Goal: Task Accomplishment & Management: Use online tool/utility

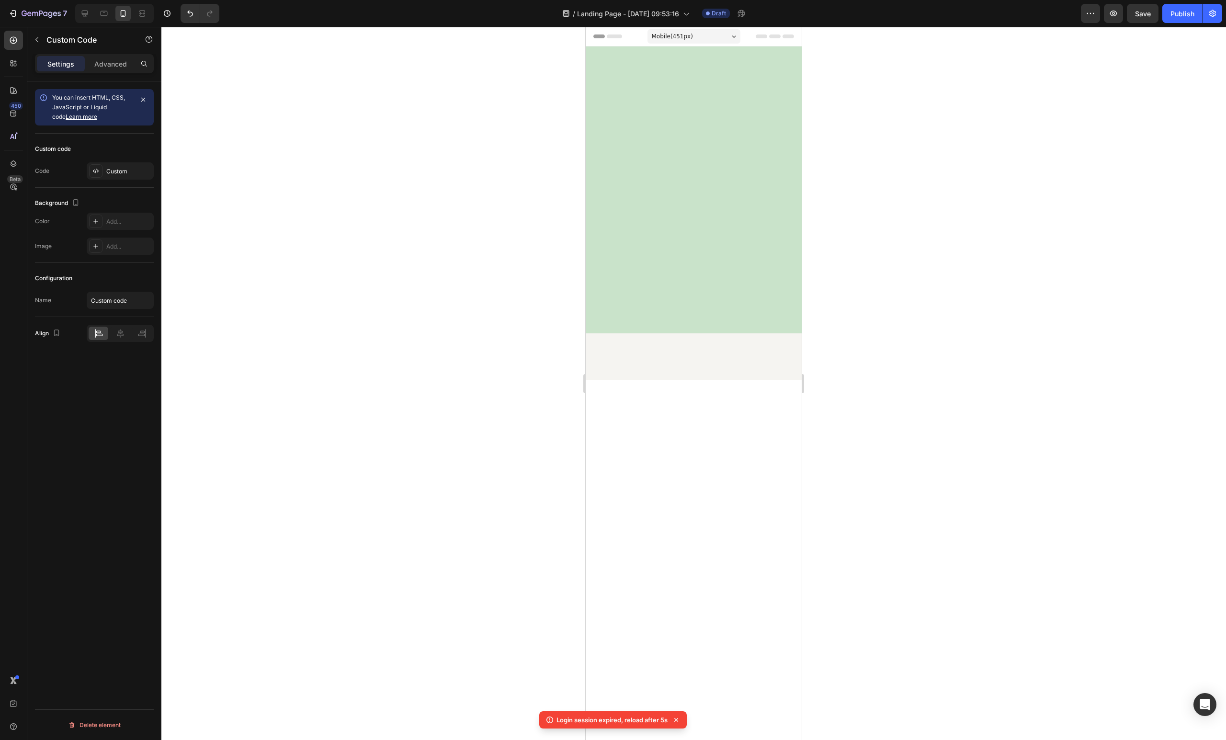
scroll to position [1639, 0]
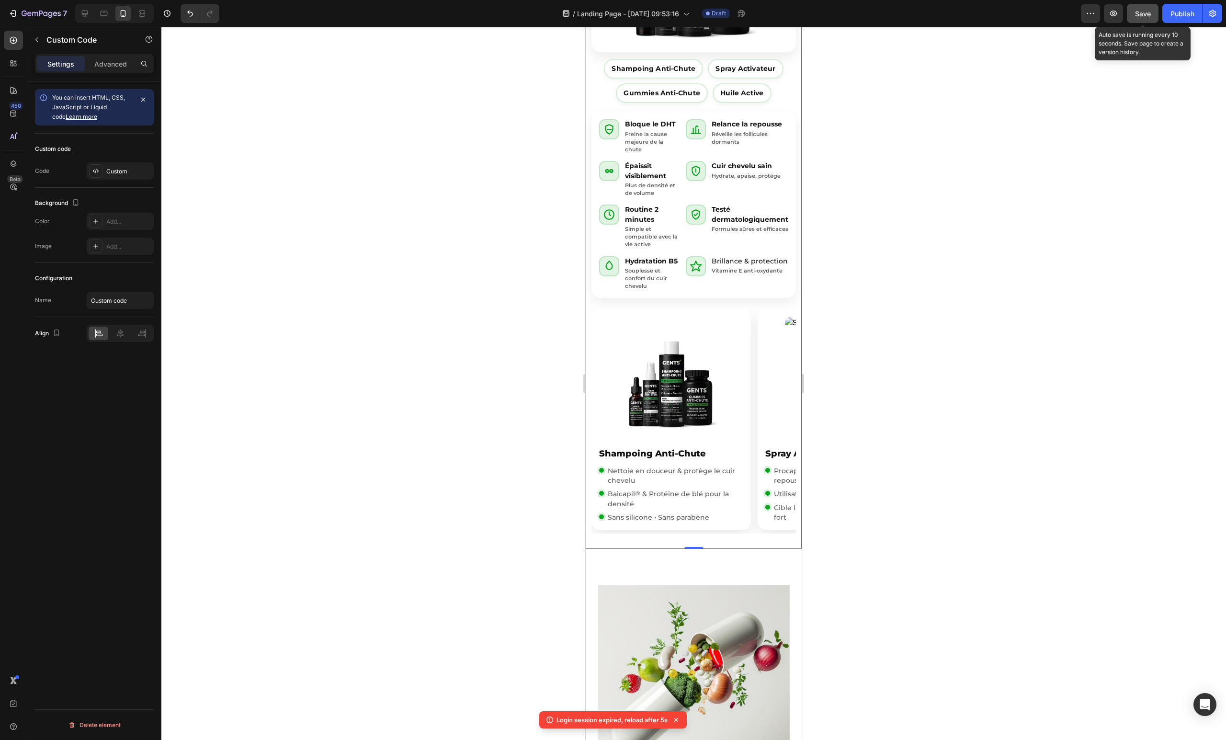
click at [1146, 13] on span "Save" at bounding box center [1143, 14] width 16 height 8
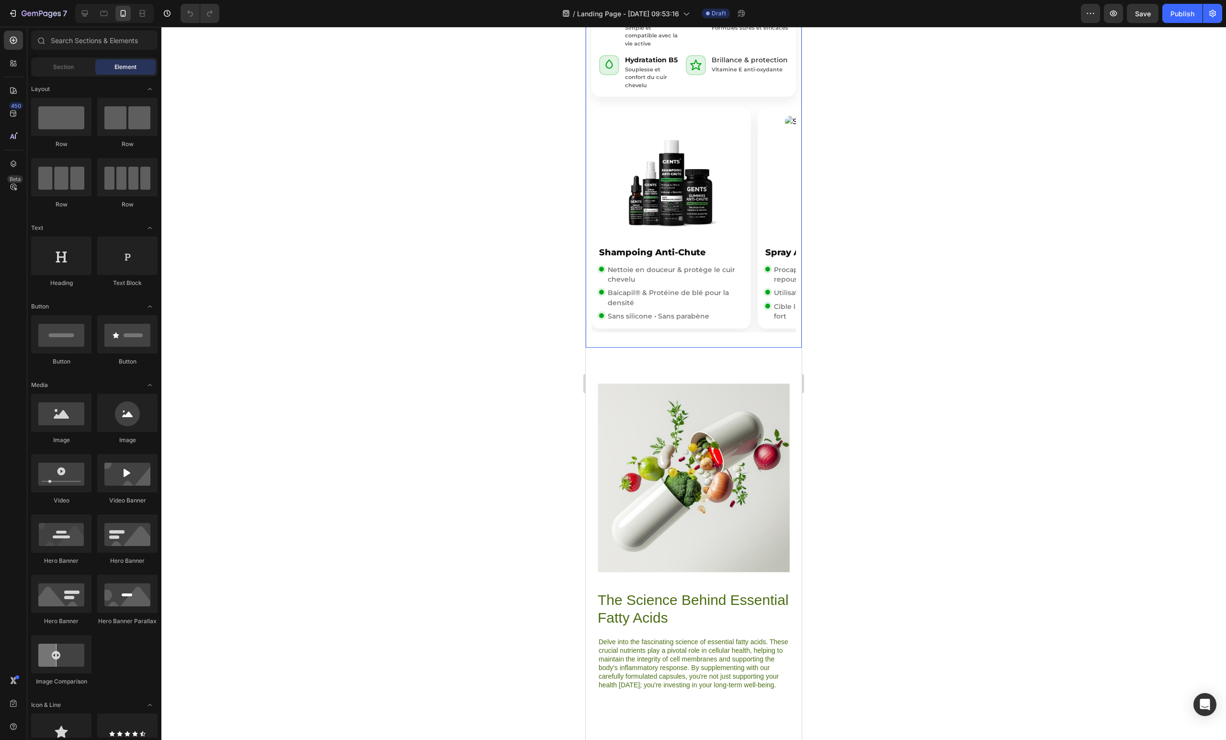
scroll to position [1679, 0]
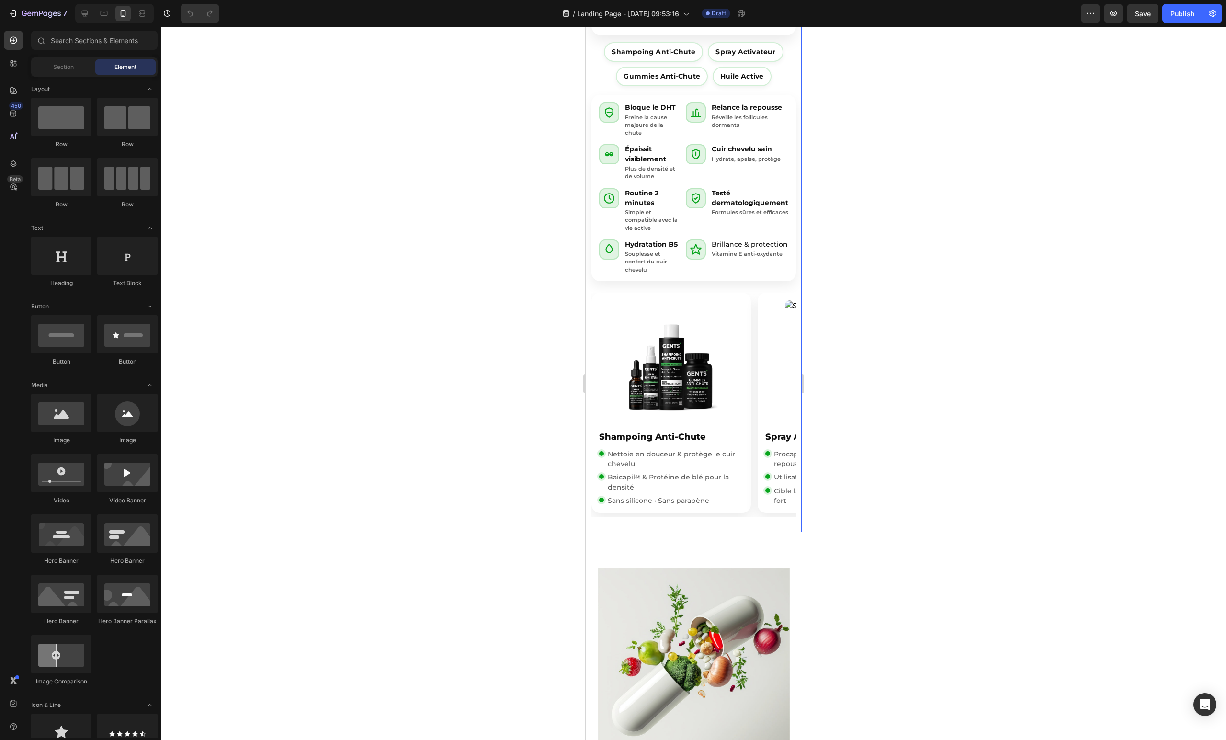
click at [660, 363] on img at bounding box center [671, 362] width 105 height 124
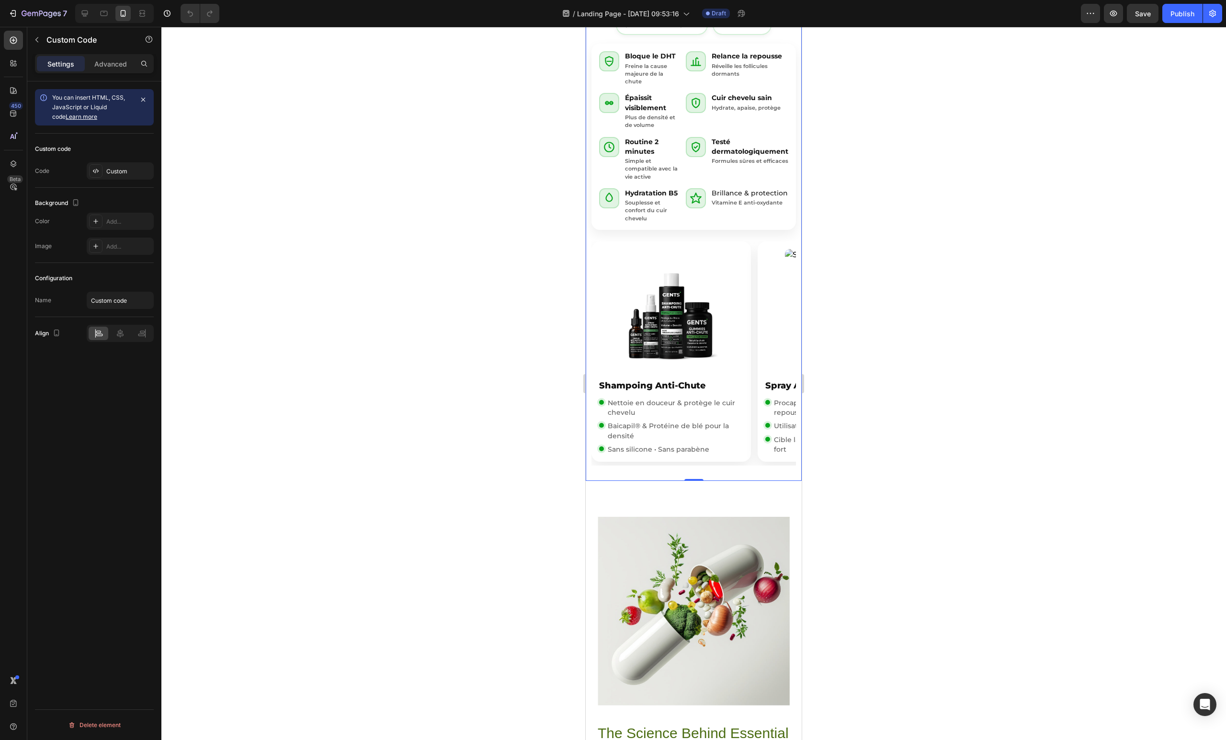
scroll to position [1734, 0]
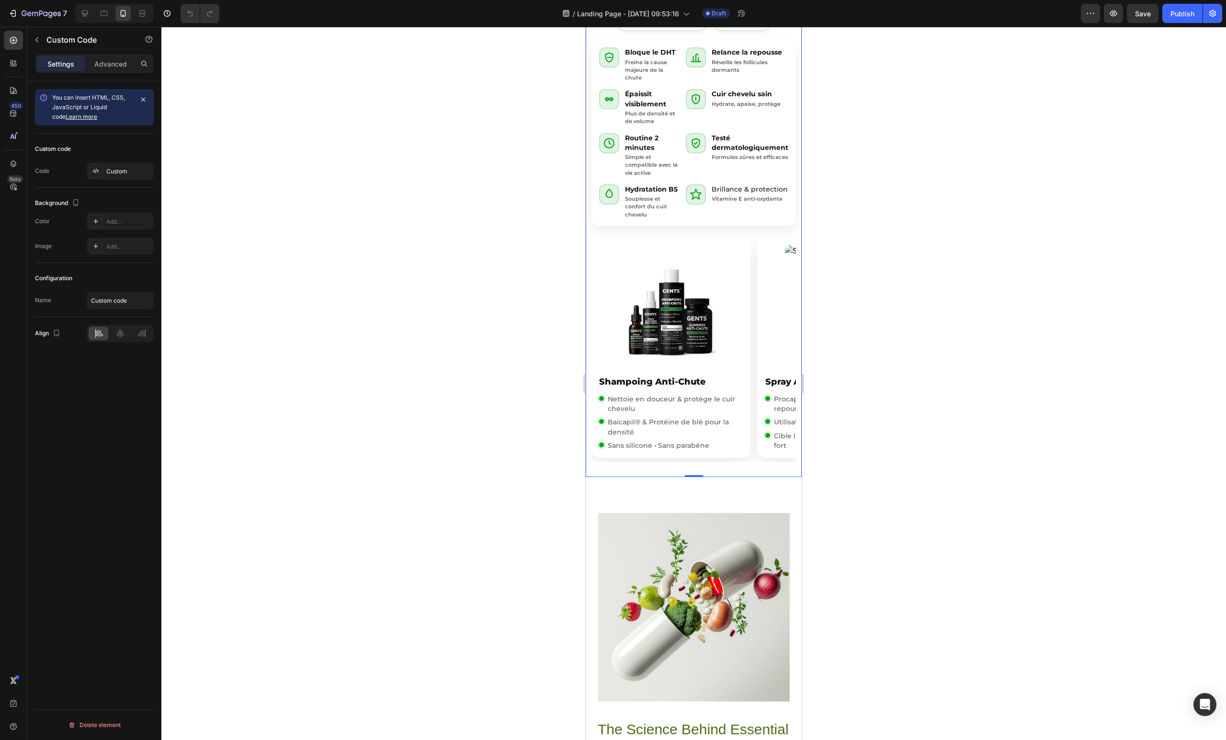
click at [667, 314] on img at bounding box center [671, 307] width 105 height 124
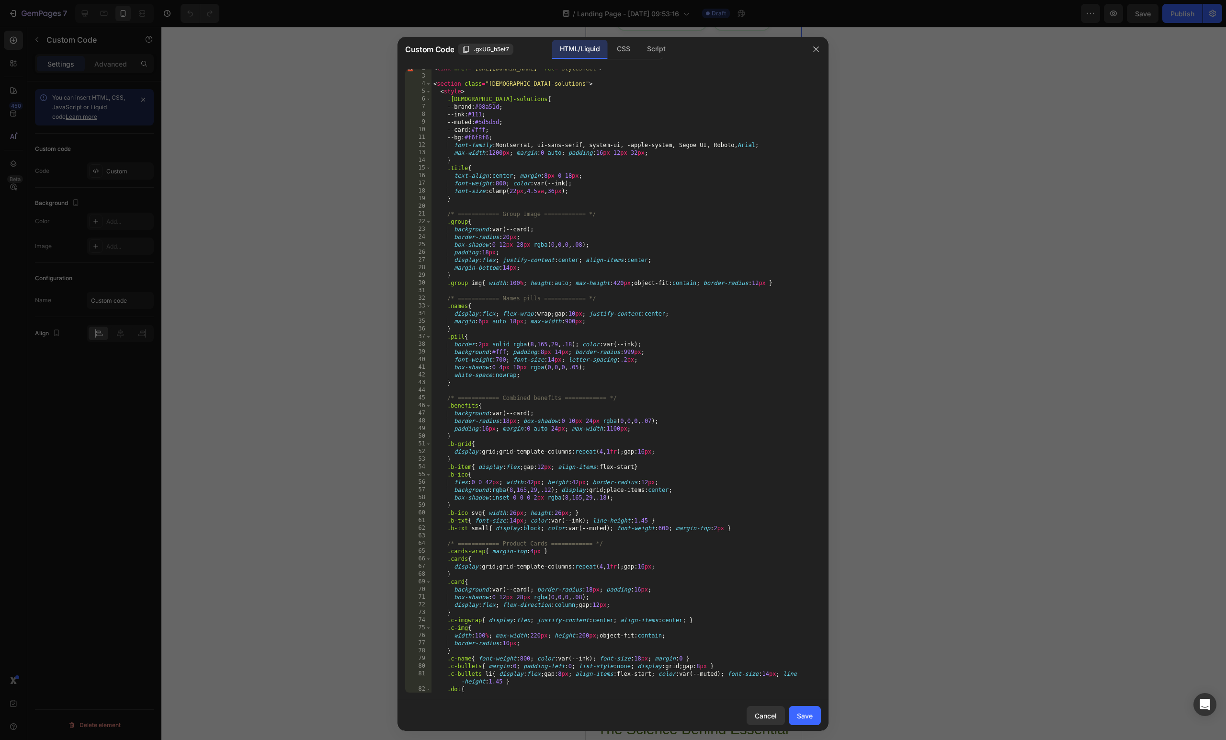
scroll to position [1553, 0]
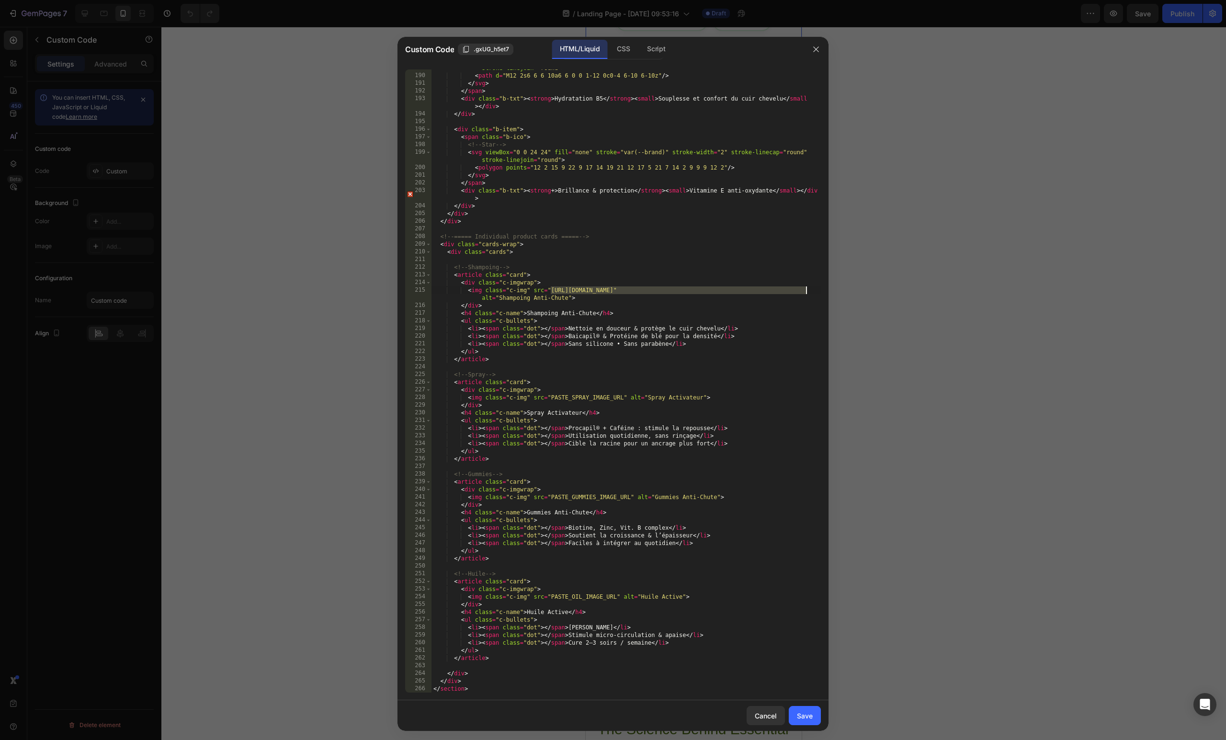
drag, startPoint x: 551, startPoint y: 291, endPoint x: 806, endPoint y: 292, distance: 255.2
click at [806, 292] on div "< svg viewBox = "0 0 24 24" fill = "none" stroke = "var(--brand)" stroke-width …" at bounding box center [625, 380] width 389 height 646
paste textarea "2_tiny.webp?v=175621778"
click at [561, 313] on div "< svg viewBox = "0 0 24 24" fill = "none" stroke = "var(--brand)" stroke-width …" at bounding box center [625, 380] width 389 height 646
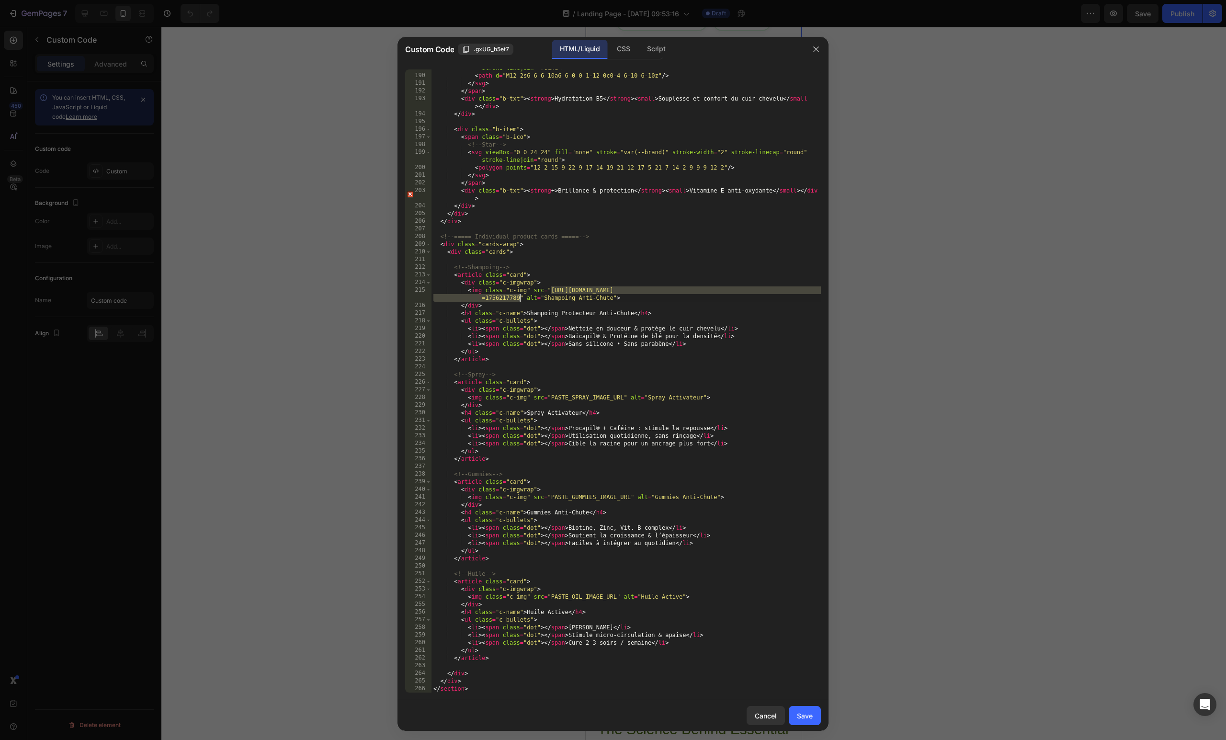
drag, startPoint x: 550, startPoint y: 290, endPoint x: 519, endPoint y: 299, distance: 32.9
click at [519, 299] on div "< svg viewBox = "0 0 24 24" fill = "none" stroke = "var(--brand)" stroke-width …" at bounding box center [625, 380] width 389 height 646
paste textarea "1_TINY.webp?v=1756217790"
drag, startPoint x: 551, startPoint y: 398, endPoint x: 624, endPoint y: 400, distance: 73.8
click at [624, 400] on div "< svg viewBox = "0 0 24 24" fill = "none" stroke = "var(--brand)" stroke-width …" at bounding box center [625, 380] width 389 height 646
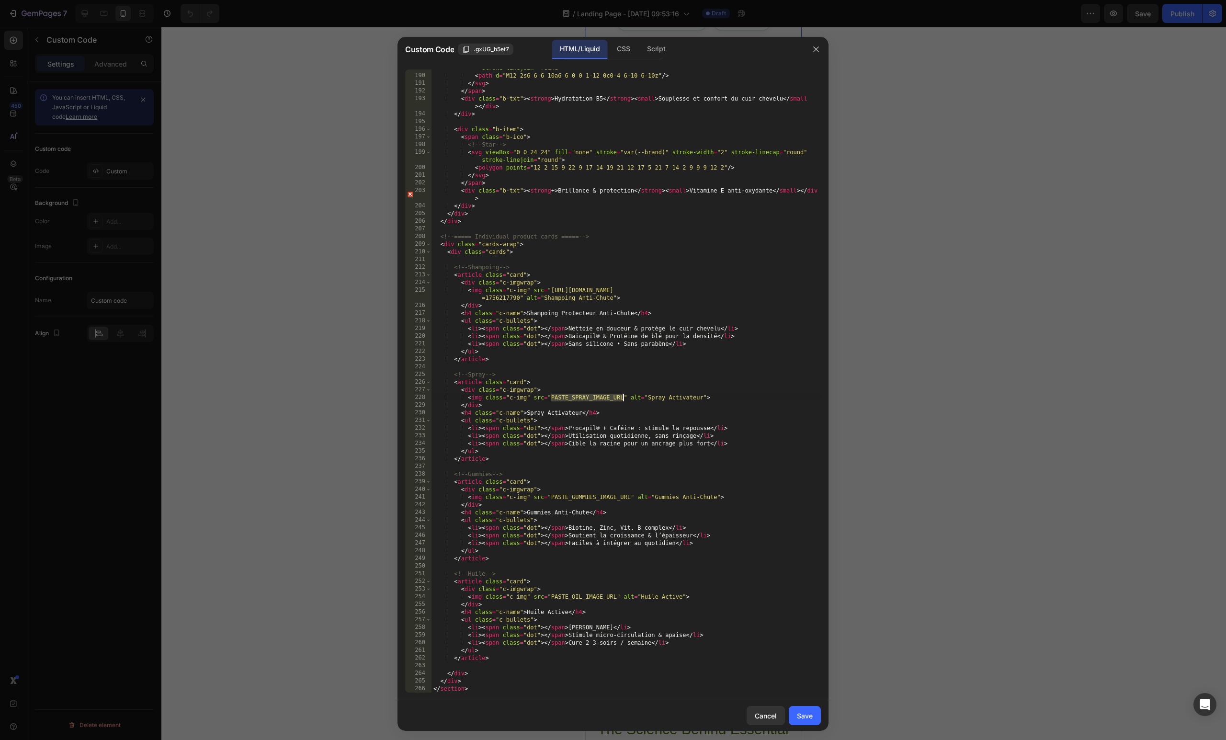
paste textarea "https://cdn.shopify.com/s/files/1/0930/0230/1727/files/2_tiny.webp?v=1756217789"
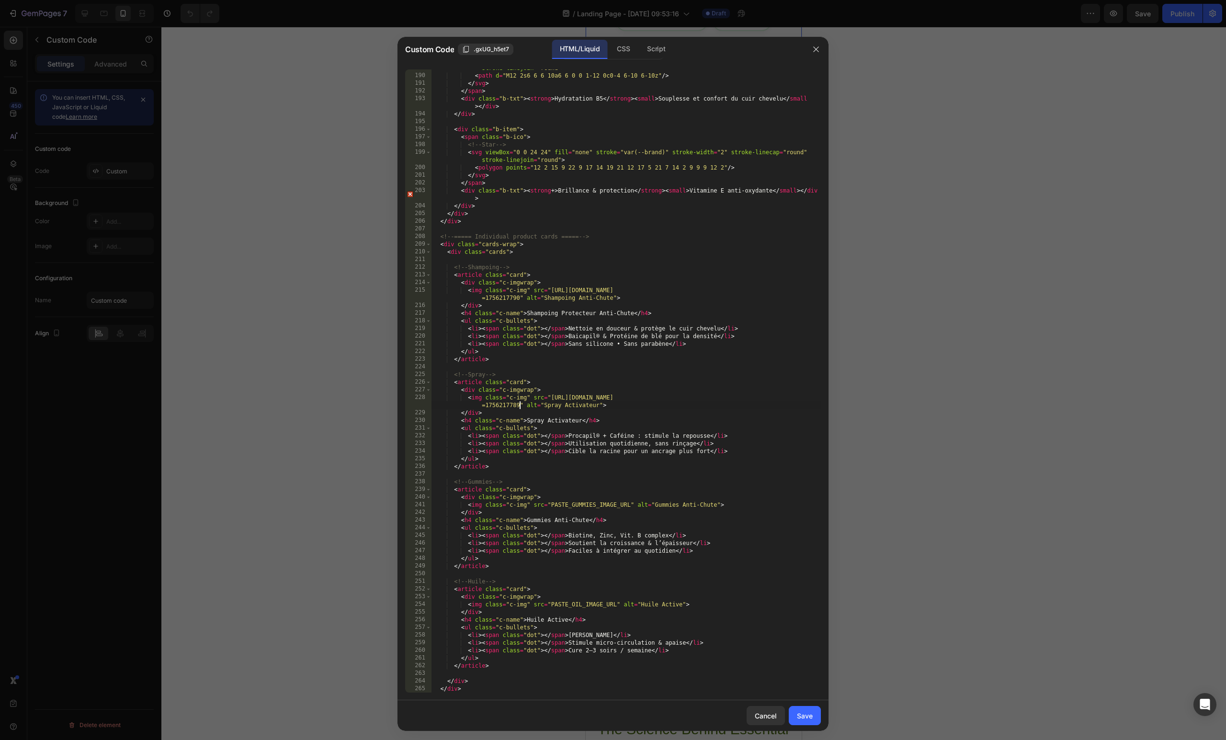
click at [599, 406] on div "< svg viewBox = "0 0 24 24" fill = "none" stroke = "var(--brand)" stroke-width …" at bounding box center [625, 380] width 389 height 646
drag, startPoint x: 551, startPoint y: 606, endPoint x: 615, endPoint y: 606, distance: 64.2
click at [615, 606] on div "< svg viewBox = "0 0 24 24" fill = "none" stroke = "var(--brand)" stroke-width …" at bounding box center [625, 380] width 389 height 646
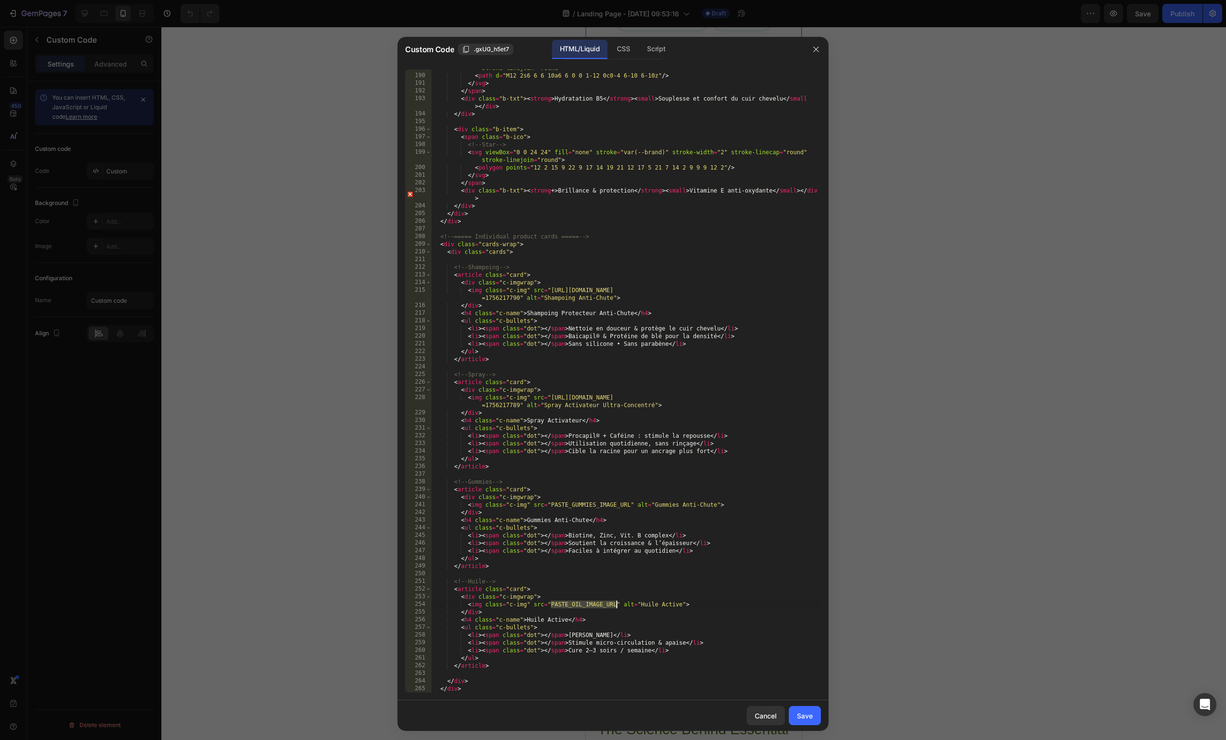
paste textarea "https://cdn.shopify.com/s/files/1/0930/0230/1727/files/4_tiny.webp?v=1756217790"
click at [574, 612] on div "< svg viewBox = "0 0 24 24" fill = "none" stroke = "var(--brand)" stroke-width …" at bounding box center [625, 380] width 389 height 646
click at [564, 611] on div "< svg viewBox = "0 0 24 24" fill = "none" stroke = "var(--brand)" stroke-width …" at bounding box center [625, 380] width 389 height 646
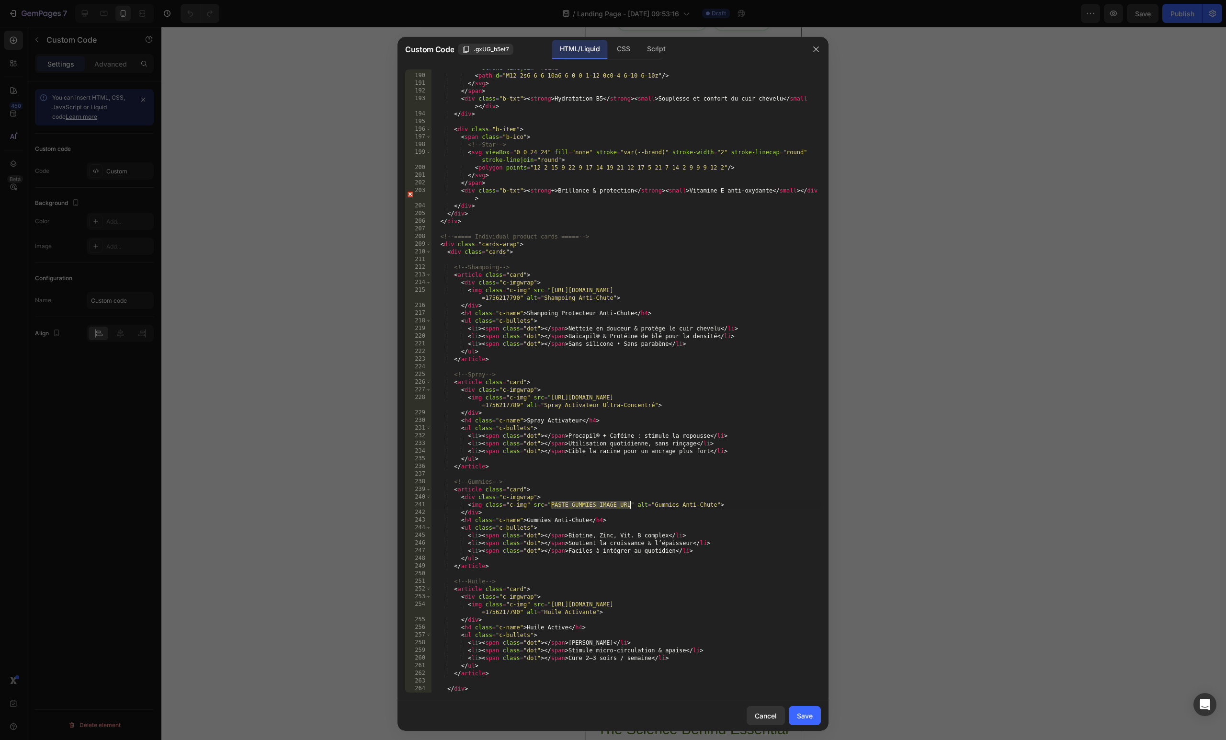
drag, startPoint x: 550, startPoint y: 505, endPoint x: 630, endPoint y: 502, distance: 80.5
click at [630, 502] on div "< svg viewBox = "0 0 24 24" fill = "none" stroke = "var(--brand)" stroke-width …" at bounding box center [625, 380] width 389 height 646
paste textarea "https://cdn.shopify.com/s/files/1/0930/0230/1727/files/3_Tiny.webp?v=1756217790"
click at [557, 512] on div "< svg viewBox = "0 0 24 24" fill = "none" stroke = "var(--brand)" stroke-width …" at bounding box center [625, 380] width 389 height 646
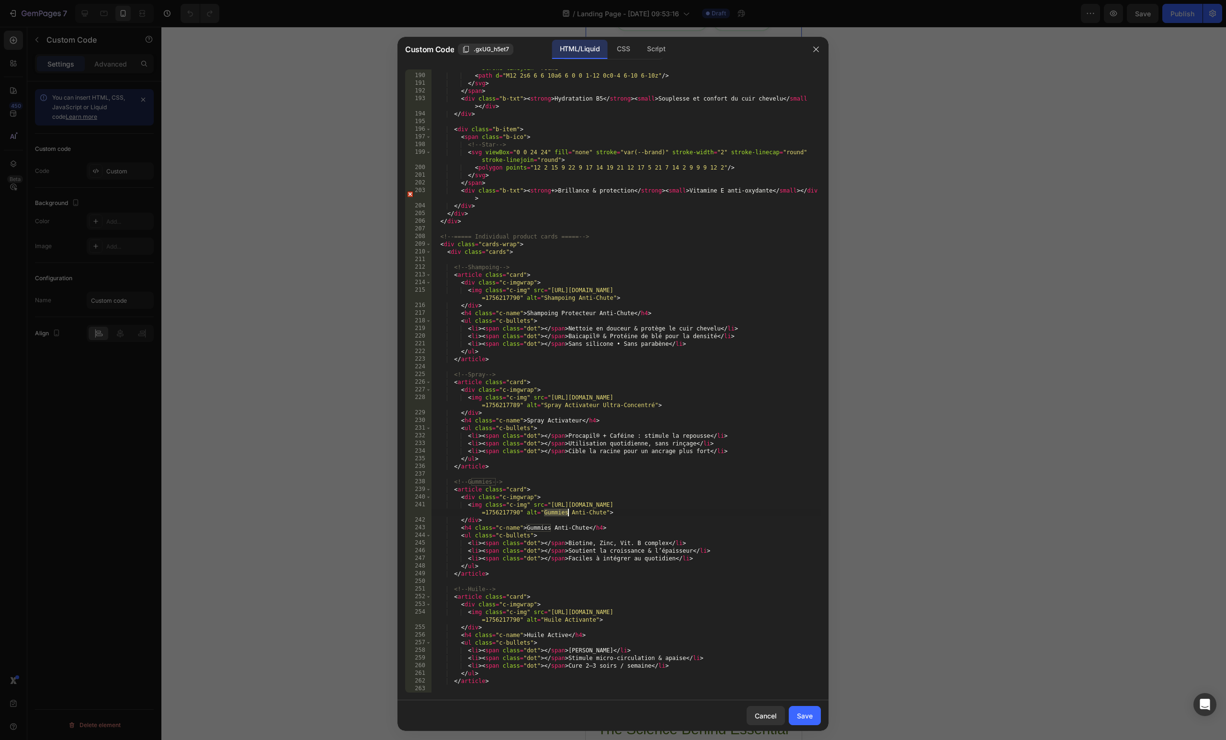
click at [557, 512] on div "< svg viewBox = "0 0 24 24" fill = "none" stroke = "var(--brand)" stroke-width …" at bounding box center [625, 380] width 389 height 646
click at [570, 513] on div "< svg viewBox = "0 0 24 24" fill = "none" stroke = "var(--brand)" stroke-width …" at bounding box center [625, 380] width 389 height 646
type textarea "<img class="c-img" src="https://cdn.shopify.com/s/files/1/0930/0230/1727/files/…"
click at [809, 720] on button "Save" at bounding box center [805, 715] width 32 height 19
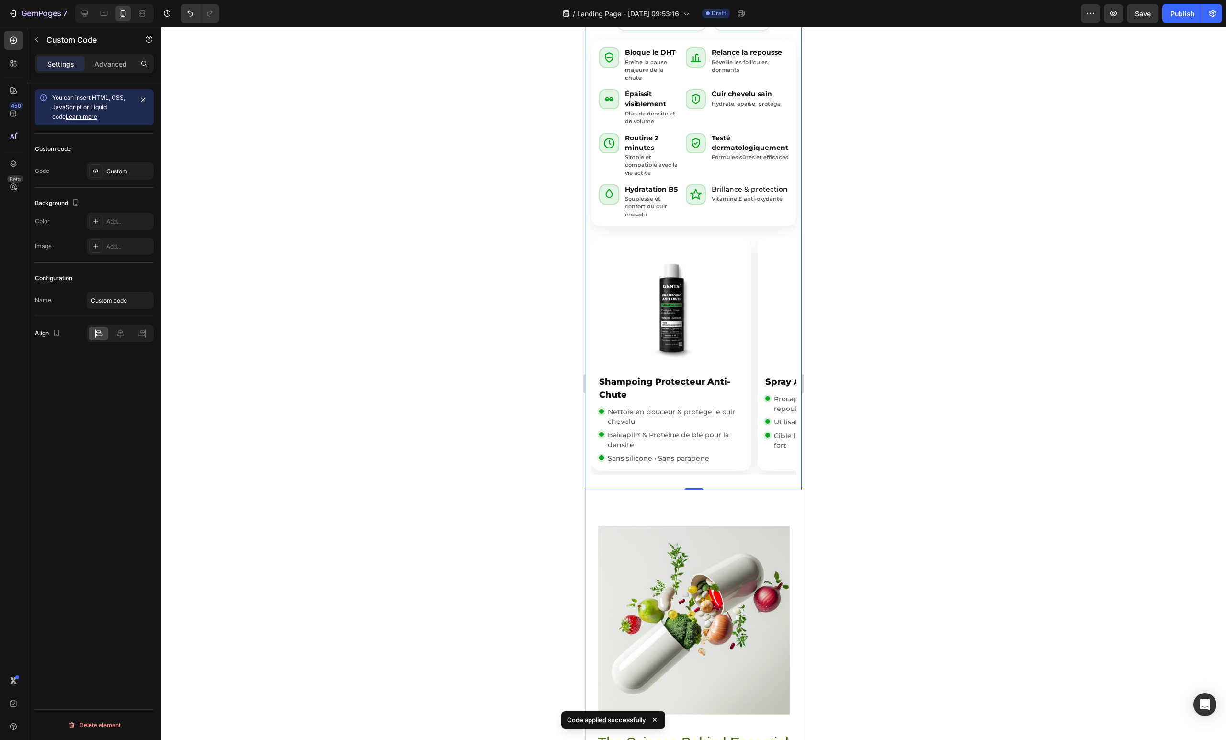
drag, startPoint x: 748, startPoint y: 353, endPoint x: 677, endPoint y: 358, distance: 71.1
click at [689, 358] on article "Shampoing Protecteur Anti-Chute Nettoie en douceur & protège le cuir chevelu Ba…" at bounding box center [670, 354] width 159 height 233
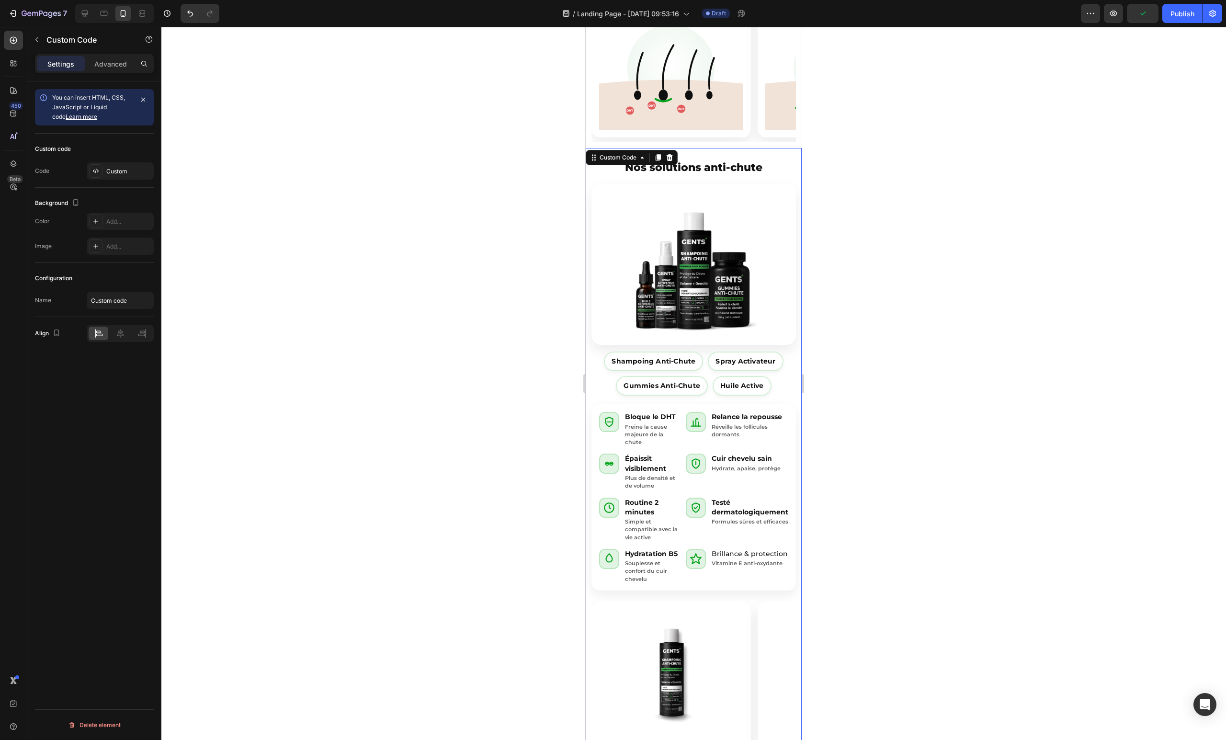
scroll to position [1366, 0]
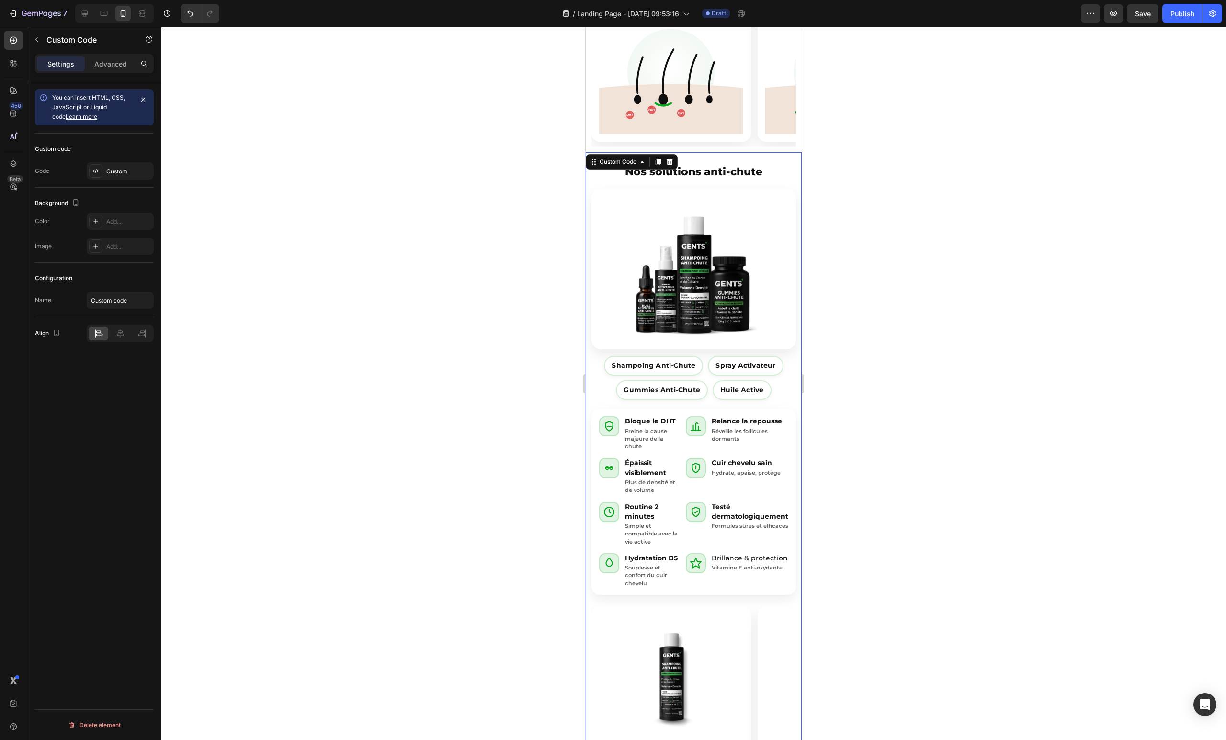
click at [724, 172] on h2 "Nos solutions anti-chute" at bounding box center [693, 172] width 204 height 16
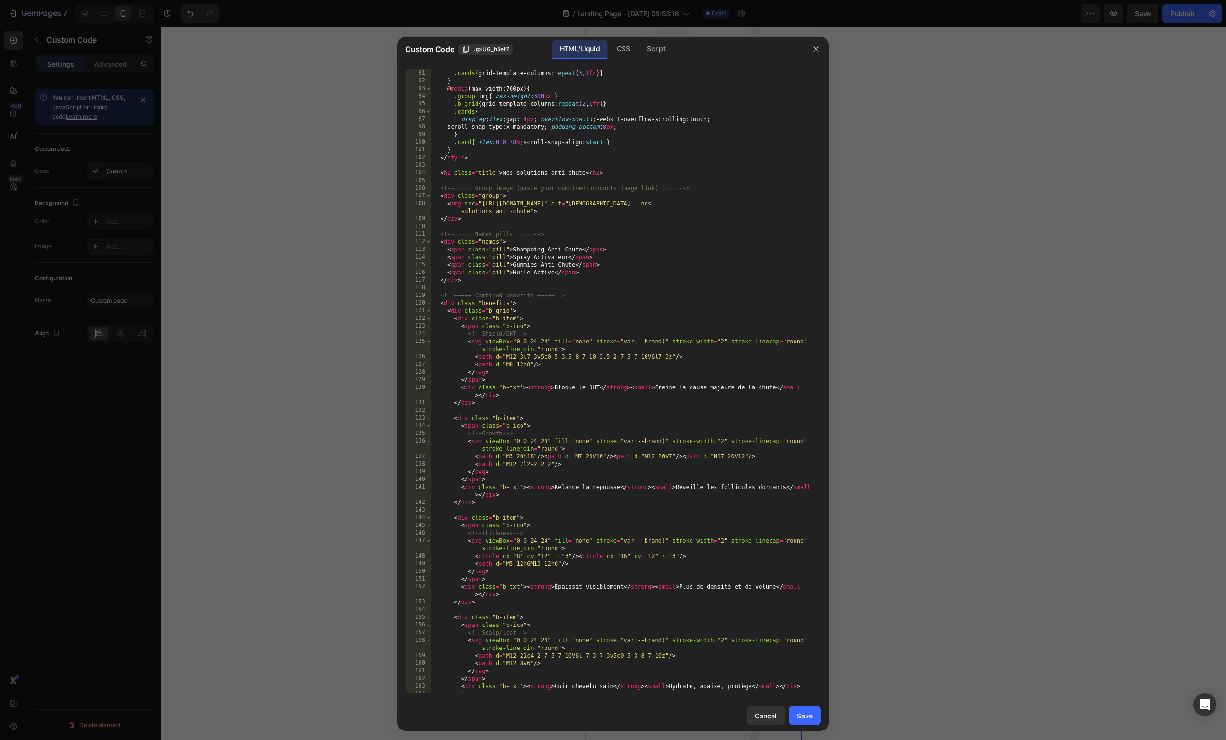
scroll to position [634, 0]
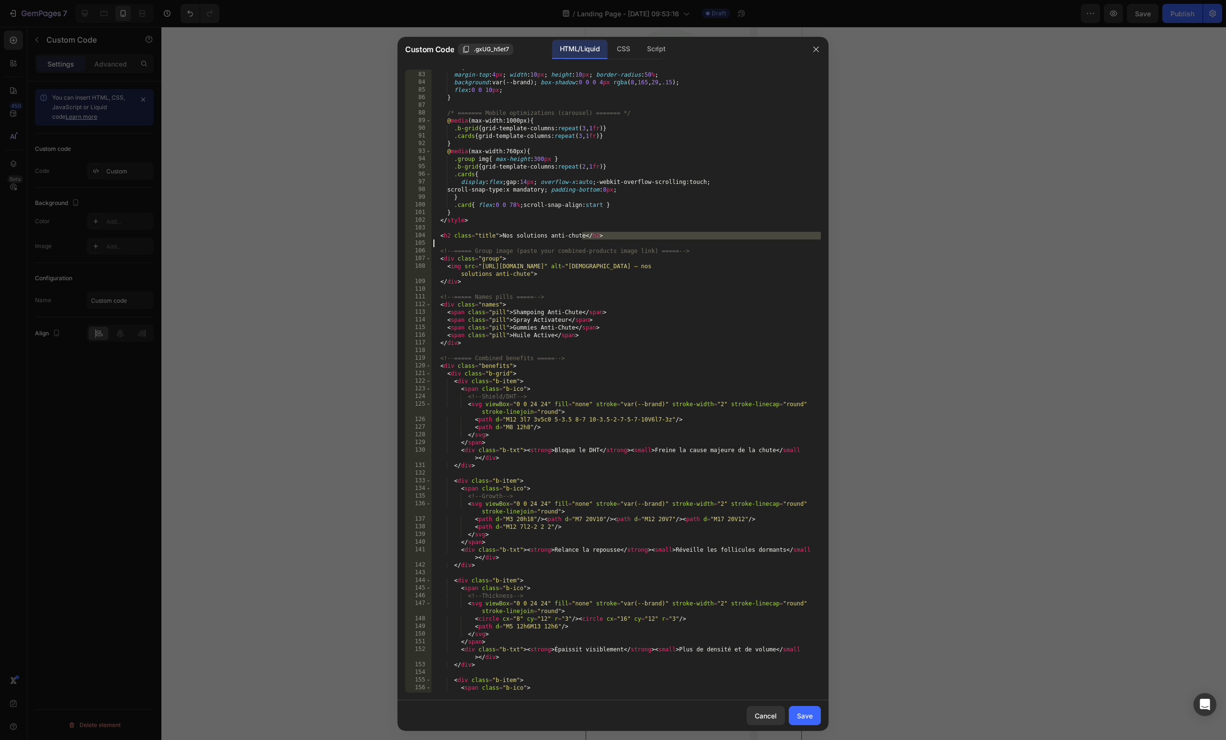
drag, startPoint x: 583, startPoint y: 237, endPoint x: 511, endPoint y: 239, distance: 71.4
click at [511, 239] on div ".dot { margin-top : 4 px ; width : 10 px ; height : 10 px ; border-radius : 50 …" at bounding box center [625, 382] width 389 height 638
click at [516, 237] on div ".dot { margin-top : 4 px ; width : 10 px ; height : 10 px ; border-radius : 50 …" at bounding box center [625, 382] width 389 height 638
drag, startPoint x: 507, startPoint y: 237, endPoint x: 585, endPoint y: 238, distance: 78.1
click at [585, 238] on div ".dot { margin-top : 4 px ; width : 10 px ; height : 10 px ; border-radius : 50 …" at bounding box center [625, 382] width 389 height 638
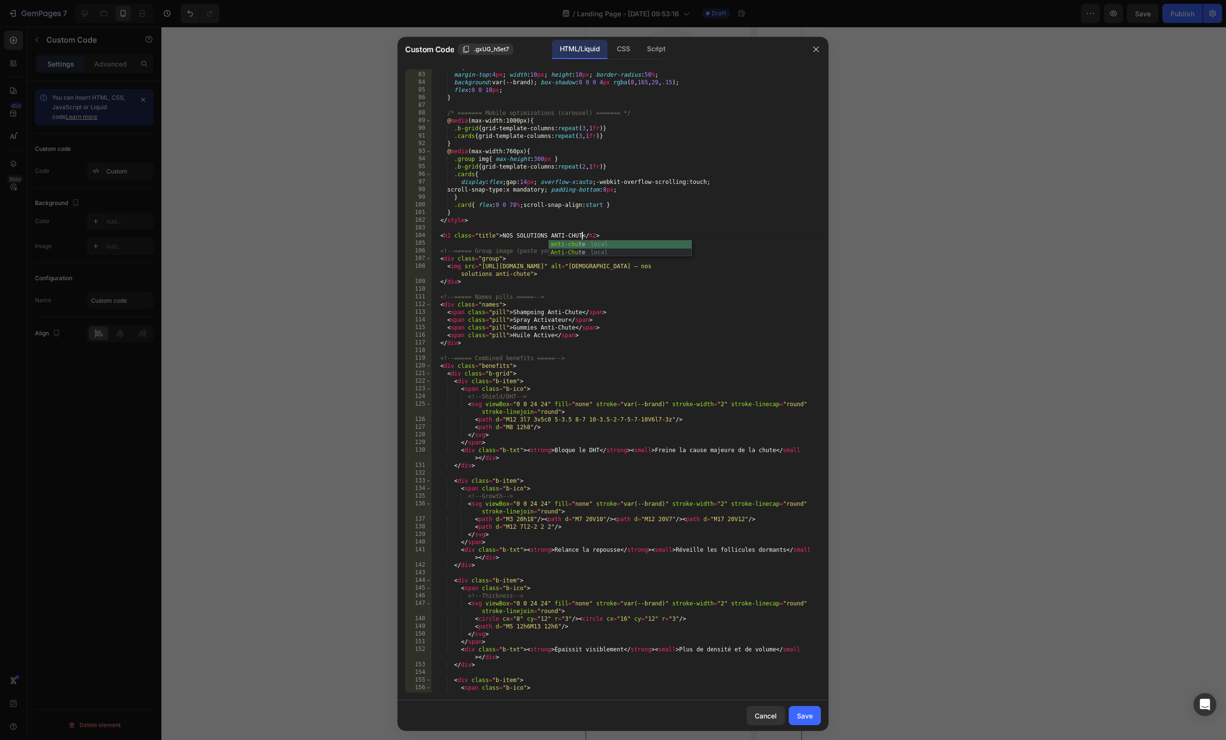
scroll to position [0, 12]
type textarea "<h2 class="title">NOS SOLUTIONS ANTI-CHUTE</h2>"
click at [803, 716] on div "Save" at bounding box center [805, 716] width 16 height 10
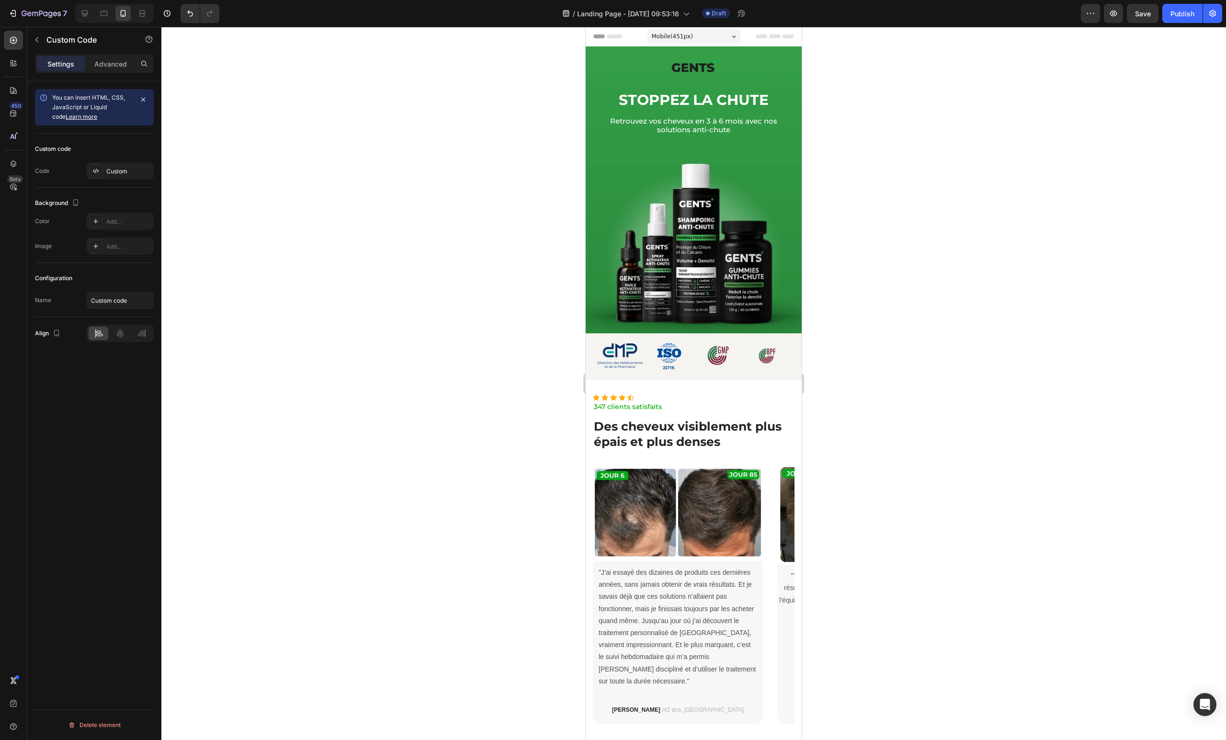
scroll to position [4, 0]
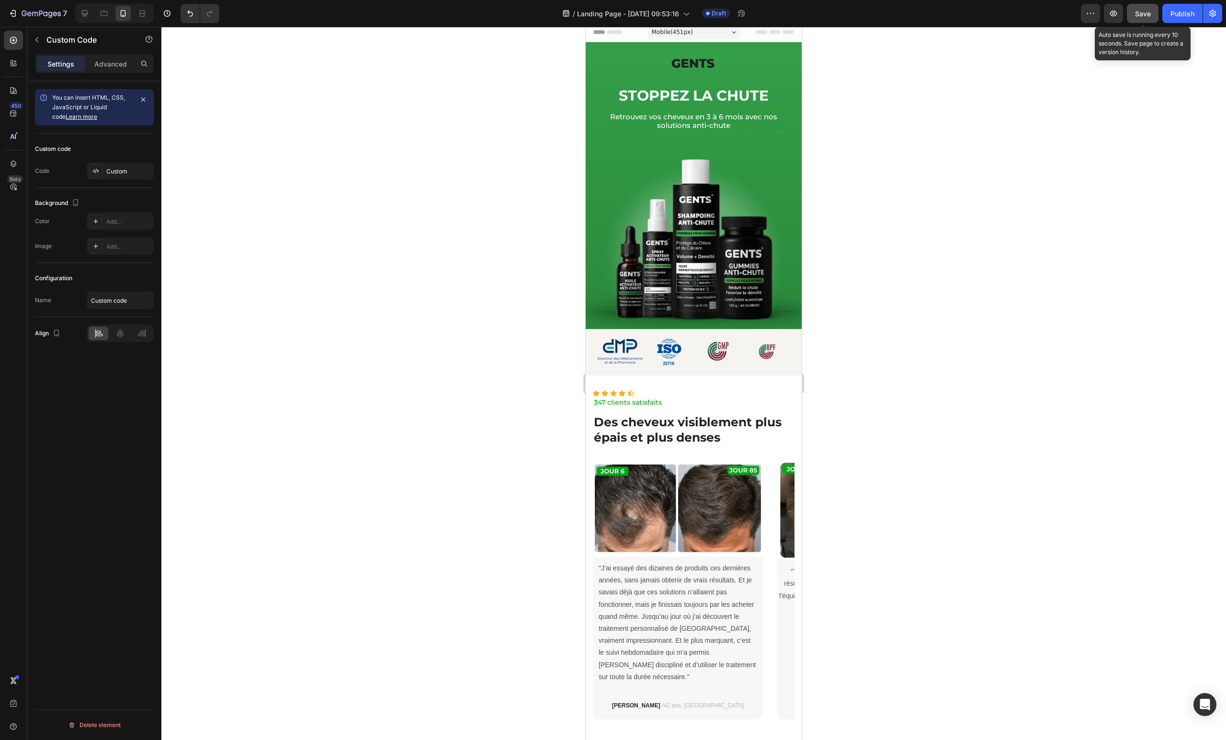
click at [1145, 12] on span "Save" at bounding box center [1143, 14] width 16 height 8
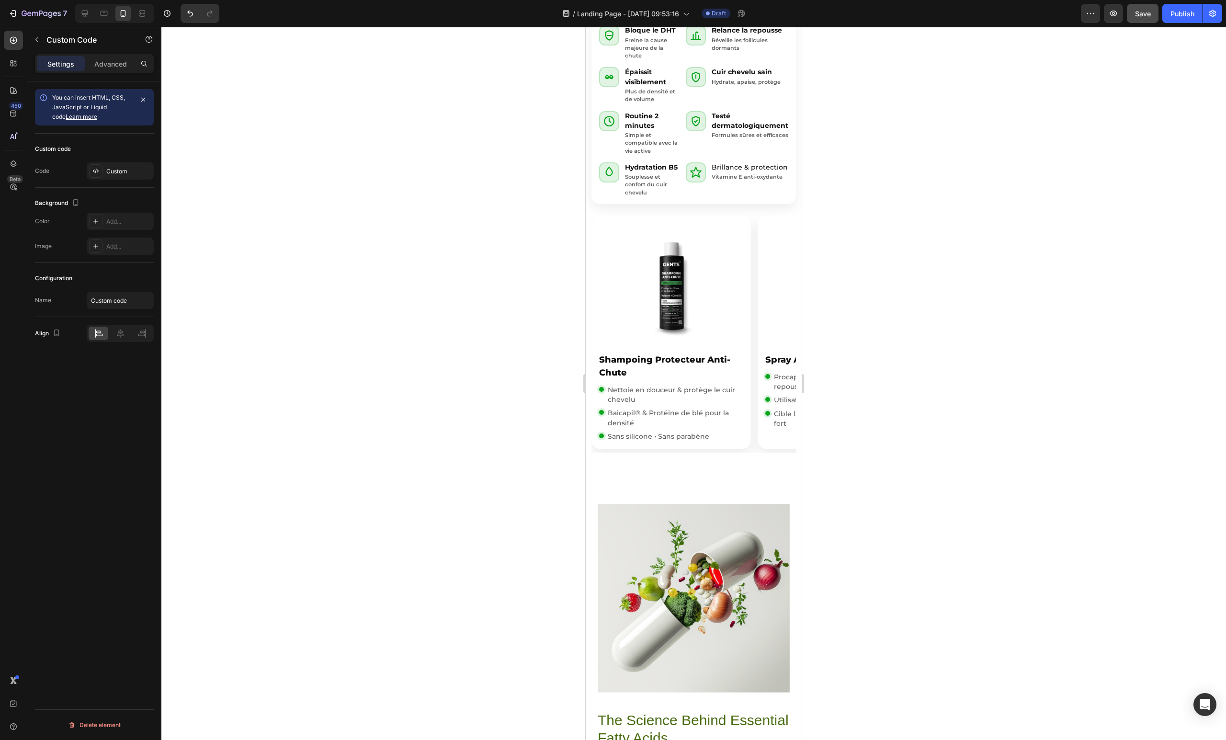
scroll to position [1815, 0]
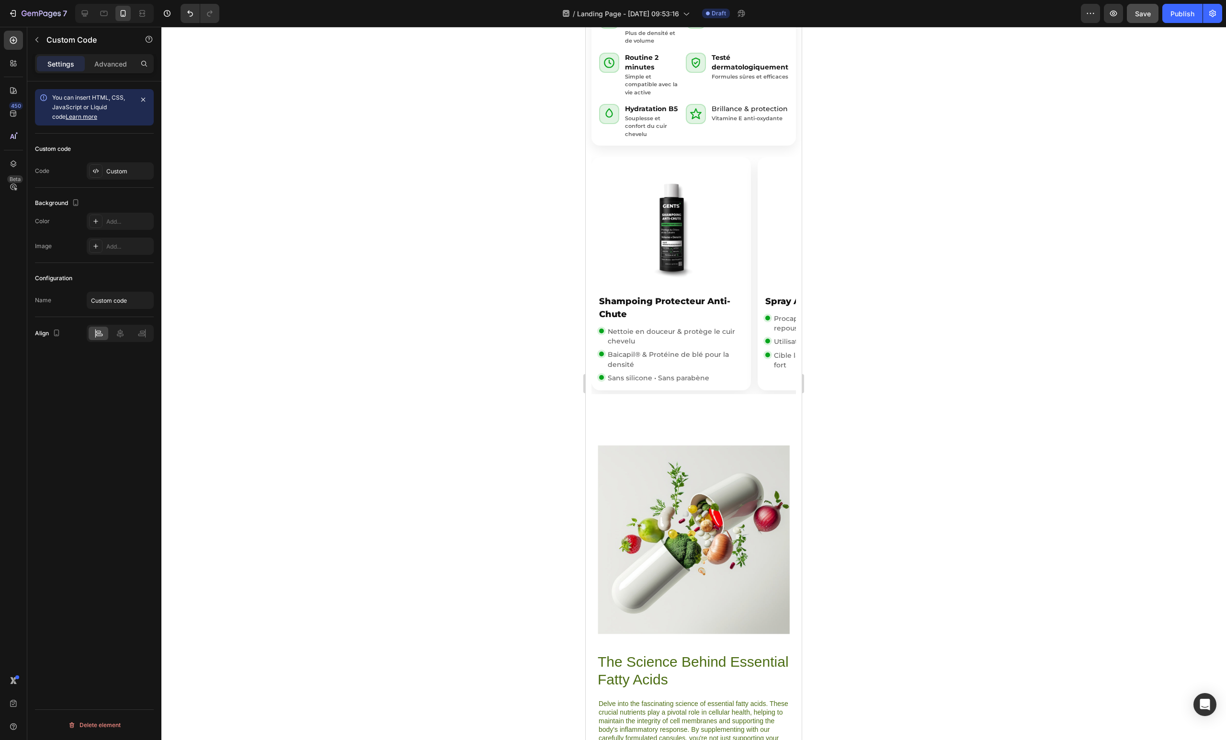
click at [688, 286] on img at bounding box center [671, 227] width 105 height 124
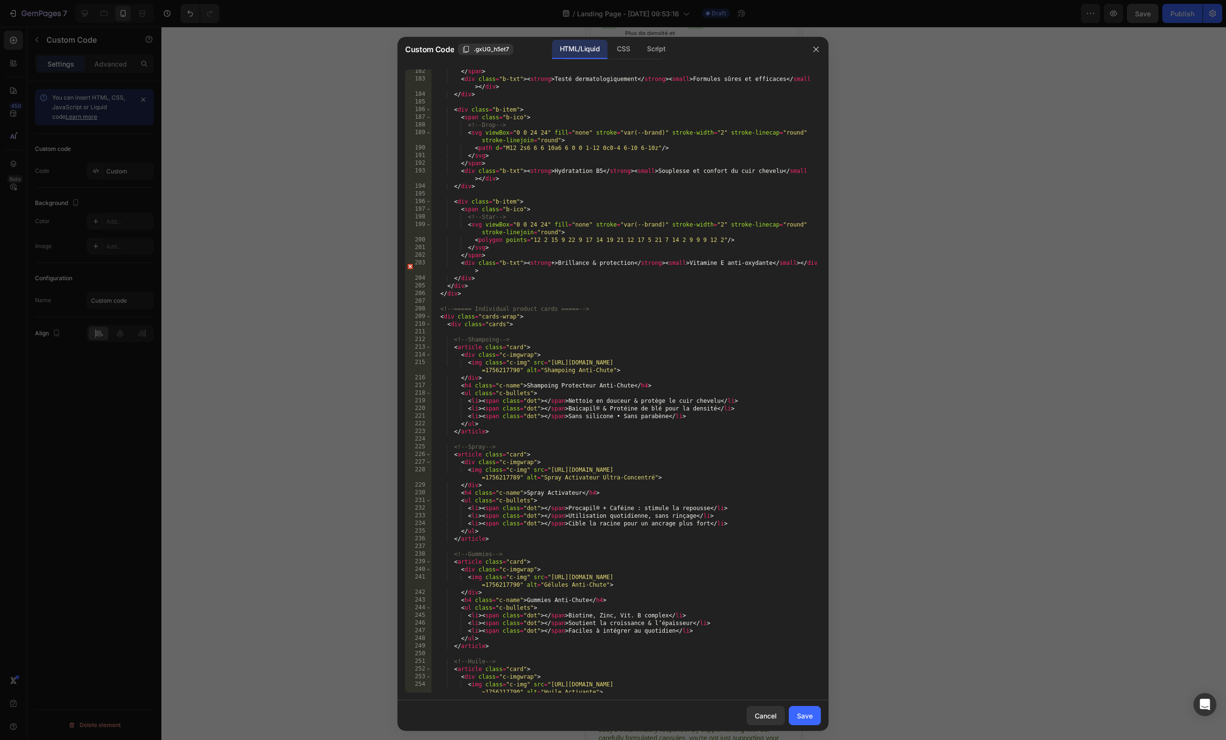
scroll to position [1576, 0]
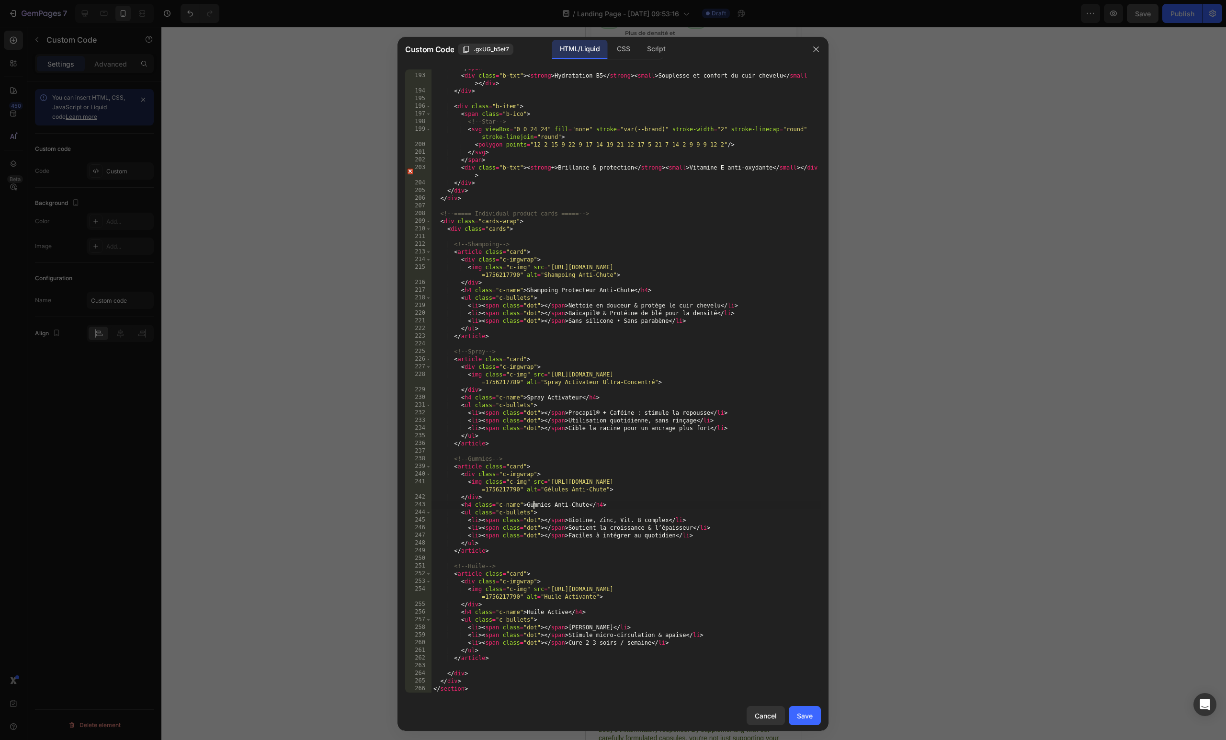
click at [534, 504] on div "</ span > < div class = "b-txt" > < strong > Hydratation B5 </ strong > < small…" at bounding box center [625, 383] width 389 height 638
drag, startPoint x: 550, startPoint y: 483, endPoint x: 520, endPoint y: 492, distance: 30.5
click at [520, 492] on div "</ span > < div class = "b-txt" > < strong > Hydratation B5 </ strong > < small…" at bounding box center [625, 383] width 389 height 638
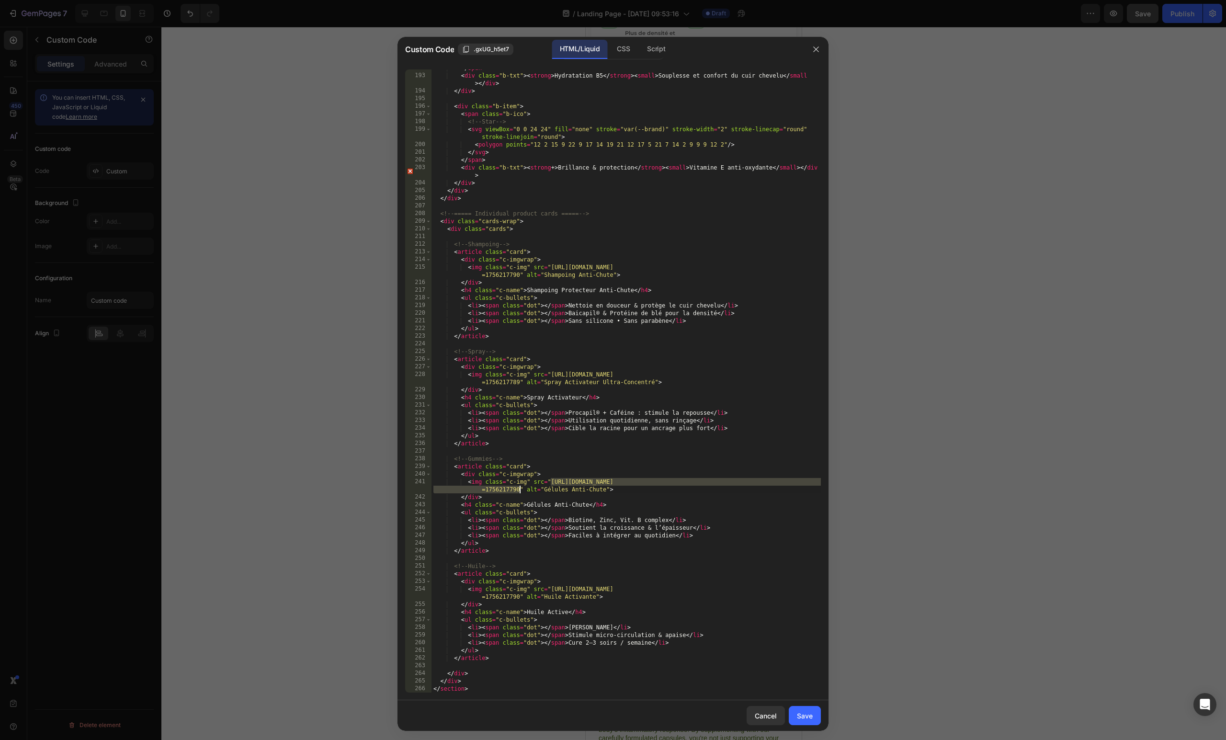
paste textarea "5_Tiny.webp?v=1756218138"
type textarea "<img class="c-img" src="https://cdn.shopify.com/s/files/1/0930/0230/1727/files/…"
click at [798, 719] on div "Save" at bounding box center [805, 716] width 16 height 10
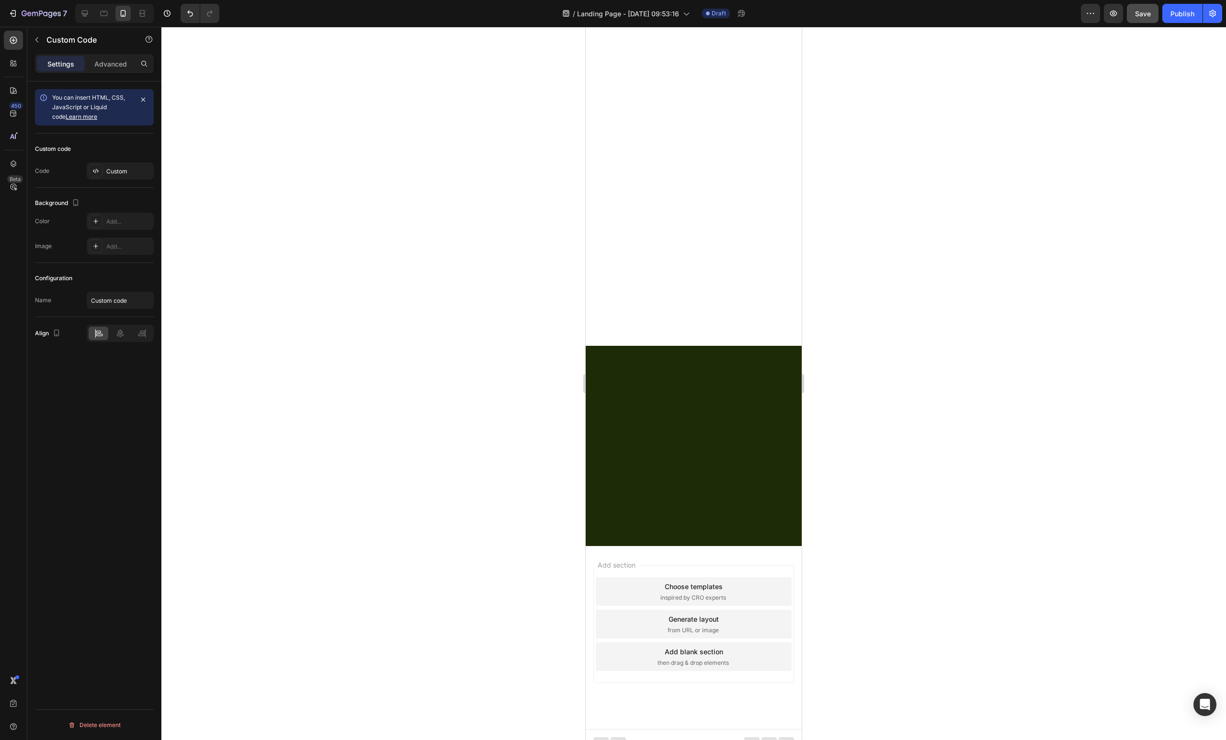
scroll to position [0, 0]
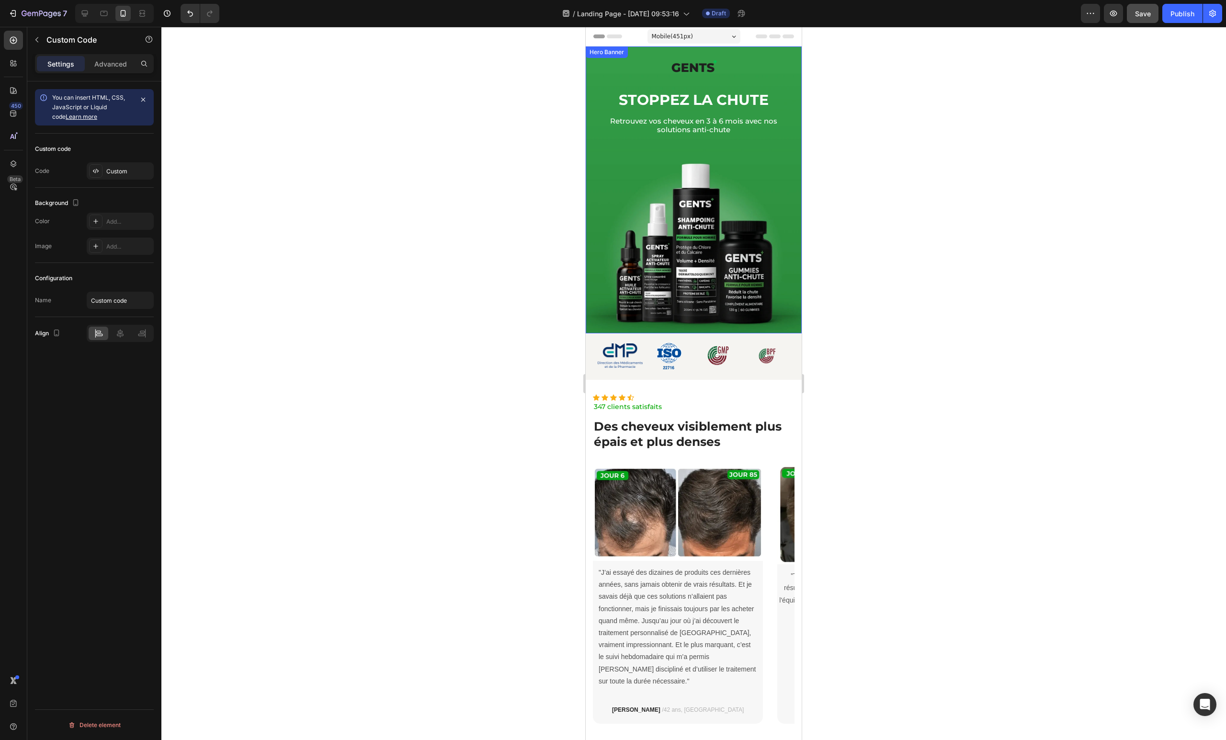
click at [657, 249] on div "Image Stoppez la Chute Heading Retrouvez vos cheveux en 3 à 6 mois avec nos sol…" at bounding box center [694, 189] width 216 height 287
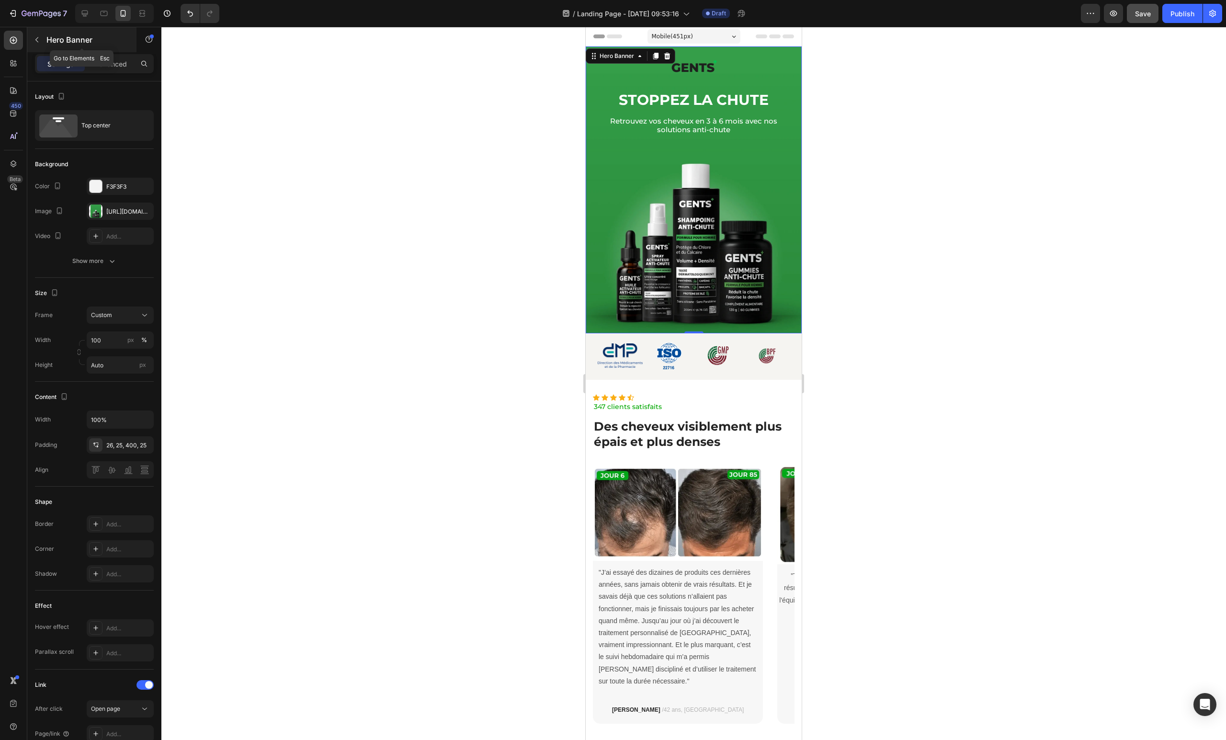
click at [33, 41] on icon "button" at bounding box center [37, 40] width 8 height 8
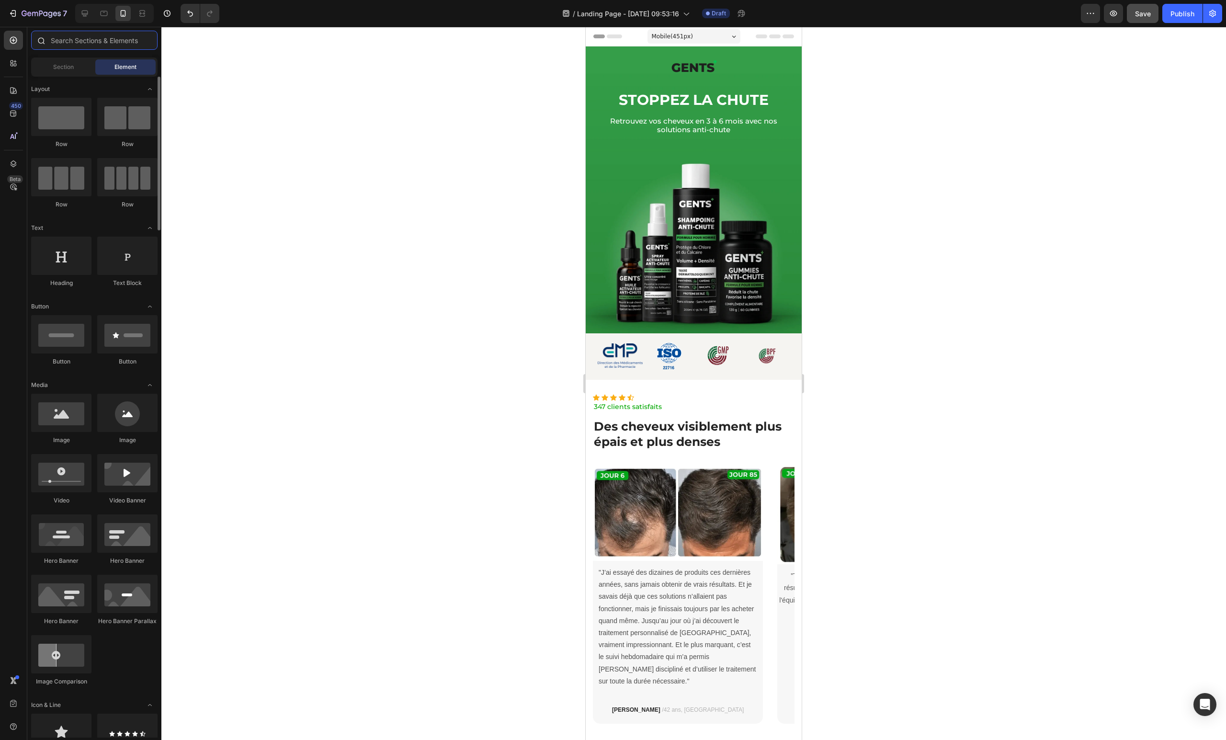
click at [80, 42] on input "text" at bounding box center [94, 40] width 126 height 19
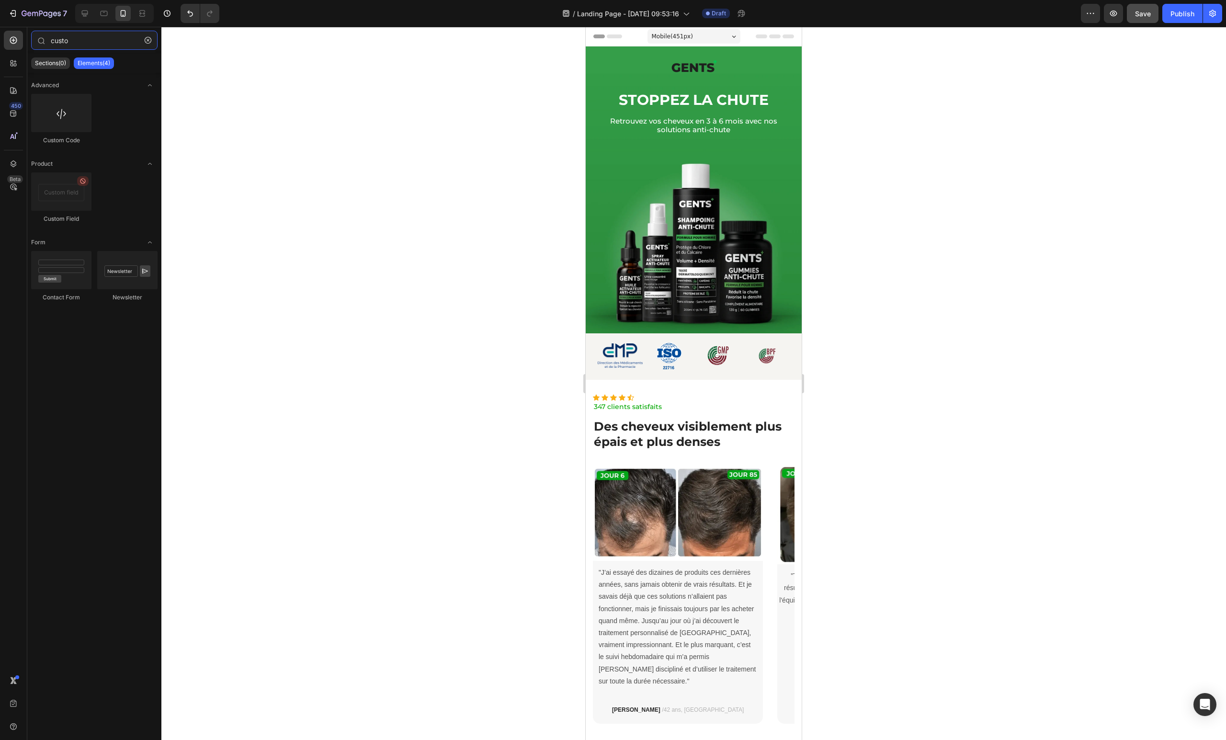
type input "custo"
drag, startPoint x: 856, startPoint y: 218, endPoint x: 668, endPoint y: 326, distance: 216.7
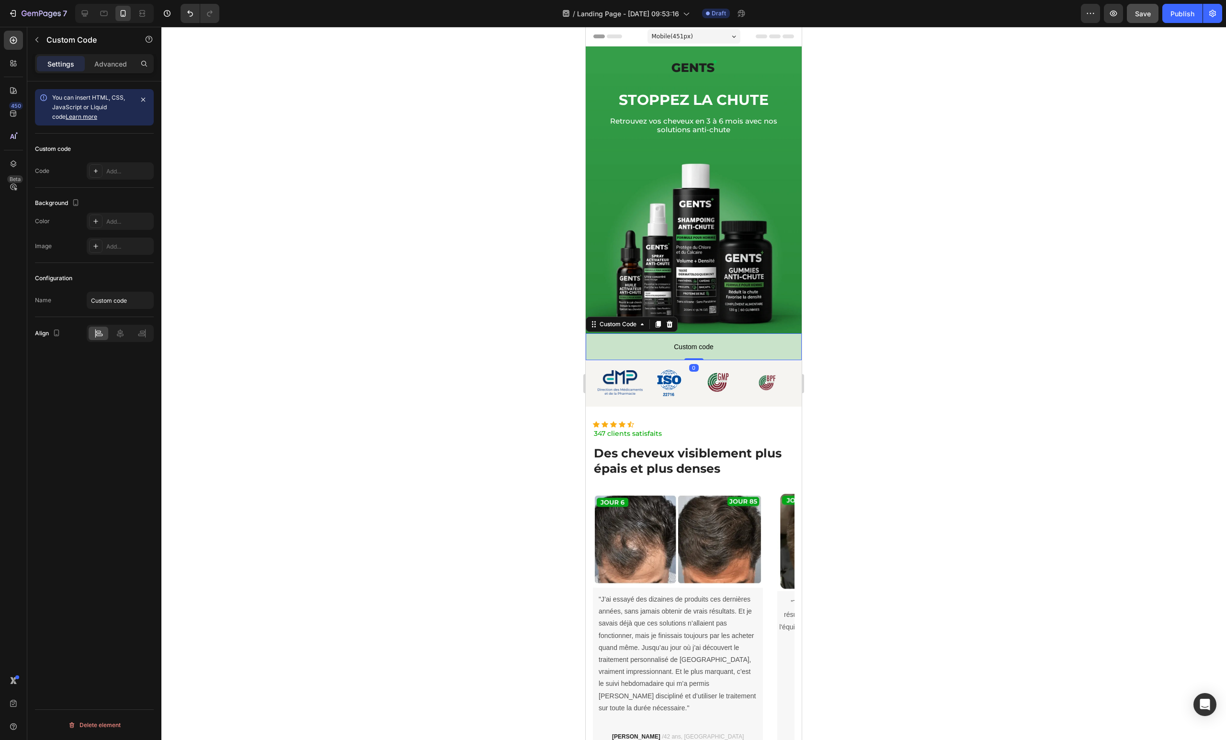
click at [691, 340] on p "Custom code" at bounding box center [694, 346] width 216 height 27
click at [695, 345] on span "Custom code" at bounding box center [694, 346] width 216 height 11
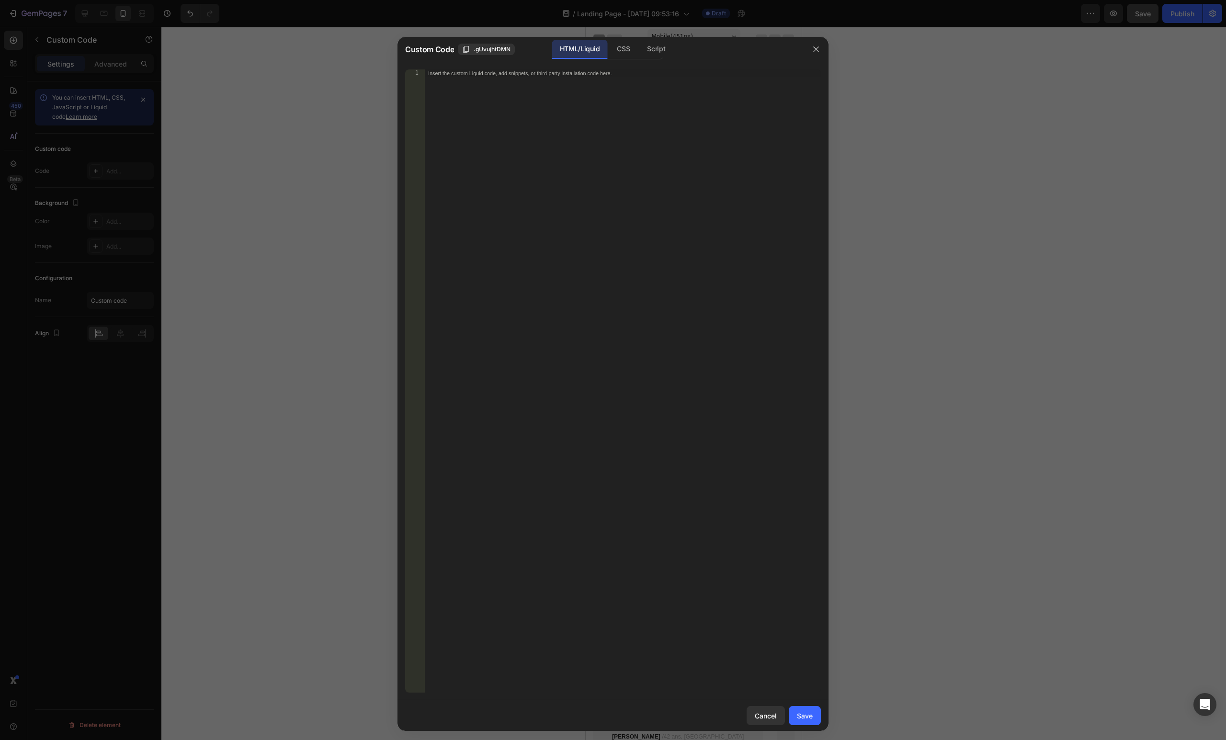
click at [657, 338] on div "Insert the custom Liquid code, add snippets, or third-party installation code h…" at bounding box center [622, 388] width 396 height 638
paste textarea "</section>"
type textarea "</section>"
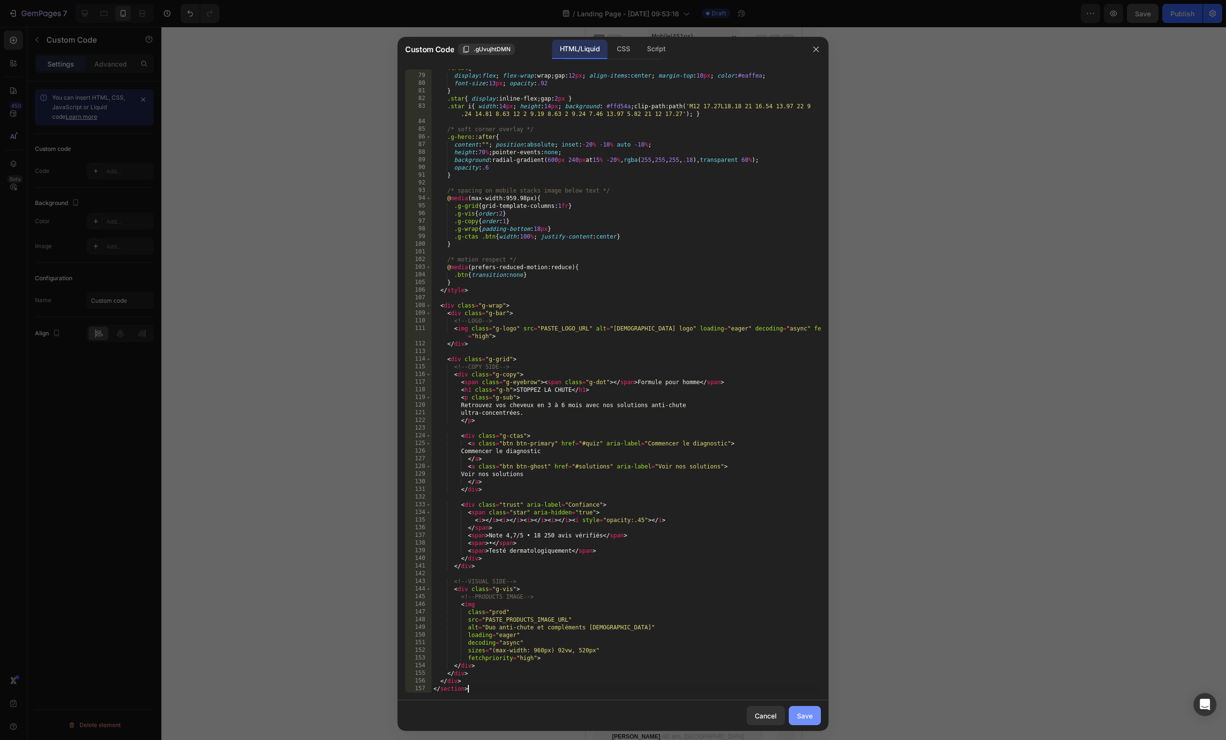
click at [813, 716] on button "Save" at bounding box center [805, 715] width 32 height 19
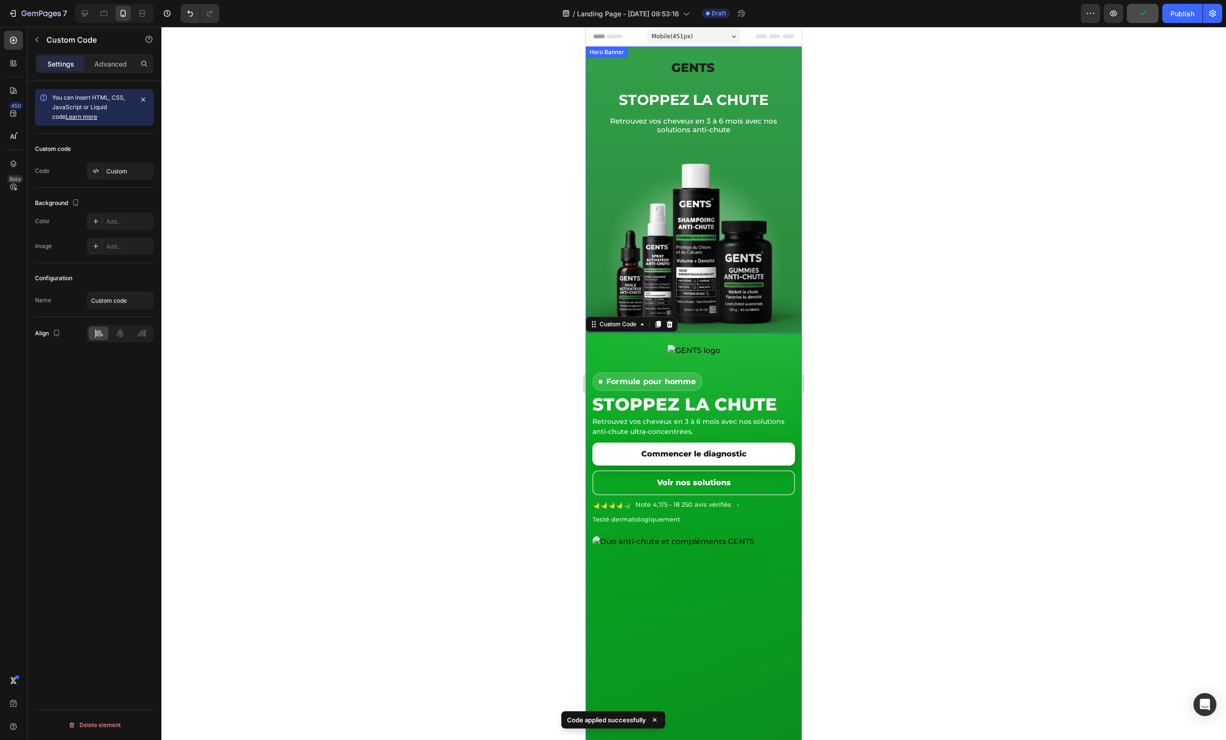
click at [593, 107] on div "Image Stoppez la Chute Heading Retrouvez vos cheveux en 3 à 6 mois avec nos sol…" at bounding box center [694, 189] width 216 height 287
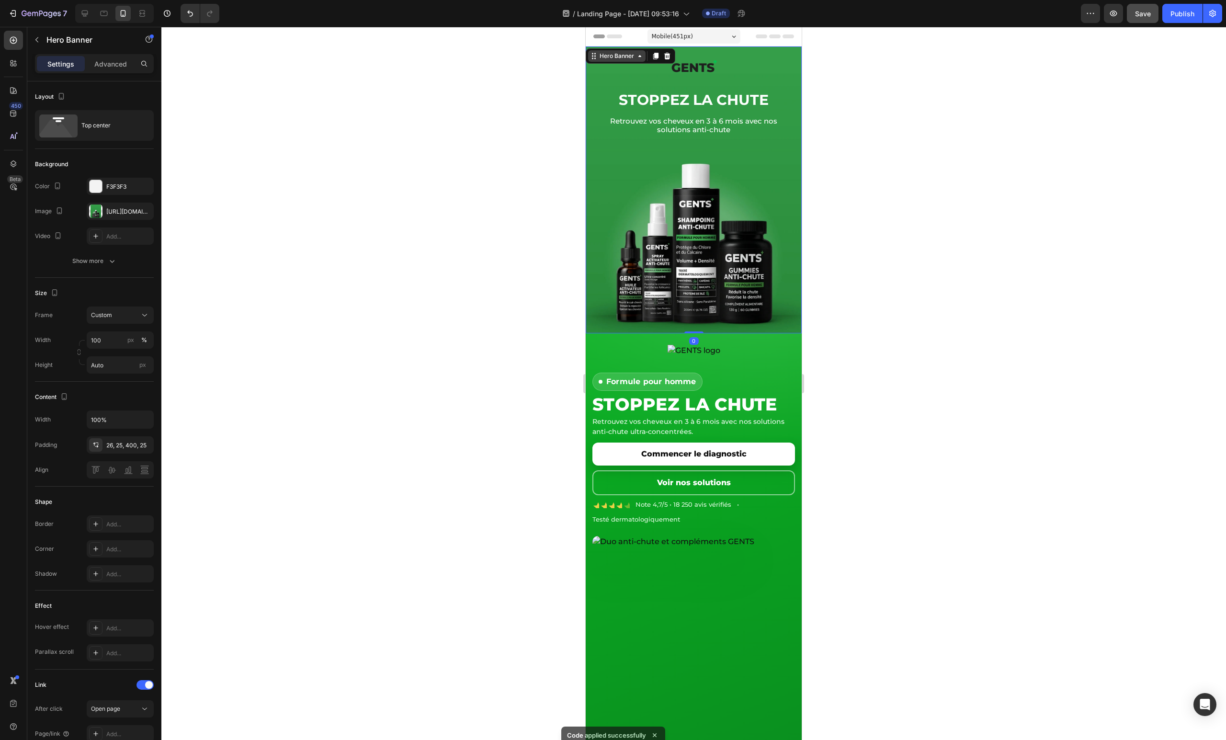
click at [610, 58] on div "Hero Banner" at bounding box center [617, 56] width 38 height 9
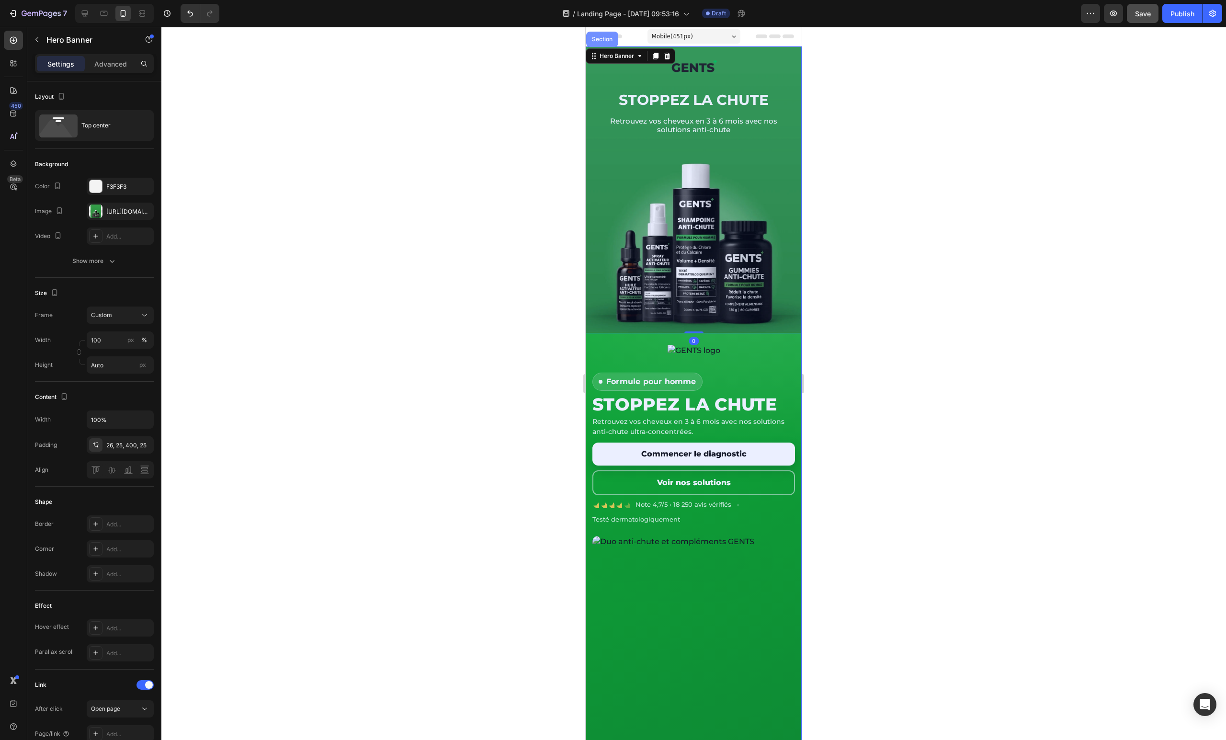
click at [607, 38] on div "Section" at bounding box center [602, 39] width 24 height 6
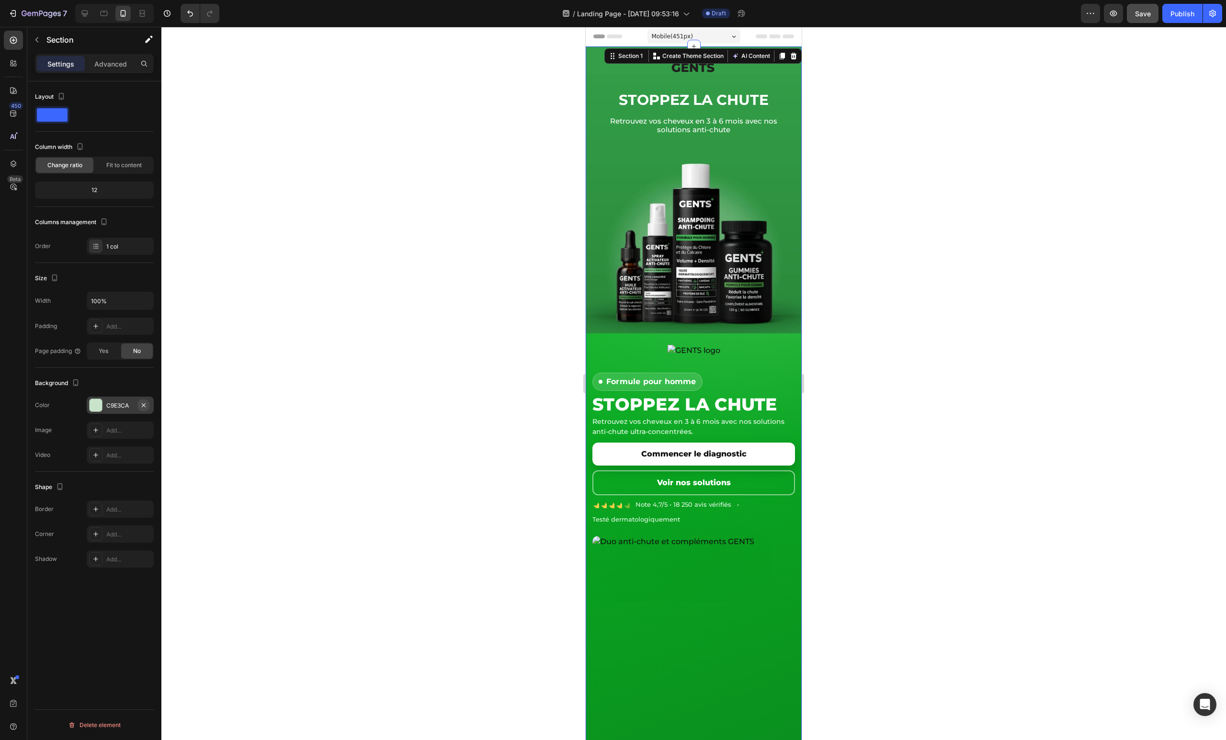
click at [145, 406] on icon "button" at bounding box center [144, 405] width 4 height 4
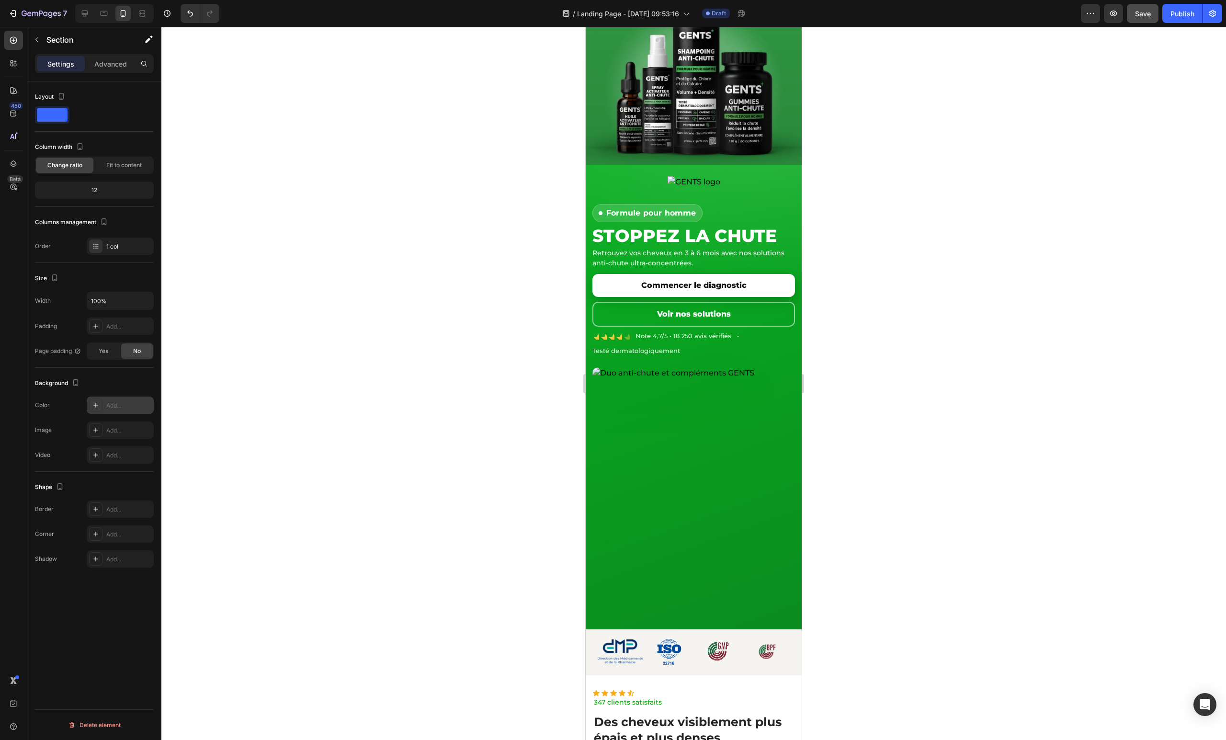
scroll to position [0, 0]
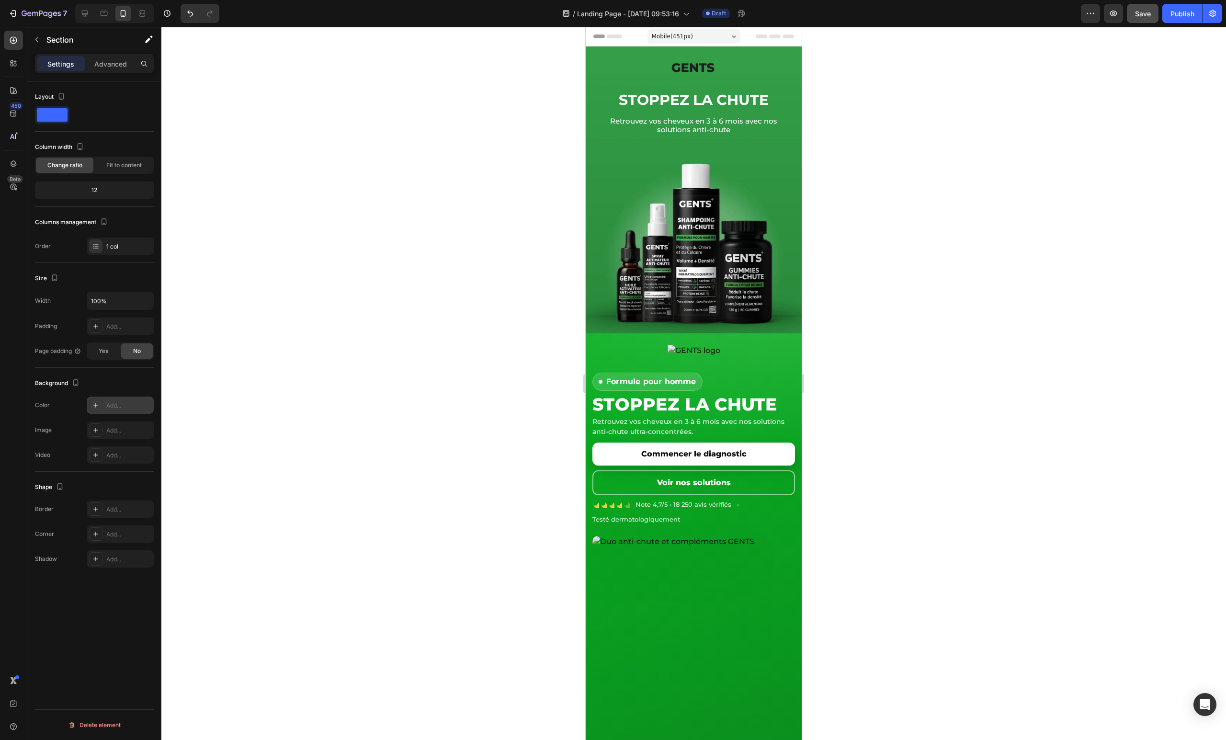
click at [622, 349] on div "GENTS Hero" at bounding box center [693, 353] width 203 height 16
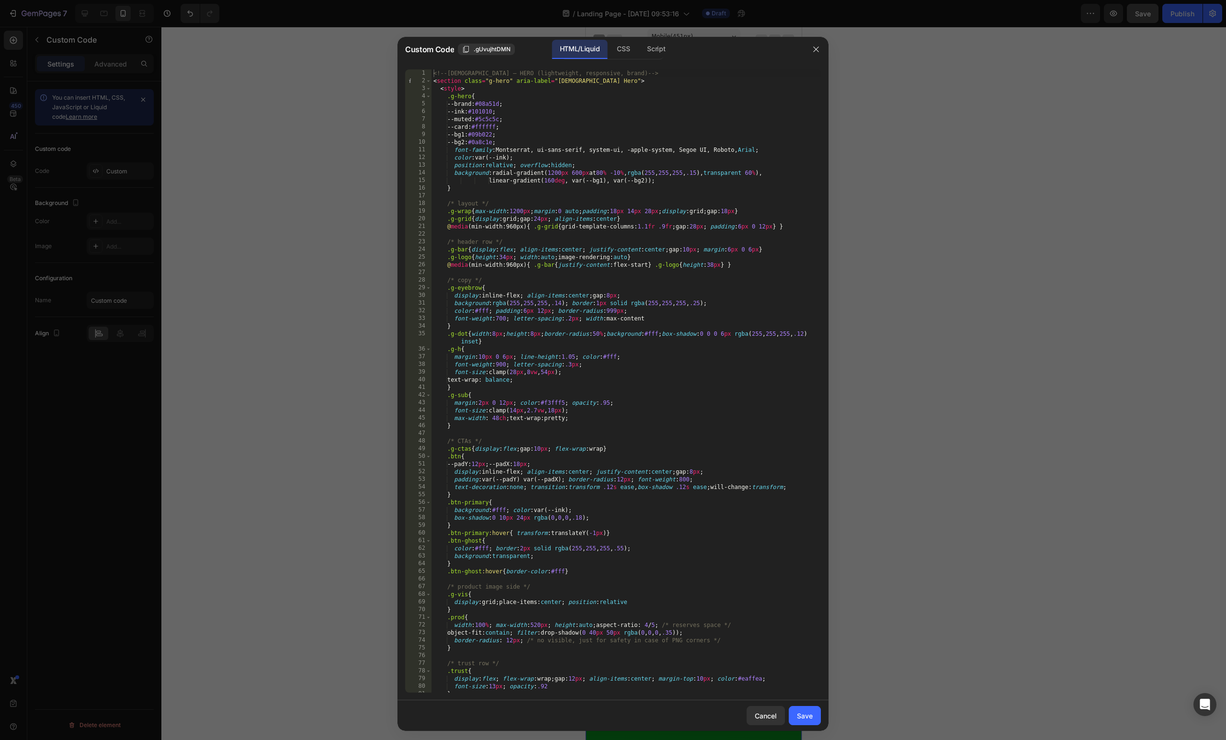
click at [561, 266] on div "<!-- GENTS — HERO (lightweight, responsive, brand) --> < section class = "g-her…" at bounding box center [625, 388] width 389 height 638
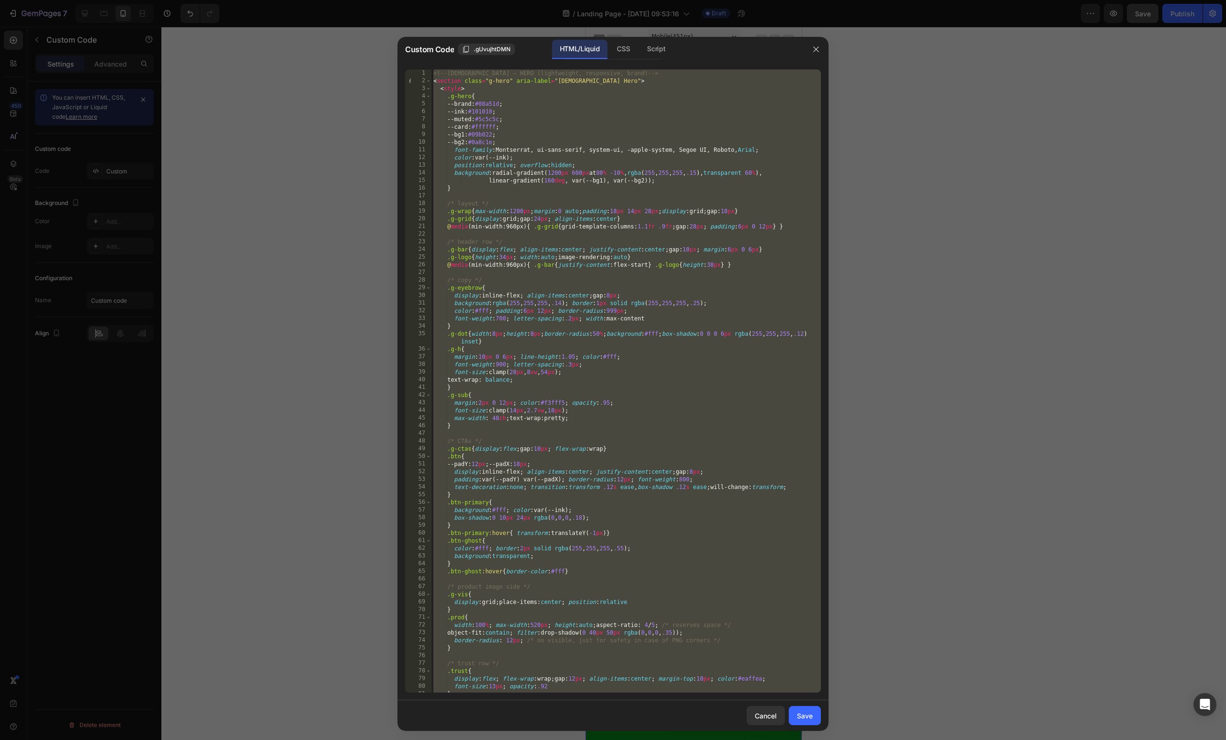
paste textarea
type textarea "</section>"
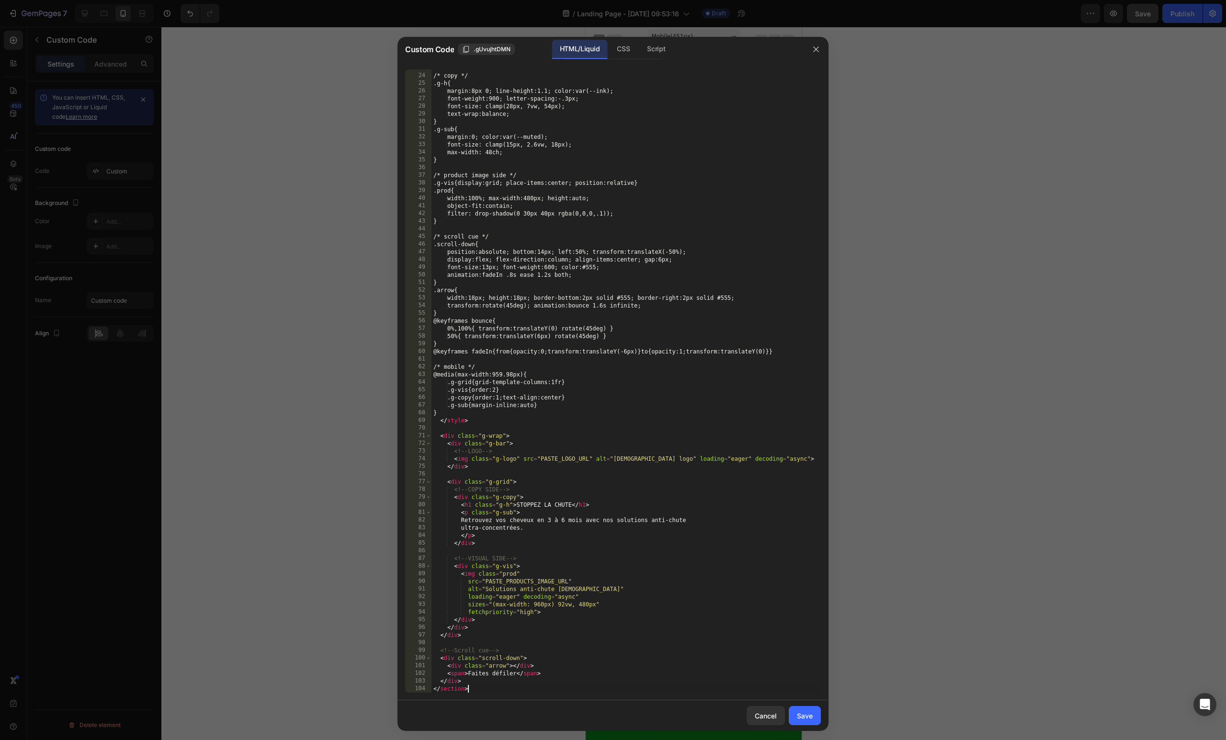
scroll to position [174, 0]
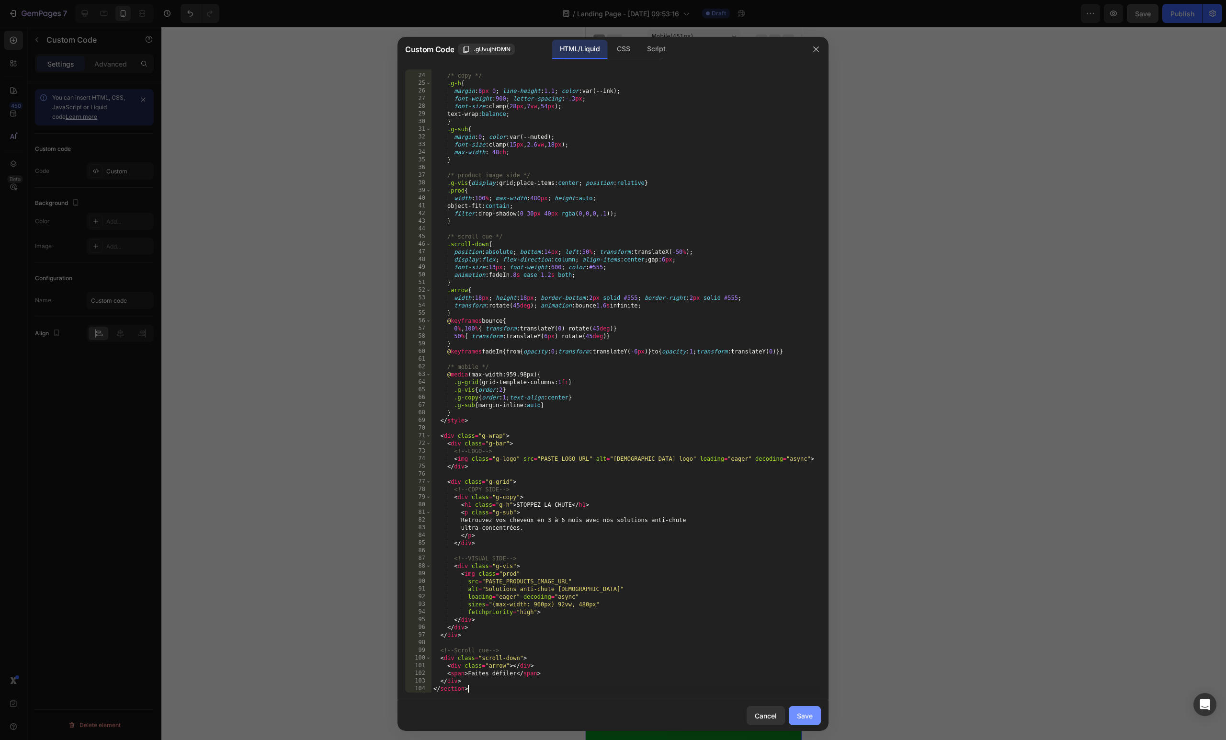
click at [810, 718] on div "Save" at bounding box center [805, 716] width 16 height 10
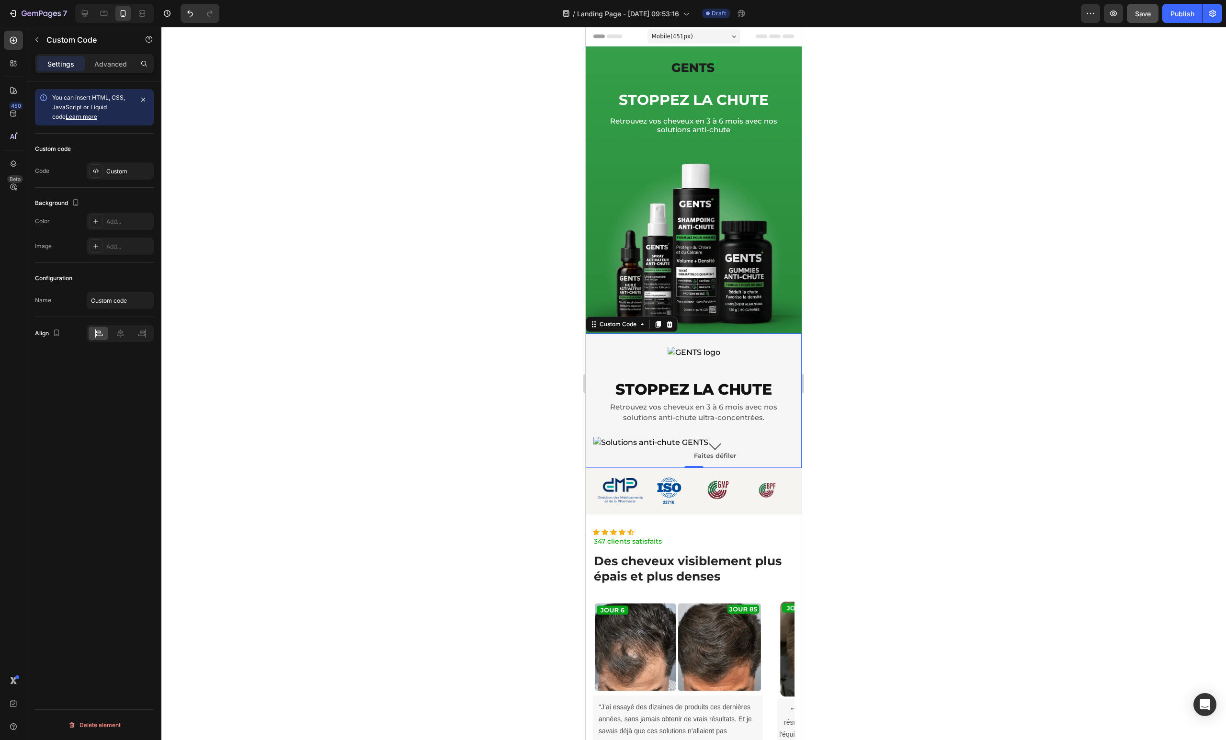
scroll to position [96, 0]
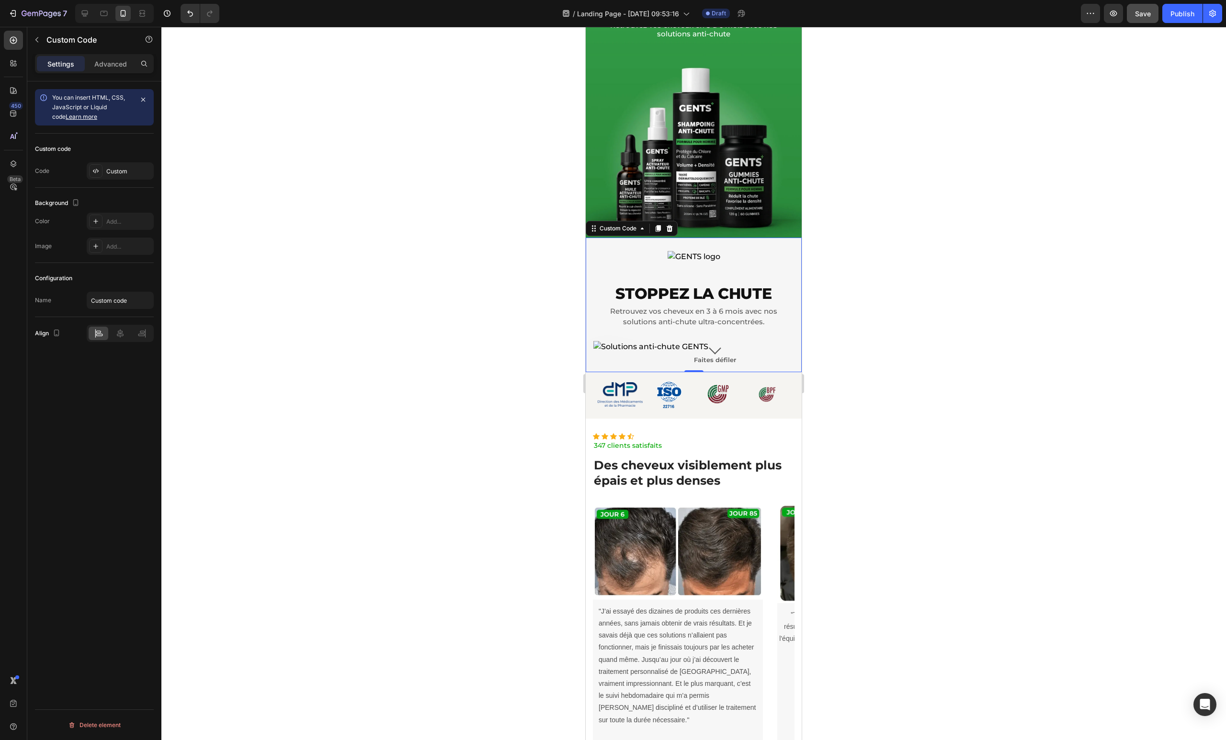
click at [678, 287] on h1 "STOPPEZ LA CHUTE" at bounding box center [693, 293] width 201 height 17
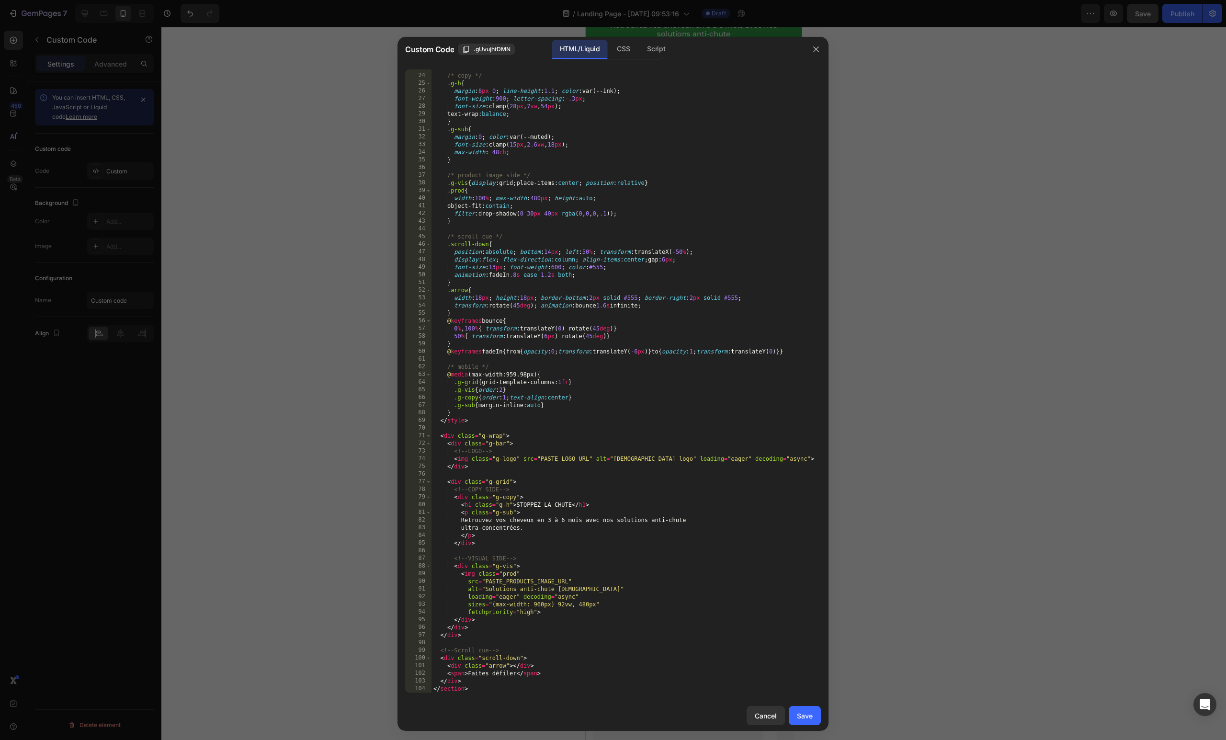
scroll to position [171, 0]
drag, startPoint x: 588, startPoint y: 463, endPoint x: 541, endPoint y: 464, distance: 47.0
click at [541, 464] on div "/* copy */ .g-h { margin : 8 px 0 ; line-height : 1.1 ; color : var(--ink) ; fo…" at bounding box center [625, 386] width 389 height 638
paste textarea "https://cdn.shopify.com/s/files/1/0930/0230/1727/files/LOGO_BLACK_BIG.png?v=175…"
type textarea "<img class="g-logo" src="https://cdn.shopify.com/s/files/1/0930/0230/1727/files…"
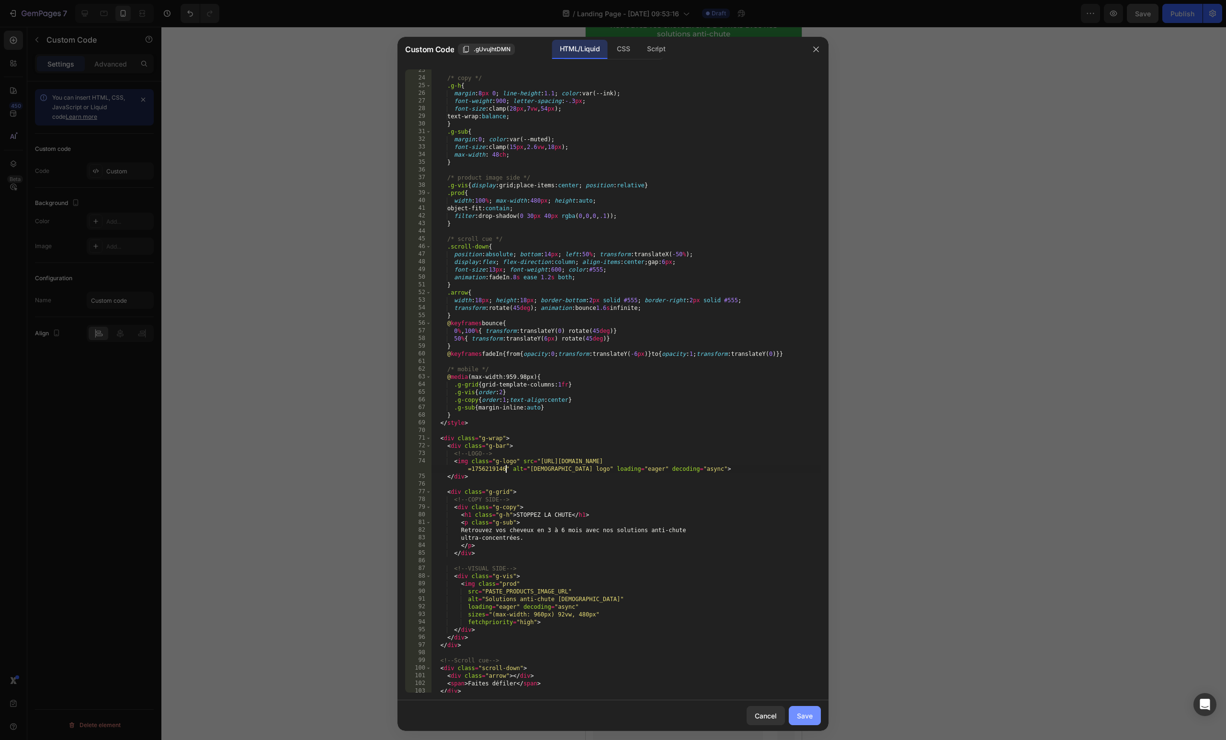
click at [802, 717] on div "Save" at bounding box center [805, 716] width 16 height 10
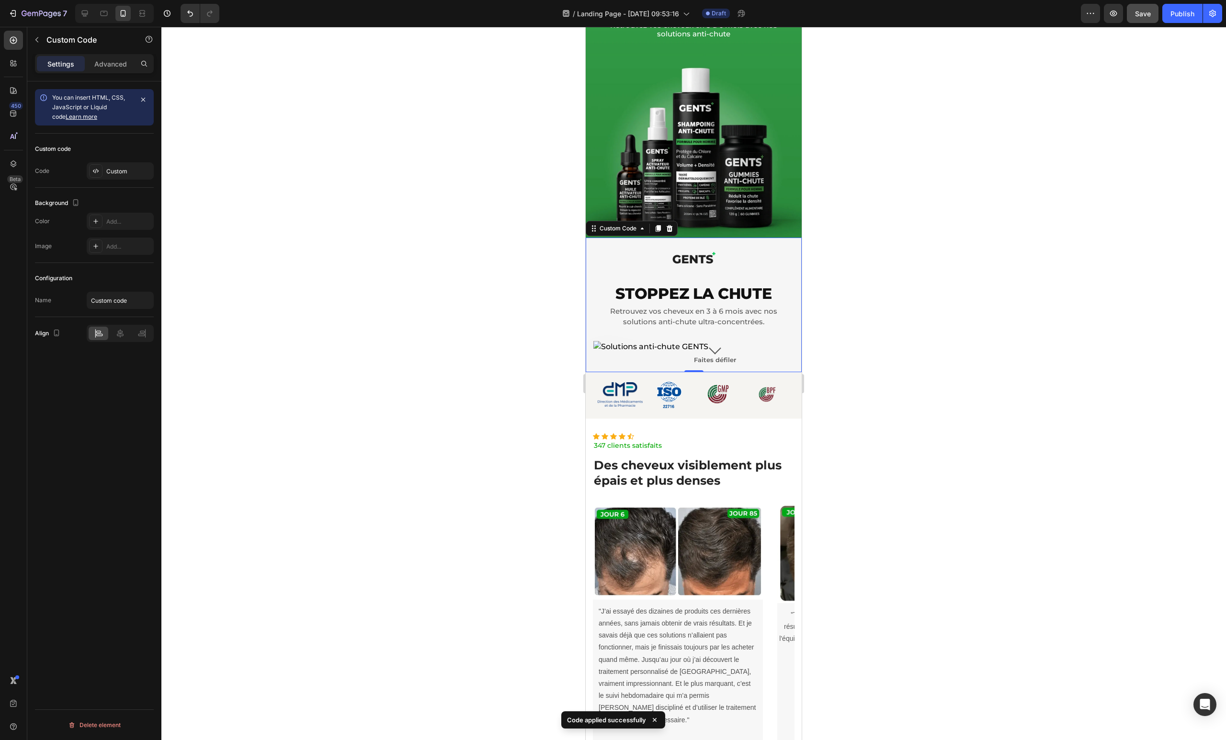
click at [624, 317] on p "Retrouvez vos cheveux en 3 à 6 mois avec nos solutions anti-chute ultra-concent…" at bounding box center [693, 317] width 201 height 22
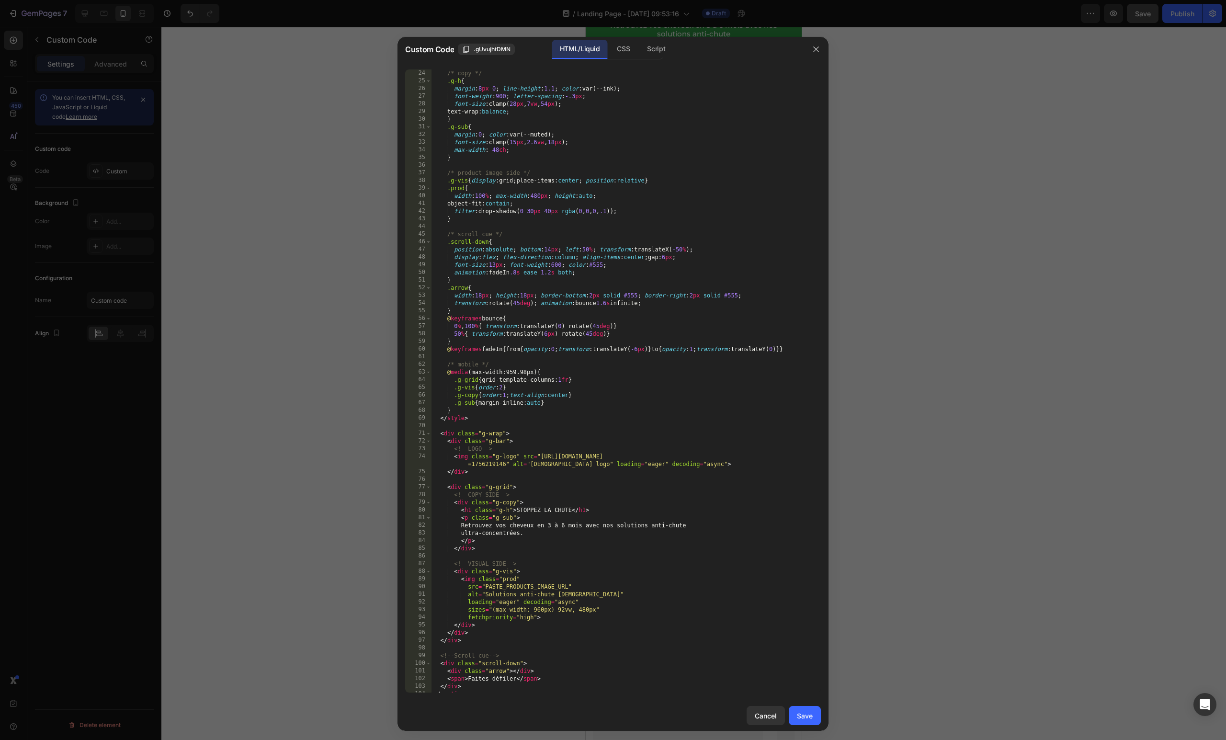
scroll to position [176, 0]
drag, startPoint x: 567, startPoint y: 588, endPoint x: 486, endPoint y: 588, distance: 81.4
click at [486, 588] on div "/* copy */ .g-h { margin : 8 px 0 ; line-height : 1.1 ; color : var(--ink) ; fo…" at bounding box center [625, 388] width 389 height 638
paste textarea "https://cdn.shopify.com/s/files/1/0930/0230/1727/files/4.webp?v=1756207119"
type textarea "src="https://cdn.shopify.com/s/files/1/0930/0230/1727/files/4.webp?v=1756207119""
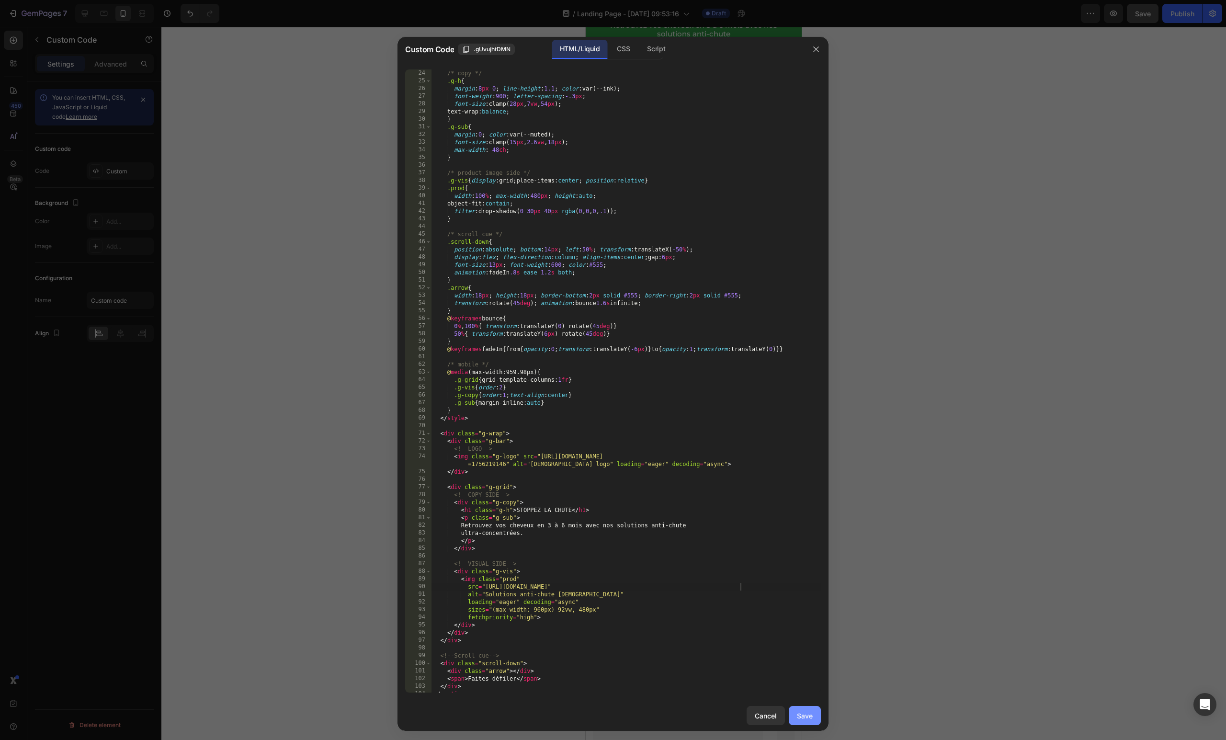
click at [811, 714] on div "Save" at bounding box center [805, 716] width 16 height 10
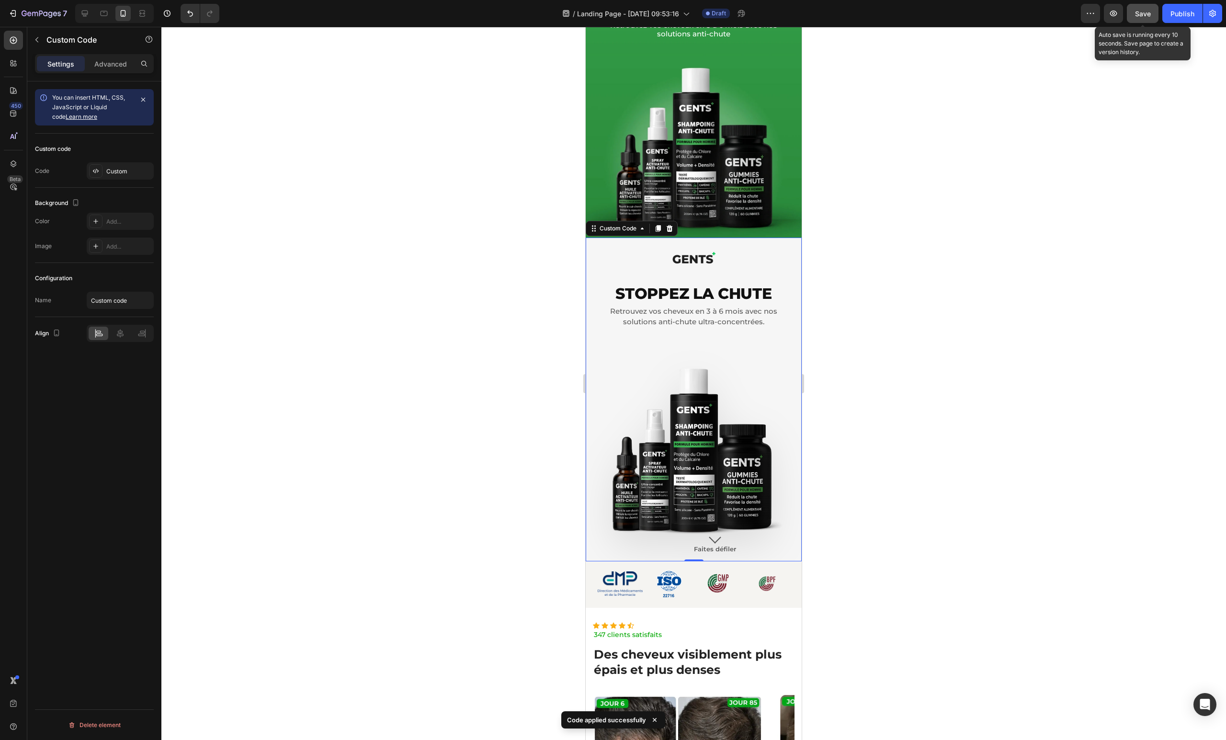
click at [1152, 12] on button "Save" at bounding box center [1143, 13] width 32 height 19
click at [680, 407] on img "GENTS Hero" at bounding box center [693, 441] width 201 height 201
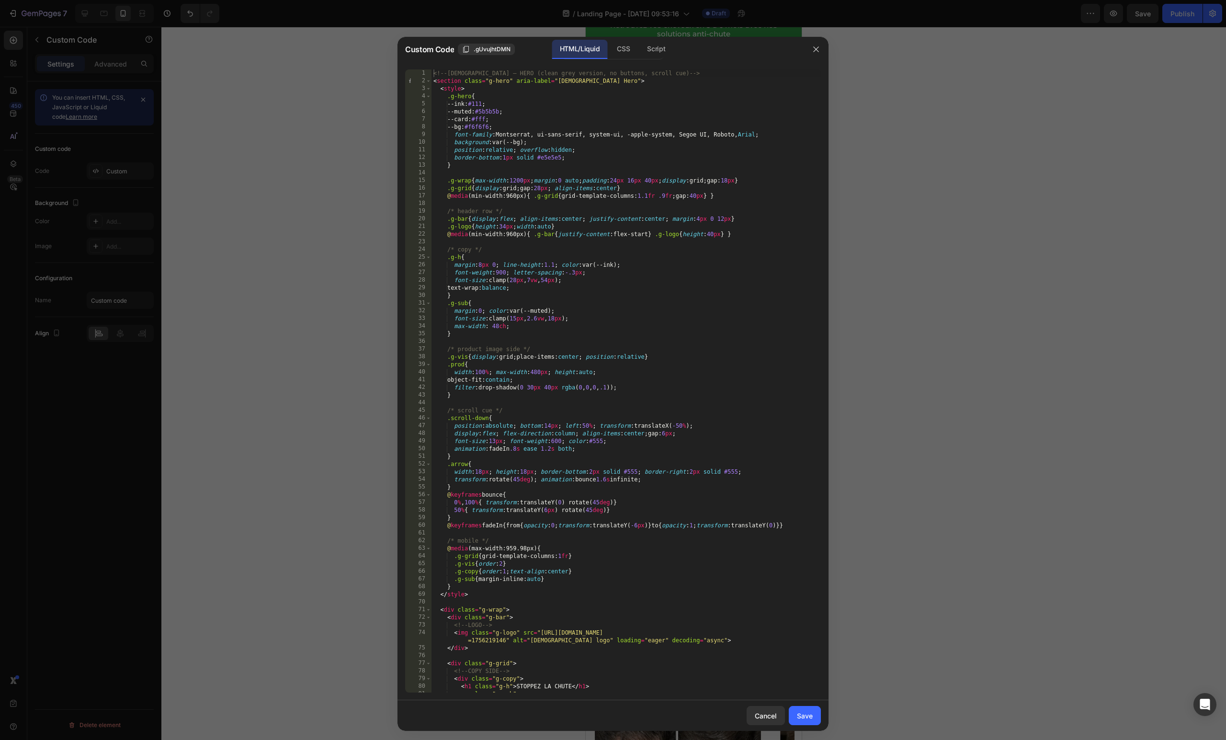
click at [644, 302] on div "<!-- GENTS — HERO (clean grey version, no buttons, scroll cue) --> < section cl…" at bounding box center [625, 388] width 389 height 638
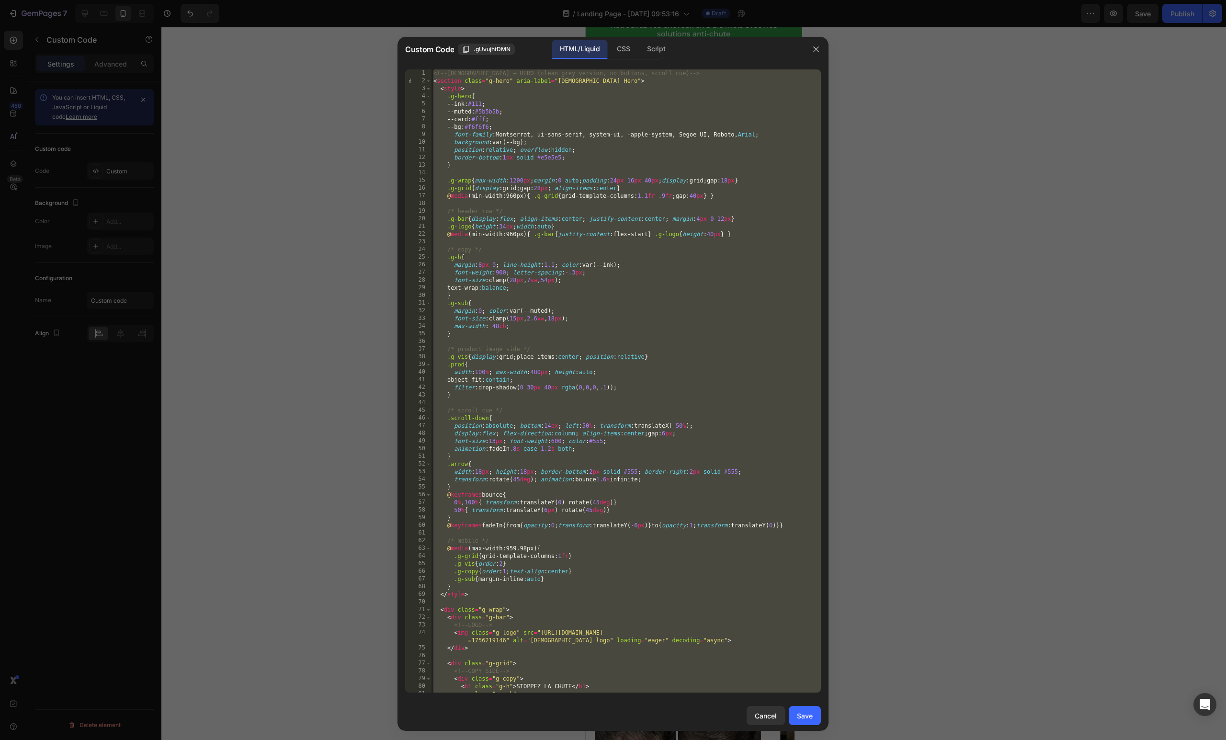
paste textarea
type textarea "</section>"
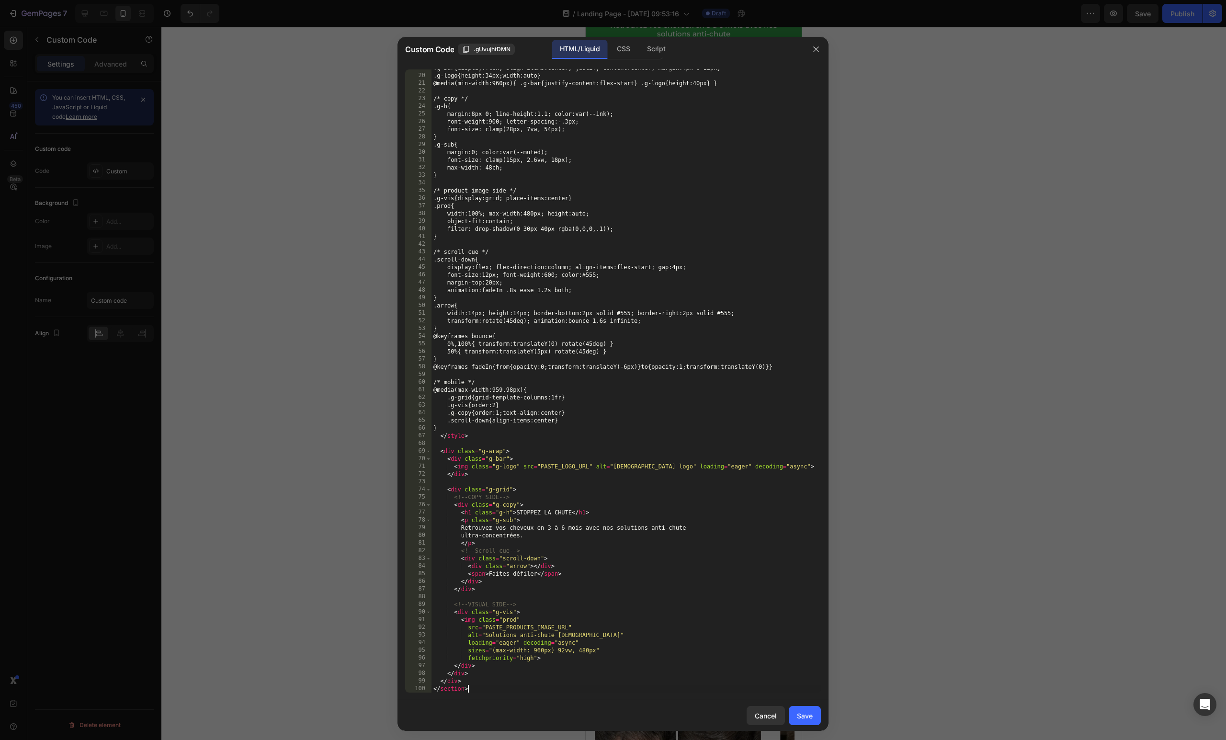
scroll to position [143, 0]
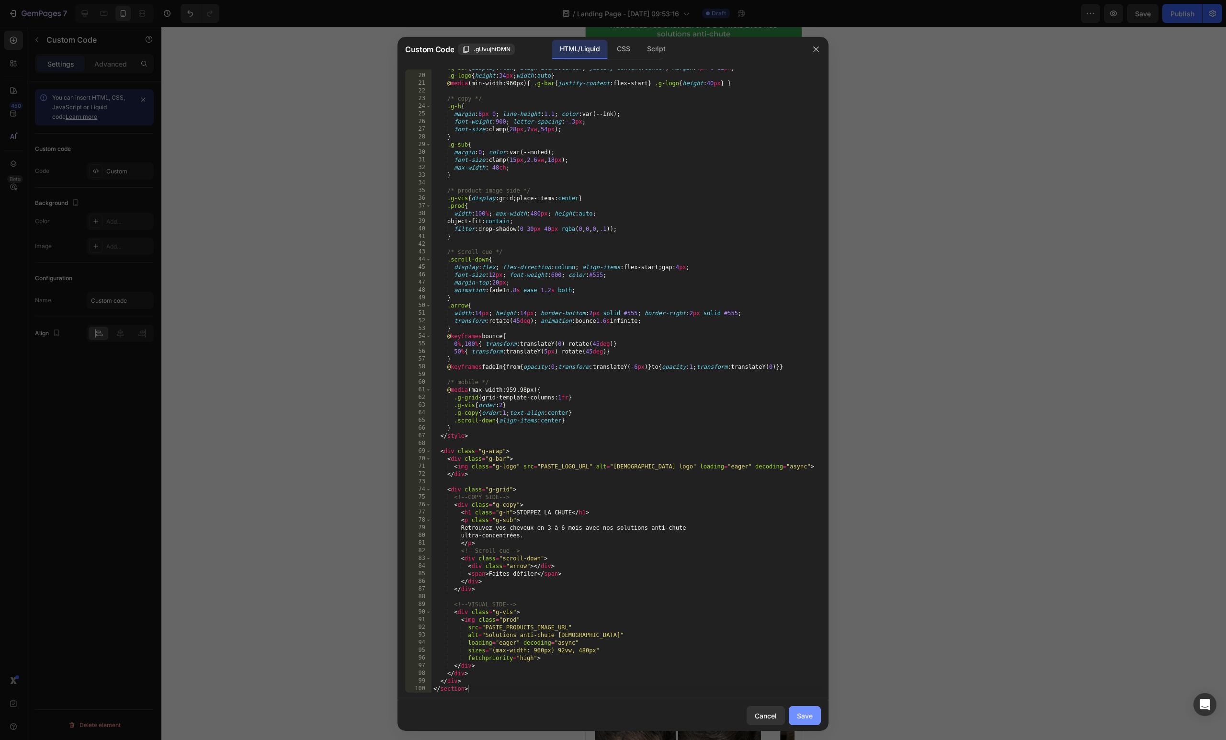
click at [805, 715] on div "Save" at bounding box center [805, 716] width 16 height 10
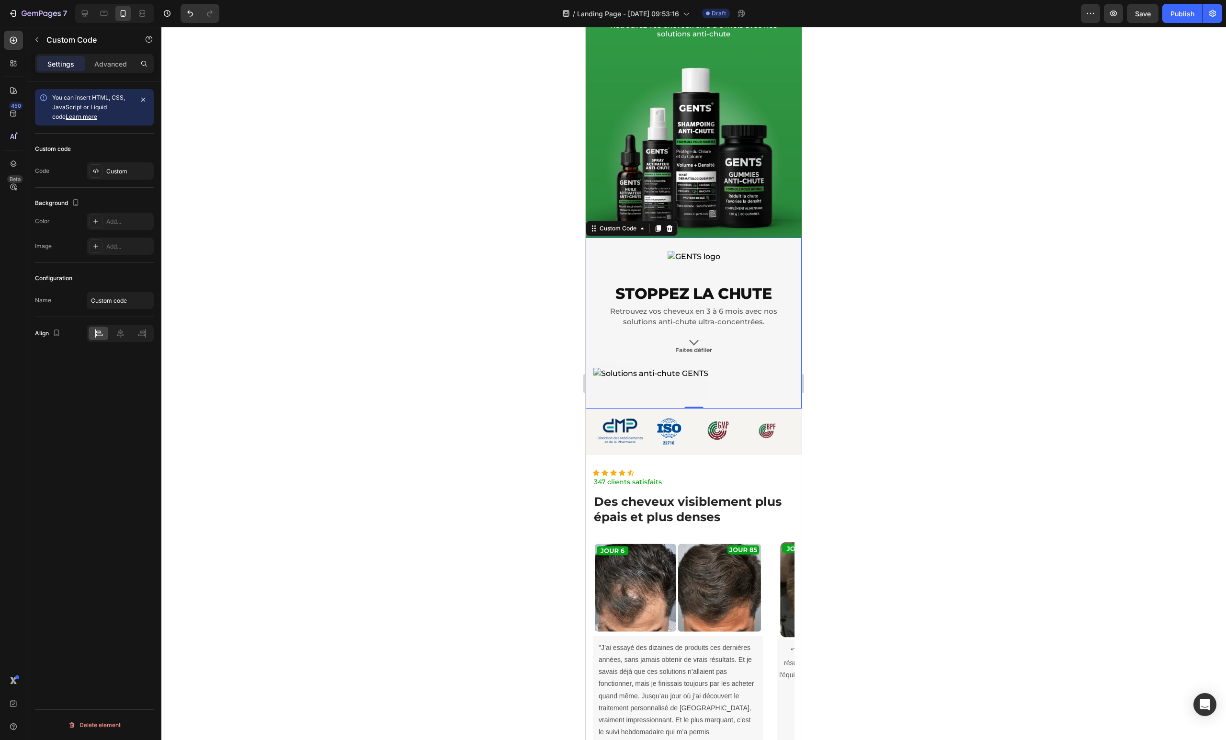
click at [690, 305] on div "STOPPEZ LA CHUTE Retrouvez vos cheveux en 3 à 6 mois avec nos solutions anti-ch…" at bounding box center [693, 318] width 201 height 73
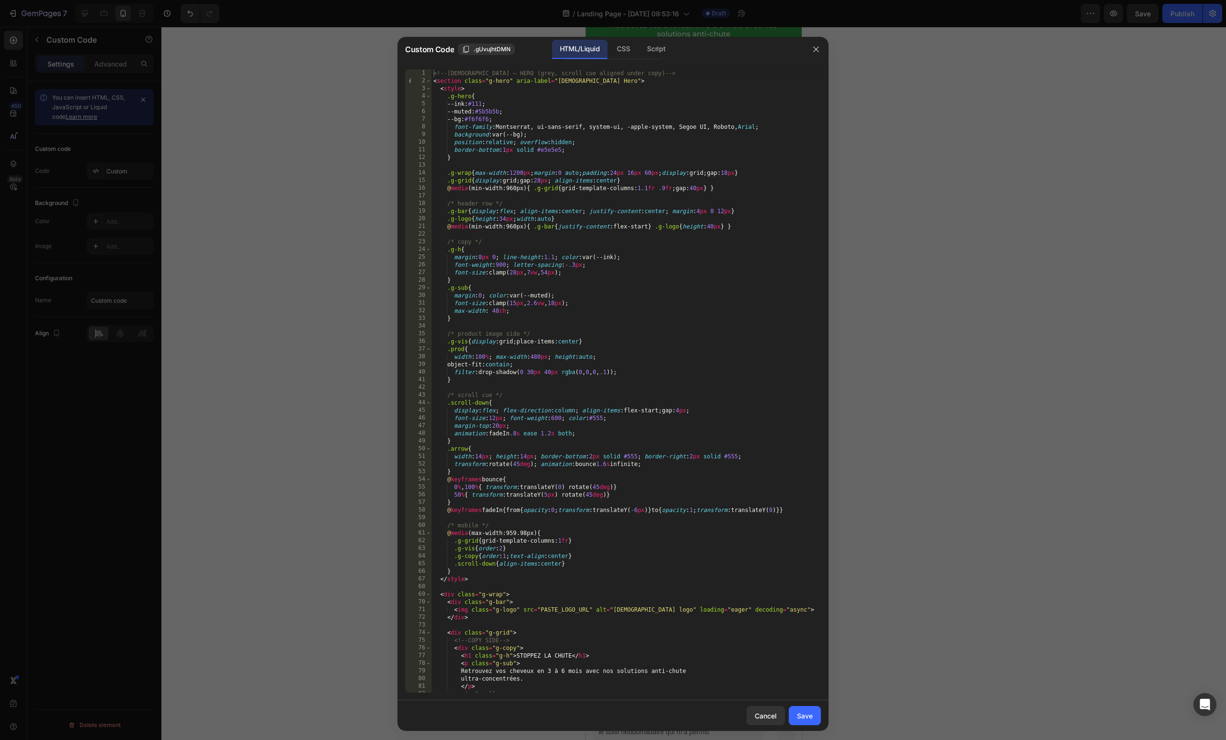
click at [609, 366] on div "<!-- GENTS — HERO (grey, scroll cue aligned under copy) --> < section class = "…" at bounding box center [625, 388] width 389 height 638
click at [532, 288] on div "<!-- GENTS — HERO (grey, scroll cue aligned under copy) --> < section class = "…" at bounding box center [625, 388] width 389 height 638
type textarea ".g-sub{"
click at [815, 46] on icon "button" at bounding box center [816, 49] width 8 height 8
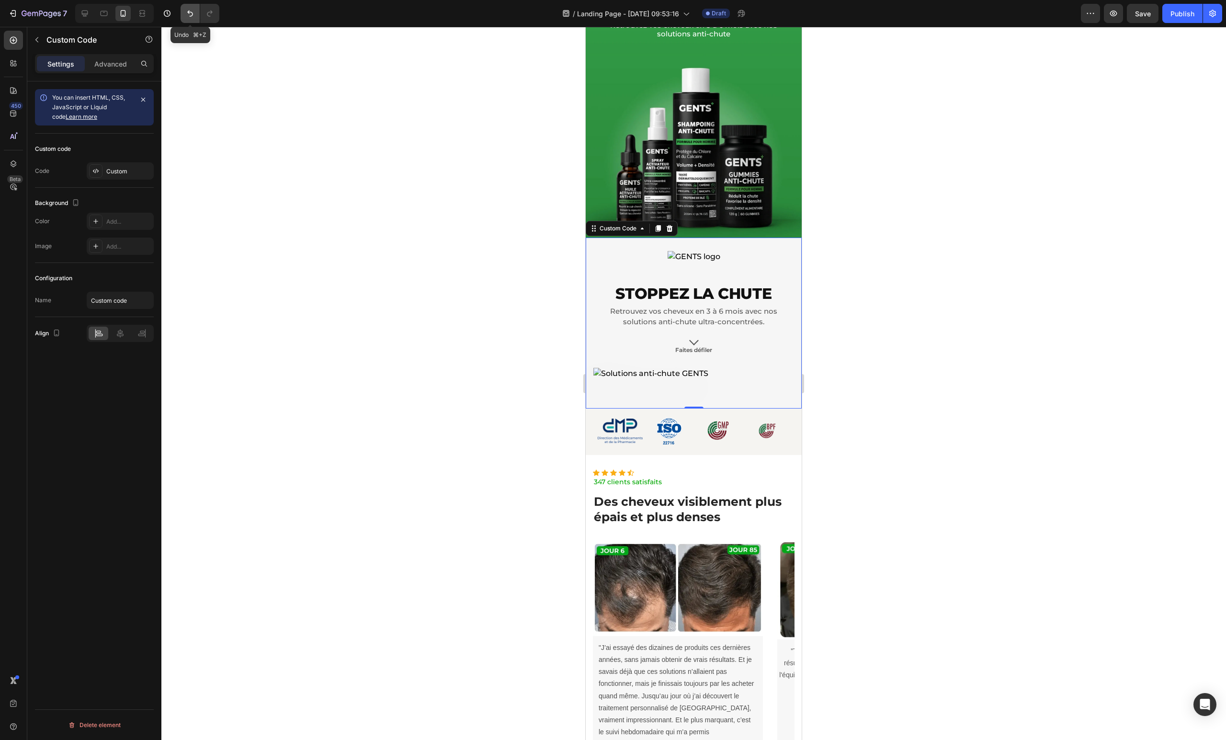
click at [192, 17] on icon "Undo/Redo" at bounding box center [190, 14] width 10 height 10
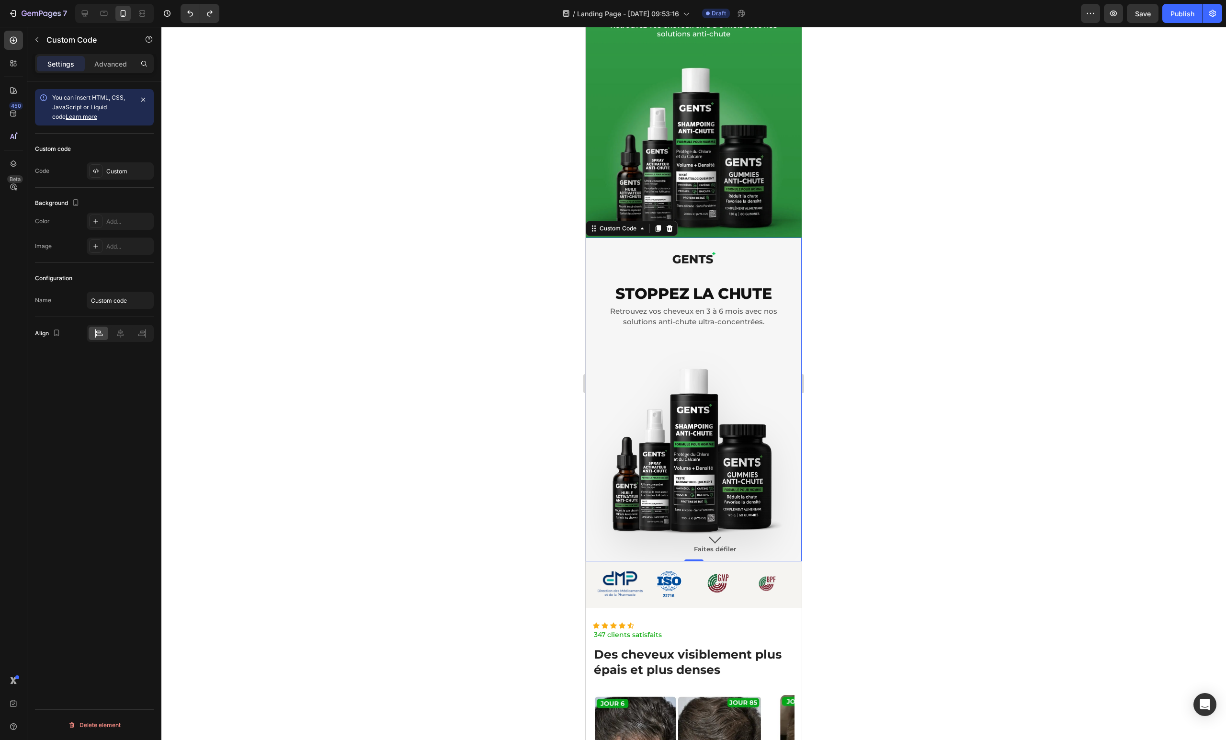
click at [690, 365] on img "GENTS Hero" at bounding box center [693, 441] width 201 height 201
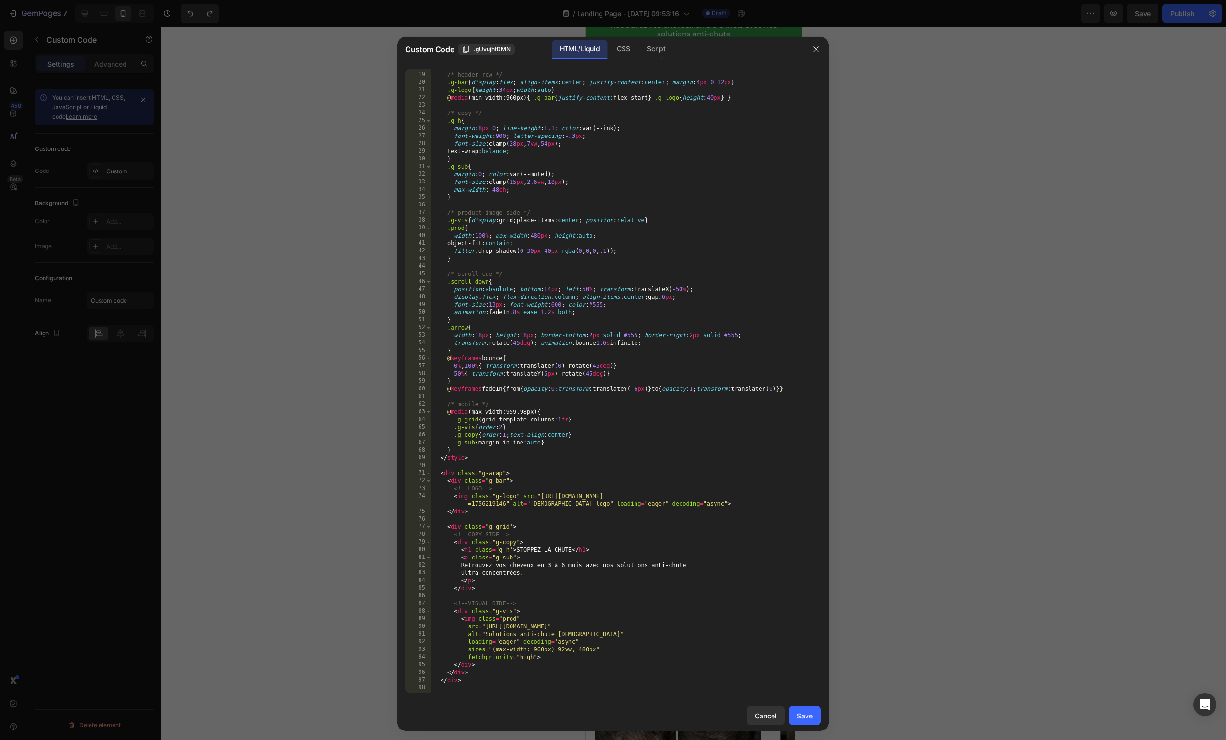
scroll to position [181, 0]
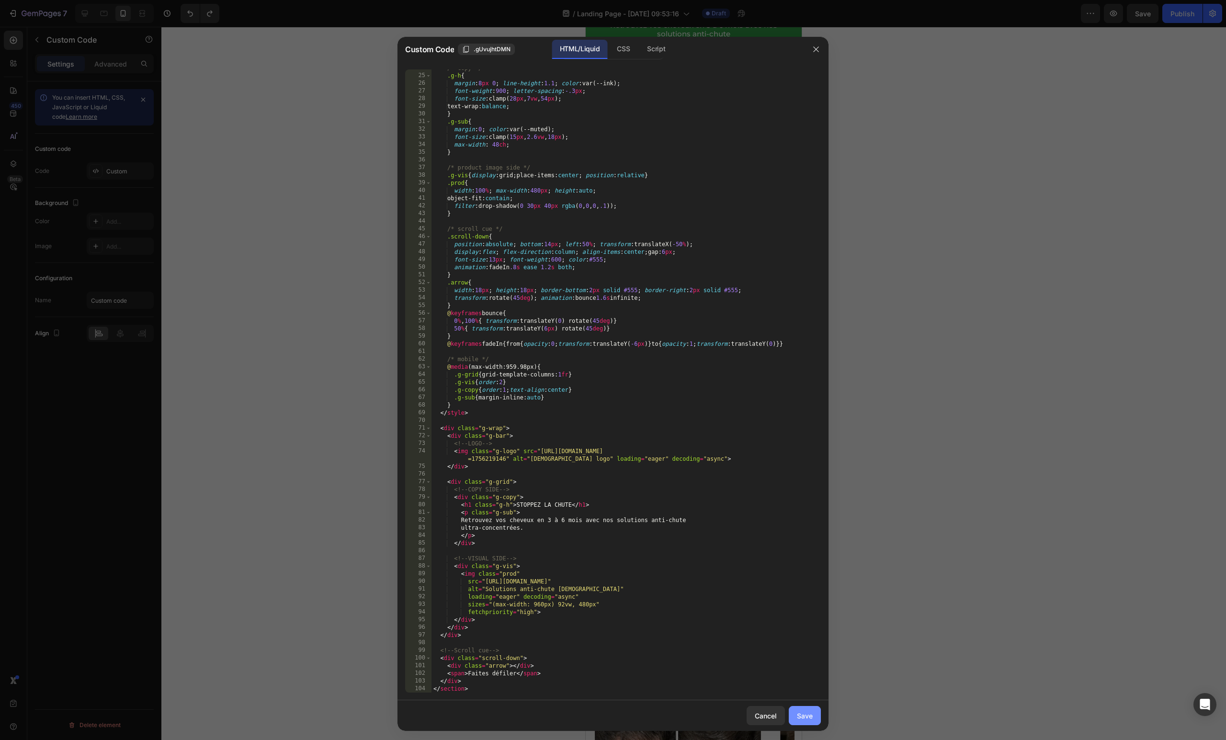
click at [806, 711] on div "Save" at bounding box center [805, 716] width 16 height 10
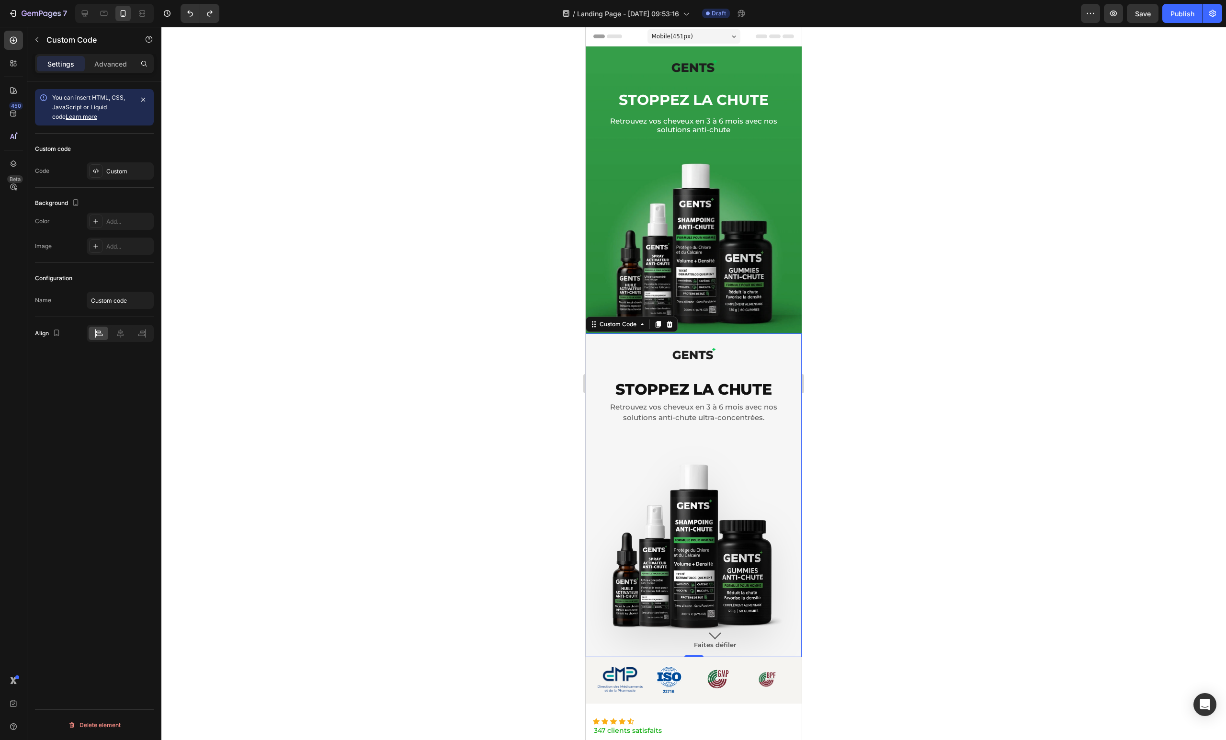
scroll to position [17, 0]
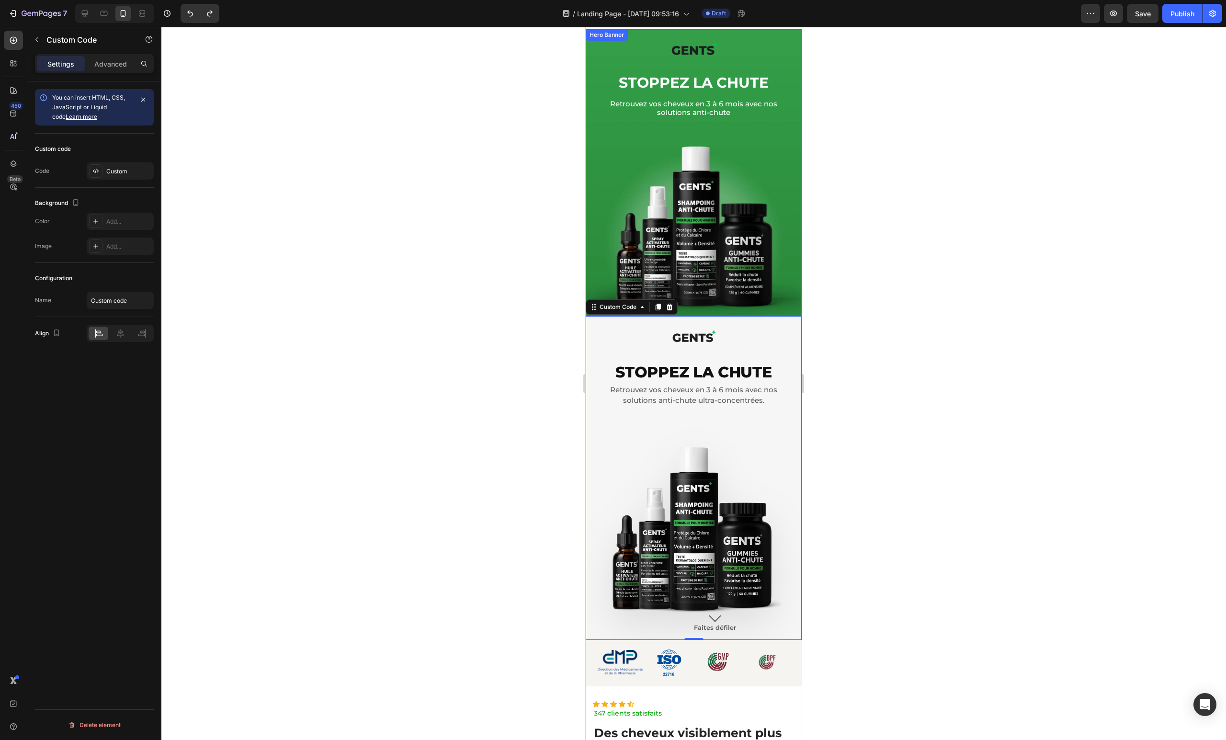
click at [599, 174] on div "Image Stoppez la Chute Heading Retrouvez vos cheveux en 3 à 6 mois avec nos sol…" at bounding box center [694, 172] width 216 height 287
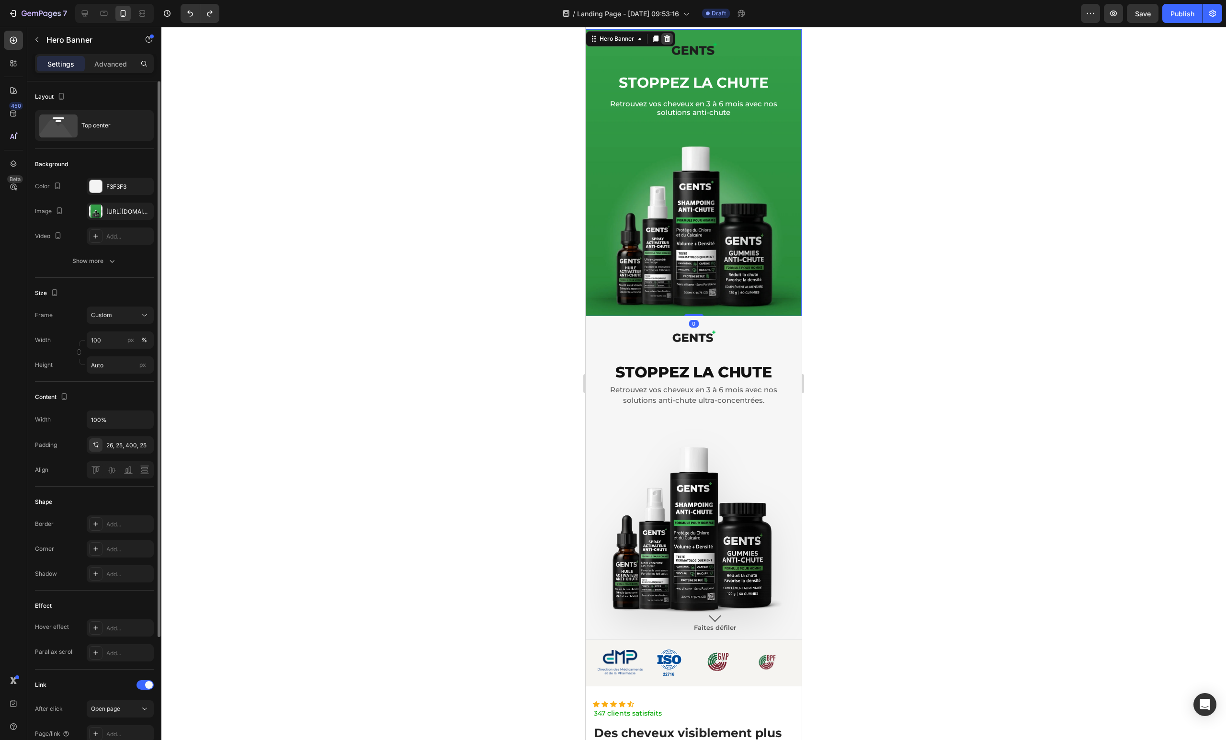
click at [671, 42] on div at bounding box center [666, 38] width 11 height 11
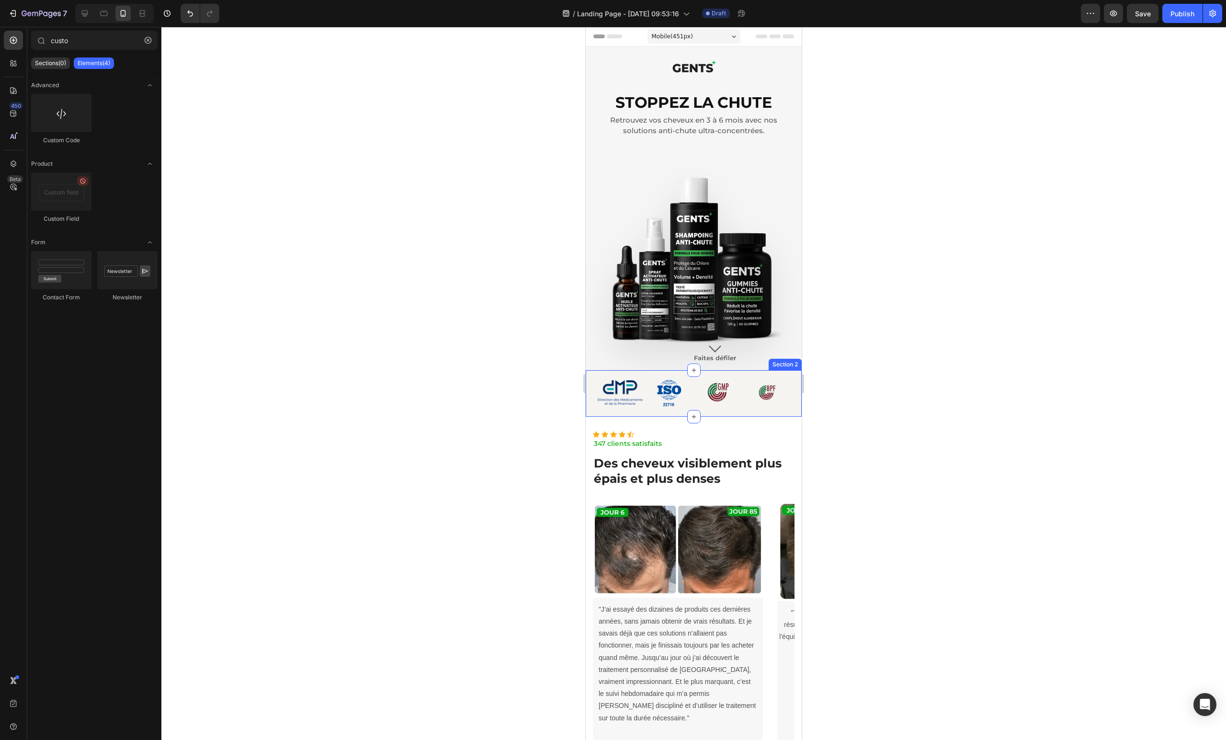
scroll to position [0, 0]
click at [705, 260] on img "GENTS Hero" at bounding box center [693, 249] width 201 height 201
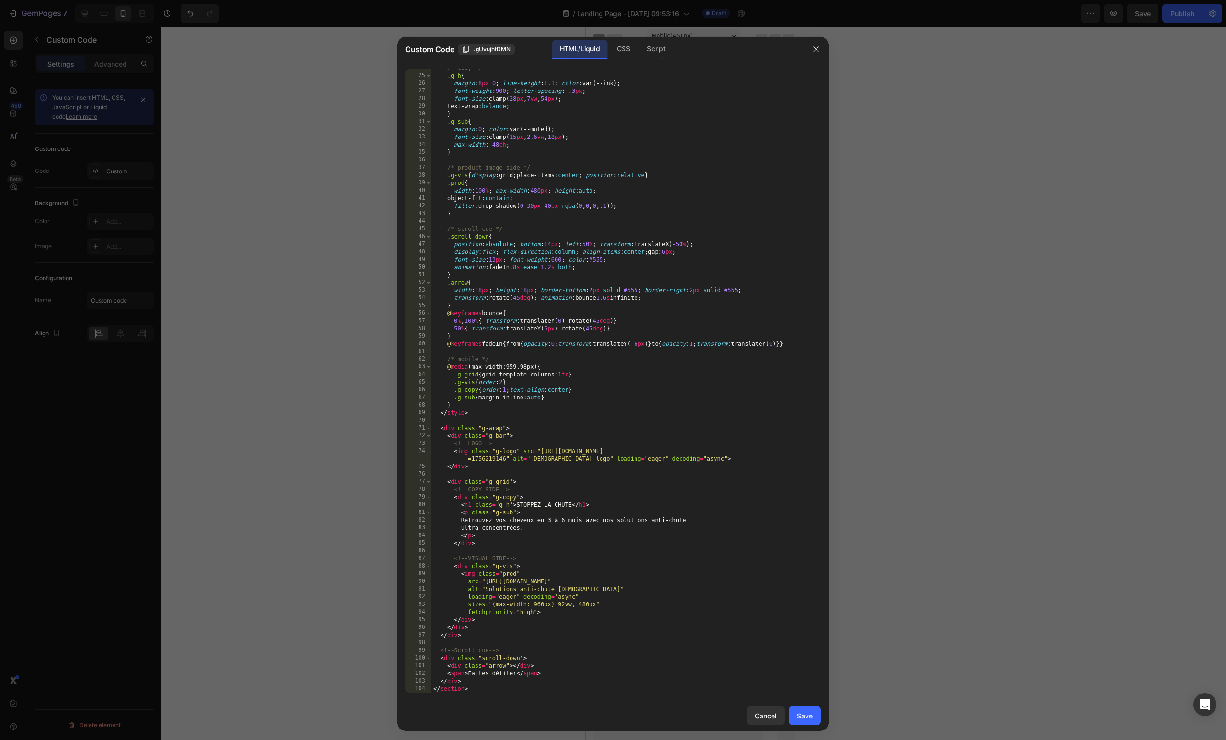
scroll to position [181, 0]
click at [614, 416] on div "/* copy */ .g-h { margin : 8 px 0 ; line-height : 1.1 ; color : var(--ink) ; fo…" at bounding box center [625, 383] width 389 height 638
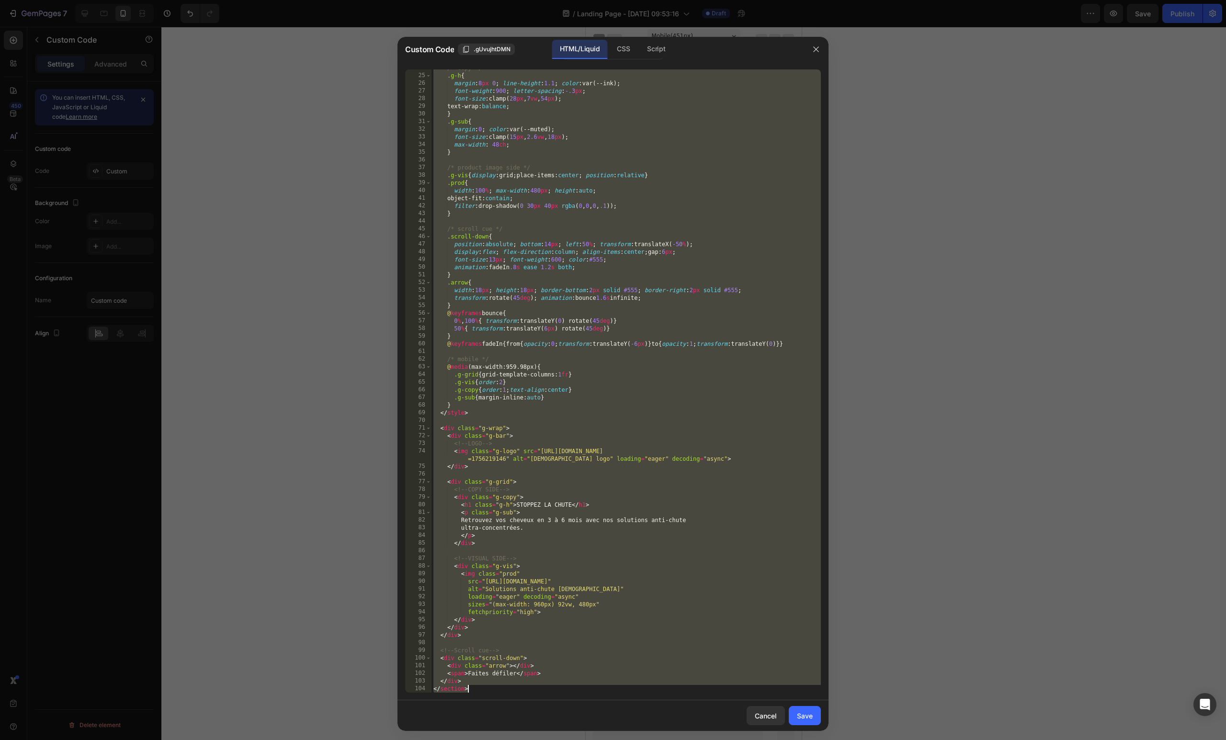
paste textarea
type textarea "</section>"
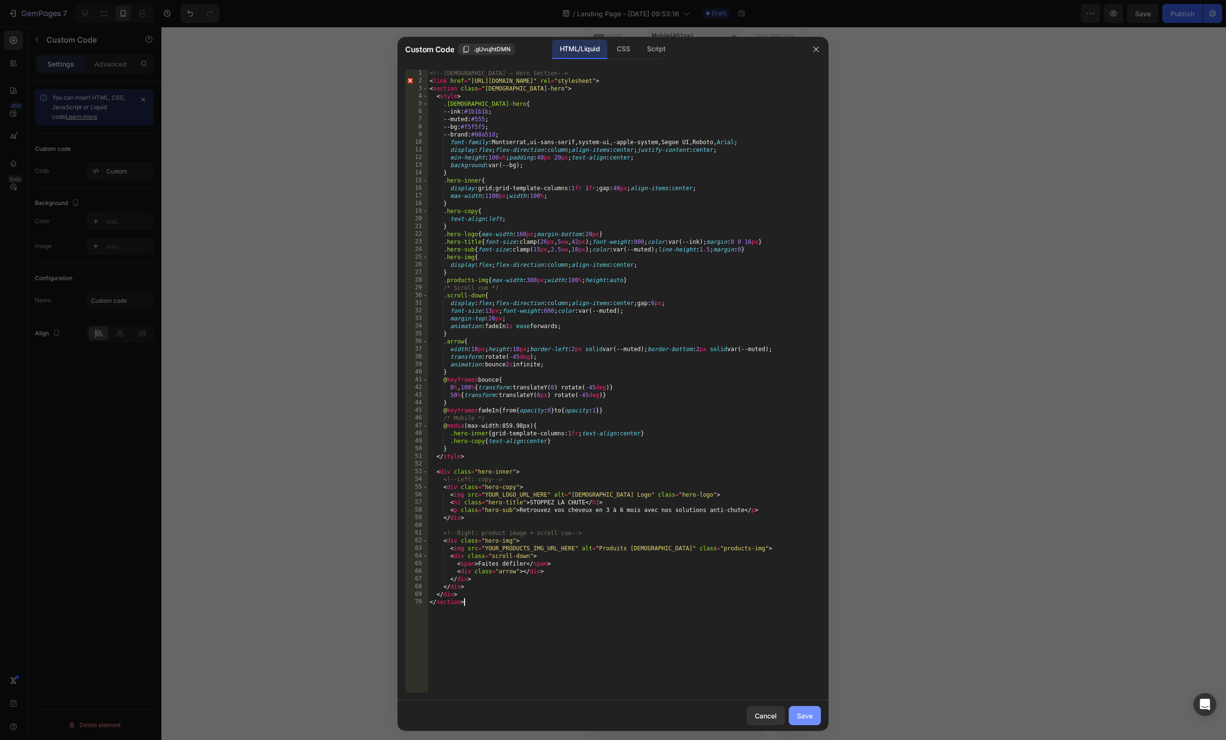
click at [809, 714] on div "Save" at bounding box center [805, 716] width 16 height 10
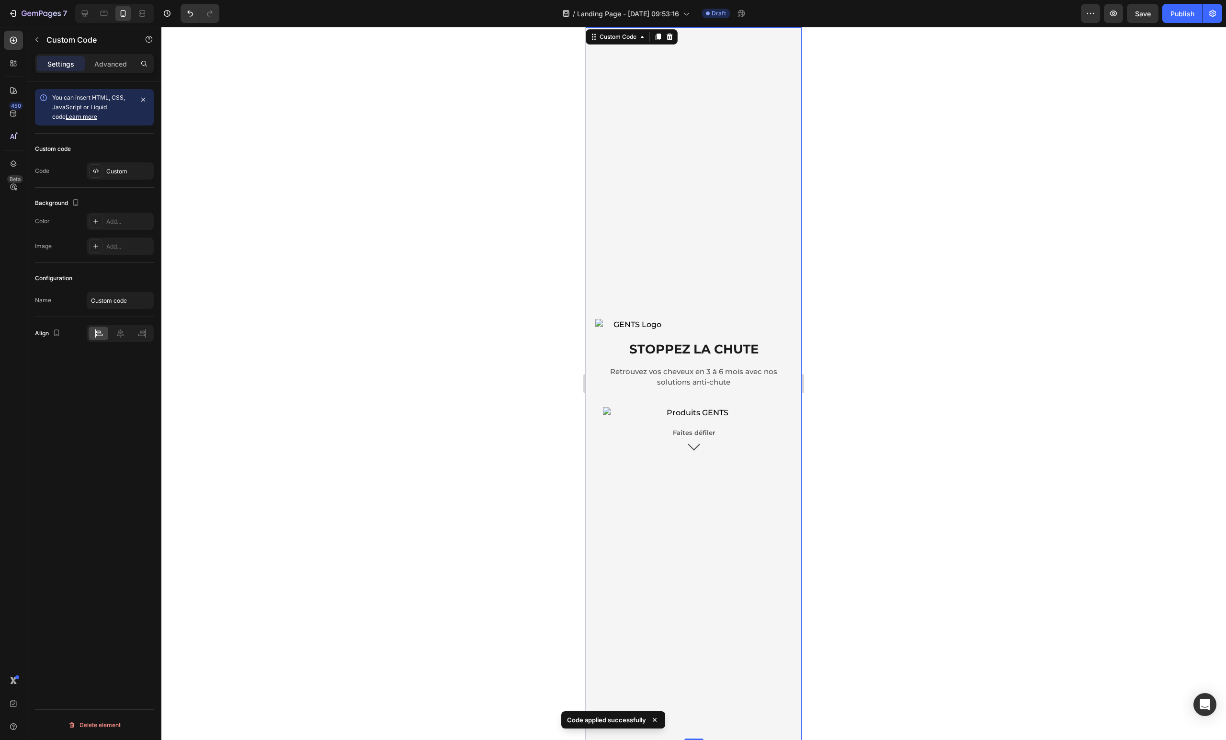
scroll to position [0, 0]
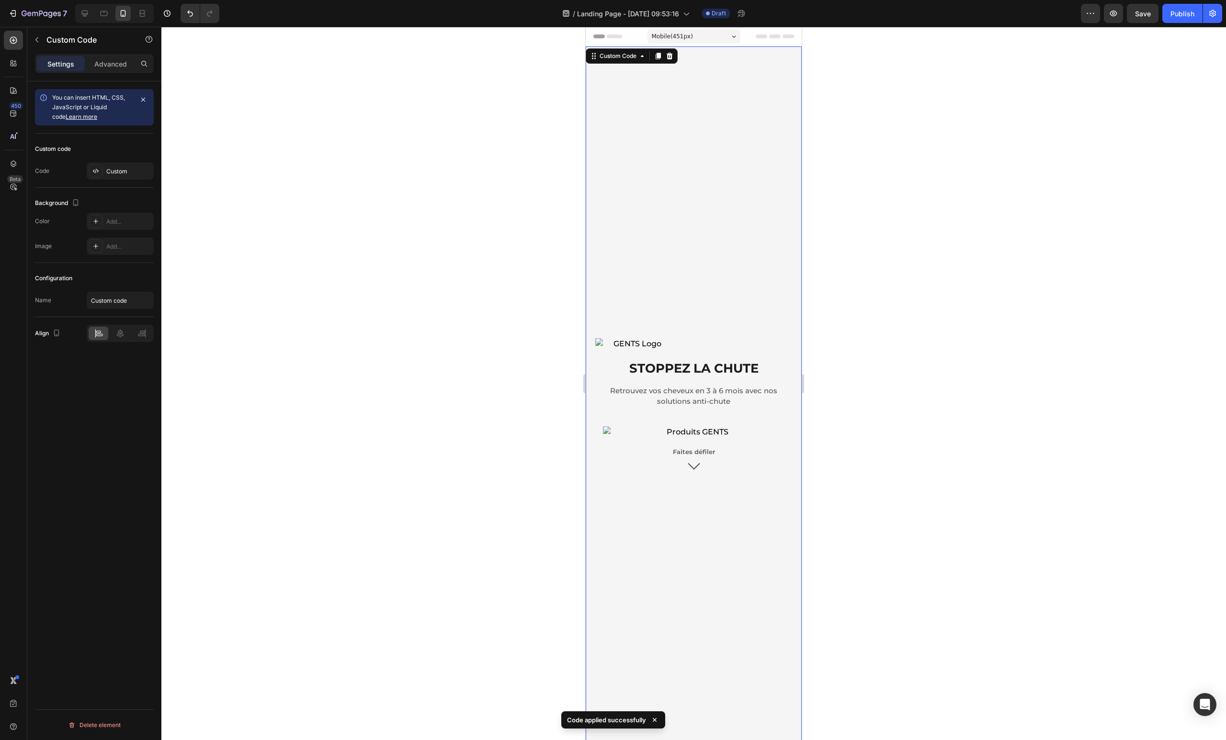
click at [669, 144] on section "STOPPEZ LA CHUTE Retrouvez vos cheveux en 3 à 6 mois avec nos solutions anti-ch…" at bounding box center [694, 402] width 216 height 713
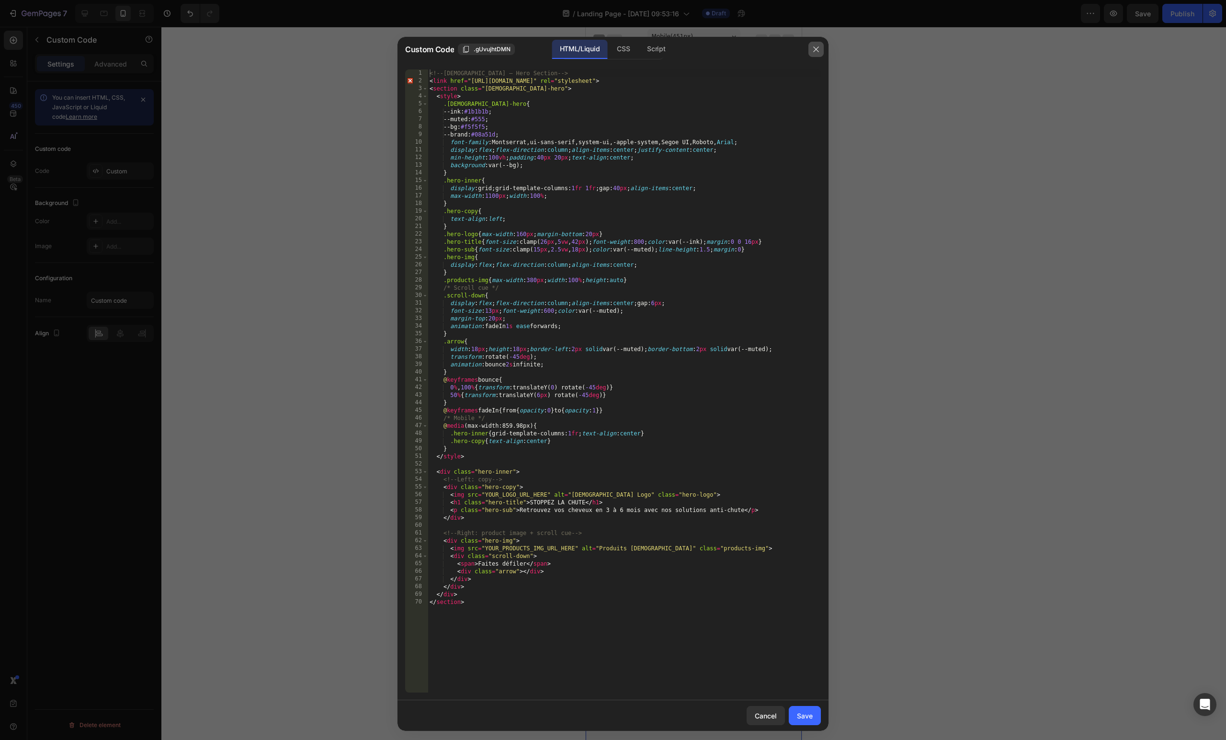
click at [813, 50] on icon "button" at bounding box center [816, 49] width 8 height 8
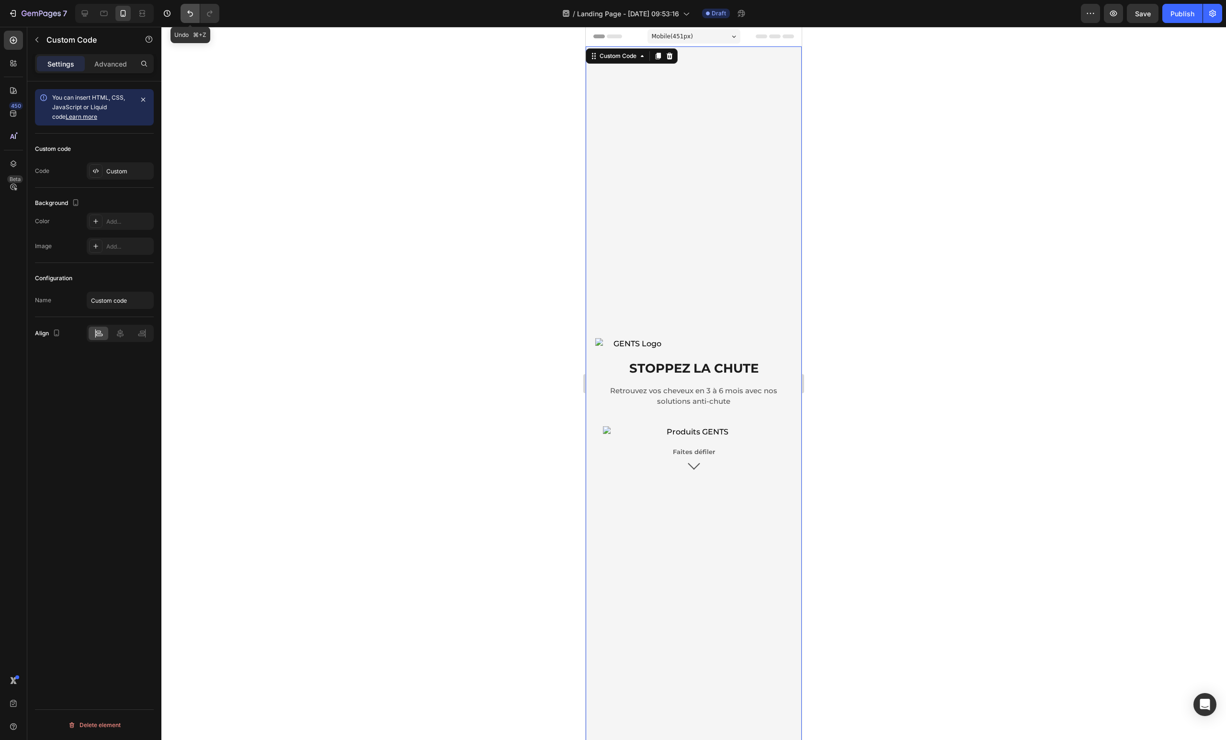
click at [190, 15] on icon "Undo/Redo" at bounding box center [190, 14] width 10 height 10
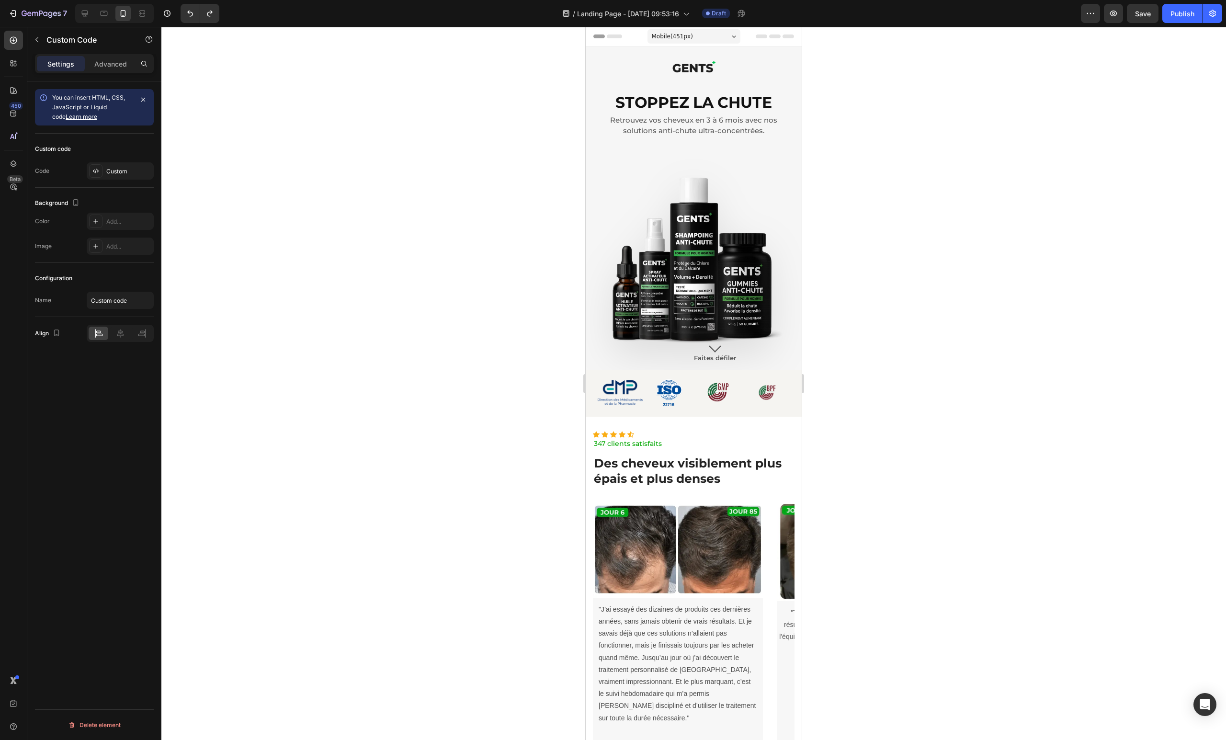
click at [718, 257] on img "GENTS Hero" at bounding box center [693, 250] width 201 height 201
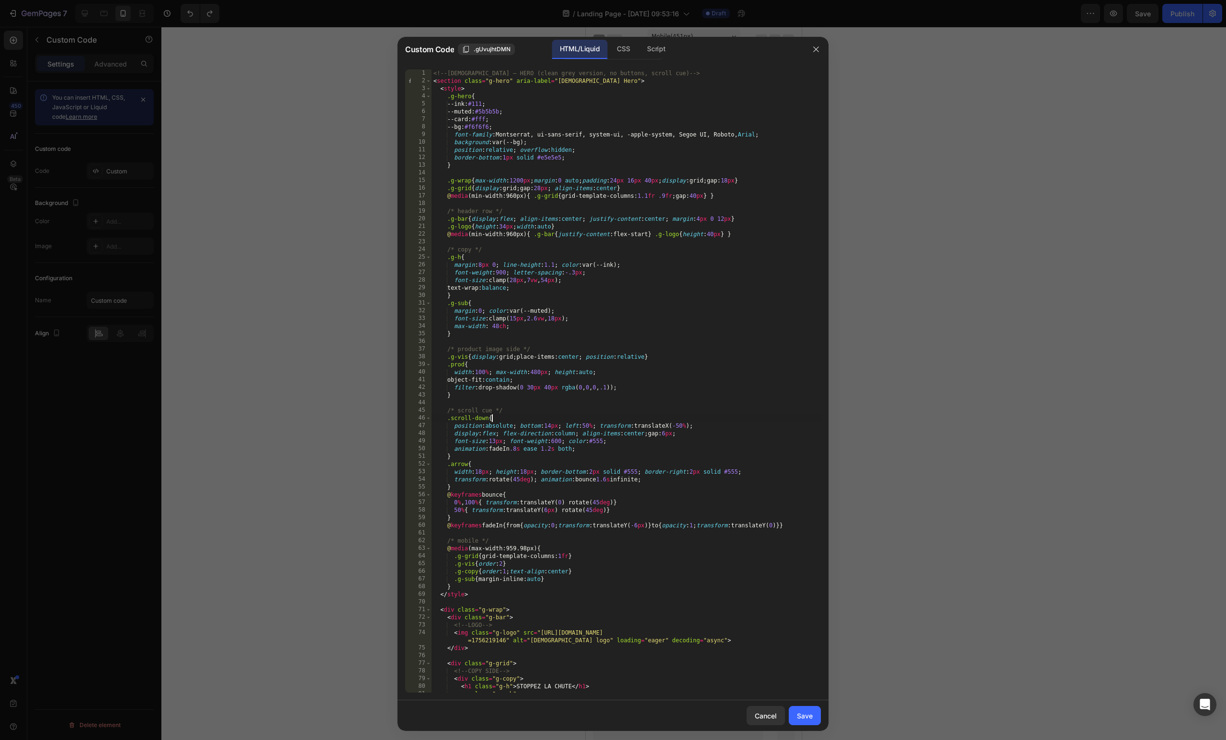
click at [580, 418] on div "<!-- GENTS — HERO (clean grey version, no buttons, scroll cue) --> < section cl…" at bounding box center [625, 388] width 389 height 638
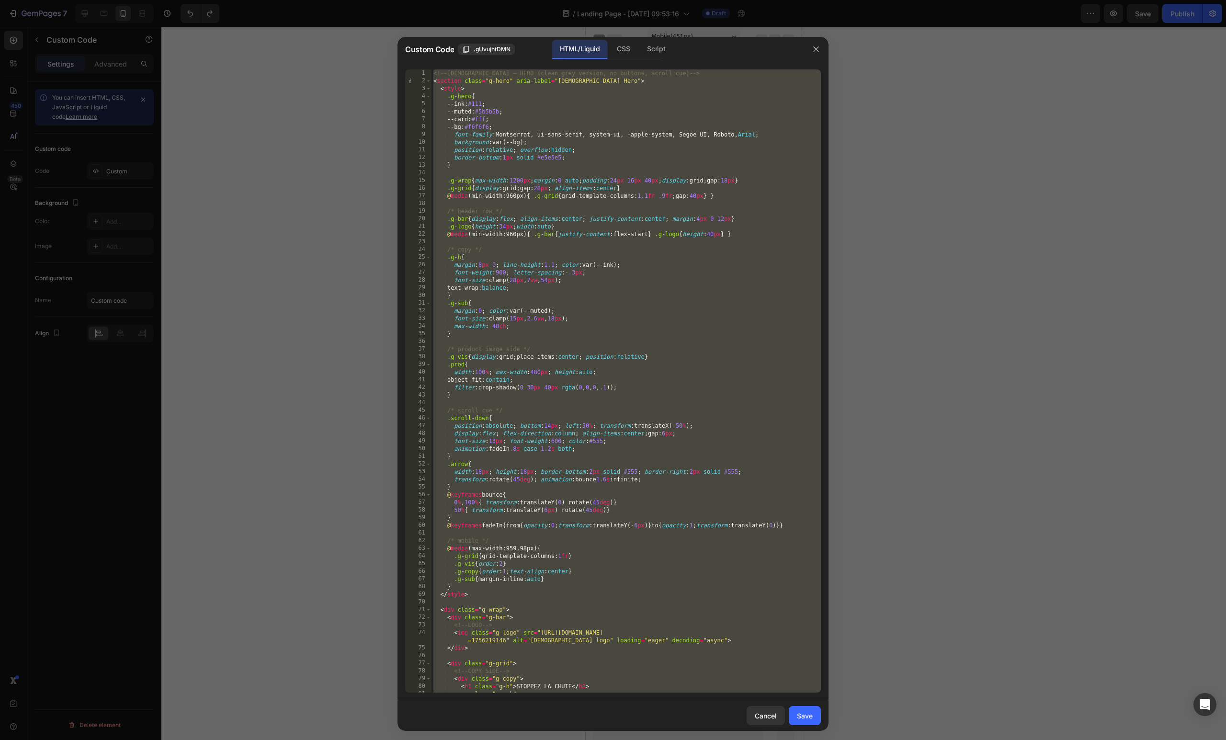
paste textarea
type textarea "</section>"
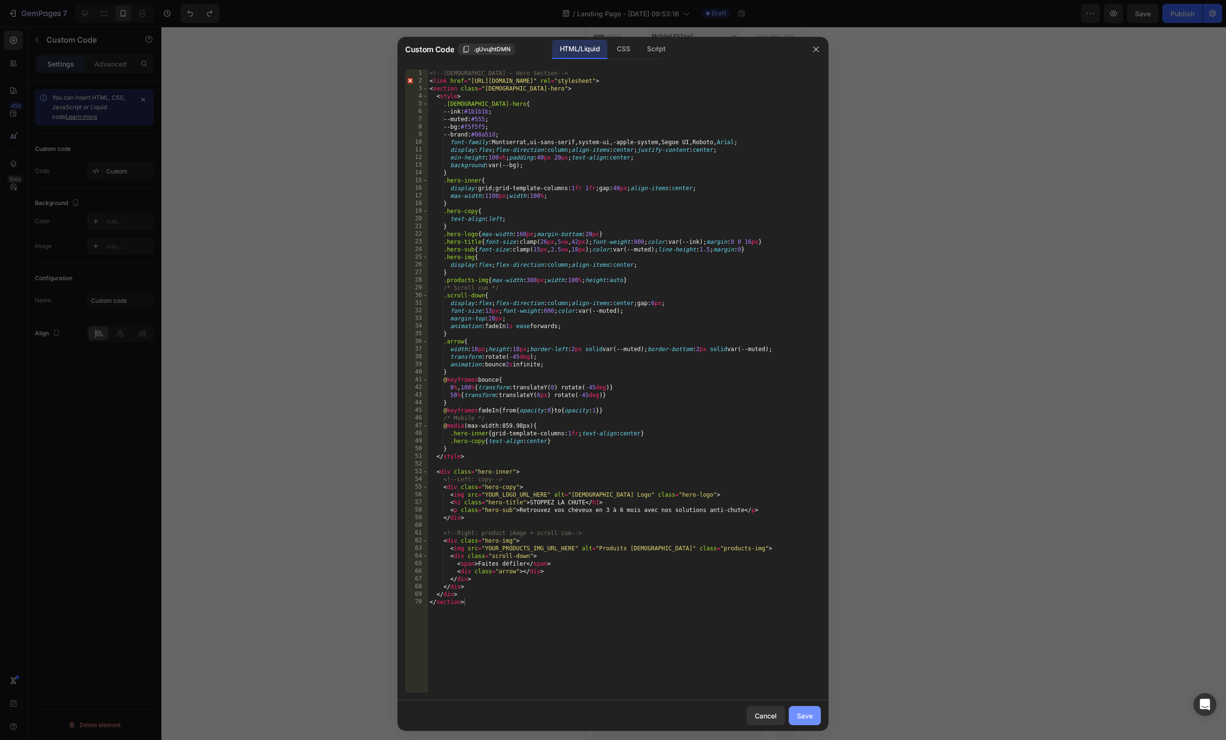
click at [796, 714] on button "Save" at bounding box center [805, 715] width 32 height 19
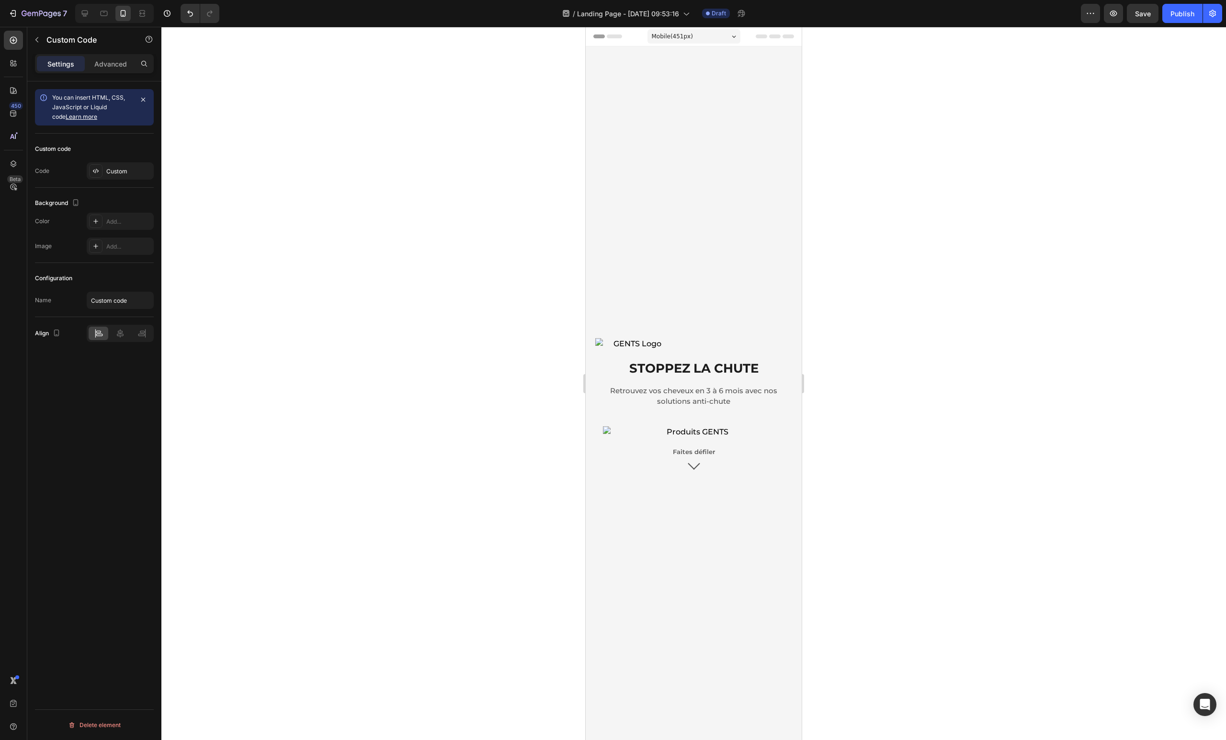
scroll to position [4, 0]
click at [193, 11] on icon "Undo/Redo" at bounding box center [190, 14] width 10 height 10
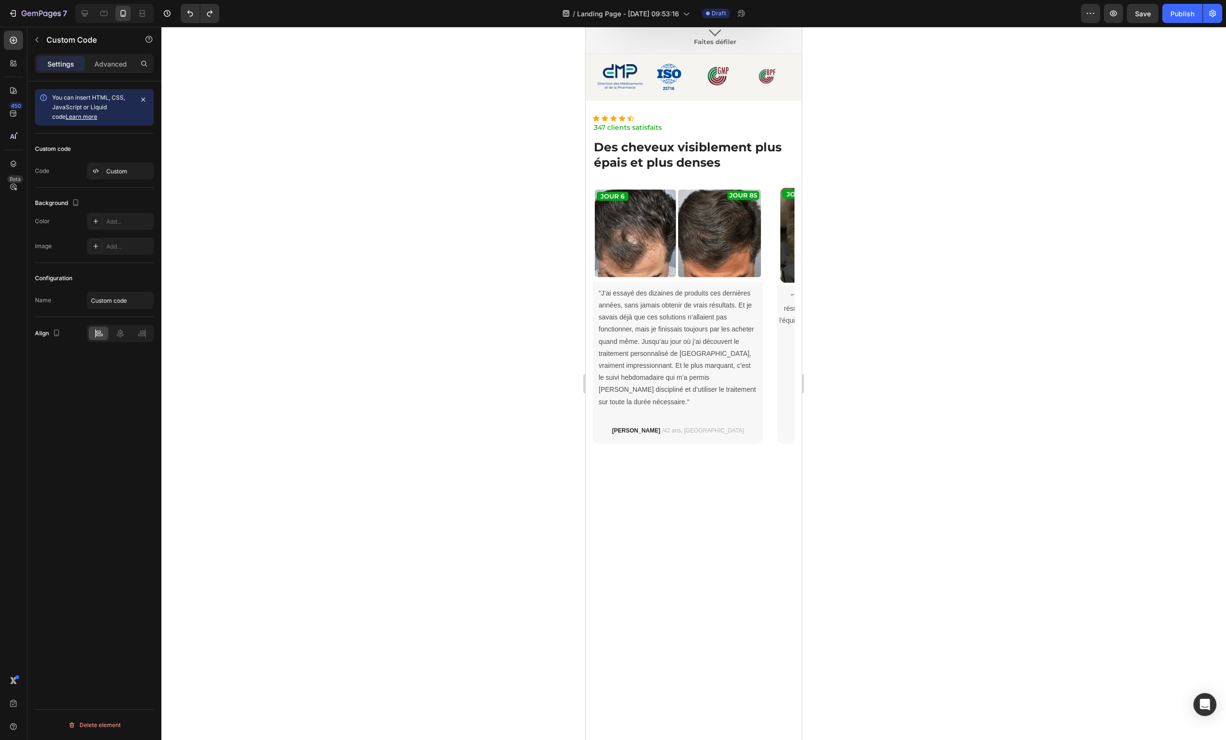
scroll to position [0, 0]
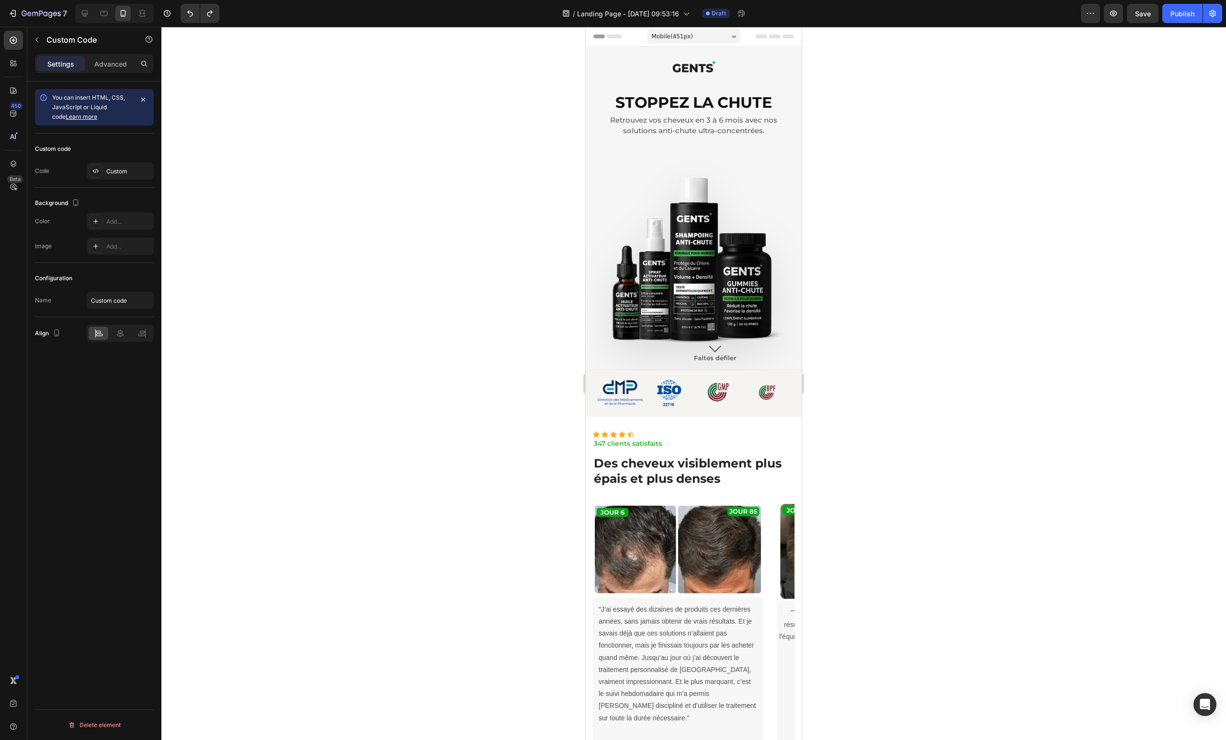
click at [658, 204] on img "GENTS Hero" at bounding box center [693, 250] width 201 height 201
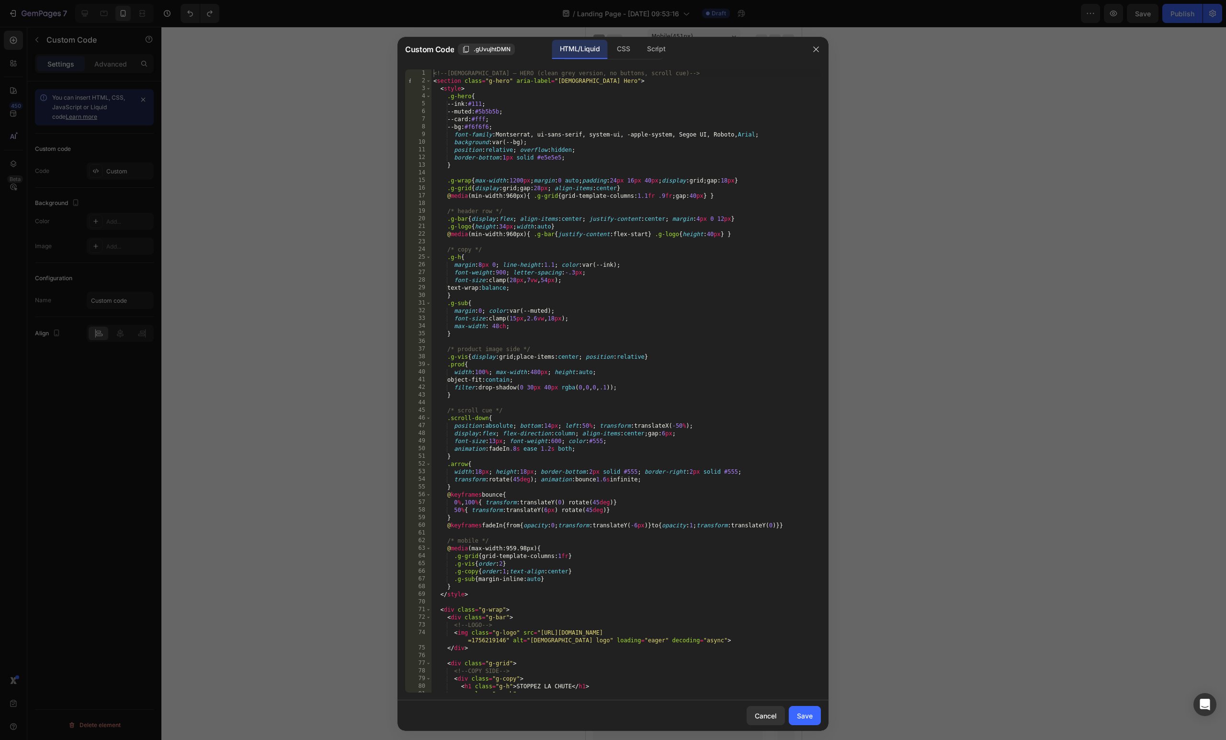
click at [577, 170] on div "<!-- GENTS — HERO (clean grey version, no buttons, scroll cue) --> < section cl…" at bounding box center [625, 388] width 389 height 638
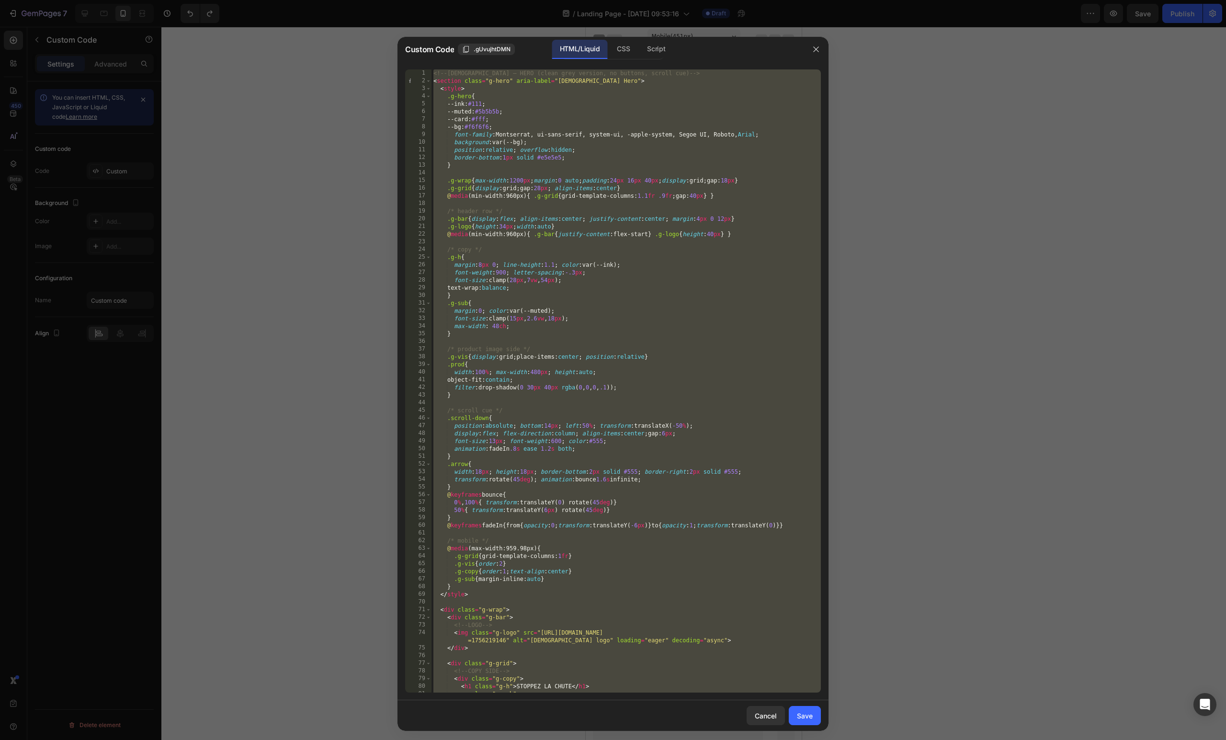
paste textarea
type textarea "</section>"
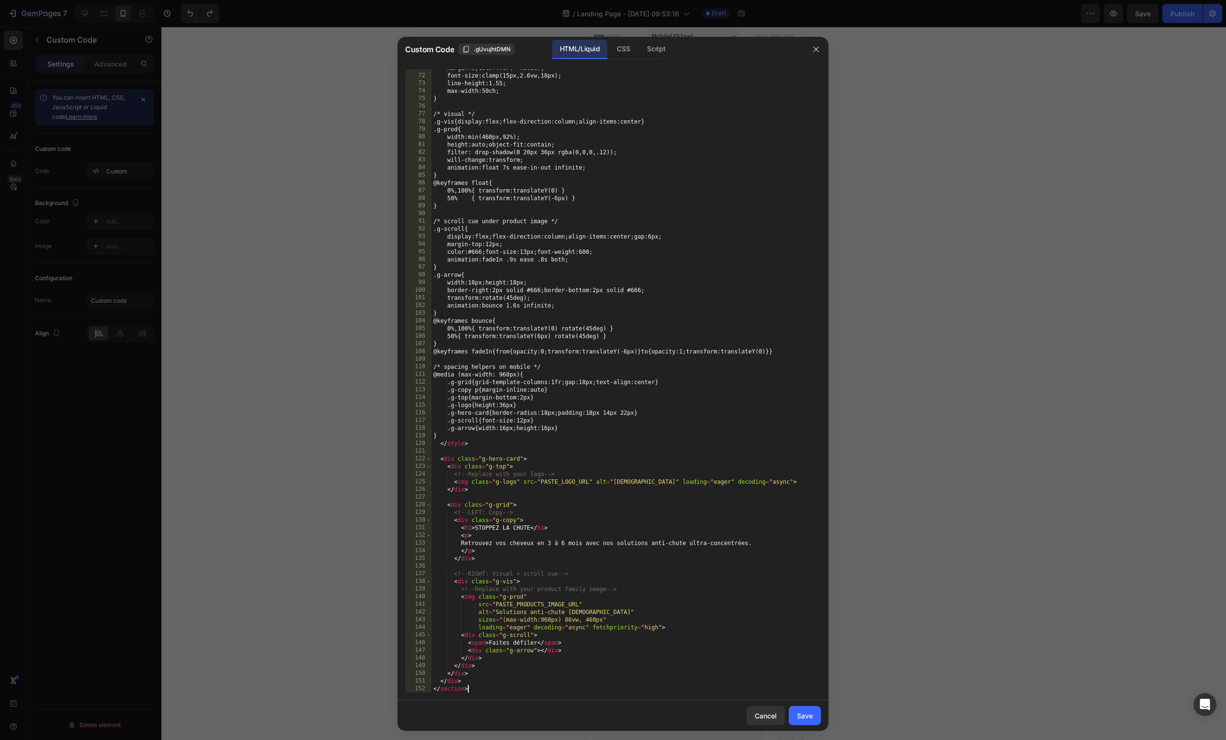
scroll to position [549, 0]
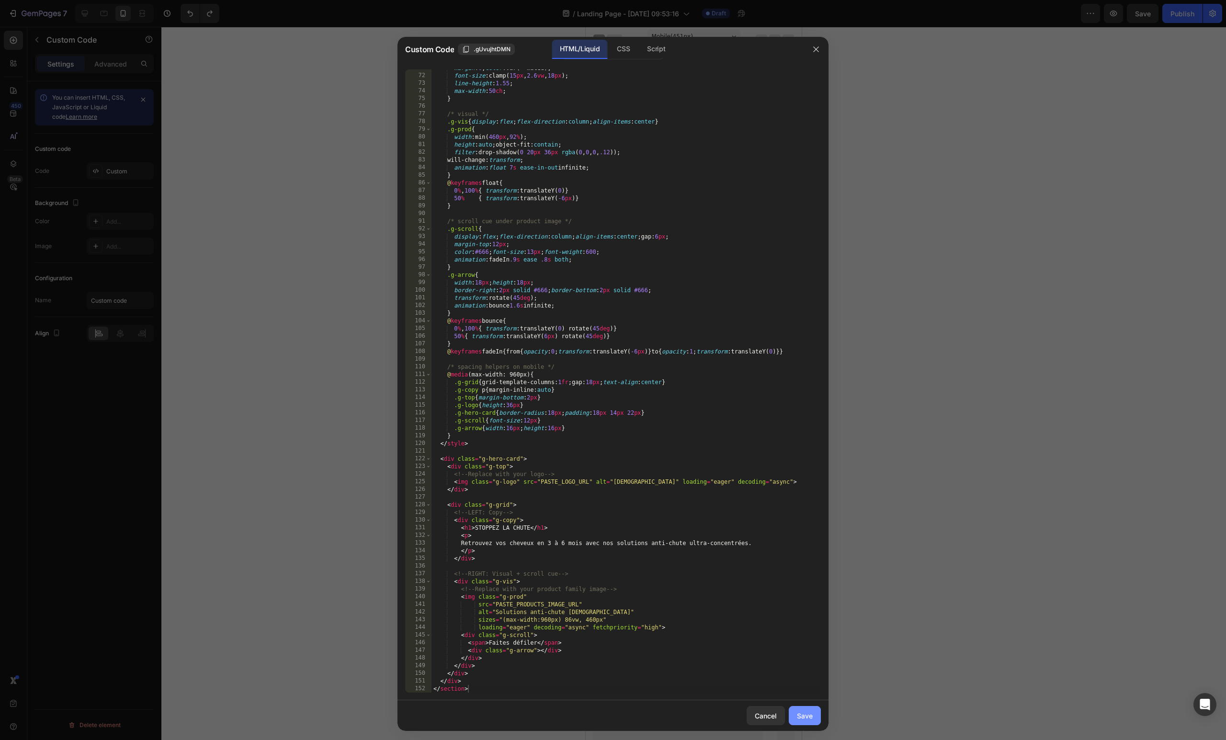
click at [812, 715] on div "Save" at bounding box center [805, 716] width 16 height 10
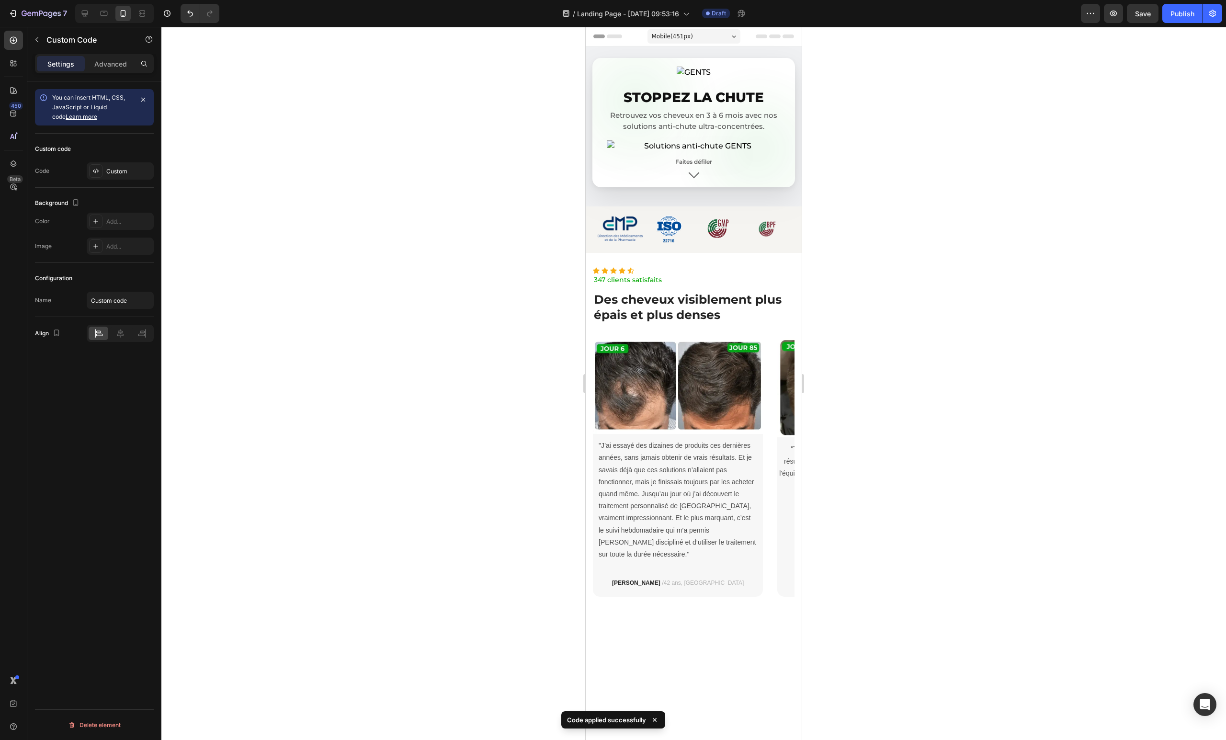
click at [712, 72] on div "GENTS Hero" at bounding box center [693, 75] width 189 height 17
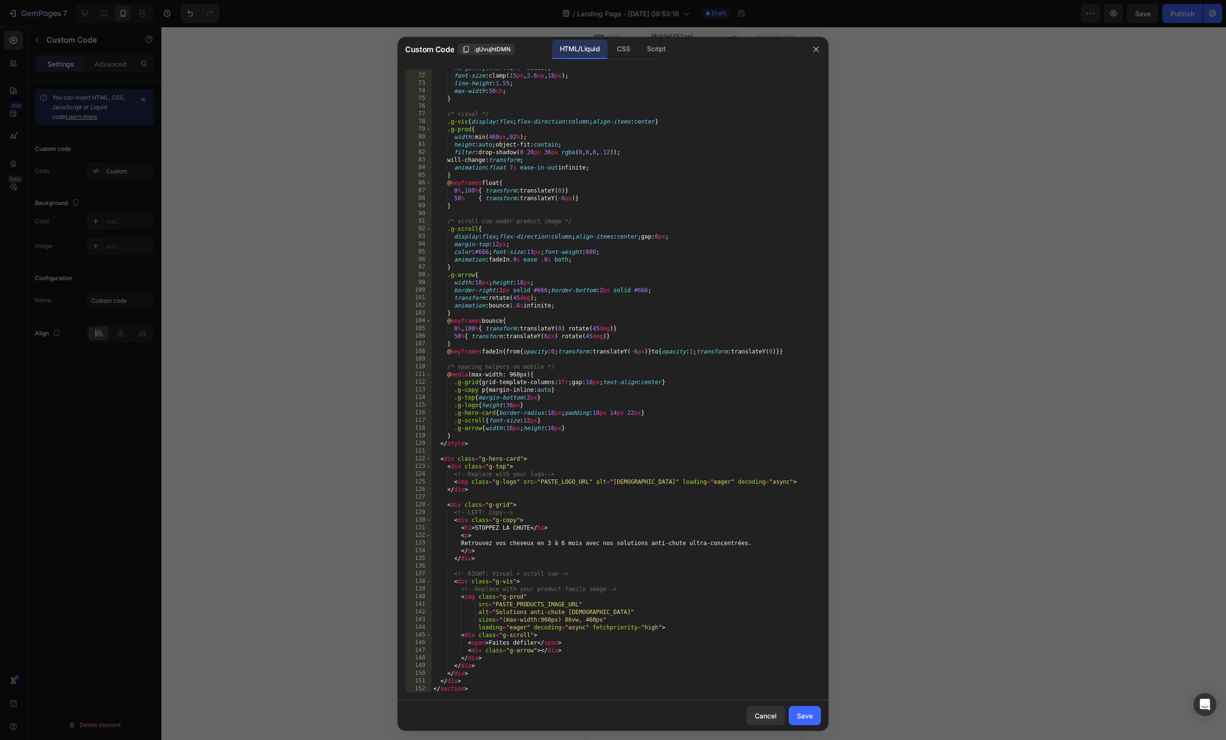
scroll to position [549, 0]
drag, startPoint x: 588, startPoint y: 485, endPoint x: 541, endPoint y: 483, distance: 47.5
click at [541, 483] on div "margin : 0 ; color : var(--muted) ; font-size : clamp( 15 px , 2.6 vw , 18 px )…" at bounding box center [625, 384] width 389 height 638
paste textarea "https://cdn.shopify.com/s/files/1/0930/0230/1727/files/LOGO_BLACK_BIG.png?v=175…"
drag, startPoint x: 578, startPoint y: 613, endPoint x: 496, endPoint y: 613, distance: 81.9
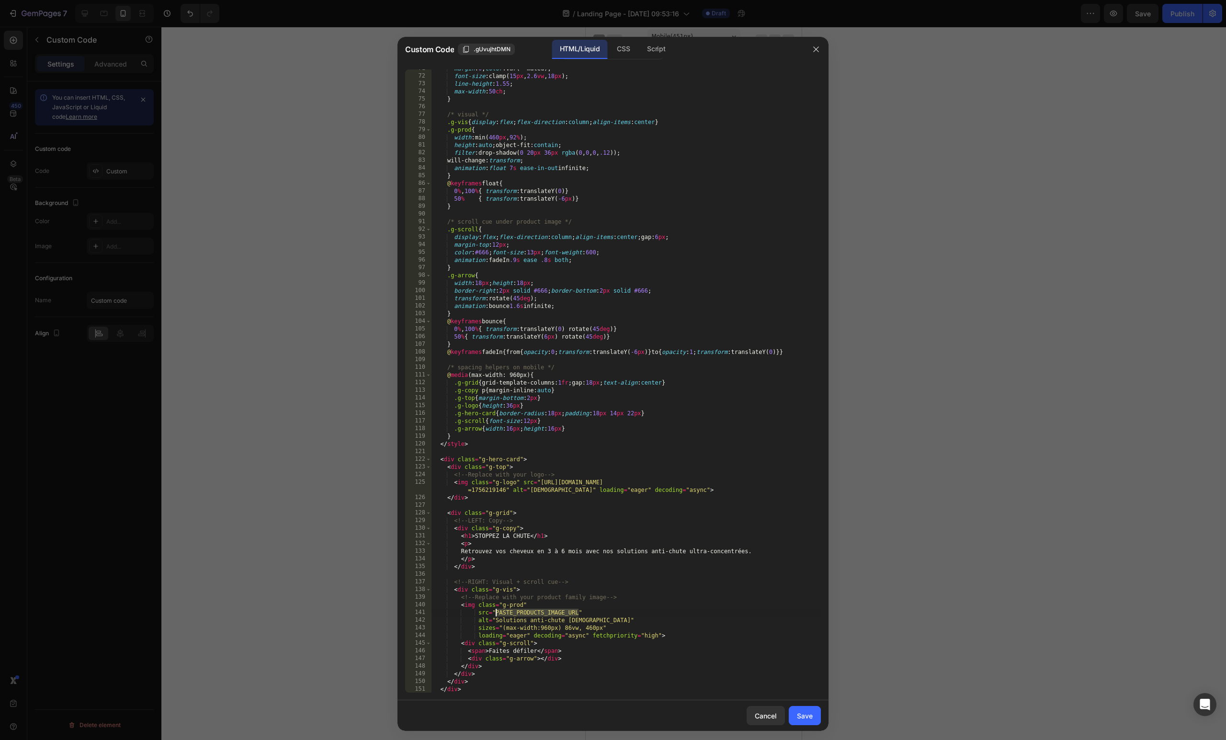
click at [496, 613] on div "margin : 0 ; color : var(--muted) ; font-size : clamp( 15 px , 2.6 vw , 18 px )…" at bounding box center [625, 384] width 389 height 638
paste textarea "https://cdn.shopify.com/s/files/1/0930/0230/1727/files/4.webp?v=1756207119"
type textarea "src="https://cdn.shopify.com/s/files/1/0930/0230/1727/files/4.webp?v=1756207119""
drag, startPoint x: 814, startPoint y: 719, endPoint x: 706, endPoint y: 687, distance: 112.6
click at [814, 719] on button "Save" at bounding box center [805, 715] width 32 height 19
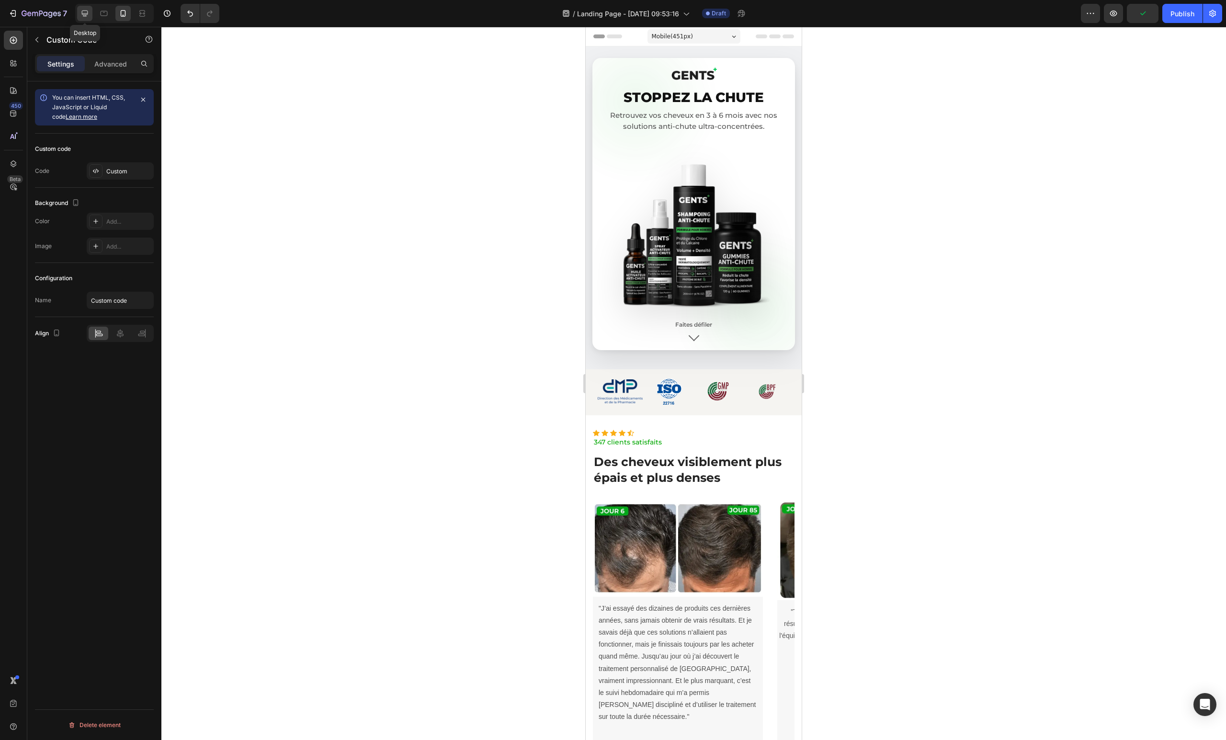
click at [88, 13] on icon at bounding box center [85, 14] width 10 height 10
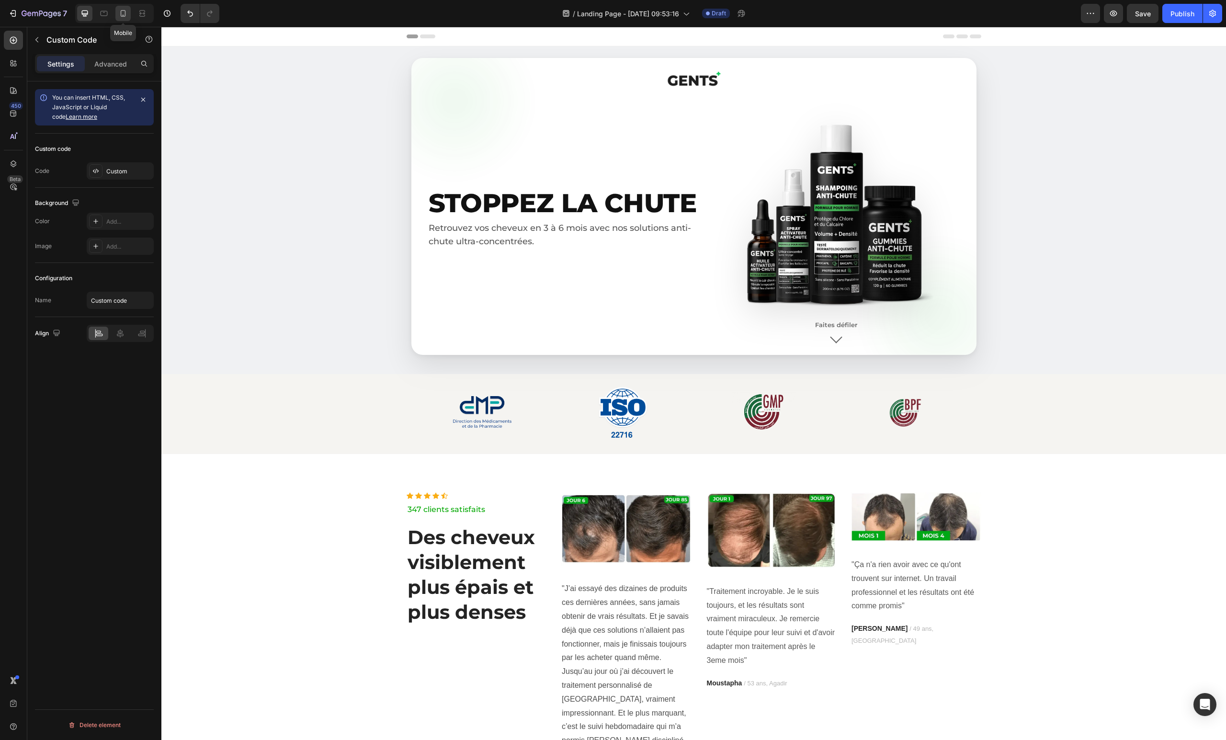
click at [124, 16] on icon at bounding box center [123, 14] width 10 height 10
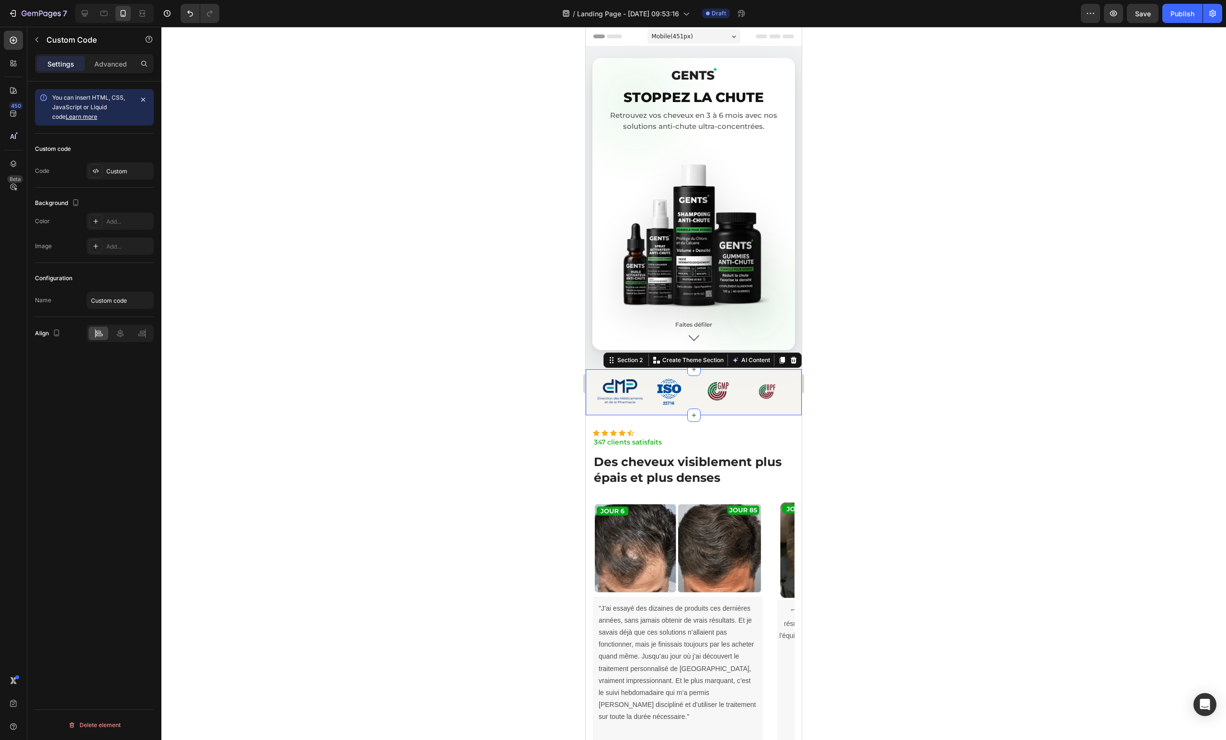
click at [725, 408] on div "Image Image Image Image Row Section 2 Create Theme Section AI Content Write wit…" at bounding box center [694, 392] width 216 height 46
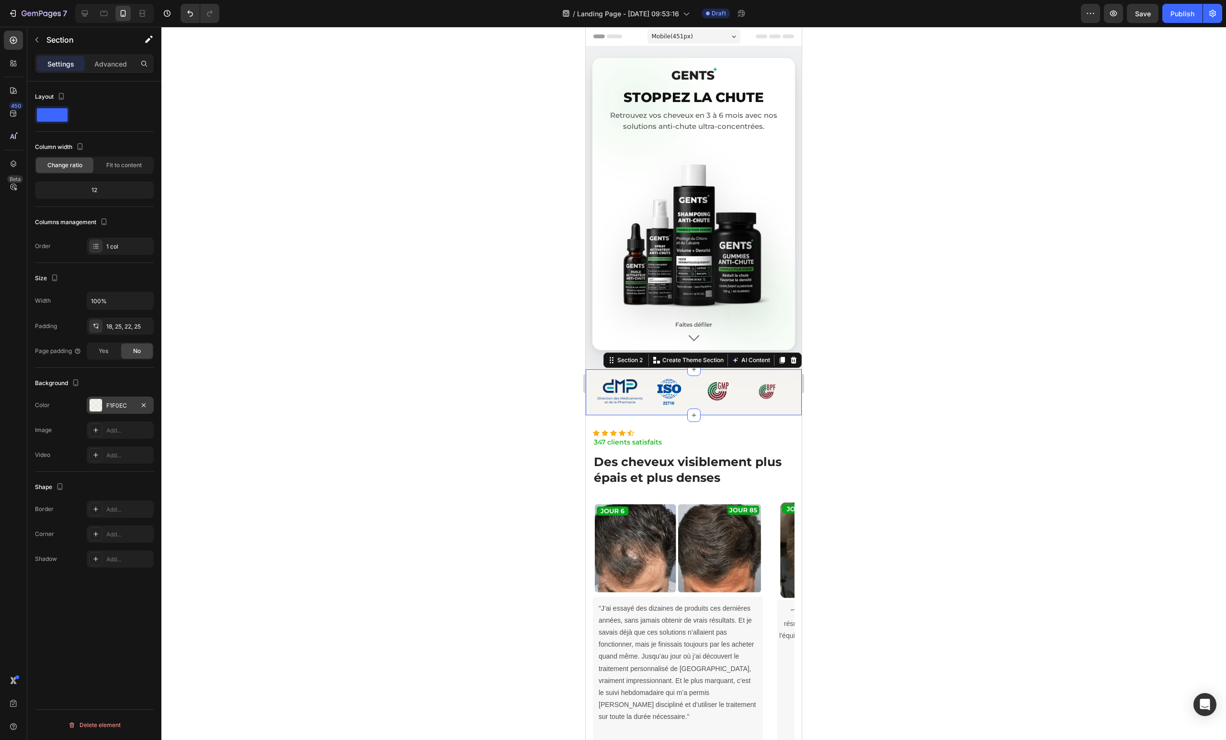
click at [100, 406] on div at bounding box center [96, 405] width 12 height 12
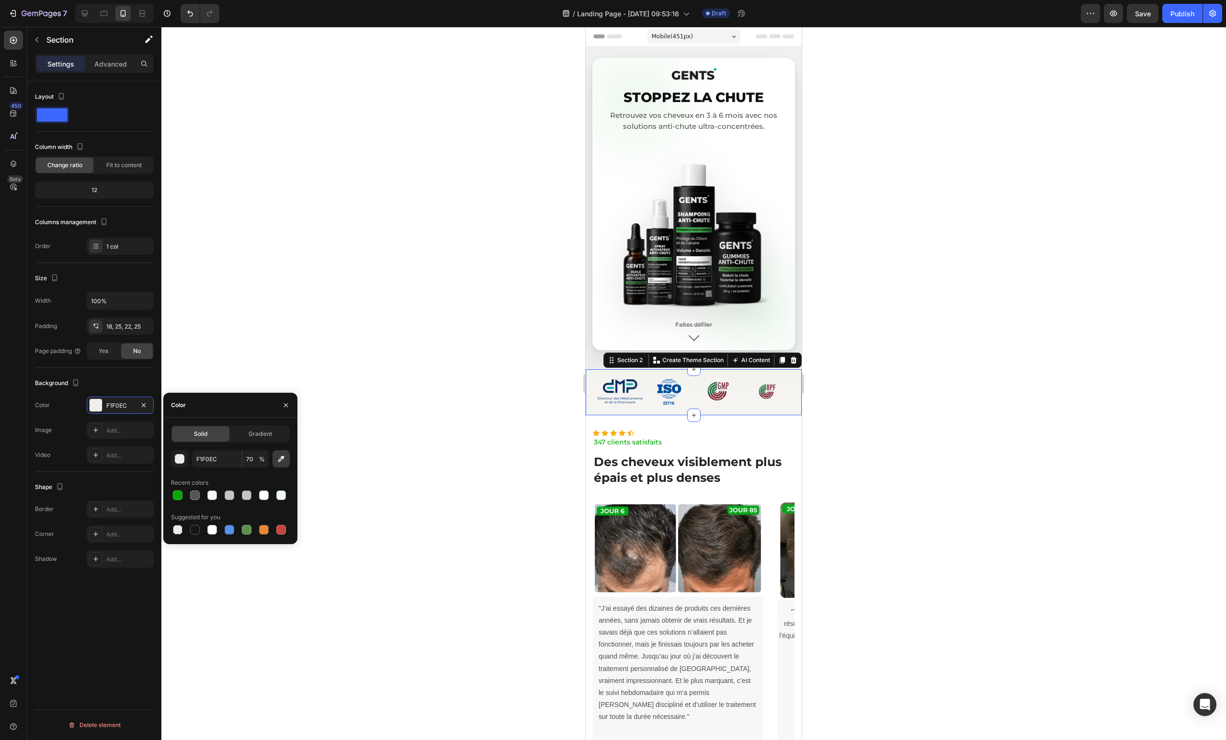
click at [284, 458] on icon "button" at bounding box center [281, 459] width 10 height 10
type input "E9EAEC"
click at [254, 459] on input "100" at bounding box center [255, 458] width 26 height 17
type input "2"
type input "4"
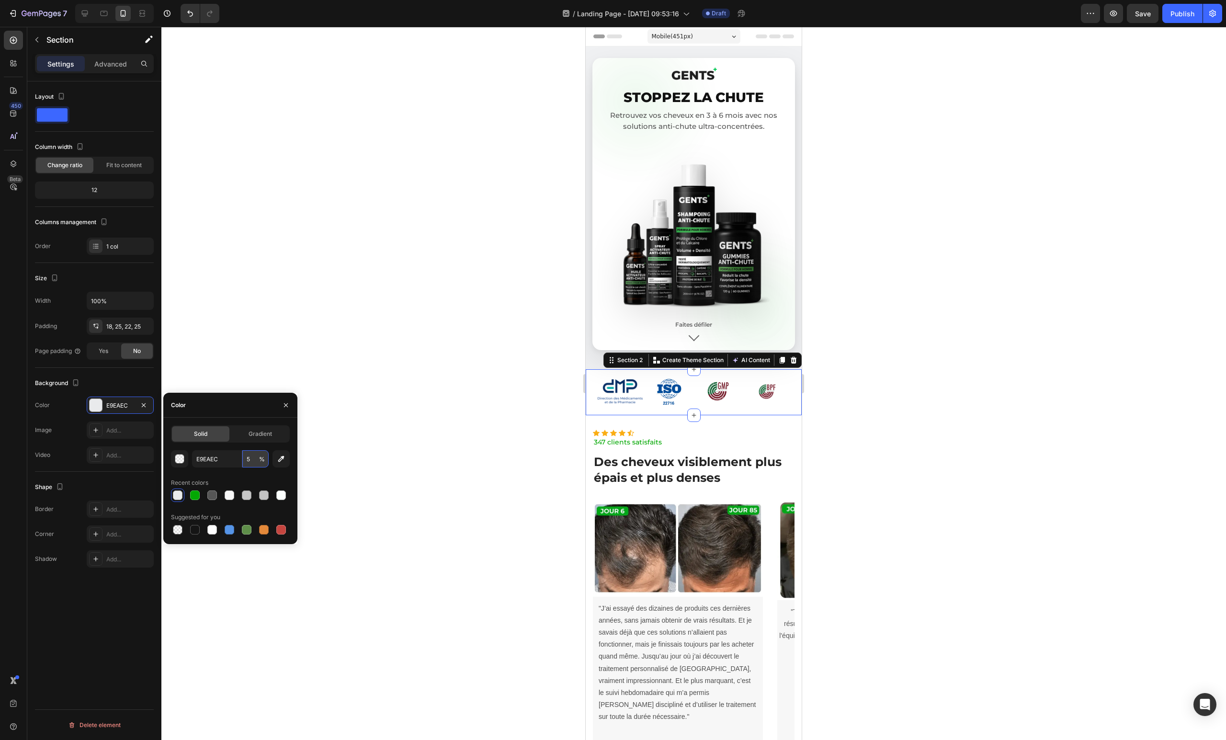
type input "50"
click at [414, 439] on div at bounding box center [693, 383] width 1064 height 713
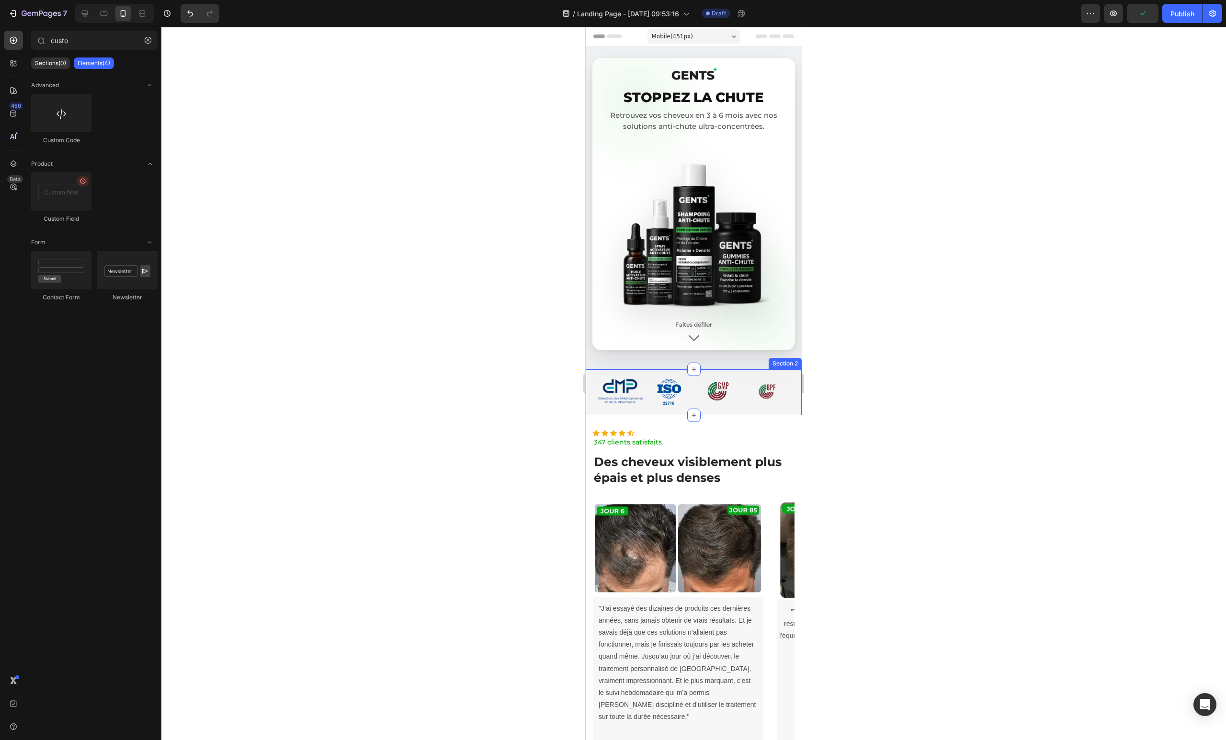
click at [589, 376] on div "Image Image Image Image Row Section 2" at bounding box center [694, 392] width 216 height 46
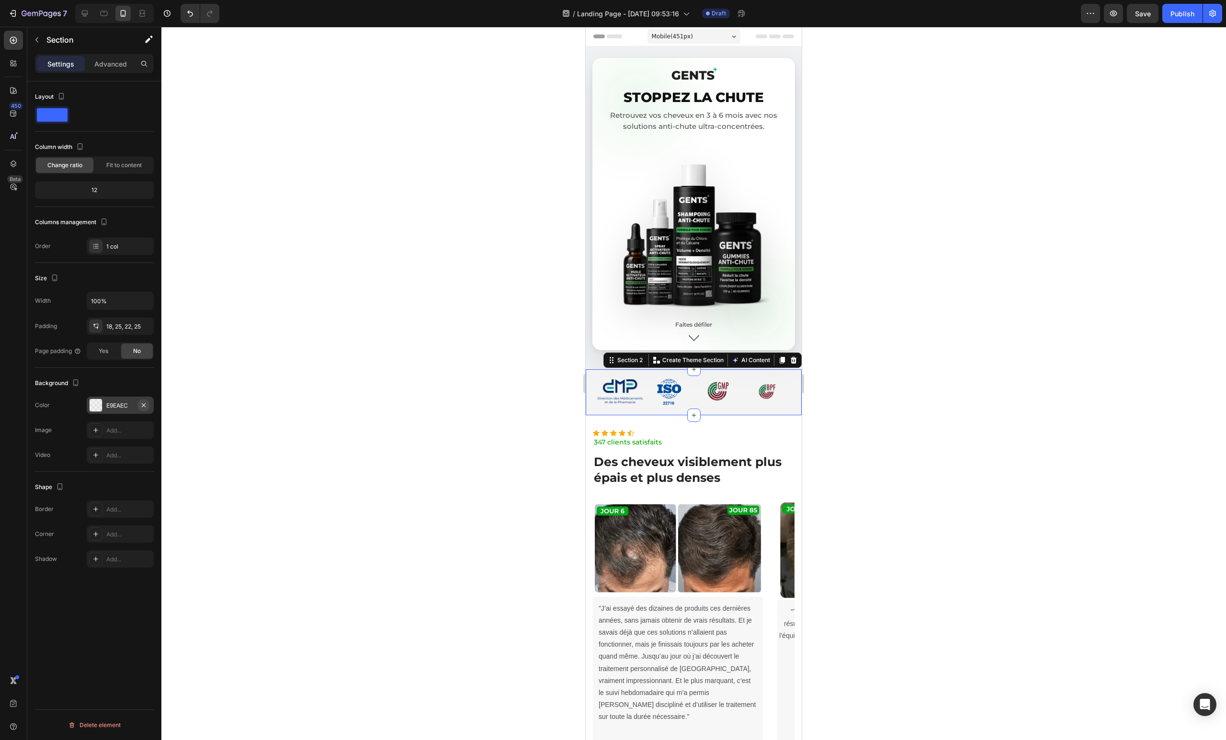
click at [147, 405] on icon "button" at bounding box center [144, 405] width 8 height 8
click at [370, 420] on div at bounding box center [693, 383] width 1064 height 713
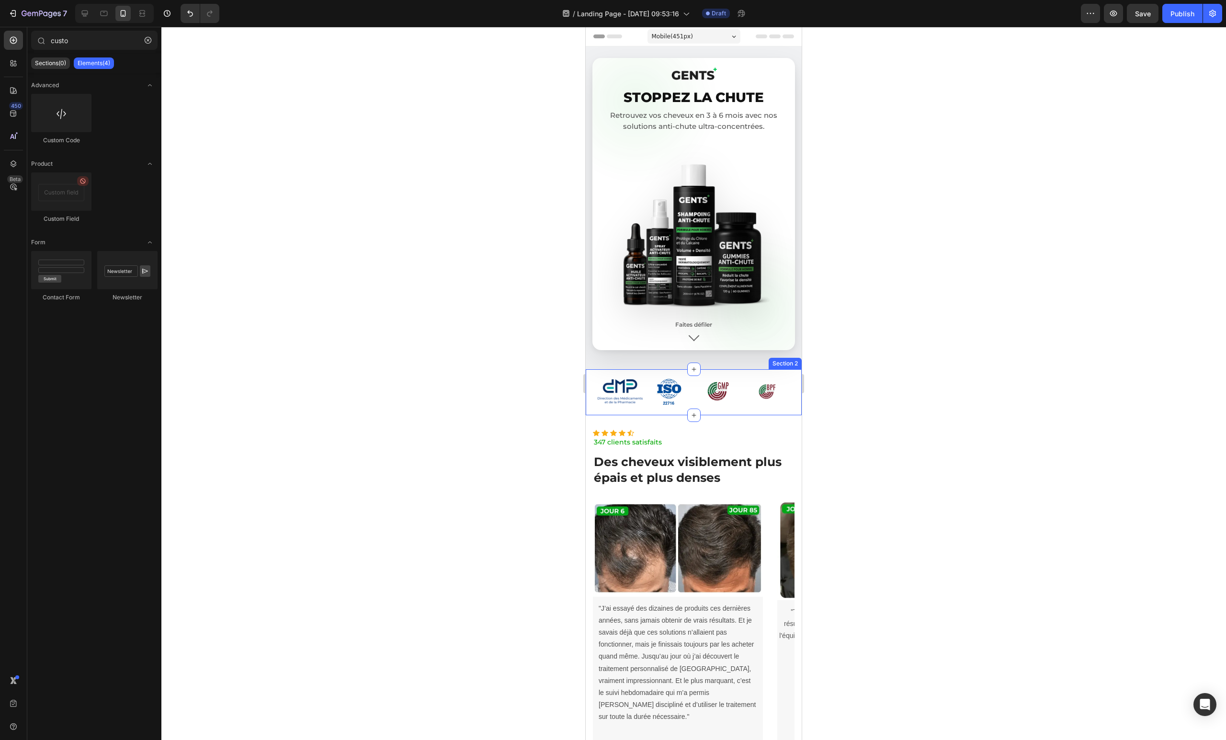
click at [588, 374] on div "Image Image Image Image Row Section 2" at bounding box center [694, 392] width 216 height 46
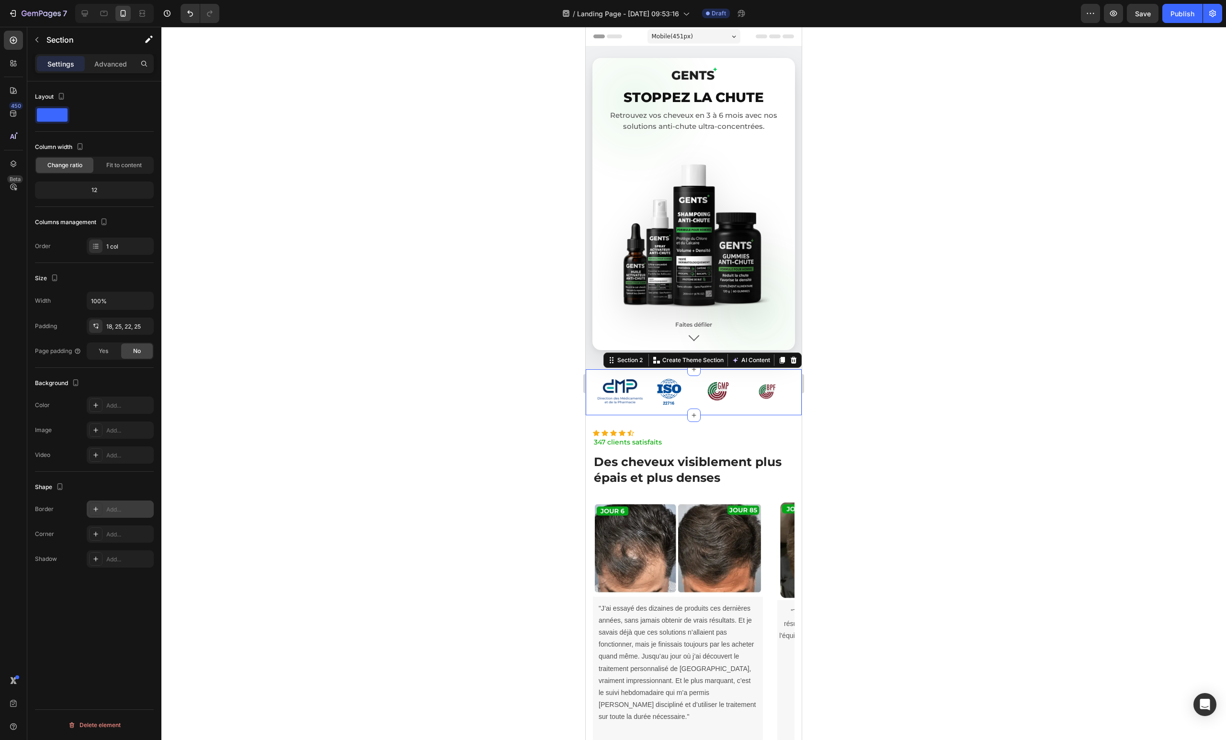
click at [117, 510] on div "Add..." at bounding box center [128, 509] width 45 height 9
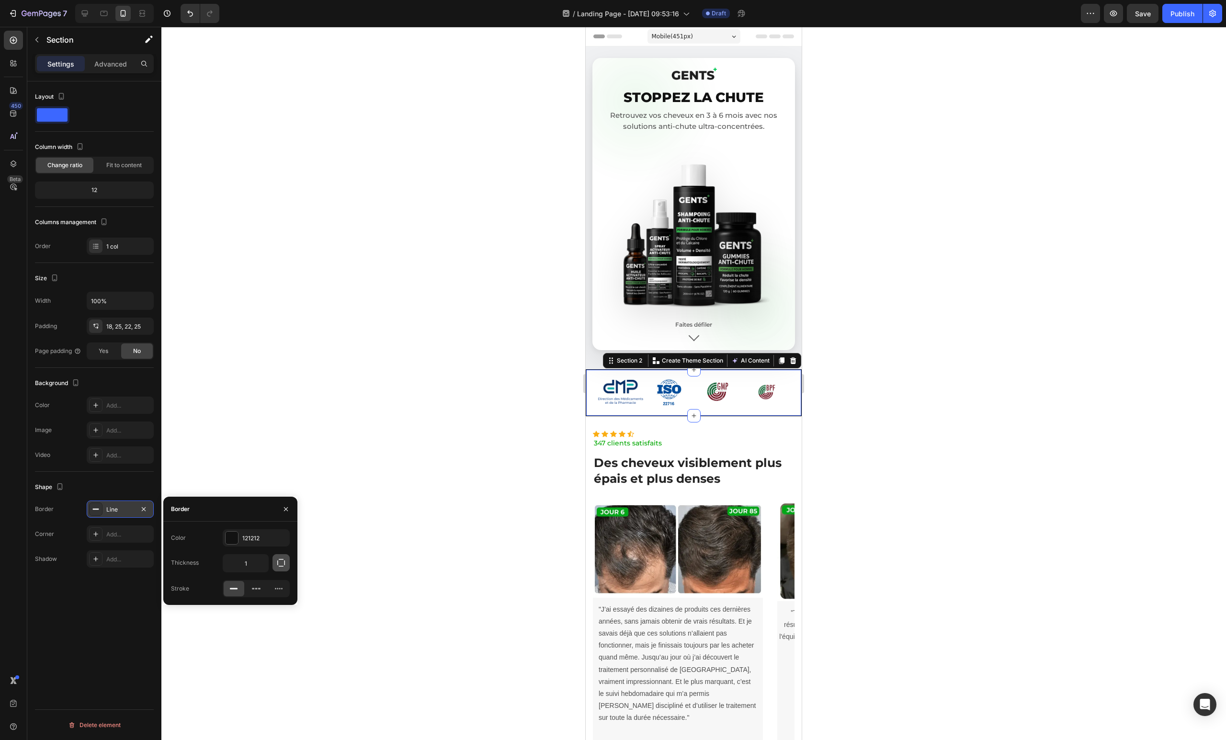
click at [278, 562] on icon "button" at bounding box center [281, 563] width 8 height 8
drag, startPoint x: 250, startPoint y: 607, endPoint x: 257, endPoint y: 607, distance: 7.2
click at [257, 572] on input "1" at bounding box center [245, 562] width 45 height 17
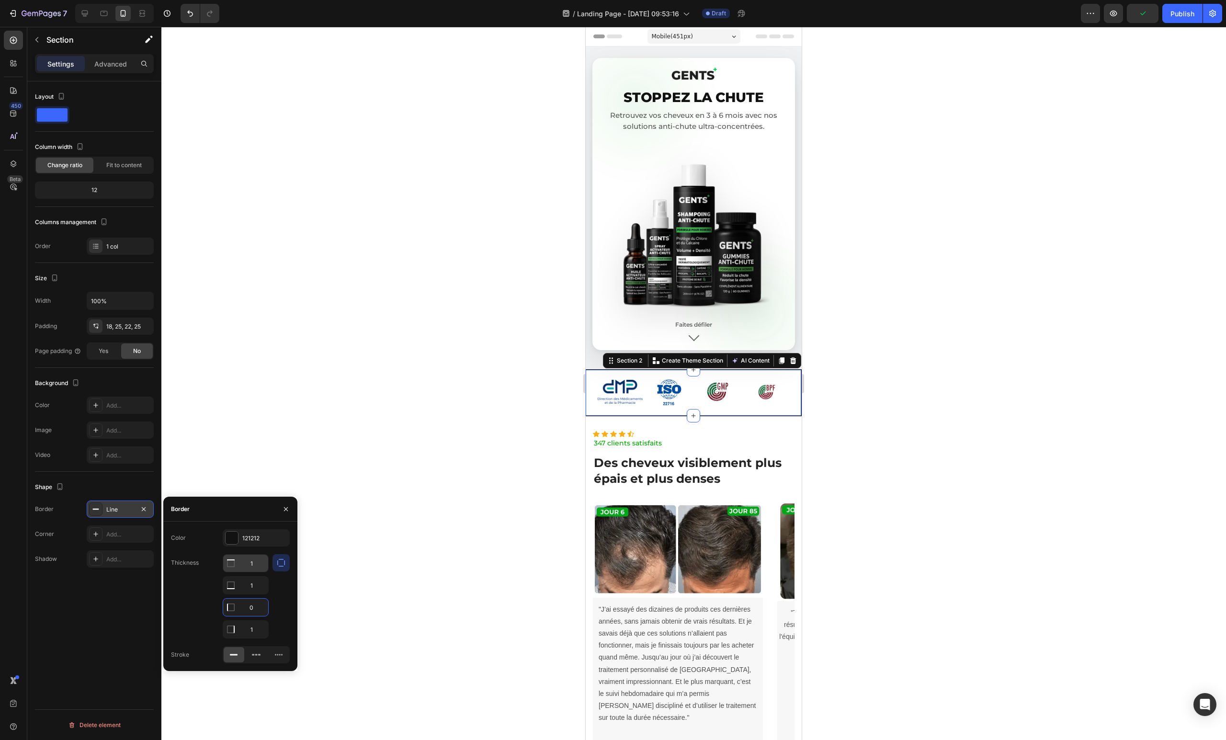
type input "0"
click at [255, 563] on input "1" at bounding box center [245, 562] width 45 height 17
type input "0"
click at [254, 630] on input "1" at bounding box center [245, 629] width 45 height 17
type input "0"
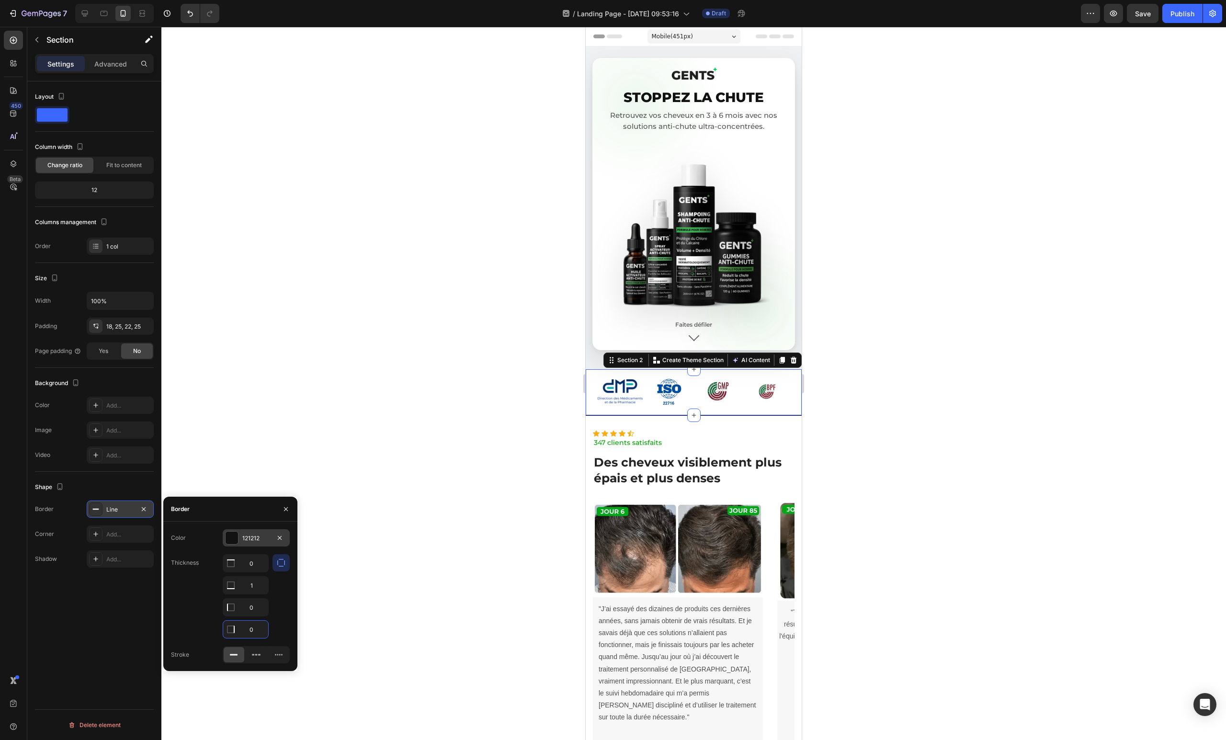
click at [233, 535] on div at bounding box center [232, 538] width 12 height 12
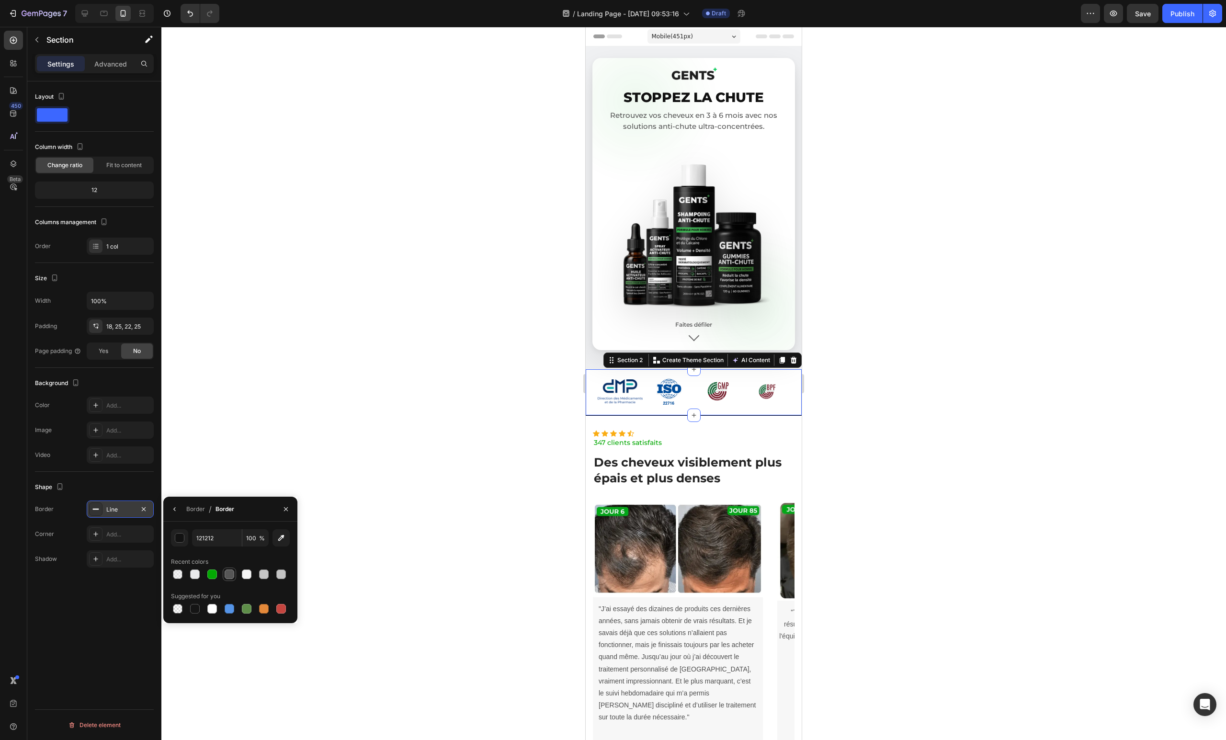
click at [229, 576] on div at bounding box center [230, 574] width 10 height 10
click at [277, 576] on div at bounding box center [281, 574] width 10 height 10
type input "C4C4C4"
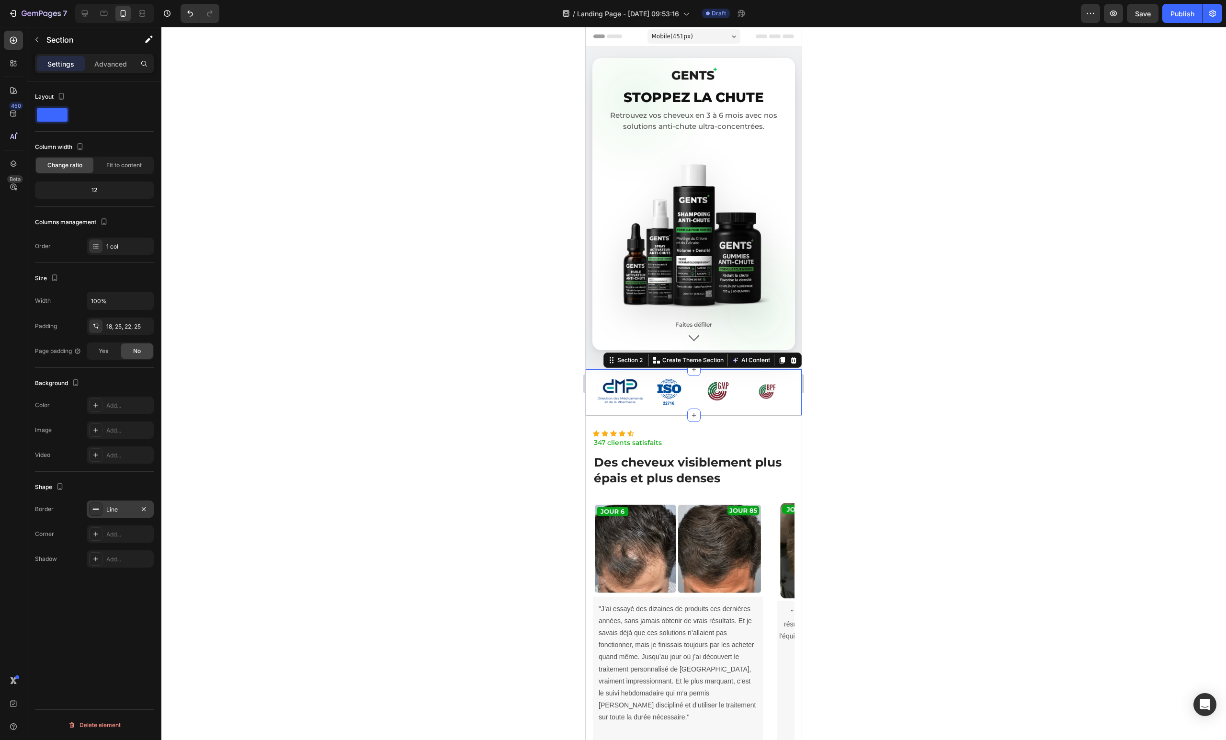
click at [424, 548] on div at bounding box center [693, 383] width 1064 height 713
click at [592, 377] on div "Image Image Image Image Row Section 2 Create Theme Section AI Content Write wit…" at bounding box center [694, 392] width 216 height 47
click at [123, 511] on div "Line" at bounding box center [120, 509] width 28 height 9
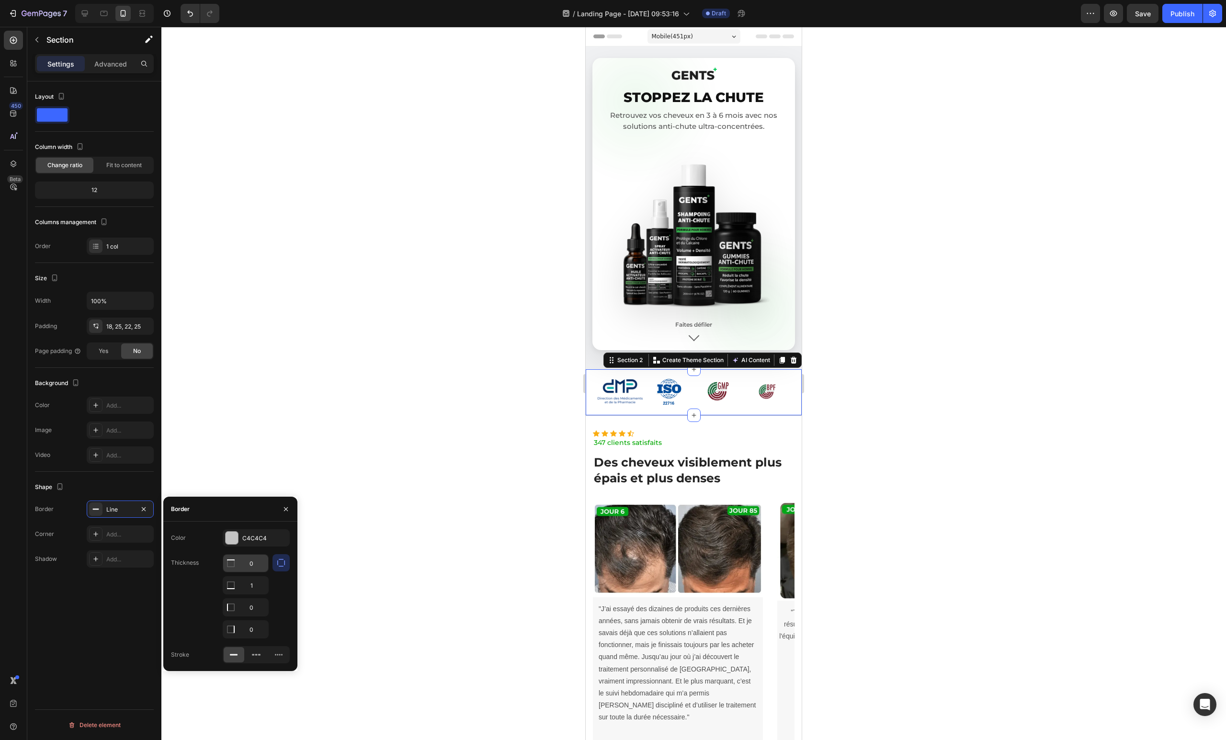
click at [255, 563] on input "0" at bounding box center [245, 562] width 45 height 17
type input "1"
click at [455, 490] on div at bounding box center [693, 383] width 1064 height 713
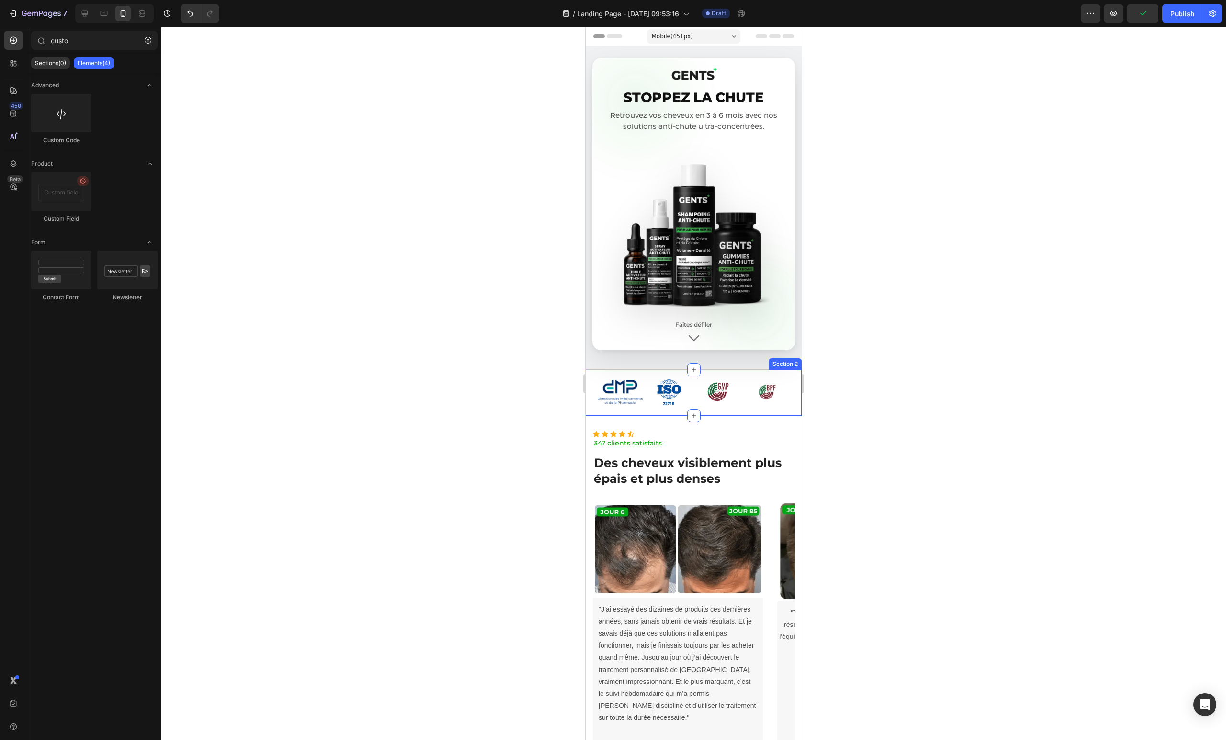
click at [591, 383] on div "Image Image Image Image Row Section 2" at bounding box center [694, 392] width 216 height 47
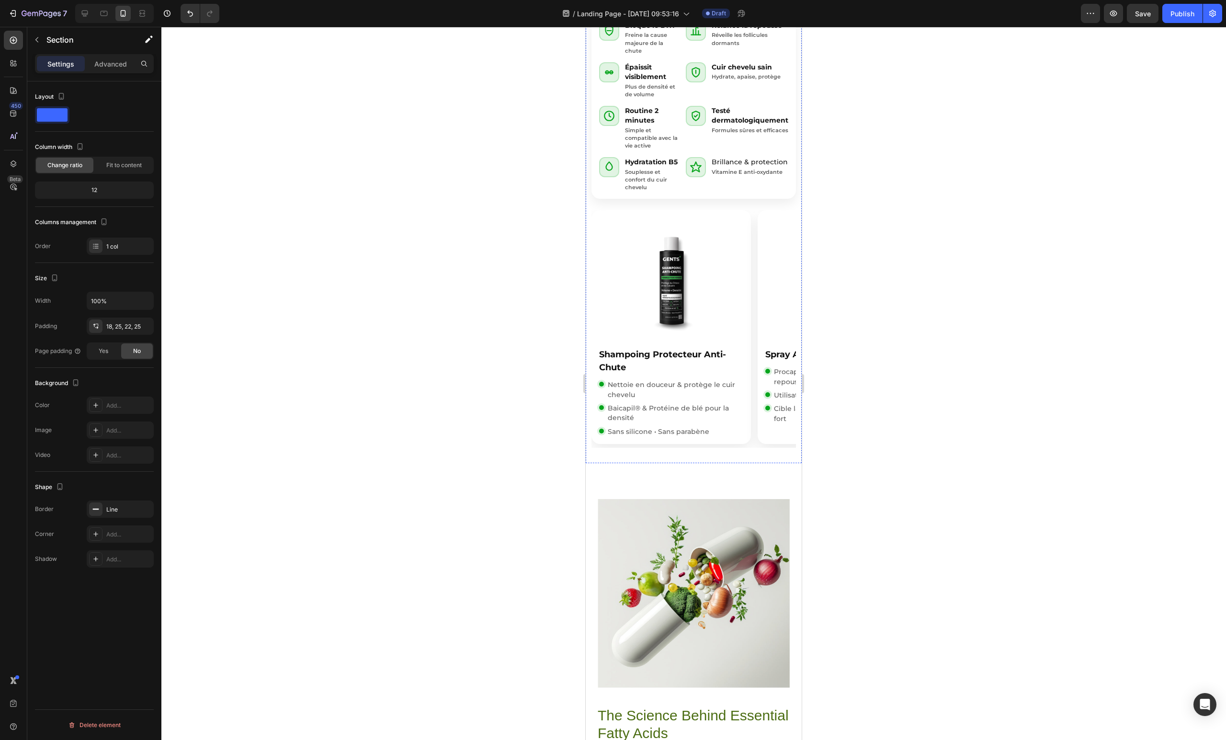
scroll to position [2162, 0]
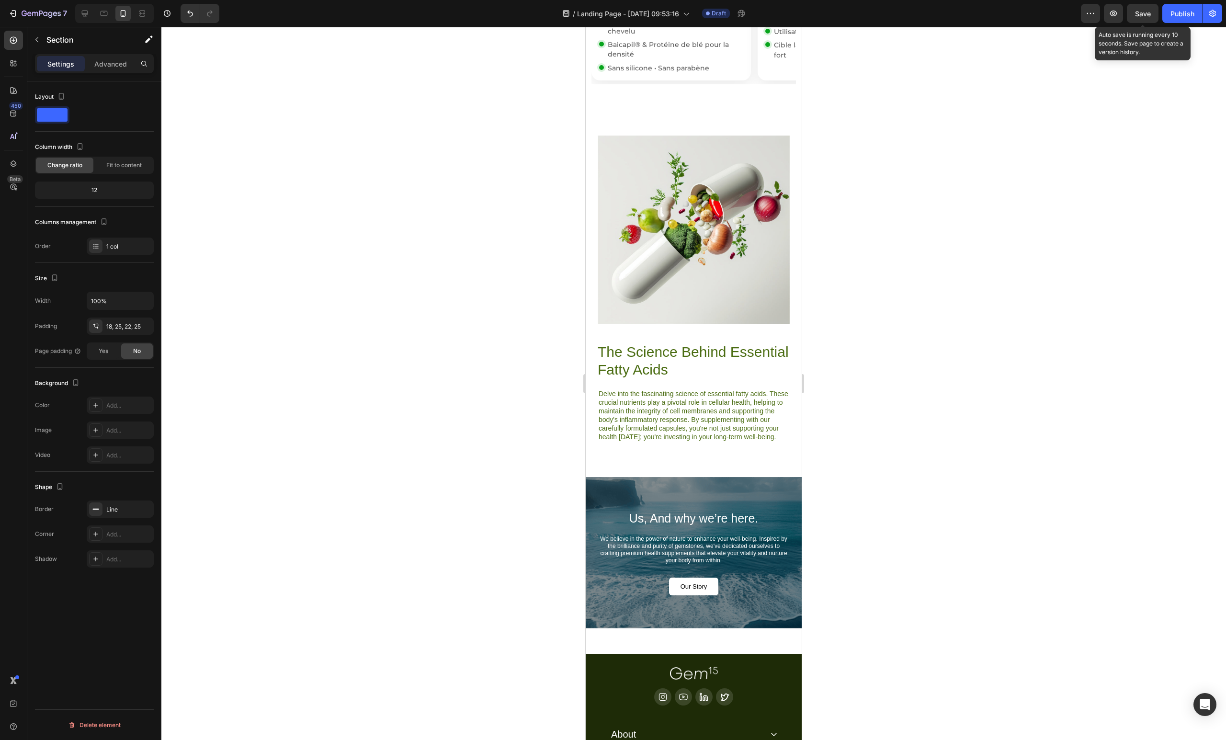
click at [1142, 16] on span "Save" at bounding box center [1143, 14] width 16 height 8
click at [634, 493] on div "Us, And why we’re here. Heading We believe in the power of nature to enhance yo…" at bounding box center [694, 552] width 216 height 151
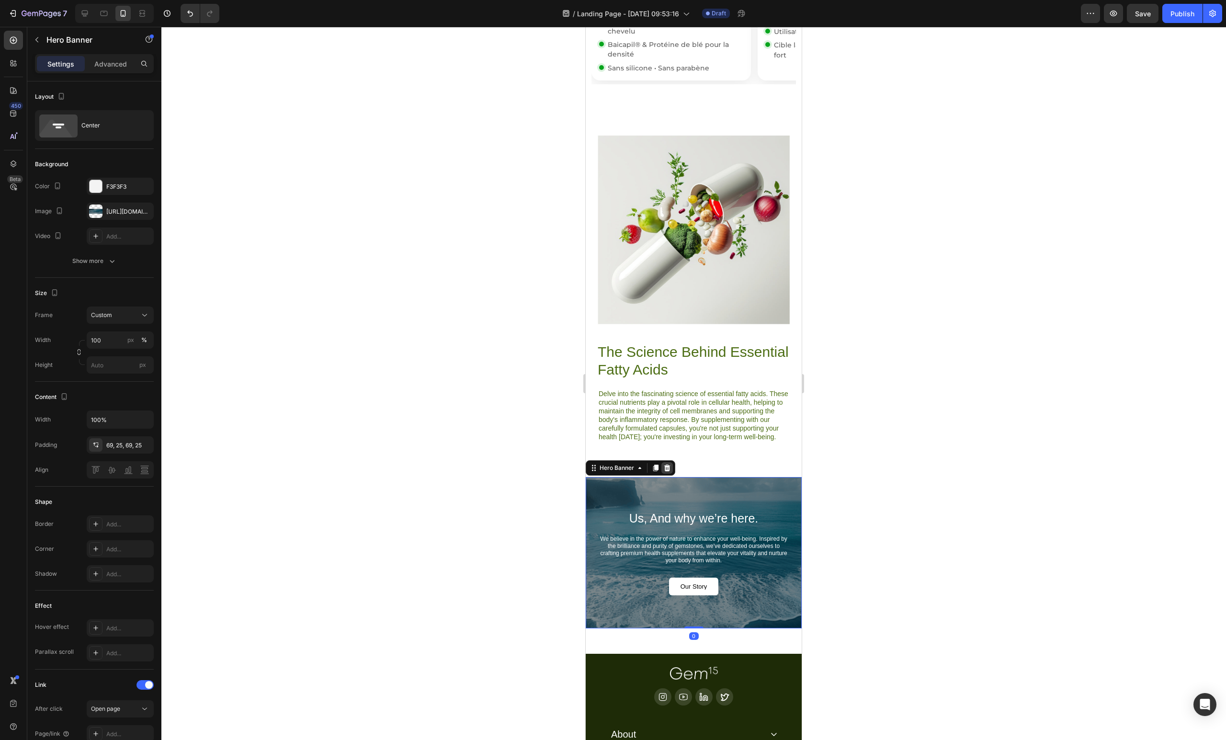
click at [668, 467] on icon at bounding box center [667, 467] width 6 height 7
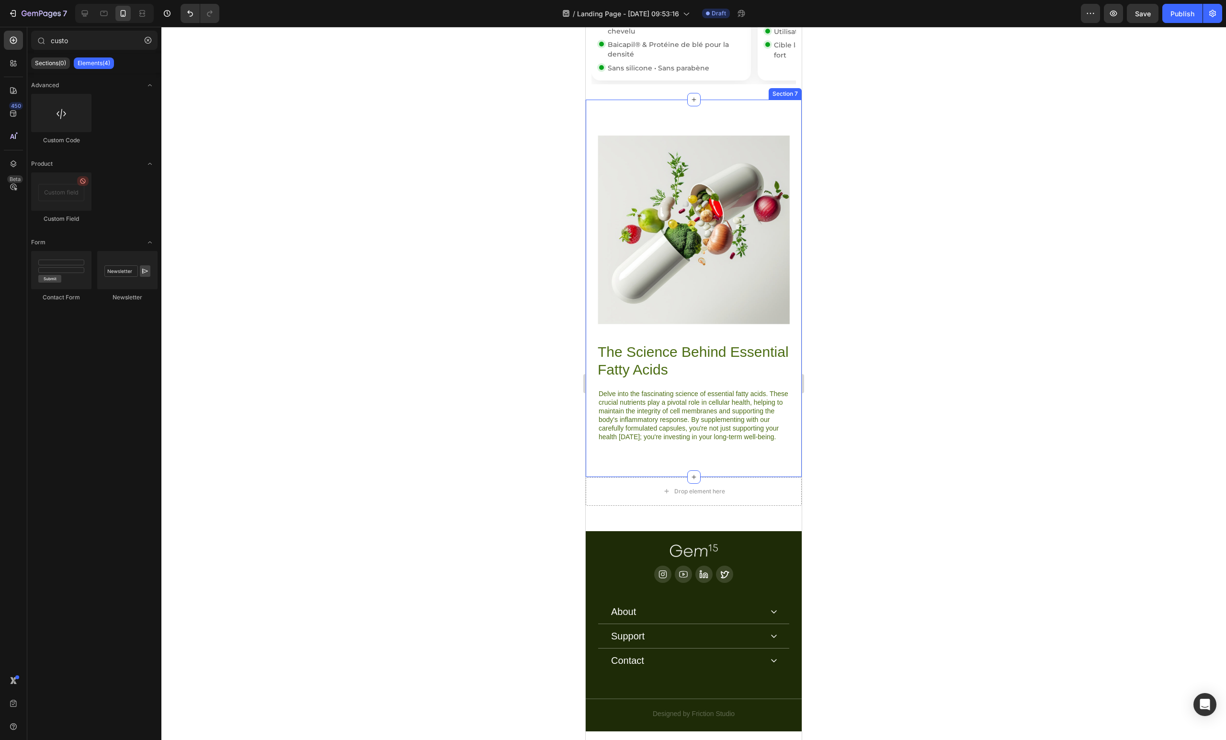
click at [586, 420] on div "Image The Science Behind Essential Fatty Acids Heading Delve into the fascinati…" at bounding box center [694, 288] width 216 height 377
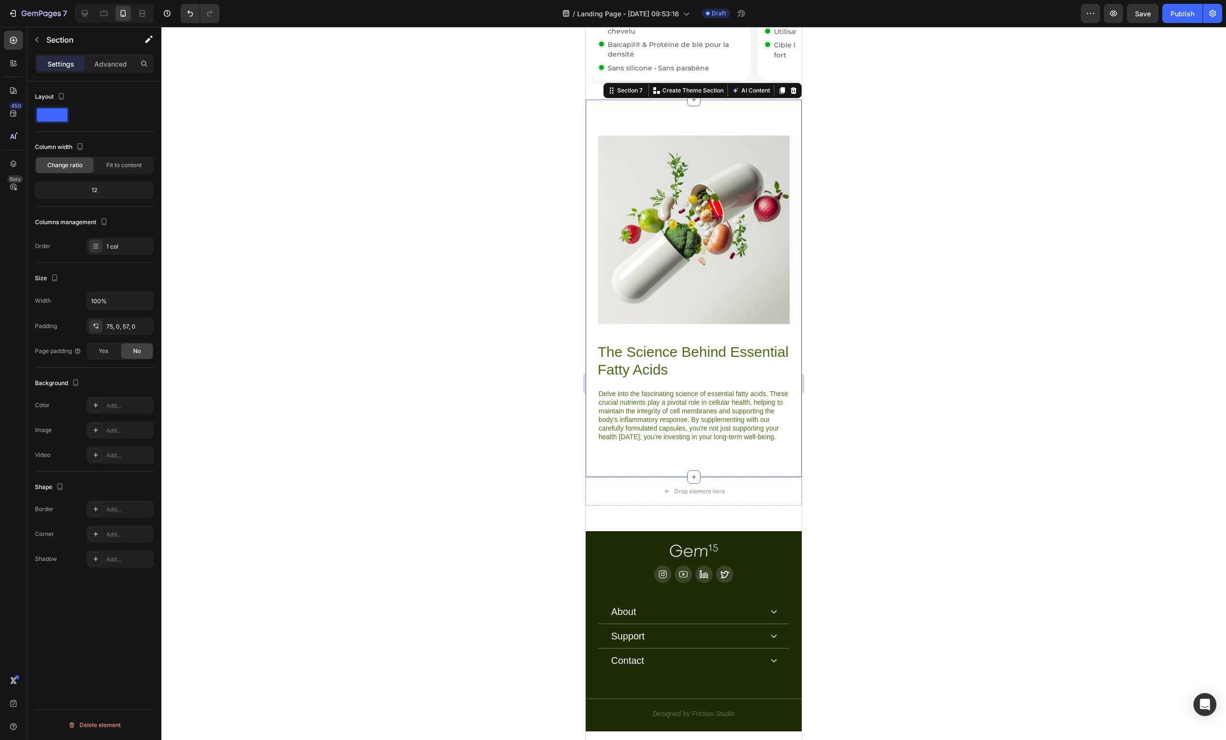
click at [799, 95] on div "Section 7 Create Theme Section AI Content Write with GemAI What would you like …" at bounding box center [702, 90] width 198 height 15
click at [798, 92] on div at bounding box center [793, 90] width 11 height 11
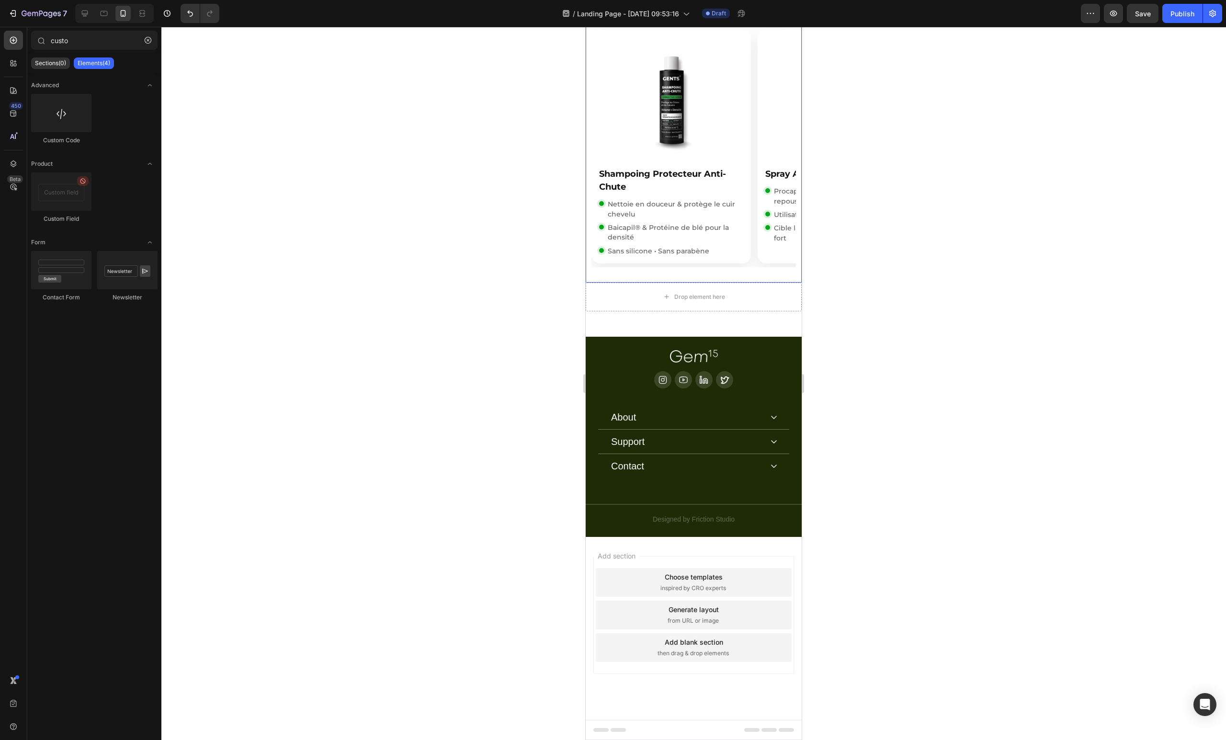
scroll to position [1980, 0]
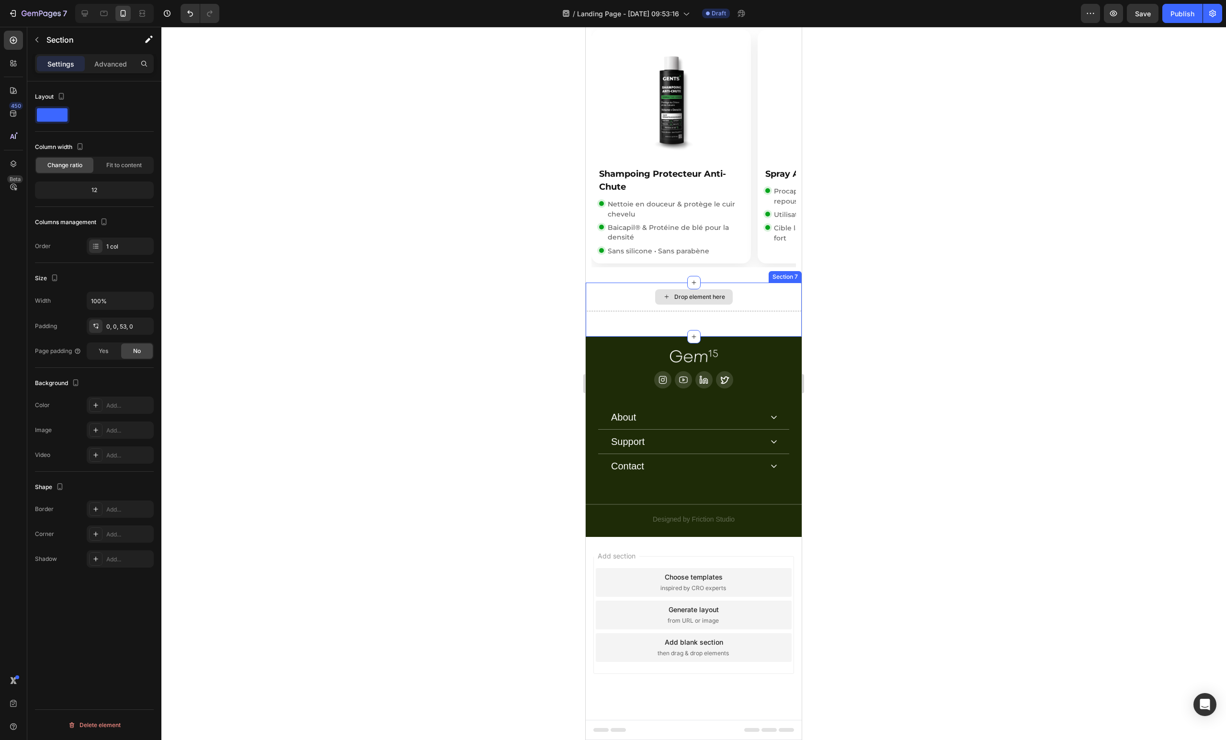
click at [594, 296] on div "Drop element here" at bounding box center [694, 297] width 216 height 29
click at [796, 273] on icon at bounding box center [794, 274] width 8 height 8
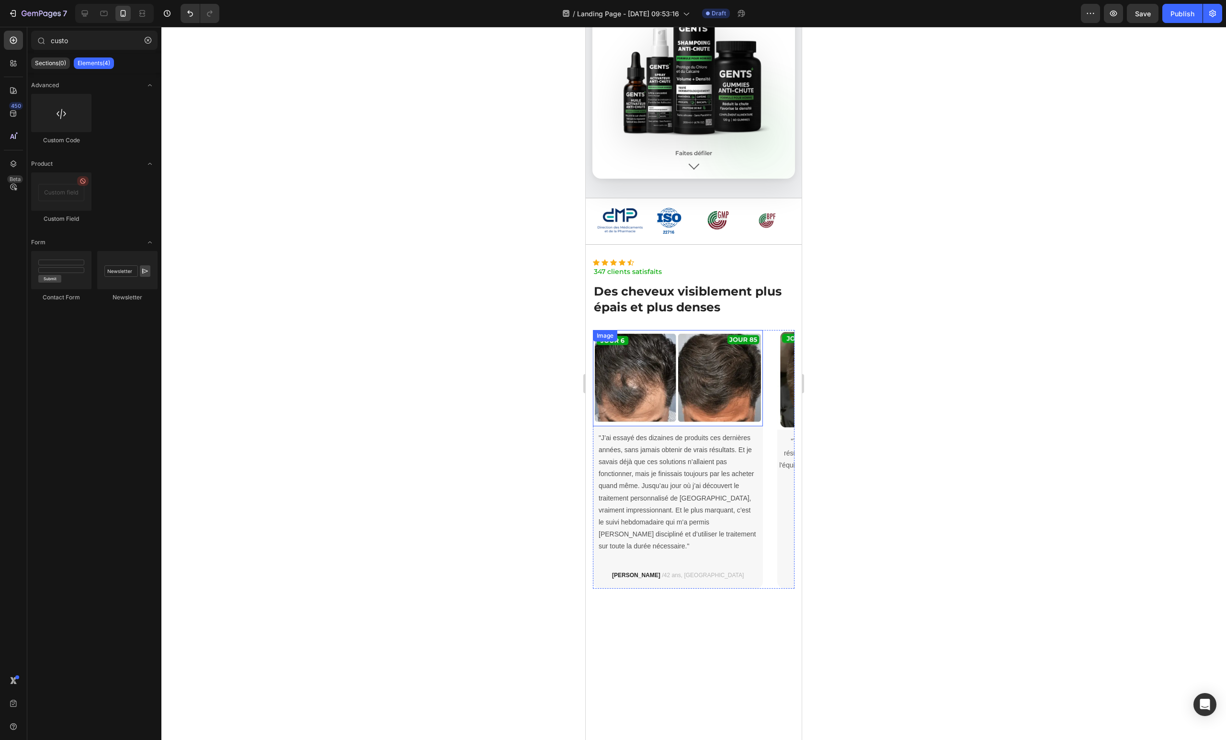
scroll to position [0, 0]
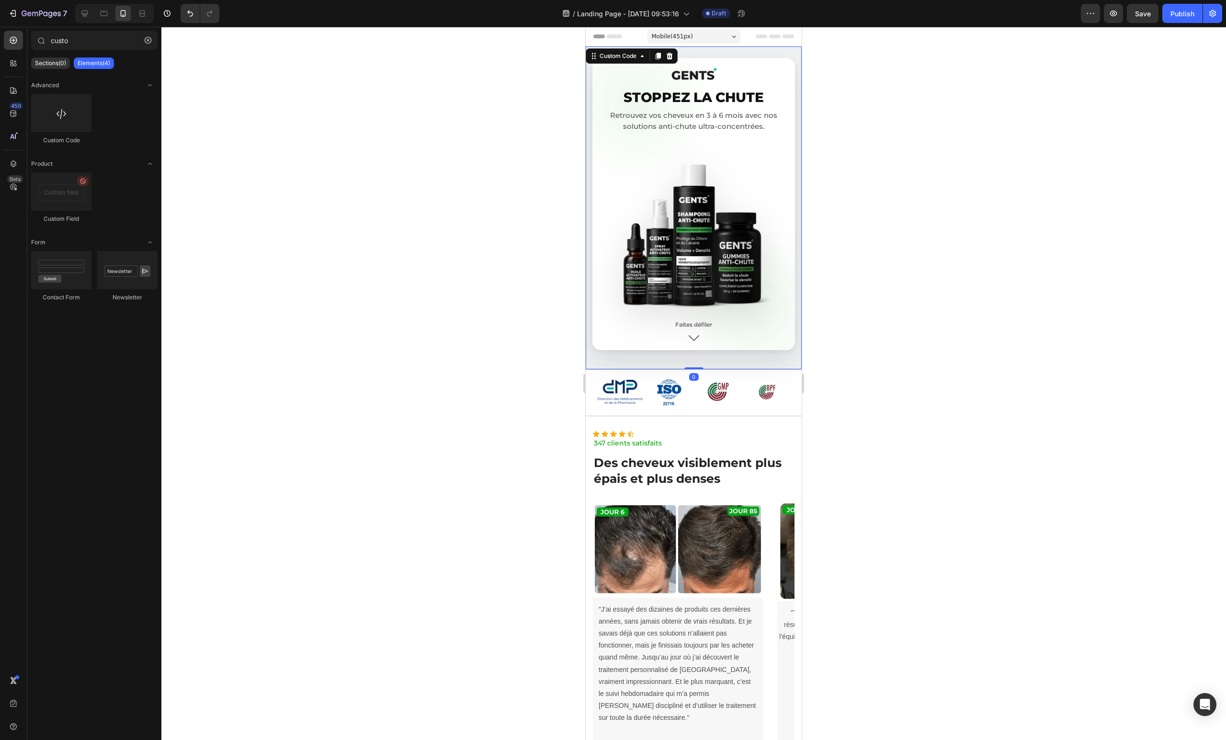
click at [672, 302] on img "GENTS Hero" at bounding box center [694, 227] width 174 height 174
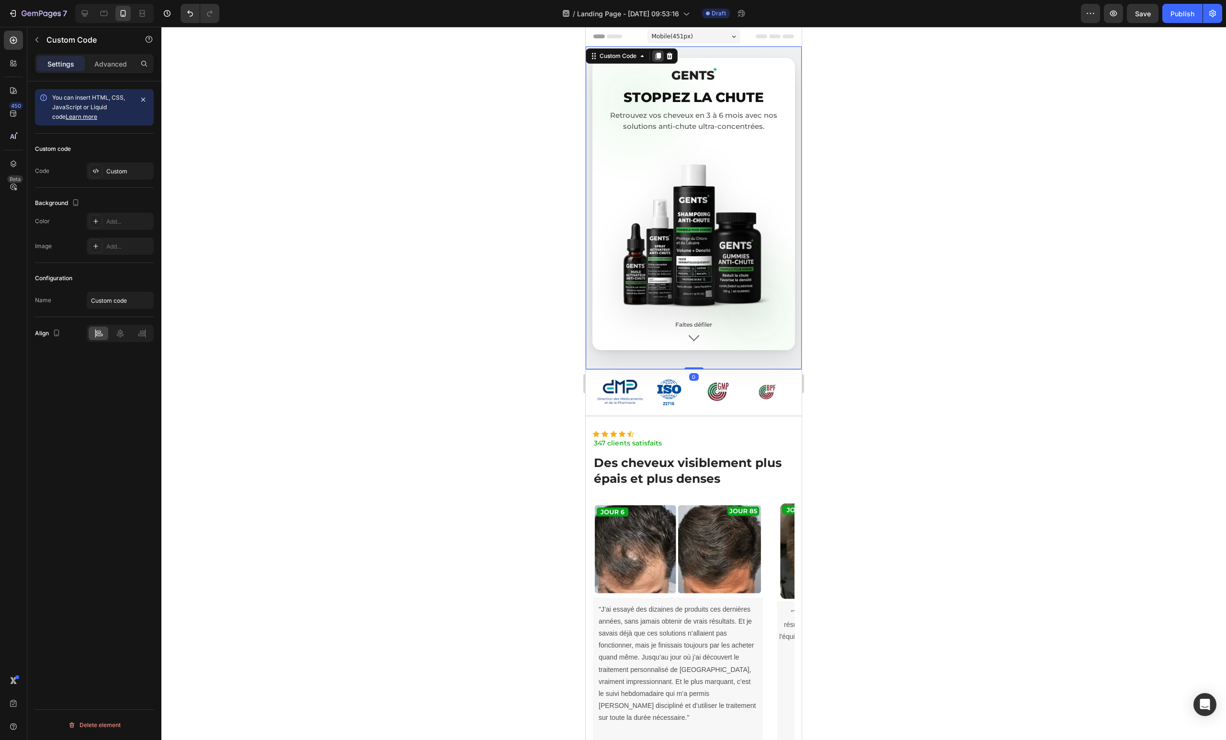
click at [656, 56] on icon at bounding box center [658, 56] width 8 height 8
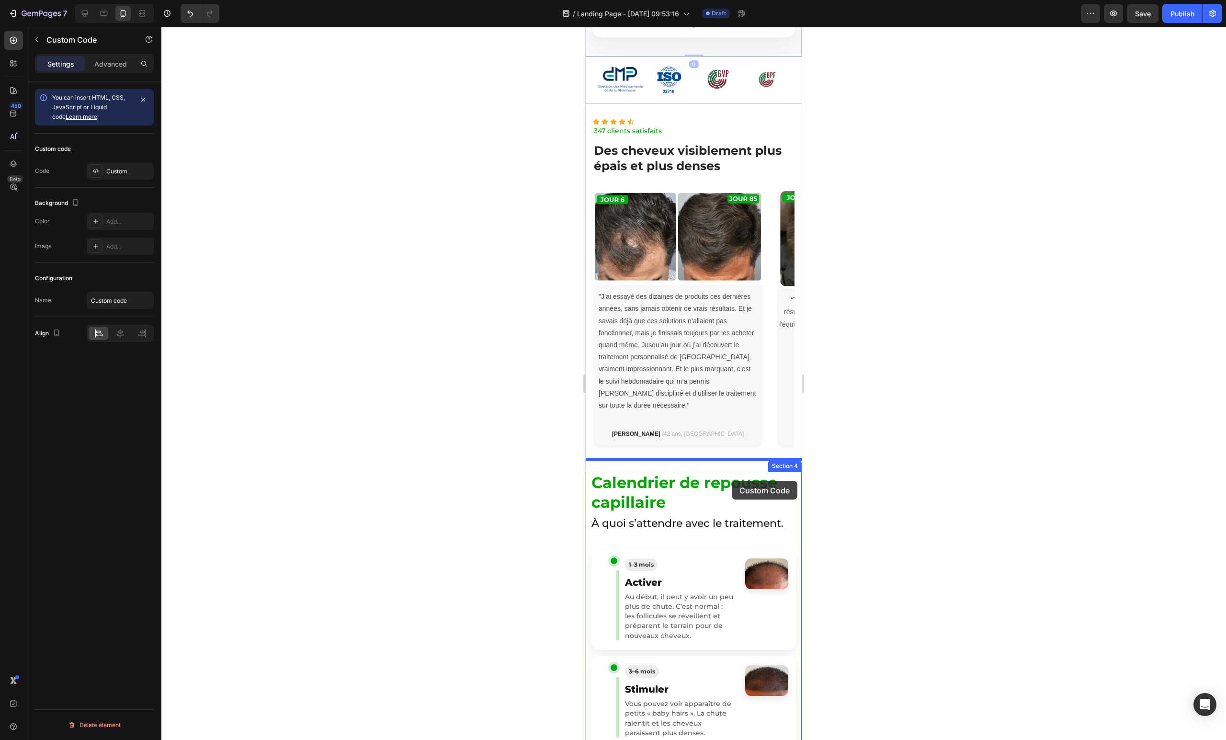
scroll to position [631, 0]
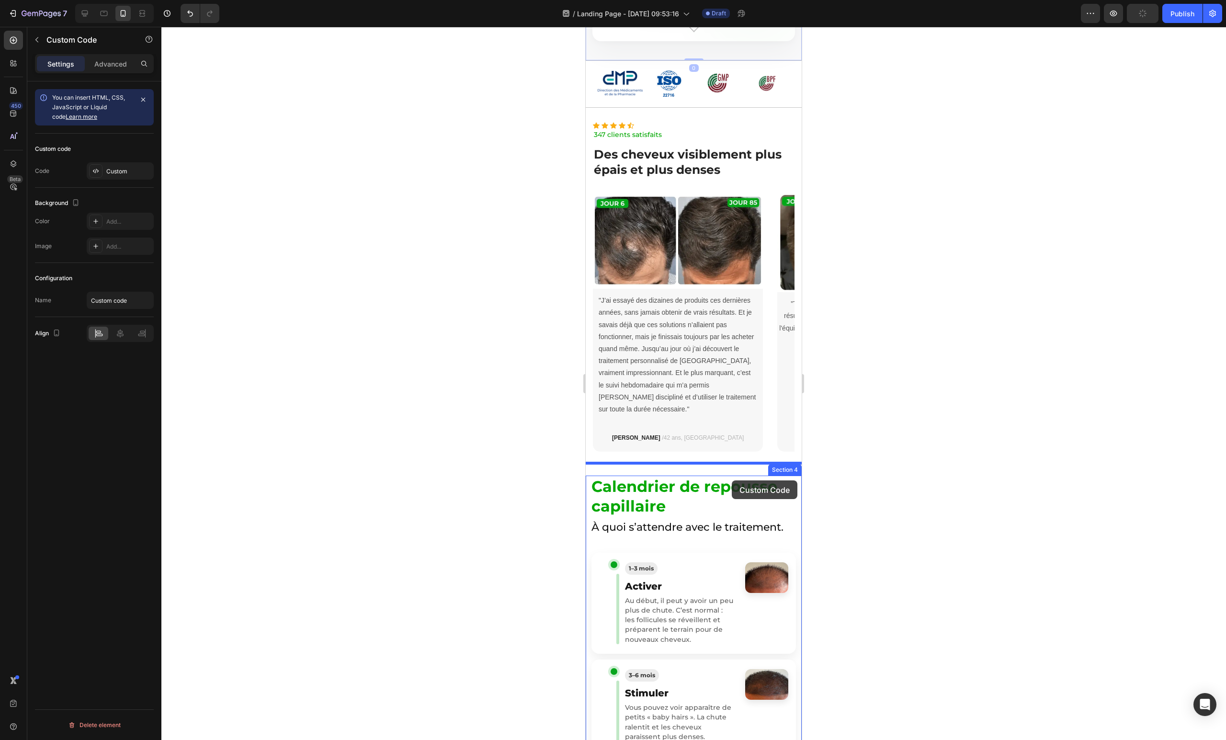
drag, startPoint x: 592, startPoint y: 360, endPoint x: 732, endPoint y: 480, distance: 184.0
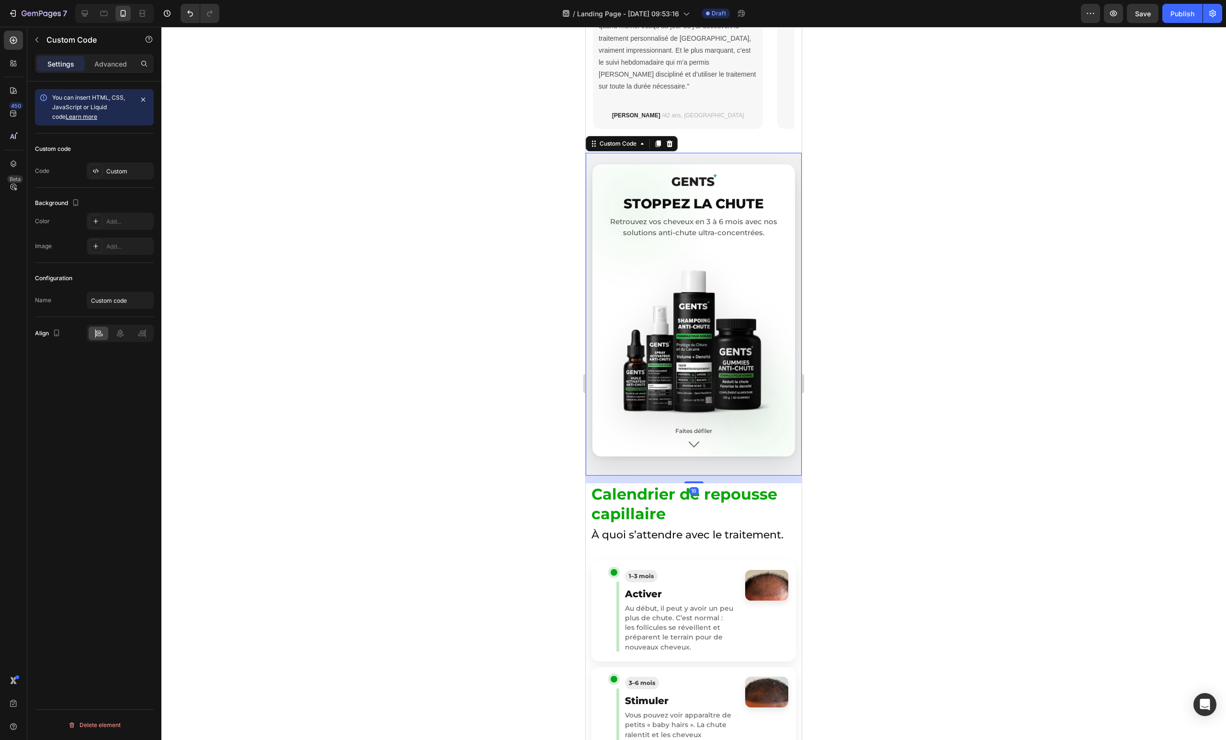
click at [692, 305] on img "GENTS Hero" at bounding box center [694, 334] width 174 height 174
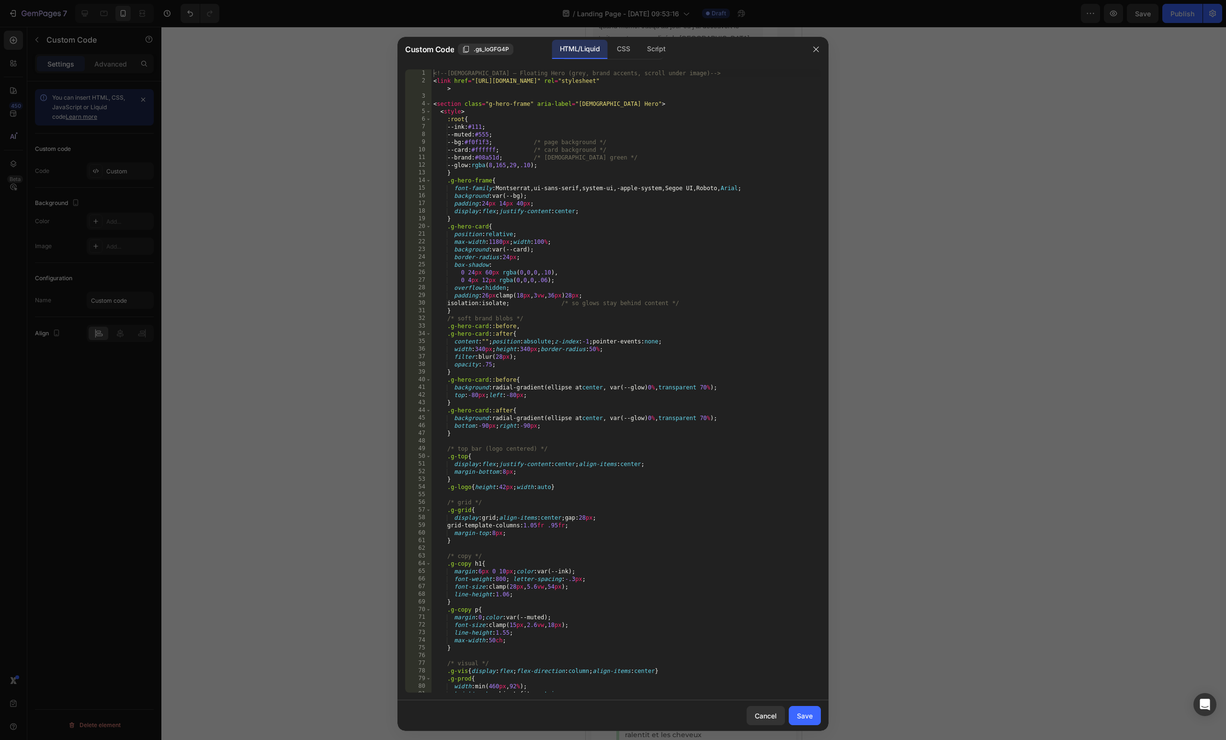
click at [638, 363] on div "<!-- GENTS — Floating Hero (grey, brand accents, scroll under image) --> < link…" at bounding box center [625, 388] width 389 height 638
type textarea "</div> </section>"
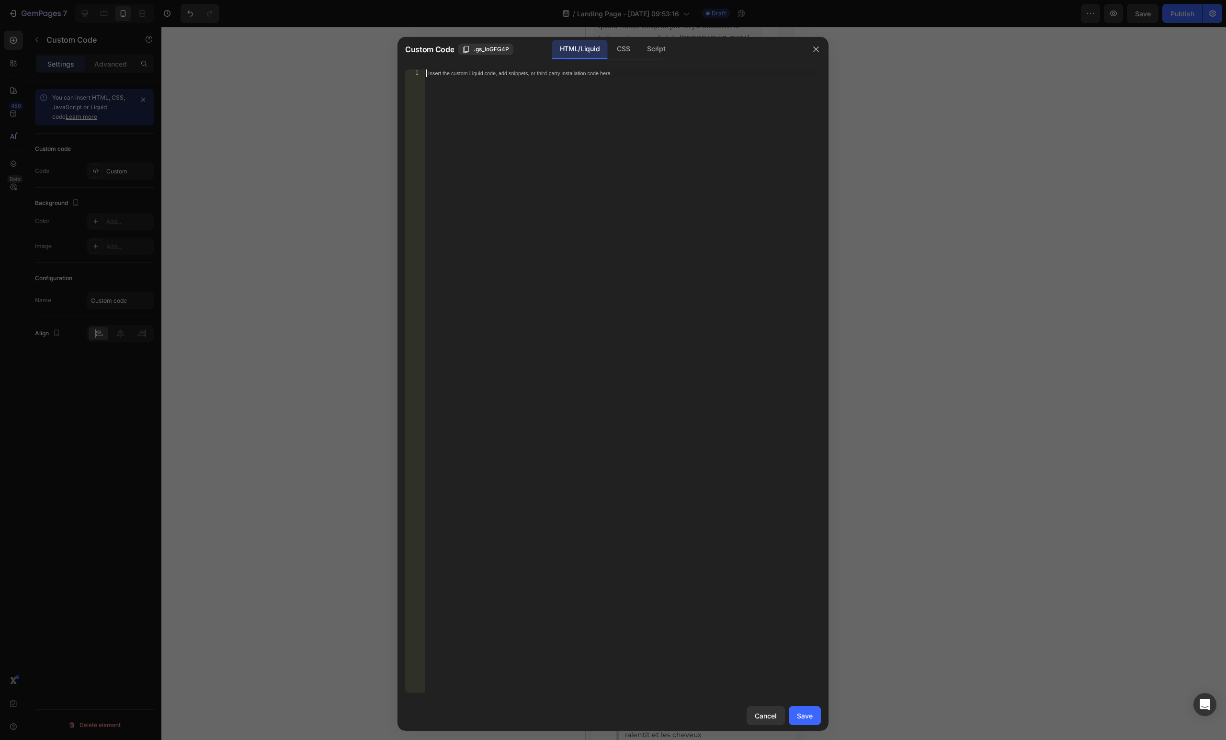
paste textarea "</section>"
type textarea "</section>"
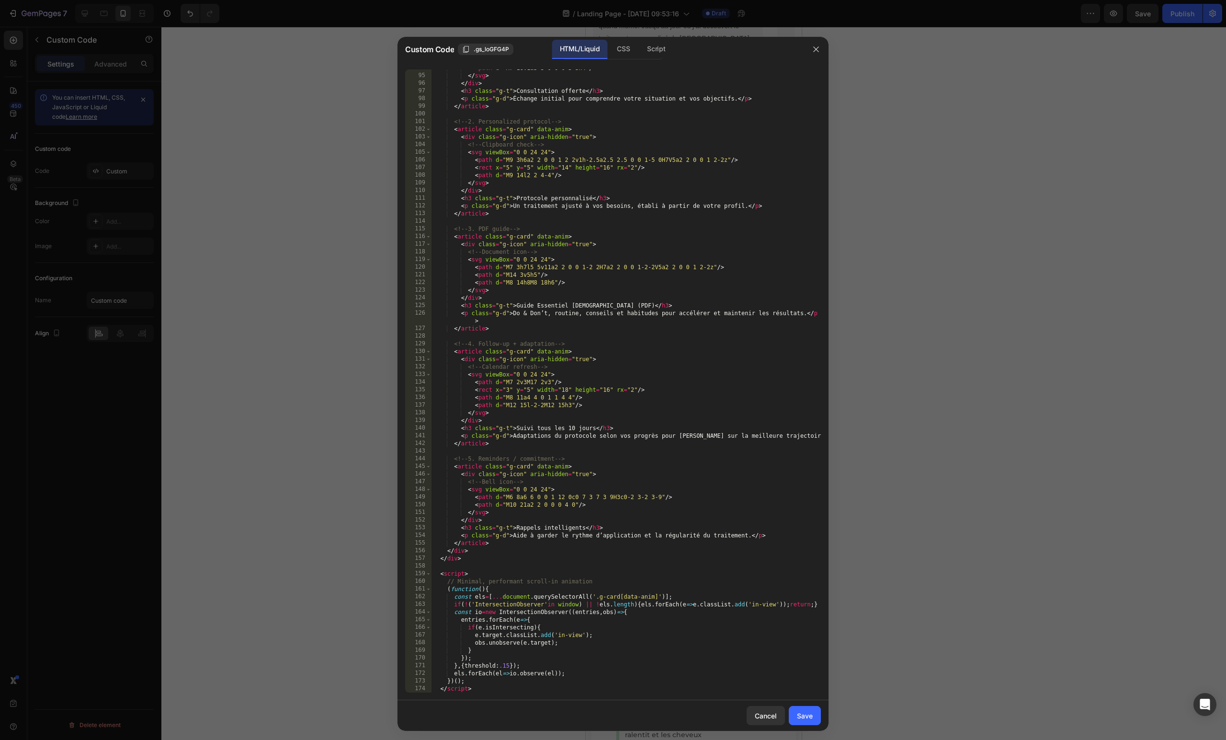
click at [803, 717] on div "Save" at bounding box center [805, 716] width 16 height 10
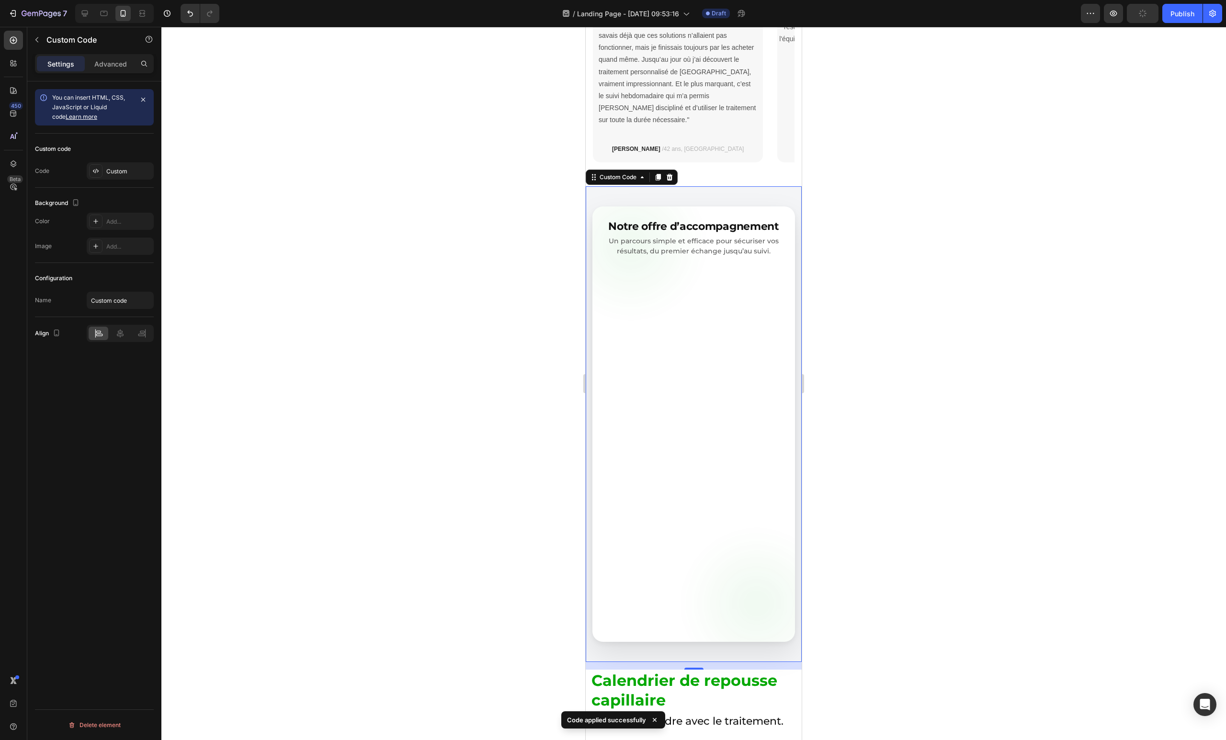
scroll to position [648, 0]
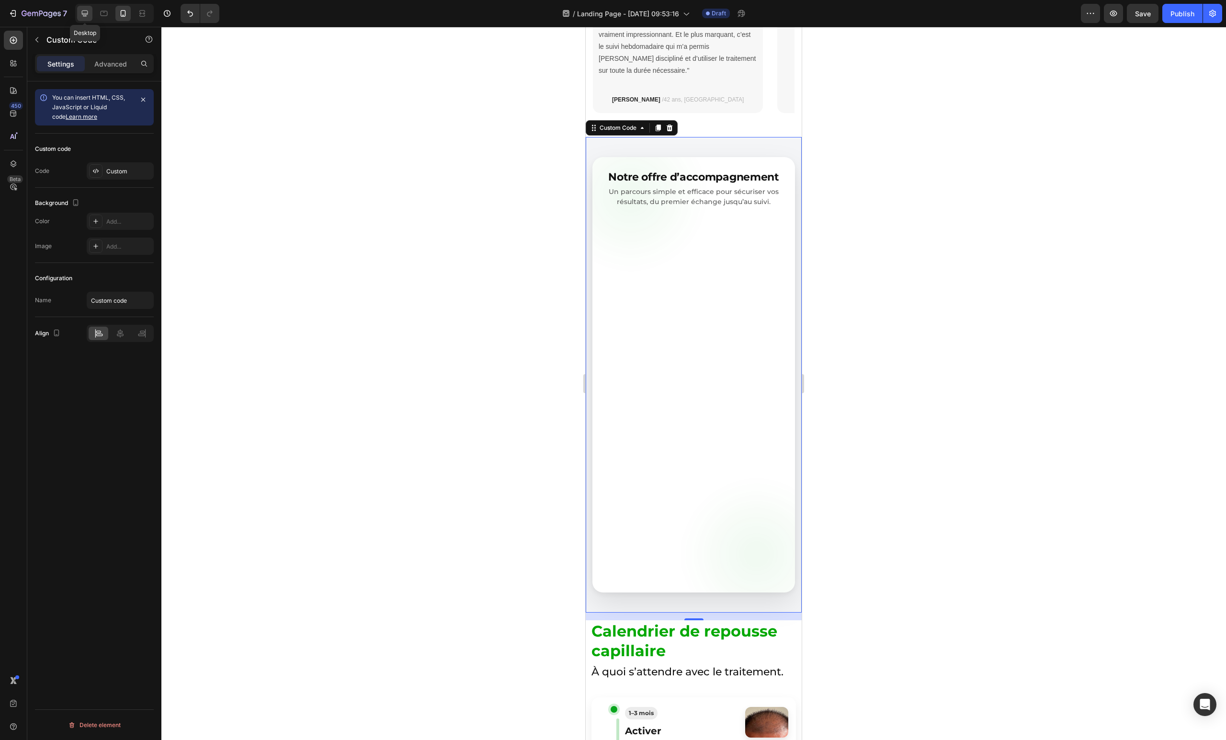
click at [85, 12] on icon at bounding box center [85, 14] width 10 height 10
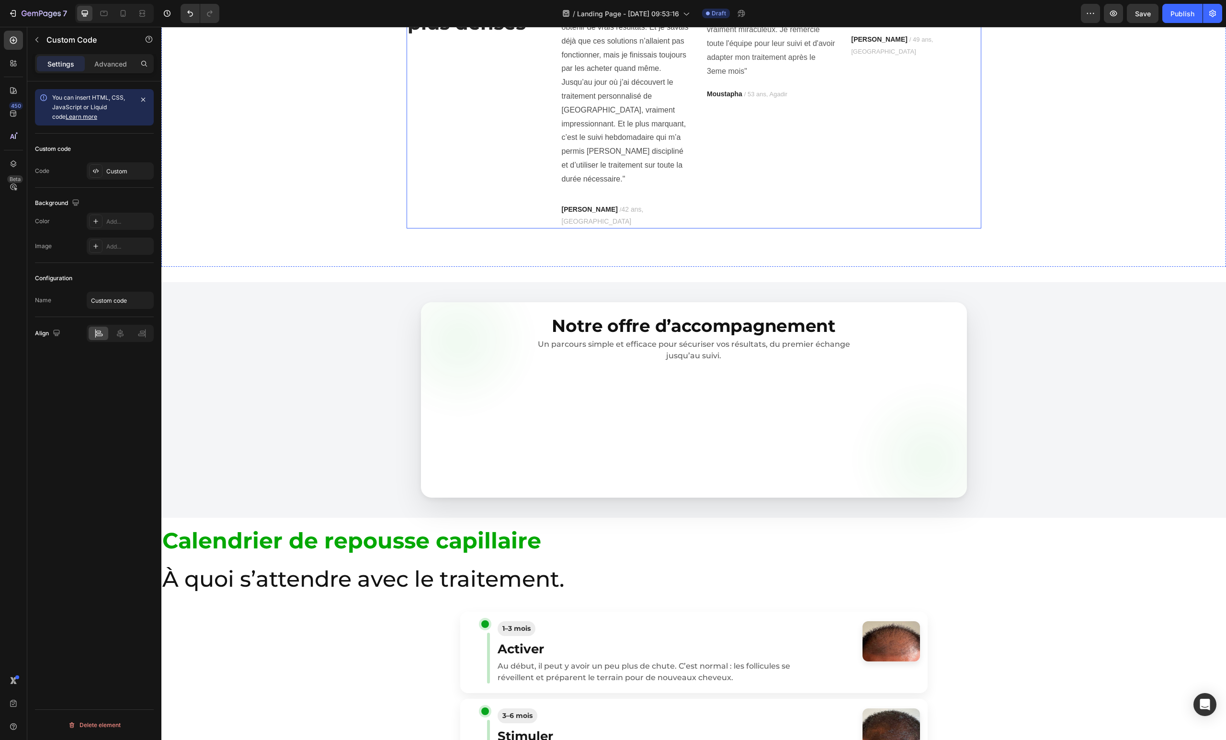
scroll to position [694, 0]
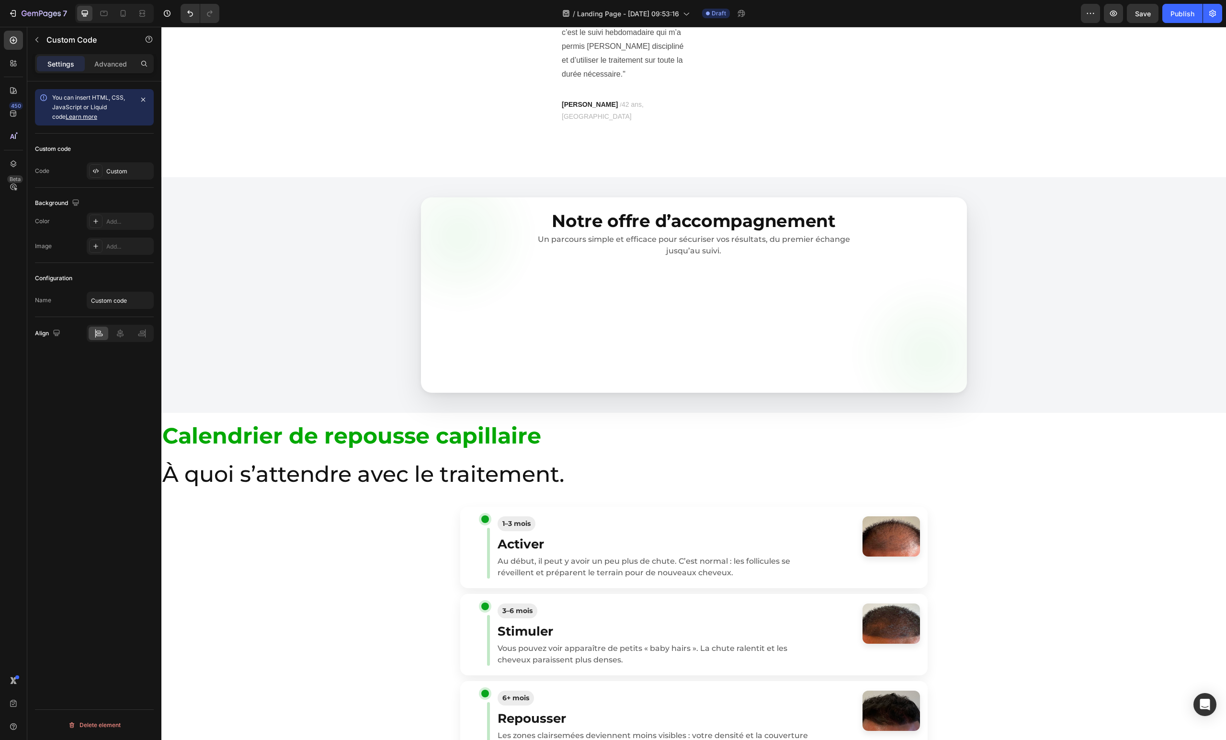
click at [521, 281] on h3 "Consultation offerte" at bounding box center [499, 290] width 52 height 18
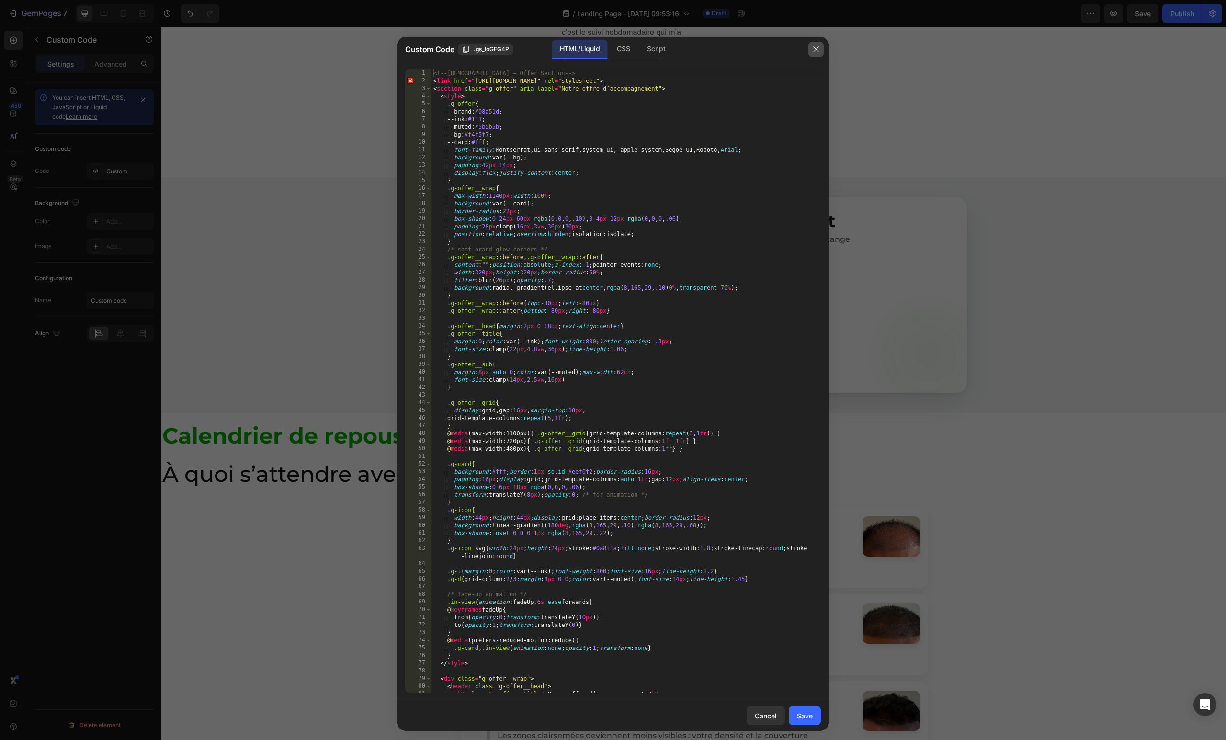
click at [812, 51] on icon "button" at bounding box center [816, 49] width 8 height 8
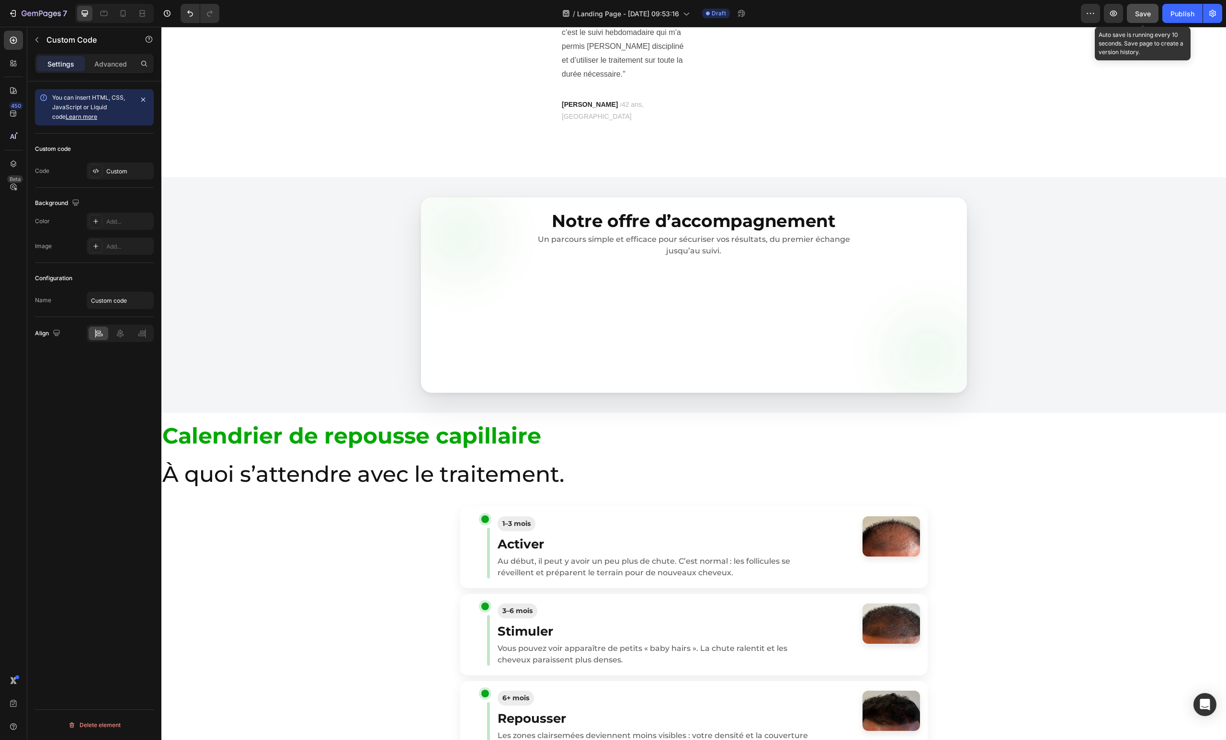
click at [1152, 12] on button "Save" at bounding box center [1143, 13] width 32 height 19
click at [1112, 20] on button "button" at bounding box center [1113, 13] width 19 height 19
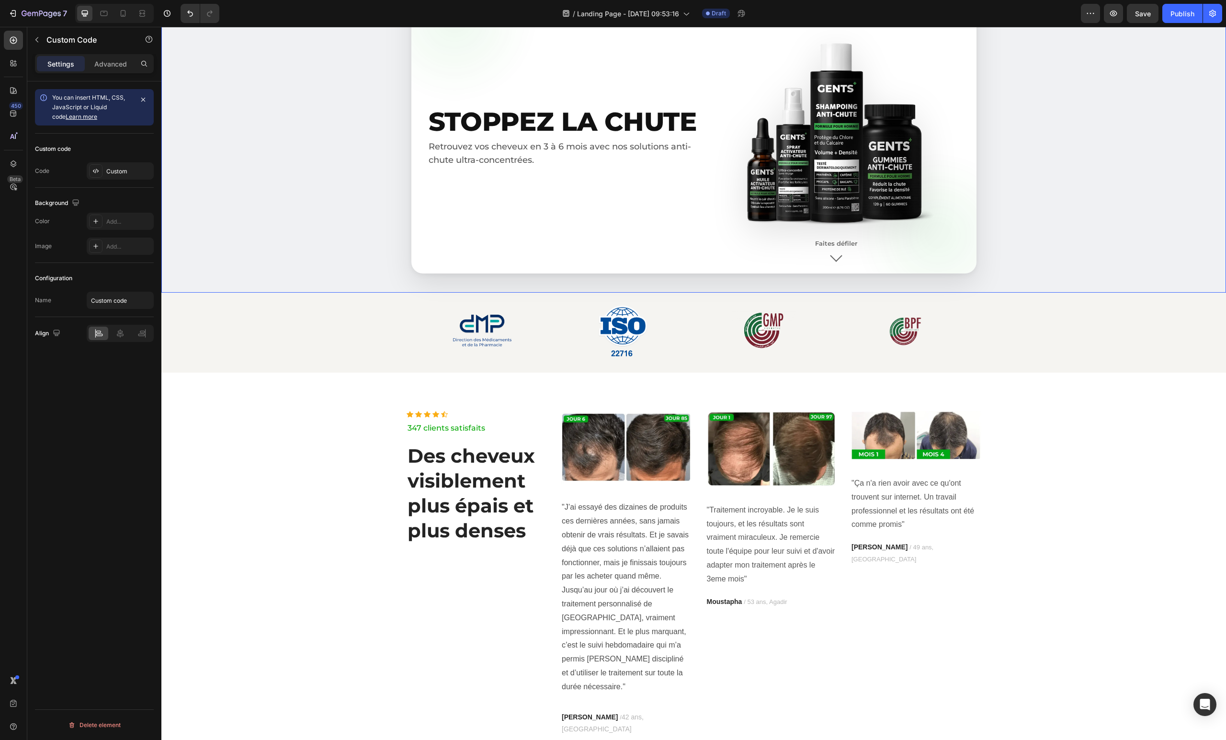
scroll to position [0, 0]
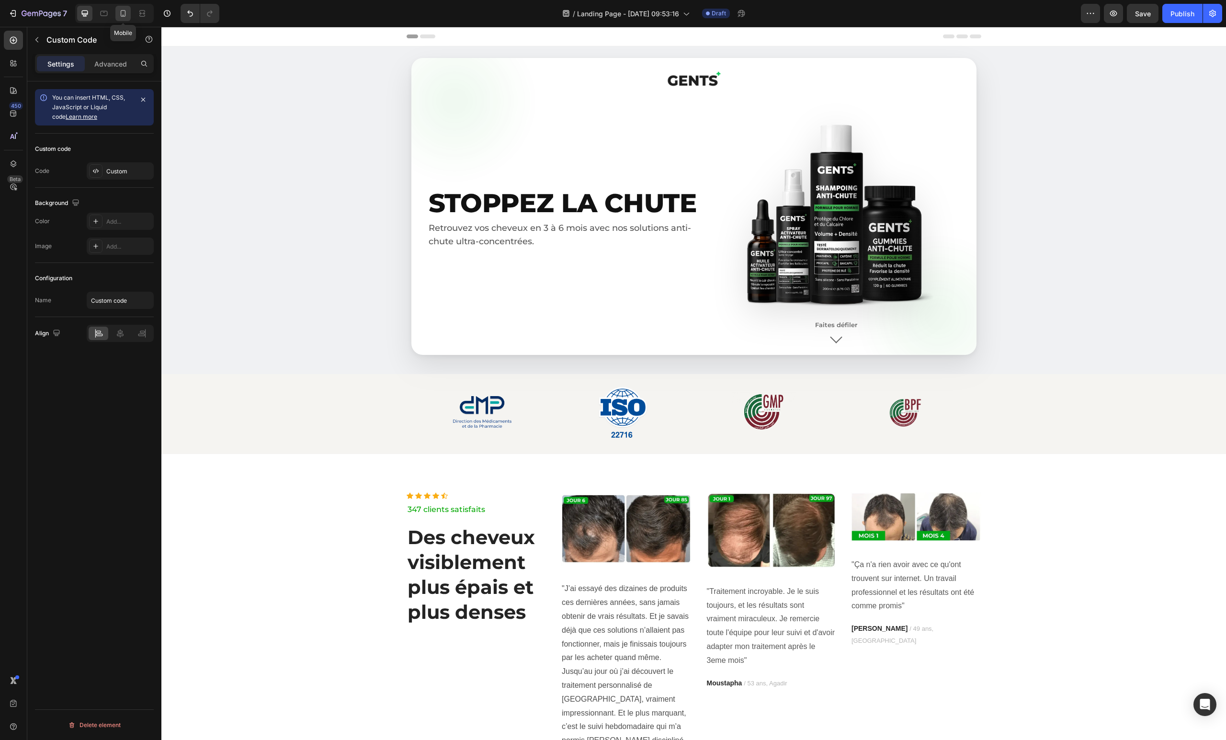
click at [123, 11] on icon at bounding box center [123, 13] width 5 height 7
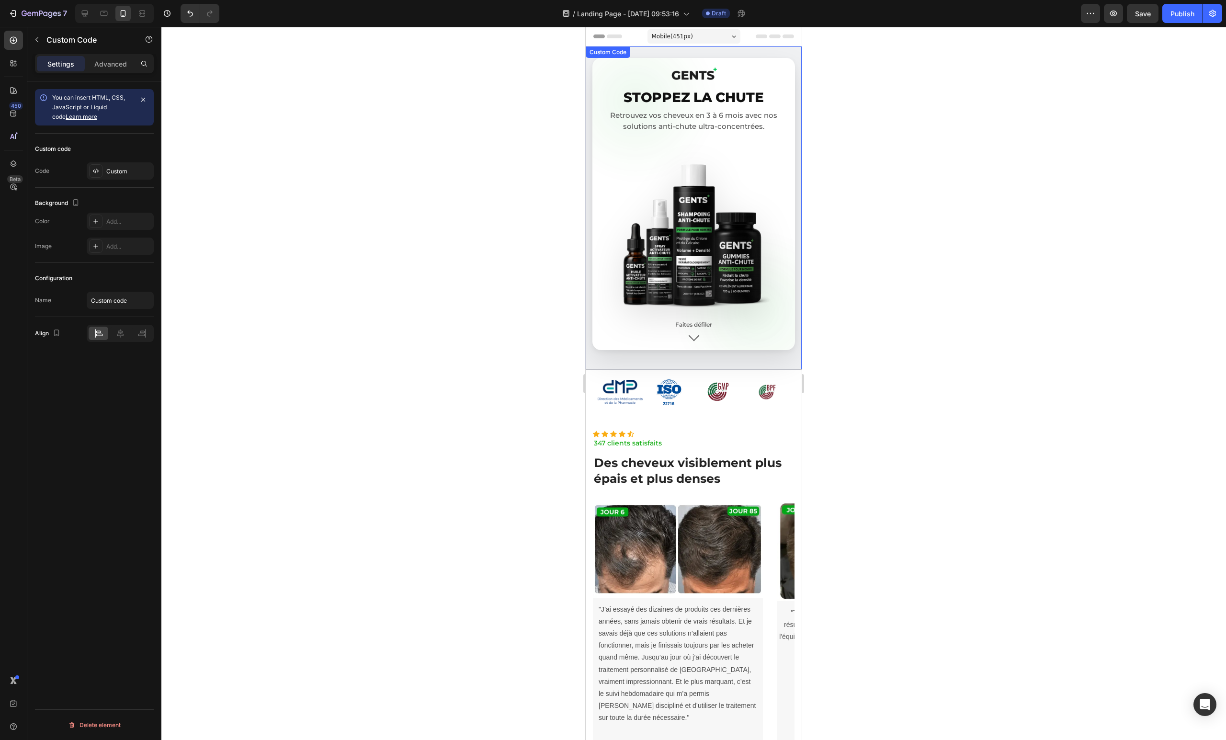
click at [726, 181] on img "GENTS Hero" at bounding box center [694, 227] width 174 height 174
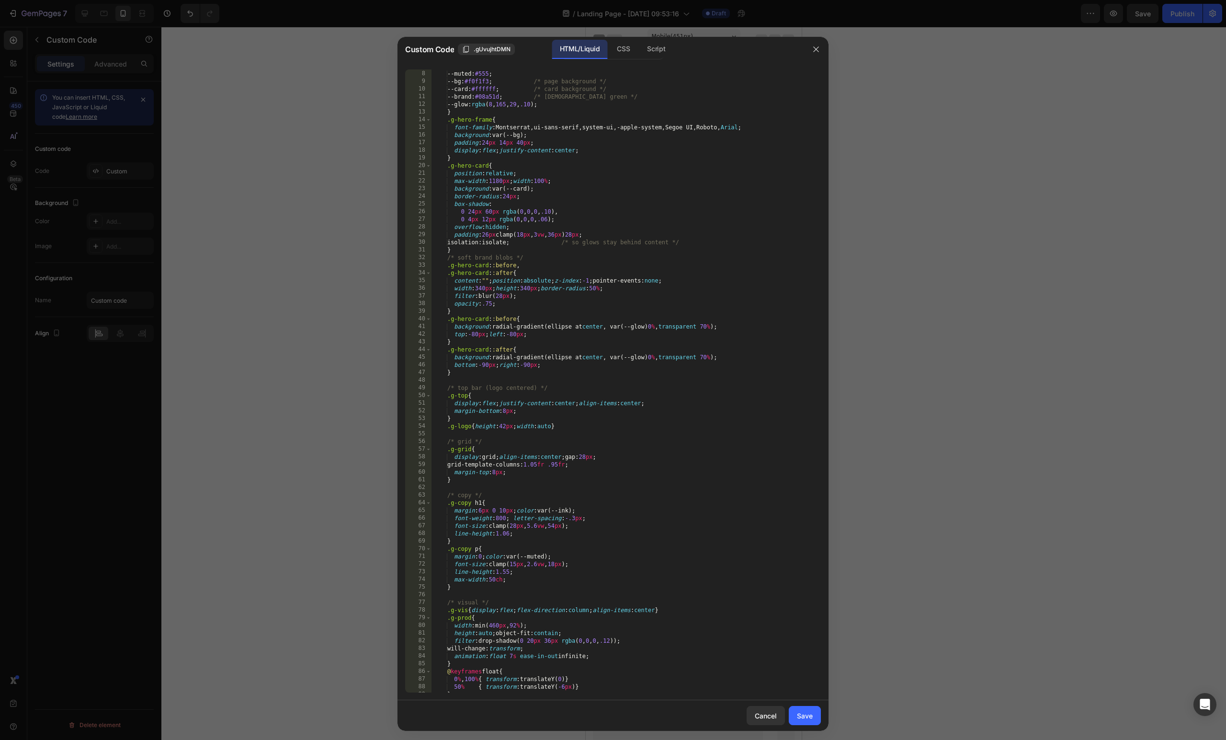
scroll to position [60, 0]
click at [495, 181] on div "--ink : #111 ; --muted : #555 ; --bg : #f0f1f3 ; /* page background */ --card :…" at bounding box center [625, 381] width 389 height 638
click at [498, 185] on div "--ink : #111 ; --muted : #555 ; --bg : #f0f1f3 ; /* page background */ --card :…" at bounding box center [625, 381] width 389 height 638
drag, startPoint x: 501, startPoint y: 181, endPoint x: 488, endPoint y: 181, distance: 12.9
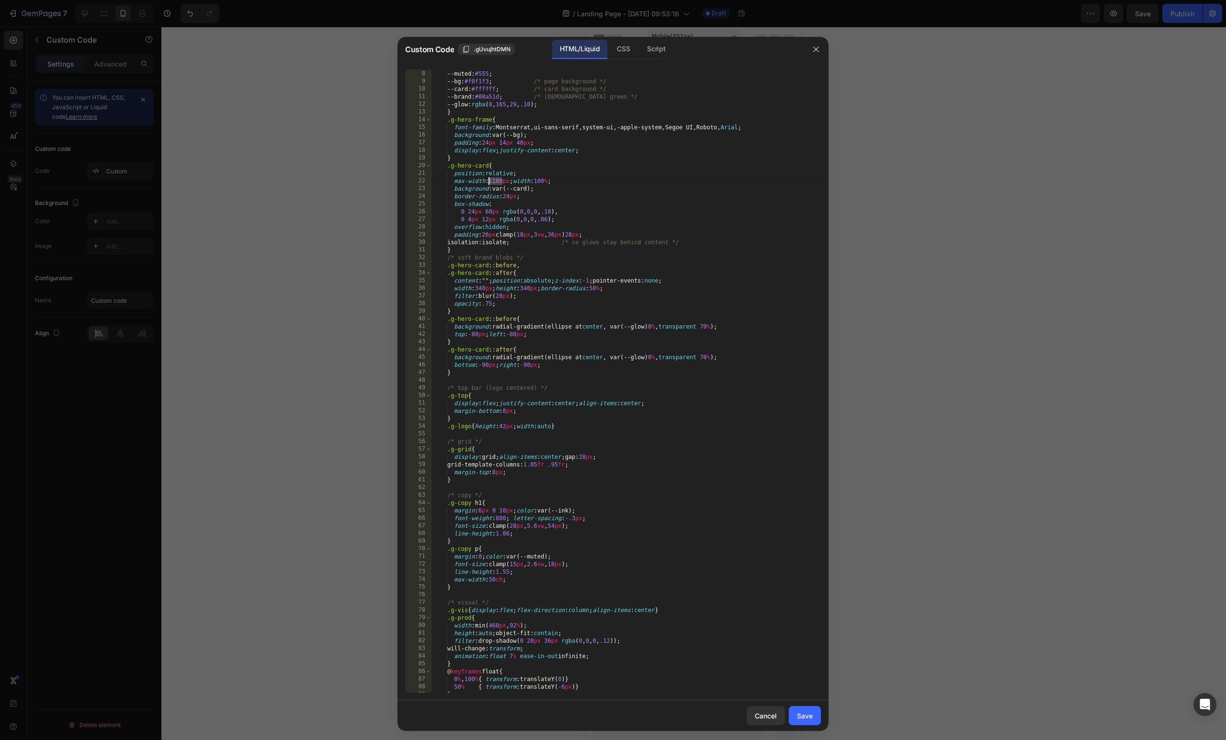
click at [488, 181] on div "--ink : #111 ; --muted : #555 ; --bg : #f0f1f3 ; /* page background */ --card :…" at bounding box center [625, 381] width 389 height 638
click at [545, 218] on div "--ink : #111 ; --muted : #555 ; --bg : #f0f1f3 ; /* page background */ --card :…" at bounding box center [625, 381] width 389 height 638
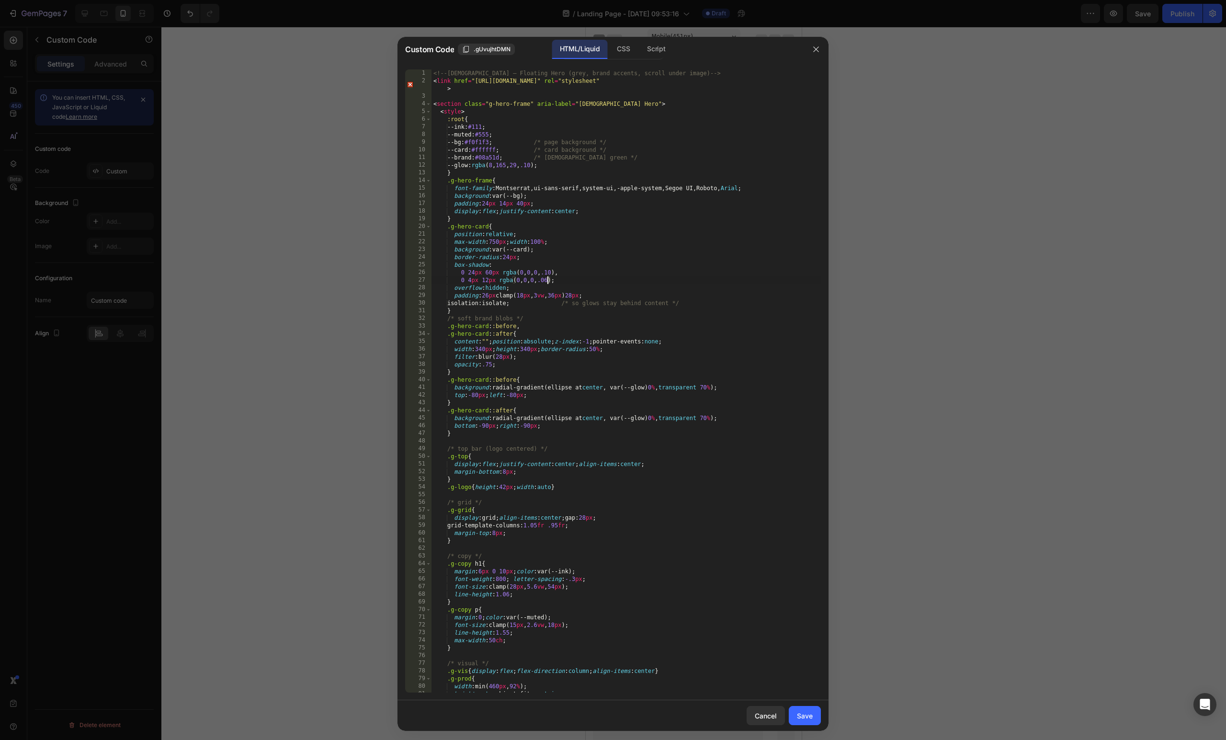
scroll to position [0, 0]
type textarea "0 4px 12px rgba(0,0,0,.06);"
click at [815, 715] on button "Save" at bounding box center [805, 715] width 32 height 19
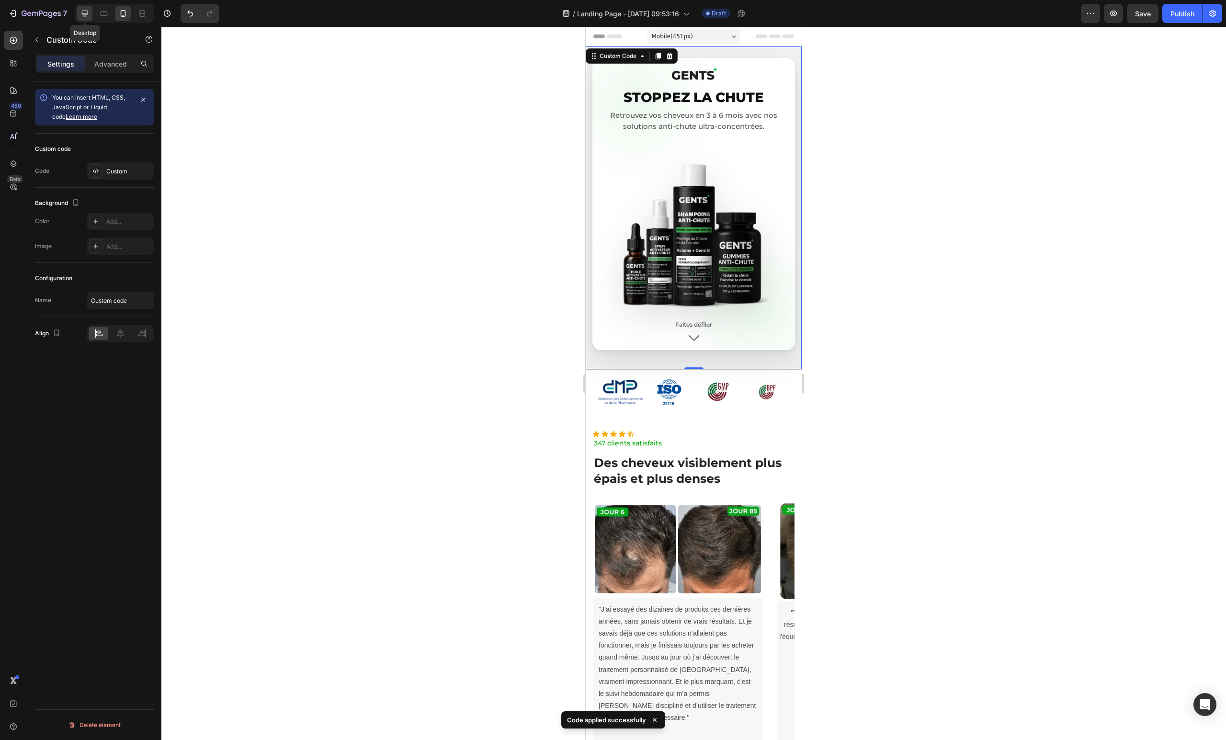
click at [85, 13] on icon at bounding box center [85, 14] width 10 height 10
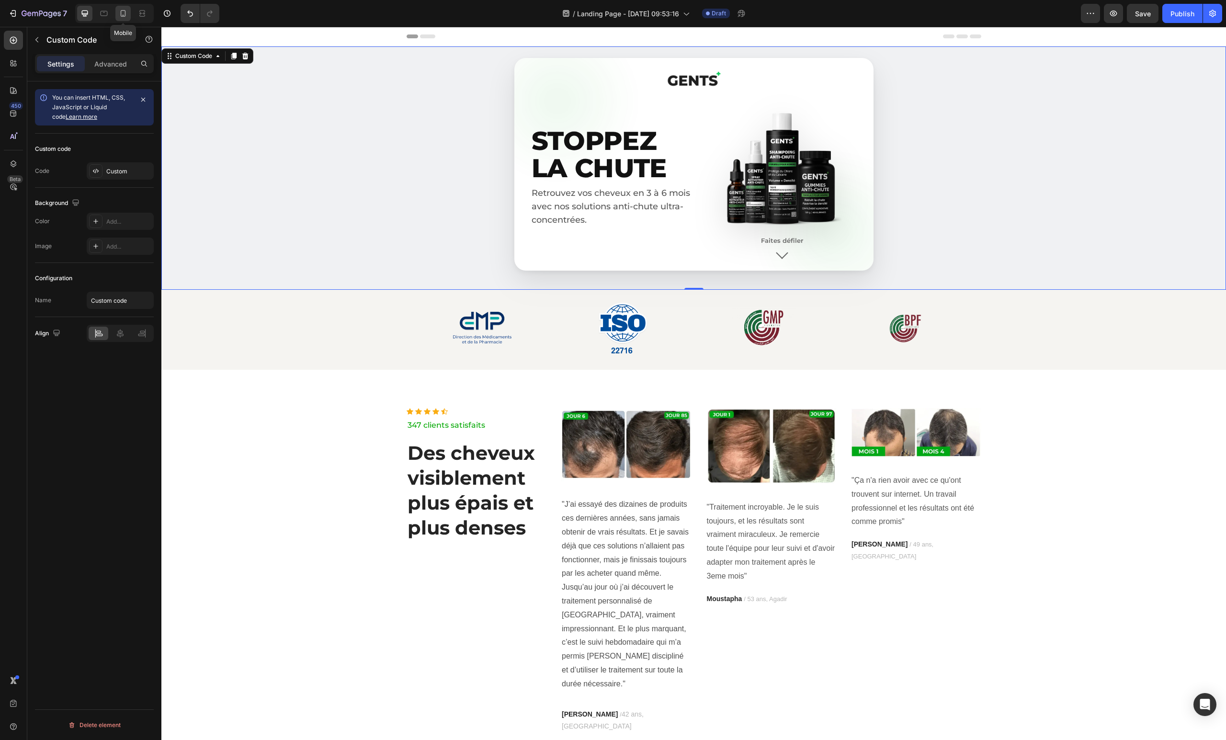
click at [128, 15] on div at bounding box center [122, 13] width 15 height 15
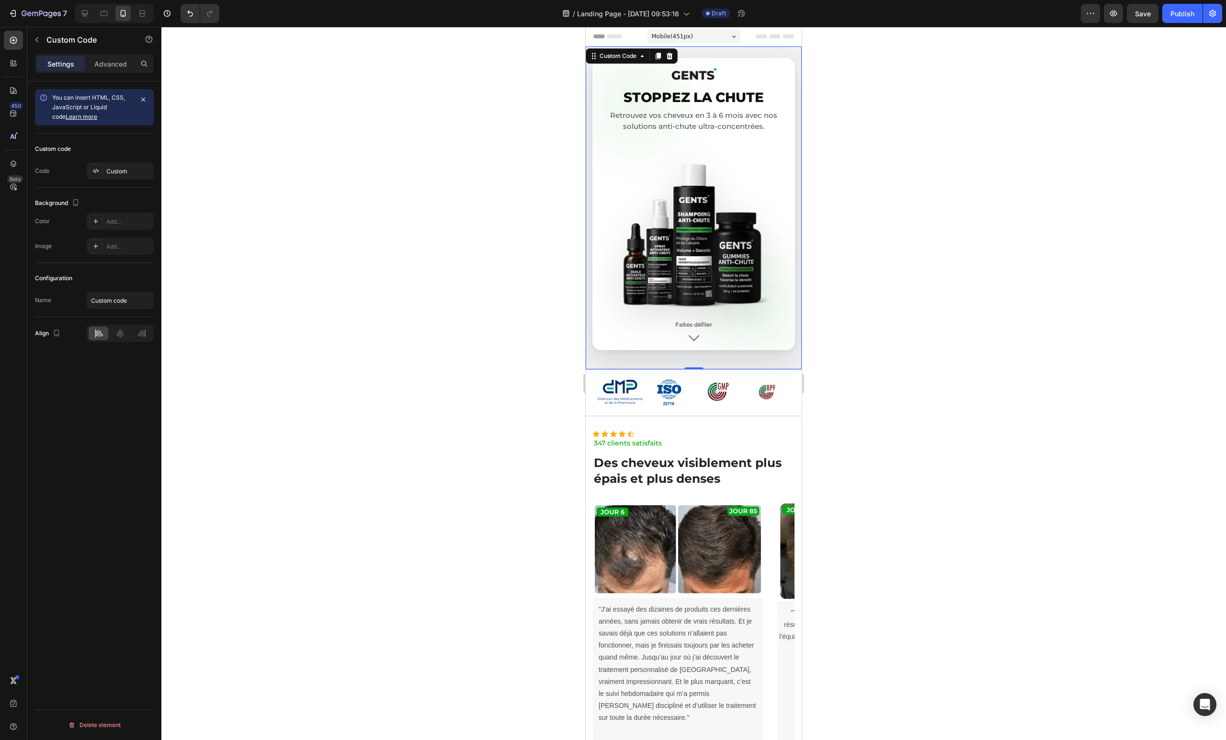
click at [694, 225] on img "GENTS Hero" at bounding box center [694, 227] width 174 height 174
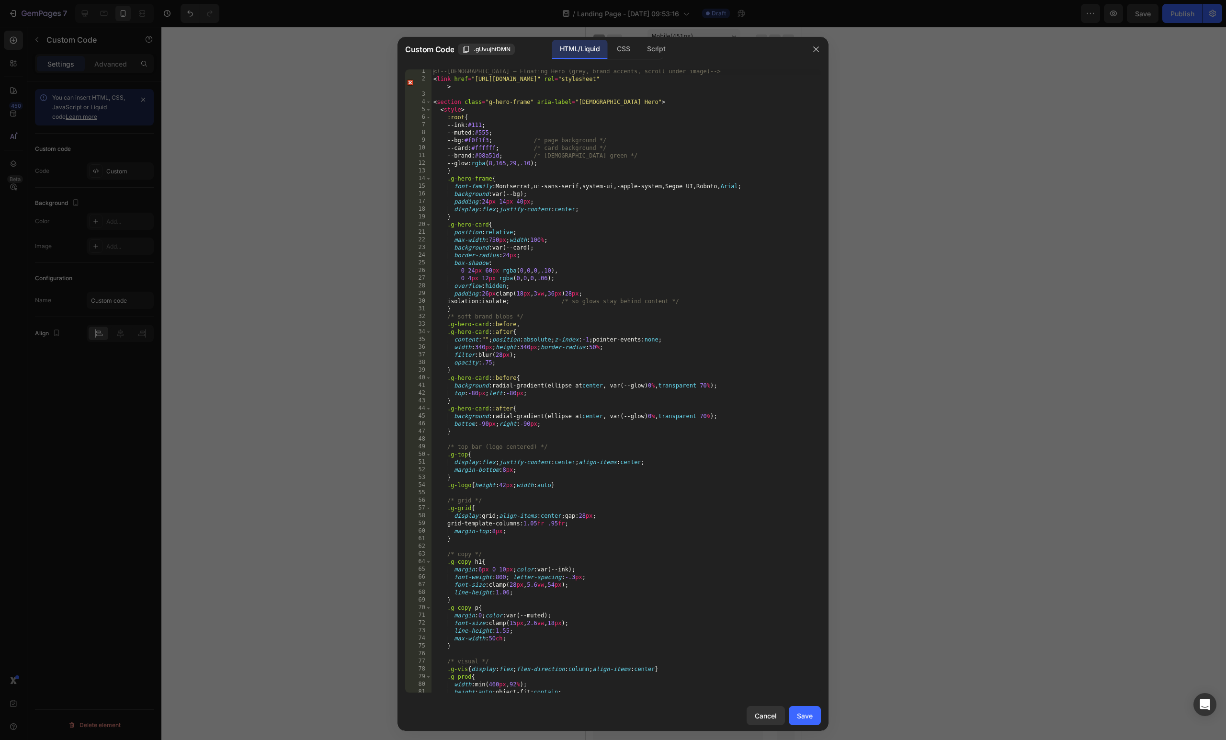
scroll to position [2, 0]
click at [494, 243] on div "<!-- GENTS — Floating Hero (grey, brand accents, scroll under image) --> < link…" at bounding box center [625, 387] width 389 height 638
click at [494, 241] on div "<!-- GENTS — Floating Hero (grey, brand accents, scroll under image) --> < link…" at bounding box center [625, 387] width 389 height 638
click at [498, 242] on div "<!-- GENTS — Floating Hero (grey, brand accents, scroll under image) --> < link…" at bounding box center [625, 387] width 389 height 638
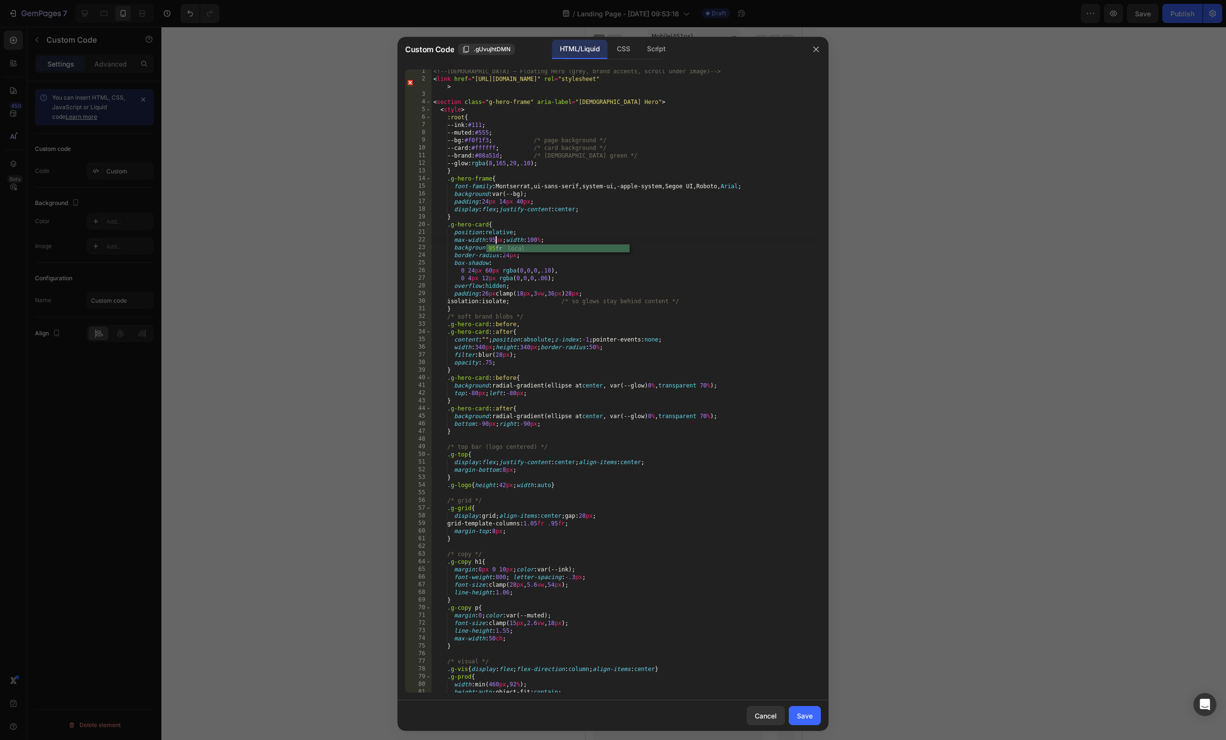
scroll to position [0, 5]
type textarea "max-width:950px;width:100%;"
click at [804, 715] on div "Save" at bounding box center [805, 716] width 16 height 10
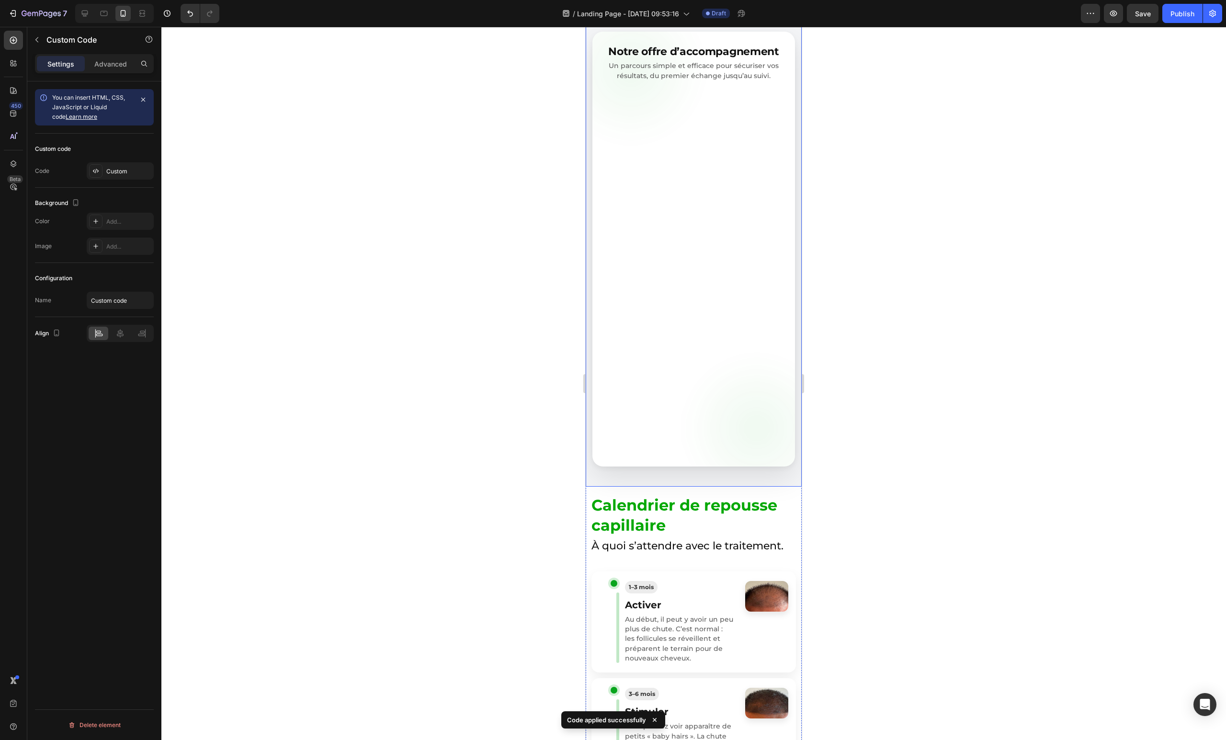
scroll to position [770, 0]
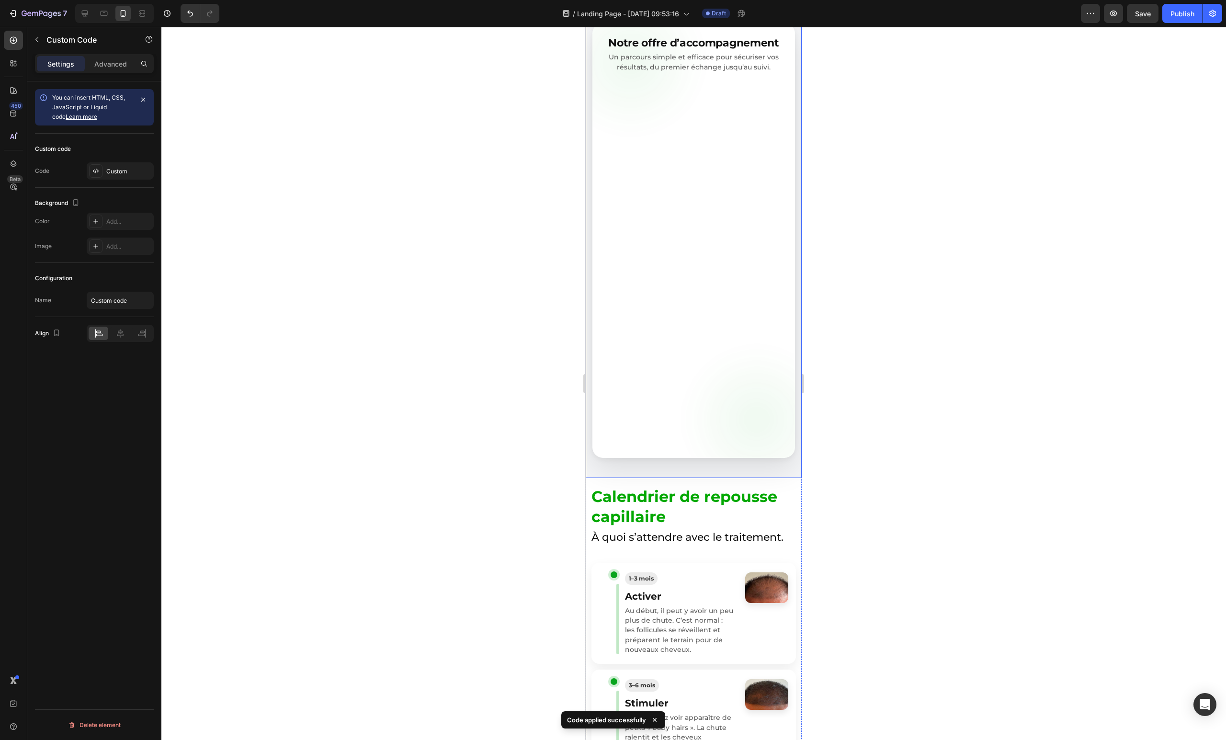
click at [685, 286] on article "Guide Essentiel GENTS (PDF) Do & Don’t, routine, conseils et habitudes pour acc…" at bounding box center [693, 261] width 187 height 65
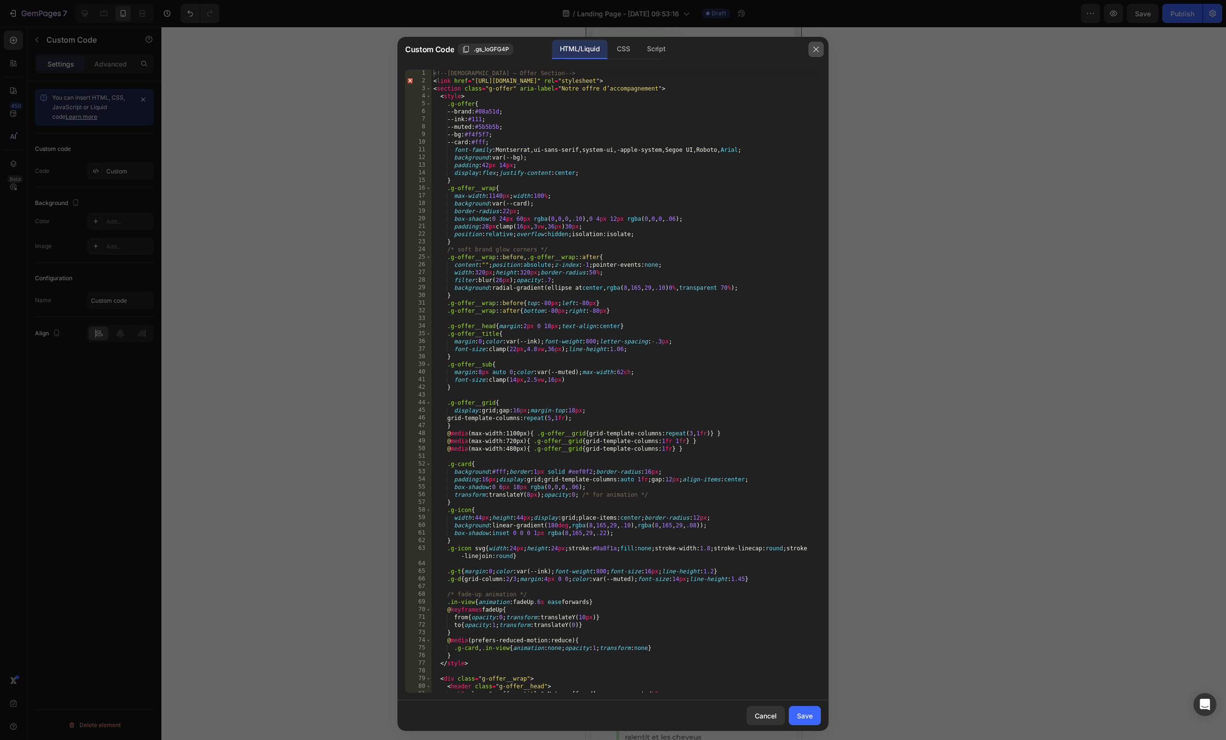
click at [815, 52] on icon "button" at bounding box center [816, 49] width 8 height 8
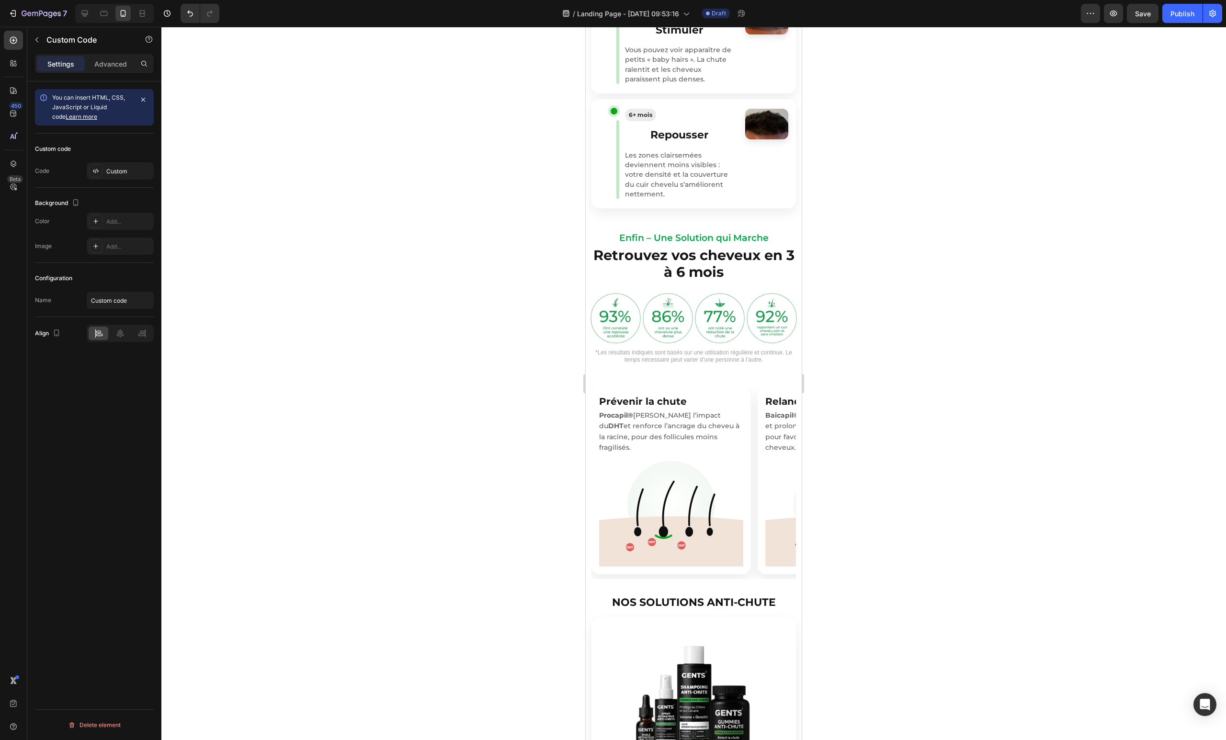
scroll to position [1498, 0]
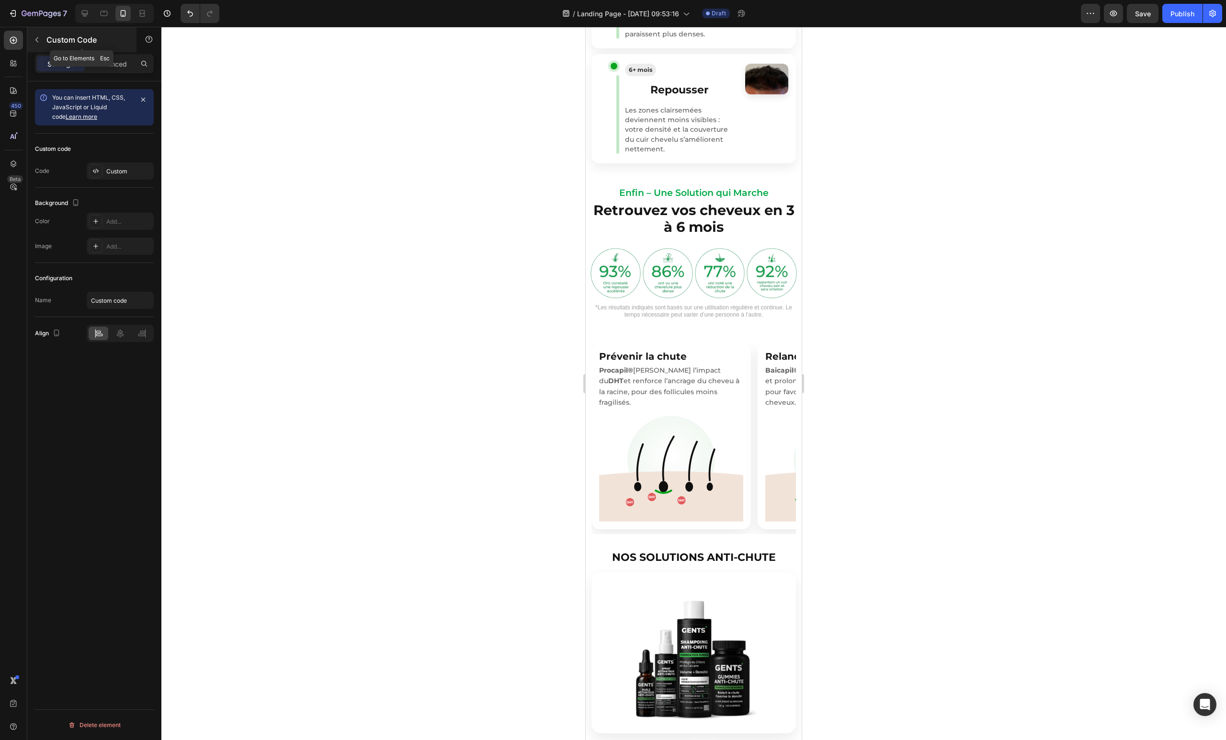
click at [41, 35] on button "button" at bounding box center [36, 39] width 15 height 15
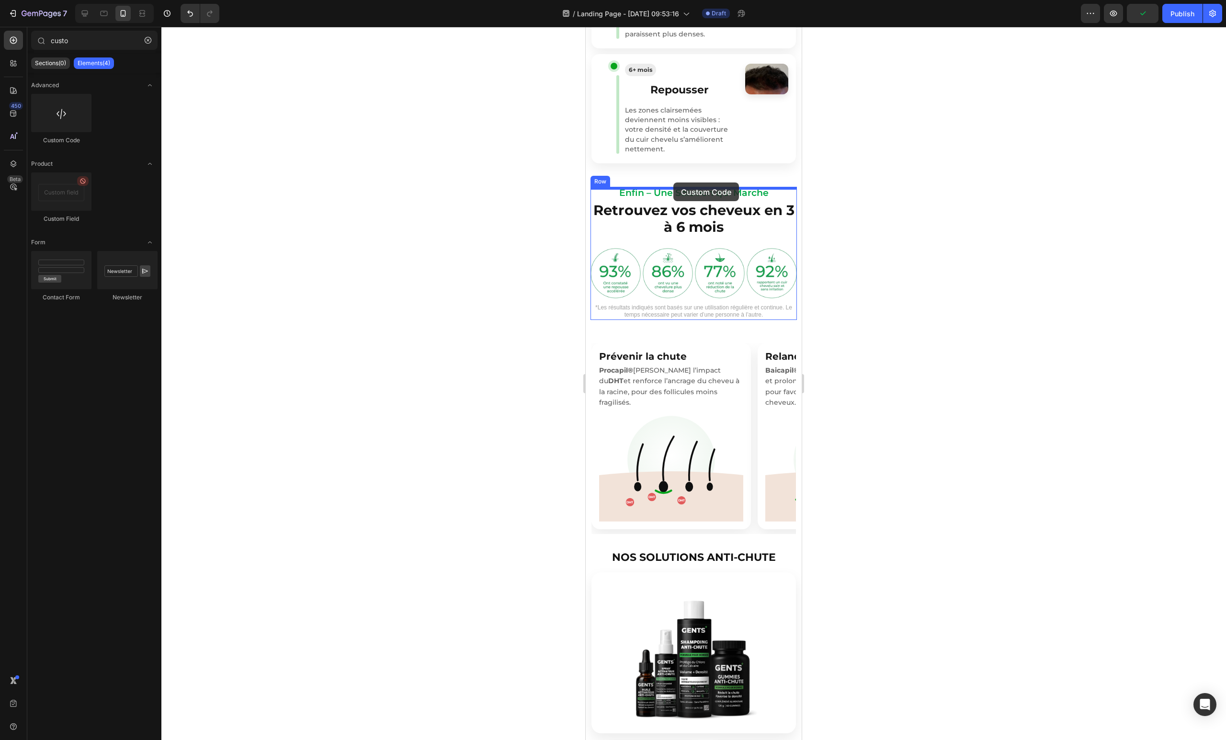
drag, startPoint x: 656, startPoint y: 144, endPoint x: 673, endPoint y: 182, distance: 42.0
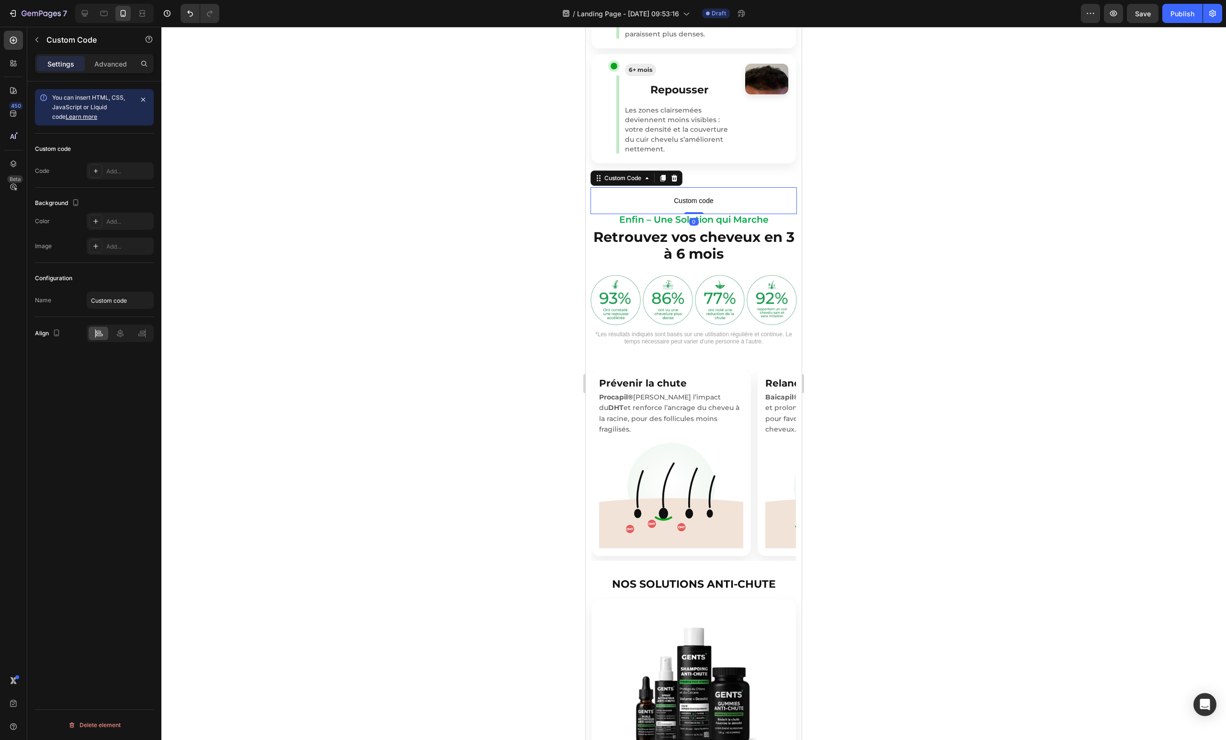
click at [656, 196] on span "Custom code" at bounding box center [693, 200] width 206 height 11
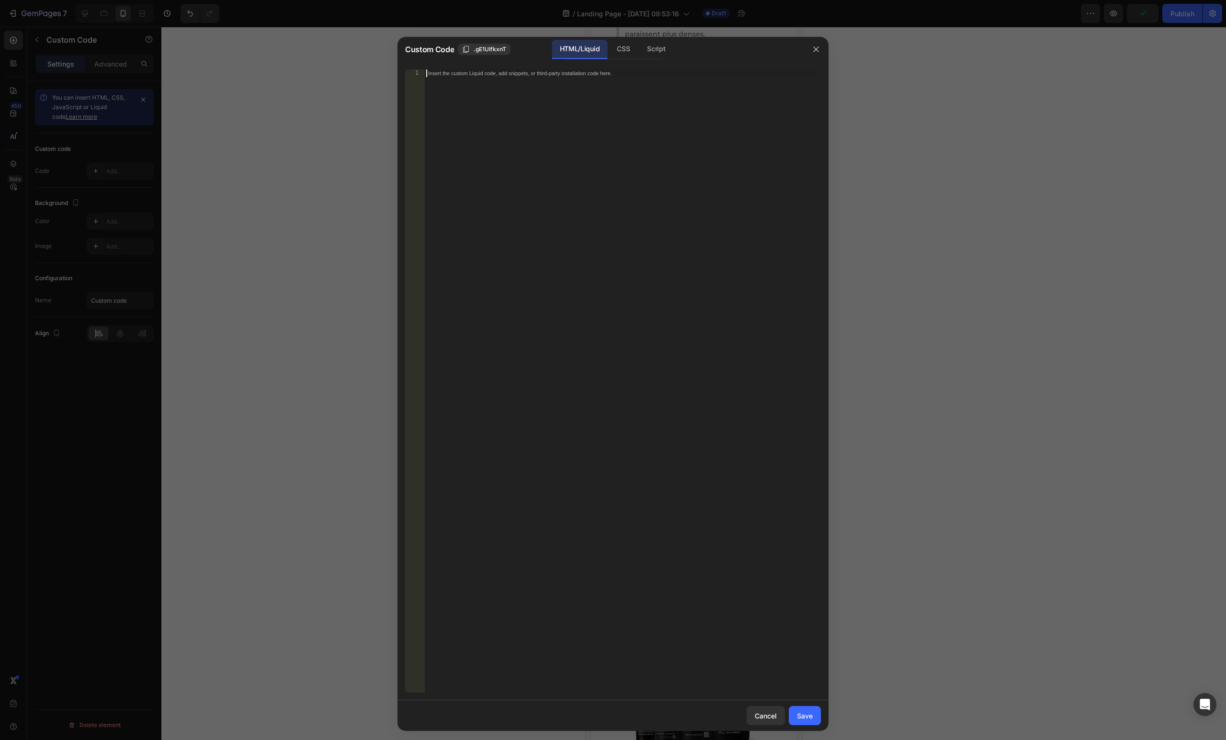
click at [535, 109] on div "Insert the custom Liquid code, add snippets, or third-party installation code h…" at bounding box center [622, 388] width 396 height 638
paste textarea "</section>"
type textarea "</section>"
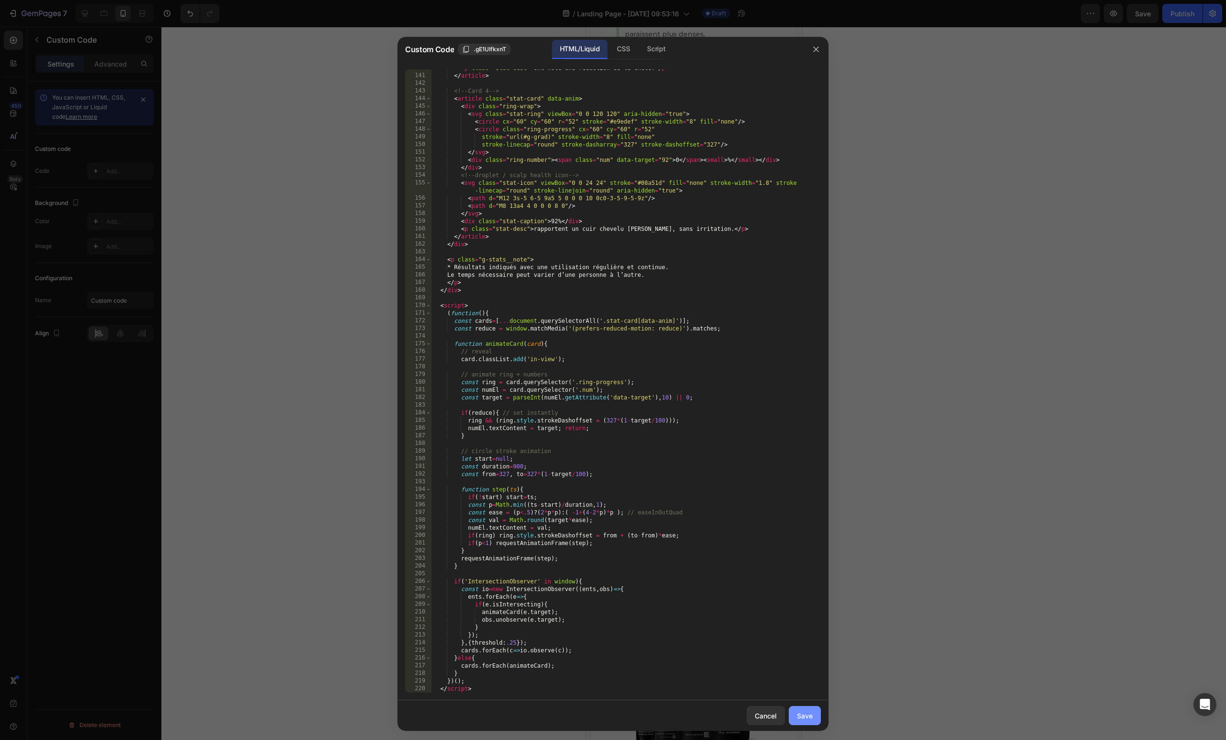
click at [802, 717] on div "Save" at bounding box center [805, 716] width 16 height 10
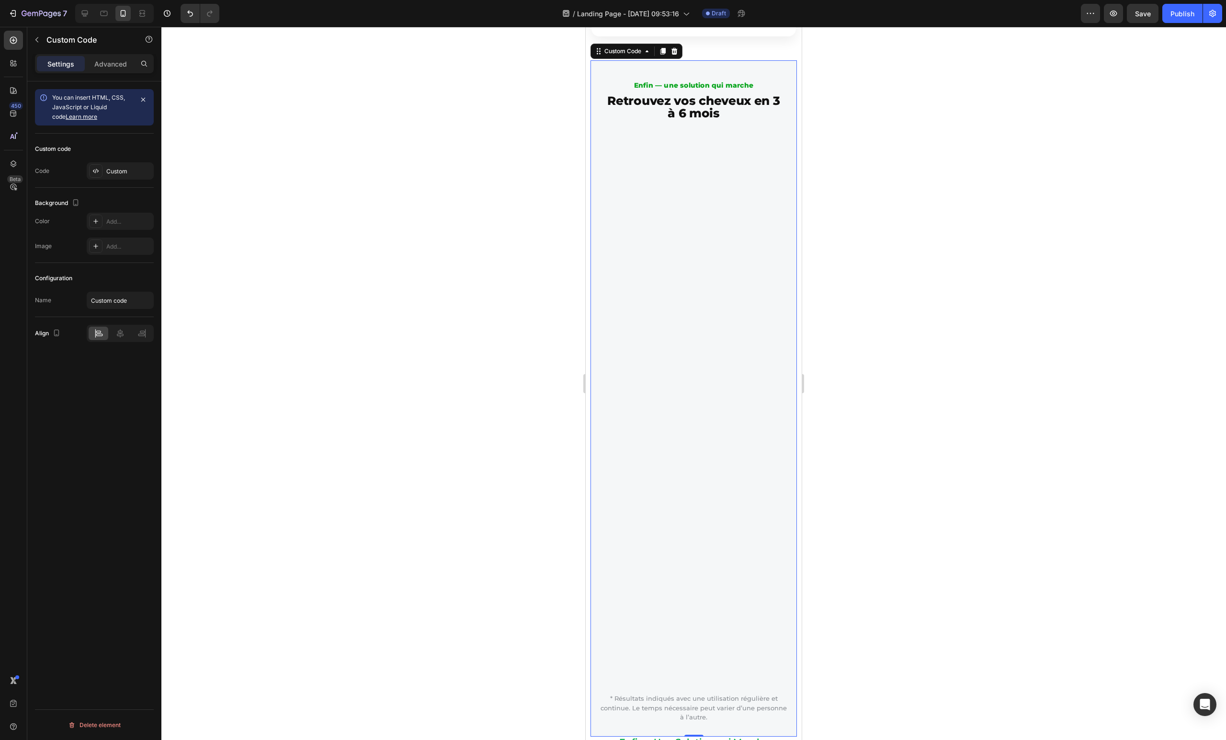
scroll to position [1354, 0]
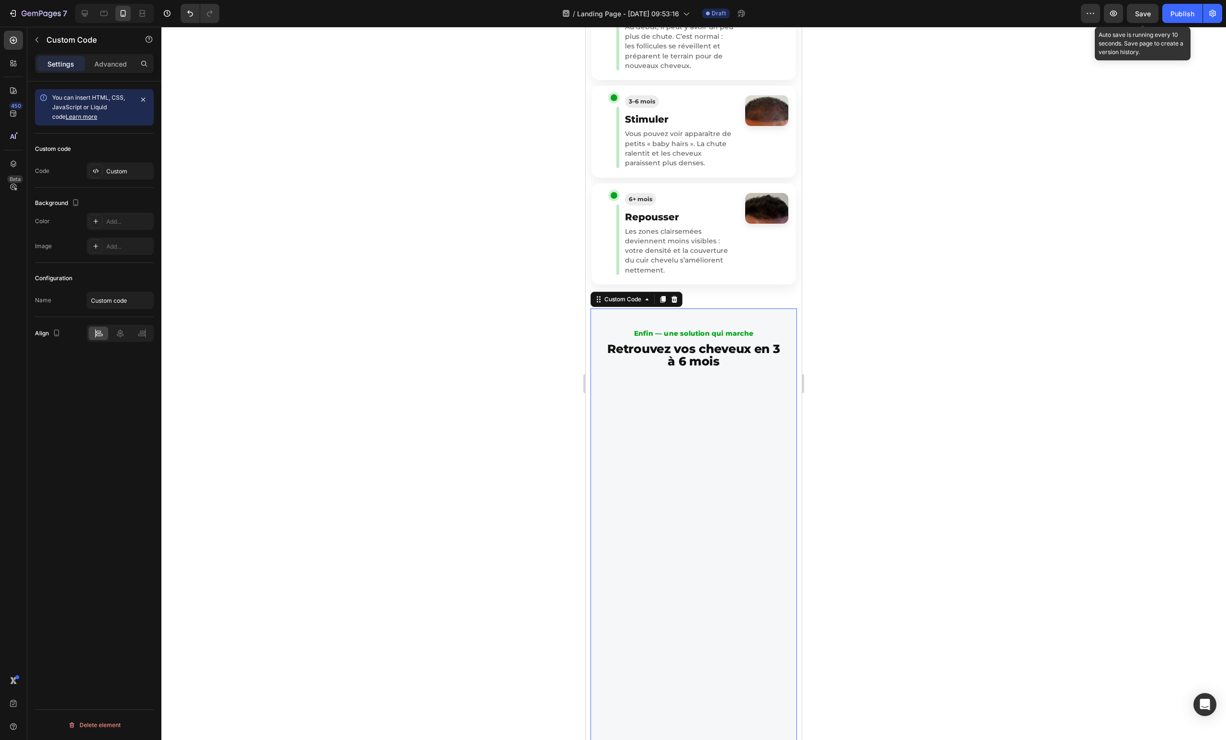
click at [1144, 13] on span "Save" at bounding box center [1143, 14] width 16 height 8
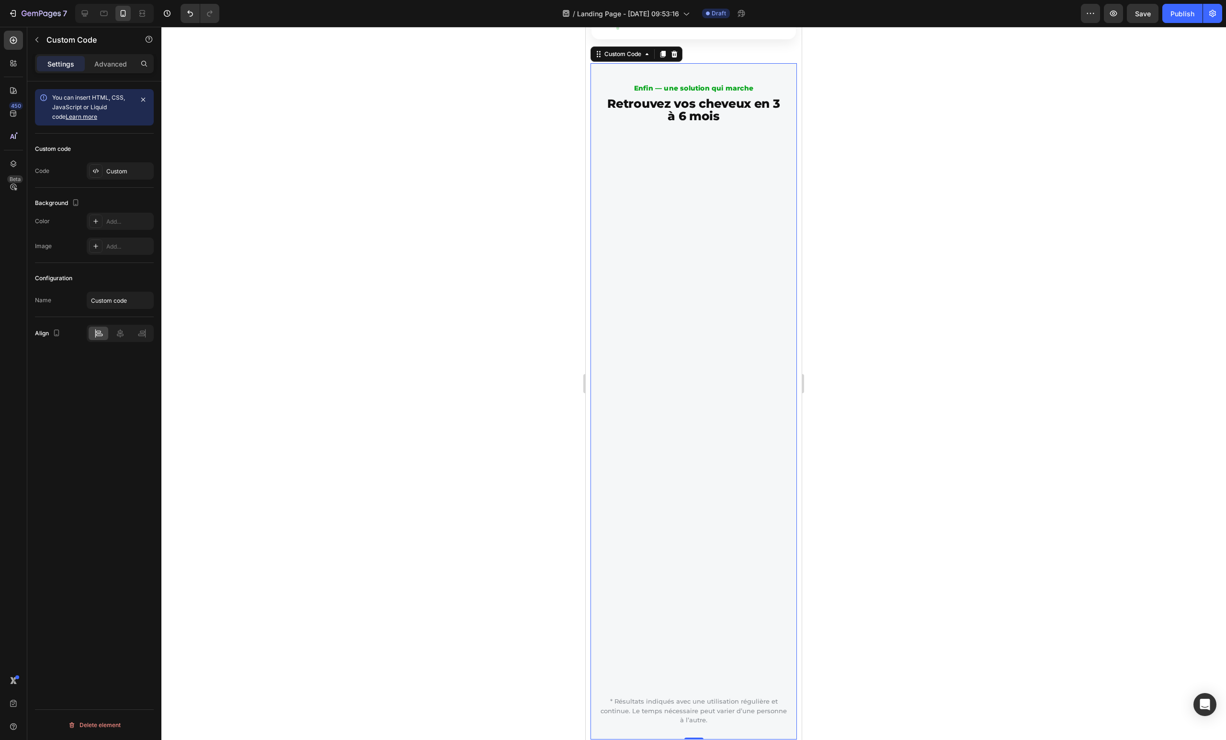
scroll to position [1608, 0]
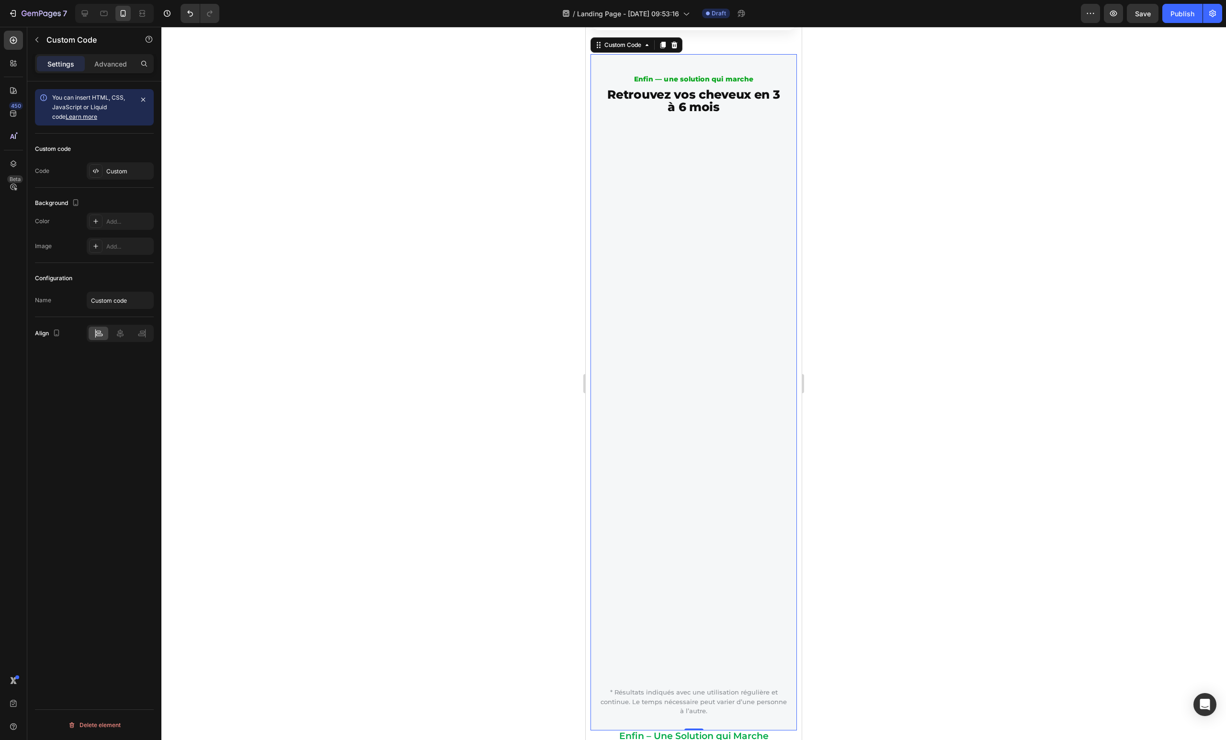
click at [654, 220] on article "0 % 93% ont constaté une repousse accélérée." at bounding box center [693, 193] width 191 height 136
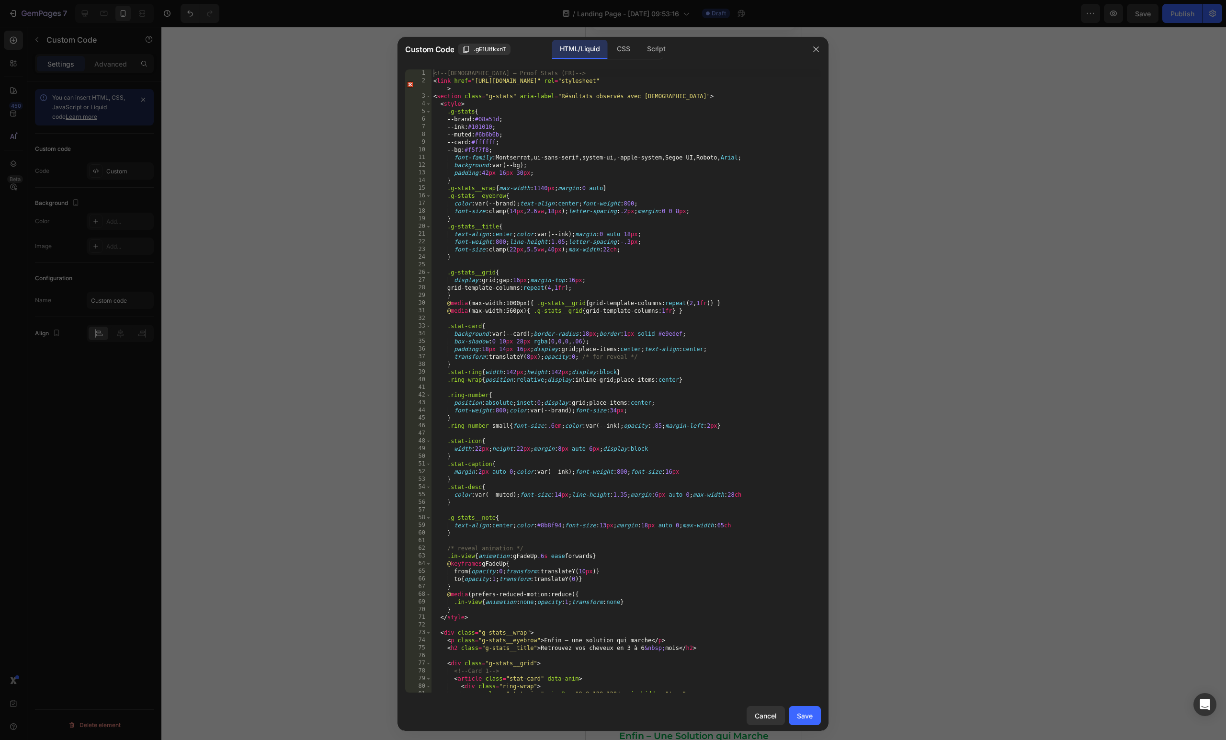
click at [595, 268] on div "<!-- GENTS — Proof Stats (FR) --> < link href = "https://fonts.googleapis.com/c…" at bounding box center [625, 388] width 389 height 638
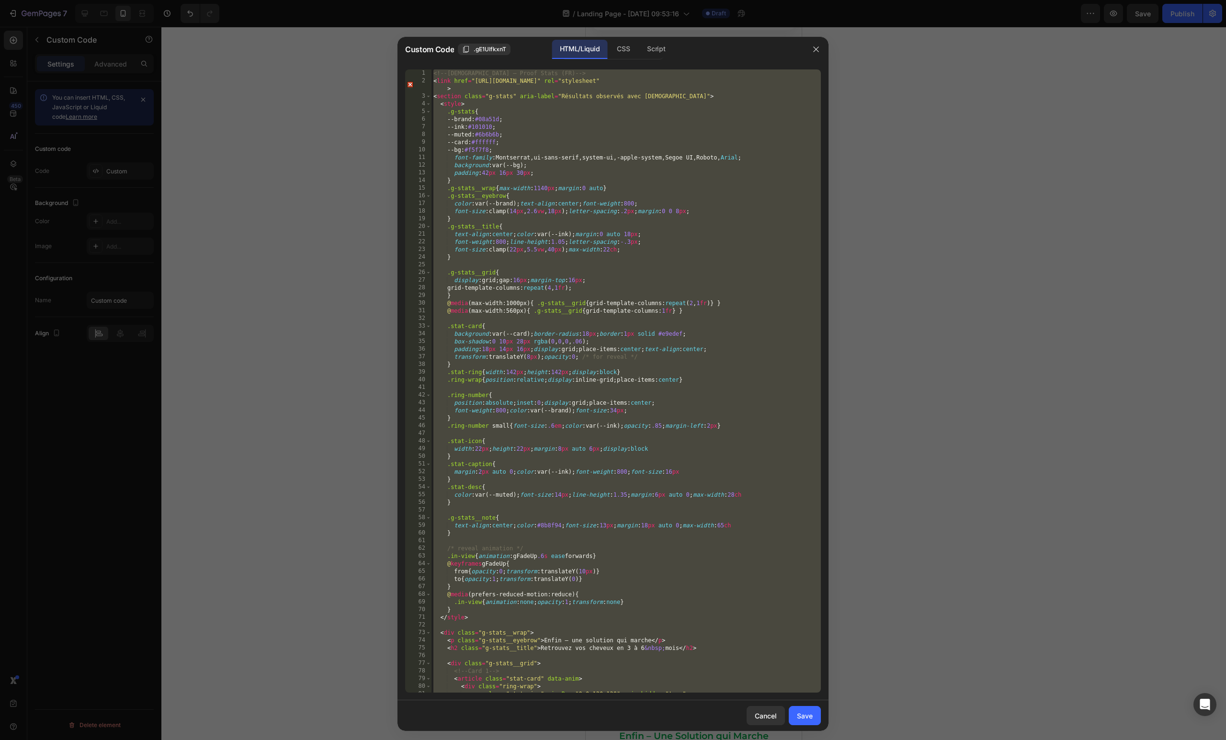
paste textarea
type textarea "</section>"
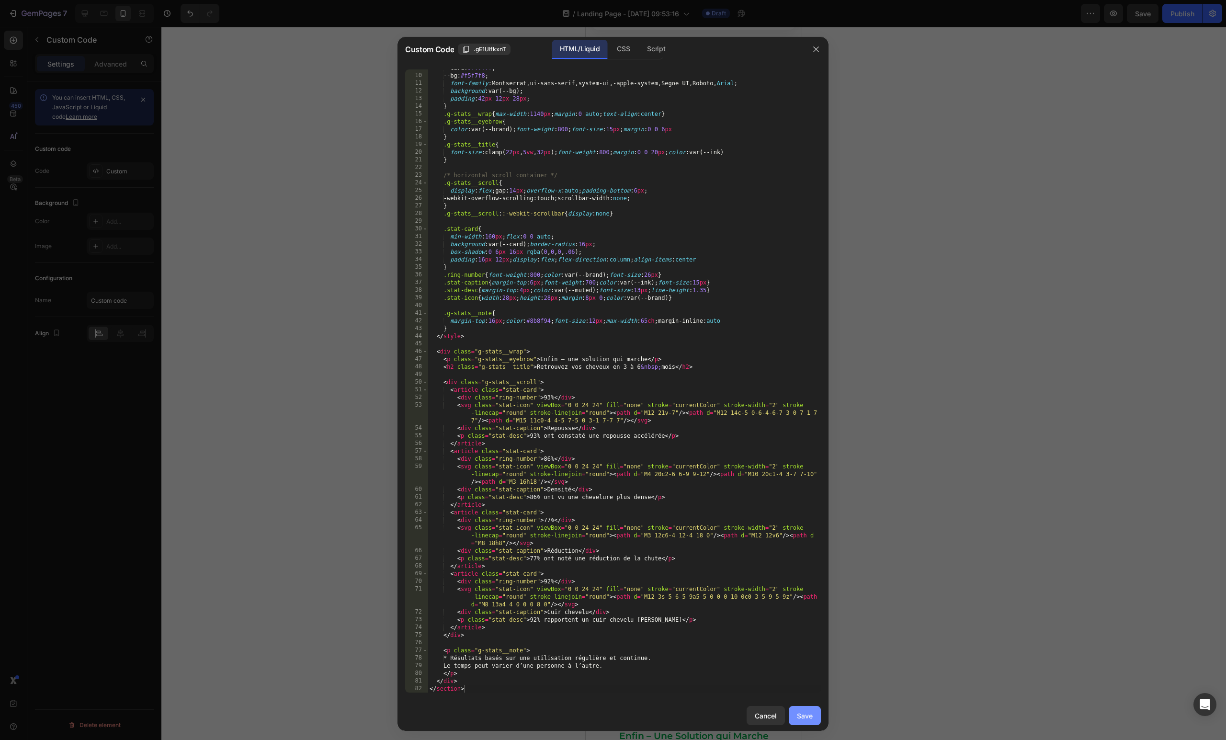
click at [817, 717] on button "Save" at bounding box center [805, 715] width 32 height 19
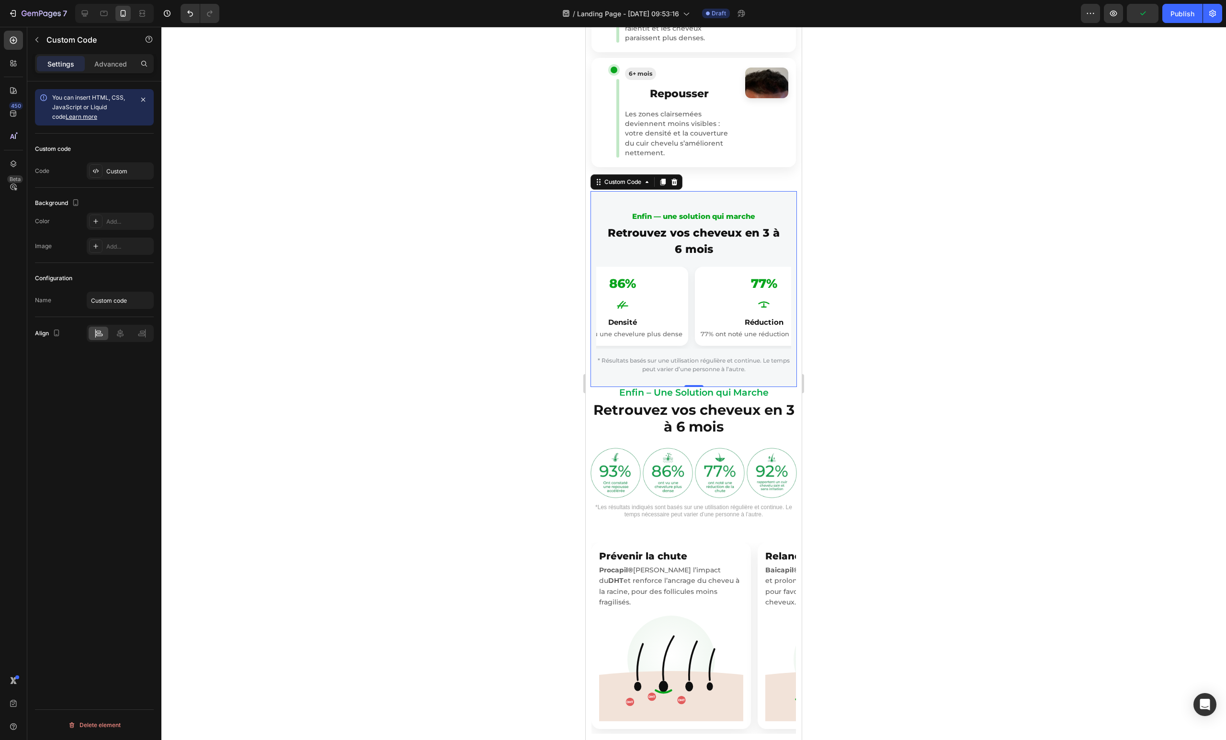
scroll to position [0, 0]
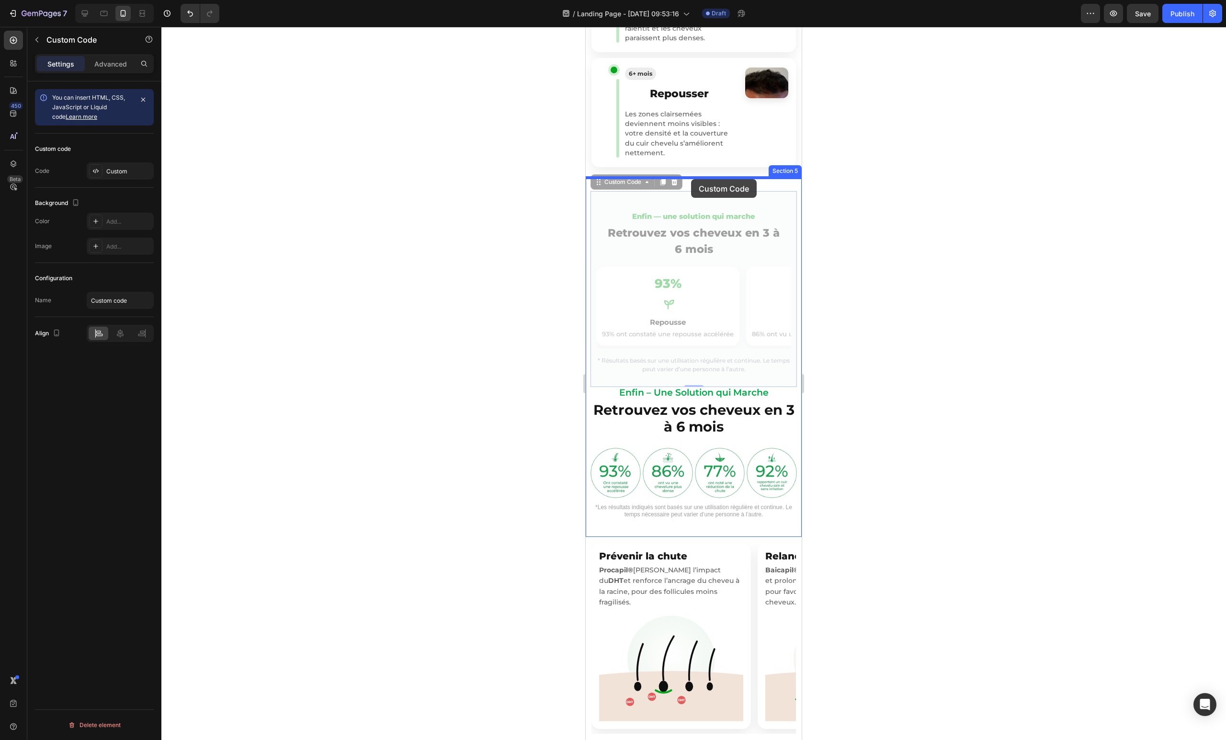
drag, startPoint x: 699, startPoint y: 270, endPoint x: 691, endPoint y: 179, distance: 90.9
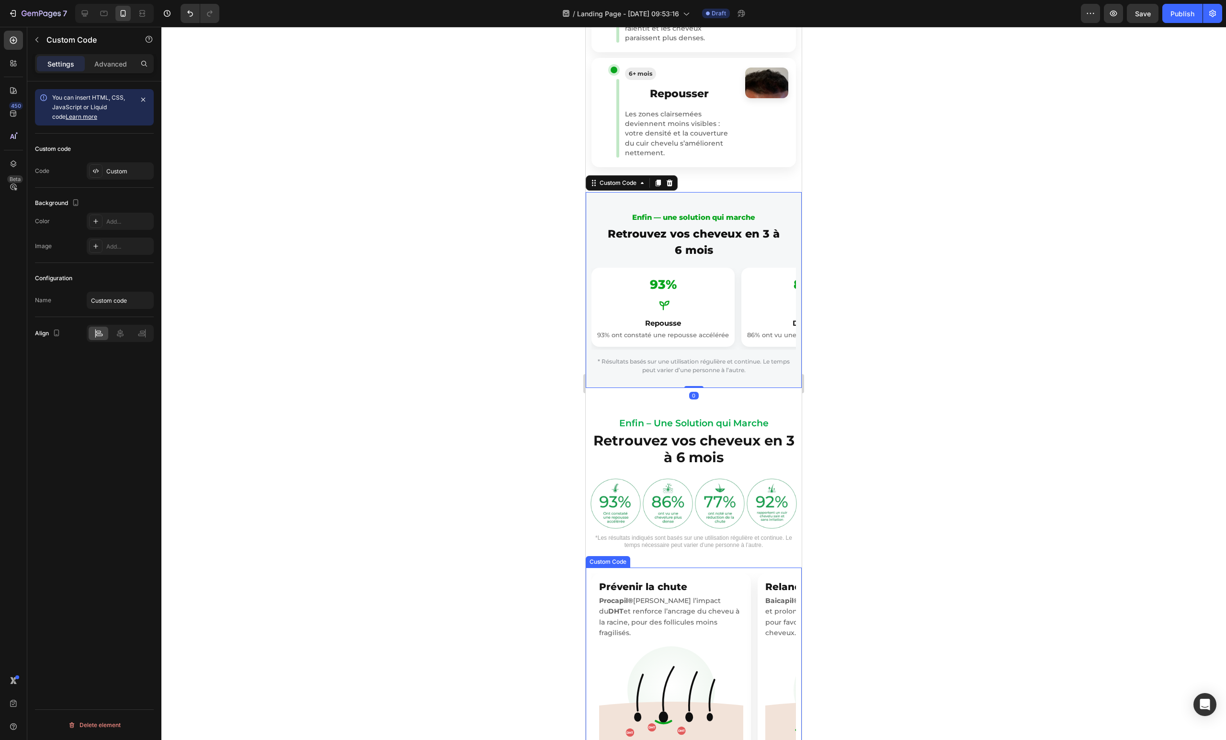
click at [661, 574] on article "Prévenir la chute Procapil® aide à freiner l’impact du DHT et renforce l’ancrag…" at bounding box center [670, 666] width 159 height 186
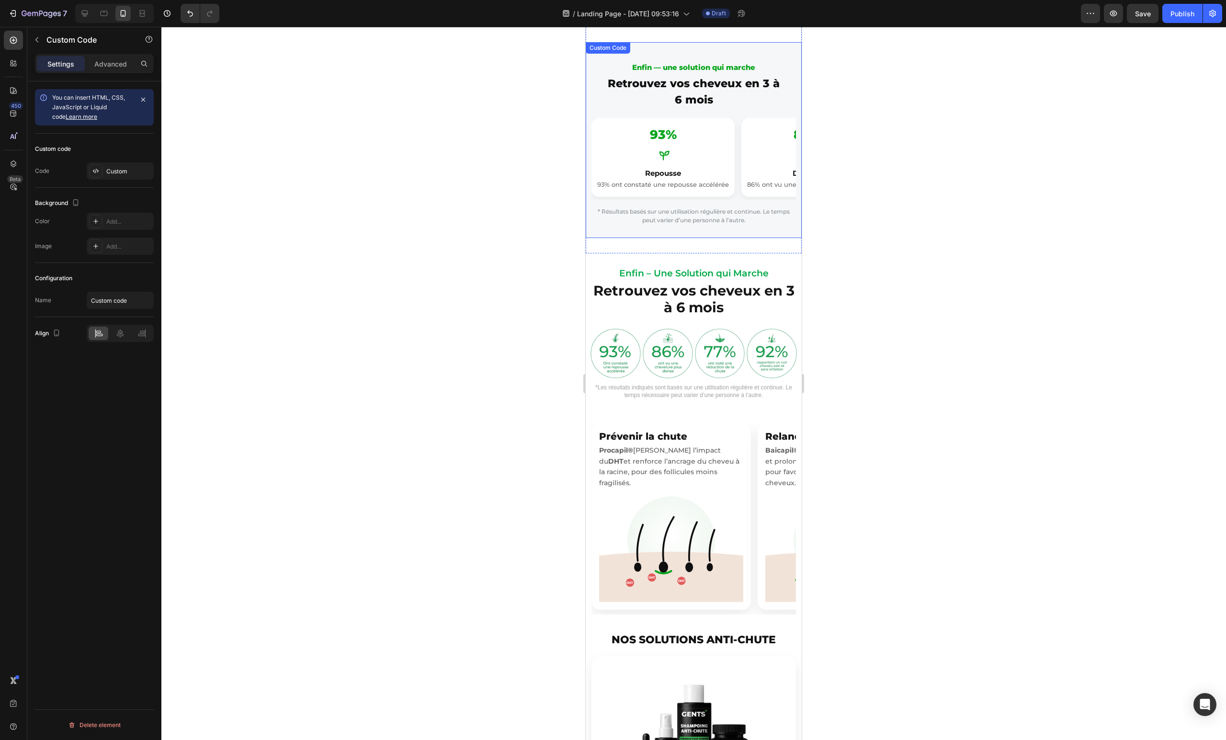
scroll to position [1363, 0]
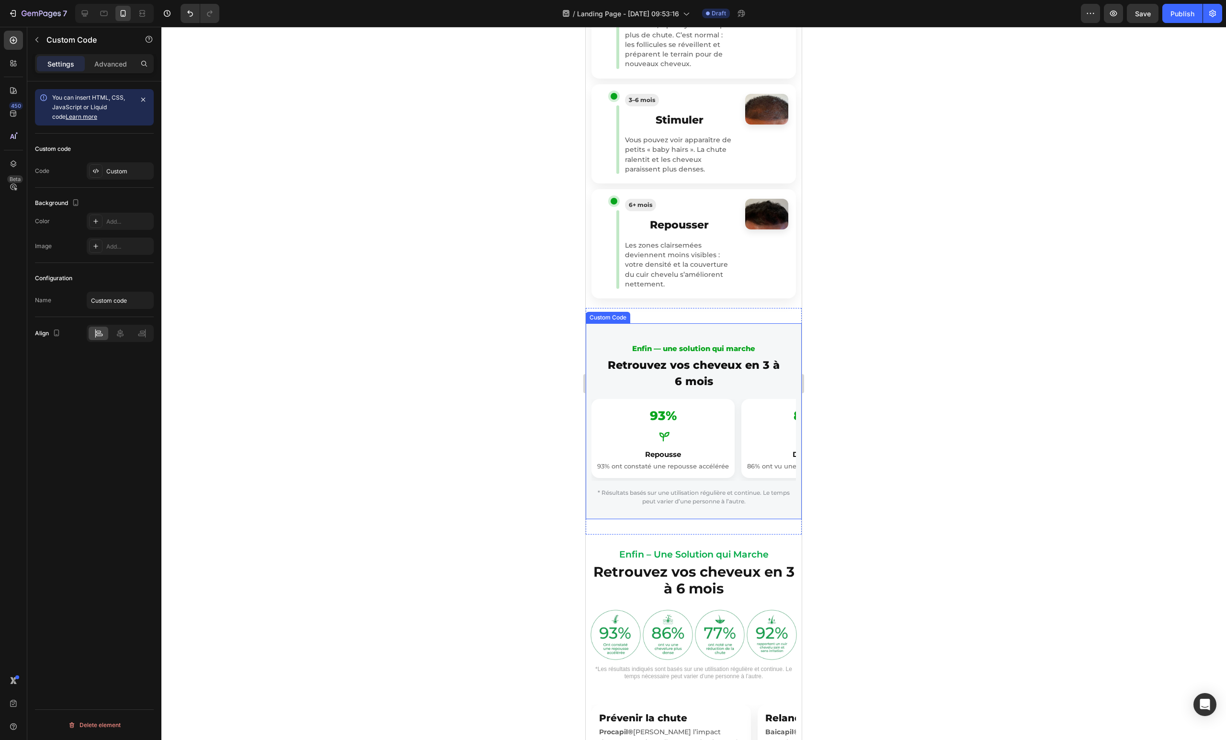
click at [687, 411] on article "93% Repousse 93% ont constaté une repousse accélérée" at bounding box center [662, 438] width 143 height 79
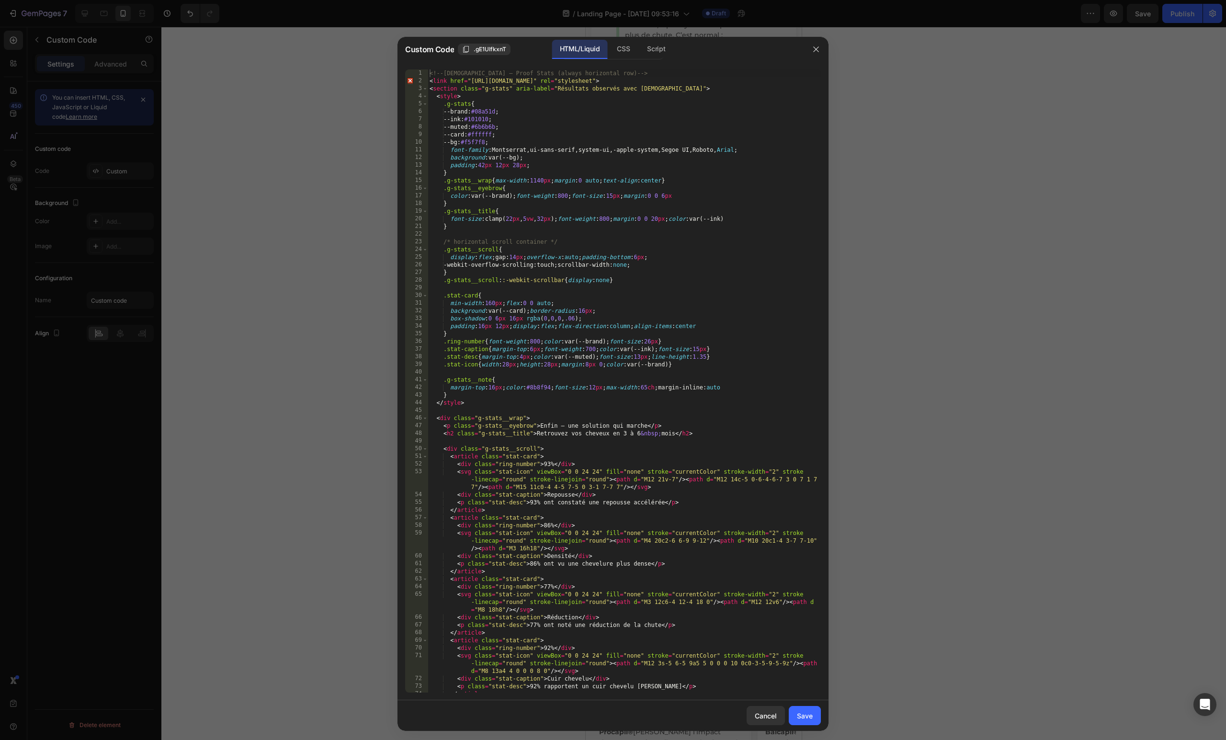
click at [631, 583] on div "<!-- GENTS — Proof Stats (always horizontal row) --> < link href = "https://fon…" at bounding box center [624, 388] width 393 height 638
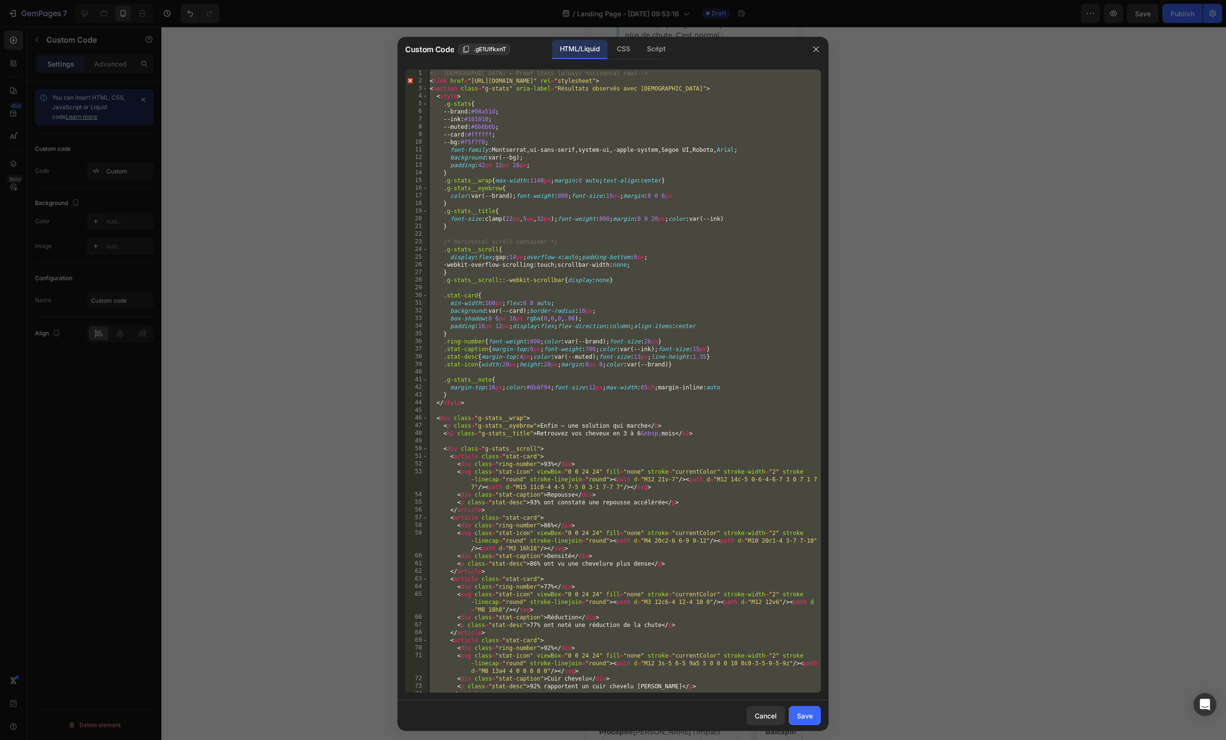
paste textarea
type textarea "</section>"
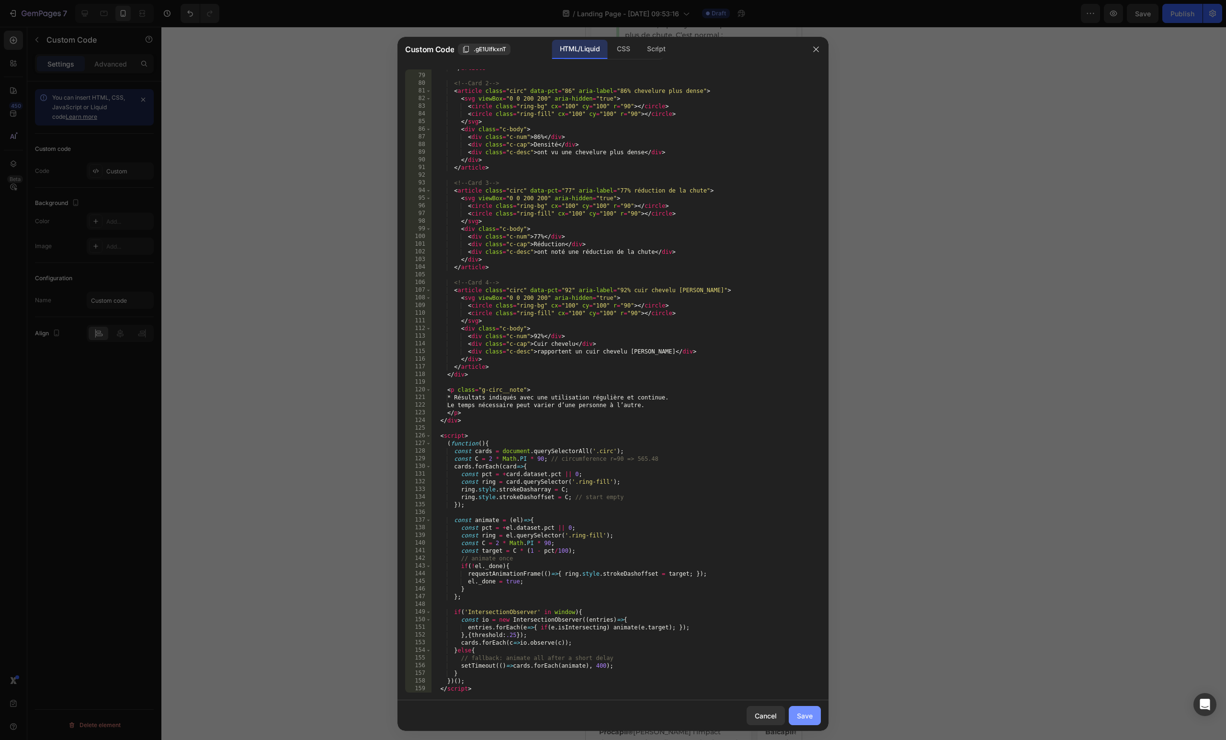
click at [800, 714] on div "Save" at bounding box center [805, 716] width 16 height 10
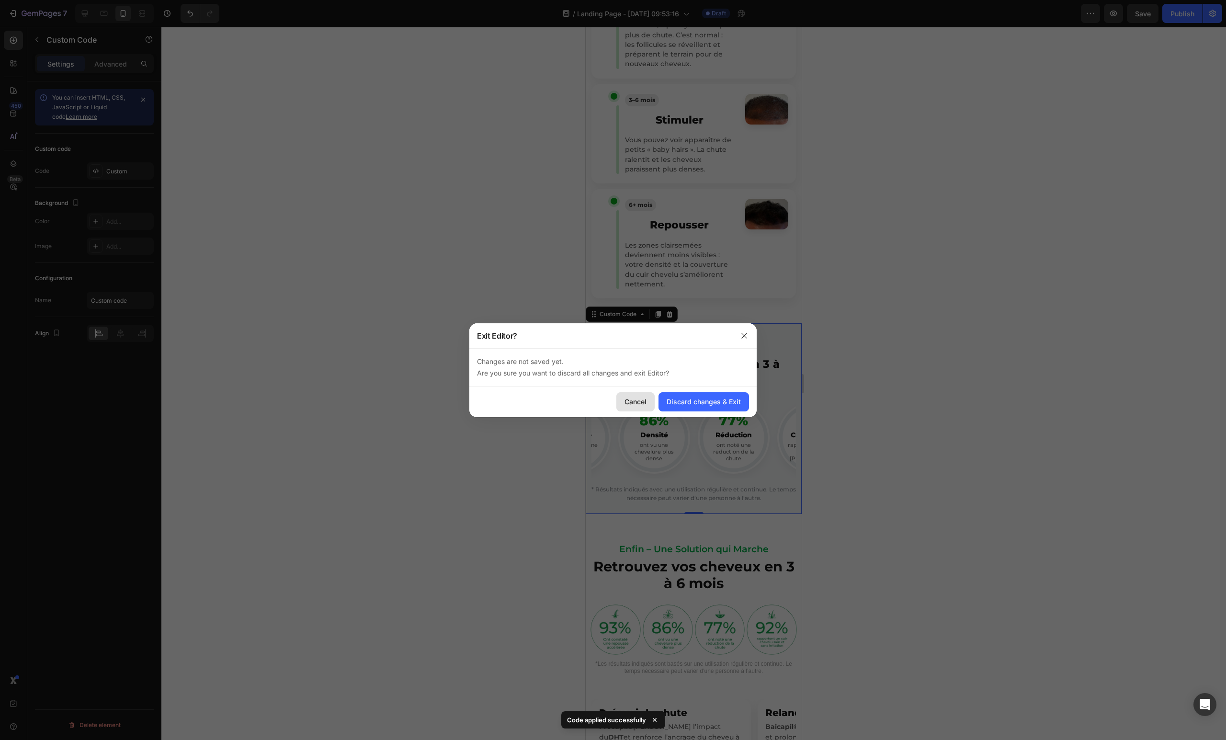
drag, startPoint x: 632, startPoint y: 405, endPoint x: 70, endPoint y: 414, distance: 561.8
click at [632, 405] on div "Cancel" at bounding box center [635, 401] width 22 height 10
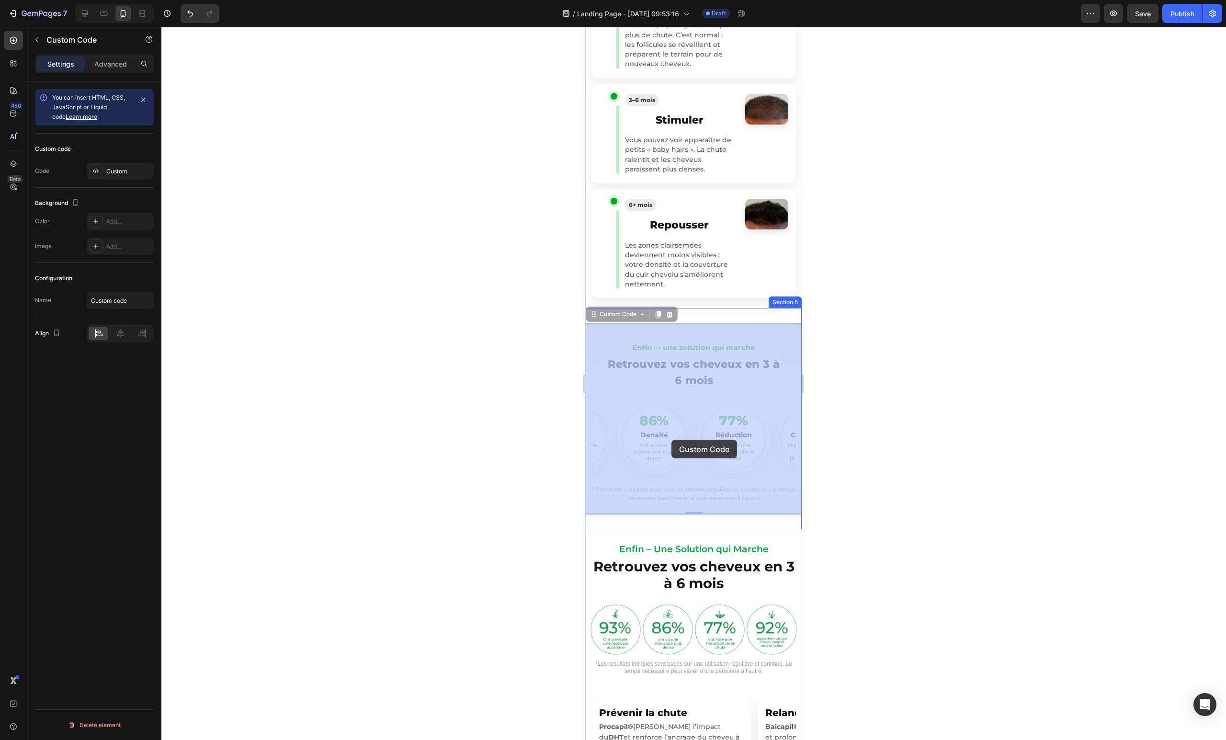
drag, startPoint x: 655, startPoint y: 441, endPoint x: 671, endPoint y: 440, distance: 16.3
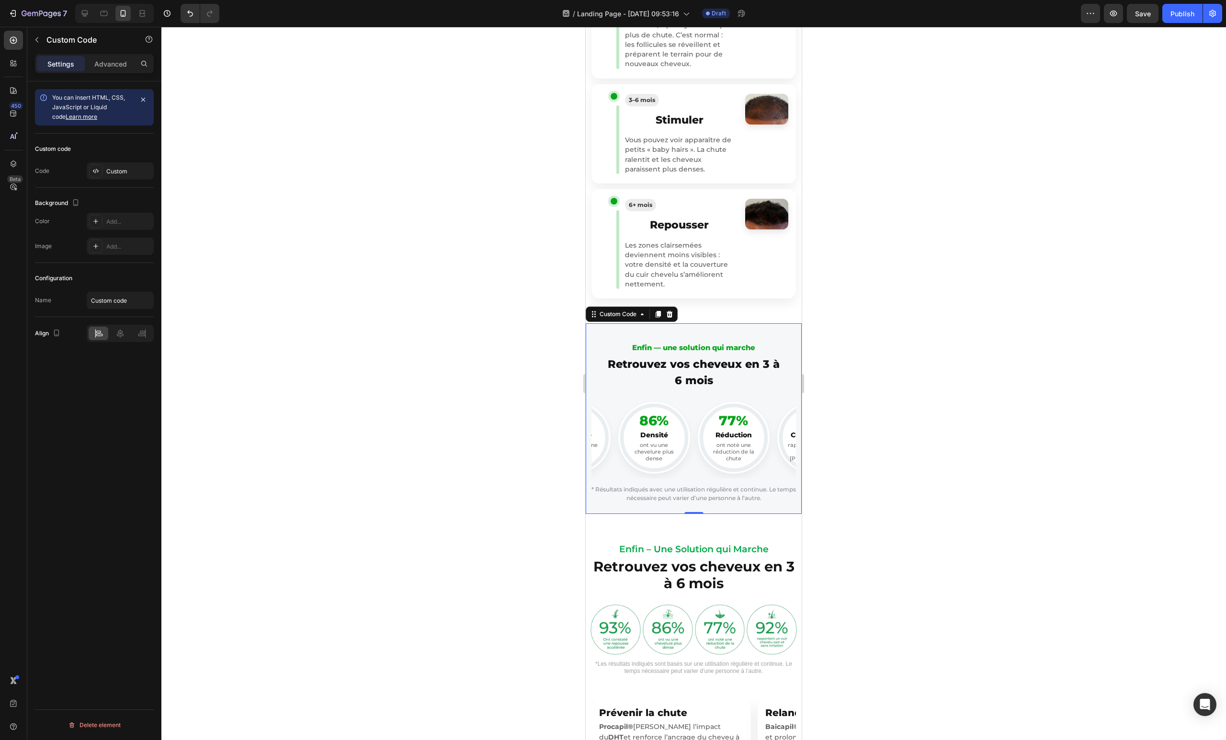
click at [893, 488] on div at bounding box center [693, 383] width 1064 height 713
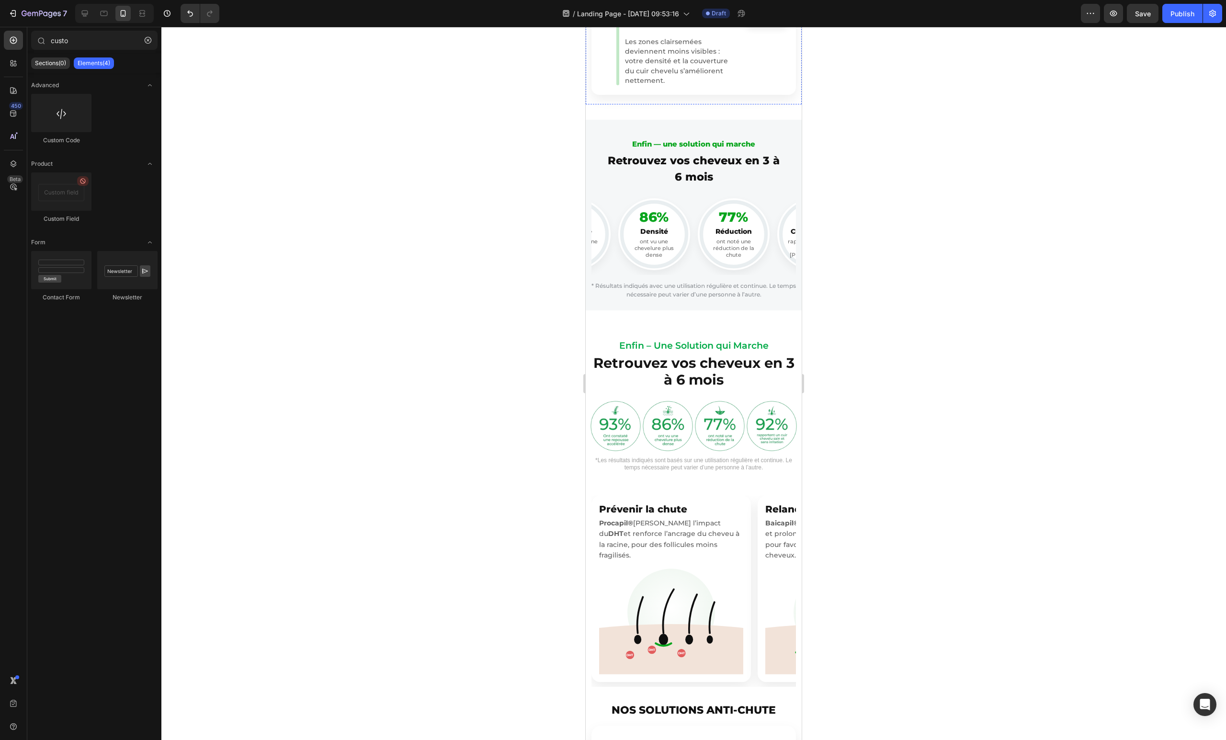
scroll to position [1585, 0]
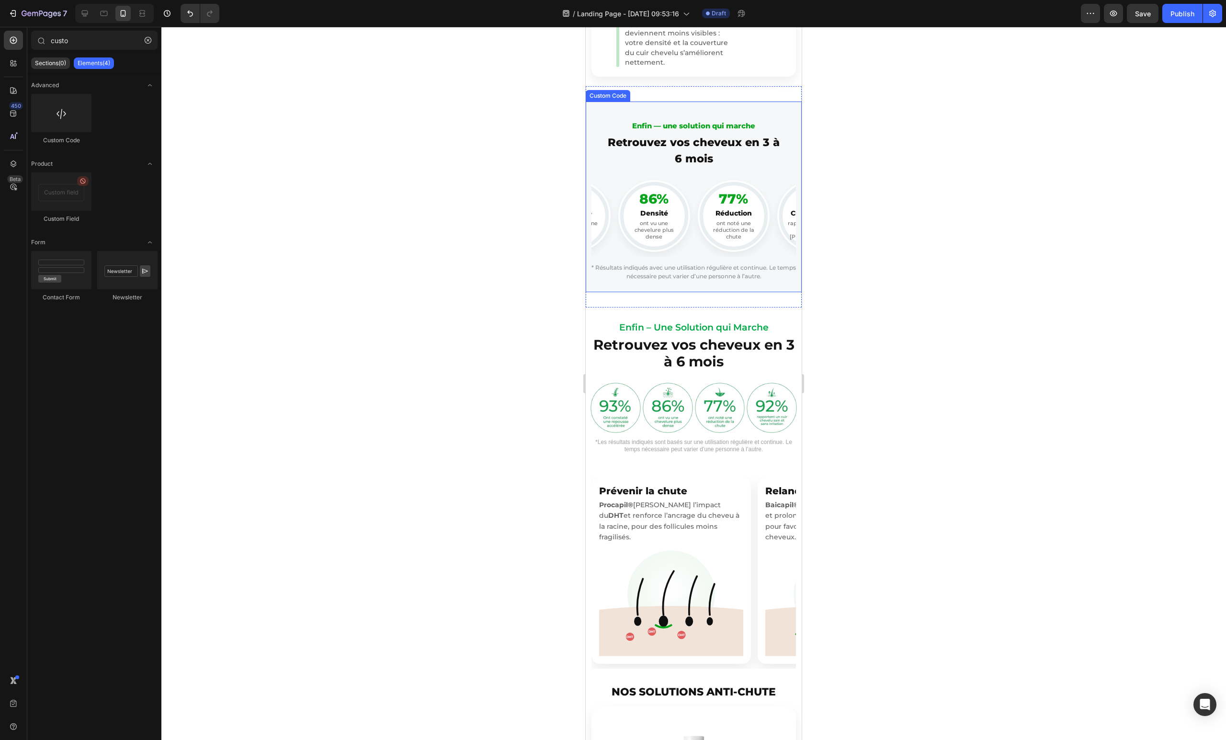
click at [688, 208] on icon "86% chevelure plus dense" at bounding box center [654, 216] width 72 height 72
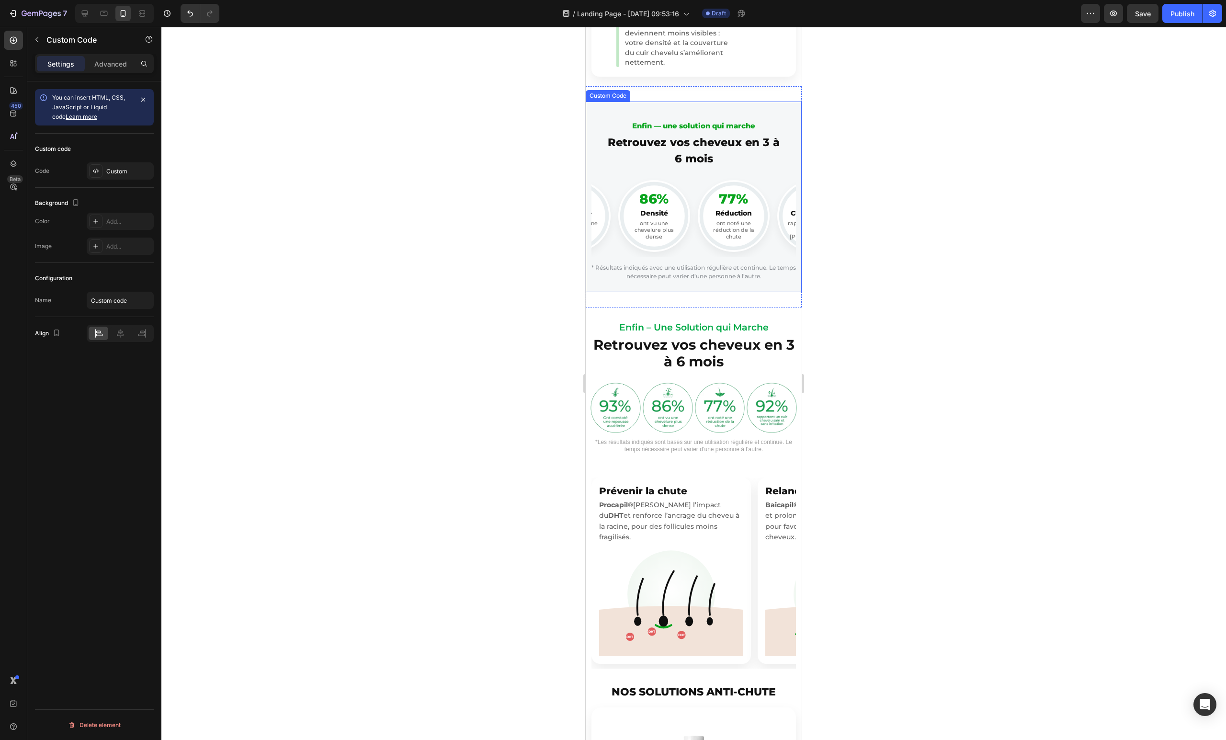
click at [688, 208] on icon "86% chevelure plus dense" at bounding box center [654, 216] width 72 height 72
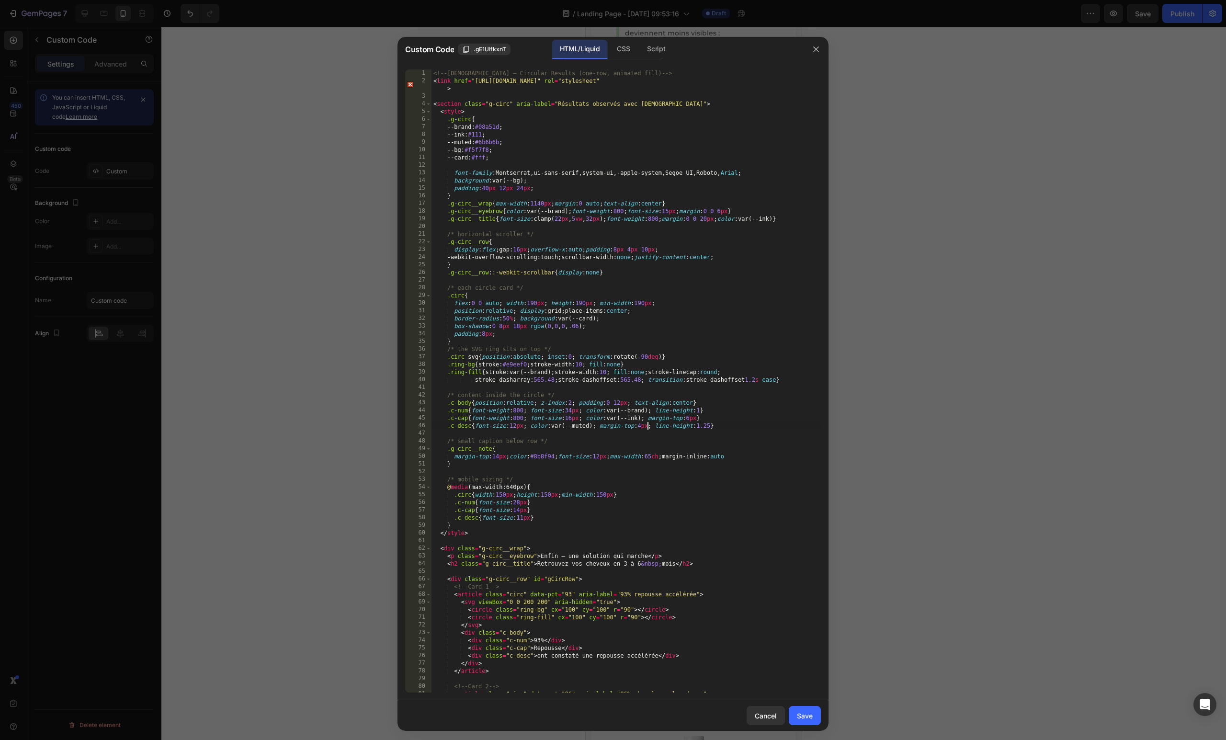
click at [646, 429] on div "<!-- GENTS — Circular Results (one-row, animated fill) --> < link href = "https…" at bounding box center [625, 388] width 389 height 638
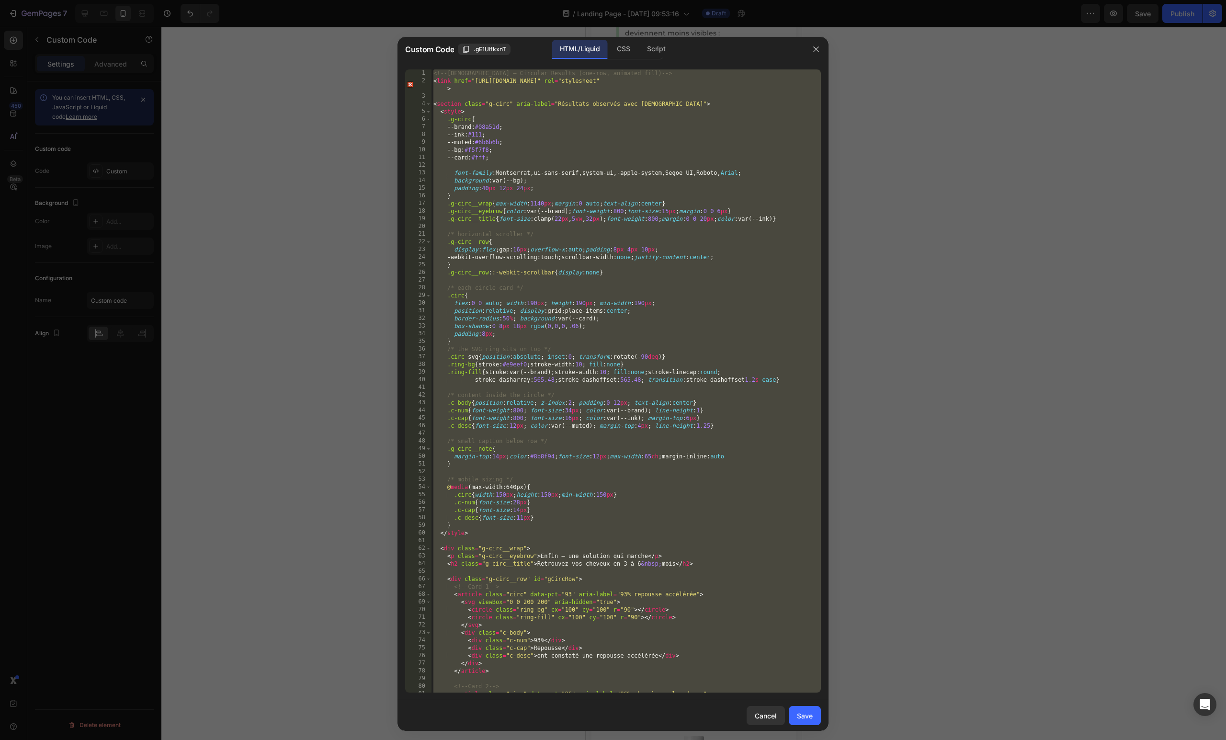
paste textarea
type textarea "</section>"
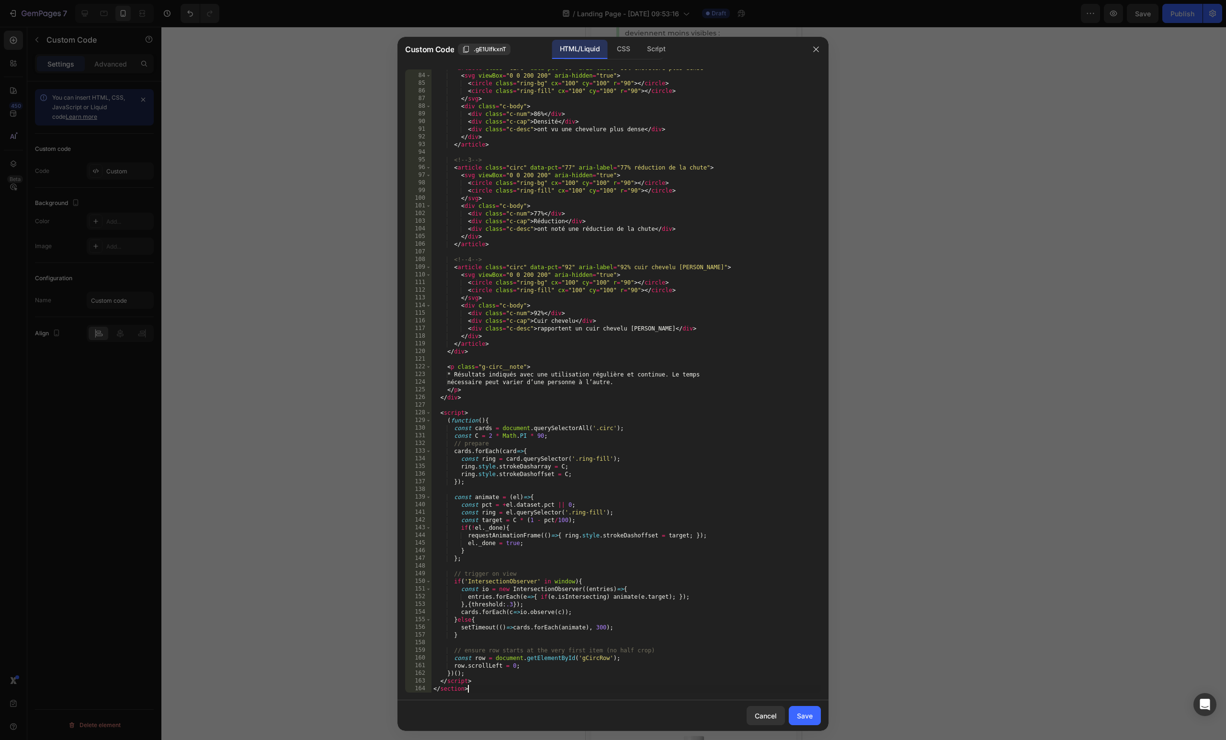
scroll to position [641, 0]
click at [809, 716] on div "Save" at bounding box center [805, 716] width 16 height 10
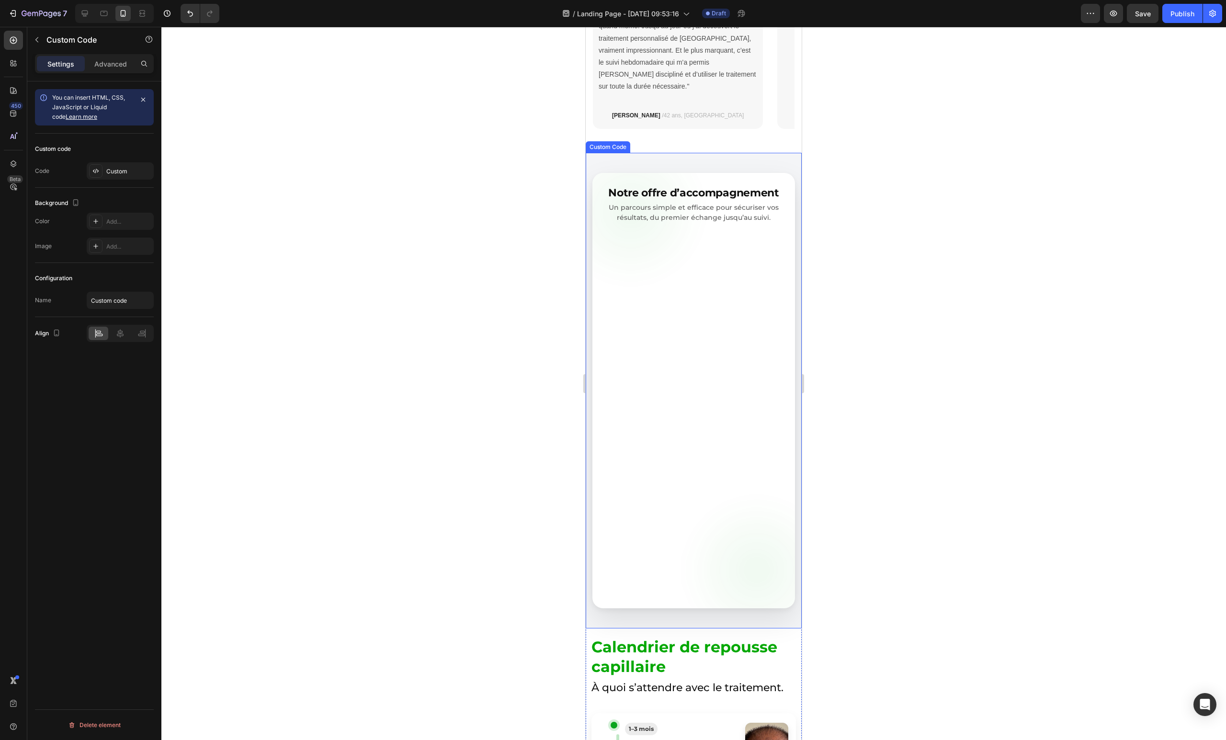
scroll to position [681, 0]
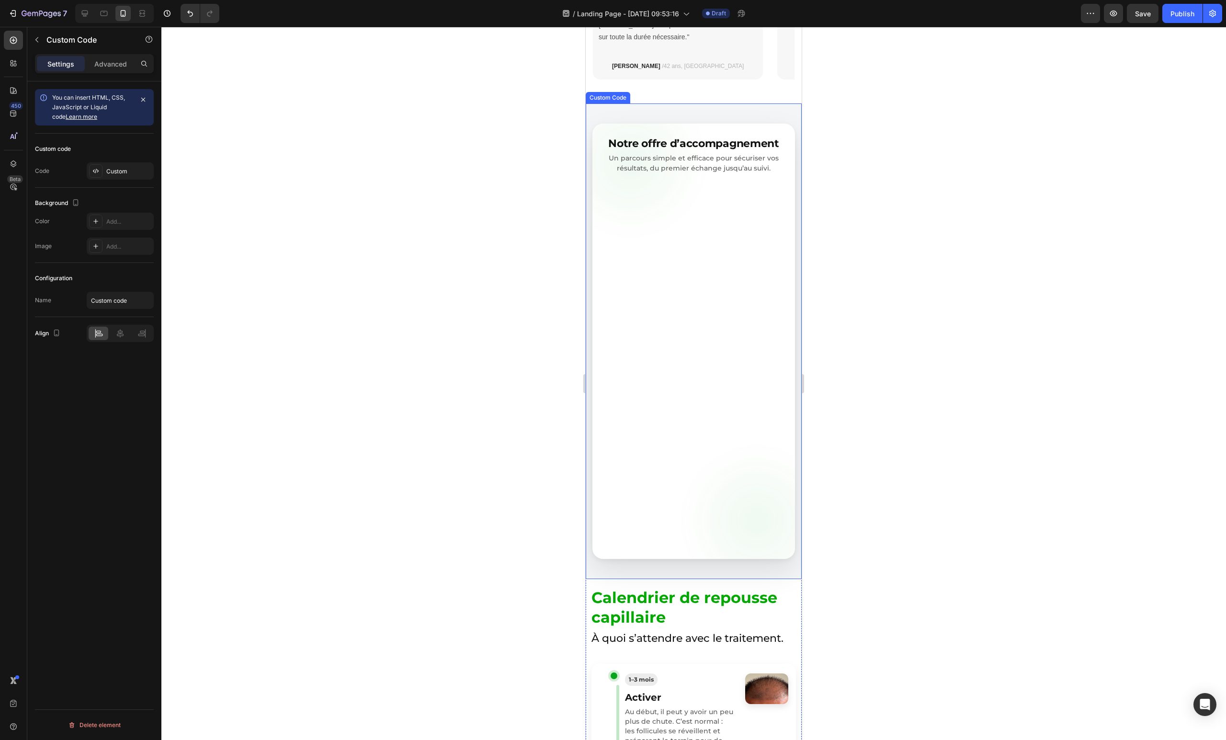
click at [661, 278] on article "Protocole personnalisé Un traitement ajusté à vos besoins, établi à partir de v…" at bounding box center [693, 290] width 187 height 65
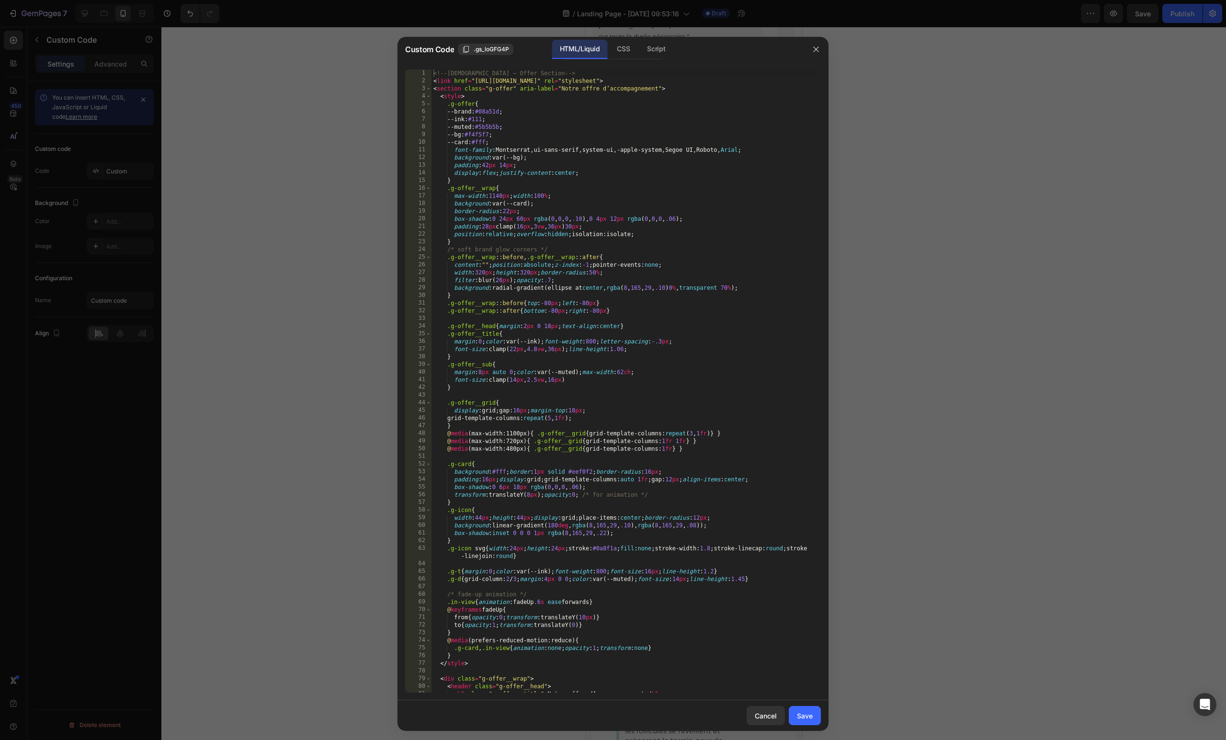
click at [588, 259] on div "<!-- GENTS — Offer Section --> < link href = "https://fonts.googleapis.com/css2…" at bounding box center [625, 392] width 389 height 646
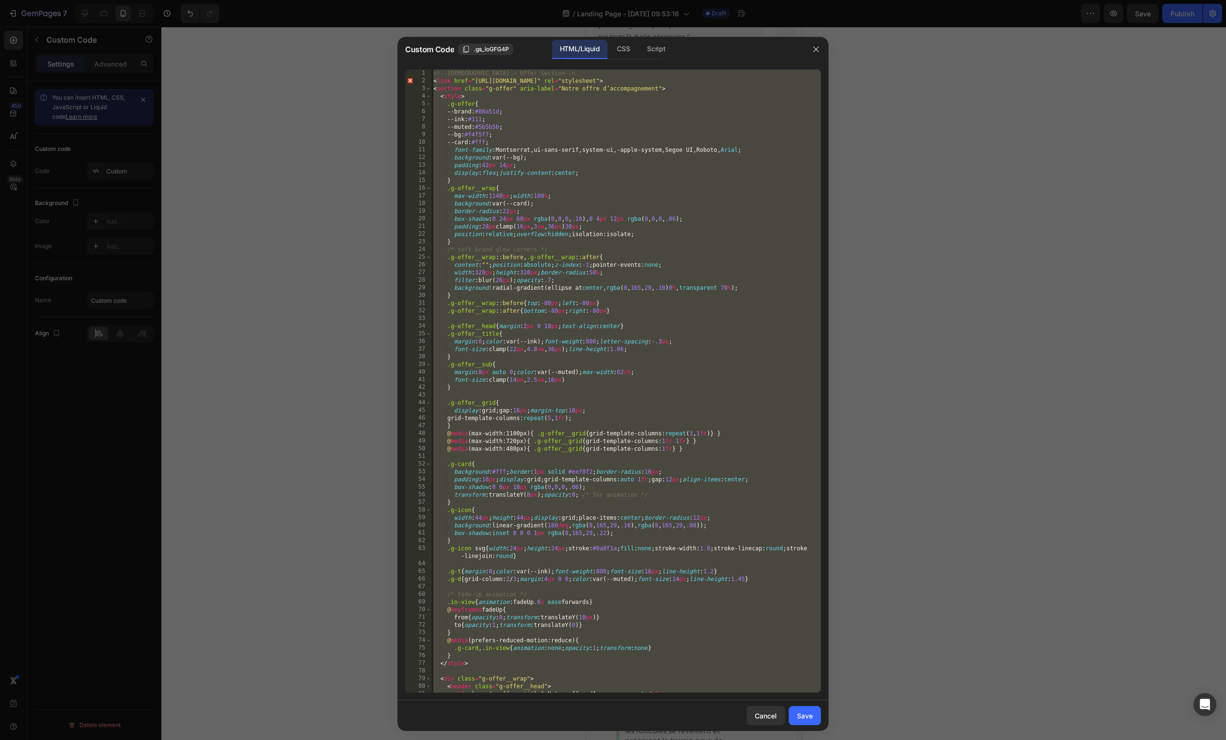
paste textarea
type textarea "</section>"
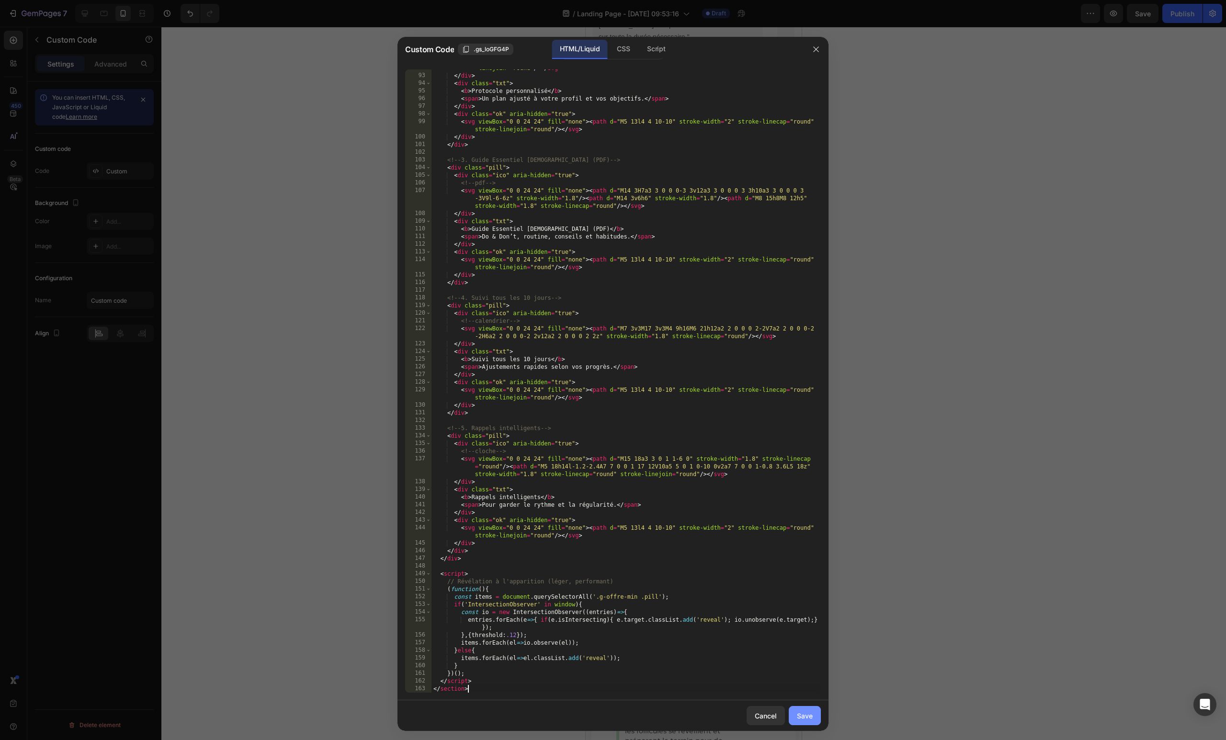
click at [811, 709] on button "Save" at bounding box center [805, 715] width 32 height 19
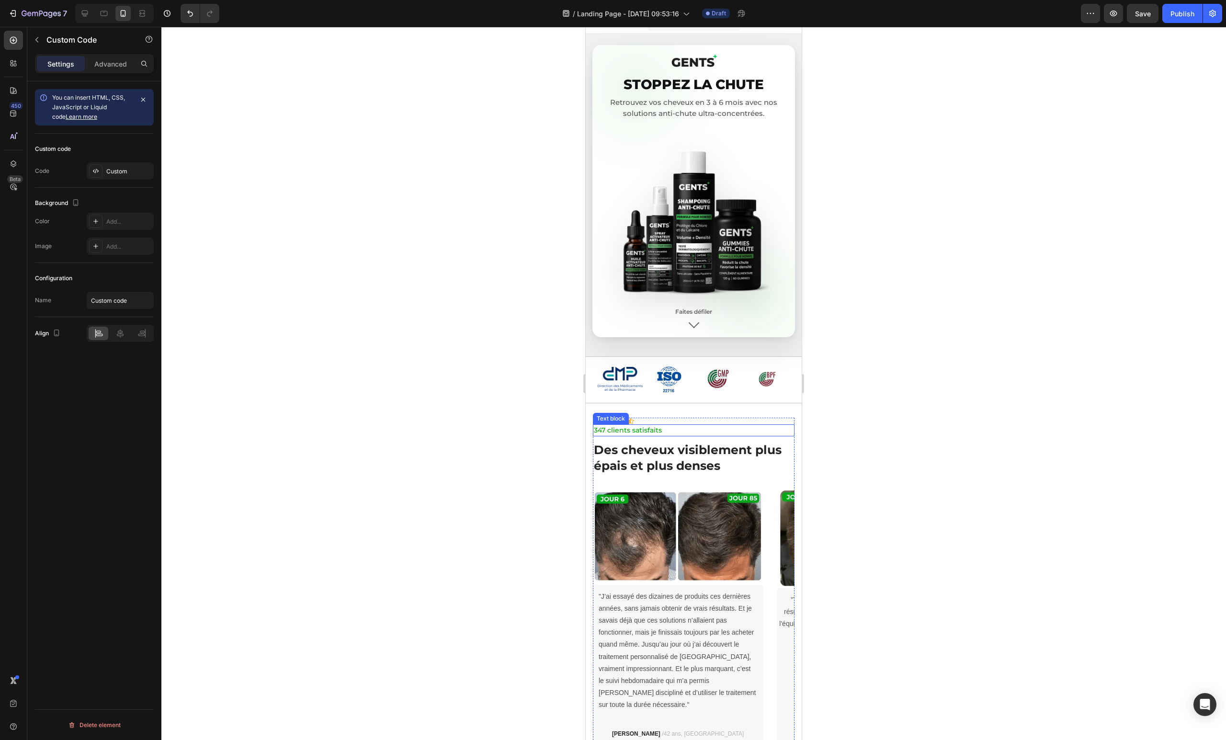
scroll to position [0, 0]
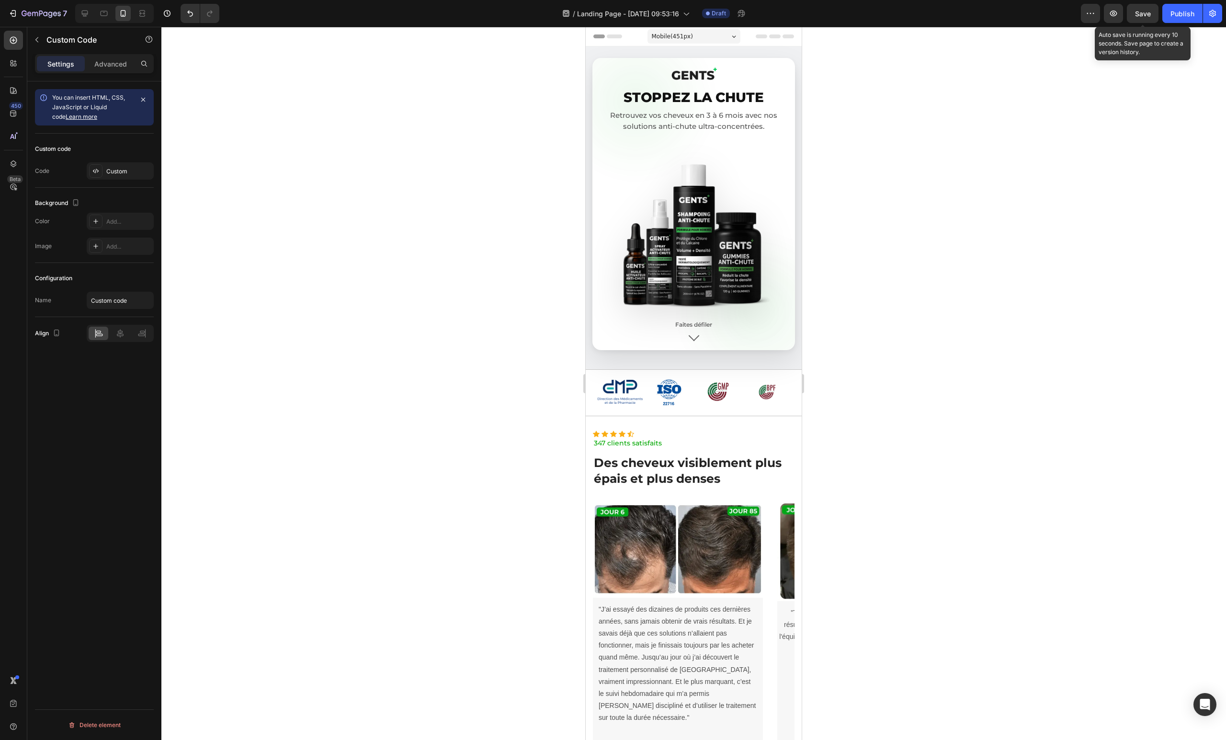
click at [1144, 14] on span "Save" at bounding box center [1143, 14] width 16 height 8
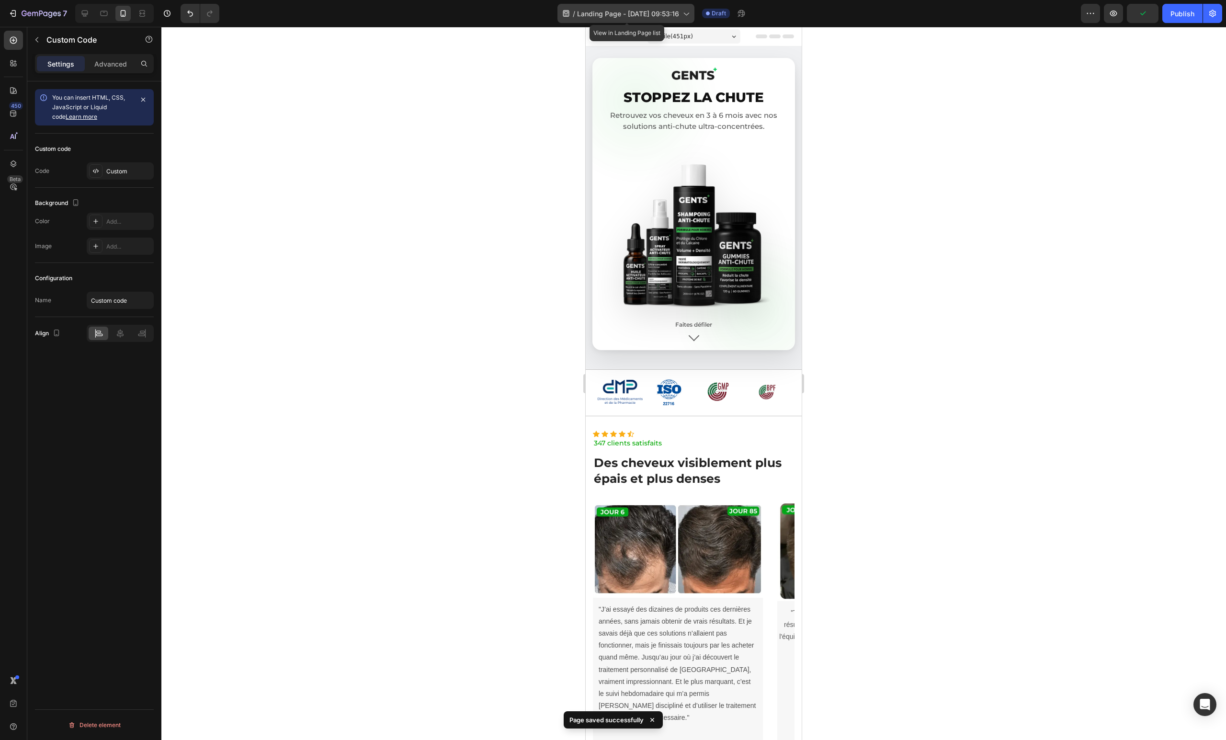
click at [623, 17] on span "Landing Page - [DATE] 09:53:16" at bounding box center [628, 14] width 102 height 10
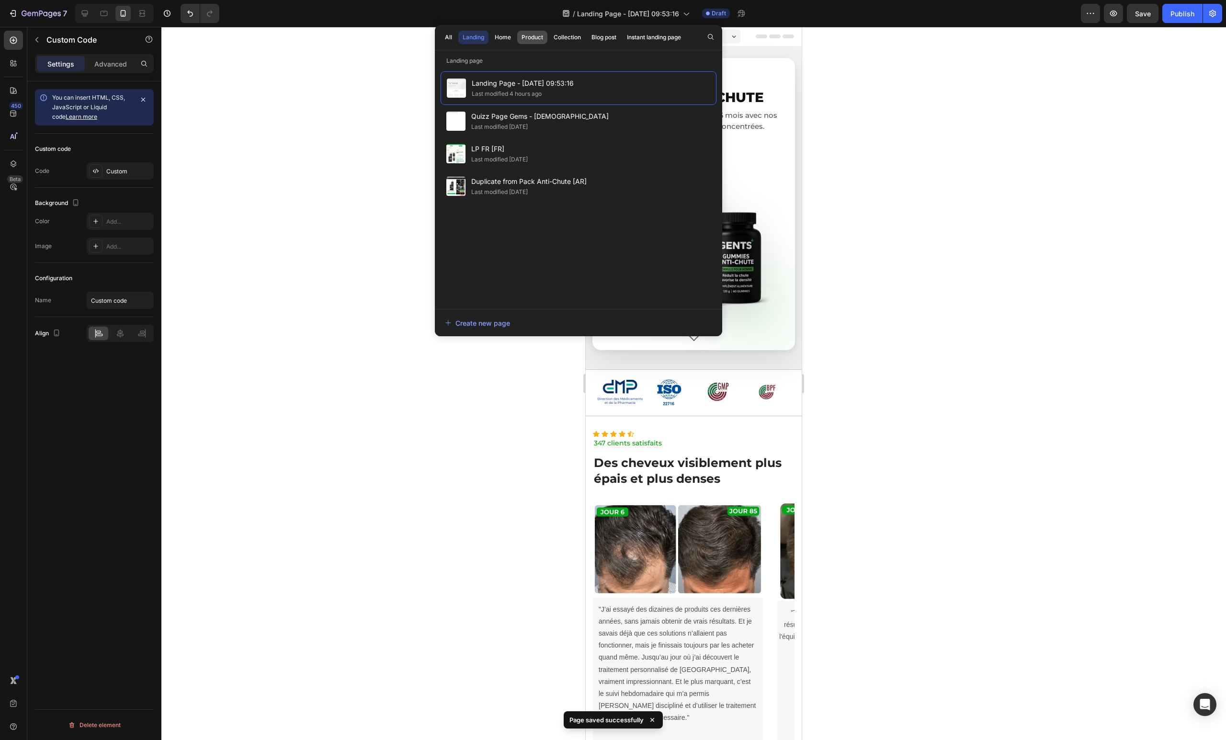
click at [539, 41] on div "Product" at bounding box center [532, 37] width 22 height 9
click at [532, 80] on span "PRD PAGE FR [FR]" at bounding box center [534, 82] width 127 height 11
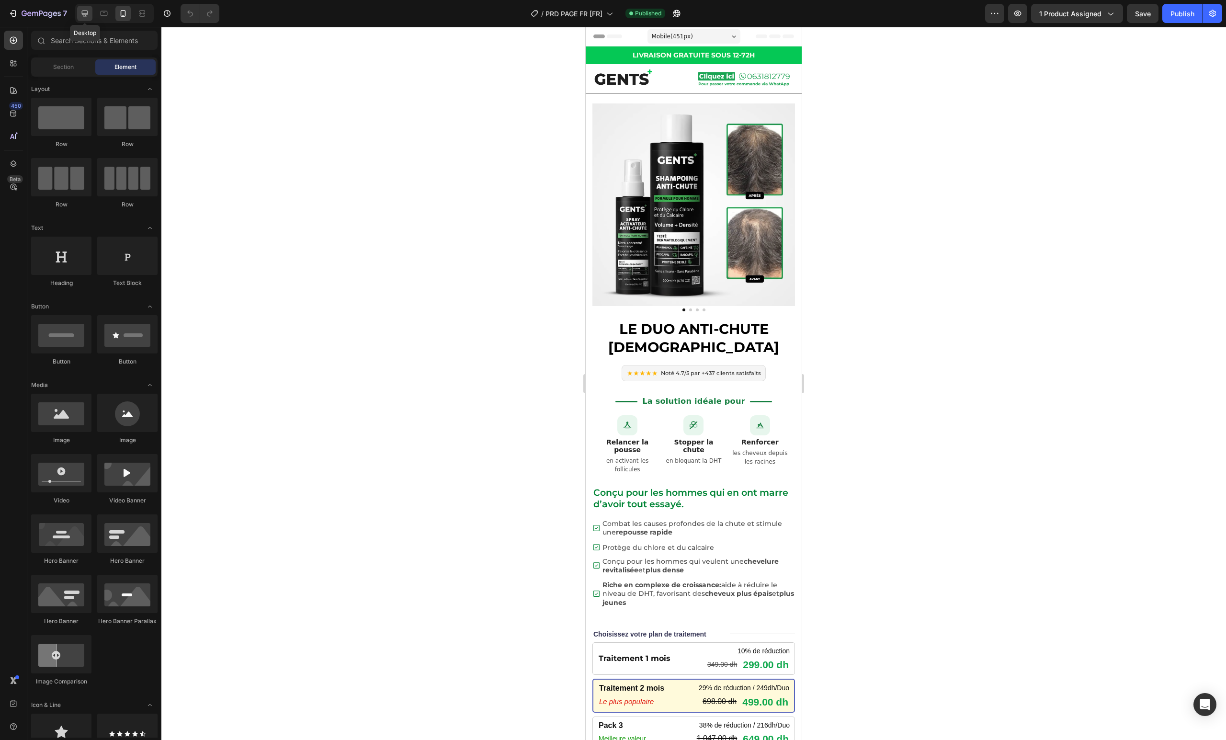
click at [89, 9] on icon at bounding box center [85, 14] width 10 height 10
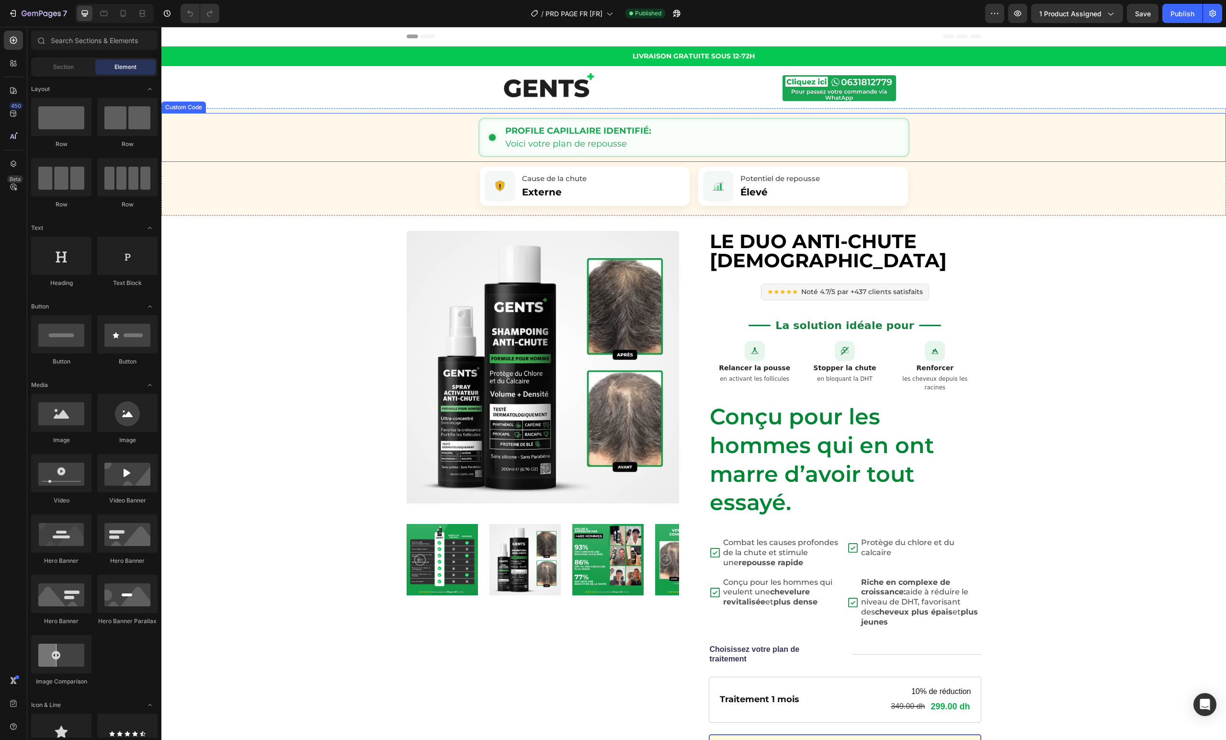
click at [249, 123] on div "PROFILE CAPILLAIRE IDENTIFIÉ: Voici votre plan de repousse" at bounding box center [693, 137] width 1064 height 49
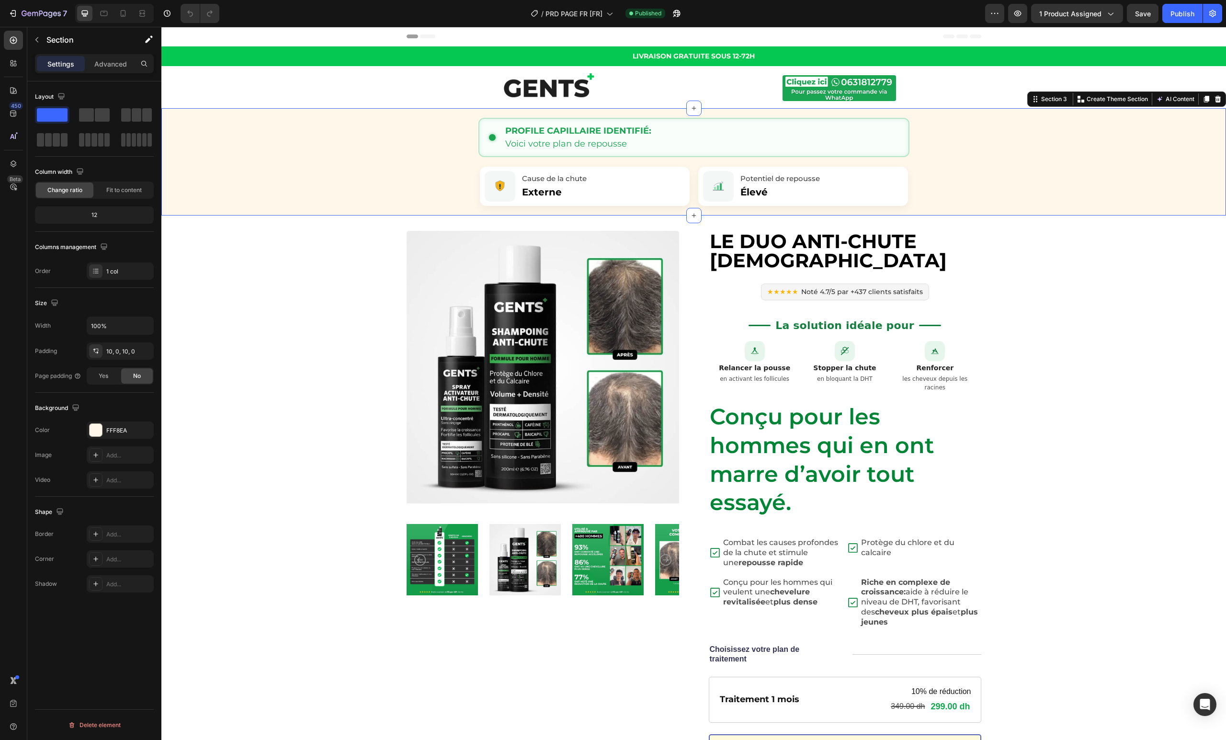
click at [291, 110] on div "PROFILE CAPILLAIRE IDENTIFIÉ: Voici votre plan de repousse Custom Code Cause de…" at bounding box center [693, 161] width 1064 height 107
click at [1114, 98] on p "Create Theme Section" at bounding box center [1116, 99] width 61 height 9
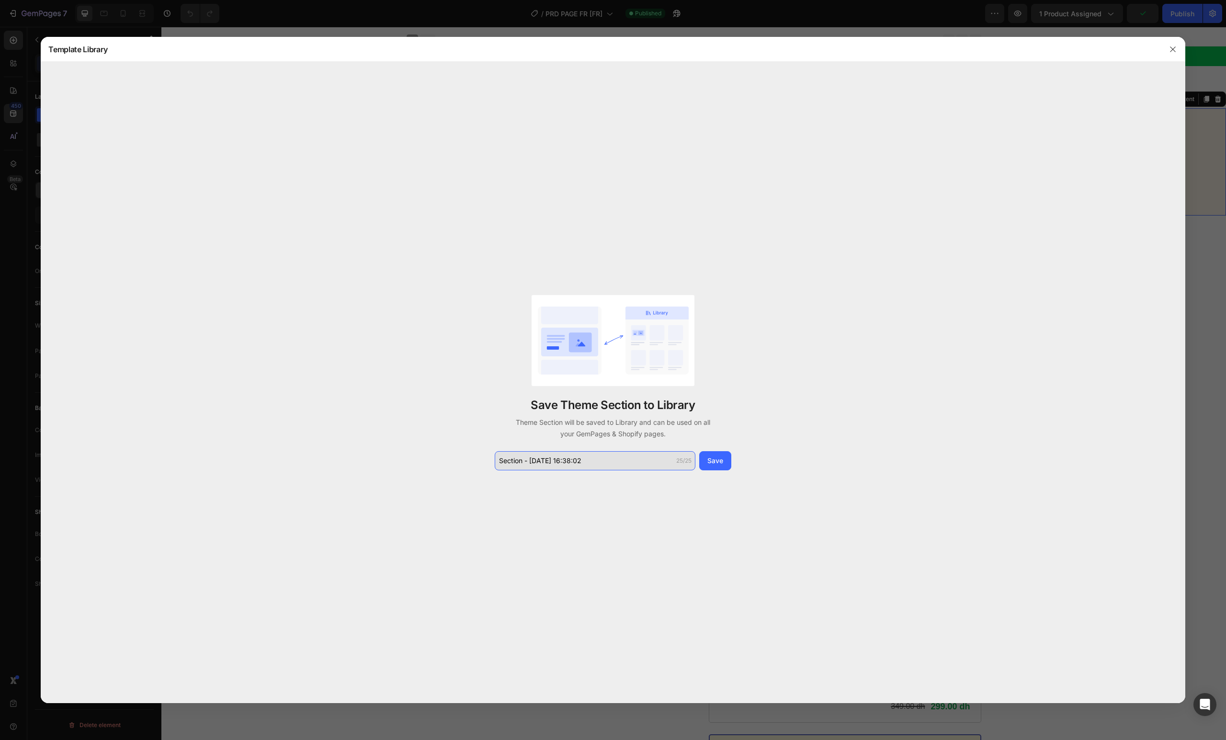
click at [610, 459] on input "Section - Aug 26 16:38:02" at bounding box center [595, 460] width 201 height 19
type input "Quizz Results"
click at [713, 455] on div "Save" at bounding box center [715, 460] width 16 height 10
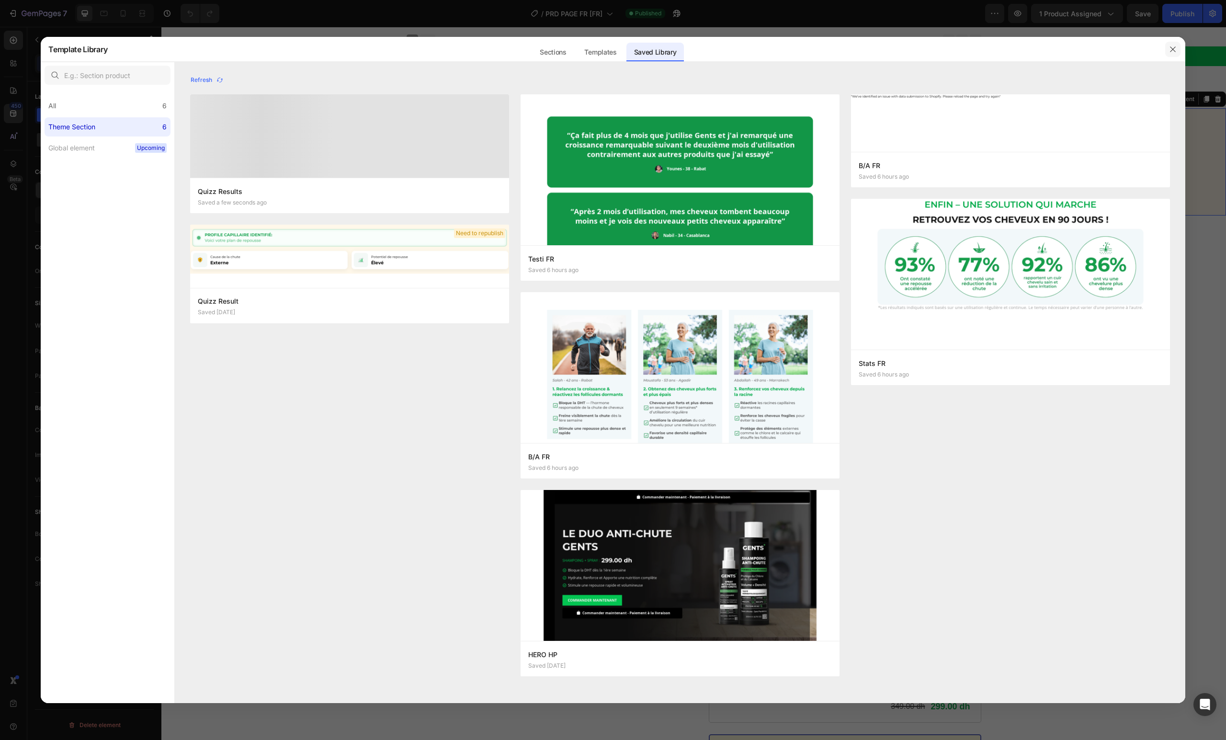
click at [1168, 51] on button "button" at bounding box center [1172, 49] width 15 height 15
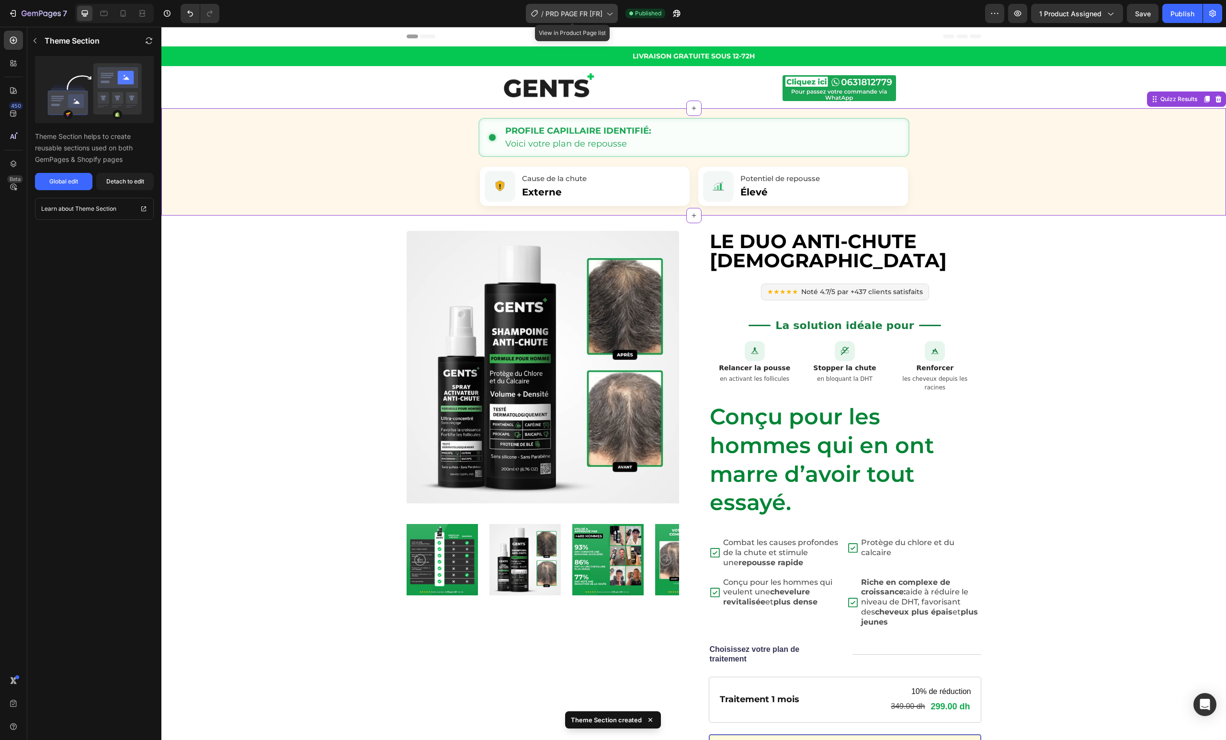
click at [591, 14] on span "PRD PAGE FR [FR]" at bounding box center [573, 14] width 57 height 10
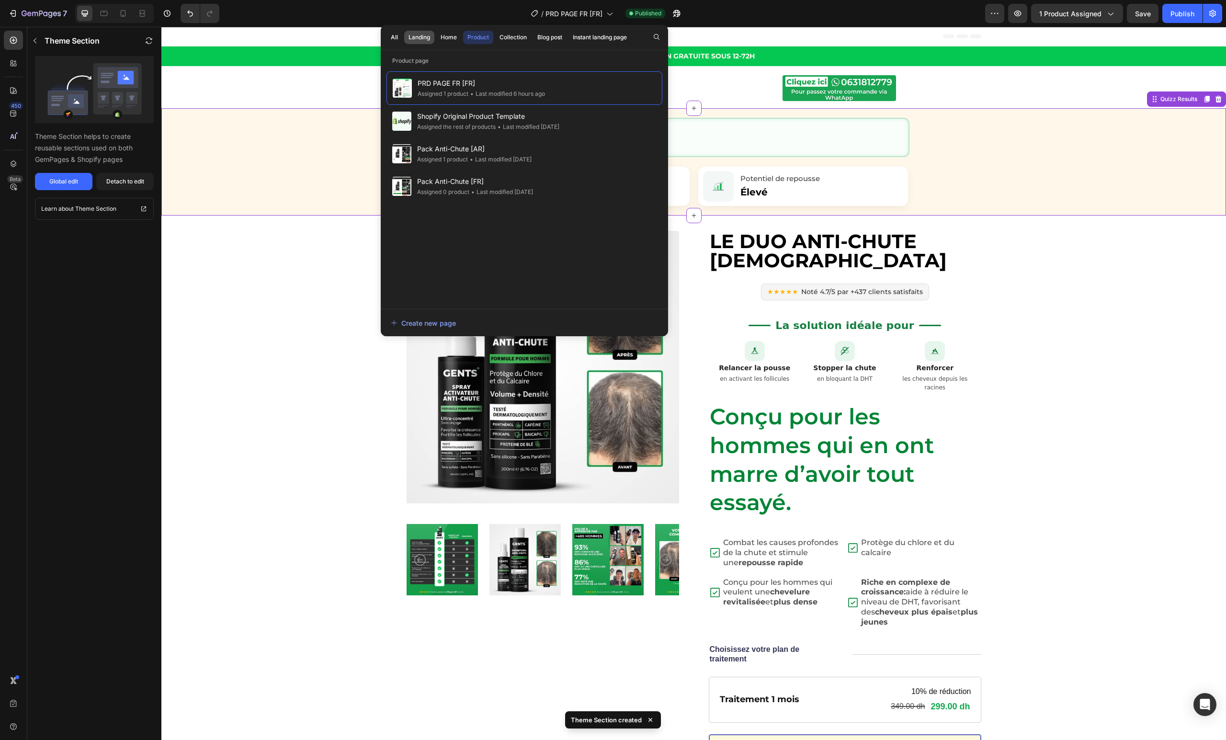
click at [418, 40] on div "Landing" at bounding box center [419, 37] width 22 height 9
click at [500, 89] on div "Last modified 11 minutes ago" at bounding box center [468, 94] width 102 height 10
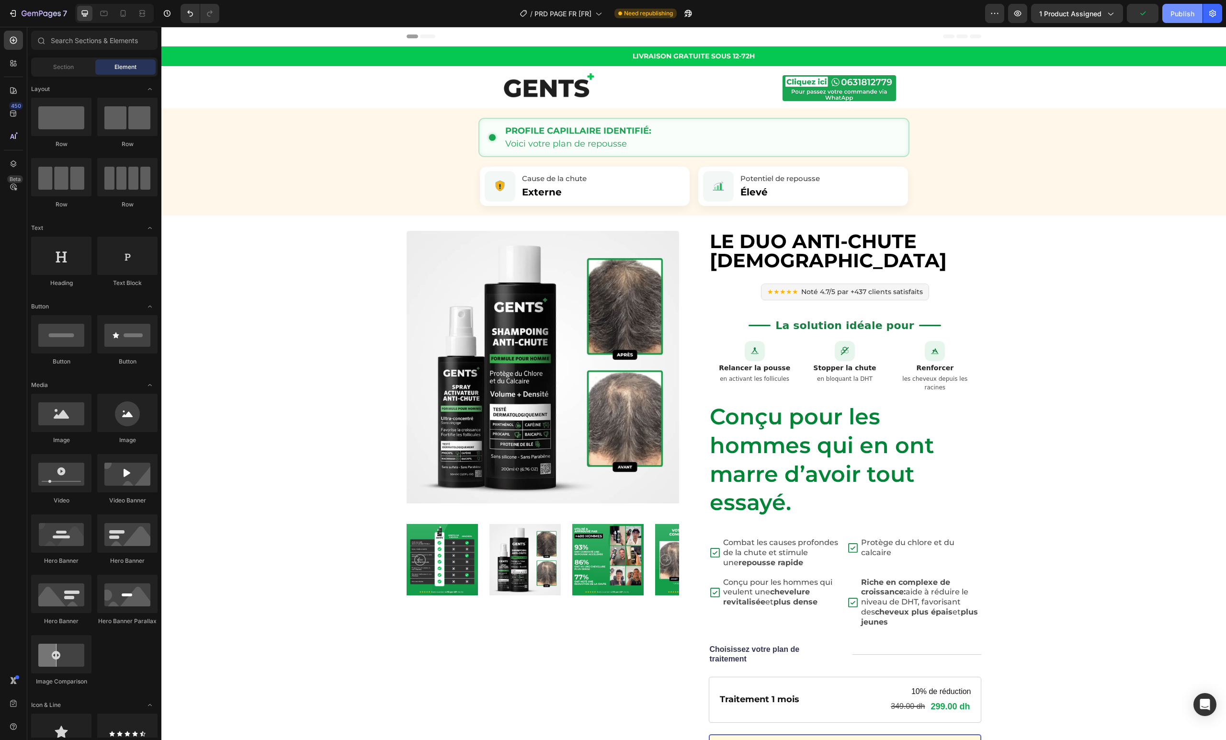
click at [1178, 11] on div "Publish" at bounding box center [1182, 14] width 24 height 10
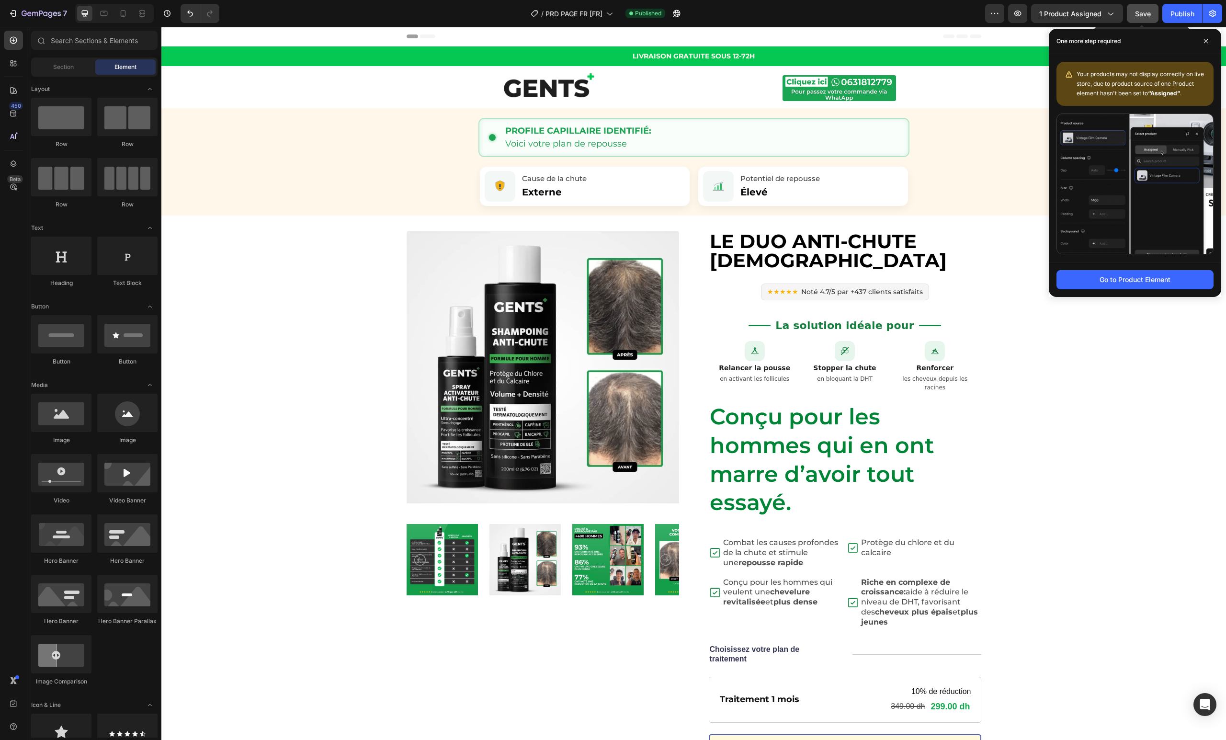
click at [1145, 13] on span "Save" at bounding box center [1143, 14] width 16 height 8
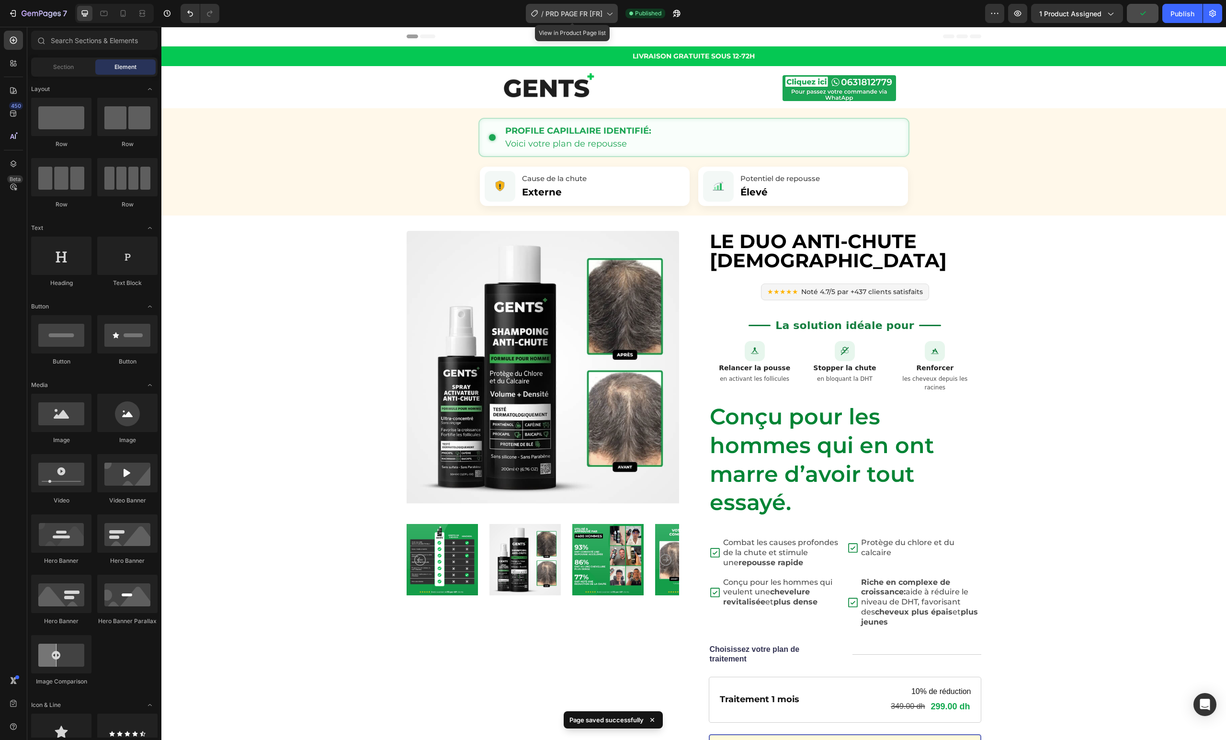
click at [575, 17] on span "PRD PAGE FR [FR]" at bounding box center [573, 14] width 57 height 10
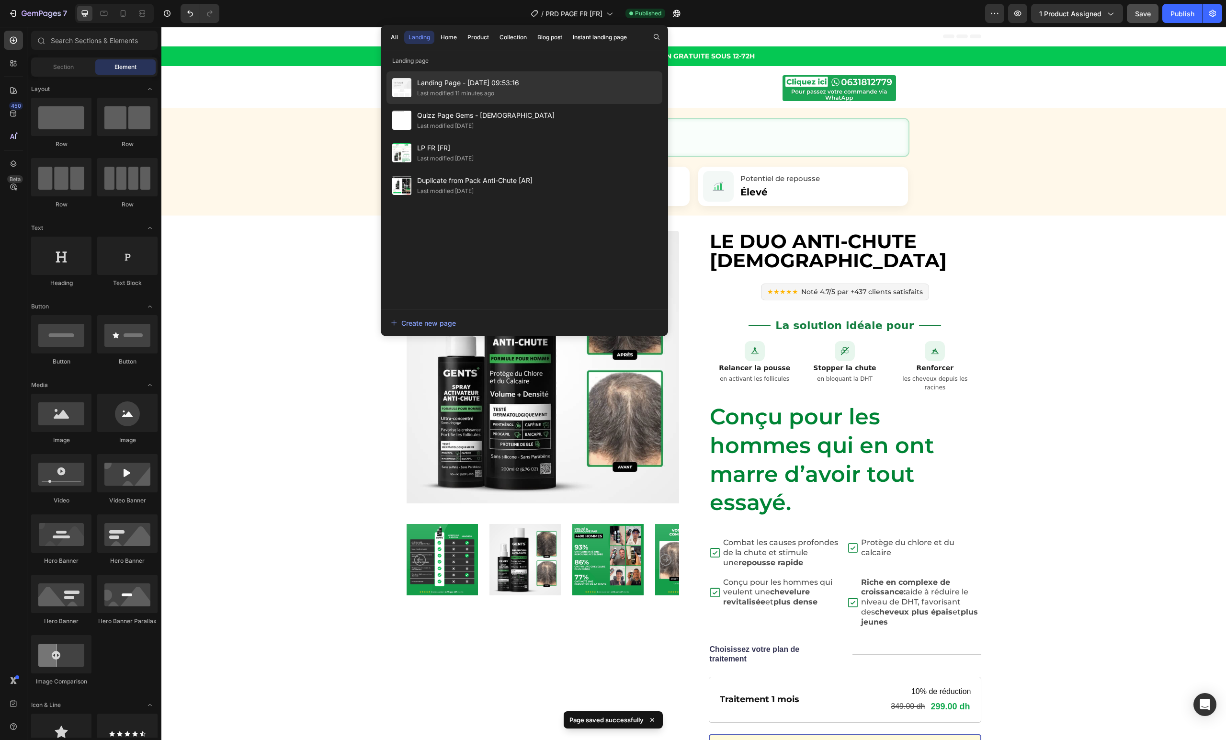
click at [442, 93] on div "Last modified 11 minutes ago" at bounding box center [455, 94] width 77 height 10
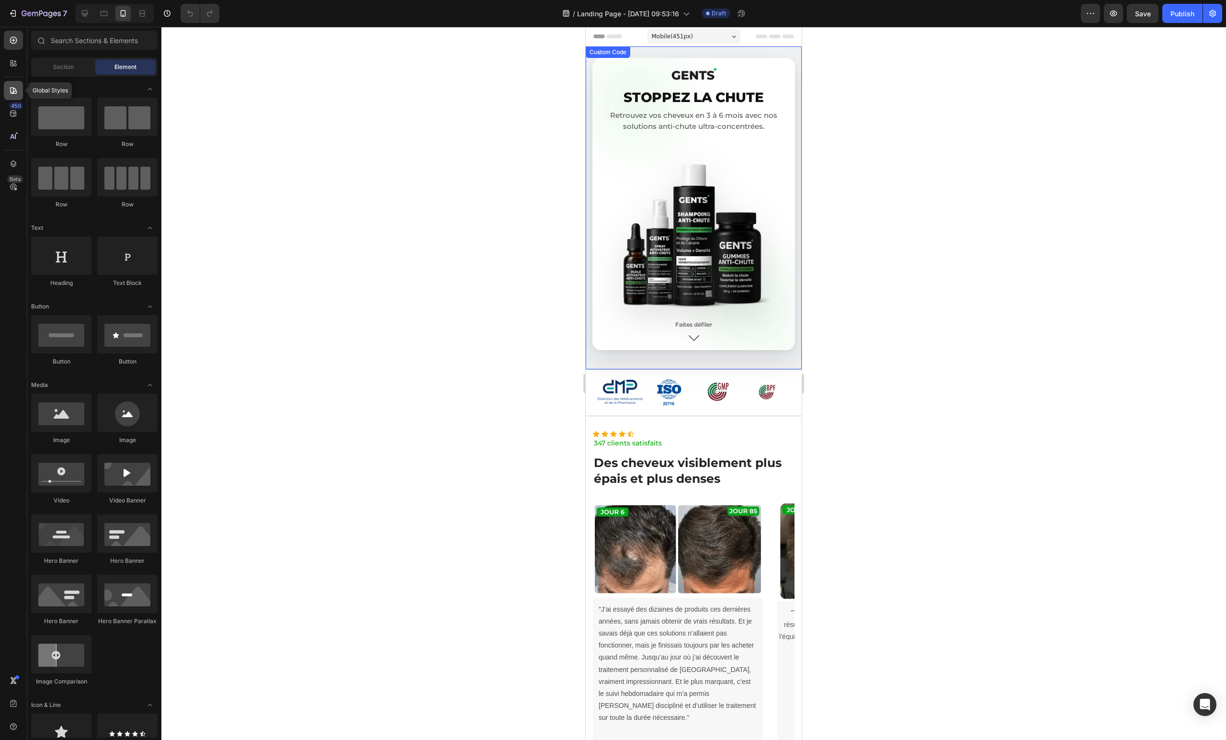
click at [15, 91] on icon at bounding box center [14, 91] width 10 height 10
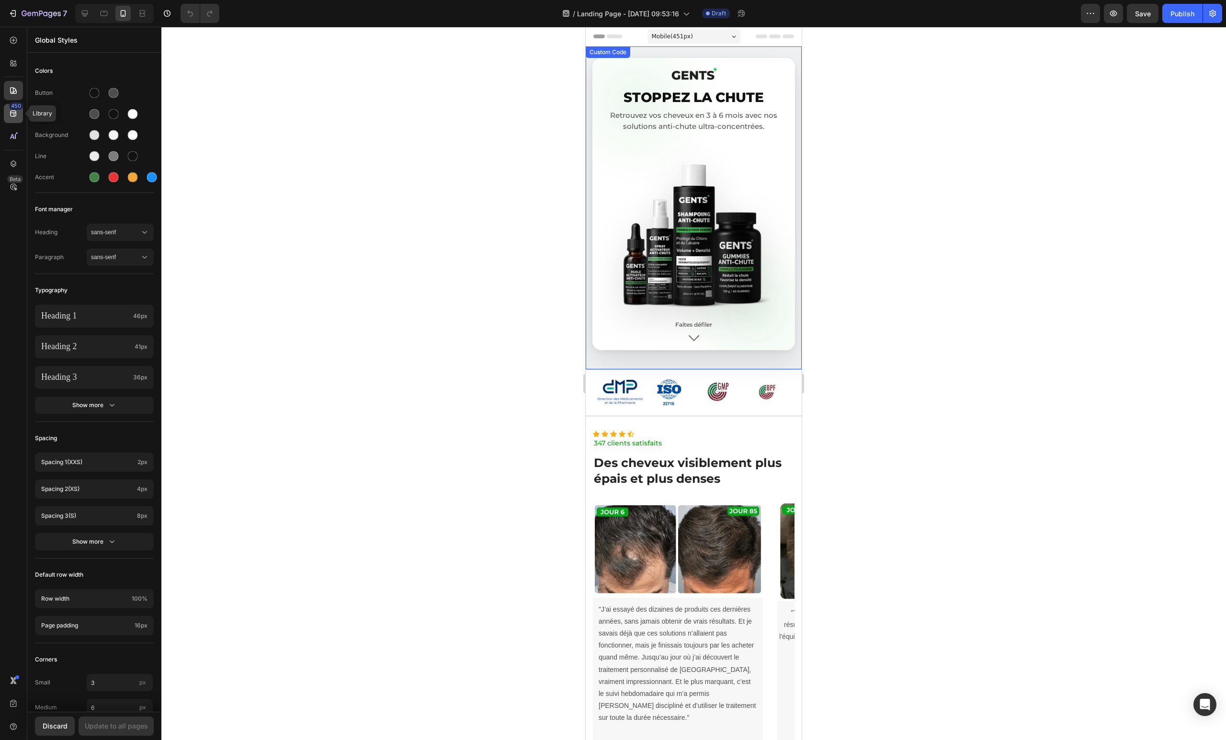
click at [16, 114] on icon at bounding box center [14, 114] width 10 height 10
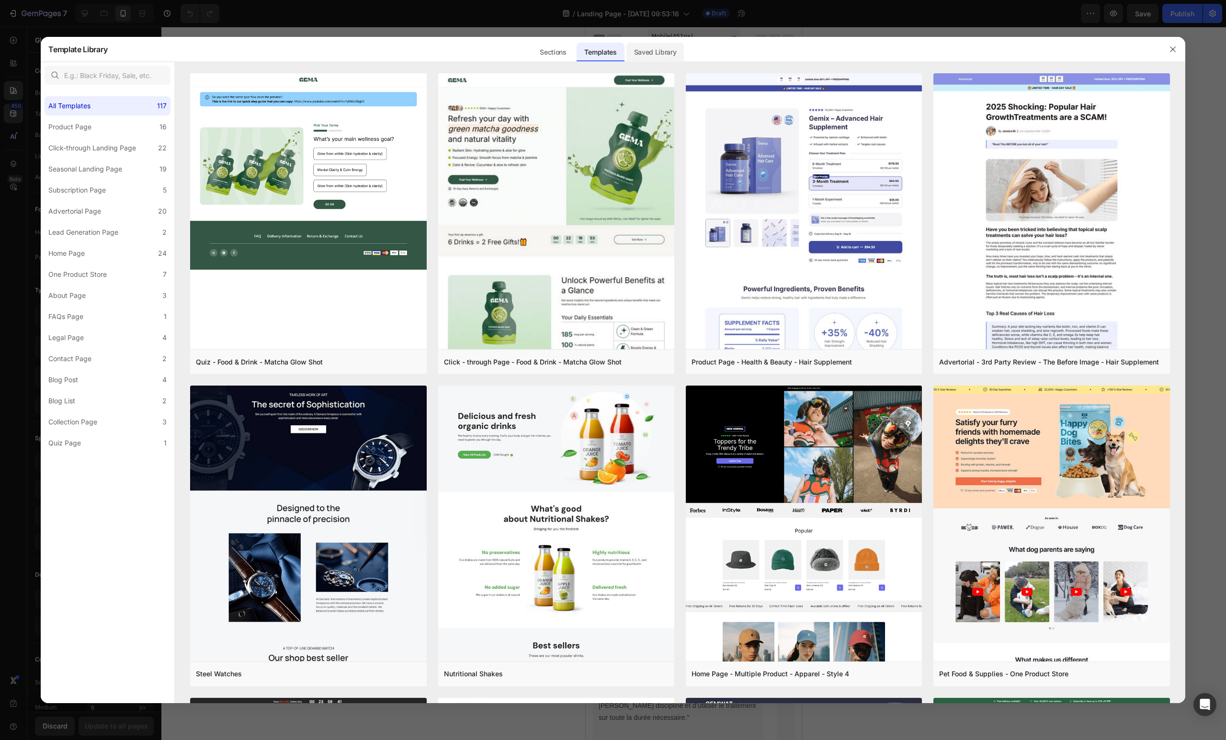
click at [668, 54] on div "Saved Library" at bounding box center [655, 52] width 58 height 19
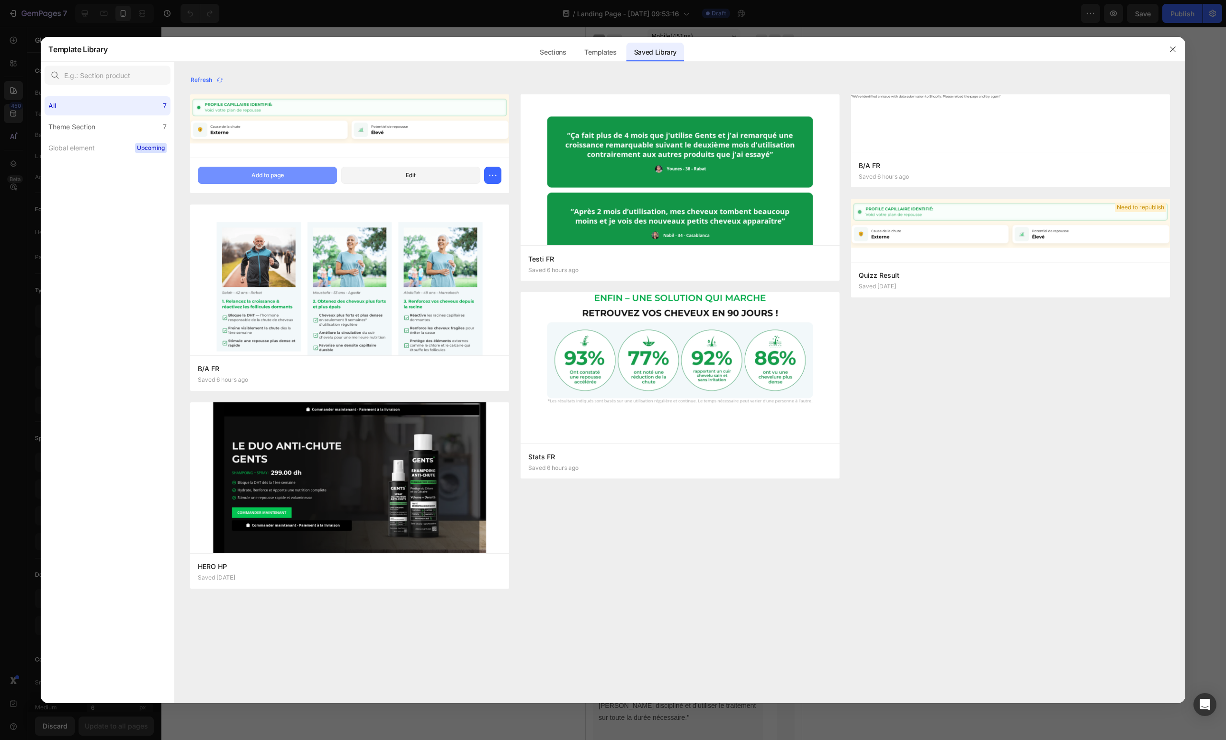
click at [287, 176] on button "Add to page" at bounding box center [267, 175] width 139 height 17
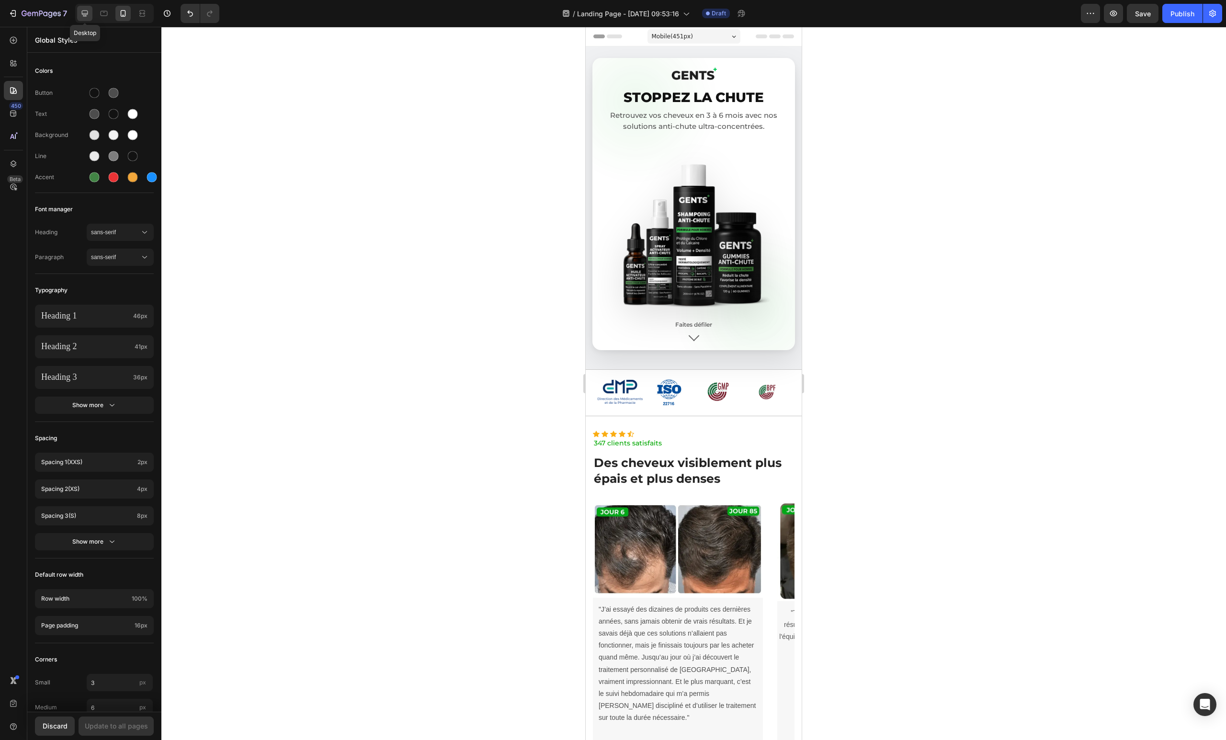
click at [91, 12] on div at bounding box center [84, 13] width 15 height 15
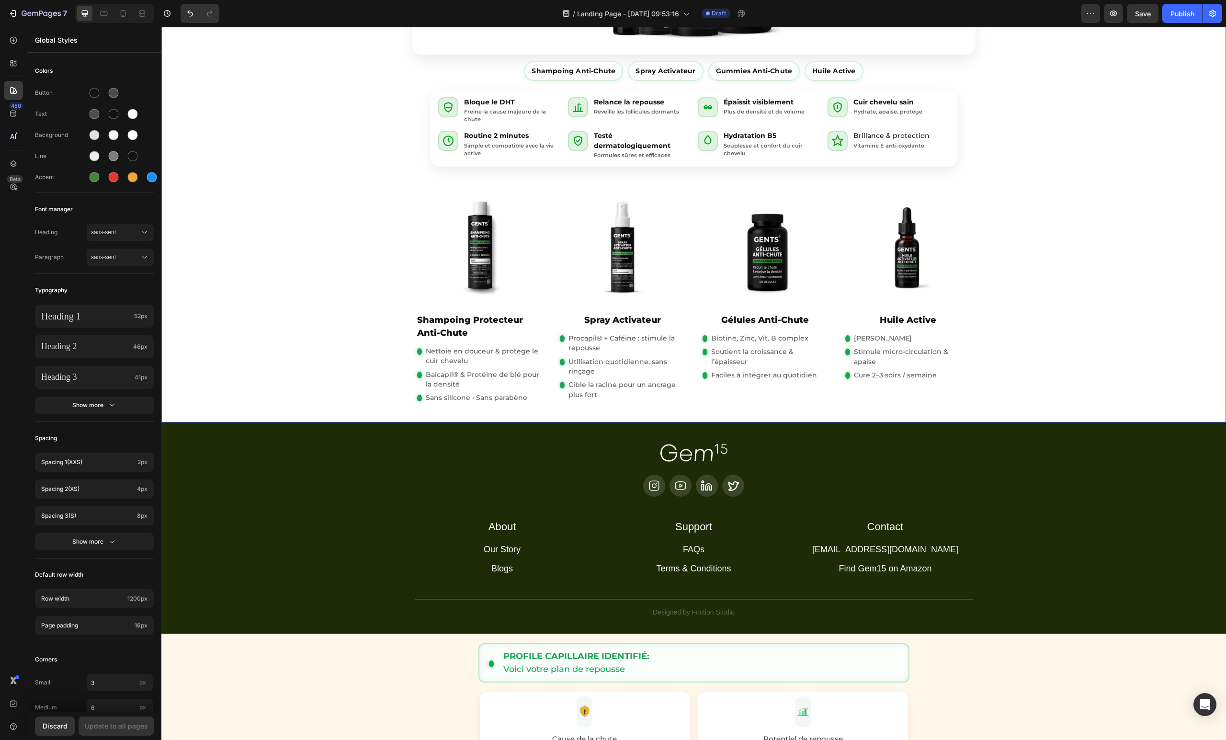
scroll to position [2472, 0]
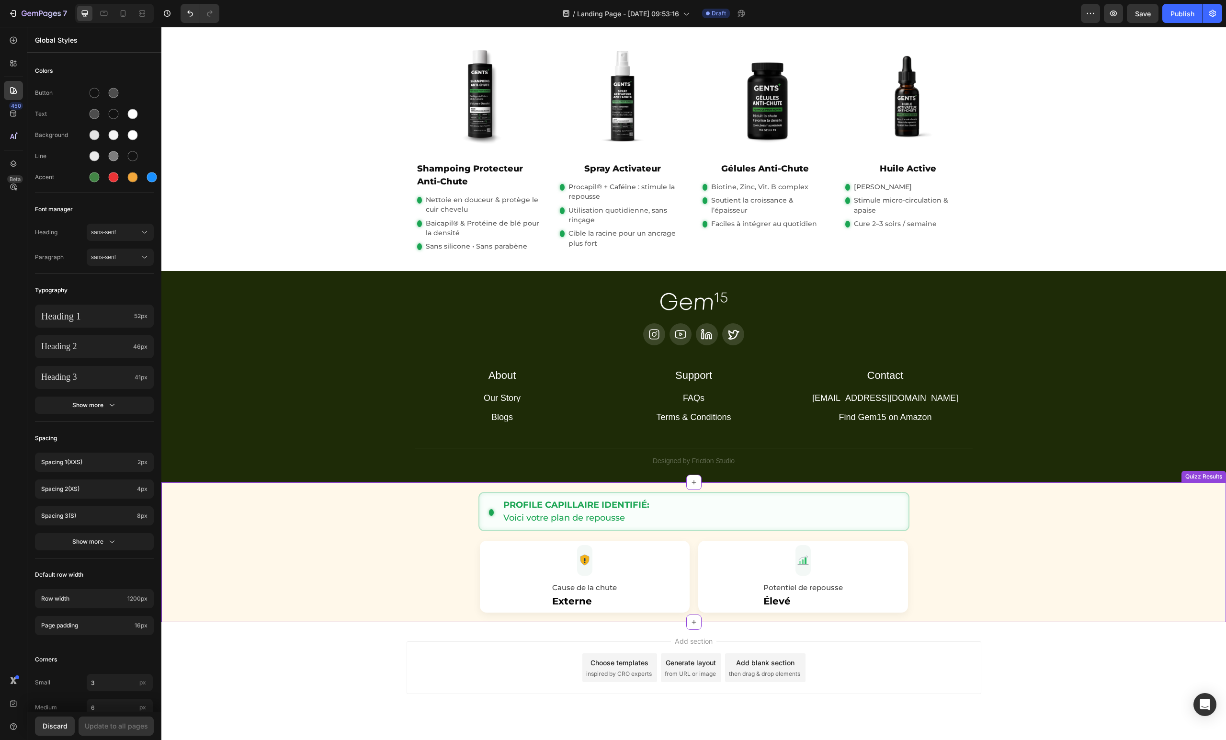
click at [187, 508] on div "PROFILE CAPILLAIRE IDENTIFIÉ: Voici votre plan de repousse" at bounding box center [693, 511] width 1064 height 49
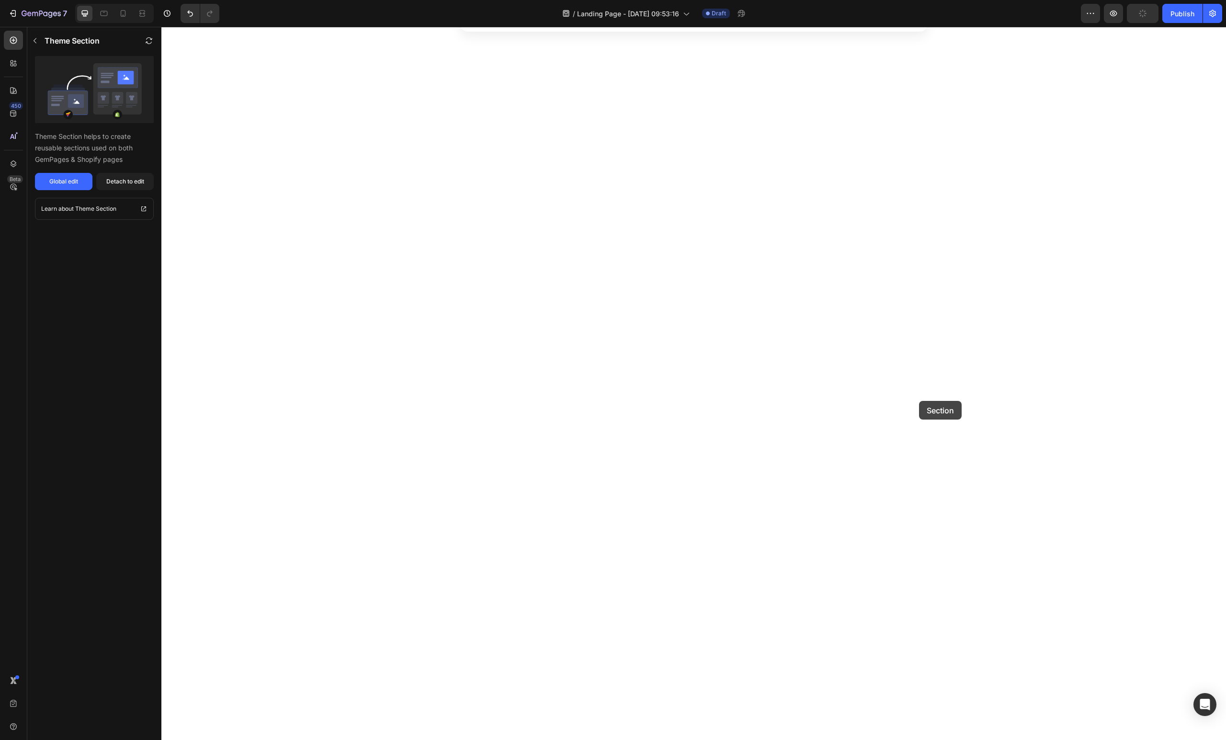
scroll to position [0, 0]
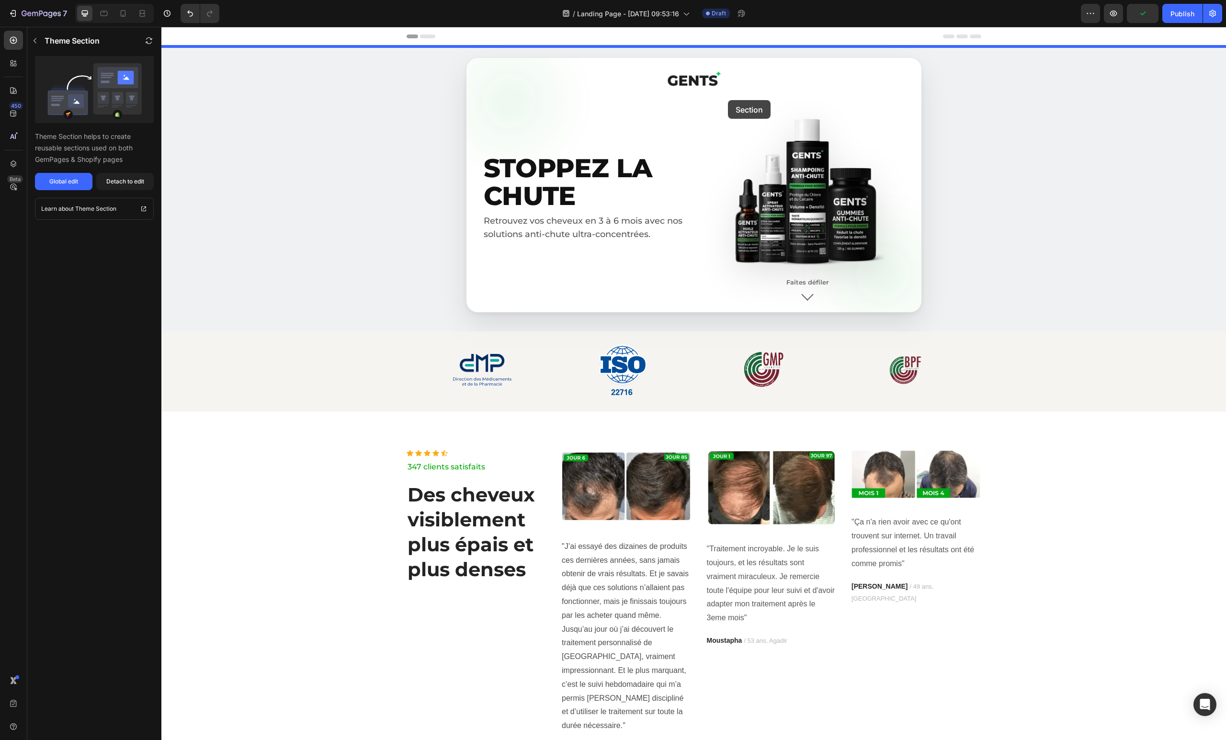
drag, startPoint x: 1158, startPoint y: 471, endPoint x: 728, endPoint y: 100, distance: 568.0
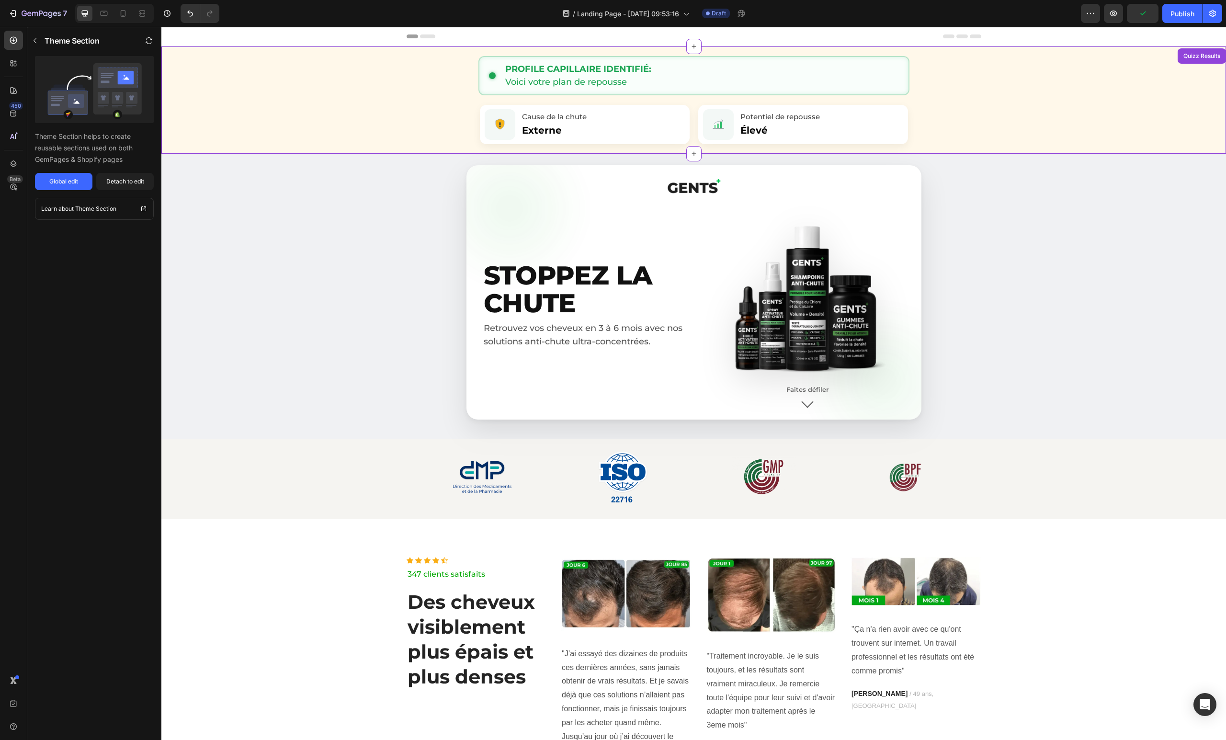
click at [352, 77] on div "PROFILE CAPILLAIRE IDENTIFIÉ: Voici votre plan de repousse" at bounding box center [693, 75] width 1064 height 49
click at [135, 179] on div "Detach to edit" at bounding box center [125, 181] width 38 height 9
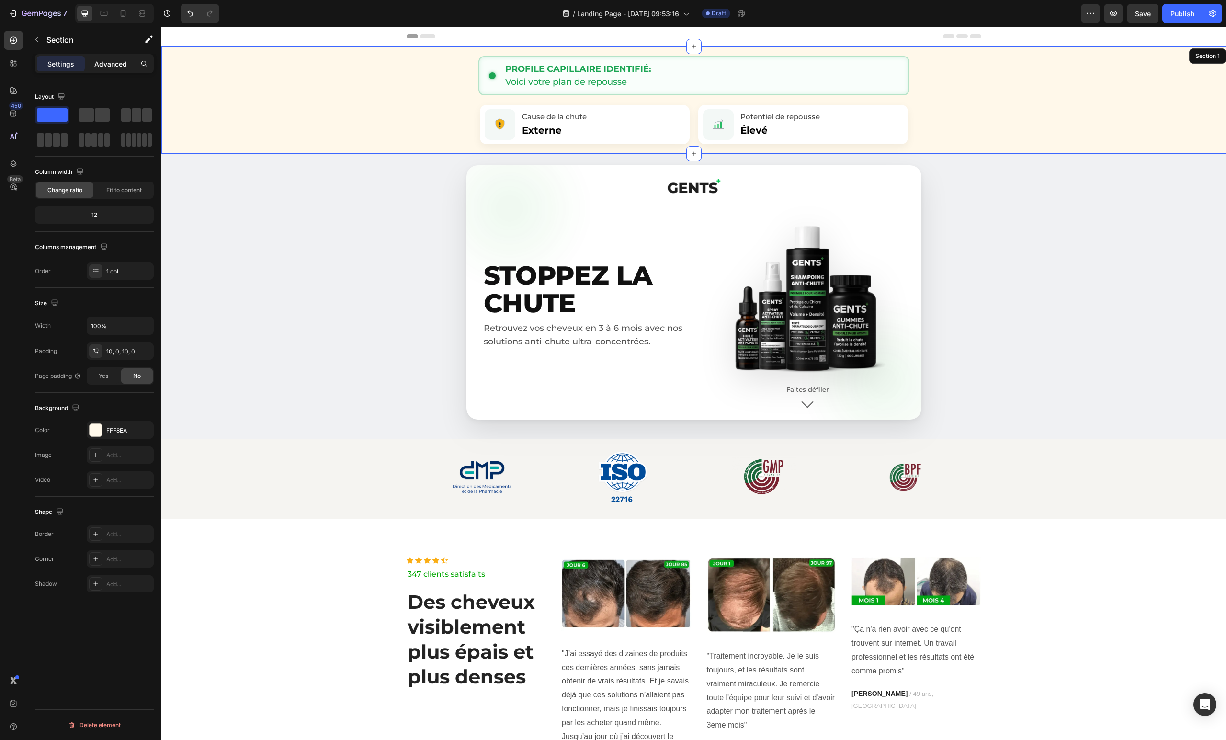
click at [106, 60] on p "Advanced" at bounding box center [110, 64] width 33 height 10
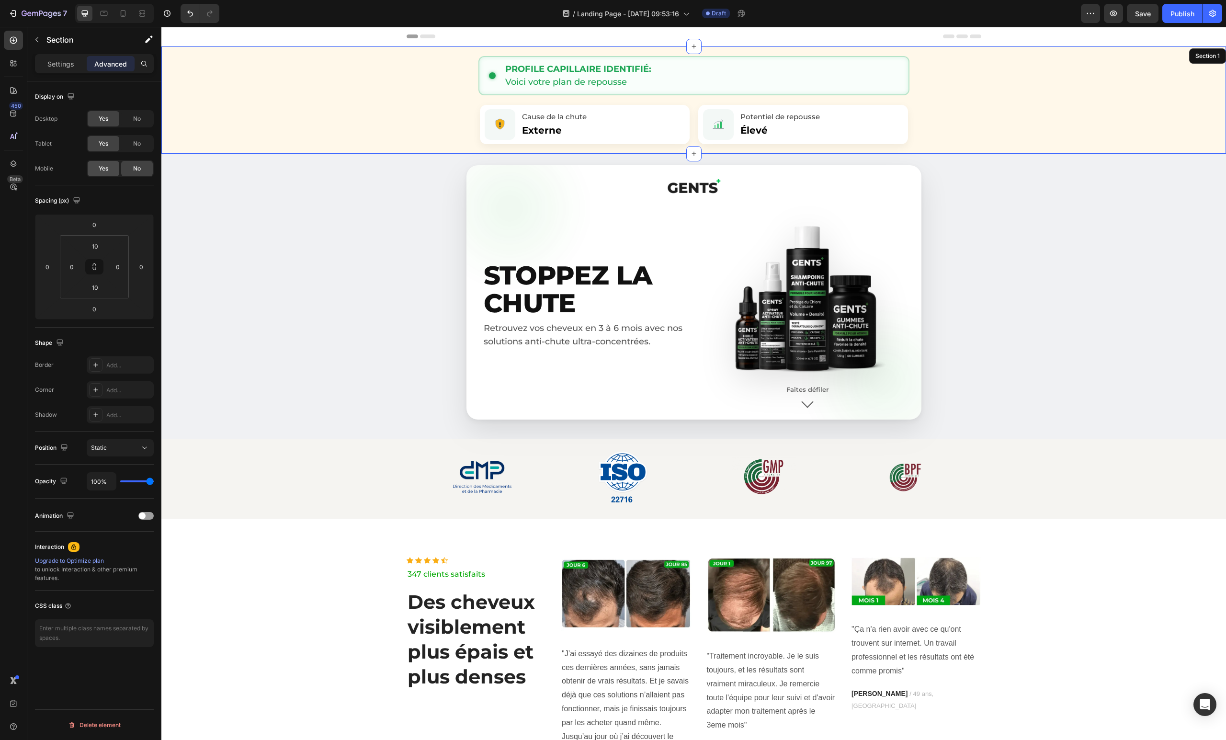
click at [106, 166] on span "Yes" at bounding box center [104, 168] width 10 height 9
click at [128, 12] on div at bounding box center [122, 13] width 15 height 15
type input "6"
type input "10"
type input "0"
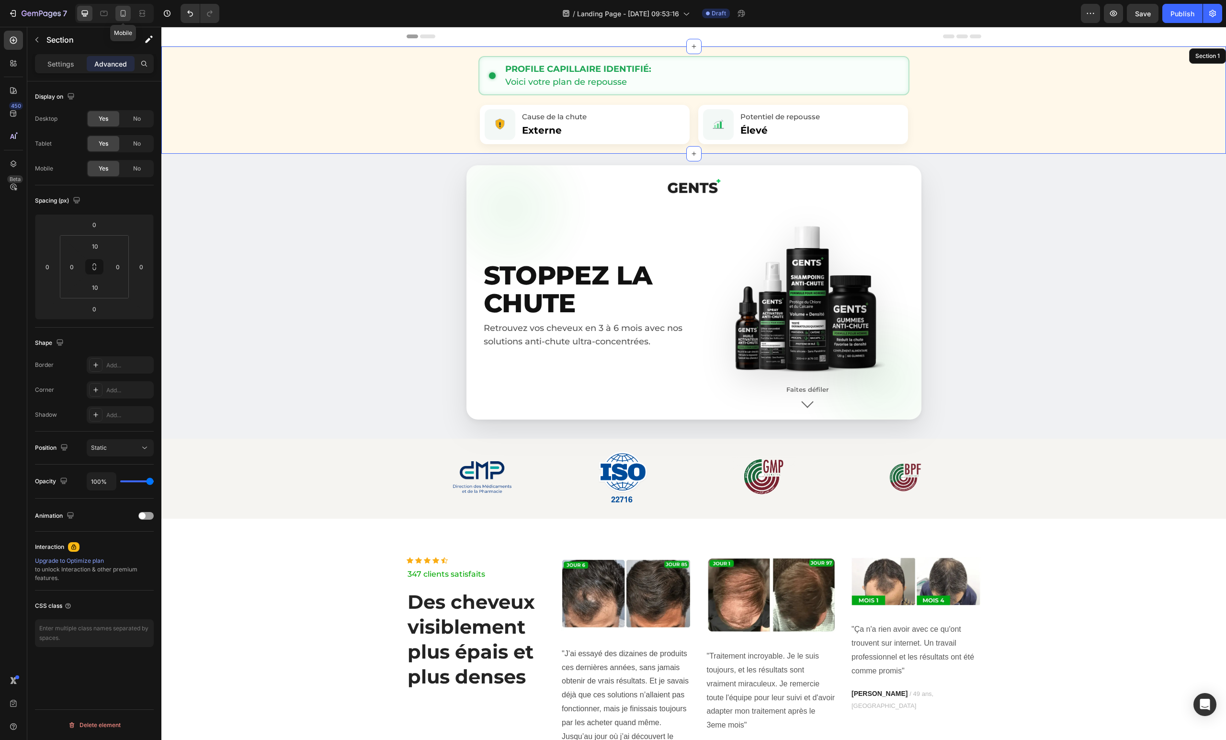
type input "10"
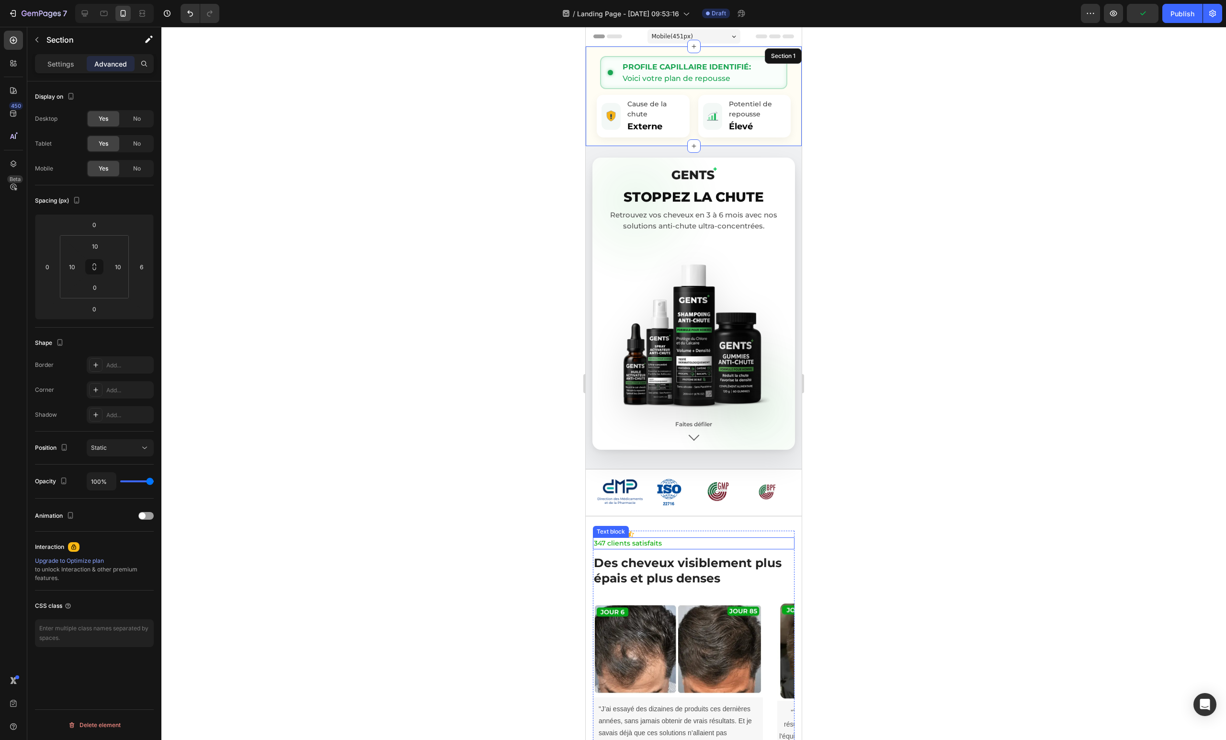
click at [773, 541] on p "347 clients satisfaits" at bounding box center [694, 543] width 200 height 10
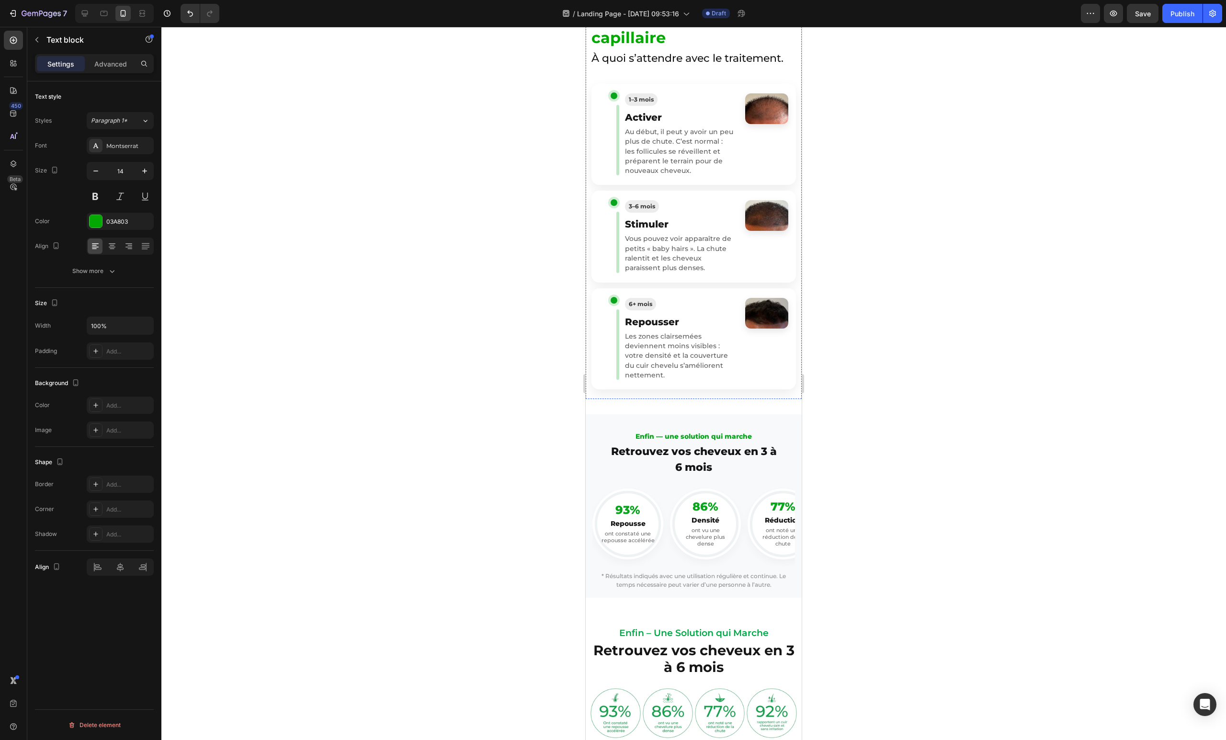
scroll to position [1217, 0]
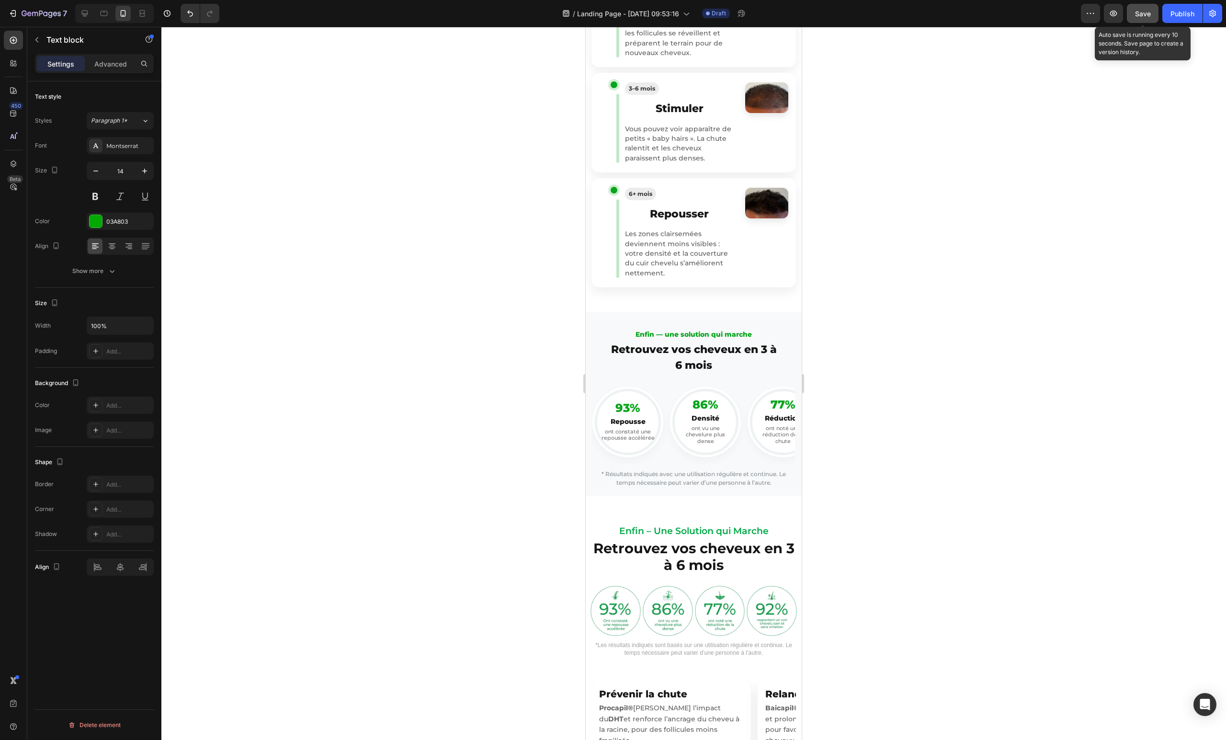
click at [1148, 16] on span "Save" at bounding box center [1143, 14] width 16 height 8
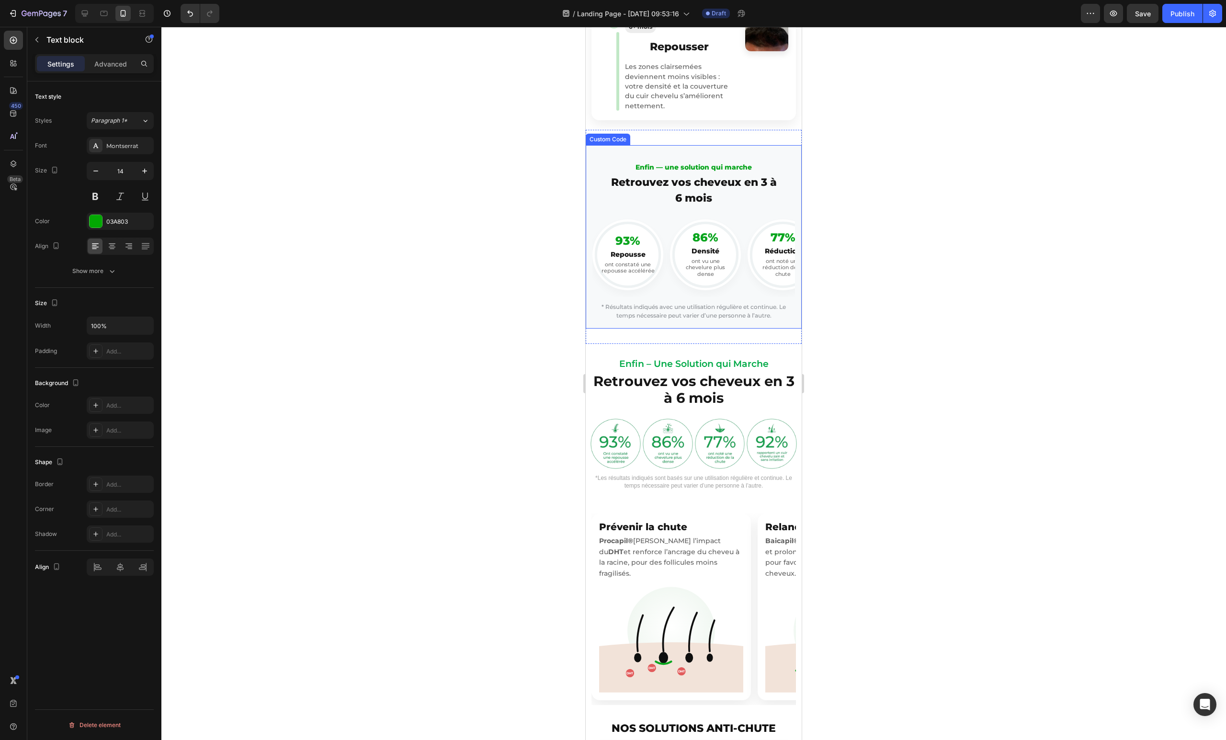
click at [679, 247] on div "Densité" at bounding box center [706, 251] width 56 height 10
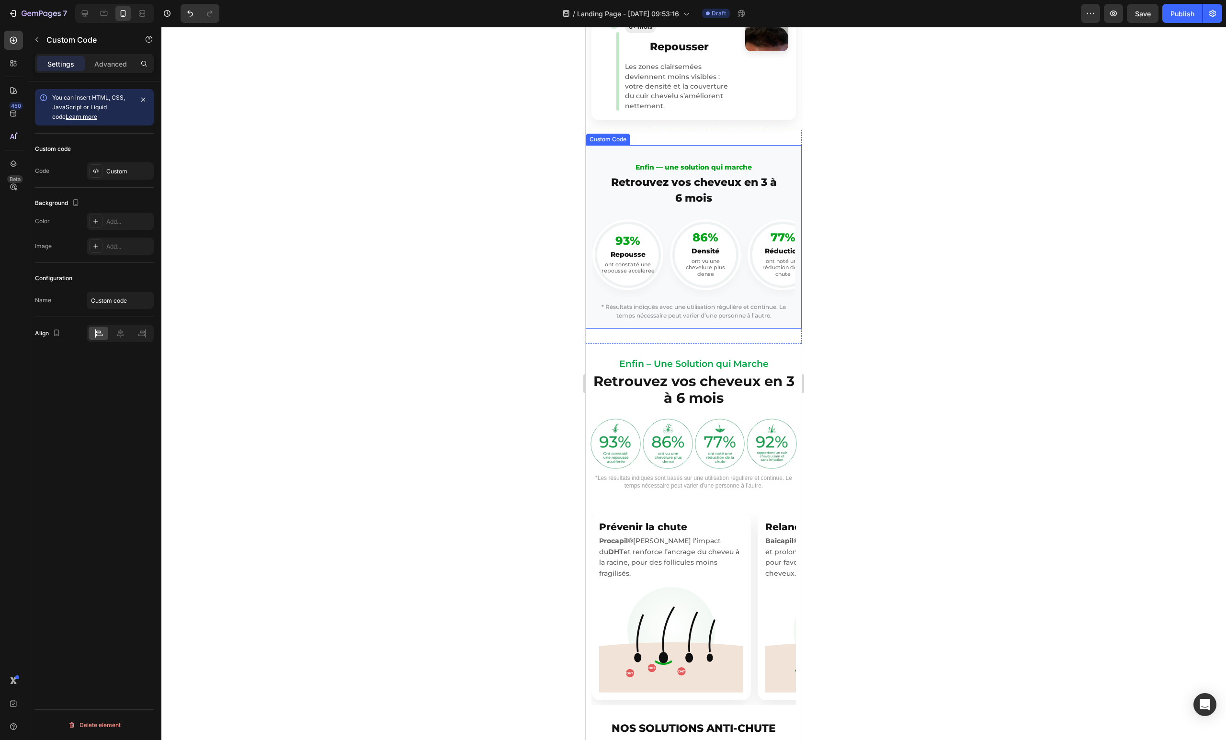
click at [679, 247] on div "Densité" at bounding box center [706, 251] width 56 height 10
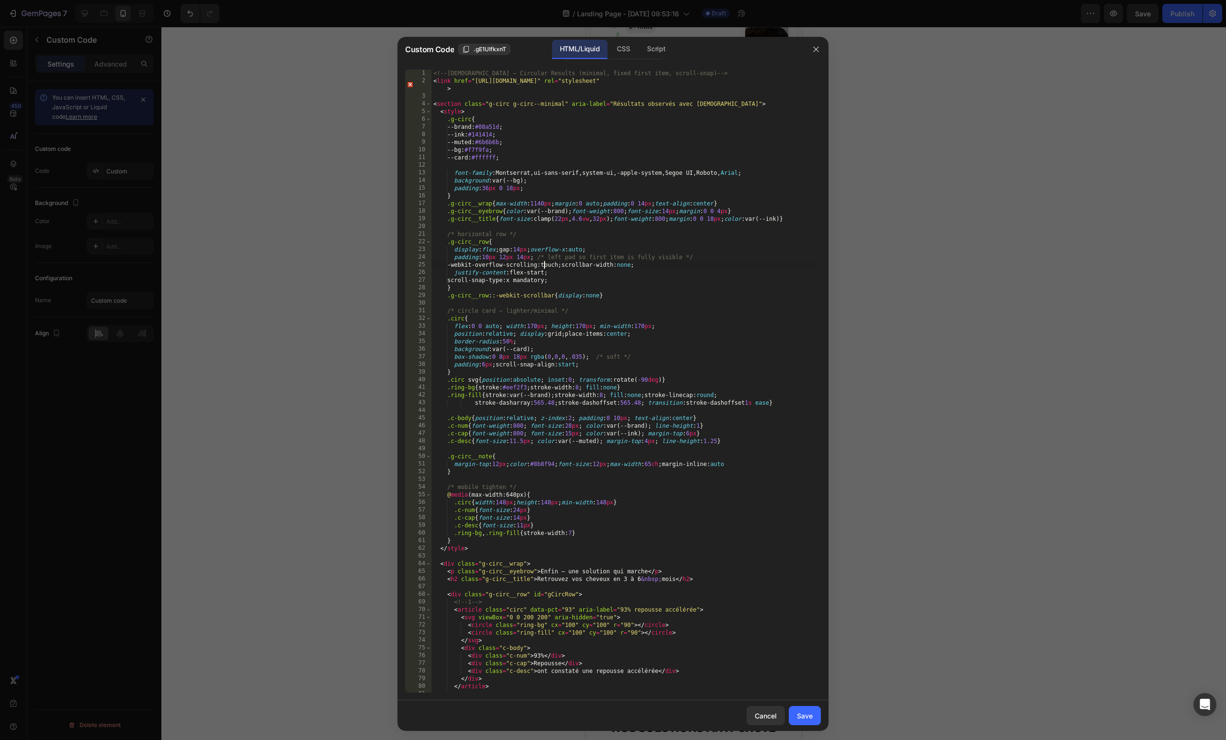
click at [544, 263] on div "<!-- [DEMOGRAPHIC_DATA] — Circular Results (minimal, fixed first item, scroll-s…" at bounding box center [625, 388] width 389 height 638
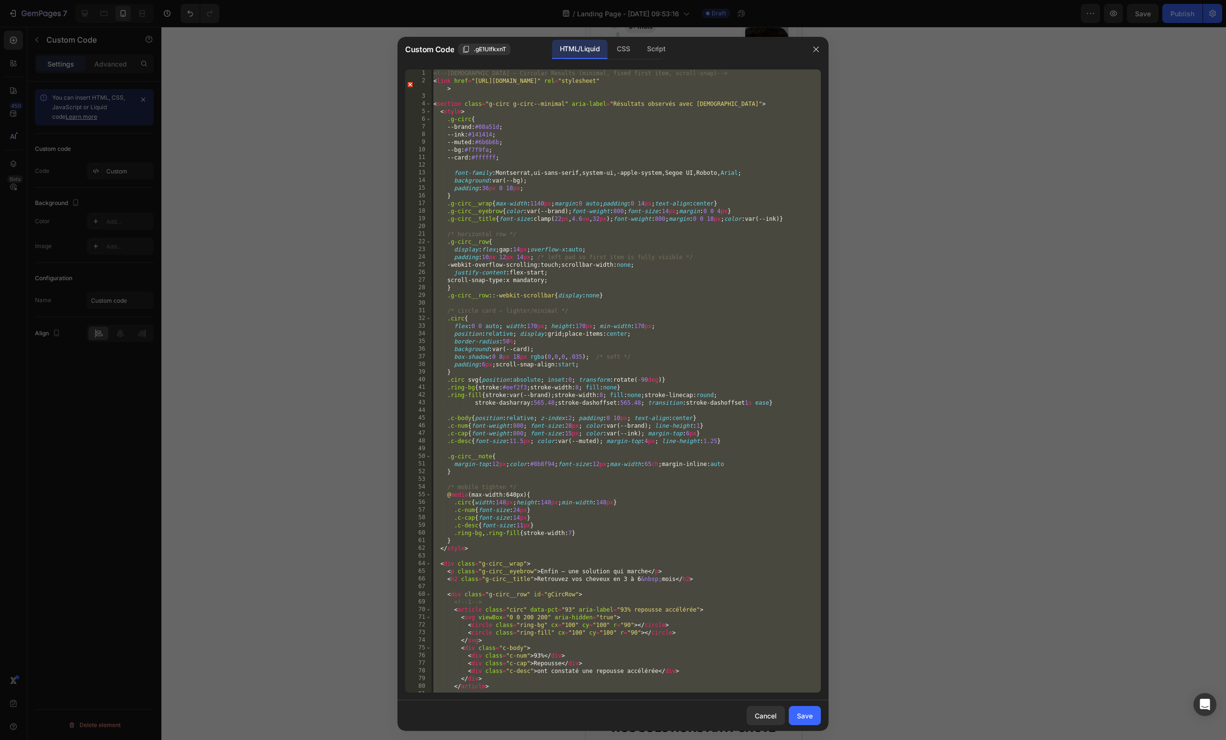
paste textarea
type textarea "</section>"
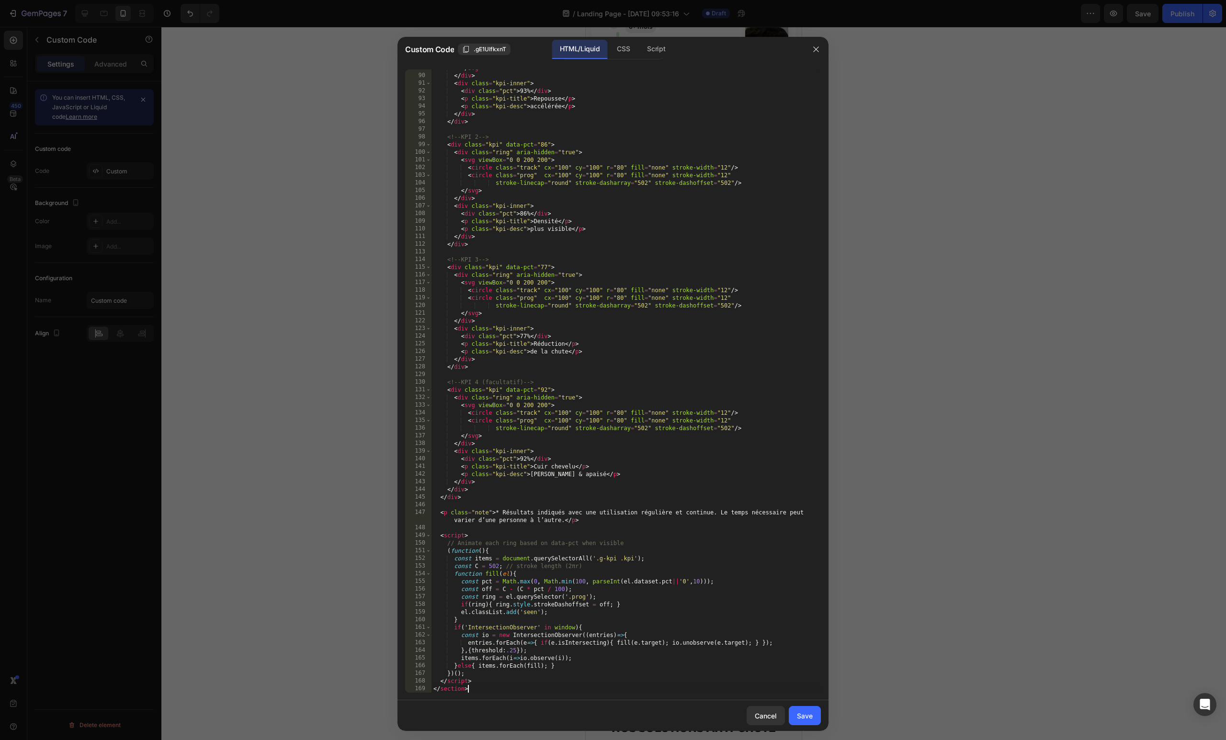
scroll to position [687, 0]
click at [808, 714] on div "Save" at bounding box center [805, 716] width 16 height 10
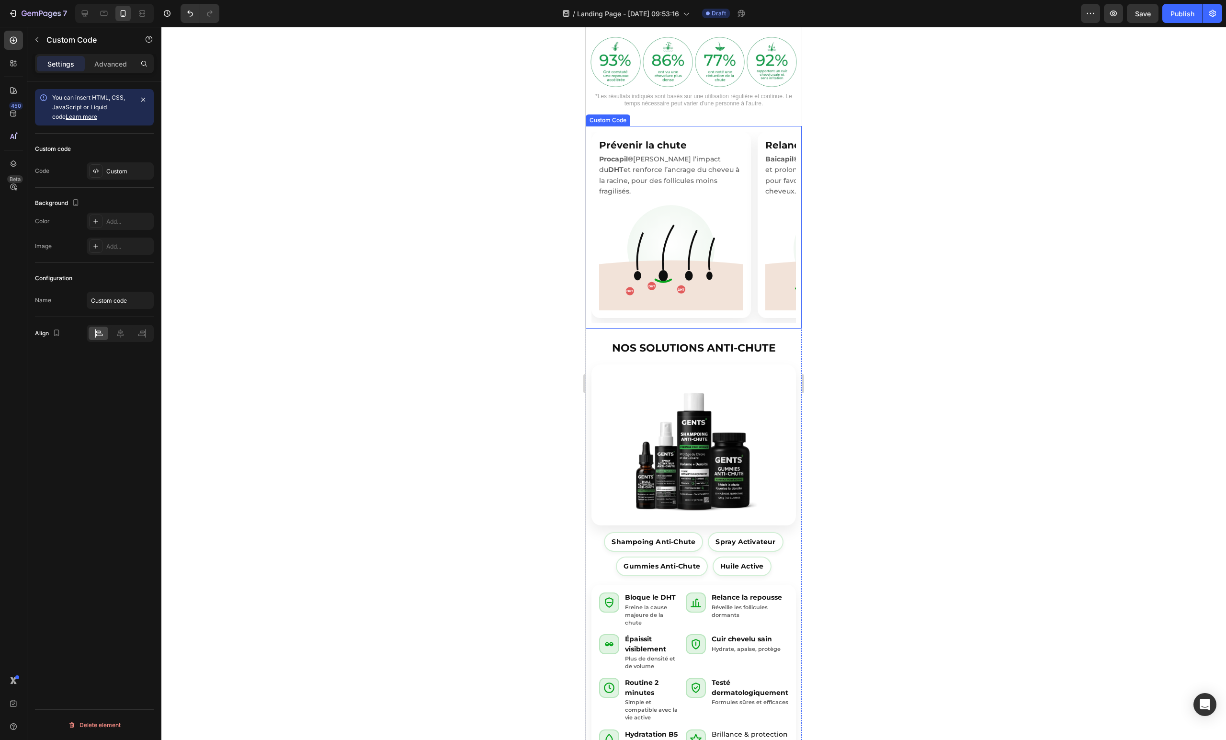
scroll to position [1760, 0]
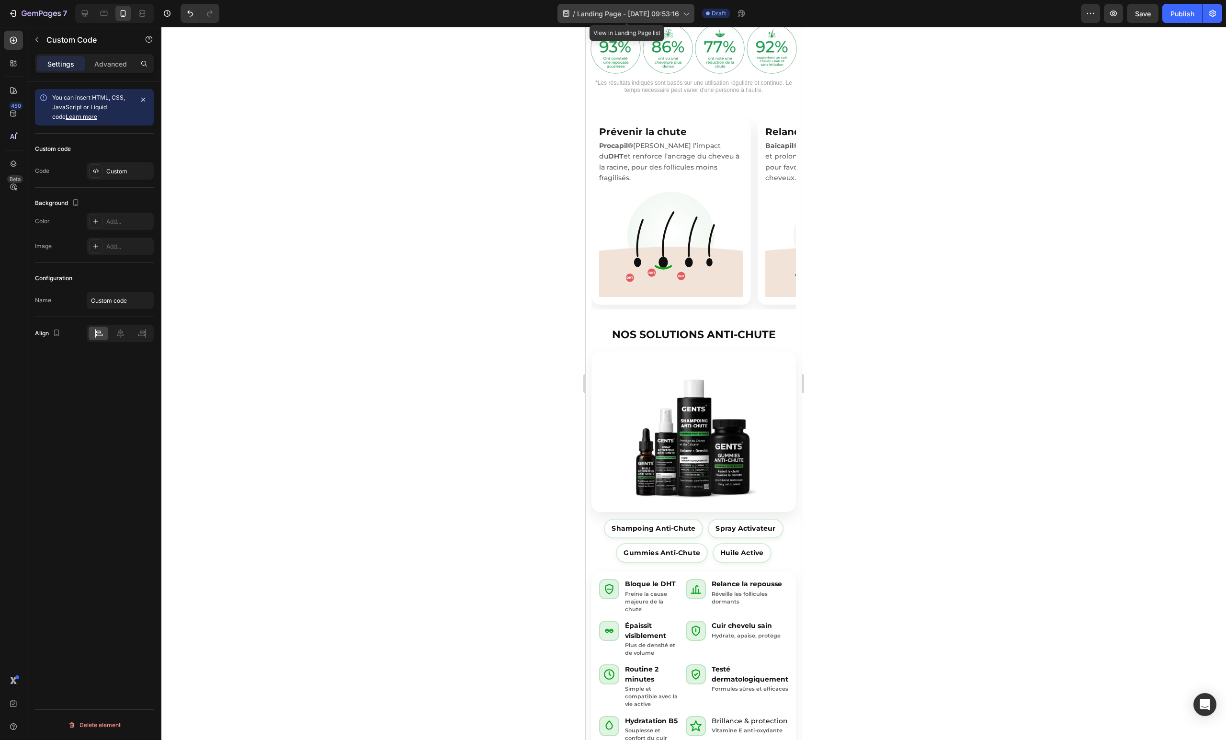
click at [683, 13] on icon at bounding box center [686, 14] width 10 height 10
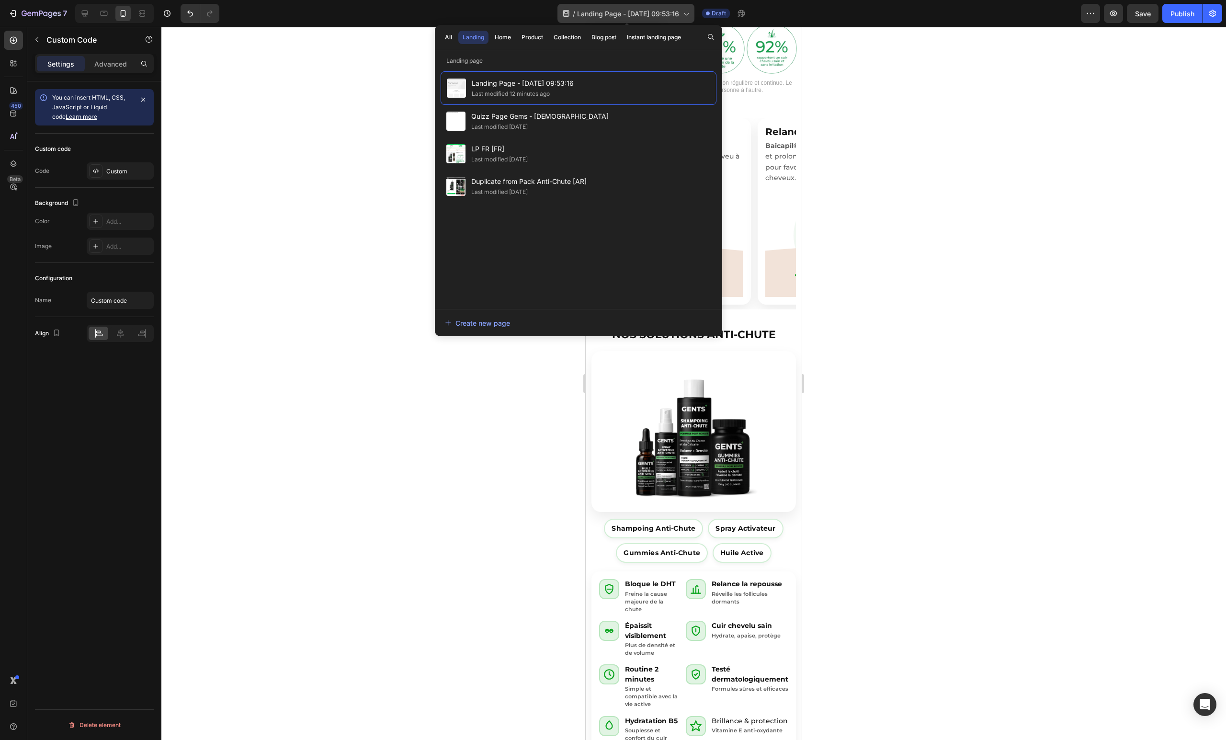
click at [675, 6] on div "/ Landing Page - Aug 26, 09:53:16" at bounding box center [625, 13] width 137 height 19
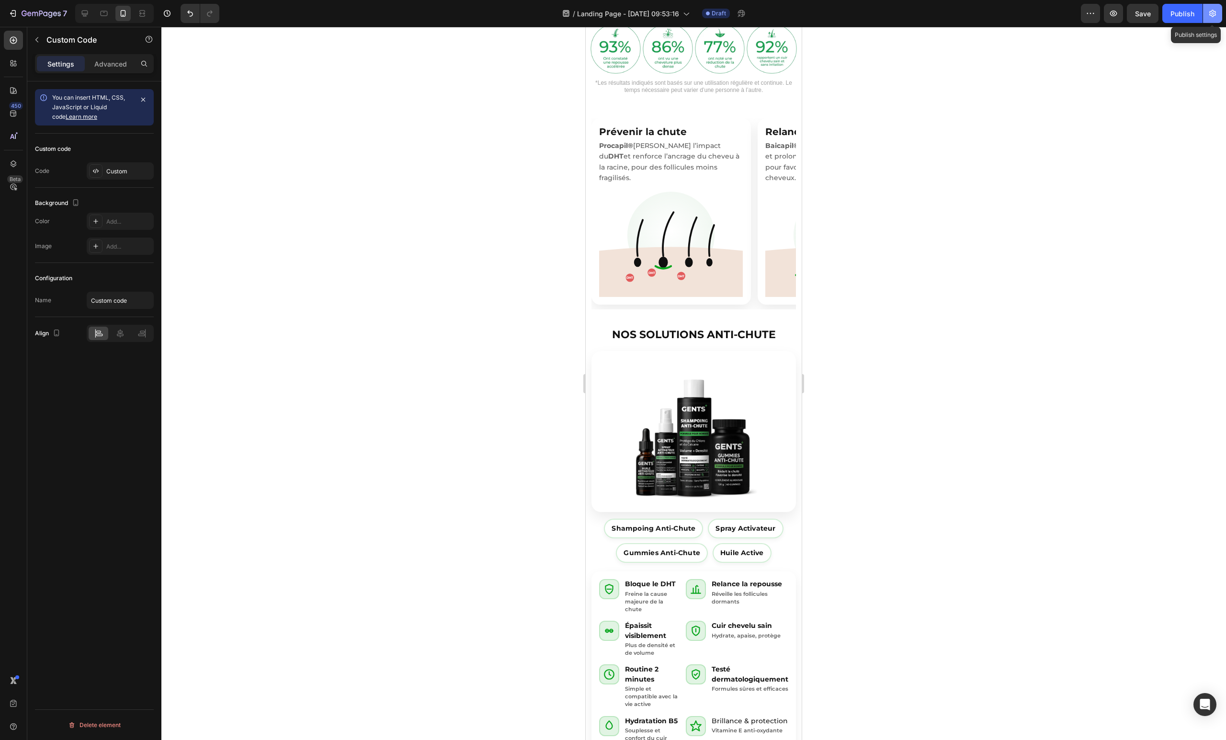
click at [1209, 11] on icon "button" at bounding box center [1212, 13] width 7 height 7
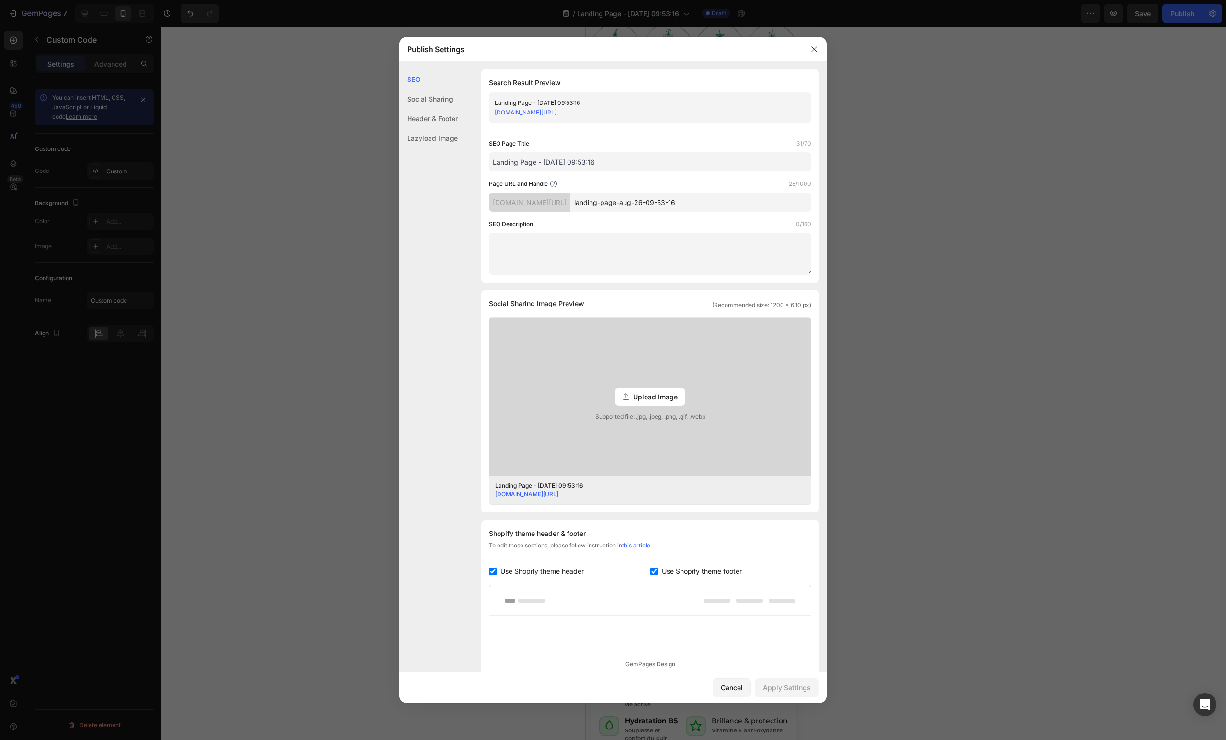
click at [611, 166] on input "Landing Page - [DATE] 09:53:16" at bounding box center [650, 161] width 322 height 19
click at [611, 165] on input "Landing Page - [DATE] 09:53:16" at bounding box center [650, 161] width 322 height 19
type input "Quizz Lander"
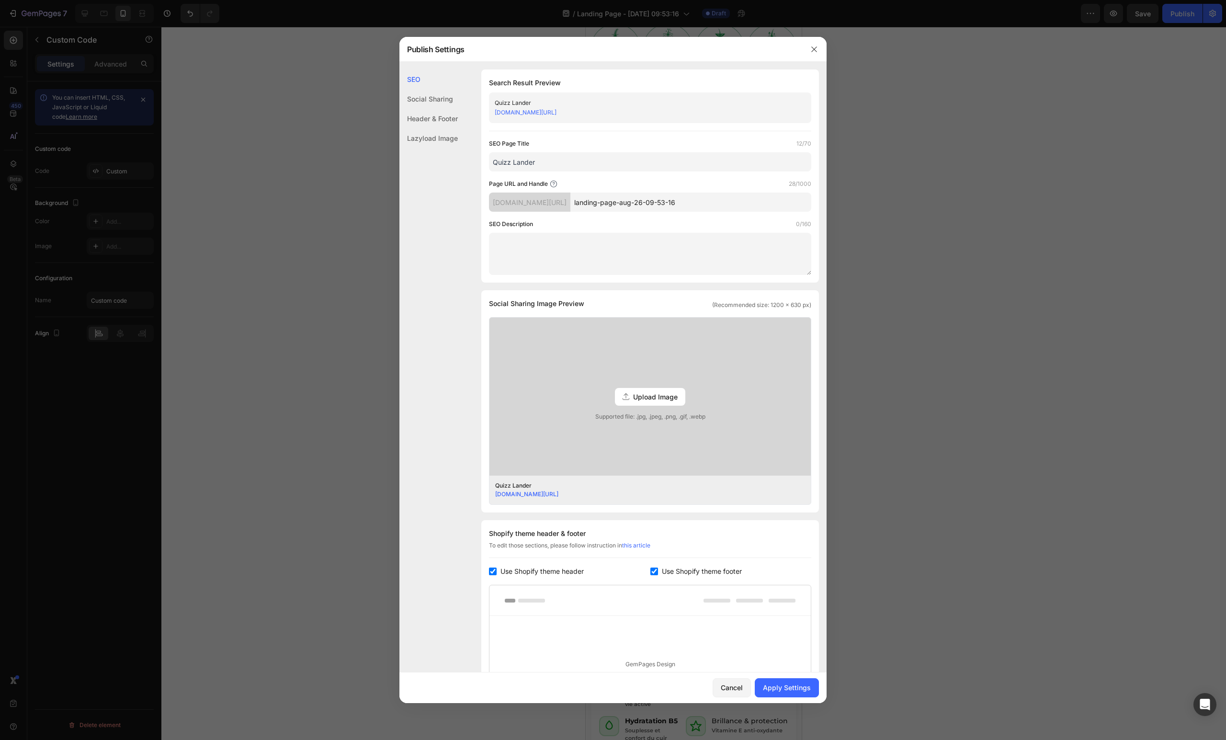
click at [698, 204] on input "landing-page-aug-26-09-53-16" at bounding box center [690, 201] width 241 height 19
type input "quizz-lander"
click at [792, 684] on div "Apply Settings" at bounding box center [787, 687] width 48 height 10
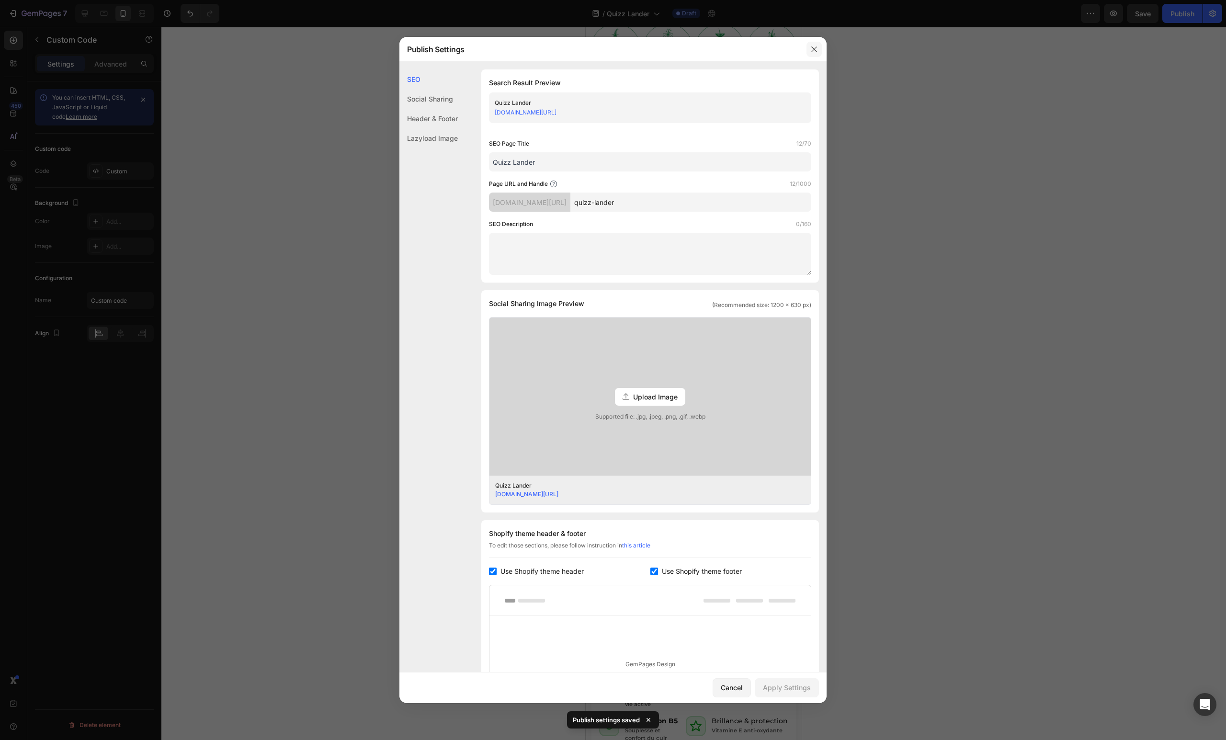
click at [817, 53] on button "button" at bounding box center [813, 49] width 15 height 15
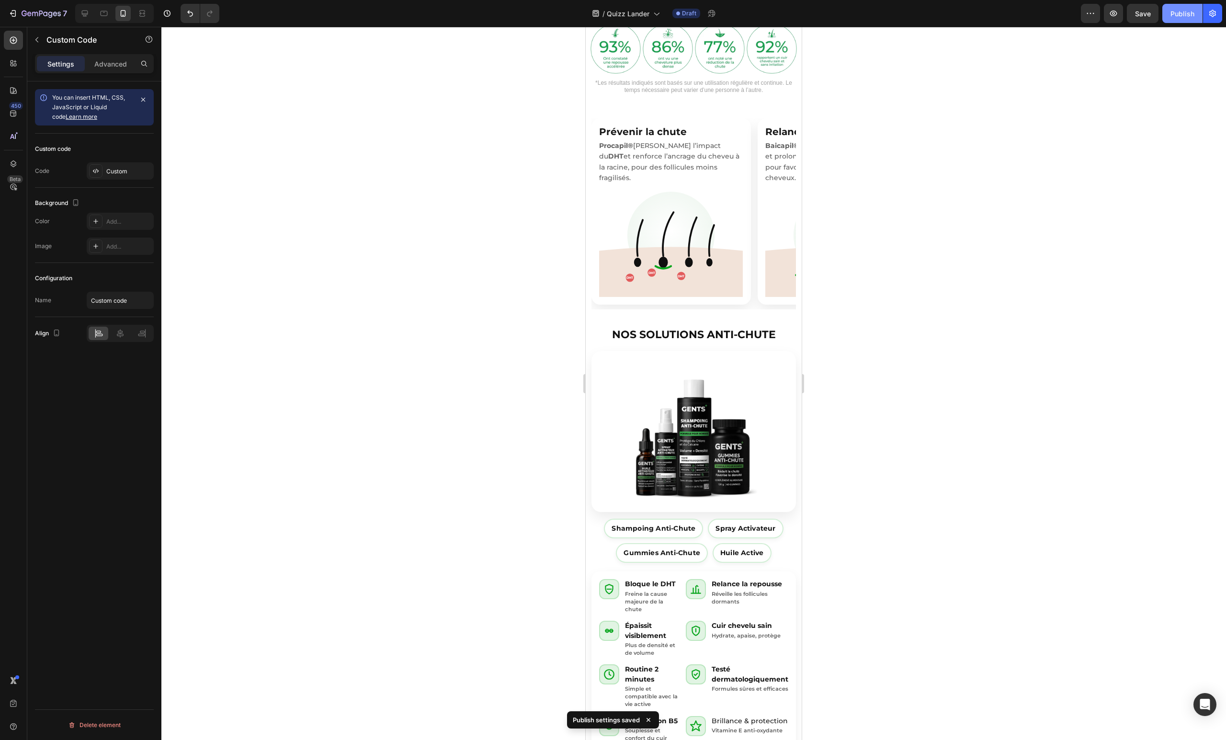
click at [1174, 14] on div "Publish" at bounding box center [1182, 14] width 24 height 10
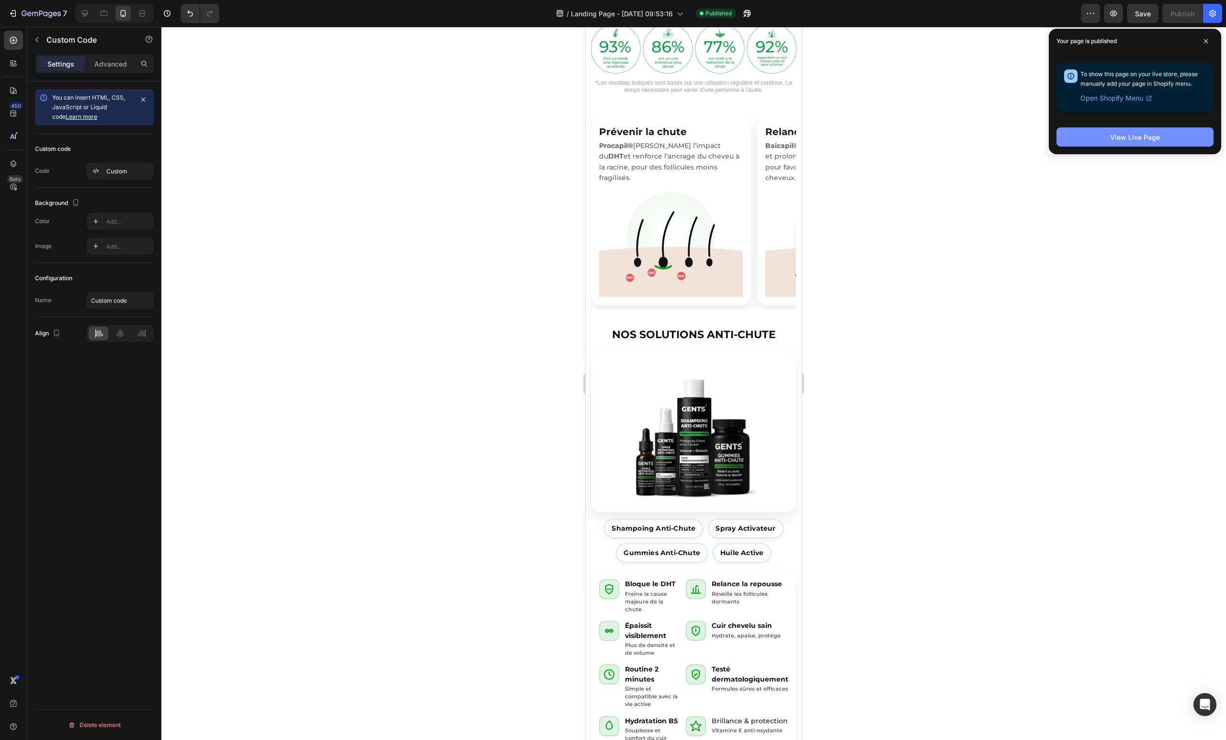
click at [1153, 140] on div "View Live Page" at bounding box center [1135, 137] width 50 height 10
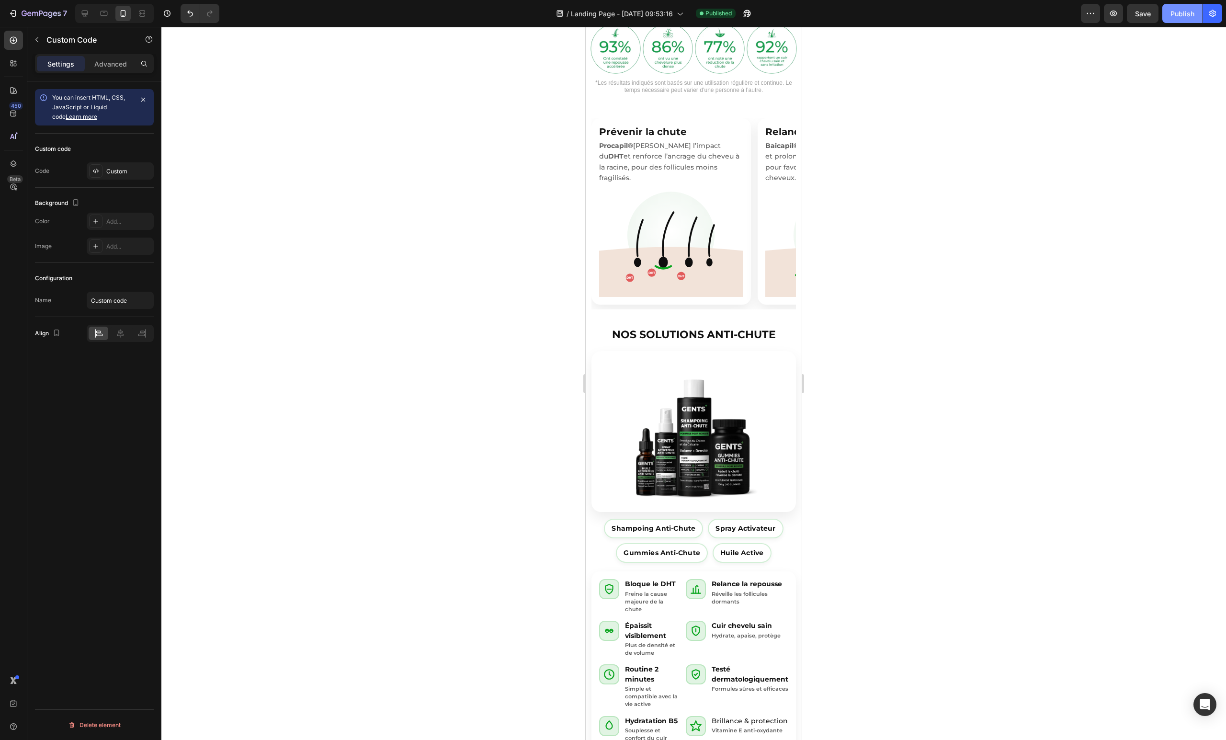
click at [1185, 19] on button "Publish" at bounding box center [1182, 13] width 40 height 19
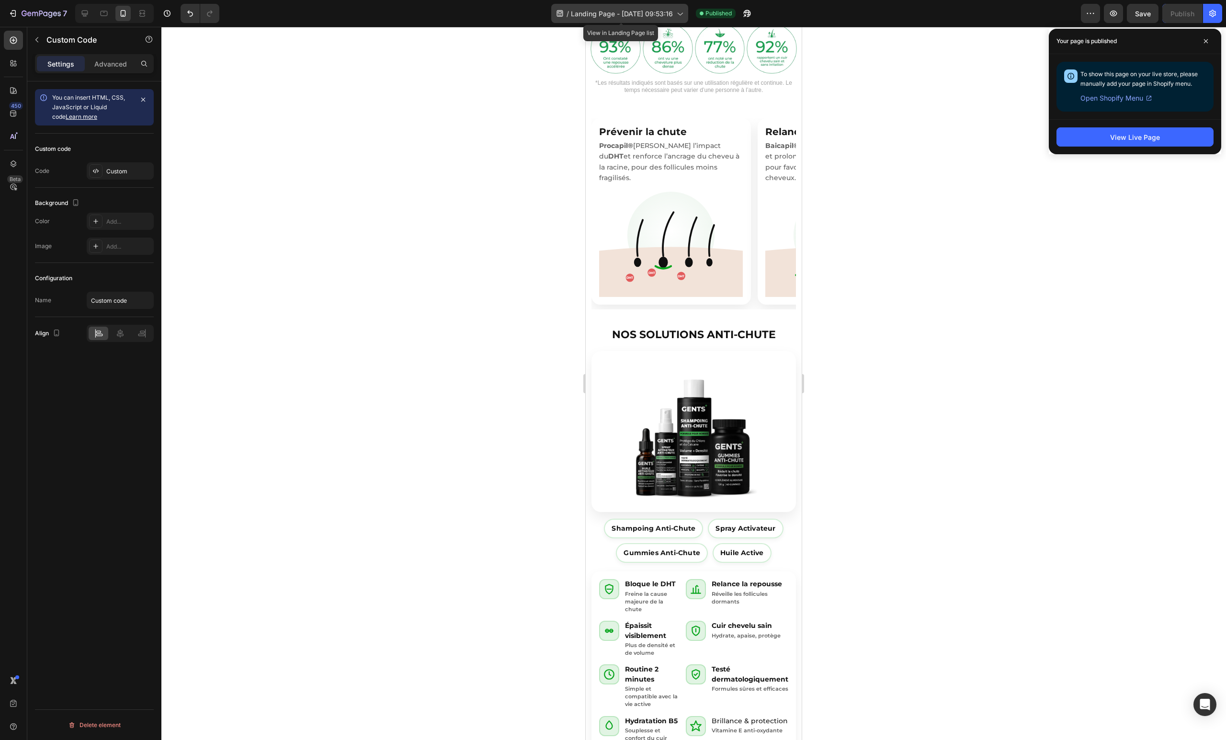
click at [630, 11] on span "Landing Page - [DATE] 09:53:16" at bounding box center [622, 14] width 102 height 10
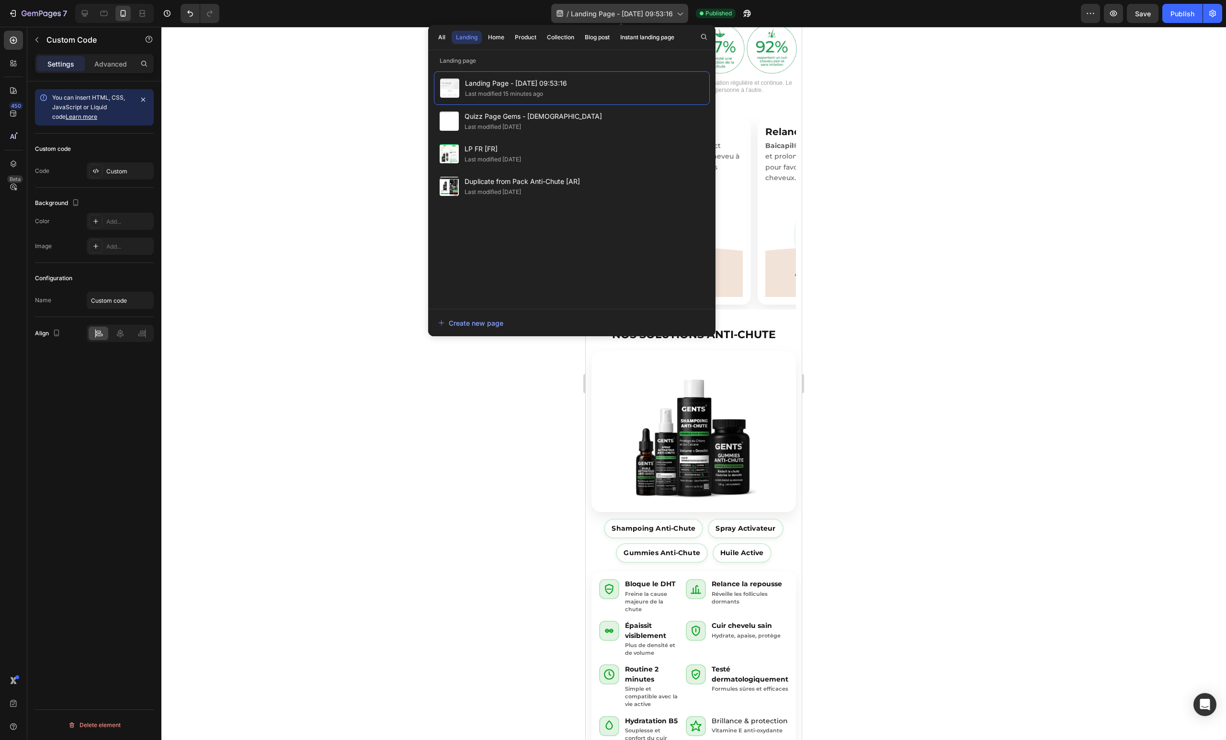
click at [630, 11] on span "Landing Page - [DATE] 09:53:16" at bounding box center [622, 14] width 102 height 10
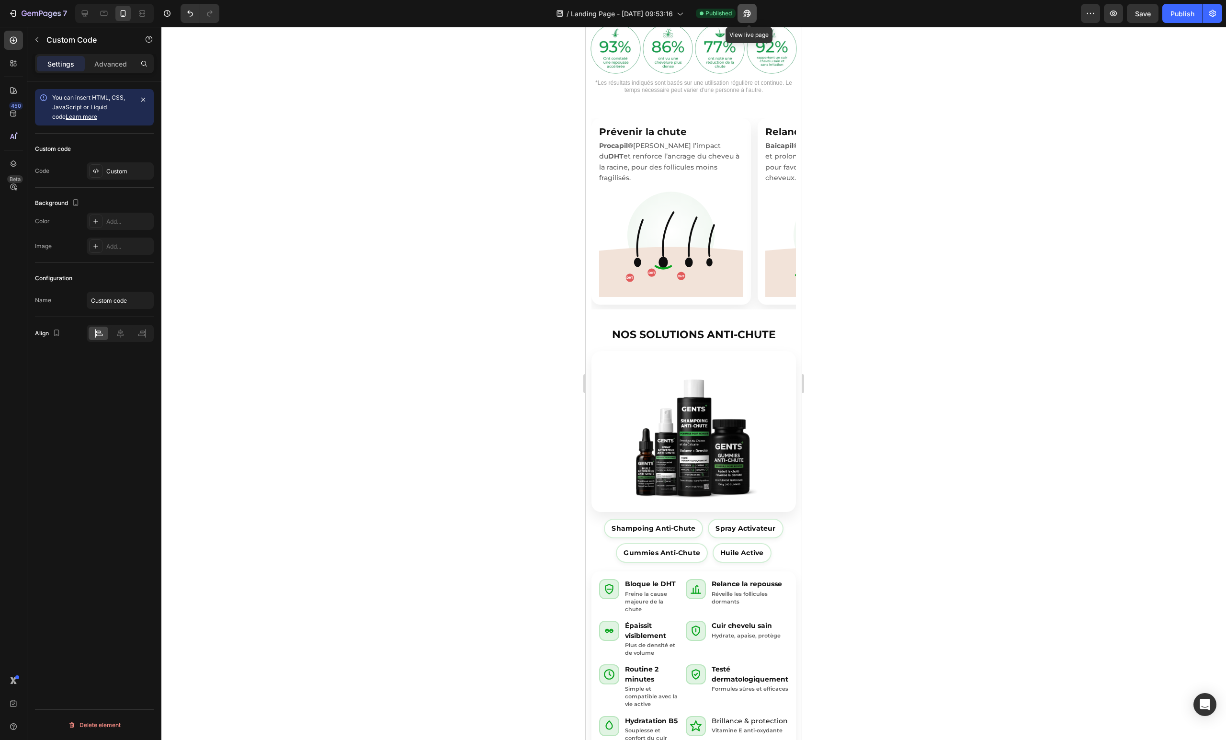
click at [752, 15] on icon "button" at bounding box center [747, 14] width 10 height 10
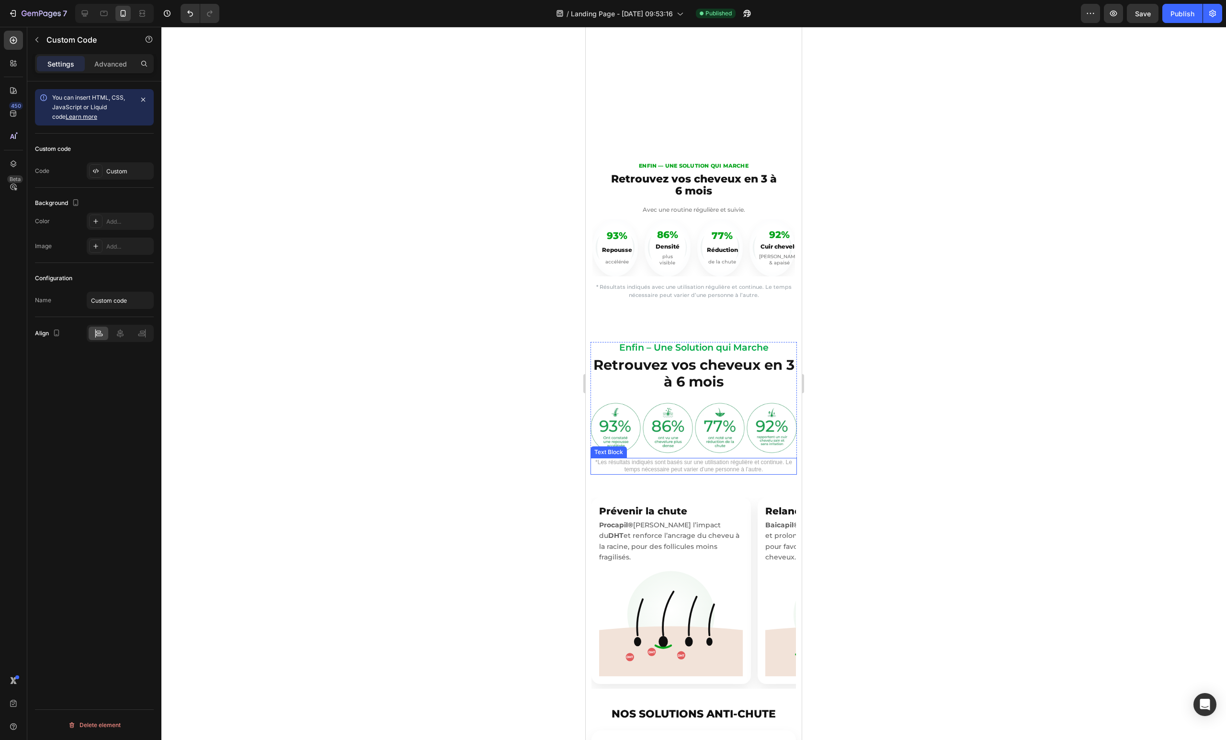
scroll to position [1256, 0]
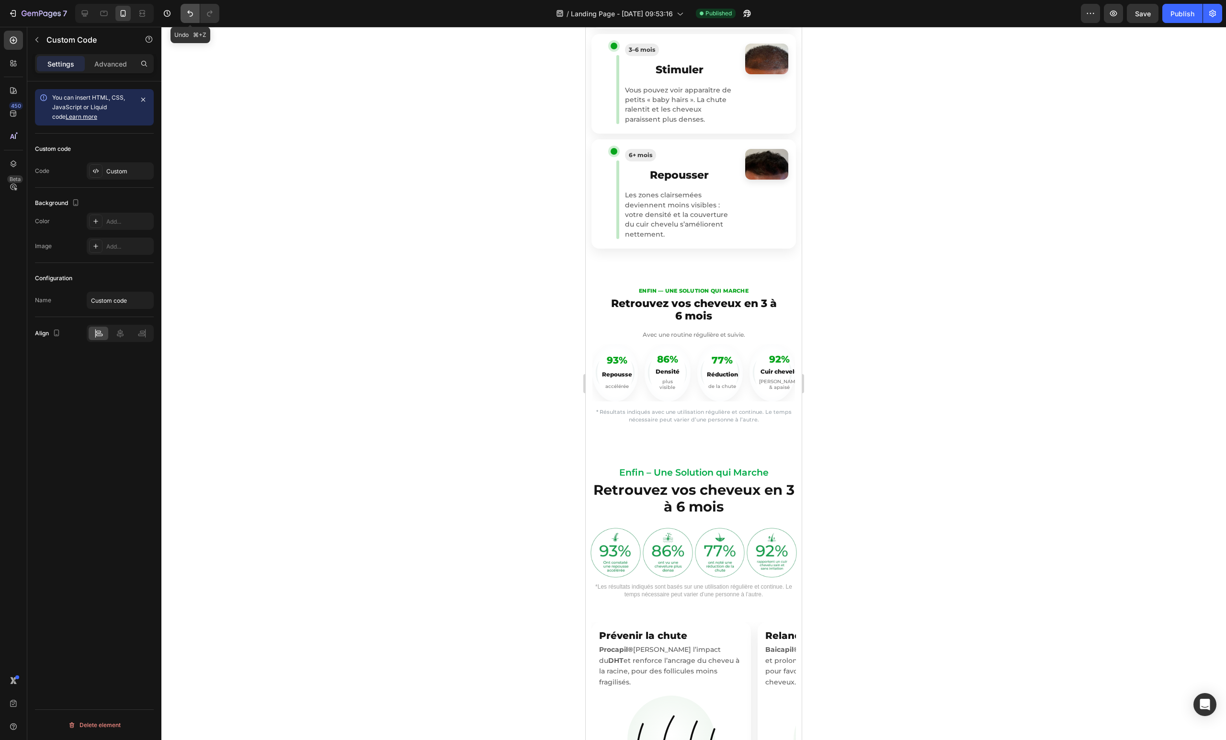
click at [191, 18] on icon "Undo/Redo" at bounding box center [190, 14] width 10 height 10
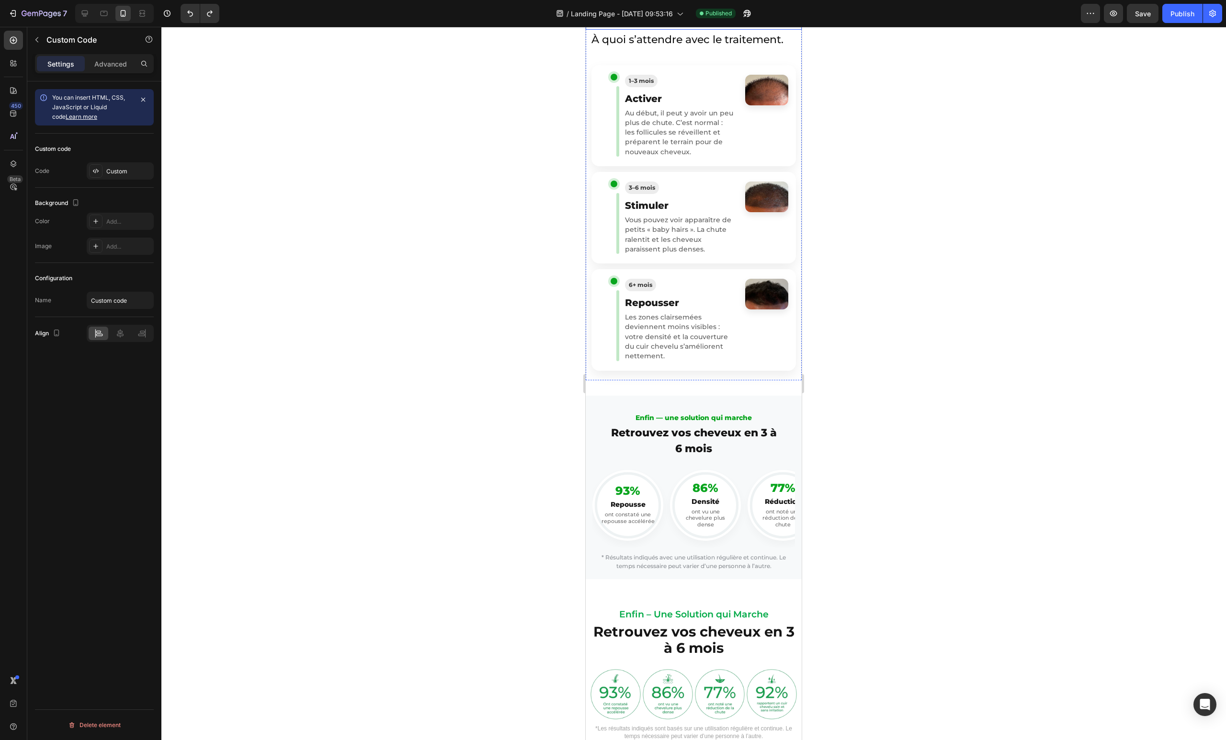
scroll to position [877, 0]
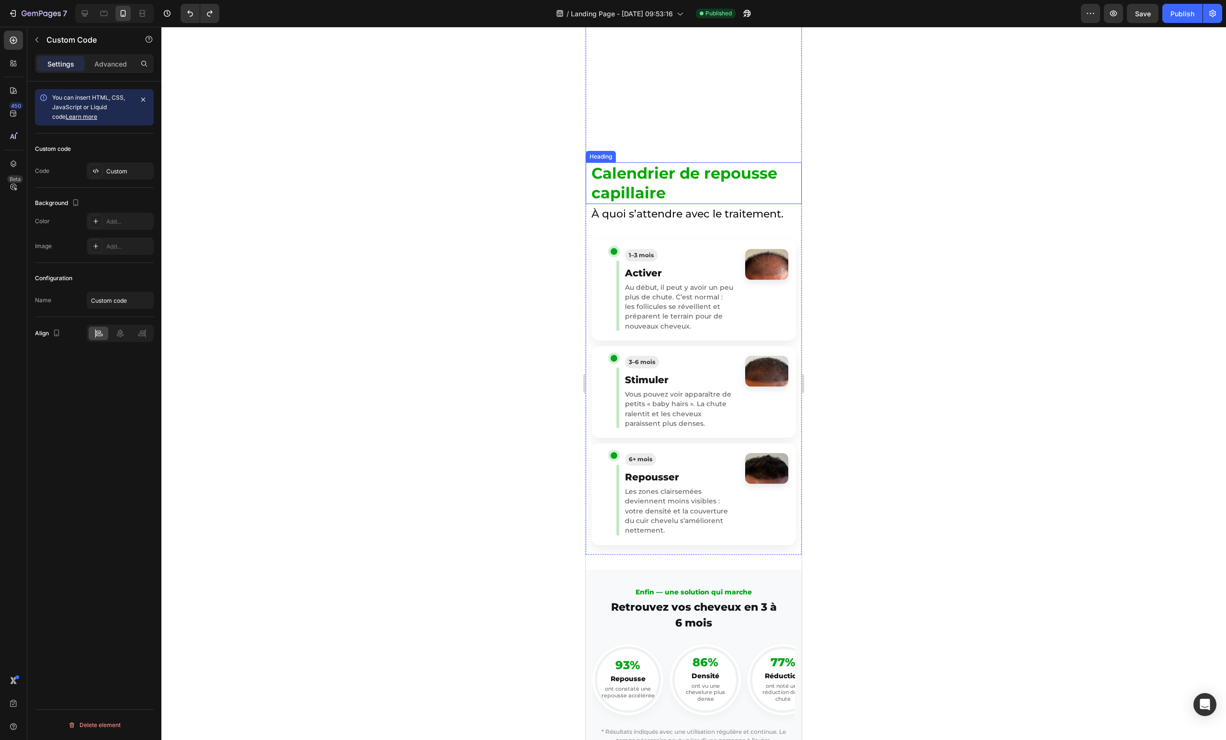
click at [713, 283] on p "Au début, il peut y avoir un peu plus de chute. C’est normal : les follicules s…" at bounding box center [679, 307] width 109 height 48
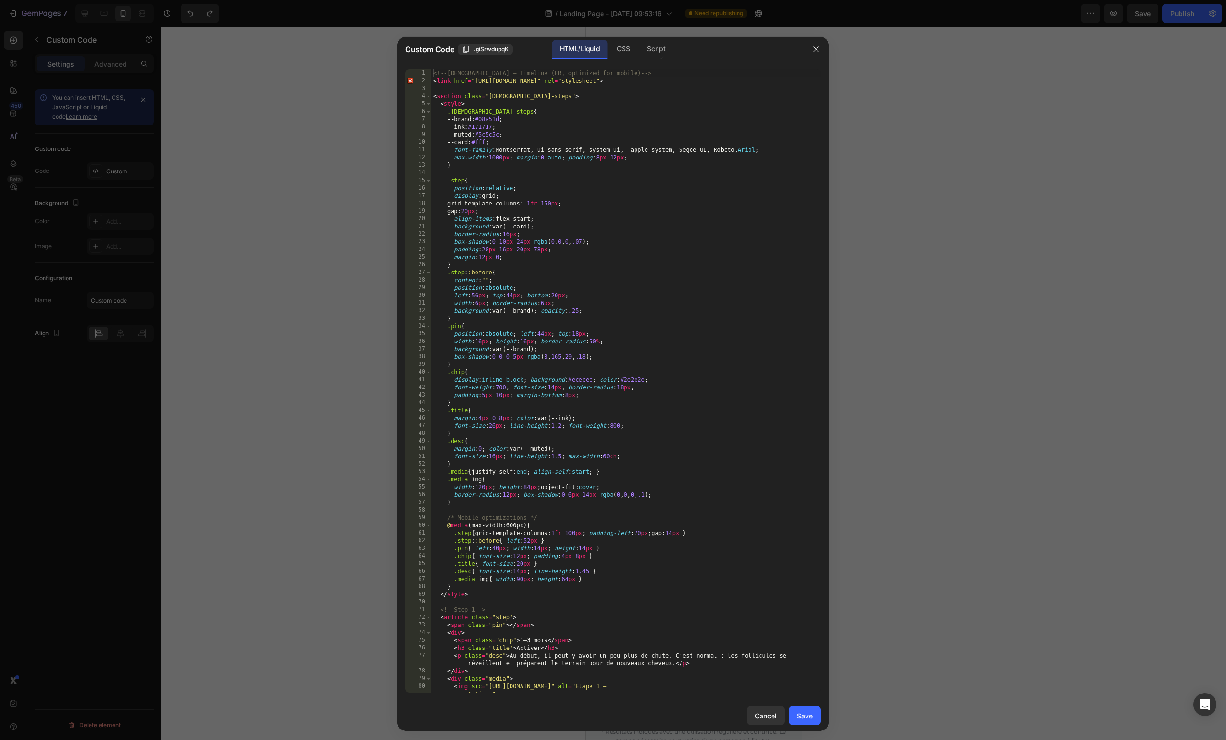
scroll to position [0, 0]
click at [478, 272] on div "<!-- GENTS — Timeline (FR, optimized for mobile) --> < link href = "https://fon…" at bounding box center [625, 388] width 389 height 638
click at [570, 270] on div "<!-- GENTS — Timeline (FR, optimized for mobile) --> < link href = "https://fon…" at bounding box center [625, 388] width 389 height 638
type textarea "</article> </section>"
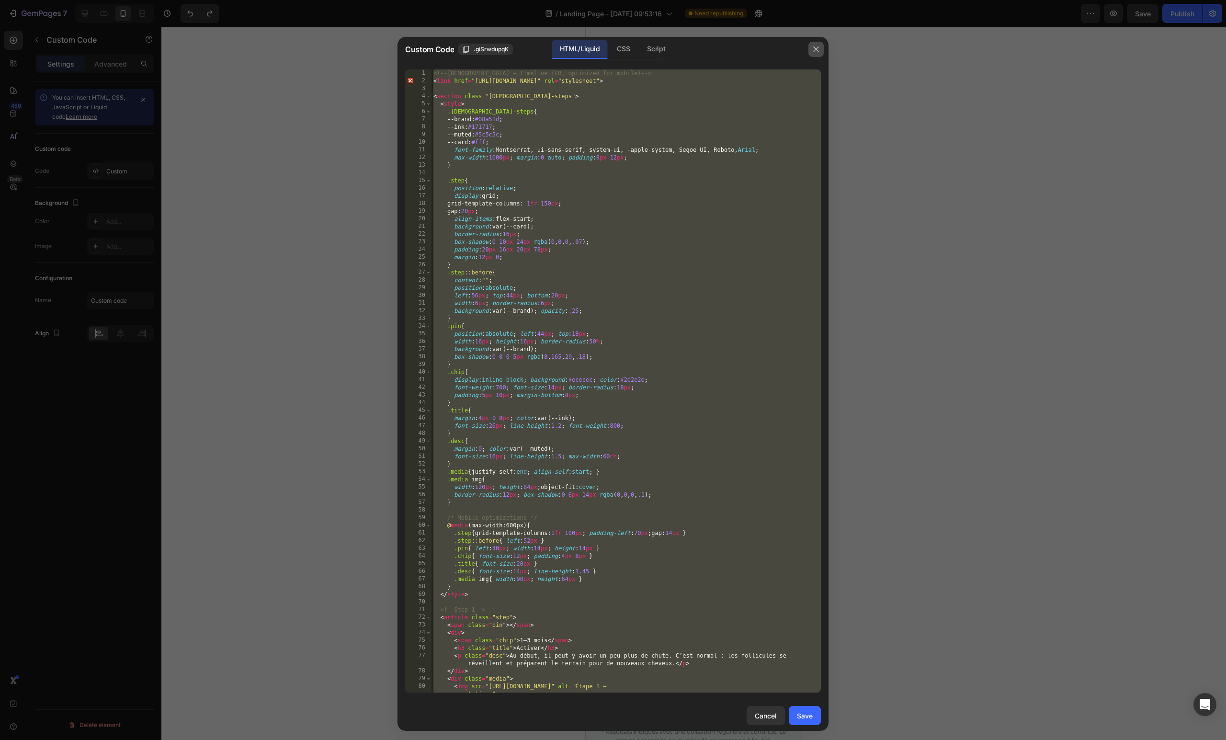
click at [816, 47] on icon "button" at bounding box center [816, 49] width 8 height 8
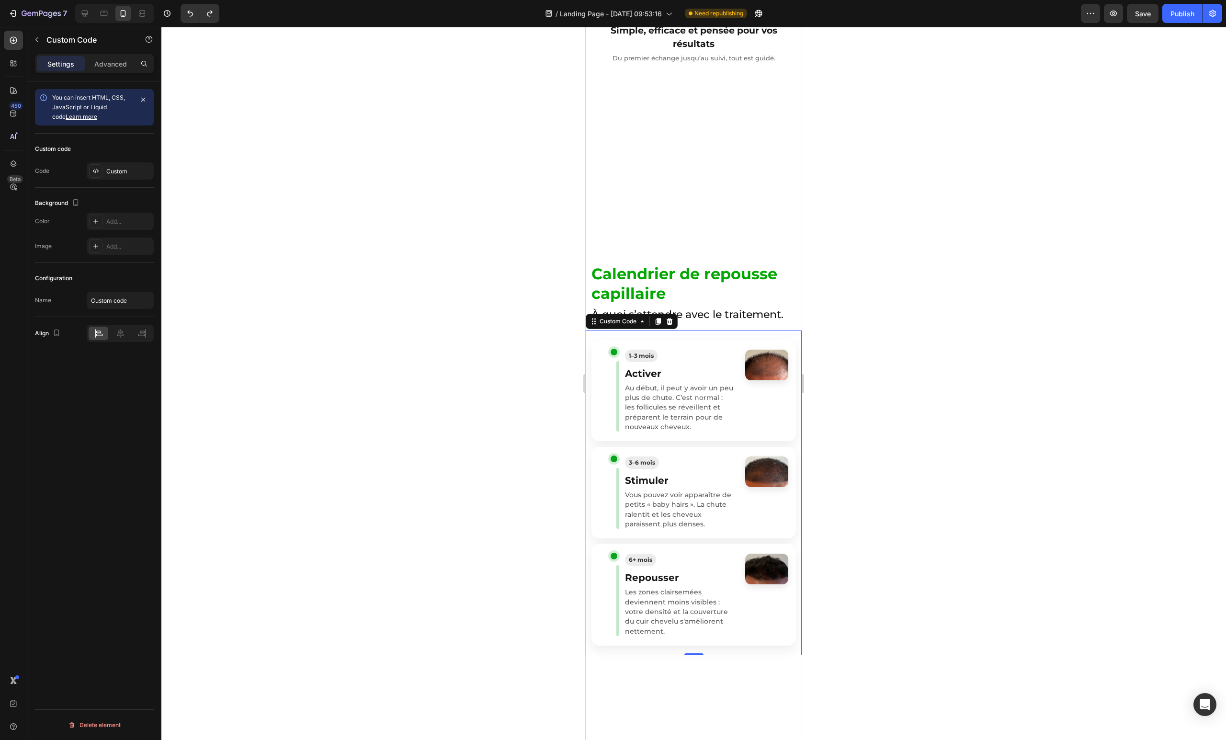
scroll to position [742, 0]
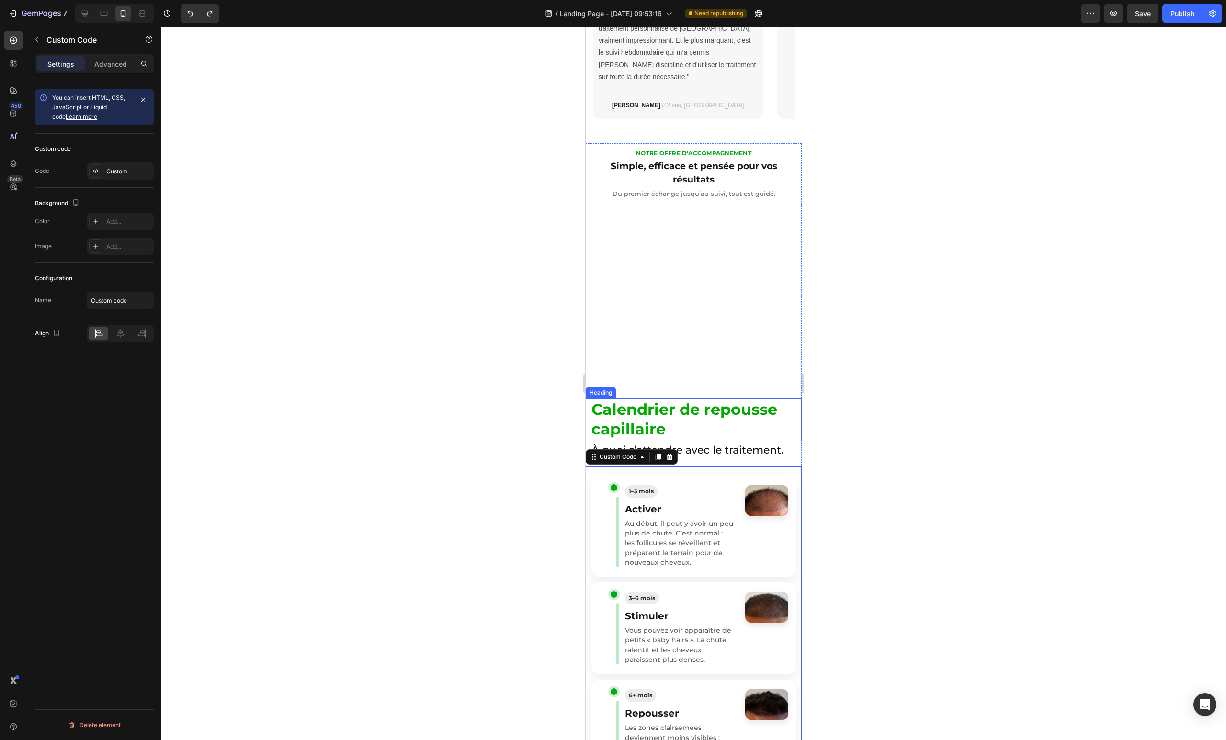
click at [770, 398] on h2 "Calendrier de repousse capillaire" at bounding box center [693, 419] width 206 height 42
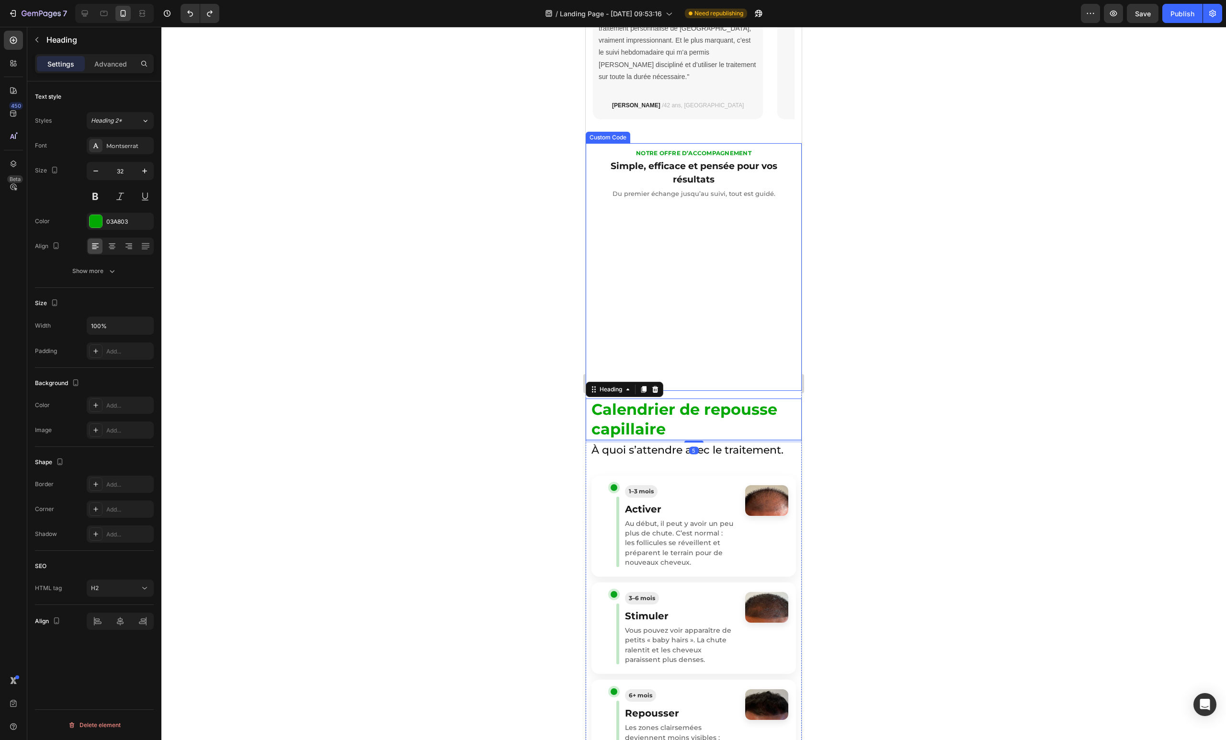
click at [738, 335] on div "Consultation offerte Échange initial pour comprendre votre cas. Protocole perso…" at bounding box center [693, 295] width 203 height 180
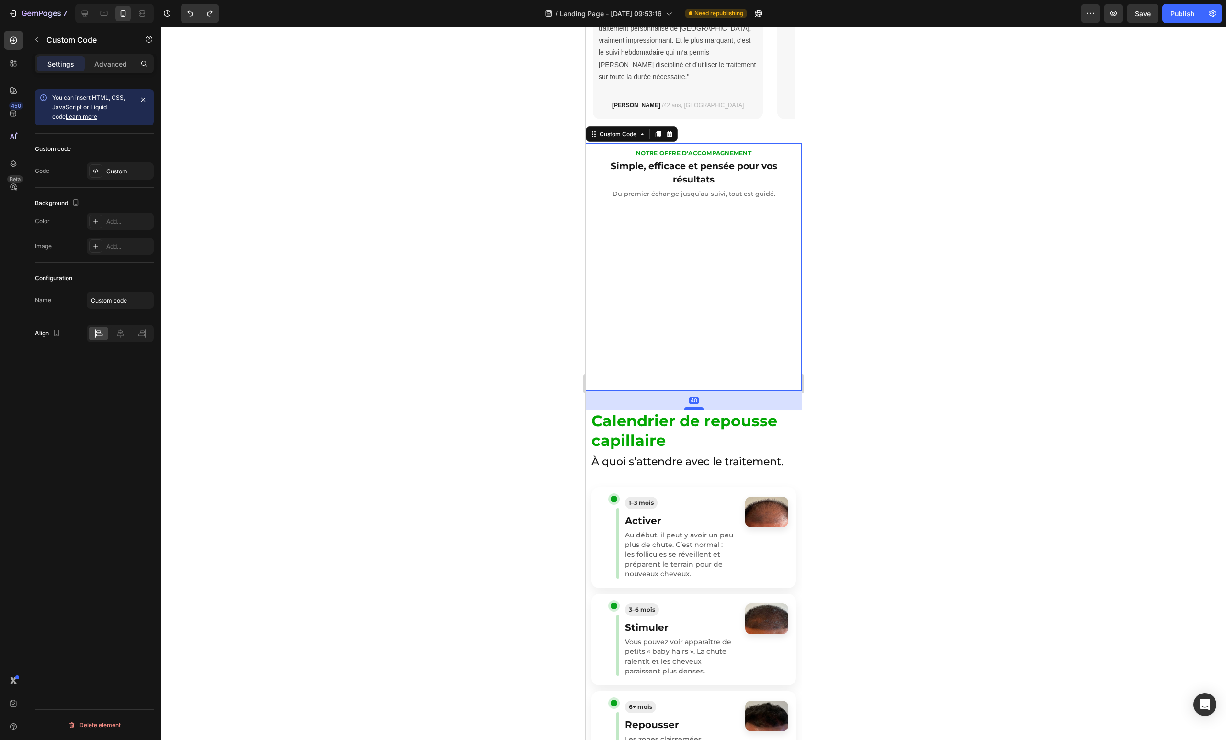
drag, startPoint x: 697, startPoint y: 375, endPoint x: 700, endPoint y: 387, distance: 11.8
click at [700, 407] on div at bounding box center [693, 408] width 19 height 3
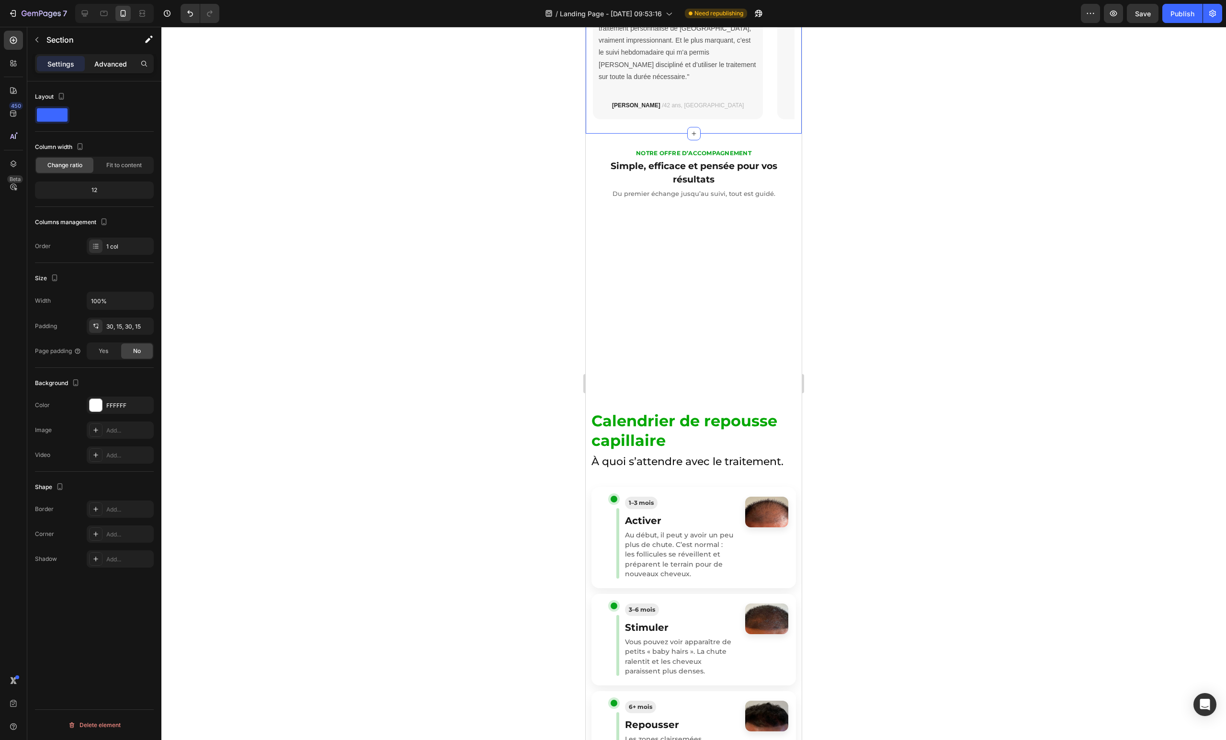
click at [104, 66] on p "Advanced" at bounding box center [110, 64] width 33 height 10
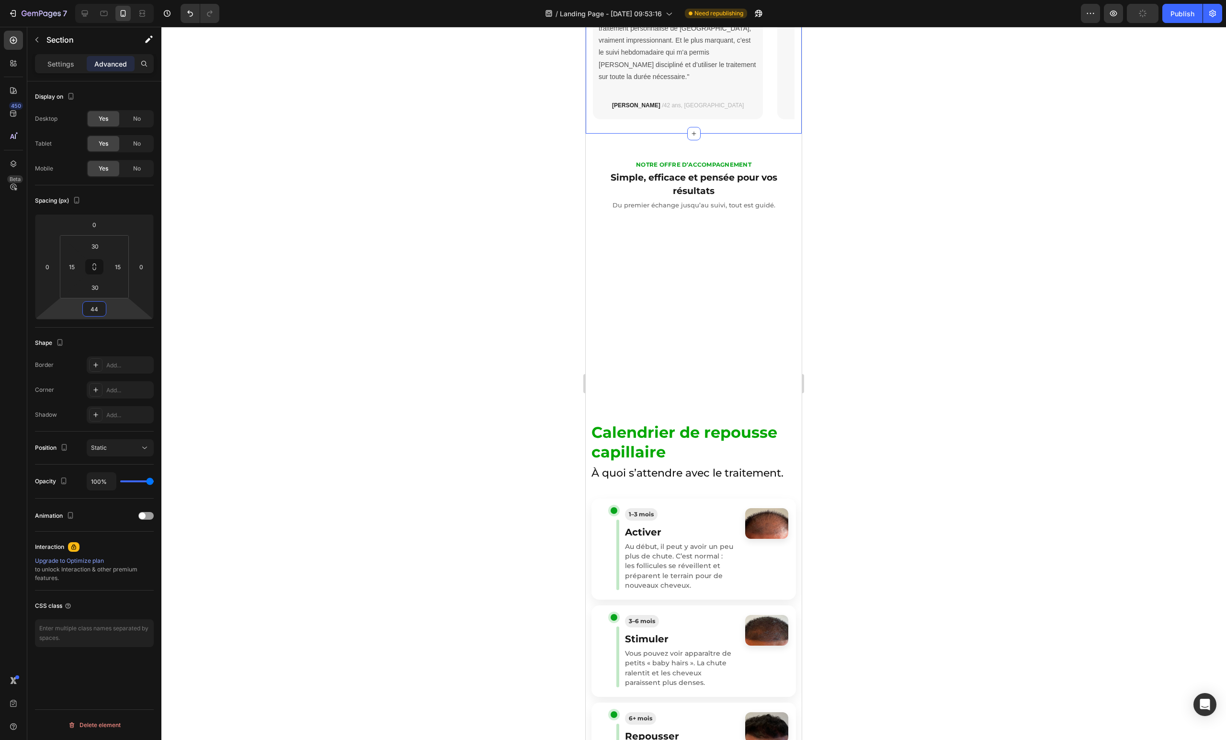
type input "46"
drag, startPoint x: 110, startPoint y: 310, endPoint x: 113, endPoint y: 304, distance: 6.7
click at [113, 0] on html "7 Version history / Landing Page - [DATE] 09:53:16 Need republishing Preview Pu…" at bounding box center [613, 0] width 1226 height 0
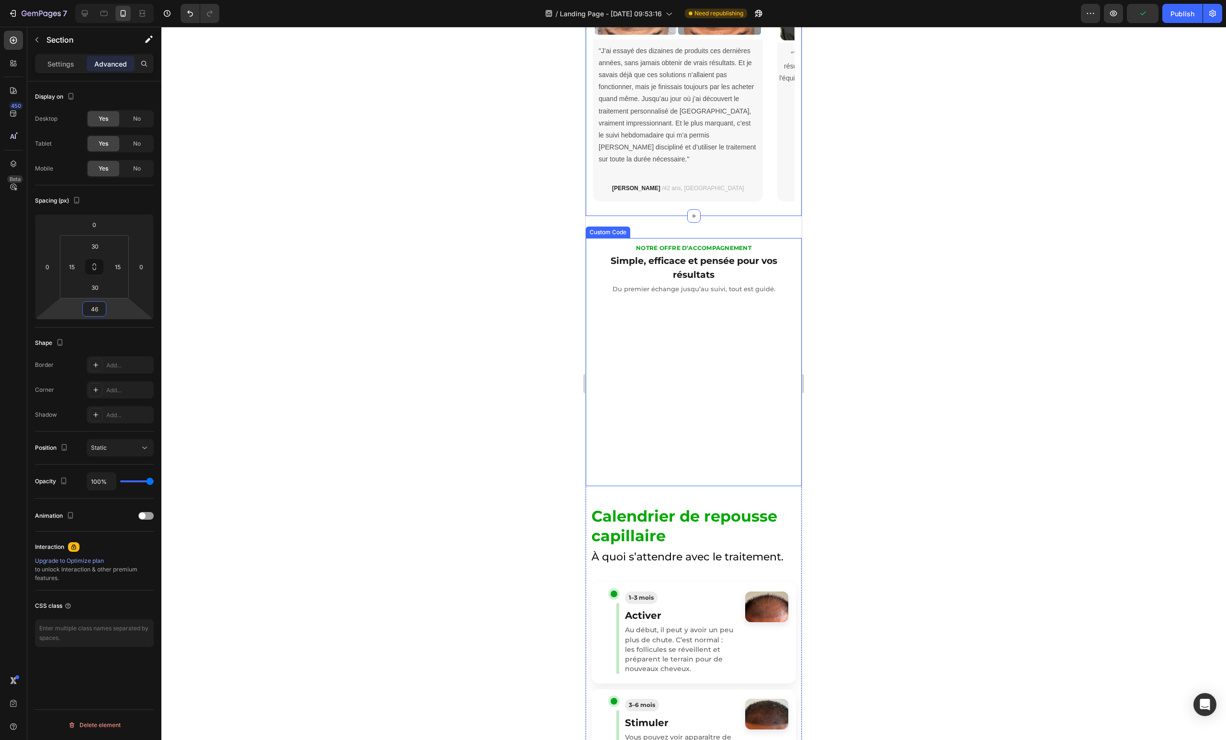
scroll to position [375, 0]
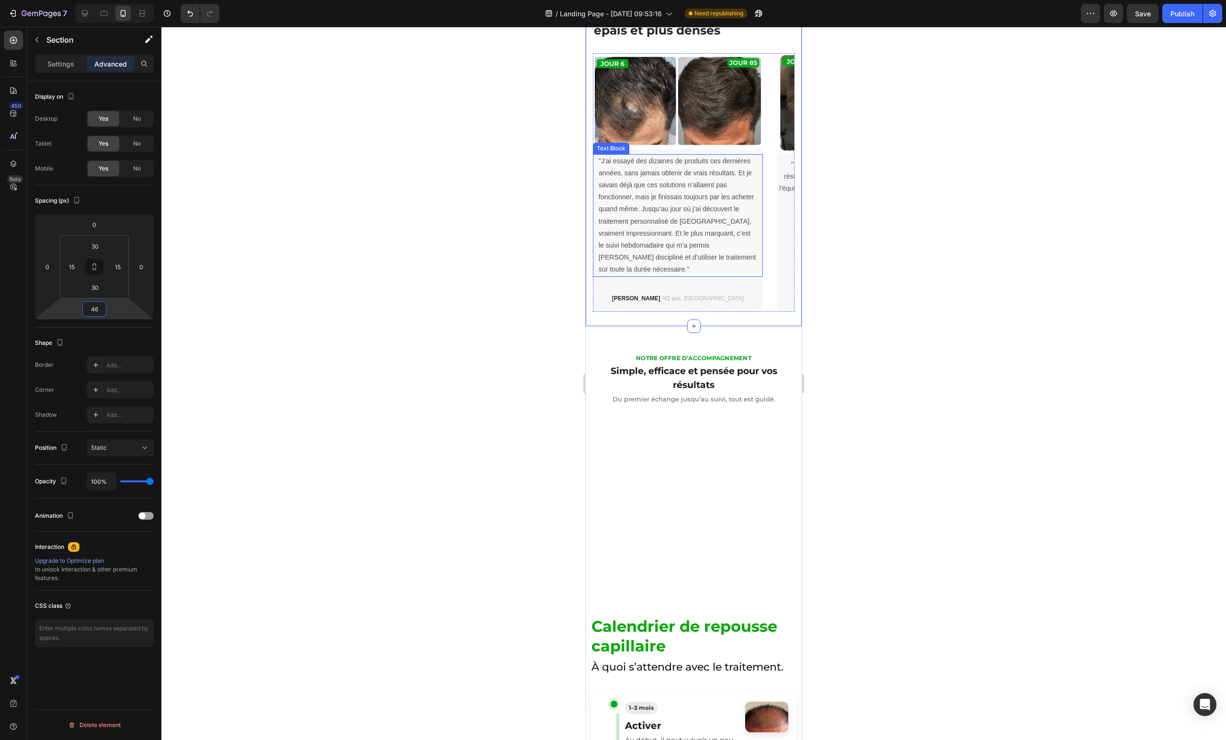
click at [677, 194] on p ""J’ai essayé des dizaines de produits ces dernières années, sans jamais obtenir…" at bounding box center [678, 215] width 158 height 121
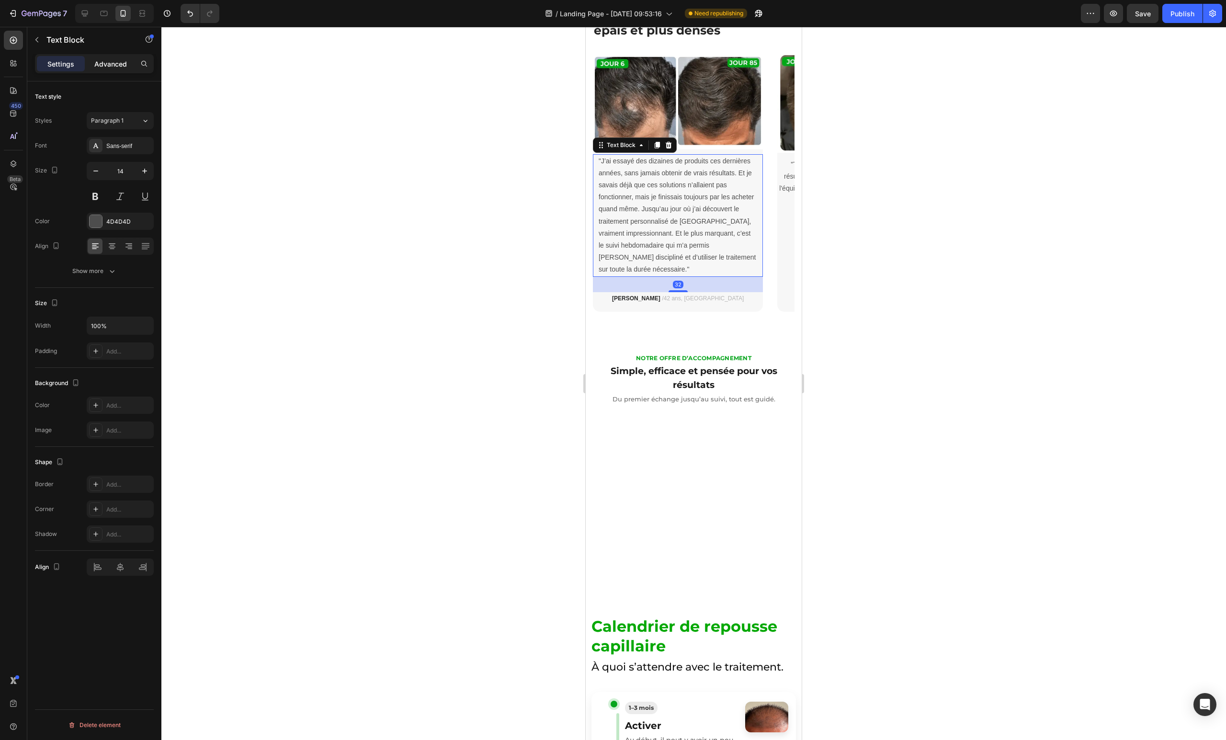
click at [105, 62] on p "Advanced" at bounding box center [110, 64] width 33 height 10
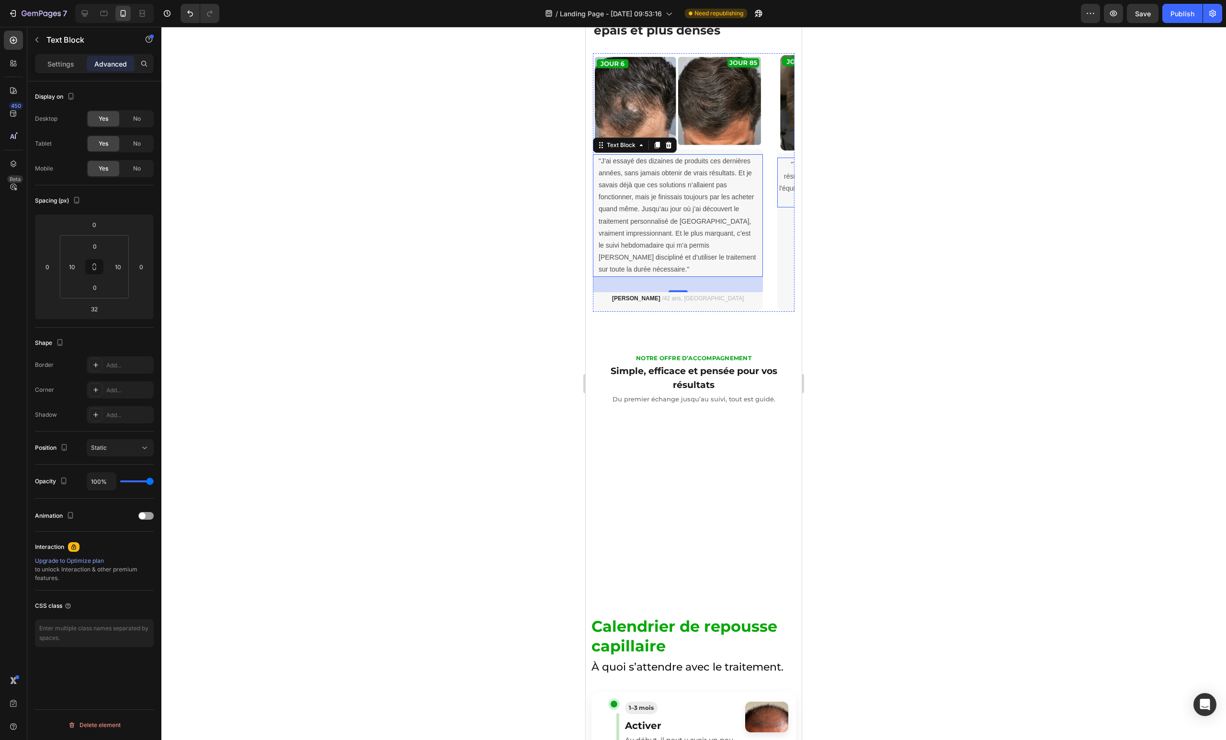
click at [788, 179] on p ""Traitement incroyable. Je le suis toujours, et les résultats sont vraiment mir…" at bounding box center [862, 182] width 168 height 48
click at [73, 266] on input "0" at bounding box center [72, 267] width 14 height 14
type input "10"
click at [121, 267] on input "0" at bounding box center [118, 267] width 14 height 14
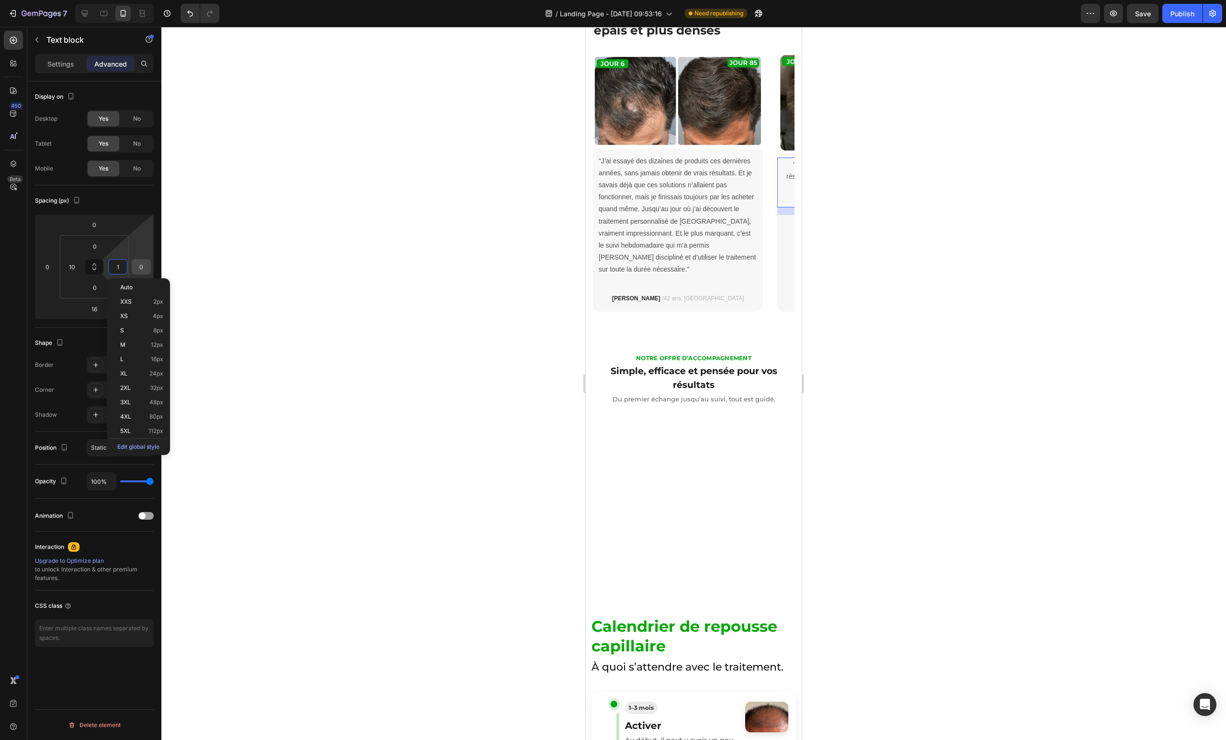
type input "10"
click at [765, 273] on div "Image "J’ai essayé des dizaines de produits ces dernières années, sans jamais o…" at bounding box center [694, 182] width 202 height 259
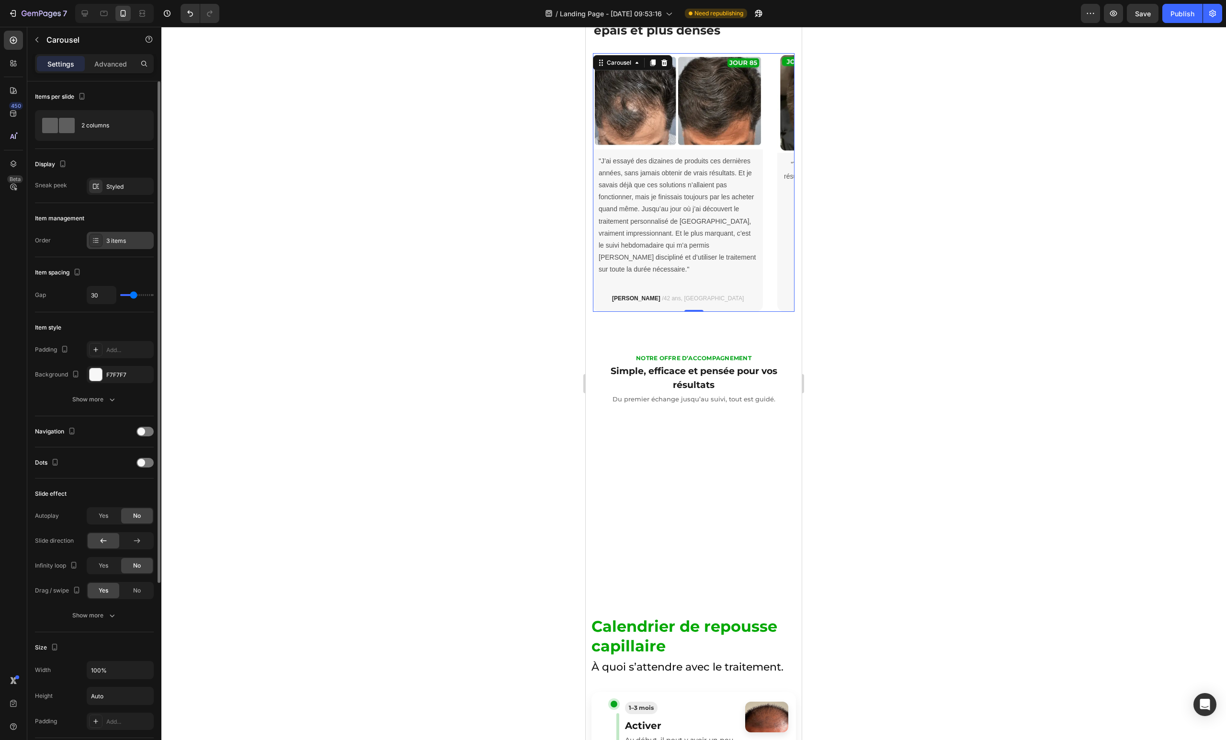
click at [113, 242] on div "3 items" at bounding box center [128, 241] width 45 height 9
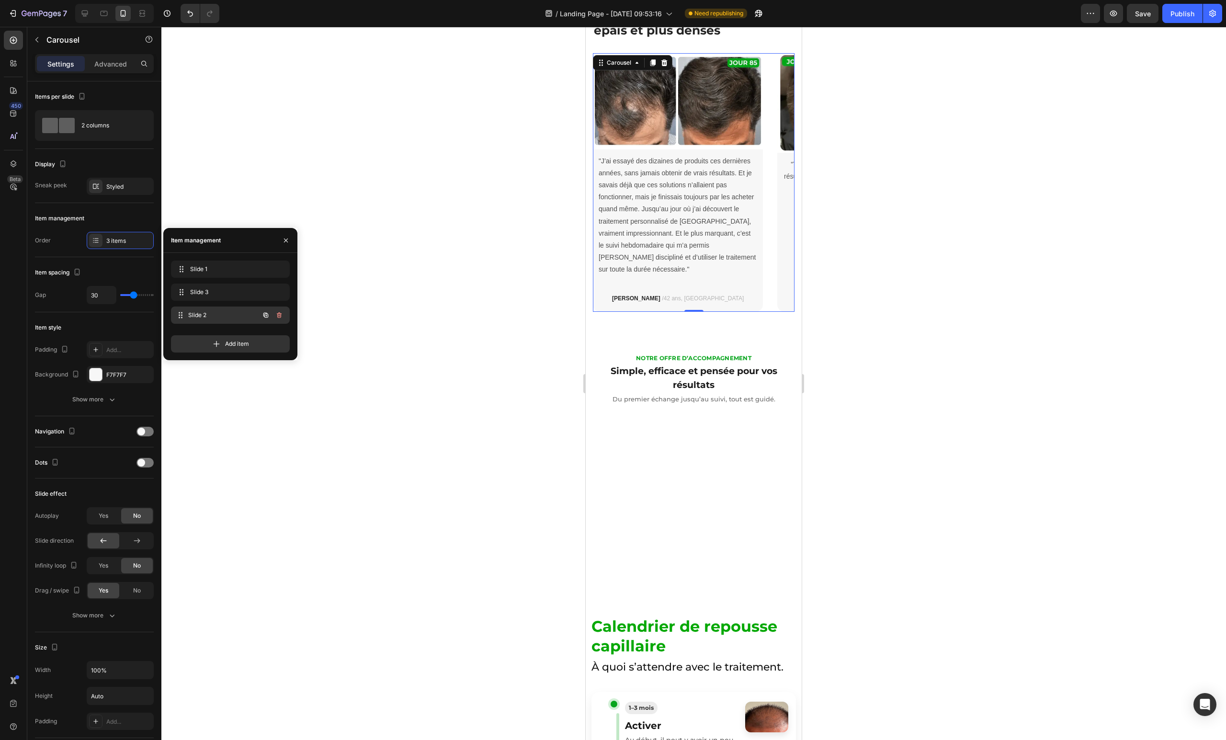
click at [203, 313] on span "Slide 2" at bounding box center [223, 315] width 71 height 9
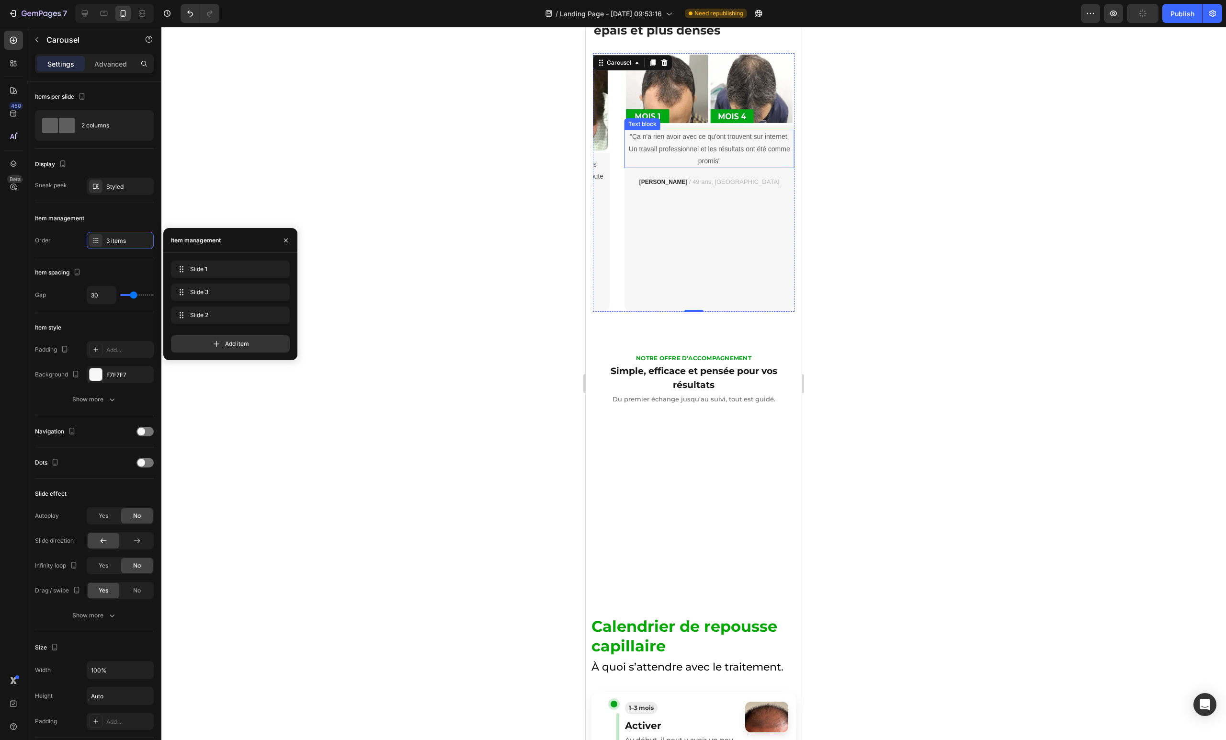
click at [643, 146] on p ""Ça n'a rien avoir avec ce qu'ont trouvent sur internet. Un travail professionn…" at bounding box center [709, 149] width 168 height 36
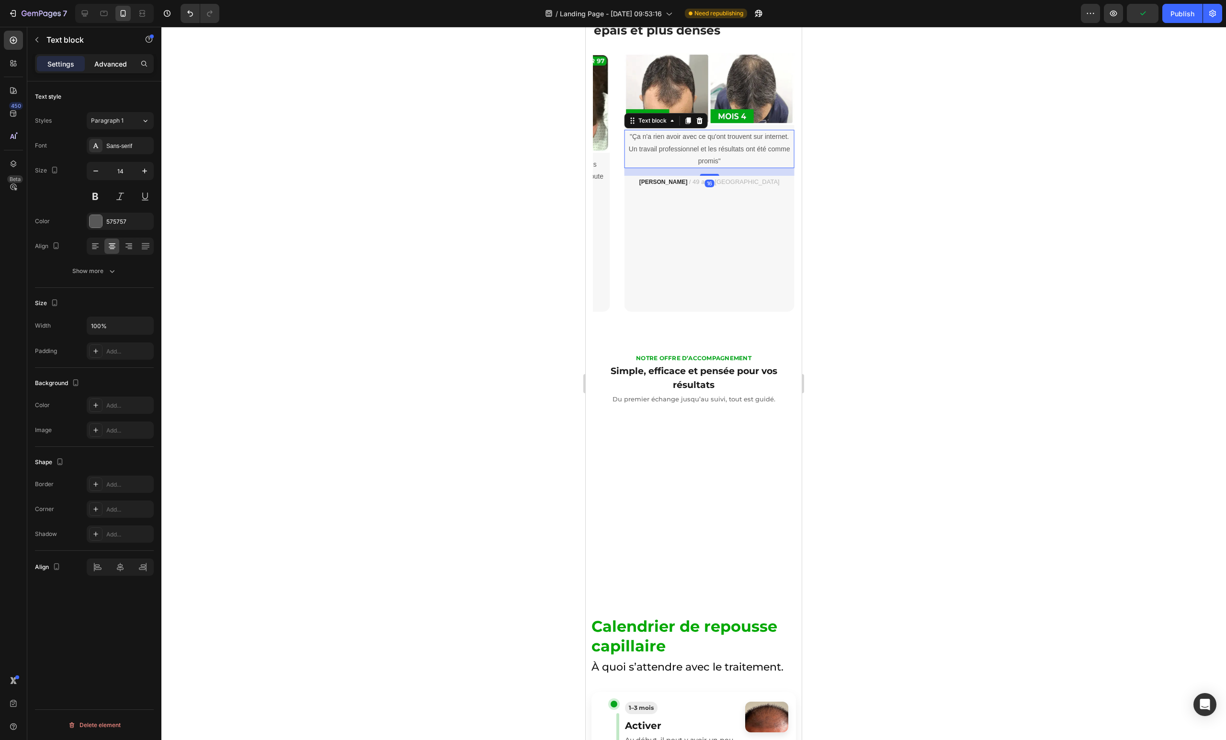
click at [104, 64] on p "Advanced" at bounding box center [110, 64] width 33 height 10
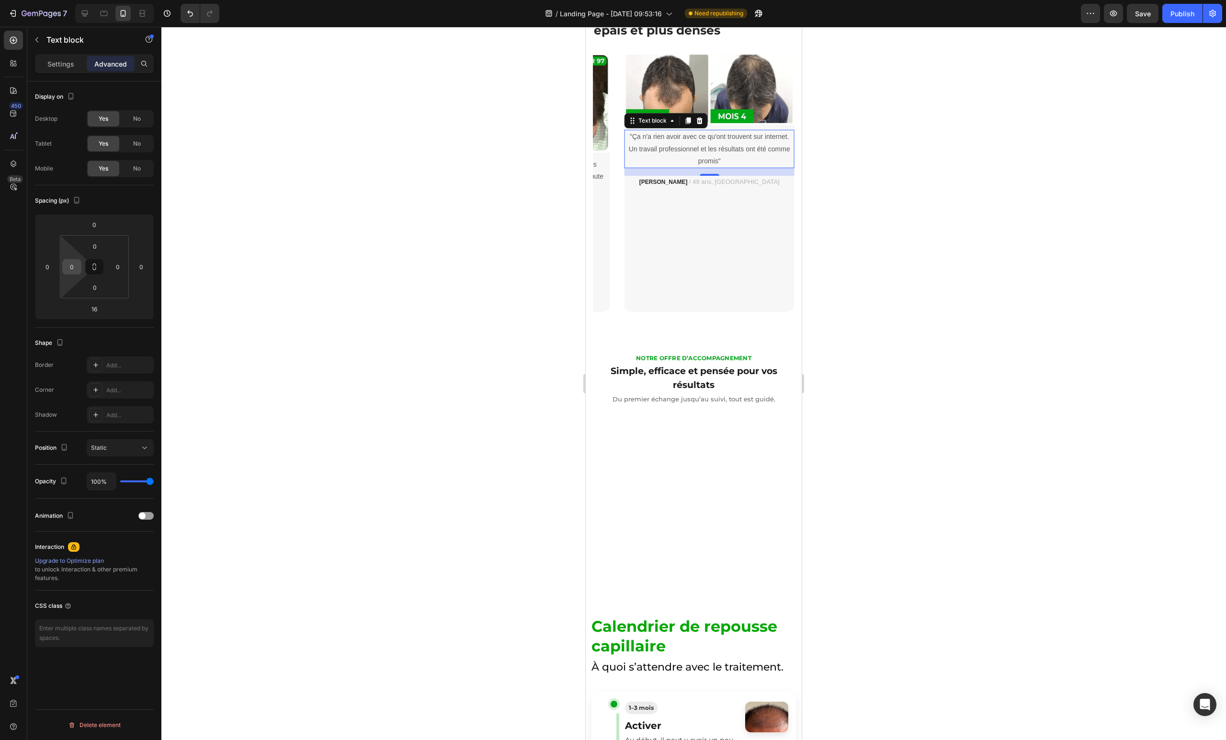
drag, startPoint x: 76, startPoint y: 268, endPoint x: 132, endPoint y: 280, distance: 57.3
click at [76, 268] on input "0" at bounding box center [72, 267] width 14 height 14
type input "10"
click at [115, 272] on input "0" at bounding box center [118, 267] width 14 height 14
type input "10"
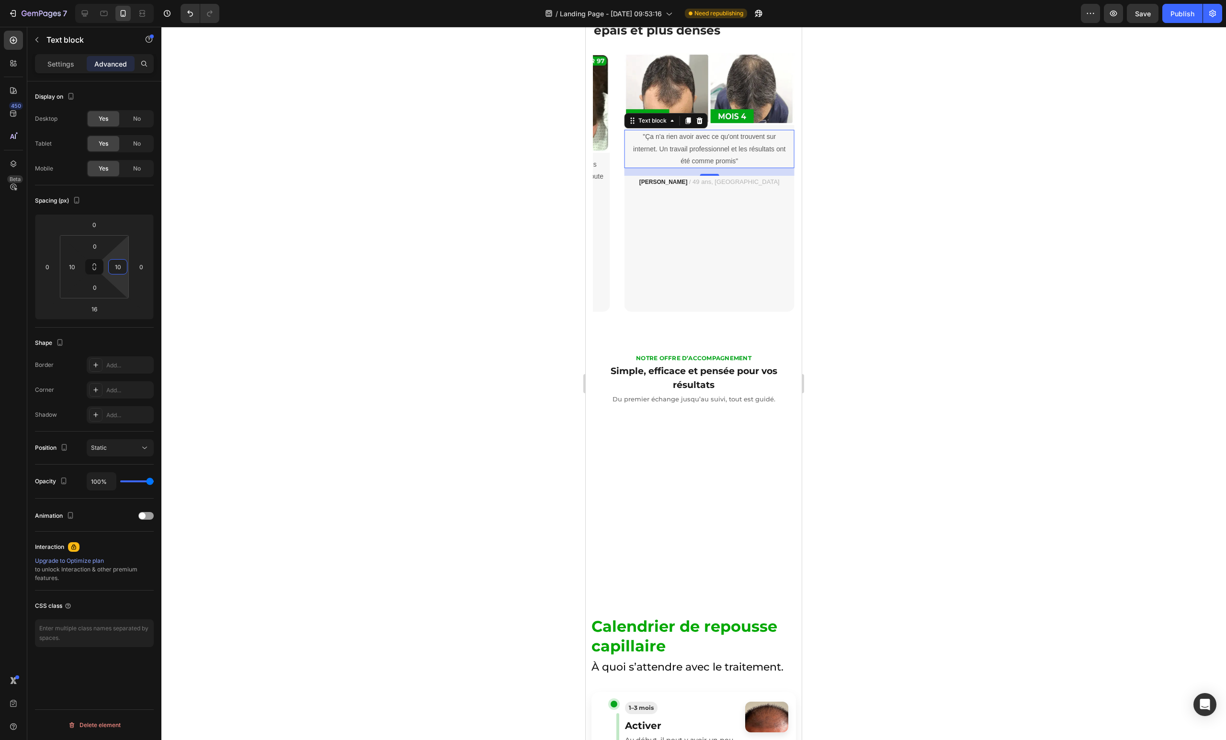
click at [67, 65] on p "Settings" at bounding box center [60, 64] width 27 height 10
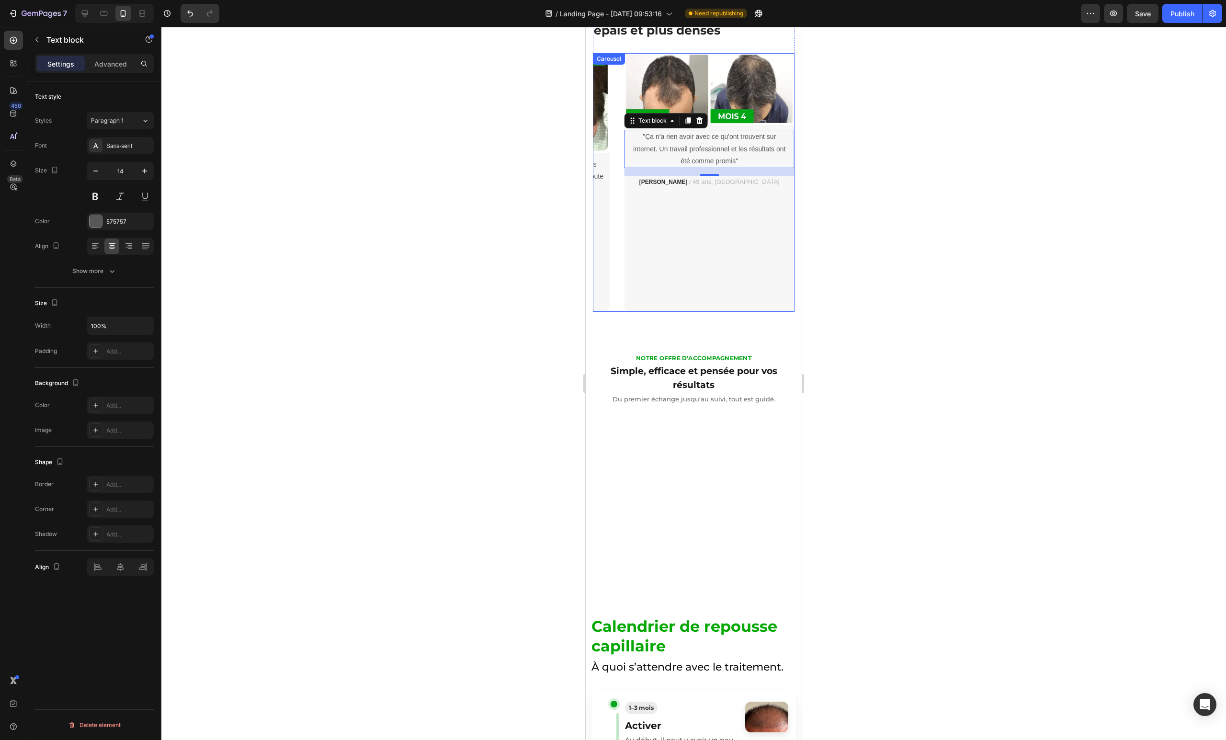
click at [617, 215] on div "Image "J’ai essayé des dizaines de produits ces dernières années, sans jamais o…" at bounding box center [694, 182] width 202 height 259
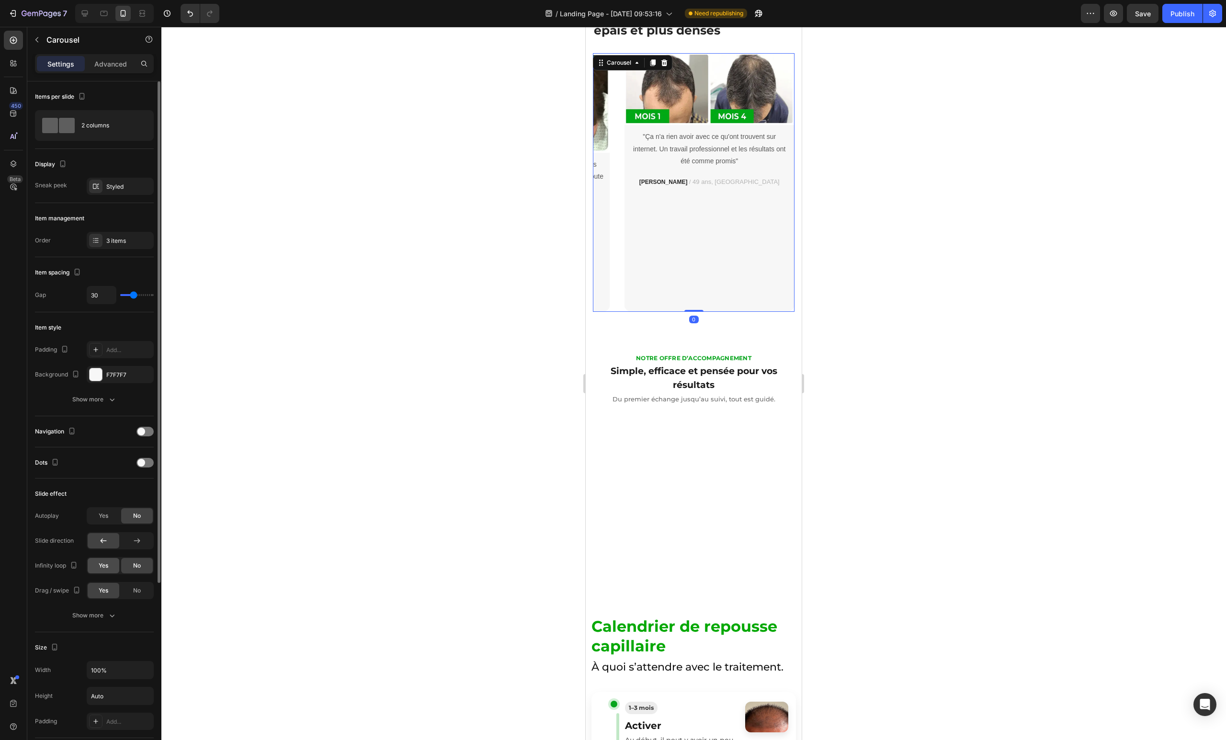
scroll to position [252, 0]
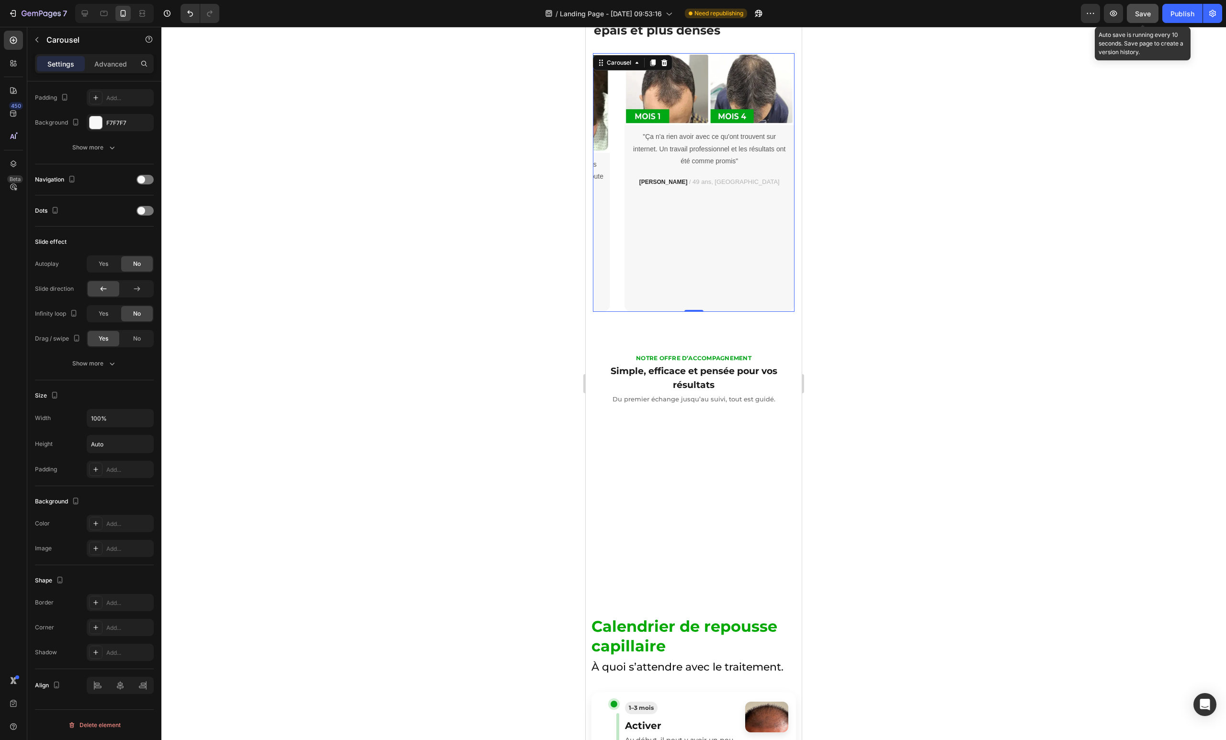
click at [1139, 18] on div "Save" at bounding box center [1143, 14] width 16 height 10
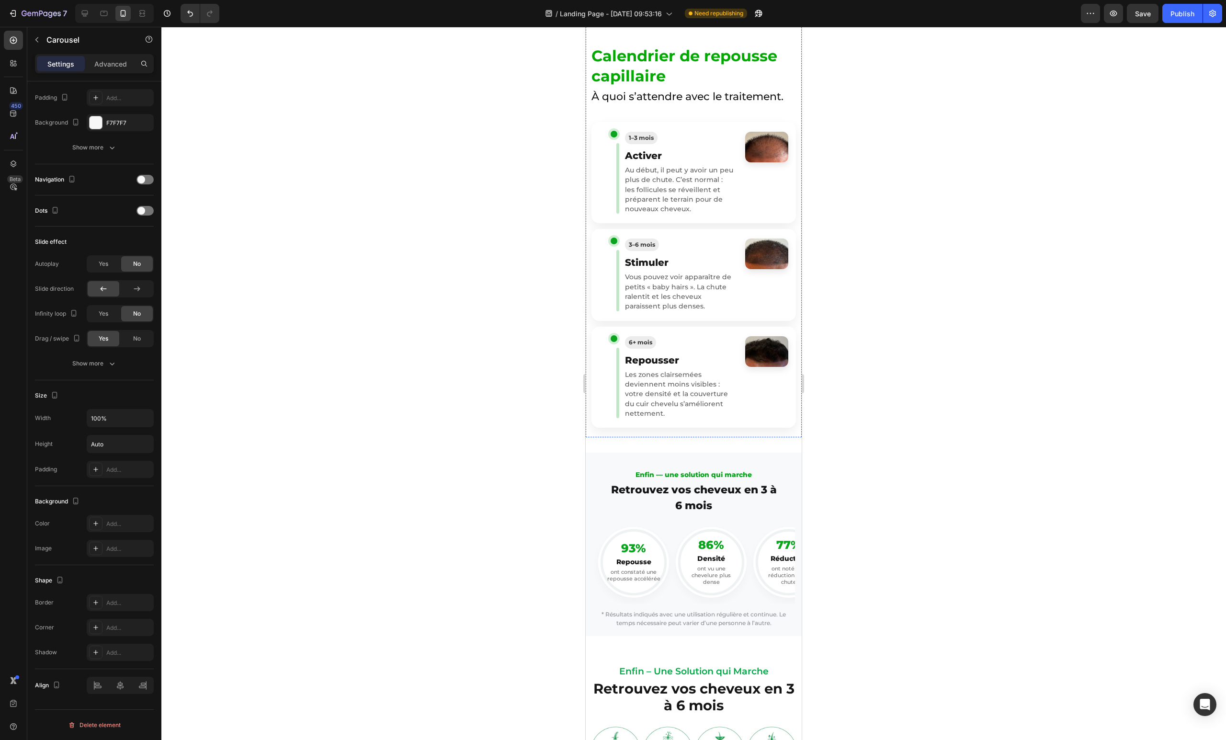
scroll to position [1007, 0]
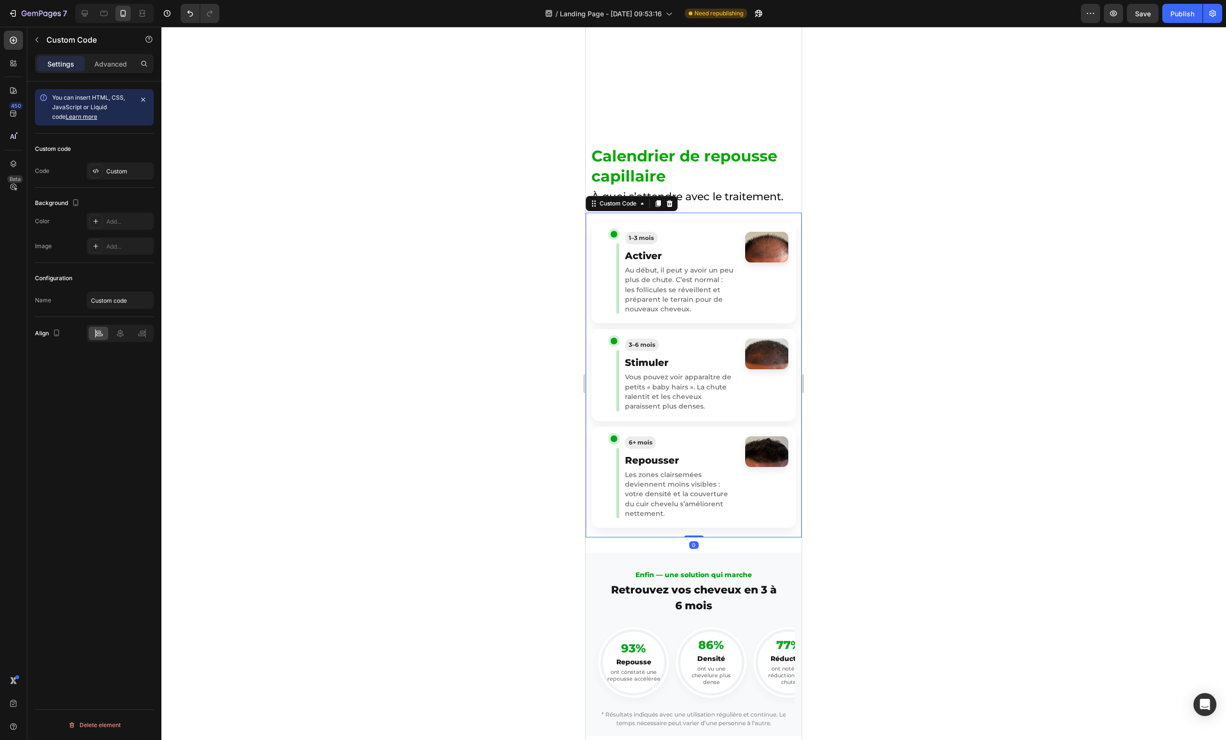
click at [693, 294] on p "Au début, il peut y avoir un peu plus de chute. C’est normal : les follicules s…" at bounding box center [679, 289] width 109 height 48
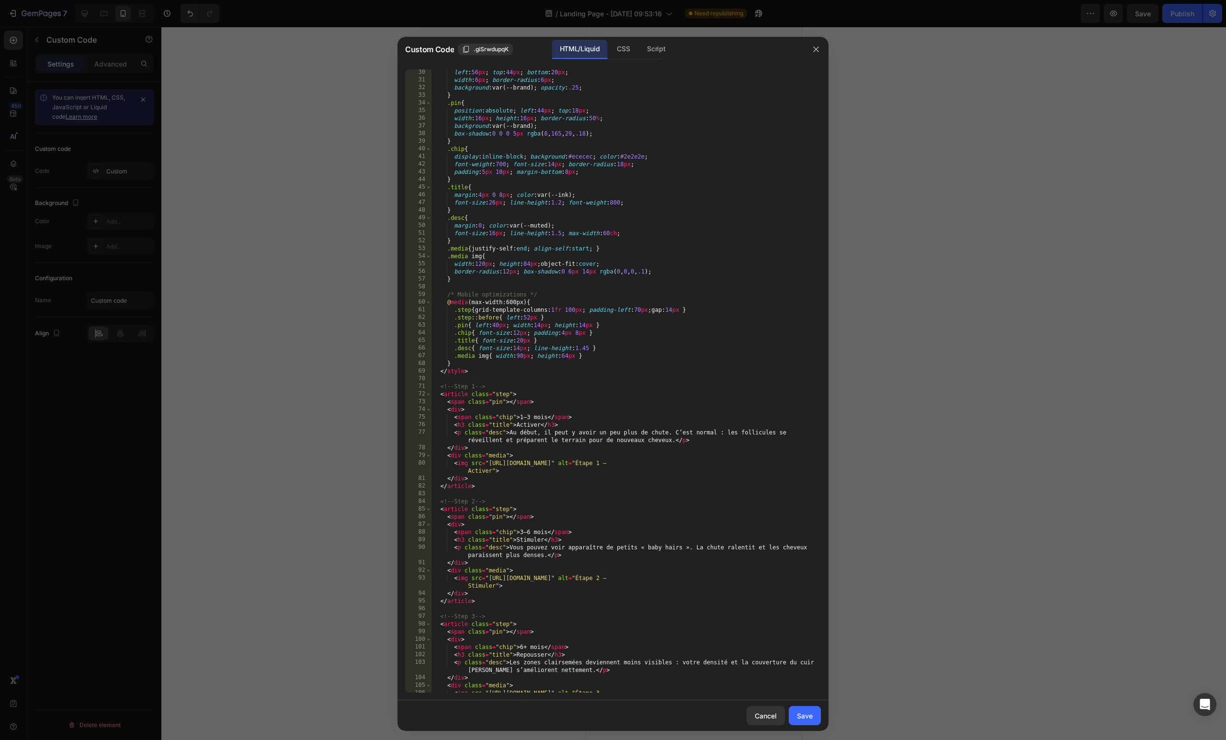
scroll to position [113, 0]
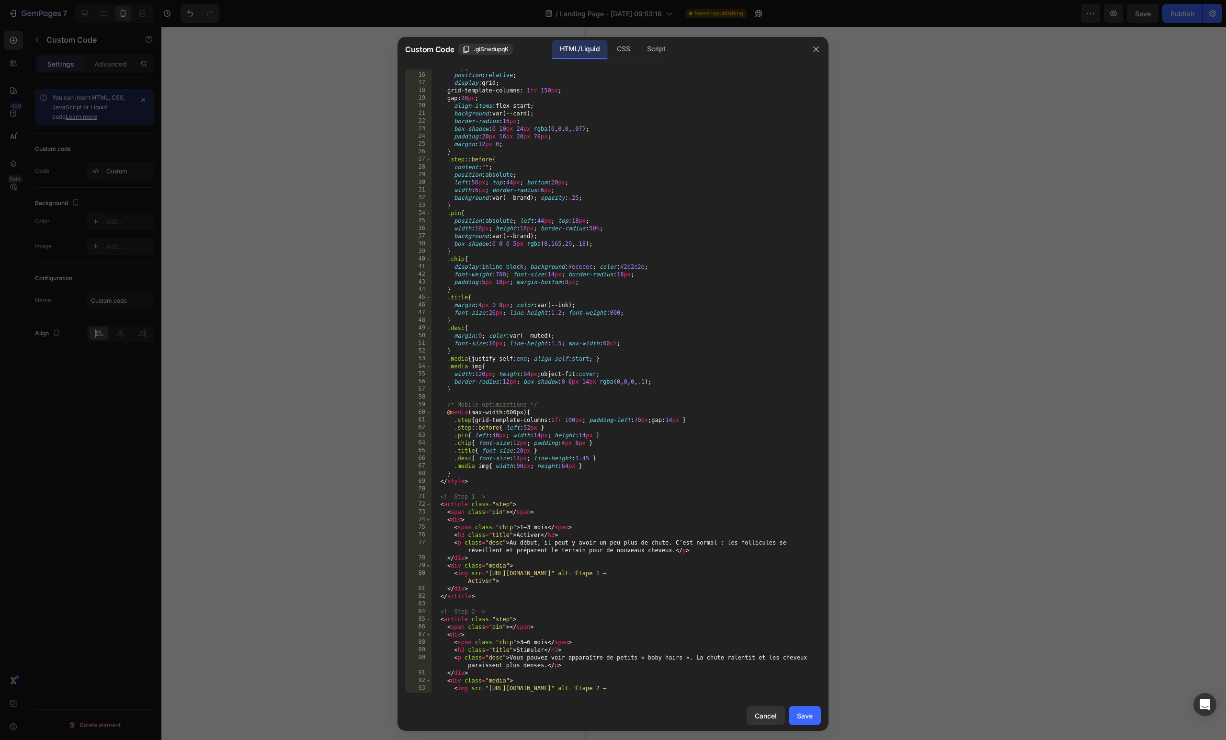
type textarea "}"
click at [470, 319] on div ".step { position : relative ; display : grid ; grid-template-columns : 1 fr 150…" at bounding box center [625, 387] width 389 height 646
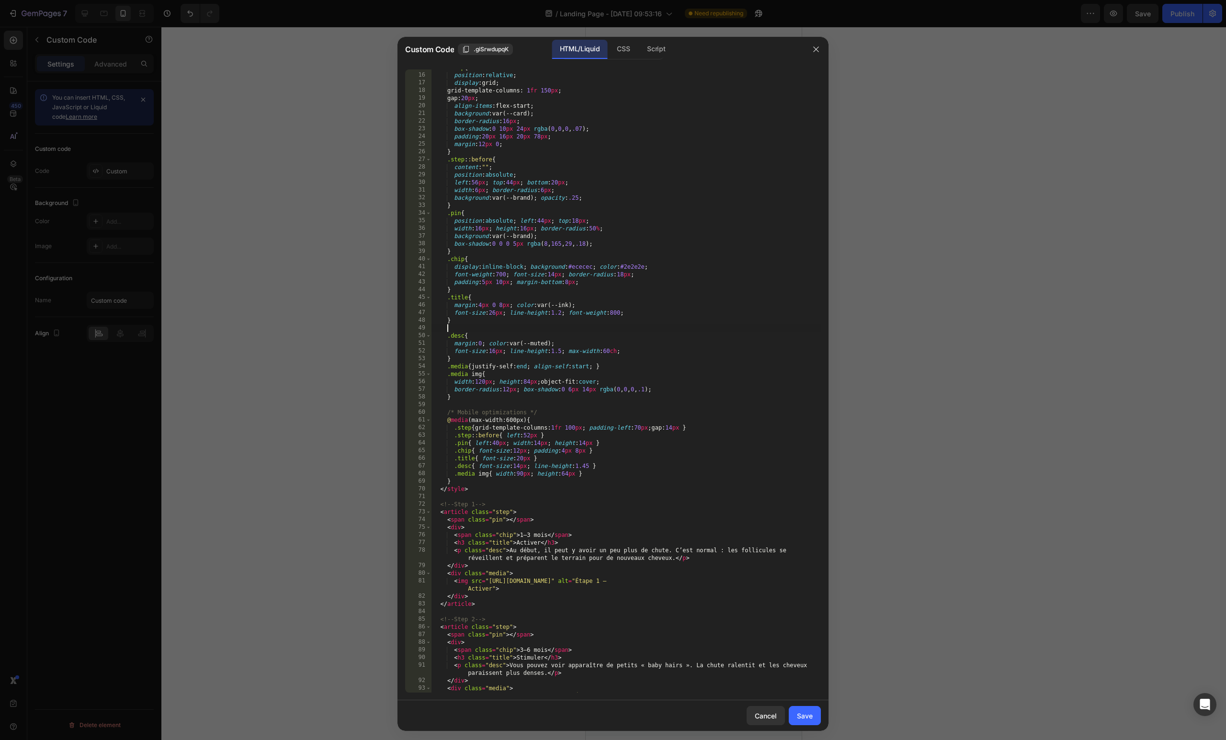
paste textarea
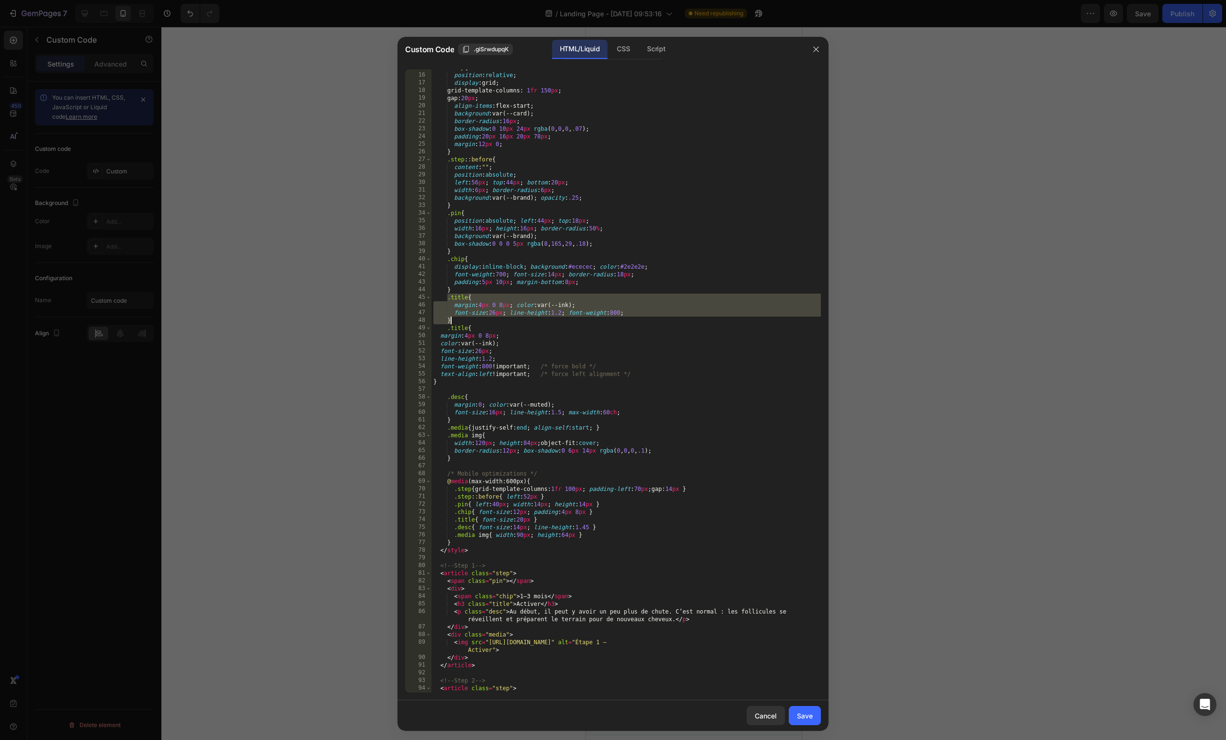
drag, startPoint x: 448, startPoint y: 298, endPoint x: 496, endPoint y: 323, distance: 53.5
click at [496, 323] on div ".step { position : relative ; display : grid ; grid-template-columns : 1 fr 150…" at bounding box center [625, 383] width 389 height 638
type textarea "font-size:26px; line-height:1.2; font-weight:800; }"
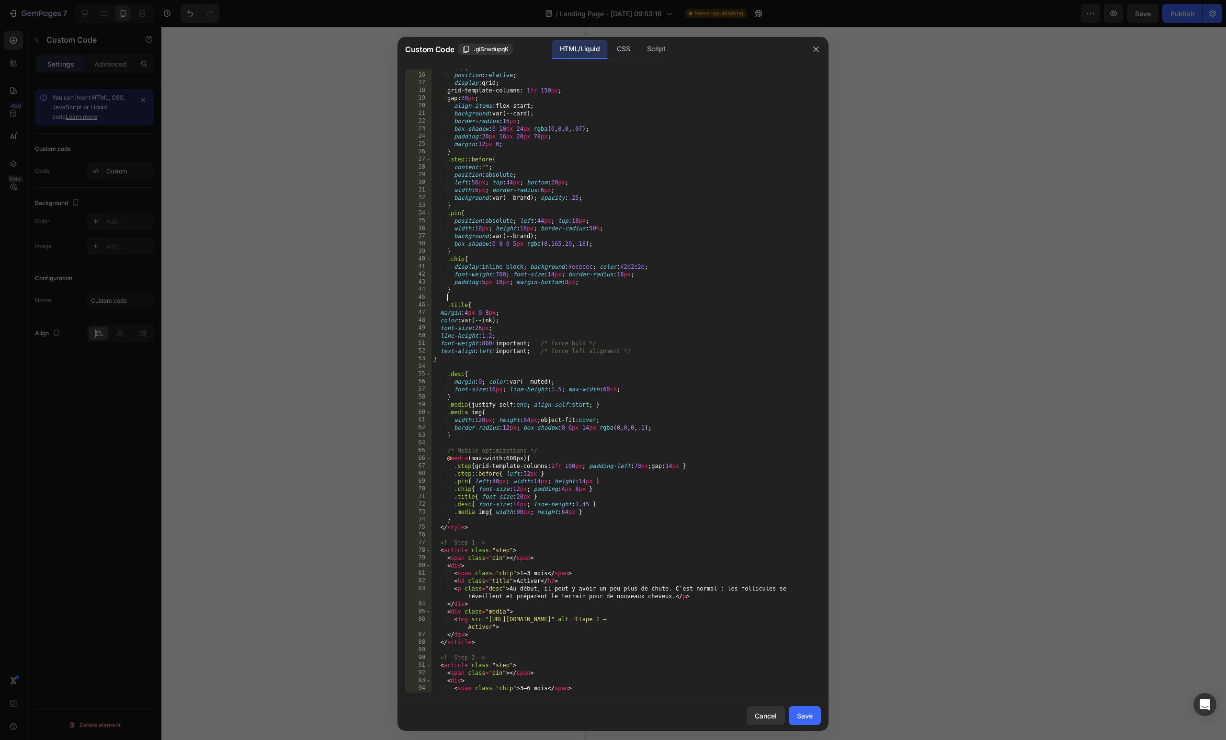
click at [541, 497] on div ".step { position : relative ; display : grid ; grid-template-columns : 1 fr 150…" at bounding box center [625, 383] width 389 height 638
type textarea ".title{ font-size:20px }"
paste textarea
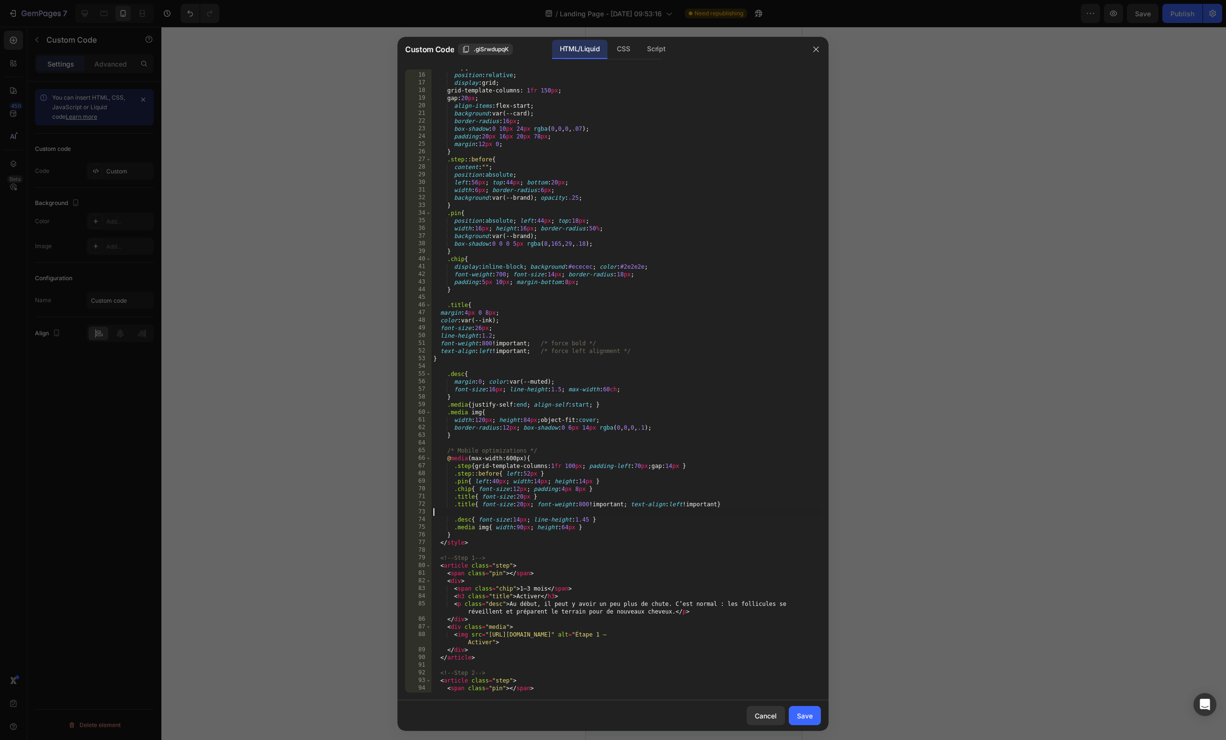
scroll to position [0, 0]
drag, startPoint x: 543, startPoint y: 495, endPoint x: 442, endPoint y: 494, distance: 101.5
click at [442, 494] on div ".step { position : relative ; display : grid ; grid-template-columns : 1 fr 150…" at bounding box center [625, 383] width 389 height 638
type textarea ".title{ font-size:20px }"
click at [808, 712] on div "Save" at bounding box center [805, 716] width 16 height 10
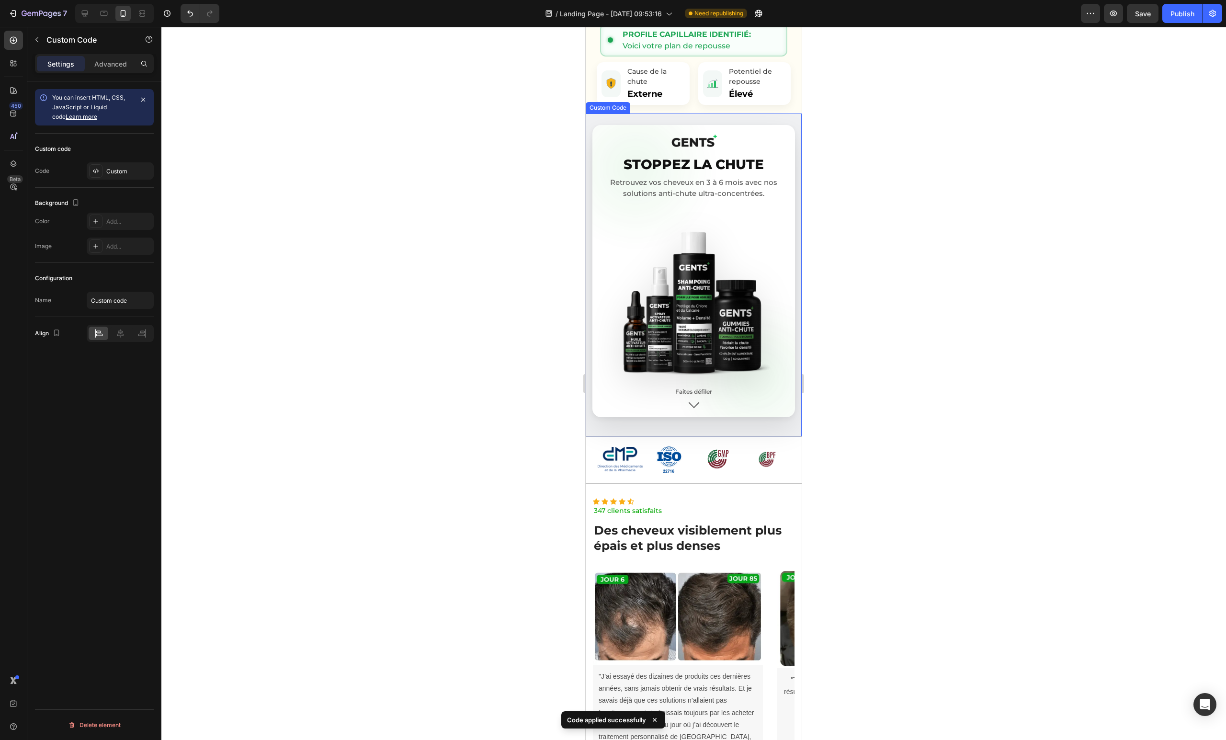
scroll to position [33, 0]
click at [706, 214] on img "GENTS Hero" at bounding box center [694, 294] width 174 height 174
click at [706, 214] on img "GENTS Hero" at bounding box center [694, 292] width 174 height 174
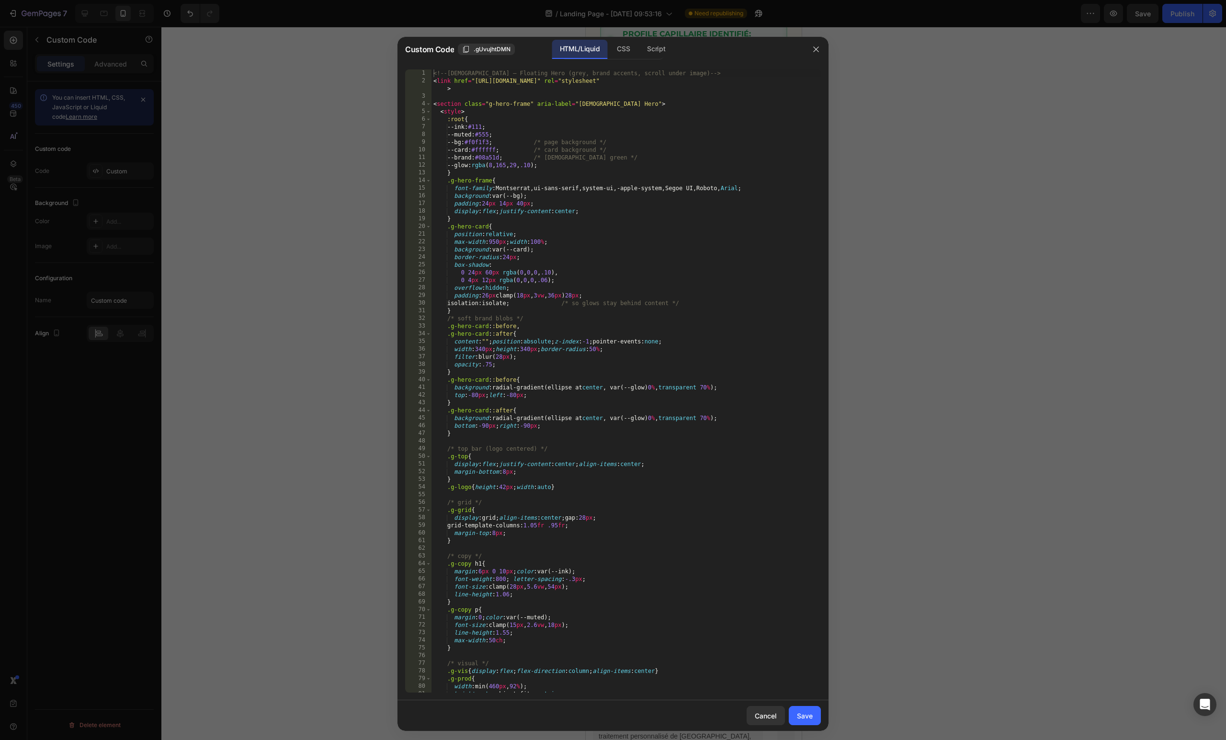
click at [611, 256] on div "<!-- GENTS — Floating Hero (grey, brand accents, scroll under image) --> < link…" at bounding box center [625, 388] width 389 height 638
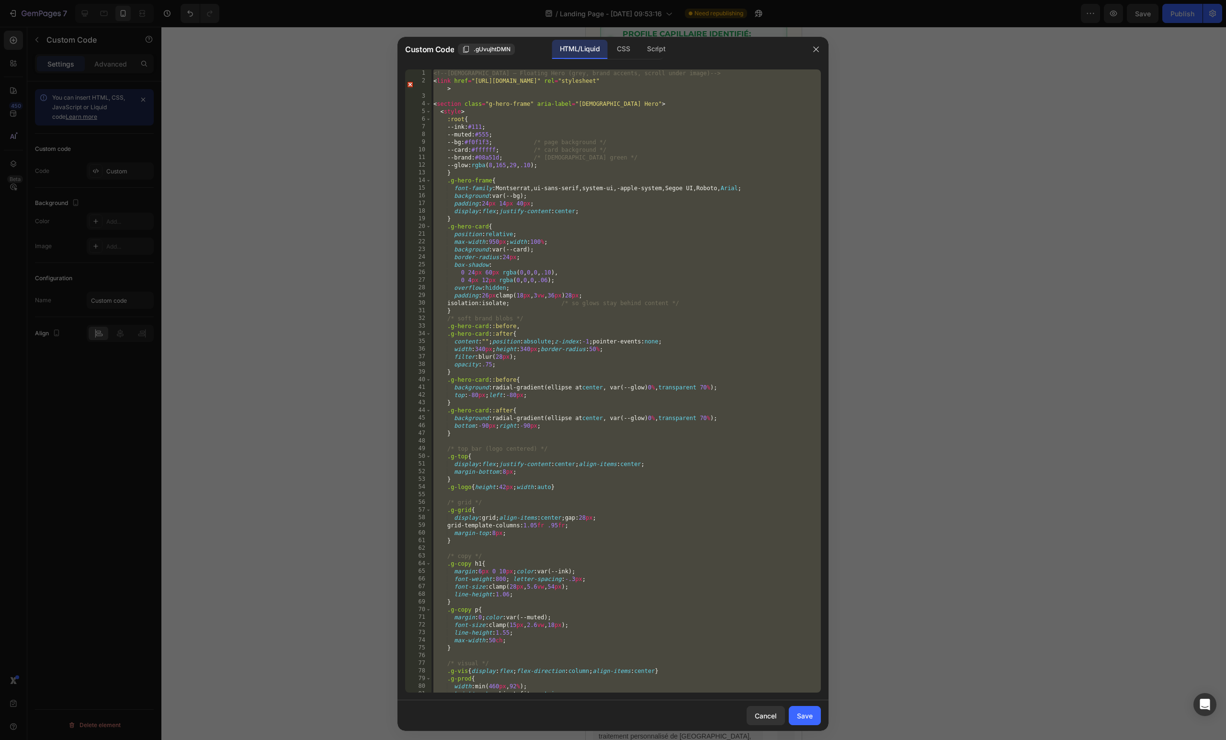
click at [556, 284] on div "<!-- GENTS — Floating Hero (grey, brand accents, scroll under image) --> < link…" at bounding box center [625, 388] width 389 height 638
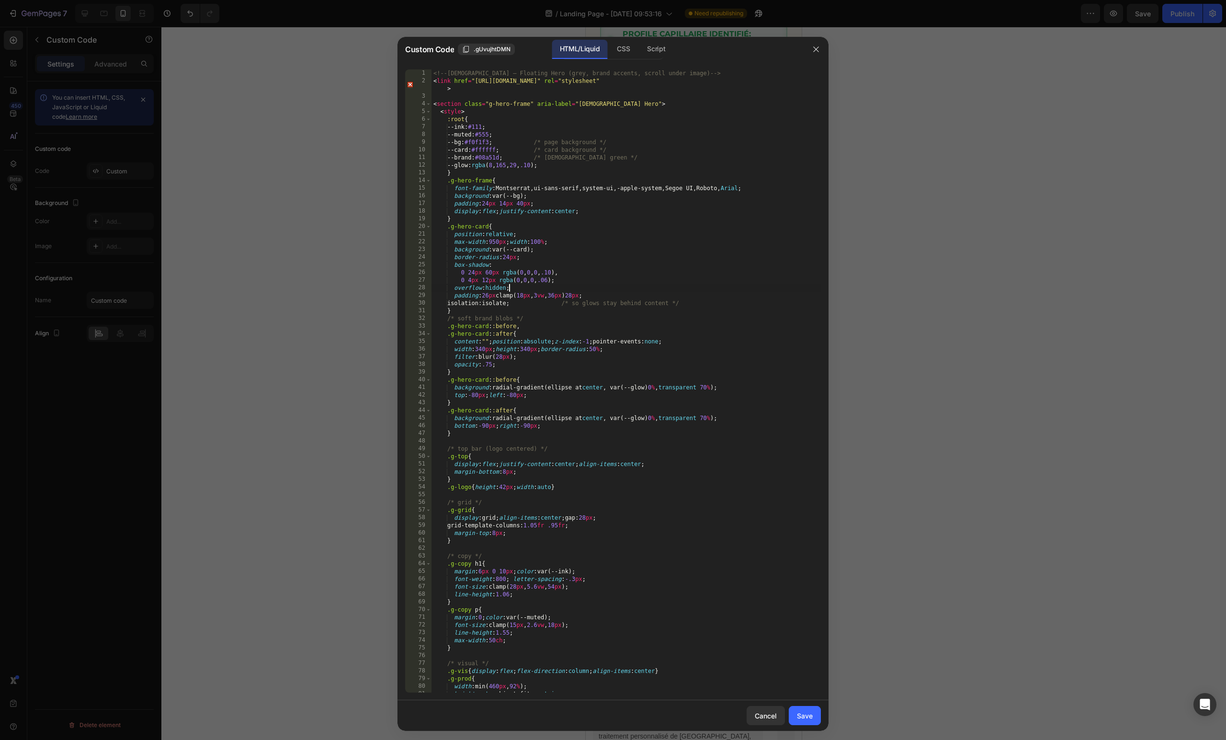
click at [568, 486] on div "<!-- GENTS — Floating Hero (grey, brand accents, scroll under image) --> < link…" at bounding box center [625, 388] width 389 height 638
type textarea ".g-logo{height:42px;width:auto}"
paste textarea
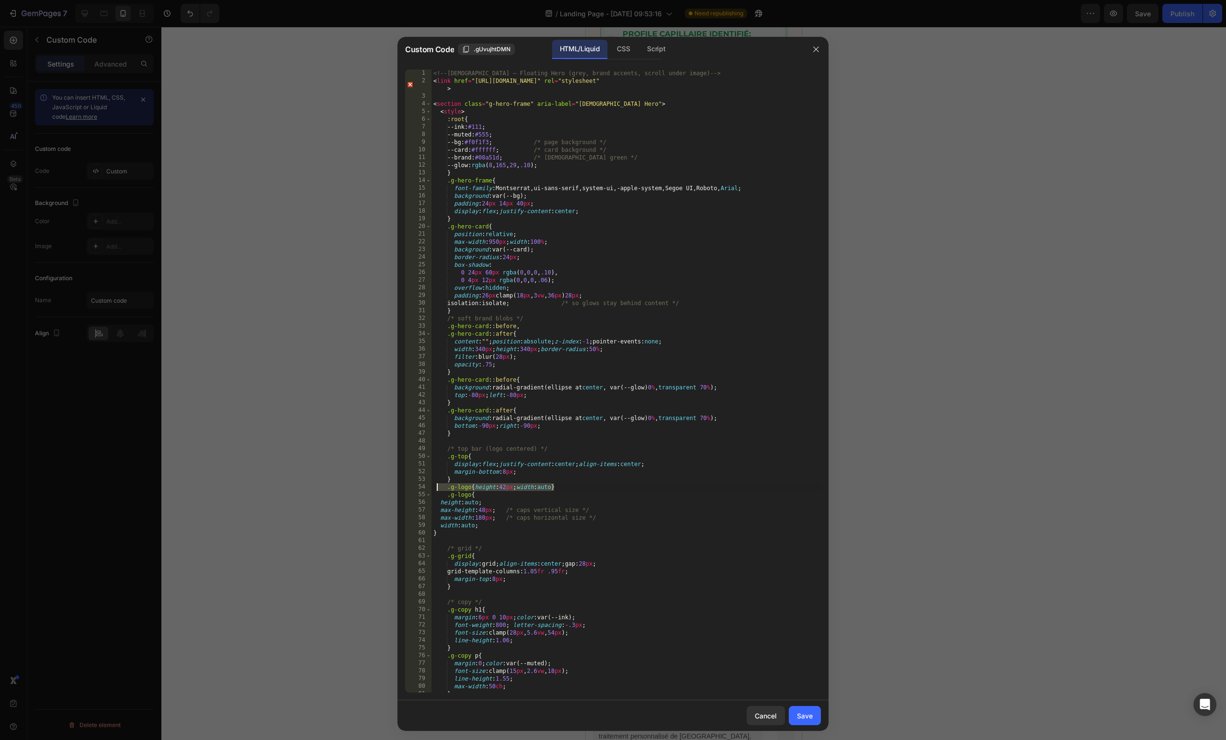
drag, startPoint x: 573, startPoint y: 486, endPoint x: 435, endPoint y: 488, distance: 137.9
click at [435, 488] on div "<!-- GENTS — Floating Hero (grey, brand accents, scroll under image) --> < link…" at bounding box center [625, 388] width 389 height 638
type textarea ".g-logo{height:42px;width:auto}"
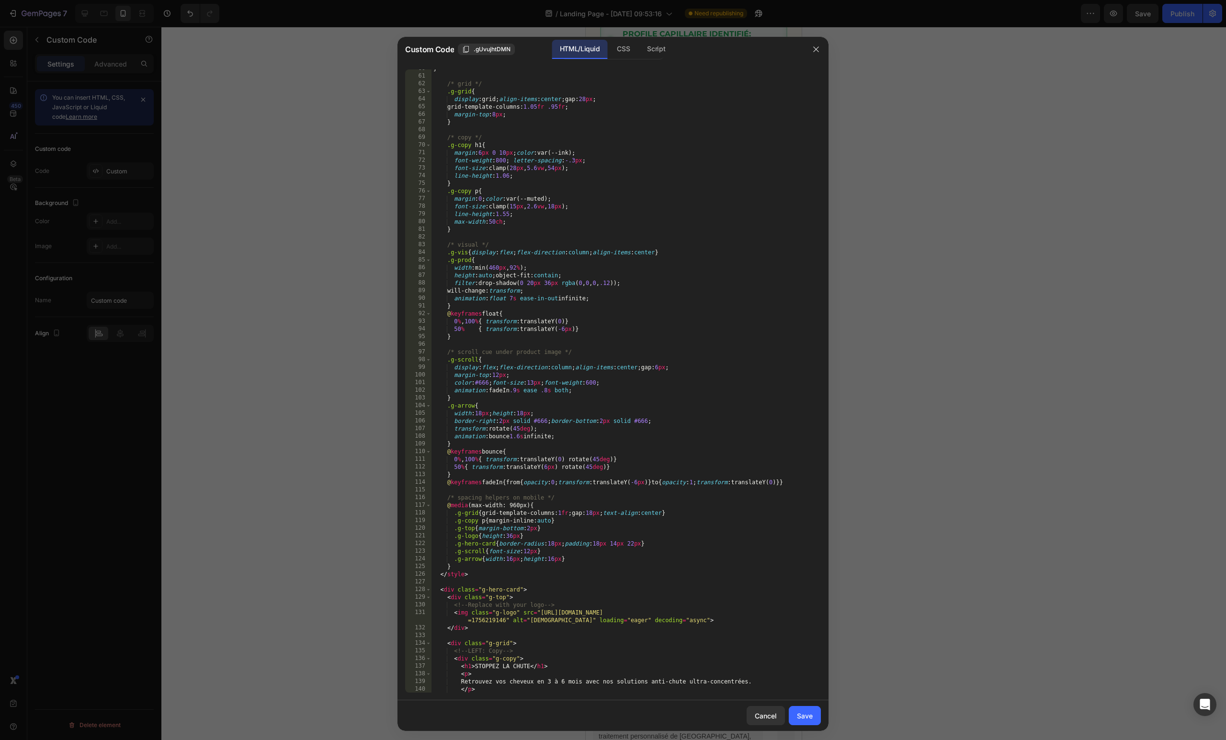
scroll to position [481, 0]
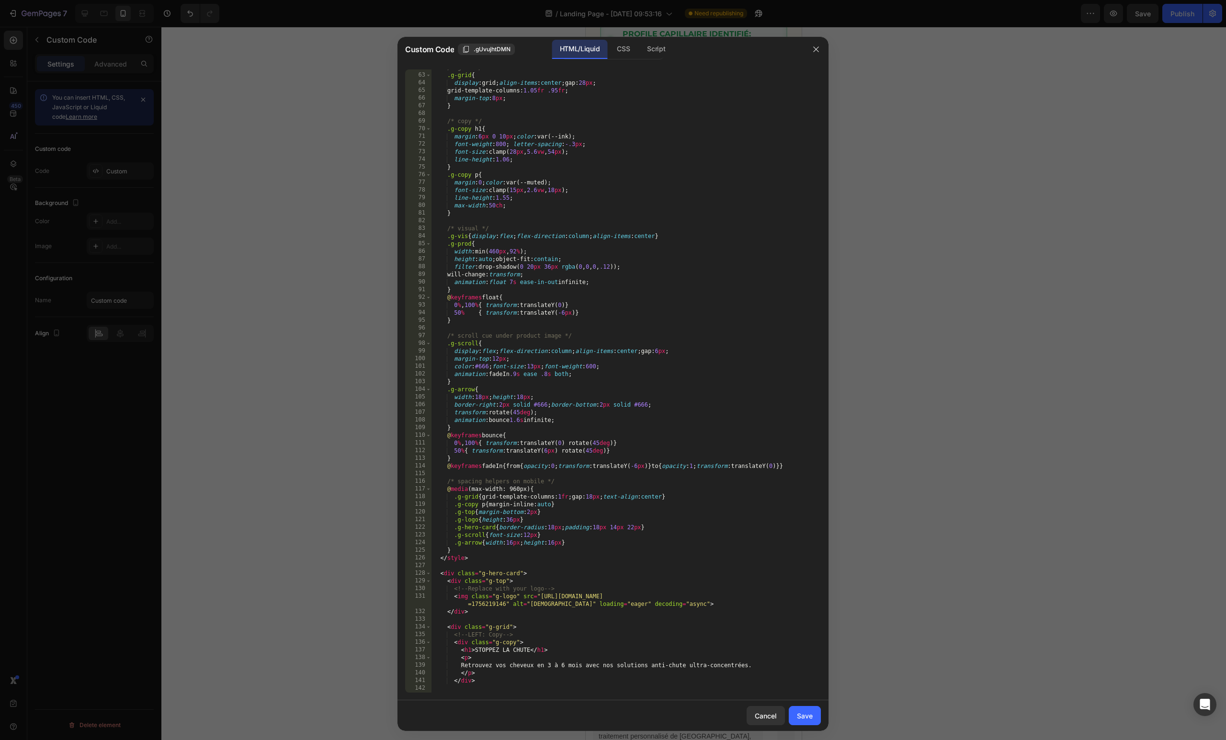
click at [535, 519] on div "/* grid */ .g-grid { display : grid ; align-items : center ; gap : 28 px ; grid…" at bounding box center [625, 383] width 389 height 638
type textarea ".g-logo{height:36px}"
paste textarea
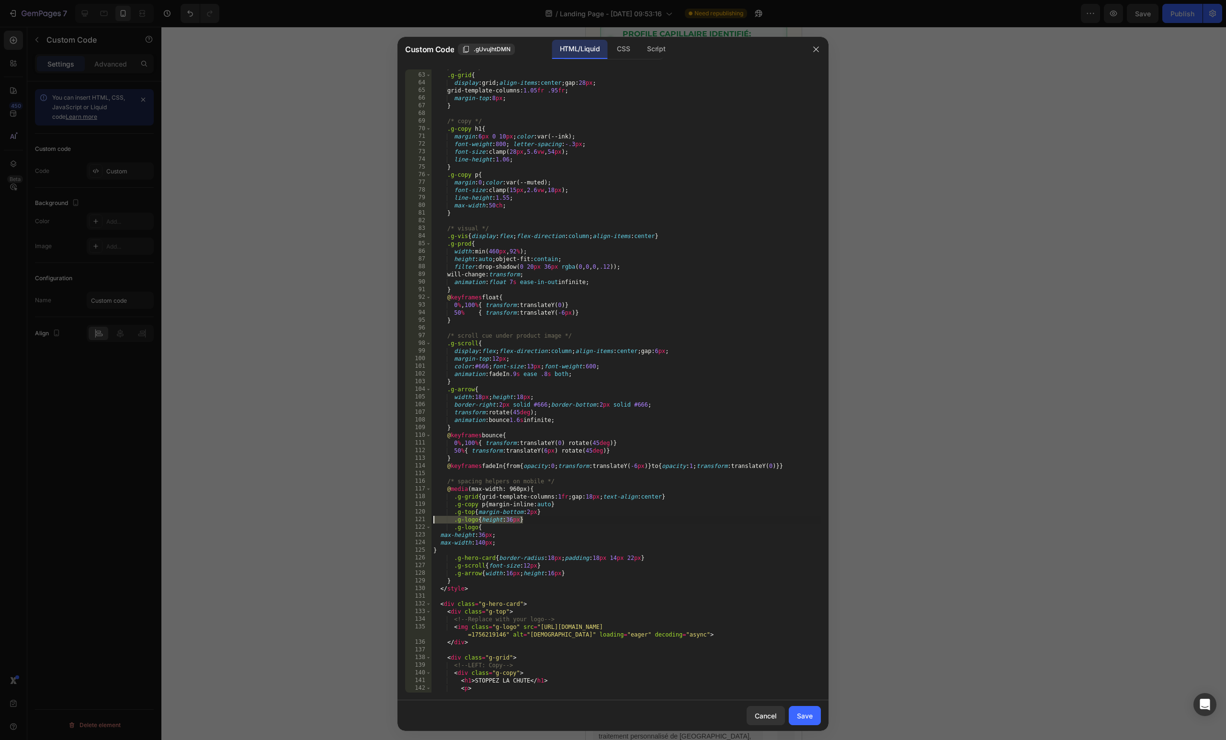
drag, startPoint x: 541, startPoint y: 520, endPoint x: 425, endPoint y: 520, distance: 115.9
click at [425, 520] on div "} 62 63 64 65 66 67 68 69 70 71 72 73 74 75 76 77 78 79 80 81 82 83 84 85 86 87…" at bounding box center [613, 380] width 416 height 623
type textarea ".g-logo{height:36px}"
type textarea ".g-top{margin-bottom:2px}"
click at [798, 714] on div "Save" at bounding box center [805, 716] width 16 height 10
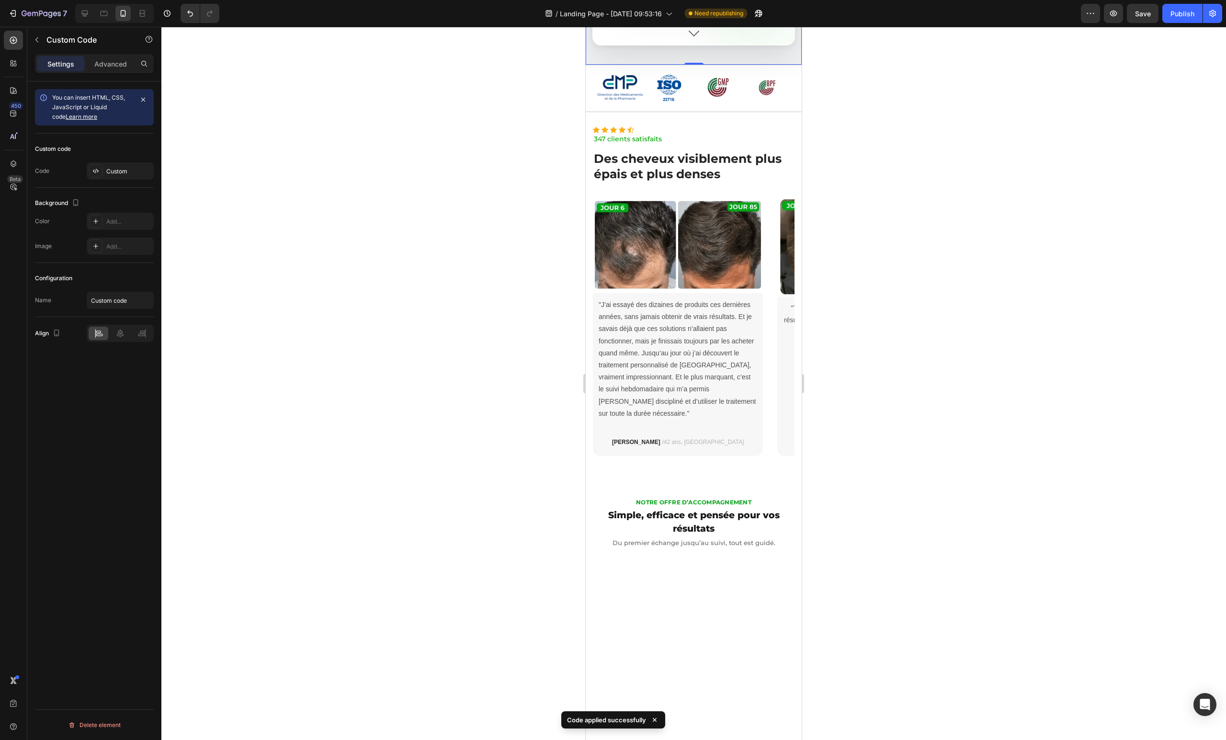
scroll to position [471, 0]
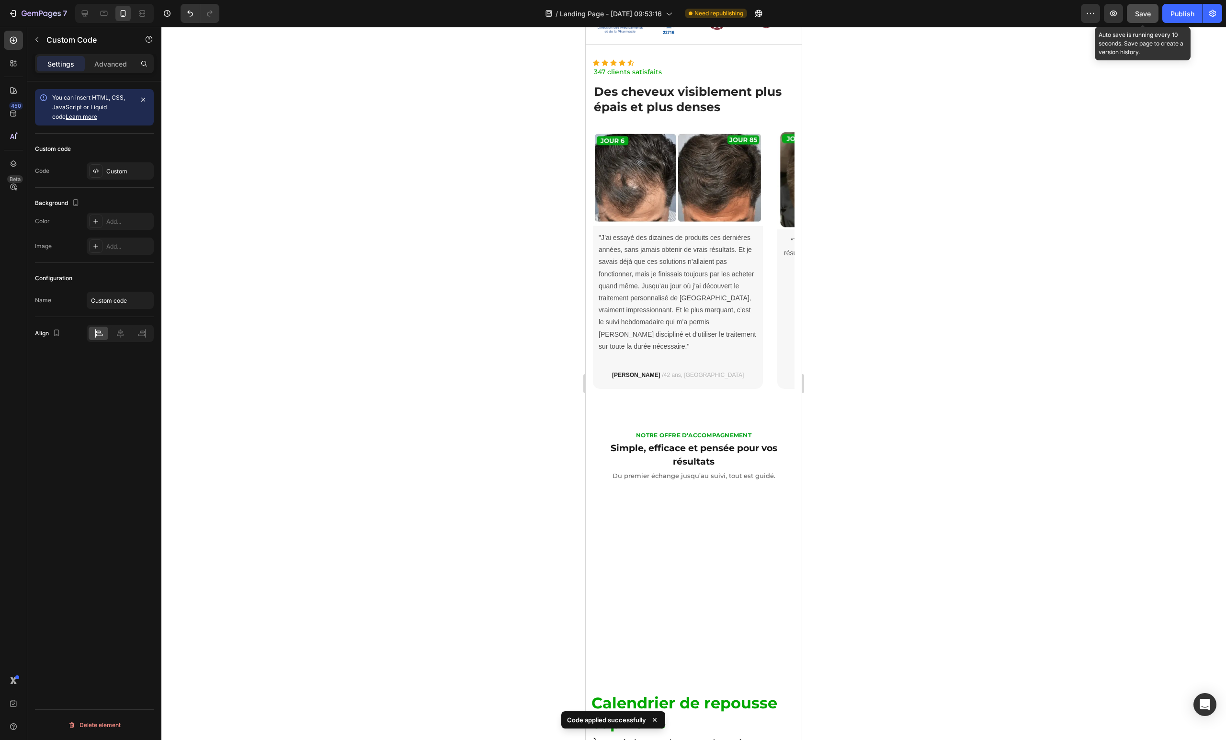
click at [1143, 17] on span "Save" at bounding box center [1143, 14] width 16 height 8
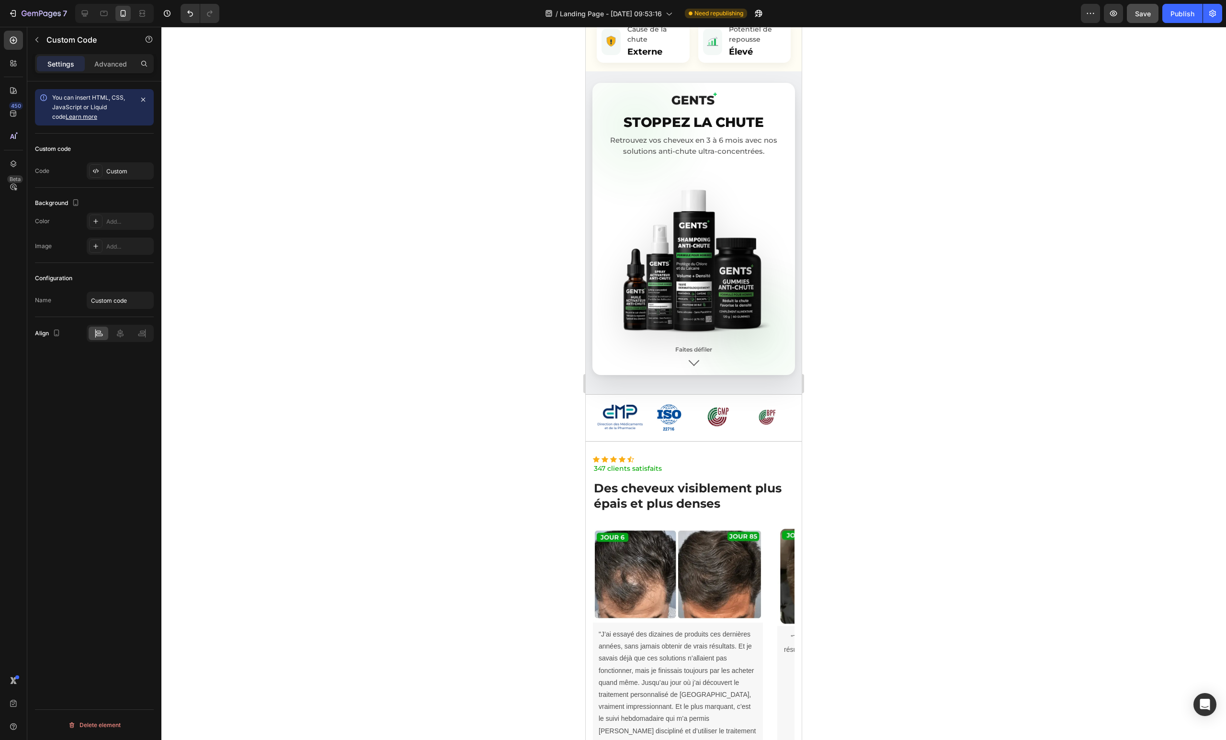
scroll to position [0, 0]
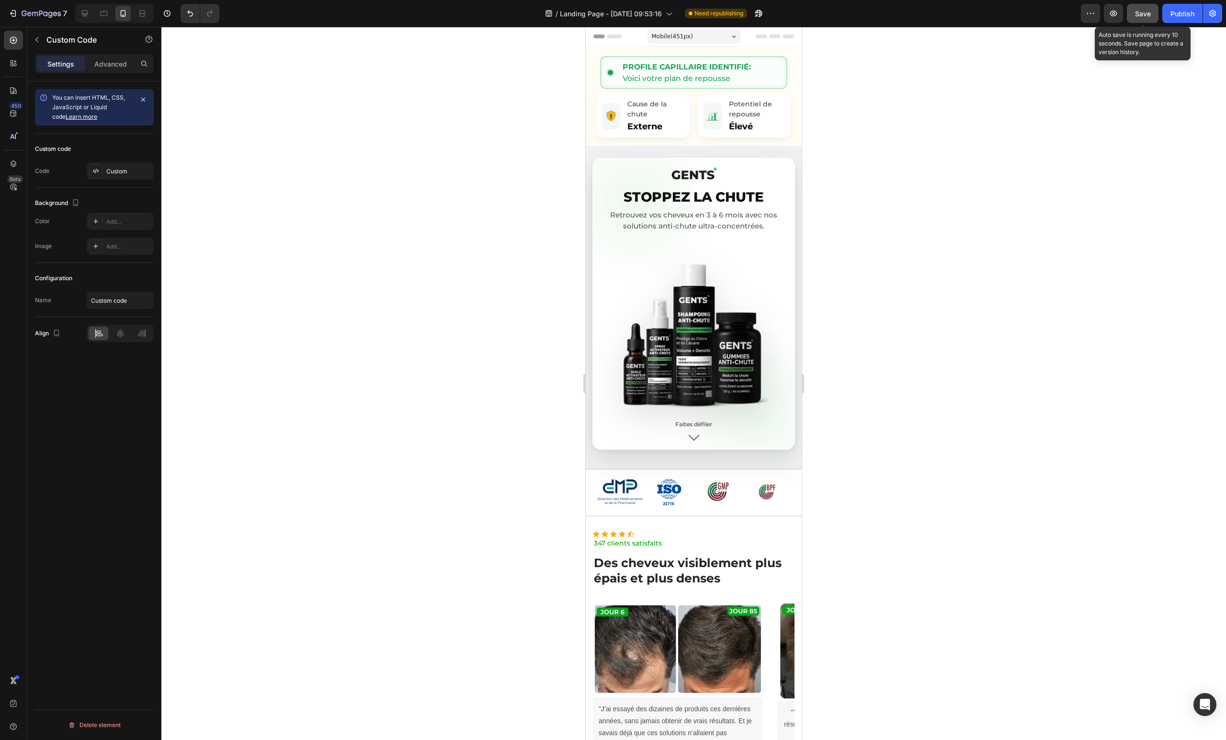
click at [1147, 18] on div "Save" at bounding box center [1143, 14] width 16 height 10
click at [1176, 17] on div "Publish" at bounding box center [1182, 14] width 24 height 10
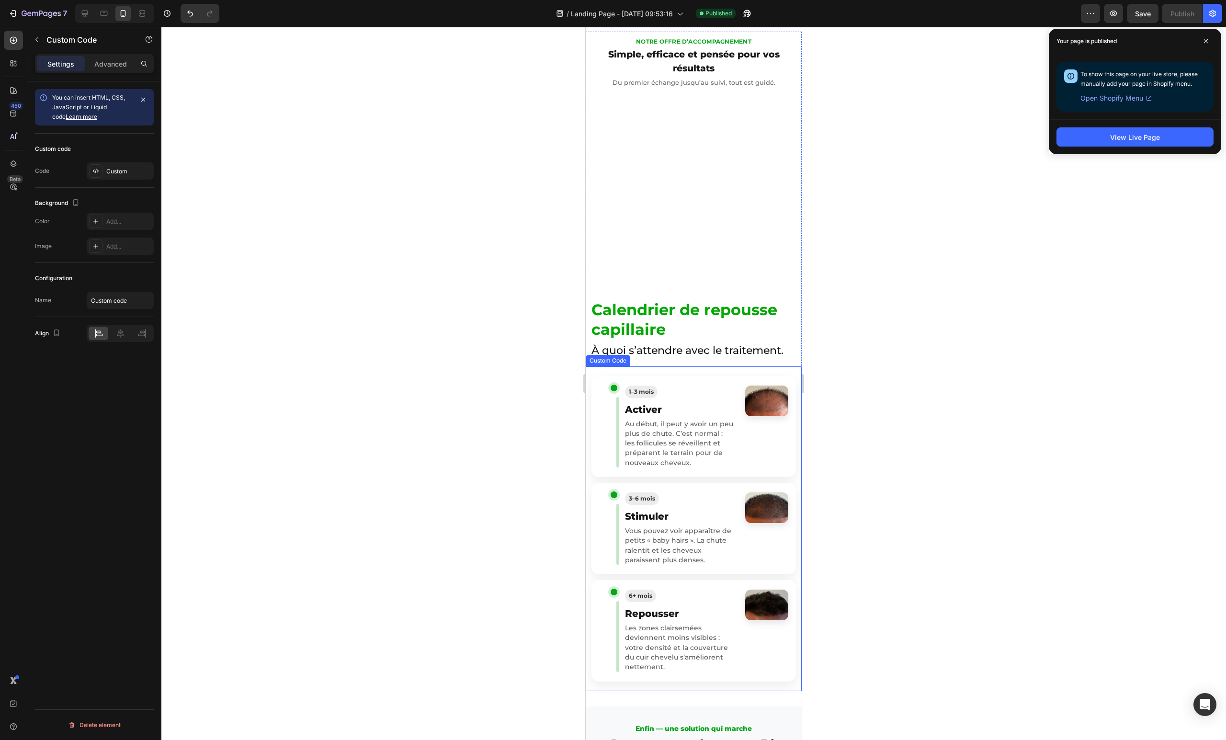
scroll to position [767, 0]
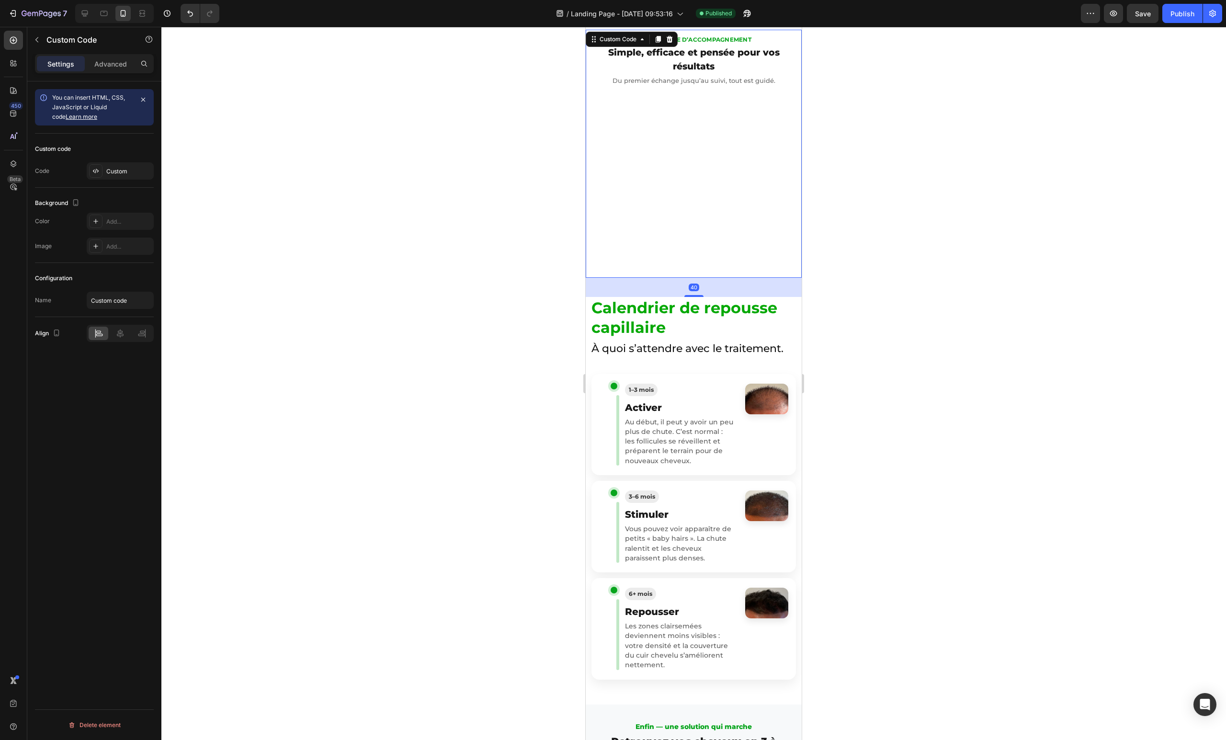
click at [683, 252] on b "Rappels intelligents" at bounding box center [654, 256] width 70 height 9
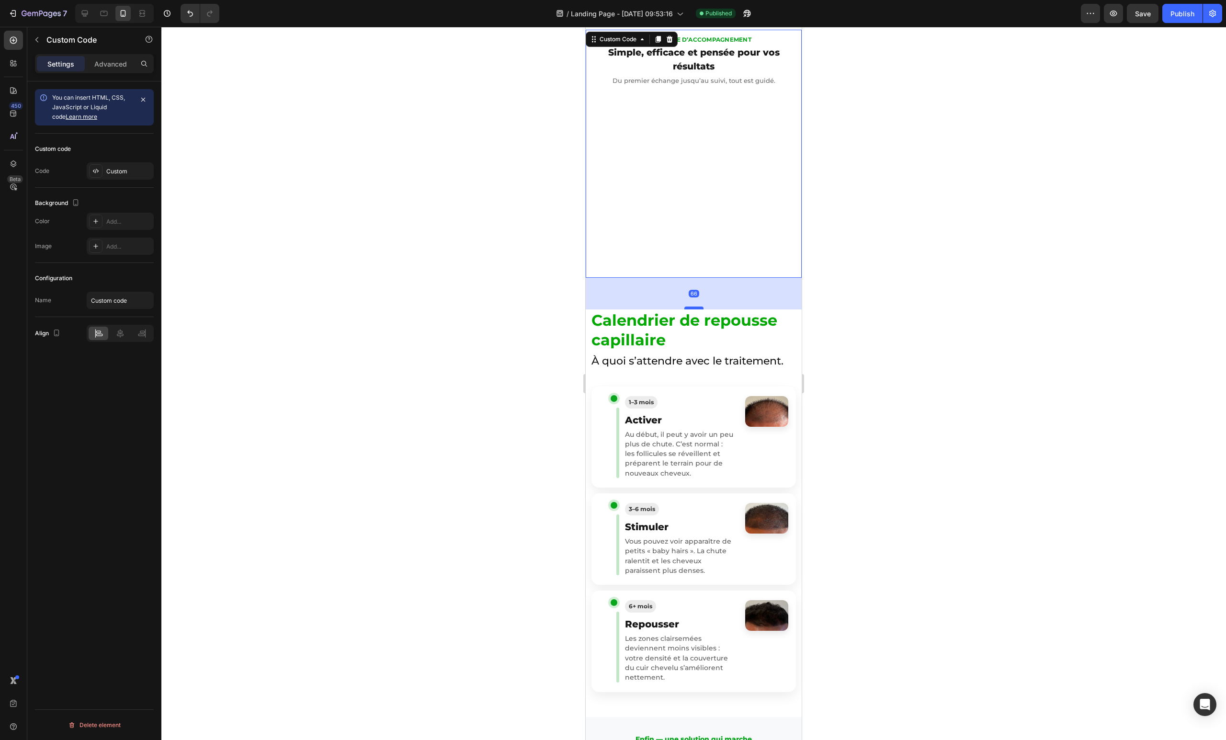
drag, startPoint x: 694, startPoint y: 285, endPoint x: 694, endPoint y: 298, distance: 12.5
click at [694, 306] on div at bounding box center [693, 307] width 19 height 3
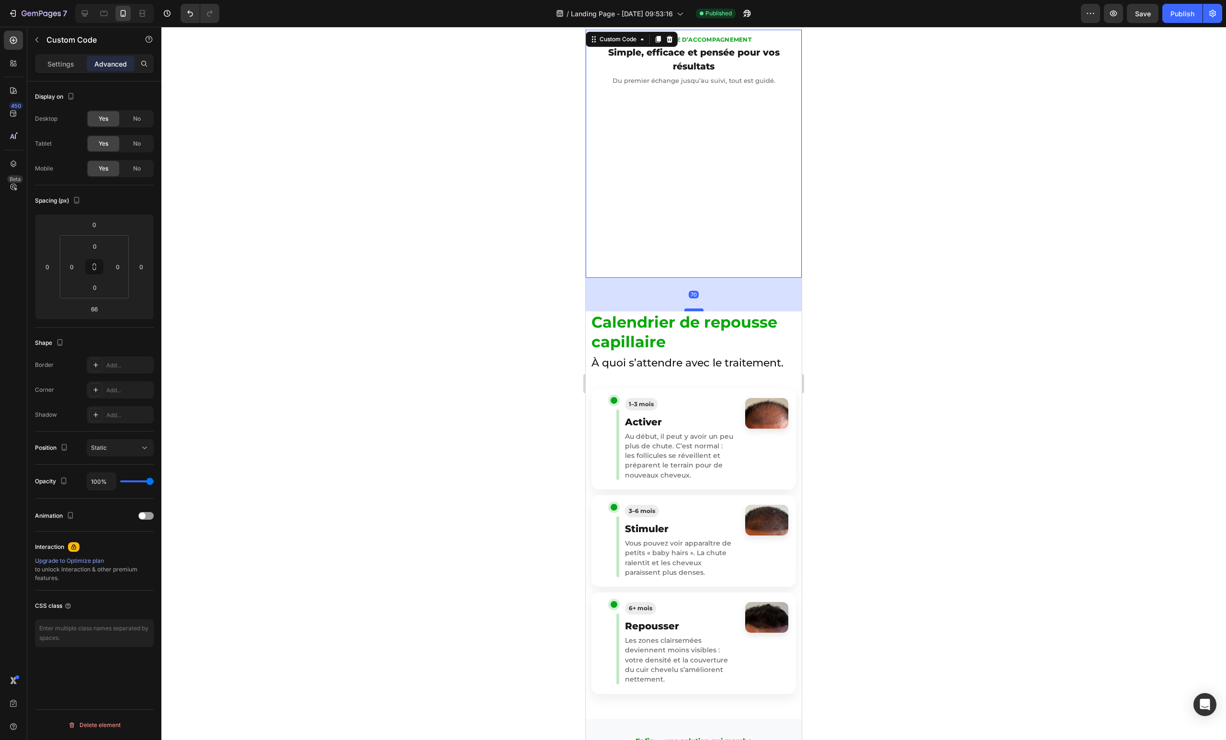
click at [694, 308] on div at bounding box center [693, 309] width 19 height 3
type input "70"
click at [1188, 15] on div "Publish" at bounding box center [1182, 14] width 24 height 10
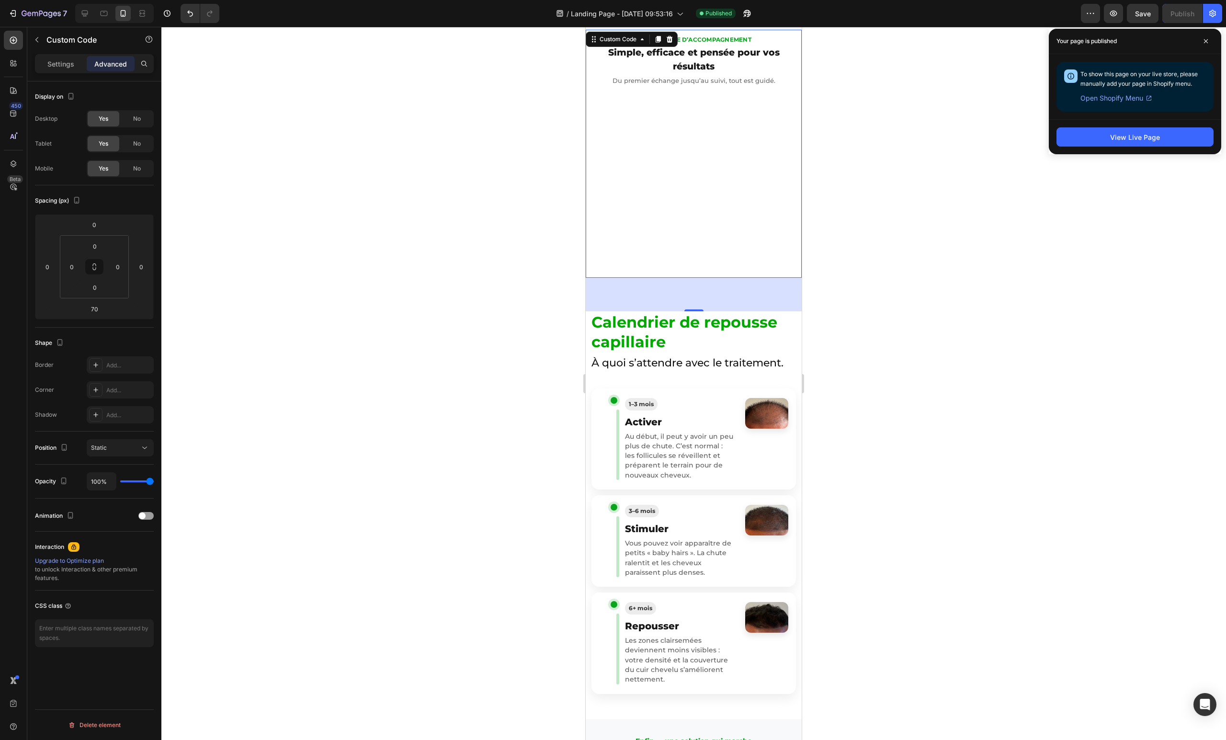
click at [696, 113] on span "Échange initial pour comprendre votre cas." at bounding box center [681, 116] width 124 height 7
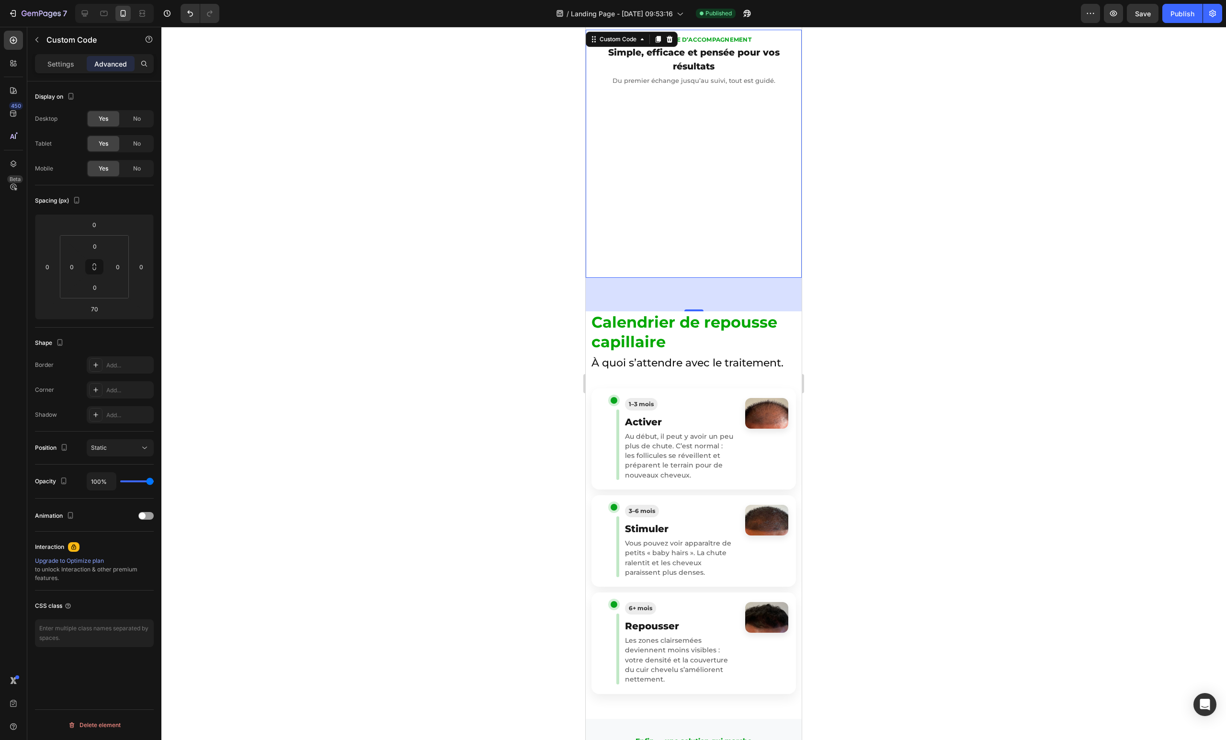
click at [696, 113] on span "Échange initial pour comprendre votre cas." at bounding box center [681, 116] width 124 height 7
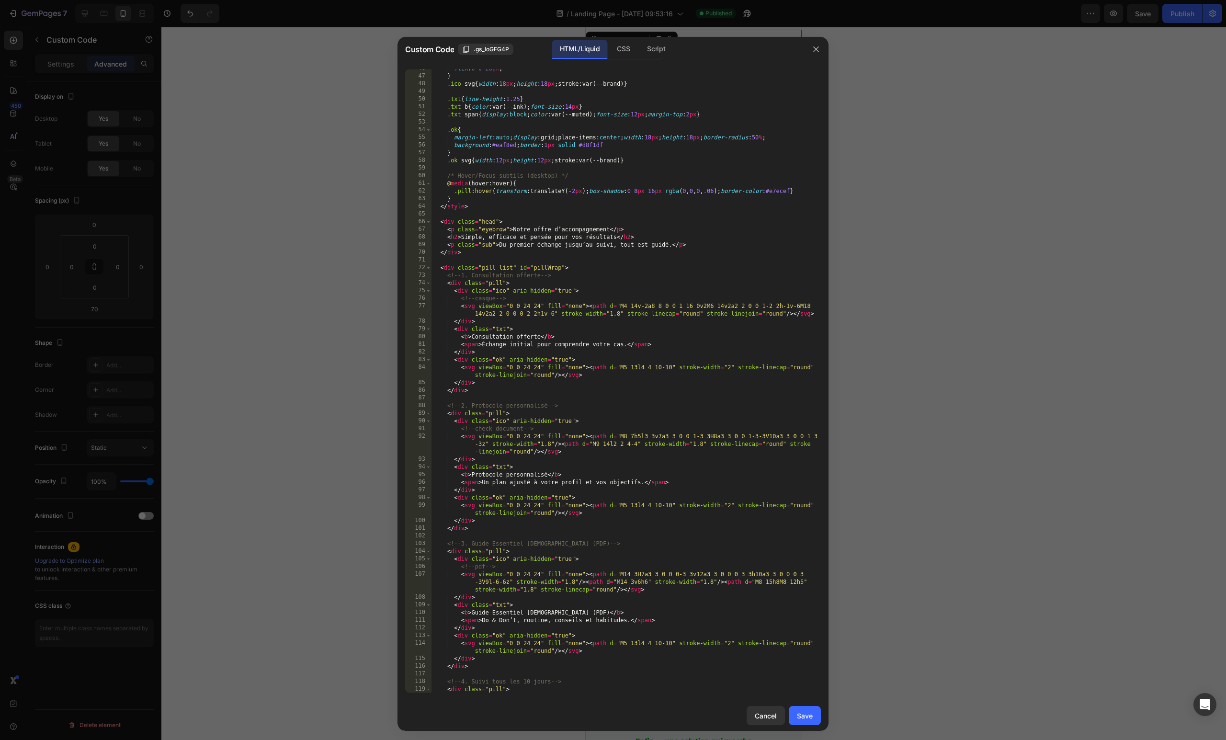
scroll to position [384, 0]
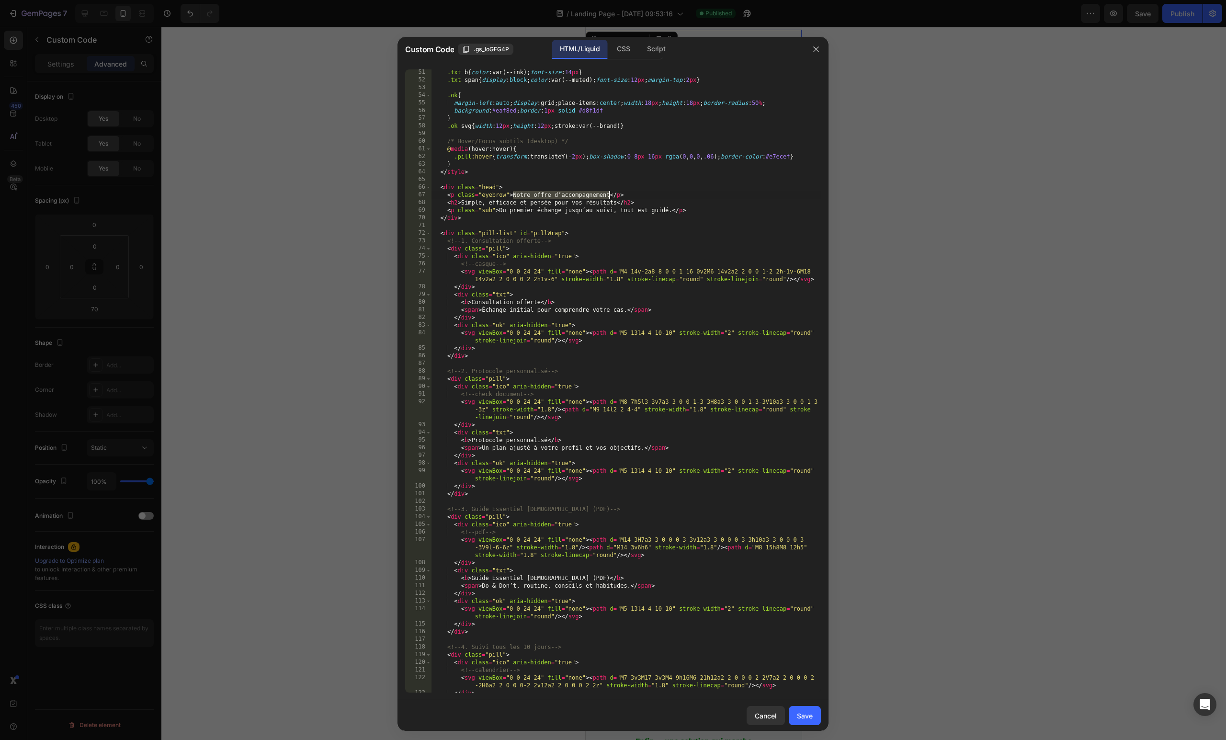
drag, startPoint x: 512, startPoint y: 194, endPoint x: 609, endPoint y: 195, distance: 96.3
click at [609, 195] on div ".txt b { color : var(--ink) ; font-size : 14 px } .txt span { display : block ;…" at bounding box center [625, 387] width 389 height 638
drag, startPoint x: 532, startPoint y: 203, endPoint x: 462, endPoint y: 204, distance: 70.4
click at [462, 204] on div ".txt b { color : var(--ink) ; font-size : 14 px } .txt span { display : block ;…" at bounding box center [625, 387] width 389 height 638
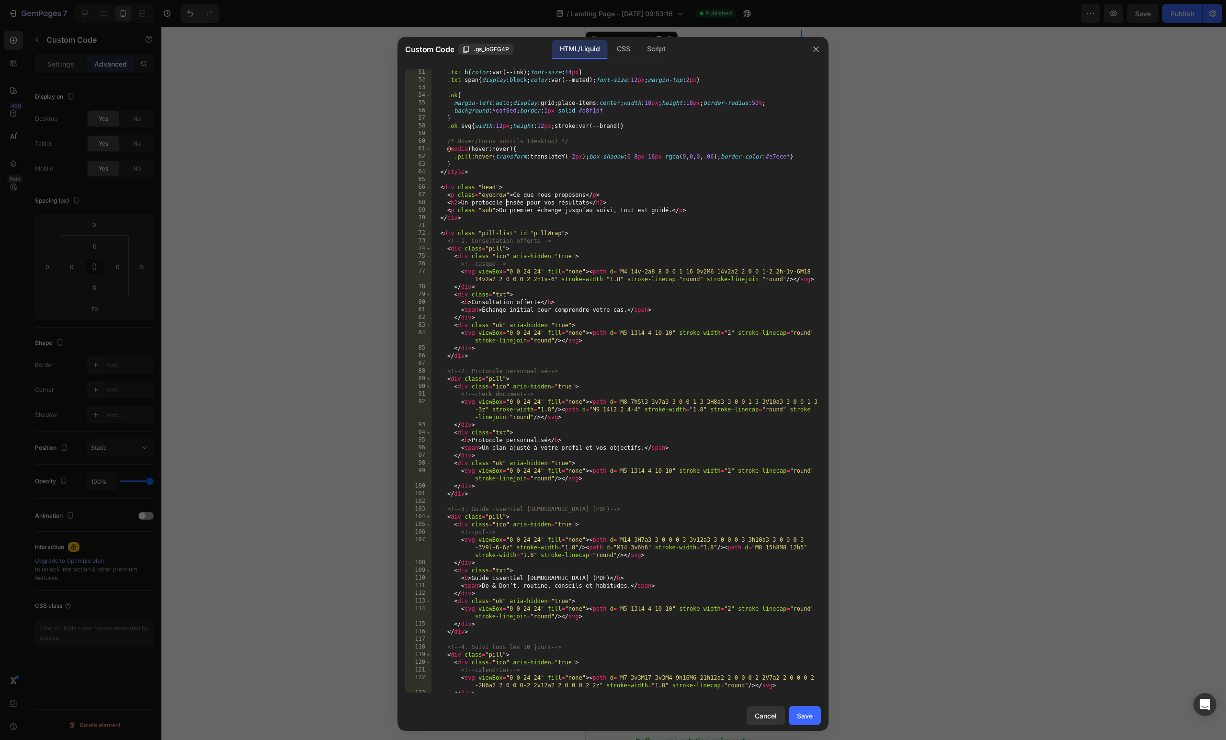
scroll to position [0, 6]
click at [546, 197] on div ".txt b { color : var(--ink) ; font-size : 14 px } .txt span { display : block ;…" at bounding box center [625, 387] width 389 height 638
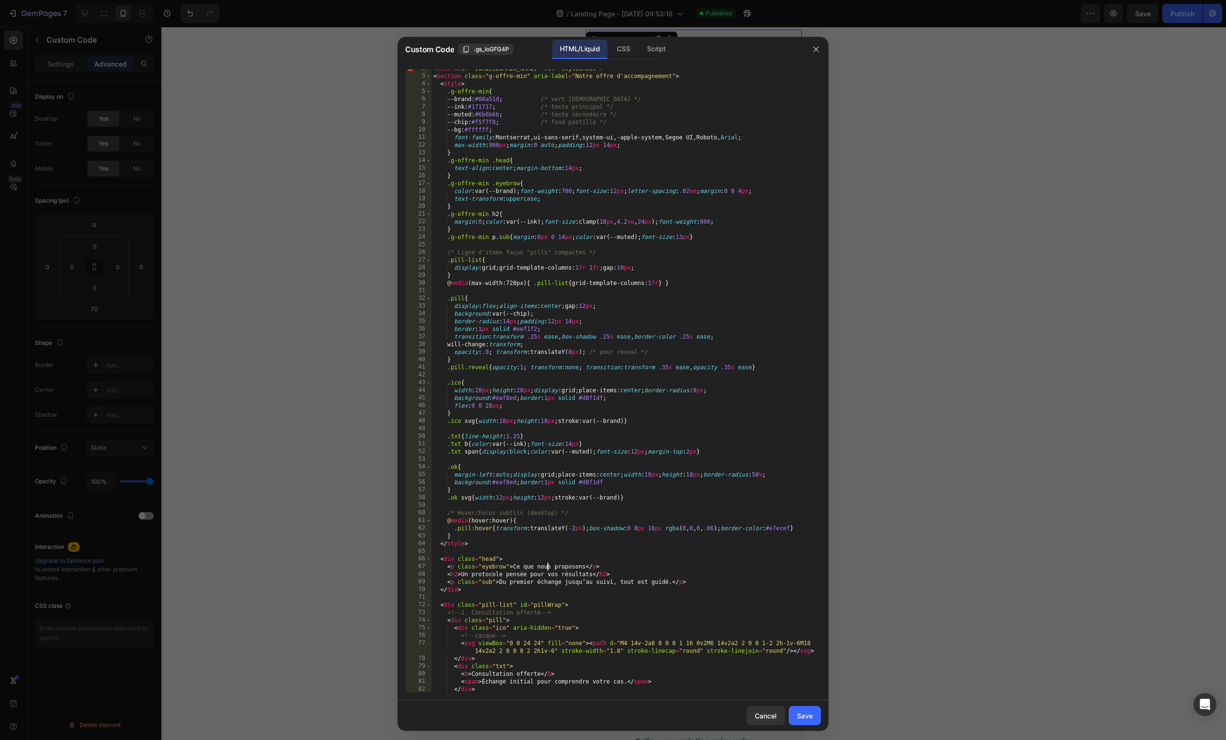
scroll to position [0, 0]
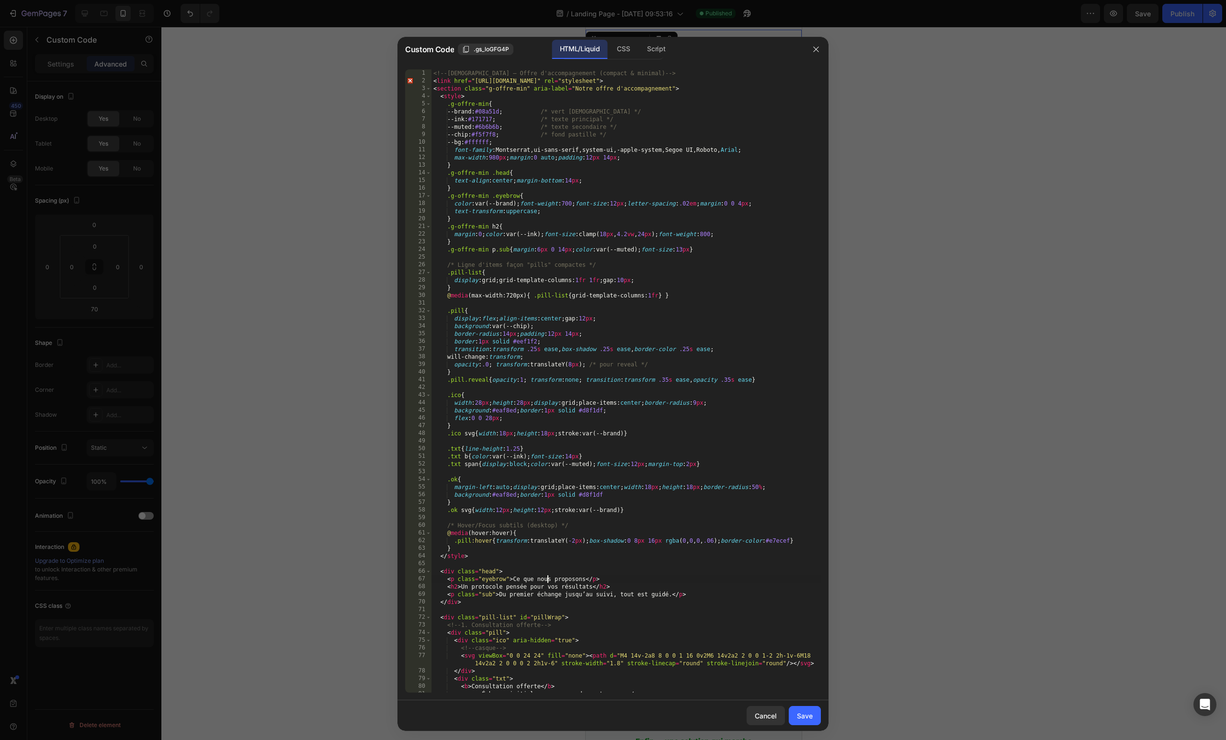
click at [614, 203] on div "<!-- GENTS — Offre d'accompagnement (compact & minimal) --> < link href = "http…" at bounding box center [625, 388] width 389 height 638
click at [687, 204] on div "<!-- GENTS — Offre d'accompagnement (compact & minimal) --> < link href = "http…" at bounding box center [625, 388] width 389 height 638
click at [737, 204] on div "<!-- GENTS — Offre d'accompagnement (compact & minimal) --> < link href = "http…" at bounding box center [625, 388] width 389 height 638
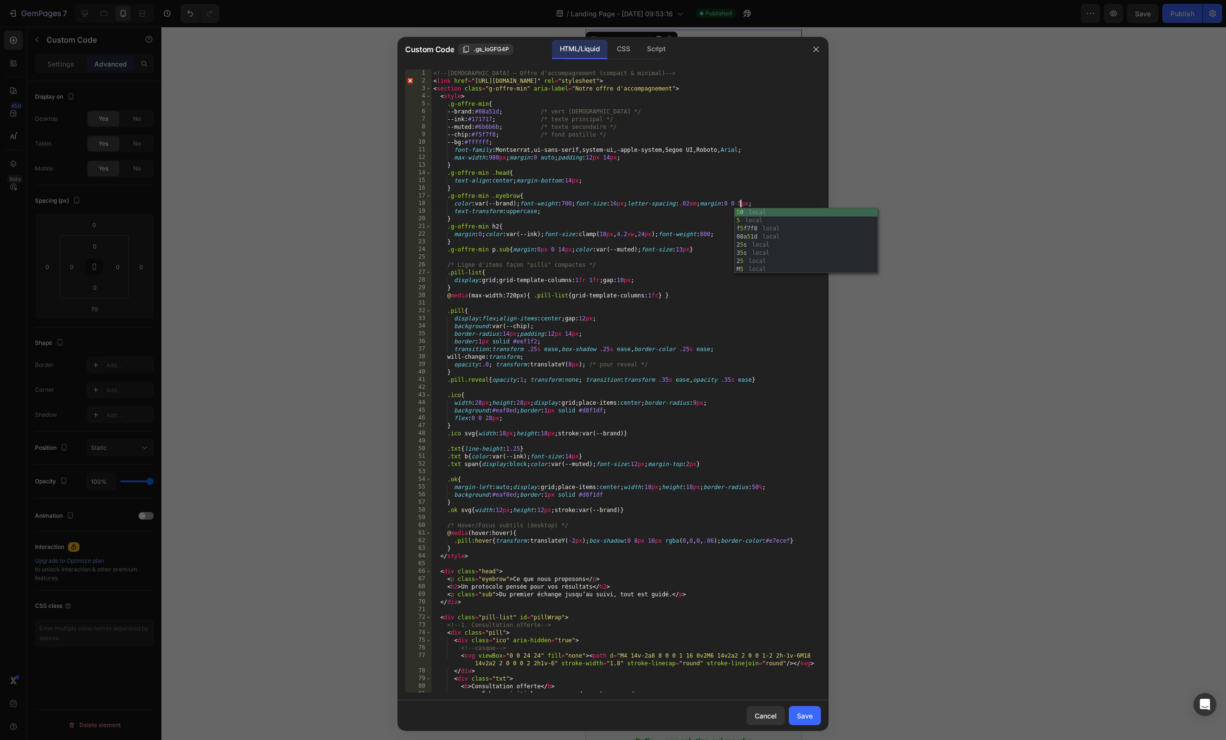
click at [614, 203] on div "<!-- GENTS — Offre d'accompagnement (compact & minimal) --> < link href = "http…" at bounding box center [625, 388] width 389 height 638
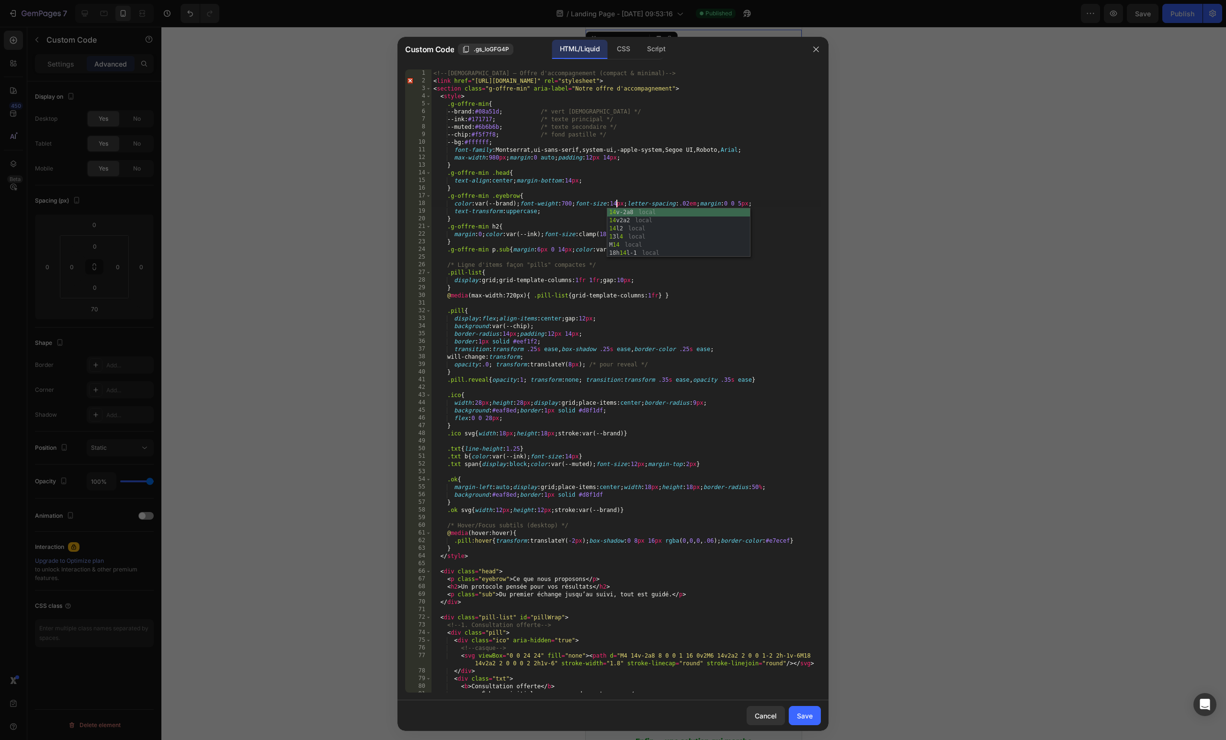
click at [555, 238] on div "<!-- GENTS — Offre d'accompagnement (compact & minimal) --> < link href = "http…" at bounding box center [625, 388] width 389 height 638
click at [680, 248] on div "<!-- GENTS — Offre d'accompagnement (compact & minimal) --> < link href = "http…" at bounding box center [625, 388] width 389 height 638
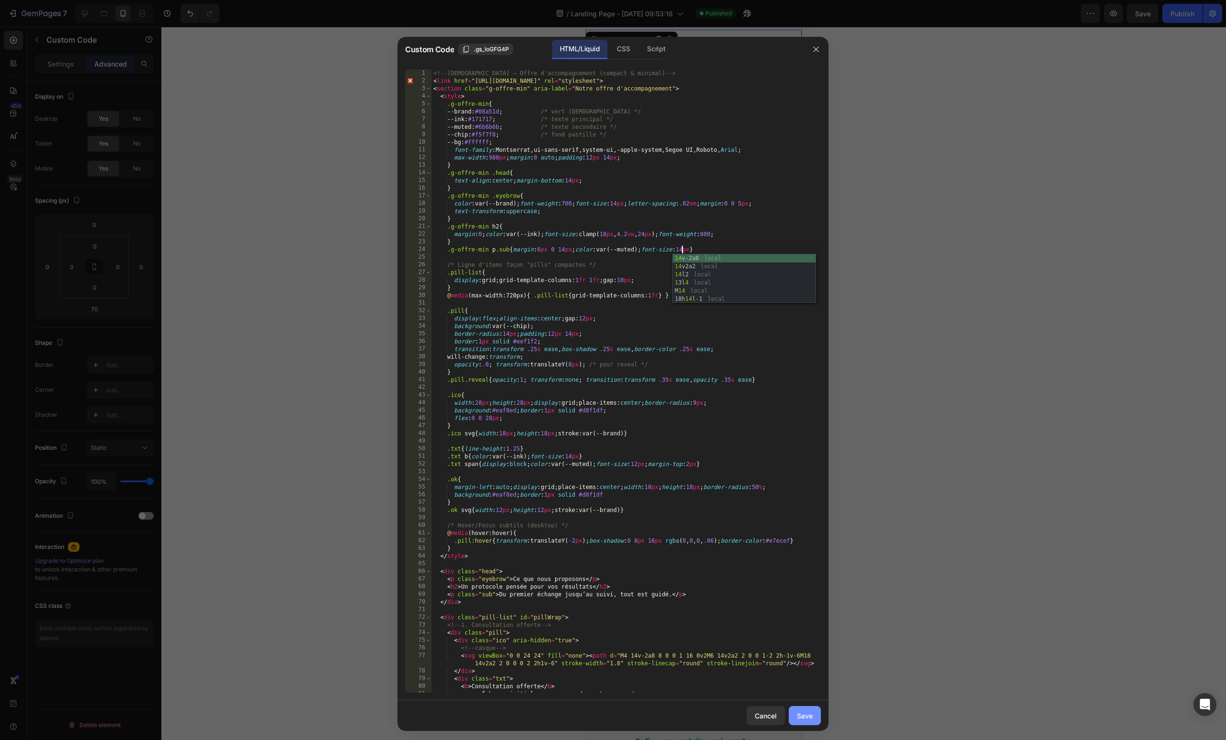
type textarea ".g-offre-min p.sub{margin:6px 0 14px;color:var(--muted);font-size:14px}"
click at [818, 713] on button "Save" at bounding box center [805, 715] width 32 height 19
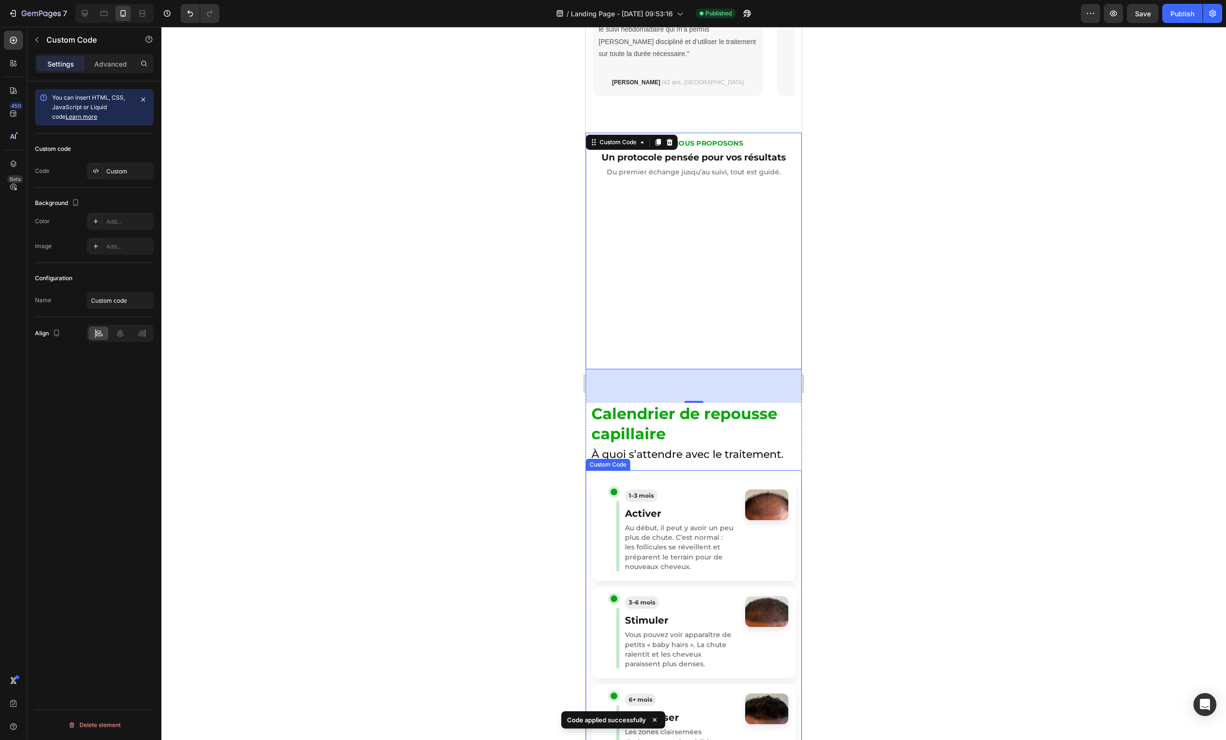
scroll to position [765, 0]
click at [715, 150] on h2 "Un protocole pensée pour vos résultats" at bounding box center [693, 156] width 203 height 13
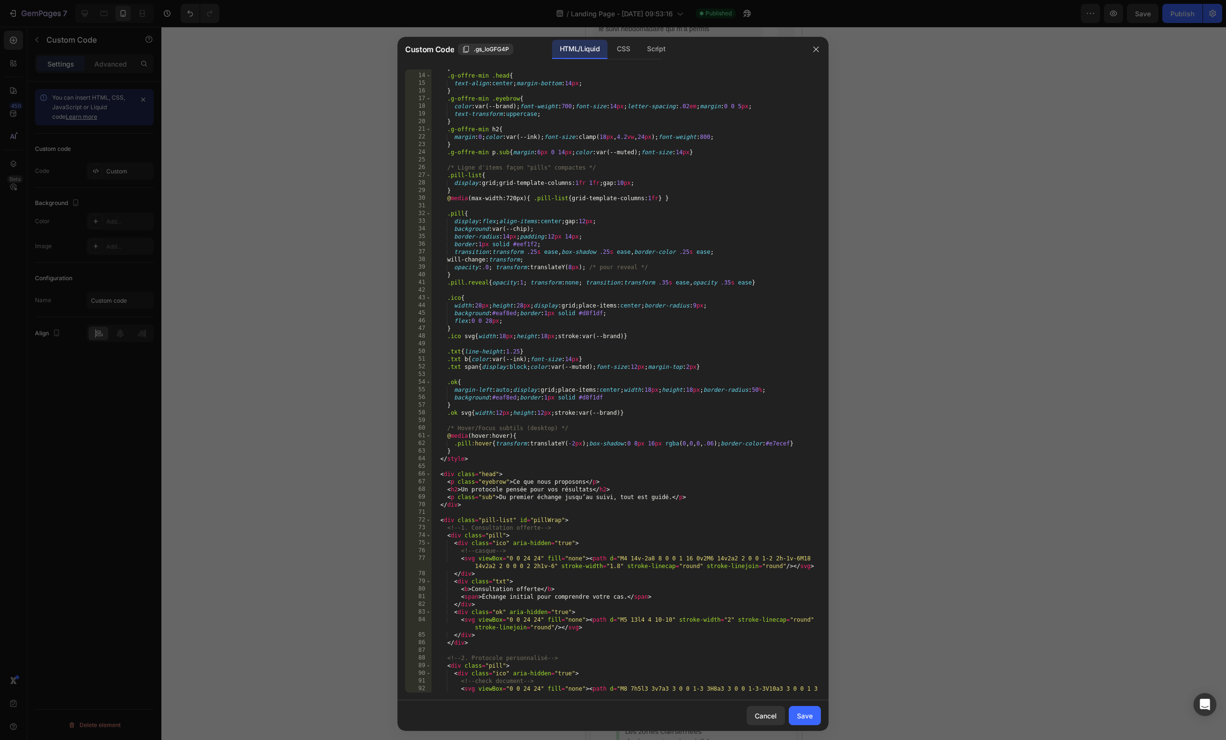
scroll to position [97, 0]
drag, startPoint x: 464, startPoint y: 489, endPoint x: 591, endPoint y: 487, distance: 126.4
click at [591, 487] on div "} .g-offre-min .head { text-align : center ; margin-bottom : 14 px ; } .g-offre…" at bounding box center [625, 391] width 389 height 654
click at [464, 489] on div "} .g-offre-min .head { text-align : center ; margin-bottom : 14 px ; } .g-offre…" at bounding box center [625, 391] width 389 height 654
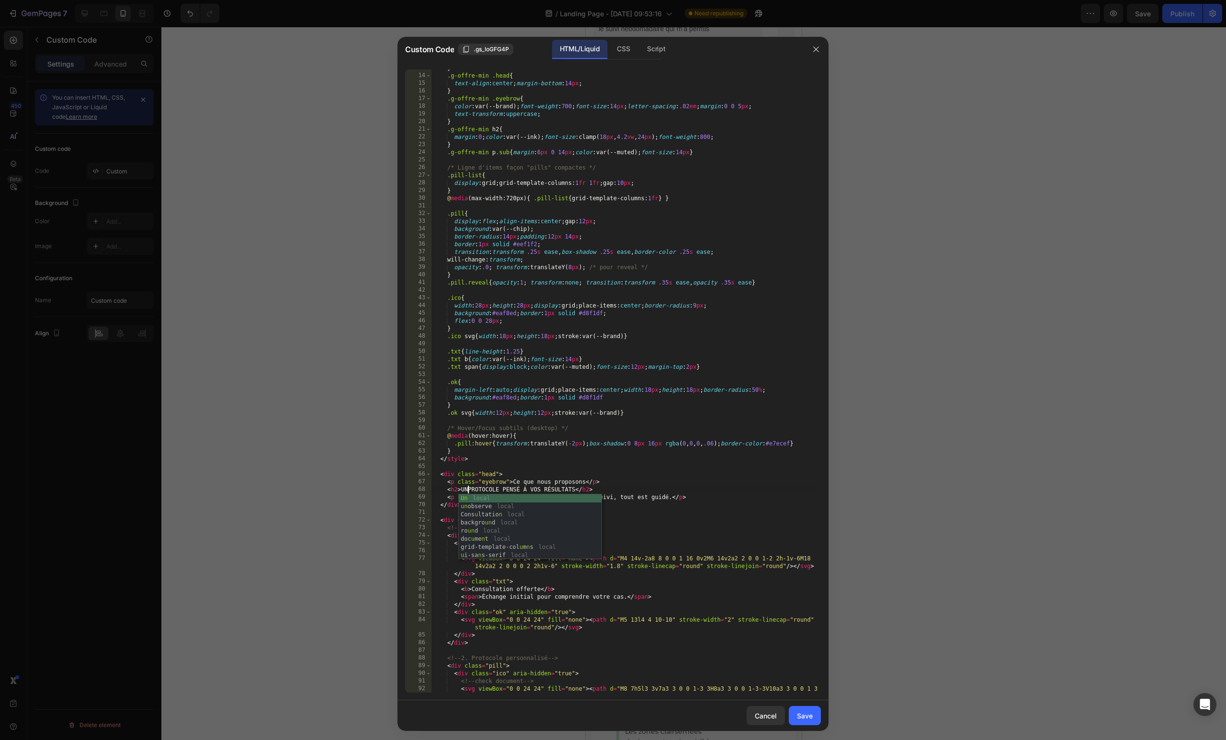
scroll to position [0, 3]
type textarea "<h2>UN PROTOCOLE PENSÉ À VOS RÉSULTATS</h2>"
click at [807, 715] on div "Save" at bounding box center [805, 716] width 16 height 10
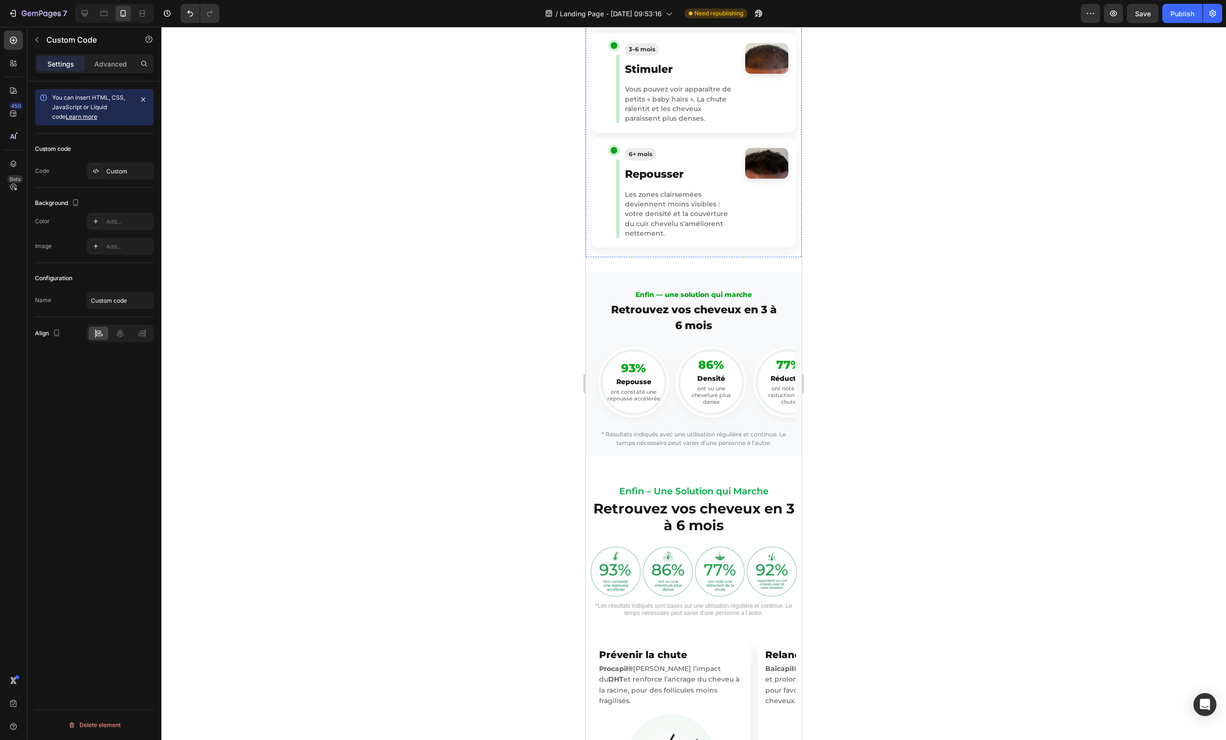
scroll to position [0, 6]
click at [1189, 10] on div "Publish" at bounding box center [1182, 14] width 24 height 10
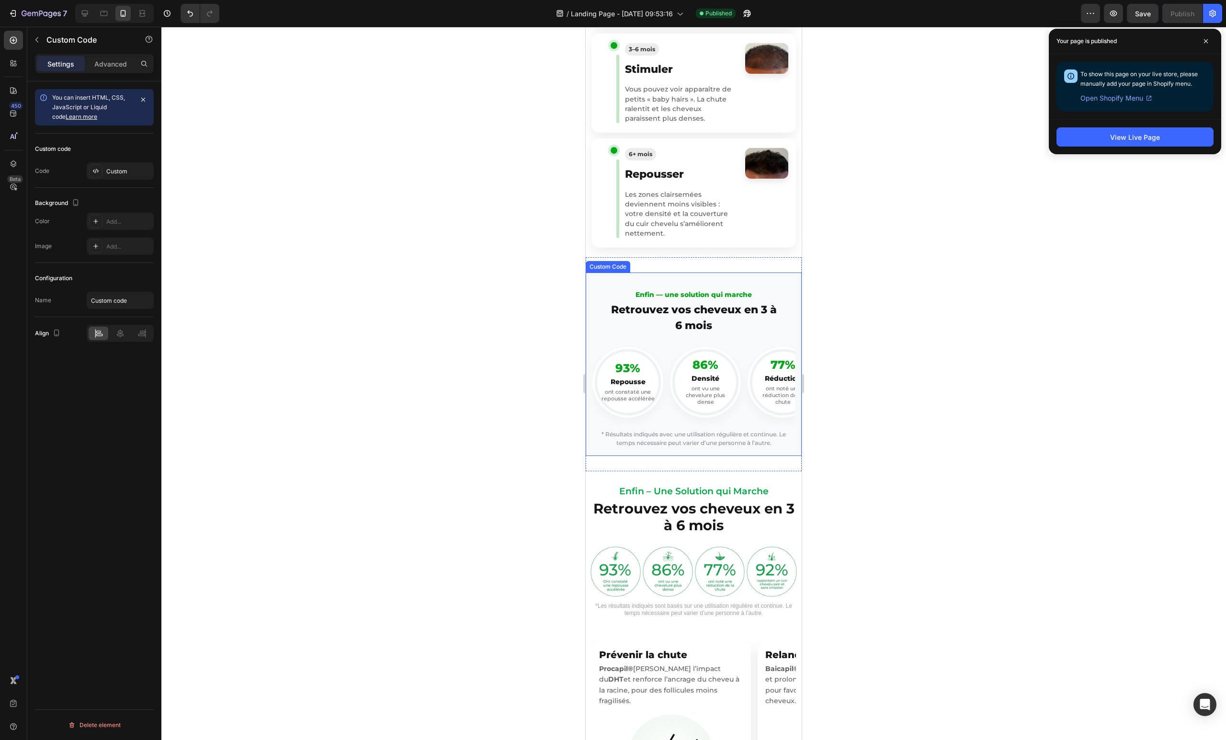
click at [712, 342] on div "93% Repousse ont constaté une repousse accélérée 86% Densité ont vu une chevelu…" at bounding box center [693, 383] width 203 height 82
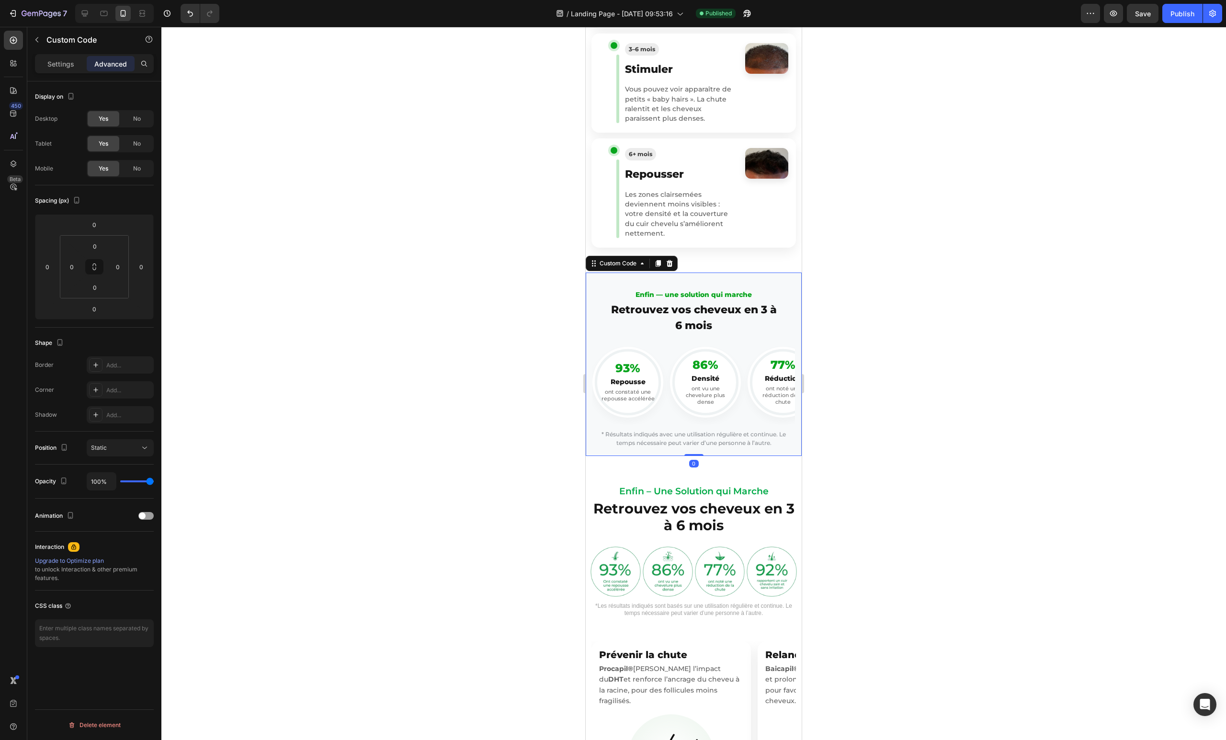
click at [712, 342] on div "93% Repousse ont constaté une repousse accélérée 86% Densité ont vu une chevelu…" at bounding box center [693, 383] width 203 height 82
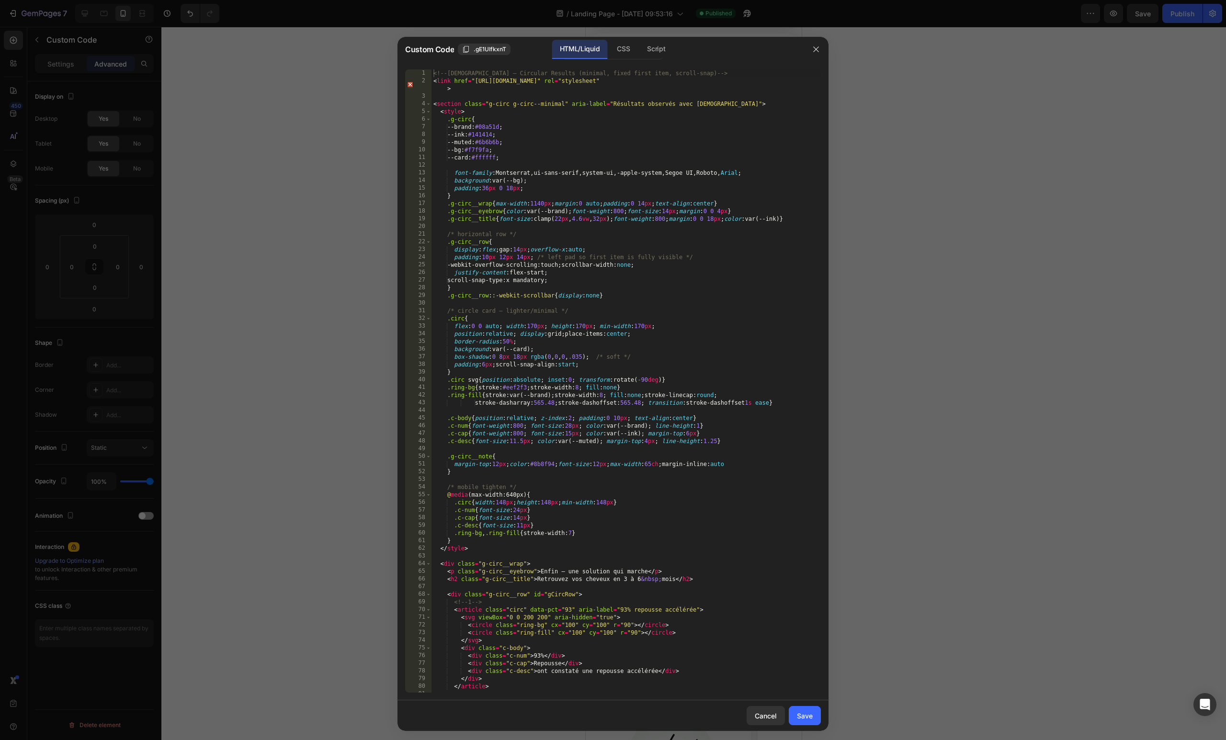
click at [655, 395] on div "<!-- [DEMOGRAPHIC_DATA] — Circular Results (minimal, fixed first item, scroll-s…" at bounding box center [625, 388] width 389 height 638
type textarea "</script> </section>"
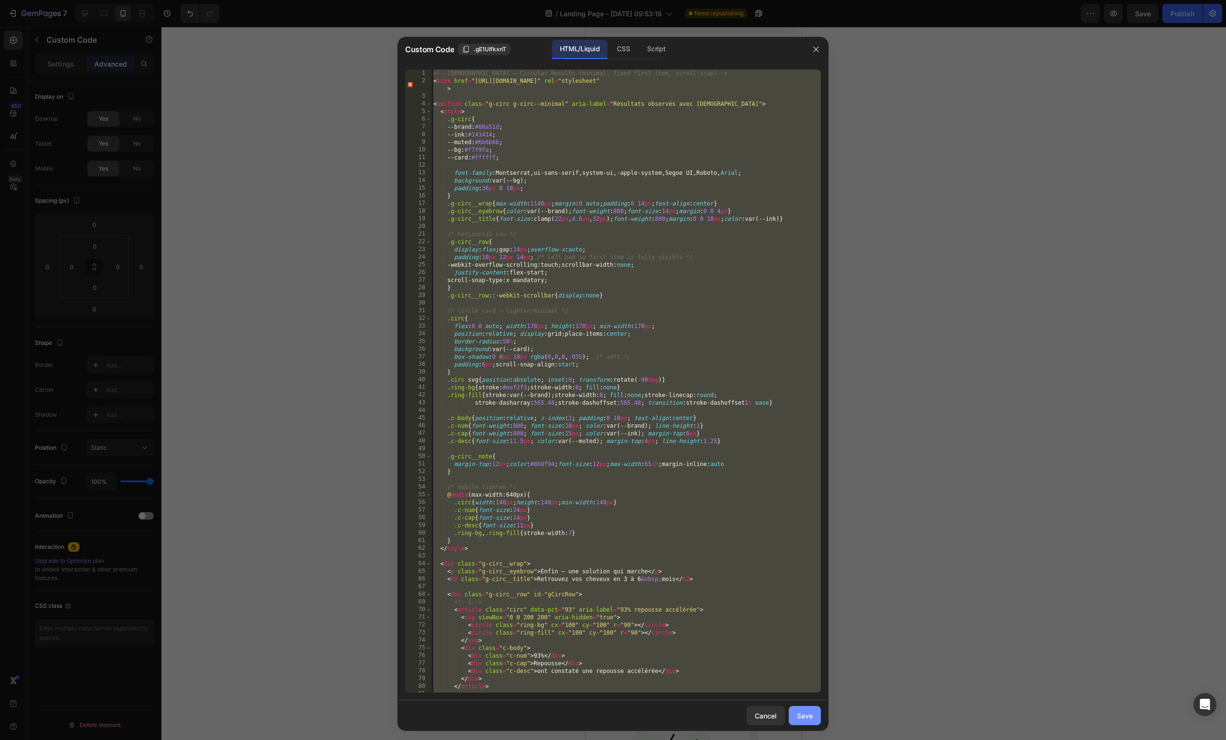
click at [805, 721] on button "Save" at bounding box center [805, 715] width 32 height 19
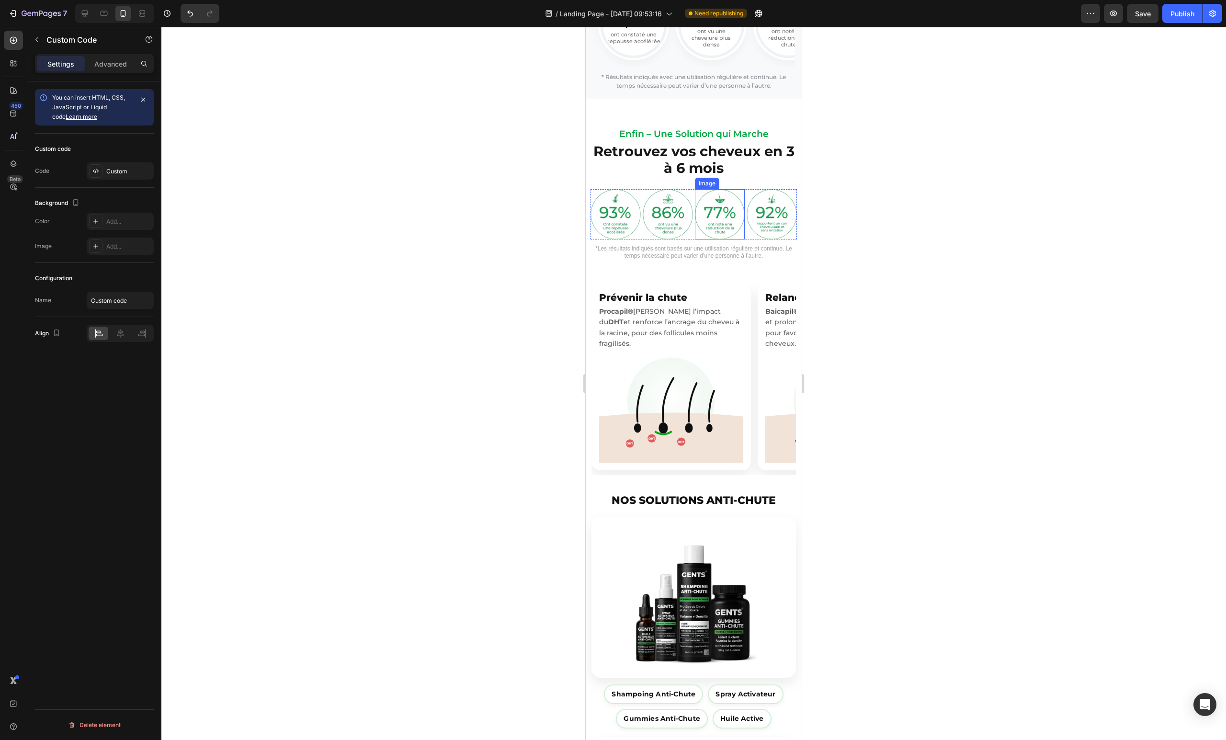
scroll to position [1622, 0]
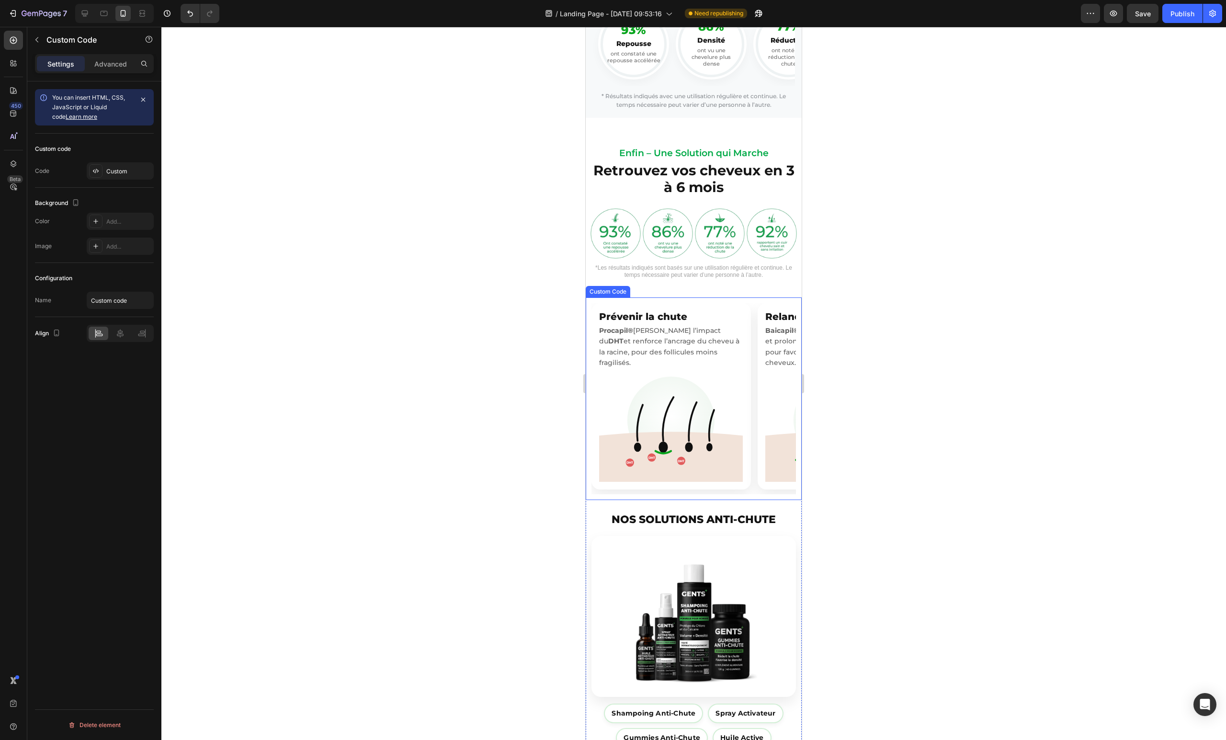
click at [676, 407] on circle "Prévenir la chute" at bounding box center [671, 420] width 88 height 88
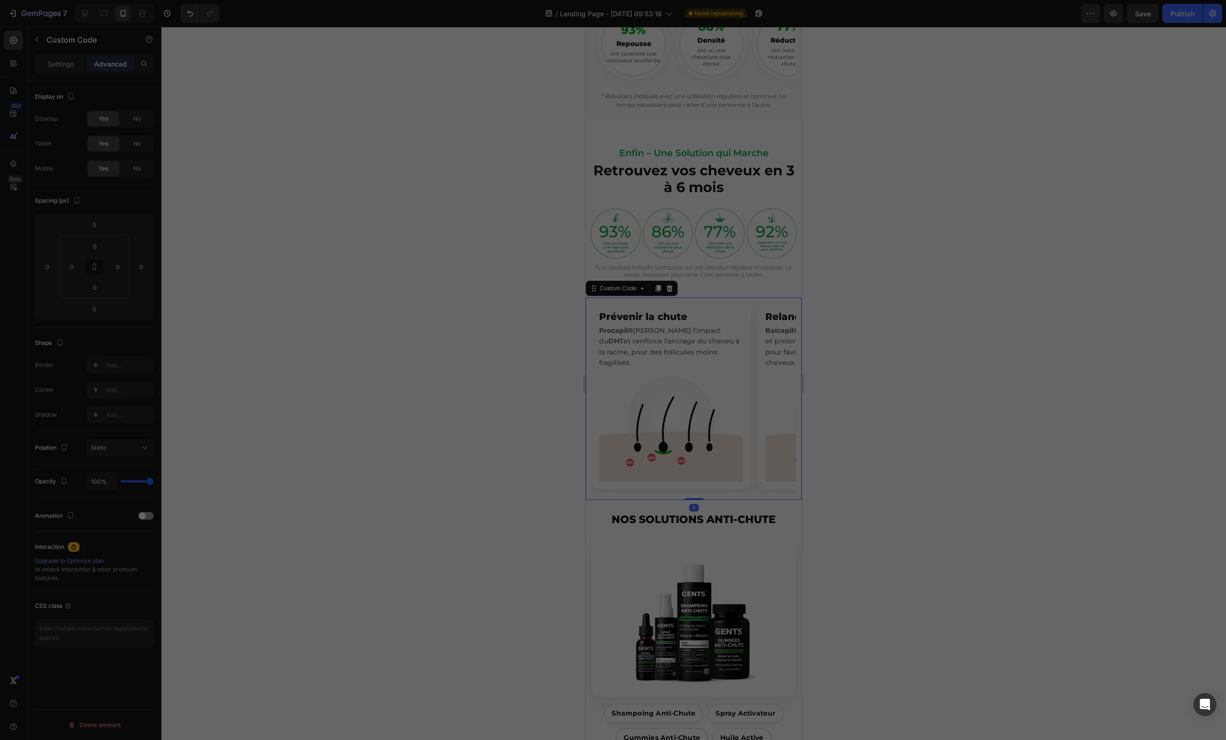
scroll to position [0, 6]
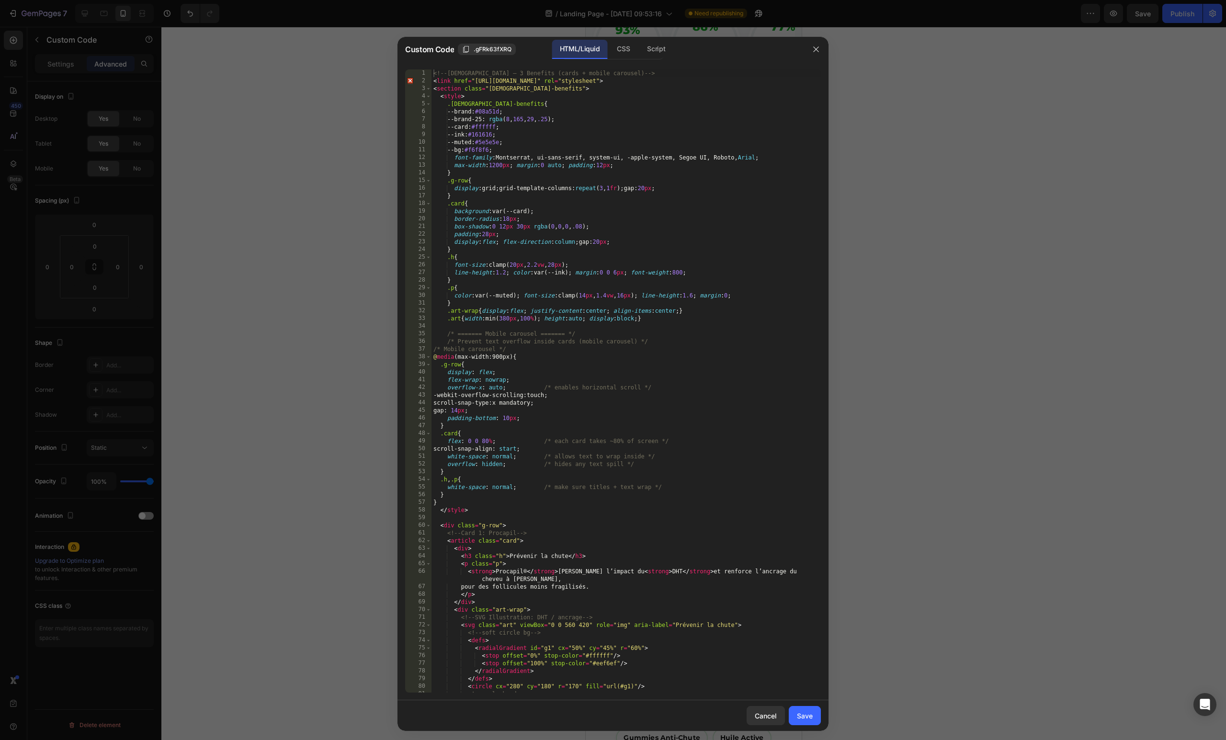
click at [598, 381] on div "<!-- GENTS – 3 Benefits (cards + mobile carousel) --> < link href = "https://fo…" at bounding box center [625, 388] width 389 height 638
type textarea "</div> </section>"
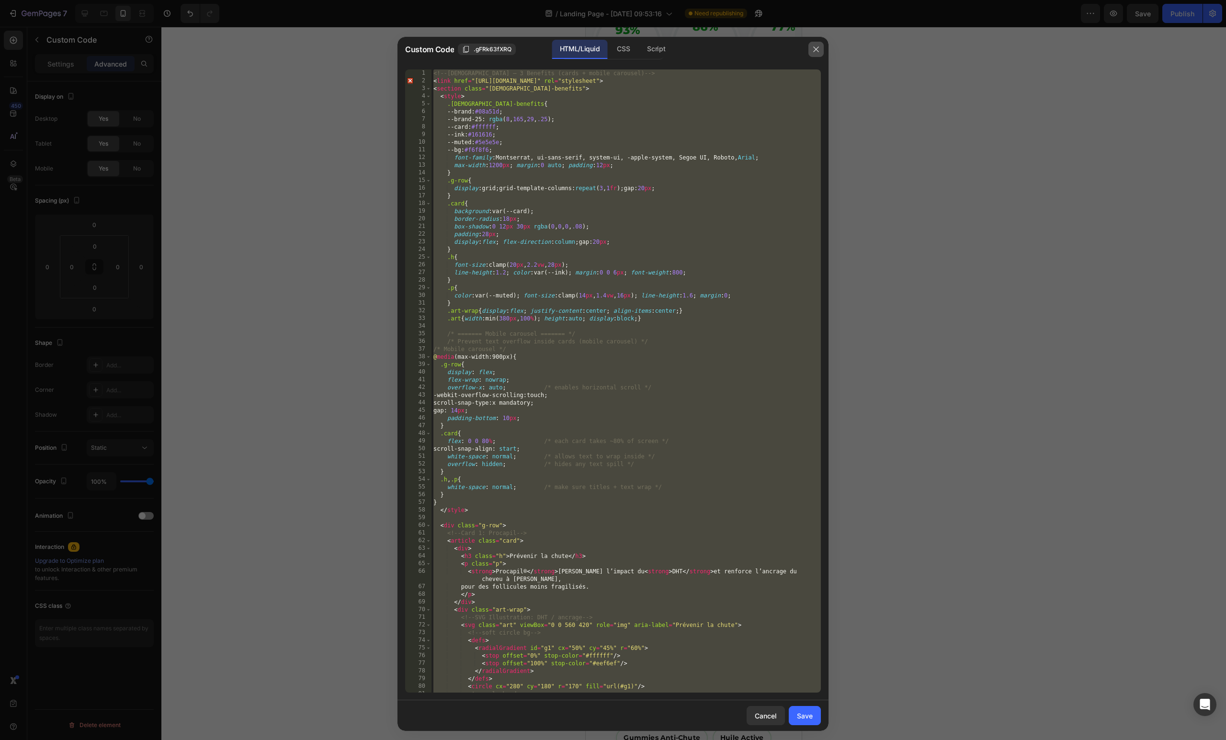
click at [822, 48] on button "button" at bounding box center [815, 49] width 15 height 15
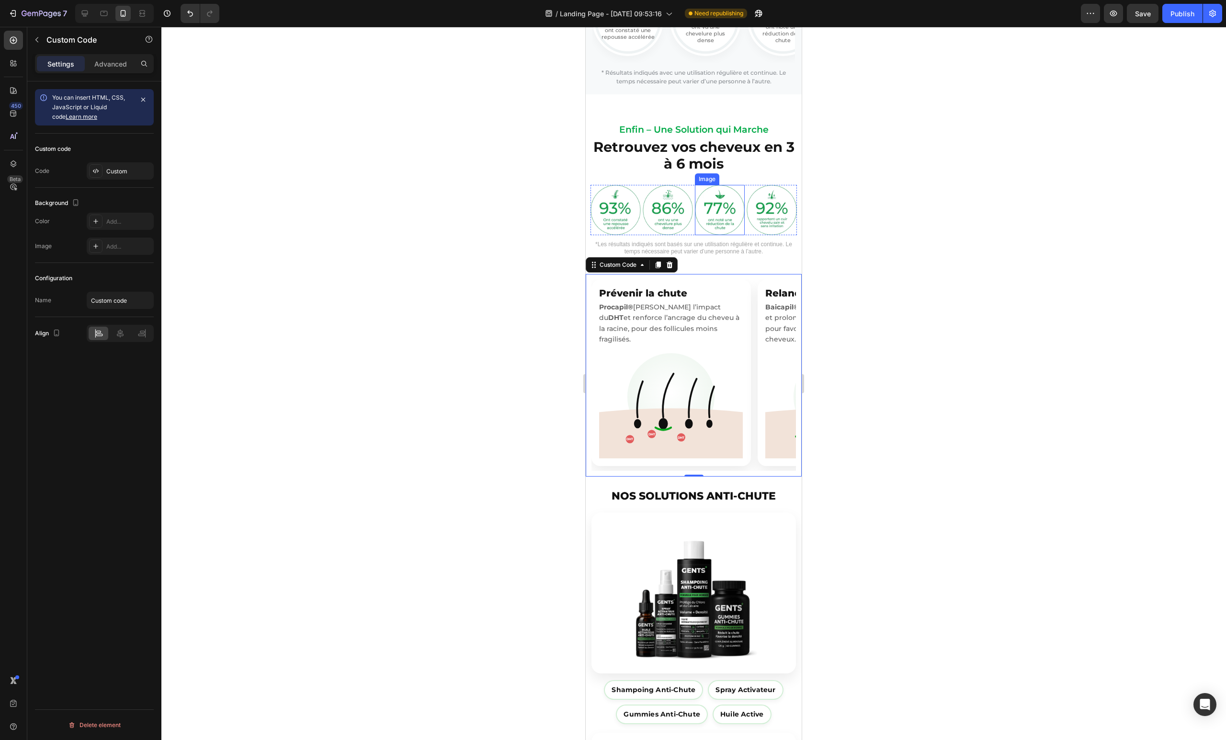
click at [698, 208] on img at bounding box center [720, 210] width 50 height 50
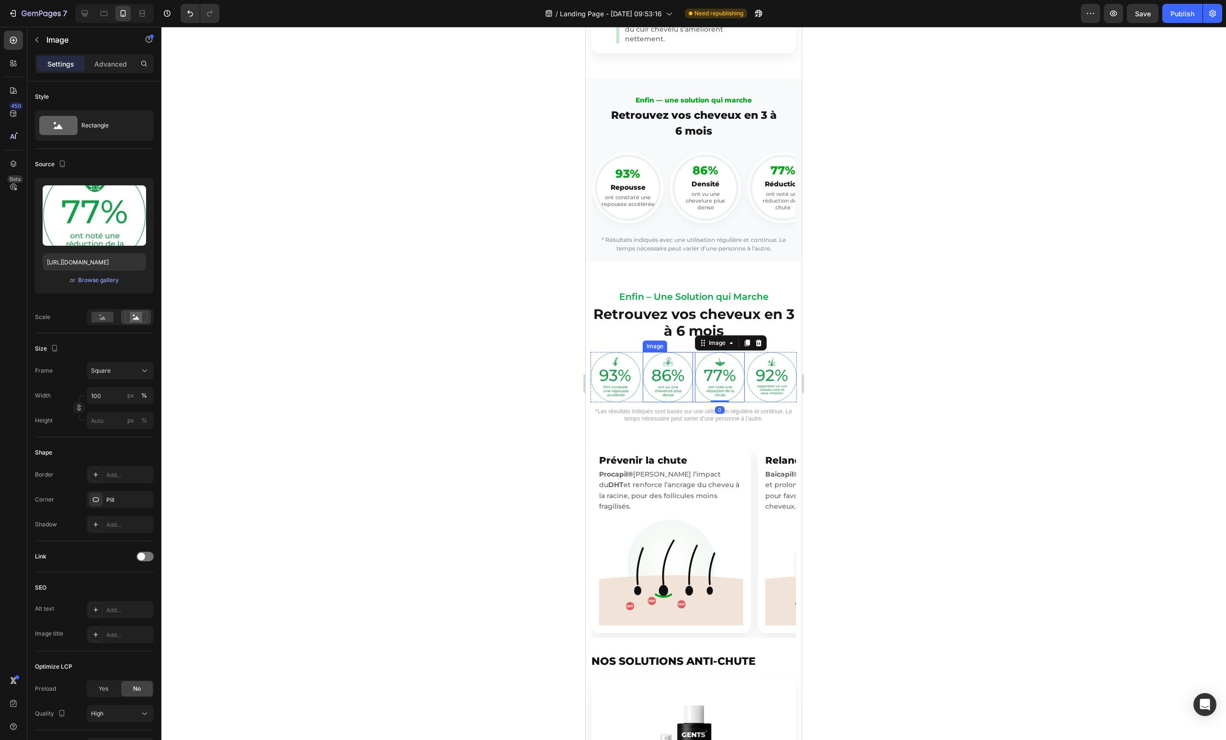
scroll to position [1473, 0]
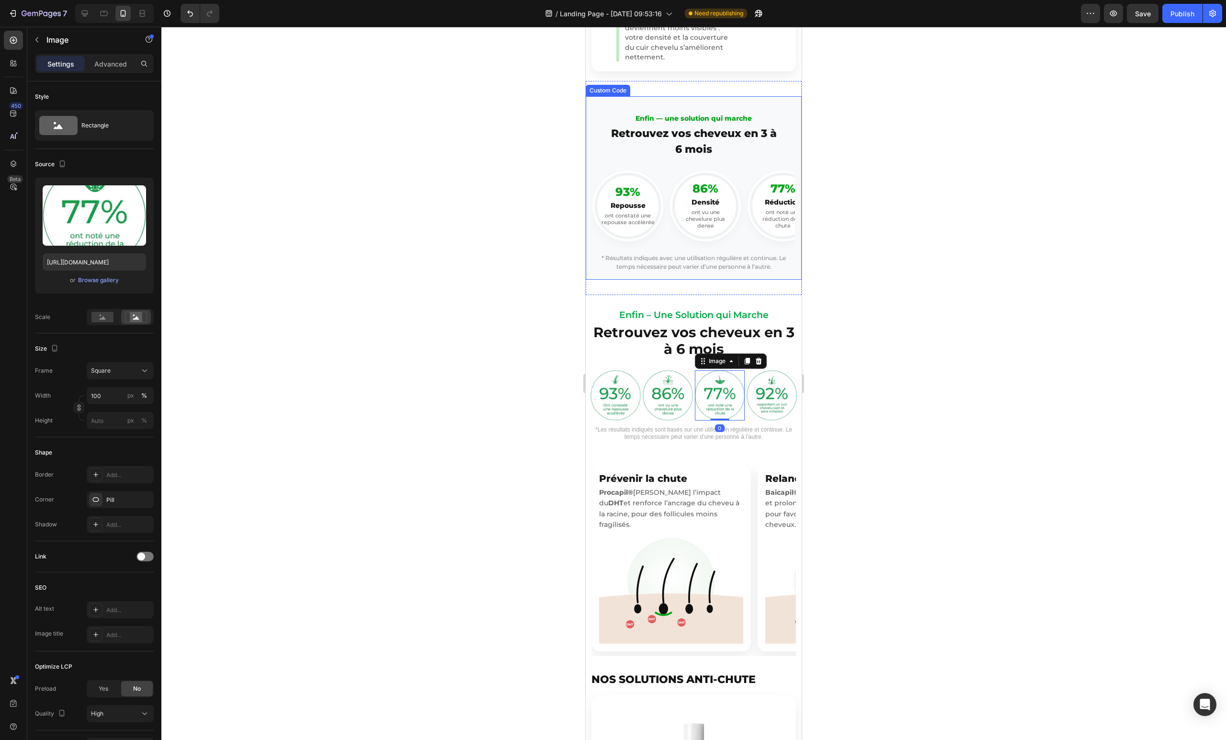
click at [673, 183] on div "86% Densité ont vu une chevelure plus dense" at bounding box center [705, 206] width 65 height 46
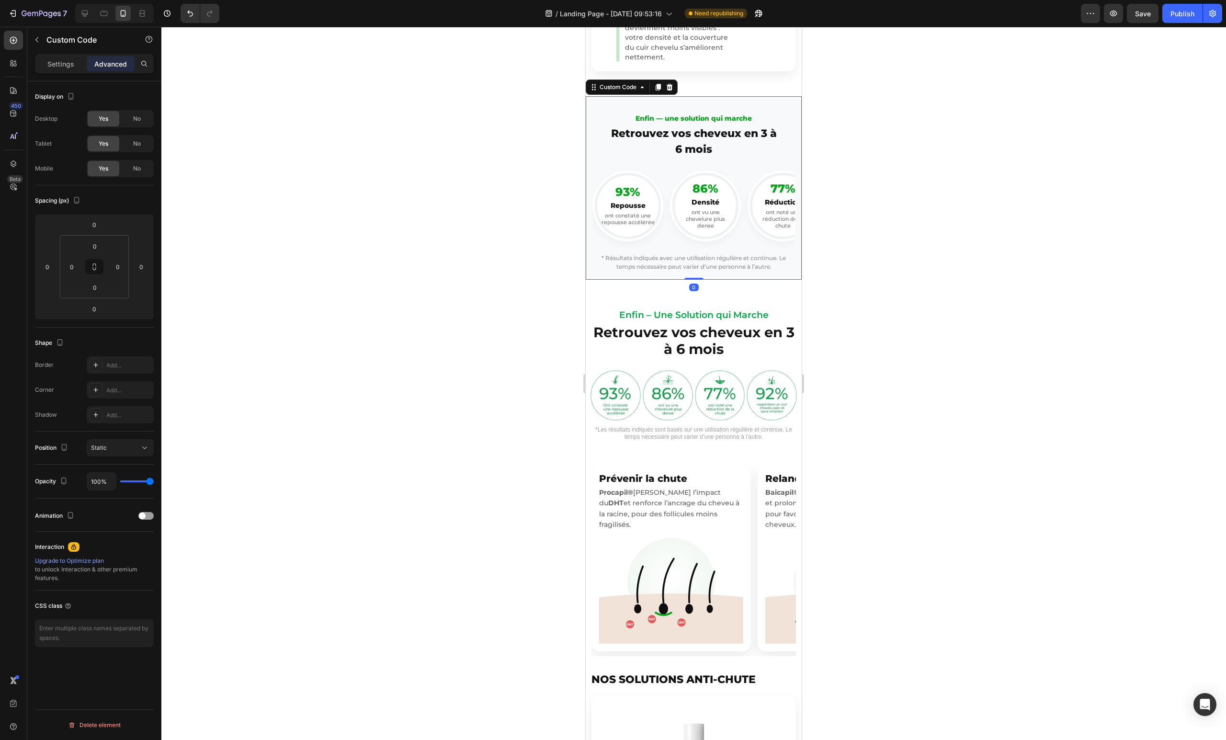
click at [673, 183] on div "86% Densité ont vu une chevelure plus dense" at bounding box center [705, 206] width 65 height 46
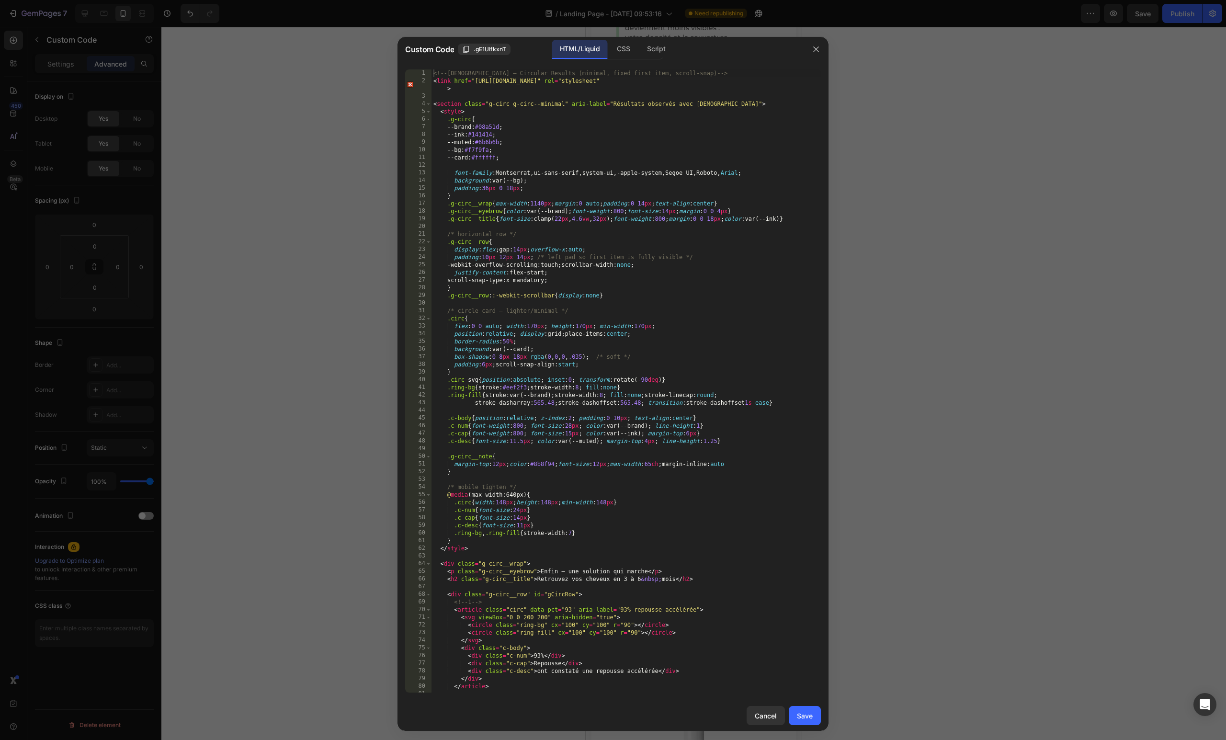
click at [690, 521] on div "<!-- [DEMOGRAPHIC_DATA] — Circular Results (minimal, fixed first item, scroll-s…" at bounding box center [625, 388] width 389 height 638
type textarea "</script> </section>"
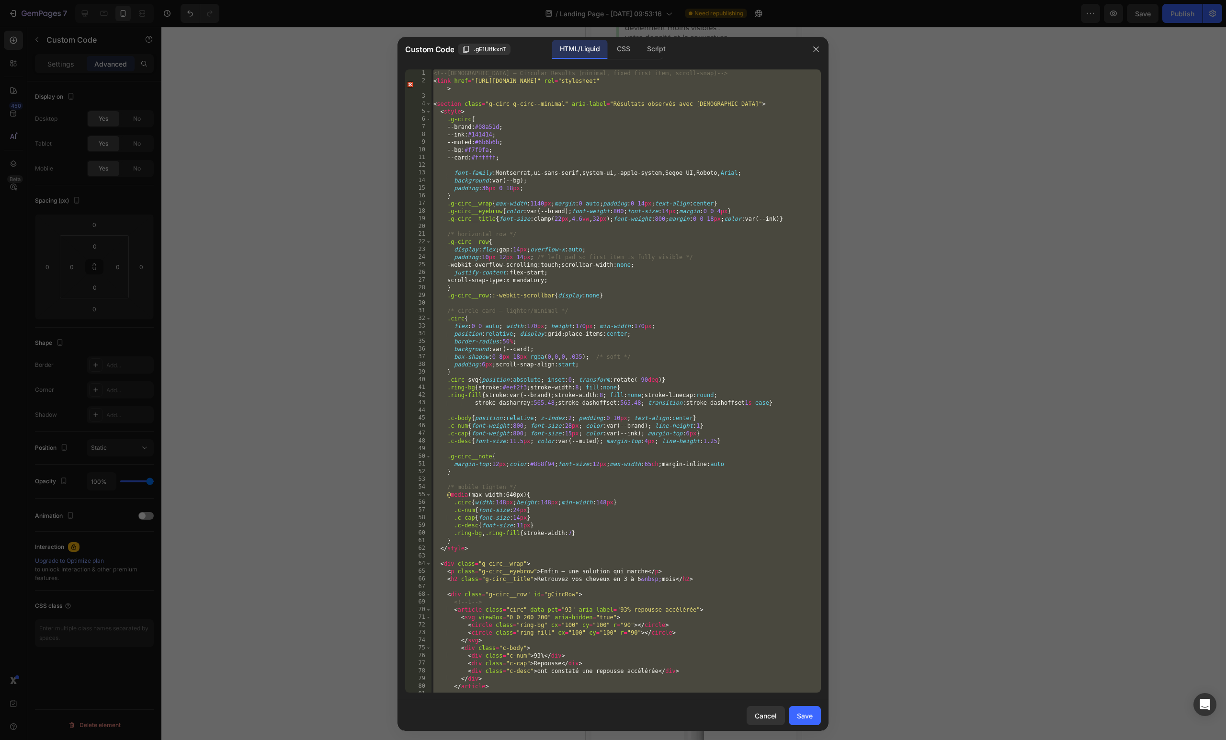
paste textarea
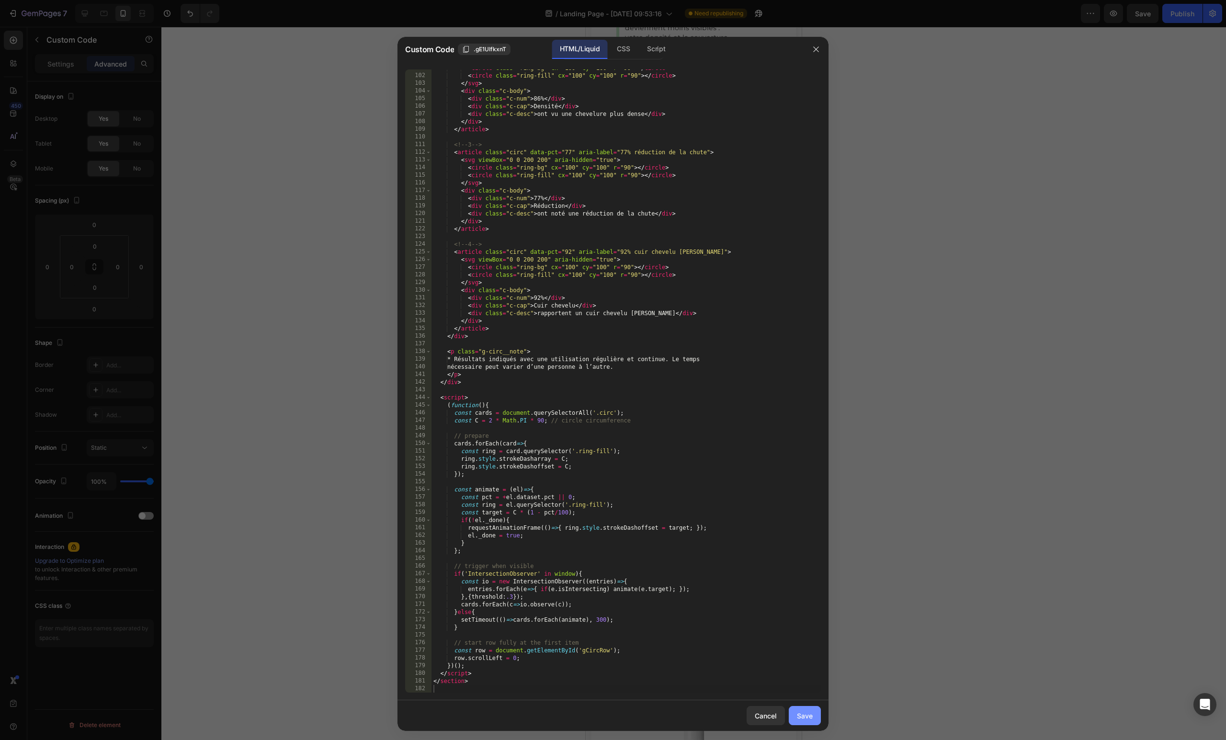
click at [812, 713] on div "Save" at bounding box center [805, 716] width 16 height 10
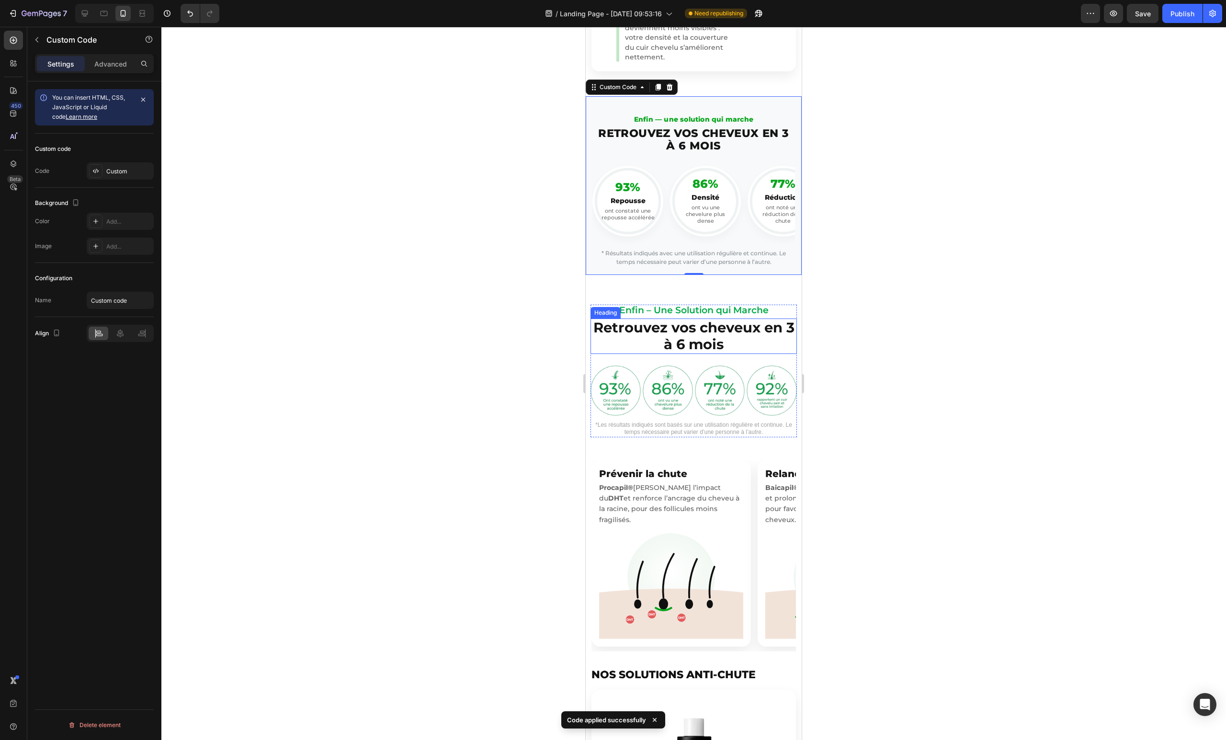
scroll to position [1382, 0]
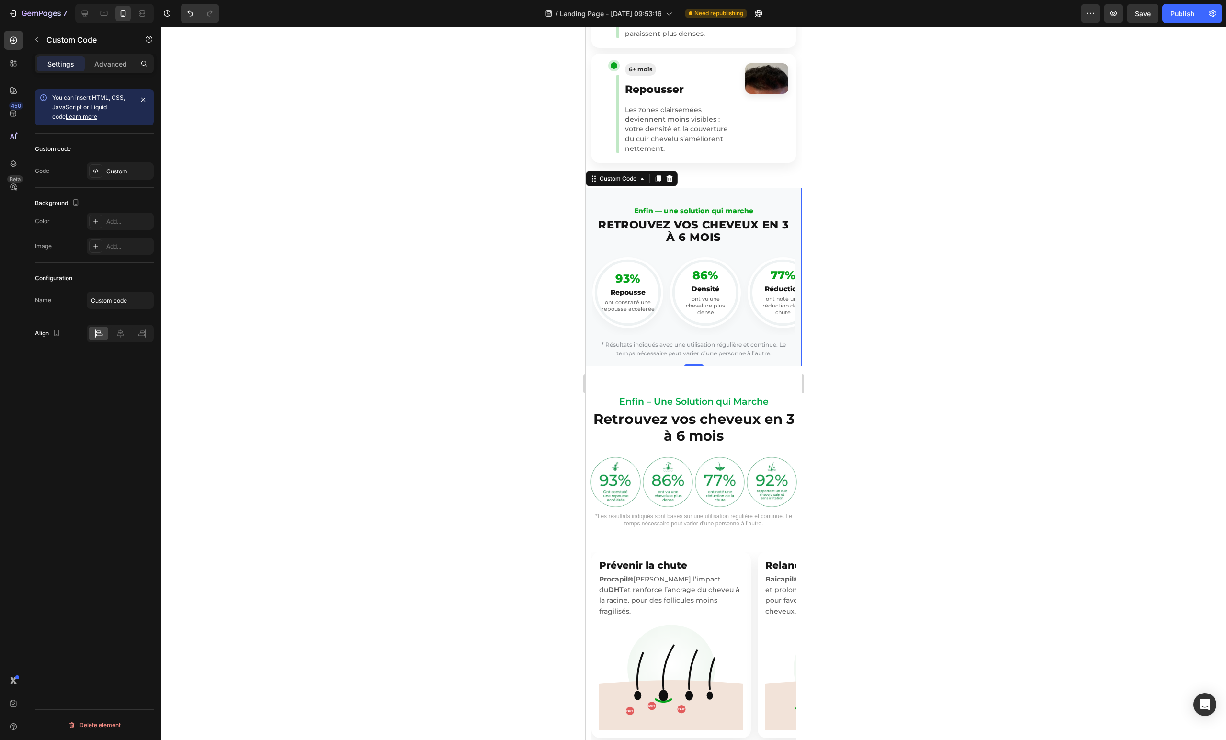
click at [679, 257] on icon "86% chevelure plus dense" at bounding box center [705, 292] width 71 height 71
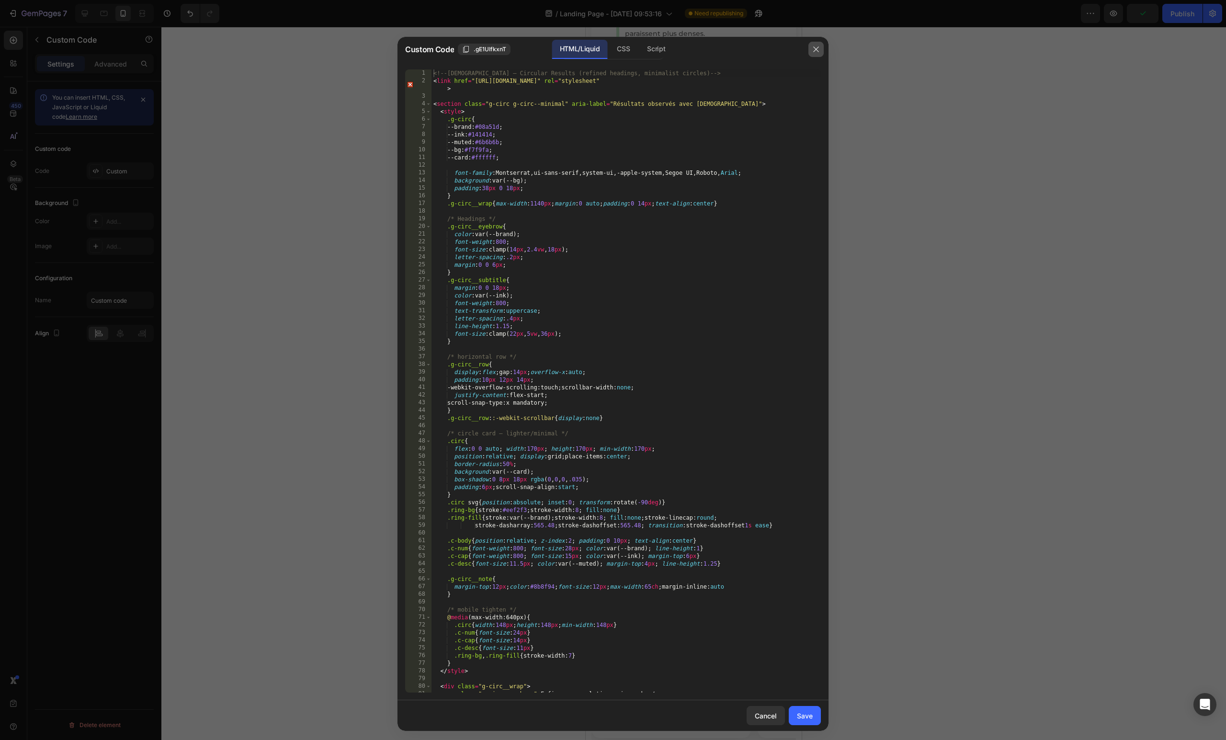
click at [816, 55] on button "button" at bounding box center [815, 49] width 15 height 15
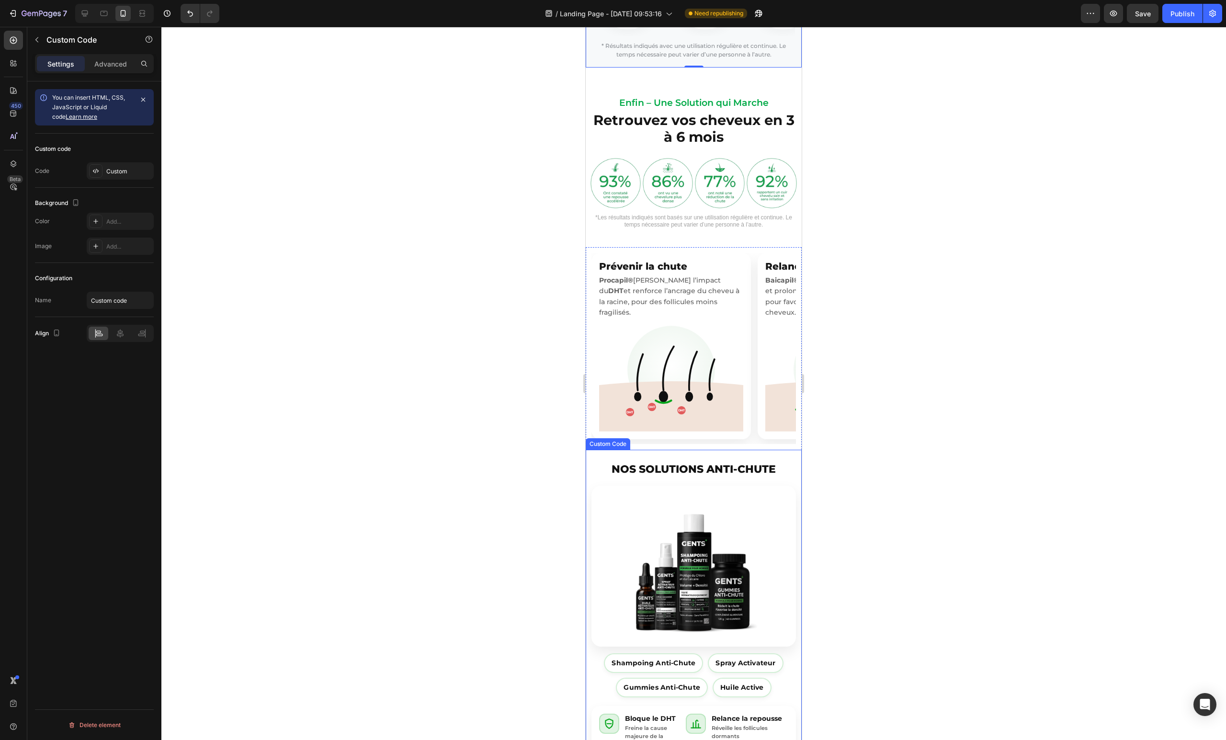
scroll to position [1667, 0]
click at [718, 382] on icon "Prévenir la chute" at bounding box center [671, 407] width 144 height 50
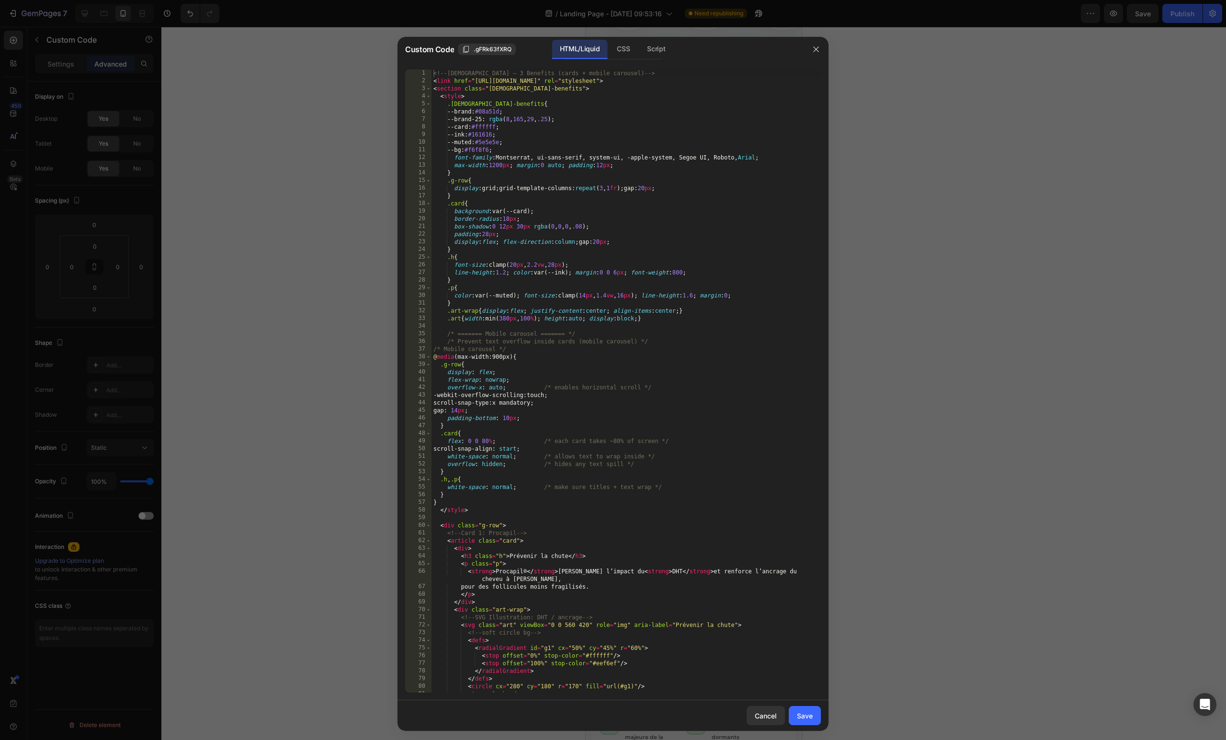
click at [642, 391] on div "<!-- GENTS – 3 Benefits (cards + mobile carousel) --> < link href = "https://fo…" at bounding box center [625, 388] width 389 height 638
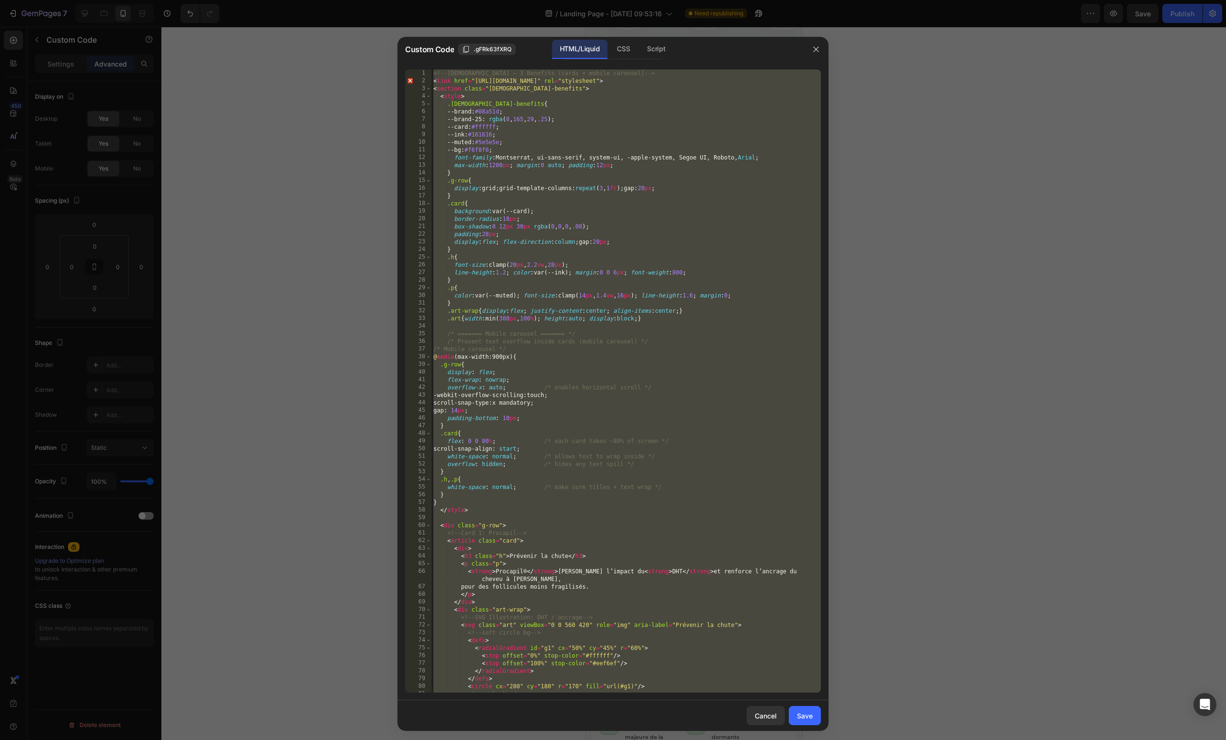
click at [578, 475] on div "<!-- GENTS – 3 Benefits (cards + mobile carousel) --> < link href = "https://fo…" at bounding box center [625, 388] width 389 height 638
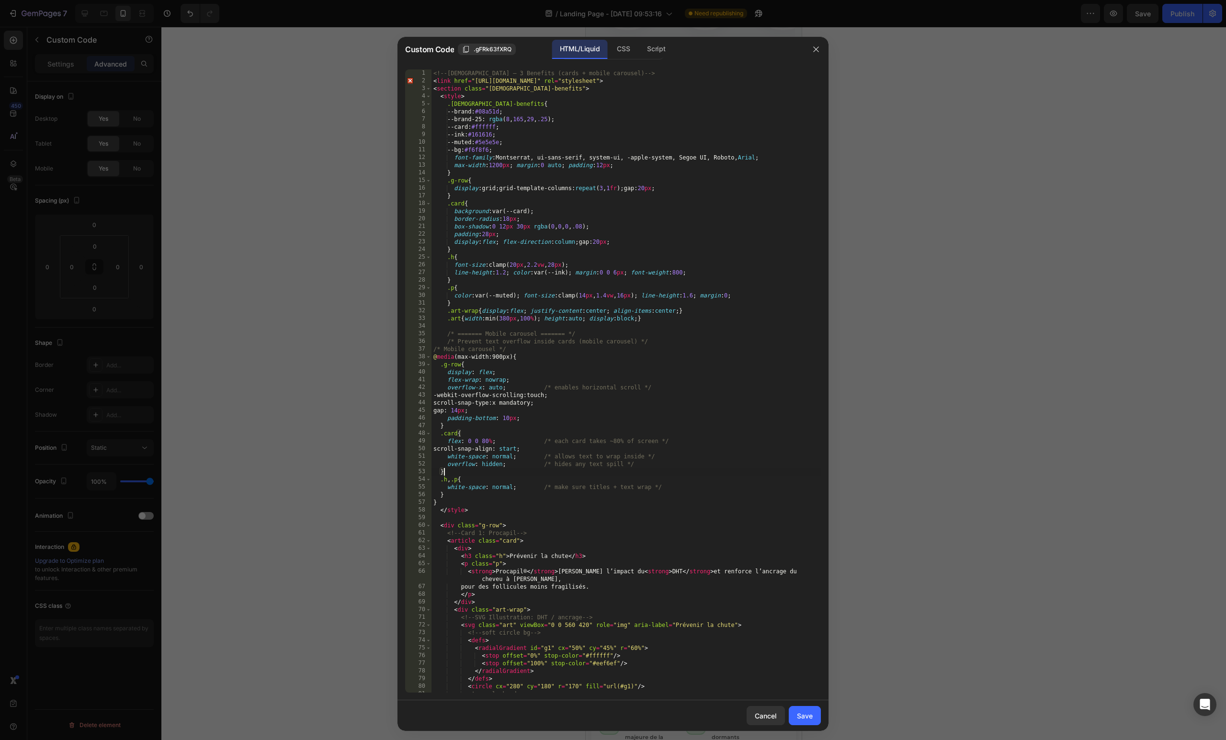
click at [465, 302] on div "<!-- GENTS – 3 Benefits (cards + mobile carousel) --> < link href = "https://fo…" at bounding box center [625, 388] width 389 height 638
type textarea "}"
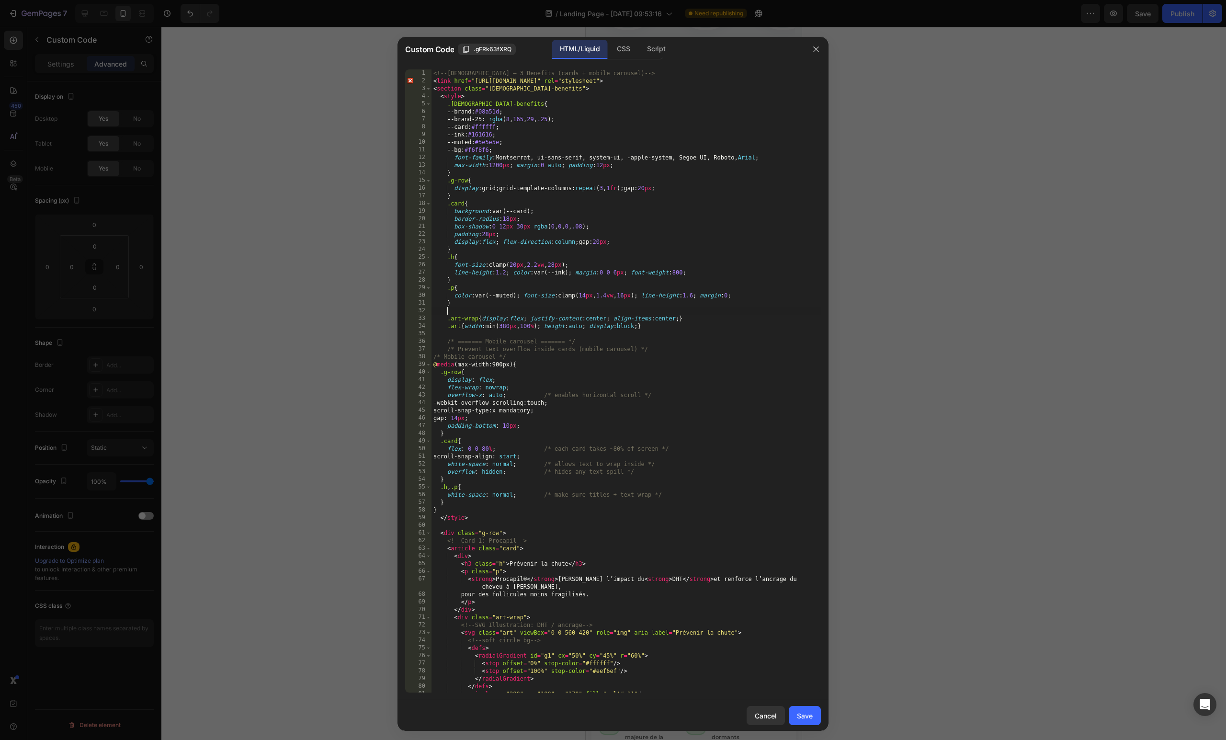
scroll to position [0, 0]
paste textarea
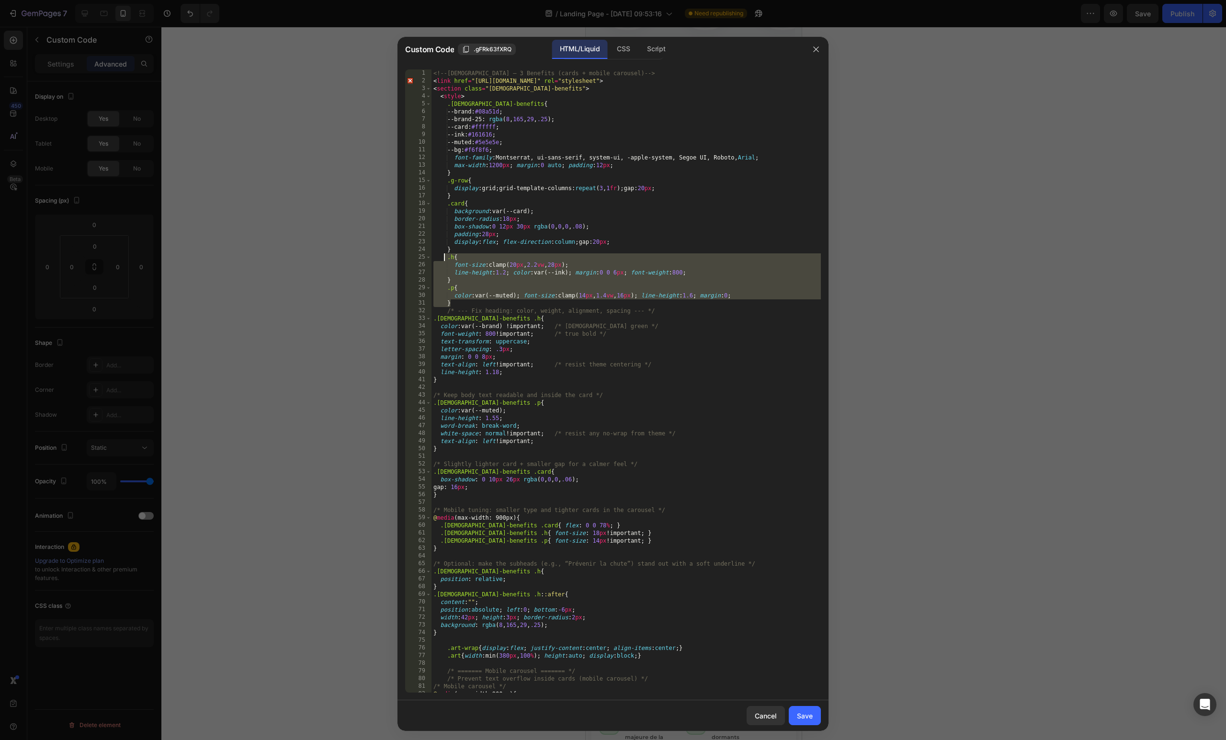
drag, startPoint x: 451, startPoint y: 303, endPoint x: 444, endPoint y: 258, distance: 45.6
click at [444, 258] on div "<!-- GENTS – 3 Benefits (cards + mobile carousel) --> < link href = "https://fo…" at bounding box center [625, 388] width 389 height 638
type textarea ".h{ font-size:clamp(20px,2.2vw,28px);"
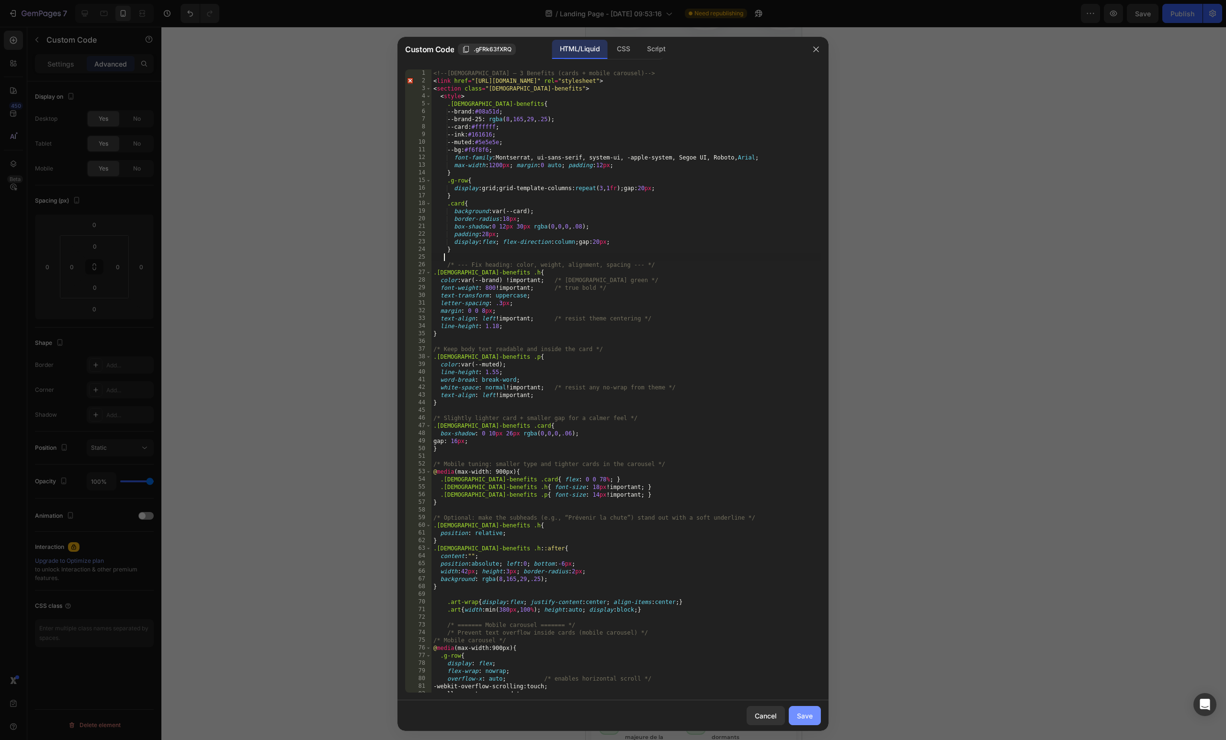
click at [806, 714] on div "Save" at bounding box center [805, 716] width 16 height 10
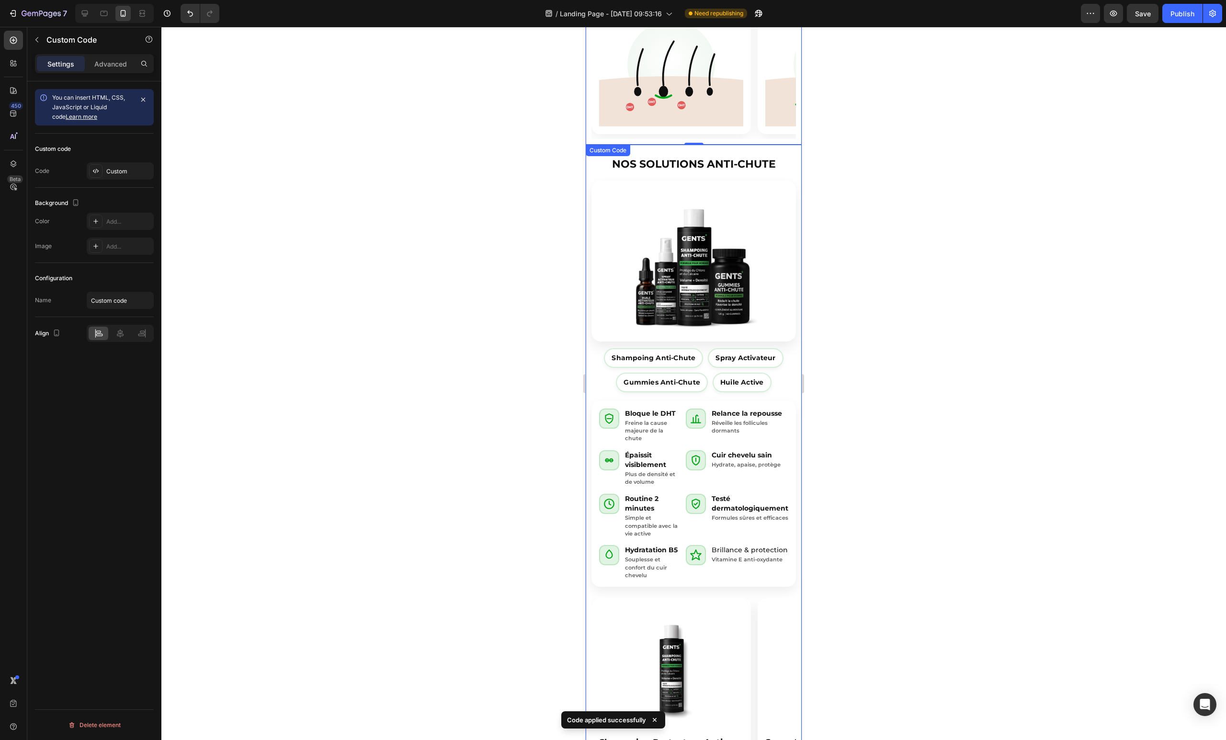
scroll to position [1969, 0]
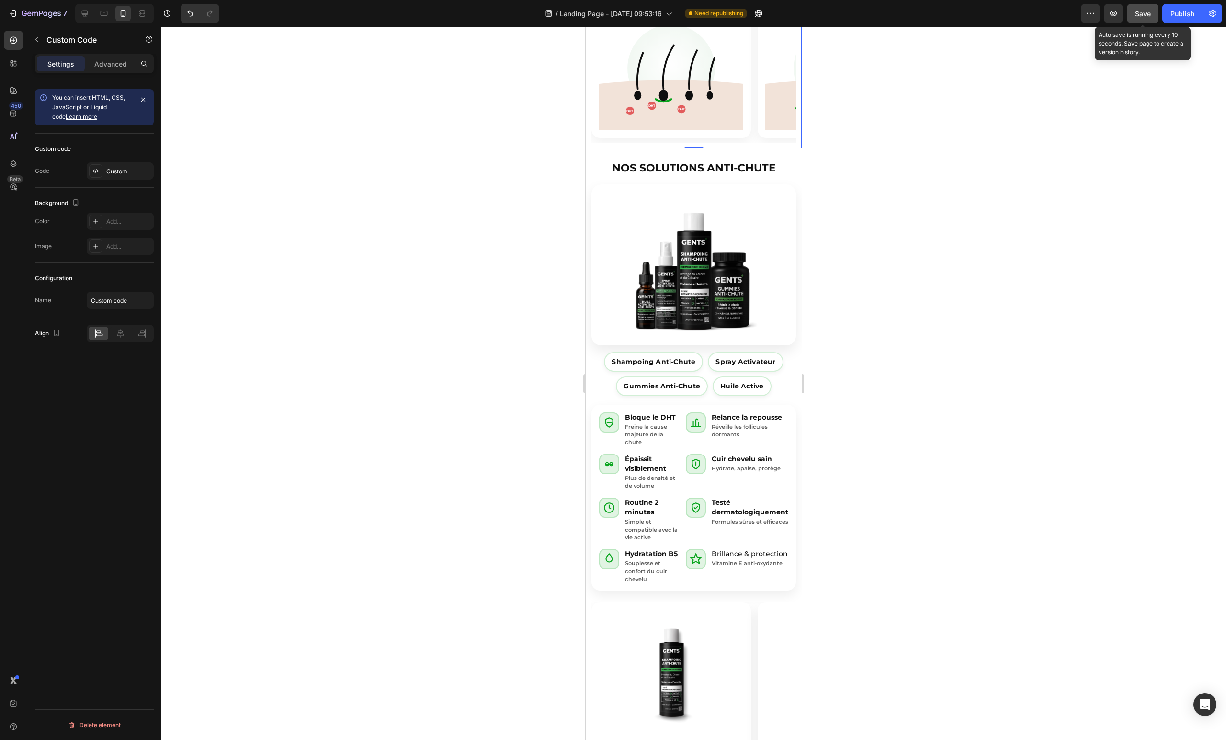
click at [1145, 14] on span "Save" at bounding box center [1143, 14] width 16 height 8
click at [1177, 15] on div "Publish" at bounding box center [1182, 14] width 24 height 10
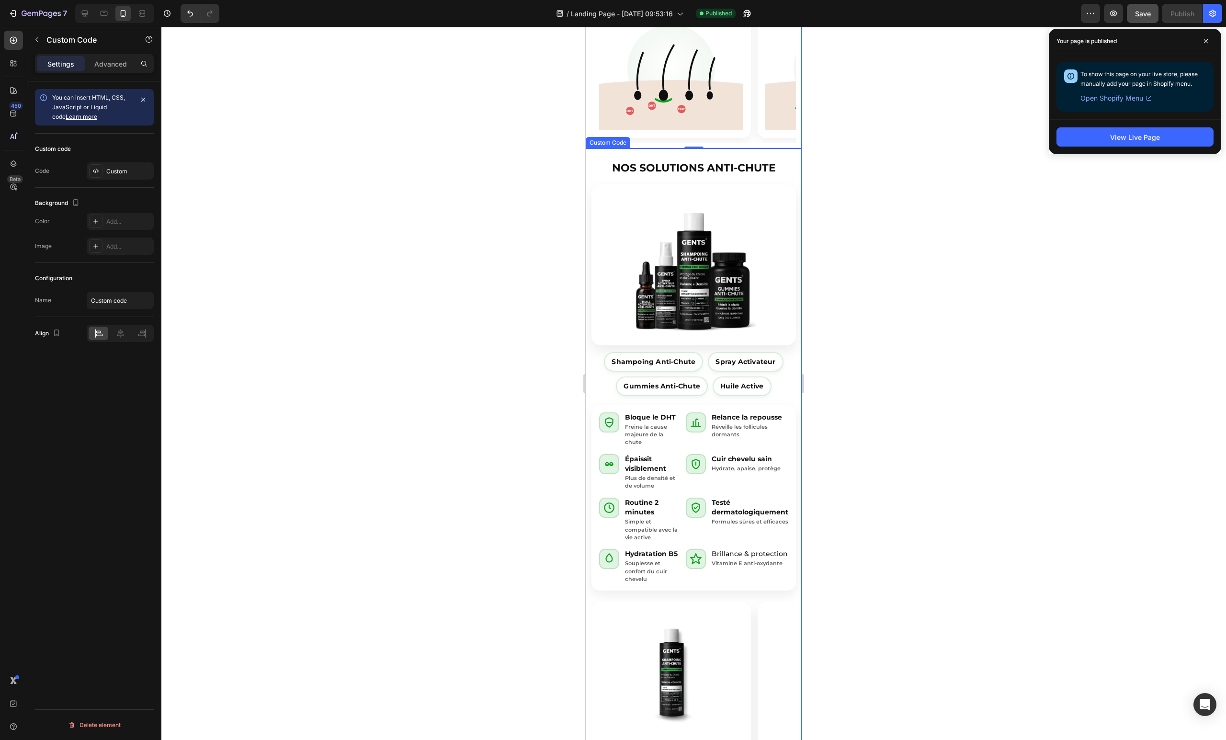
click at [656, 349] on section "NOS SOLUTIONS ANTI-CHUTE Shampoing Anti-Chute Spray Activateur Gummies Anti-Chu…" at bounding box center [694, 501] width 216 height 706
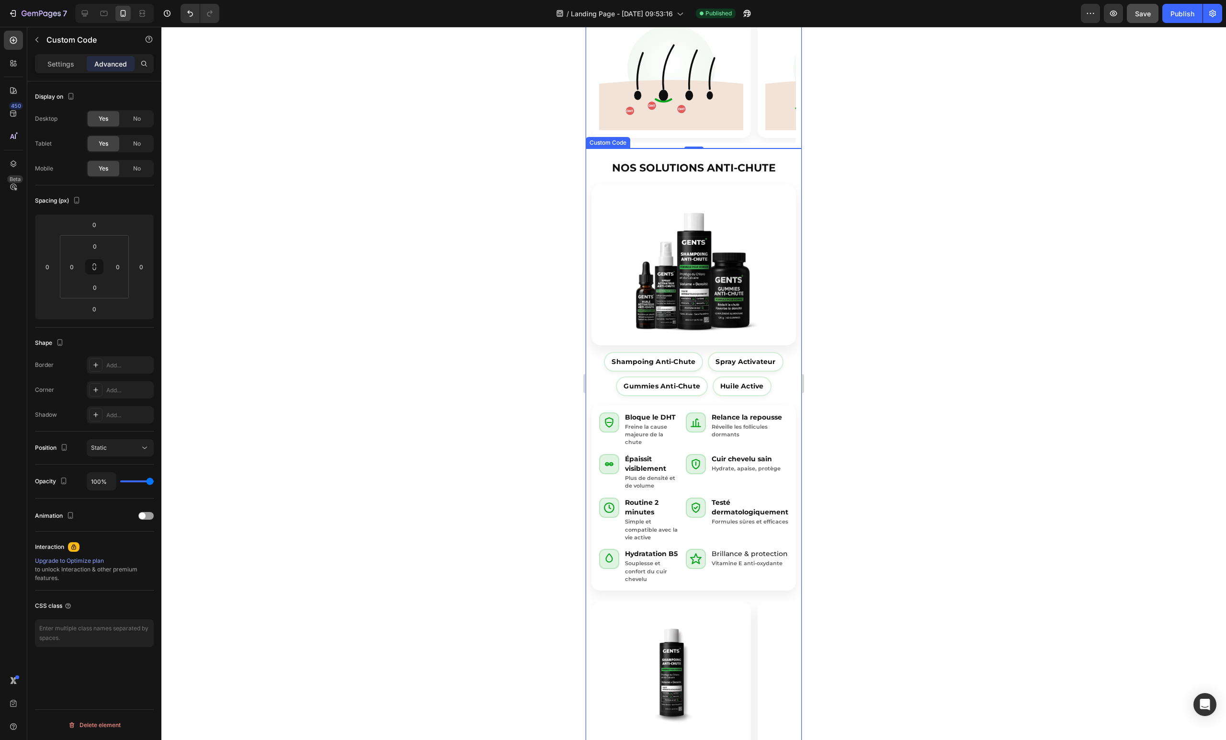
click at [656, 349] on section "NOS SOLUTIONS ANTI-CHUTE Shampoing Anti-Chute Spray Activateur Gummies Anti-Chu…" at bounding box center [694, 501] width 216 height 706
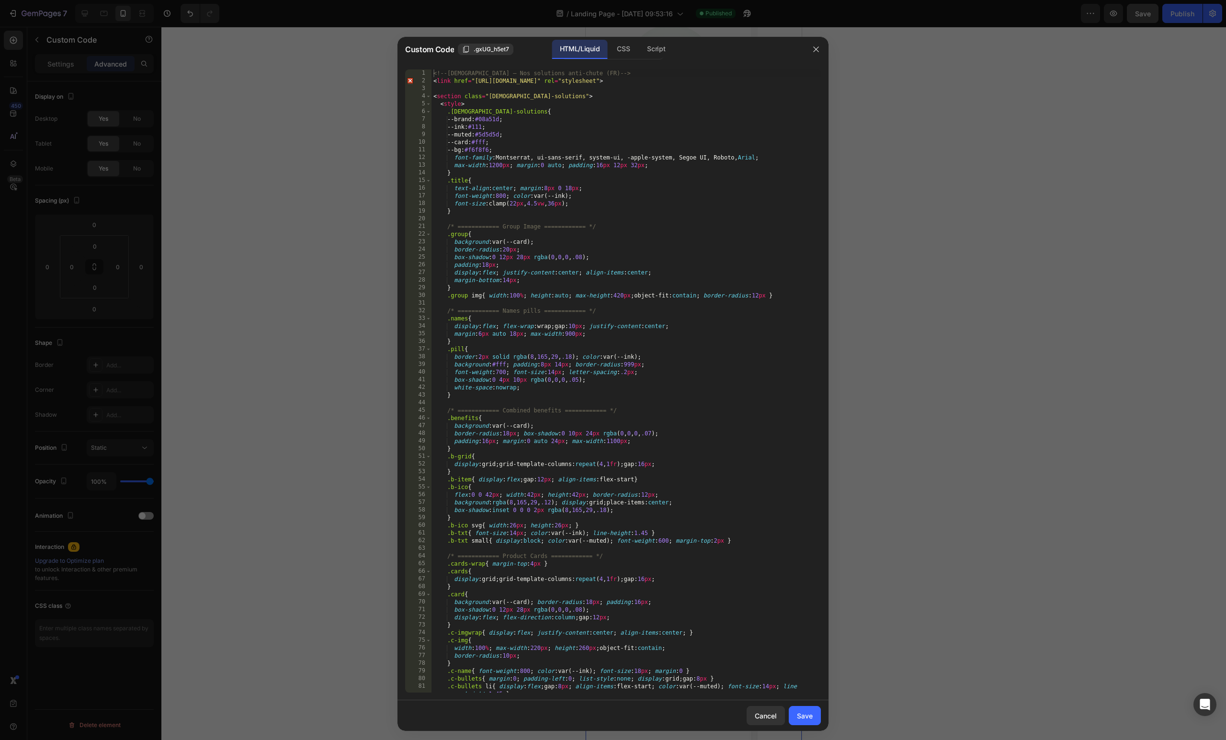
click at [601, 352] on div "<!-- GENTS — Nos solutions anti-chute (FR) --> < link href = "https://fonts.goo…" at bounding box center [625, 388] width 389 height 638
type textarea "</div> </section>"
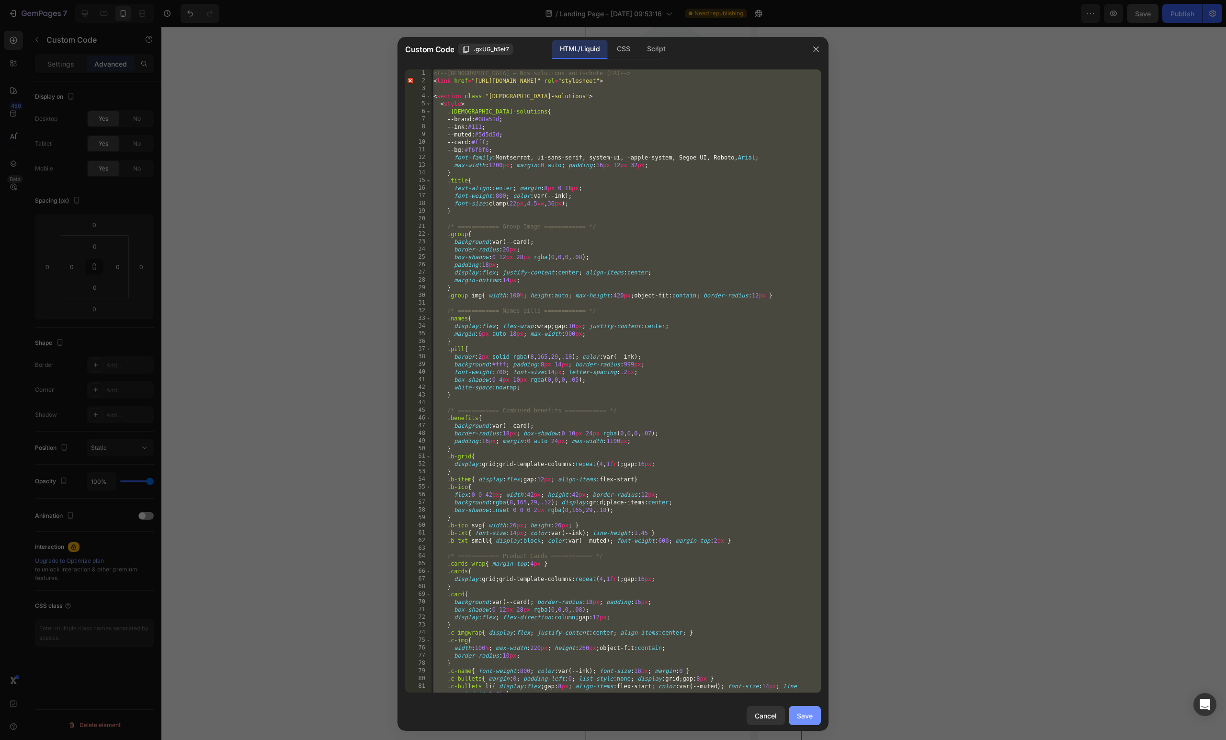
click at [813, 713] on button "Save" at bounding box center [805, 715] width 32 height 19
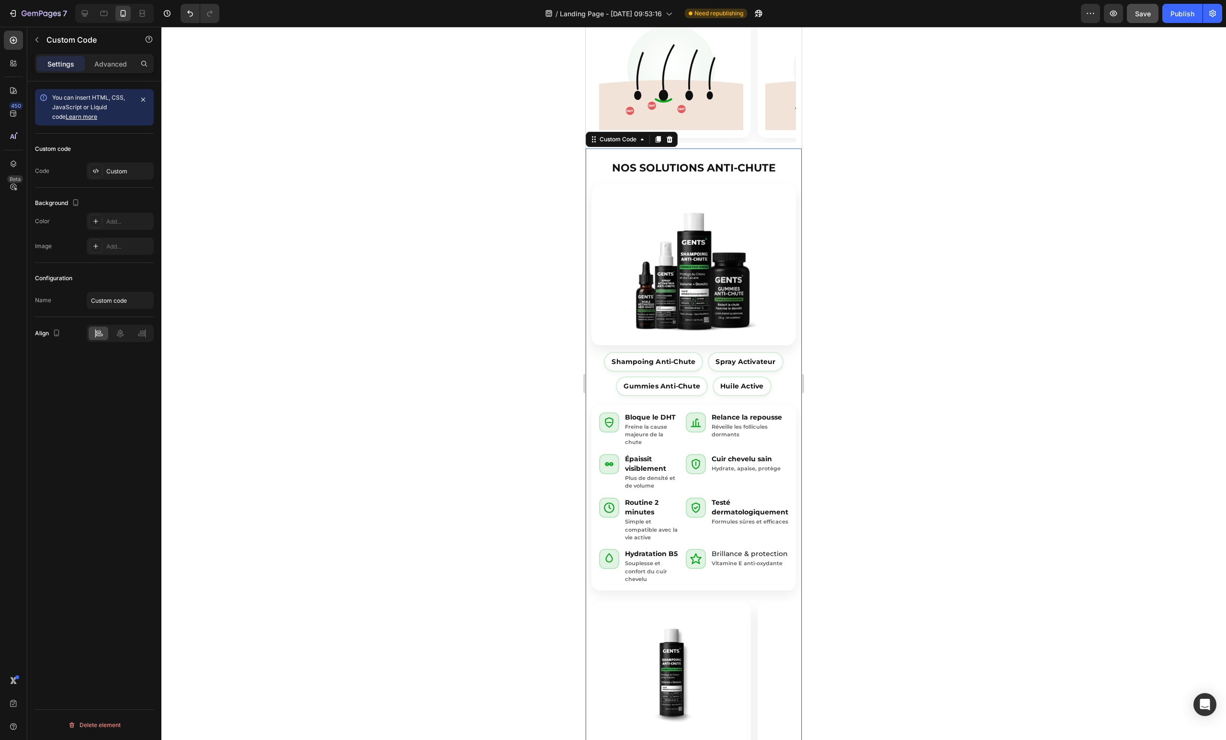
click at [706, 485] on div "Cuir chevelu sain Hydrate, apaise, protège" at bounding box center [737, 472] width 102 height 36
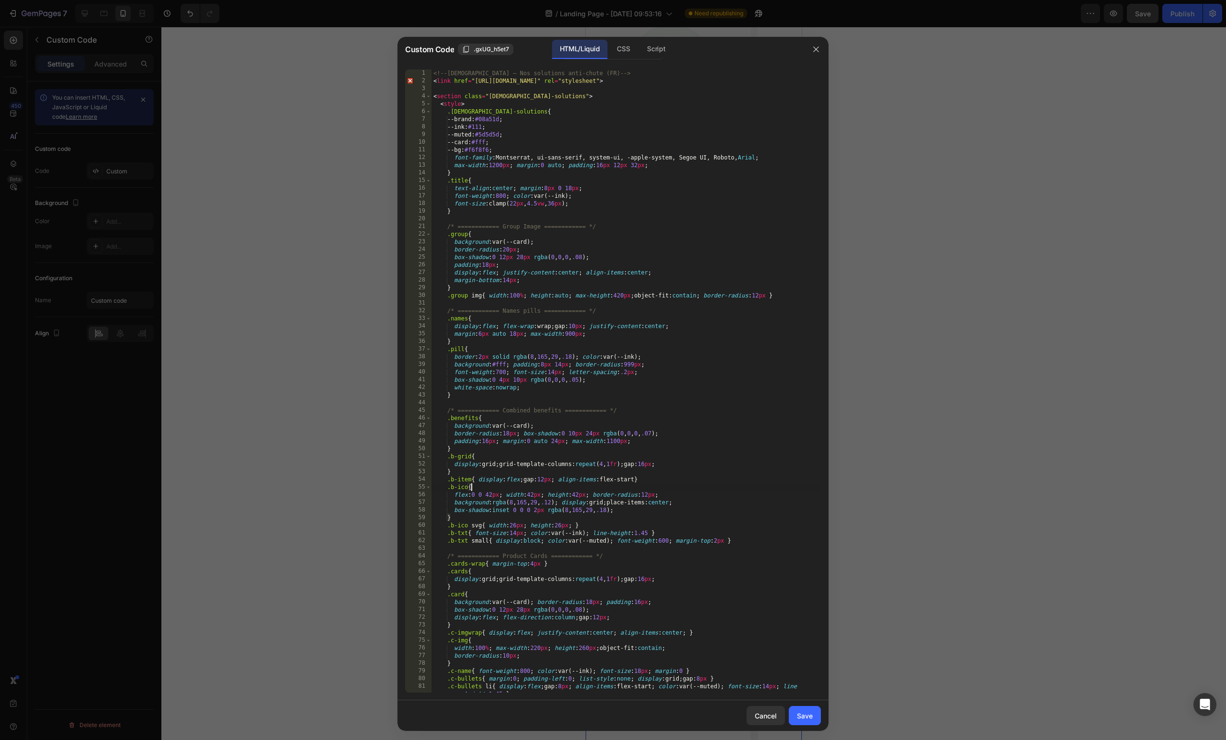
click at [698, 488] on div "<!-- GENTS — Nos solutions anti-chute (FR) --> < link href = "https://fonts.goo…" at bounding box center [625, 388] width 389 height 638
type textarea "</div> </section>"
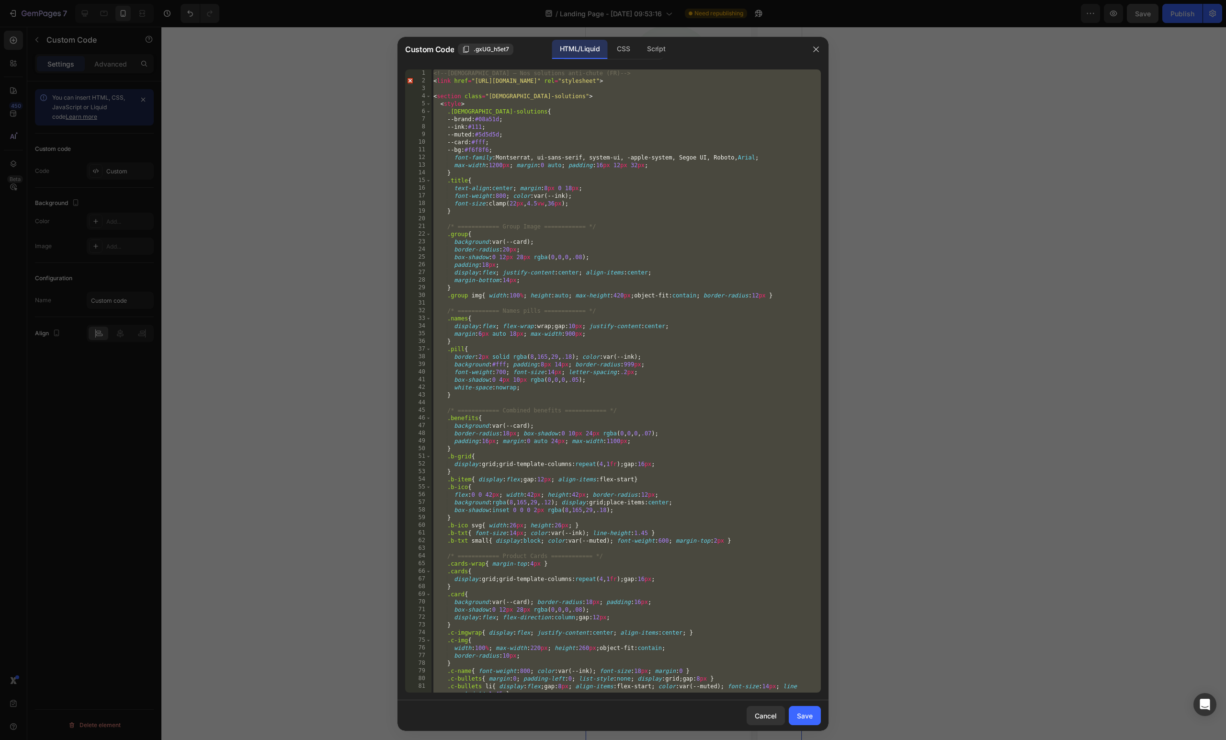
paste textarea
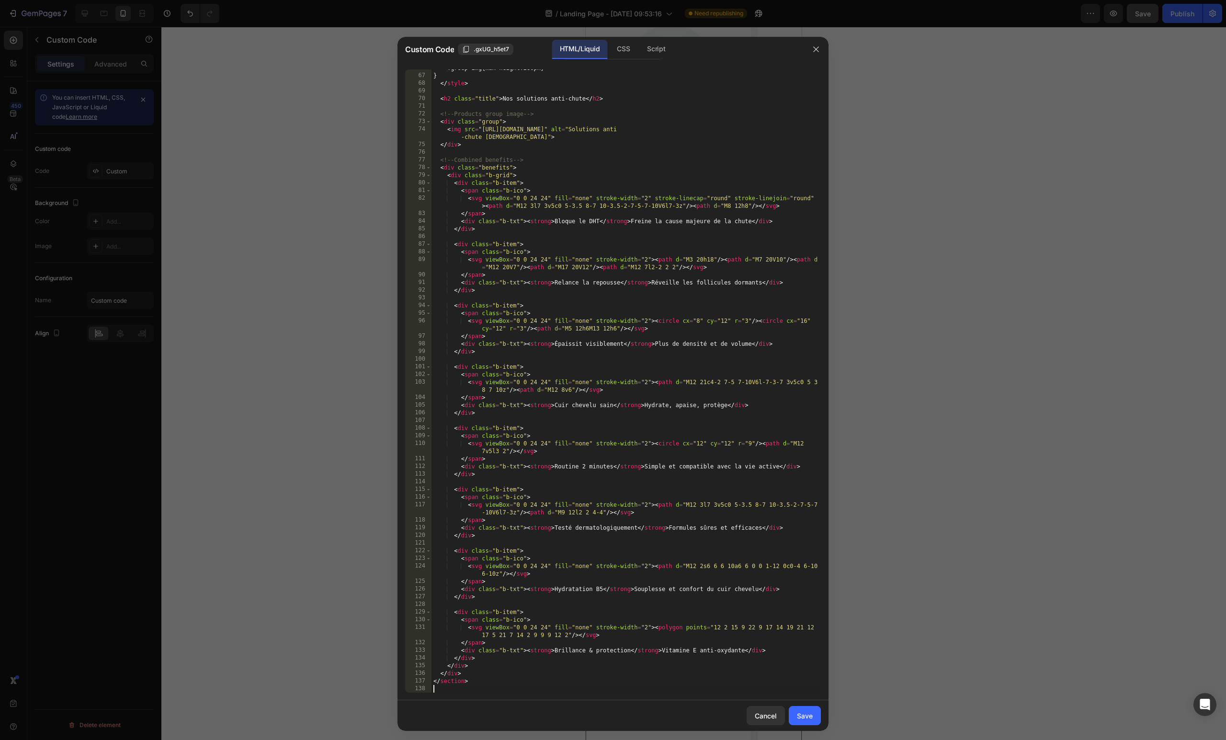
scroll to position [503, 0]
click at [807, 713] on div "Save" at bounding box center [805, 716] width 16 height 10
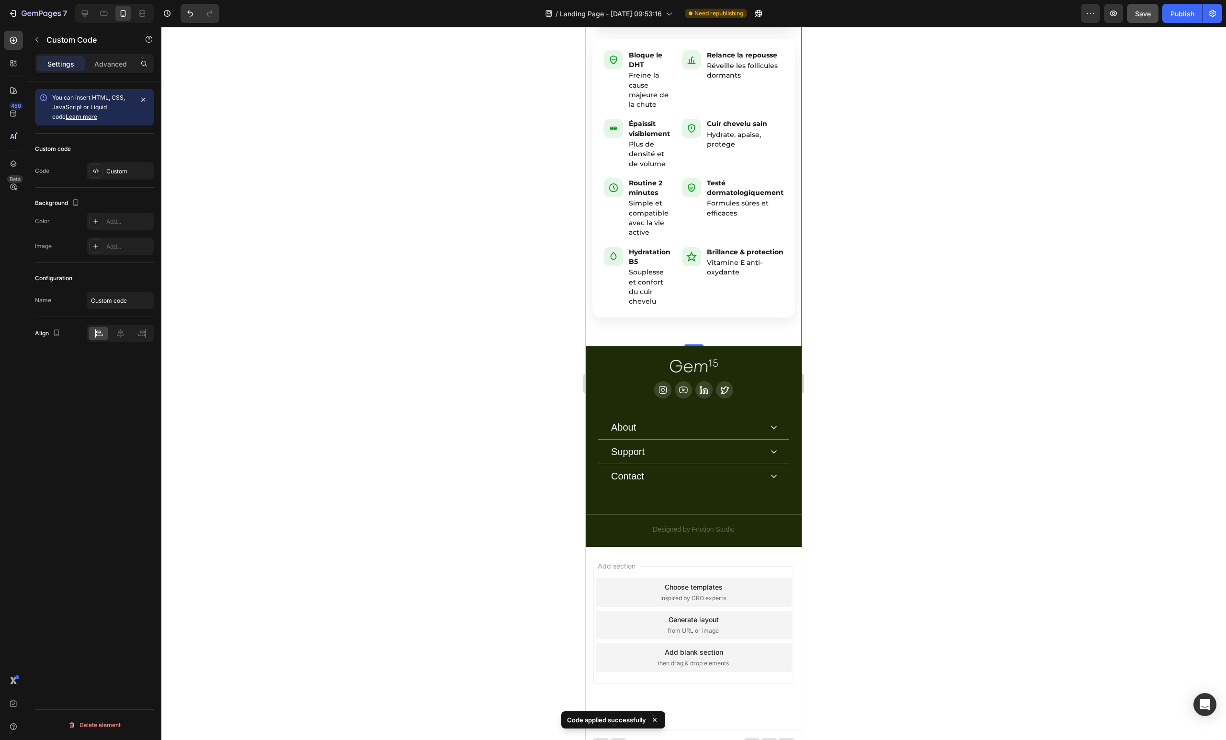
scroll to position [1988, 0]
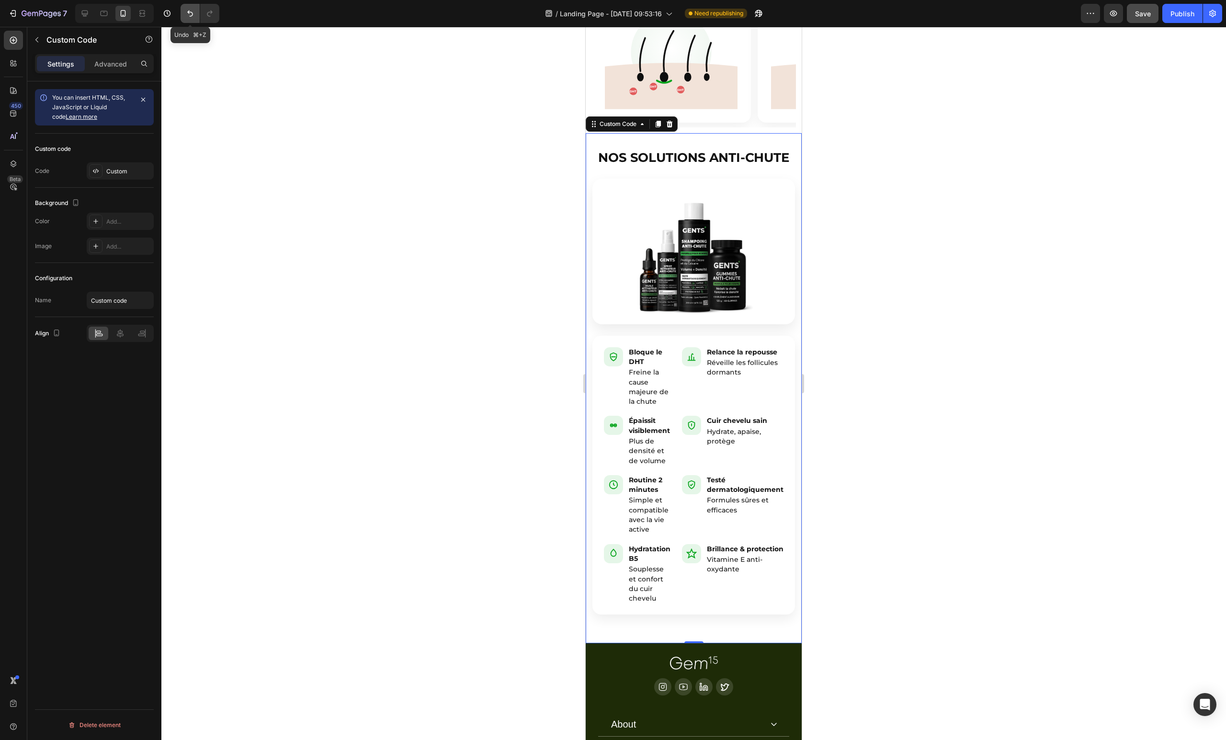
click at [192, 16] on icon "Undo/Redo" at bounding box center [190, 14] width 10 height 10
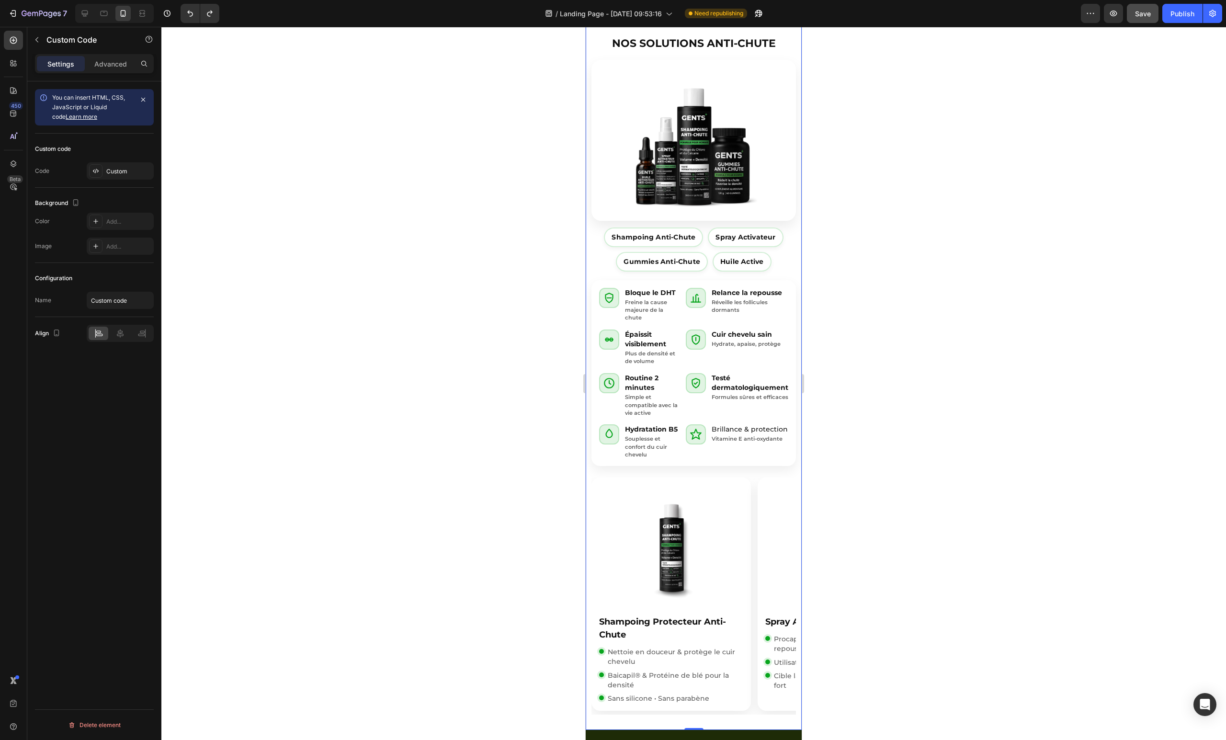
scroll to position [2152, 0]
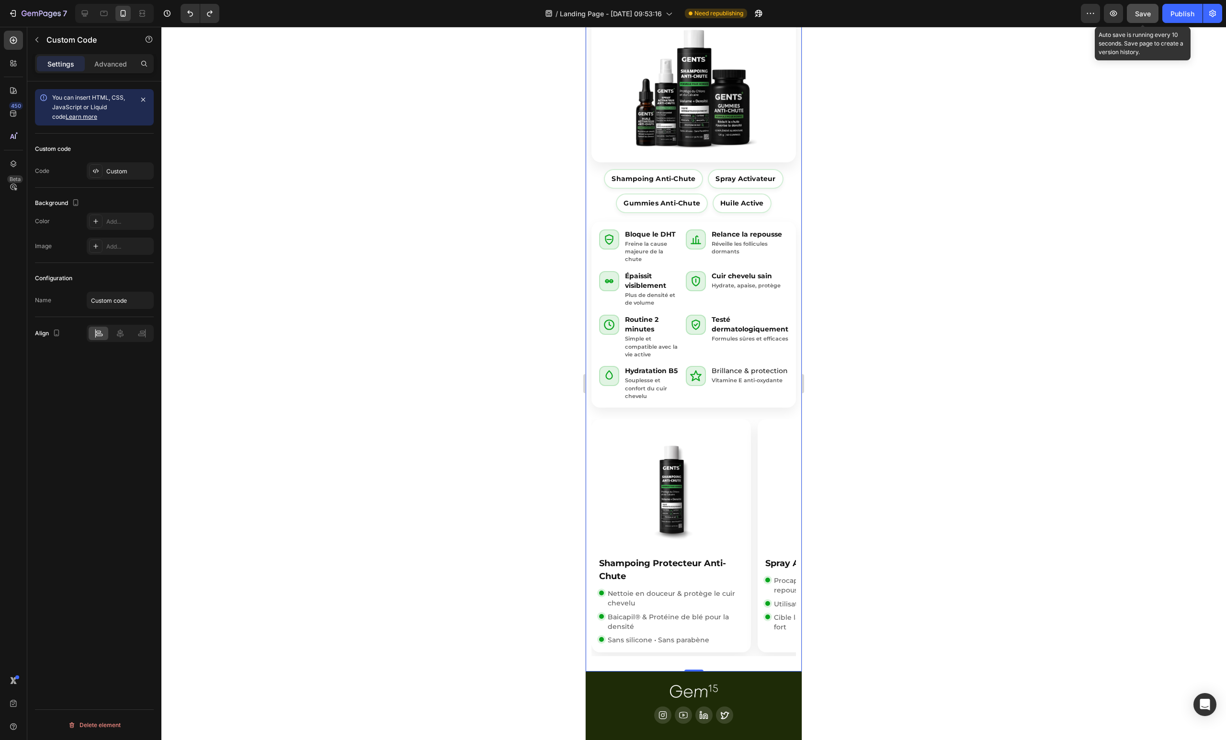
click at [1142, 16] on span "Save" at bounding box center [1143, 14] width 16 height 8
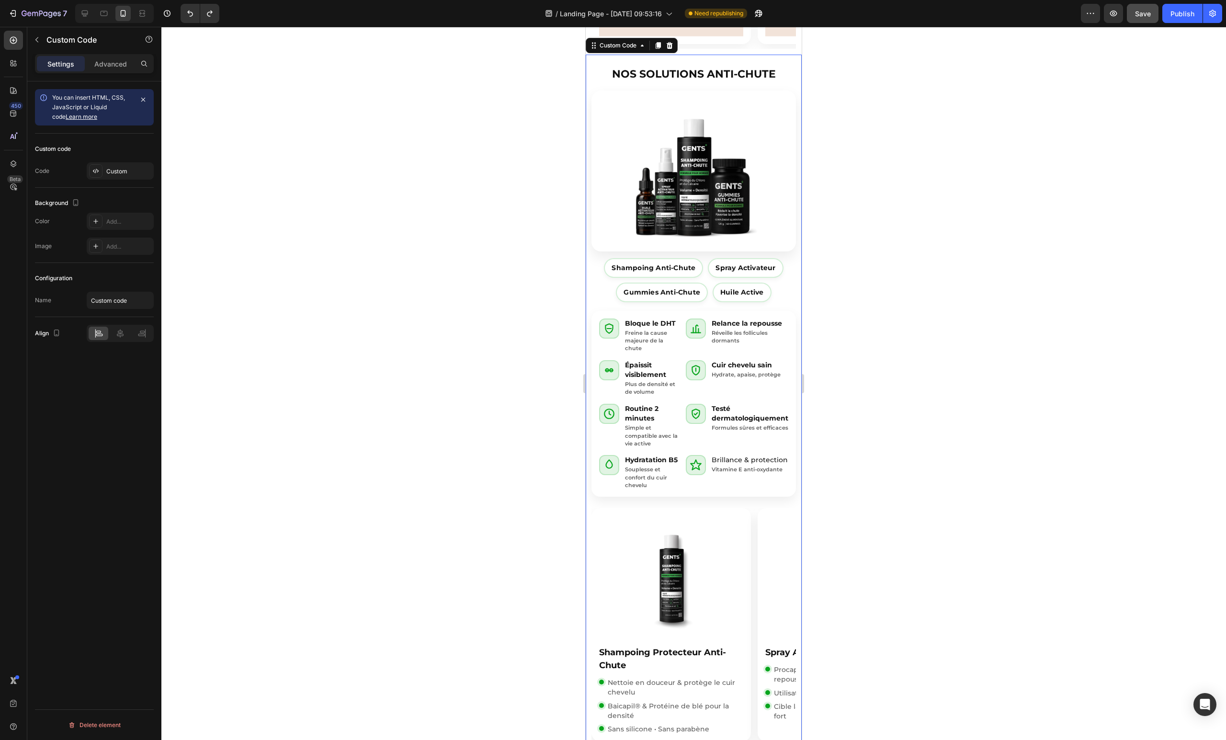
click at [643, 298] on span "Gummies Anti-Chute" at bounding box center [662, 293] width 92 height 20
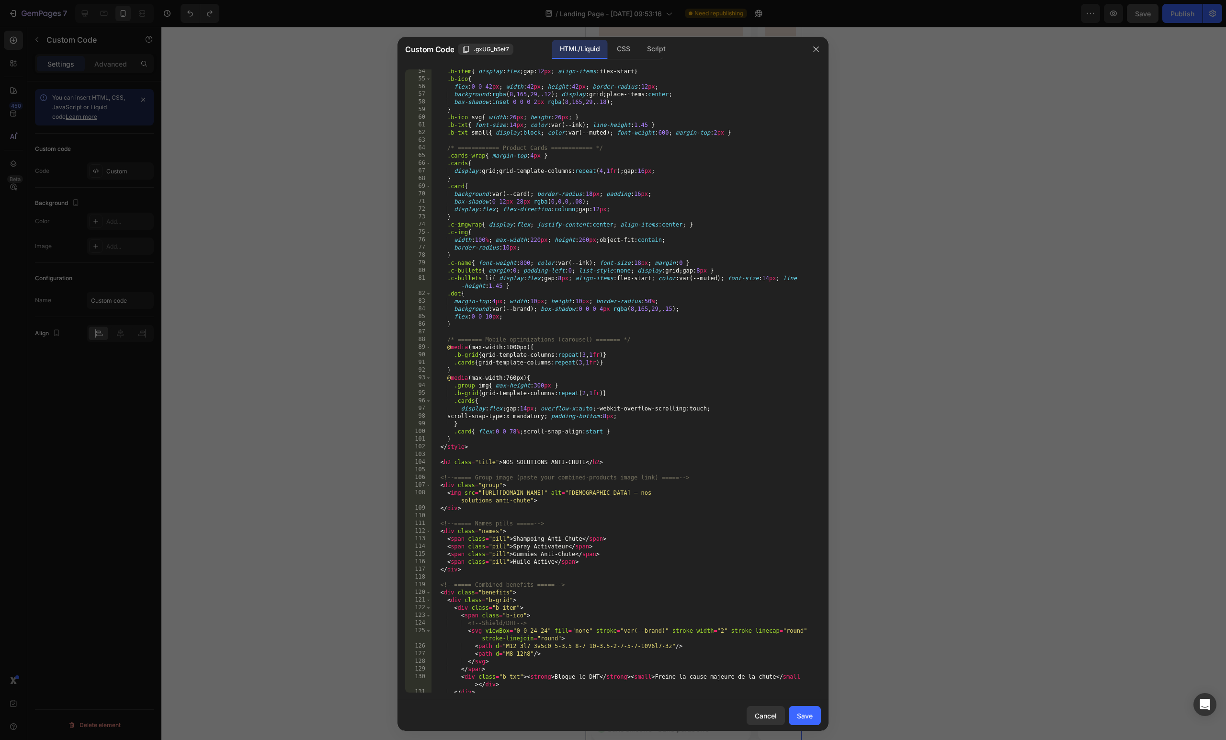
scroll to position [408, 0]
click at [814, 50] on icon "button" at bounding box center [816, 49] width 8 height 8
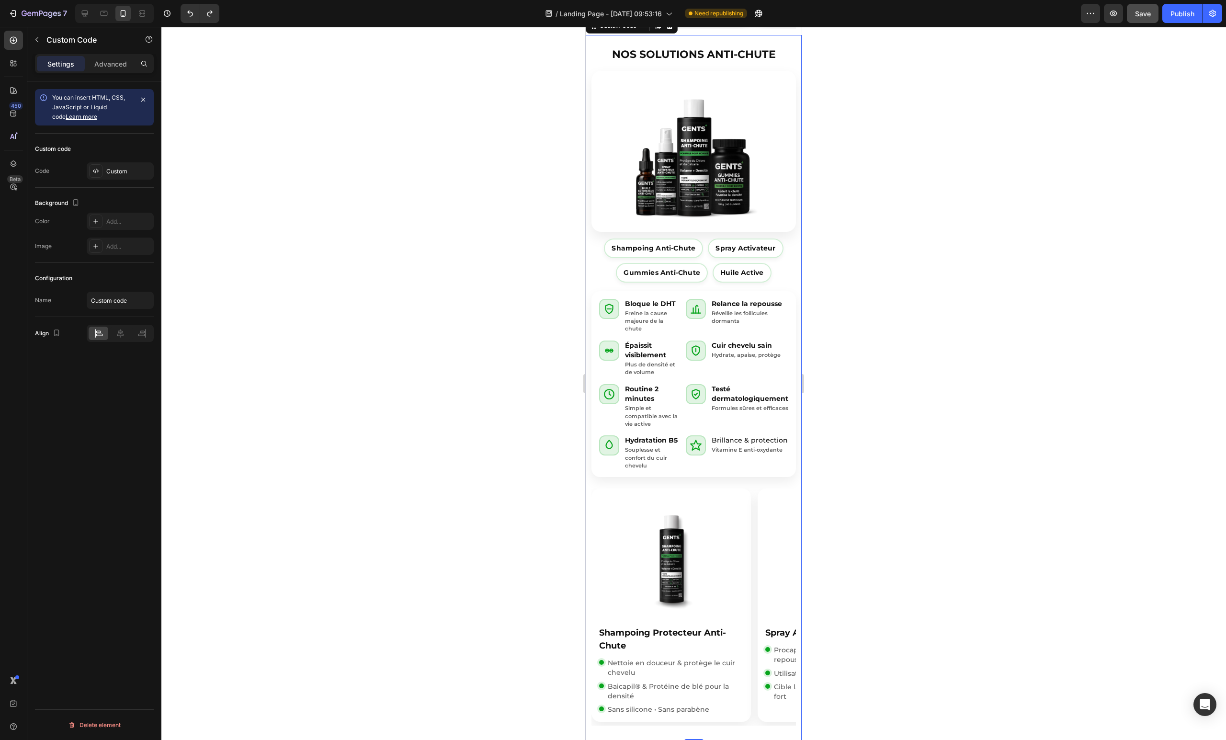
scroll to position [2084, 0]
click at [674, 297] on div "Bloque le DHT Freine la cause majeure de la chute Relance la repousse Réveille …" at bounding box center [693, 383] width 204 height 186
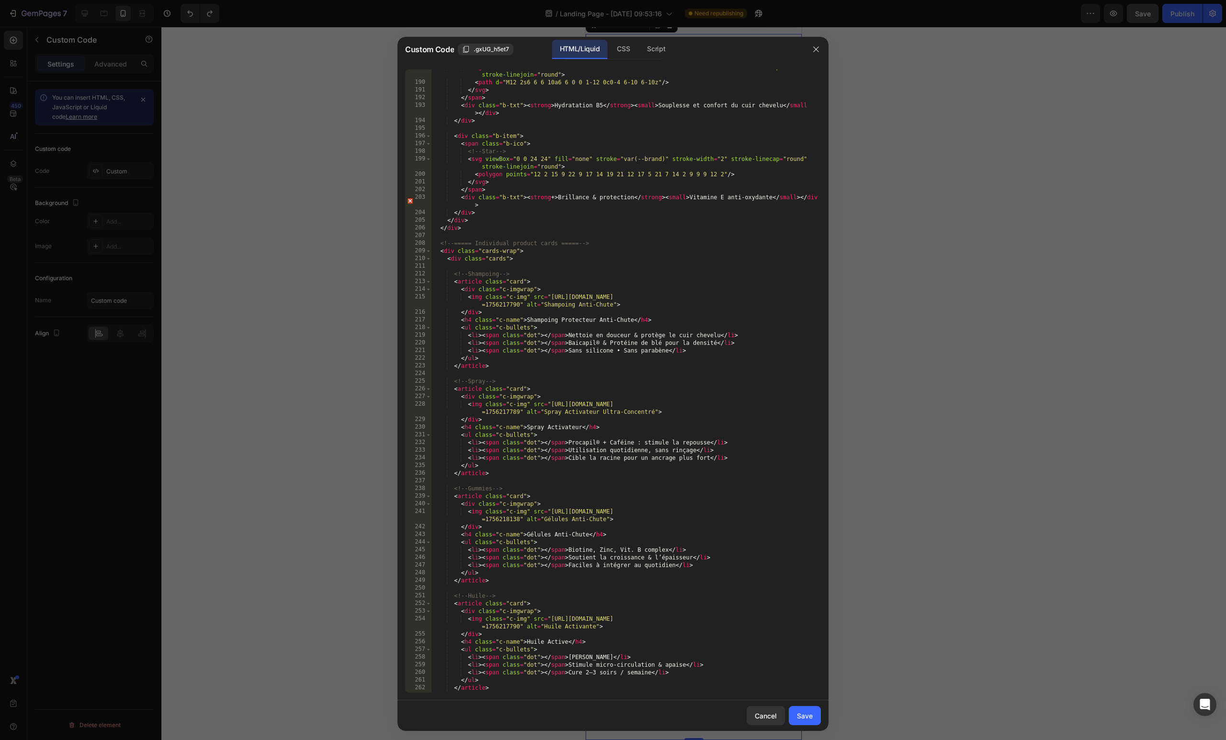
scroll to position [1576, 0]
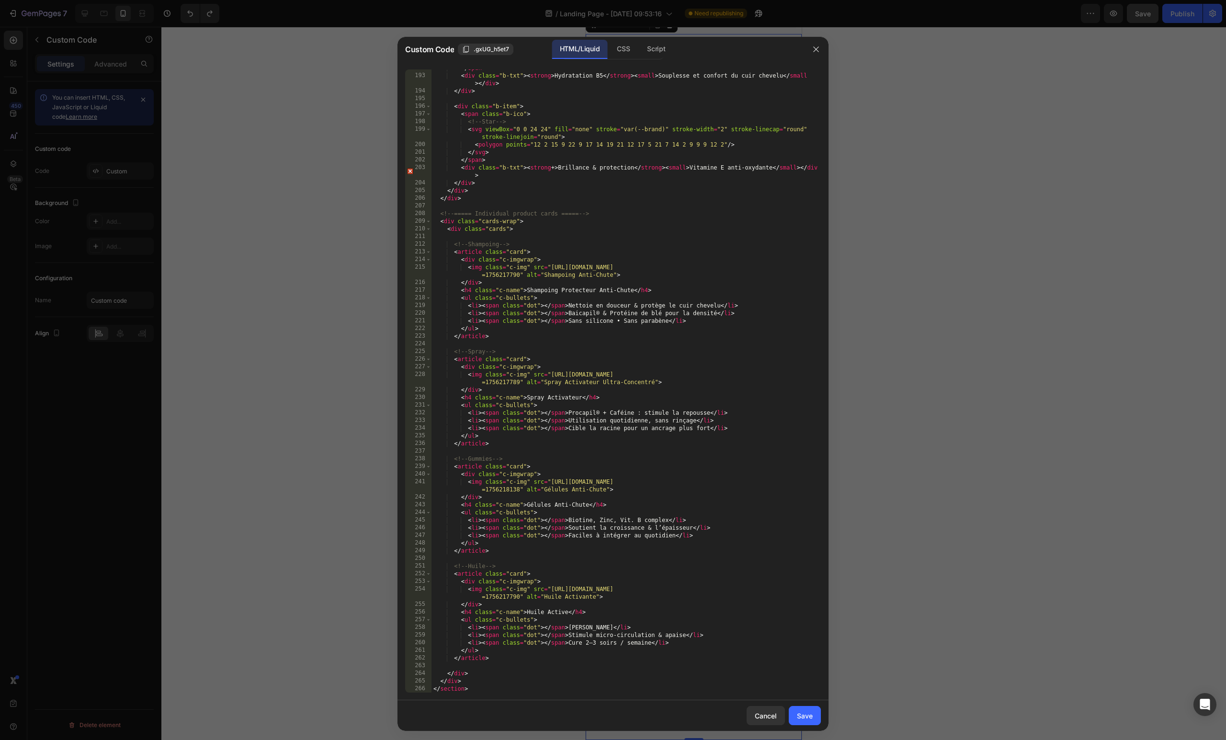
type textarea "</ul>"
click at [673, 332] on div "</ span > < div class = "b-txt" > < strong > Hydratation B5 </ strong > < small…" at bounding box center [625, 383] width 389 height 638
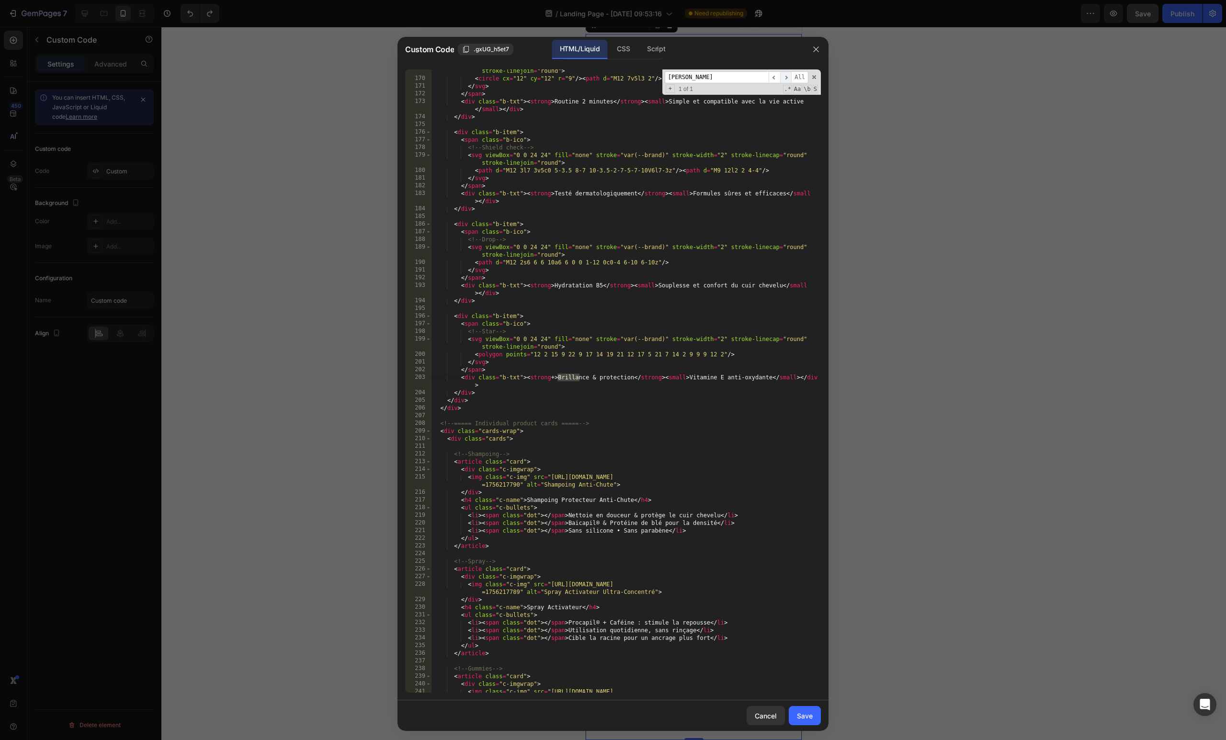
type input "brilla"
click at [785, 76] on span "​" at bounding box center [785, 77] width 11 height 12
click at [775, 77] on span "​" at bounding box center [774, 77] width 11 height 12
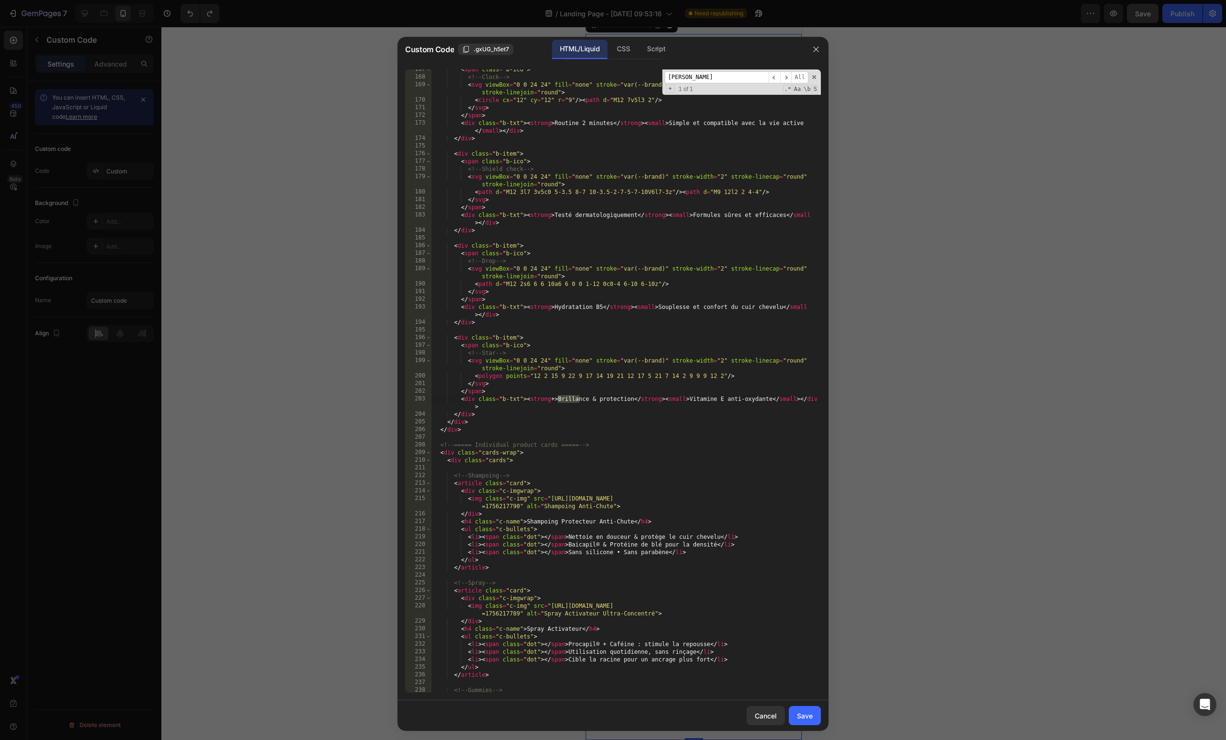
scroll to position [1425, 0]
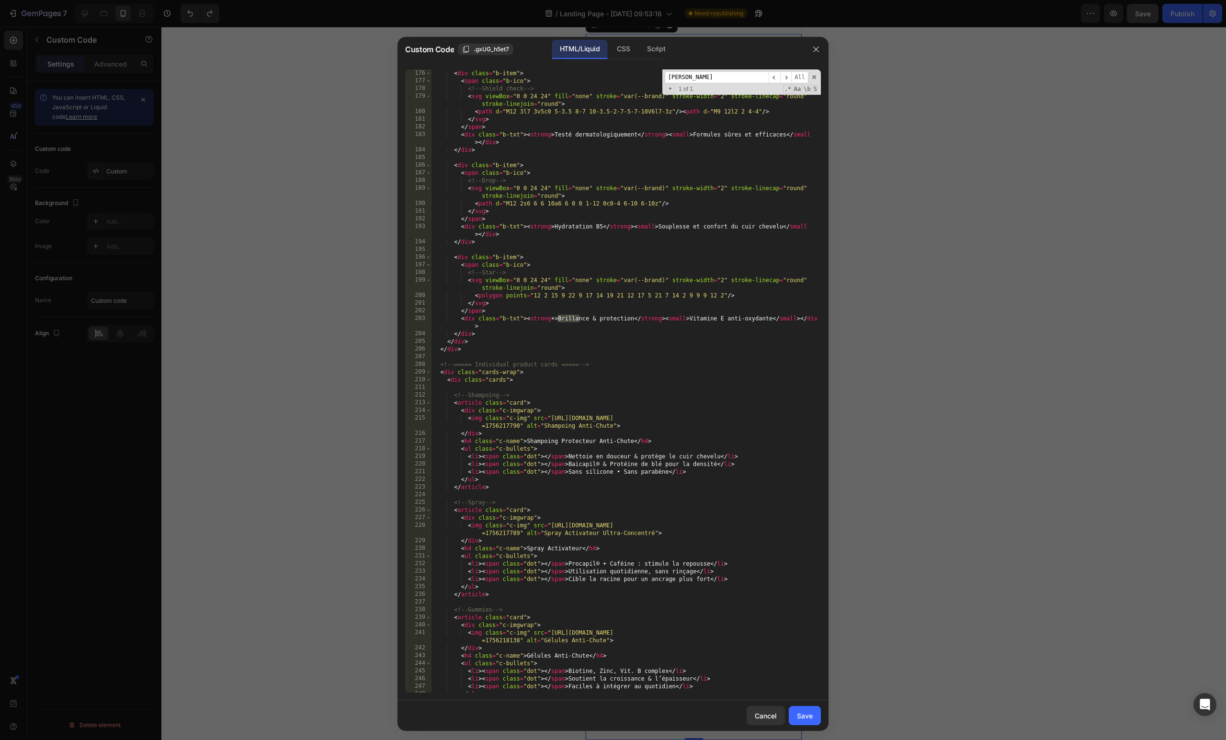
click at [554, 319] on div "< div class = "b-item" > < span class = "b-ico" > <!-- Shield check --> < svg v…" at bounding box center [625, 388] width 389 height 638
type textarea "<div class="b-txt"><strong>Brillance & protection</strong><small>Vitamine E ant…"
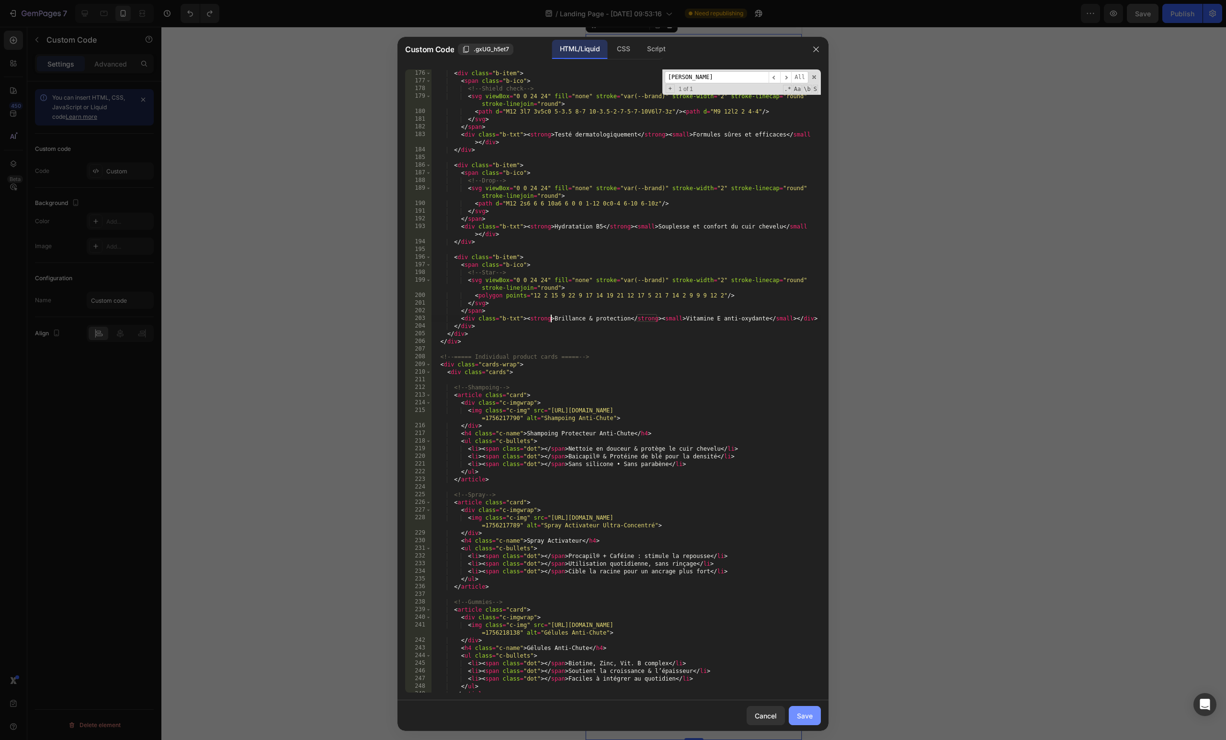
click at [800, 718] on div "Save" at bounding box center [805, 716] width 16 height 10
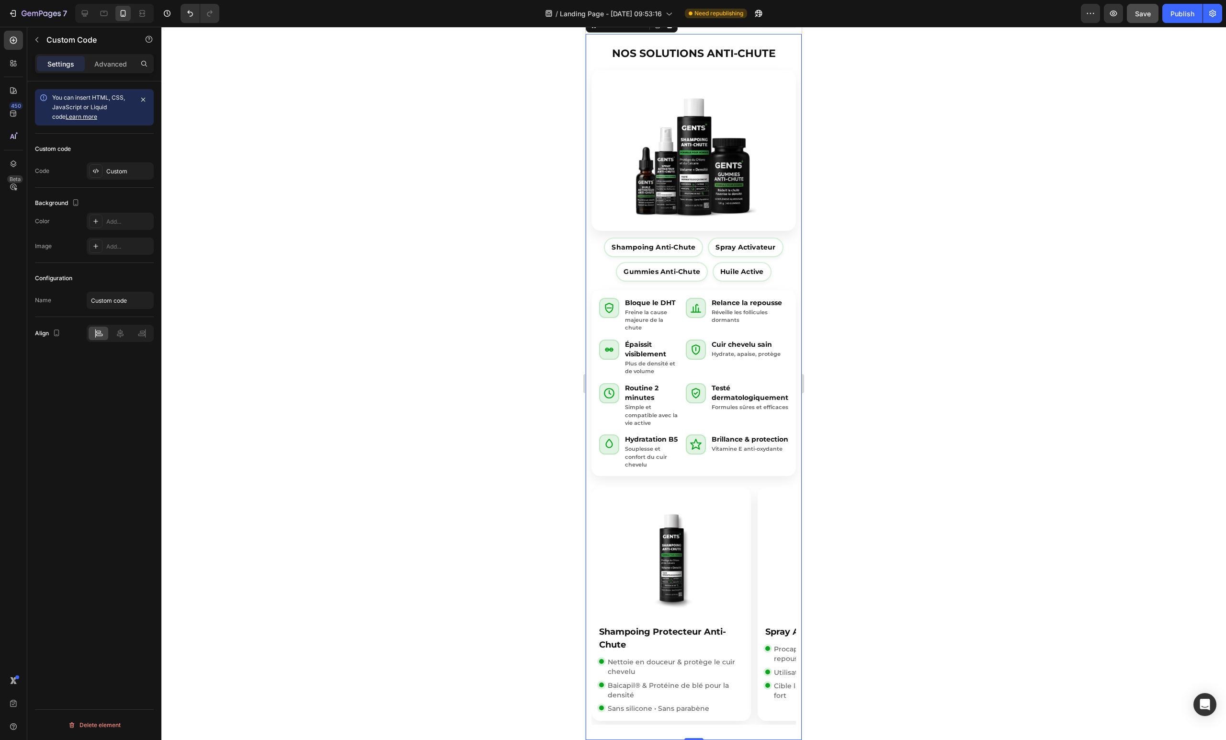
click at [655, 322] on small "Freine la cause majeure de la chute" at bounding box center [651, 319] width 53 height 23
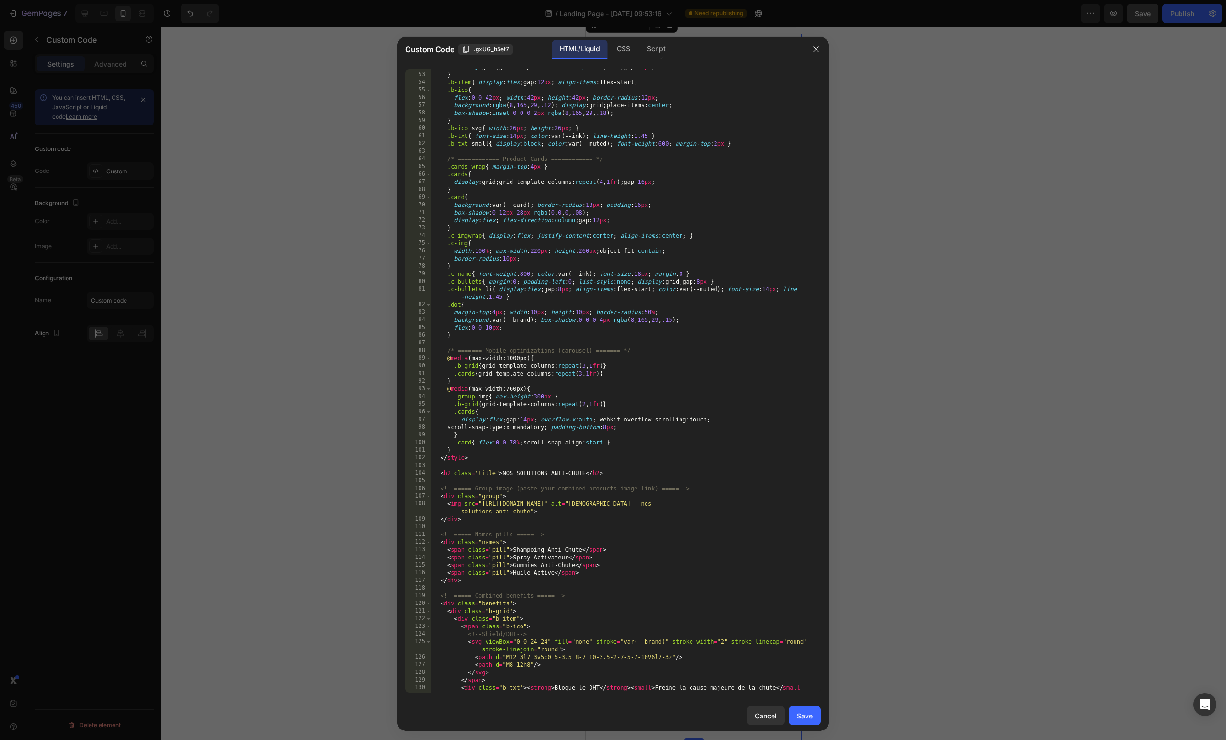
scroll to position [397, 0]
type textarea "}"
click at [464, 453] on div "display : grid ; grid-template-columns : repeat ( 4 , 1 fr ) ; gap : 16 px ; } …" at bounding box center [625, 386] width 389 height 646
paste textarea "</style>"
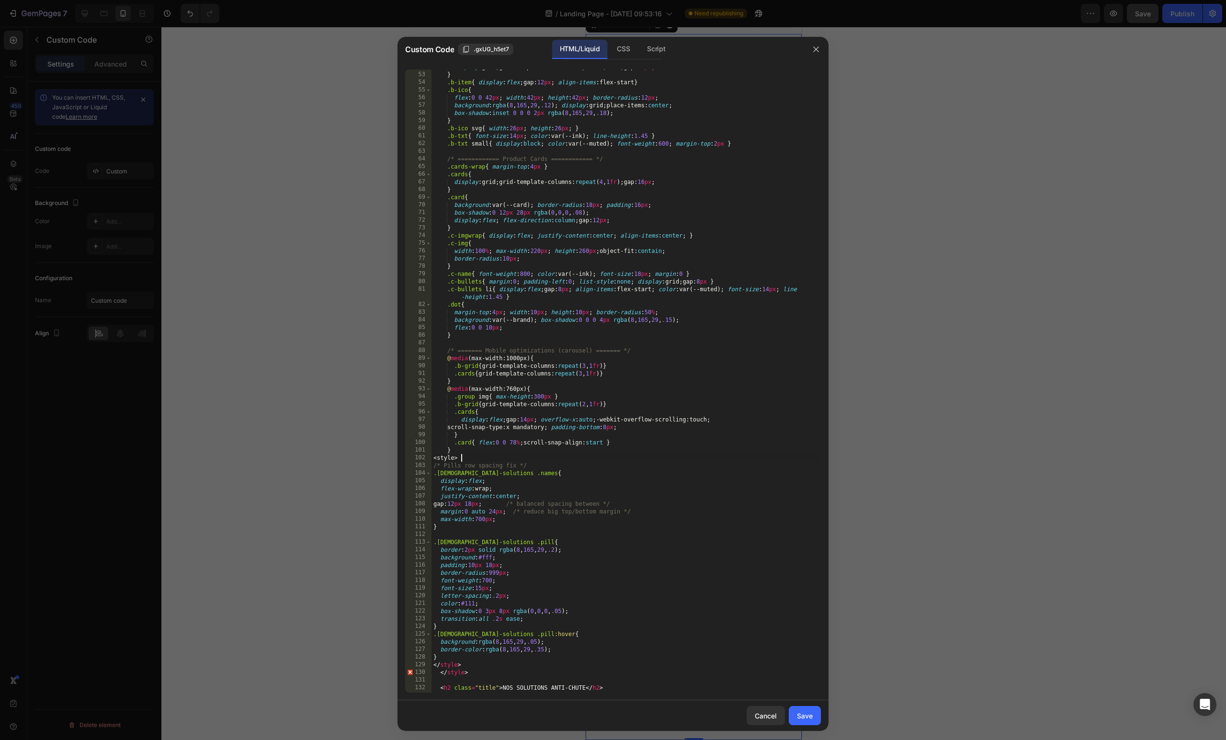
click at [460, 460] on div "display : grid ; grid-template-columns : repeat ( 4 , 1 fr ) ; gap : 16 px ; } …" at bounding box center [625, 382] width 389 height 638
click at [461, 458] on div "display : grid ; grid-template-columns : repeat ( 4 , 1 fr ) ; gap : 16 px ; } …" at bounding box center [625, 382] width 389 height 638
type textarea "<"
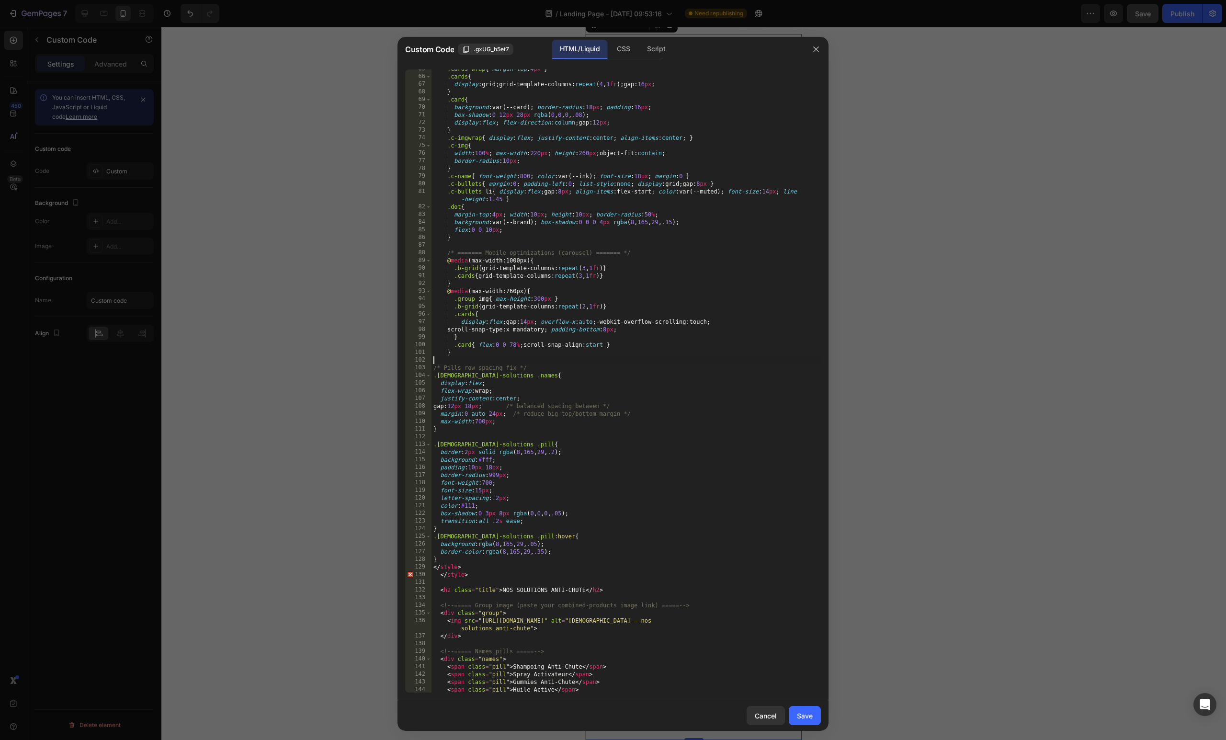
scroll to position [495, 0]
click at [464, 567] on div ".cards-wrap { margin-top : 4 px } .cards { display : grid ; grid-template-colum…" at bounding box center [625, 384] width 389 height 638
type textarea "<"
click at [808, 718] on div "Save" at bounding box center [805, 716] width 16 height 10
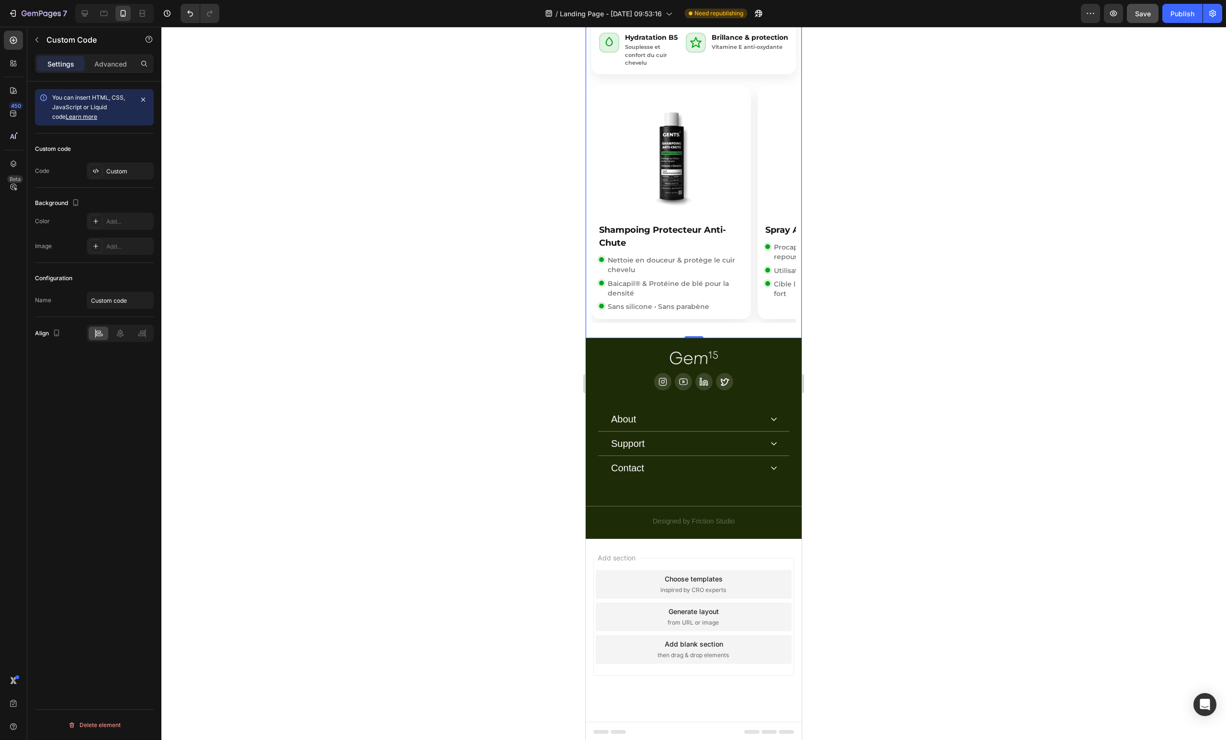
scroll to position [2494, 0]
click at [1142, 23] on button "Save" at bounding box center [1143, 13] width 32 height 19
click at [1181, 17] on div "Publish" at bounding box center [1182, 14] width 24 height 10
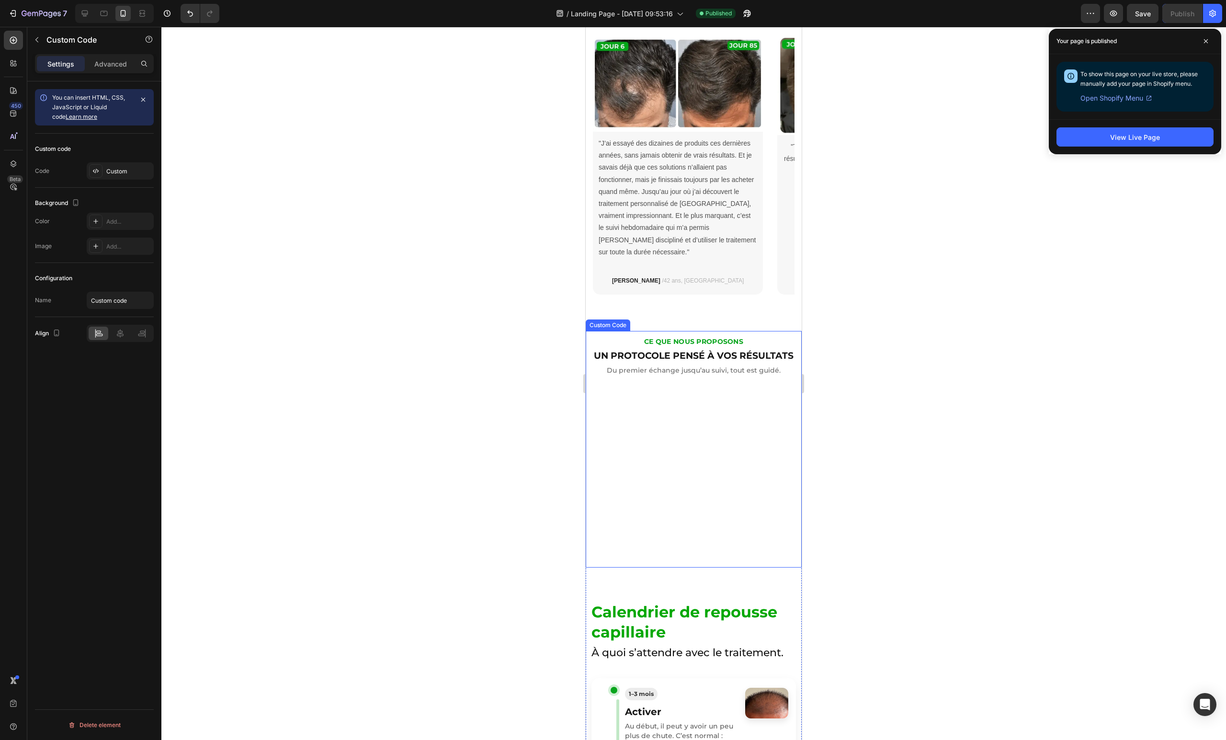
scroll to position [590, 0]
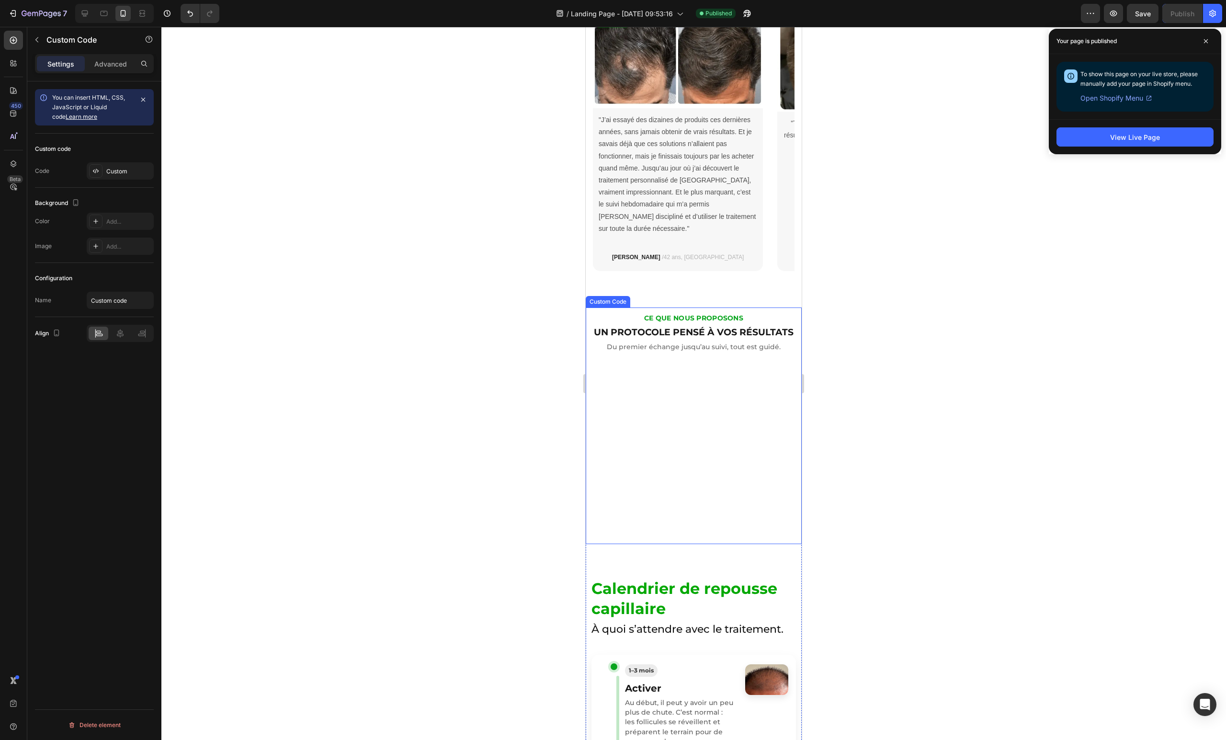
click at [646, 379] on span "Échange initial pour comprendre votre cas." at bounding box center [681, 382] width 124 height 7
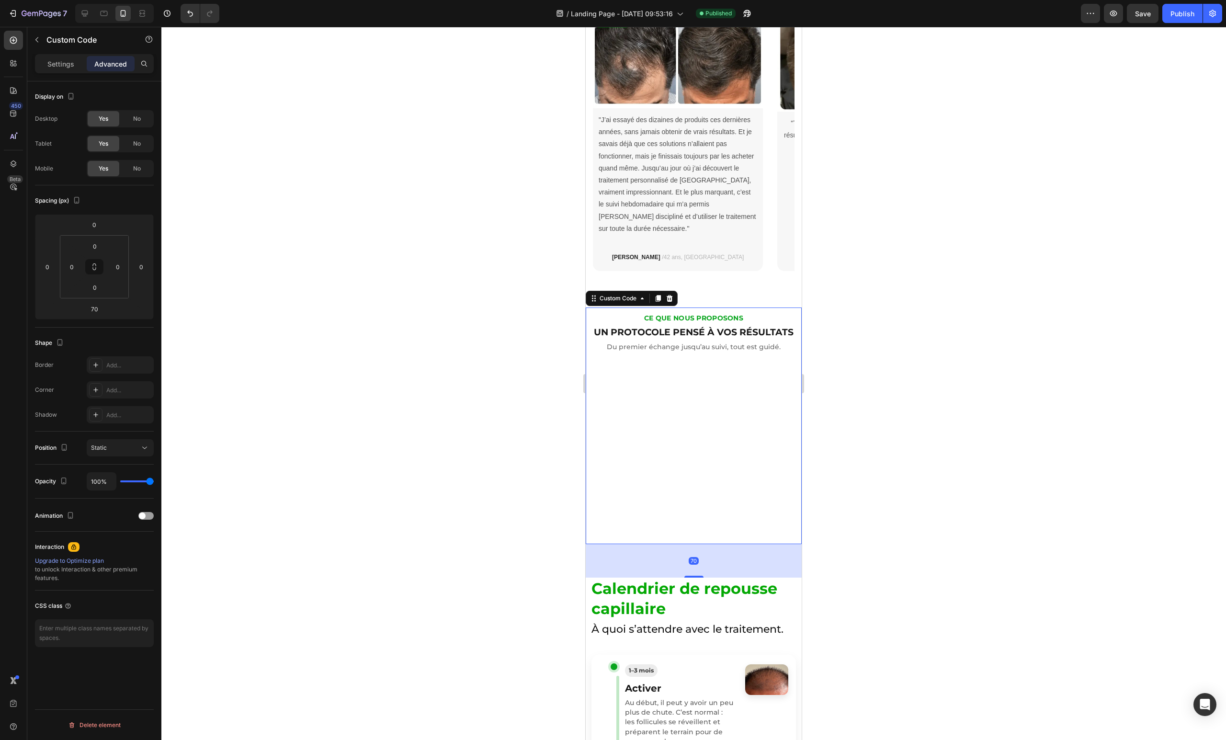
click at [646, 379] on span "Échange initial pour comprendre votre cas." at bounding box center [681, 382] width 124 height 7
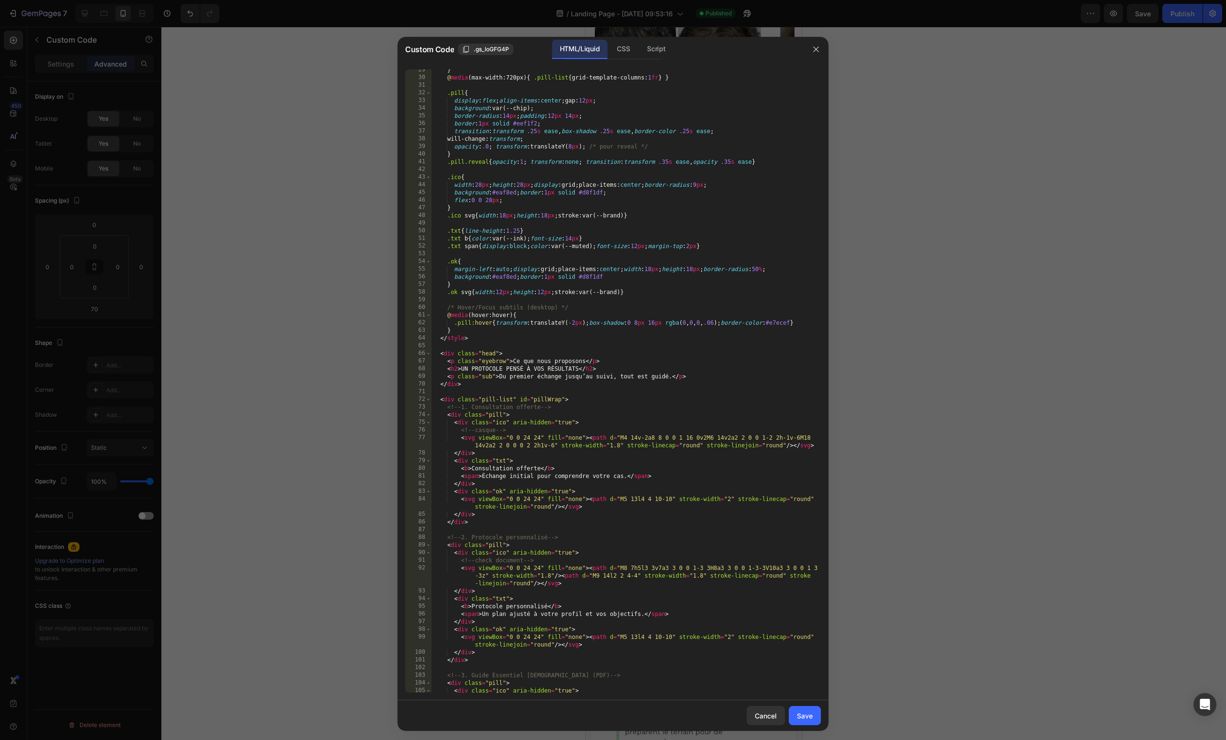
scroll to position [275, 0]
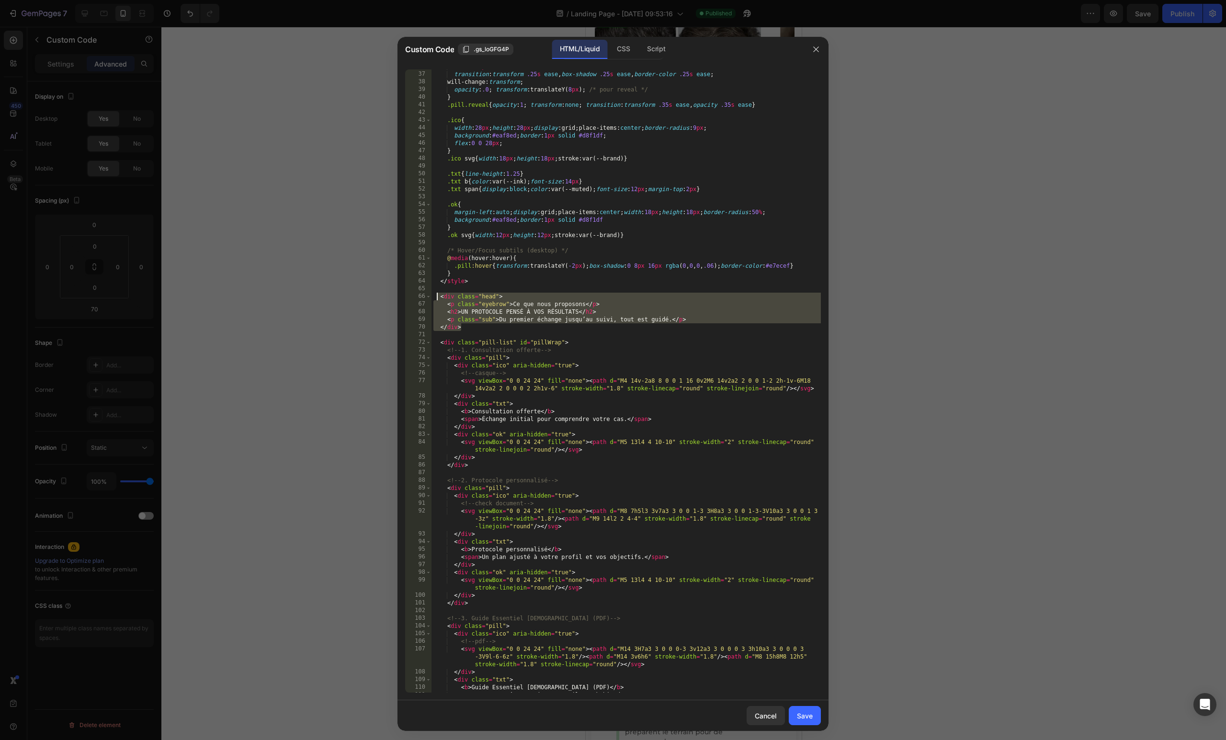
drag, startPoint x: 449, startPoint y: 315, endPoint x: 438, endPoint y: 299, distance: 18.6
click at [438, 299] on div "border : 1 px solid #eef1f2 ; transition : transform .25 s ease , box-shadow .2…" at bounding box center [625, 382] width 389 height 638
type textarea "<div class="head"> <p class="eyebrow">Ce que nous proposons</p>"
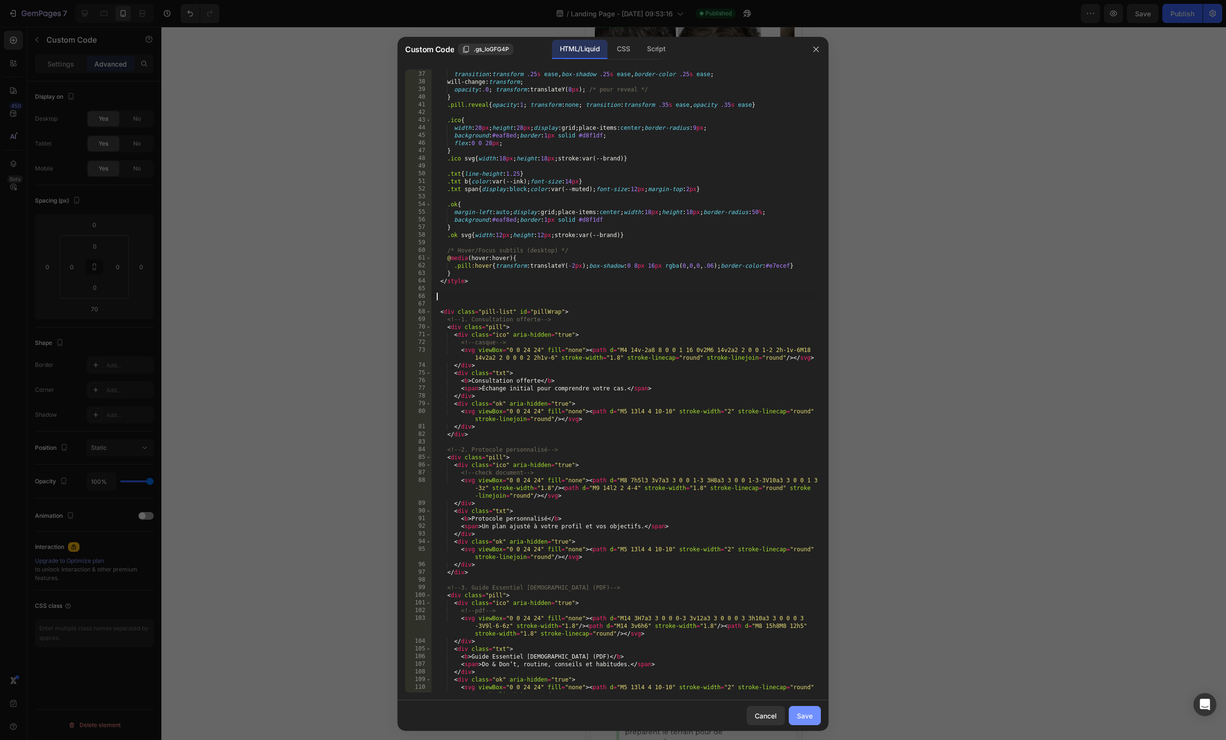
click at [797, 715] on div "Save" at bounding box center [805, 716] width 16 height 10
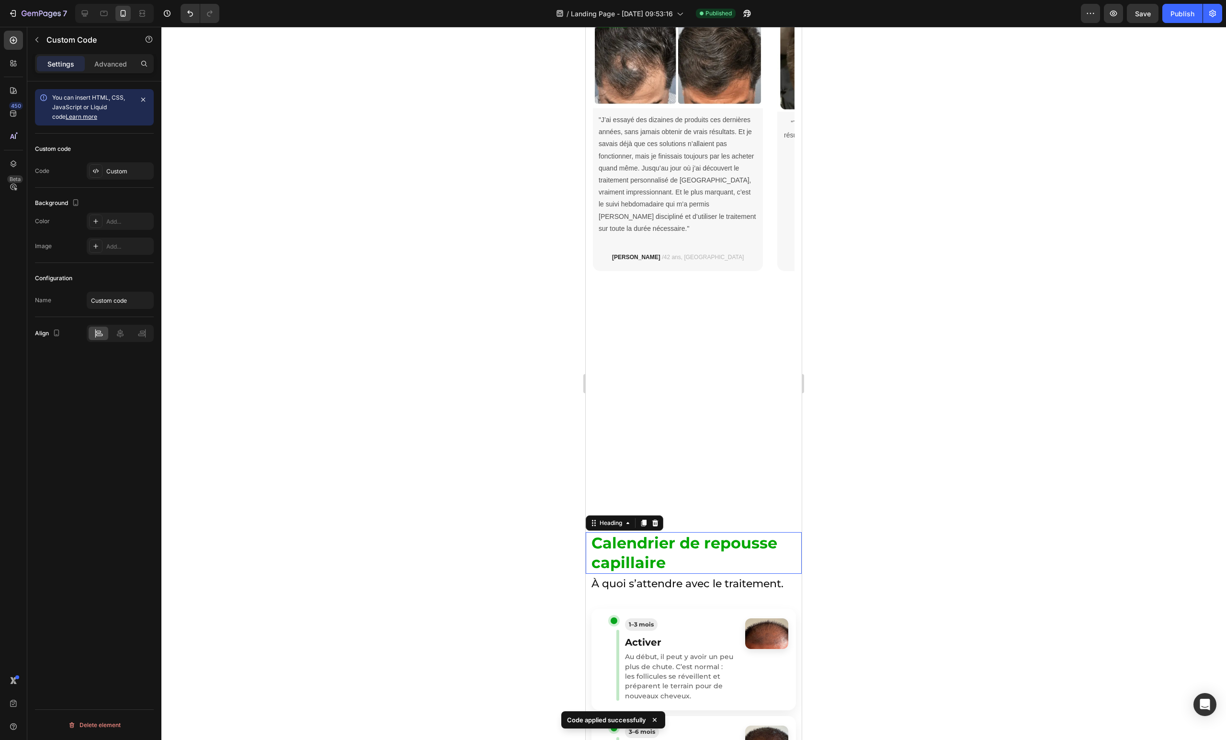
click at [676, 541] on h2 "Calendrier de repousse capillaire" at bounding box center [693, 553] width 206 height 42
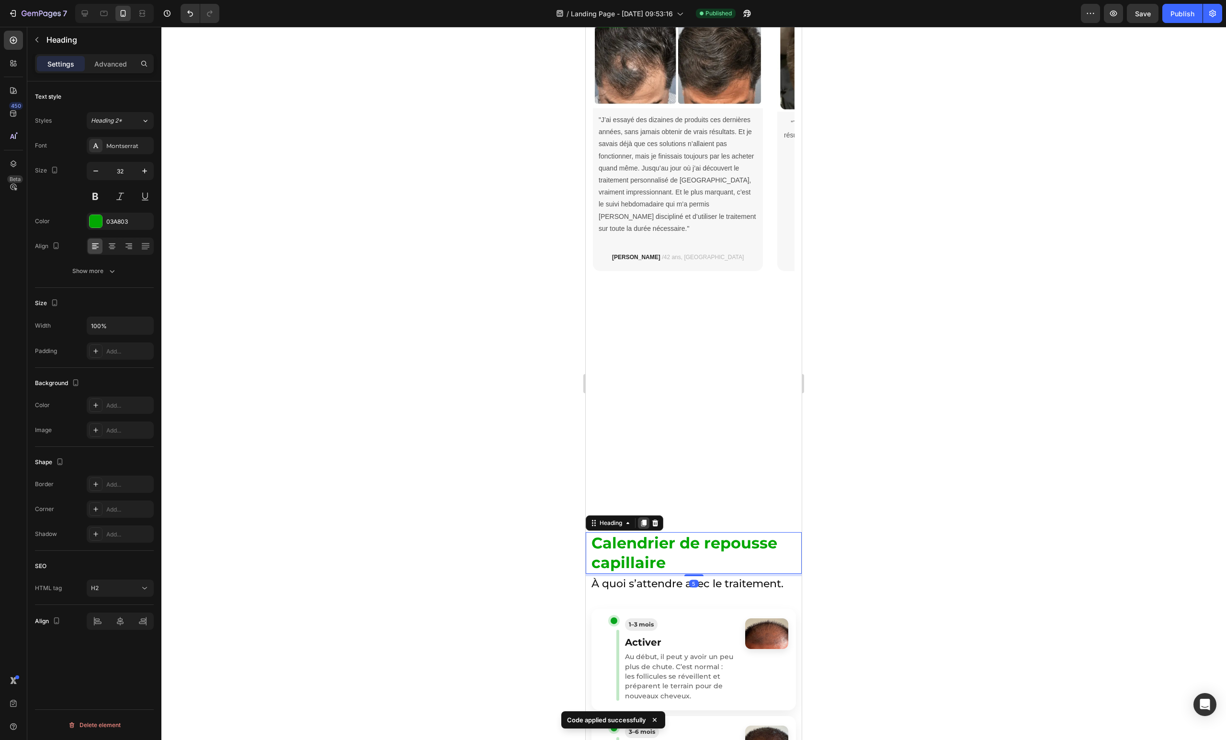
click at [645, 520] on icon at bounding box center [643, 523] width 5 height 7
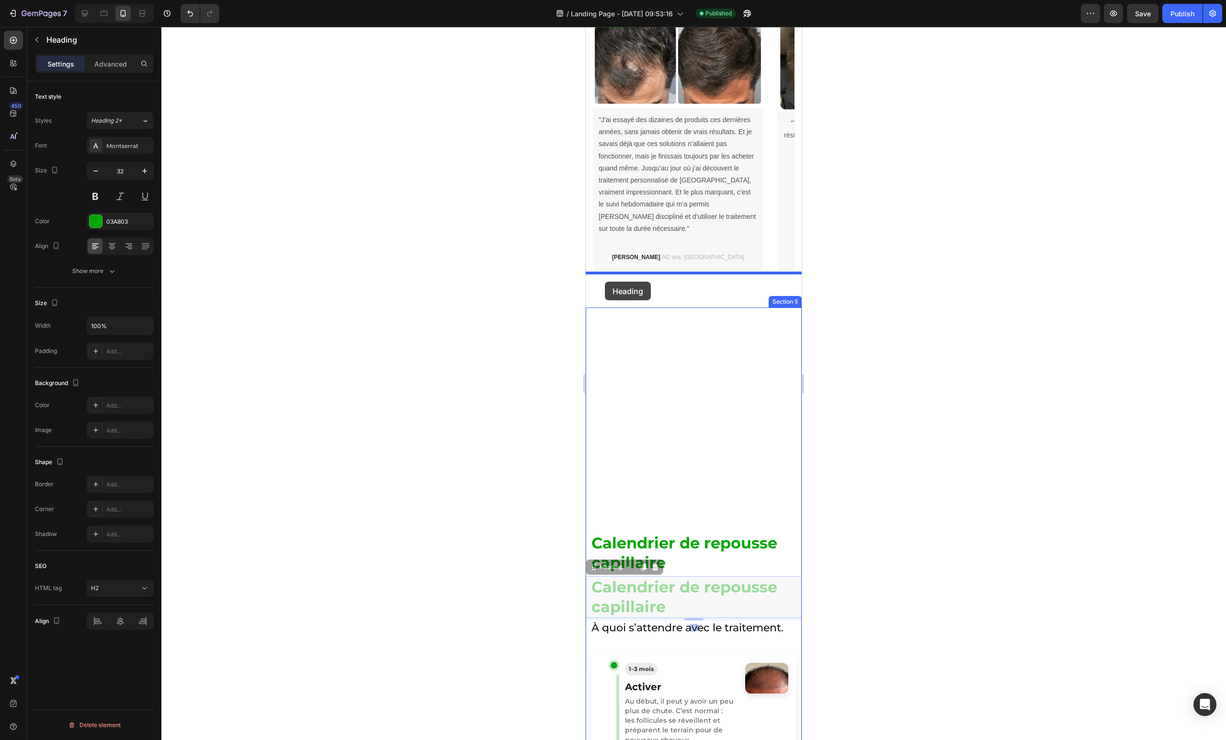
drag, startPoint x: 594, startPoint y: 543, endPoint x: 605, endPoint y: 282, distance: 261.7
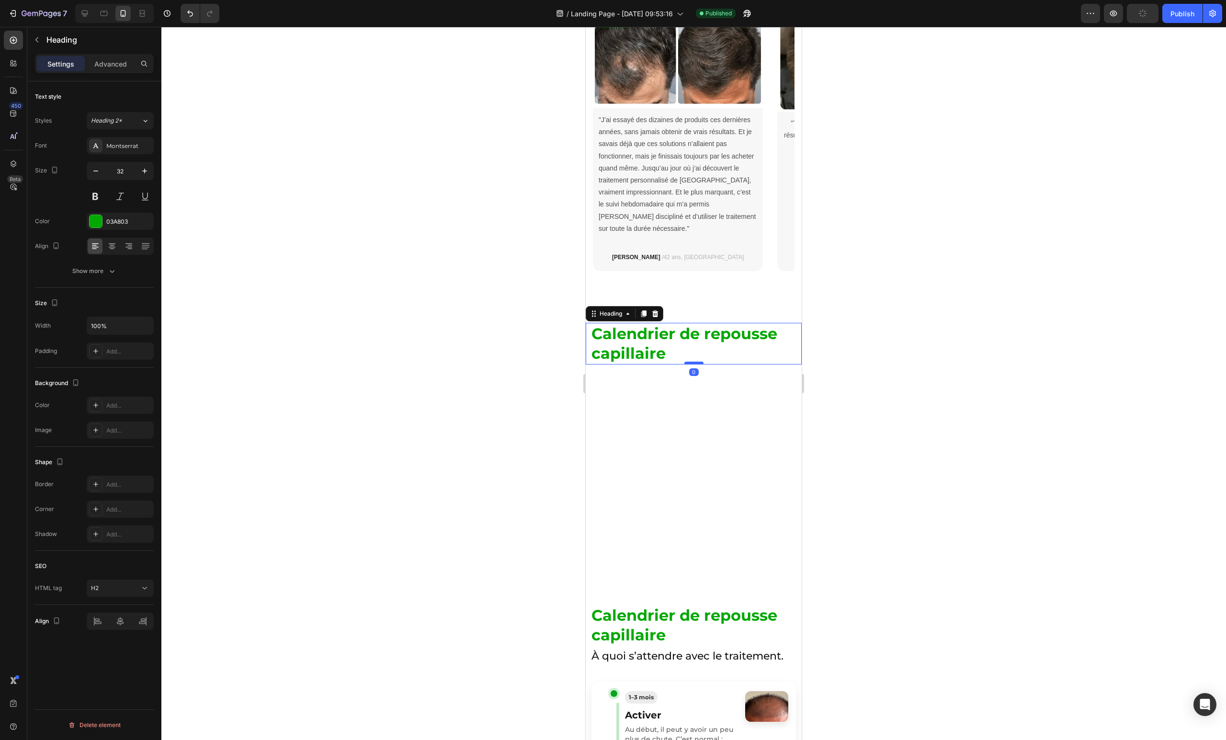
click at [693, 362] on div at bounding box center [693, 363] width 19 height 3
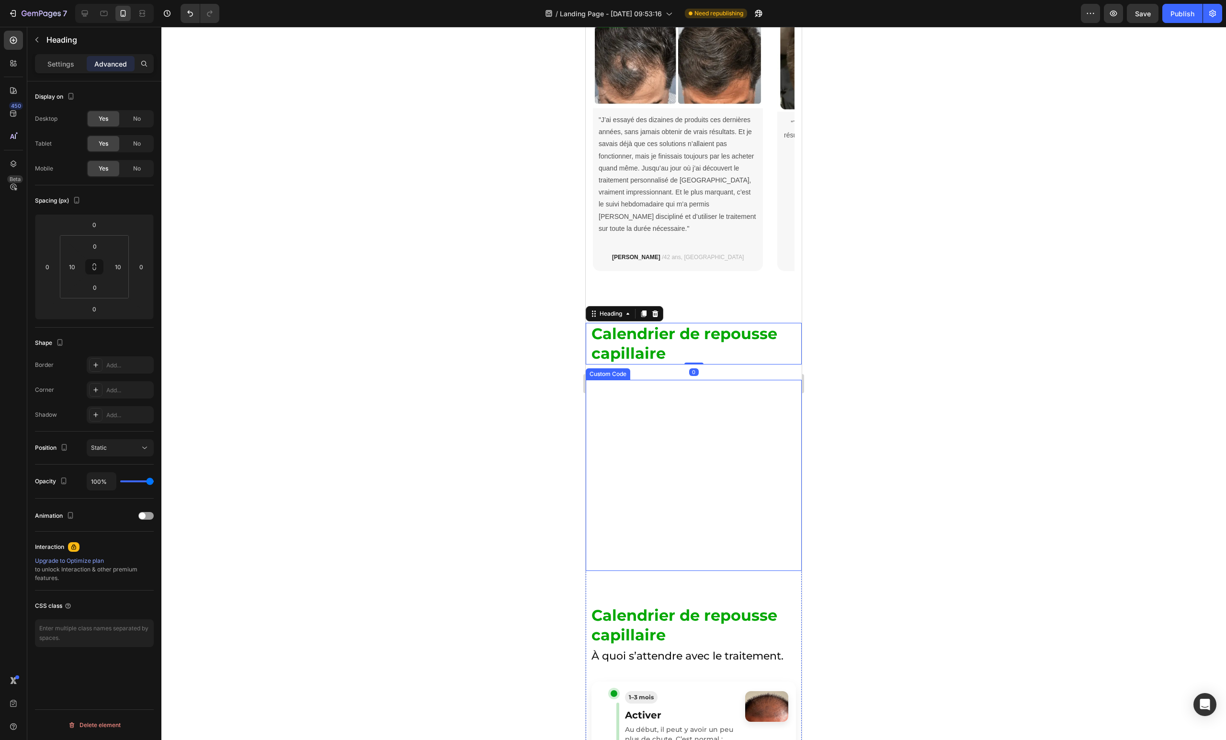
click at [686, 435] on div "Protocole personnalisé Un plan ajusté à votre profil et vos objectifs." at bounding box center [693, 439] width 203 height 30
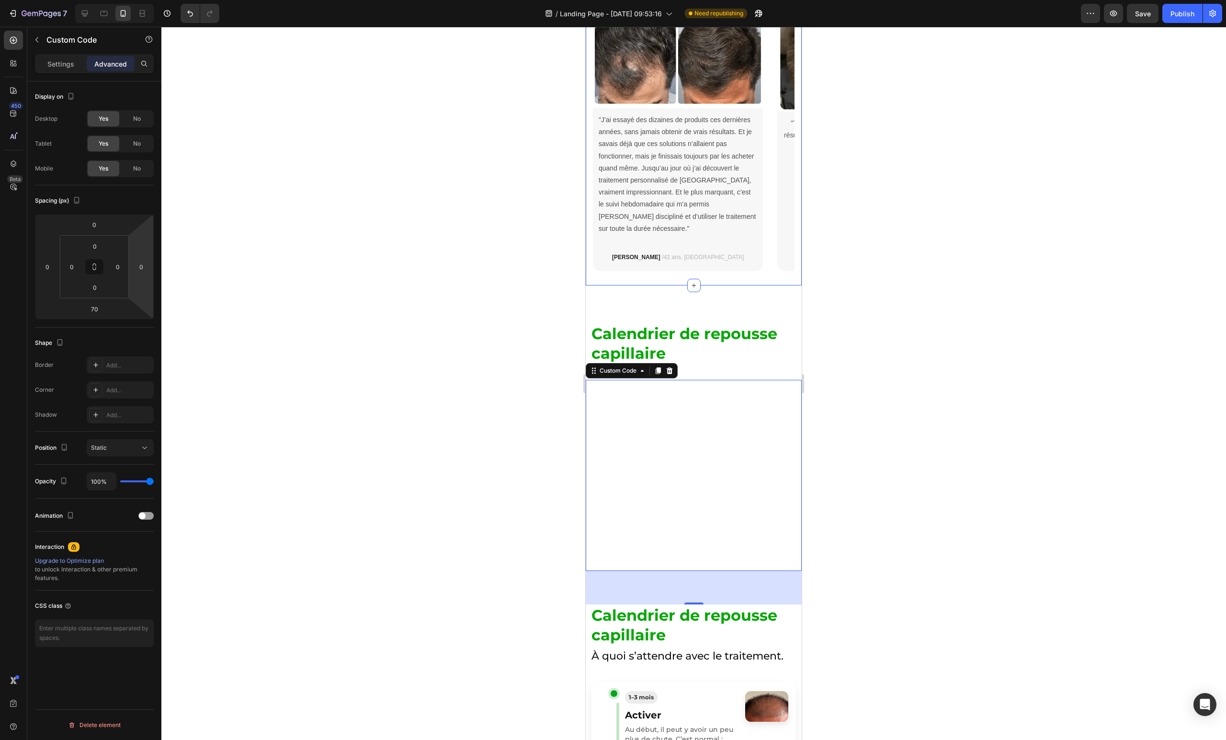
drag, startPoint x: 589, startPoint y: 244, endPoint x: 593, endPoint y: 249, distance: 6.5
click at [589, 244] on div "Icon Icon Icon Icon Icon Icon List Hoz 347 clients satisfaits Text block Des ch…" at bounding box center [694, 106] width 216 height 358
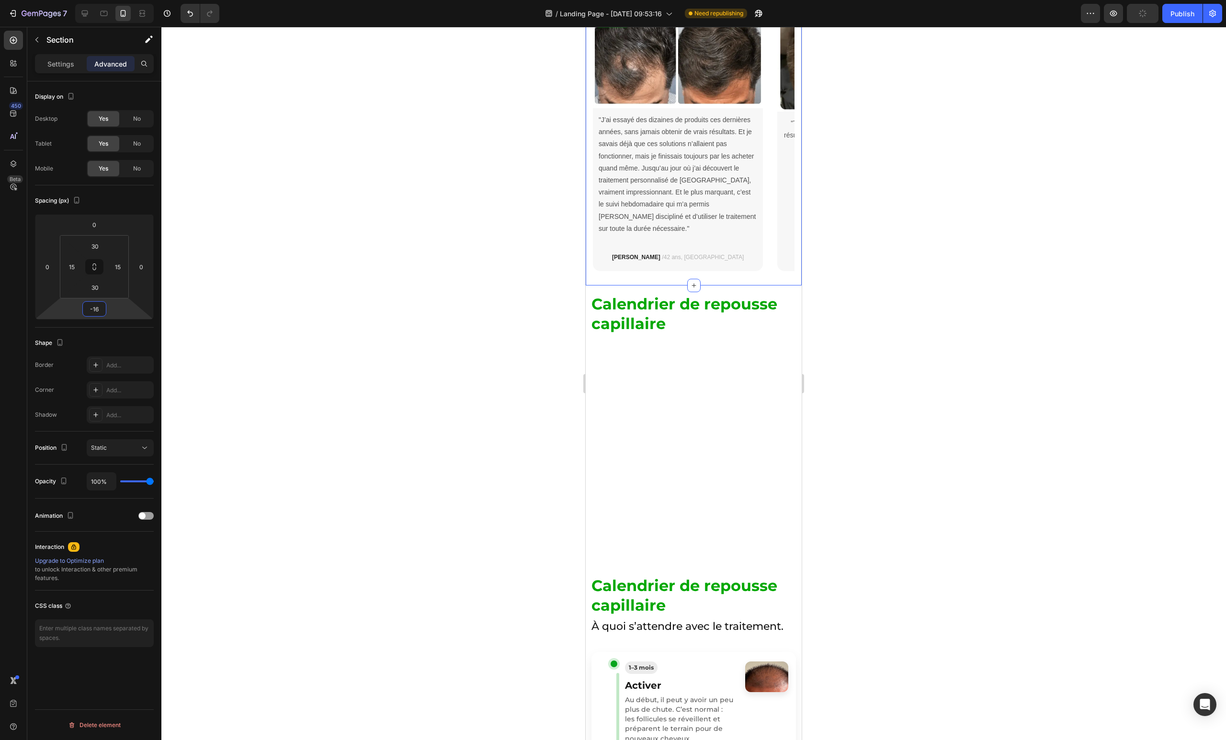
type input "-14"
drag, startPoint x: 112, startPoint y: 310, endPoint x: 118, endPoint y: 328, distance: 19.2
click at [118, 0] on html "7 Version history / Landing Page - [DATE] 09:53:16 Need republishing Preview Pu…" at bounding box center [613, 0] width 1226 height 0
click at [621, 303] on h2 "Calendrier de repousse capillaire" at bounding box center [693, 315] width 206 height 42
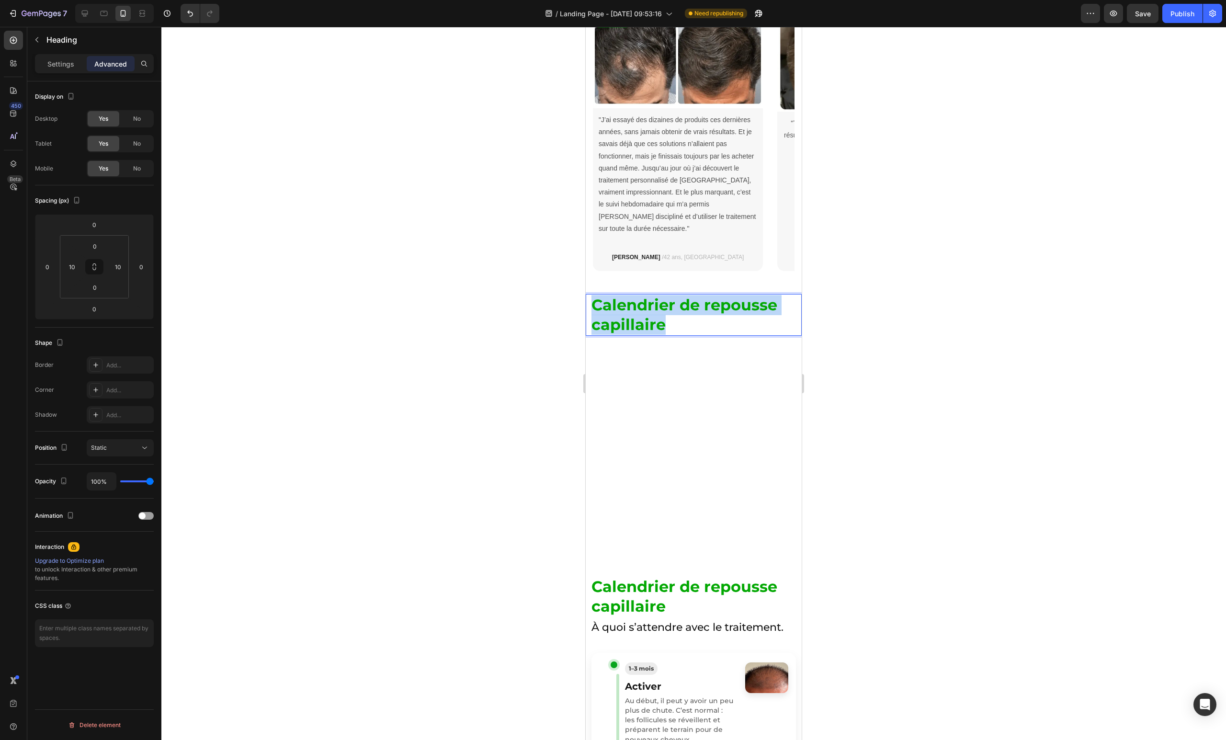
click at [621, 303] on p "Calendrier de repousse capillaire" at bounding box center [693, 315] width 204 height 40
click at [829, 301] on div at bounding box center [693, 383] width 1064 height 713
click at [685, 315] on p "Un protocole pensé à vos résultats" at bounding box center [693, 315] width 204 height 40
click at [50, 61] on p "Settings" at bounding box center [60, 64] width 27 height 10
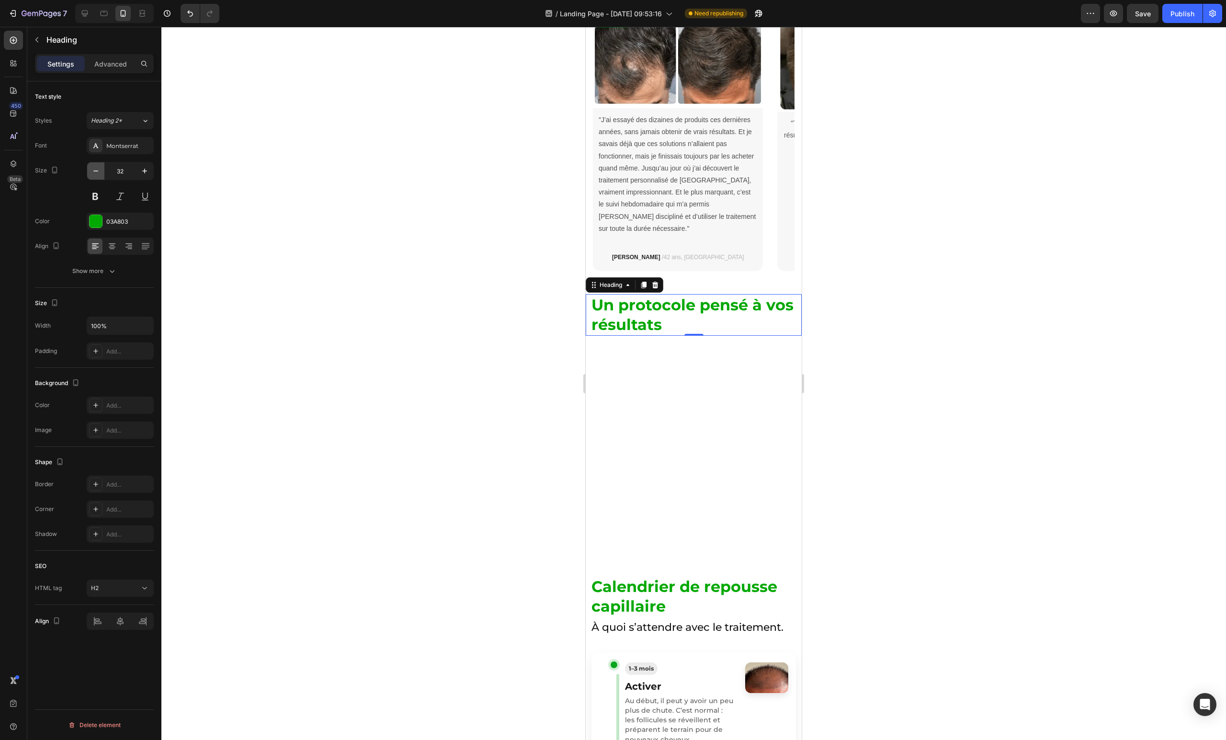
click at [97, 173] on icon "button" at bounding box center [96, 171] width 10 height 10
type input "30"
click at [643, 282] on icon at bounding box center [643, 285] width 5 height 7
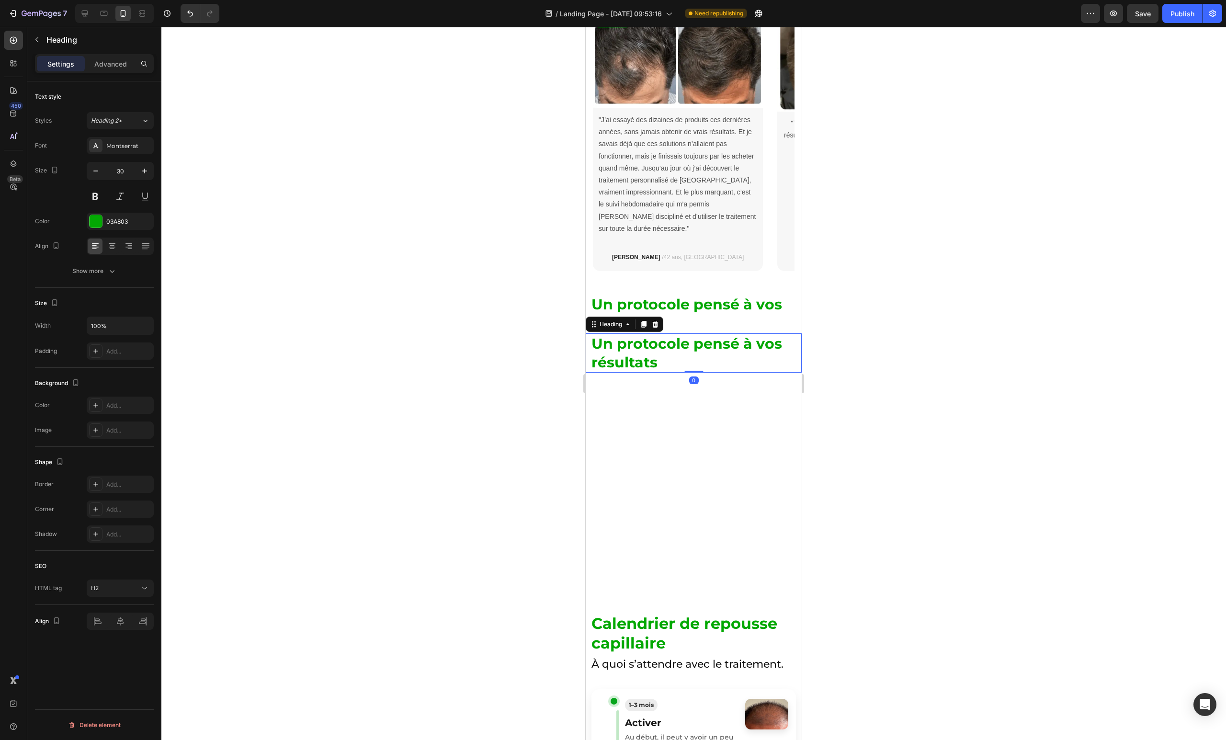
click at [635, 337] on h2 "Un protocole pensé à vos résultats" at bounding box center [693, 352] width 206 height 39
click at [626, 339] on p "Un protocole pensé à vos résultats" at bounding box center [693, 352] width 204 height 37
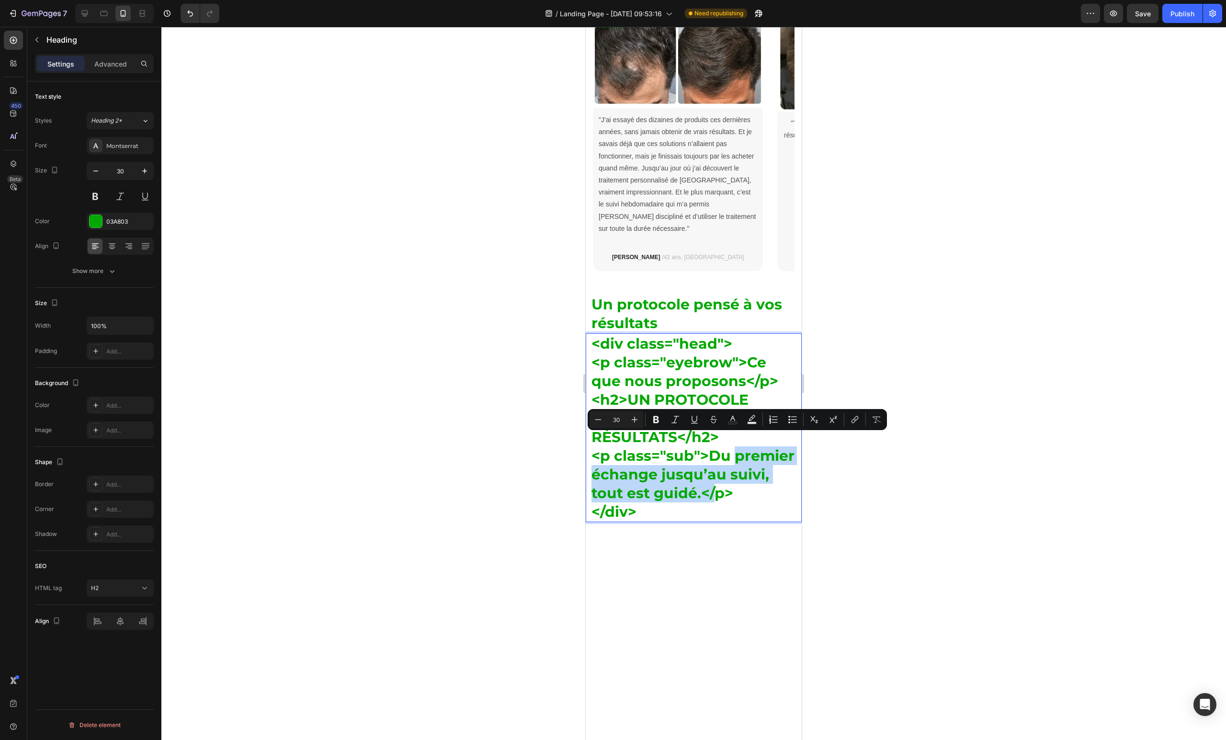
drag, startPoint x: 723, startPoint y: 443, endPoint x: 741, endPoint y: 481, distance: 42.6
click at [741, 481] on p "<div class="head"> <p class="eyebrow">Ce que nous proposons</p> <h2>UN PROTOCOL…" at bounding box center [693, 427] width 204 height 187
copy p "Du premier échange jusqu’au suivi, tout est guidé"
drag, startPoint x: 618, startPoint y: 412, endPoint x: 588, endPoint y: 328, distance: 90.1
click at [588, 333] on div "<div class="head"> <p class="eyebrow">Ce que nous proposons</p> <h2>UN PROTOCOL…" at bounding box center [694, 427] width 216 height 189
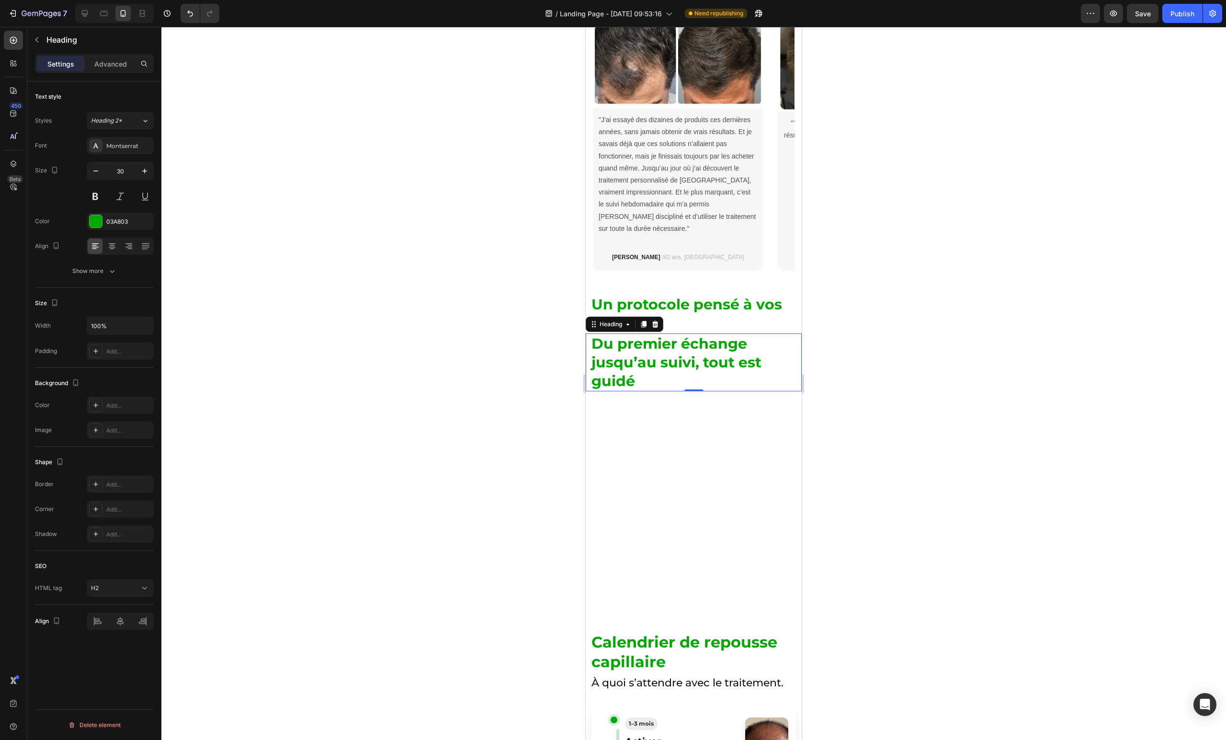
click at [940, 378] on div at bounding box center [693, 383] width 1064 height 713
click at [680, 337] on p "Du premier échange jusqu’au suivi, tout est guidé" at bounding box center [693, 362] width 204 height 56
click at [98, 217] on div at bounding box center [96, 221] width 12 height 12
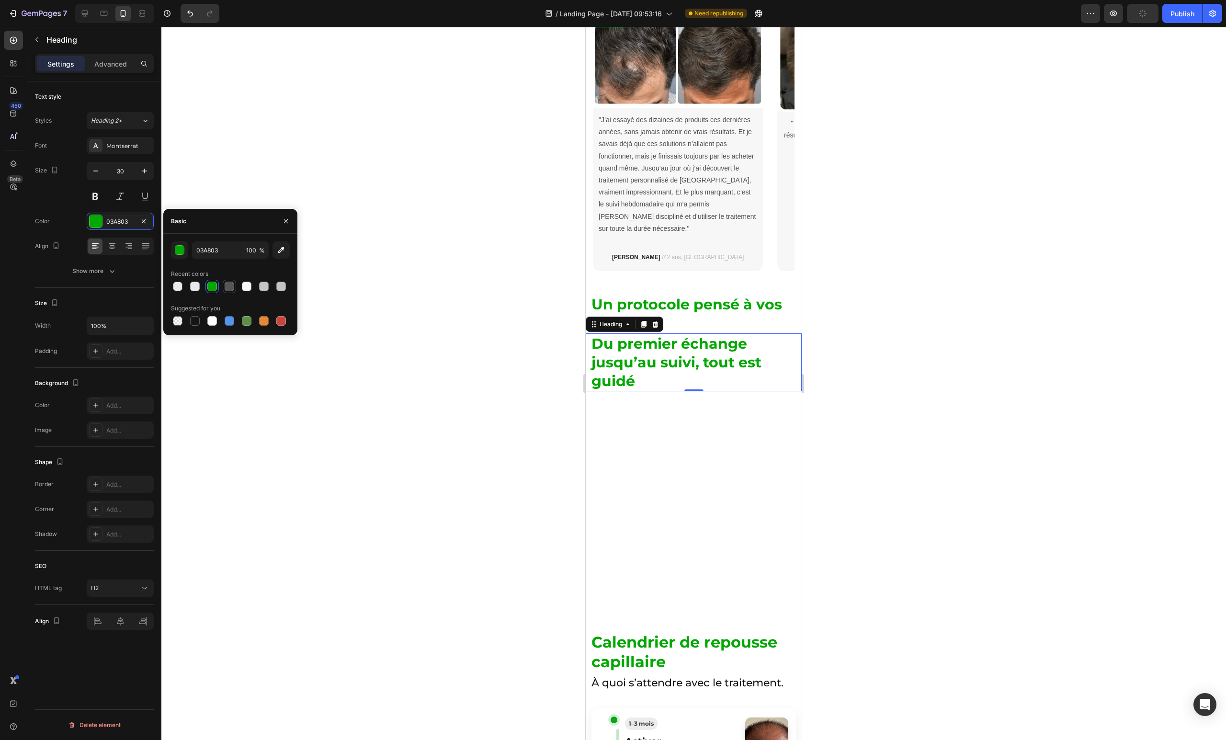
click at [226, 287] on div at bounding box center [230, 287] width 10 height 10
click at [266, 287] on div at bounding box center [264, 287] width 10 height 10
click at [282, 288] on div at bounding box center [281, 287] width 10 height 10
click at [180, 250] on div "button" at bounding box center [180, 251] width 10 height 10
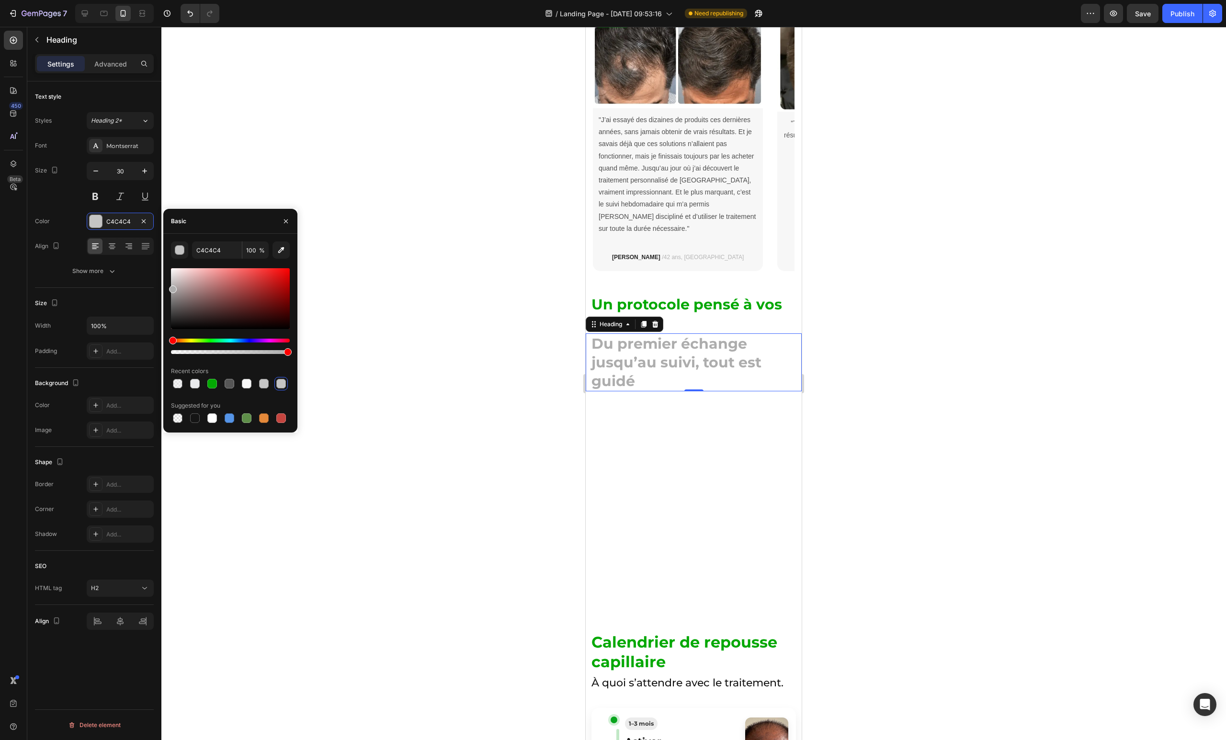
drag, startPoint x: 172, startPoint y: 283, endPoint x: 170, endPoint y: 287, distance: 4.9
click at [170, 287] on div at bounding box center [173, 289] width 8 height 8
type input "ADADAD"
click at [99, 273] on div "Show more" at bounding box center [94, 271] width 45 height 10
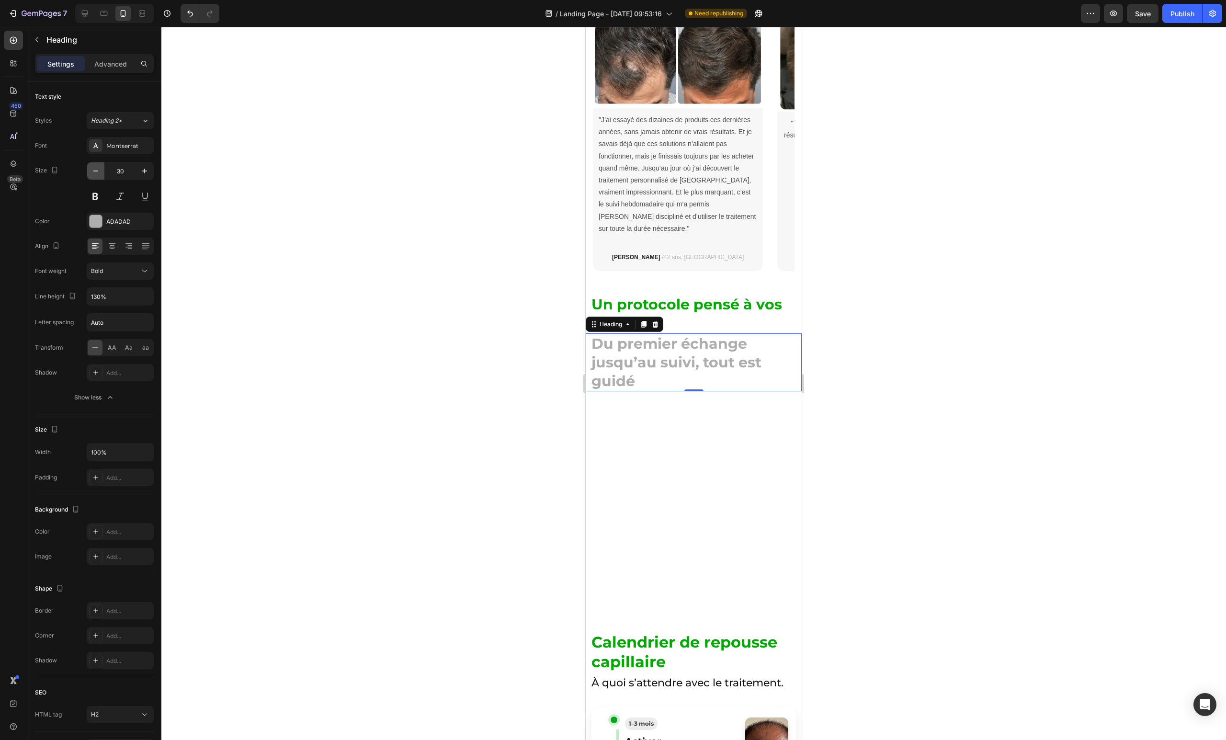
click at [98, 171] on icon "button" at bounding box center [96, 171] width 10 height 10
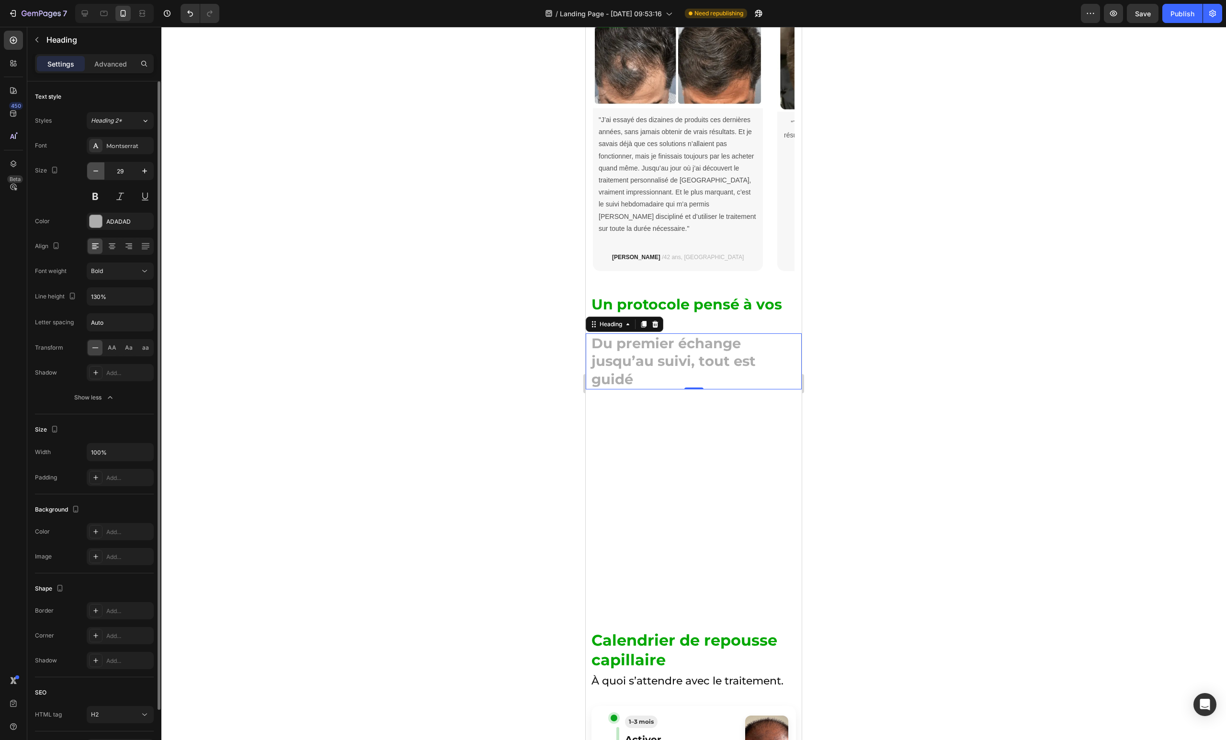
click at [98, 171] on icon "button" at bounding box center [96, 171] width 10 height 10
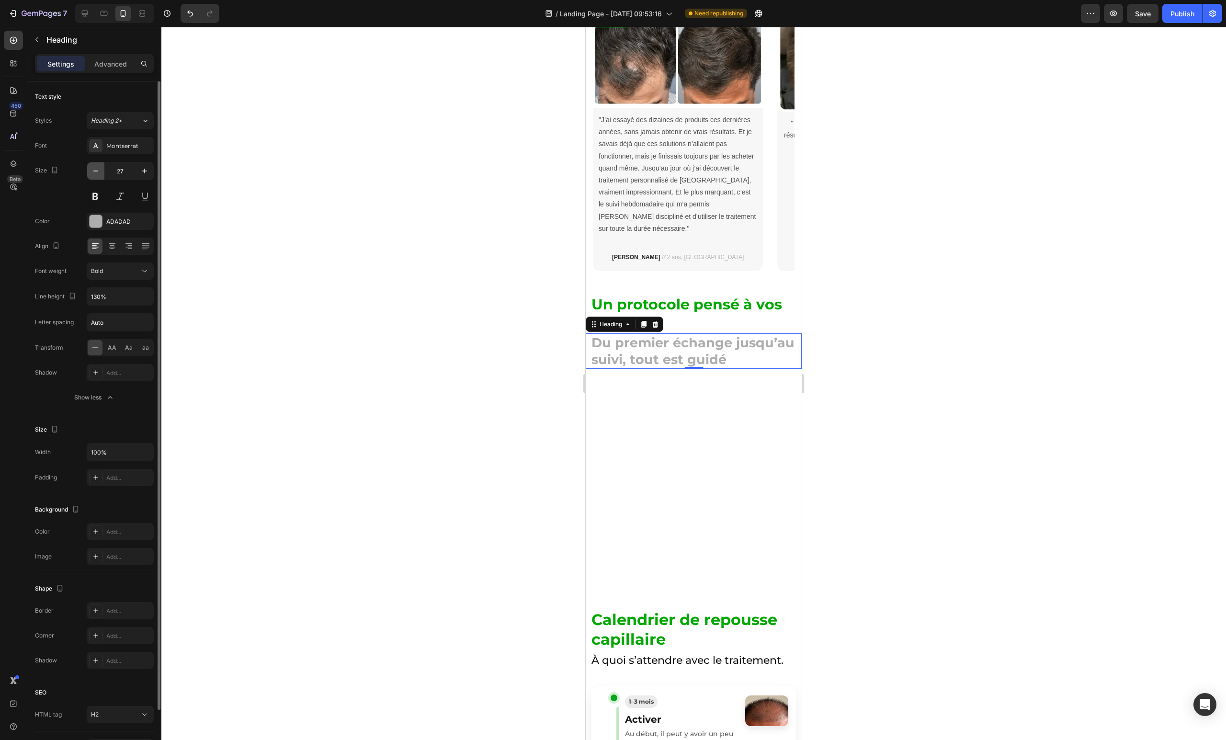
click at [98, 171] on icon "button" at bounding box center [96, 171] width 10 height 10
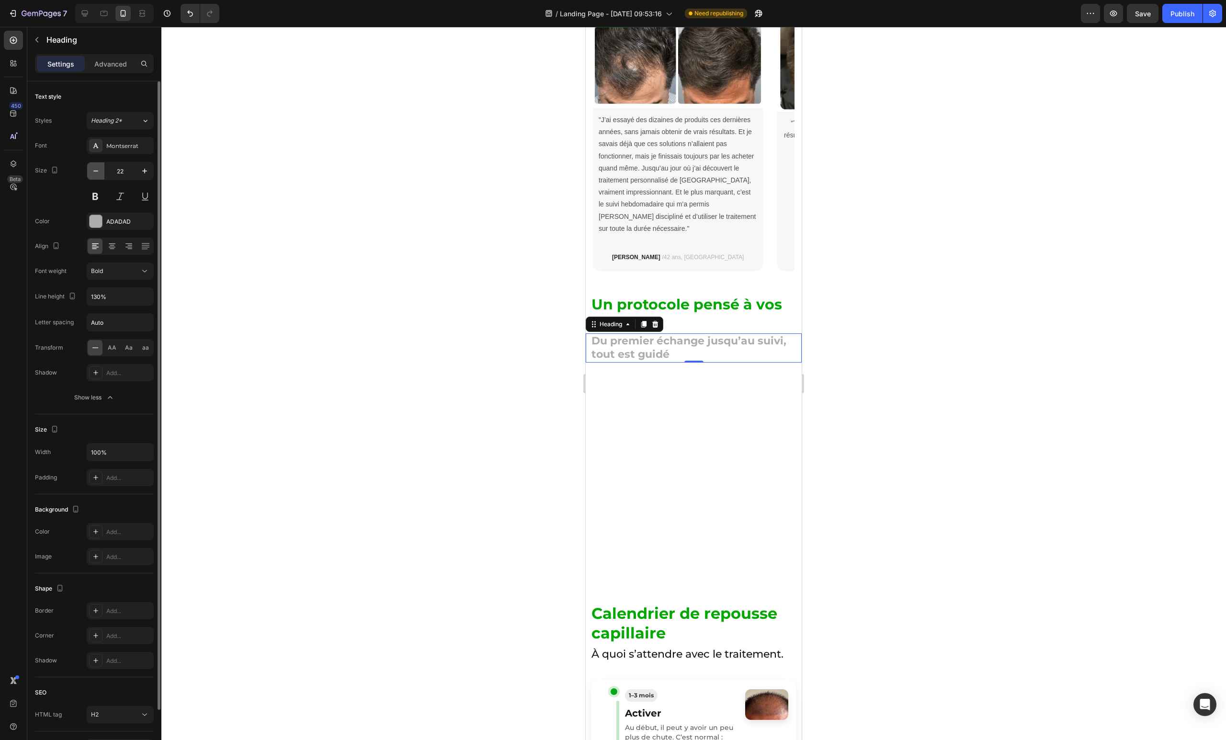
click at [98, 171] on icon "button" at bounding box center [96, 171] width 10 height 10
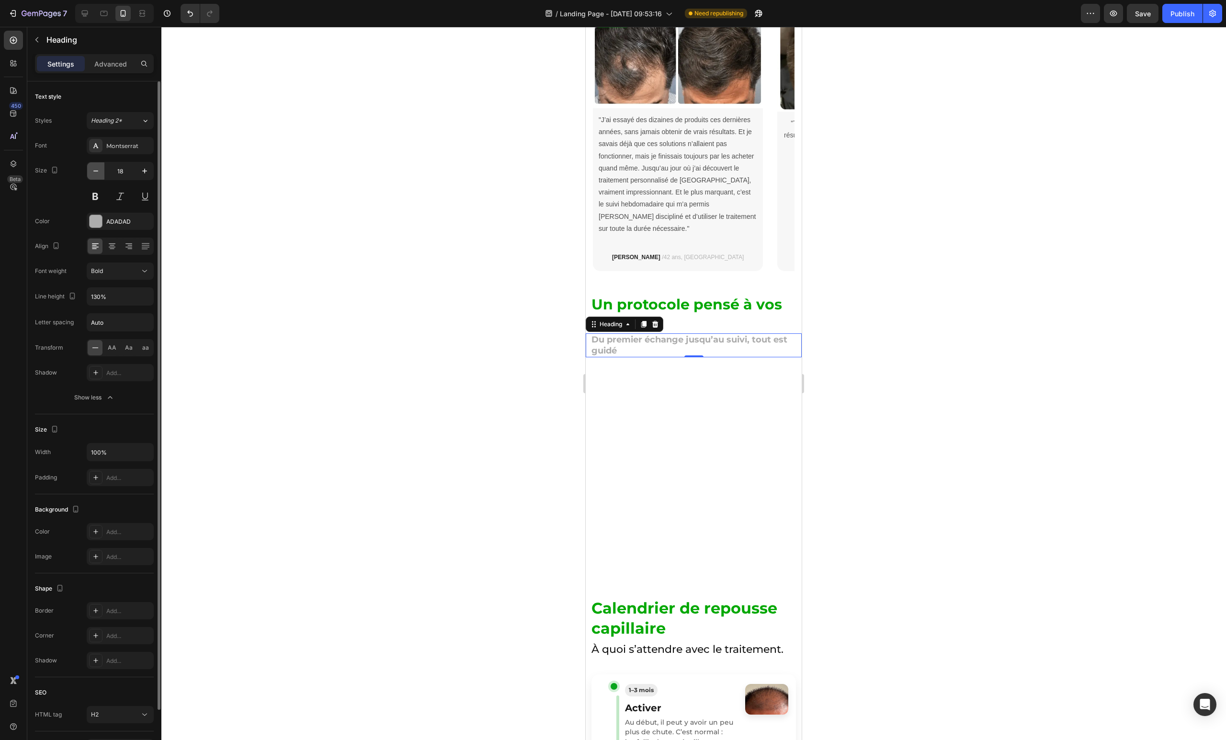
click at [98, 171] on icon "button" at bounding box center [96, 171] width 10 height 10
type input "17"
click at [118, 273] on div "Bold" at bounding box center [115, 271] width 49 height 9
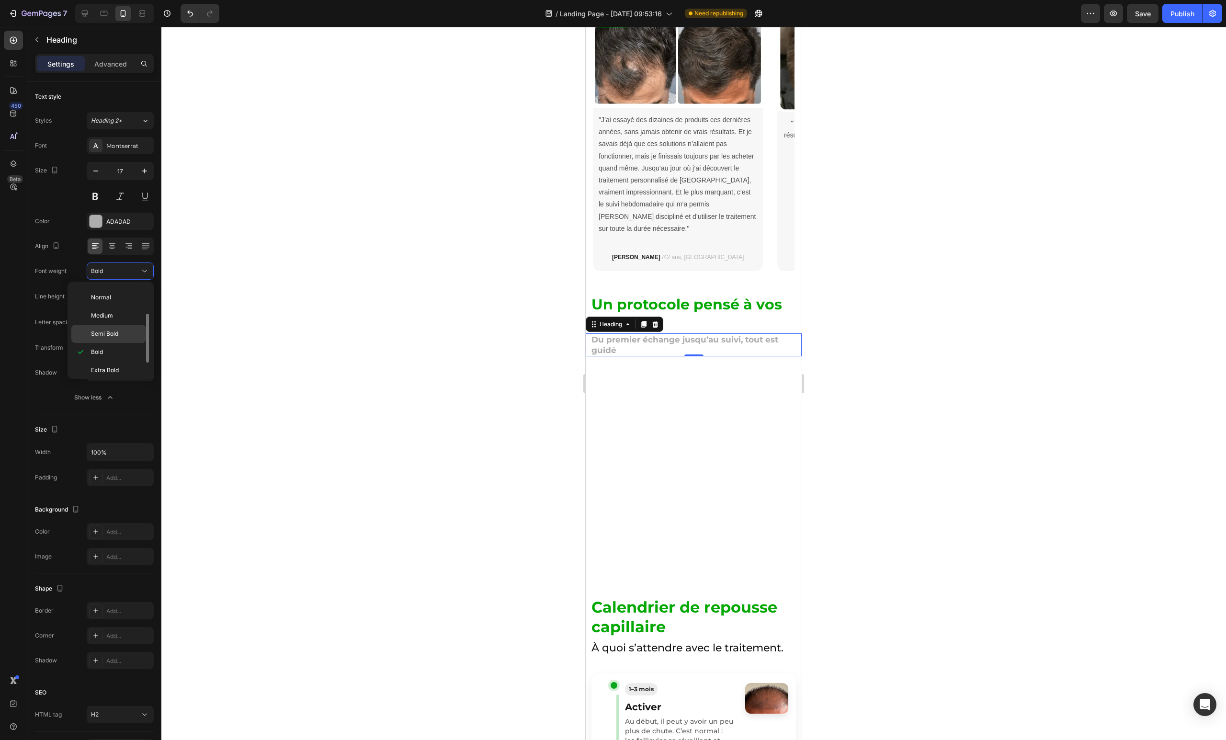
click at [113, 330] on span "Semi Bold" at bounding box center [104, 333] width 27 height 9
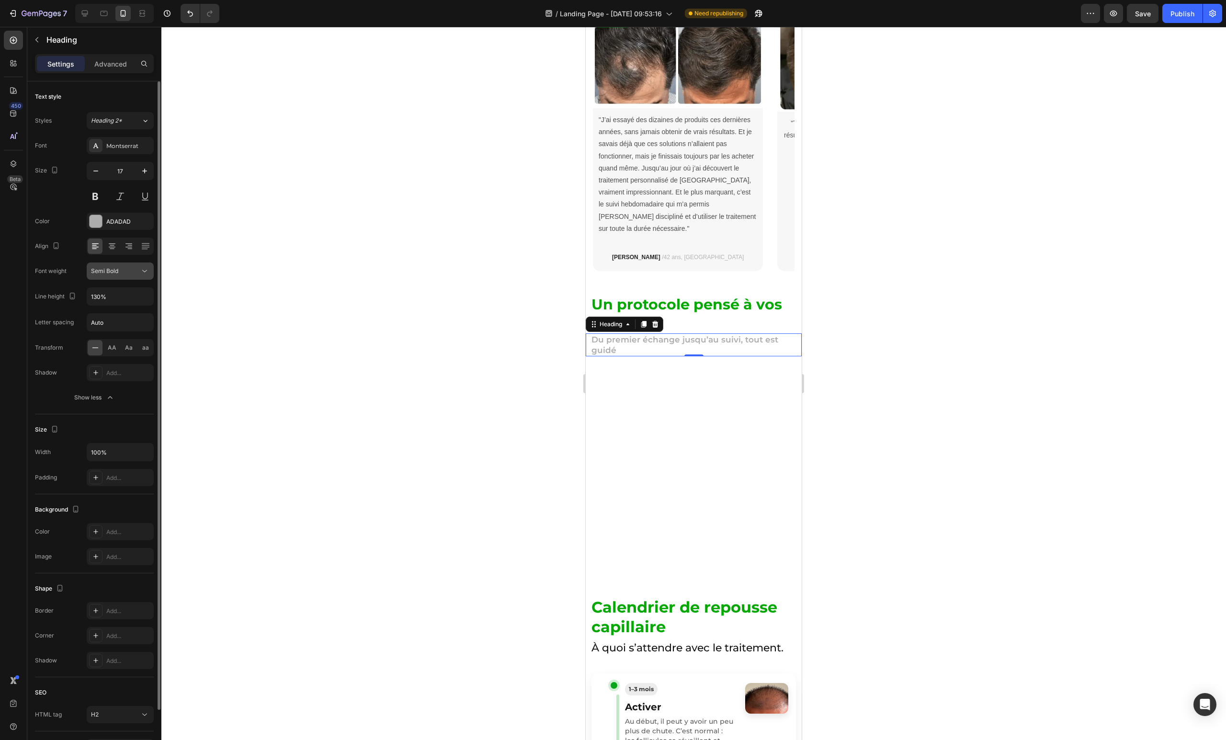
click at [113, 273] on span "Semi Bold" at bounding box center [104, 270] width 27 height 7
click at [109, 320] on div "Medium" at bounding box center [108, 315] width 75 height 18
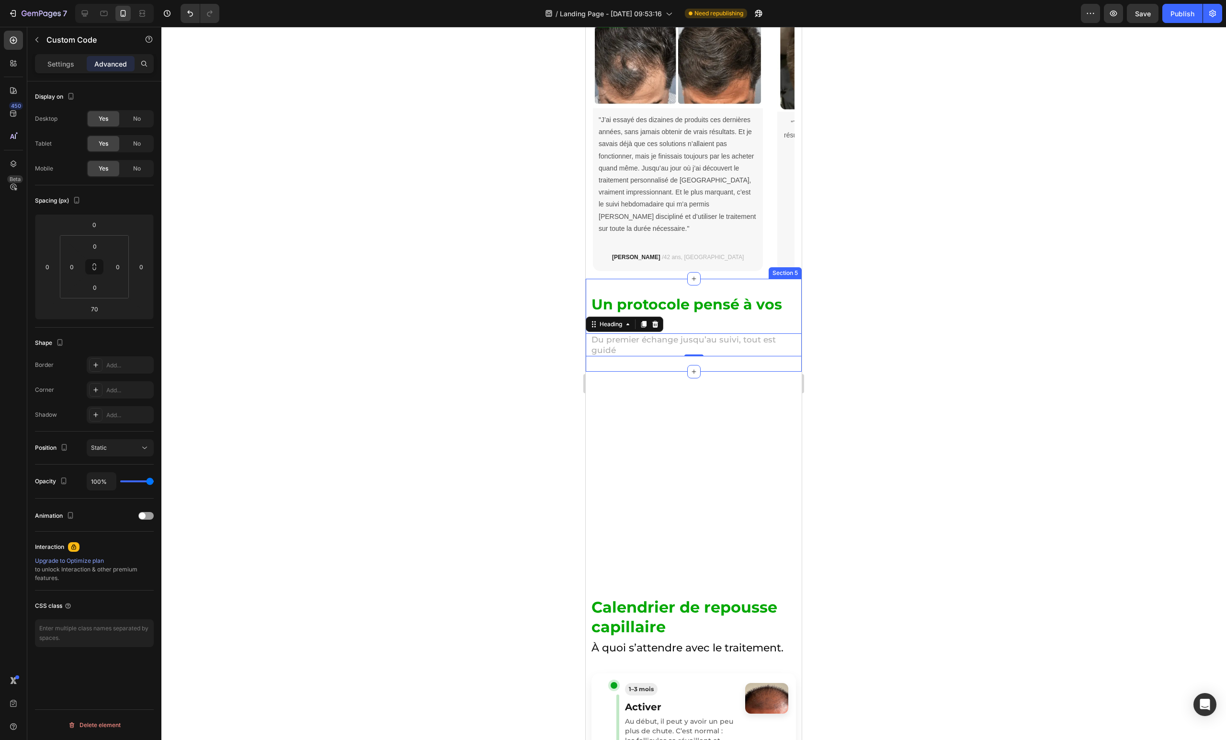
click at [729, 402] on div "Consultation offerte Échange initial pour comprendre votre cas. Protocole perso…" at bounding box center [693, 467] width 203 height 180
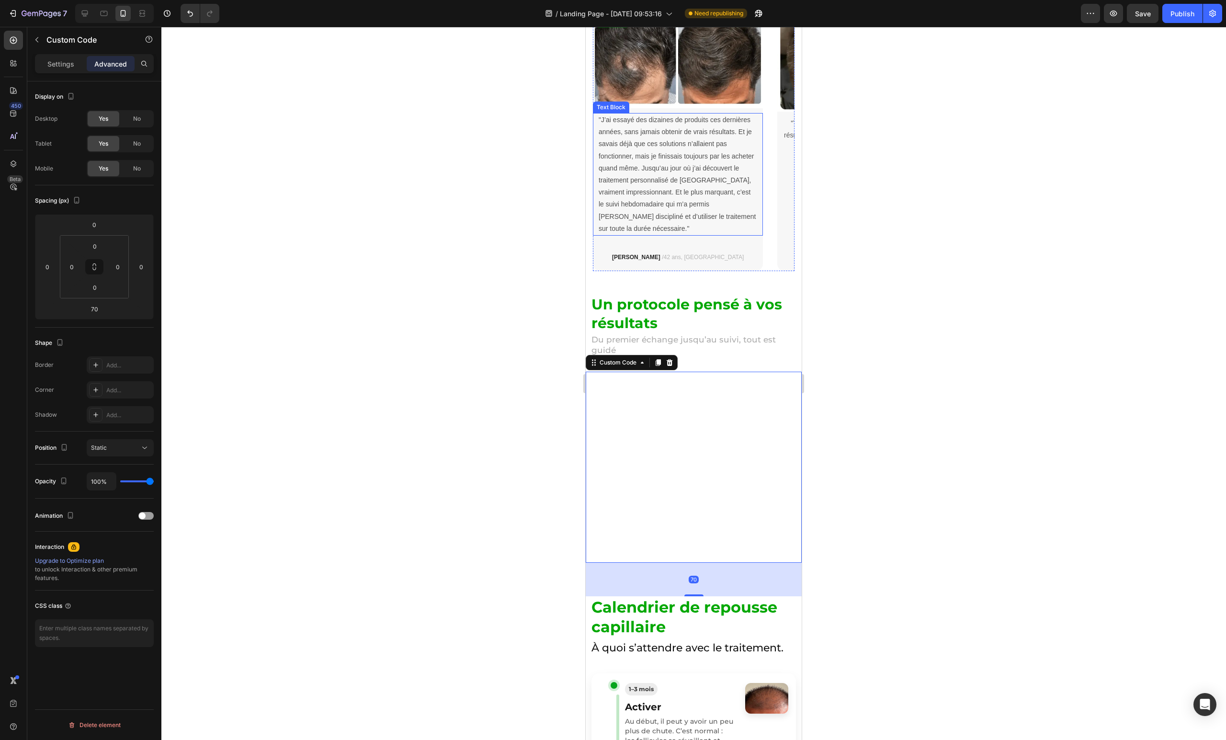
click at [675, 188] on p ""J’ai essayé des dizaines de produits ces dernières années, sans jamais obtenir…" at bounding box center [678, 174] width 158 height 121
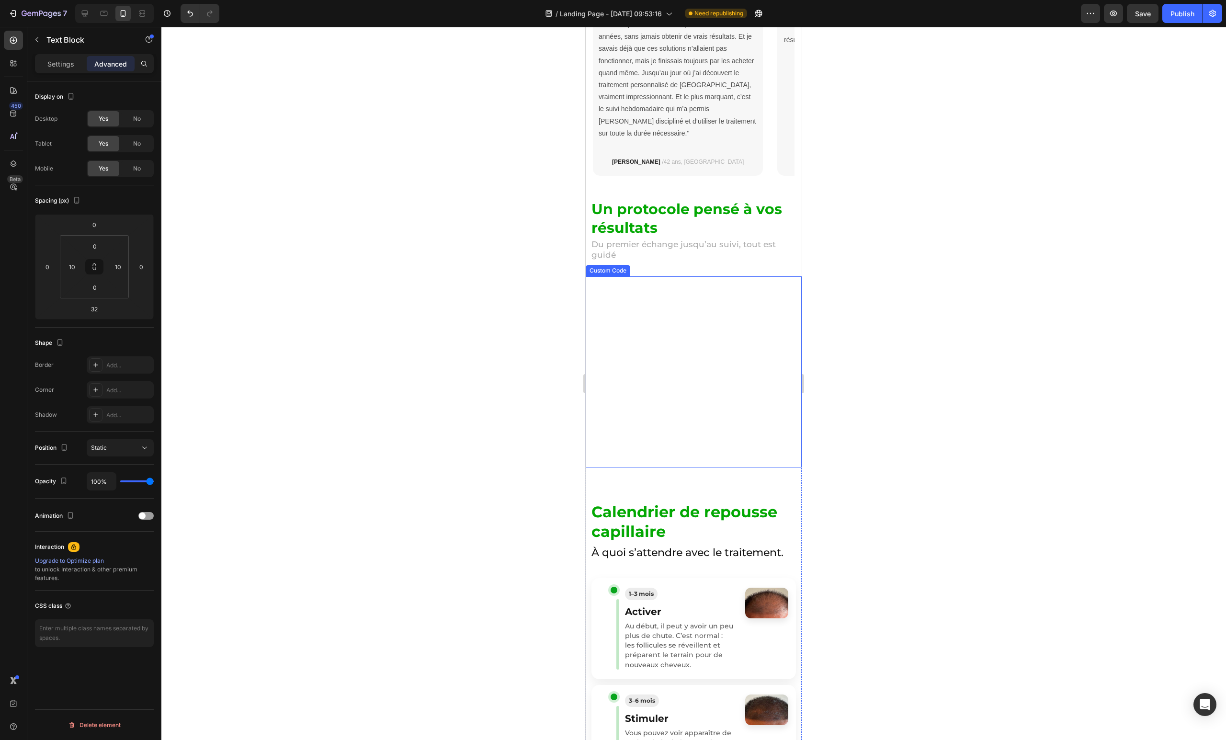
scroll to position [689, 0]
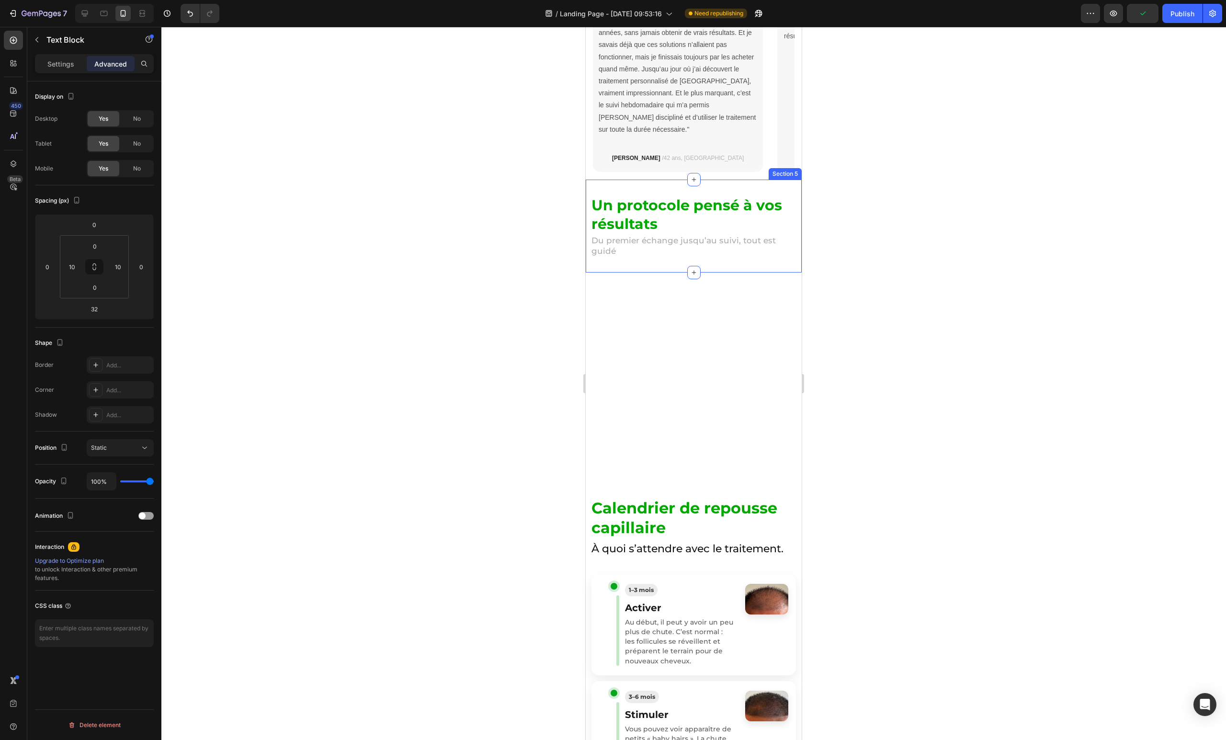
click at [668, 180] on div "Un protocole pensé à vos résultats Heading Du premier échange jusqu’au suivi, t…" at bounding box center [694, 226] width 216 height 93
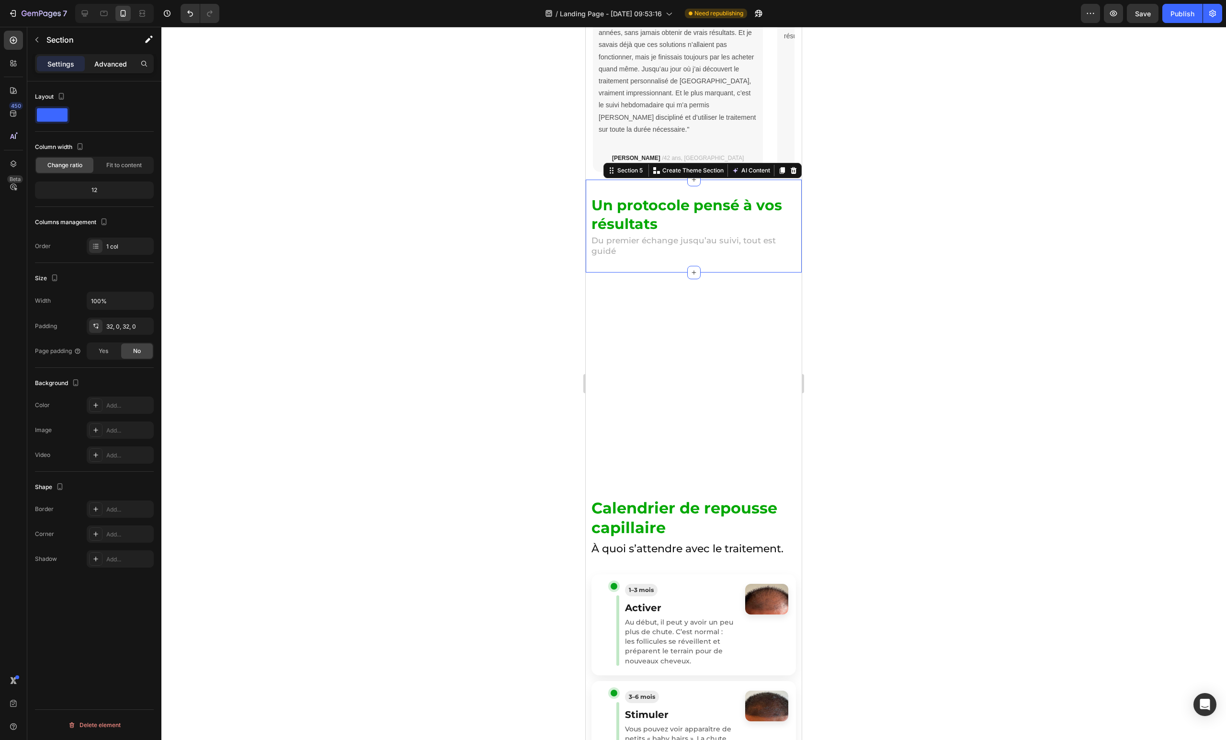
click at [113, 64] on p "Advanced" at bounding box center [110, 64] width 33 height 10
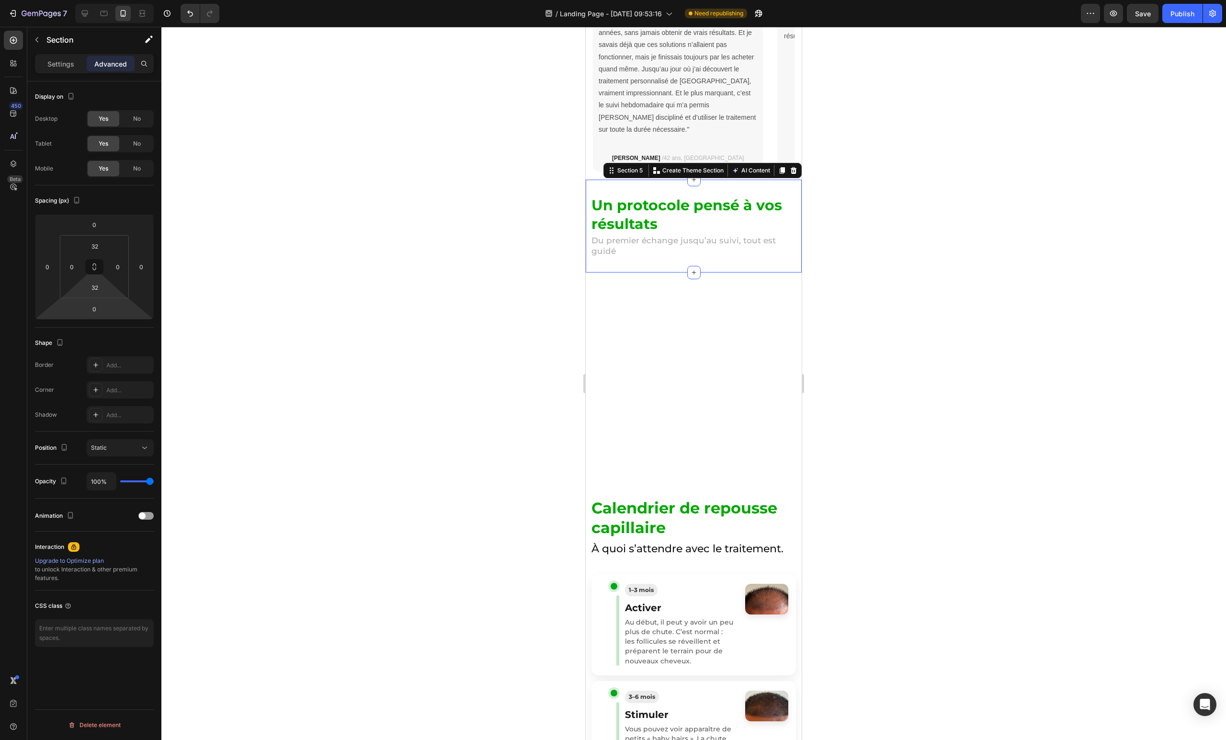
drag, startPoint x: 106, startPoint y: 290, endPoint x: 109, endPoint y: 298, distance: 8.9
click at [109, 298] on div "0 0 0 0 32 0 32 0" at bounding box center [94, 266] width 119 height 105
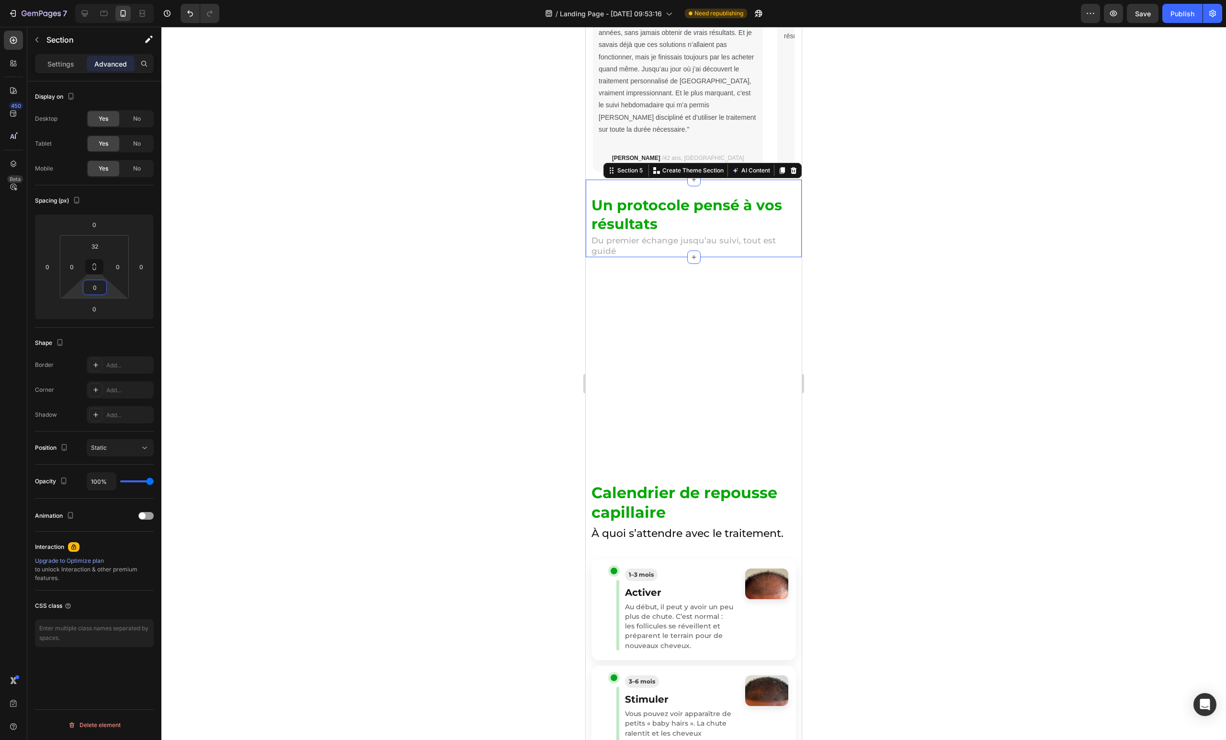
click at [109, 0] on html "7 Version history / Landing Page - [DATE] 09:53:16 Need republishing Preview Sa…" at bounding box center [613, 0] width 1226 height 0
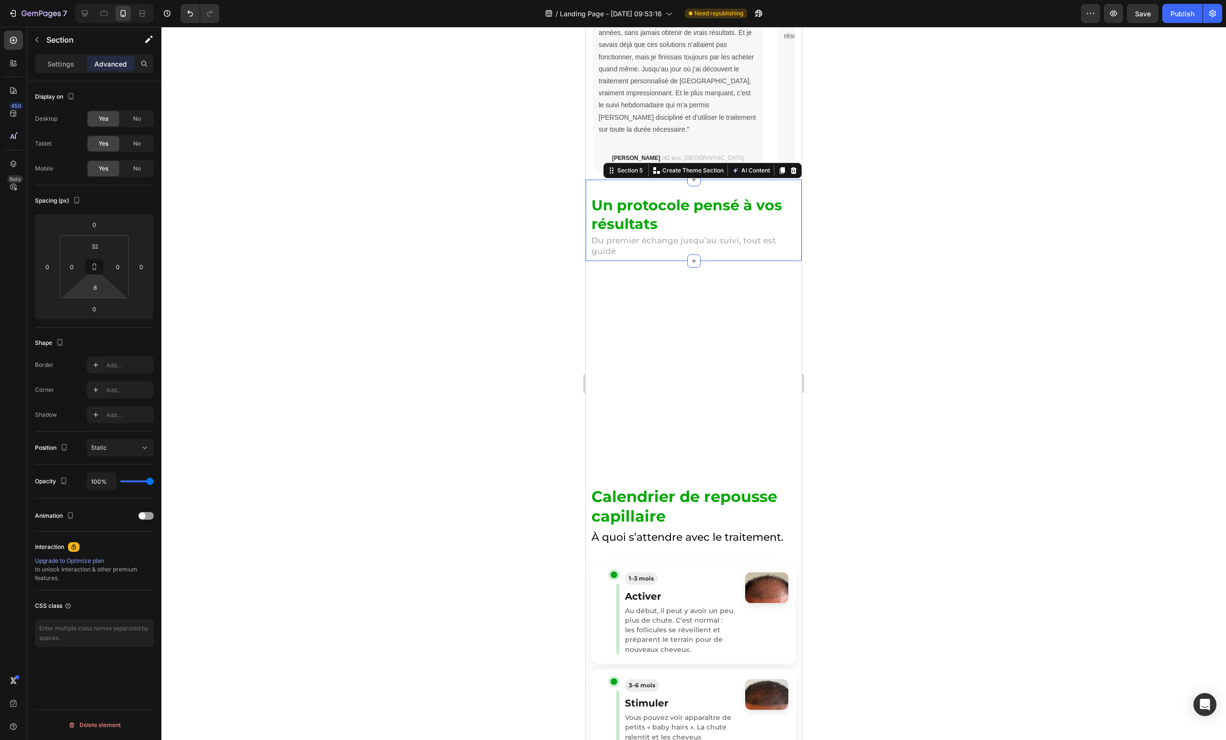
type input "10"
click at [109, 0] on html "7 Version history / Landing Page - [DATE] 09:53:16 Need republishing Preview Sa…" at bounding box center [613, 0] width 1226 height 0
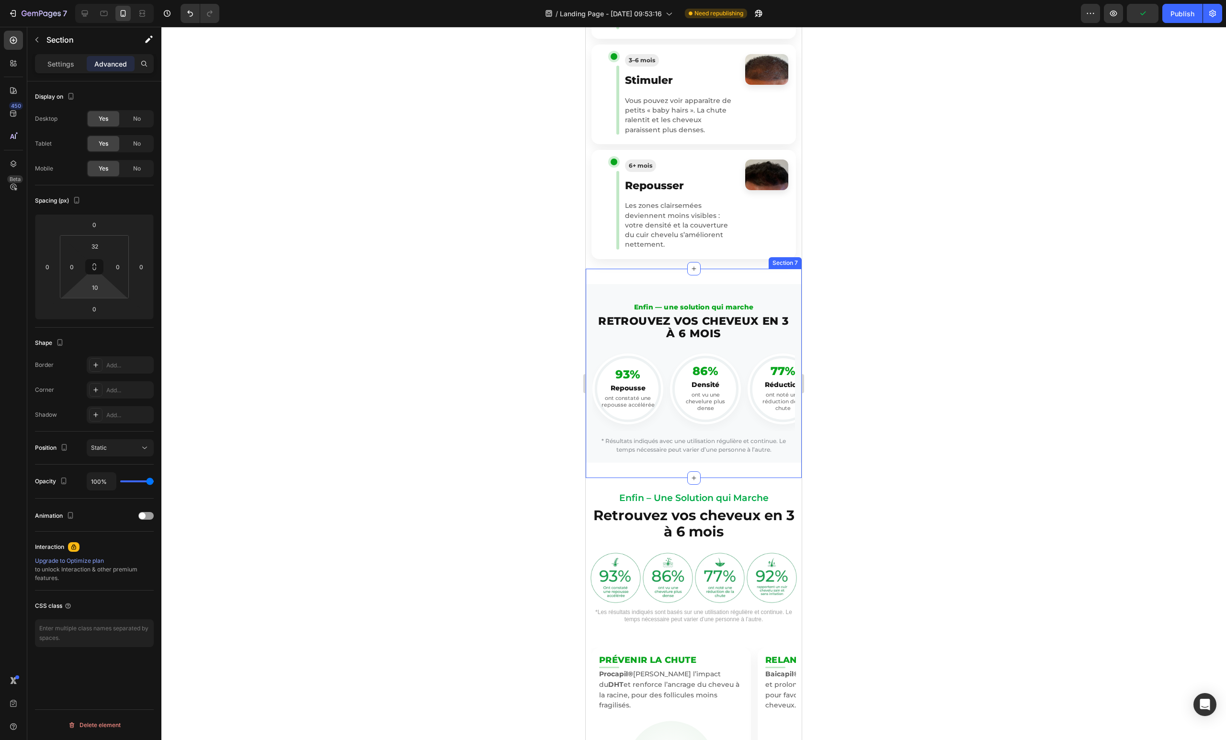
scroll to position [1281, 0]
click at [658, 276] on div "Enfin — une solution qui marche Retrouvez vos cheveux en 3 à 6 mois 93% Repouss…" at bounding box center [694, 372] width 216 height 209
type input "38"
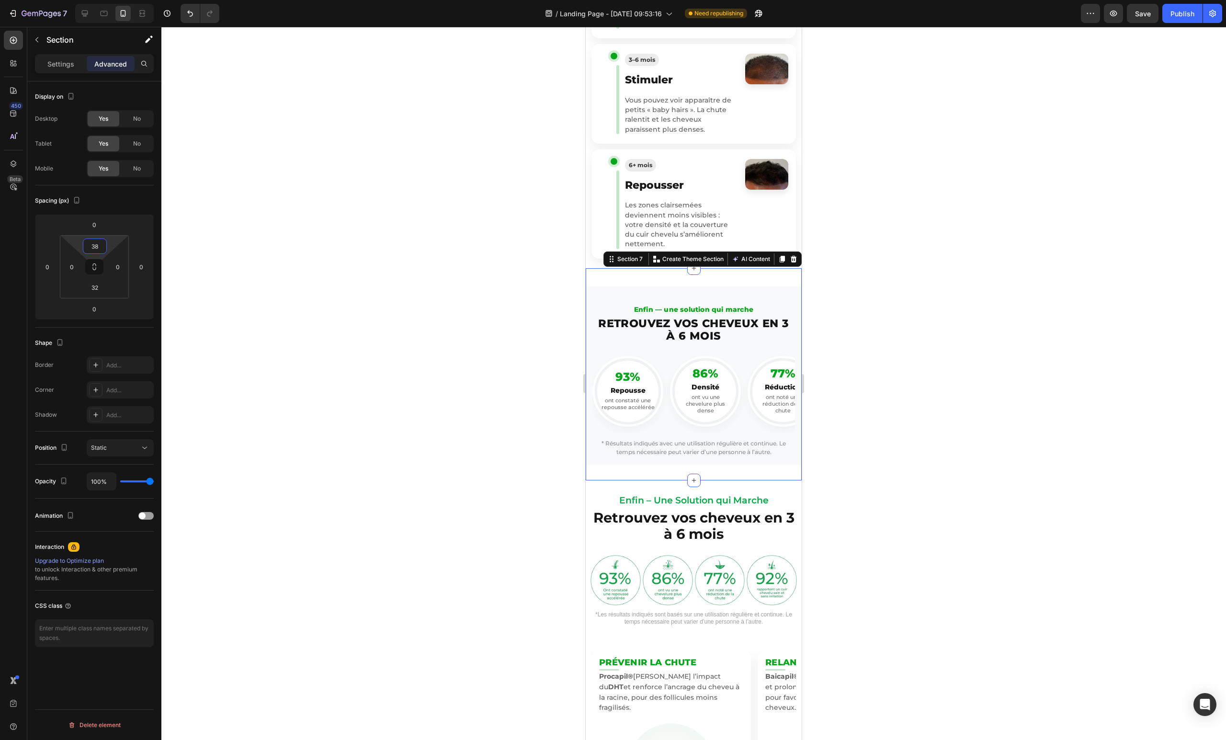
drag, startPoint x: 109, startPoint y: 244, endPoint x: 112, endPoint y: 236, distance: 8.5
click at [112, 0] on html "7 Version history / Landing Page - [DATE] 09:53:16 Need republishing Preview Sa…" at bounding box center [613, 0] width 1226 height 0
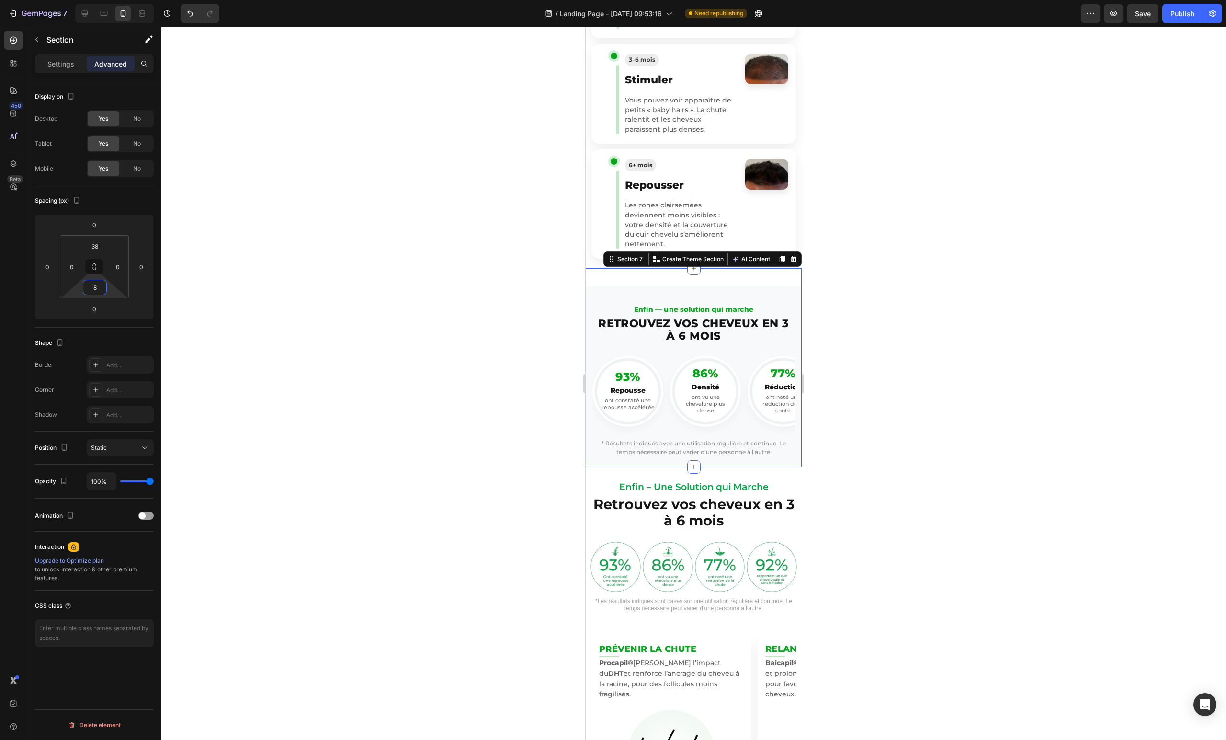
type input "10"
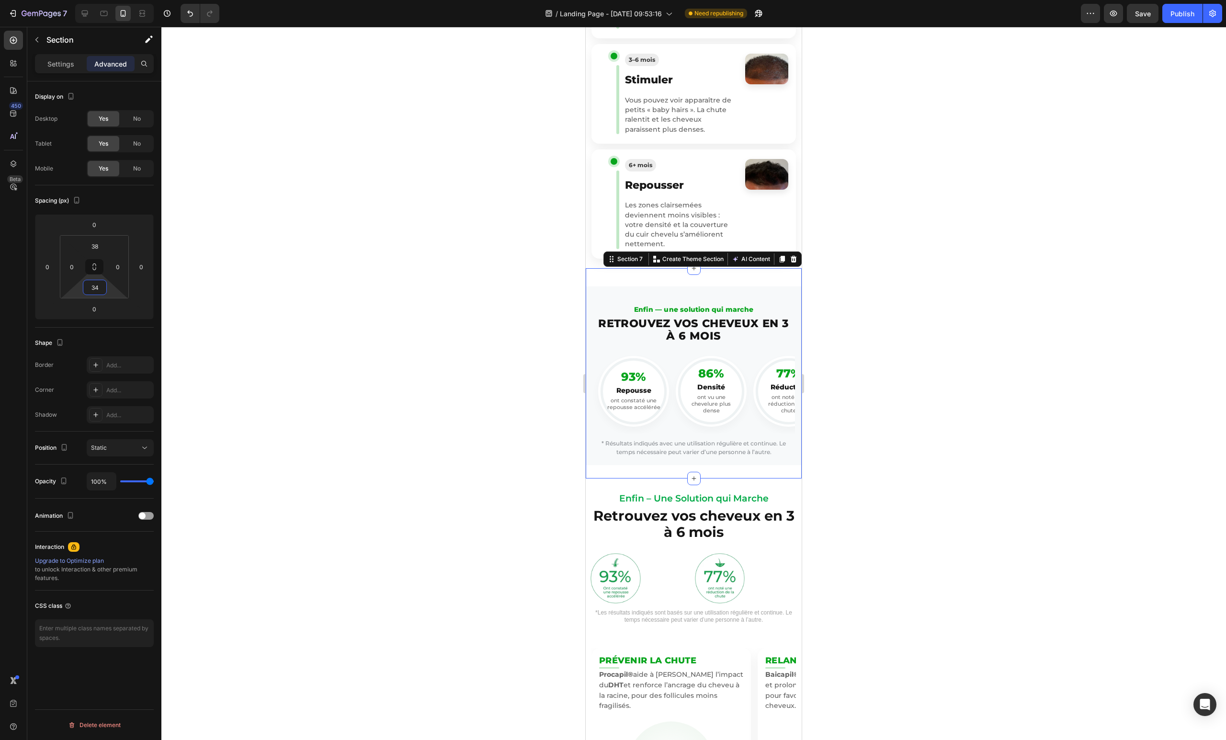
scroll to position [0, 6]
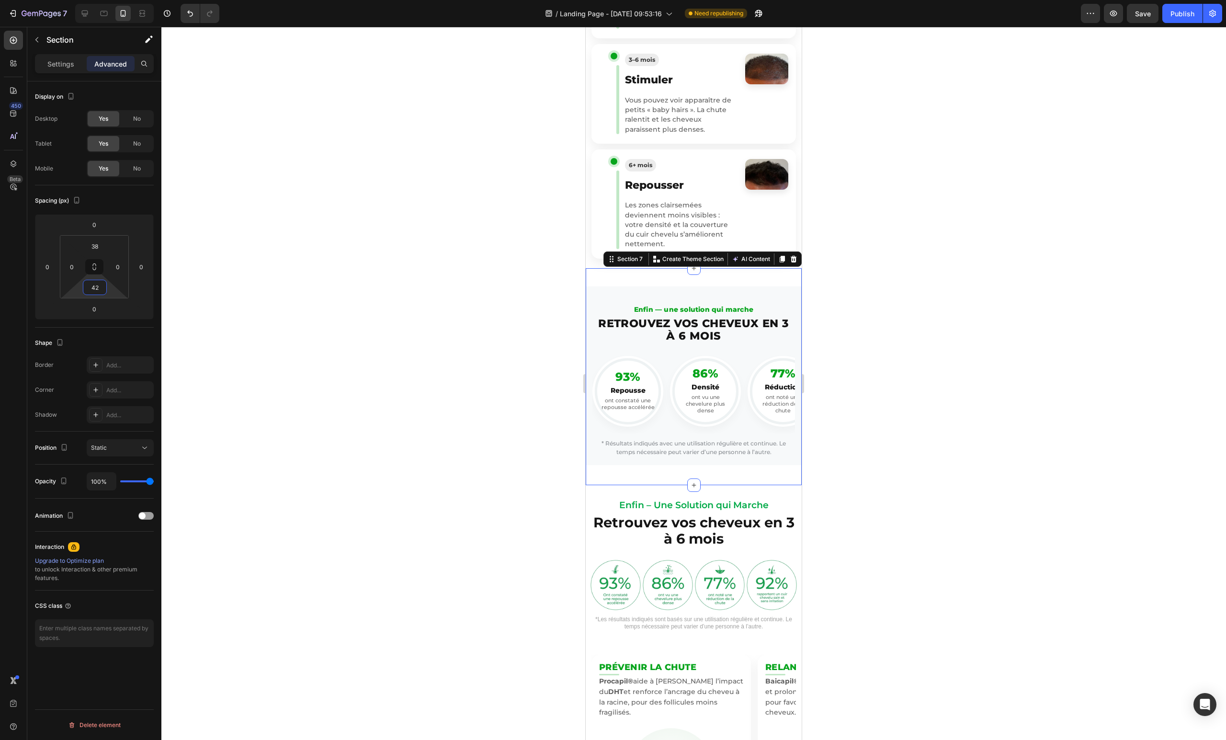
type input "40"
click at [109, 0] on html "7 Version history / Landing Page - [DATE] 09:53:16 Need republishing Preview Sa…" at bounding box center [613, 0] width 1226 height 0
type input "40"
click at [108, 0] on html "7 Version history / Landing Page - [DATE] 09:53:16 Need republishing Preview Sa…" at bounding box center [613, 0] width 1226 height 0
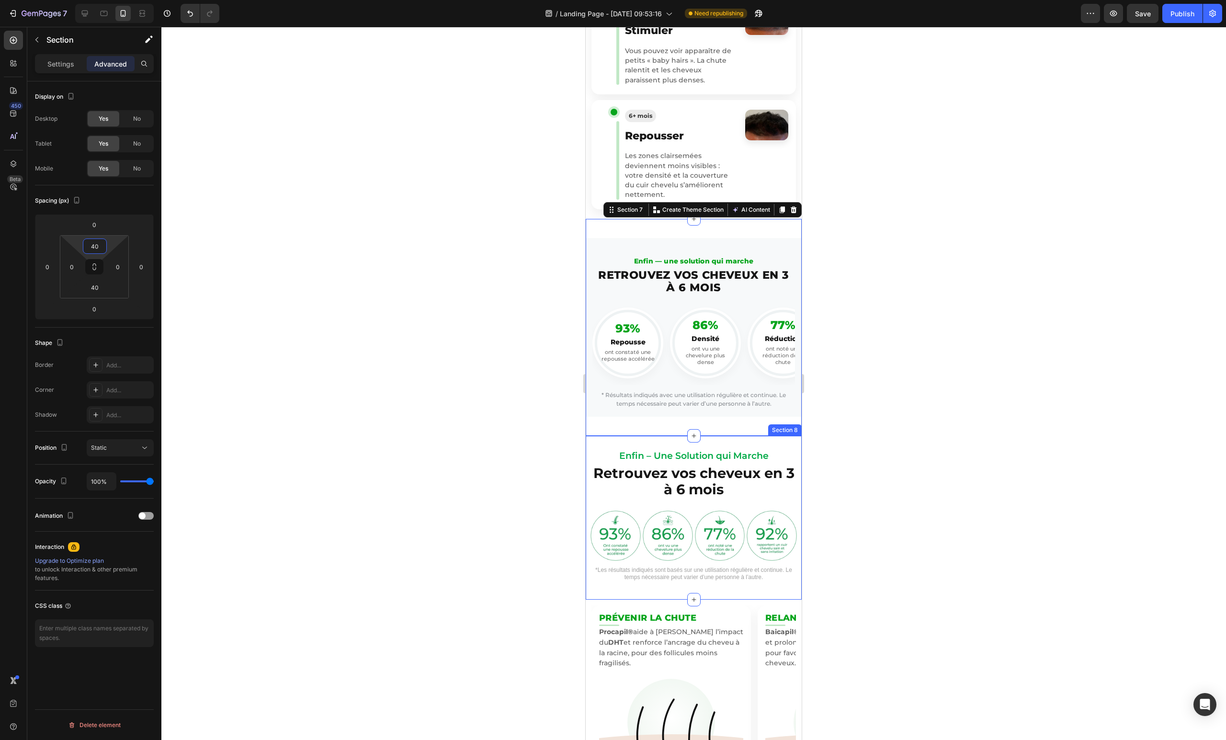
scroll to position [1357, 0]
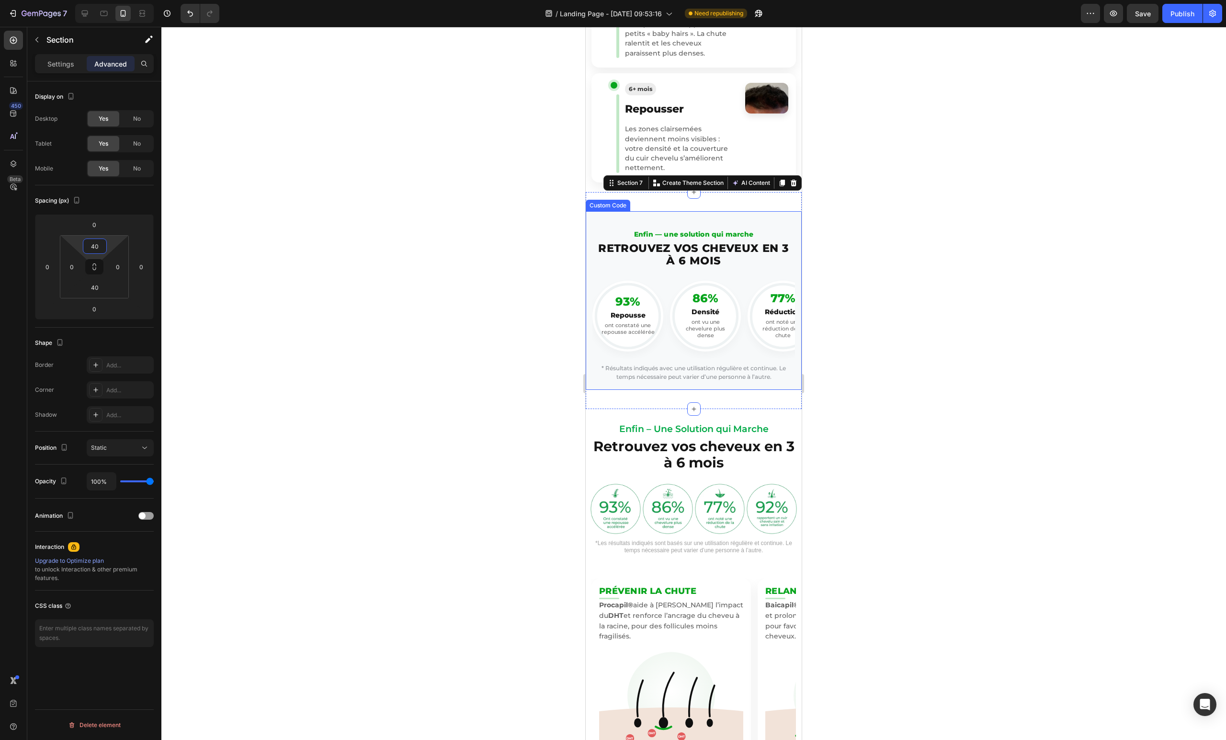
click at [697, 253] on h2 "Retrouvez vos cheveux en 3 à 6 mois" at bounding box center [693, 254] width 203 height 25
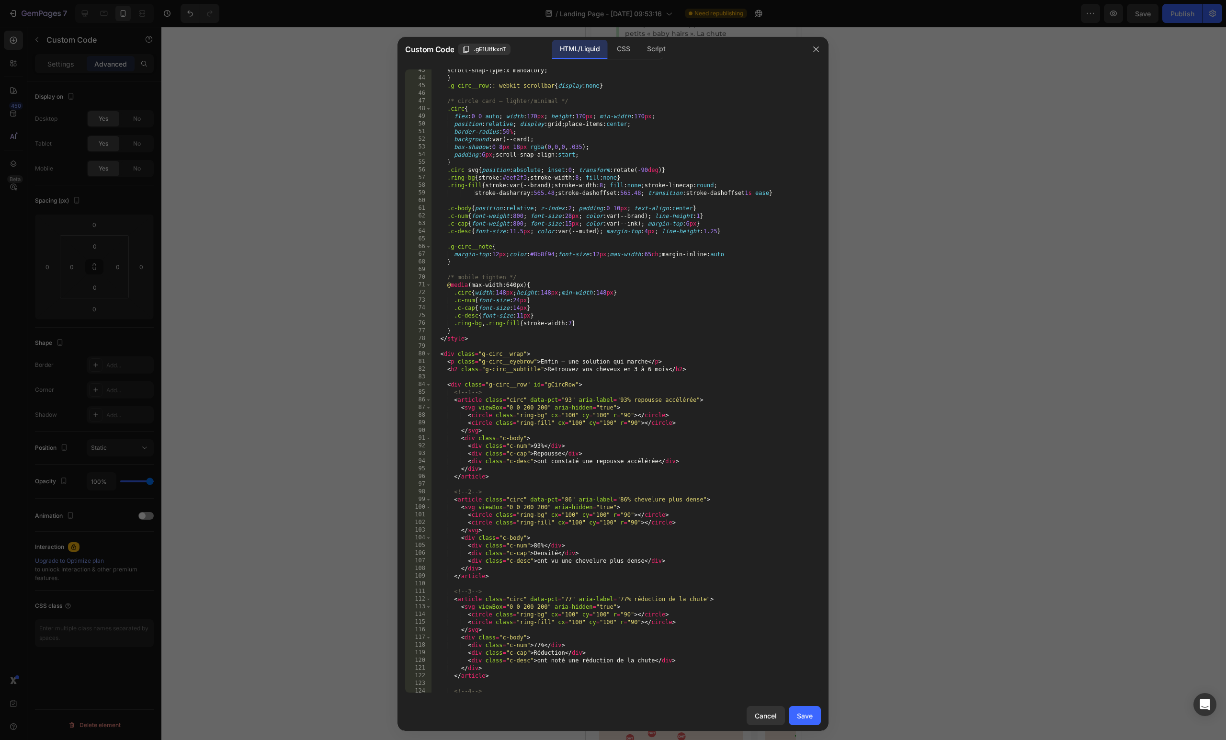
scroll to position [338, 0]
click at [468, 435] on div "} .g-circ__row : :-webkit-scrollbar { display : none } /* circle card — lighter…" at bounding box center [625, 388] width 389 height 638
click at [446, 349] on div "} .g-circ__row : :-webkit-scrollbar { display : none } /* circle card — lighter…" at bounding box center [625, 388] width 389 height 638
click at [452, 358] on div "} .g-circ__row : :-webkit-scrollbar { display : none } /* circle card — lighter…" at bounding box center [625, 388] width 389 height 638
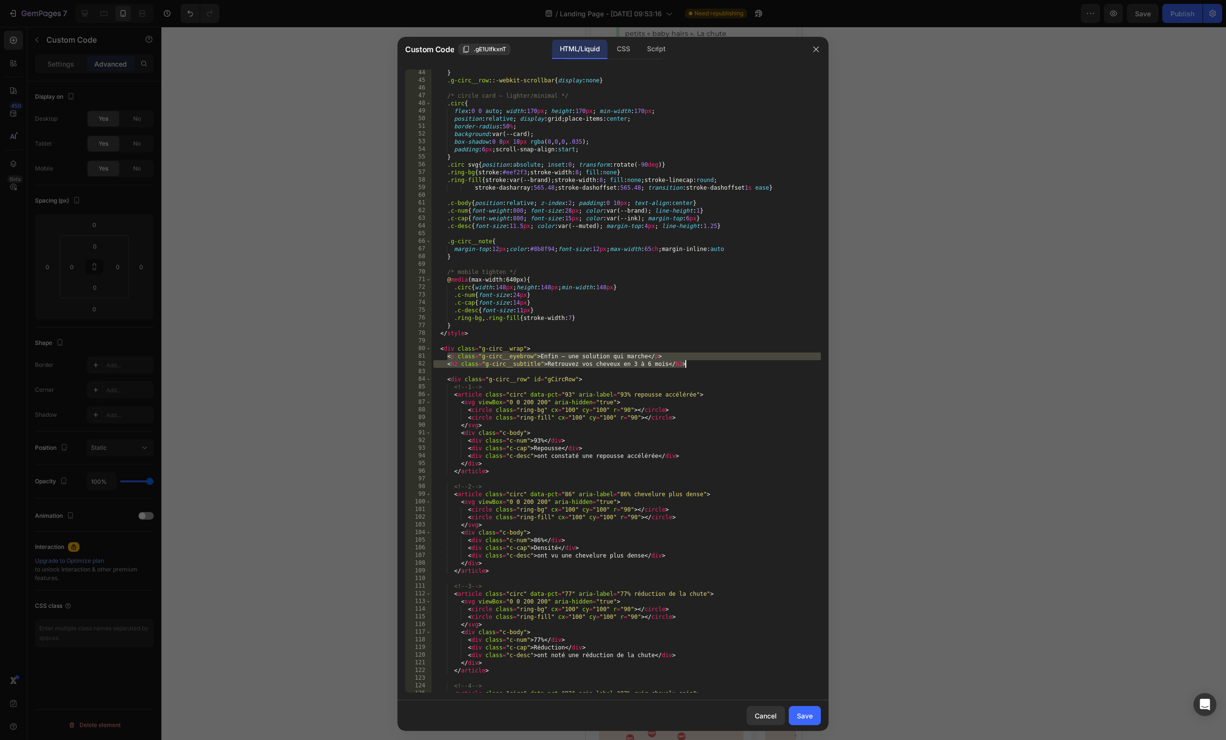
drag, startPoint x: 448, startPoint y: 358, endPoint x: 711, endPoint y: 368, distance: 263.6
click at [711, 368] on div "} .g-circ__row : :-webkit-scrollbar { display : none } /* circle card — lighter…" at bounding box center [625, 388] width 389 height 638
type textarea "<p class="g-circ__eyebrow">Enfin — une solution qui marche</p> <h2 class="g-cir…"
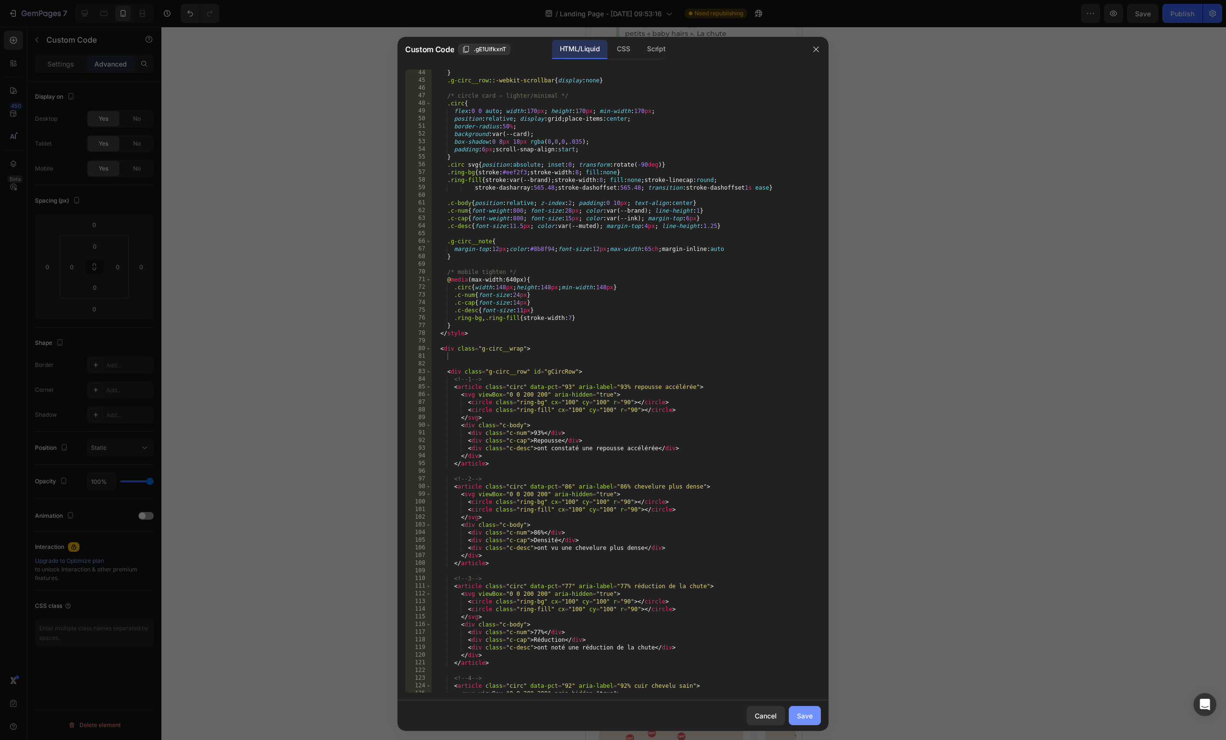
click at [811, 715] on div "Save" at bounding box center [805, 716] width 16 height 10
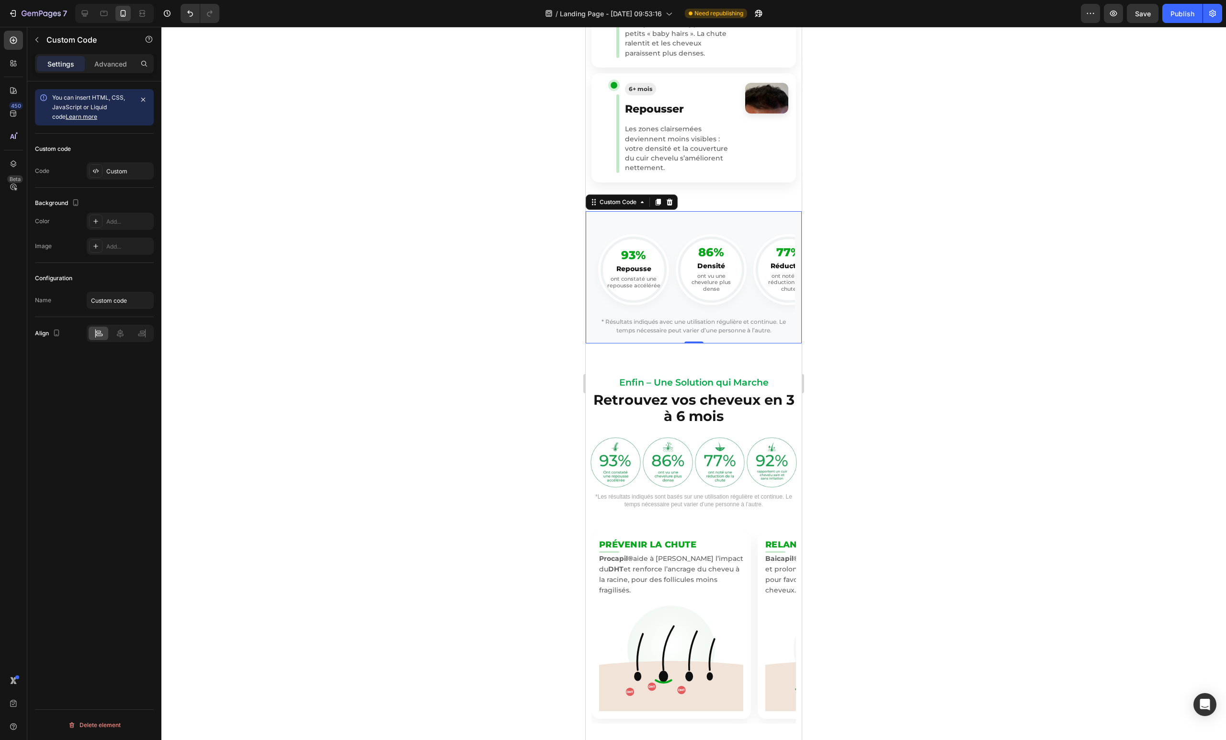
scroll to position [0, 6]
click at [185, 12] on button "Undo/Redo" at bounding box center [190, 13] width 19 height 19
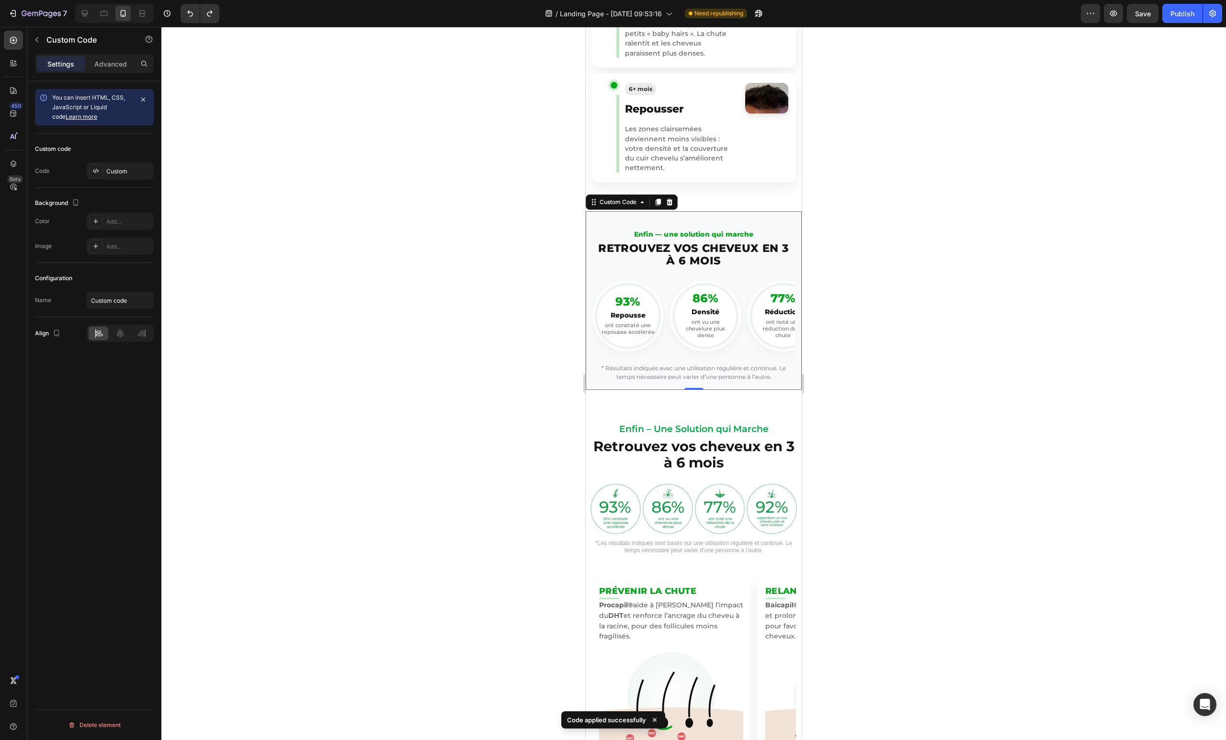
click at [684, 286] on icon "86% chevelure plus dense" at bounding box center [705, 316] width 71 height 71
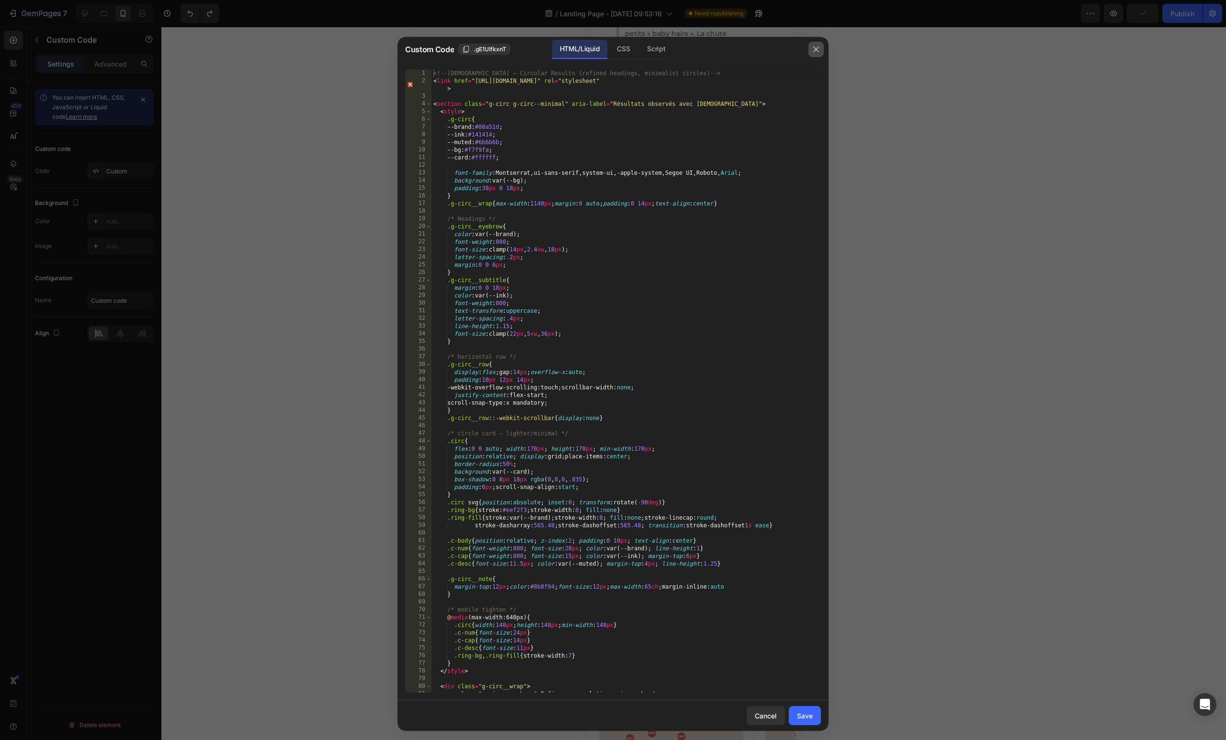
click at [823, 46] on button "button" at bounding box center [815, 49] width 15 height 15
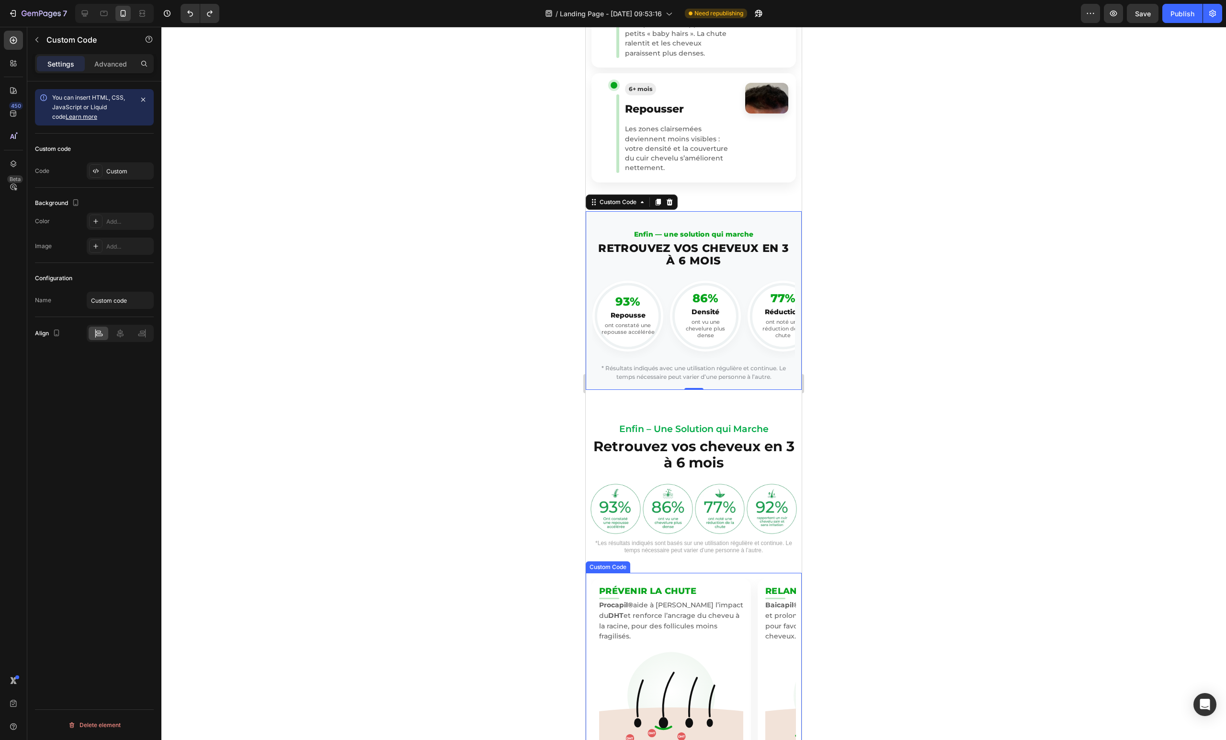
click at [687, 603] on p "Procapil® aide à freiner l’impact du DHT et renforce l’ancrage du cheveu à la r…" at bounding box center [671, 621] width 144 height 42
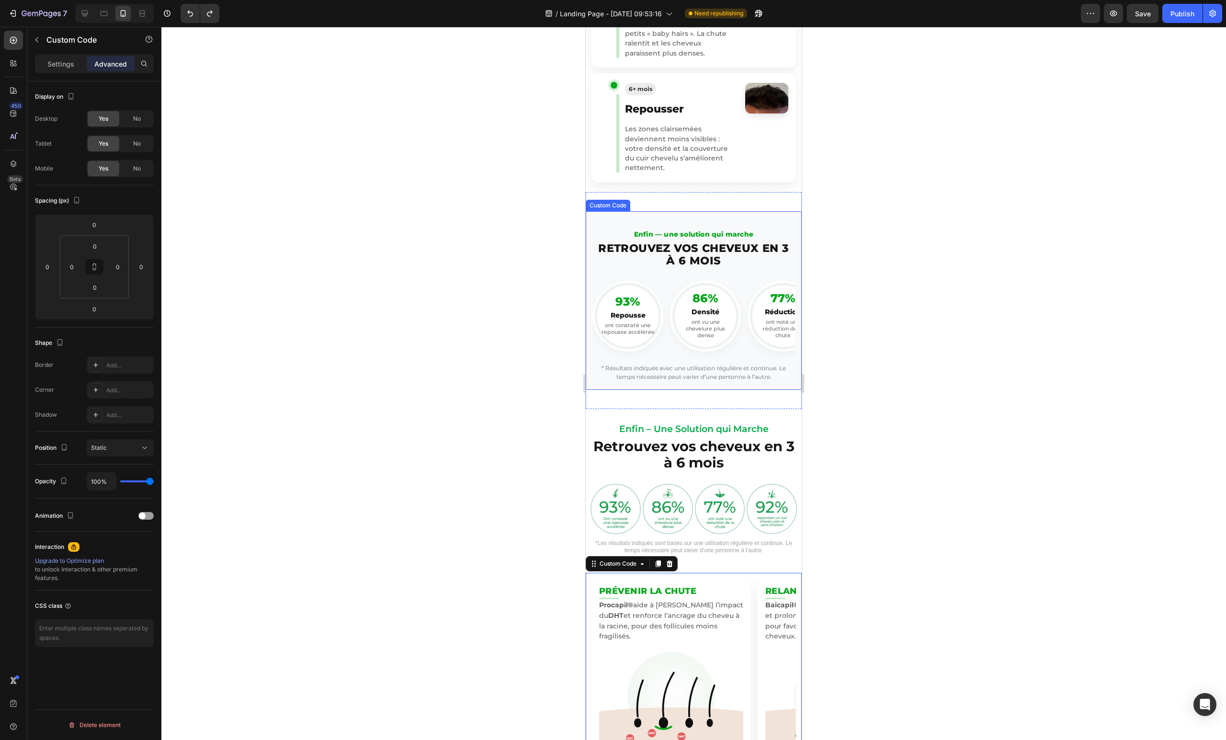
click at [698, 233] on p "Enfin — une solution qui marche" at bounding box center [693, 234] width 203 height 10
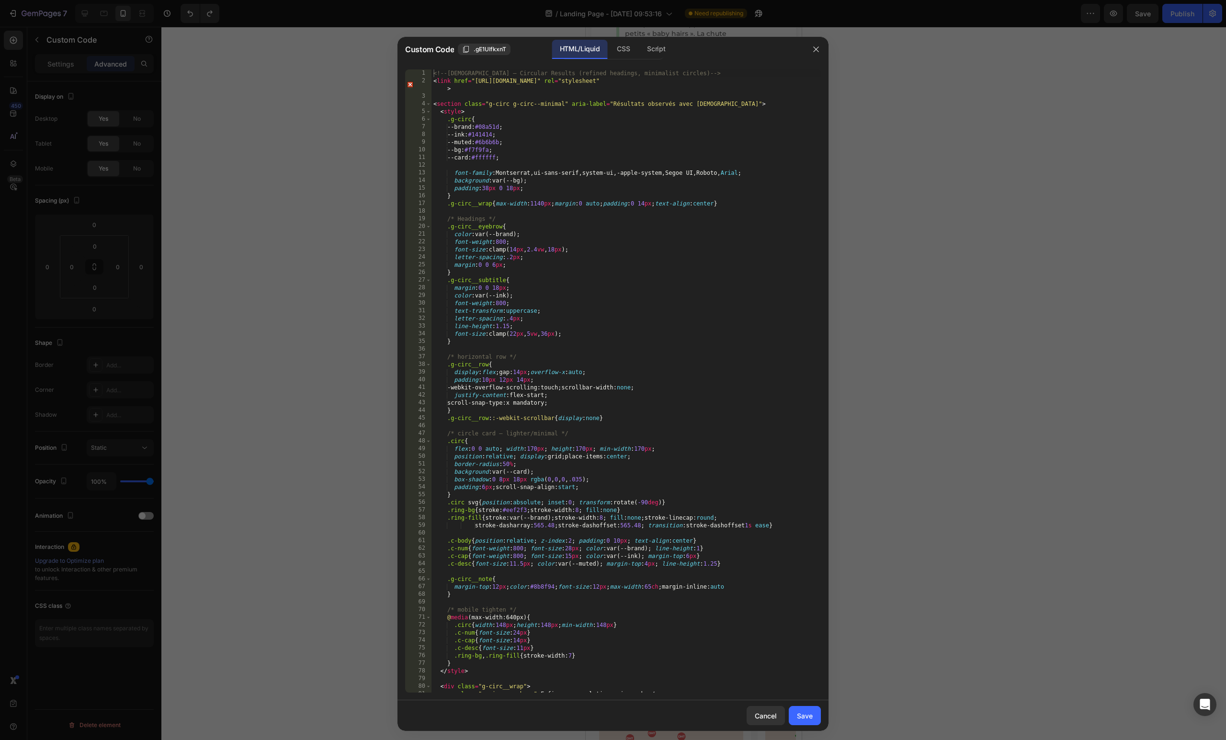
scroll to position [0, 0]
click at [500, 240] on div "<!-- GENTS — Circular Results (refined headings, minimalist circles) --> < link…" at bounding box center [625, 388] width 389 height 638
click at [500, 304] on div "<!-- GENTS — Circular Results (refined headings, minimalist circles) --> < link…" at bounding box center [625, 388] width 389 height 638
type textarea "font-weight:800;"
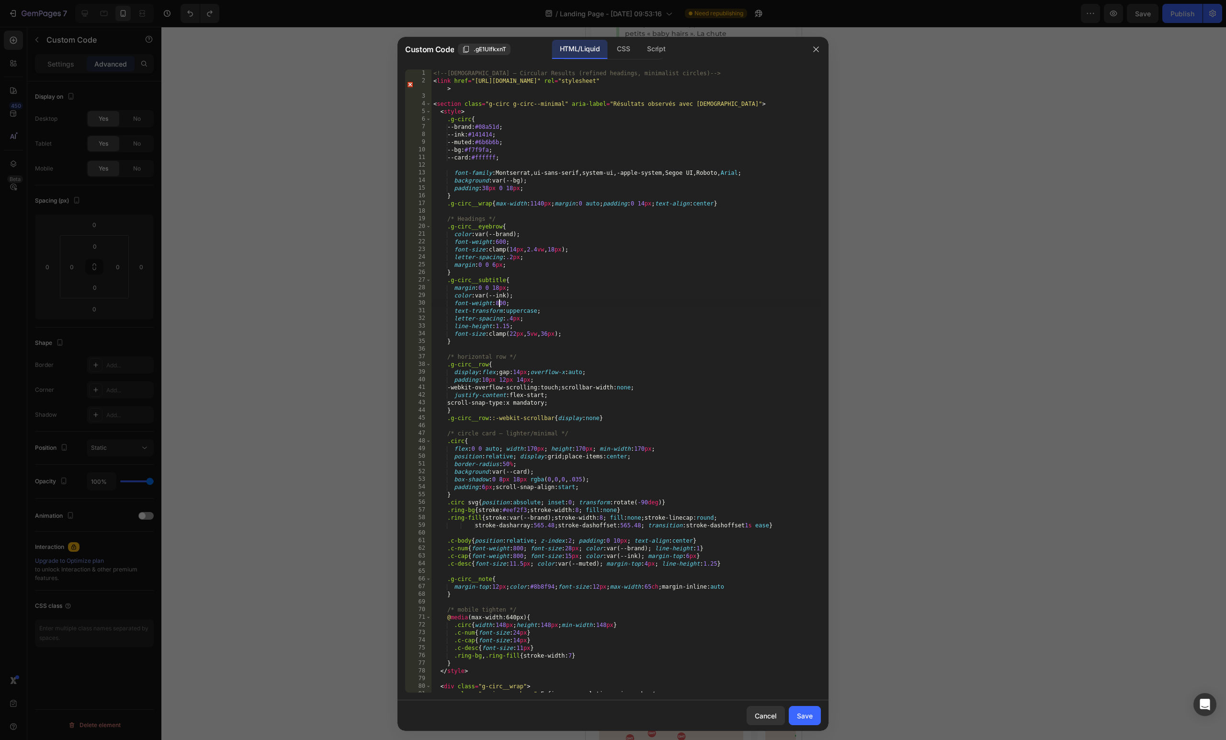
click at [500, 304] on div "<!-- GENTS — Circular Results (refined headings, minimalist circles) --> < link…" at bounding box center [625, 388] width 389 height 638
click at [803, 719] on div "Save" at bounding box center [805, 716] width 16 height 10
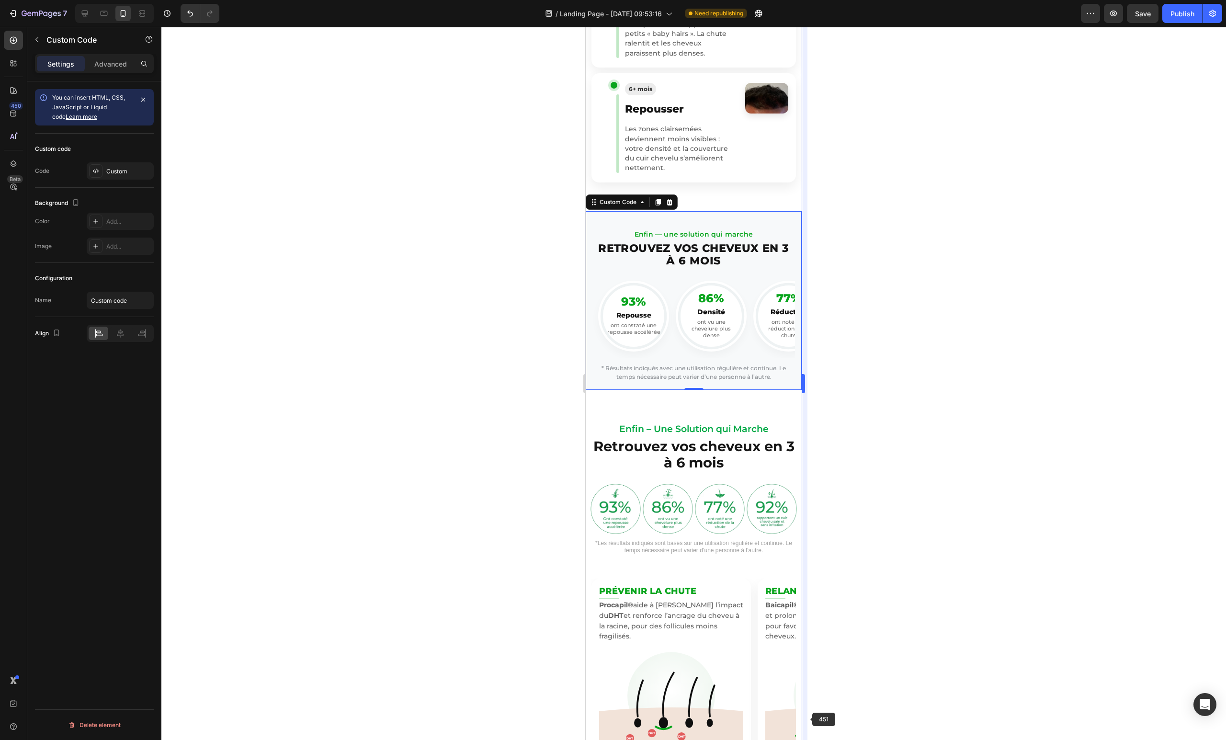
scroll to position [0, 6]
click at [704, 296] on div "86%" at bounding box center [706, 298] width 56 height 11
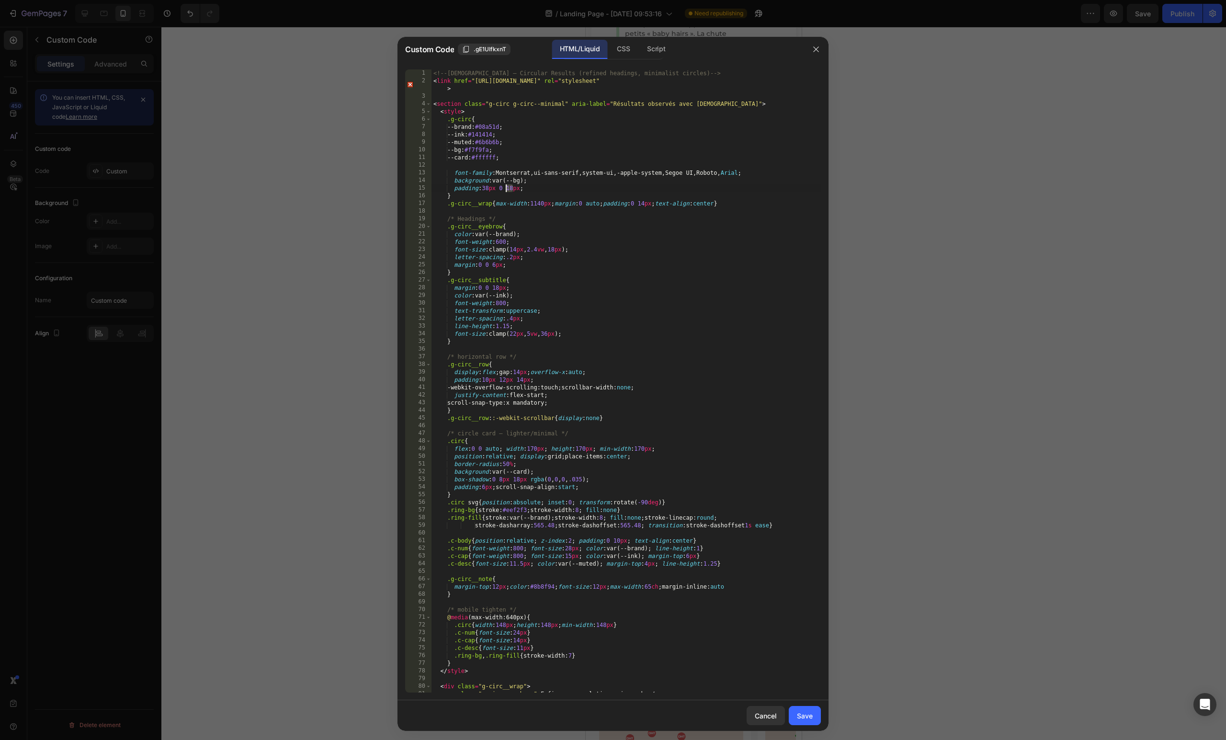
click at [507, 187] on div "<!-- GENTS — Circular Results (refined headings, minimalist circles) --> < link…" at bounding box center [625, 388] width 389 height 638
type textarea "padding:38px 0 25px;"
click at [799, 718] on div "Save" at bounding box center [805, 716] width 16 height 10
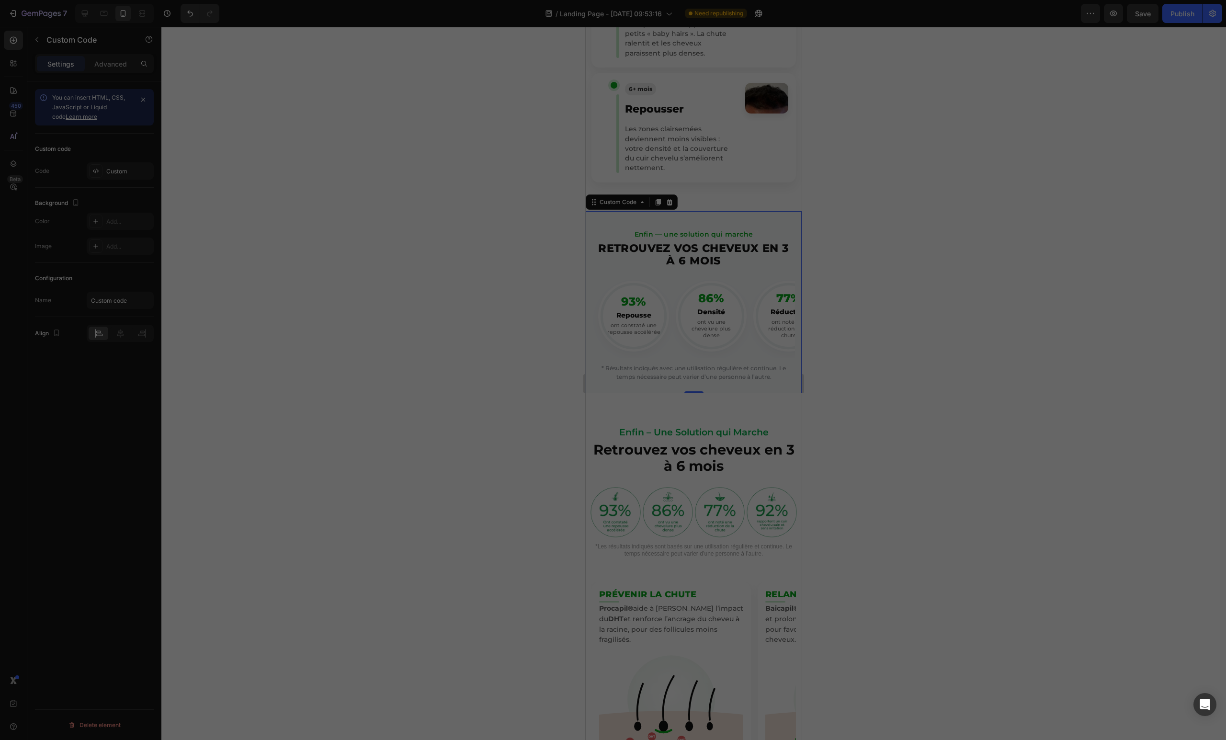
scroll to position [0, 6]
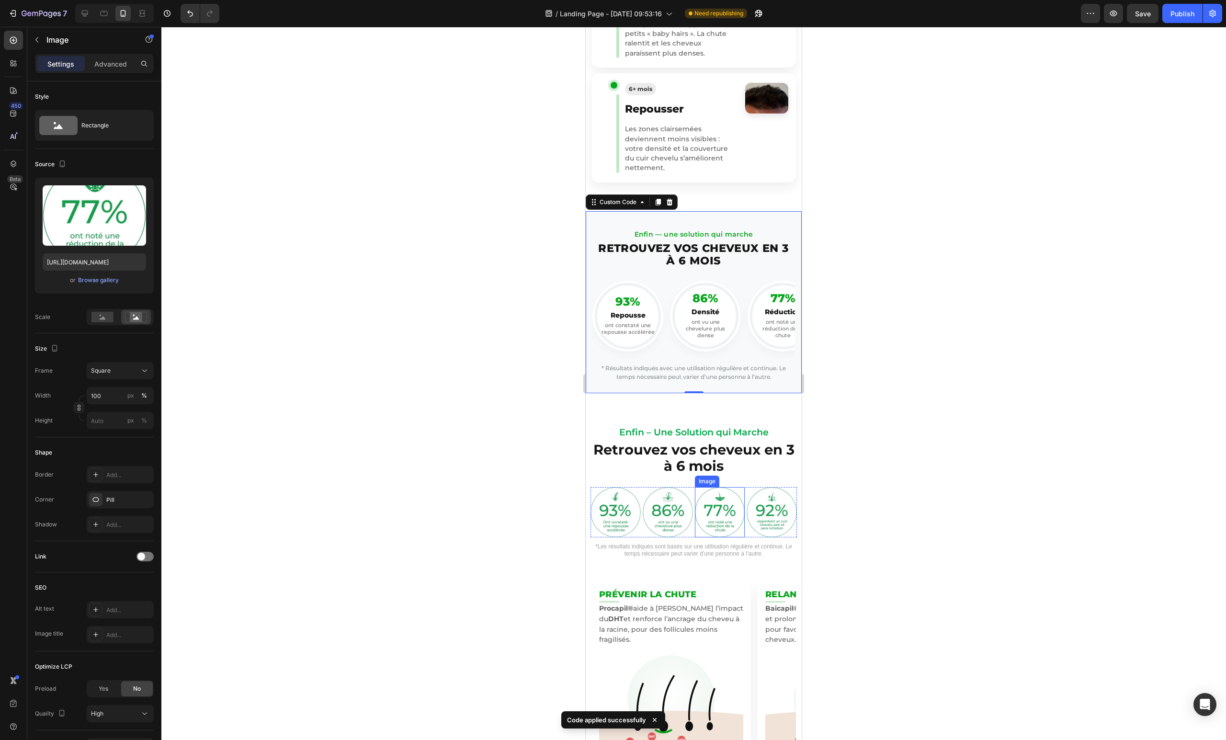
click at [702, 489] on div at bounding box center [720, 512] width 50 height 50
click at [724, 330] on div "ont vu une chevelure plus dense" at bounding box center [706, 329] width 56 height 20
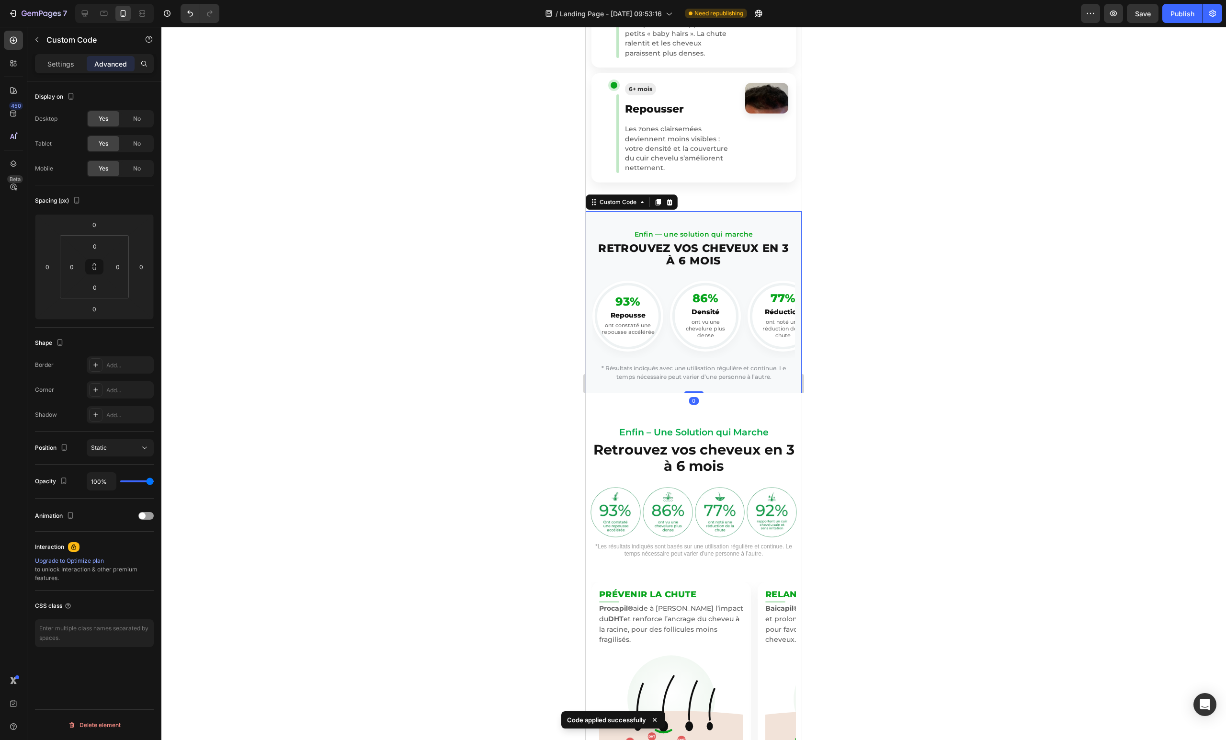
click at [724, 330] on div "ont vu une chevelure plus dense" at bounding box center [706, 329] width 56 height 20
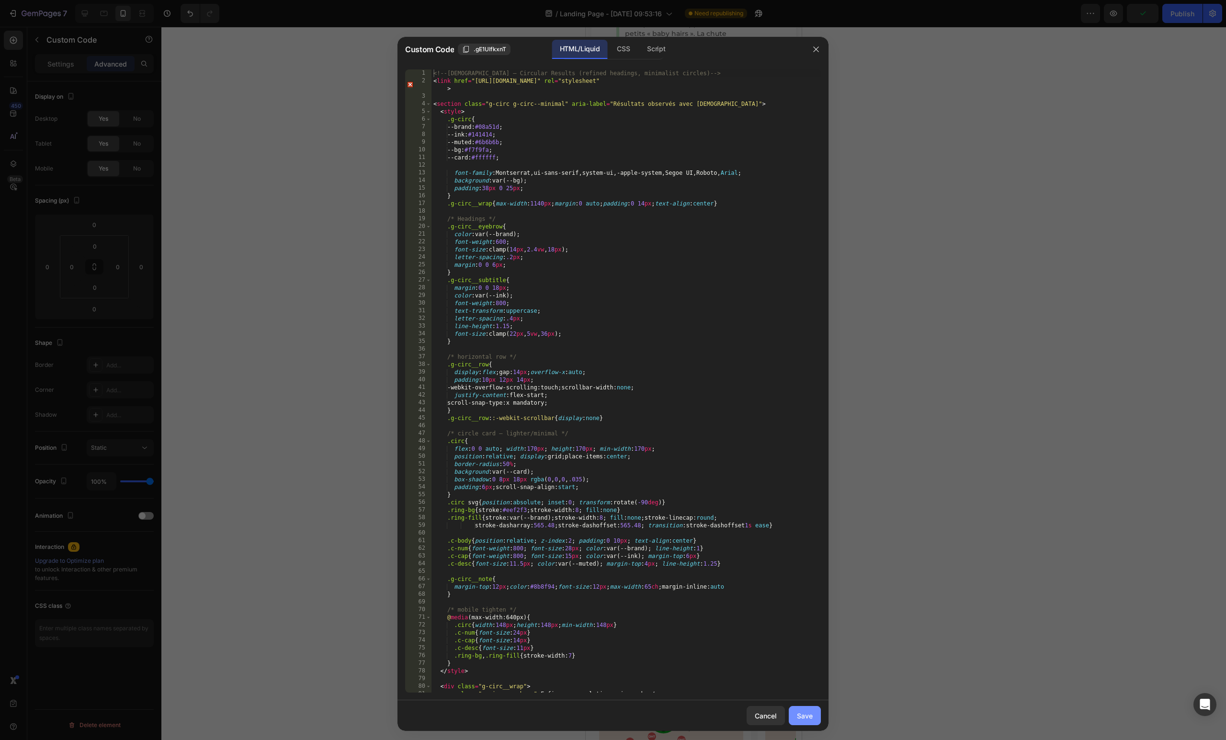
click at [802, 712] on div "Save" at bounding box center [805, 716] width 16 height 10
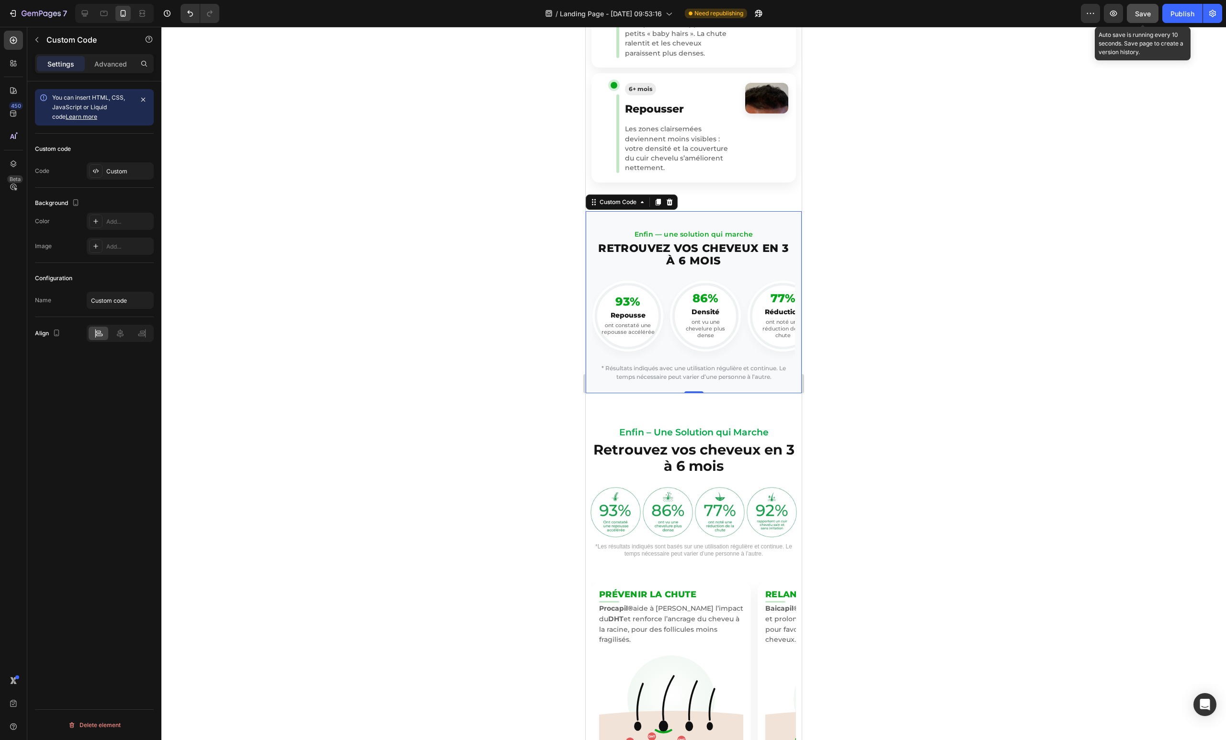
click at [1143, 19] on button "Save" at bounding box center [1143, 13] width 32 height 19
click at [706, 245] on h2 "Retrouvez vos cheveux en 3 à 6 mois" at bounding box center [693, 254] width 203 height 25
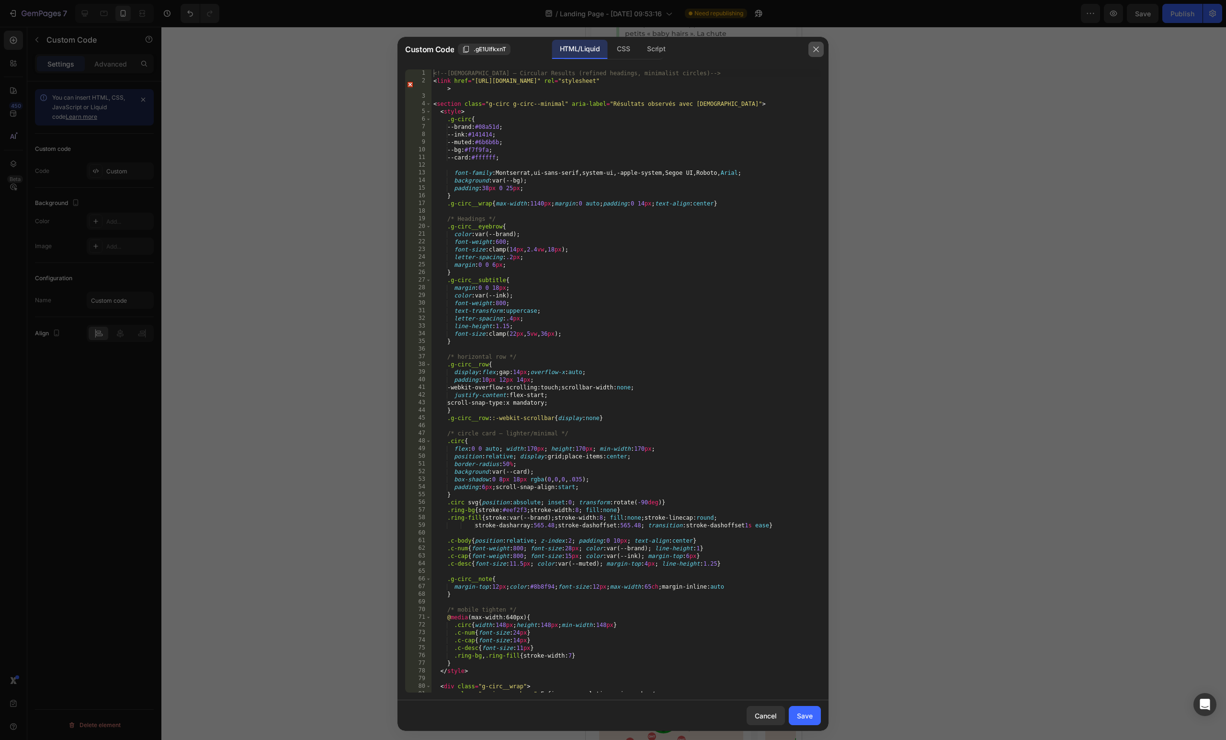
click at [819, 49] on icon "button" at bounding box center [816, 49] width 8 height 8
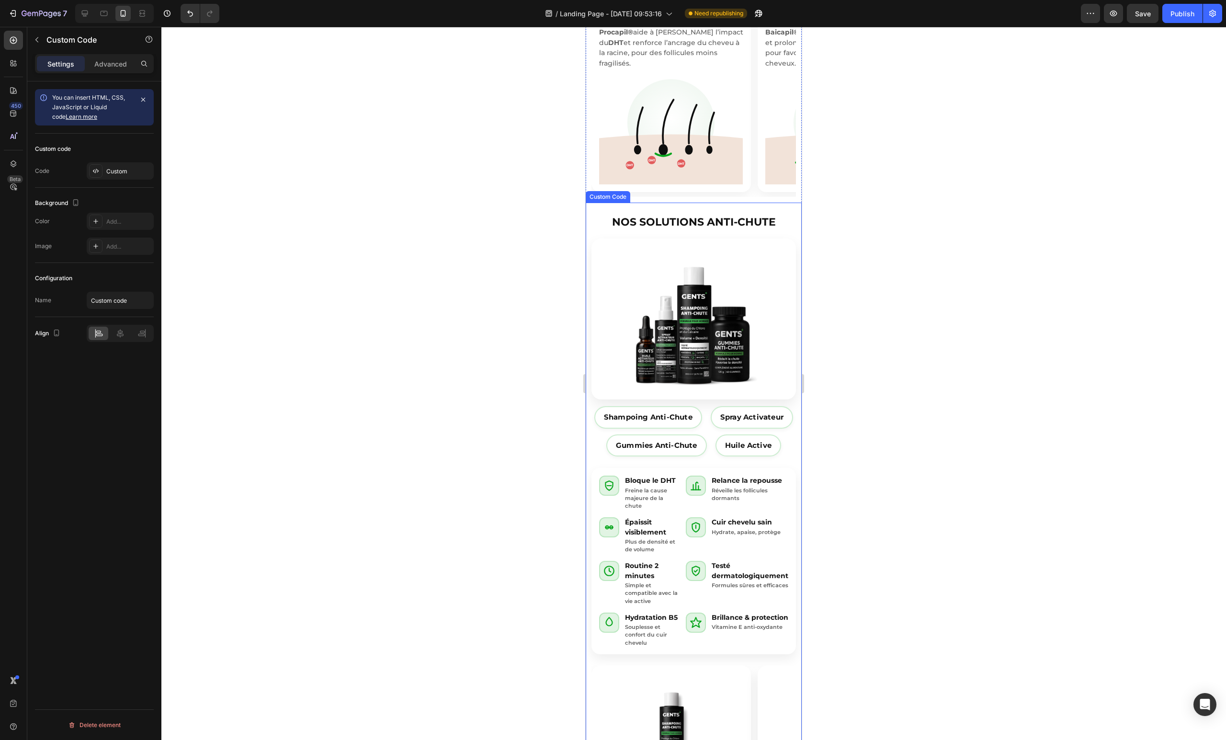
scroll to position [1982, 0]
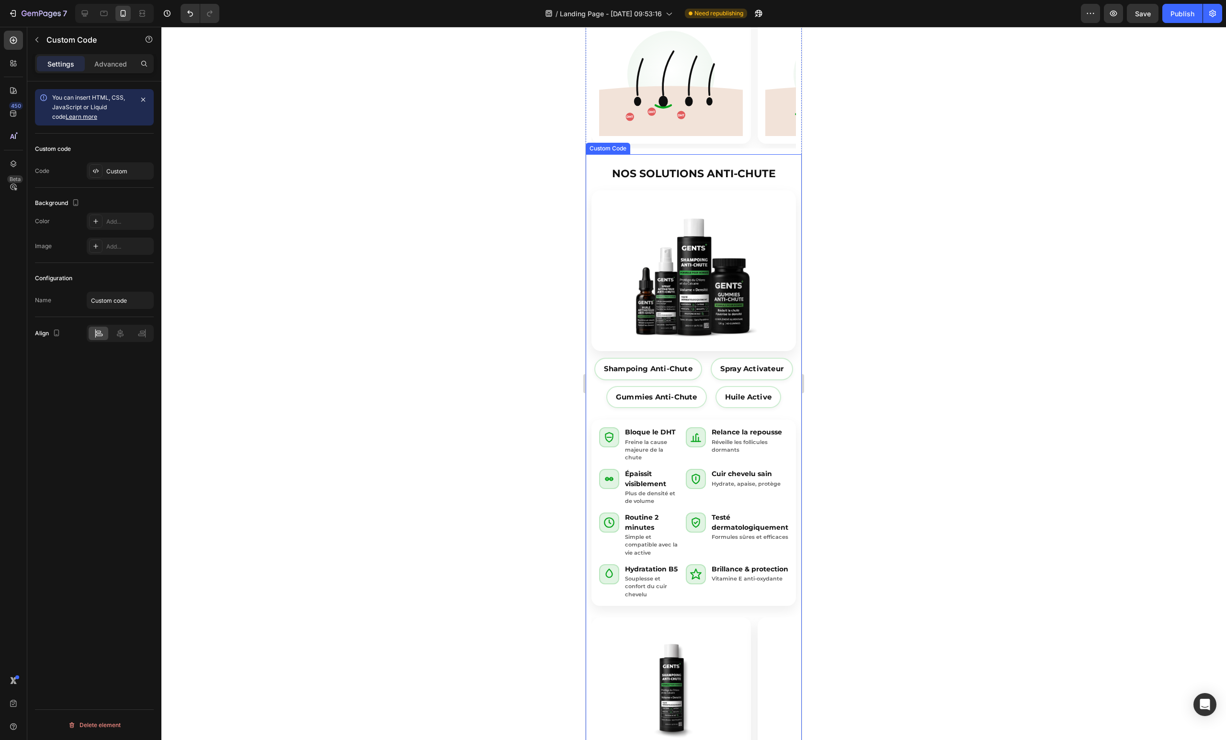
click at [687, 250] on img at bounding box center [693, 271] width 187 height 144
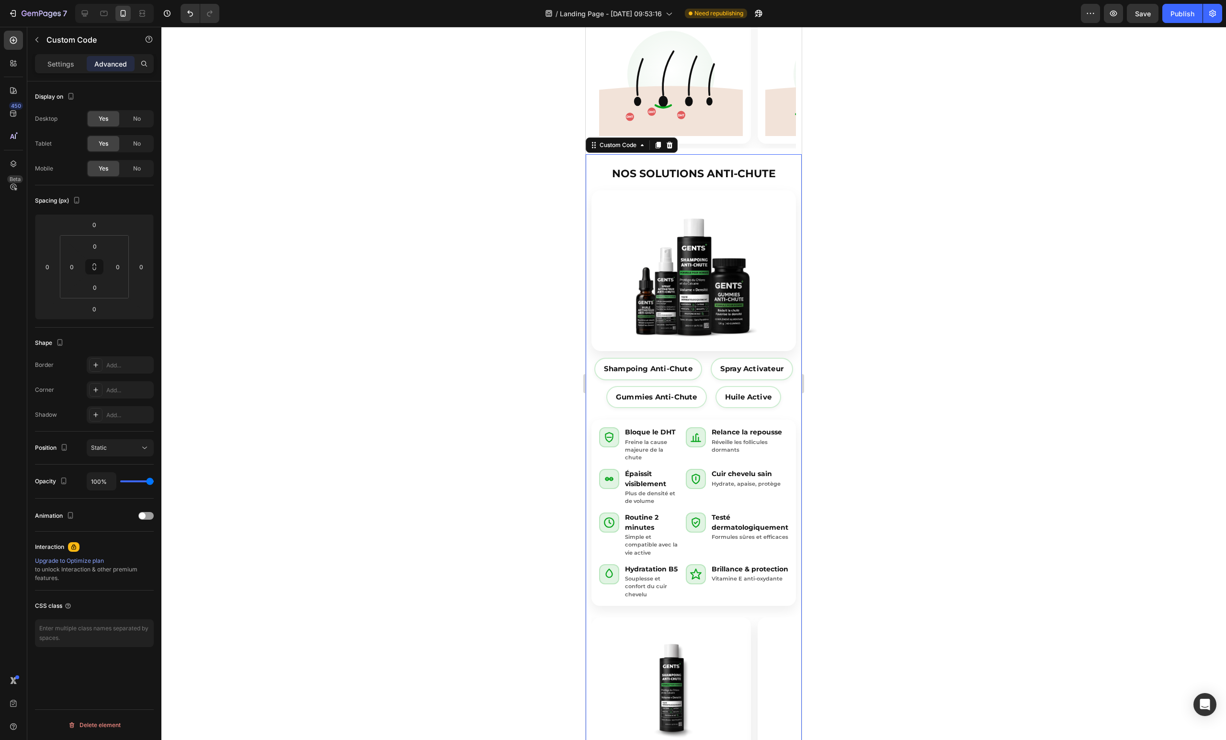
click at [687, 250] on img at bounding box center [693, 271] width 187 height 144
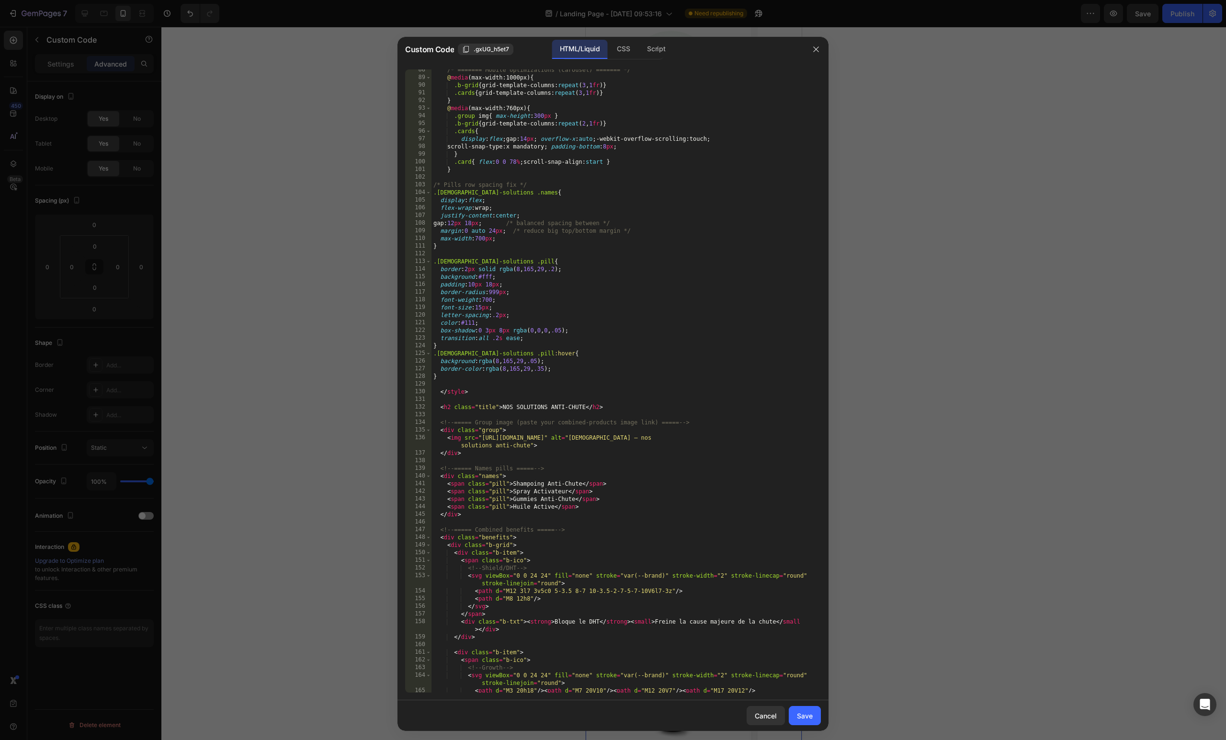
scroll to position [678, 0]
type textarea "<h2 class="title">NOS SOLUTIONS ANTI-CHUTE</h2>"
drag, startPoint x: 556, startPoint y: 406, endPoint x: 441, endPoint y: 406, distance: 114.9
click at [441, 406] on div "/* ======= Mobile optimizations (carousel) ======= */ @ media (max-width:1000px…" at bounding box center [625, 385] width 389 height 638
click at [807, 721] on button "Save" at bounding box center [805, 715] width 32 height 19
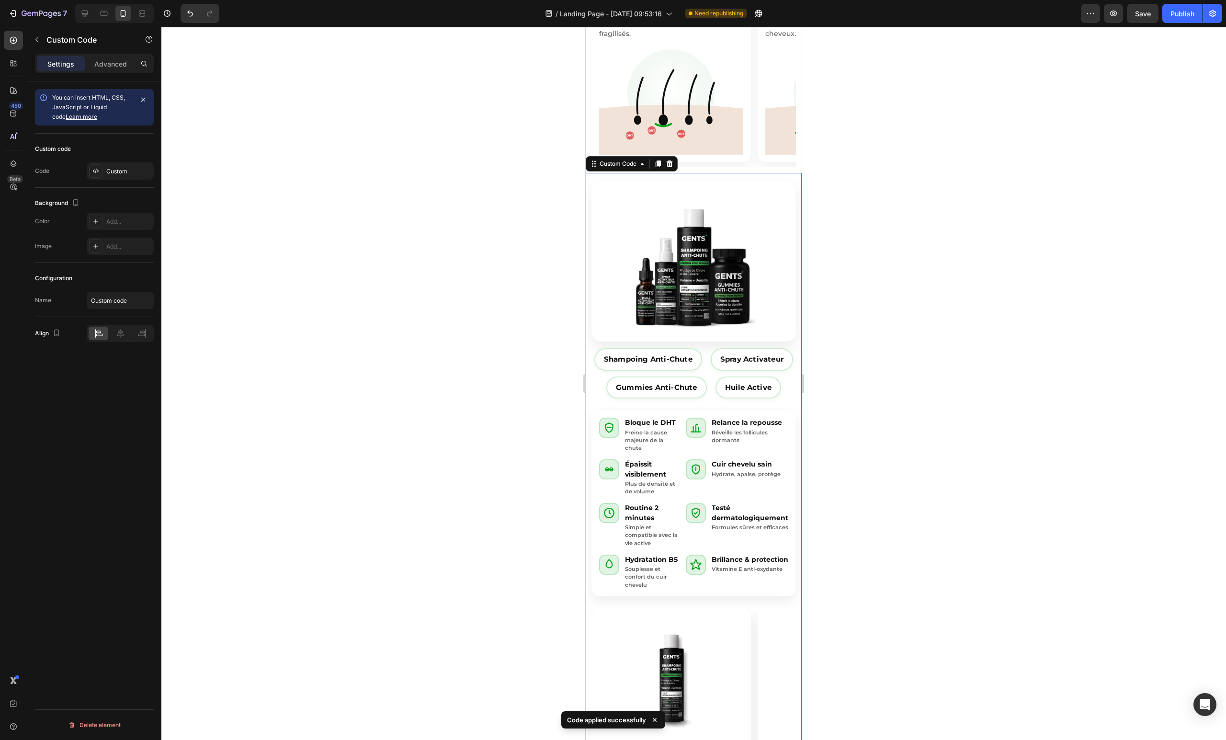
scroll to position [1877, 0]
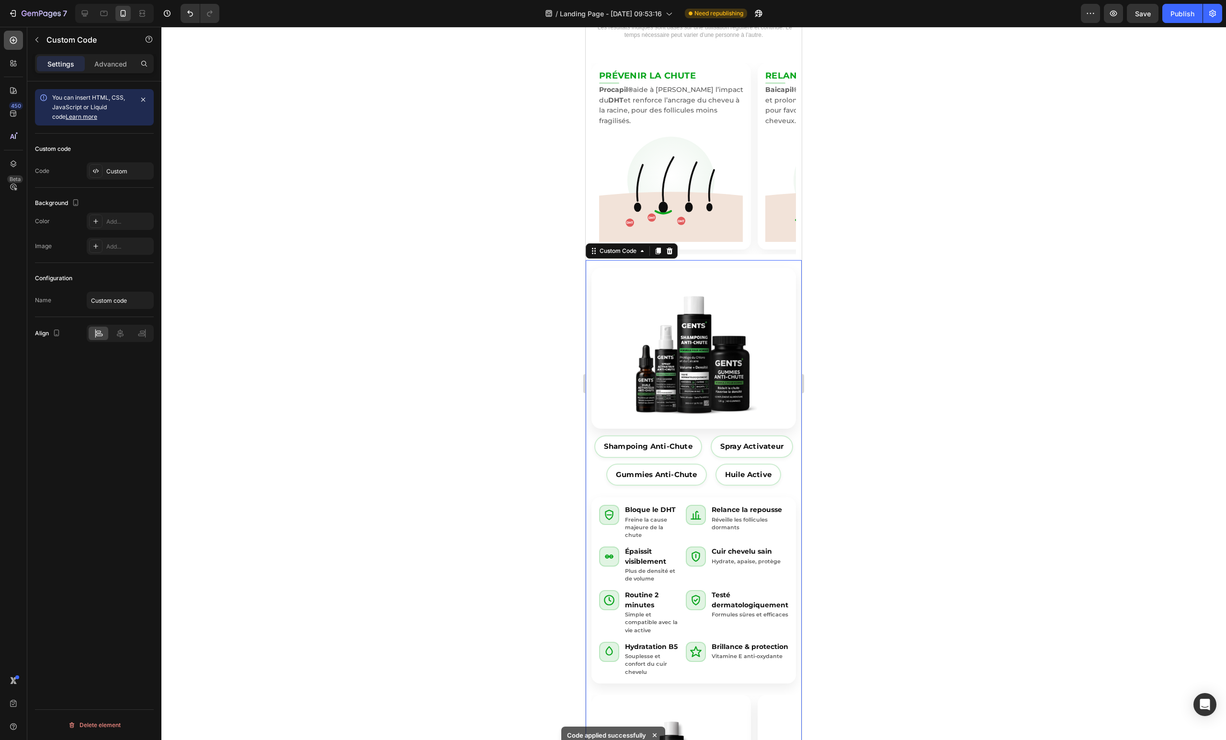
click at [17, 36] on icon at bounding box center [14, 40] width 10 height 10
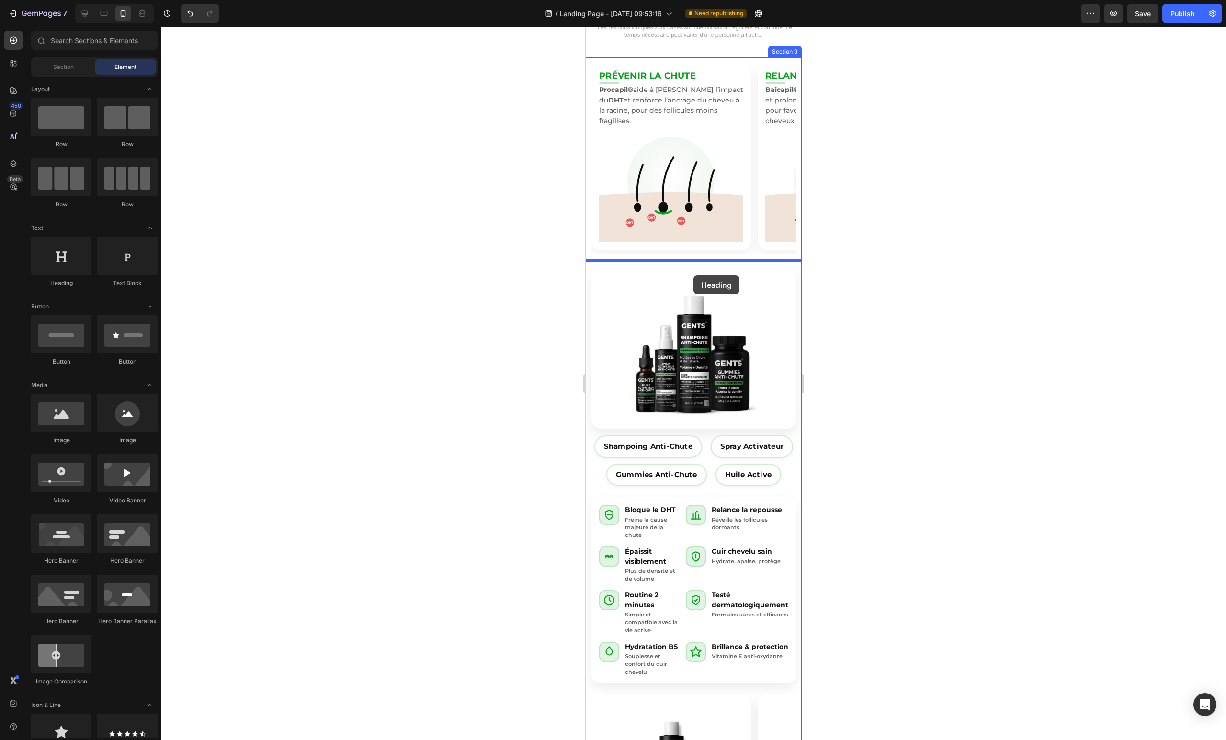
drag, startPoint x: 666, startPoint y: 297, endPoint x: 693, endPoint y: 275, distance: 35.1
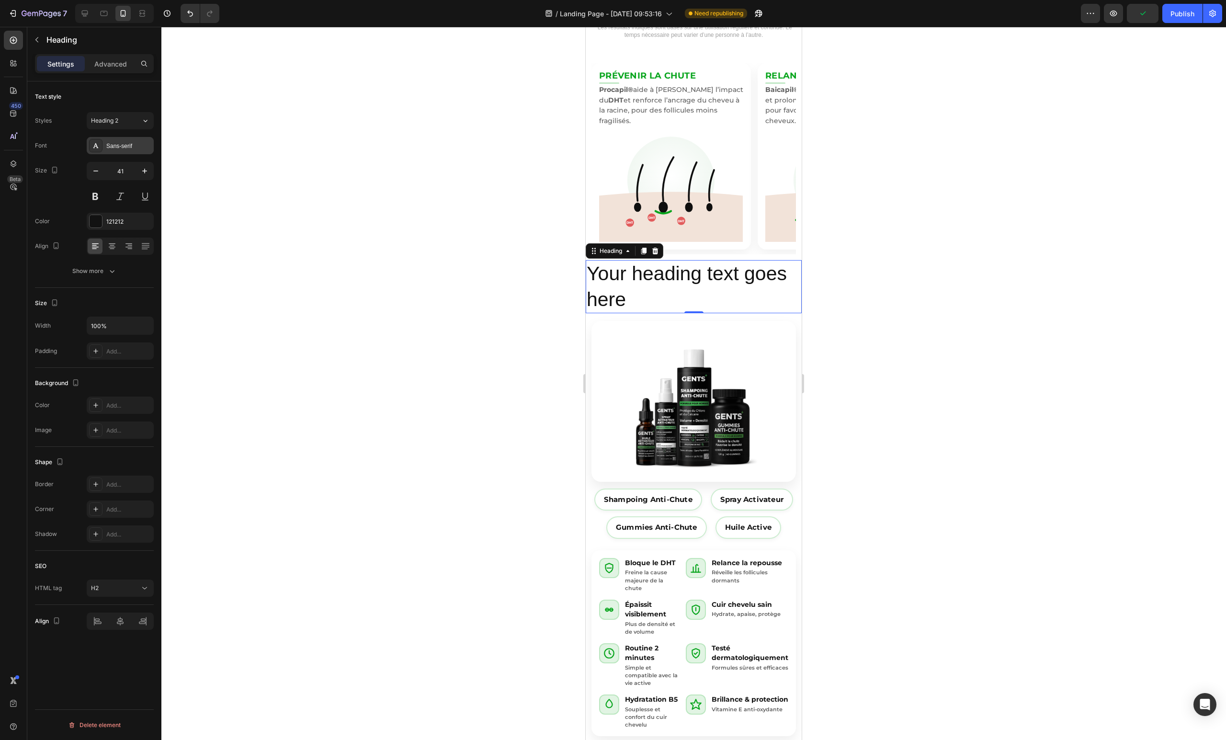
click at [120, 140] on div "Sans-serif" at bounding box center [120, 145] width 67 height 17
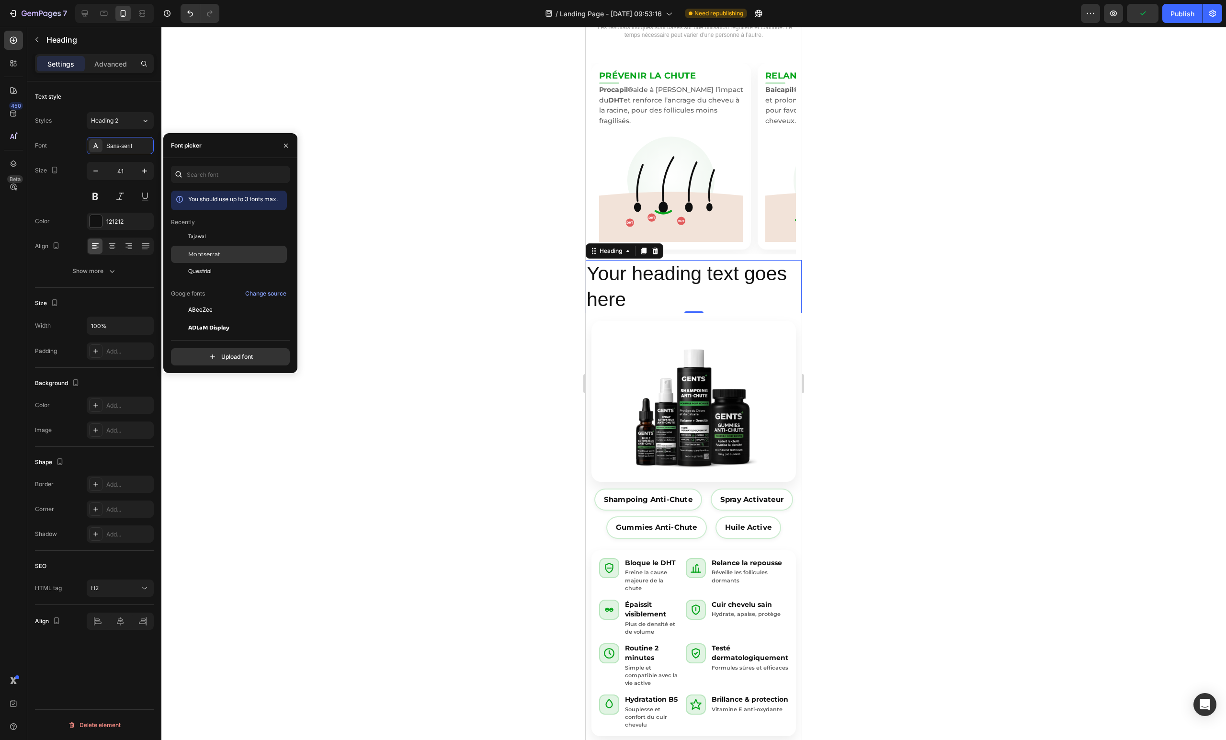
click at [219, 258] on span "Montserrat" at bounding box center [204, 254] width 32 height 9
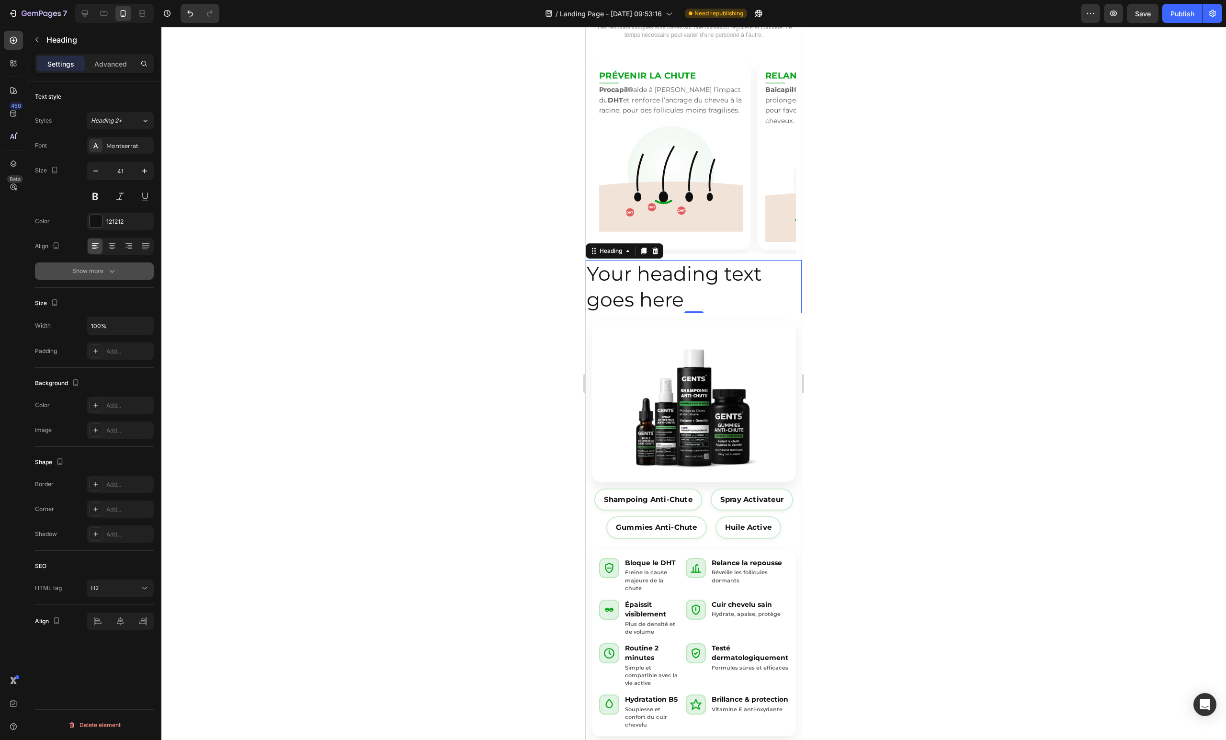
click at [117, 273] on button "Show more" at bounding box center [94, 270] width 119 height 17
click at [97, 172] on icon "button" at bounding box center [96, 171] width 10 height 10
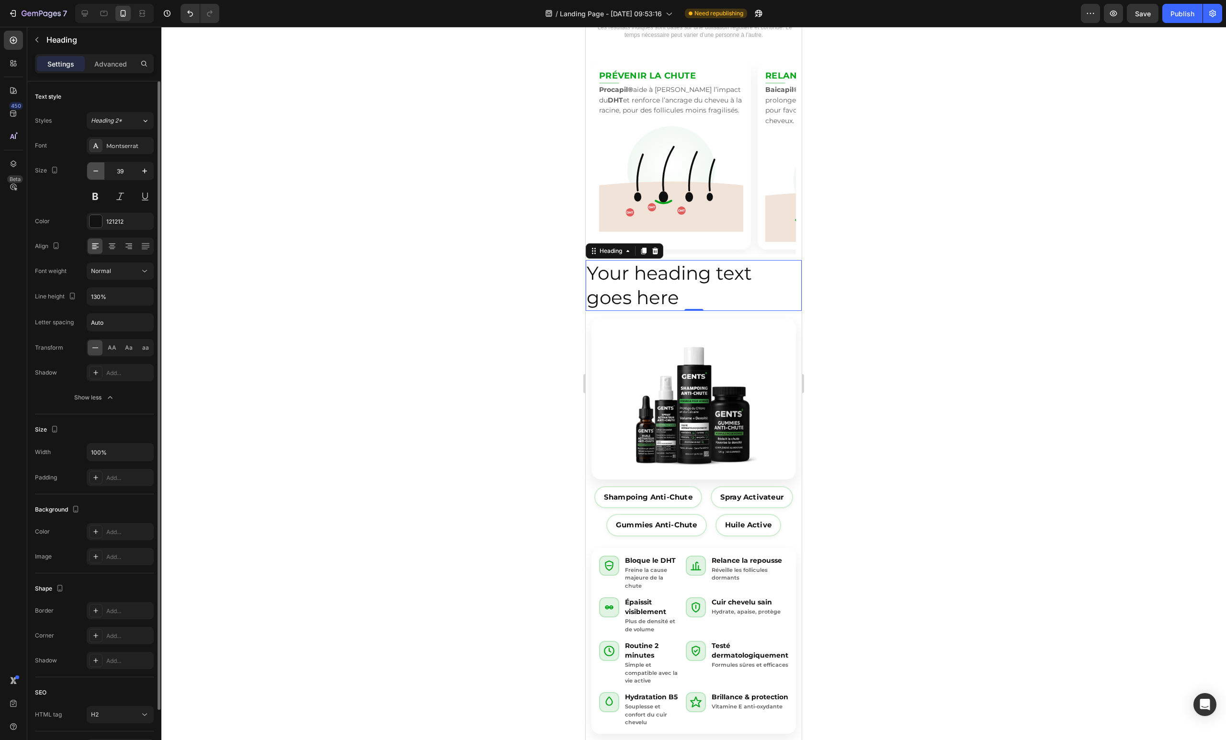
click at [97, 172] on icon "button" at bounding box center [96, 171] width 10 height 10
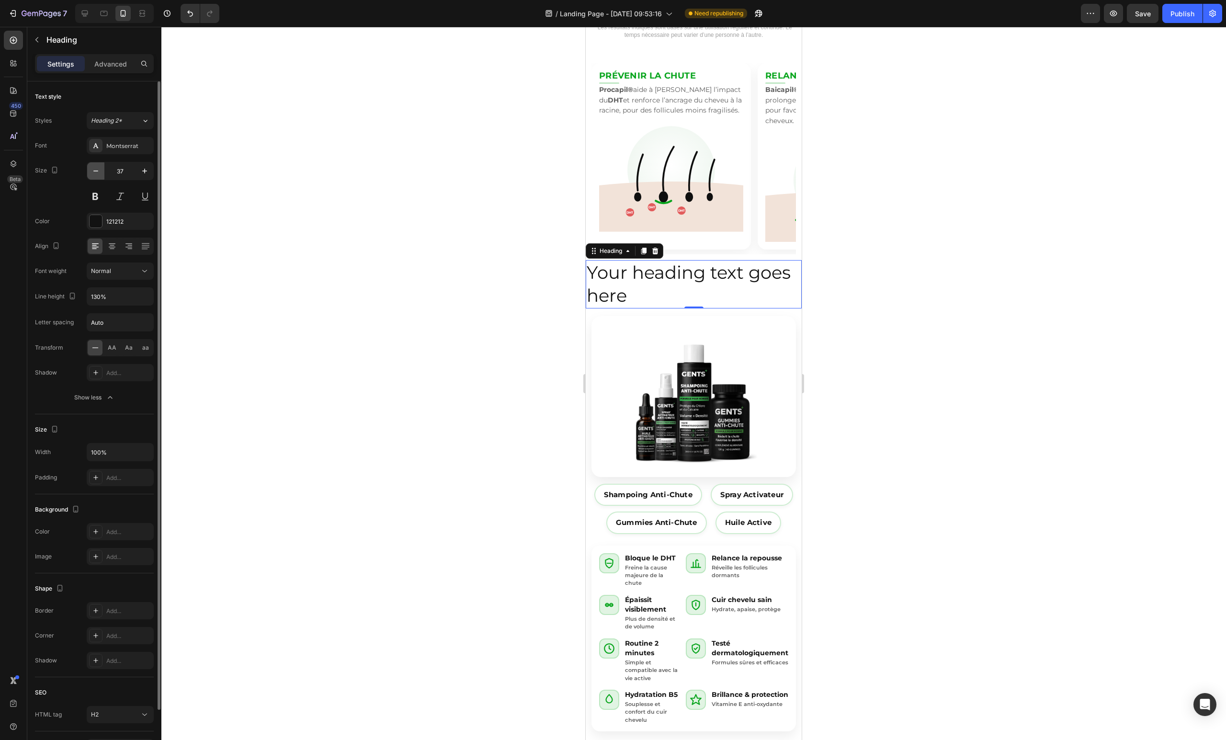
click at [97, 172] on icon "button" at bounding box center [96, 171] width 10 height 10
click at [95, 170] on icon "button" at bounding box center [96, 171] width 10 height 10
type input "34"
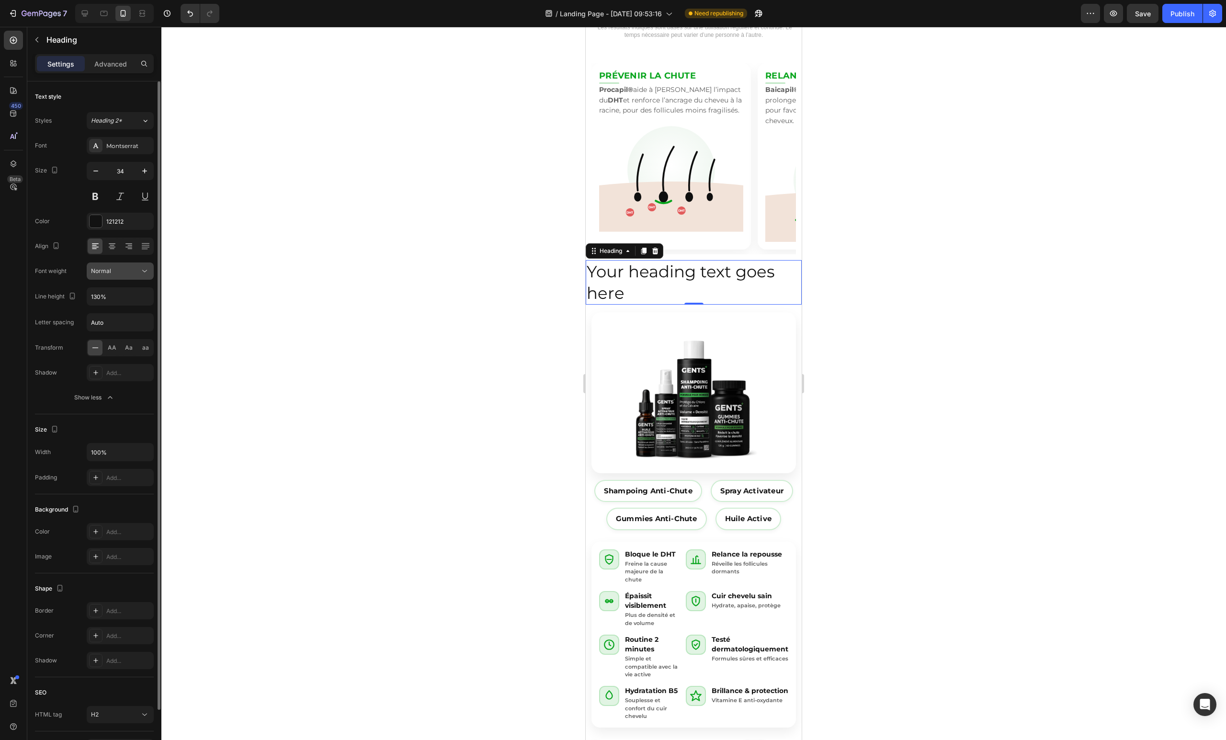
click at [142, 268] on icon at bounding box center [145, 271] width 10 height 10
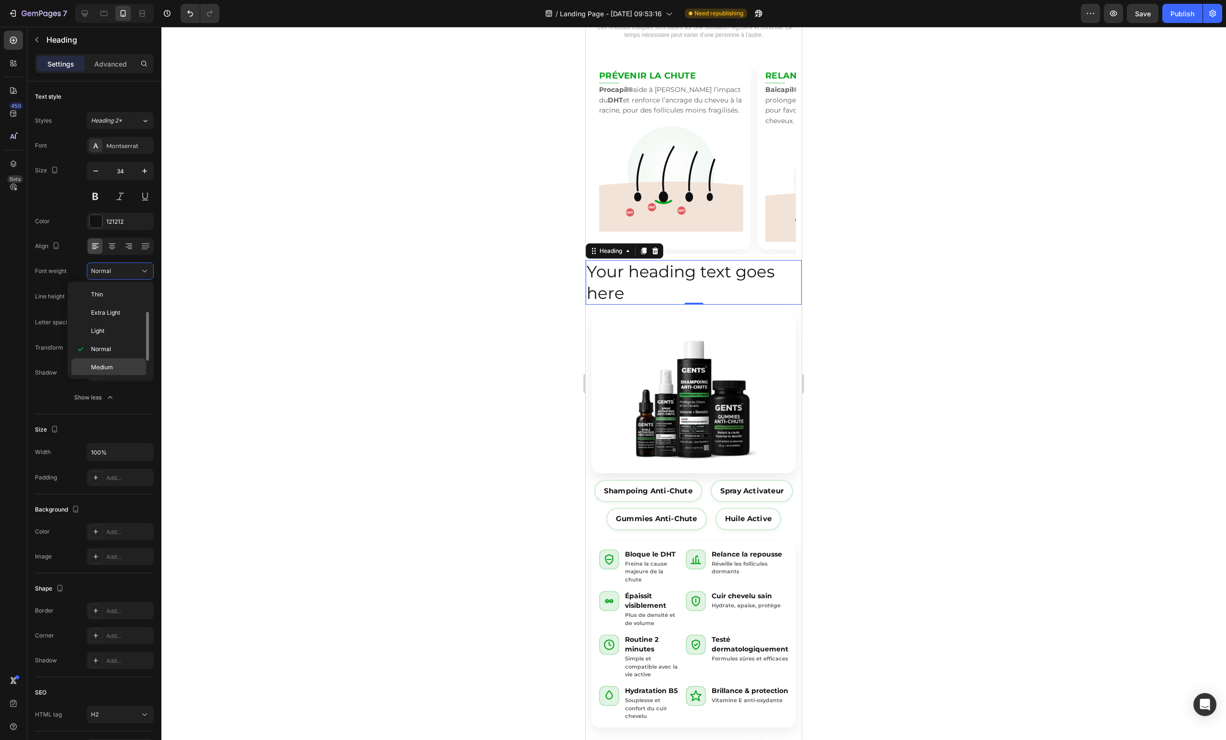
scroll to position [30, 0]
click at [121, 383] on div "Bold" at bounding box center [108, 392] width 75 height 18
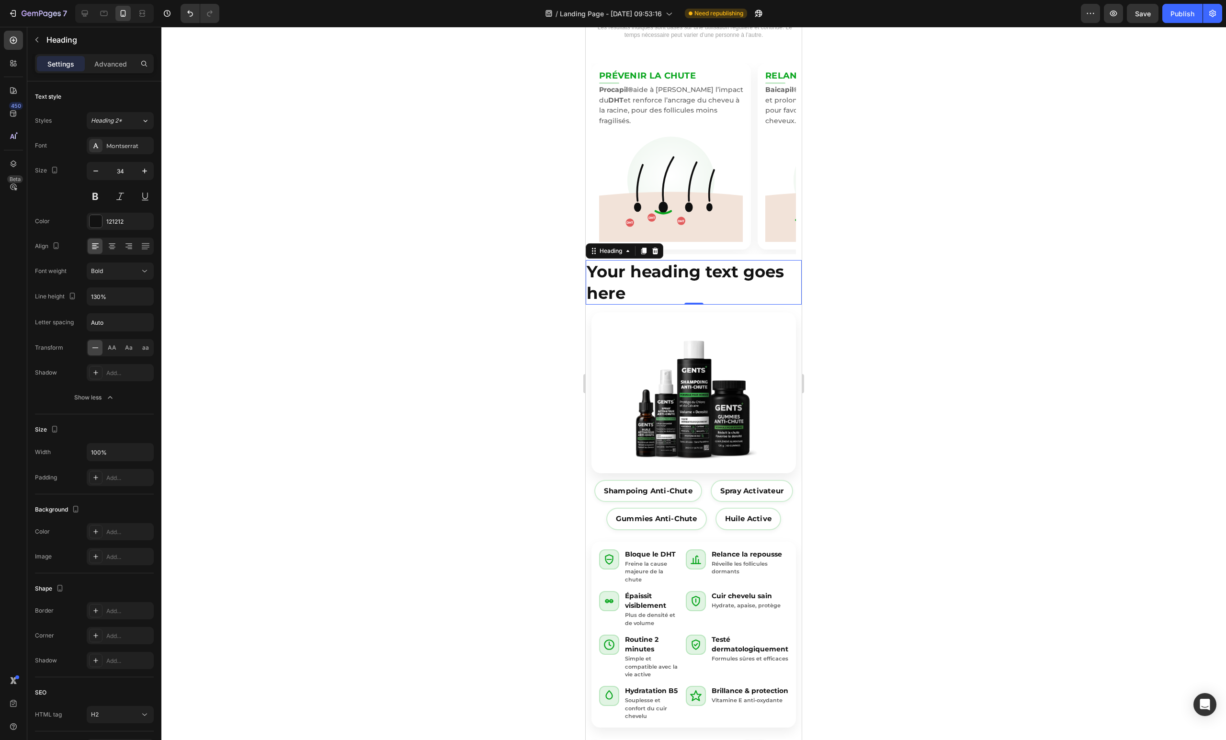
click at [641, 281] on h2 "Your heading text goes here" at bounding box center [694, 282] width 216 height 44
click at [641, 281] on p "Your heading text goes here" at bounding box center [694, 282] width 214 height 42
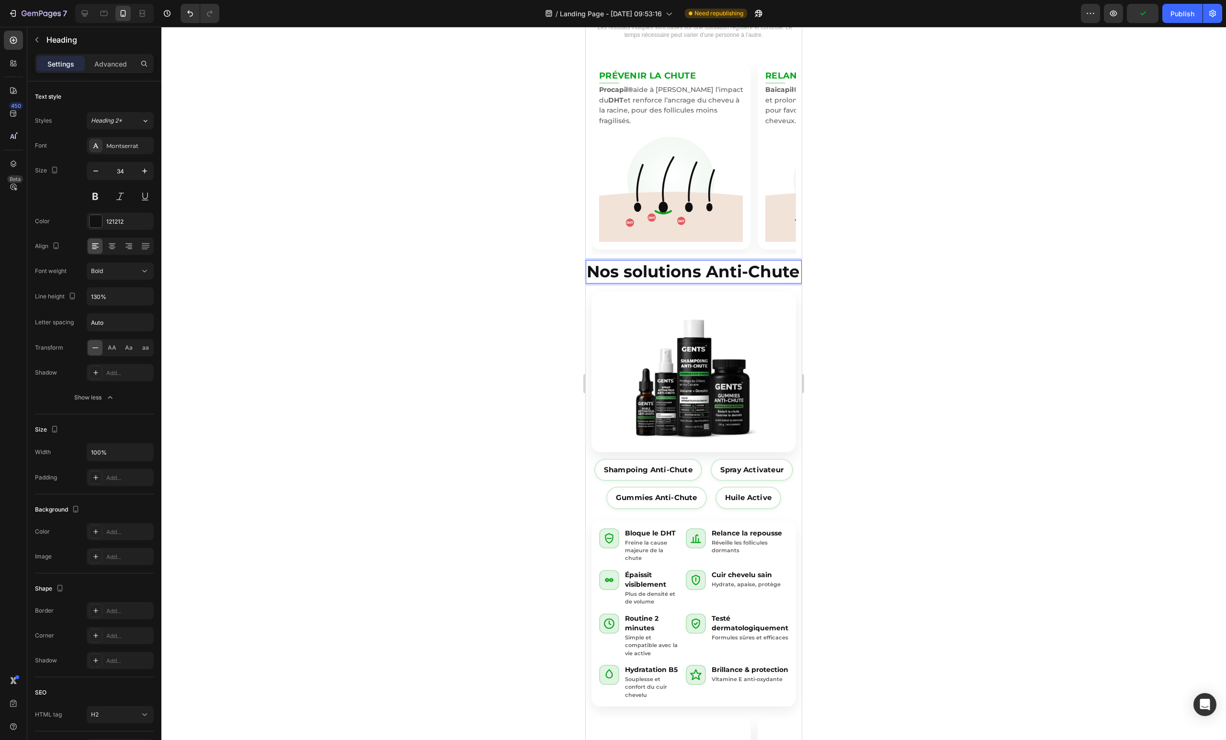
click at [758, 272] on p "Nos solutions Anti-Chute" at bounding box center [694, 271] width 214 height 21
click at [956, 314] on div at bounding box center [693, 383] width 1064 height 713
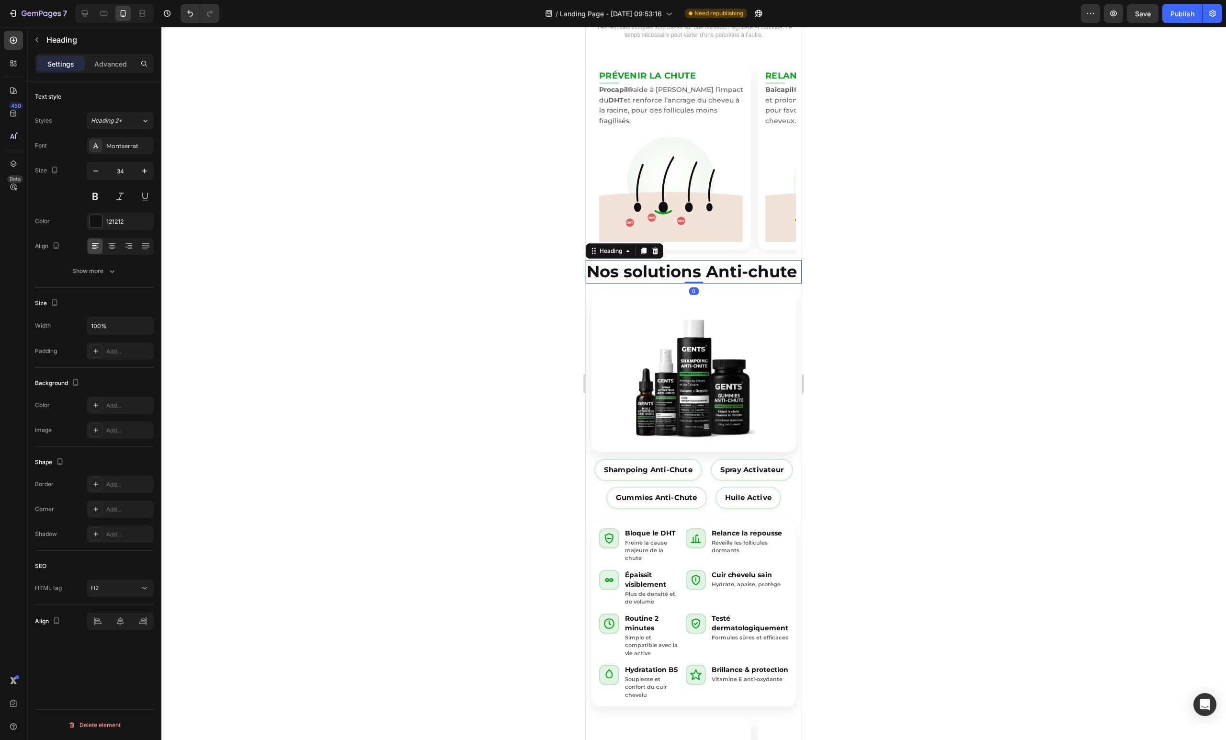
click at [622, 269] on p "Nos solutions Anti-chute" at bounding box center [694, 271] width 214 height 21
click at [96, 171] on icon "button" at bounding box center [95, 170] width 5 height 1
type input "32"
click at [107, 64] on p "Advanced" at bounding box center [110, 64] width 33 height 10
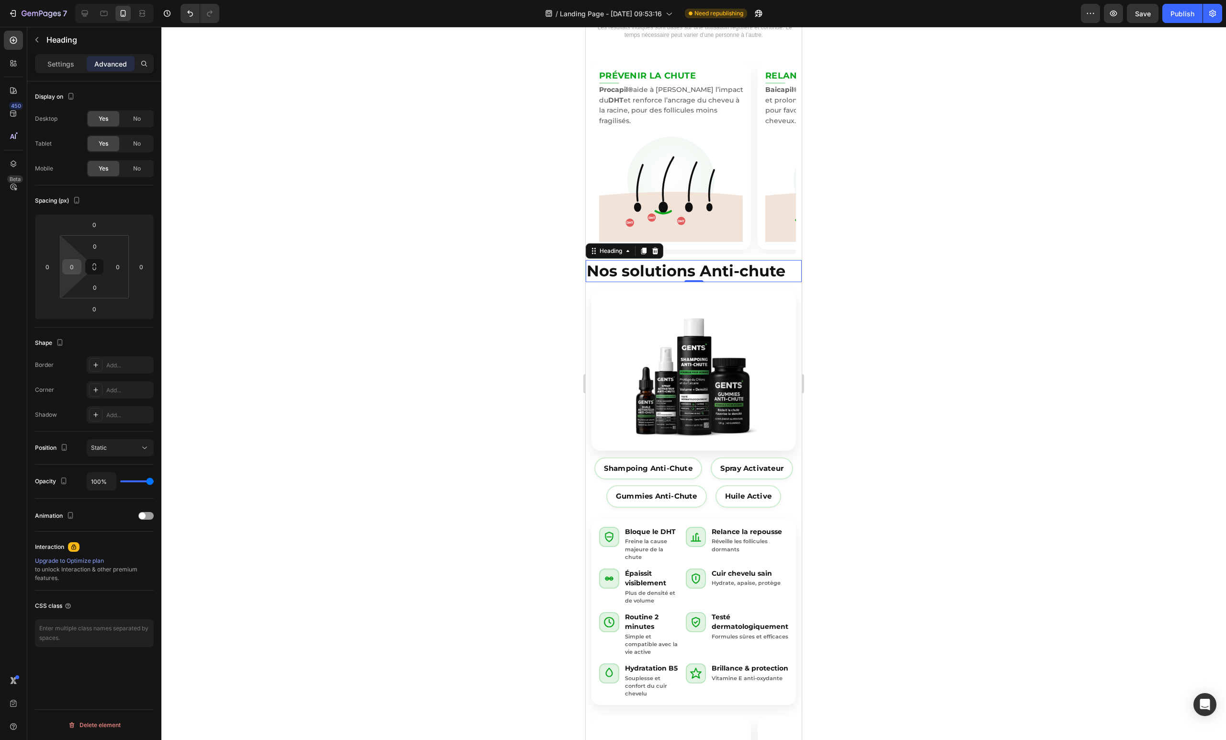
click at [73, 268] on input "0" at bounding box center [72, 267] width 14 height 14
type input "10"
click at [122, 266] on input "0" at bounding box center [118, 267] width 14 height 14
type input "10"
click at [65, 63] on p "Settings" at bounding box center [60, 64] width 27 height 10
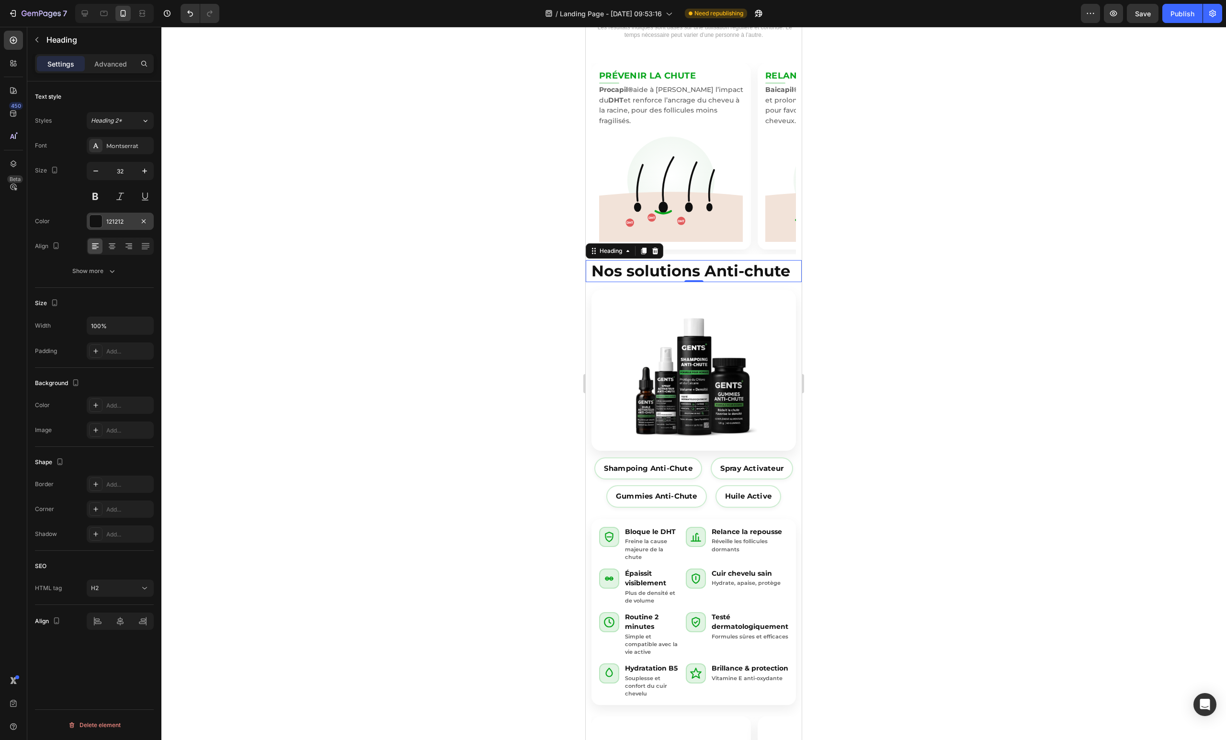
click at [108, 224] on div "121212" at bounding box center [120, 221] width 28 height 9
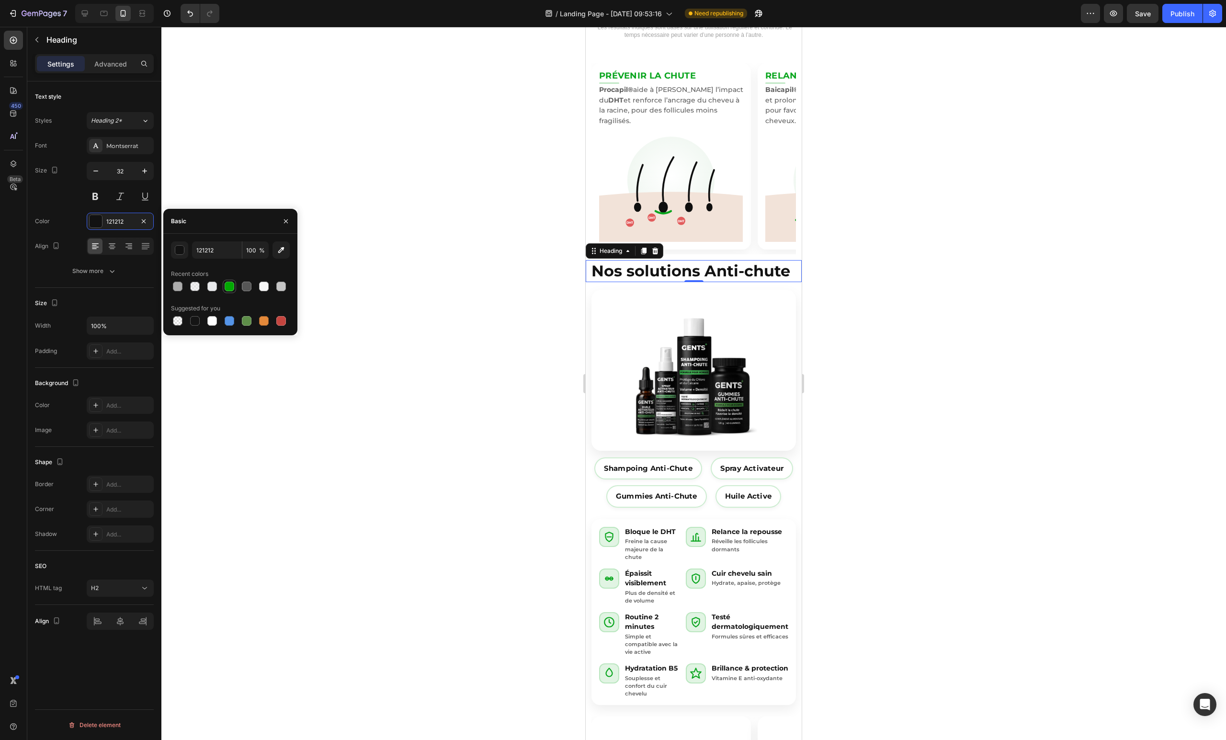
click at [227, 284] on div at bounding box center [230, 287] width 10 height 10
type input "03A803"
click at [718, 257] on section "Prévenir la chute Procapil® aide à freiner l’impact du DHT et renforce l’ancrag…" at bounding box center [694, 158] width 216 height 203
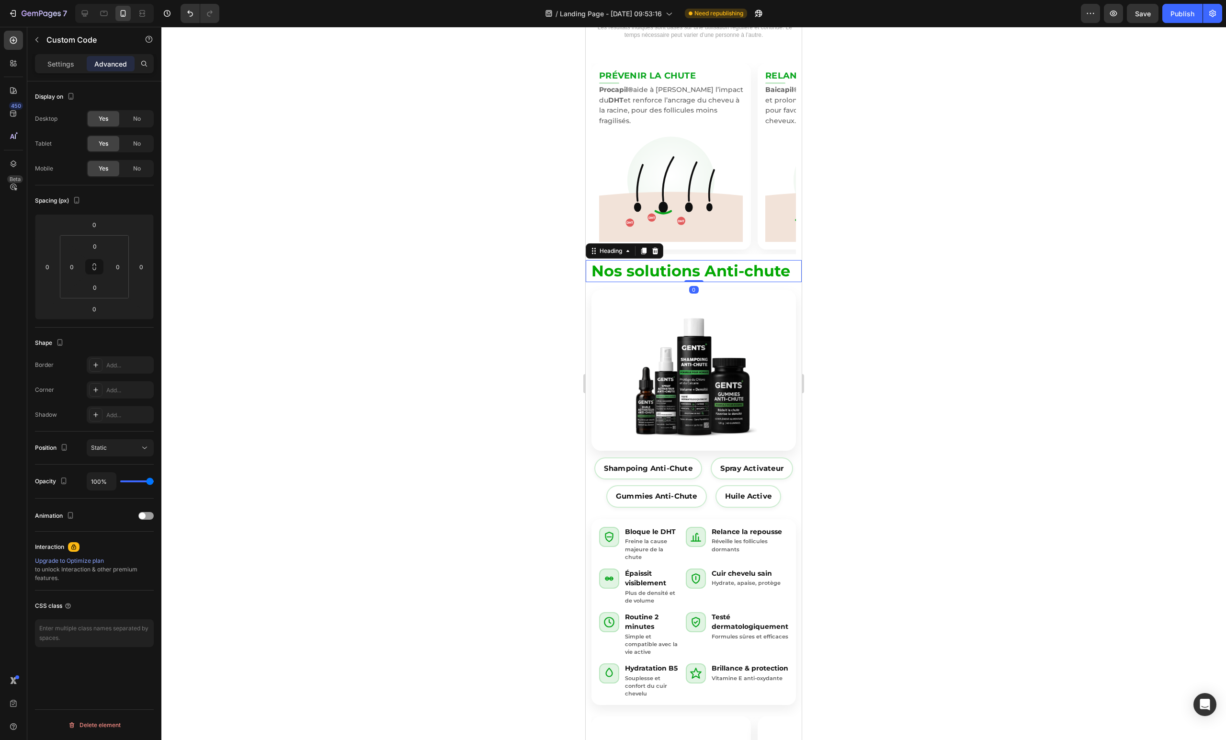
click at [792, 272] on p "Nos solutions Anti-chute" at bounding box center [693, 271] width 204 height 20
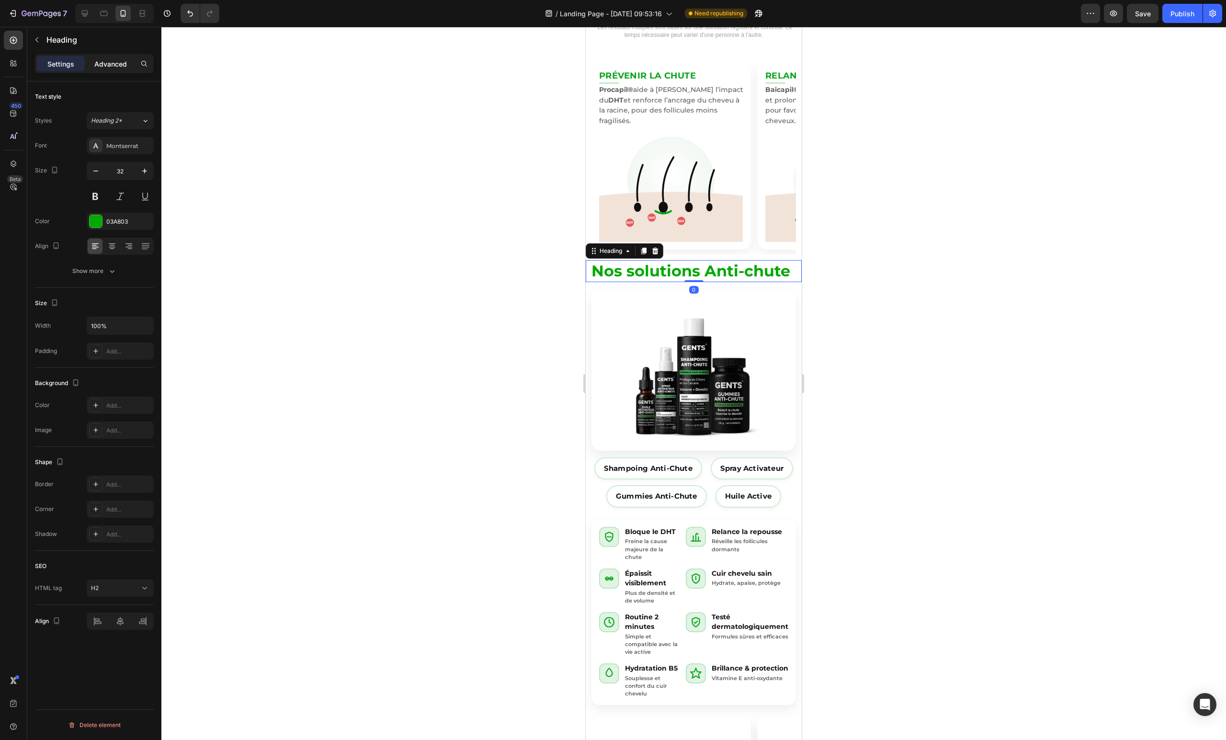
click at [101, 60] on p "Advanced" at bounding box center [110, 64] width 33 height 10
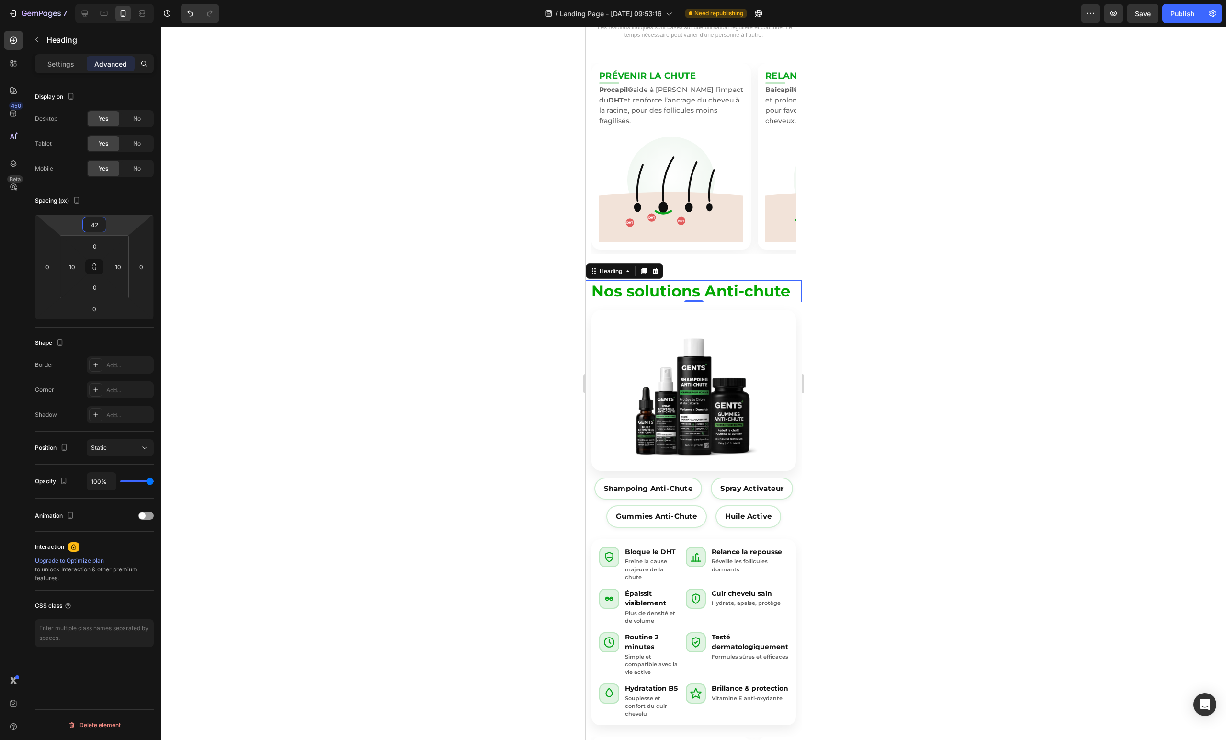
type input "40"
drag, startPoint x: 114, startPoint y: 228, endPoint x: 118, endPoint y: 219, distance: 10.5
click at [118, 0] on html "7 Version history / Landing Page - [DATE] 09:53:16 Need republishing Preview Sa…" at bounding box center [613, 0] width 1226 height 0
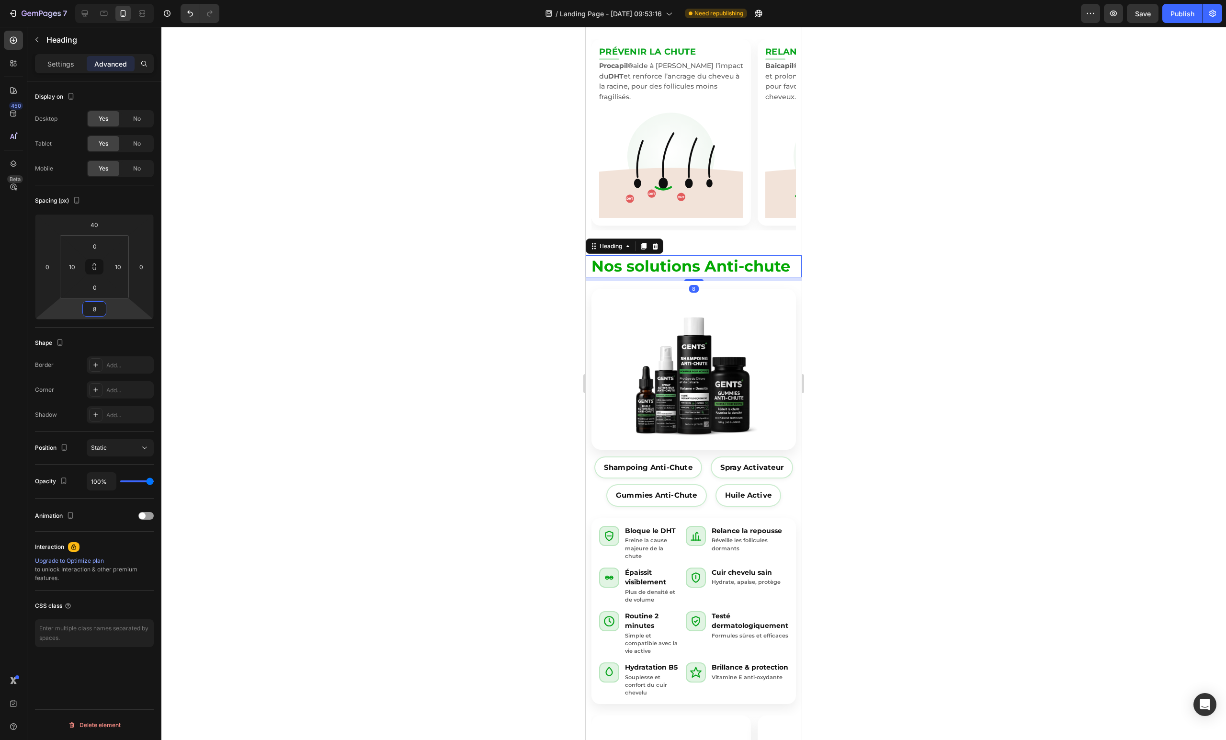
type input "10"
click at [108, 0] on html "7 Version history / Landing Page - [DATE] 09:53:16 Need republishing Preview Sa…" at bounding box center [613, 0] width 1226 height 0
click at [698, 613] on span at bounding box center [696, 622] width 20 height 20
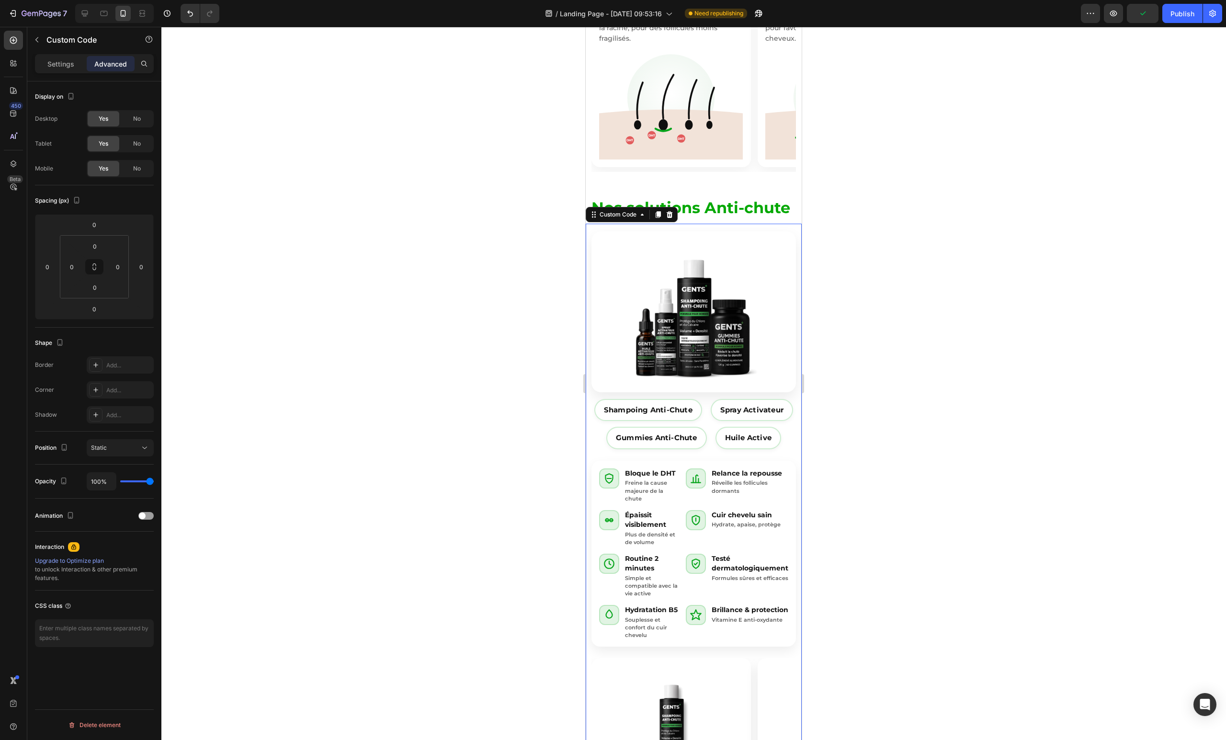
scroll to position [1959, 0]
click at [712, 87] on icon "Prévenir la chute" at bounding box center [712, 102] width 5 height 31
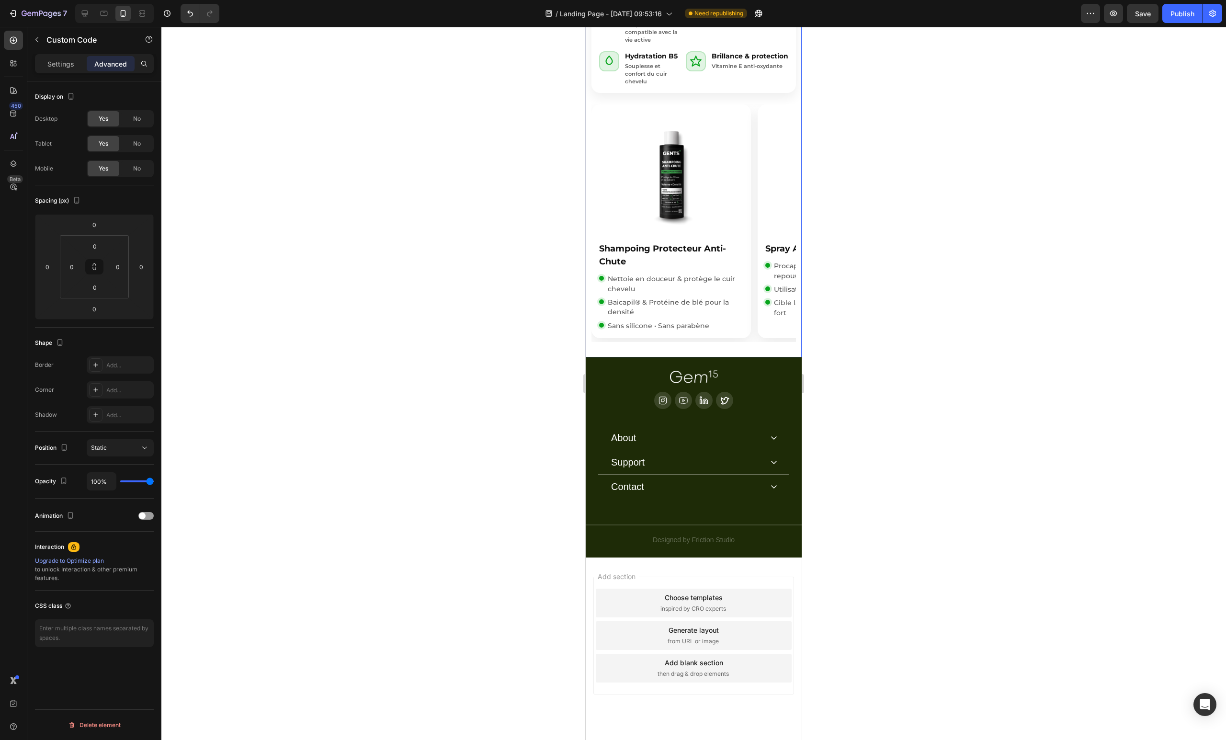
scroll to position [2530, 0]
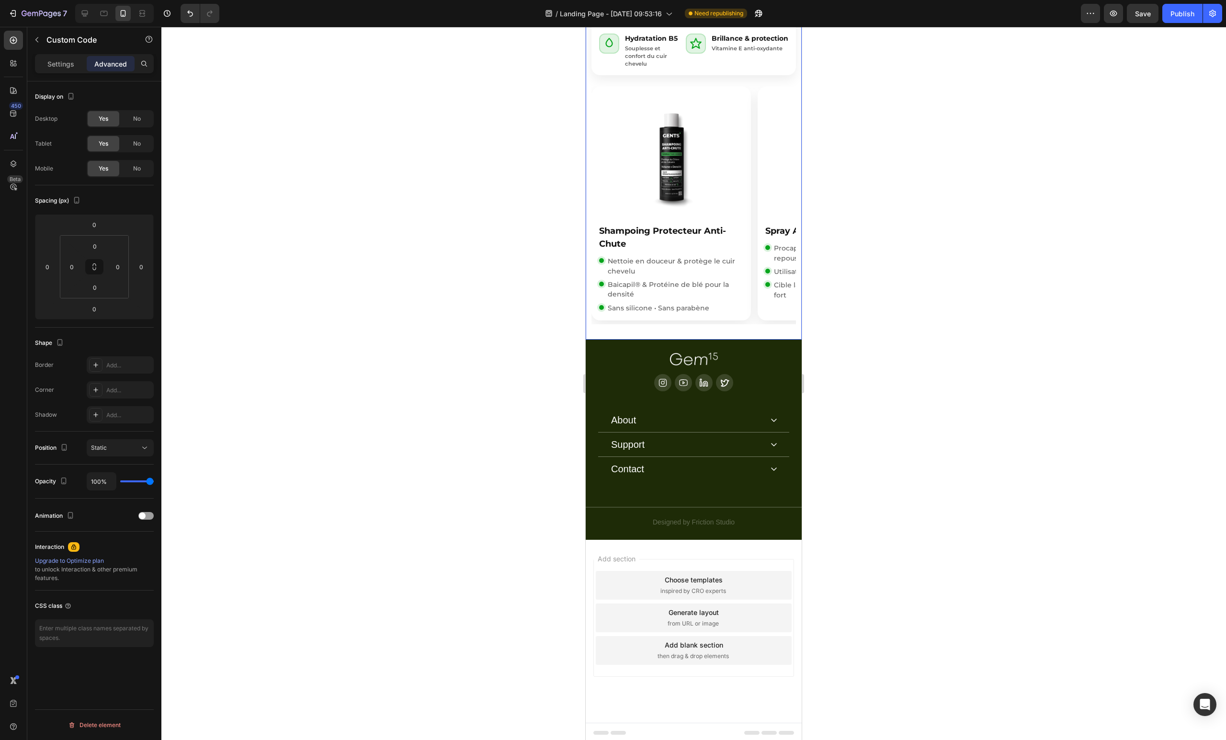
click at [701, 215] on img at bounding box center [671, 156] width 105 height 124
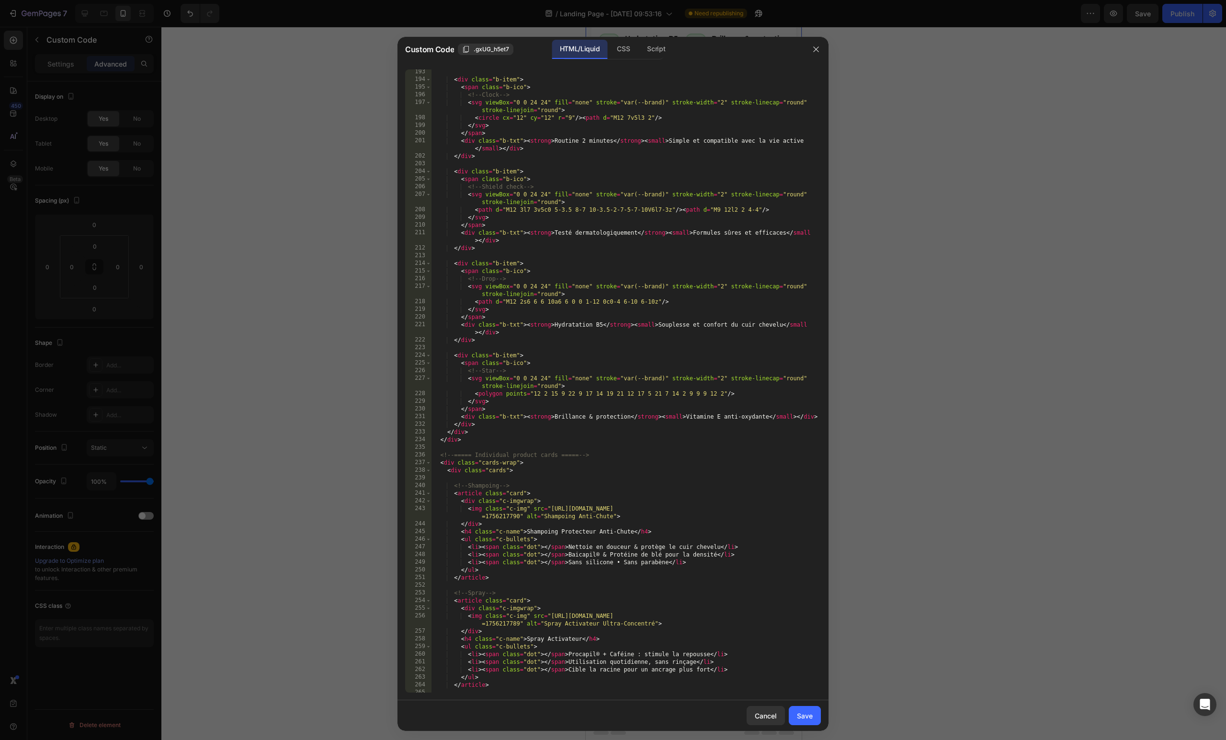
scroll to position [1713, 0]
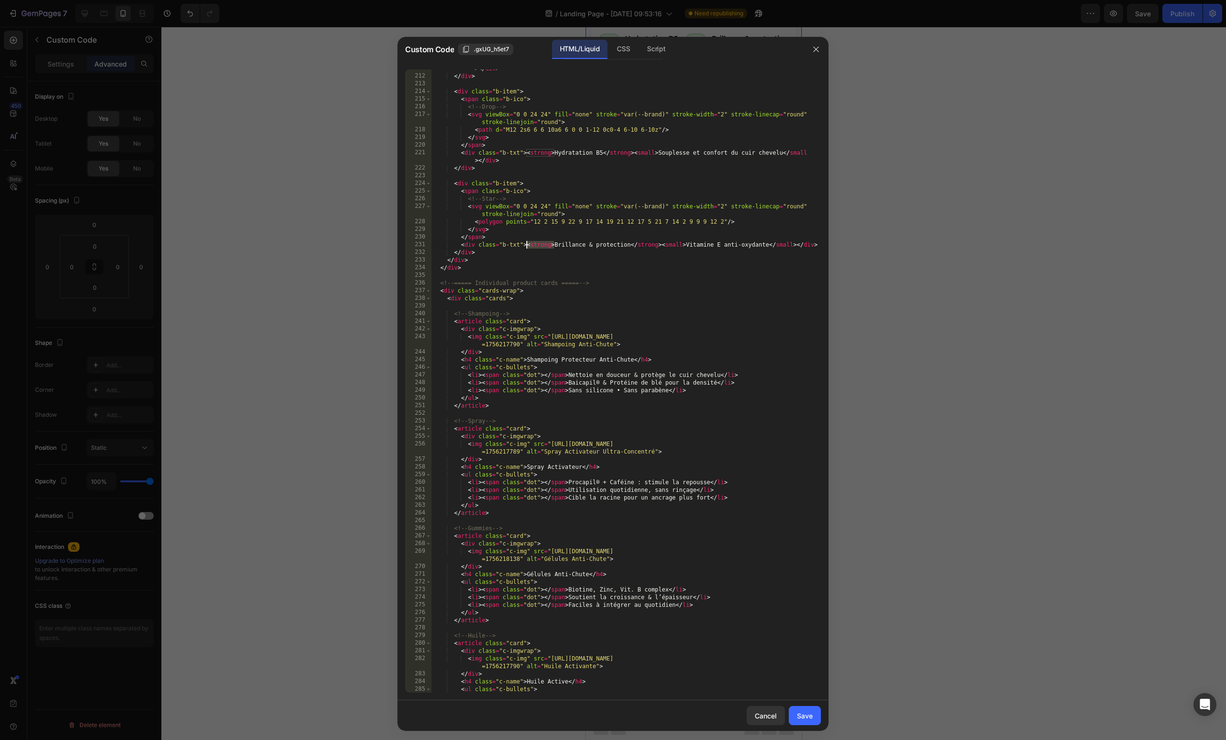
drag, startPoint x: 553, startPoint y: 244, endPoint x: 526, endPoint y: 247, distance: 27.0
click at [526, 247] on div "< div class = "b-txt" > < strong > Testé dermatologiquement </ strong > < small…" at bounding box center [625, 380] width 389 height 646
click at [526, 361] on div "< div class = "b-txt" > < strong > Testé dermatologiquement </ strong > < small…" at bounding box center [625, 380] width 389 height 646
paste textarea "<strong>"
click at [661, 361] on div "< div class = "b-txt" > < strong > Testé dermatologiquement </ strong > < small…" at bounding box center [625, 380] width 389 height 646
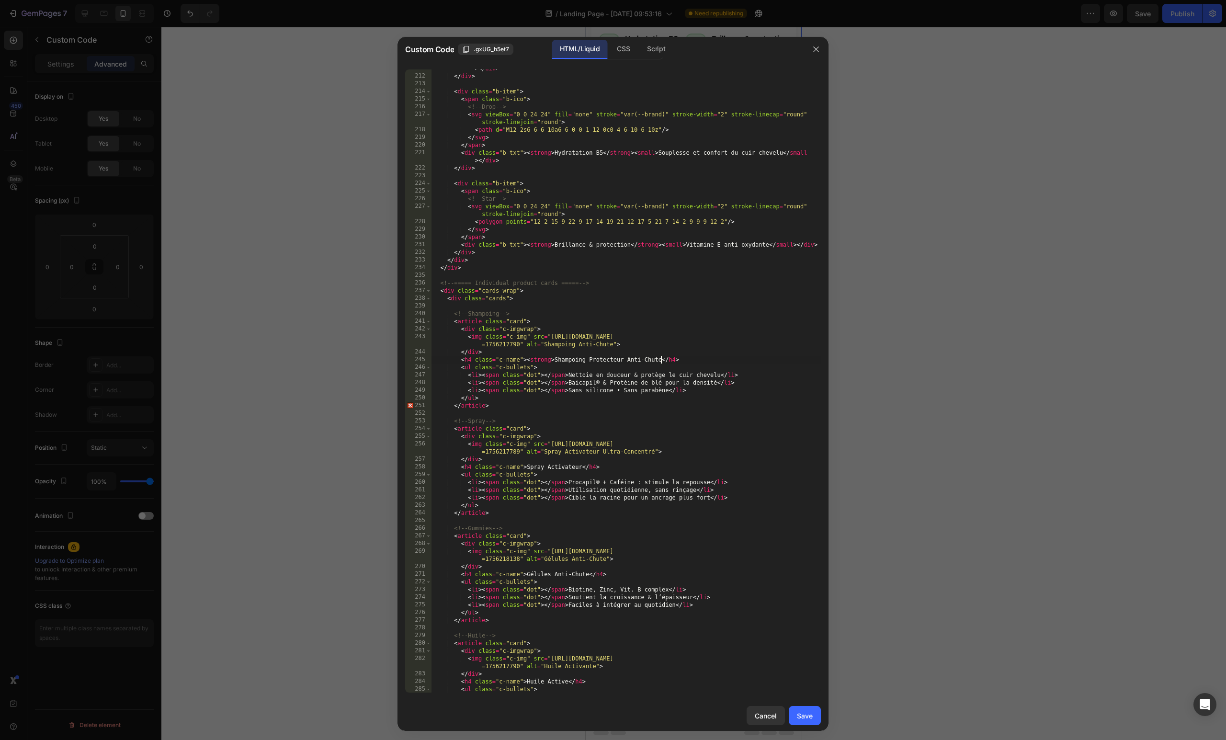
paste textarea "strong><"
click at [666, 360] on div "< div class = "b-txt" > < strong > Testé dermatologiquement </ strong > < small…" at bounding box center [625, 380] width 389 height 646
click at [527, 466] on div "< div class = "b-txt" > < strong > Testé dermatologiquement </ strong > < small…" at bounding box center [625, 380] width 389 height 646
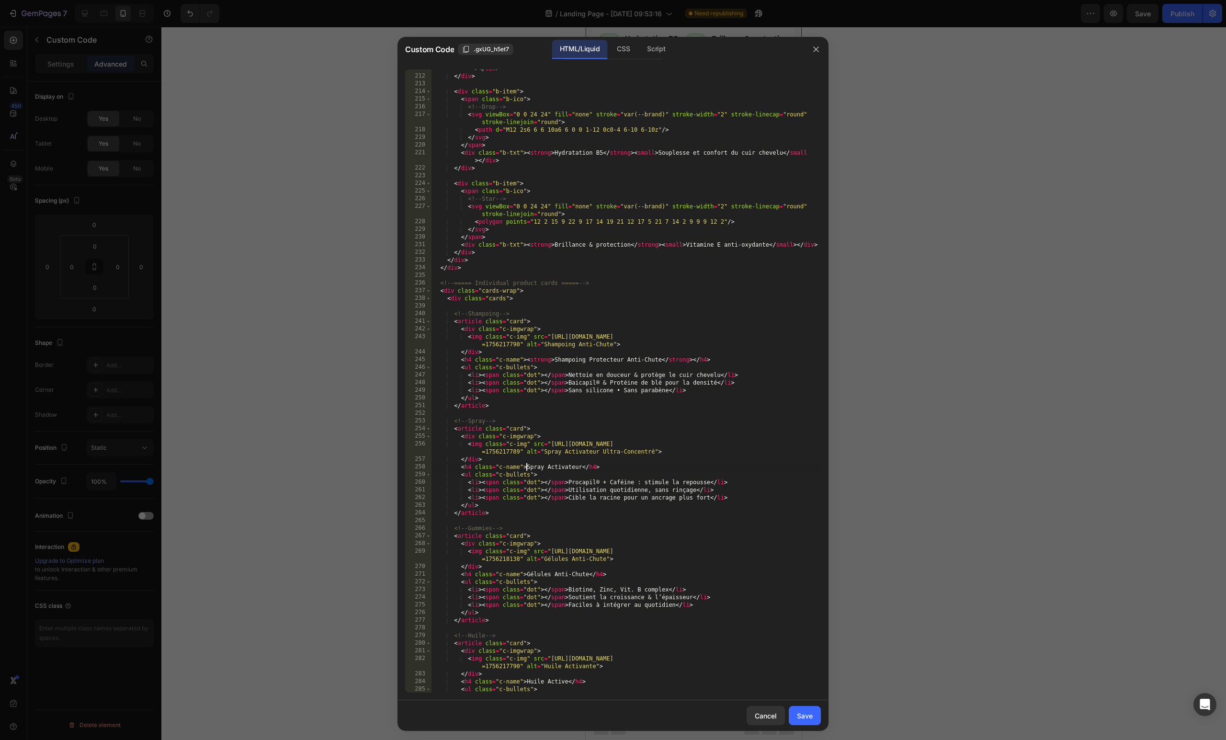
paste textarea "<strong>"
click at [609, 468] on div "< div class = "b-txt" > < strong > Testé dermatologiquement </ strong > < small…" at bounding box center [625, 380] width 389 height 646
paste textarea "strong><"
click at [613, 468] on div "< div class = "b-txt" > < strong > Testé dermatologiquement </ strong > < small…" at bounding box center [625, 380] width 389 height 646
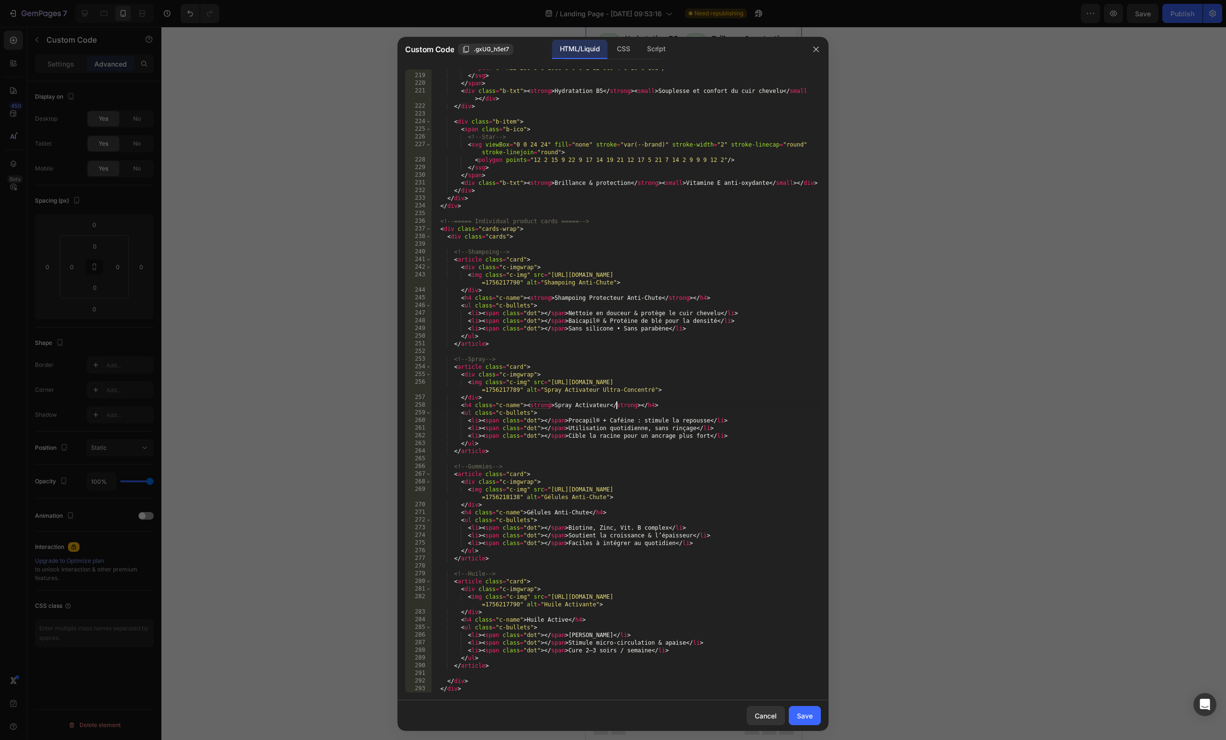
scroll to position [1783, 0]
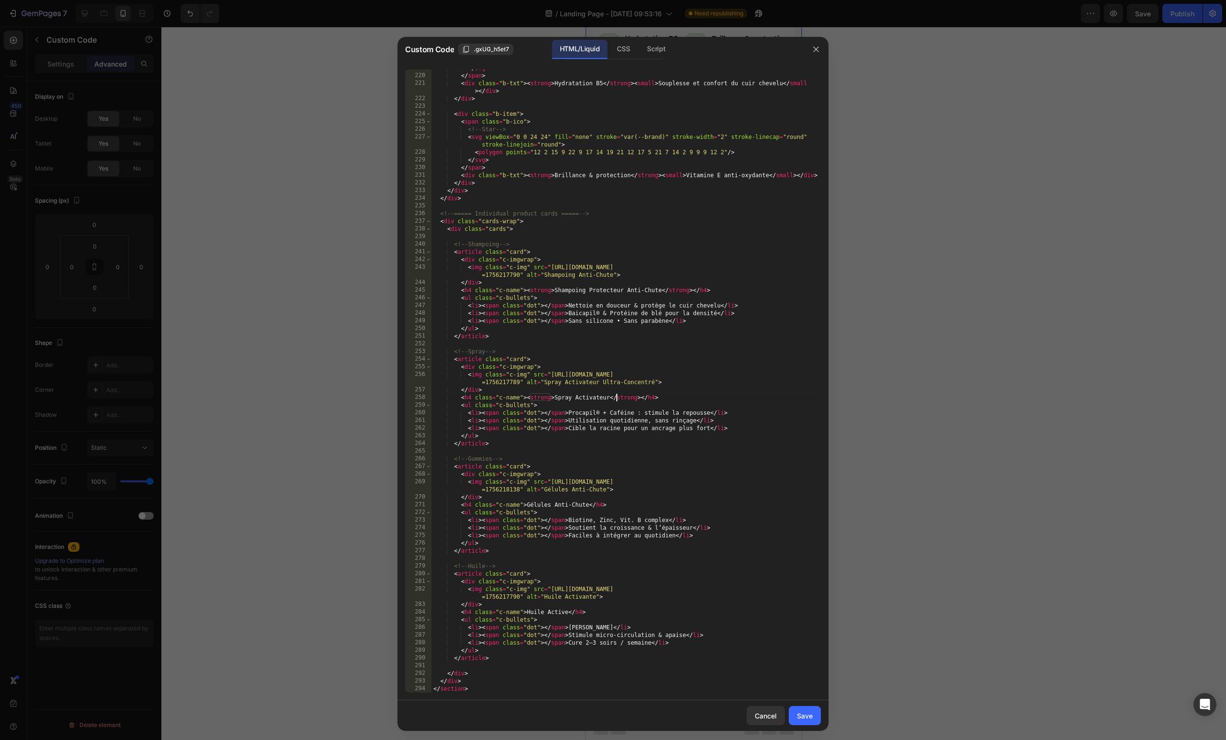
click at [525, 505] on div "</ svg > </ span > < div class = "b-txt" > < strong > Hydratation B5 </ strong …" at bounding box center [625, 383] width 389 height 638
paste textarea "<strong>"
click at [615, 506] on div "</ svg > </ span > < div class = "b-txt" > < strong > Hydratation B5 </ strong …" at bounding box center [625, 383] width 389 height 638
paste textarea "strong><"
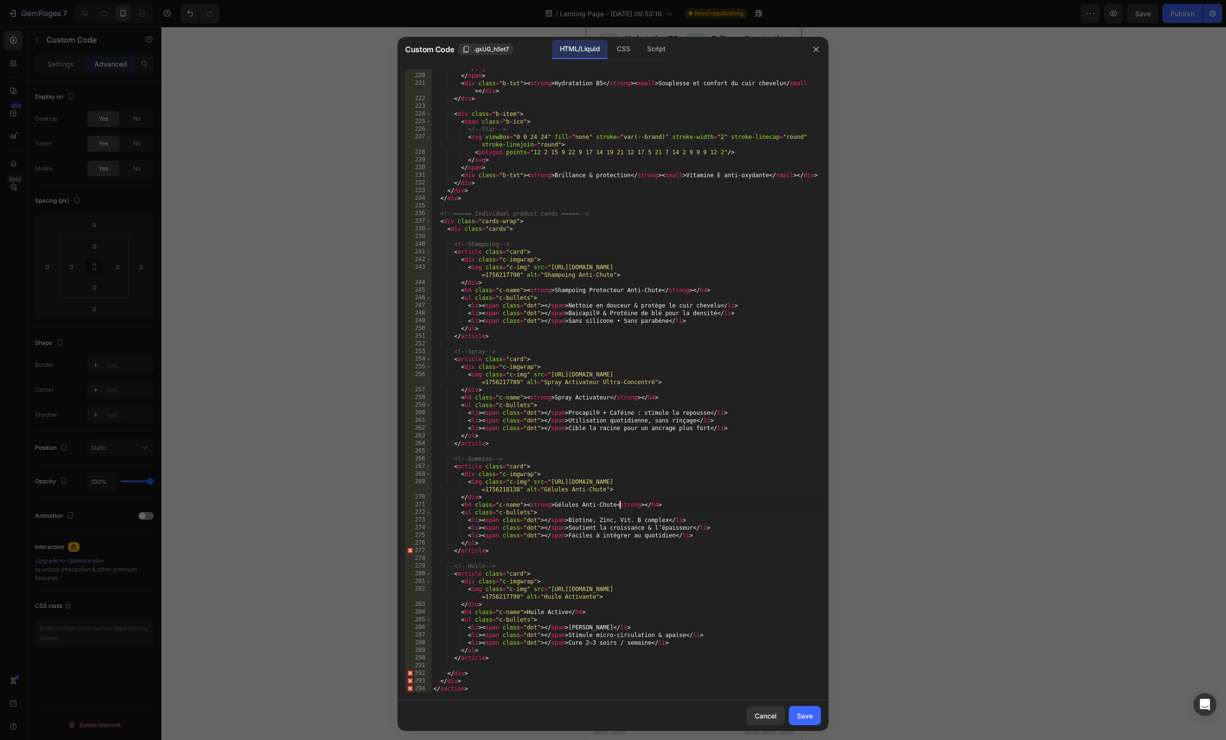
click at [619, 505] on div "</ svg > </ span > < div class = "b-txt" > < strong > Hydratation B5 </ strong …" at bounding box center [625, 383] width 389 height 638
click at [525, 612] on div "</ svg > </ span > < div class = "b-txt" > < strong > Hydratation B5 </ strong …" at bounding box center [625, 383] width 389 height 638
paste textarea "<strong>"
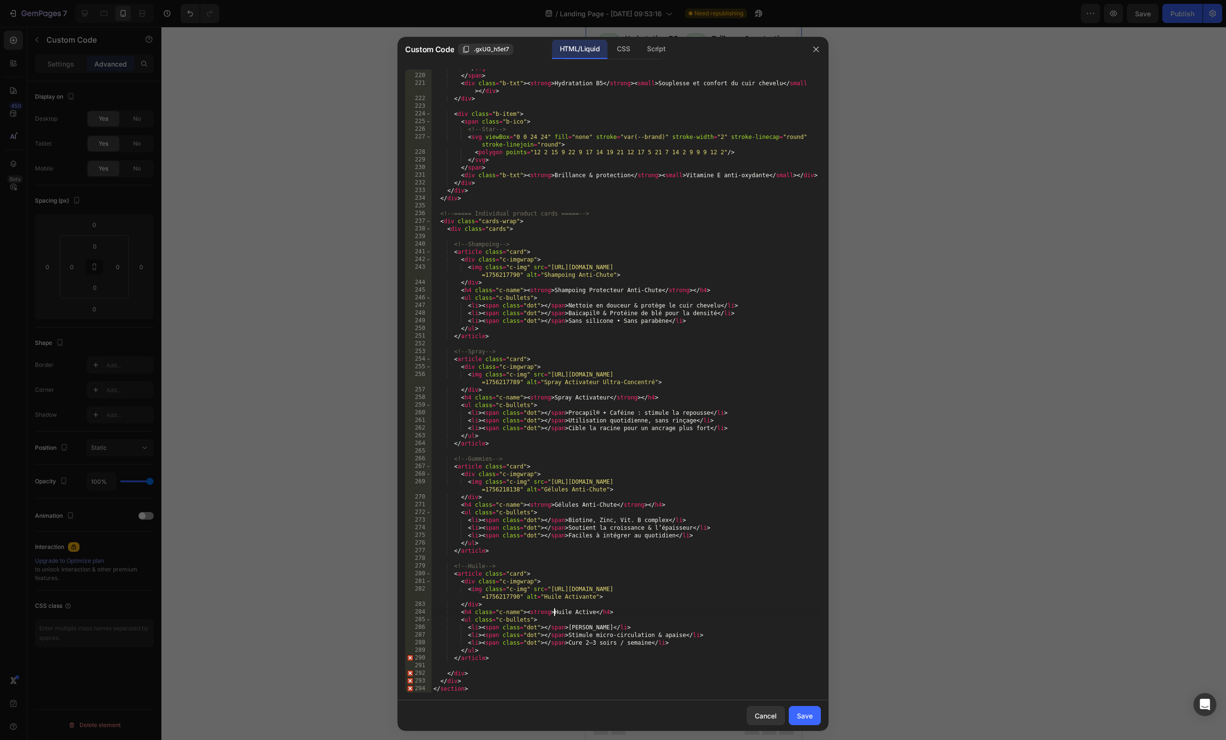
click at [595, 612] on div "</ svg > </ span > < div class = "b-txt" > < strong > Hydratation B5 </ strong …" at bounding box center [625, 383] width 389 height 638
paste textarea "strong><"
click at [600, 613] on div "</ svg > </ span > < div class = "b-txt" > < strong > Hydratation B5 </ strong …" at bounding box center [625, 383] width 389 height 638
type textarea "<h4 class="c-name"><strong>Huile Active</strong></h4>"
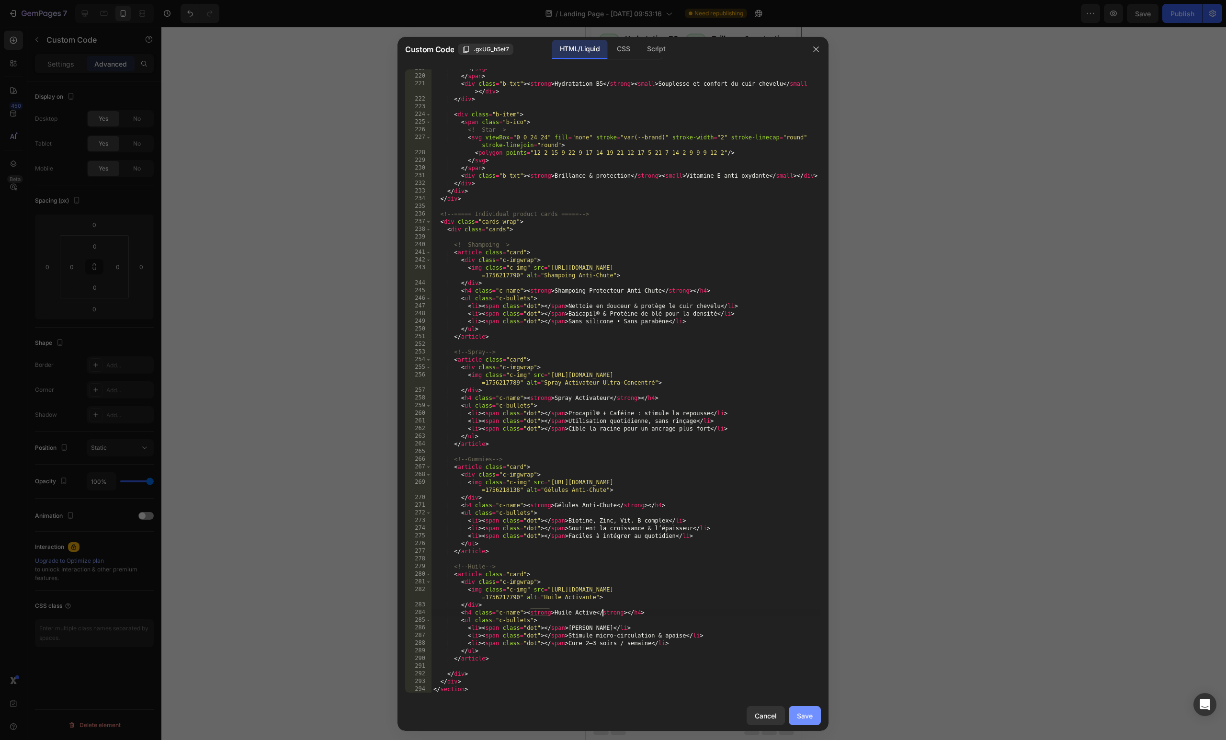
click at [802, 718] on div "Save" at bounding box center [805, 716] width 16 height 10
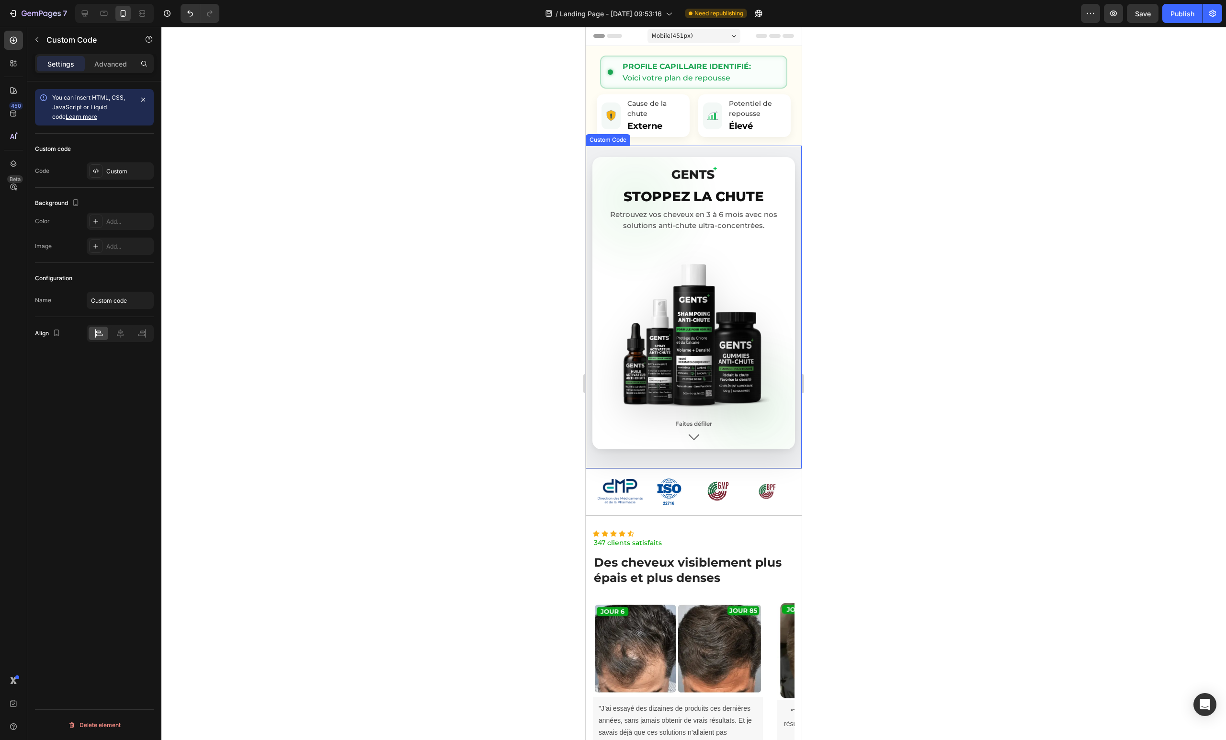
scroll to position [0, 0]
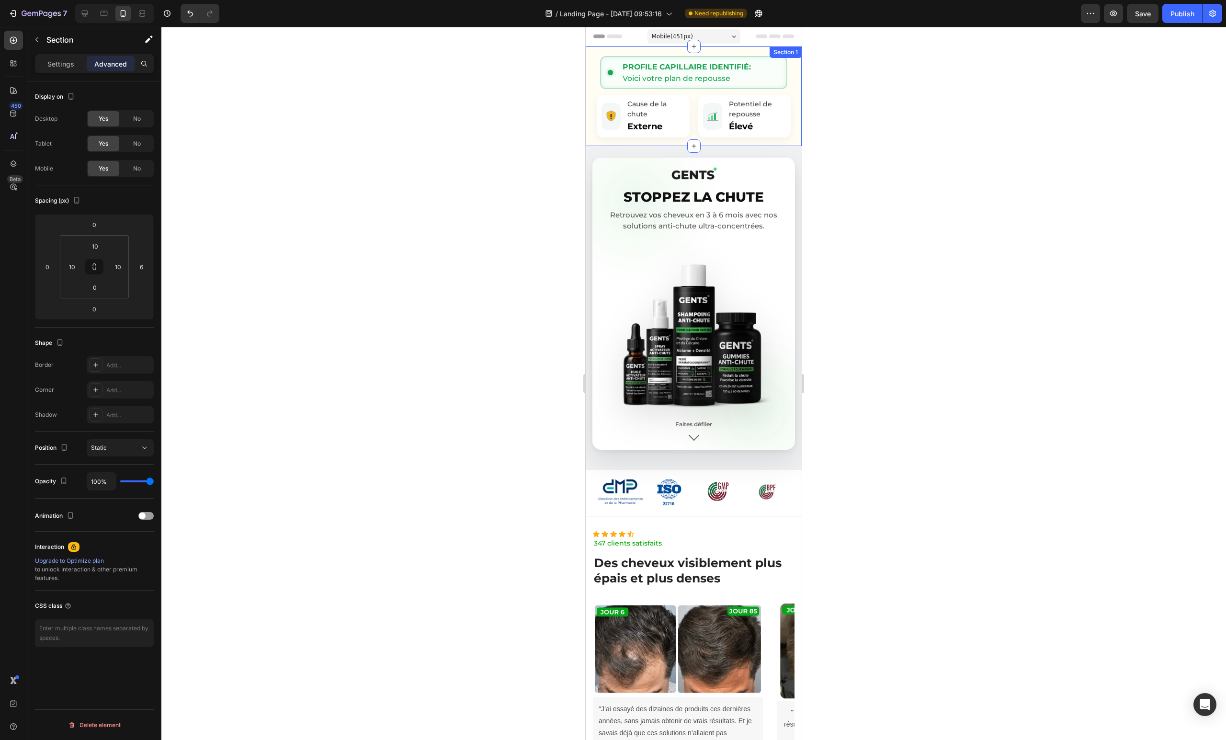
click at [587, 91] on div "PROFILE CAPILLAIRE IDENTIFIÉ: Voici votre plan de repousse Custom Code Cause de…" at bounding box center [694, 96] width 216 height 100
click at [793, 57] on icon at bounding box center [794, 56] width 6 height 7
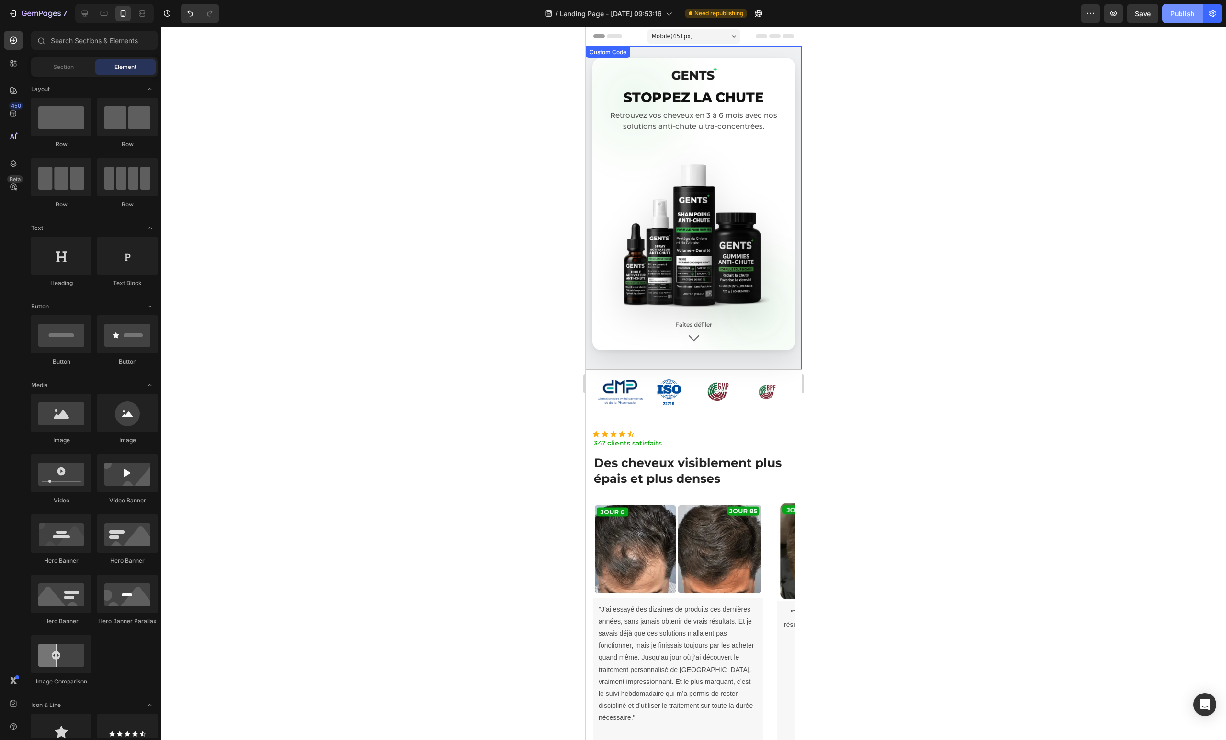
click at [1178, 17] on div "Publish" at bounding box center [1182, 14] width 24 height 10
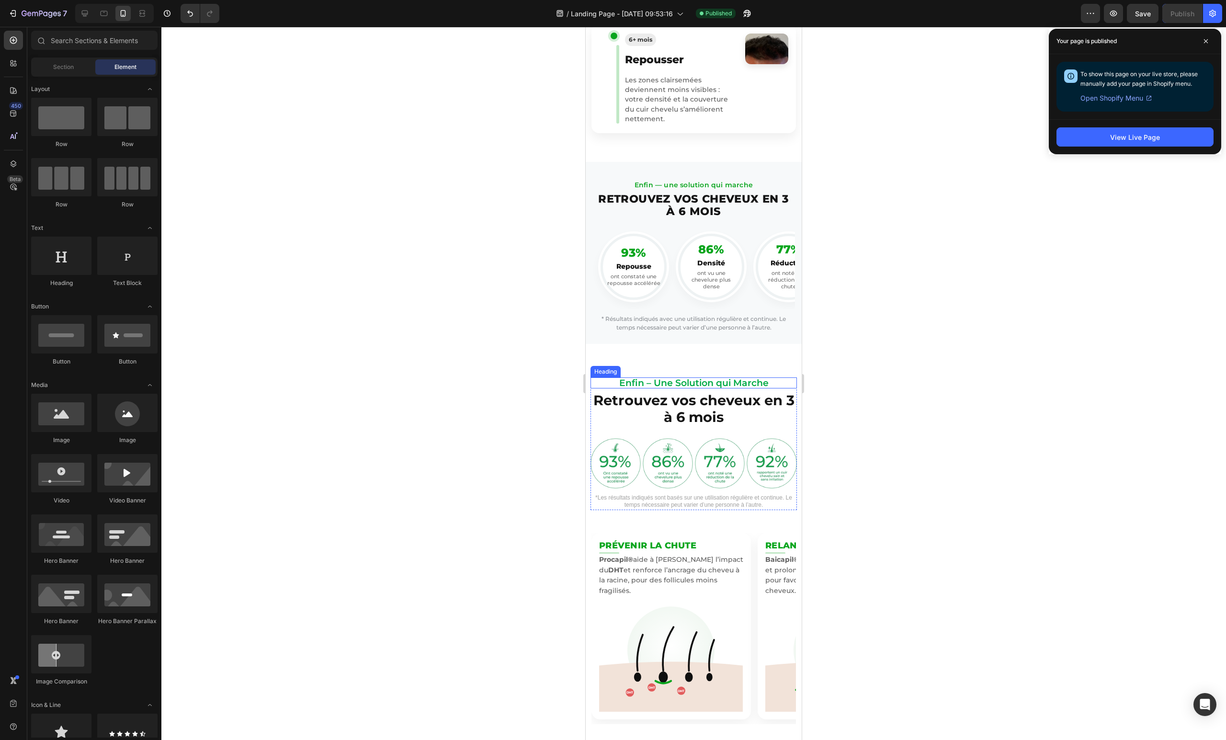
scroll to position [0, 6]
click at [591, 369] on div "Enfin – Une Solution qui Marche Heading Retrouvez vos cheveux en 3 à 6 mois Hea…" at bounding box center [694, 445] width 216 height 164
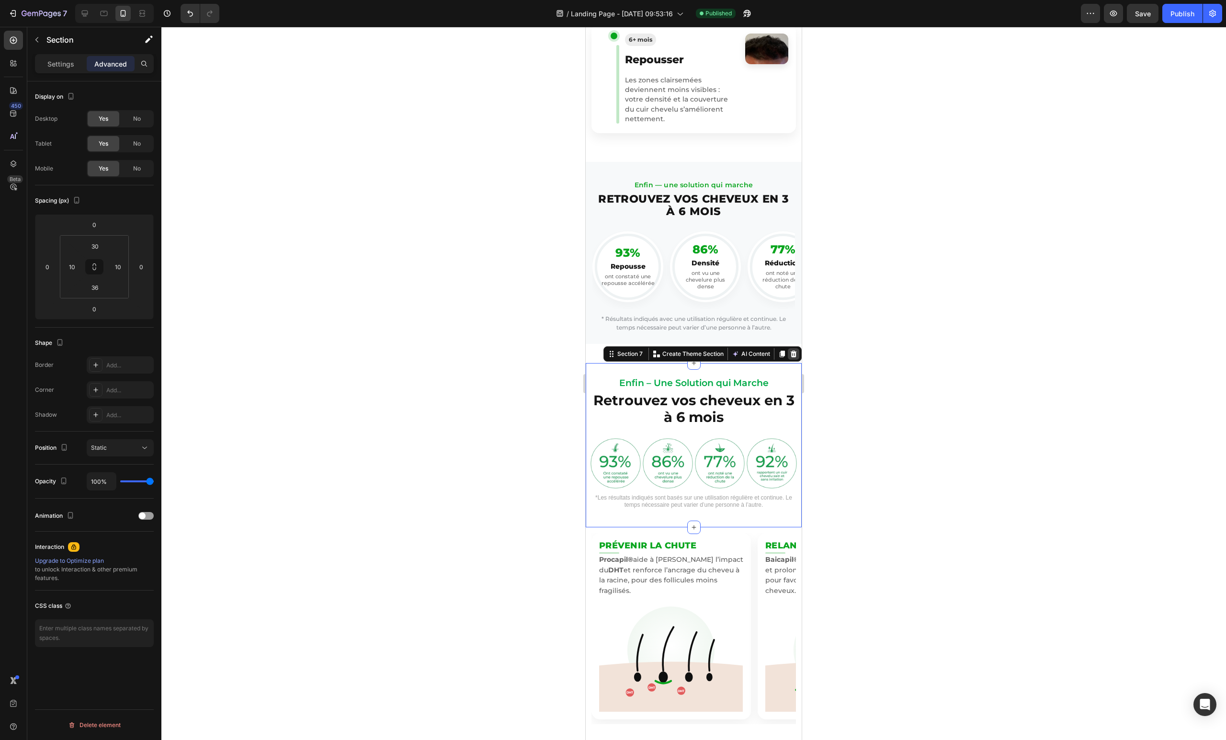
click at [797, 353] on icon at bounding box center [794, 354] width 8 height 8
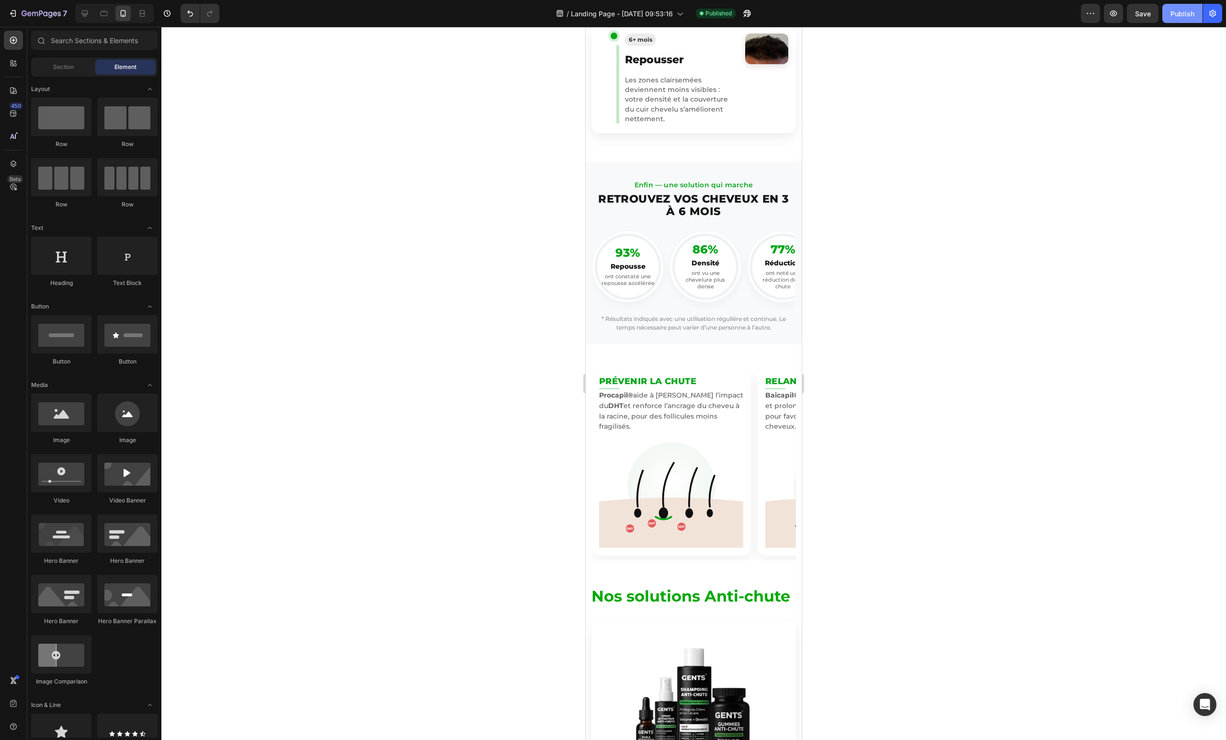
click at [1183, 15] on div "Publish" at bounding box center [1182, 14] width 24 height 10
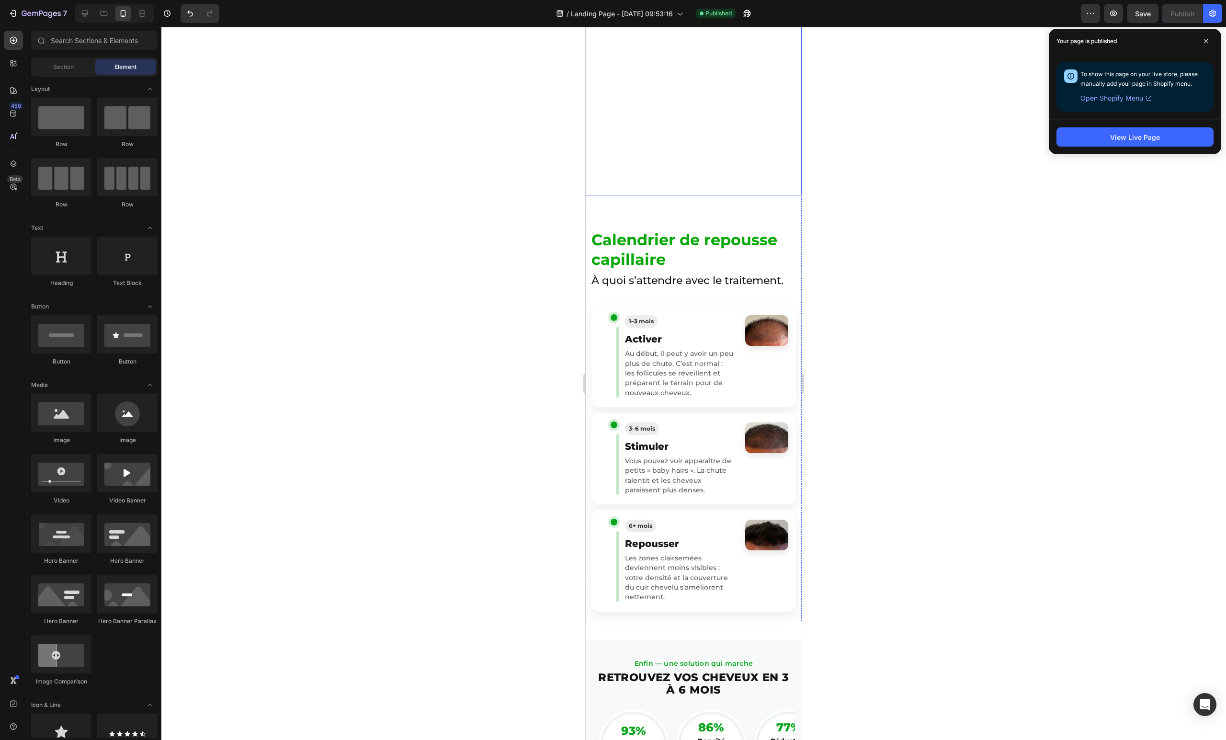
scroll to position [596, 0]
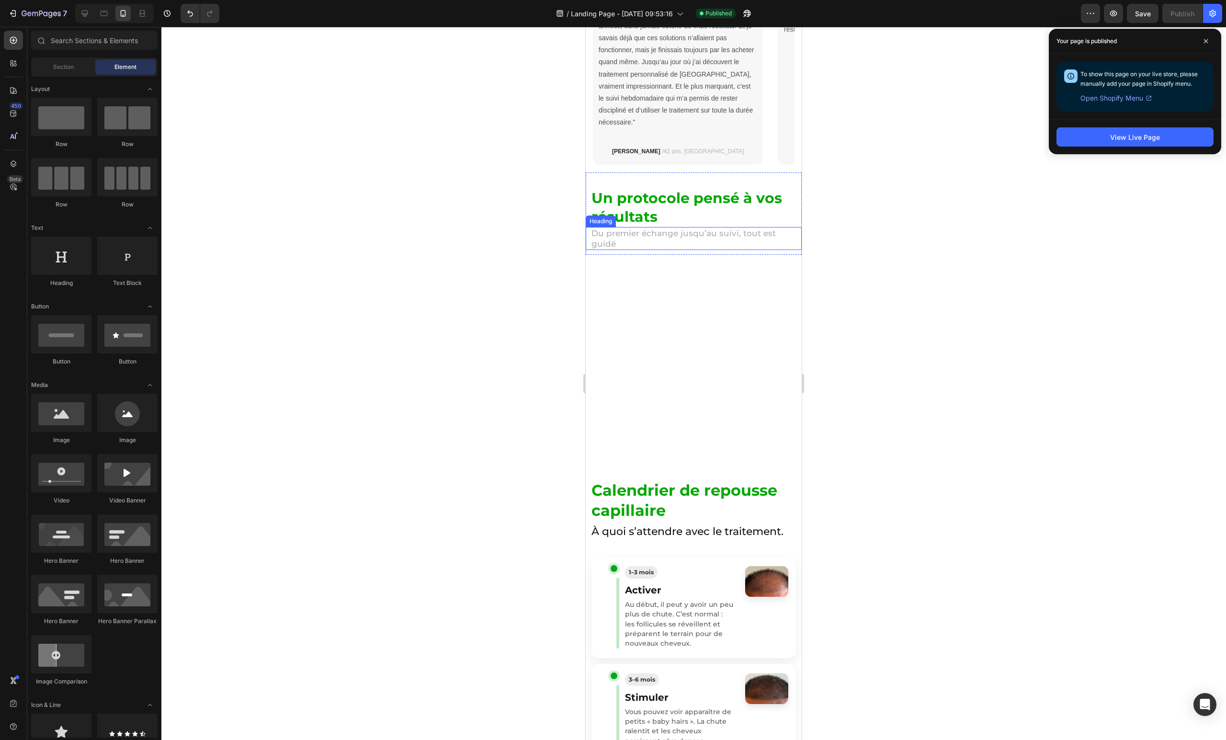
click at [677, 227] on h2 "Du premier échange jusqu’au suivi, tout est guidé" at bounding box center [693, 238] width 206 height 23
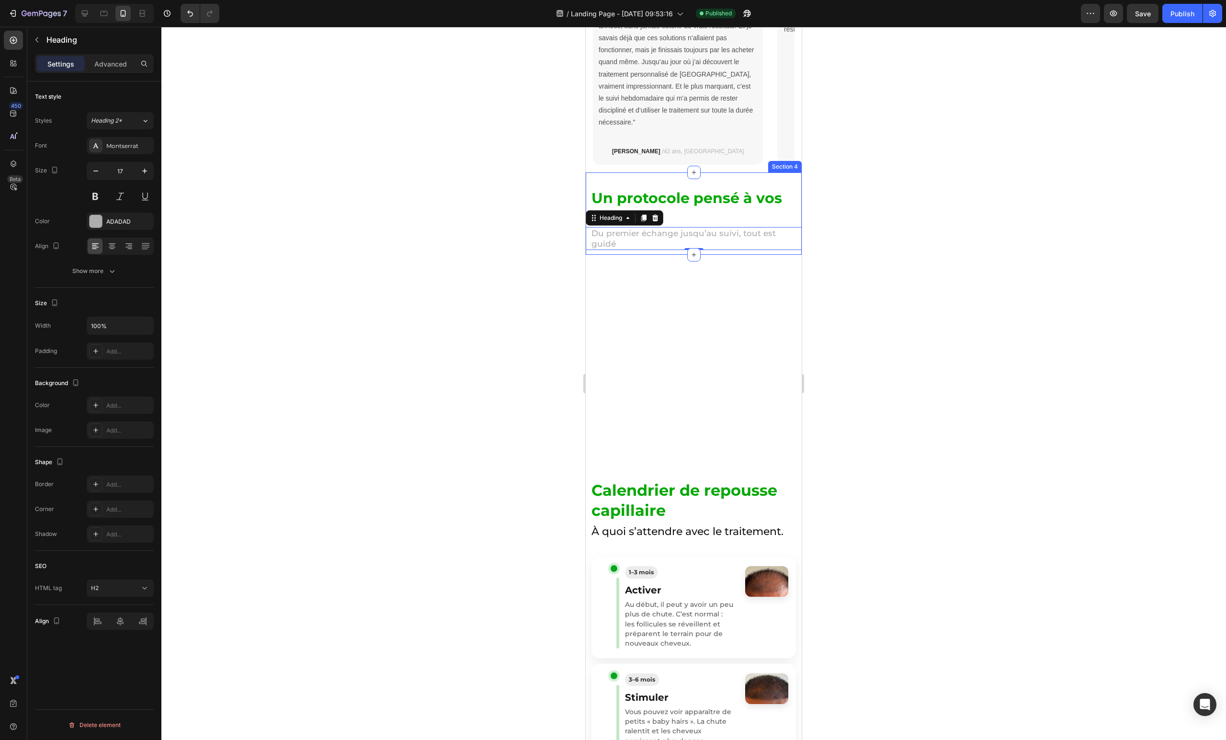
click at [651, 240] on div "Un protocole pensé à vos résultats Heading Du premier échange jusqu’au suivi, t…" at bounding box center [694, 213] width 216 height 82
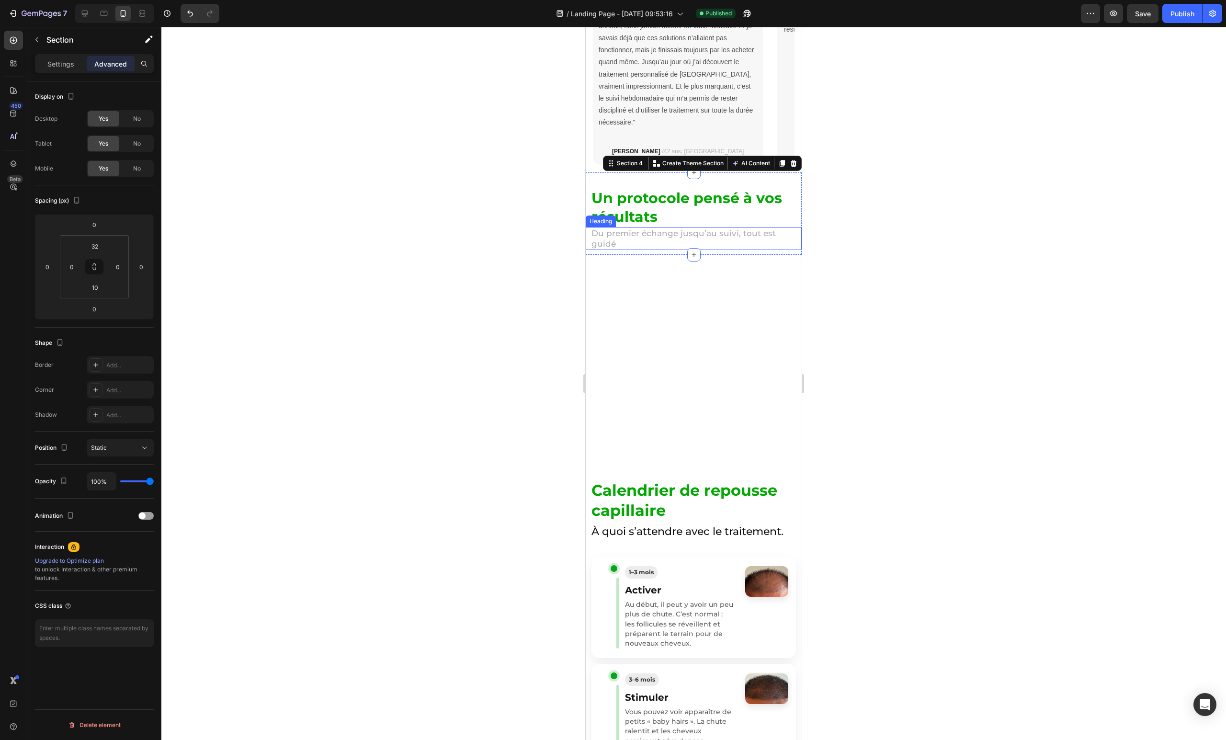
click at [680, 229] on h2 "Du premier échange jusqu’au suivi, tout est guidé" at bounding box center [693, 238] width 206 height 23
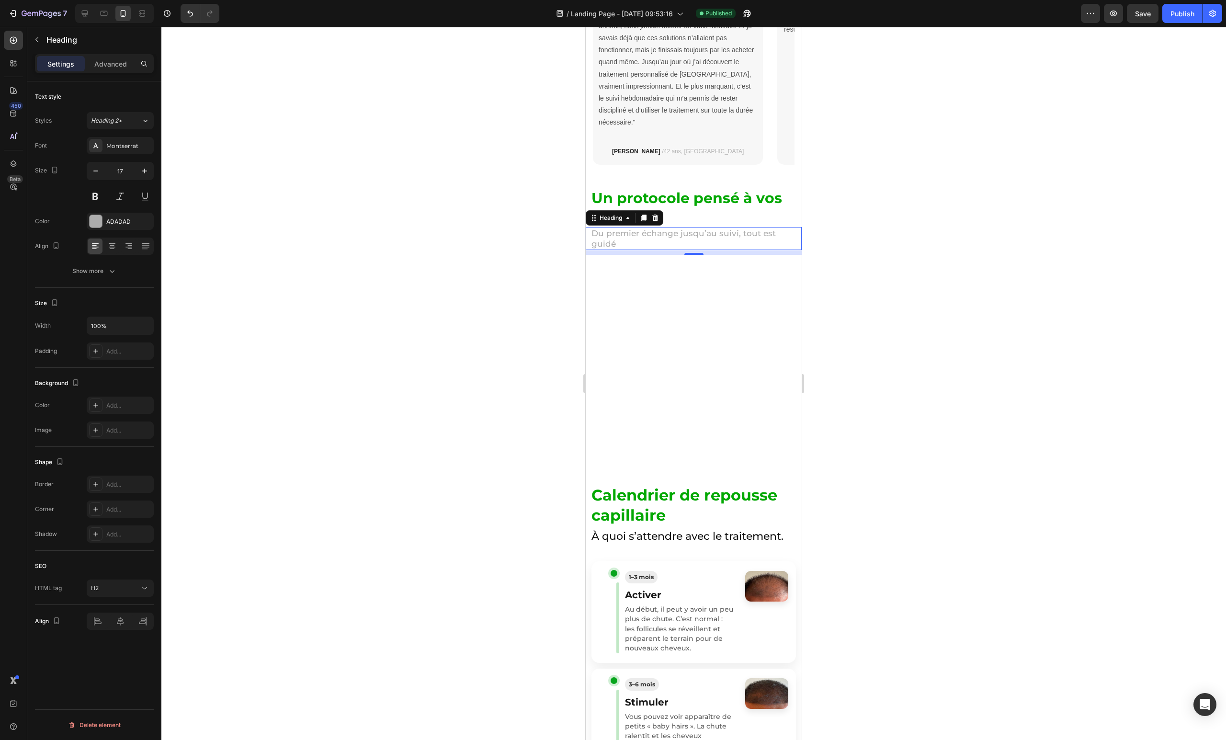
drag, startPoint x: 700, startPoint y: 235, endPoint x: 703, endPoint y: 240, distance: 5.6
click at [703, 250] on div "10" at bounding box center [698, 250] width 216 height 0
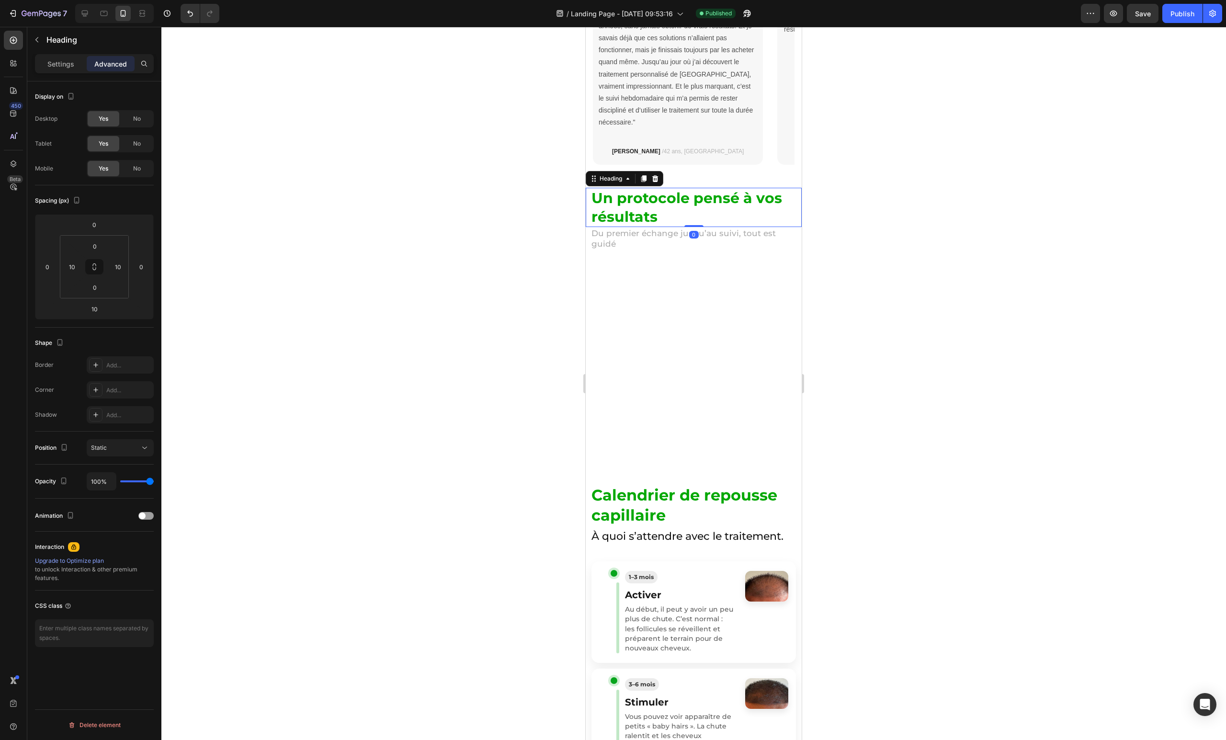
click at [697, 204] on h2 "Un protocole pensé à vos résultats" at bounding box center [693, 207] width 206 height 39
click at [693, 225] on div at bounding box center [693, 226] width 19 height 3
type input "2"
click at [637, 230] on h2 "Du premier échange jusqu’au suivi, tout est guidé" at bounding box center [693, 239] width 206 height 23
click at [54, 65] on p "Settings" at bounding box center [60, 64] width 27 height 10
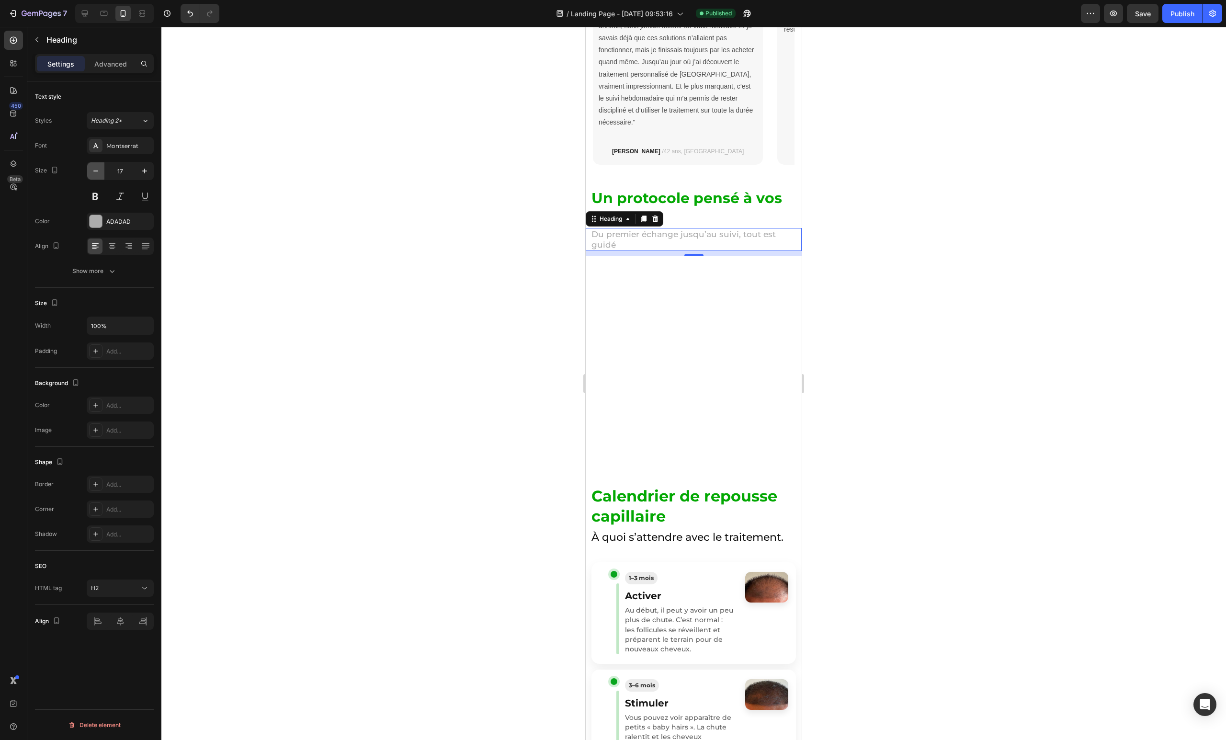
click at [102, 169] on button "button" at bounding box center [95, 170] width 17 height 17
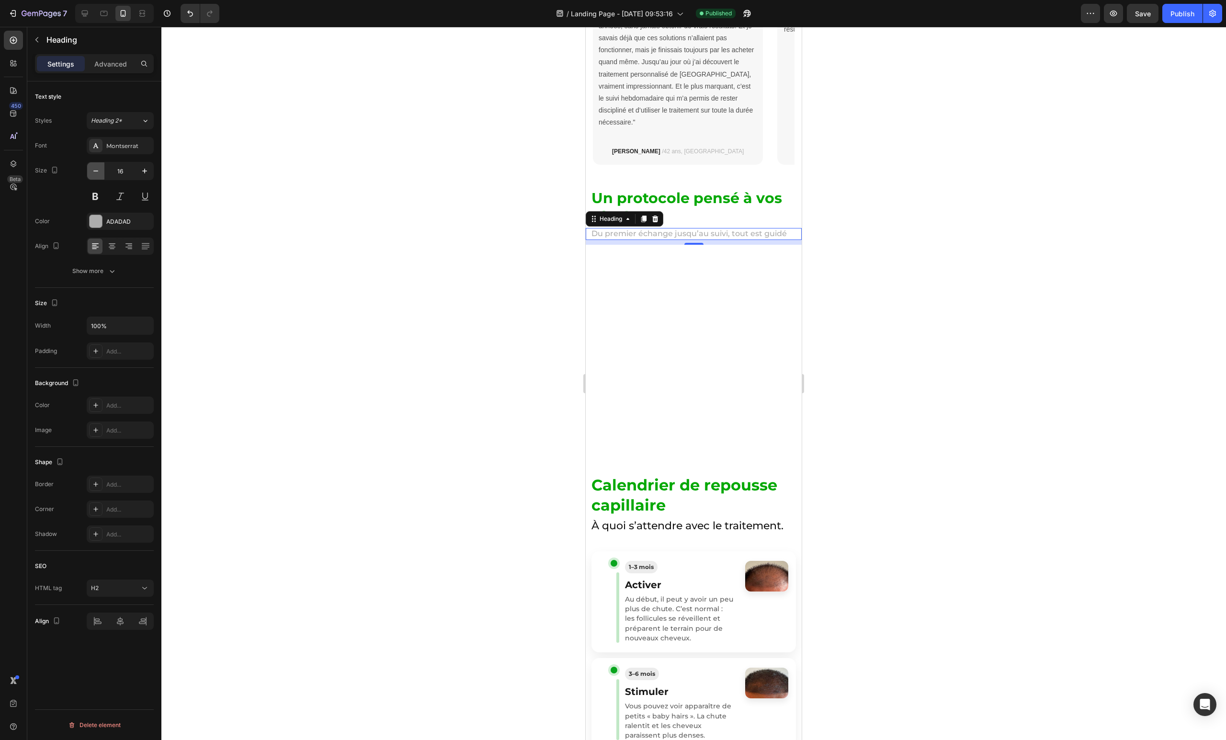
click at [101, 170] on button "button" at bounding box center [95, 170] width 17 height 17
type input "14"
click at [98, 220] on div at bounding box center [96, 221] width 12 height 12
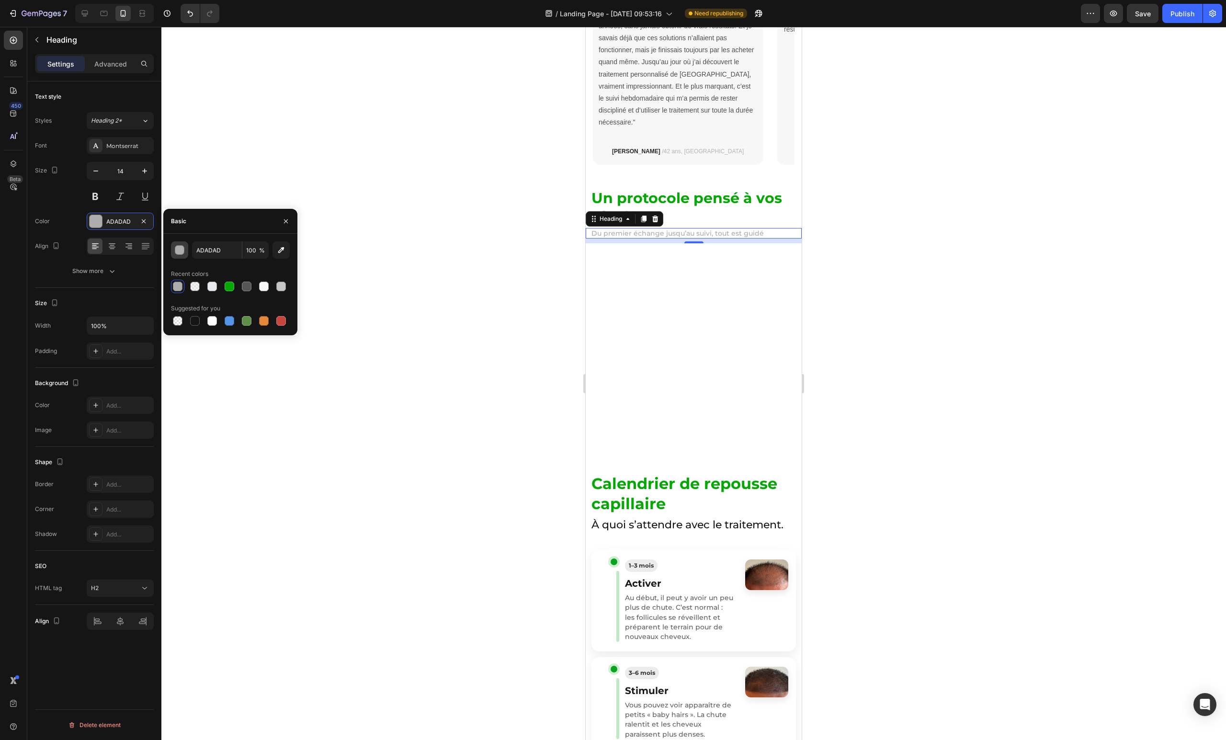
click at [181, 246] on div "button" at bounding box center [180, 251] width 10 height 10
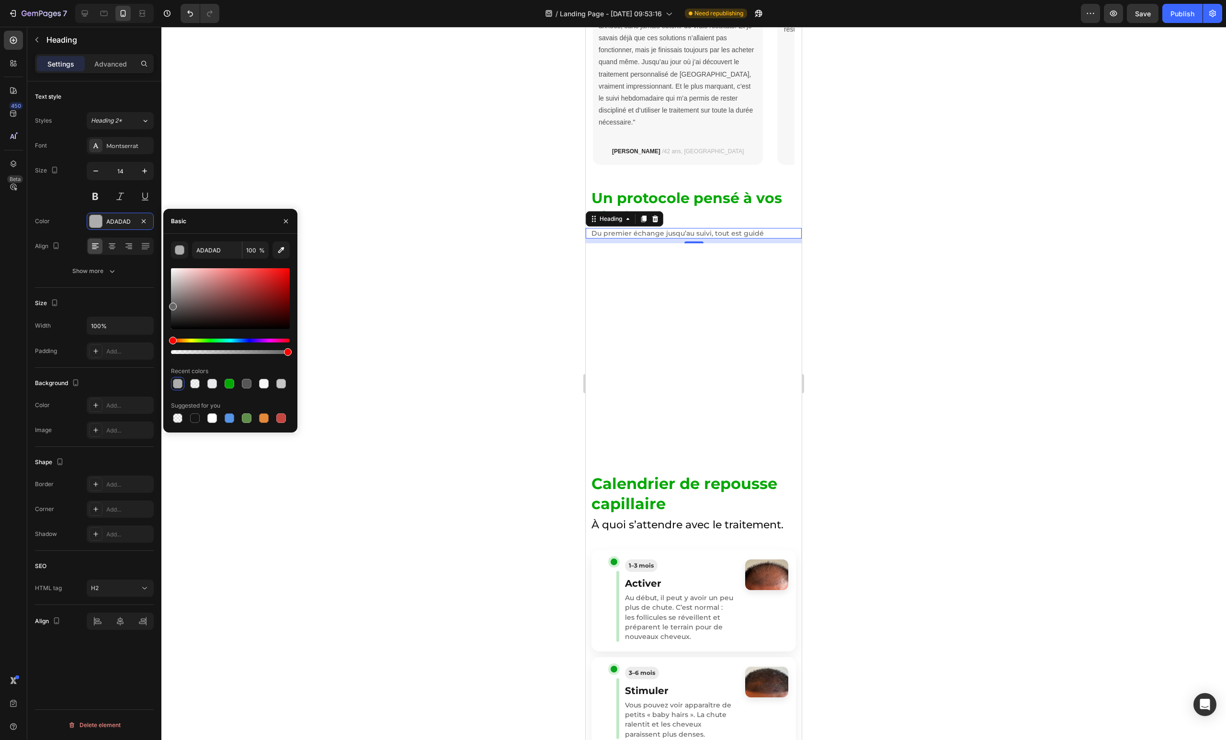
drag, startPoint x: 173, startPoint y: 291, endPoint x: 160, endPoint y: 305, distance: 18.6
click at [160, 305] on div "450 Beta Sections(18) Elements(83) Section Element Hero Section Product Detail …" at bounding box center [80, 383] width 161 height 713
type input "666666"
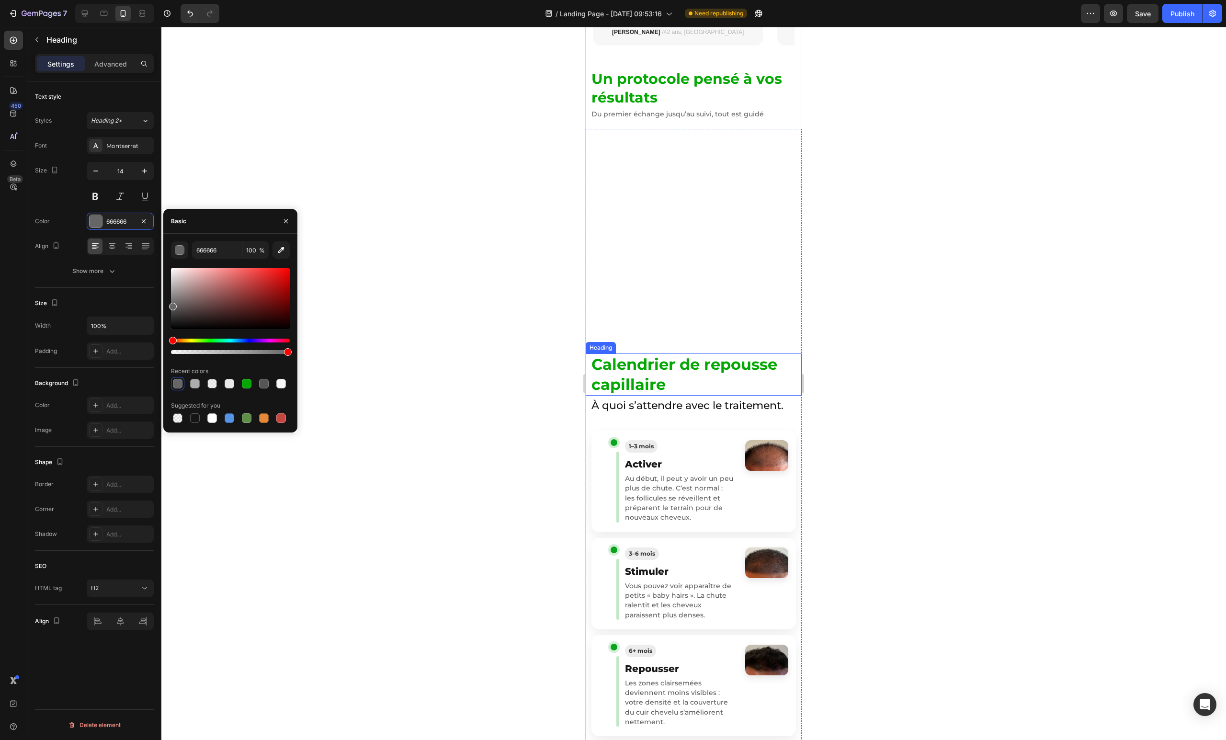
scroll to position [690, 0]
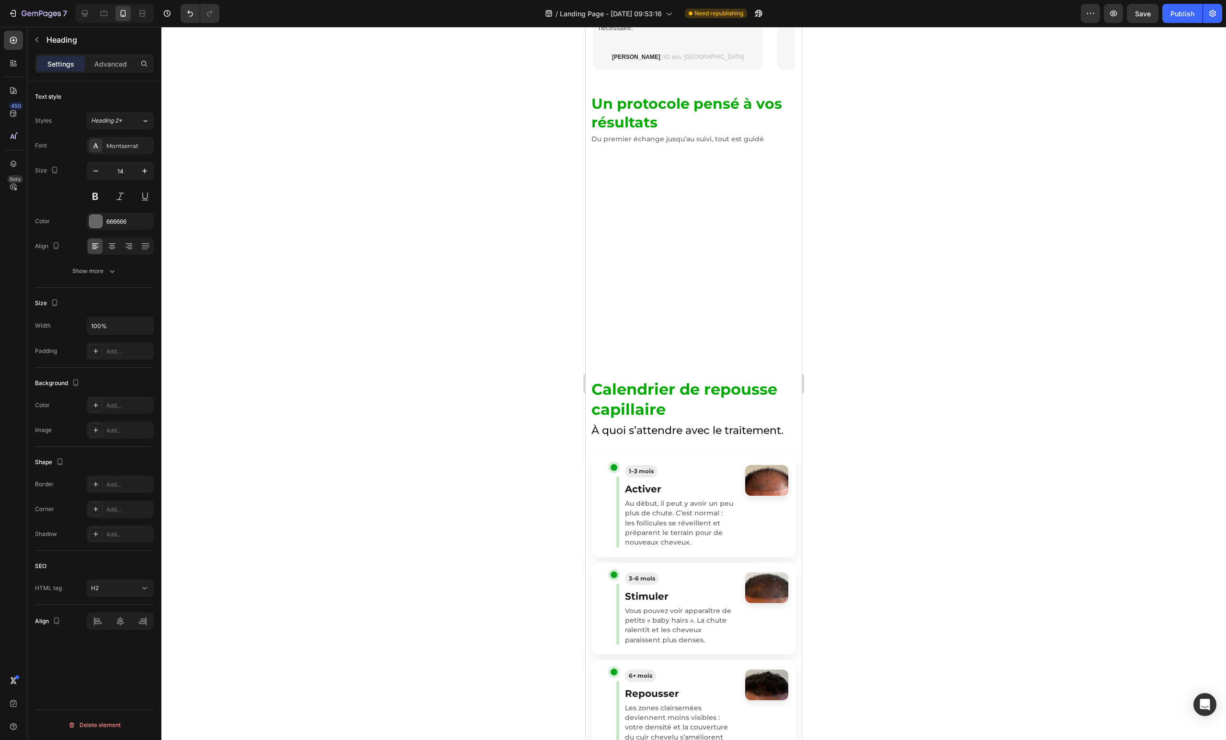
click at [658, 134] on h2 "Du premier échange jusqu’au suivi, tout est guidé" at bounding box center [693, 139] width 206 height 11
click at [654, 135] on p "Du premier échange jusqu’au suivi, tout est guidé" at bounding box center [693, 139] width 204 height 9
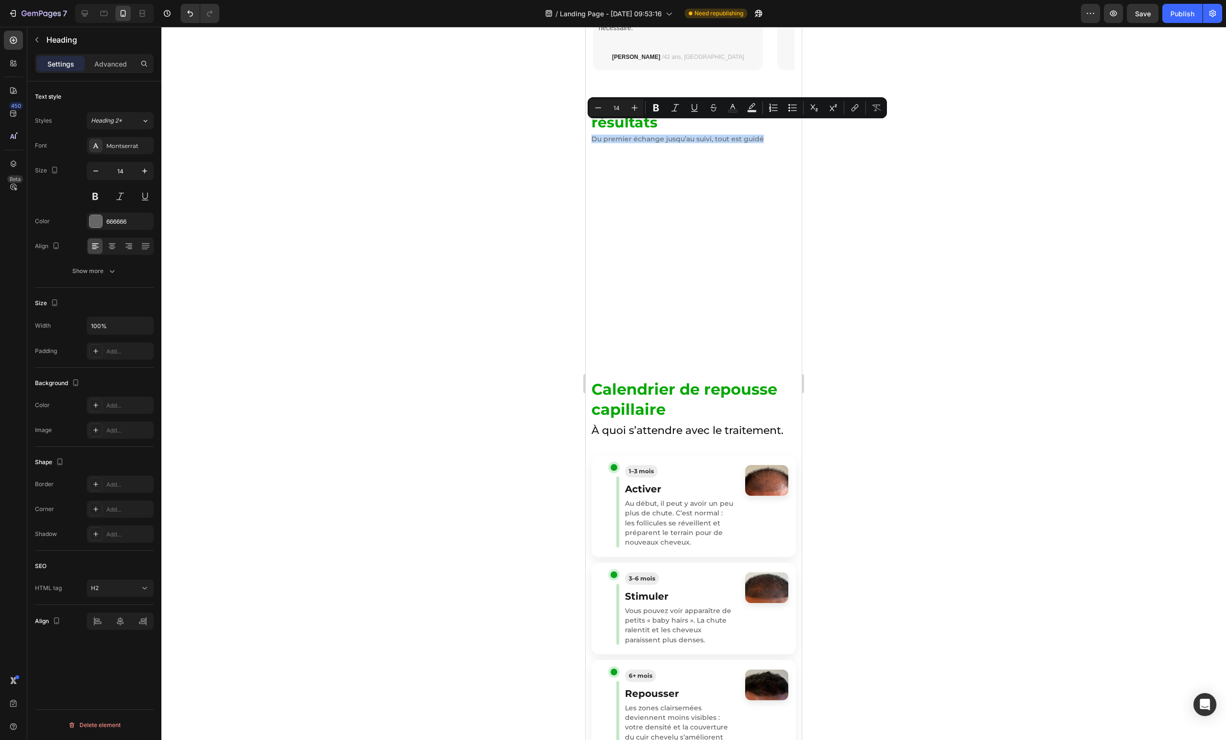
copy p "Du premier échange jusqu’au suivi, tout est guidé"
click at [628, 423] on h2 "À quoi s’attendre avec le traitement." at bounding box center [693, 431] width 206 height 16
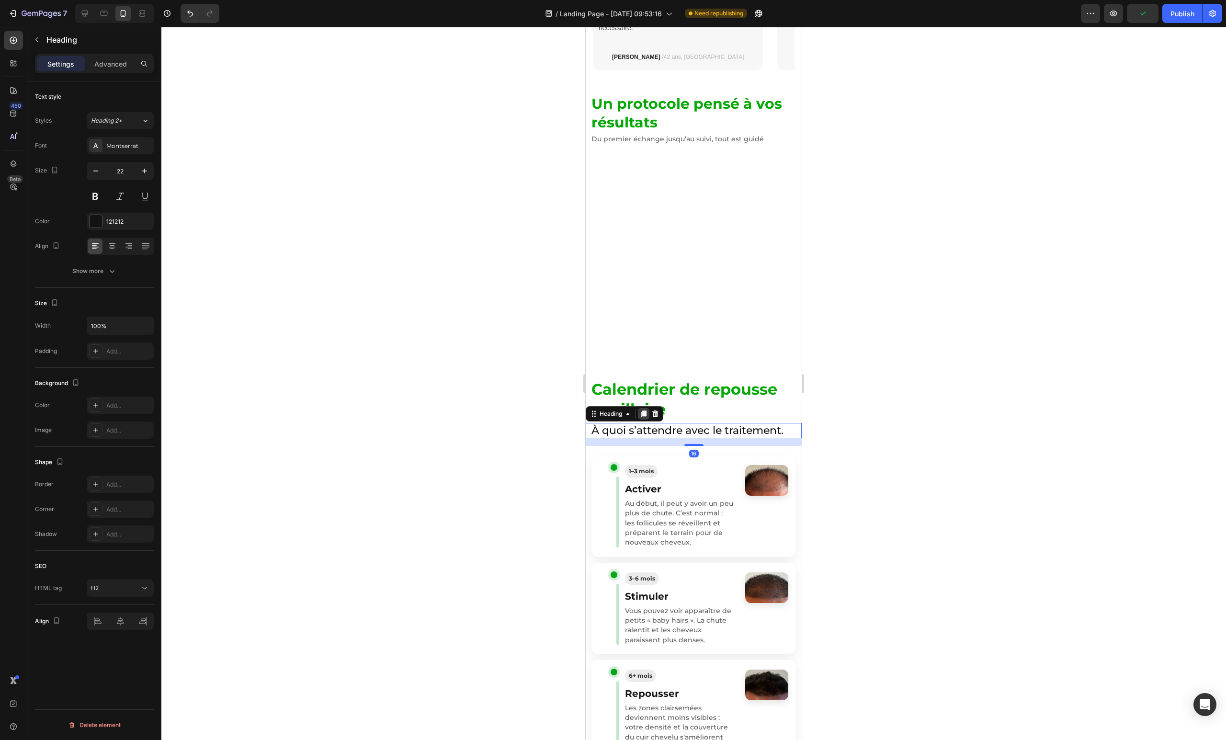
click at [642, 410] on icon at bounding box center [644, 414] width 8 height 8
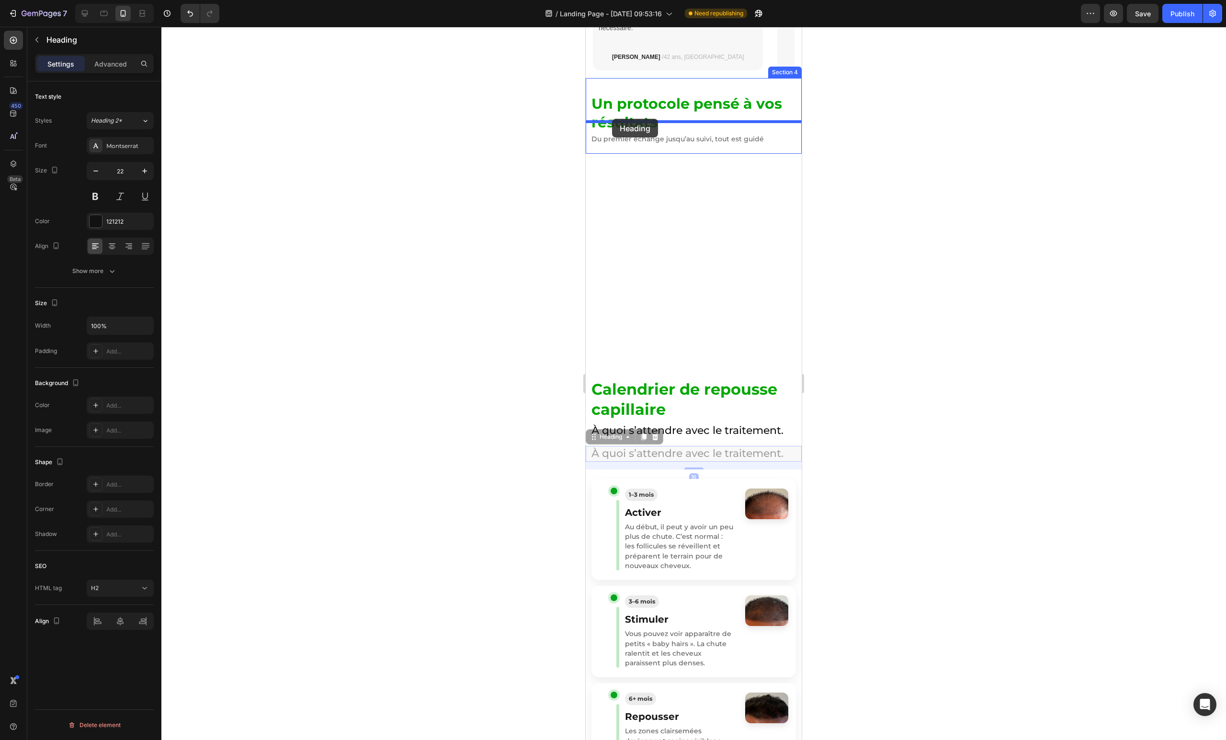
drag, startPoint x: 594, startPoint y: 414, endPoint x: 612, endPoint y: 119, distance: 296.0
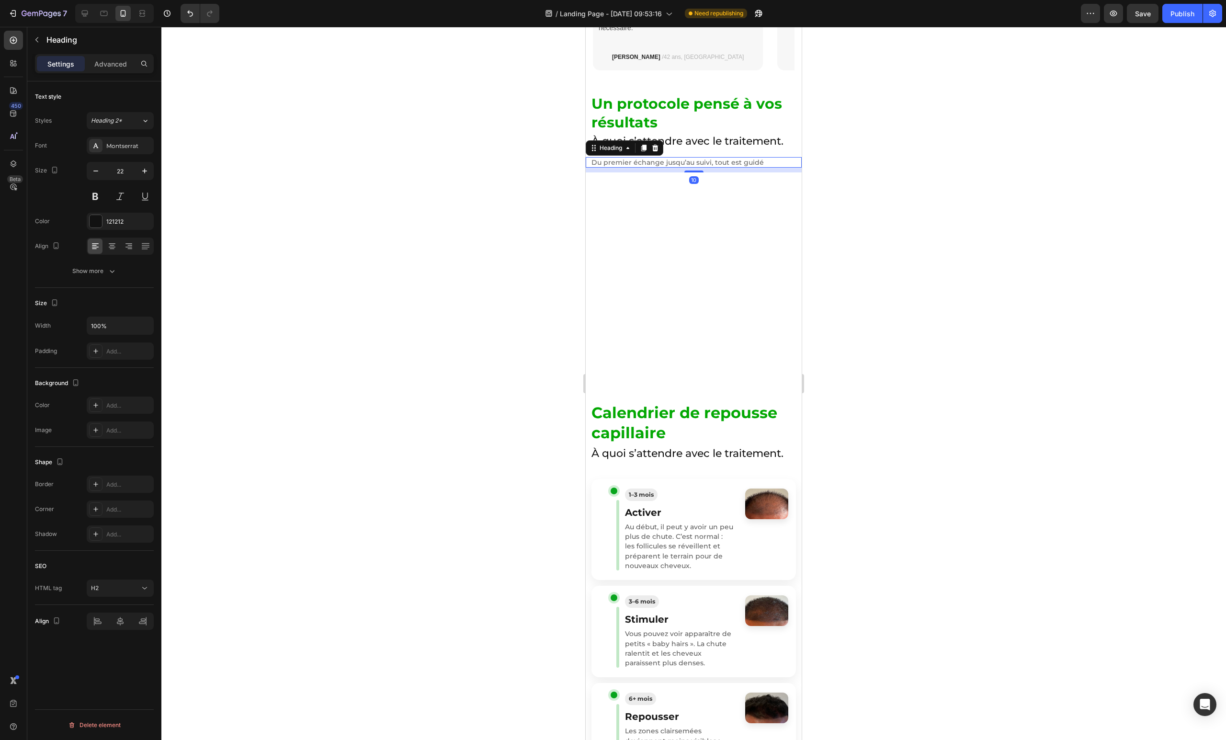
click at [608, 158] on p "Du premier échange jusqu’au suivi, tout est guidé" at bounding box center [693, 162] width 204 height 9
click at [658, 144] on icon at bounding box center [655, 148] width 8 height 8
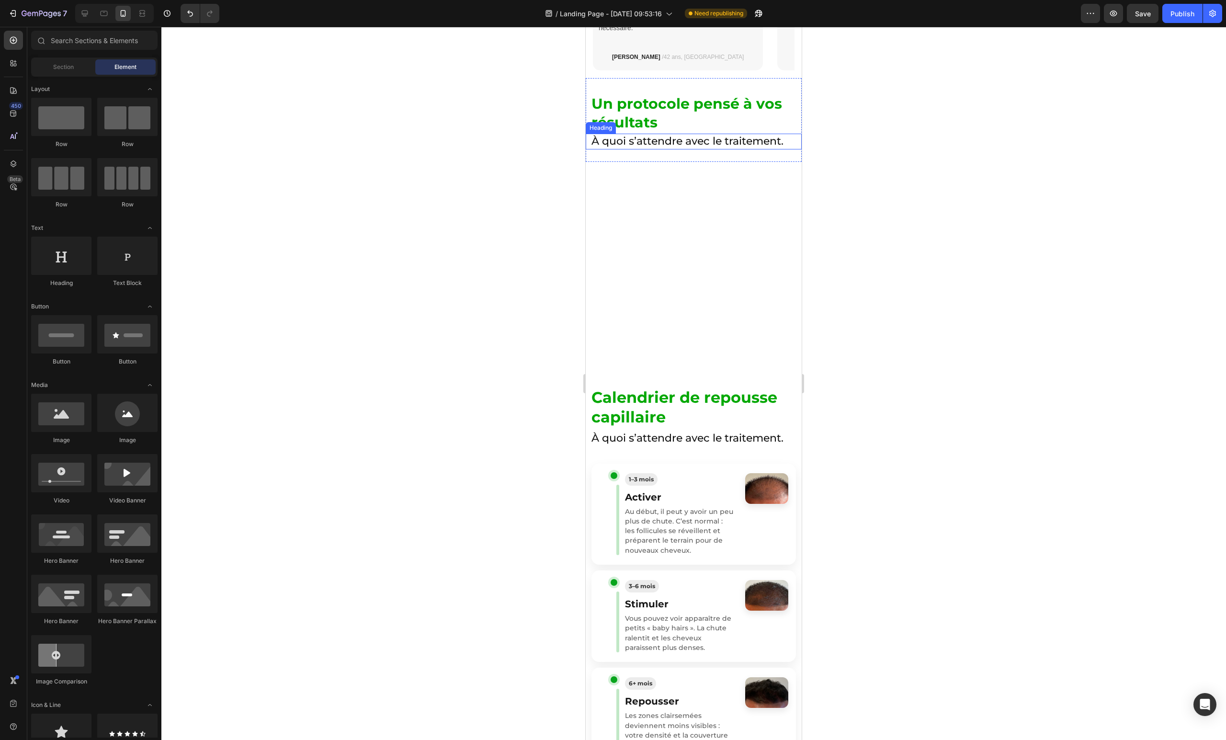
click at [647, 134] on h2 "À quoi s’attendre avec le traitement." at bounding box center [693, 142] width 206 height 16
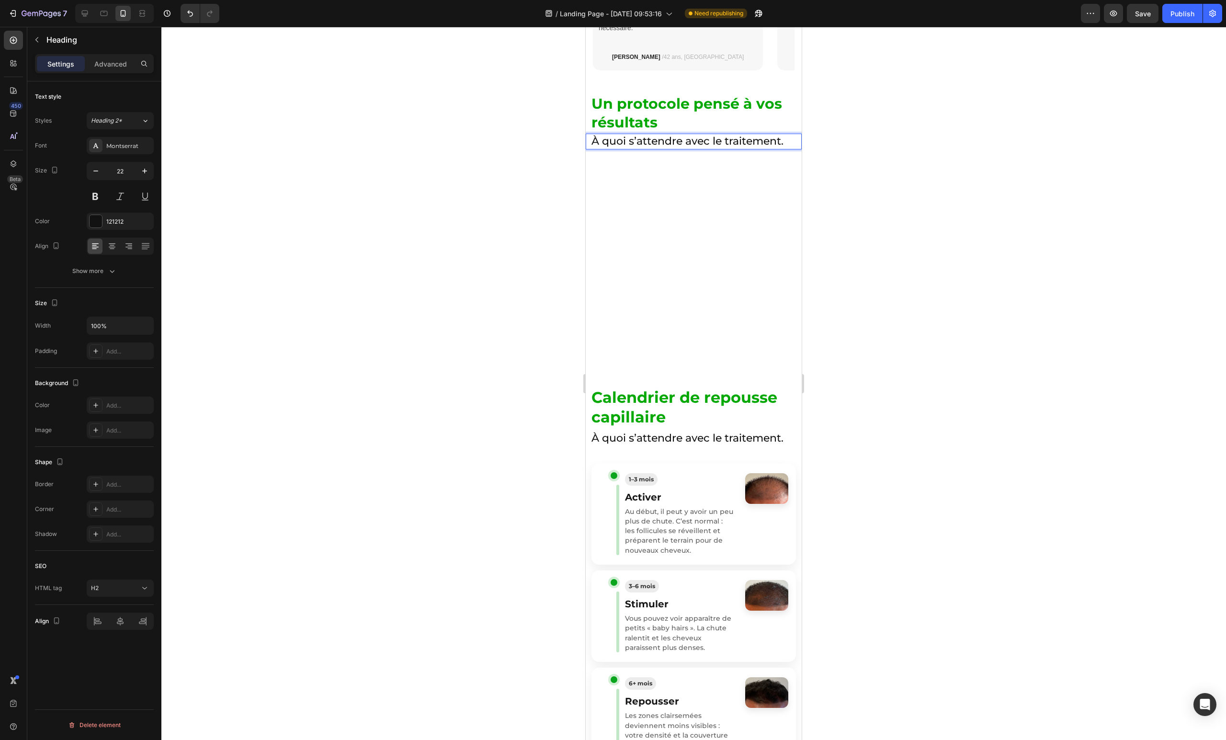
click at [647, 134] on h2 "À quoi s’attendre avec le traitement." at bounding box center [693, 142] width 206 height 16
click at [647, 135] on p "À quoi s’attendre avec le traitement." at bounding box center [693, 142] width 204 height 14
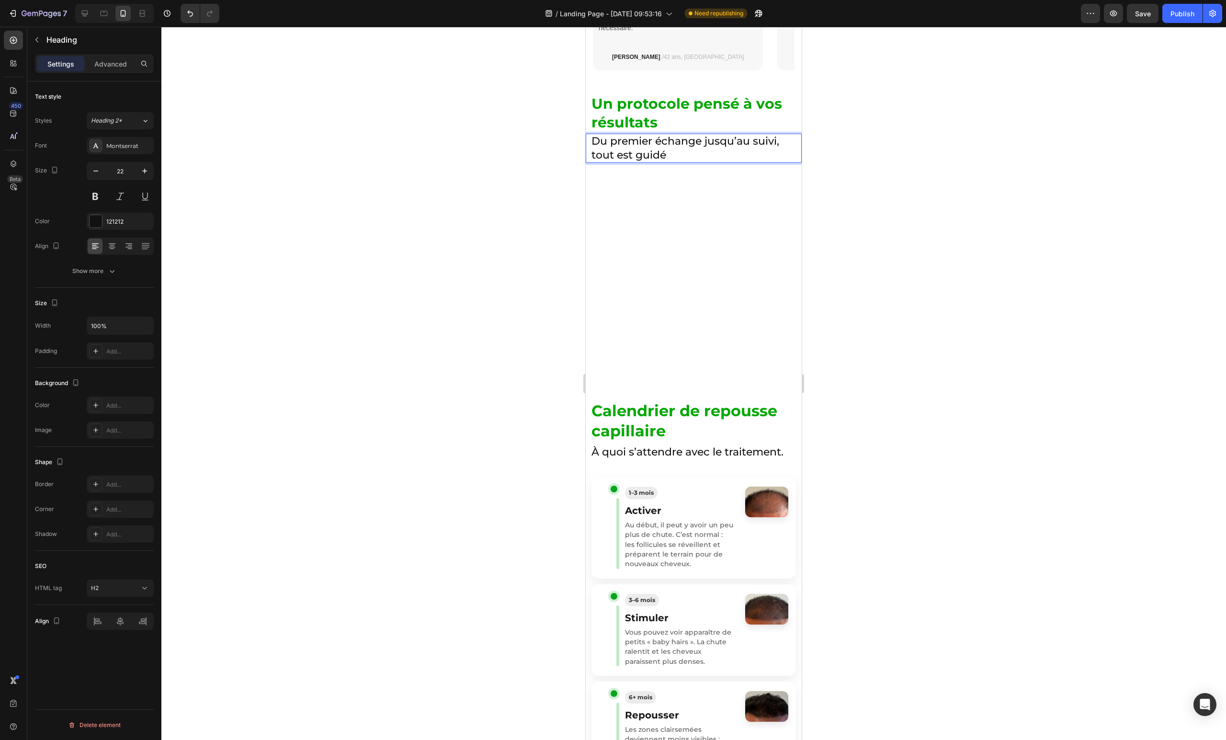
click at [865, 181] on div at bounding box center [693, 383] width 1064 height 713
click at [697, 139] on p "Du premier échange jusqu’au suivi, tout est guidé" at bounding box center [693, 148] width 204 height 27
click at [96, 170] on icon "button" at bounding box center [96, 171] width 10 height 10
type input "20"
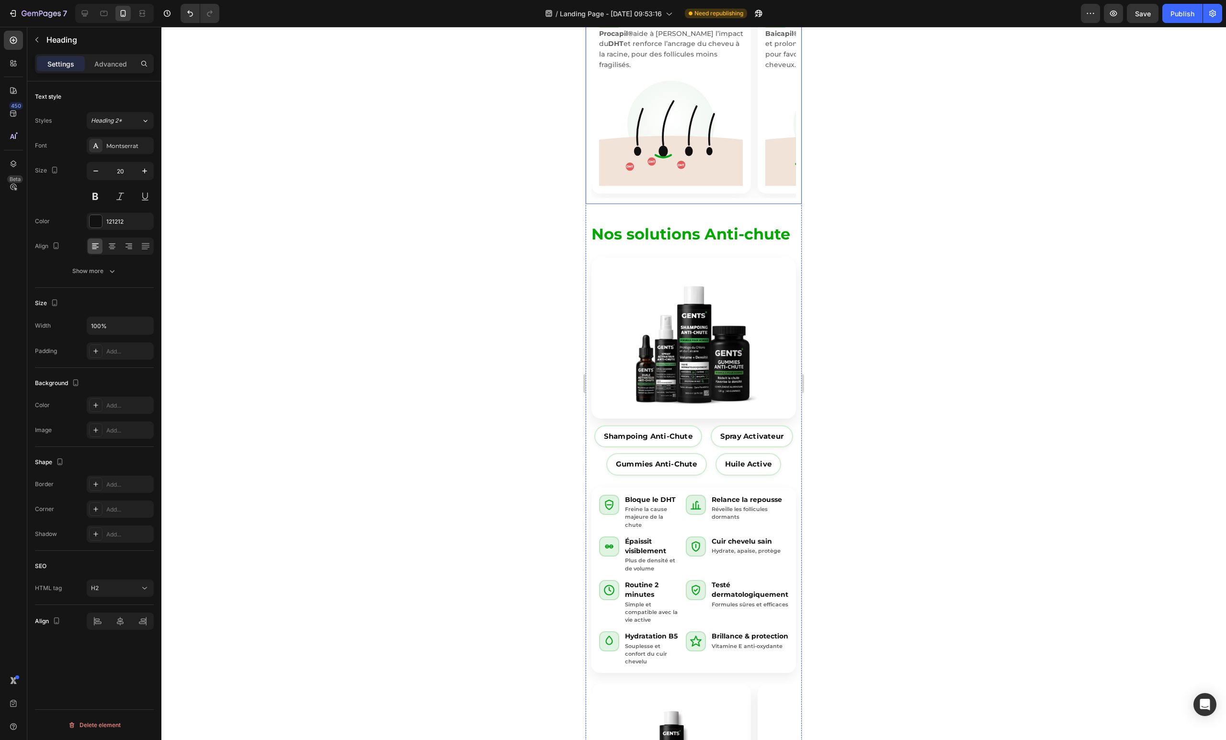
scroll to position [1797, 0]
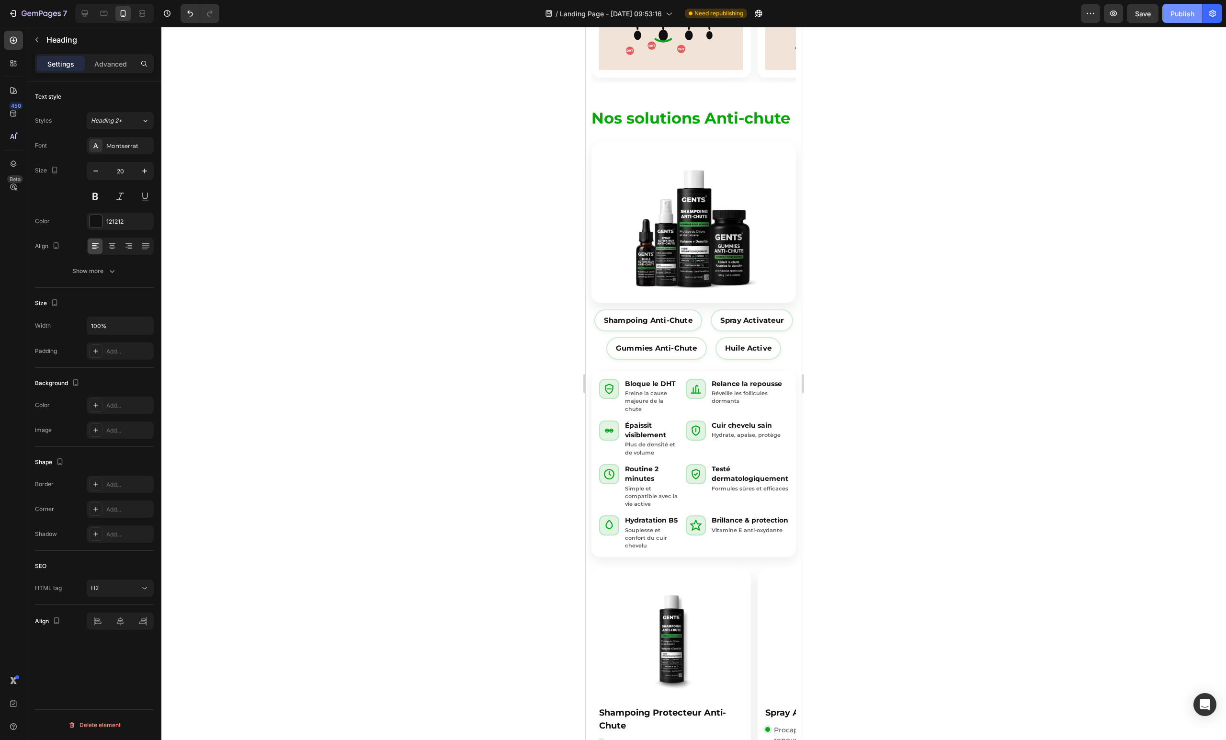
click at [1184, 16] on div "Publish" at bounding box center [1182, 14] width 24 height 10
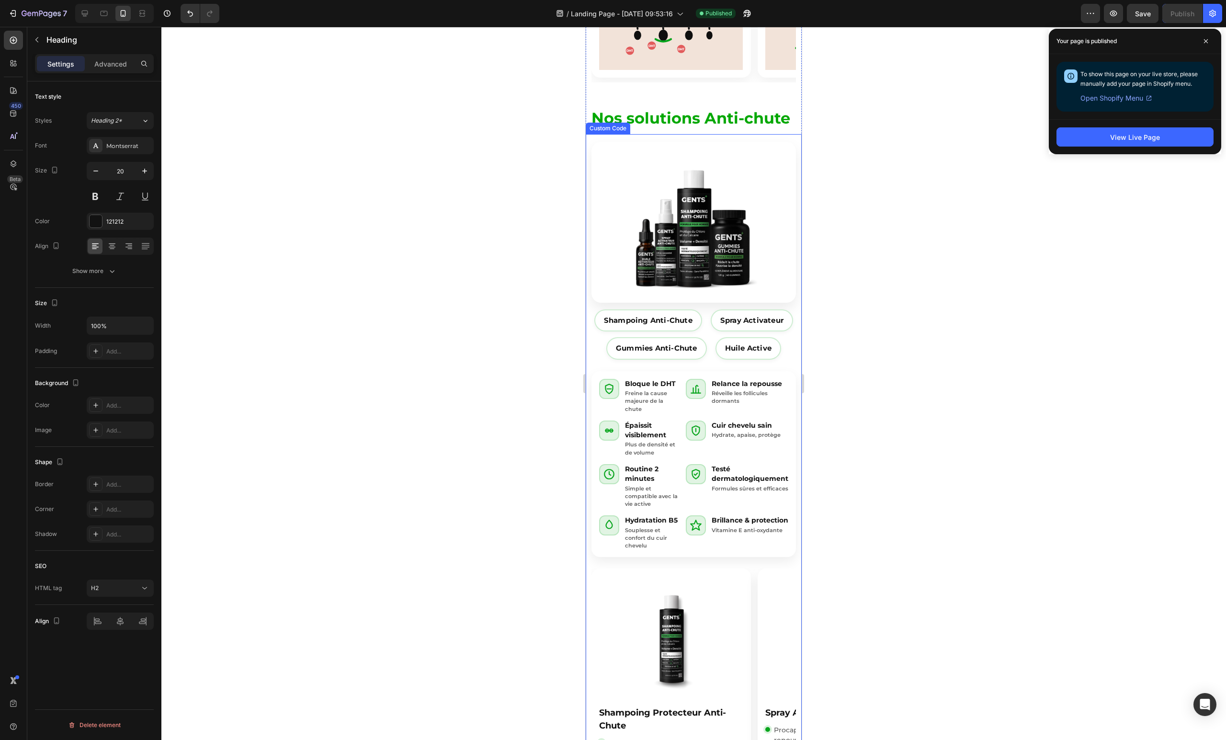
click at [662, 430] on div "Épaissit visiblement Plus de densité et de volume" at bounding box center [651, 438] width 53 height 36
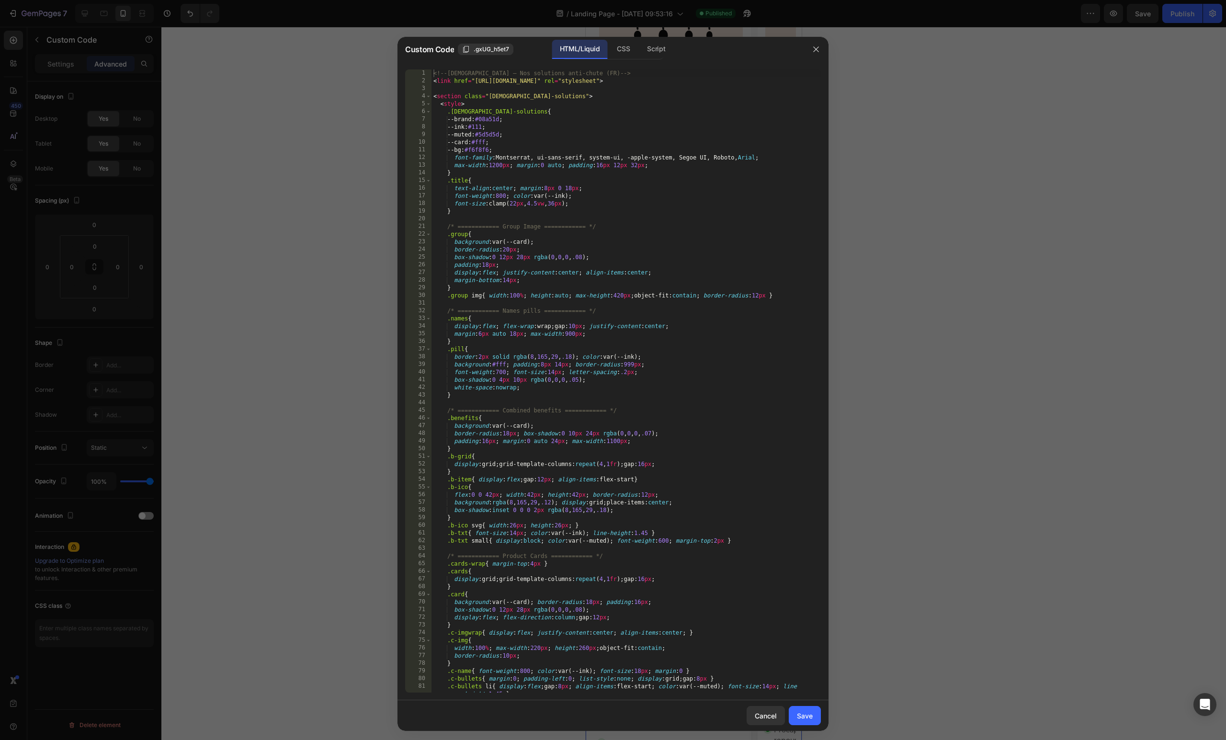
click at [662, 430] on div "<!-- GENTS — Nos solutions anti-chute (FR) --> < link href = "https://fonts.goo…" at bounding box center [625, 388] width 389 height 638
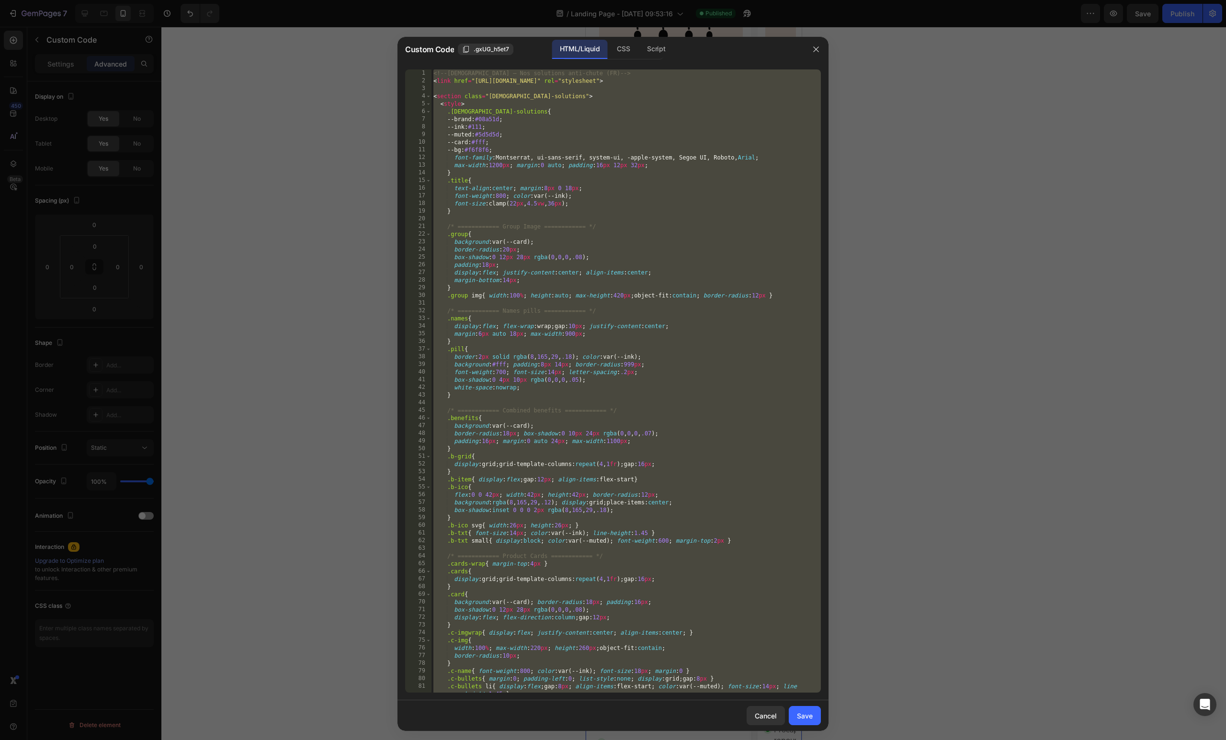
type textarea "</div> </section>"
click at [860, 184] on div at bounding box center [613, 370] width 1226 height 740
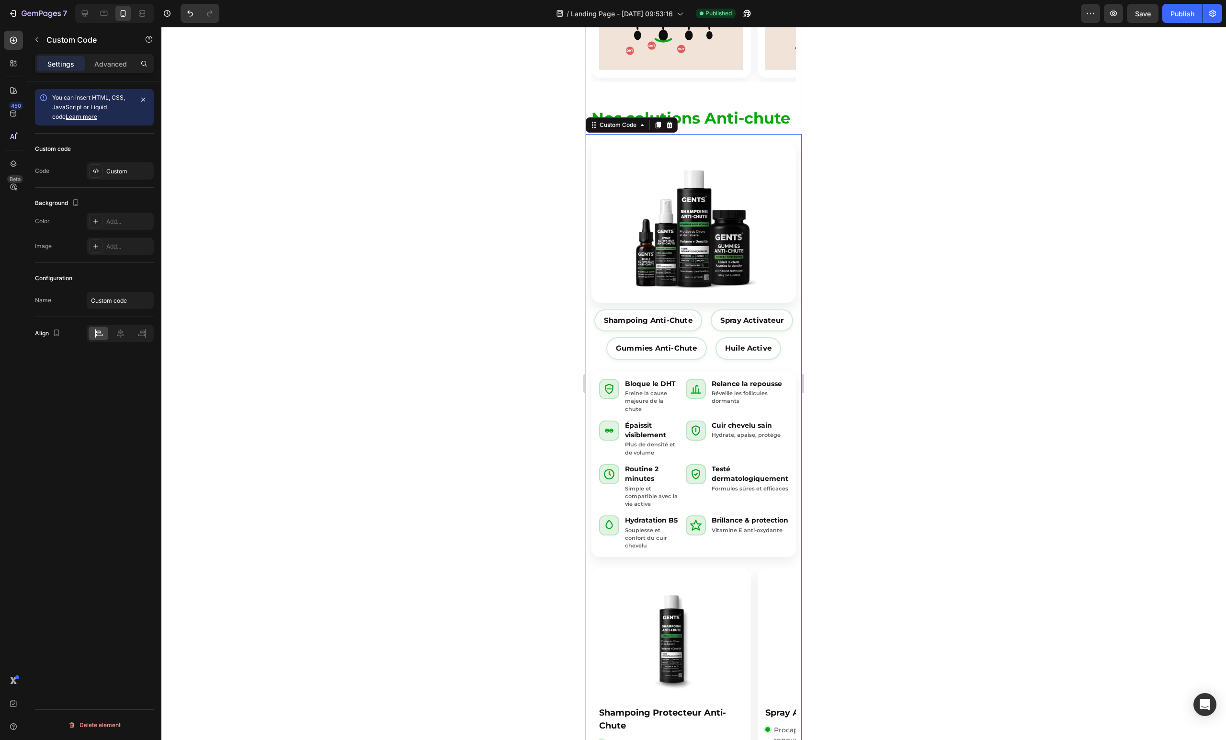
click at [728, 397] on small "Réveille les follicules dormants" at bounding box center [750, 396] width 77 height 15
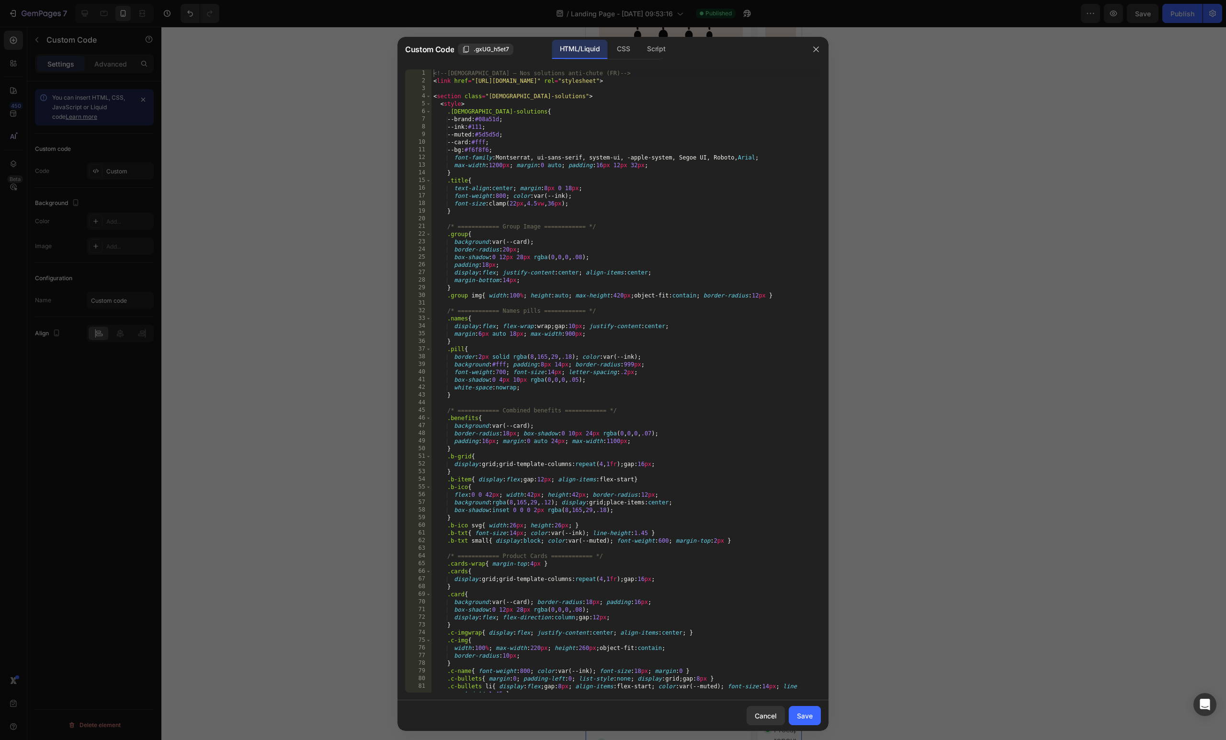
click at [643, 397] on div "<!-- GENTS — Nos solutions anti-chute (FR) --> < link href = "https://fonts.goo…" at bounding box center [625, 388] width 389 height 638
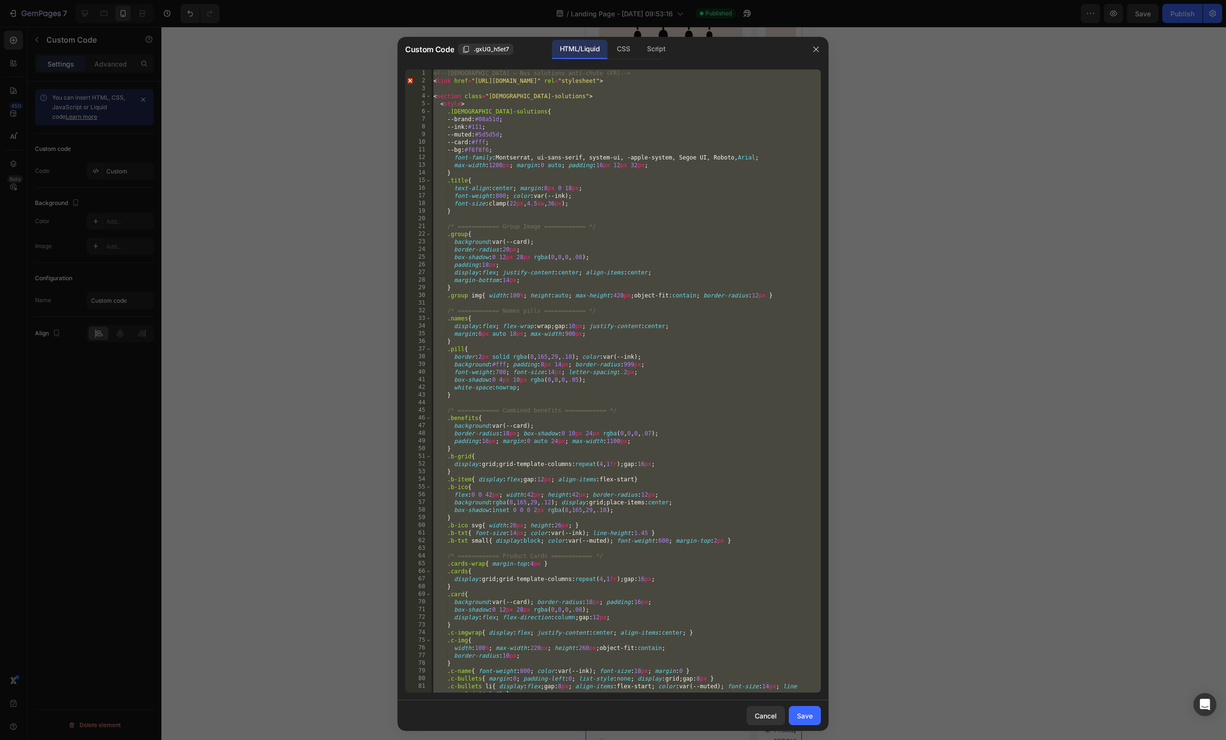
paste textarea
type textarea "</section>"
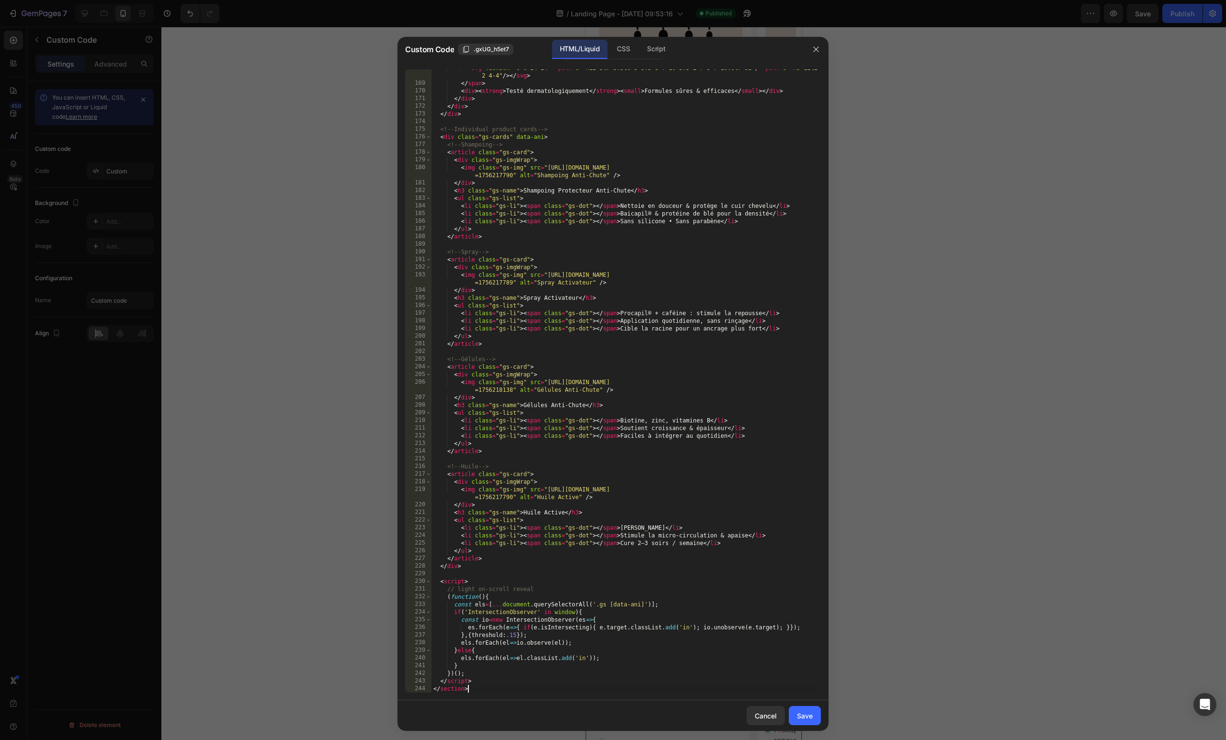
scroll to position [1338, 0]
click at [797, 715] on div "Save" at bounding box center [805, 716] width 16 height 10
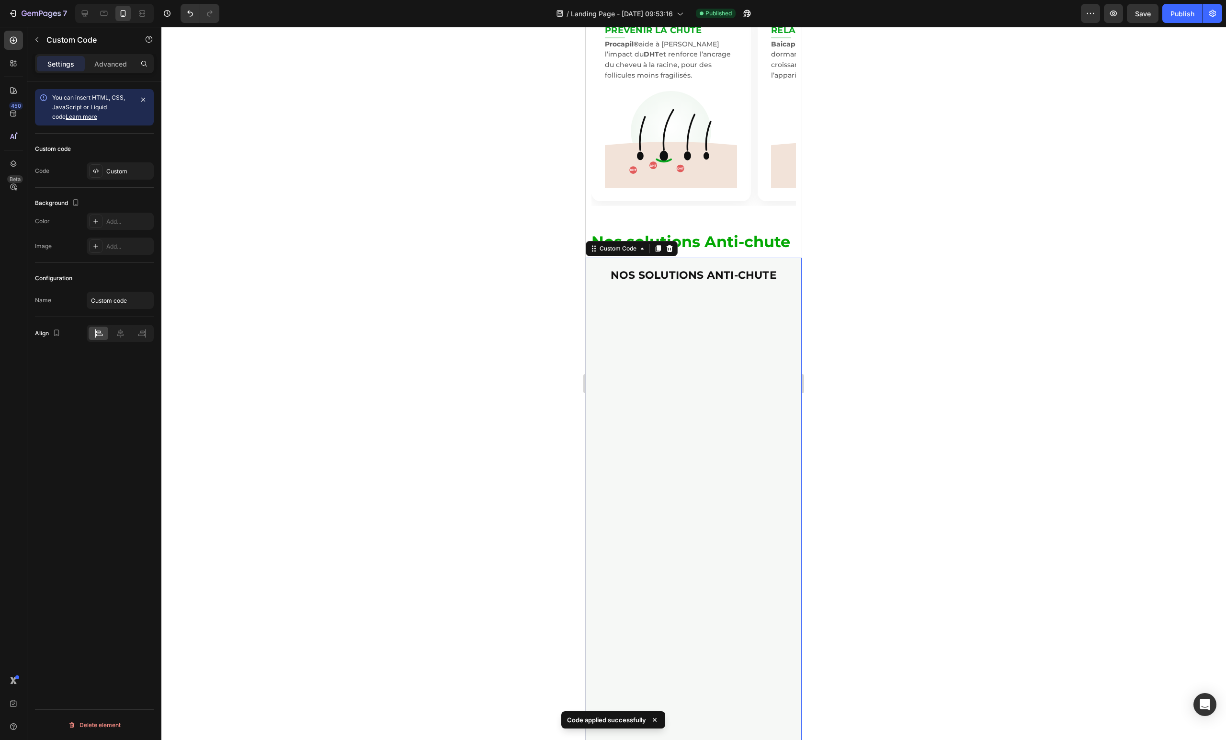
scroll to position [1842, 0]
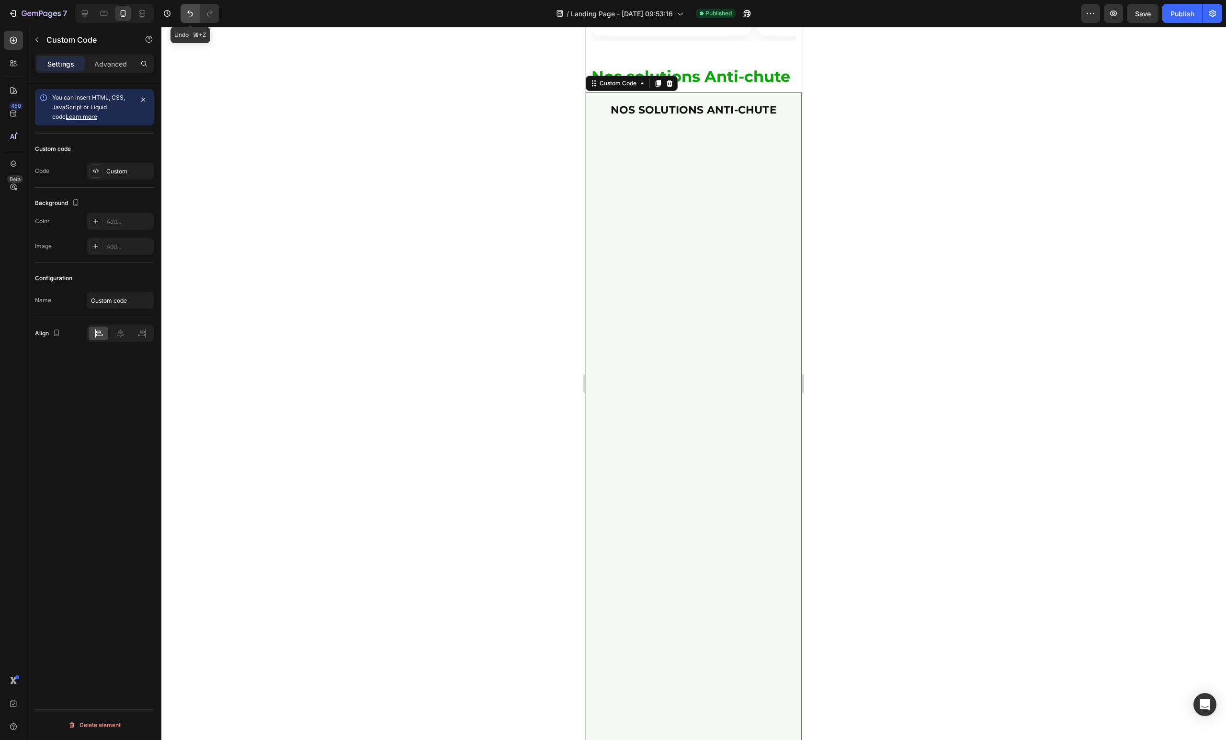
click at [192, 19] on button "Undo/Redo" at bounding box center [190, 13] width 19 height 19
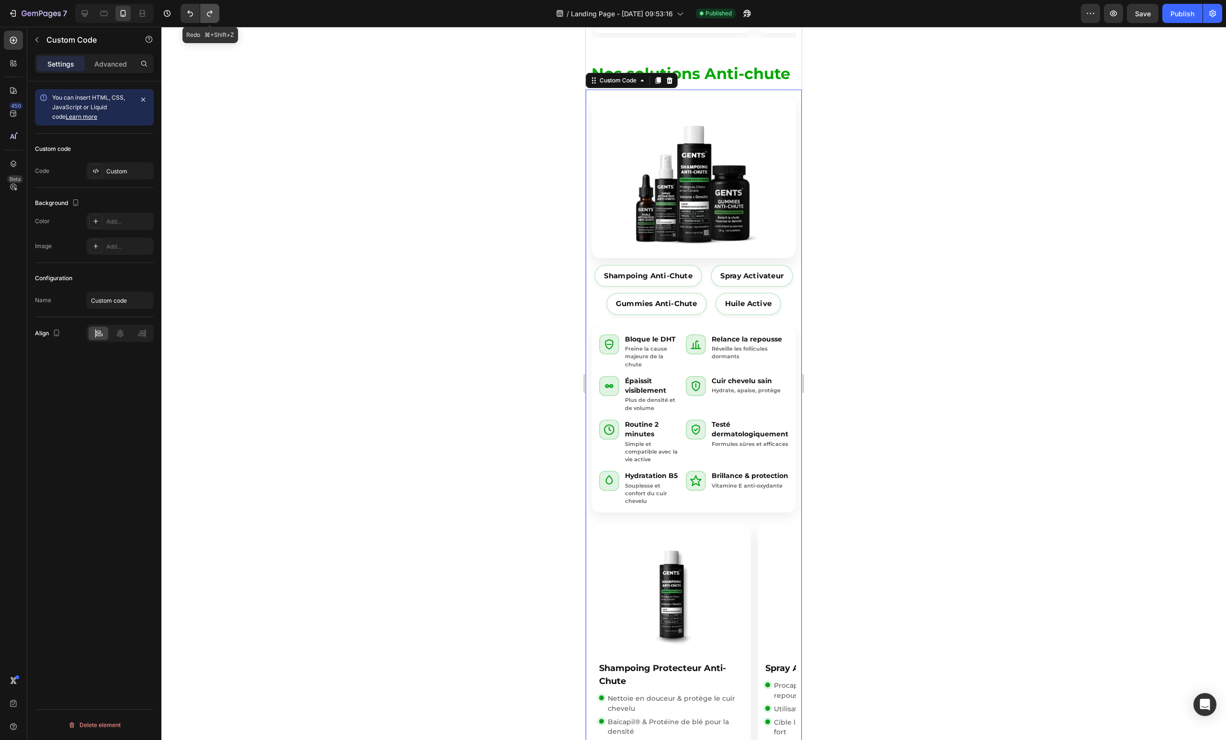
click at [215, 12] on button "Undo/Redo" at bounding box center [209, 13] width 19 height 19
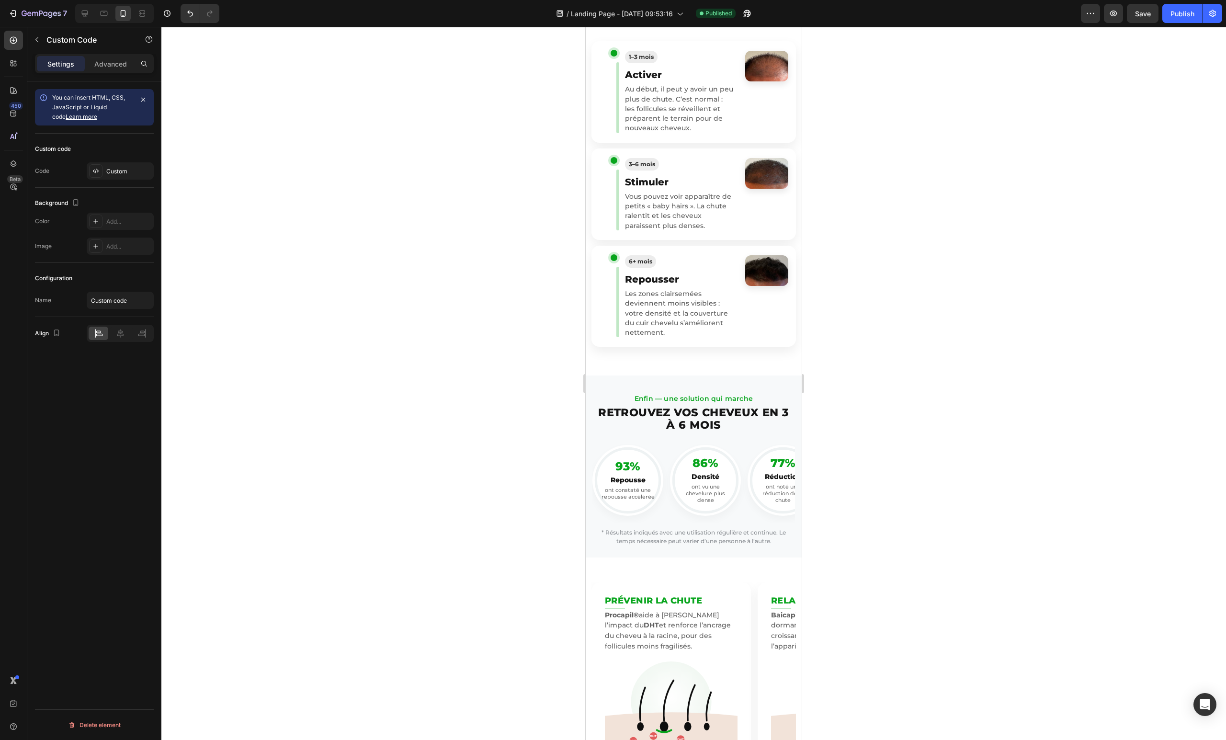
scroll to position [1140, 0]
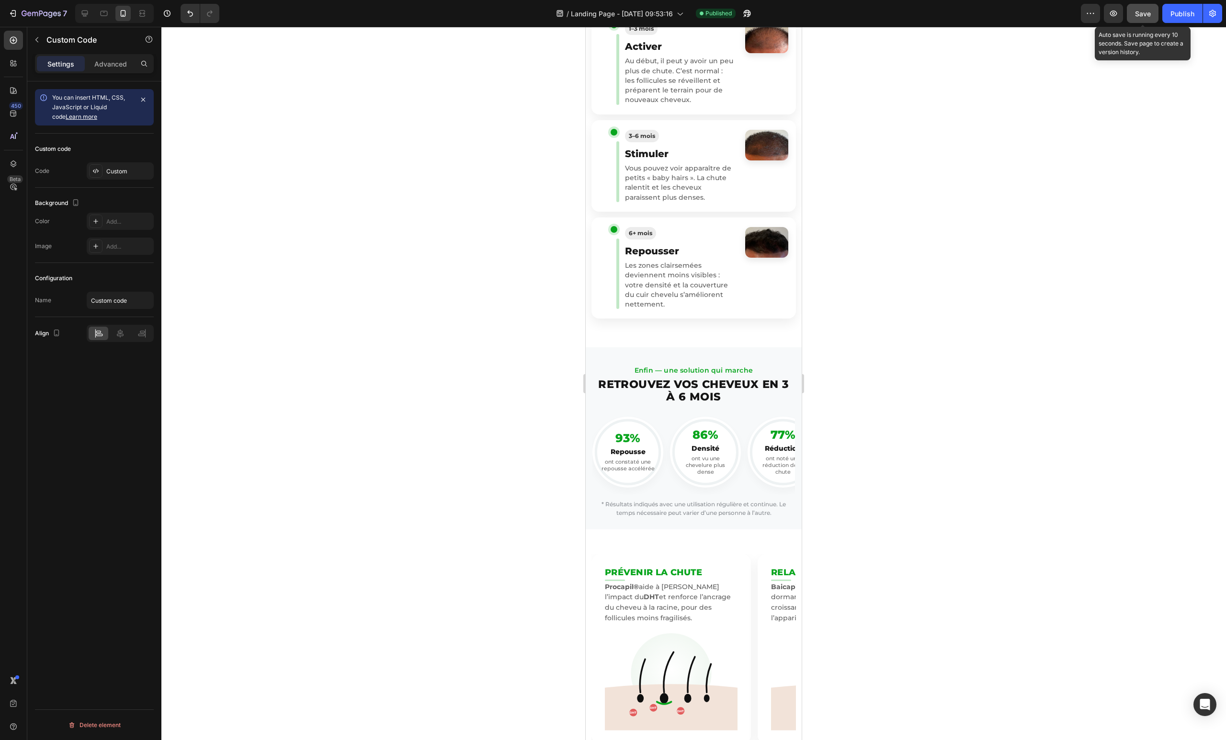
click at [1153, 15] on button "Save" at bounding box center [1143, 13] width 32 height 19
click at [1178, 12] on div "Publish" at bounding box center [1182, 14] width 24 height 10
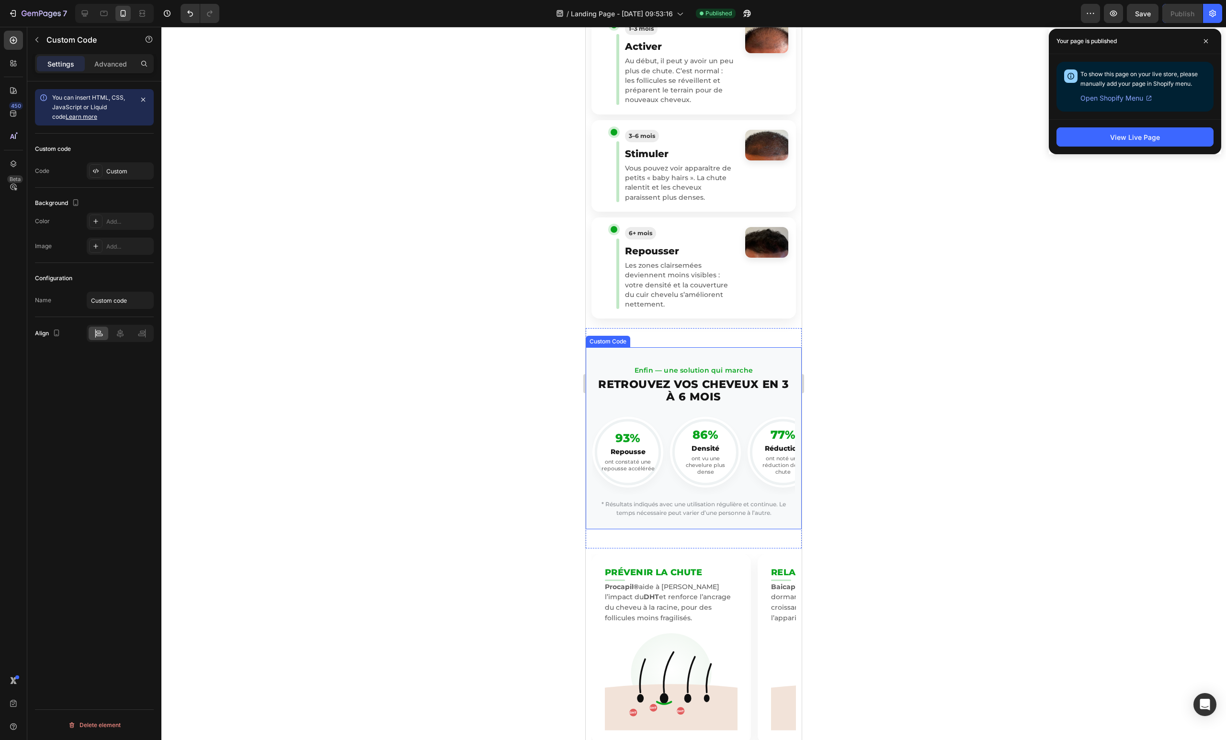
scroll to position [1622, 0]
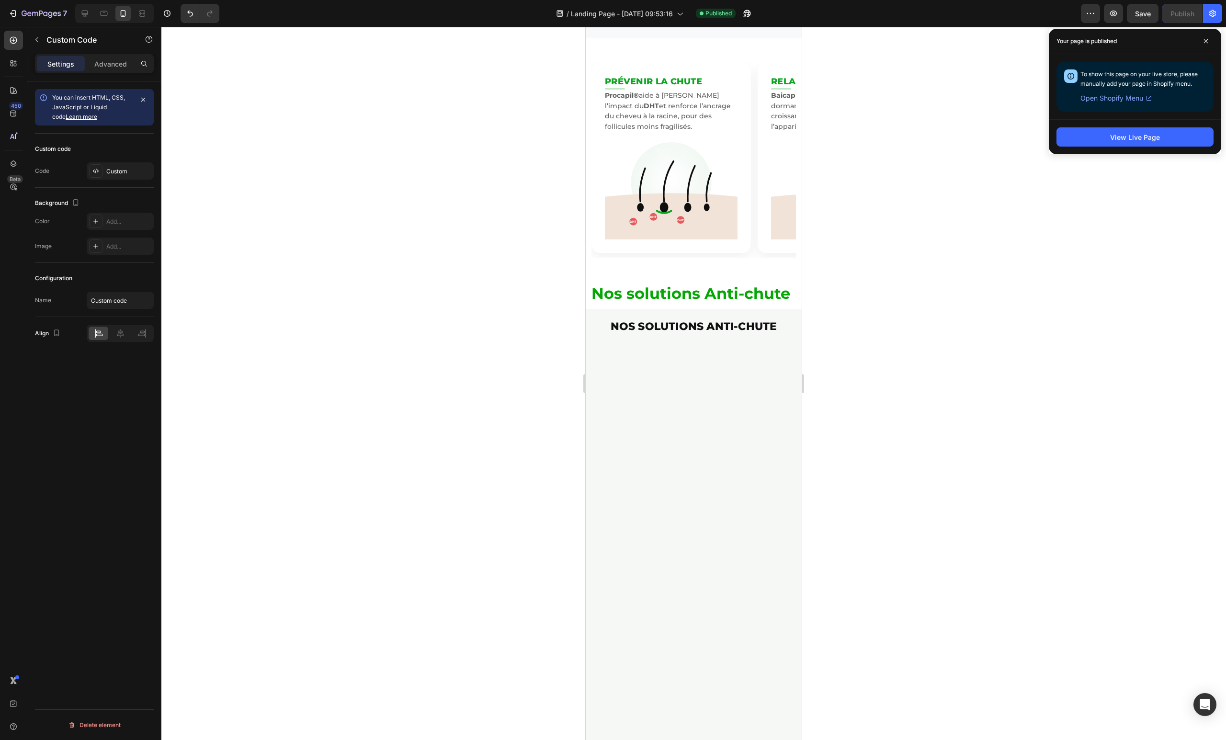
click at [727, 391] on img at bounding box center [693, 423] width 193 height 144
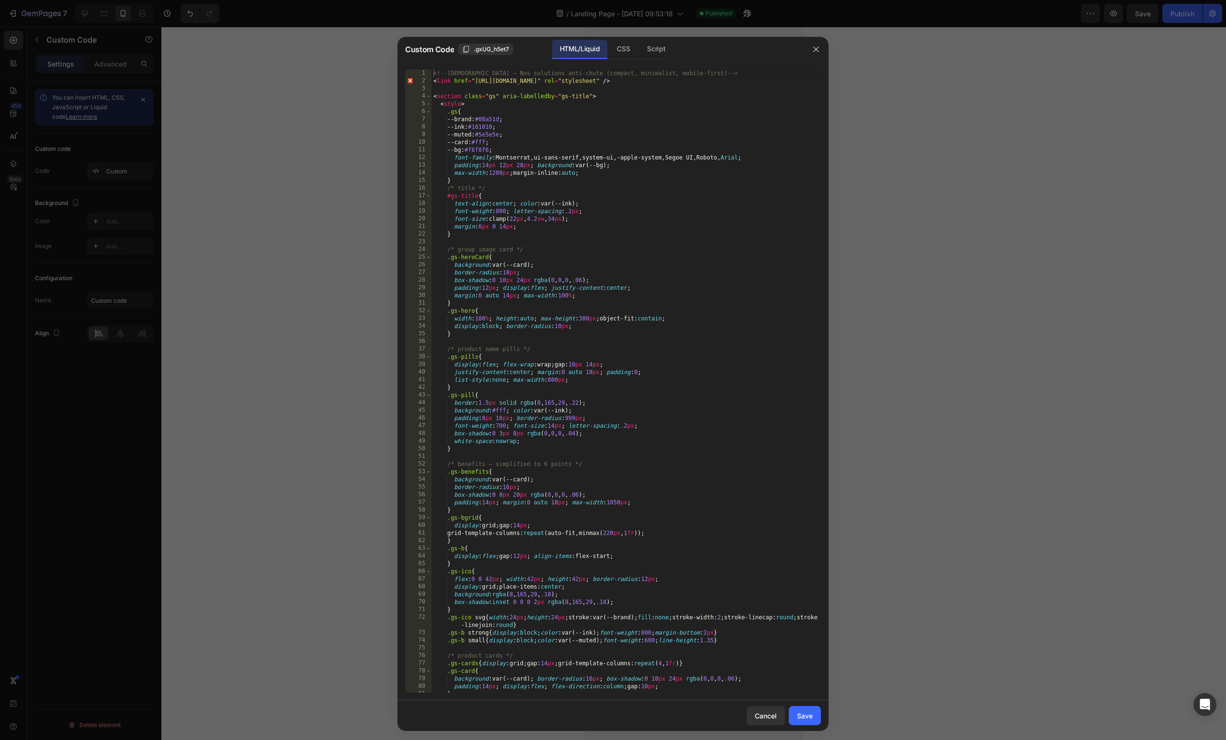
type textarea "display:flex; flex-wrap:wrap; gap:10px 14px;"
click at [645, 368] on div "<!-- GENTS — Nos solutions anti-chute (compact, minimalist, mobile-first) --> <…" at bounding box center [625, 388] width 389 height 638
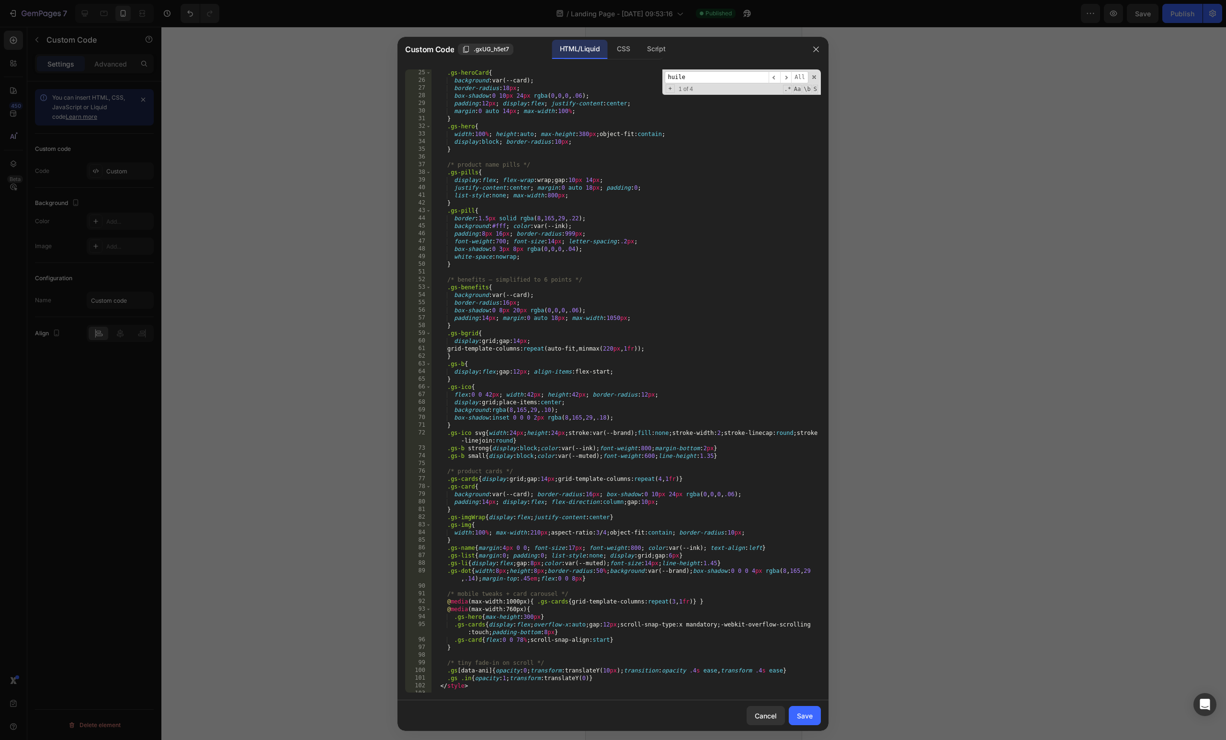
scroll to position [184, 0]
type input "huile"
click at [483, 232] on div ".gs-heroCard { background : var(--card) ; border-radius : 18 px ; box-shadow : …" at bounding box center [625, 388] width 389 height 638
drag, startPoint x: 501, startPoint y: 233, endPoint x: 497, endPoint y: 233, distance: 4.8
click at [497, 233] on div ".gs-heroCard { background : var(--card) ; border-radius : 18 px ; box-shadow : …" at bounding box center [625, 388] width 389 height 638
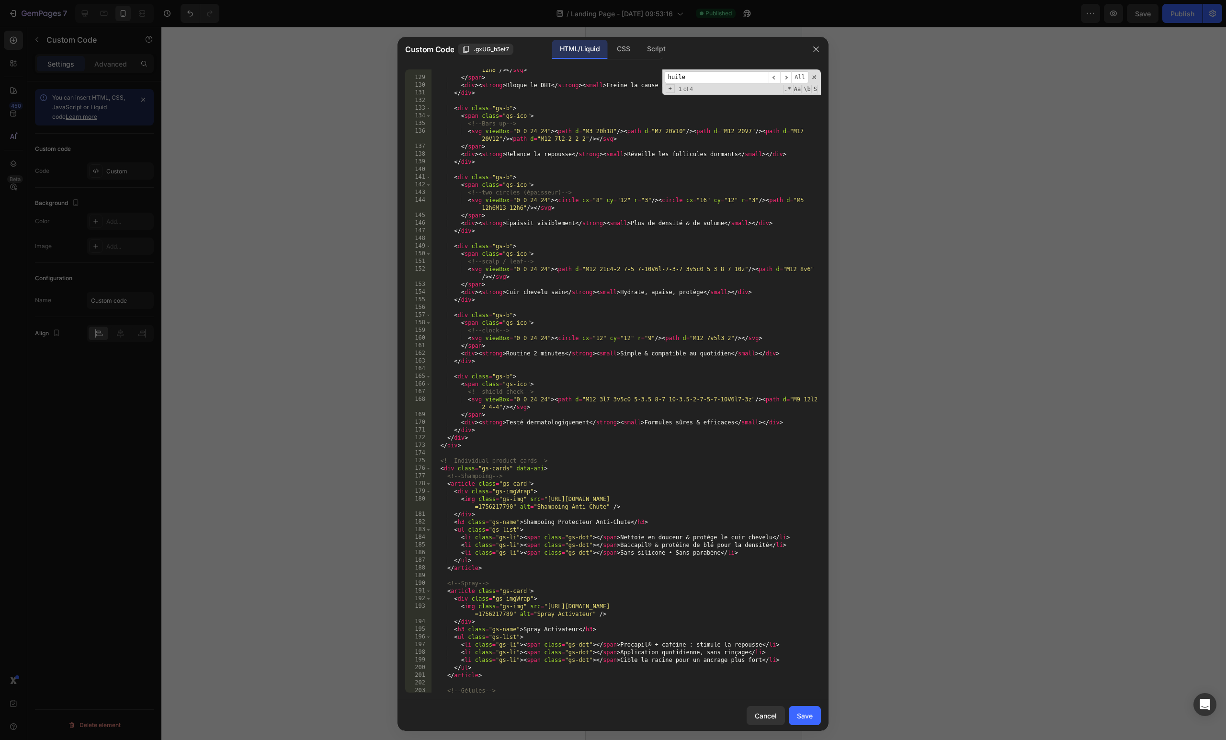
scroll to position [1007, 0]
click at [522, 522] on div "< svg viewBox = "0 0 24 24" > < path d = "M12 3l7 3v5c0 5-3.5 8-7 10-3.5-2-7-5-…" at bounding box center [625, 381] width 389 height 646
drag, startPoint x: 550, startPoint y: 522, endPoint x: 524, endPoint y: 522, distance: 25.9
click at [524, 522] on div "< svg viewBox = "0 0 24 24" > < path d = "M12 3l7 3v5c0 5-3.5 8-7 10-3.5-2-7-5-…" at bounding box center [625, 381] width 389 height 646
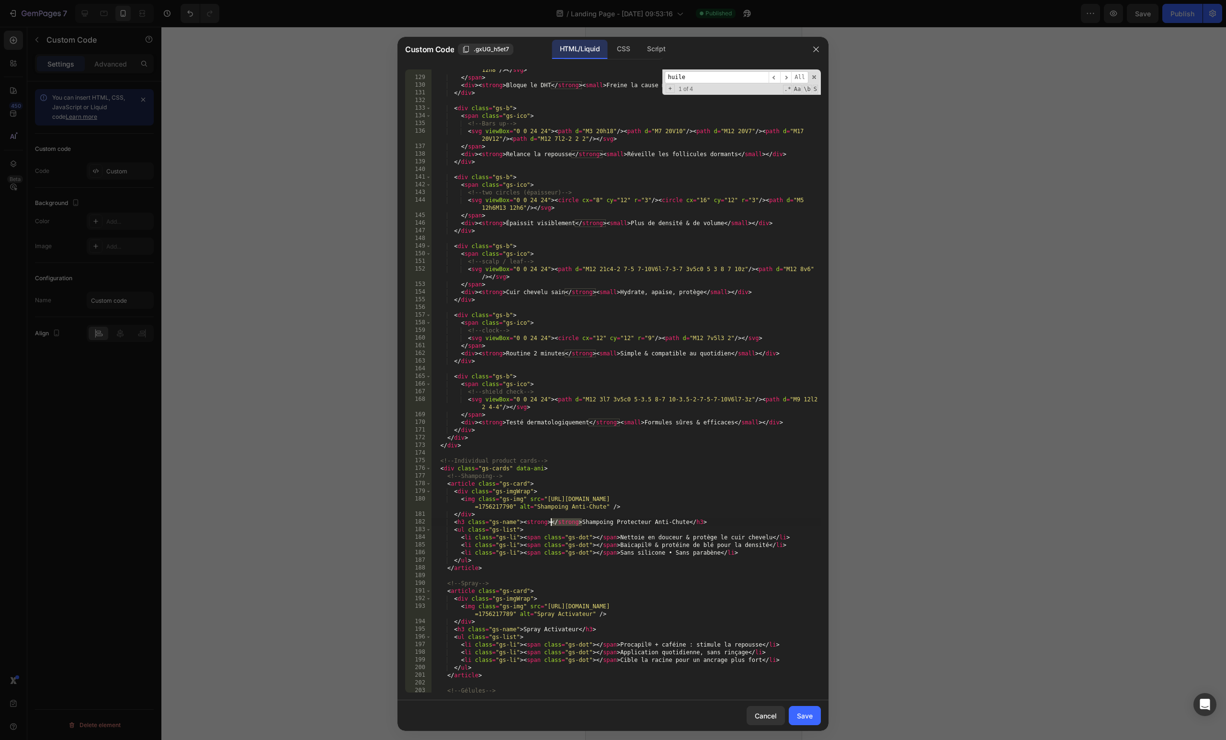
drag, startPoint x: 581, startPoint y: 523, endPoint x: 552, endPoint y: 523, distance: 29.7
click at [552, 523] on div "< svg viewBox = "0 0 24 24" > < path d = "M12 3l7 3v5c0 5-3.5 8-7 10-3.5-2-7-5-…" at bounding box center [625, 381] width 389 height 646
click at [658, 522] on div "< svg viewBox = "0 0 24 24" > < path d = "M12 3l7 3v5c0 5-3.5 8-7 10-3.5-2-7-5-…" at bounding box center [625, 381] width 389 height 646
paste textarea "strong><"
click at [662, 523] on div "< svg viewBox = "0 0 24 24" > < path d = "M12 3l7 3v5c0 5-3.5 8-7 10-3.5-2-7-5-…" at bounding box center [625, 381] width 389 height 646
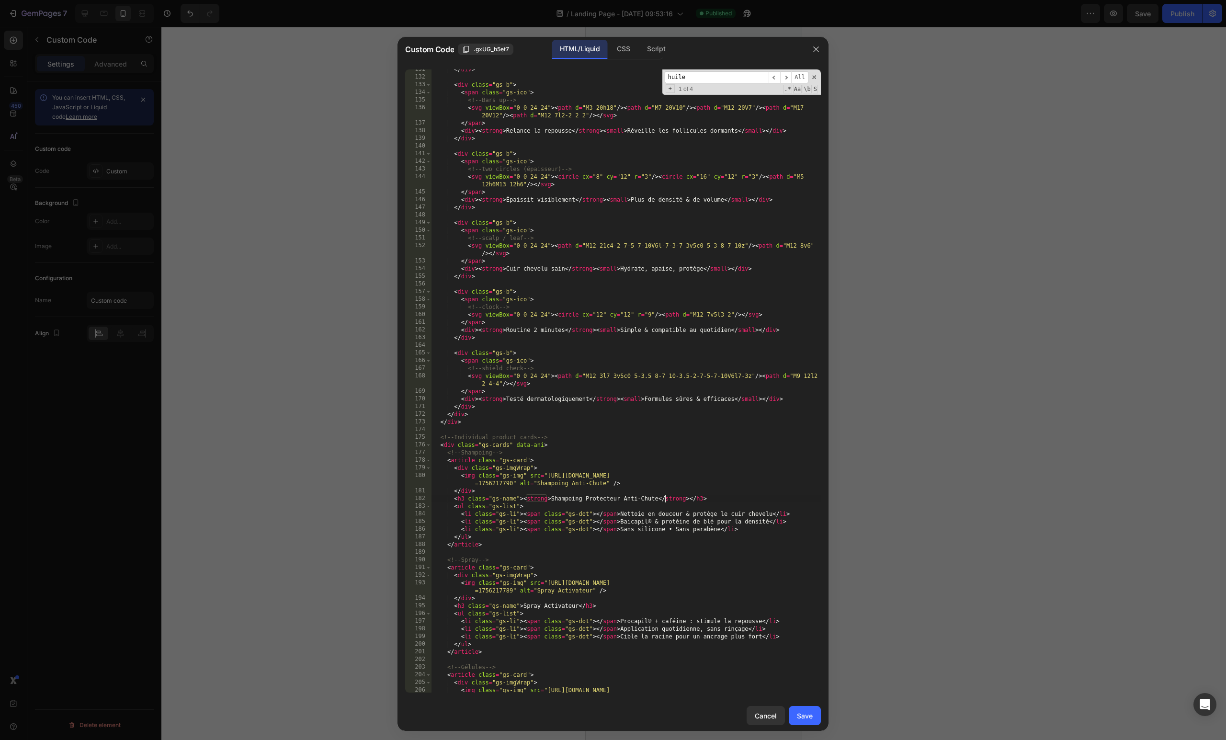
scroll to position [1063, 0]
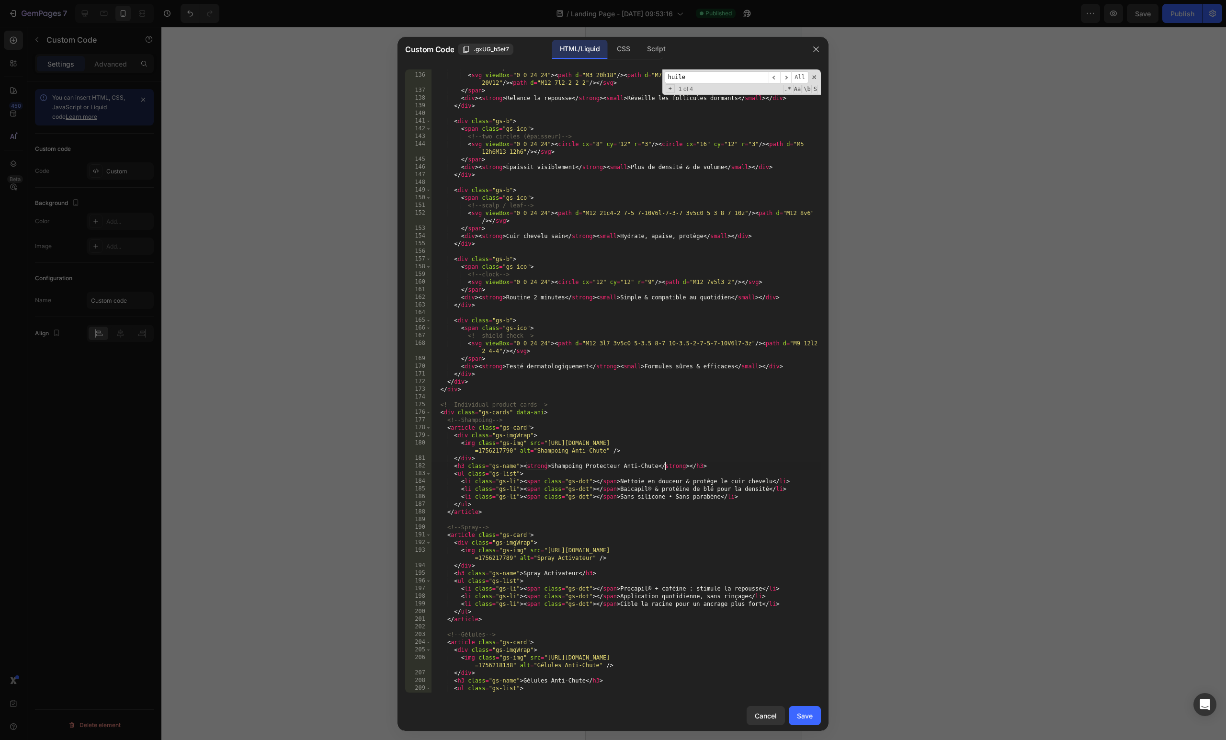
click at [522, 573] on div "<!-- Bars up --> < svg viewBox = "0 0 24 24" > < path d = "M3 20h18" /> < path …" at bounding box center [625, 383] width 389 height 638
paste textarea "<strong>"
click at [605, 575] on div "<!-- Bars up --> < svg viewBox = "0 0 24 24" > < path d = "M3 20h18" /> < path …" at bounding box center [625, 383] width 389 height 638
paste textarea "strong><"
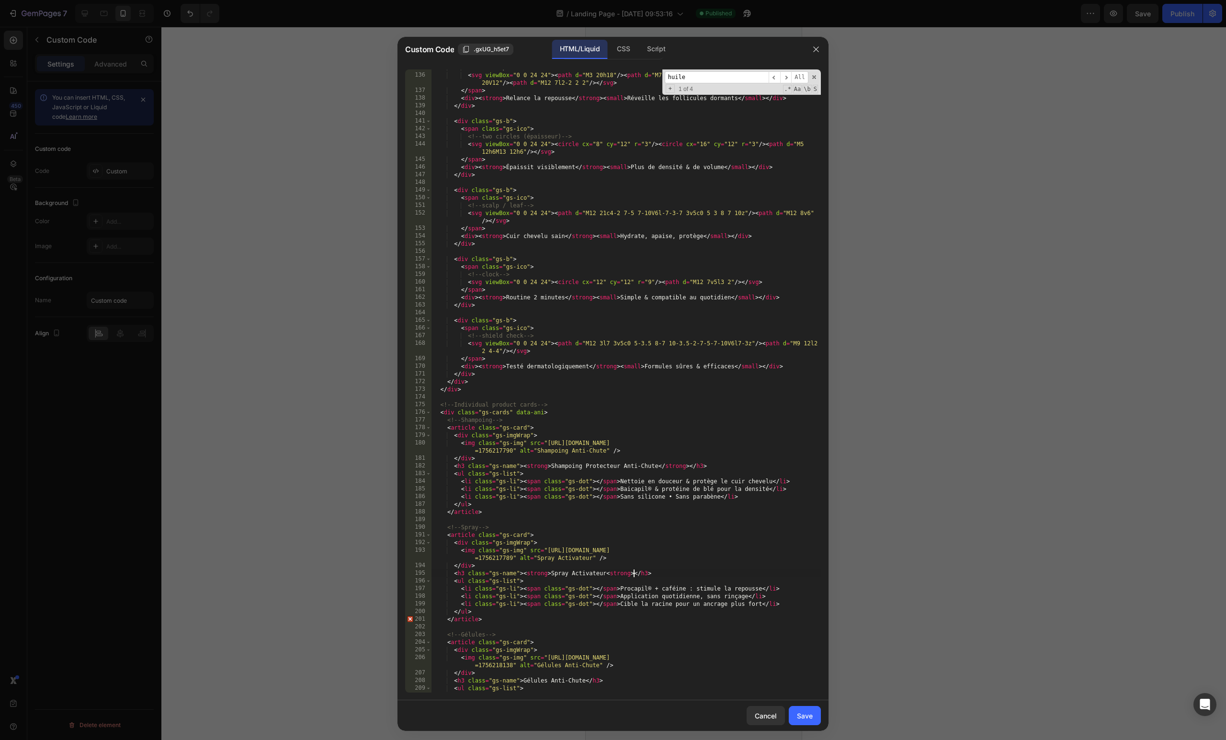
click at [610, 576] on div "<!-- Bars up --> < svg viewBox = "0 0 24 24" > < path d = "M3 20h18" /> < path …" at bounding box center [625, 383] width 389 height 638
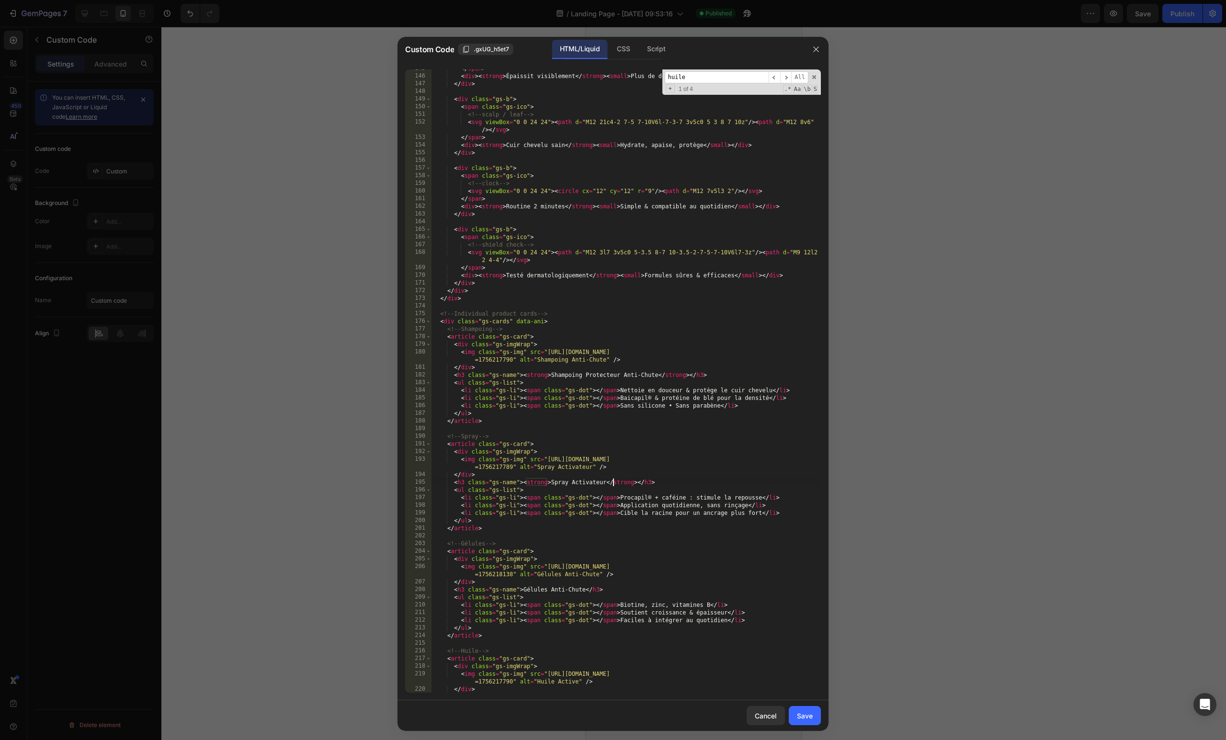
scroll to position [1154, 0]
click at [522, 590] on div "</ span > < div > < strong > Épaissit visiblement </ strong > < small > Plus de…" at bounding box center [625, 384] width 389 height 638
paste textarea "<strong>"
click at [611, 589] on div "</ span > < div > < strong > Épaissit visiblement </ strong > < small > Plus de…" at bounding box center [625, 384] width 389 height 638
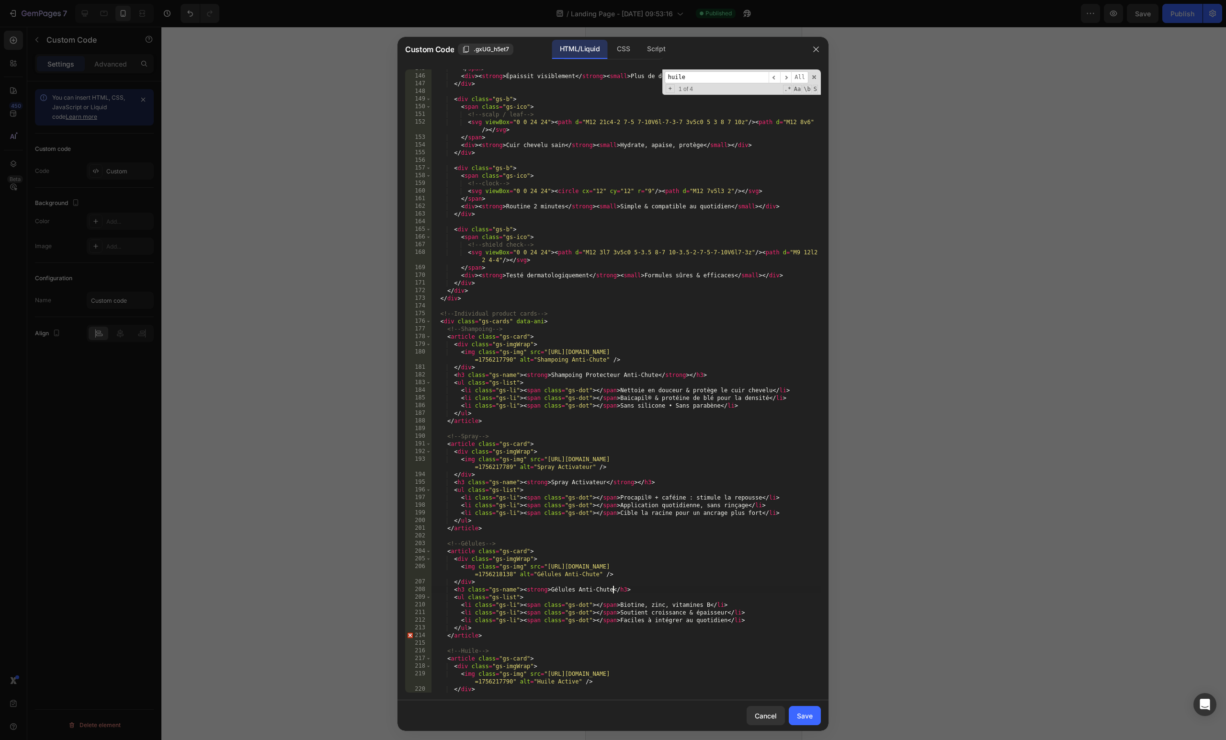
paste textarea "strong><"
click at [616, 590] on div "</ span > < div > < strong > Épaissit visiblement </ strong > < small > Plus de…" at bounding box center [625, 384] width 389 height 638
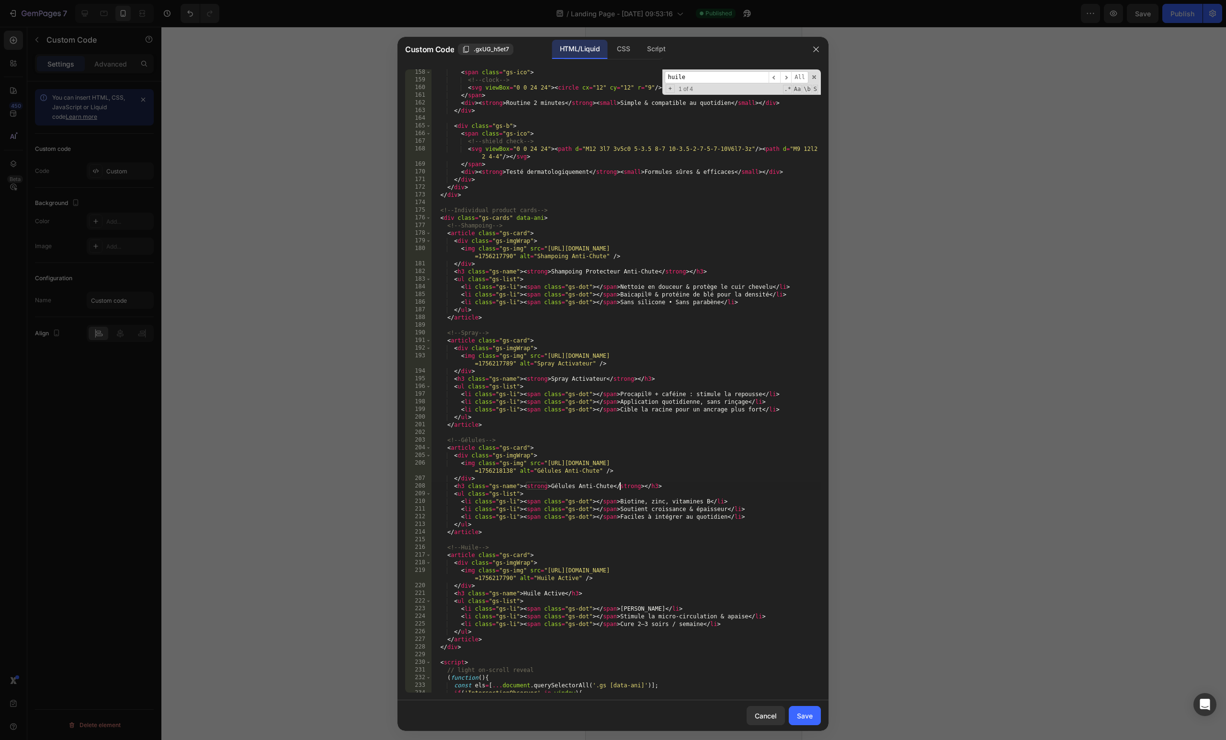
scroll to position [1332, 0]
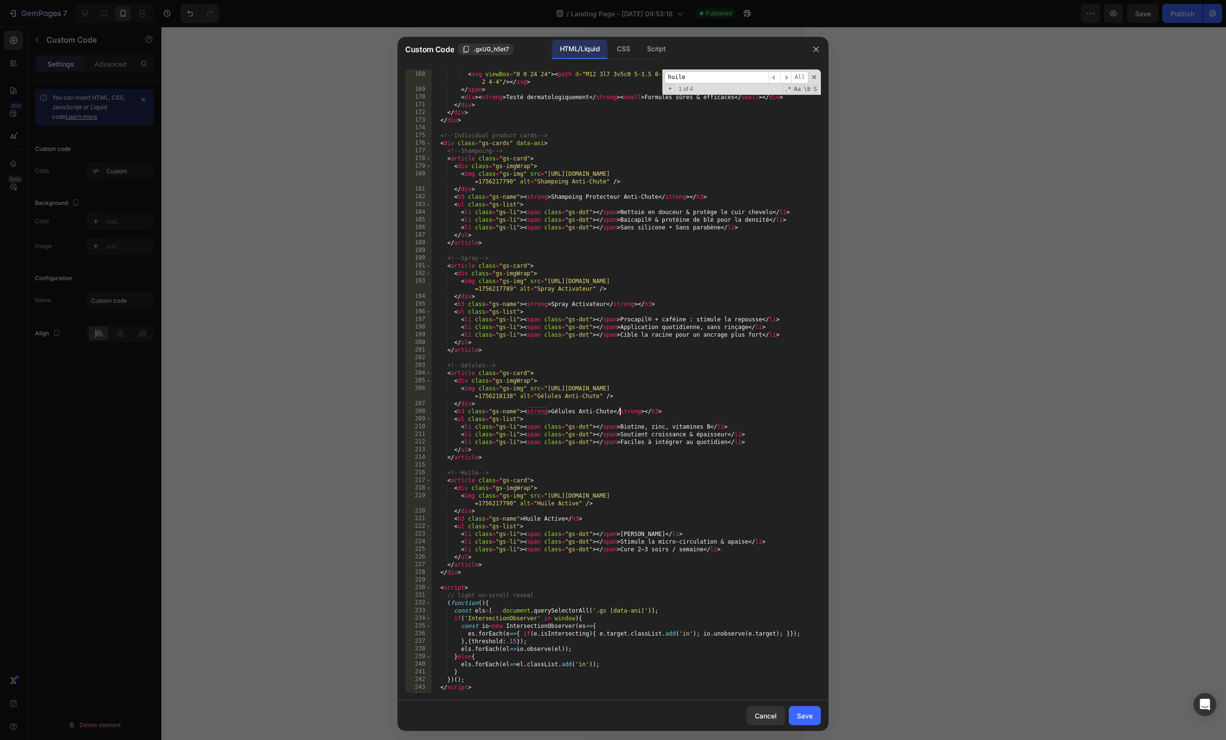
click at [521, 517] on div "<!-- shield check --> < svg viewBox = "0 0 24 24" > < path d = "M12 3l7 3v5c0 5…" at bounding box center [625, 382] width 389 height 638
paste textarea "<strong>"
click at [522, 519] on div "<!-- shield check --> < svg viewBox = "0 0 24 24" > < path d = "M12 3l7 3v5c0 5…" at bounding box center [625, 382] width 389 height 638
paste textarea "<strong>"
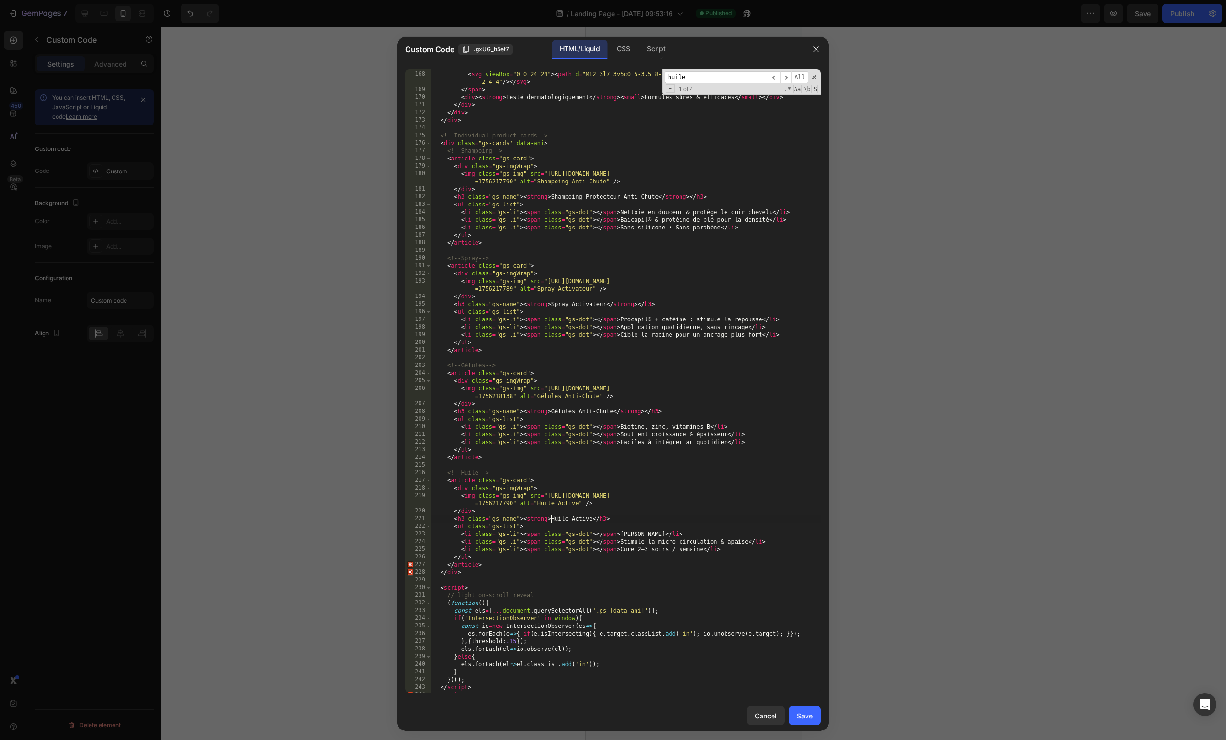
click at [592, 520] on div "<!-- shield check --> < svg viewBox = "0 0 24 24" > < path d = "M12 3l7 3v5c0 5…" at bounding box center [625, 382] width 389 height 638
paste textarea "strong><"
click at [595, 520] on div "<!-- shield check --> < svg viewBox = "0 0 24 24" > < path d = "M12 3l7 3v5c0 5…" at bounding box center [625, 382] width 389 height 638
type textarea "<h3 class="gs-name"><strong>Huile Active</strong></h3>"
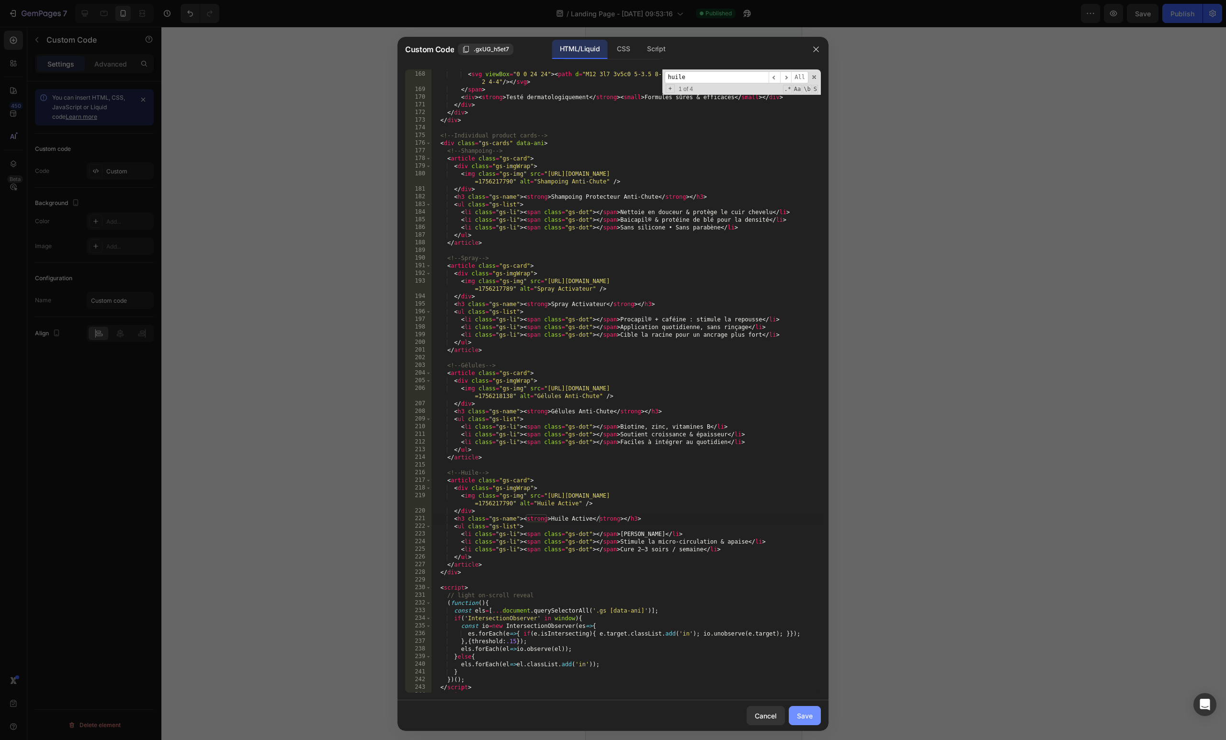
click at [808, 711] on div "Save" at bounding box center [805, 716] width 16 height 10
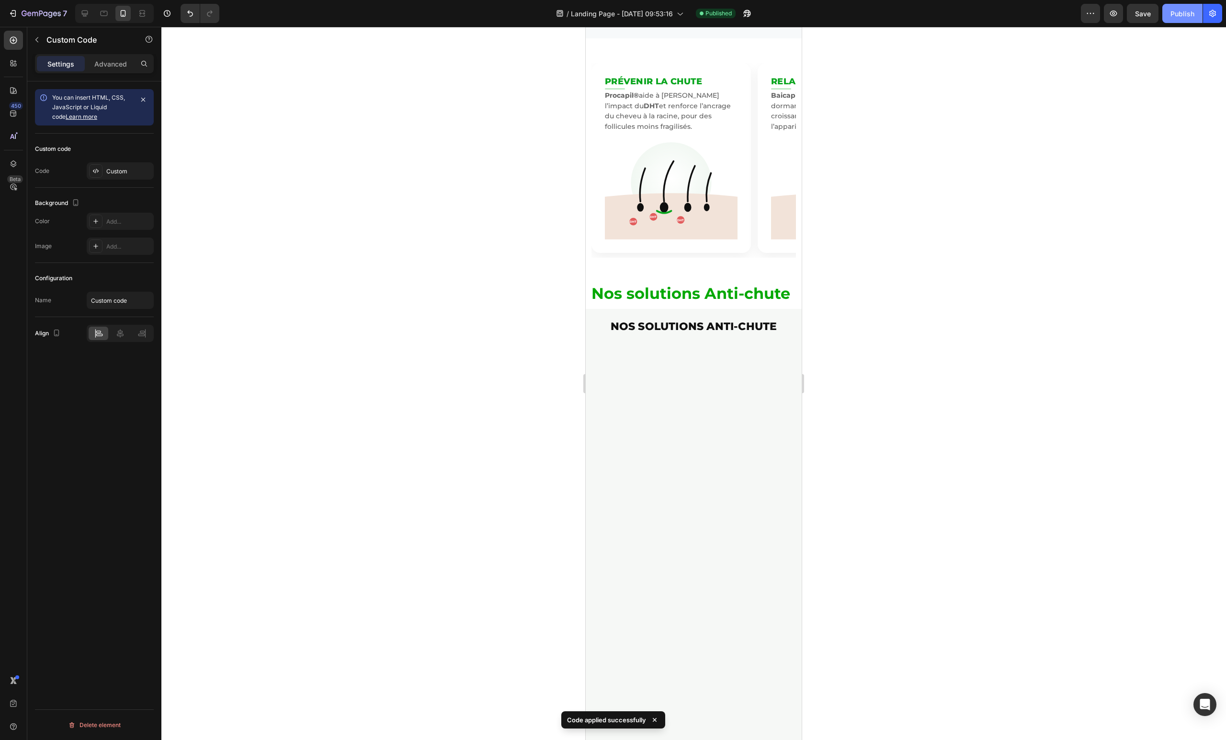
click at [1181, 12] on div "Publish" at bounding box center [1182, 14] width 24 height 10
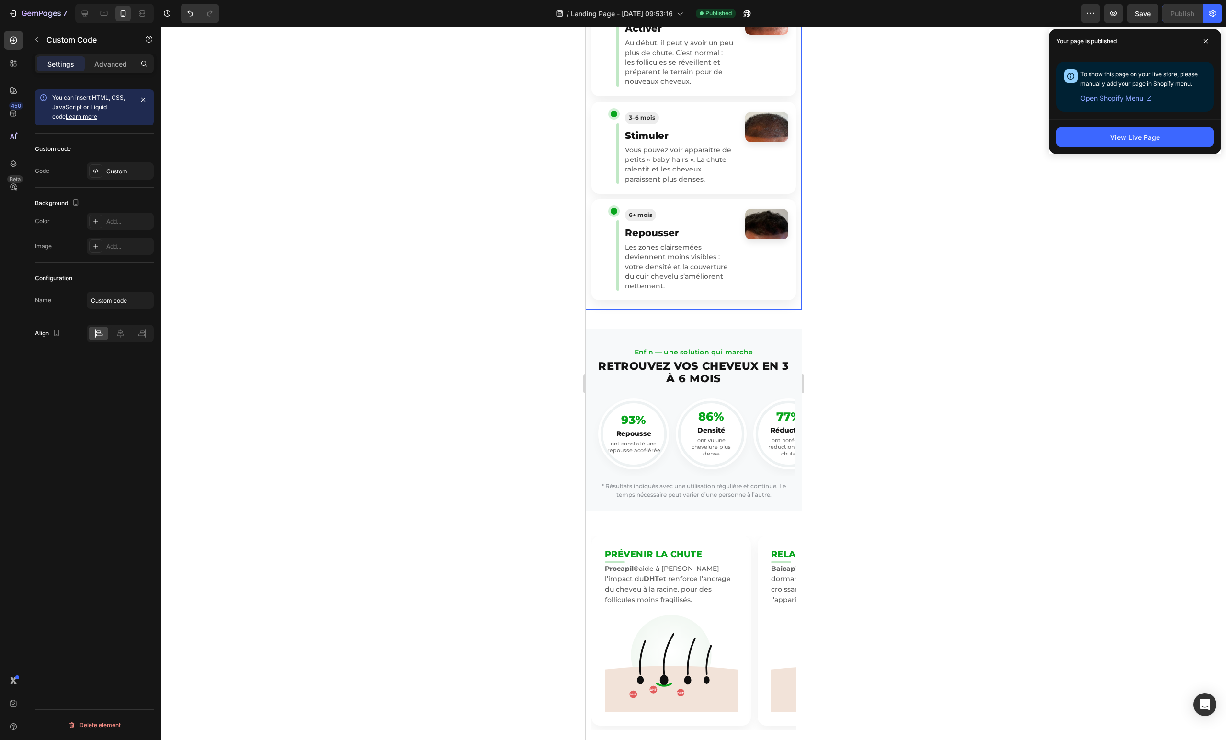
scroll to position [1342, 0]
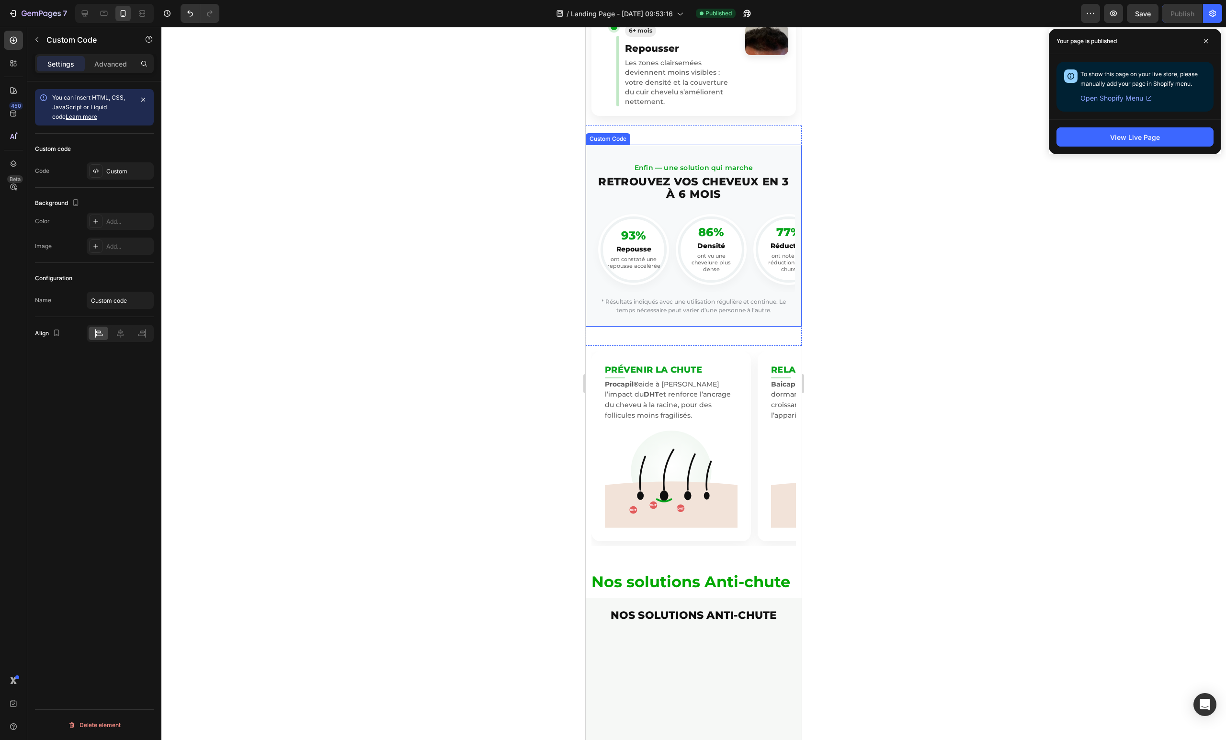
click at [643, 244] on div "Repousse" at bounding box center [634, 249] width 56 height 10
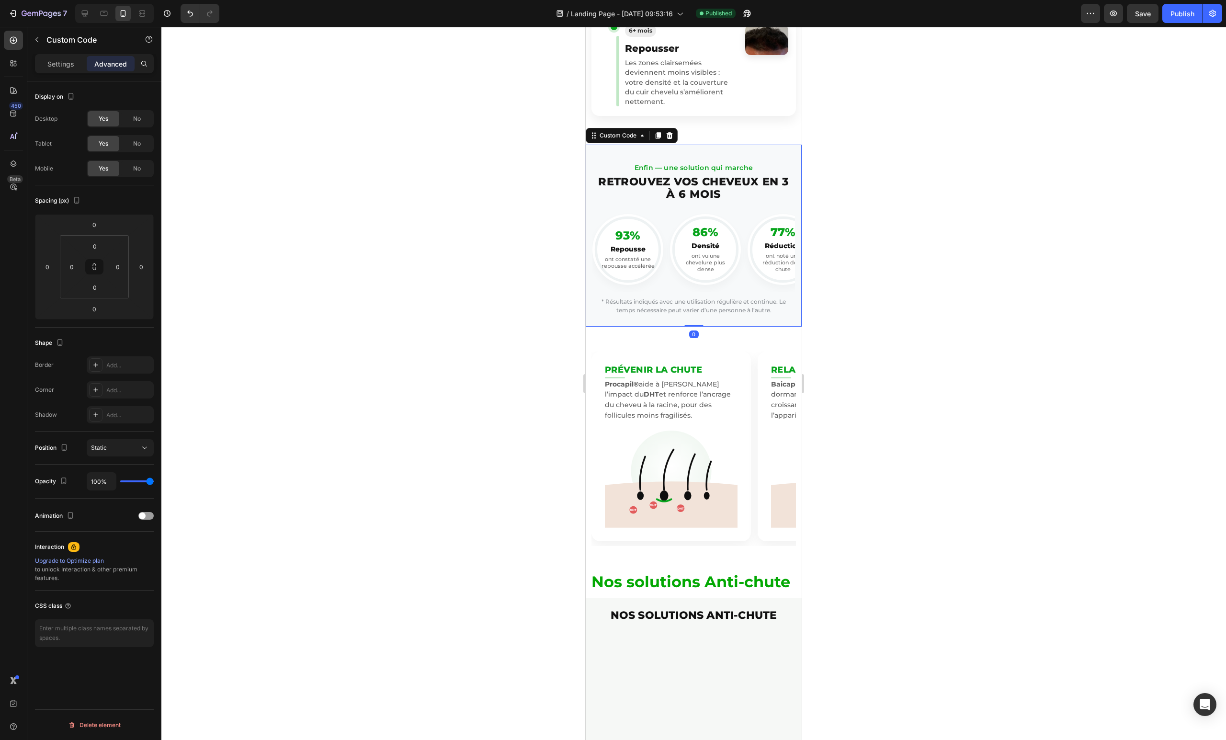
click at [643, 244] on div "Repousse" at bounding box center [628, 249] width 56 height 10
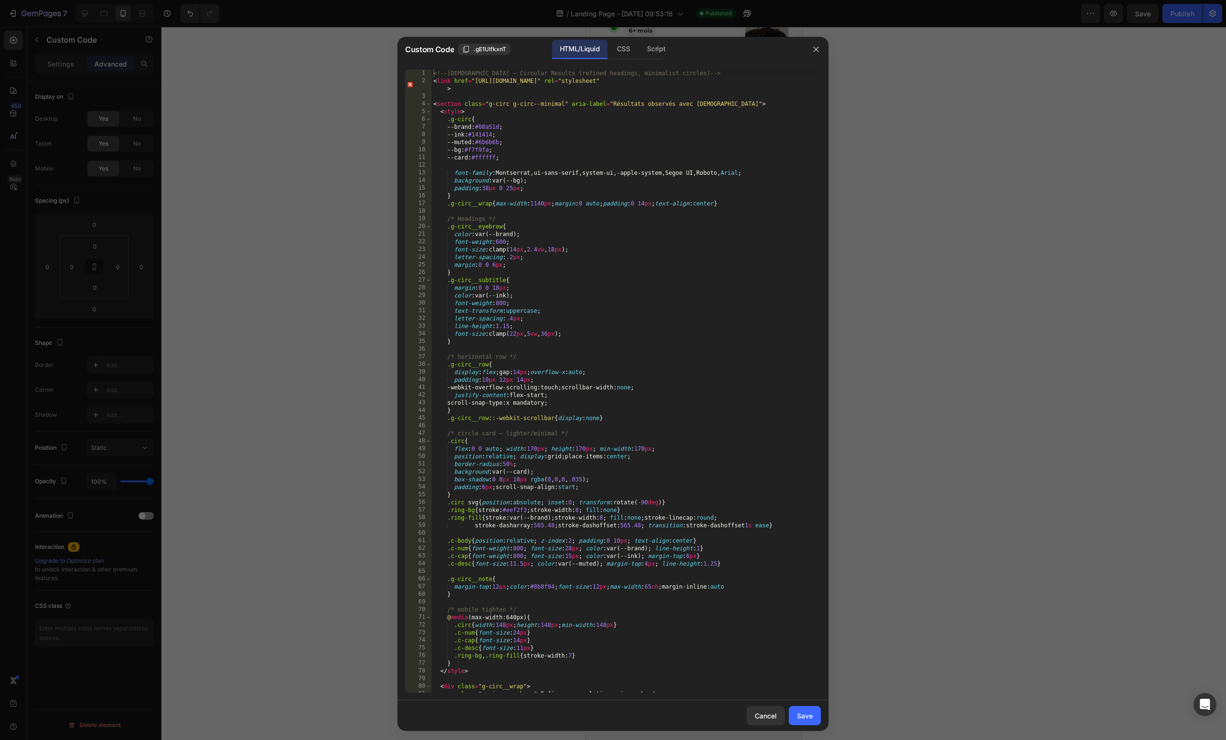
type textarea "}"
click at [476, 343] on div "<!-- GENTS — Circular Results (refined headings, minimalist circles) --> < link…" at bounding box center [625, 388] width 389 height 638
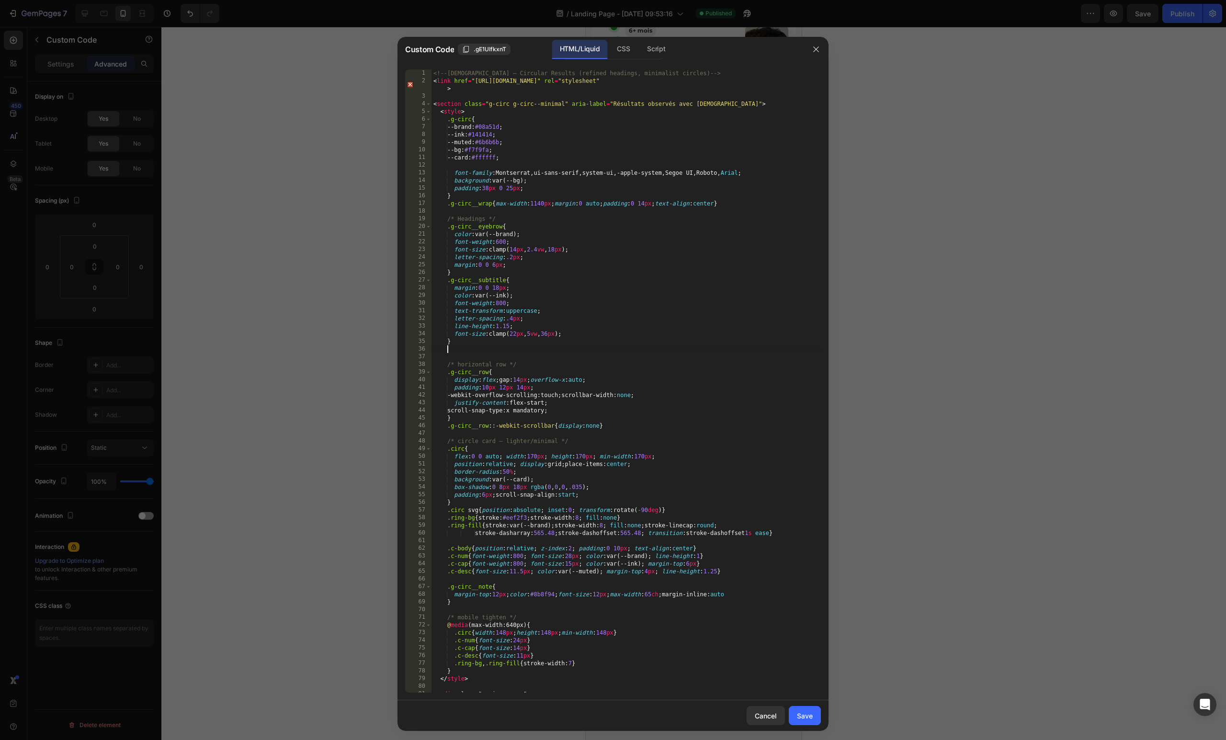
paste textarea
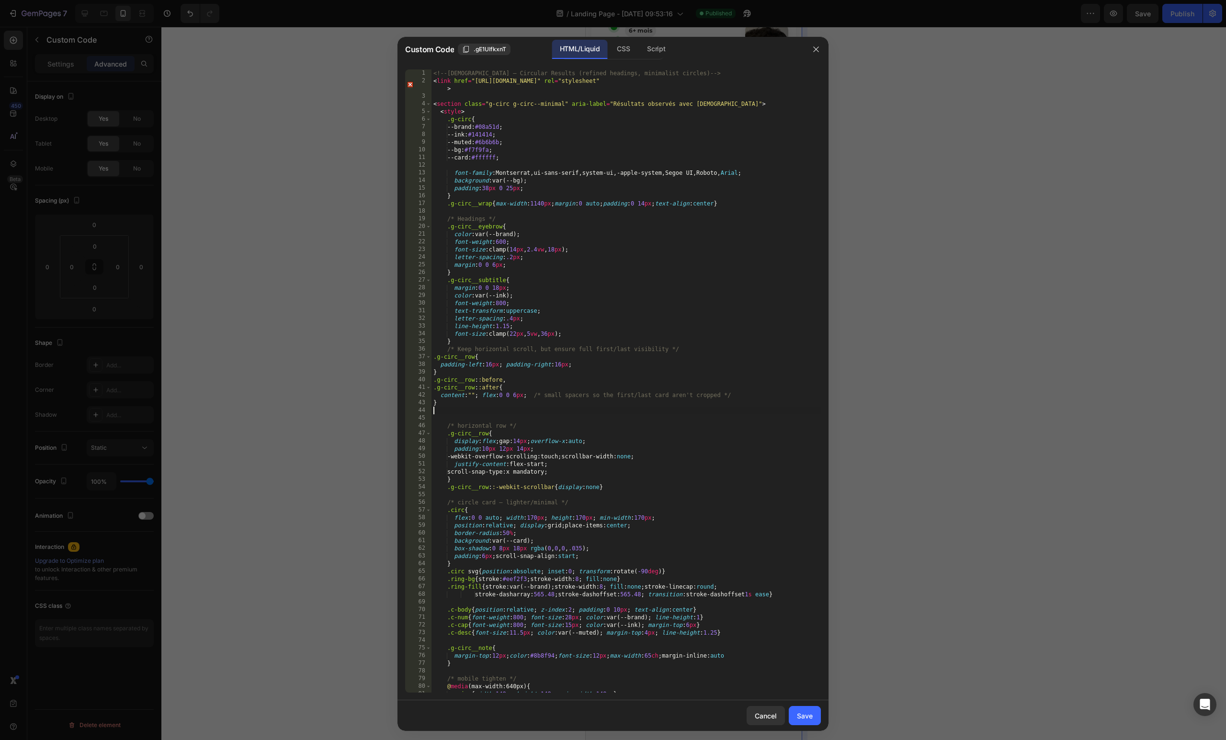
click at [805, 711] on div "Save" at bounding box center [805, 716] width 16 height 10
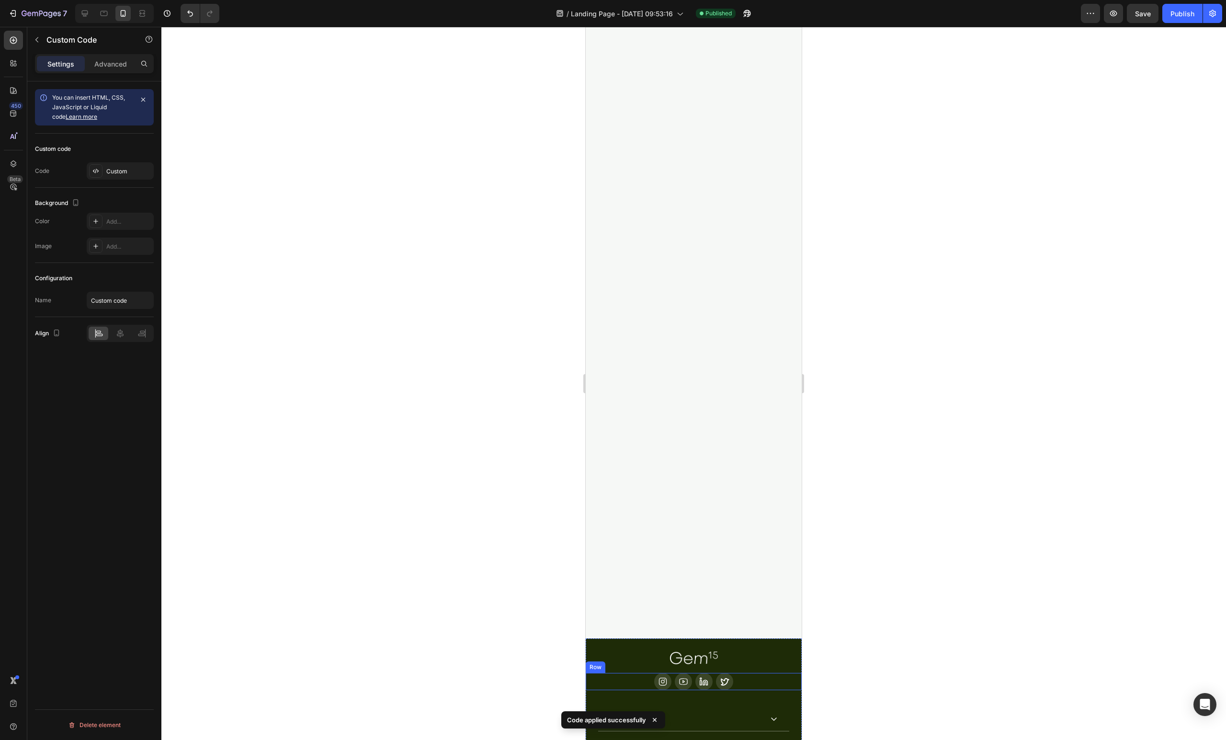
scroll to position [2009, 0]
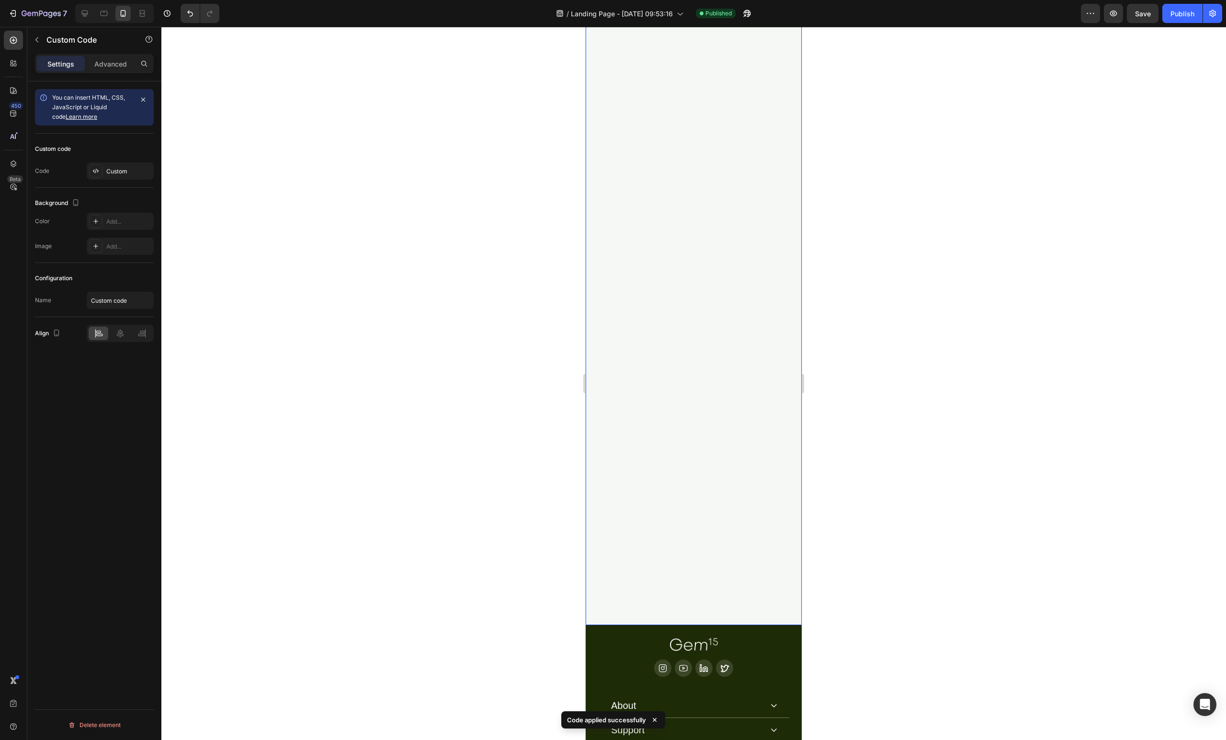
click at [668, 422] on img at bounding box center [671, 449] width 101 height 134
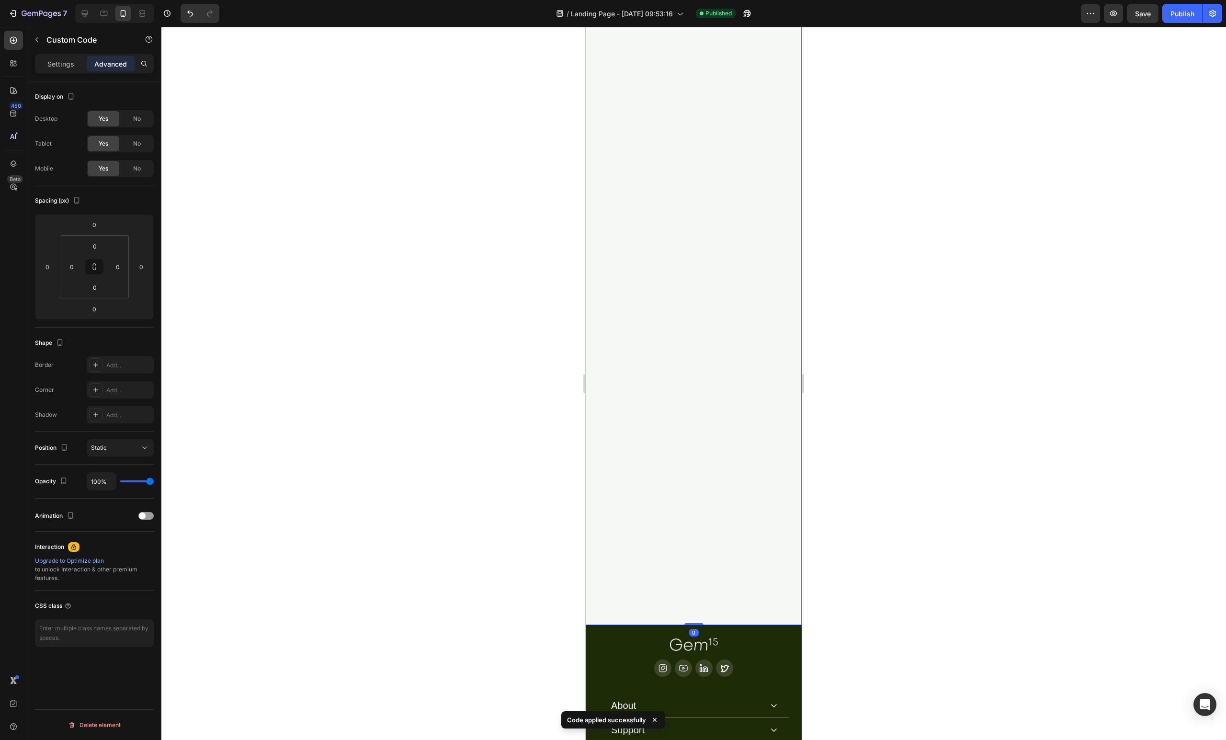
click at [668, 422] on img at bounding box center [671, 449] width 101 height 134
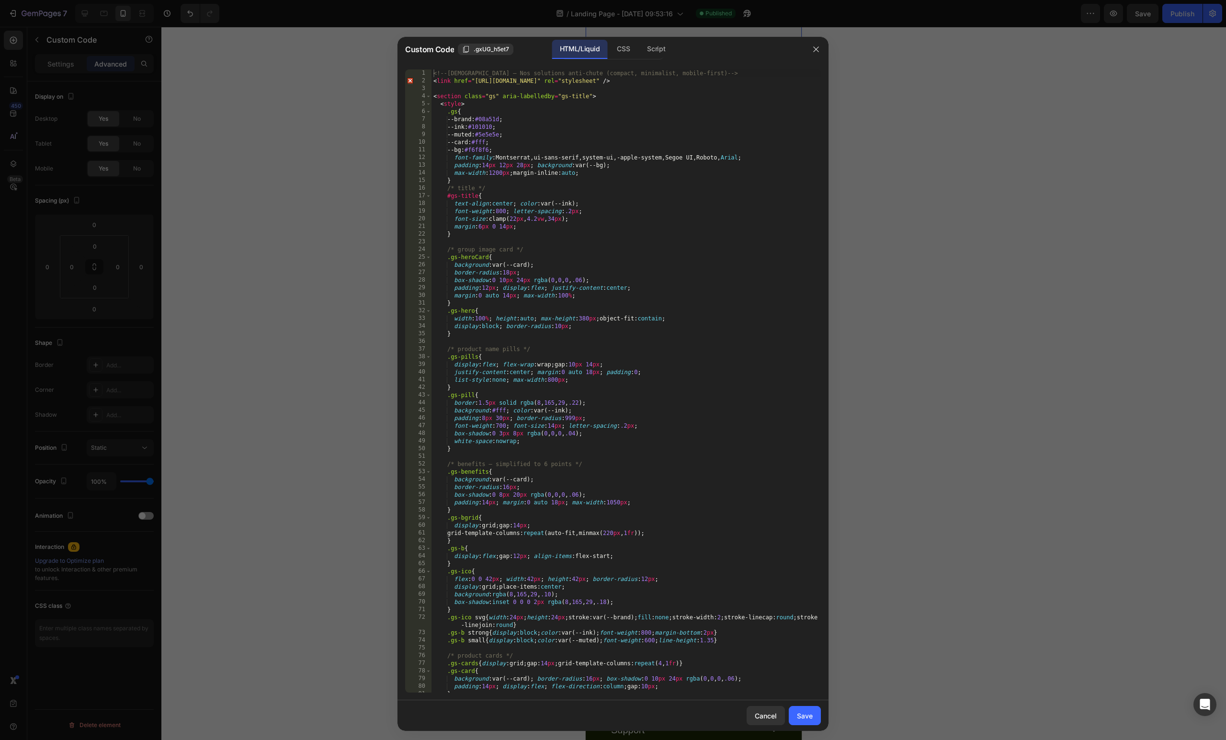
type textarea "padding:8px 30px; border-radius:999px;"
click at [666, 420] on div "<!-- GENTS — Nos solutions anti-chute (compact, minimalist, mobile-first) --> <…" at bounding box center [625, 388] width 389 height 638
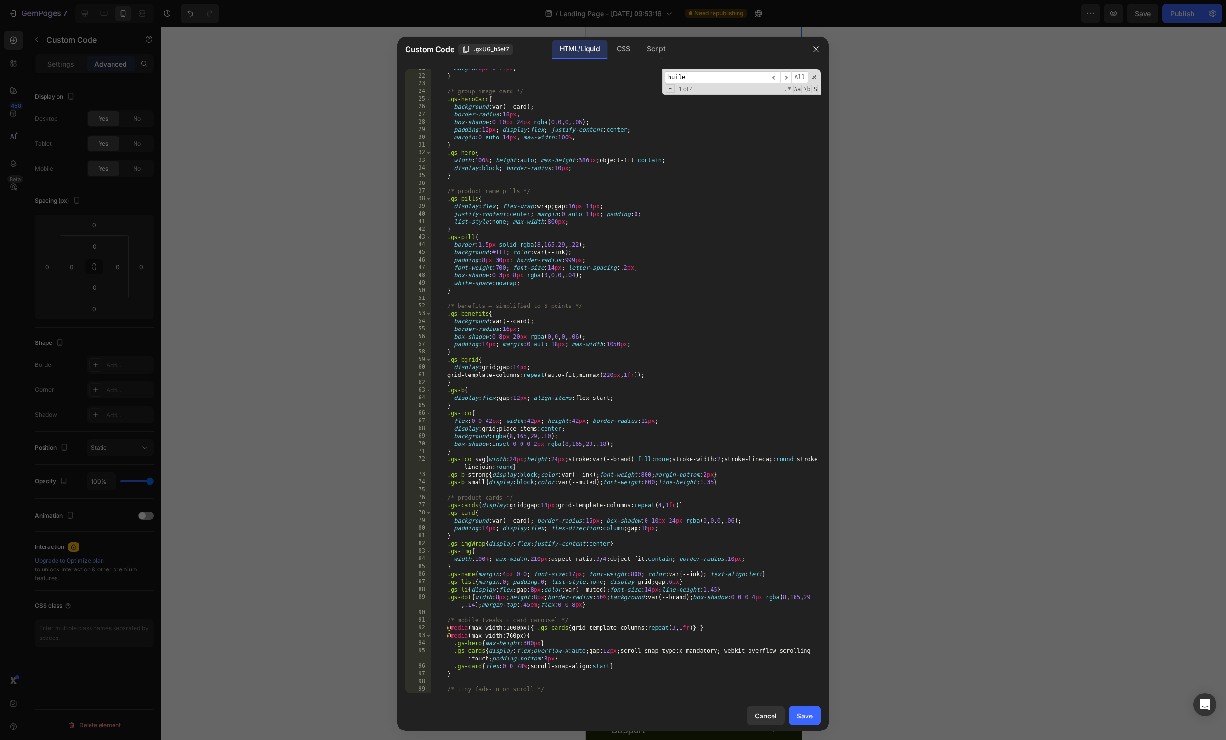
scroll to position [21, 0]
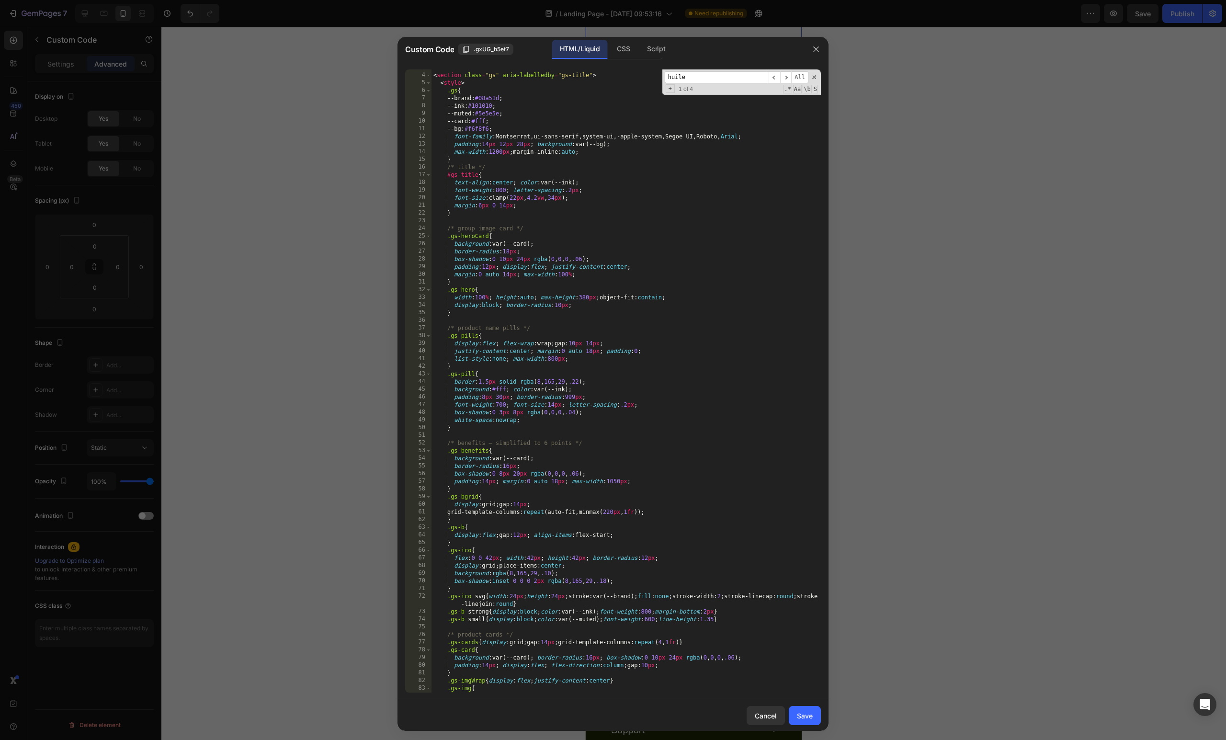
type input "huile"
click at [500, 396] on div "< section class = "gs" aria-labelledby = "gs-title" > < style > .gs { --brand :…" at bounding box center [625, 383] width 389 height 638
click at [510, 385] on div "< section class = "gs" aria-labelledby = "gs-title" > < style > .gs { --brand :…" at bounding box center [625, 383] width 389 height 638
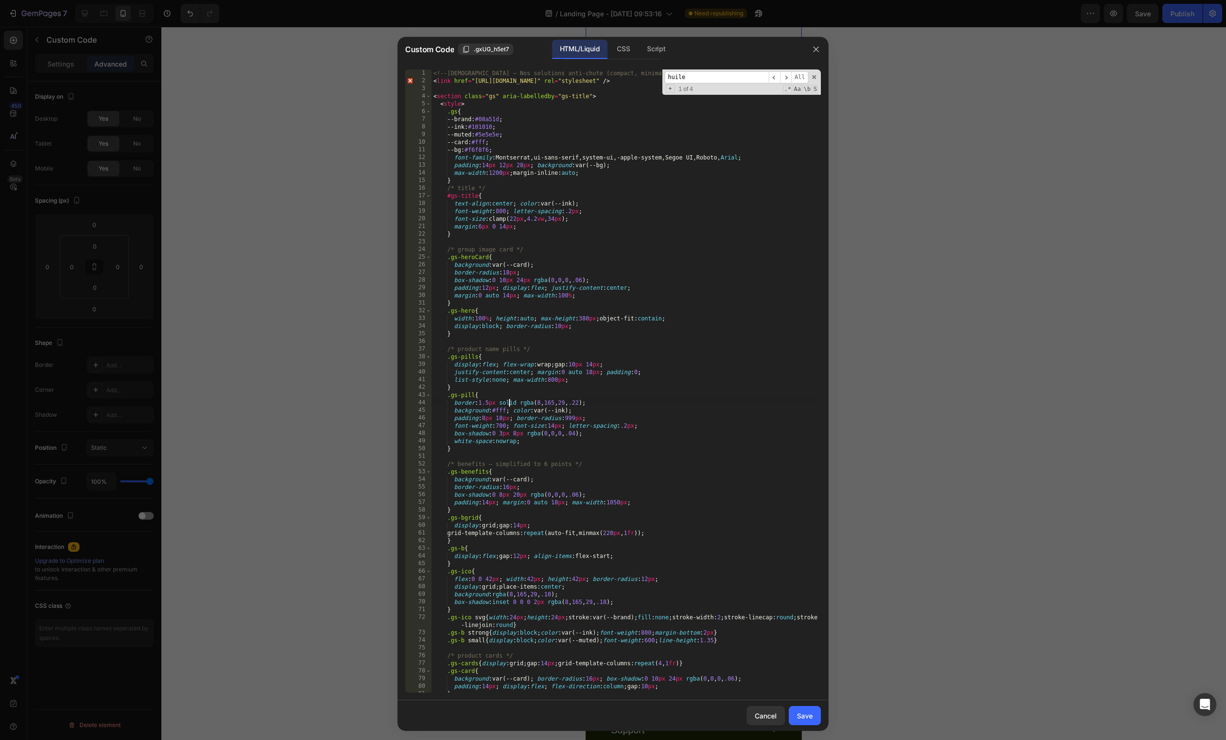
scroll to position [0, 0]
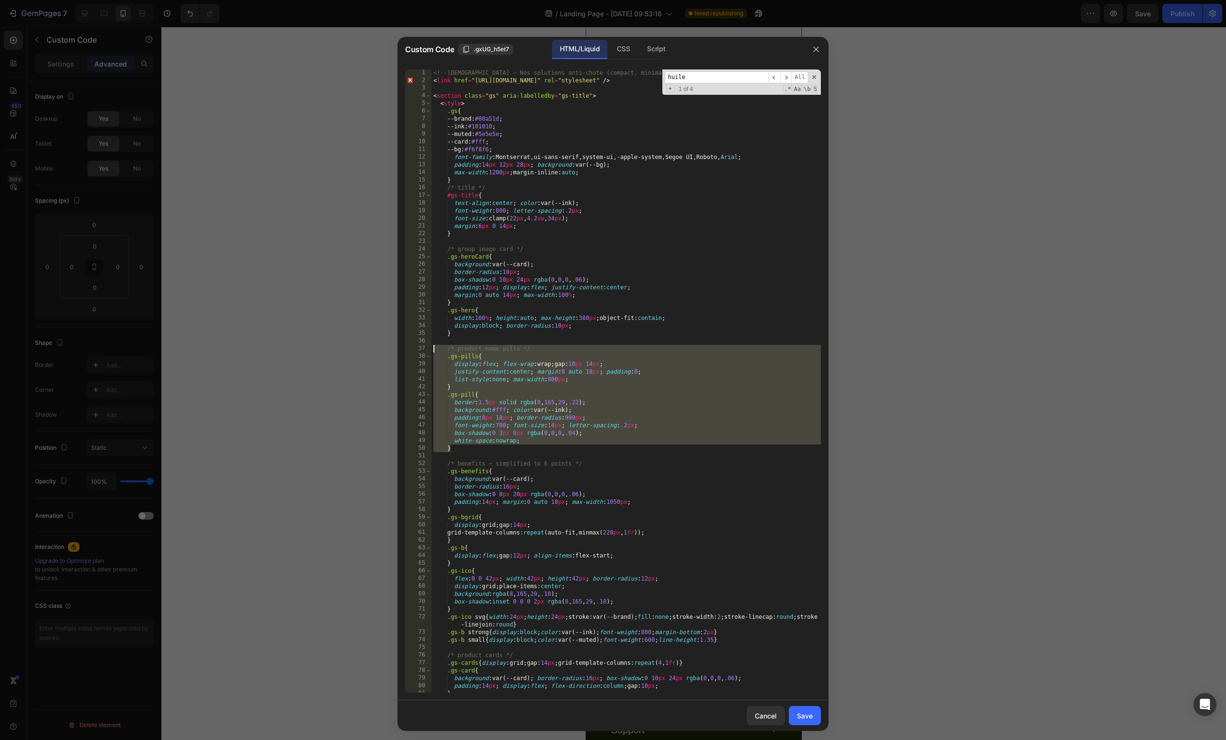
drag, startPoint x: 453, startPoint y: 448, endPoint x: 433, endPoint y: 347, distance: 102.5
click at [433, 347] on div "<!-- GENTS — Nos solutions anti-chute (compact, minimalist, mobile-first) --> <…" at bounding box center [625, 388] width 389 height 638
click at [457, 365] on div "<!-- GENTS — Nos solutions anti-chute (compact, minimalist, mobile-first) --> <…" at bounding box center [625, 388] width 389 height 638
drag, startPoint x: 447, startPoint y: 357, endPoint x: 504, endPoint y: 447, distance: 106.3
click at [504, 447] on div "<!-- GENTS — Nos solutions anti-chute (compact, minimalist, mobile-first) --> <…" at bounding box center [625, 388] width 389 height 638
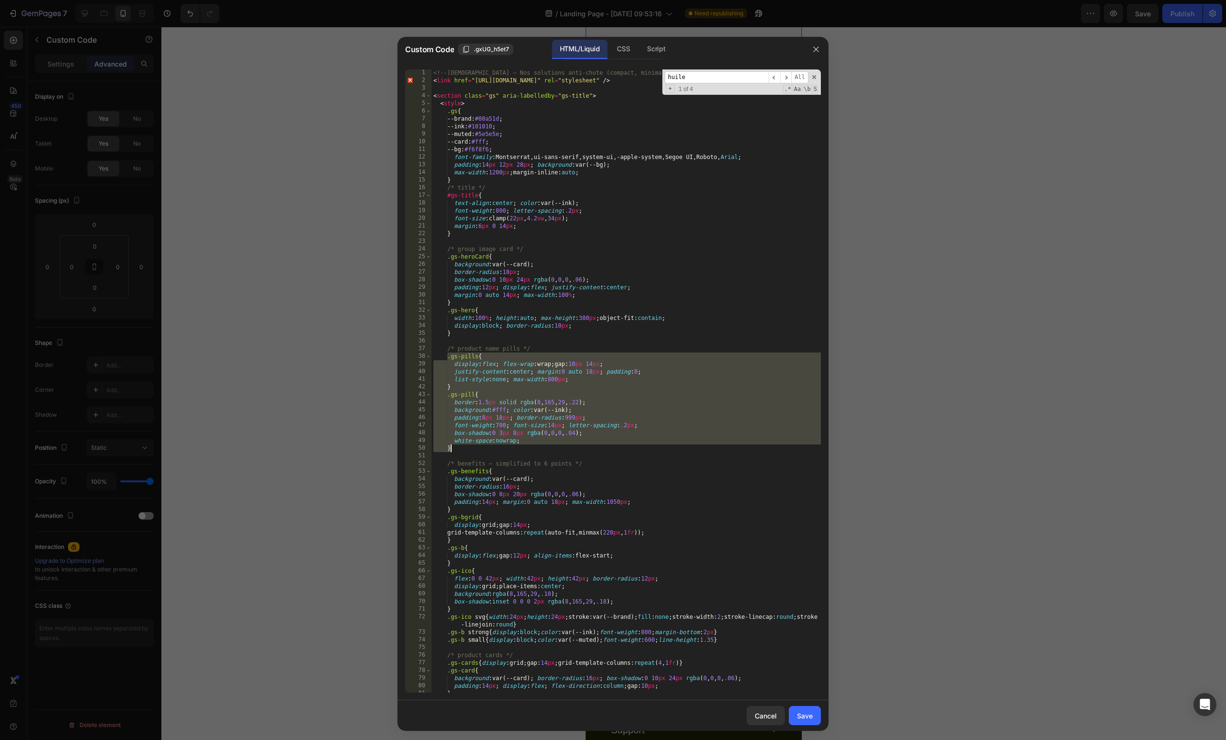
type textarea "white-space:nowrap; }"
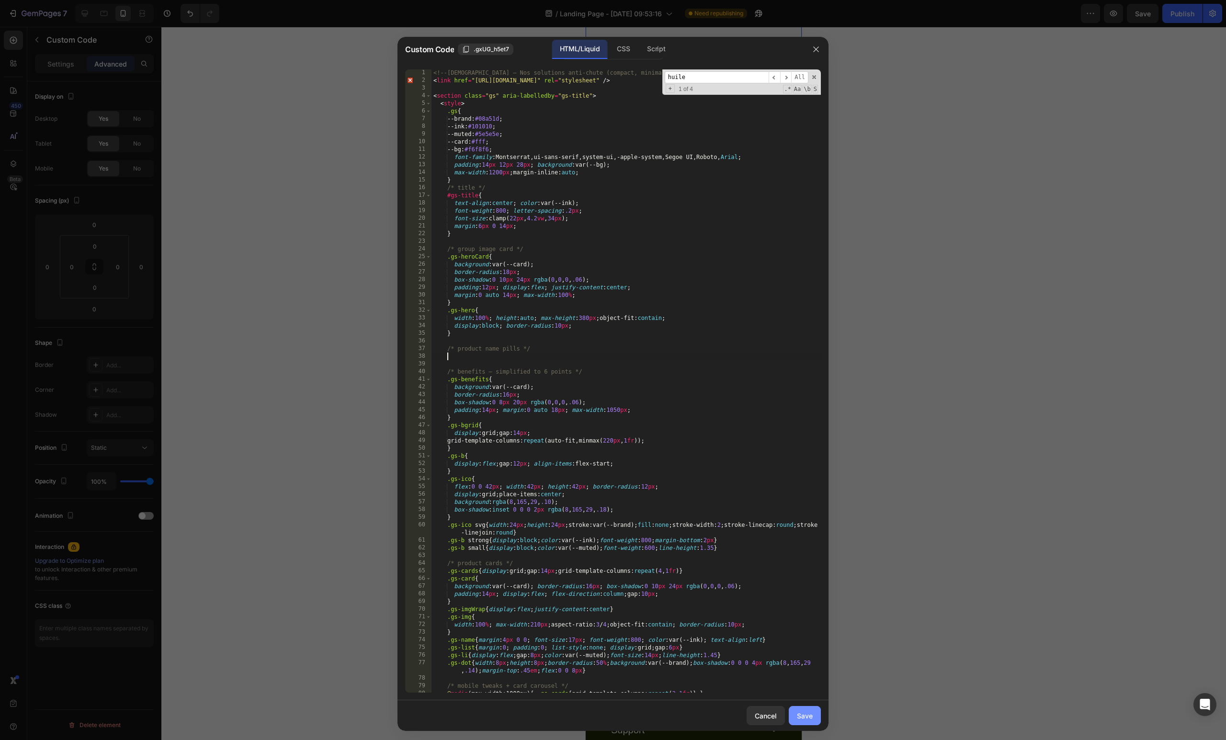
click at [803, 713] on div "Save" at bounding box center [805, 716] width 16 height 10
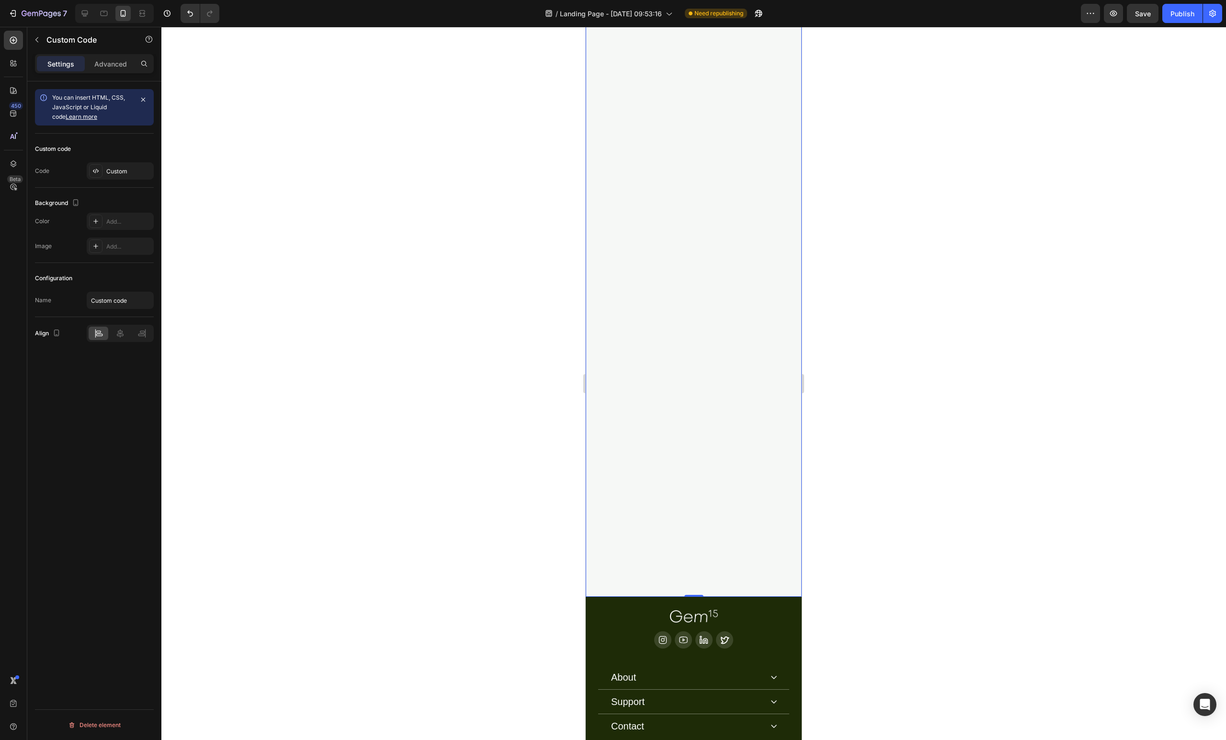
click at [1179, 25] on div "7 Version history / Landing Page - Aug 26, 09:53:16 Need republishing Preview S…" at bounding box center [613, 13] width 1226 height 27
click at [1180, 20] on button "Publish" at bounding box center [1182, 13] width 40 height 19
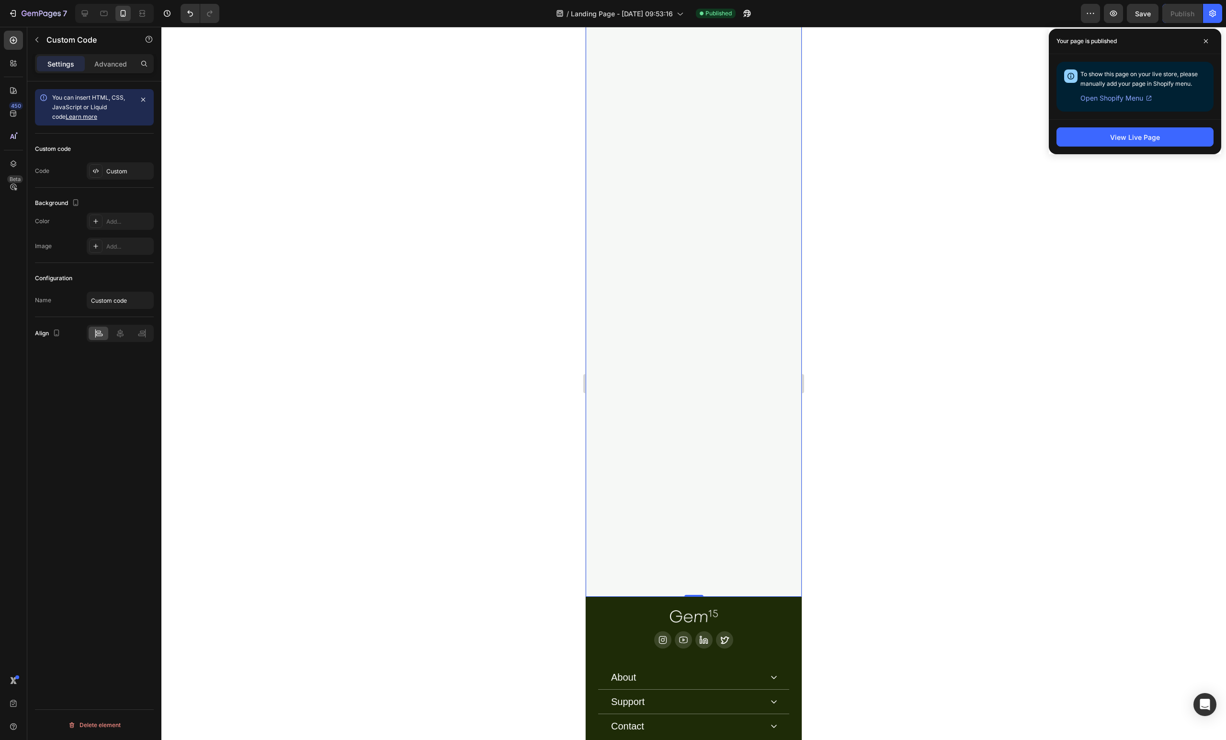
click at [679, 292] on strong "Routine 2 minutes" at bounding box center [678, 288] width 109 height 11
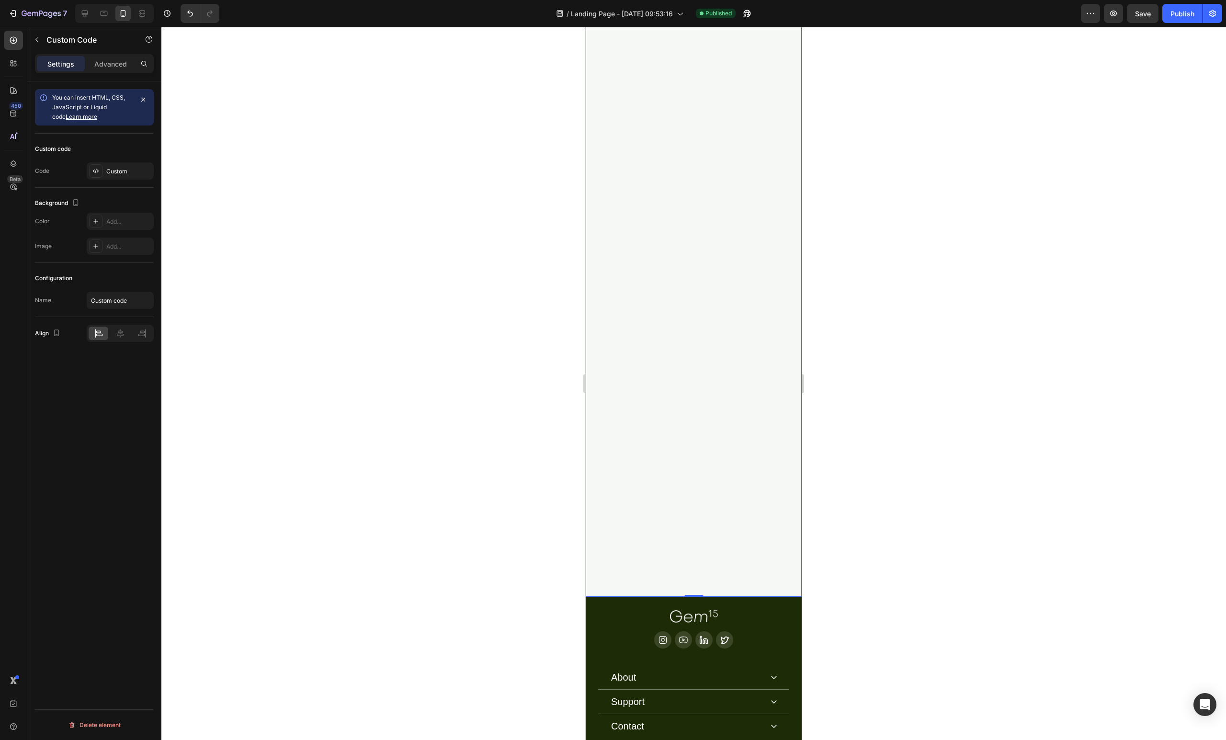
click at [679, 292] on strong "Routine 2 minutes" at bounding box center [678, 288] width 109 height 11
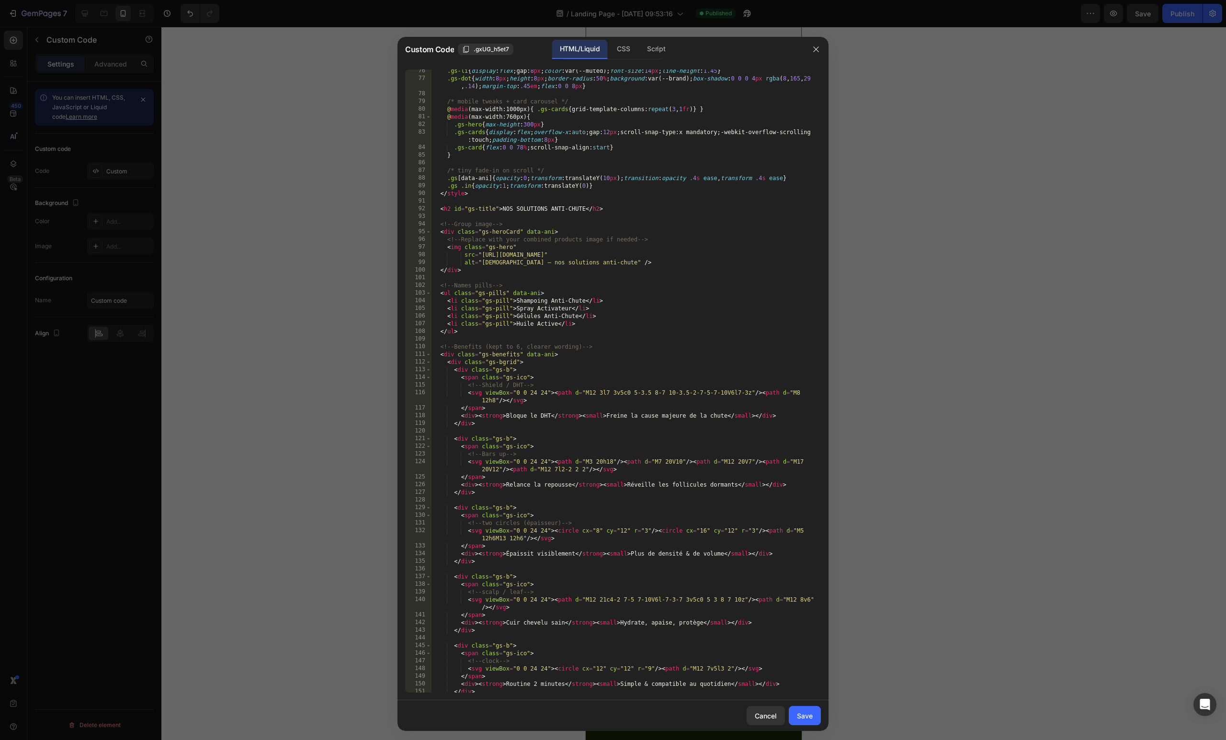
scroll to position [585, 0]
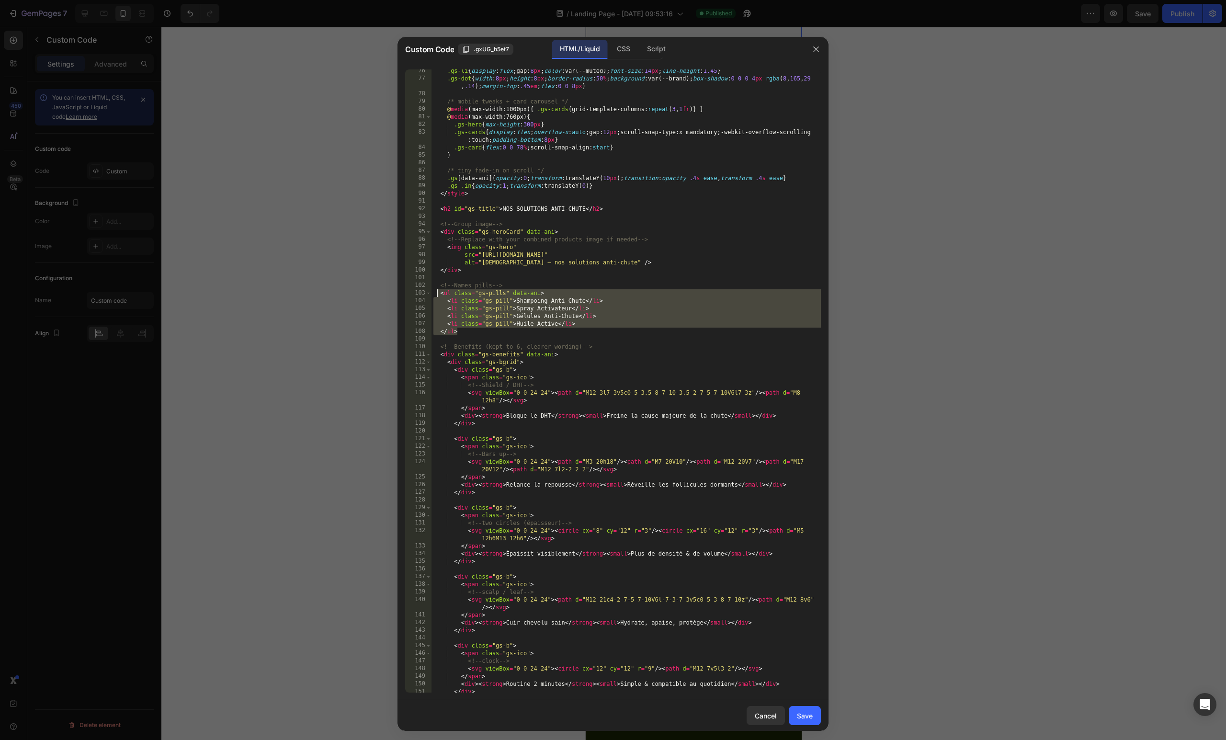
drag, startPoint x: 459, startPoint y: 333, endPoint x: 436, endPoint y: 296, distance: 43.0
click at [436, 296] on div ".gs-li { display : flex ; gap : 8 px ; color : var(--muted) ; font-size : 14 px…" at bounding box center [625, 386] width 389 height 638
click at [535, 317] on div ".gs-li { display : flex ; gap : 8 px ; color : var(--muted) ; font-size : 14 px…" at bounding box center [625, 386] width 389 height 638
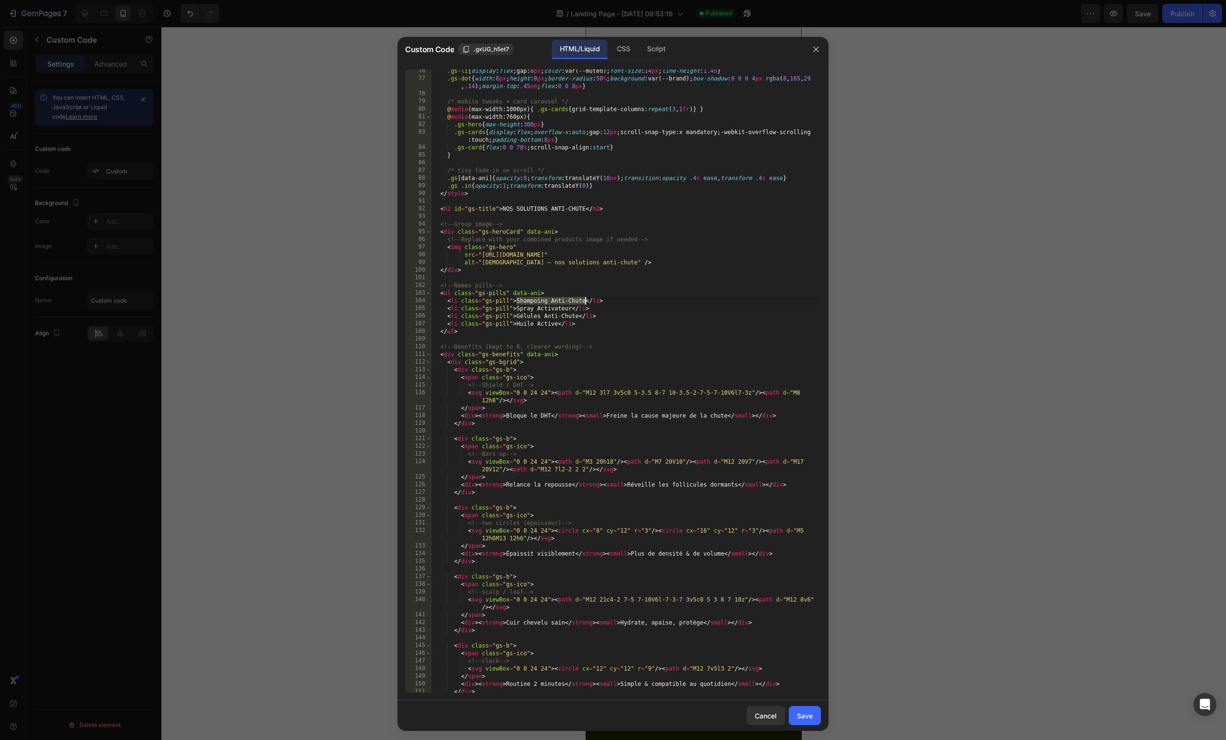
drag, startPoint x: 517, startPoint y: 300, endPoint x: 586, endPoint y: 298, distance: 69.0
click at [586, 298] on div ".gs-li { display : flex ; gap : 8 px ; color : var(--muted) ; font-size : 14 px…" at bounding box center [625, 386] width 389 height 638
click at [519, 301] on div ".gs-li { display : flex ; gap : 8 px ; color : var(--muted) ; font-size : 14 px…" at bounding box center [625, 386] width 389 height 638
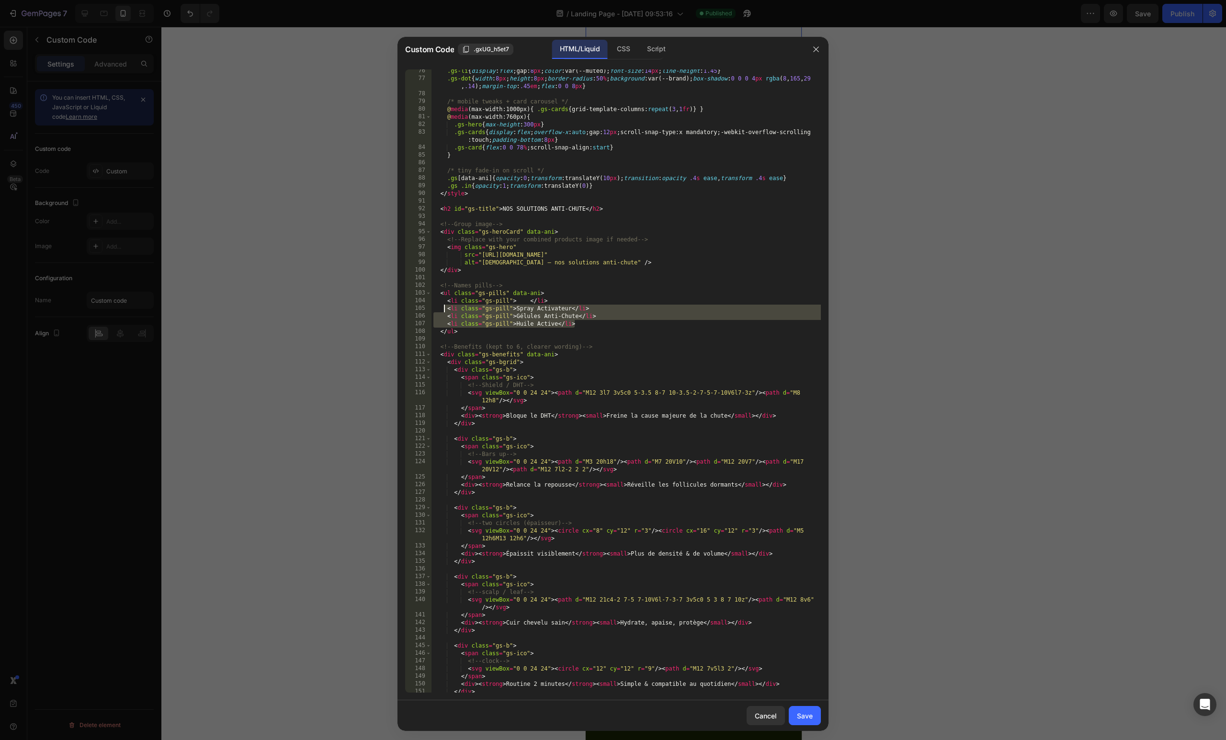
drag, startPoint x: 576, startPoint y: 324, endPoint x: 444, endPoint y: 310, distance: 132.0
click at [444, 310] on div ".gs-li { display : flex ; gap : 8 px ; color : var(--muted) ; font-size : 14 px…" at bounding box center [625, 386] width 389 height 638
type textarea "<li class="gs-pill">Spray Activateur</li> <li class="gs-pill">Gélules Anti-Chut…"
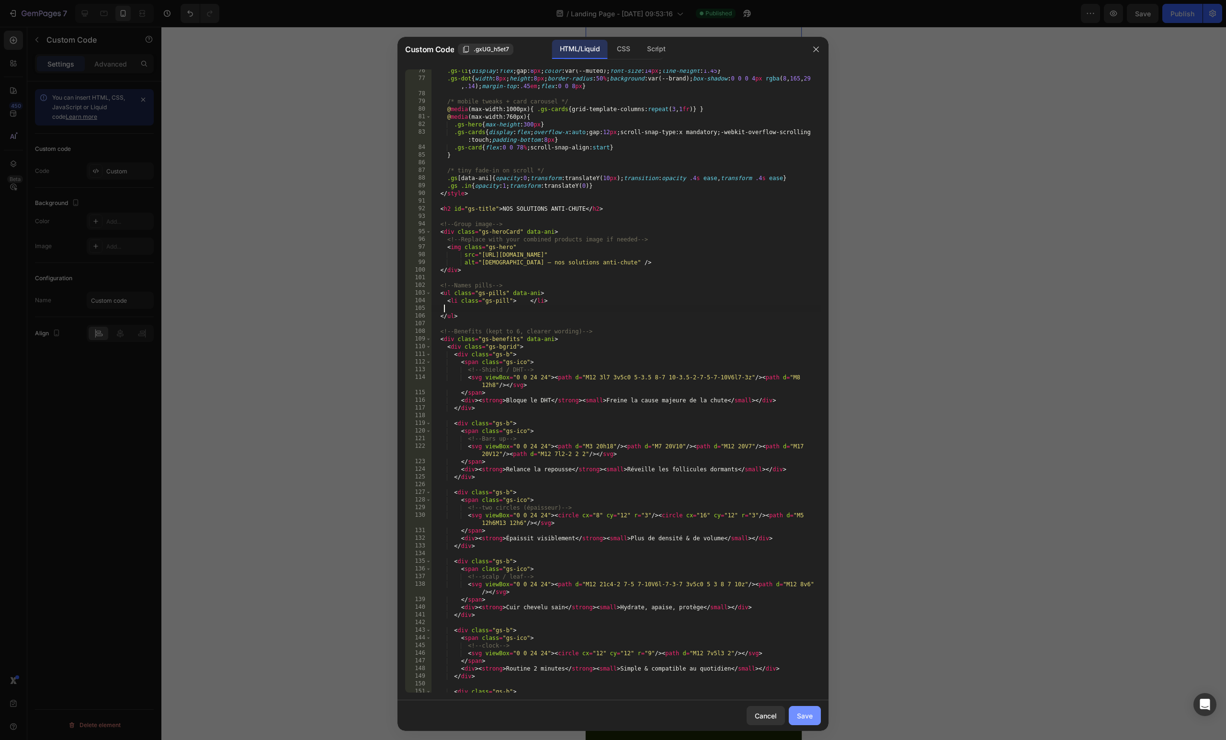
click at [799, 714] on div "Save" at bounding box center [805, 716] width 16 height 10
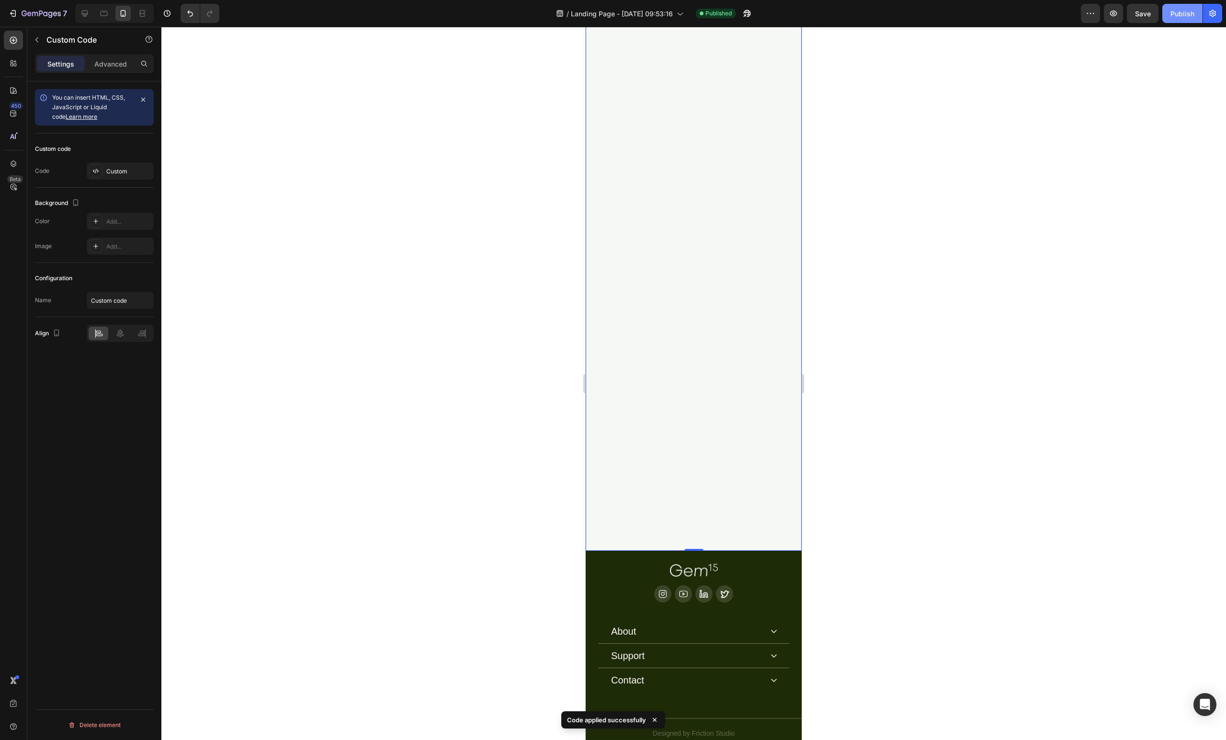
click at [1176, 18] on div "Publish" at bounding box center [1182, 14] width 24 height 10
click at [1141, 11] on span "Save" at bounding box center [1143, 14] width 16 height 8
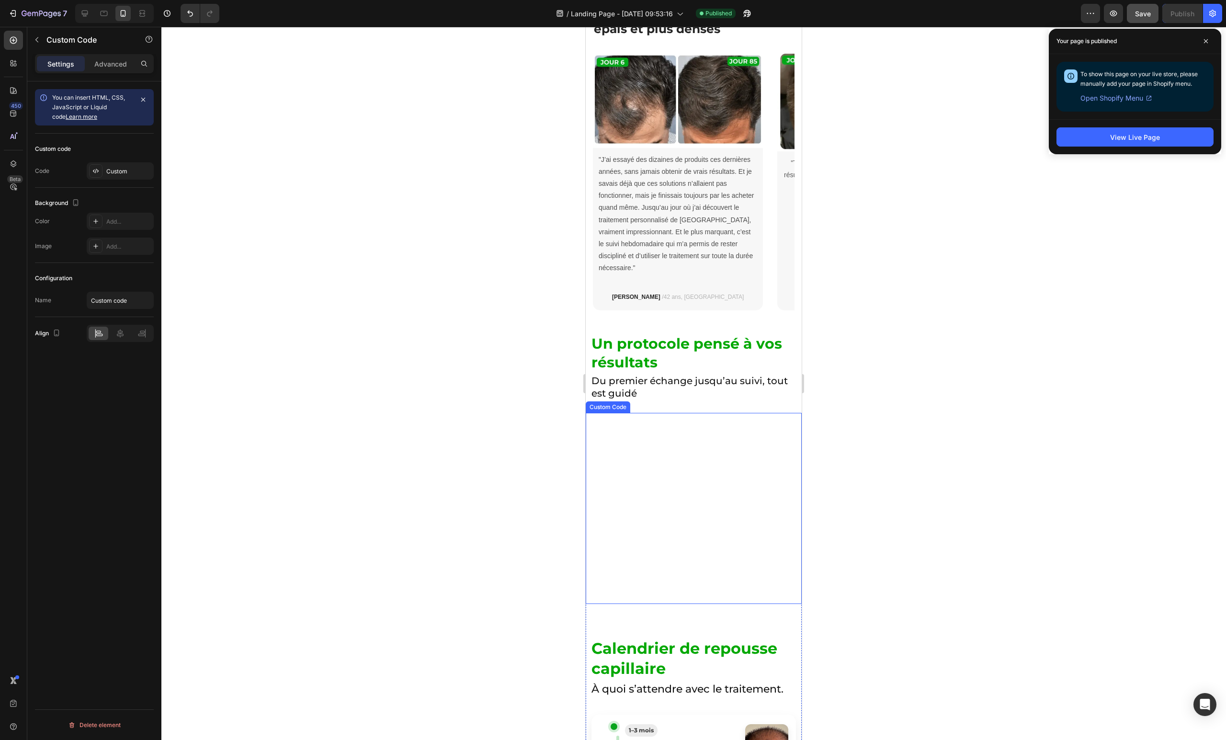
scroll to position [473, 0]
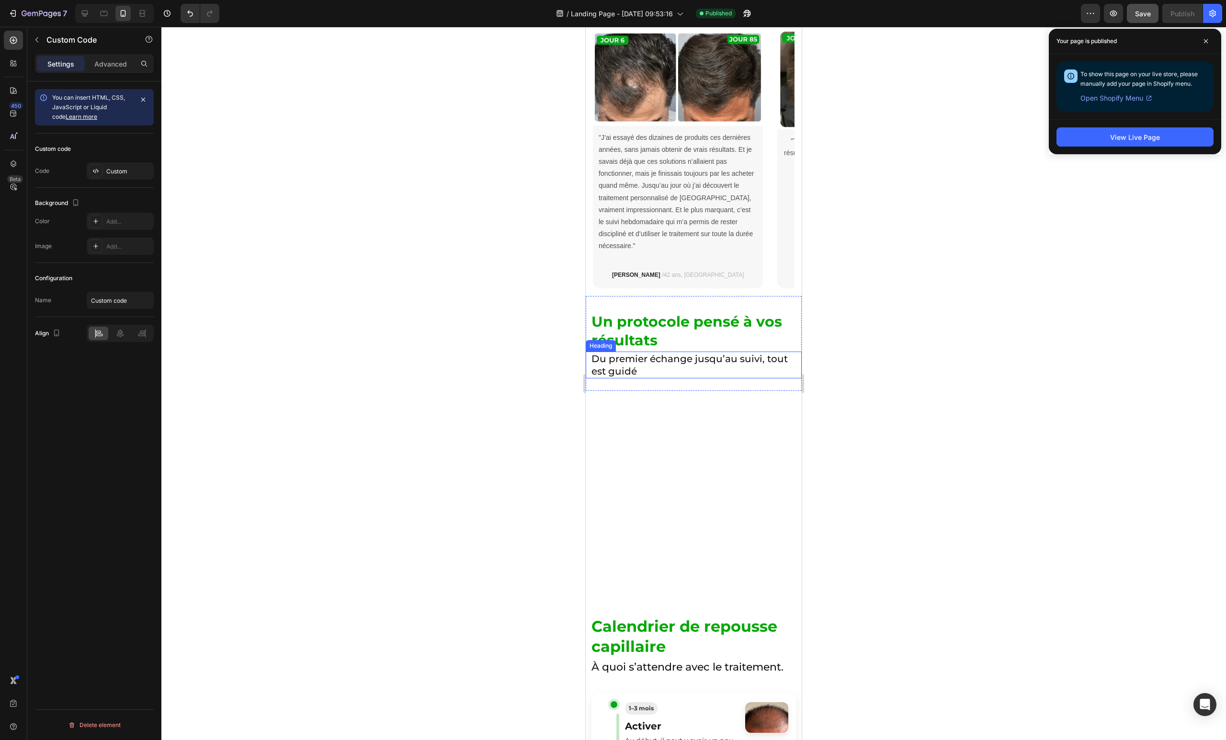
click at [655, 358] on h2 "Du premier échange jusqu’au suivi, tout est guidé" at bounding box center [693, 364] width 206 height 27
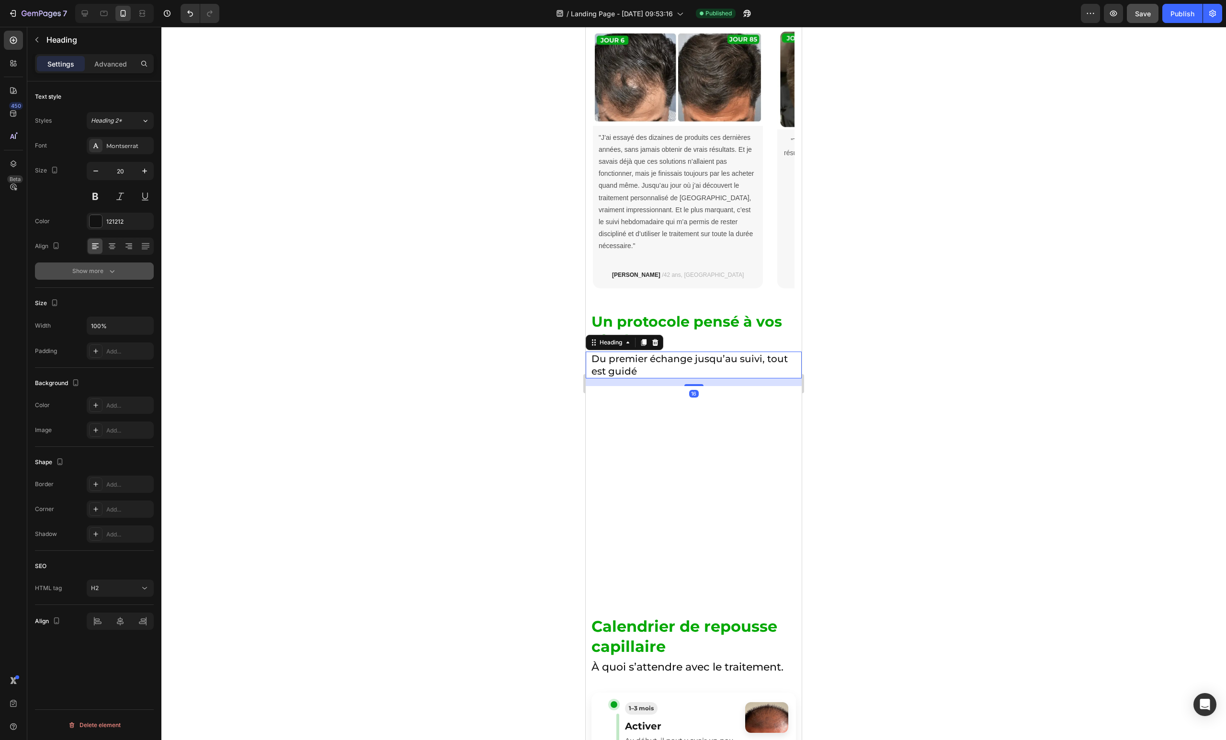
click at [115, 276] on button "Show more" at bounding box center [94, 270] width 119 height 17
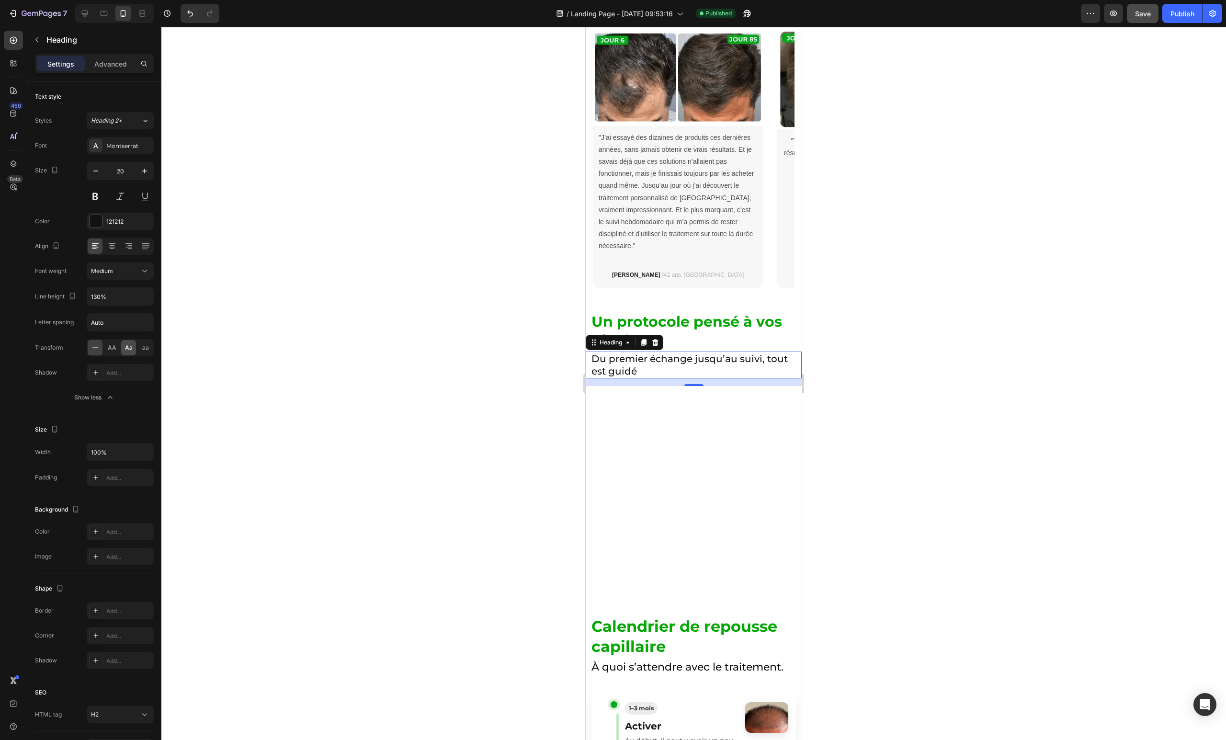
click at [126, 349] on span "Aa" at bounding box center [129, 347] width 8 height 9
click at [141, 348] on div "aa" at bounding box center [145, 347] width 15 height 15
click at [609, 351] on h2 "Du premier échange jusqu’au suivi, tout est guidé" at bounding box center [693, 364] width 206 height 27
click at [609, 352] on p "Du premier échange jusqu’au suivi, tout est guidé" at bounding box center [693, 364] width 204 height 25
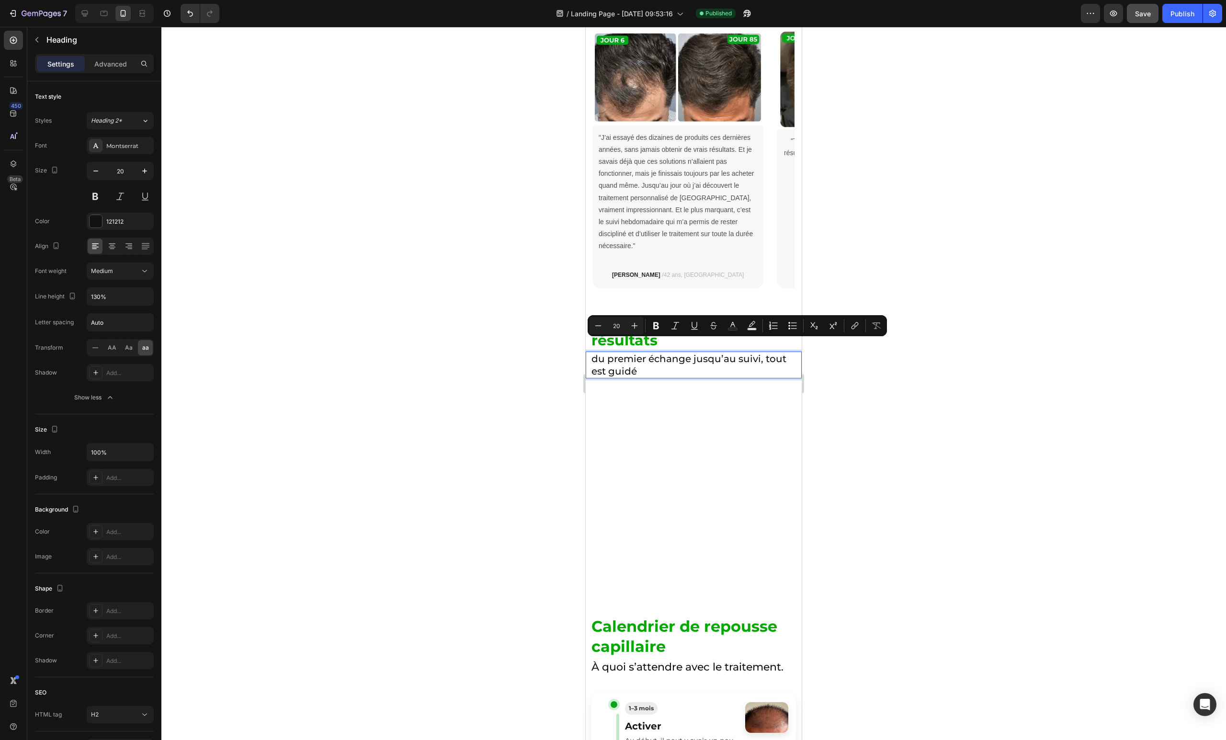
click at [599, 352] on p "Du premier échange jusqu’au suivi, tout est guidé" at bounding box center [693, 364] width 204 height 25
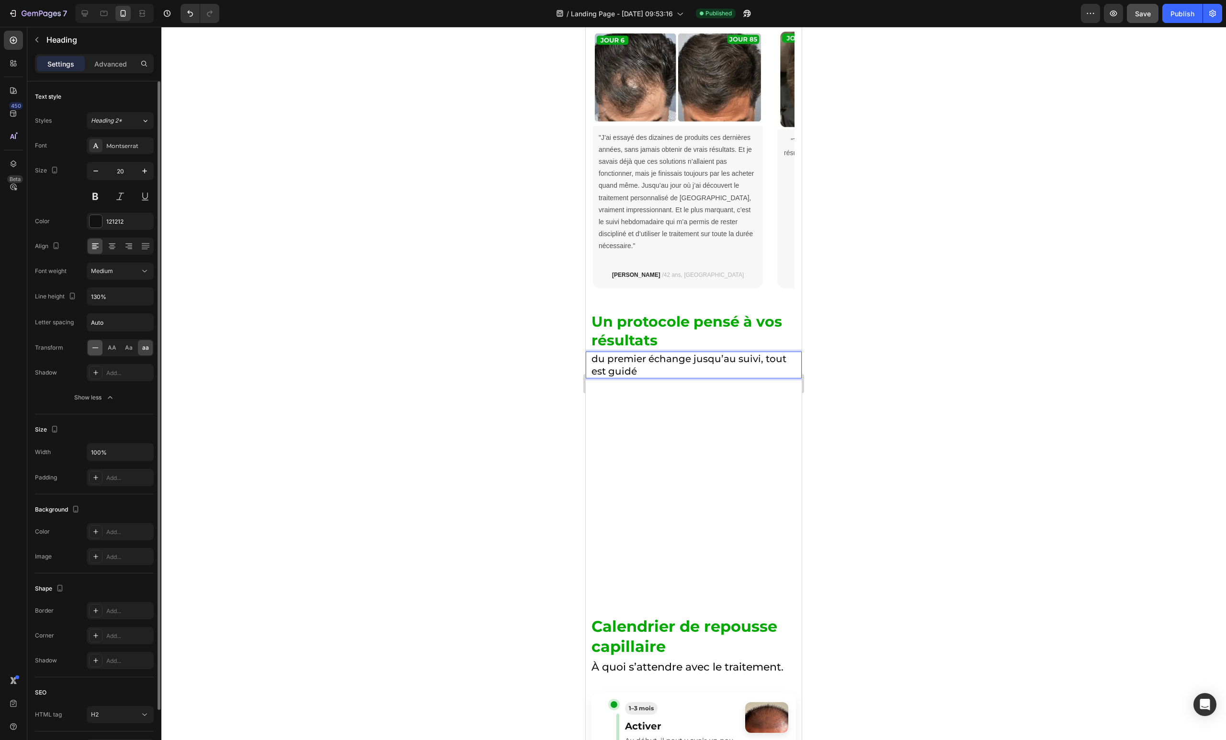
click at [96, 349] on icon at bounding box center [96, 348] width 10 height 10
click at [98, 170] on icon "button" at bounding box center [95, 170] width 5 height 1
type input "18"
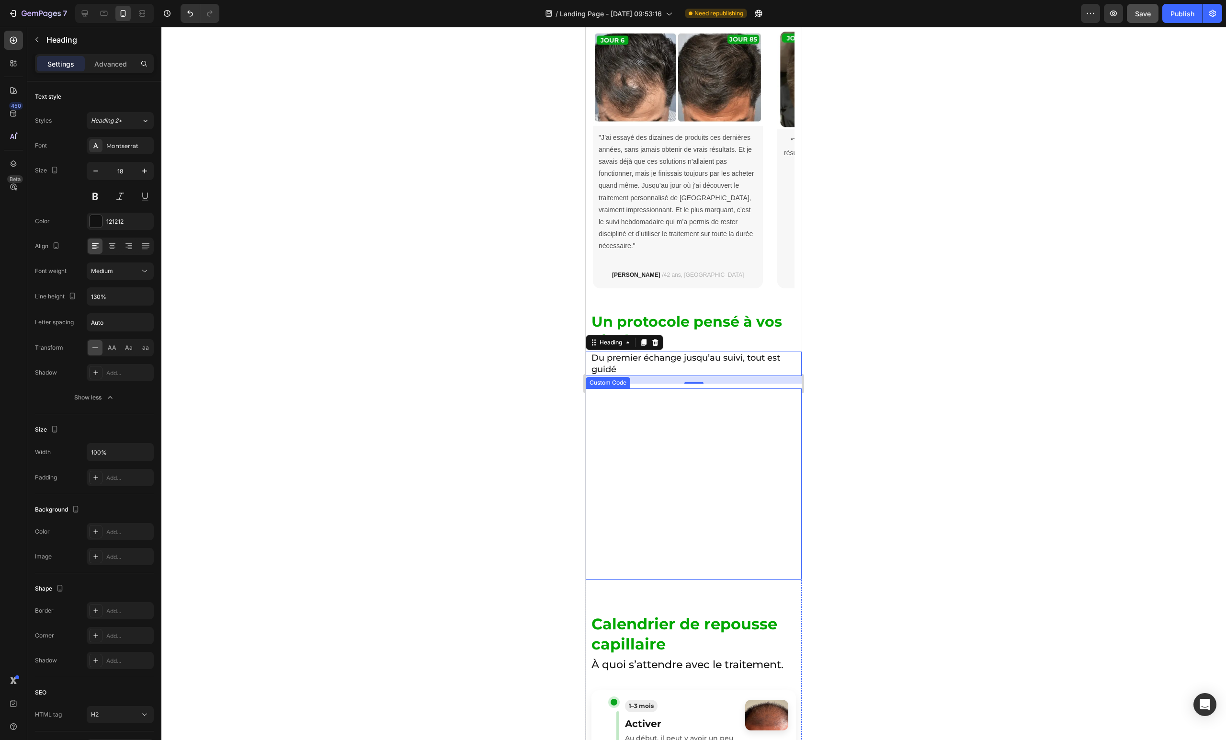
scroll to position [566, 0]
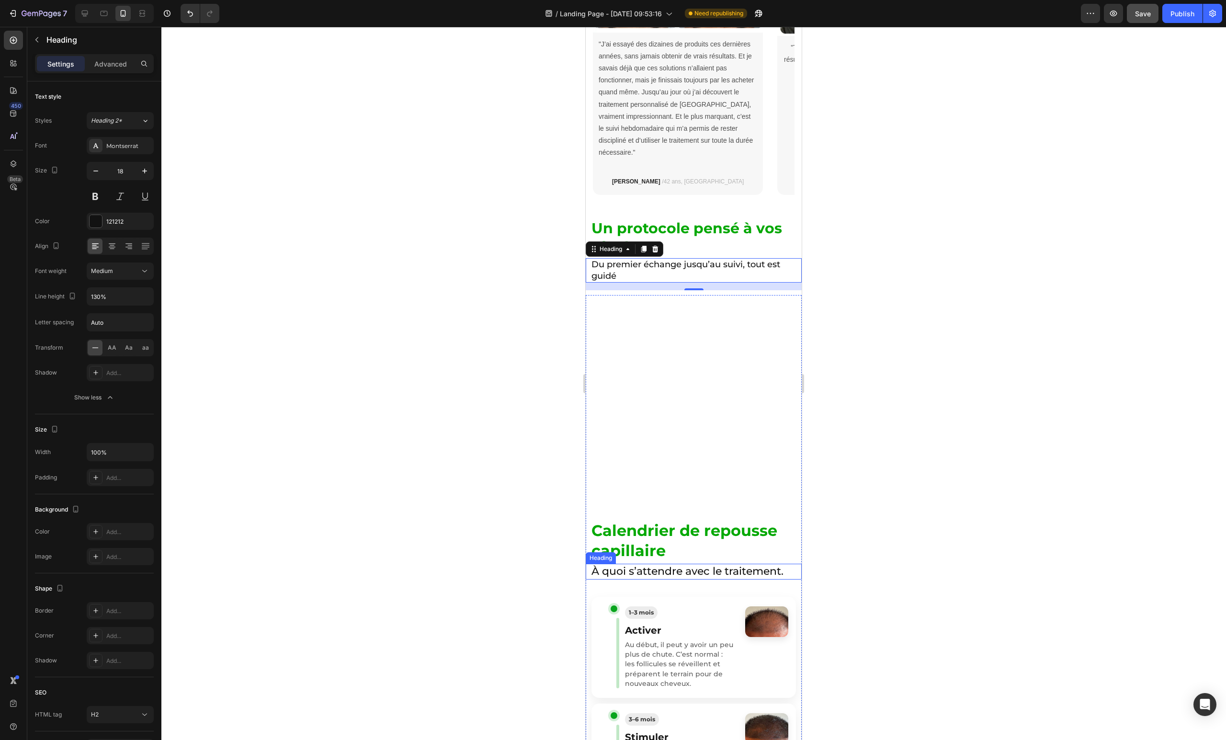
click at [633, 564] on h2 "À quoi s’attendre avec le traitement." at bounding box center [693, 572] width 206 height 16
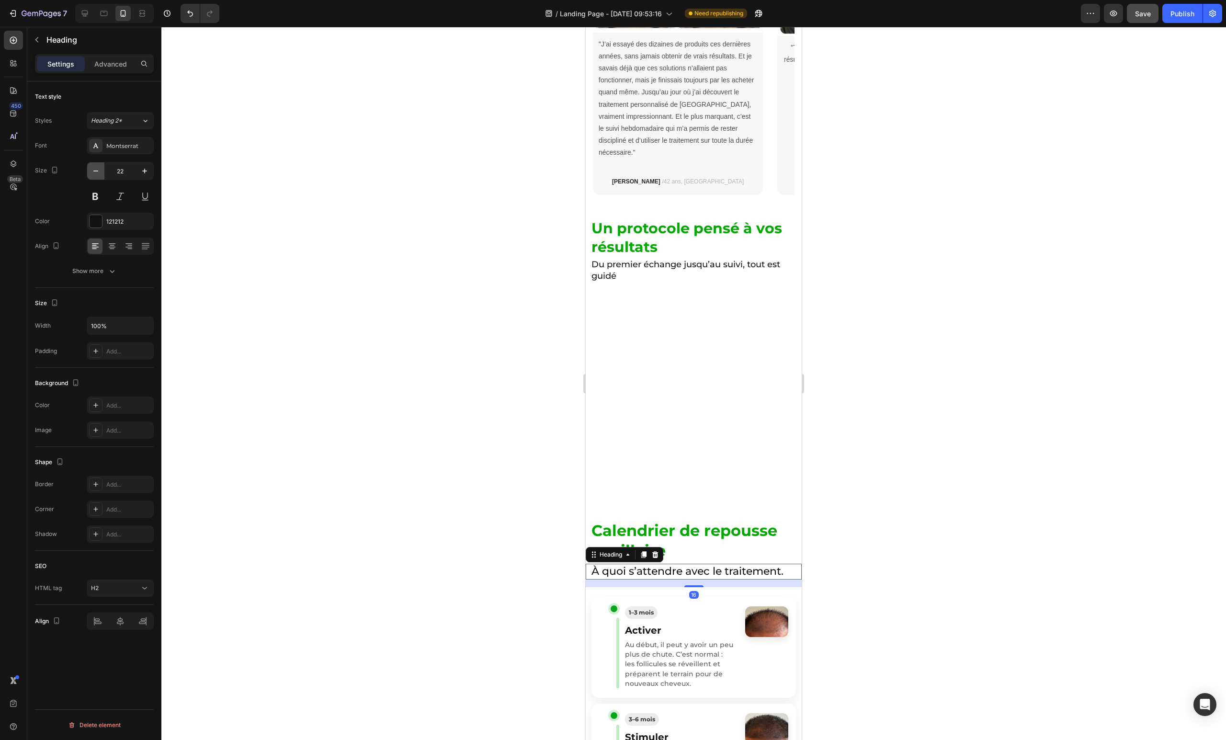
click at [93, 170] on icon "button" at bounding box center [96, 171] width 10 height 10
type input "18"
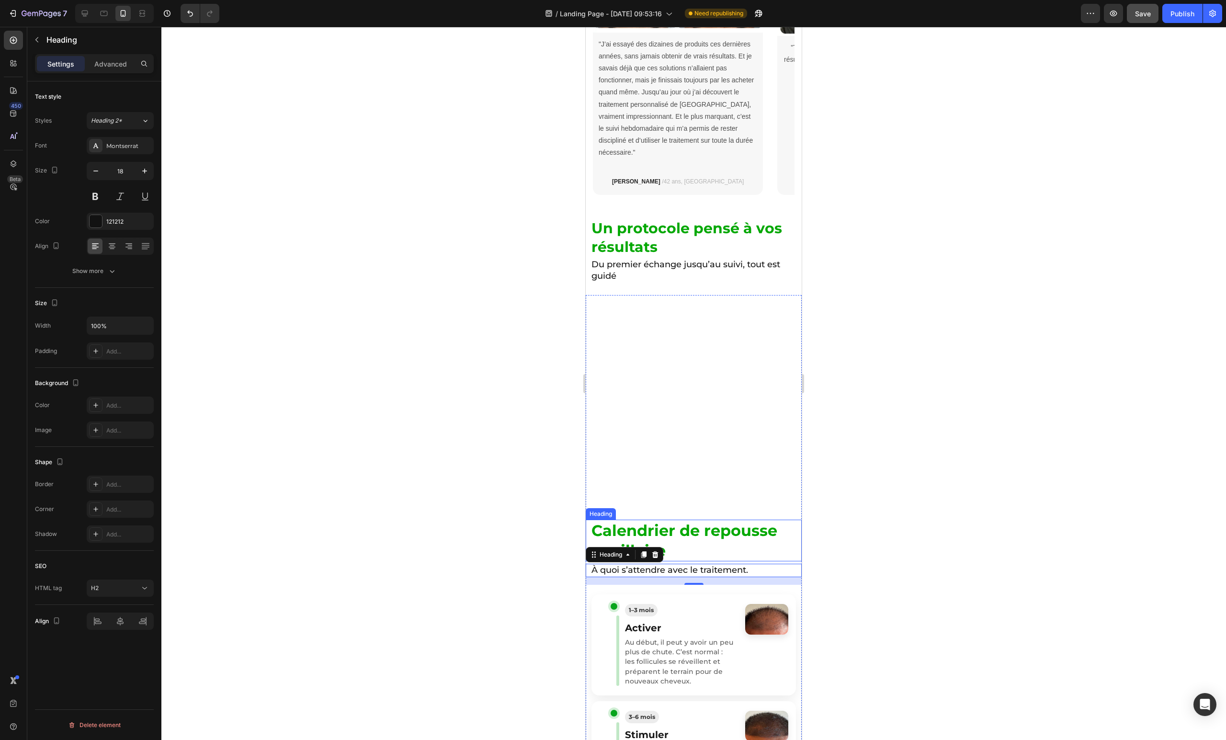
click at [706, 488] on div "Consultation offerte Échange initial pour comprendre votre cas. Protocole perso…" at bounding box center [694, 602] width 216 height 614
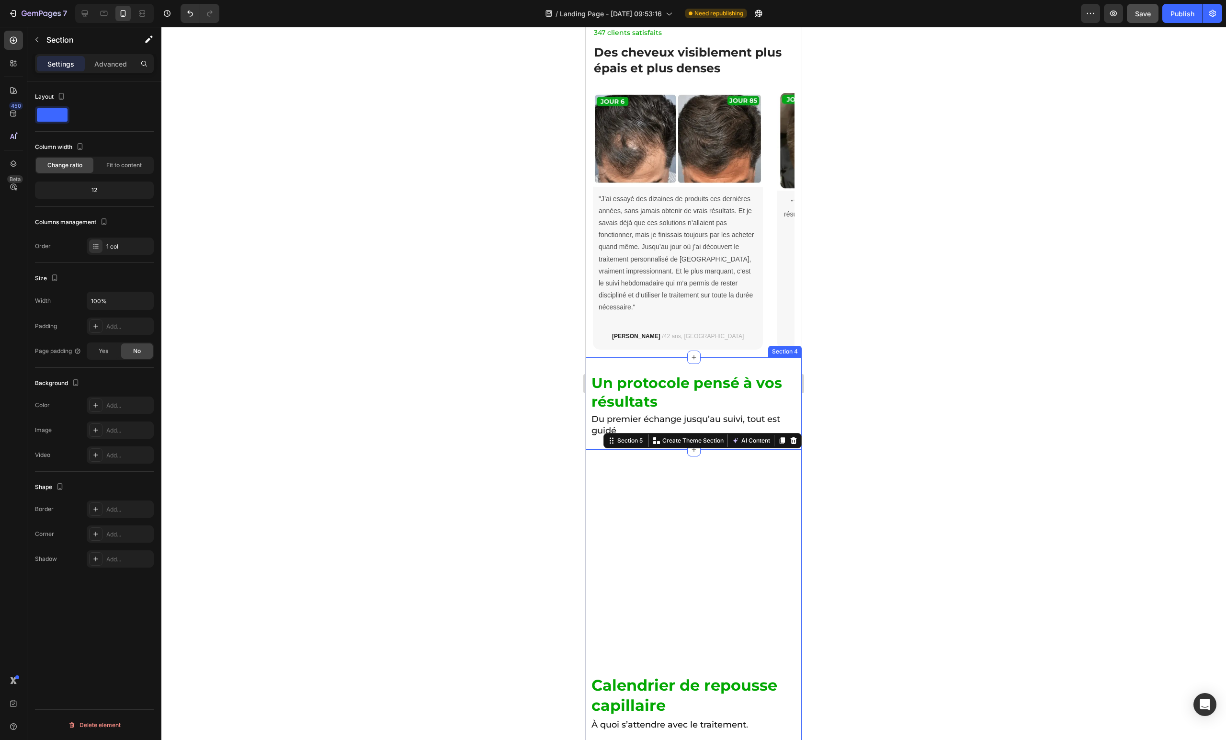
scroll to position [576, 0]
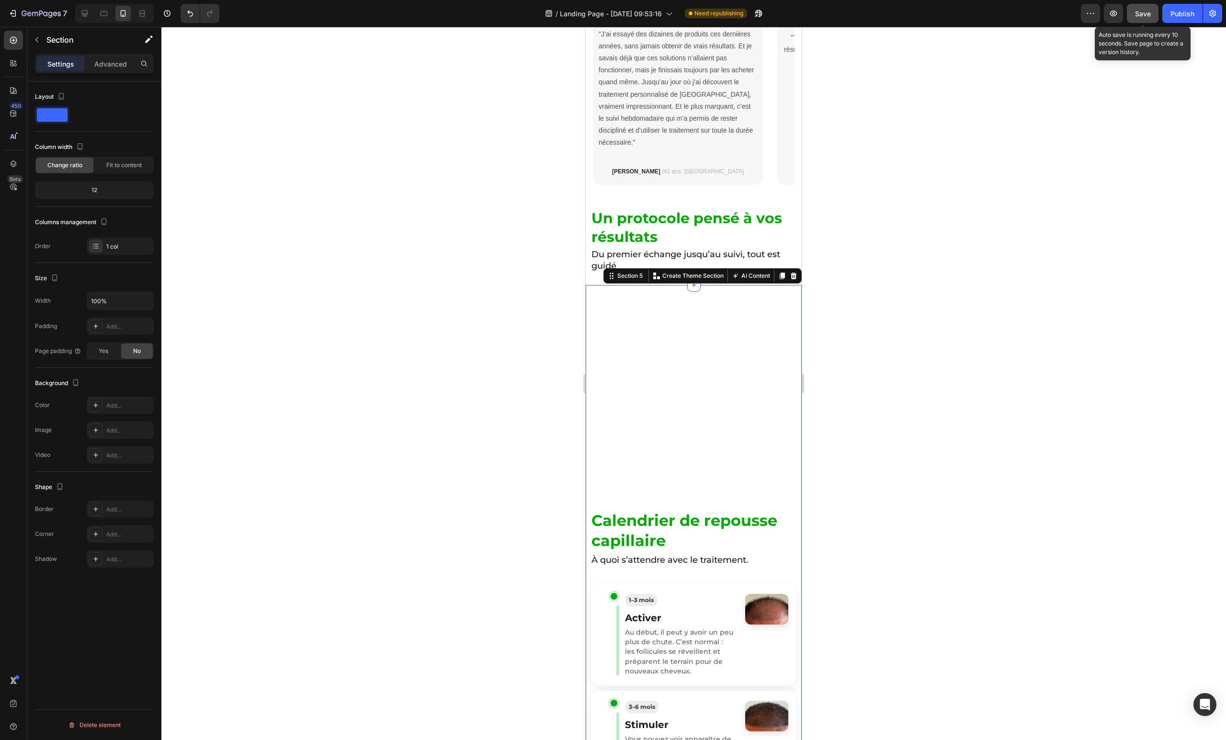
click at [1139, 19] on button "Save" at bounding box center [1143, 13] width 32 height 19
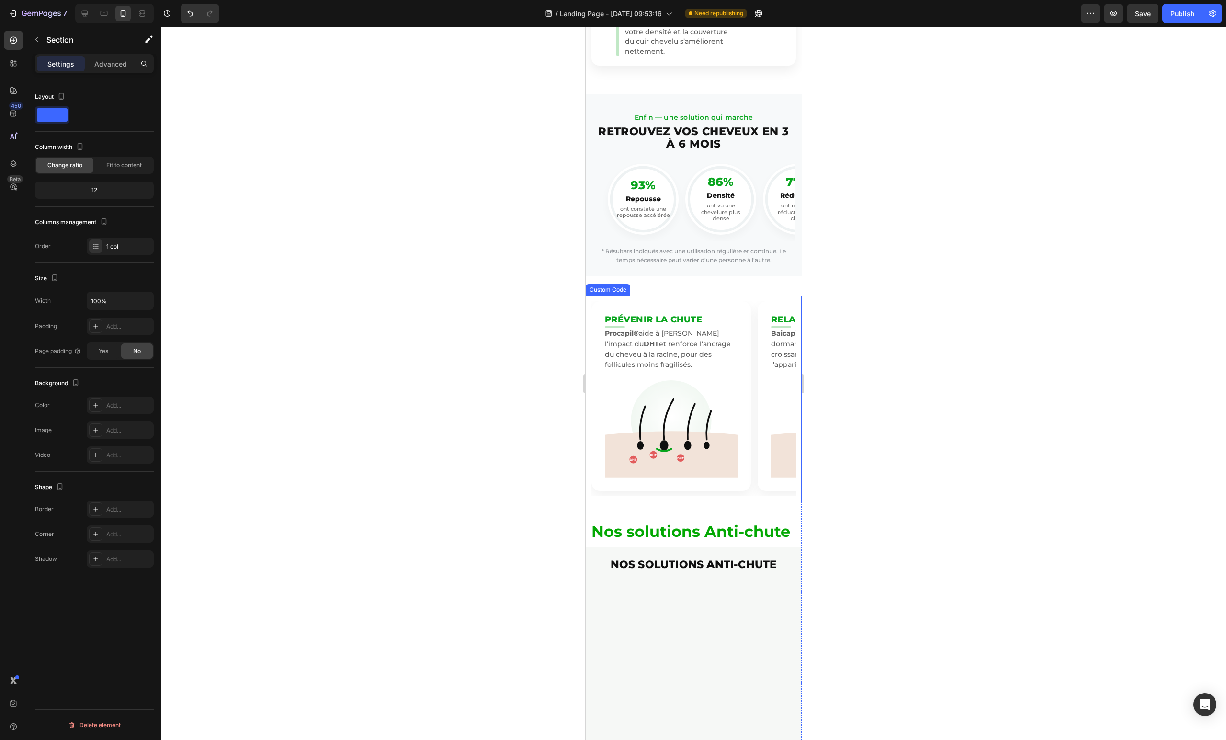
scroll to position [0, 15]
click at [594, 301] on article "Prévenir la chute Procapil® aide à freiner l’impact du DHT et renforce l’ancrag…" at bounding box center [670, 396] width 159 height 190
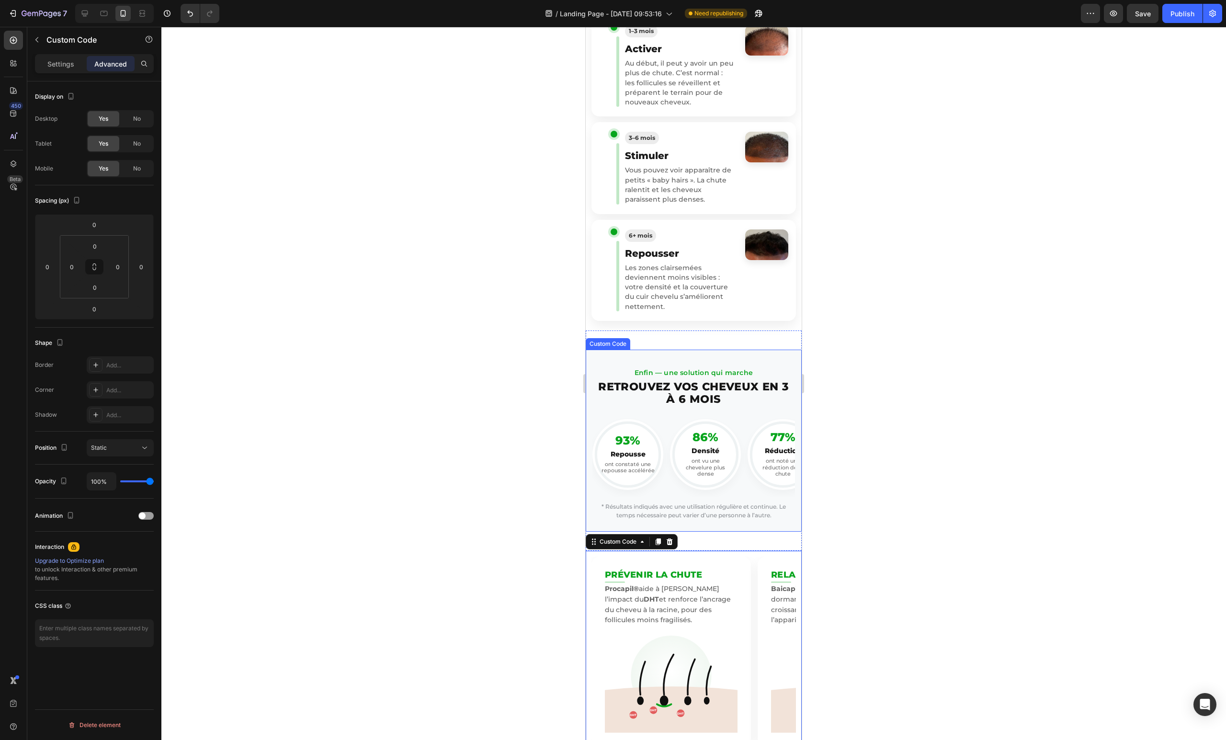
scroll to position [1238, 0]
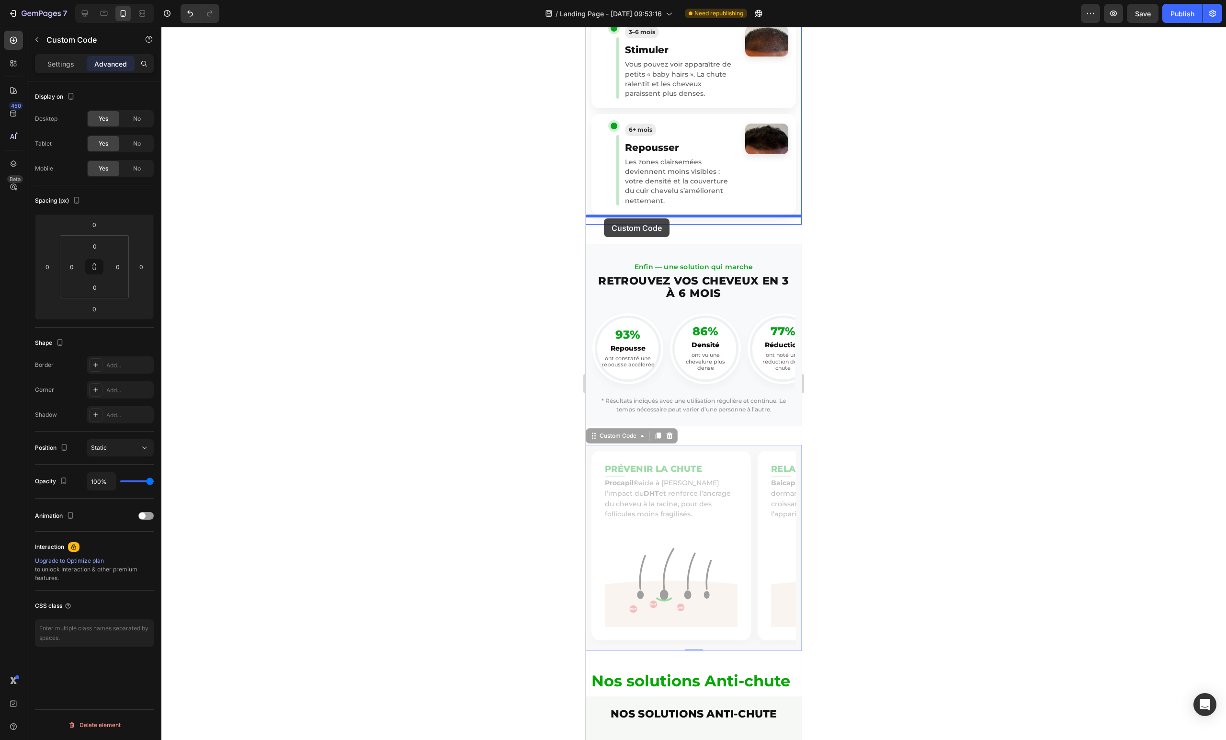
drag, startPoint x: 593, startPoint y: 428, endPoint x: 604, endPoint y: 218, distance: 209.5
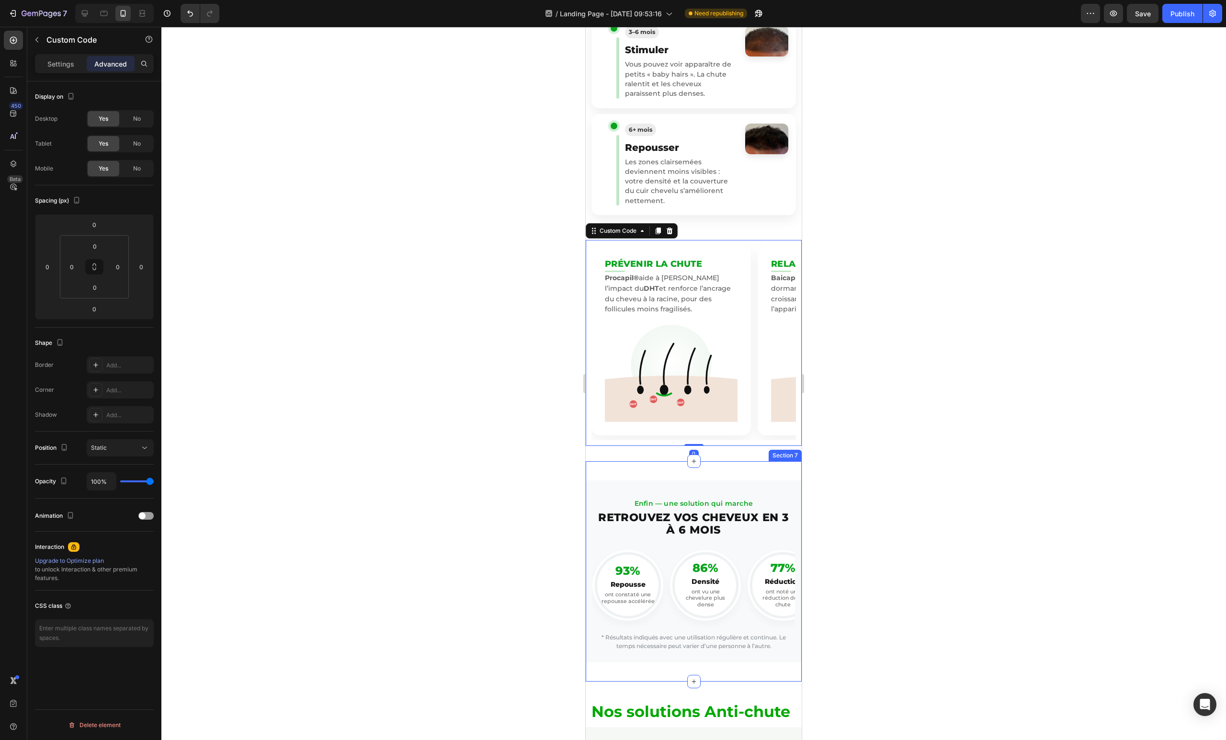
click at [658, 467] on div "Enfin — une solution qui marche Retrouvez vos cheveux en 3 à 6 mois 93% Repouss…" at bounding box center [694, 571] width 216 height 220
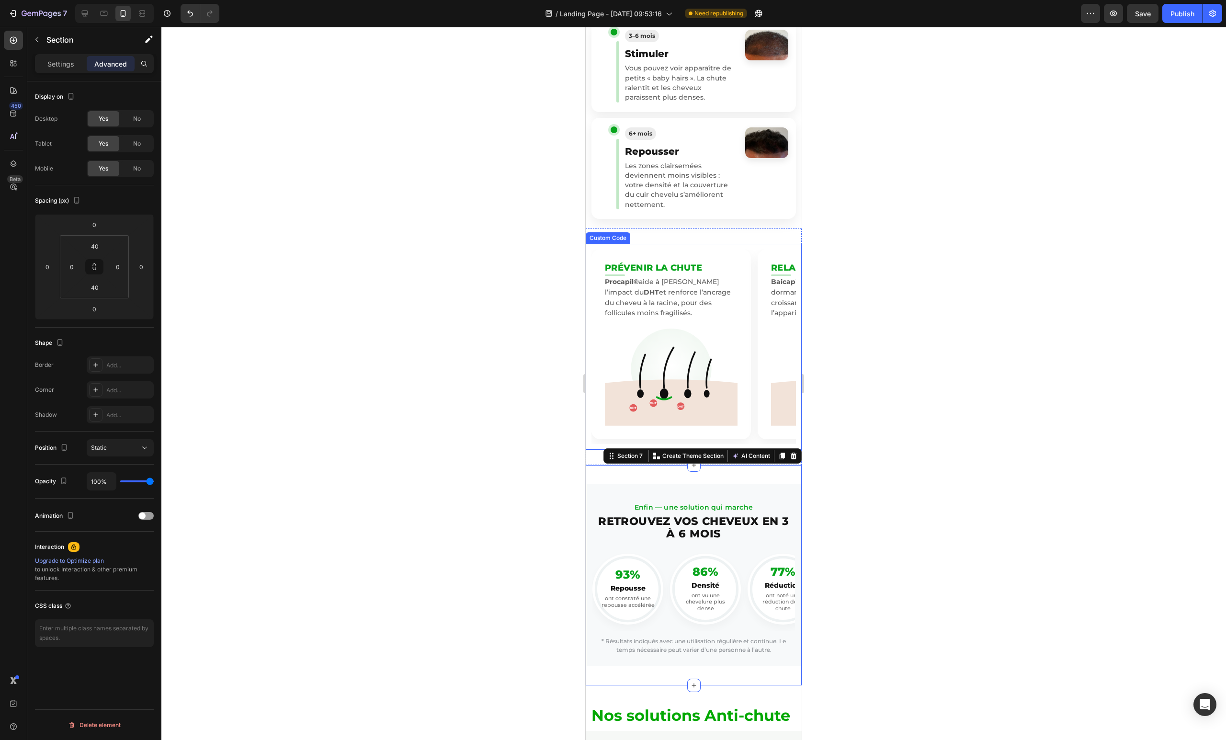
scroll to position [1231, 0]
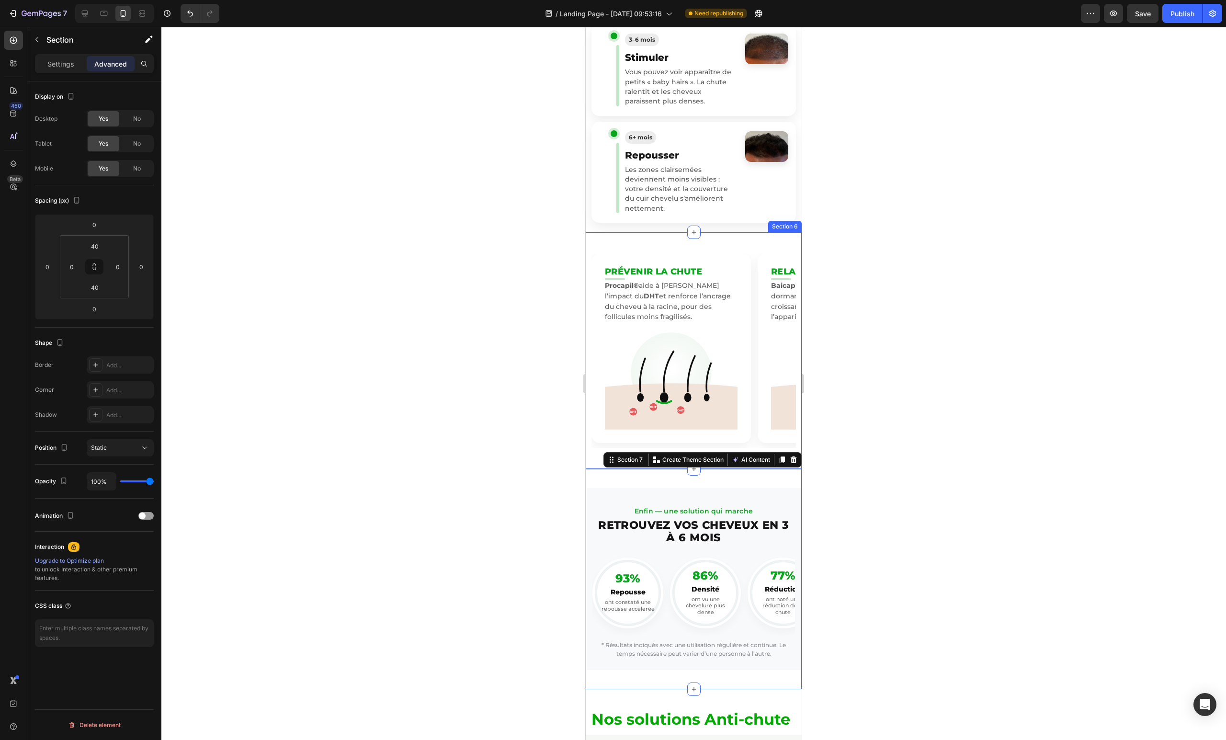
click at [671, 232] on div "Prévenir la chute Procapil® aide à freiner l’impact du DHT et renforce l’ancrag…" at bounding box center [694, 350] width 216 height 237
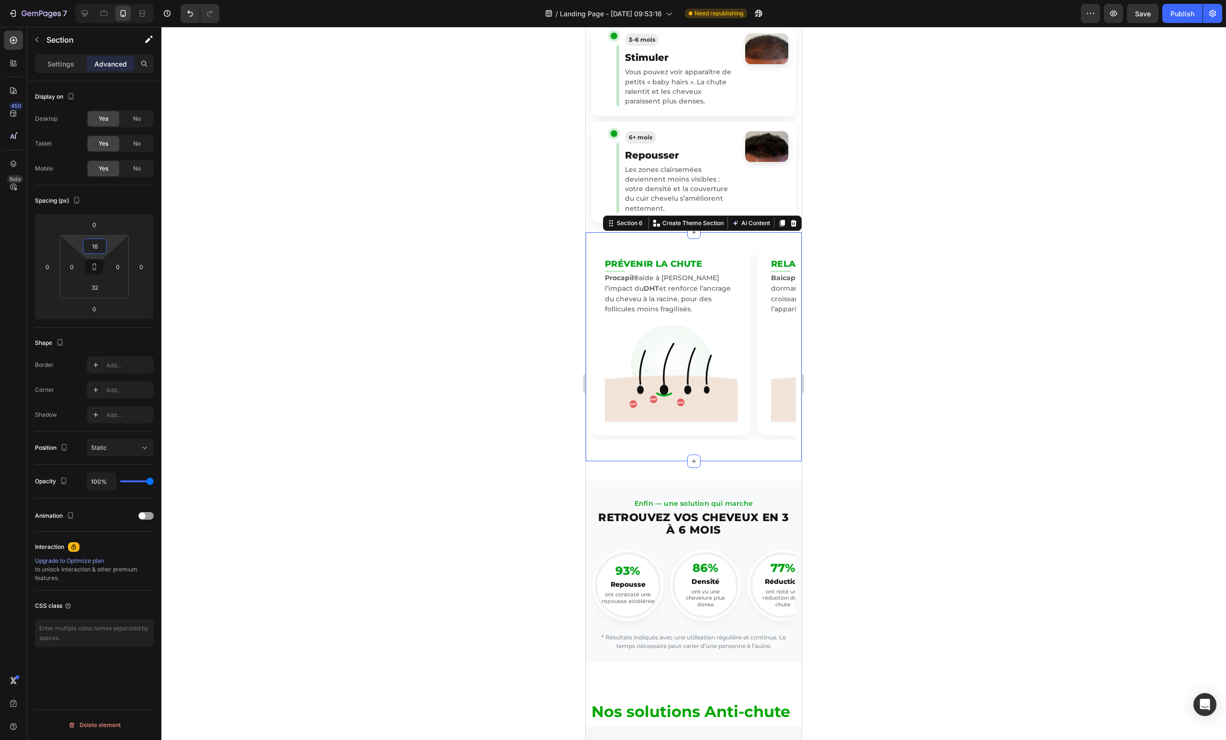
type input "0"
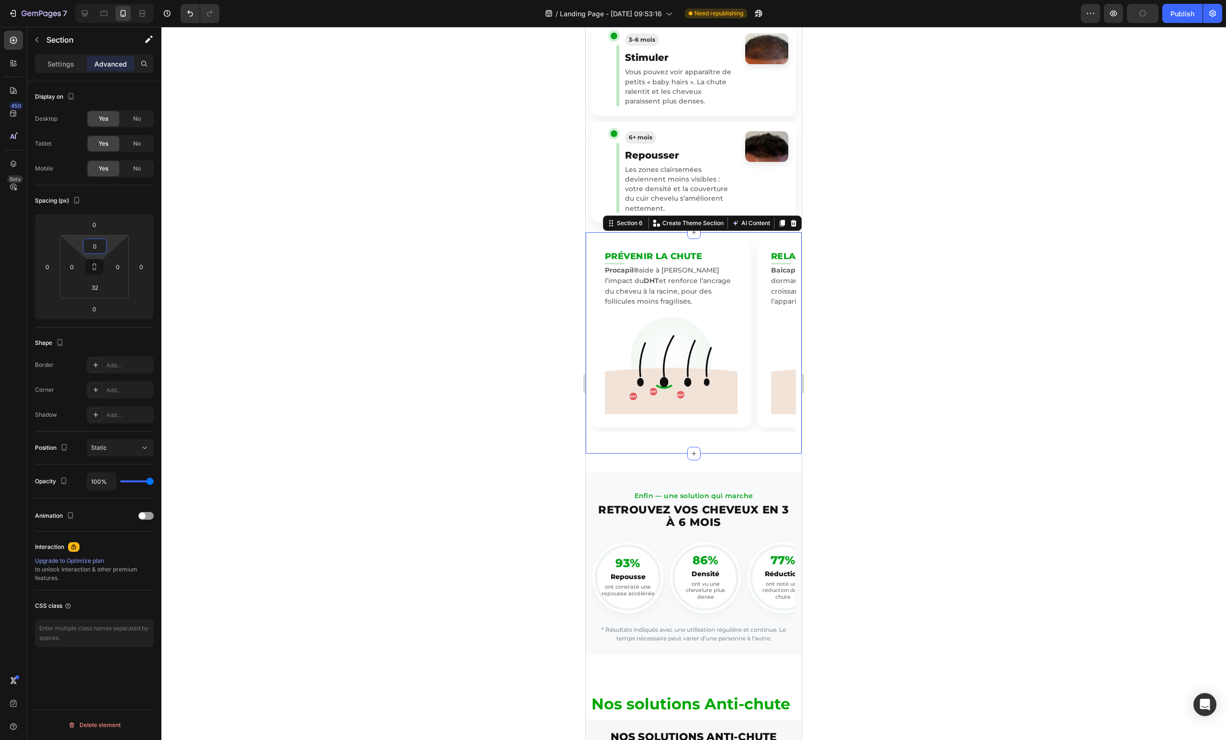
click at [108, 0] on html "7 Version history / Landing Page - [DATE] 09:53:16 Need republishing Preview Pu…" at bounding box center [613, 0] width 1226 height 0
click at [702, 597] on icon "86% chevelure plus dense" at bounding box center [705, 577] width 71 height 71
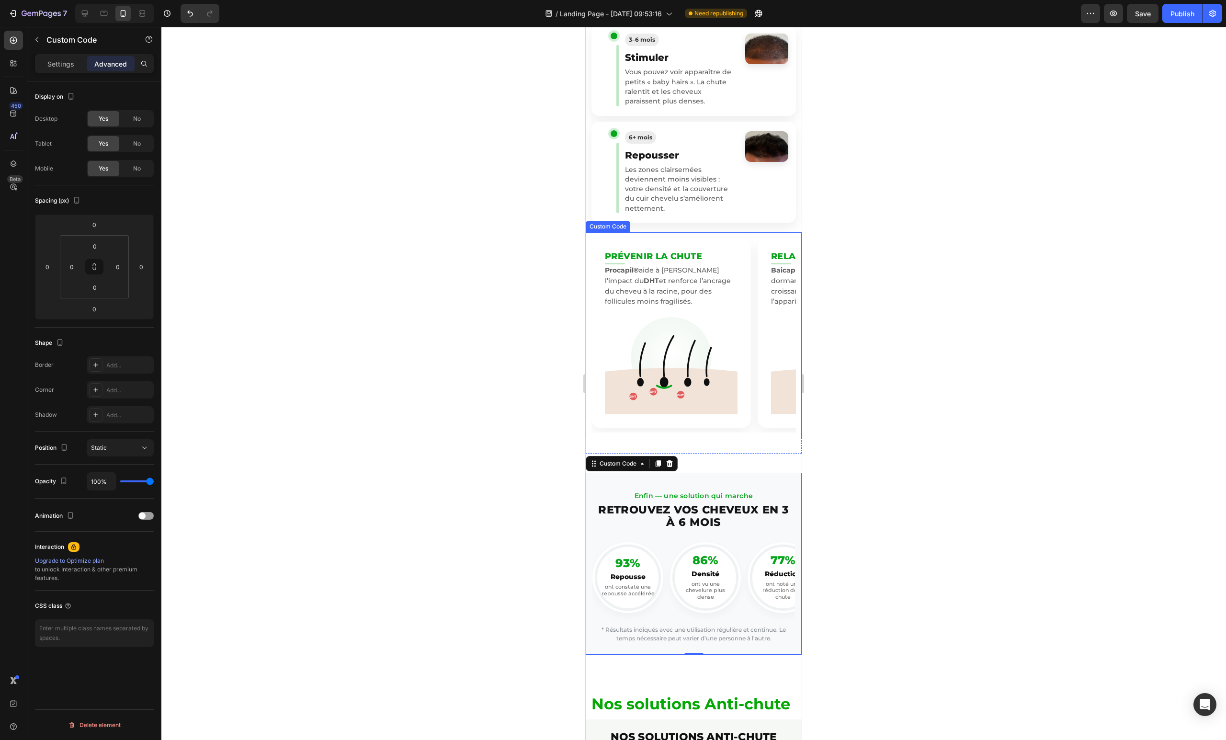
click at [669, 238] on article "Prévenir la chute Procapil® aide à freiner l’impact du DHT et renforce l’ancrag…" at bounding box center [670, 333] width 159 height 190
click at [608, 219] on div "Custom Code" at bounding box center [618, 223] width 41 height 9
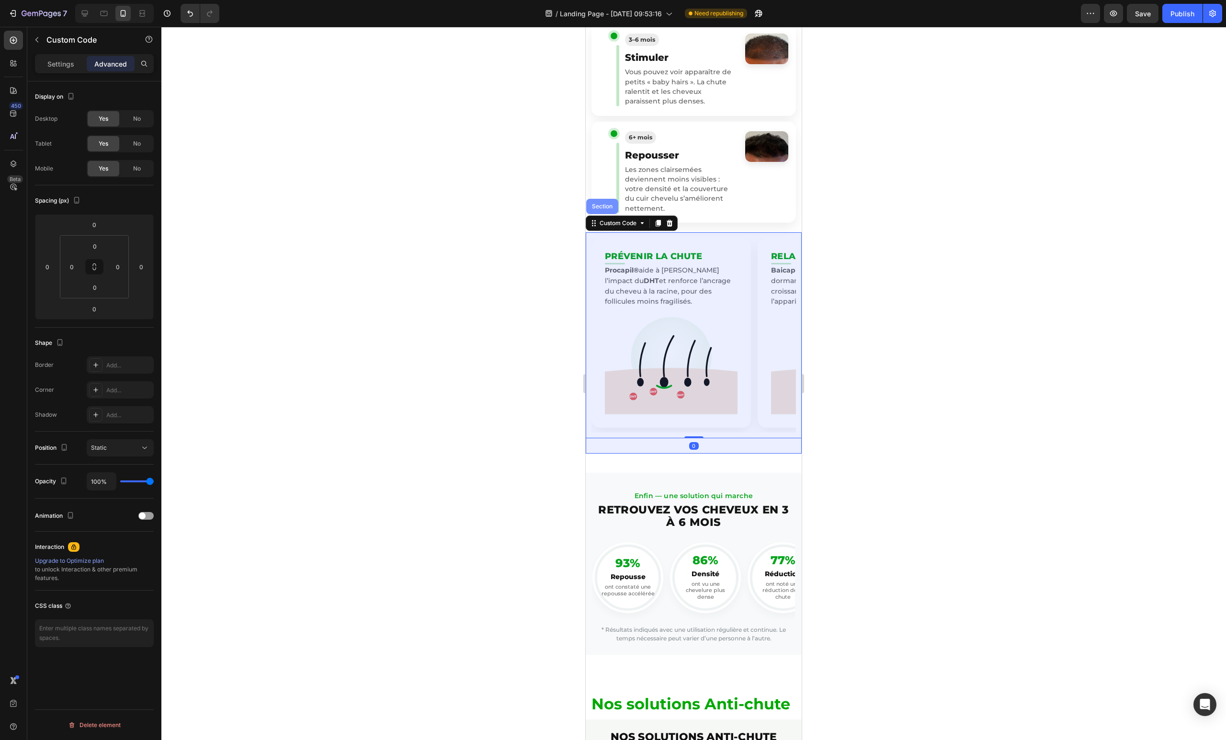
drag, startPoint x: 596, startPoint y: 197, endPoint x: 1029, endPoint y: 260, distance: 437.1
click at [596, 204] on div "Section" at bounding box center [602, 207] width 24 height 6
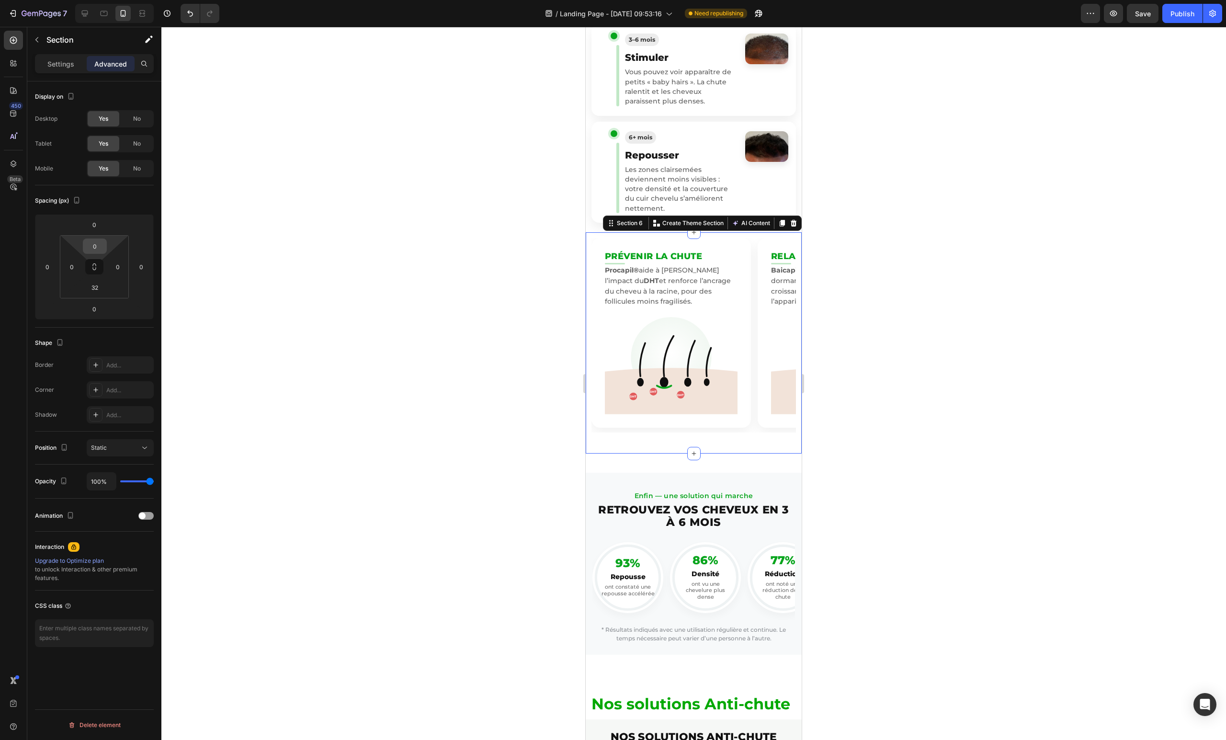
click at [106, 243] on div "0" at bounding box center [95, 245] width 24 height 15
type input "6"
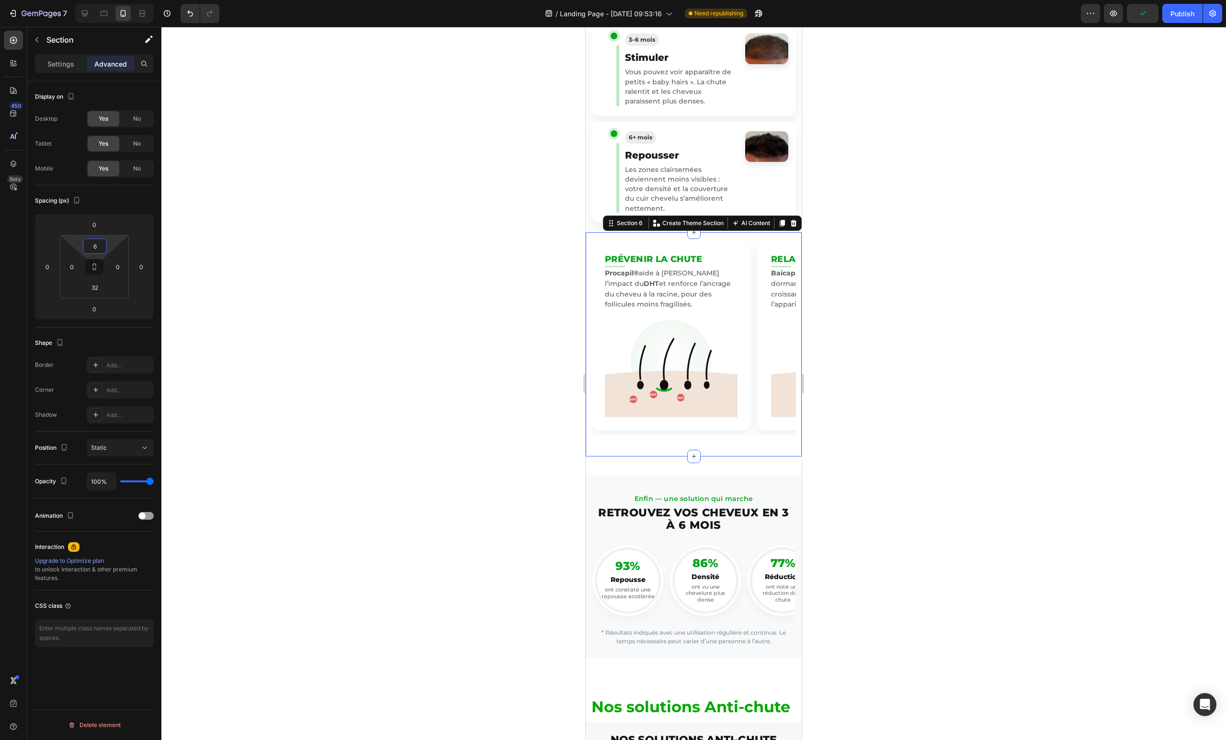
click at [112, 0] on html "7 Version history / Landing Page - [DATE] 09:53:16 Need republishing Preview Pu…" at bounding box center [613, 0] width 1226 height 0
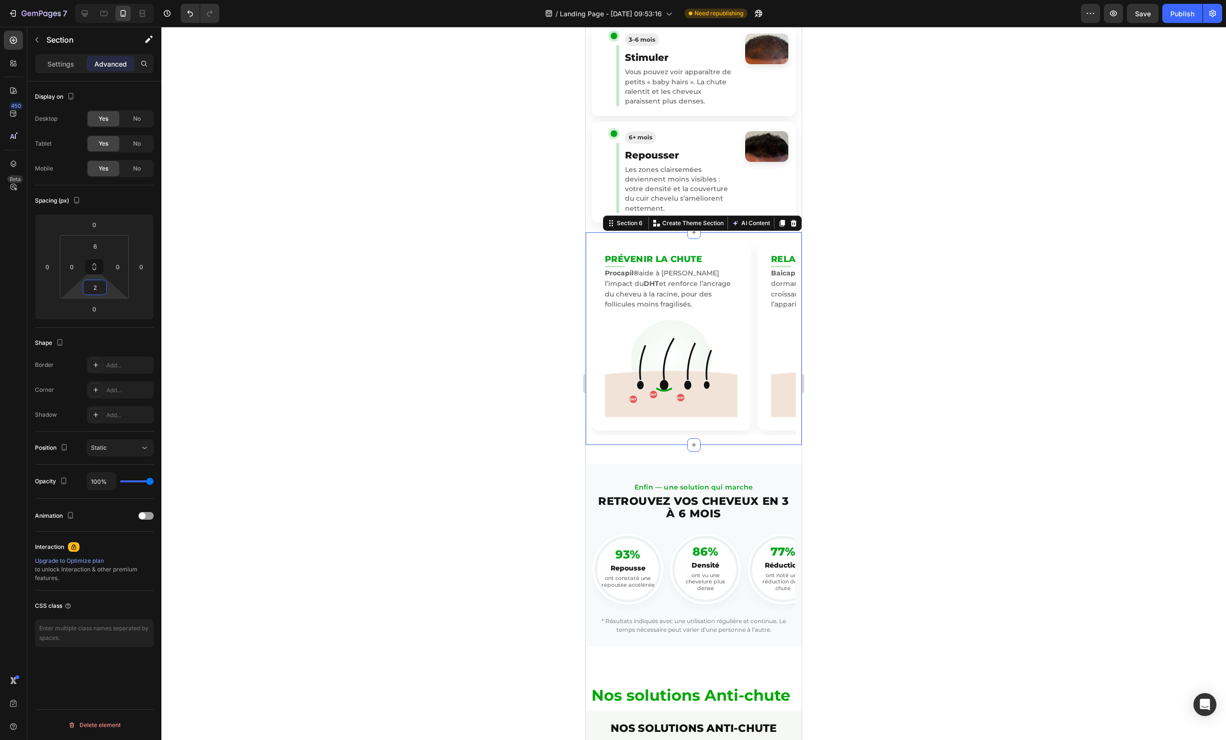
type input "0"
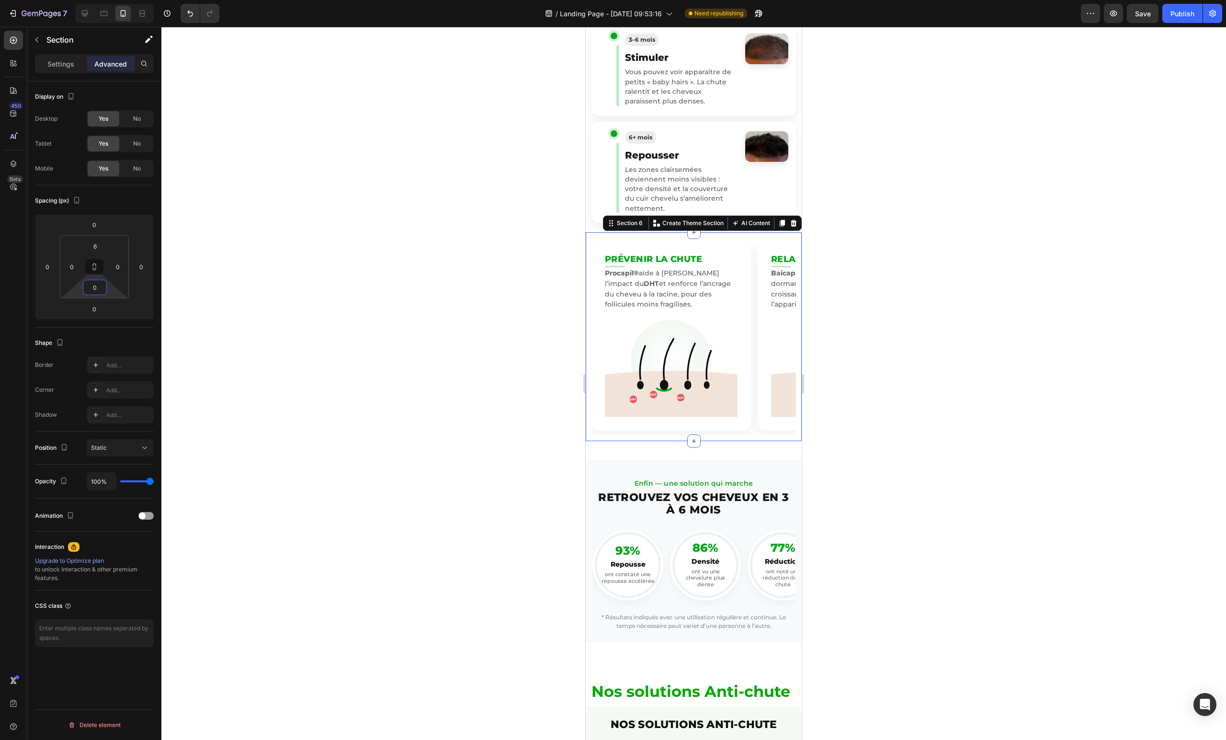
click at [112, 0] on html "7 Version history / Landing Page - [DATE] 09:53:16 Need republishing Preview Sa…" at bounding box center [613, 0] width 1226 height 0
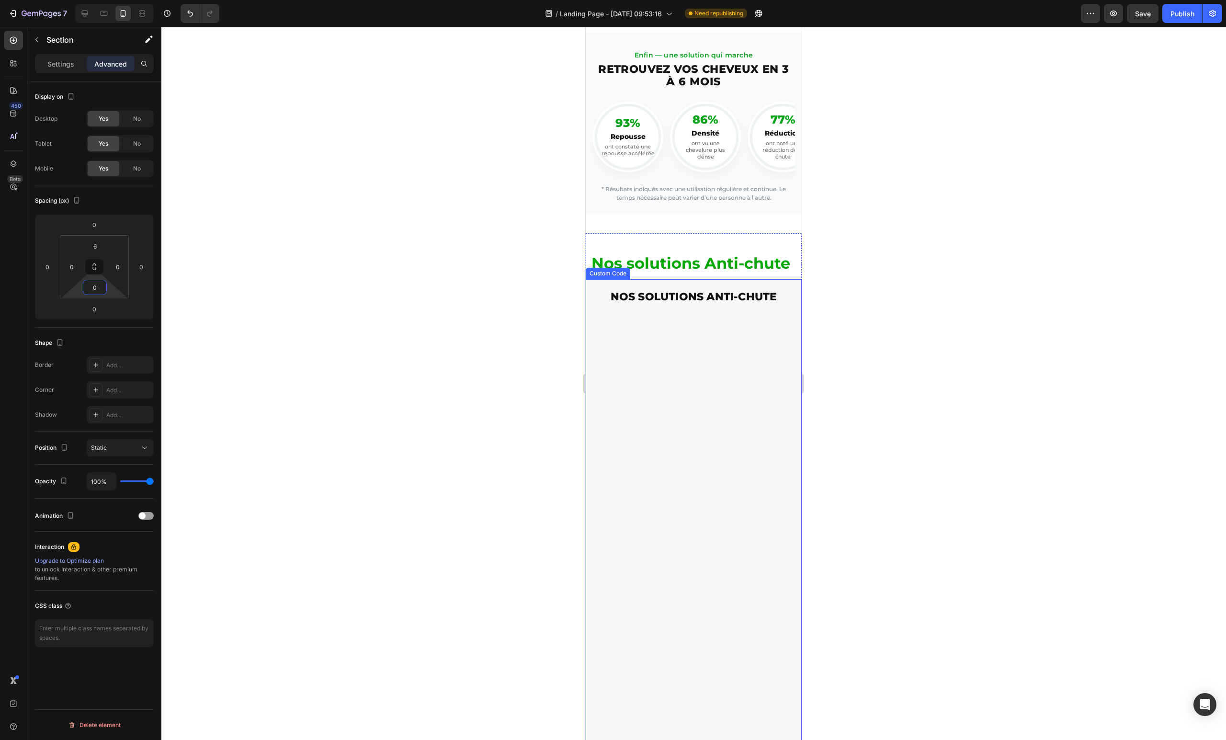
scroll to position [1775, 0]
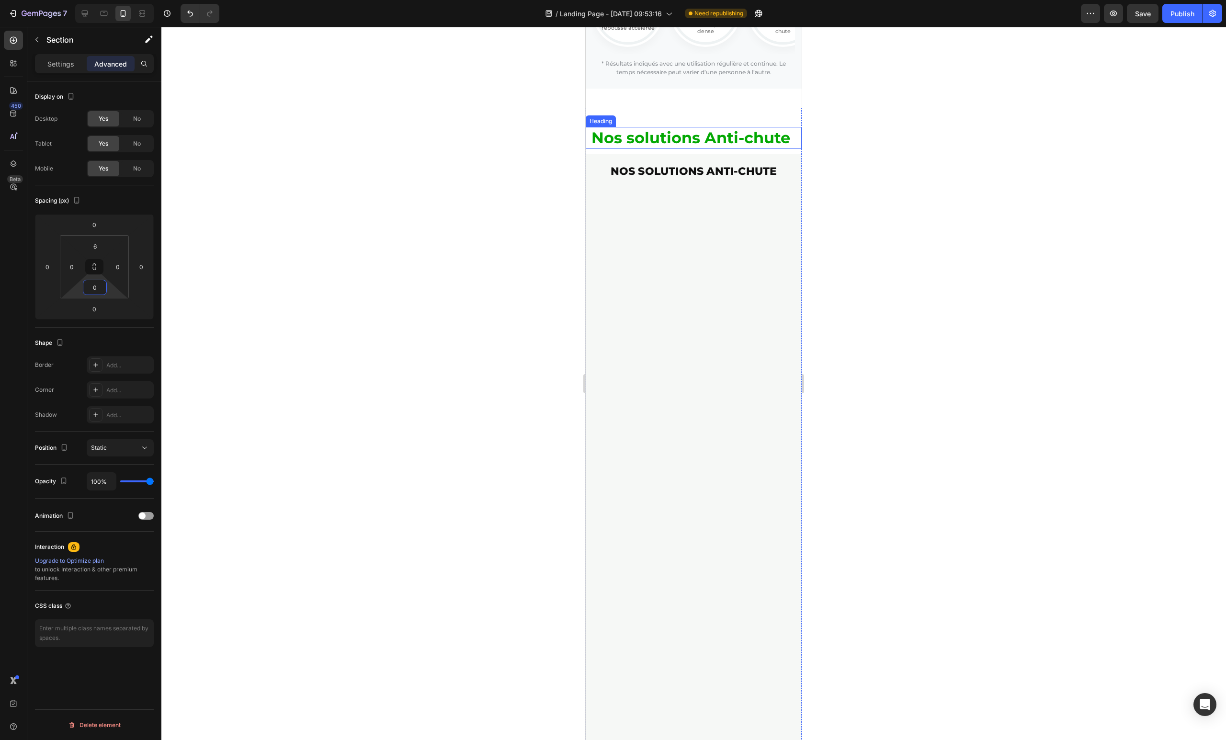
click at [718, 137] on h2 "Nos solutions Anti-chute" at bounding box center [693, 138] width 206 height 22
click at [655, 118] on icon at bounding box center [655, 118] width 8 height 8
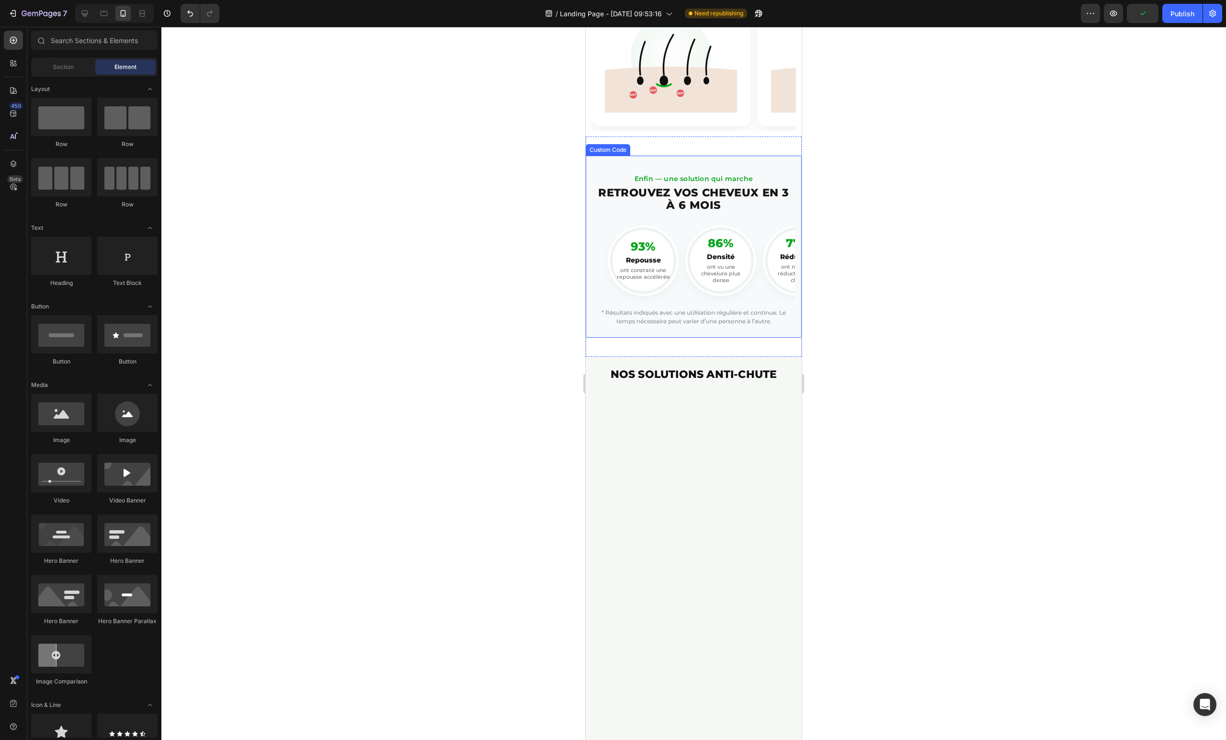
scroll to position [0, 15]
click at [1173, 13] on div "Publish" at bounding box center [1182, 14] width 24 height 10
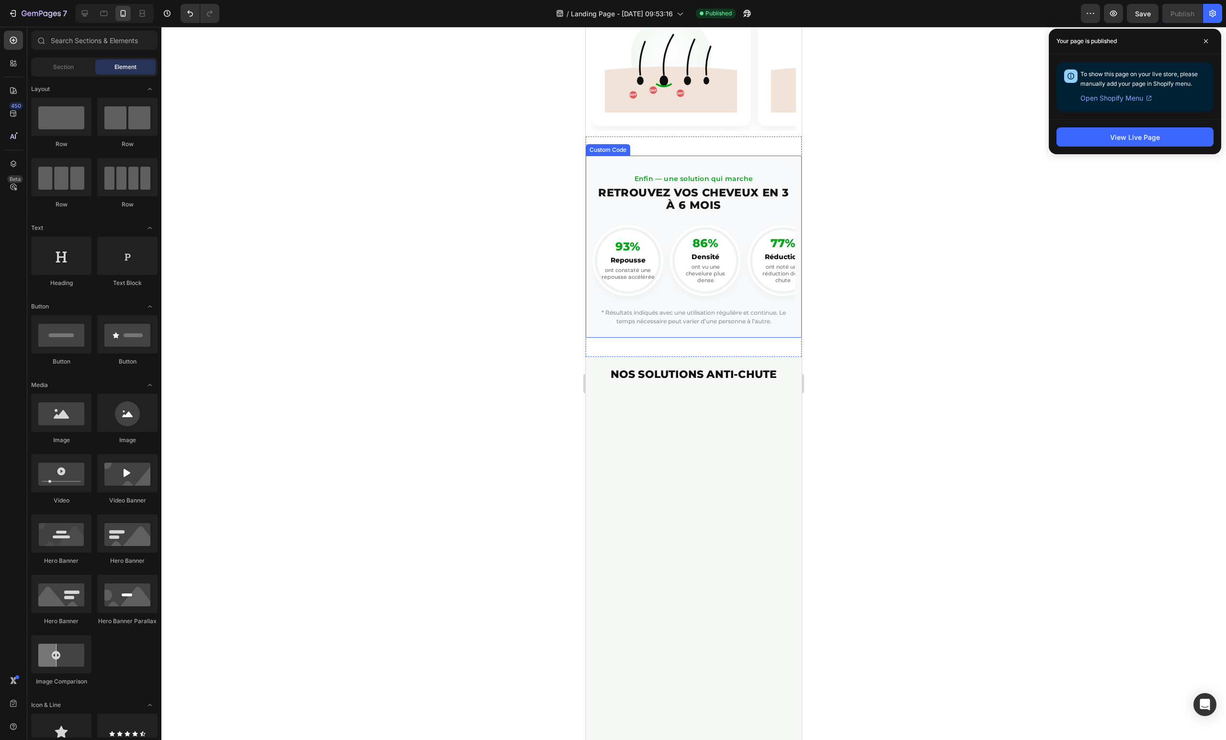
click at [683, 261] on div "86% Densité ont vu une chevelure plus dense" at bounding box center [705, 261] width 65 height 46
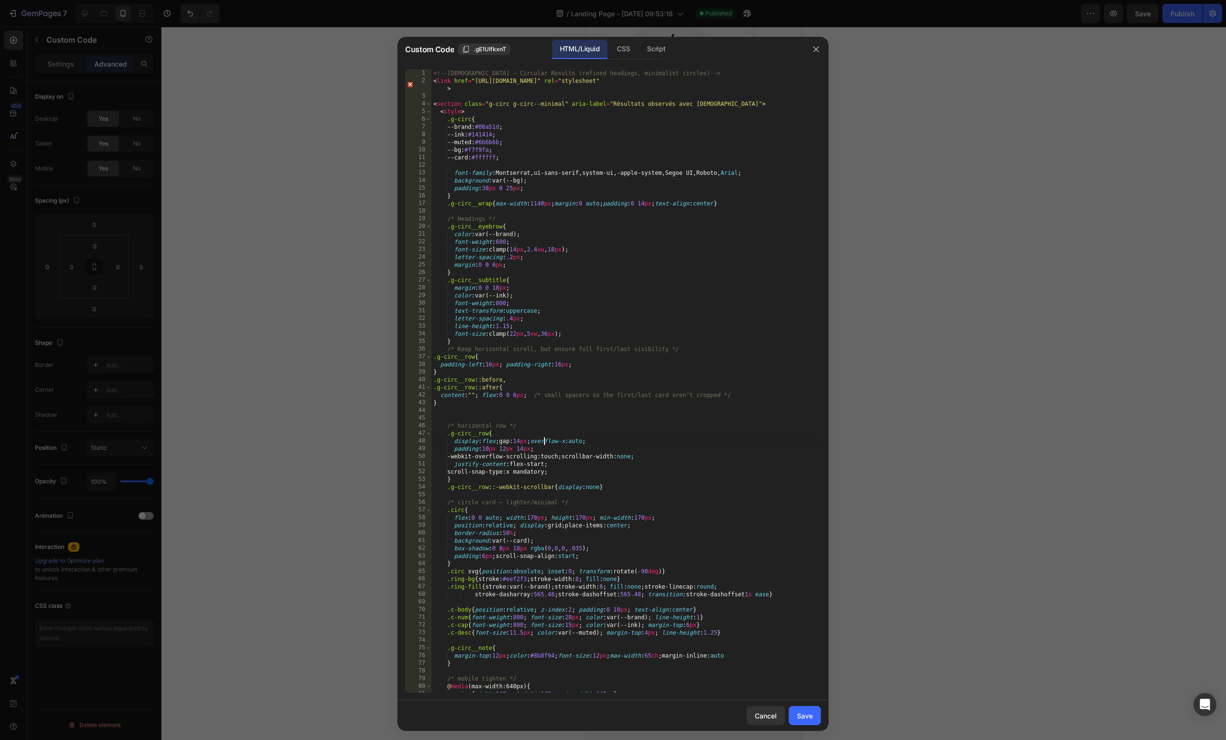
click at [543, 444] on div "<!-- GENTS — Circular Results (refined headings, minimalist circles) --> < link…" at bounding box center [625, 388] width 389 height 638
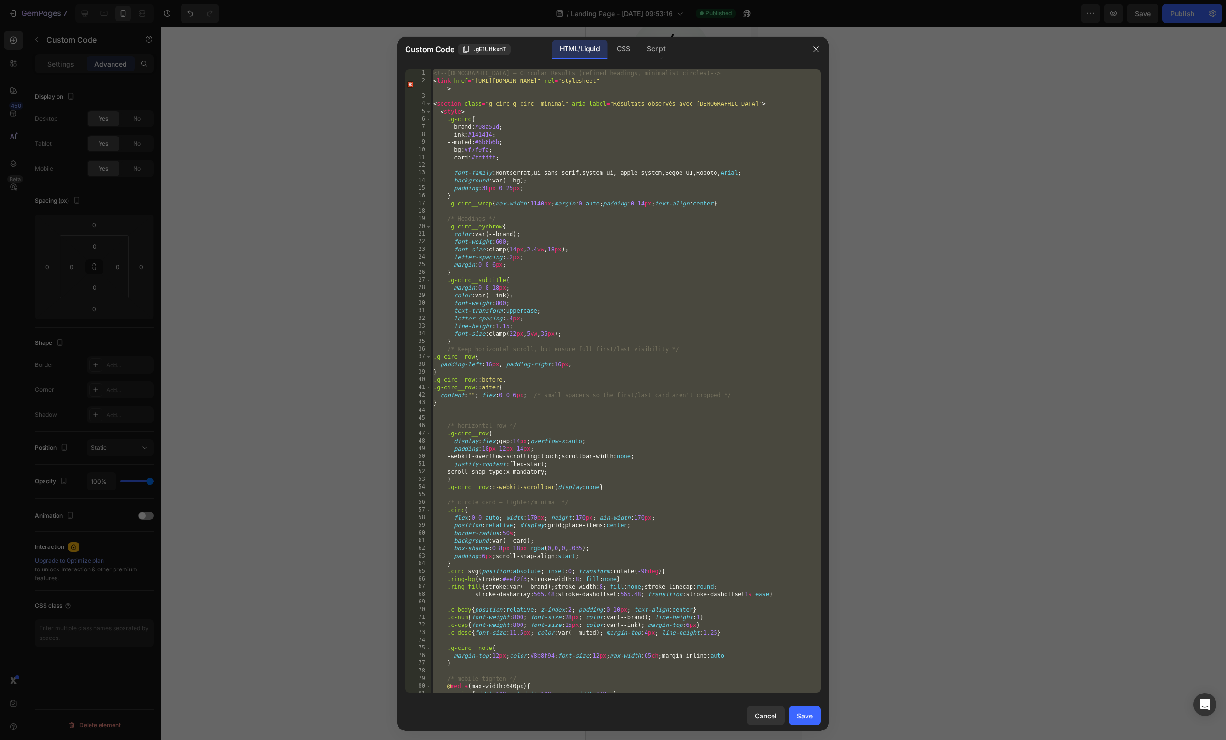
paste textarea
type textarea "</section>"
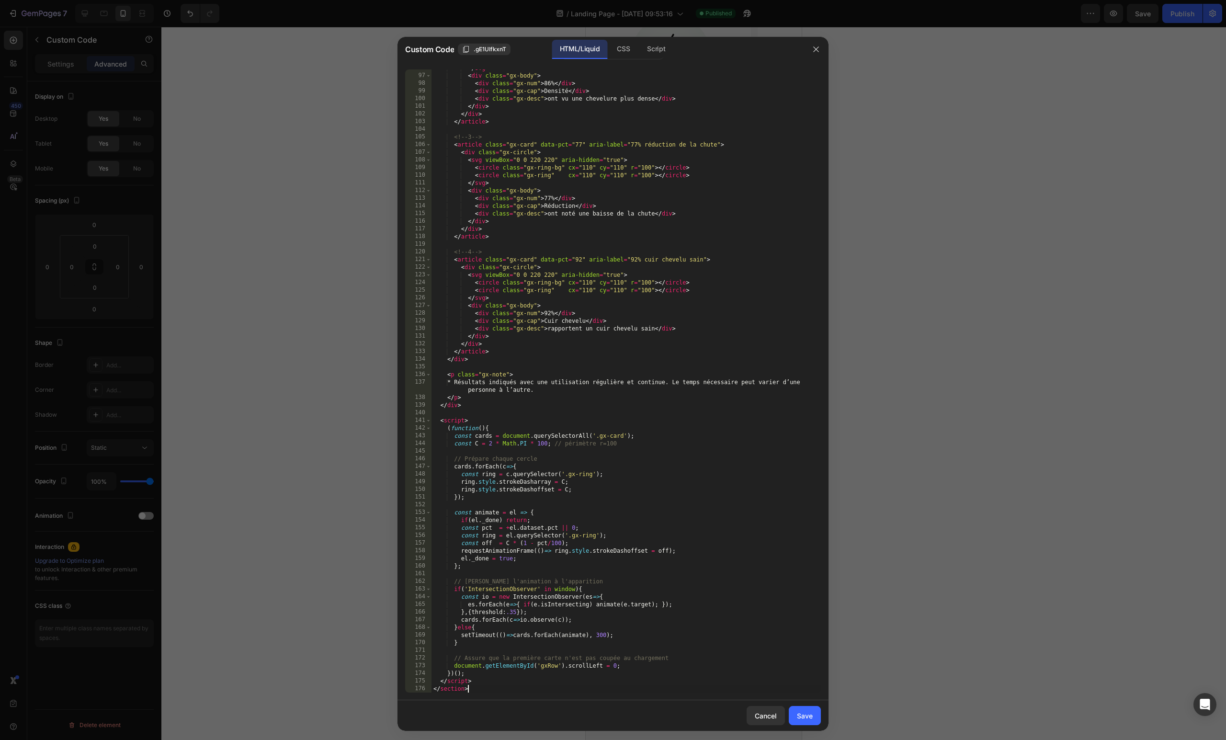
scroll to position [741, 0]
click at [806, 709] on button "Save" at bounding box center [805, 715] width 32 height 19
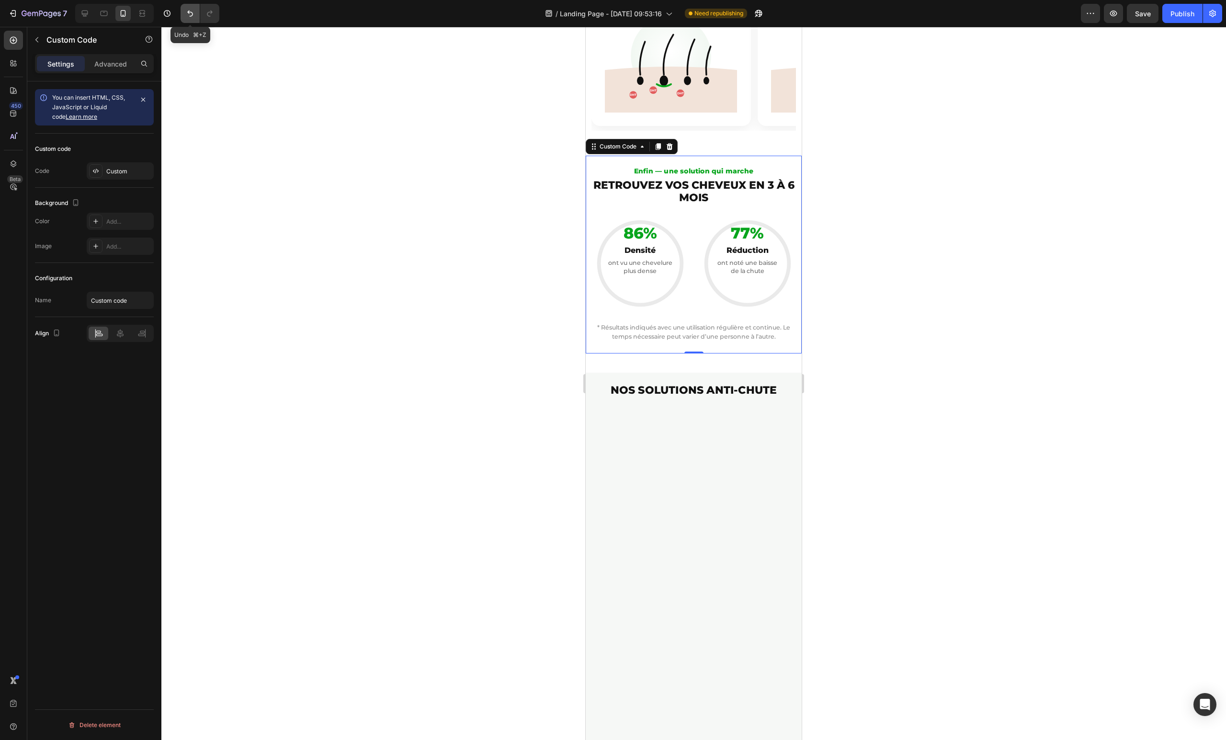
click at [189, 13] on icon "Undo/Redo" at bounding box center [190, 14] width 6 height 6
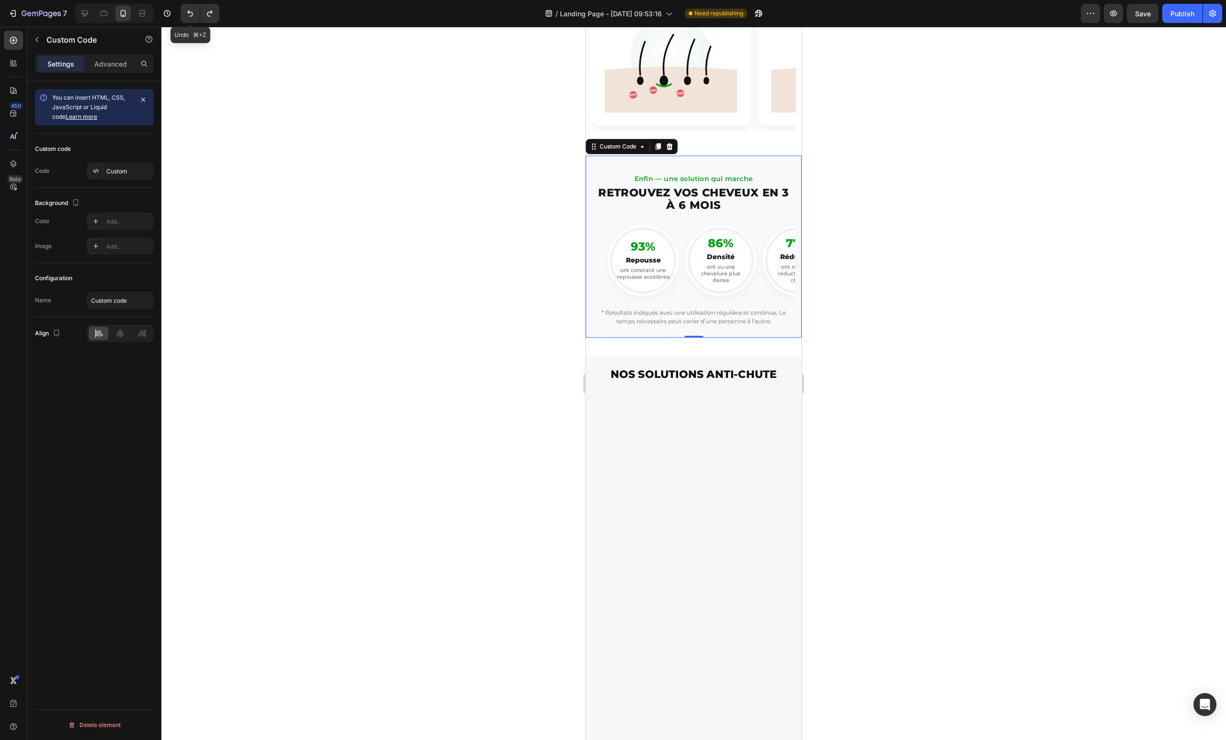
scroll to position [0, 15]
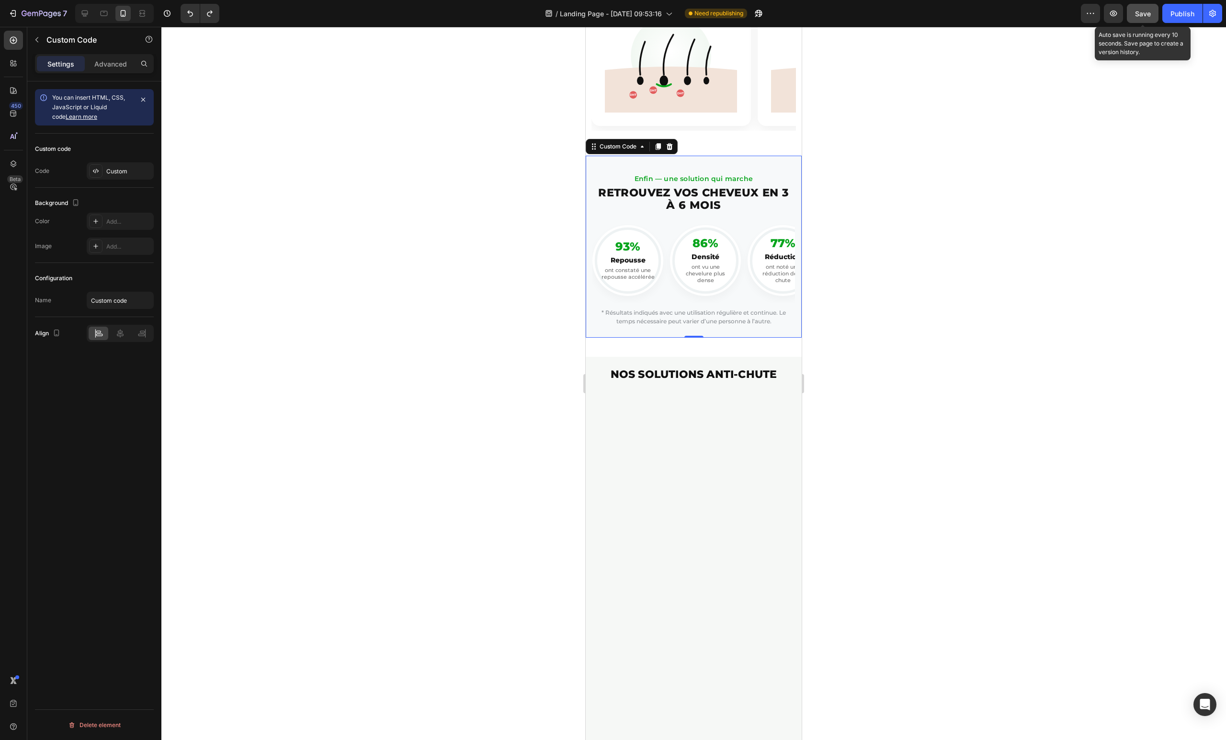
click at [1136, 20] on button "Save" at bounding box center [1143, 13] width 32 height 19
click at [1183, 12] on div "Publish" at bounding box center [1182, 14] width 24 height 10
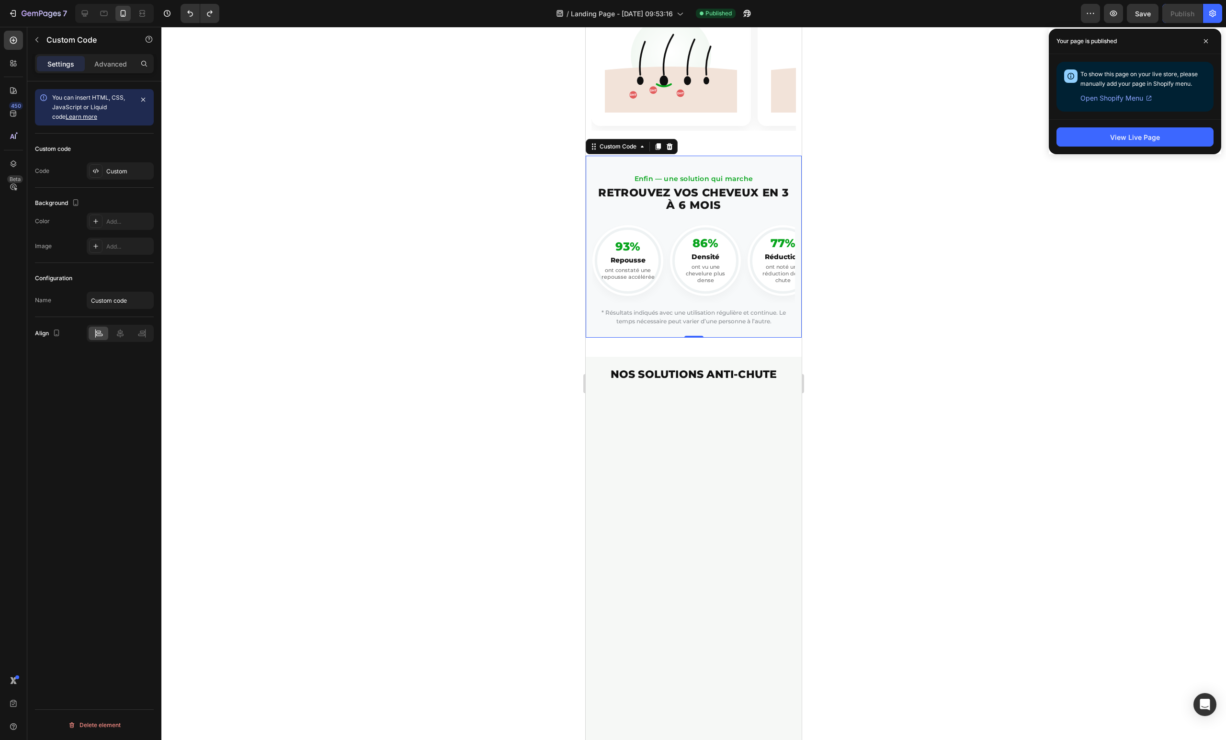
click at [668, 242] on div "93% Repousse ont constaté une repousse accélérée 86% Densité ont vu une chevelu…" at bounding box center [693, 261] width 203 height 82
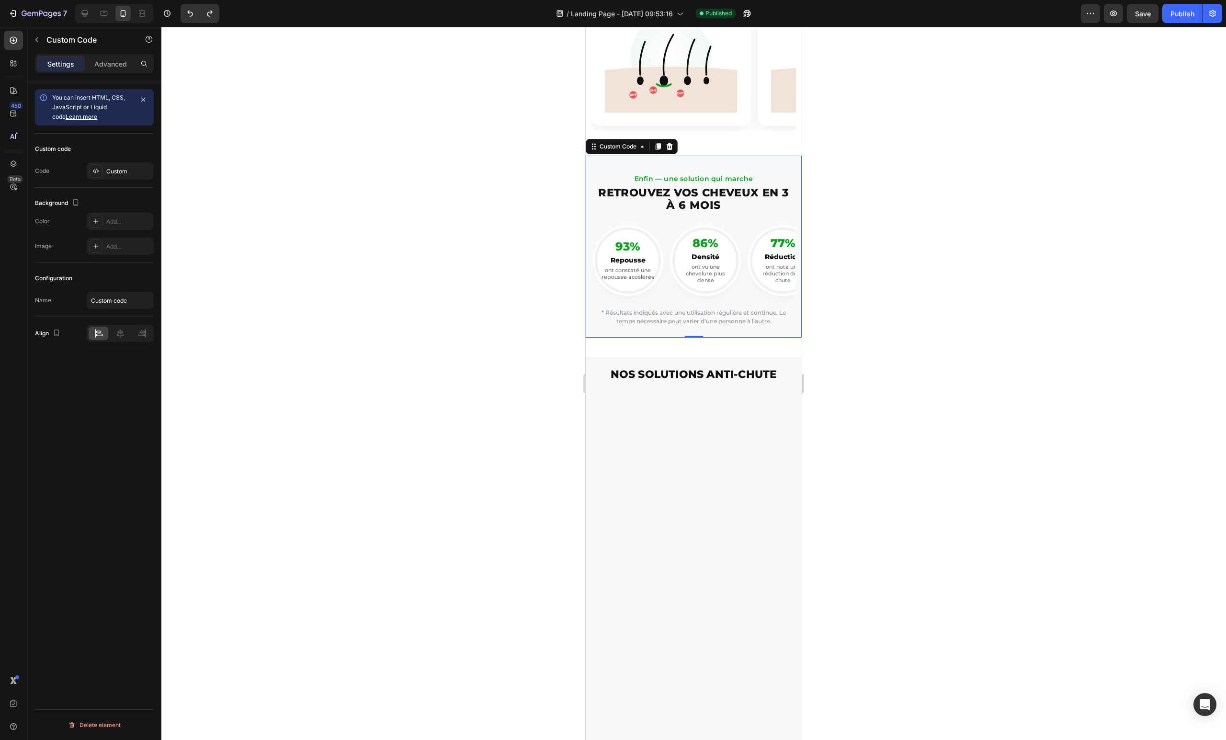
click at [668, 242] on div "93% Repousse ont constaté une repousse accélérée 86% Densité ont vu une chevelu…" at bounding box center [693, 261] width 203 height 82
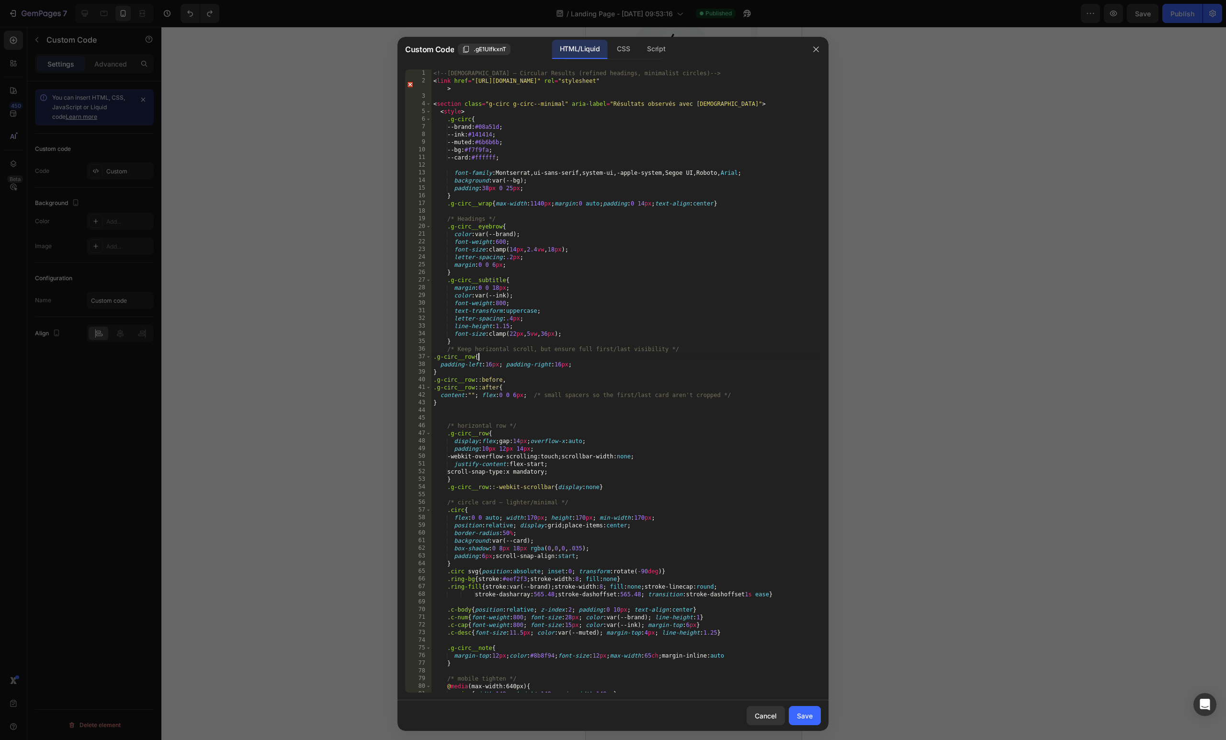
click at [579, 356] on div "<!-- GENTS — Circular Results (refined headings, minimalist circles) --> < link…" at bounding box center [625, 388] width 389 height 638
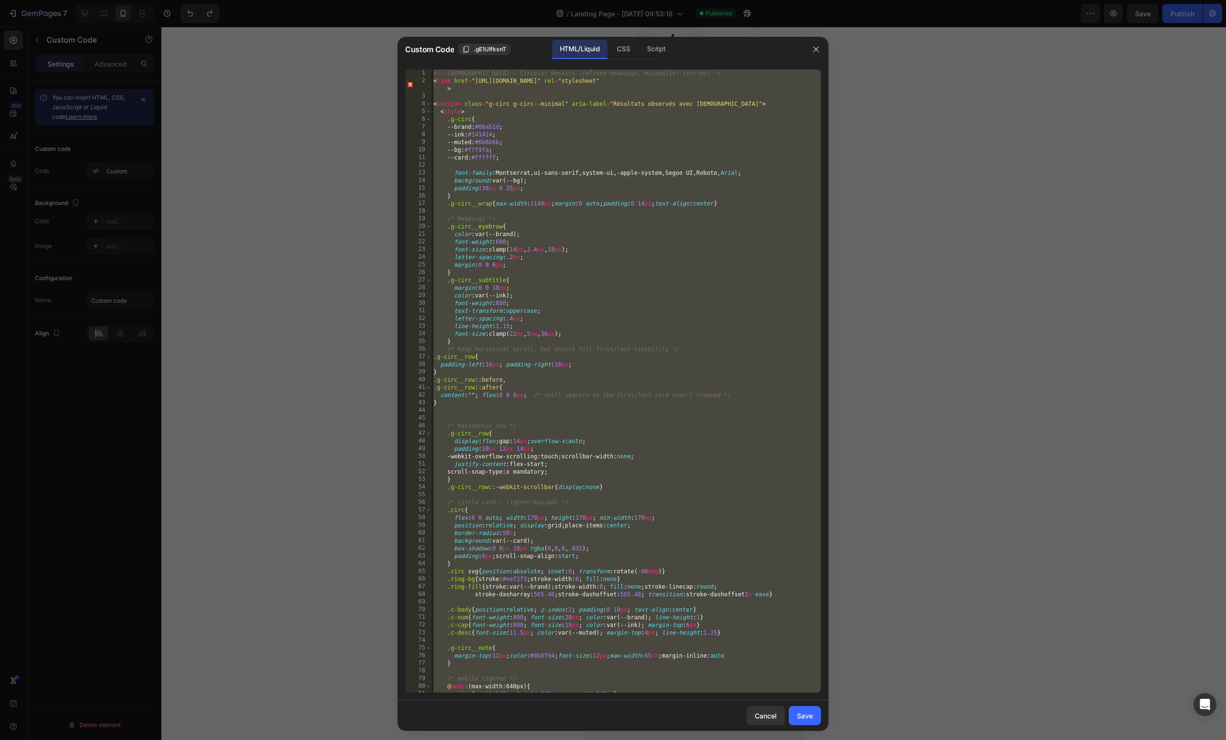
paste textarea
type textarea "</section>"
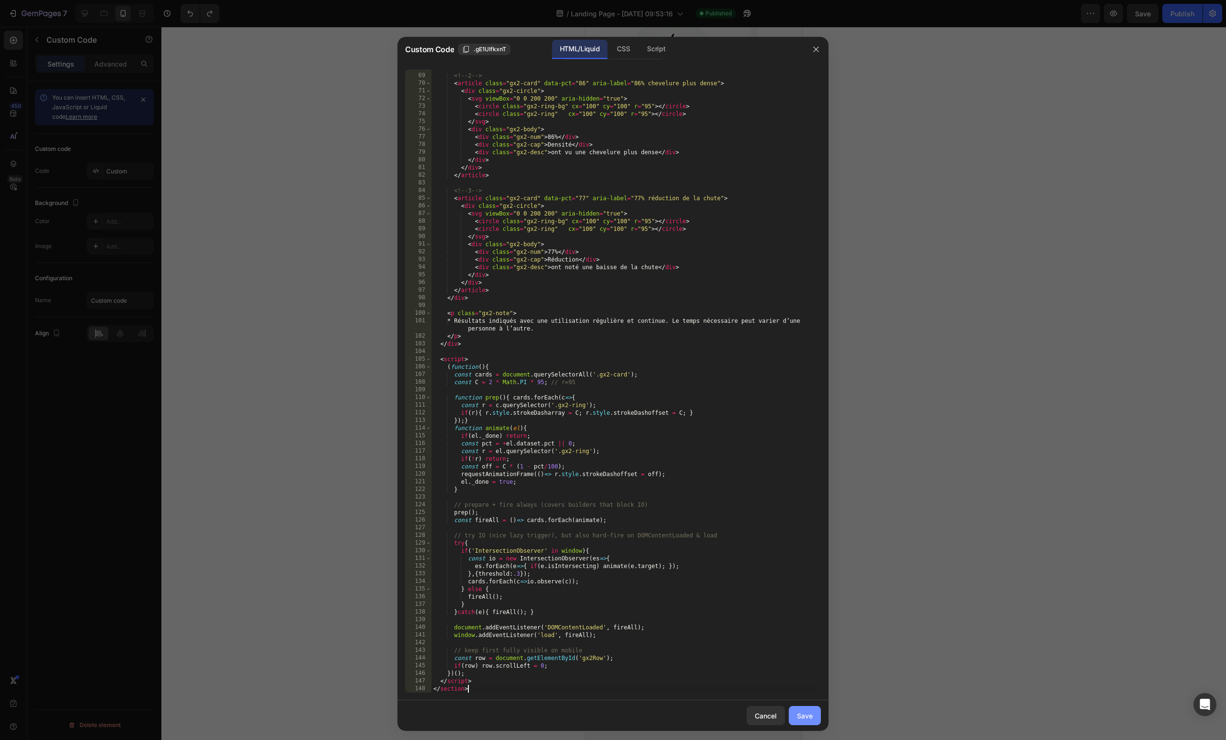
click at [806, 716] on div "Save" at bounding box center [805, 716] width 16 height 10
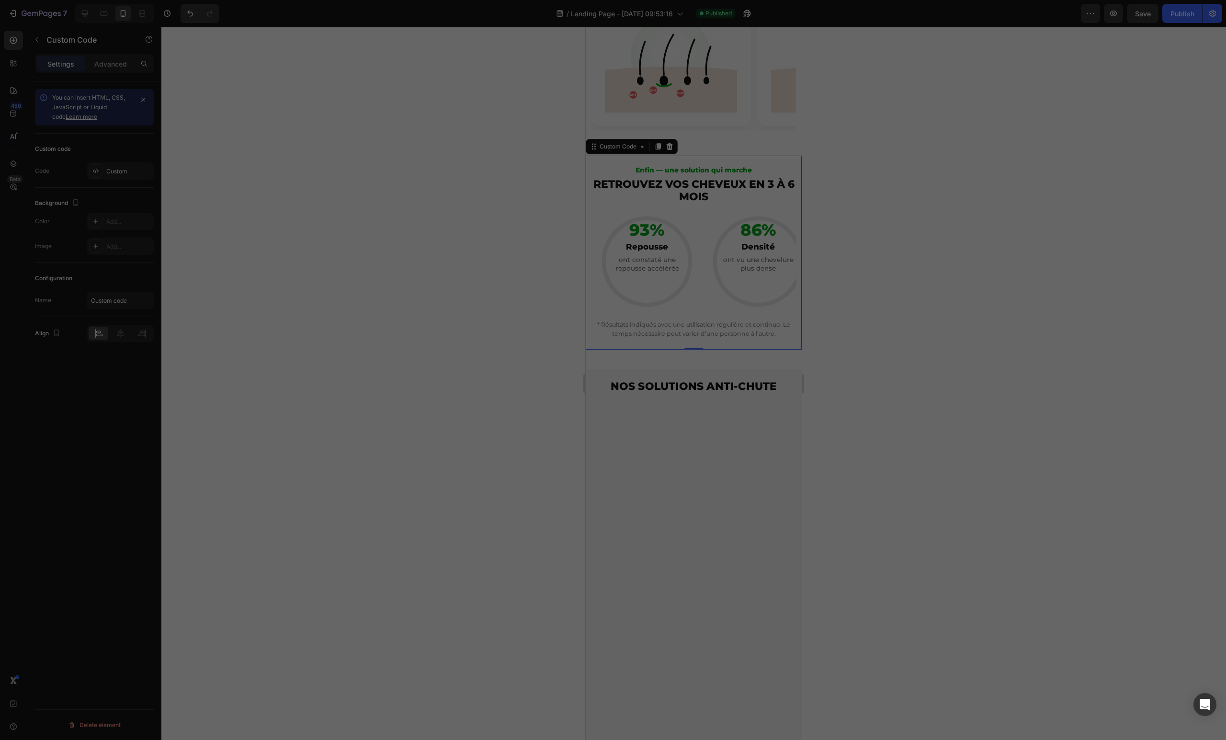
scroll to position [0, 3]
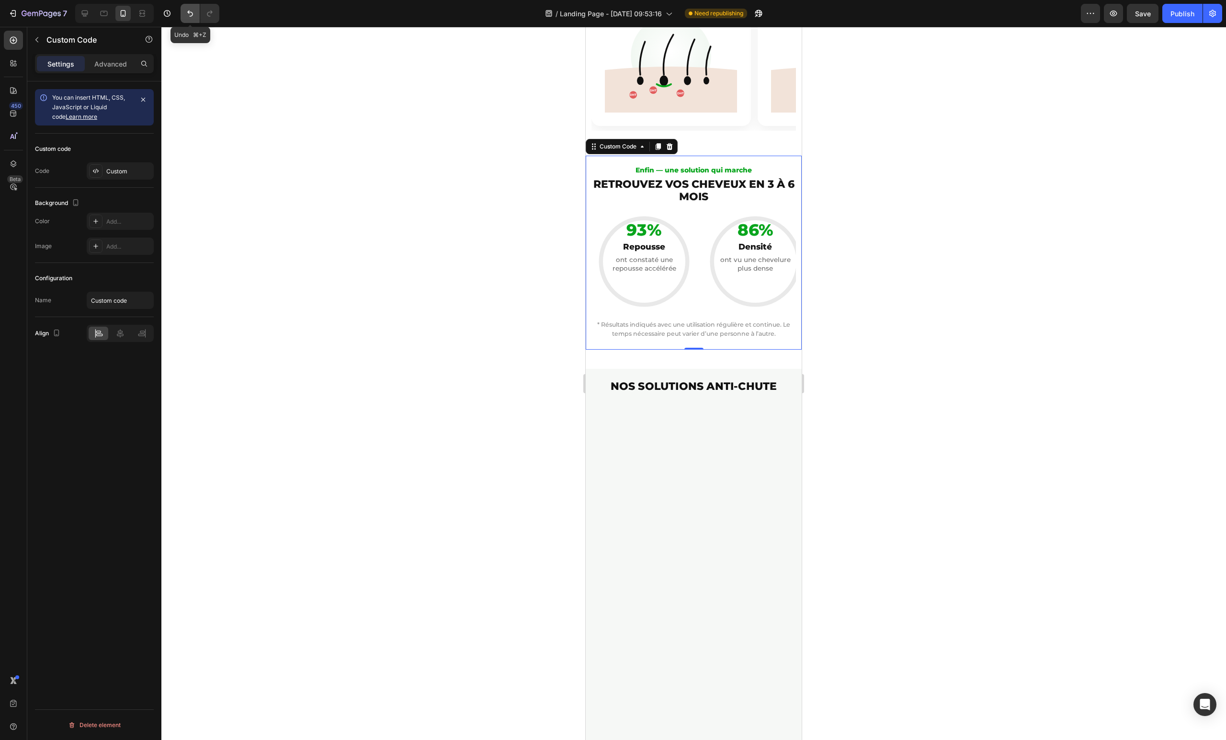
click at [190, 16] on icon "Undo/Redo" at bounding box center [190, 14] width 6 height 6
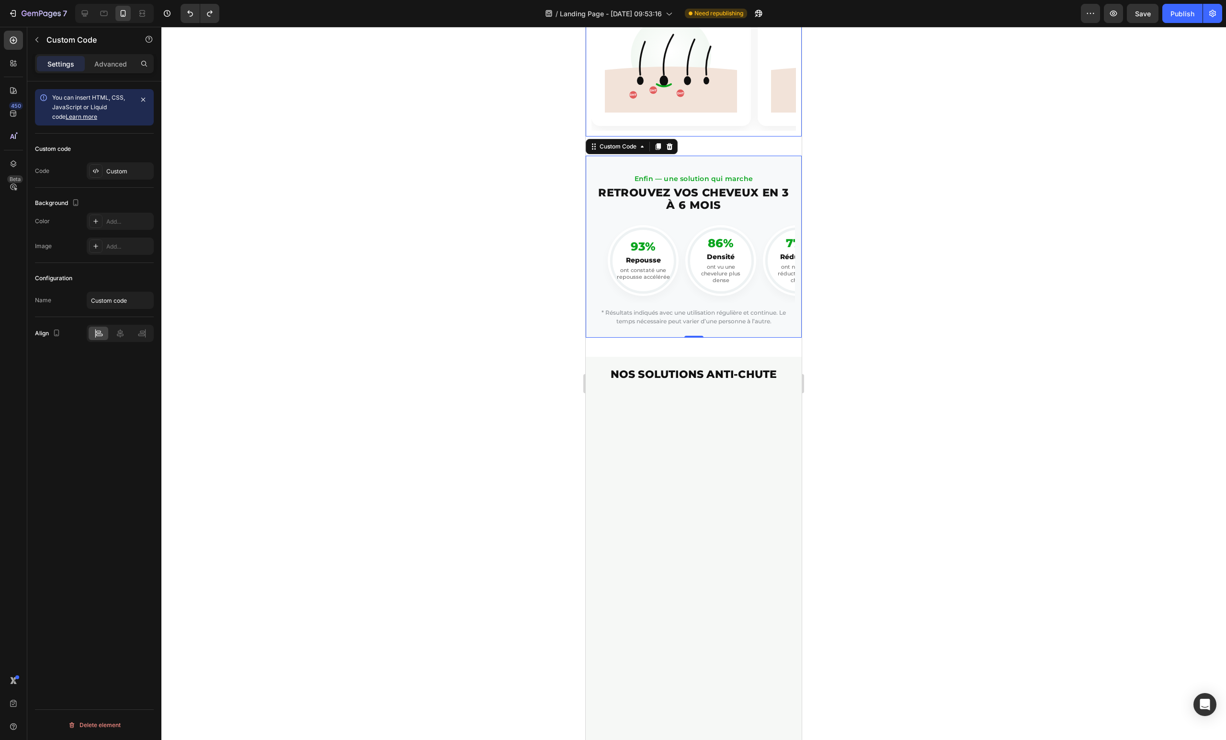
scroll to position [0, 15]
click at [642, 238] on icon "93% repousse accélérée" at bounding box center [627, 260] width 71 height 71
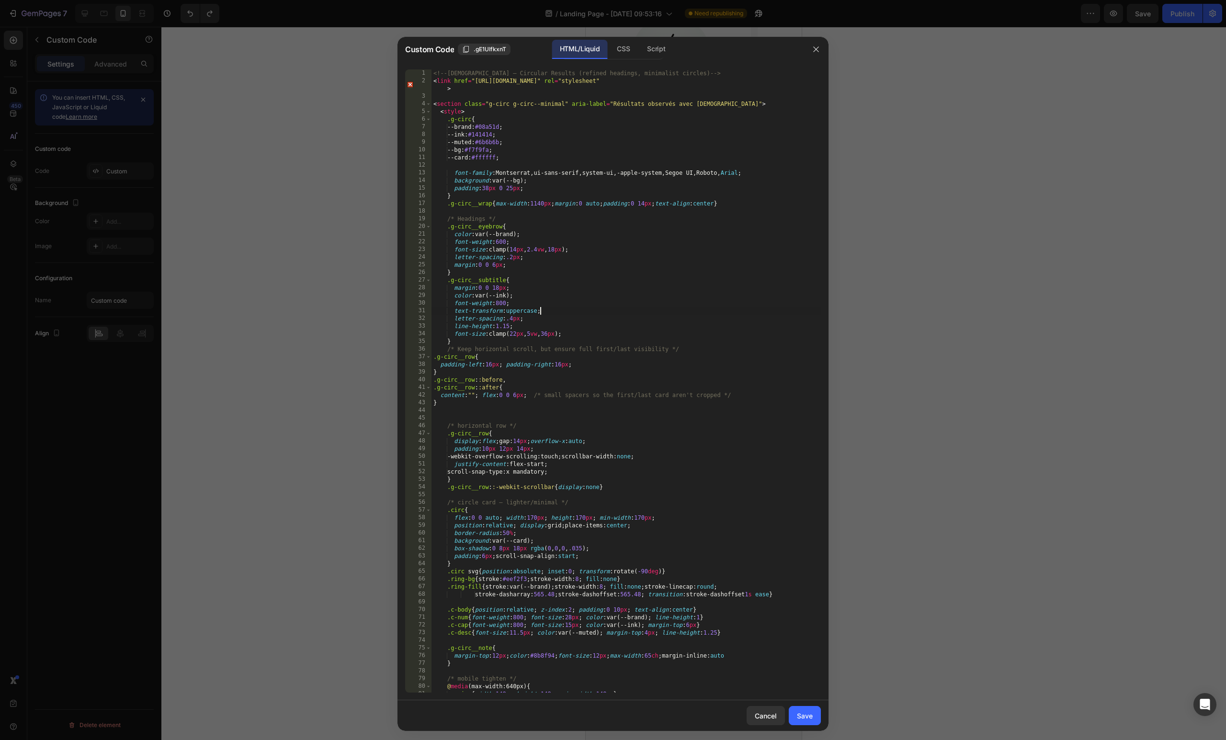
click at [626, 314] on div "<!-- GENTS — Circular Results (refined headings, minimalist circles) --> < link…" at bounding box center [625, 388] width 389 height 638
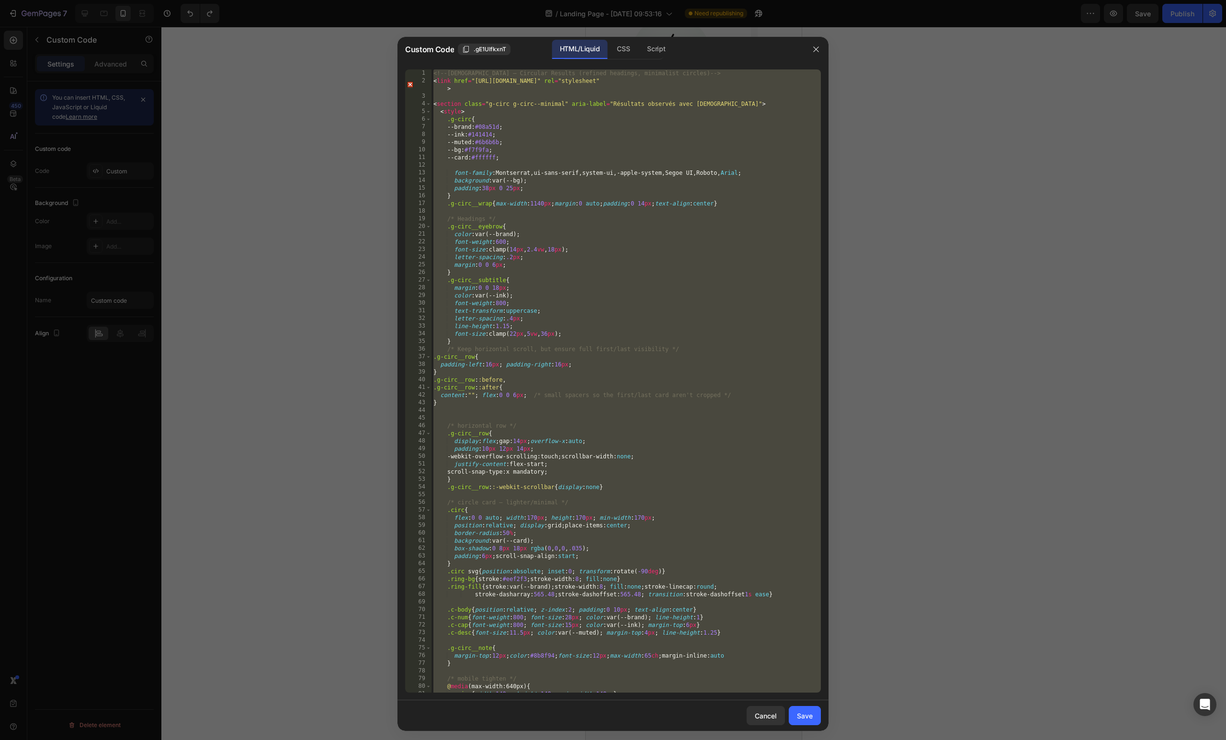
paste textarea
type textarea "</section>"
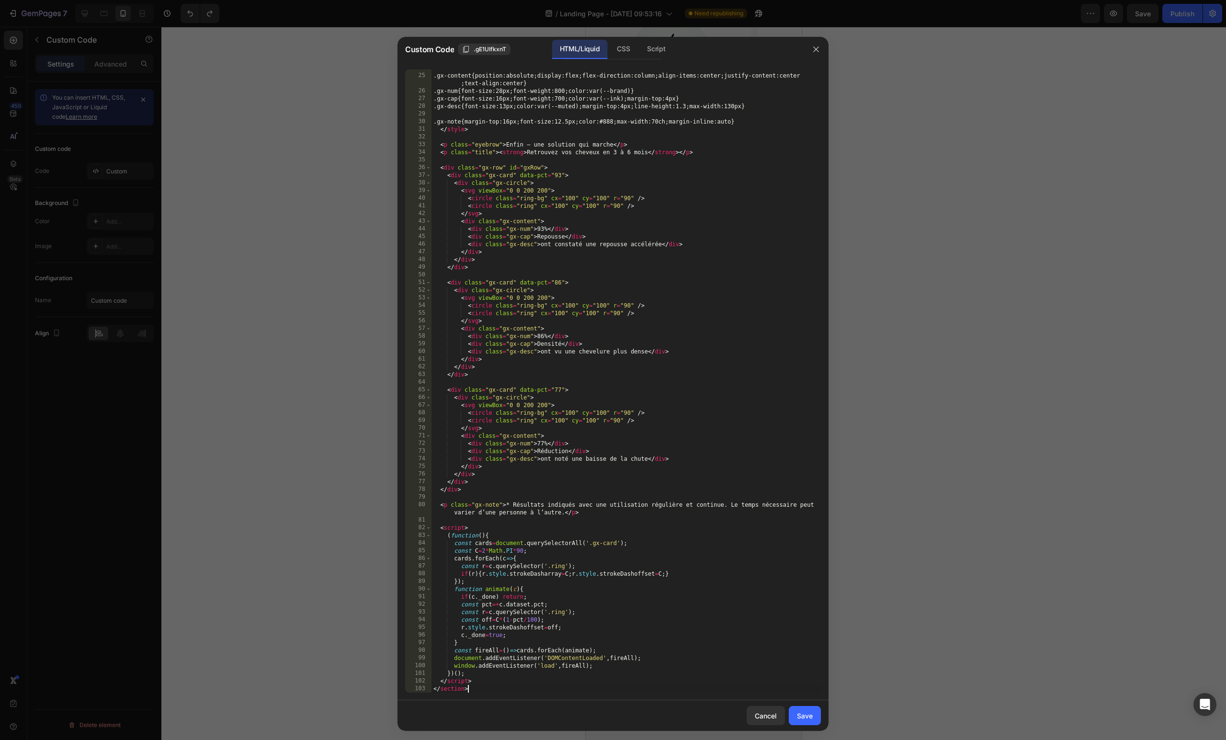
scroll to position [204, 0]
click at [814, 716] on button "Save" at bounding box center [805, 715] width 32 height 19
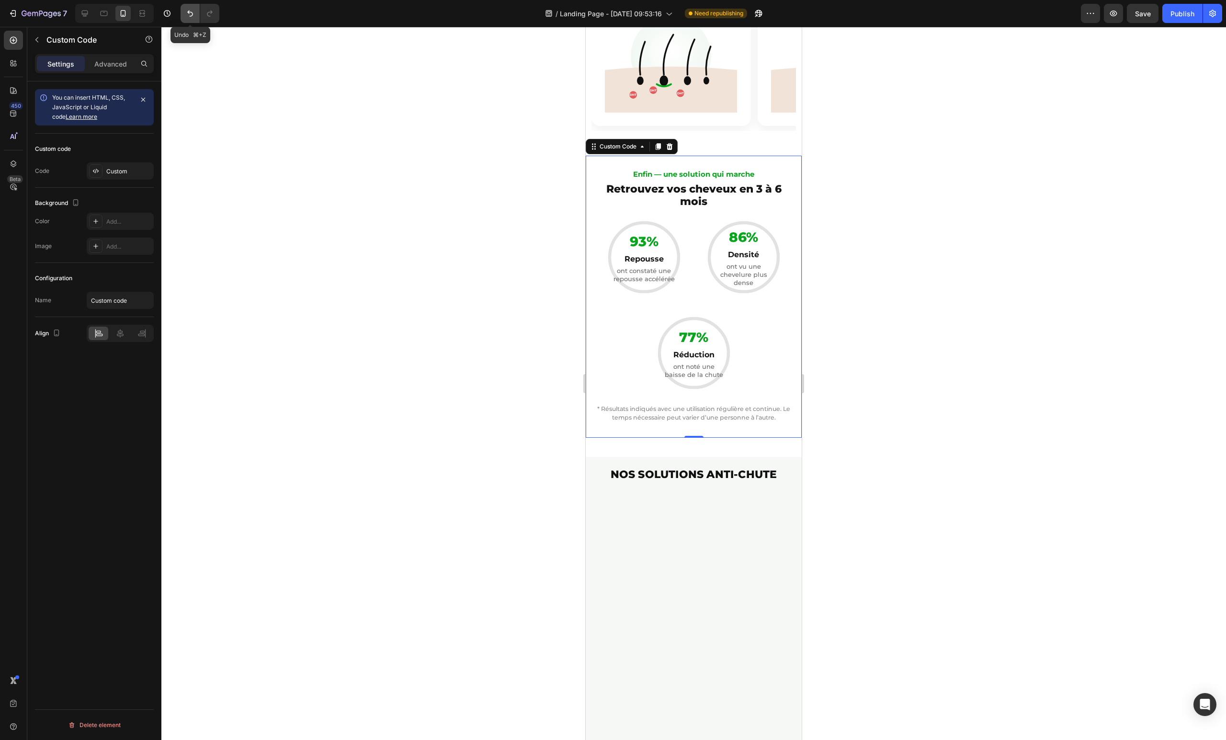
click at [188, 15] on icon "Undo/Redo" at bounding box center [190, 14] width 10 height 10
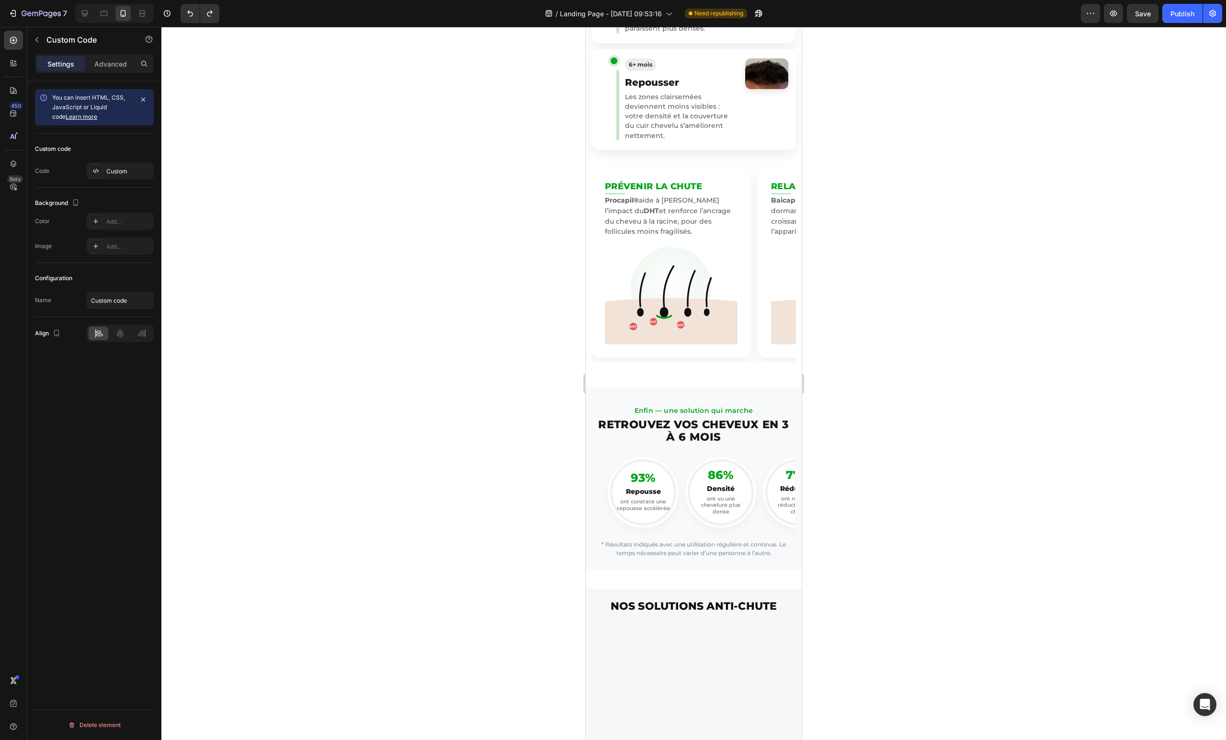
scroll to position [0, 15]
click at [1168, 18] on button "Publish" at bounding box center [1182, 13] width 40 height 19
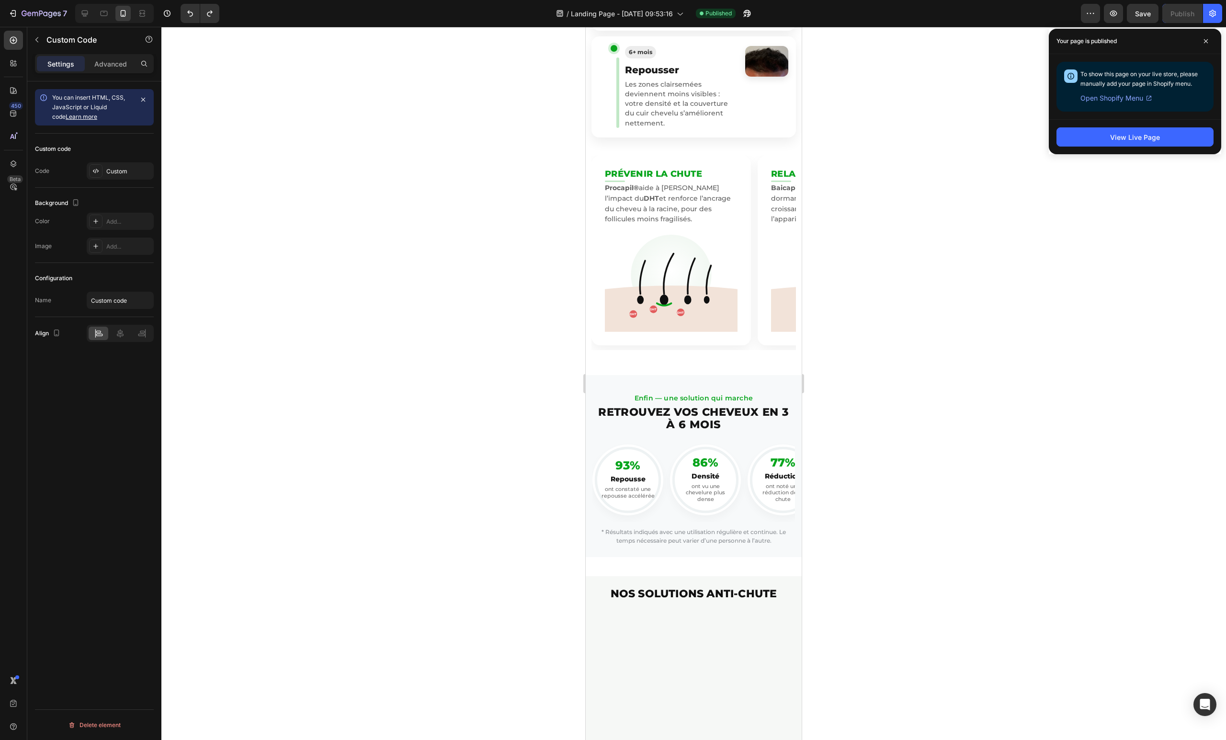
click at [667, 460] on div "93% Repousse ont constaté une repousse accélérée 86% Densité ont vu une chevelu…" at bounding box center [693, 481] width 203 height 82
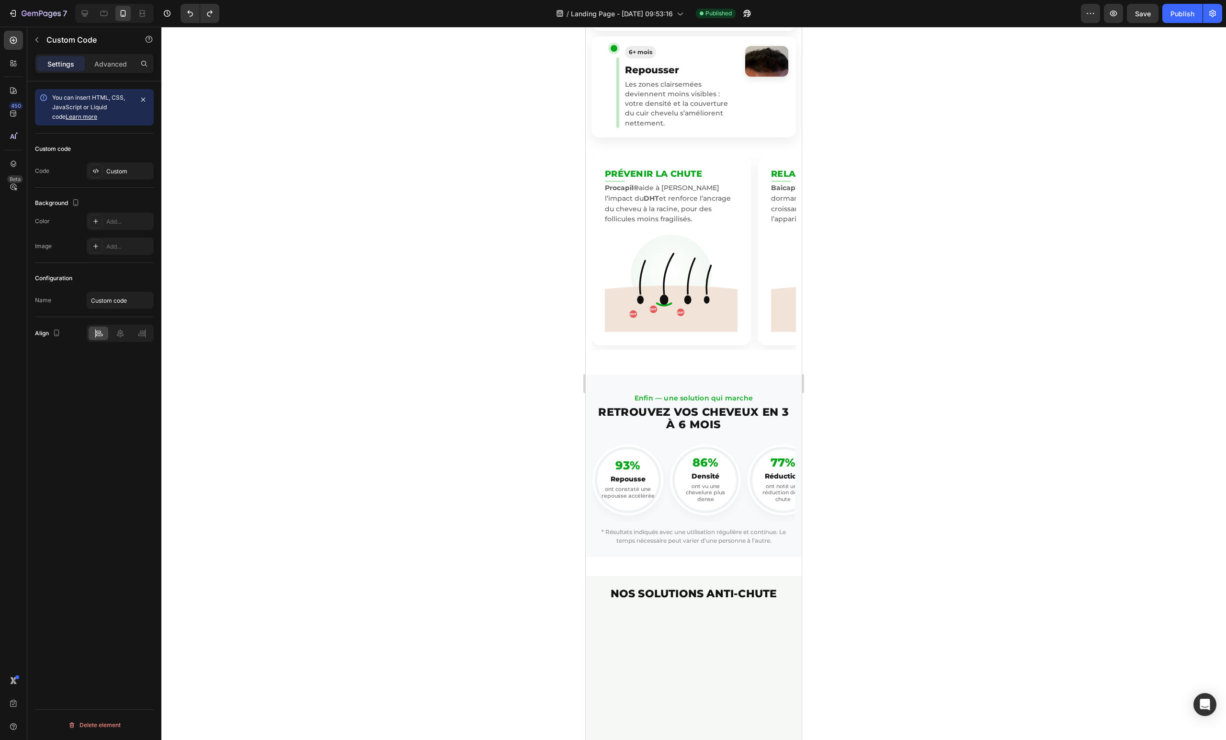
click at [667, 460] on div "93% Repousse ont constaté une repousse accélérée 86% Densité ont vu une chevelu…" at bounding box center [693, 481] width 203 height 82
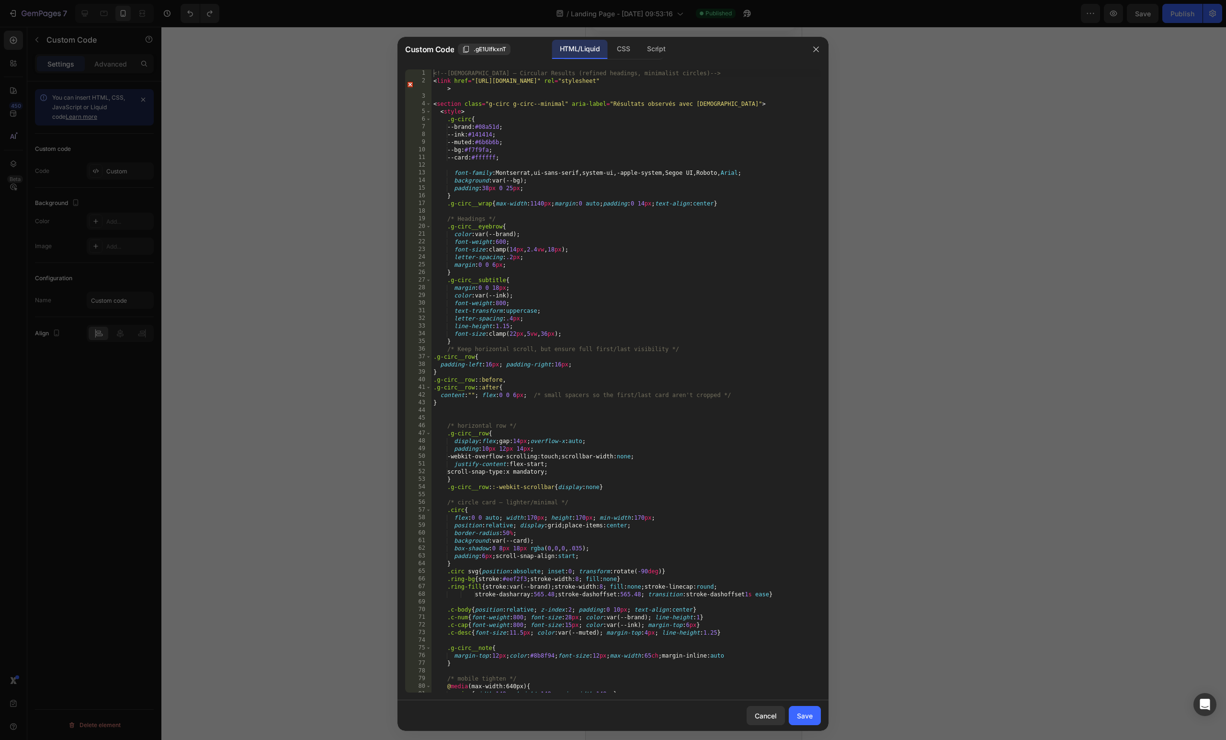
click at [644, 429] on div "<!-- GENTS — Circular Results (refined headings, minimalist circles) --> < link…" at bounding box center [625, 388] width 389 height 638
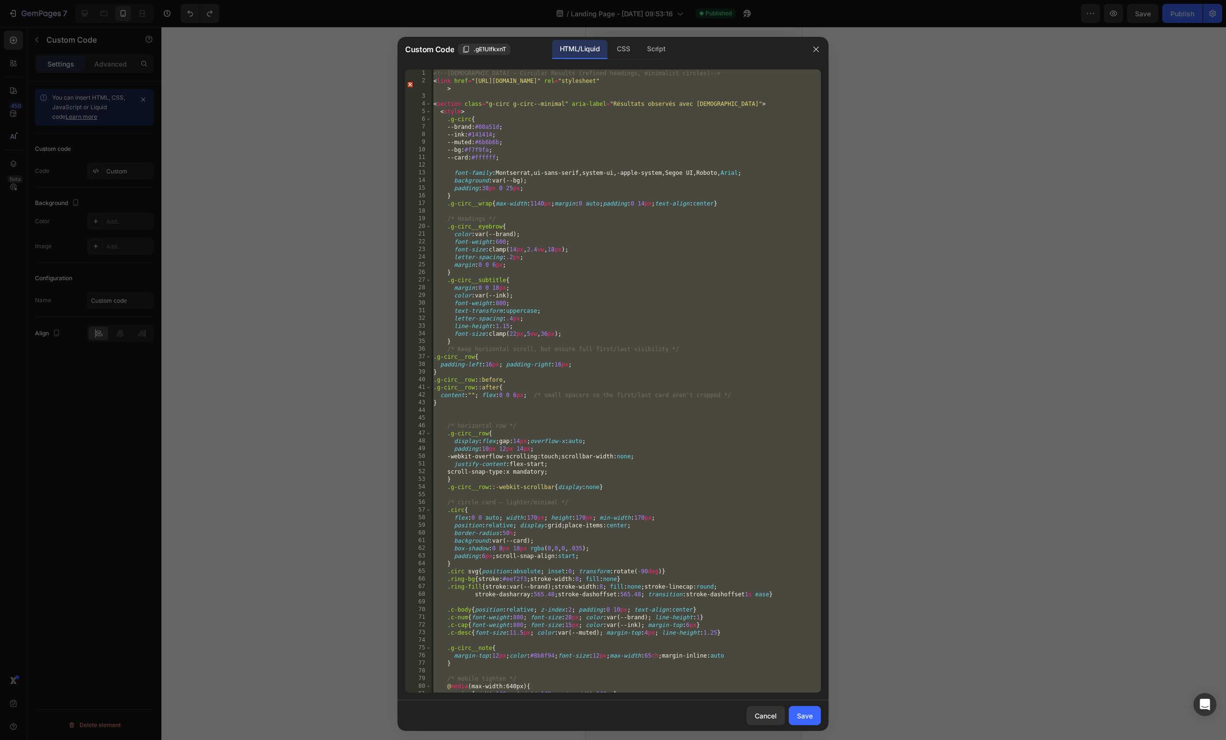
paste textarea
type textarea "</section>"
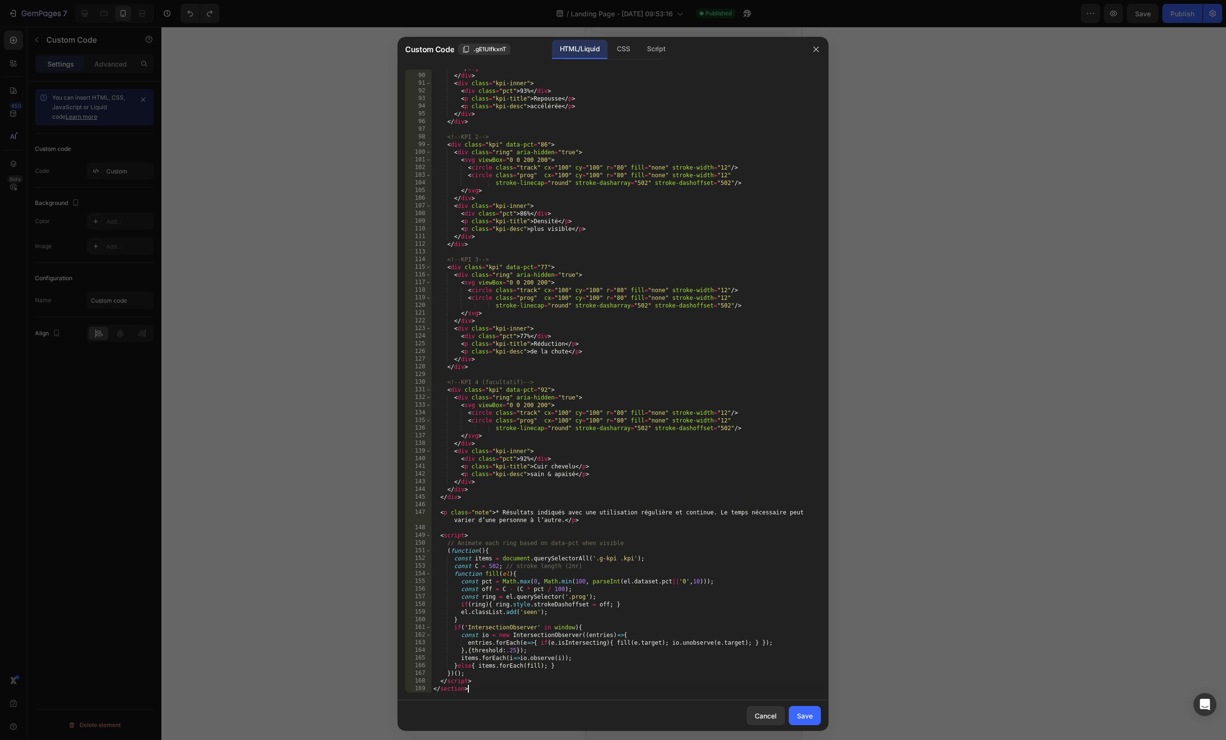
scroll to position [687, 0]
click at [815, 712] on button "Save" at bounding box center [805, 715] width 32 height 19
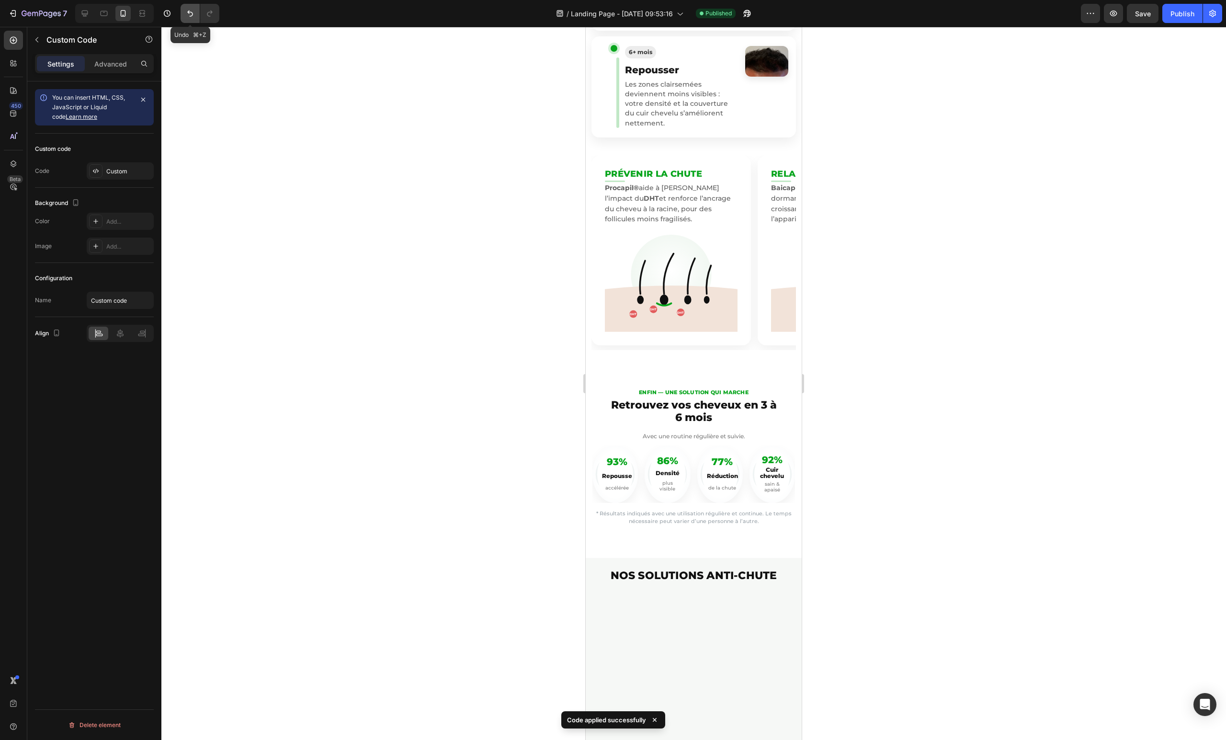
click at [189, 11] on icon "Undo/Redo" at bounding box center [190, 14] width 6 height 6
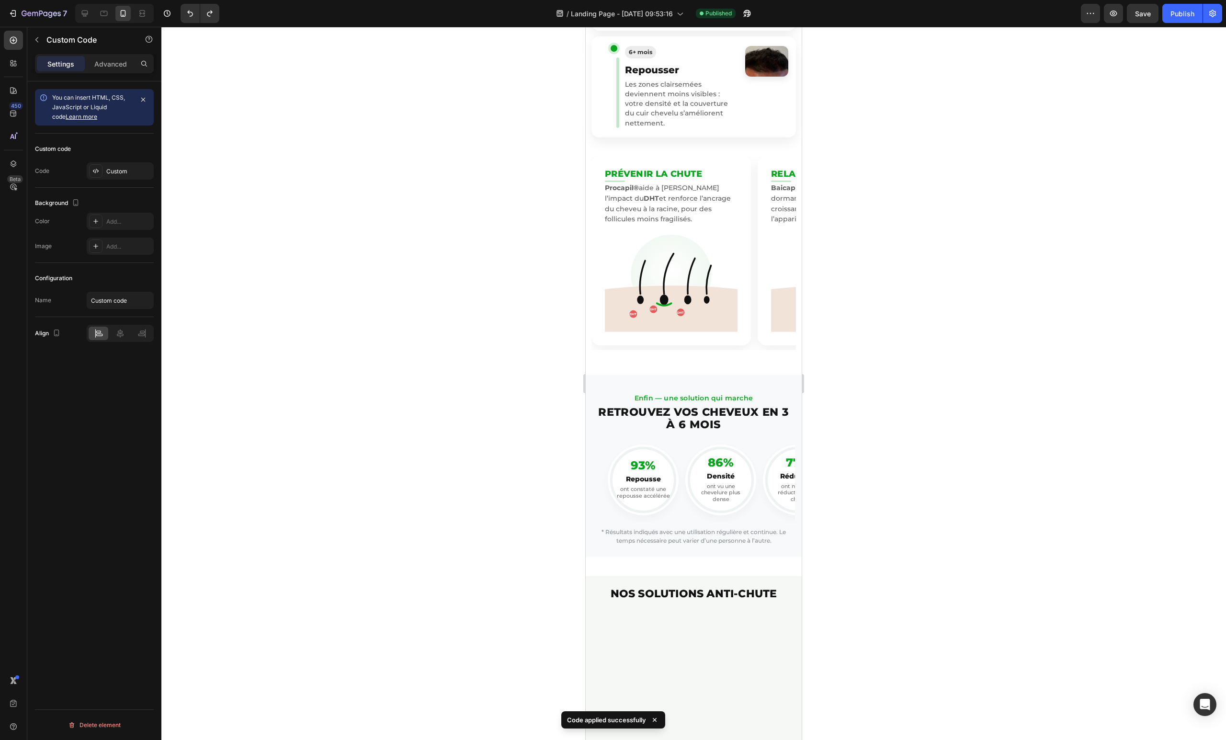
scroll to position [0, 15]
click at [668, 445] on div "93% Repousse ont constaté une repousse accélérée 86% Densité ont vu une chevelu…" at bounding box center [693, 481] width 203 height 82
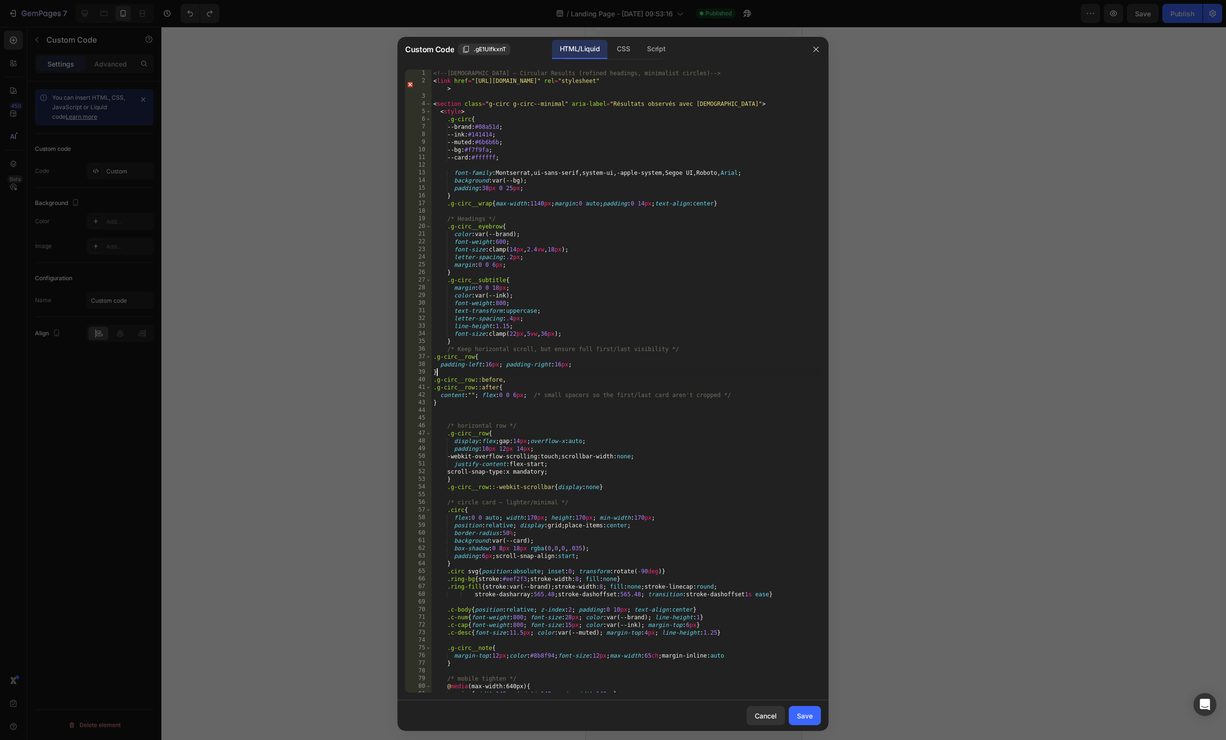
click at [600, 375] on div "<!-- GENTS — Circular Results (refined headings, minimalist circles) --> < link…" at bounding box center [625, 388] width 389 height 638
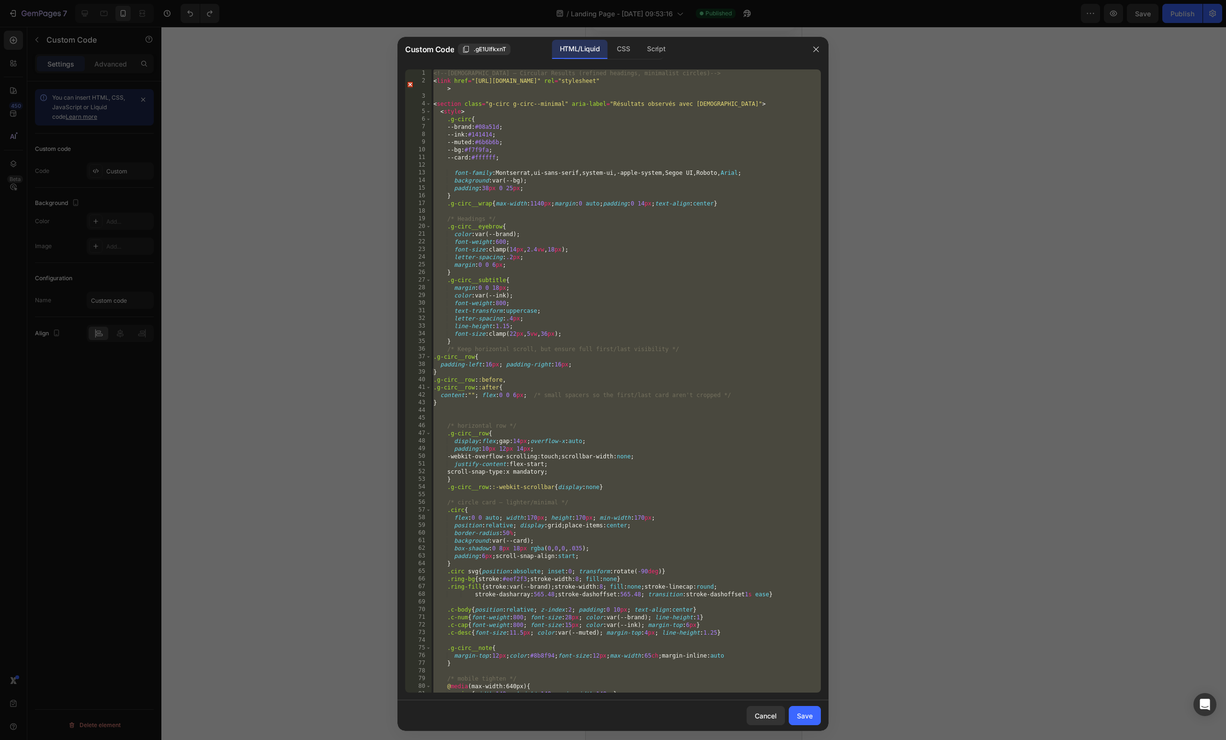
paste textarea
type textarea "</section>"
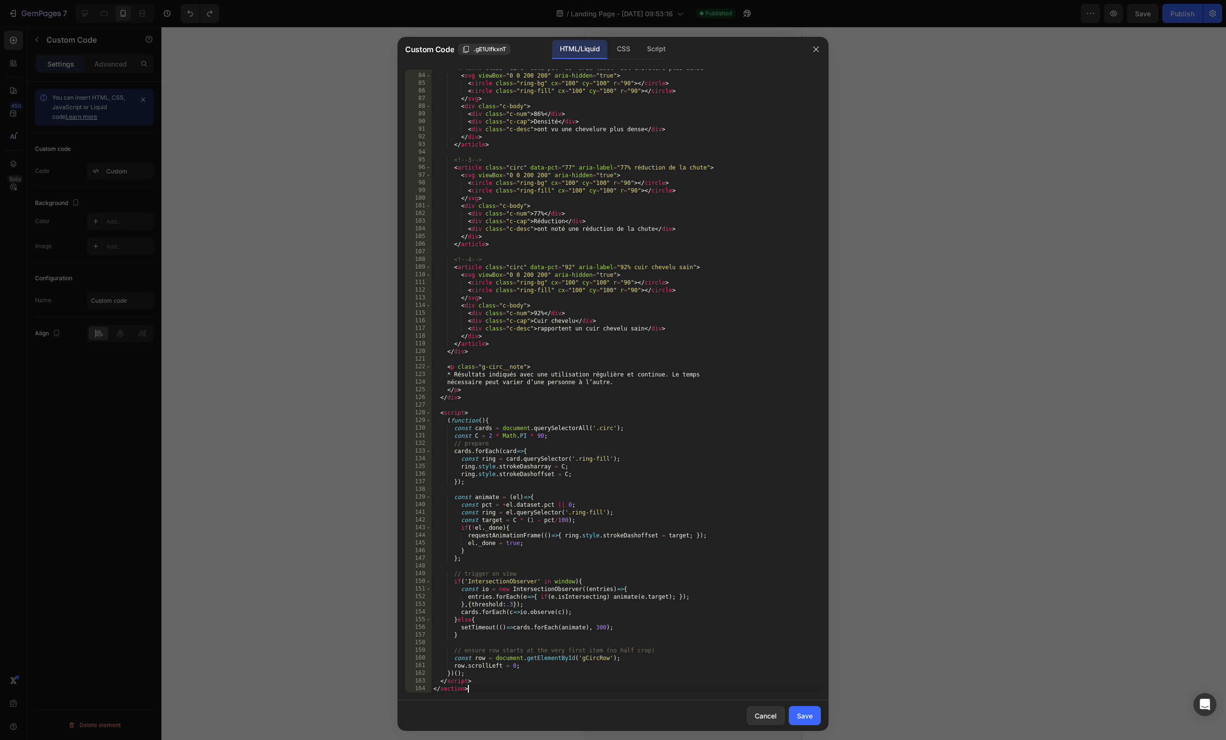
scroll to position [641, 0]
click at [812, 709] on button "Save" at bounding box center [805, 715] width 32 height 19
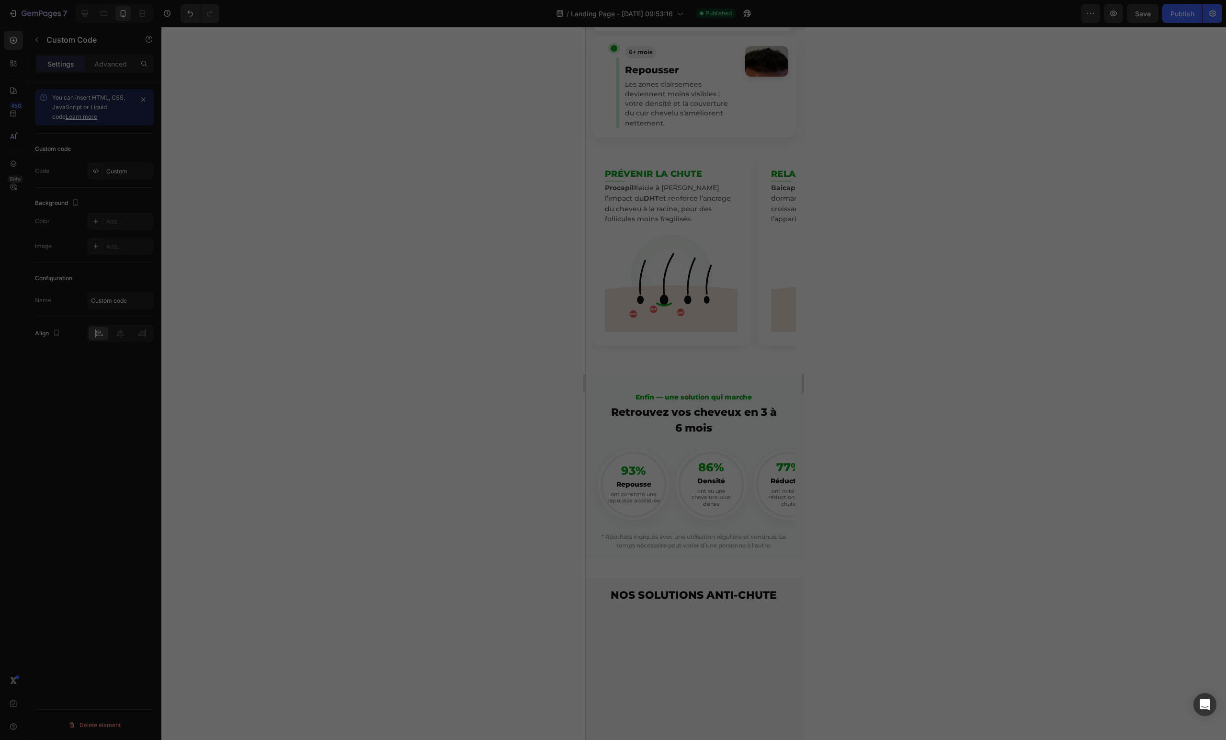
scroll to position [0, 6]
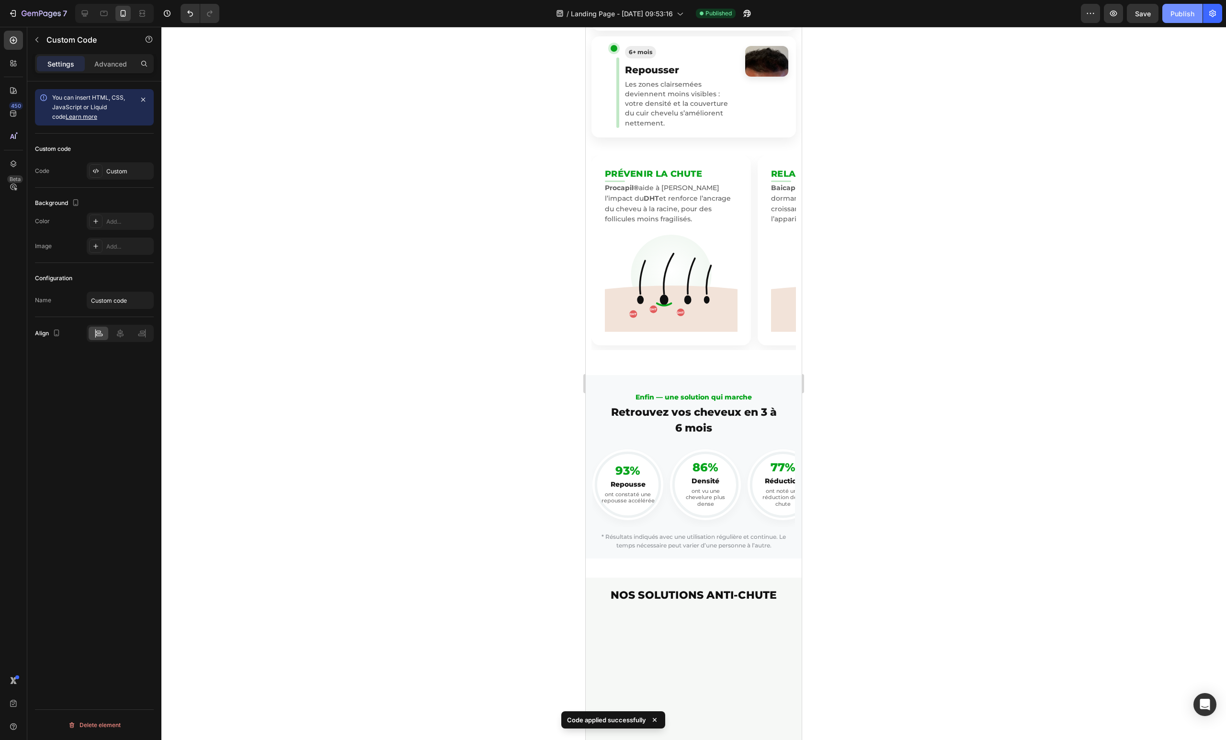
click at [1191, 13] on div "Publish" at bounding box center [1182, 14] width 24 height 10
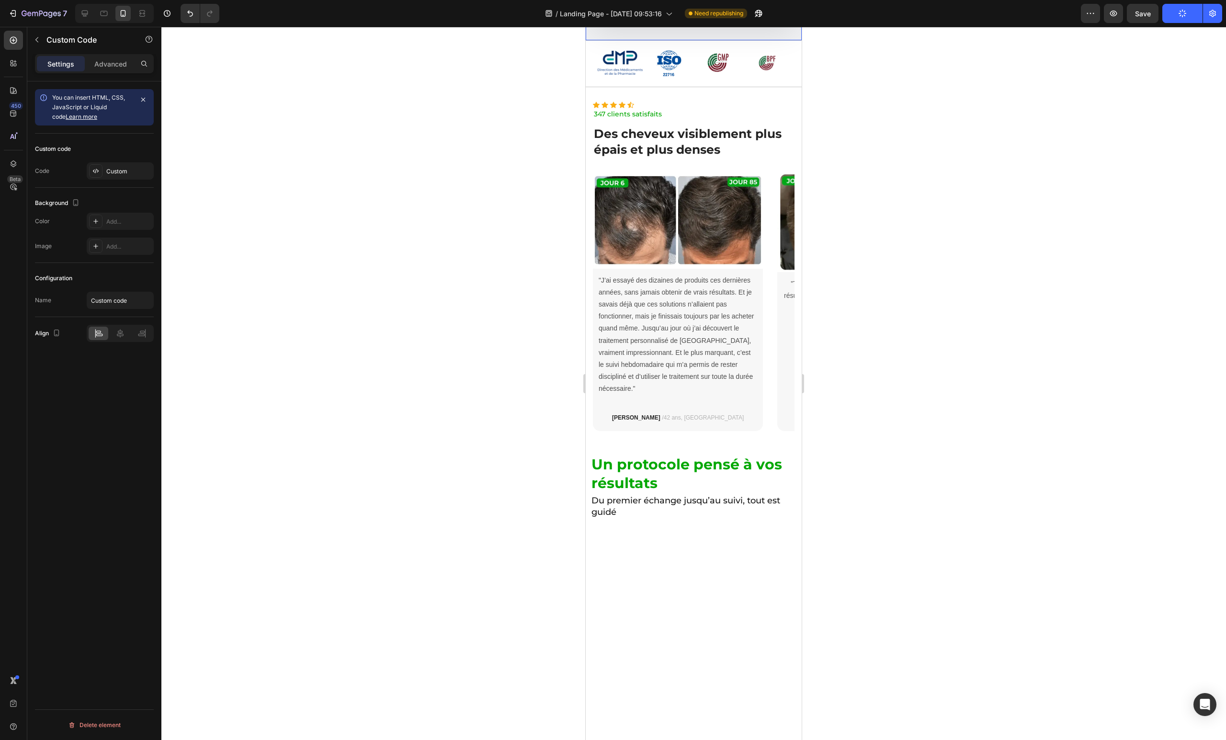
scroll to position [0, 0]
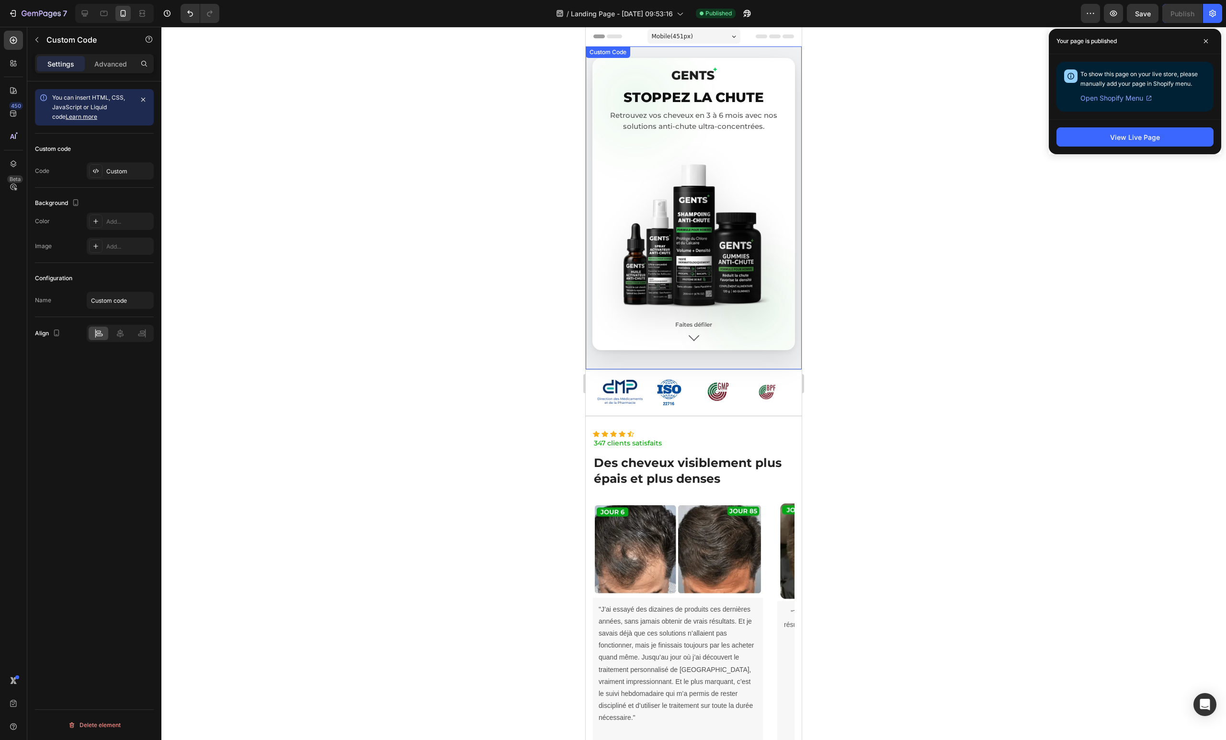
click at [590, 63] on div "STOPPEZ LA CHUTE Retrouvez vos cheveux en 3 à 6 mois avec nos solutions anti-ch…" at bounding box center [694, 207] width 216 height 323
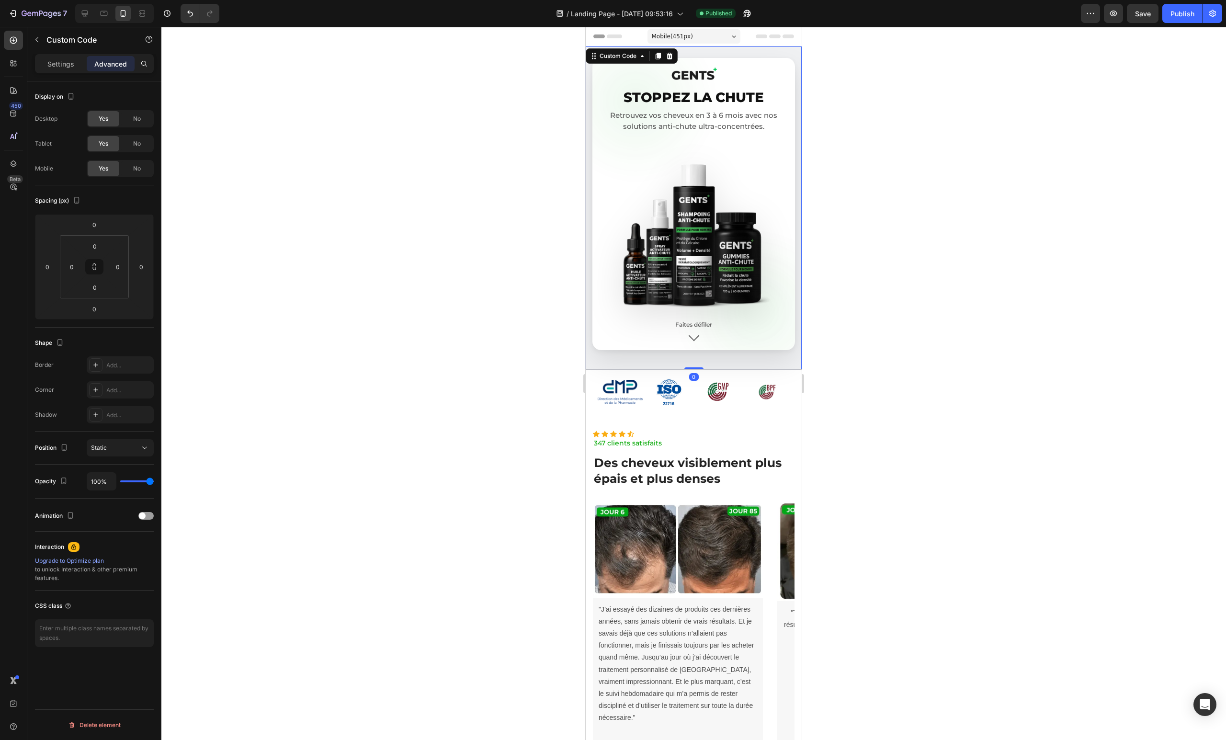
click at [661, 55] on icon at bounding box center [658, 56] width 8 height 8
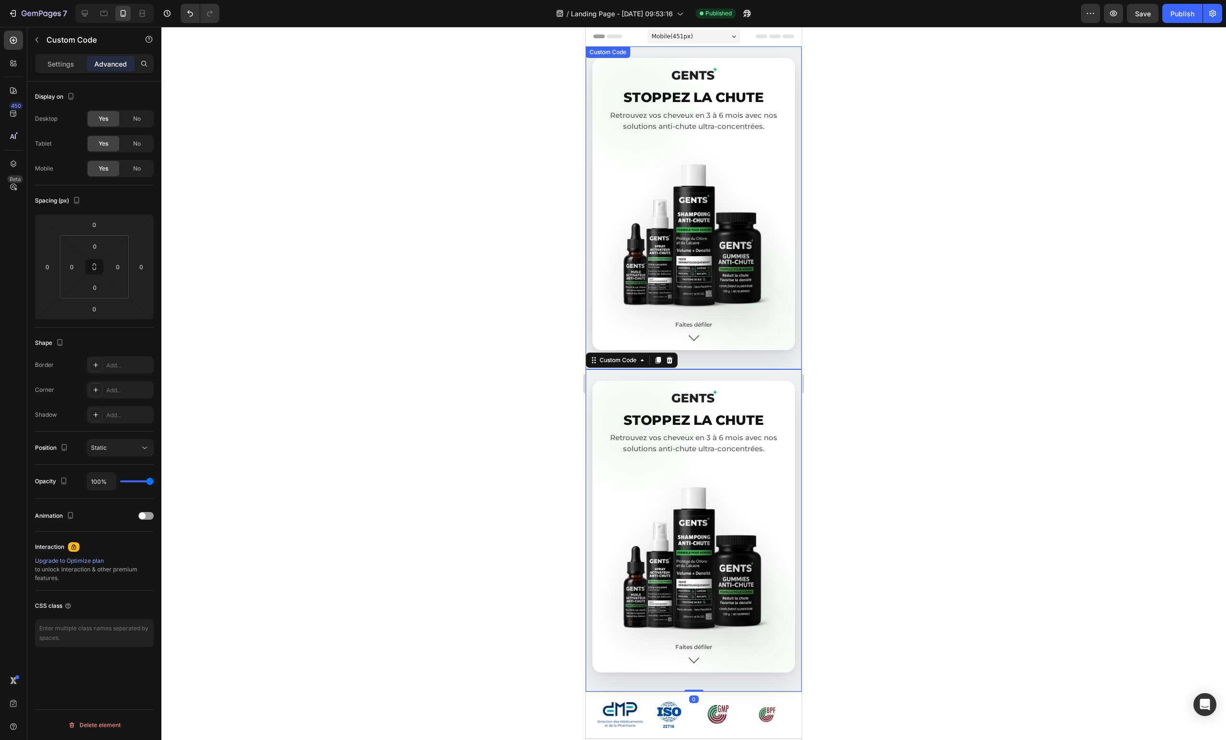
click at [701, 140] on img "GENTS Hero" at bounding box center [694, 227] width 174 height 174
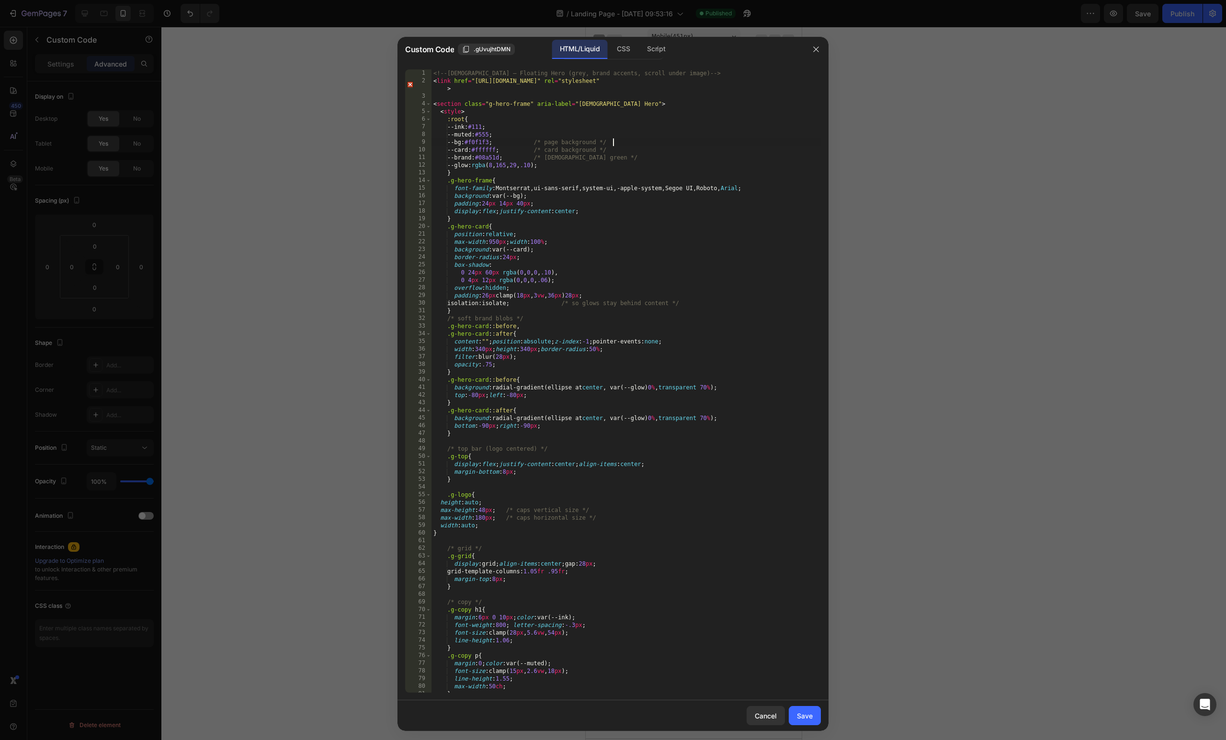
click at [665, 172] on div "<!-- GENTS — Floating Hero (grey, brand accents, scroll under image) --> < link…" at bounding box center [625, 388] width 389 height 638
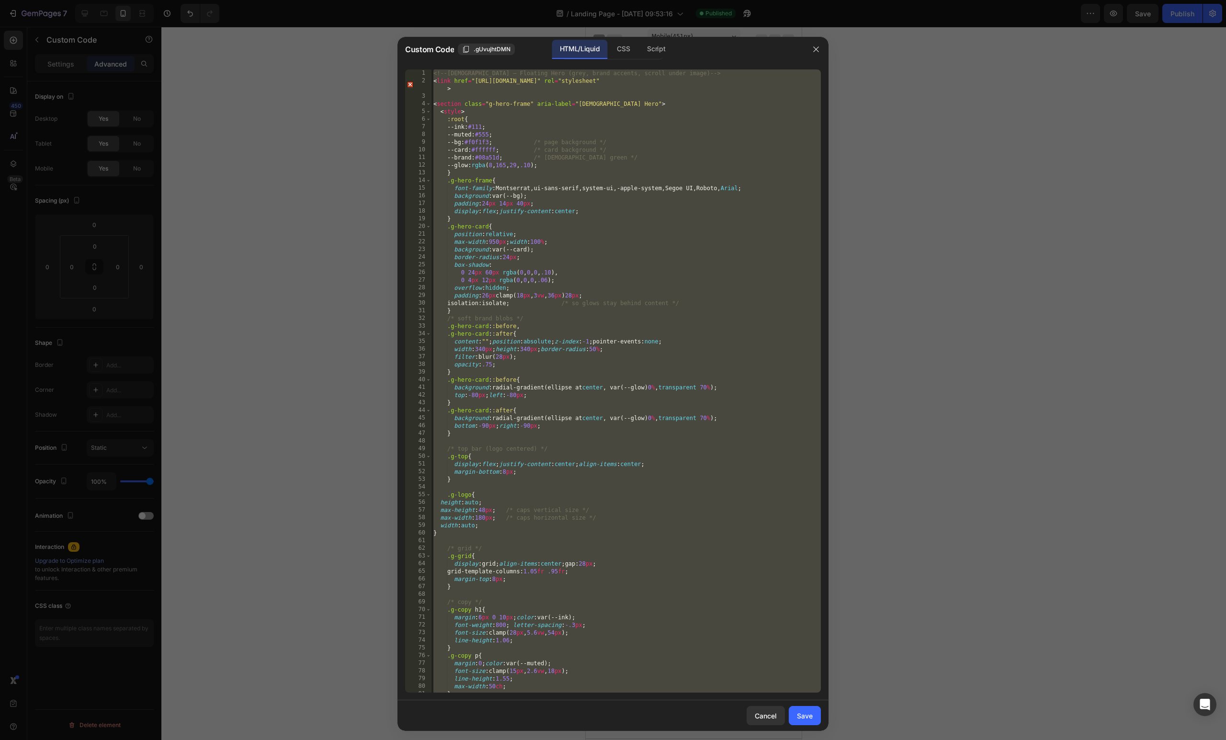
type textarea "</section>"
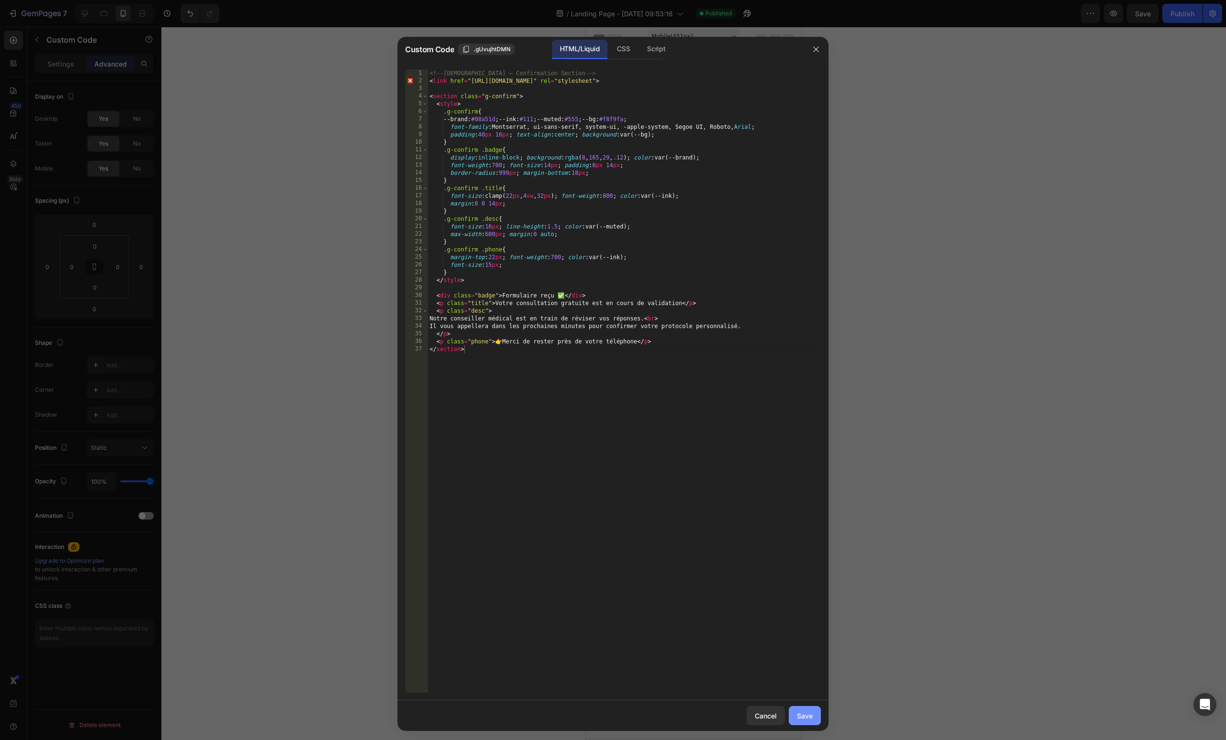
drag, startPoint x: 803, startPoint y: 711, endPoint x: 197, endPoint y: 636, distance: 610.3
click at [803, 711] on div "Save" at bounding box center [805, 716] width 16 height 10
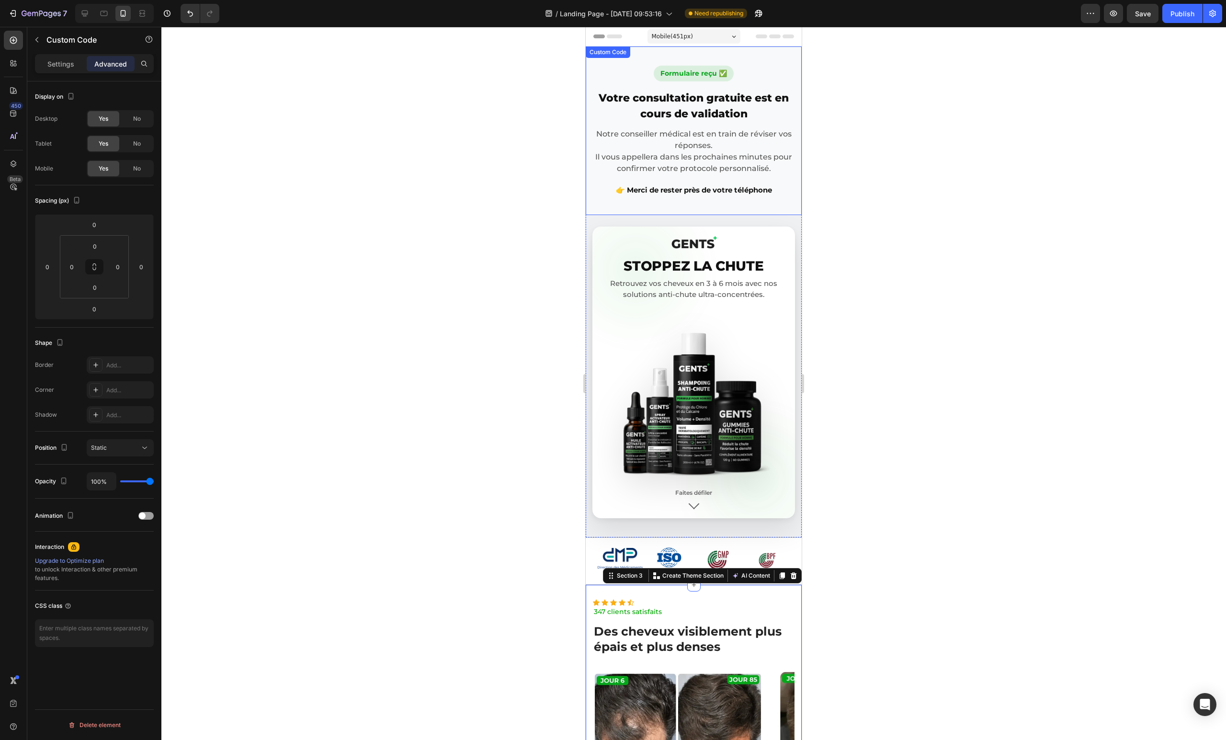
click at [730, 143] on p "Notre conseiller médical est en train de réviser vos réponses. Il vous appeller…" at bounding box center [693, 151] width 201 height 46
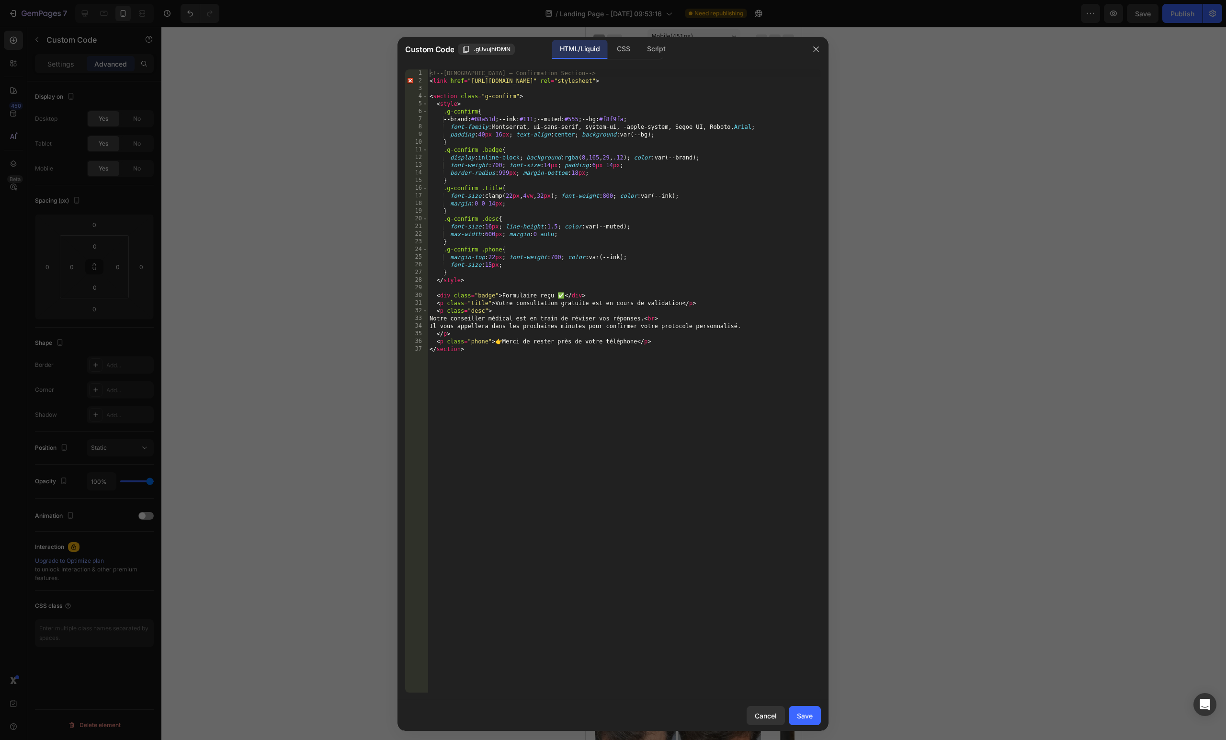
click at [597, 318] on div "<!-- GENTS — Confirmation Section --> < link href = "https://fonts.googleapis.c…" at bounding box center [624, 388] width 393 height 638
drag, startPoint x: 523, startPoint y: 327, endPoint x: 599, endPoint y: 325, distance: 75.2
click at [599, 325] on div "<!-- GENTS — Confirmation Section --> < link href = "https://fonts.googleapis.c…" at bounding box center [624, 388] width 393 height 638
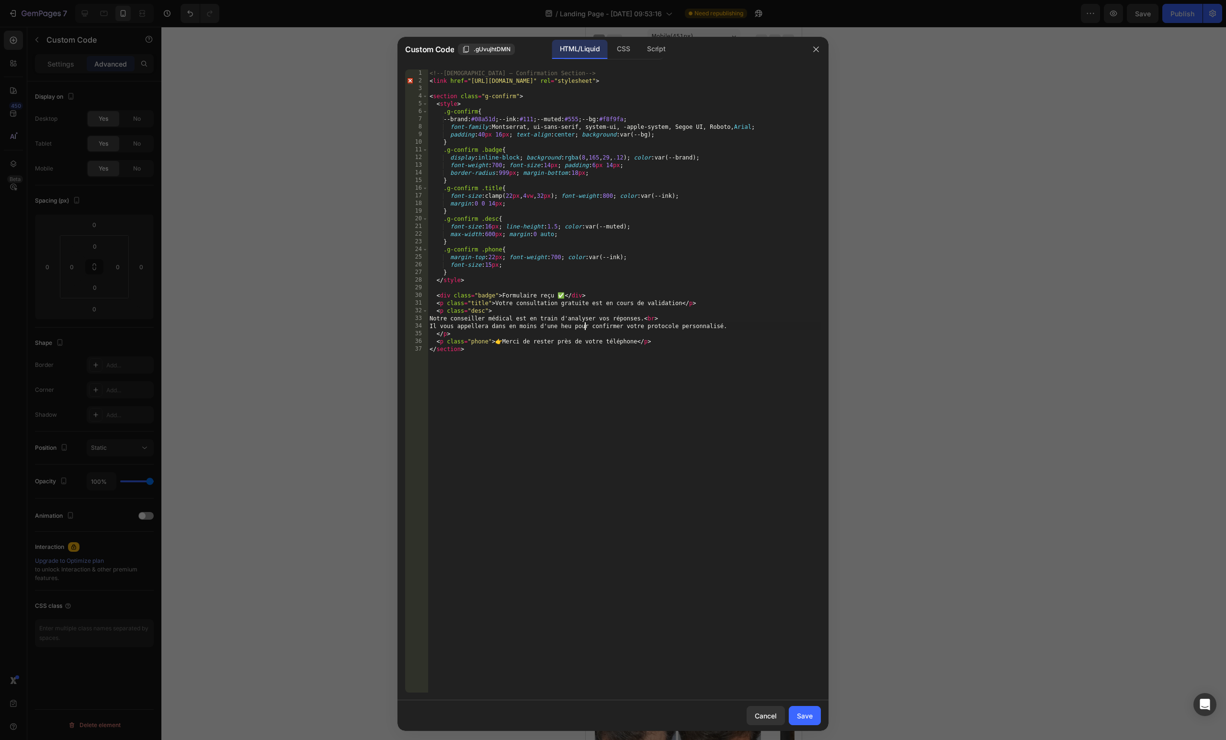
scroll to position [0, 13]
type textarea "Il vous appellera dans en moins d'une heure pour confirmer votre protocole pers…"
click at [810, 717] on div "Save" at bounding box center [805, 716] width 16 height 10
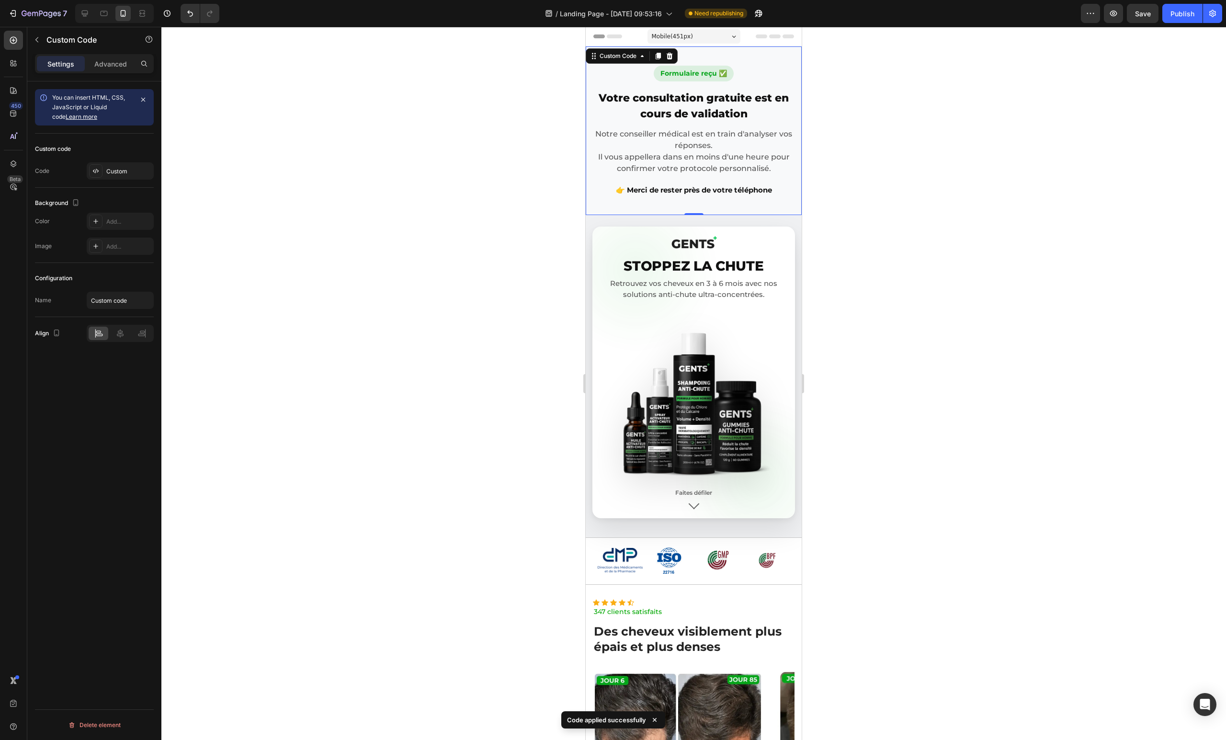
click at [719, 157] on p "Notre conseiller médical est en train d'analyser vos réponses. Il vous appeller…" at bounding box center [693, 151] width 201 height 46
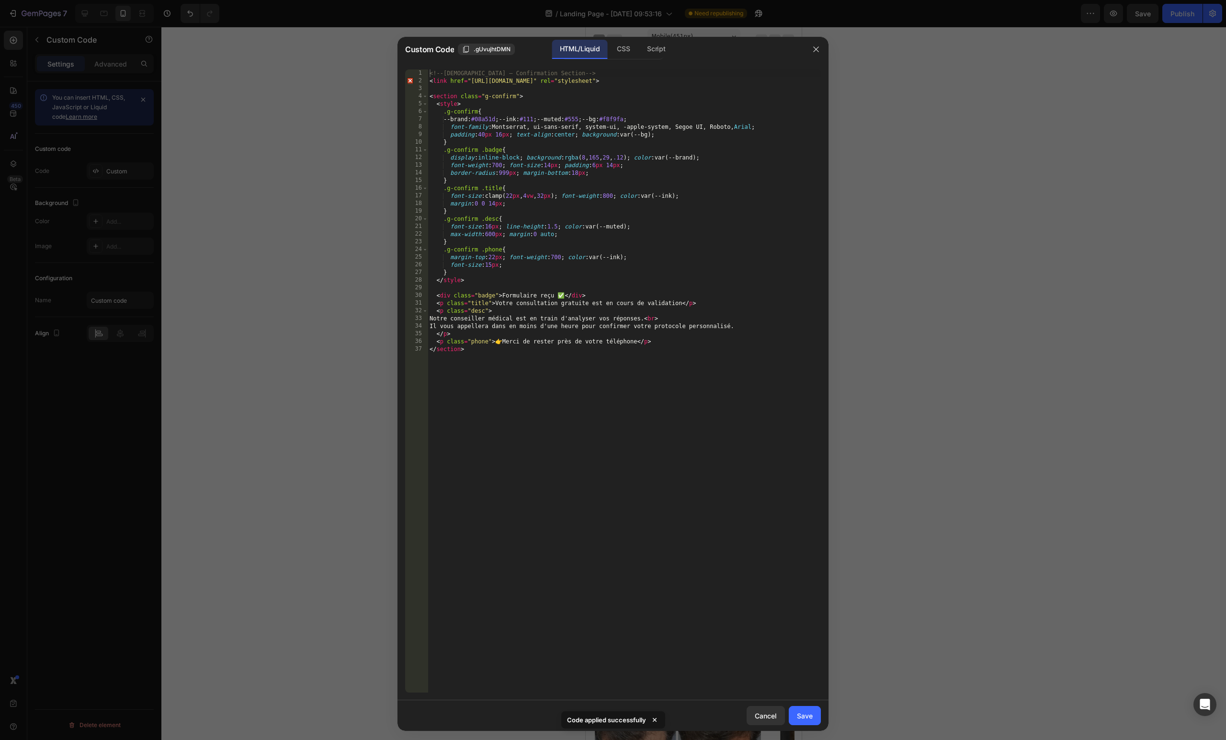
click at [678, 328] on div "<!-- GENTS — Confirmation Section --> < link href = "https://fonts.googleapis.c…" at bounding box center [624, 388] width 393 height 638
type textarea "Il vous appellera dans en moins d'une heure pour confirmer votre traitement per…"
click at [808, 720] on div "Save" at bounding box center [805, 716] width 16 height 10
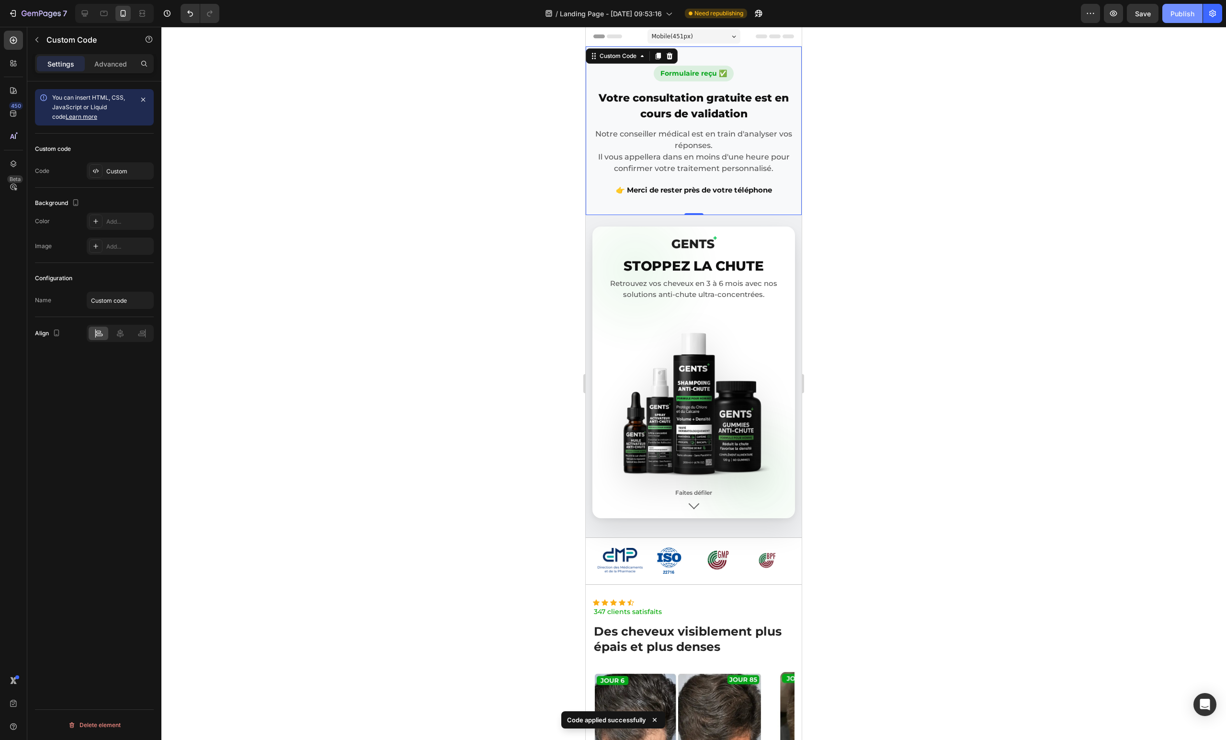
click at [1192, 20] on button "Publish" at bounding box center [1182, 13] width 40 height 19
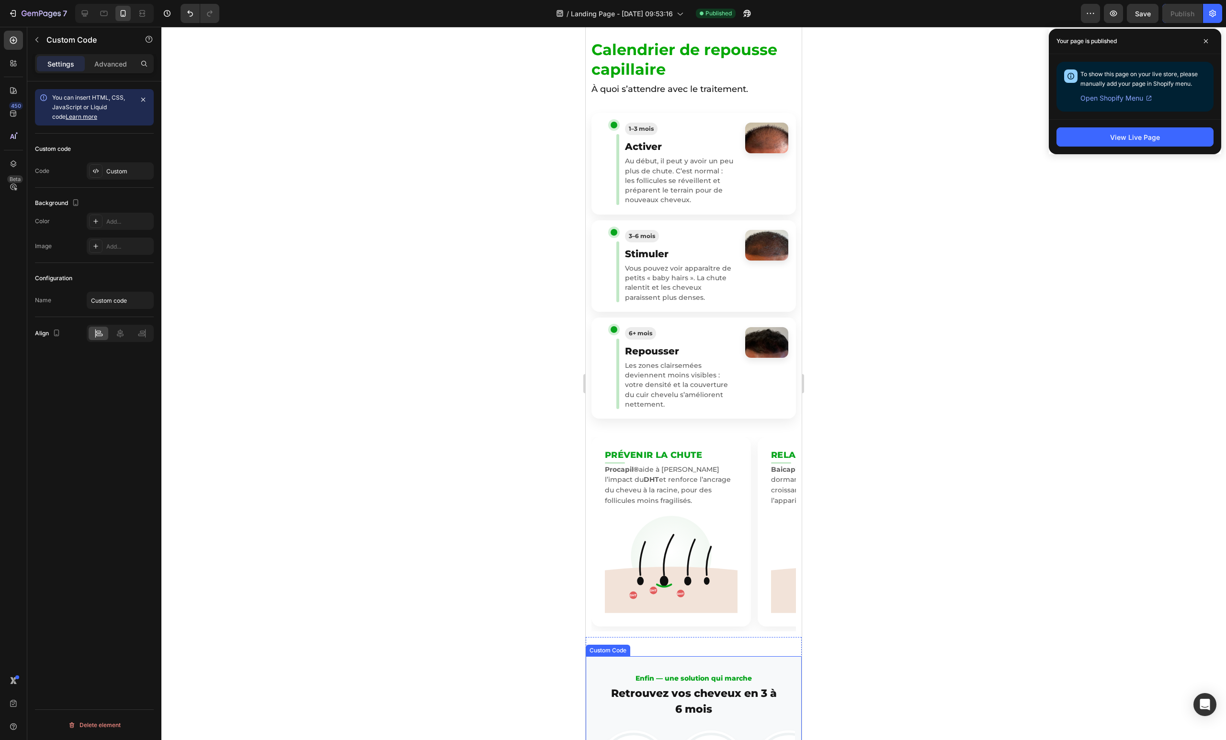
scroll to position [2339, 0]
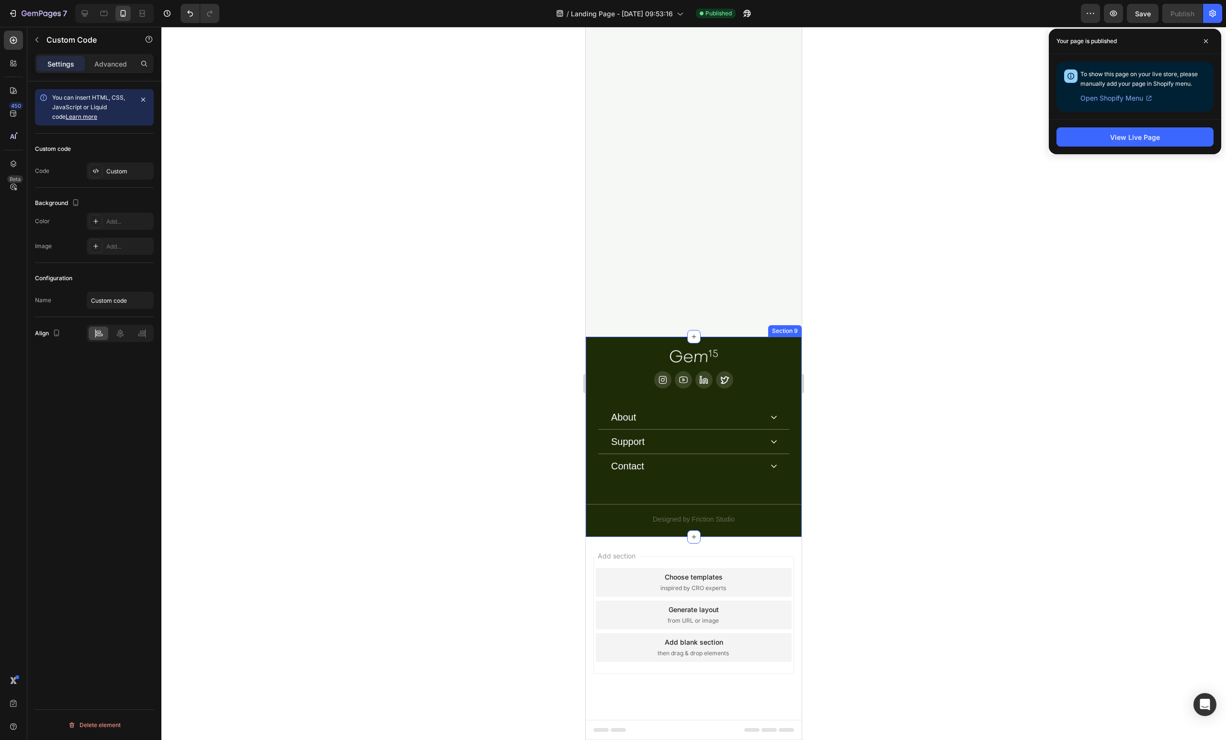
click at [591, 348] on div "Image Icon Icon Icon Icon Row About Accordion Support Accordion Contact Accordi…" at bounding box center [694, 437] width 216 height 200
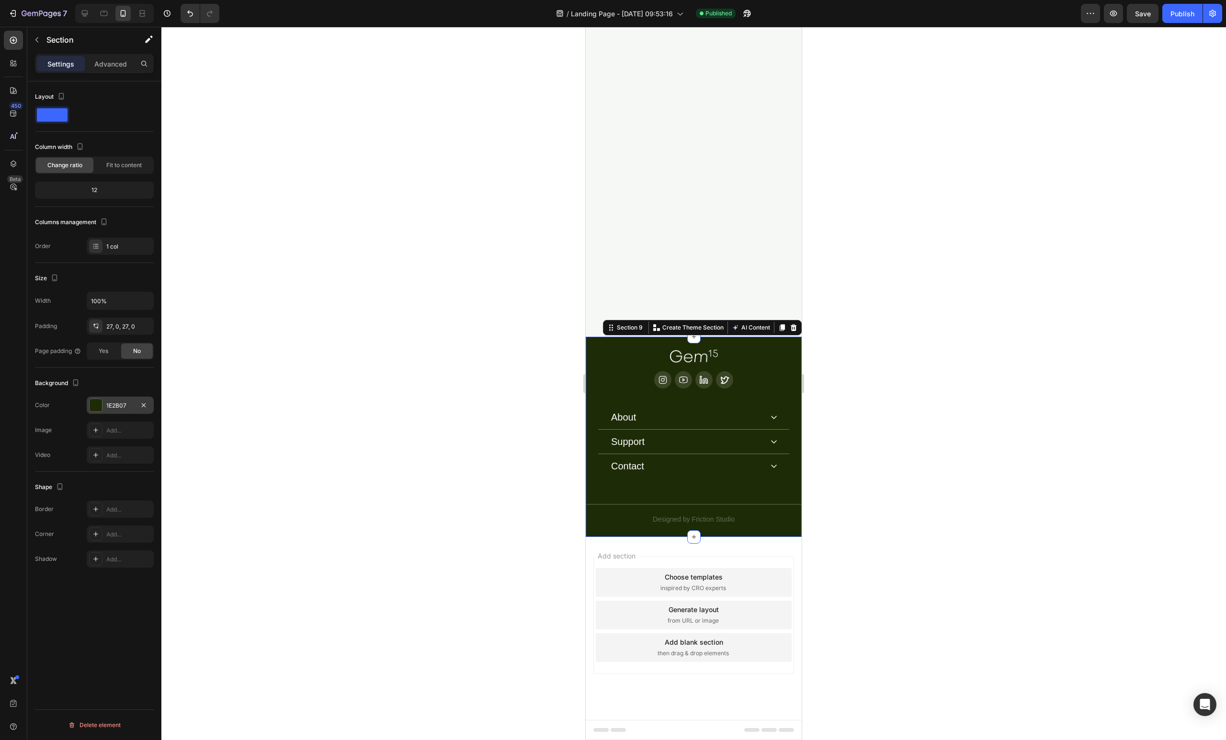
click at [117, 410] on div "1E2B07" at bounding box center [120, 404] width 67 height 17
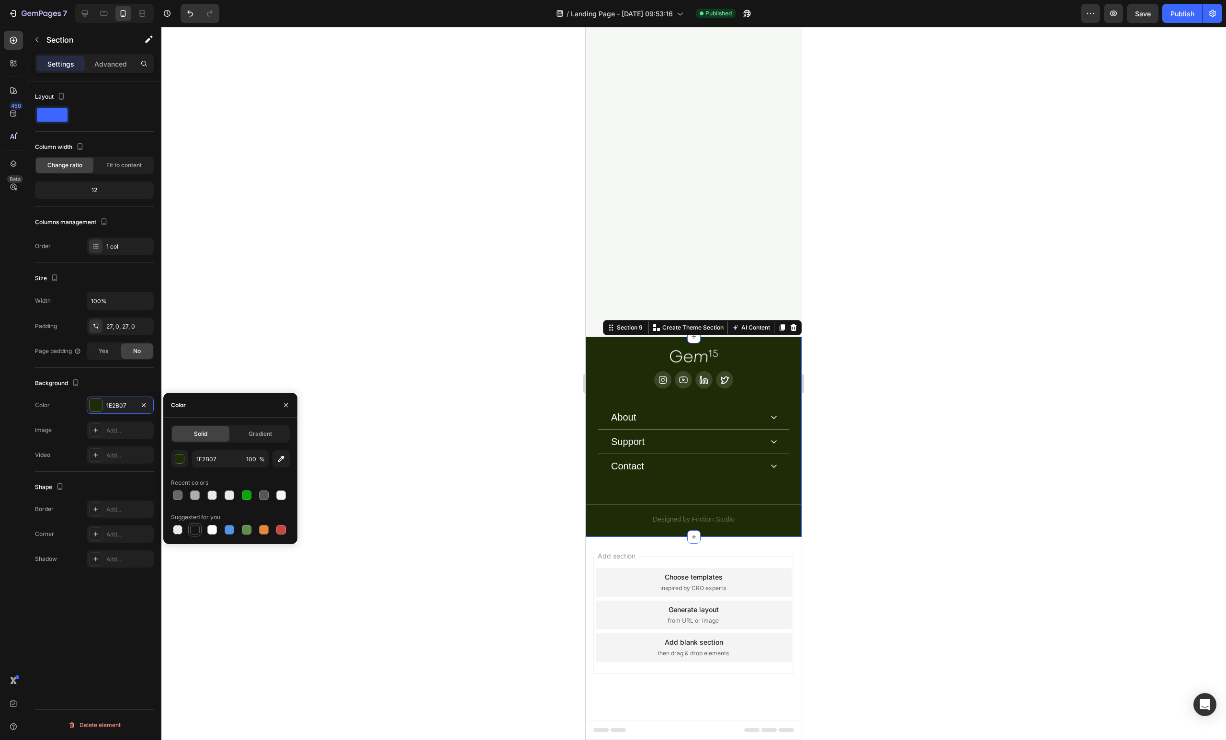
click at [198, 529] on div at bounding box center [195, 530] width 10 height 10
type input "151515"
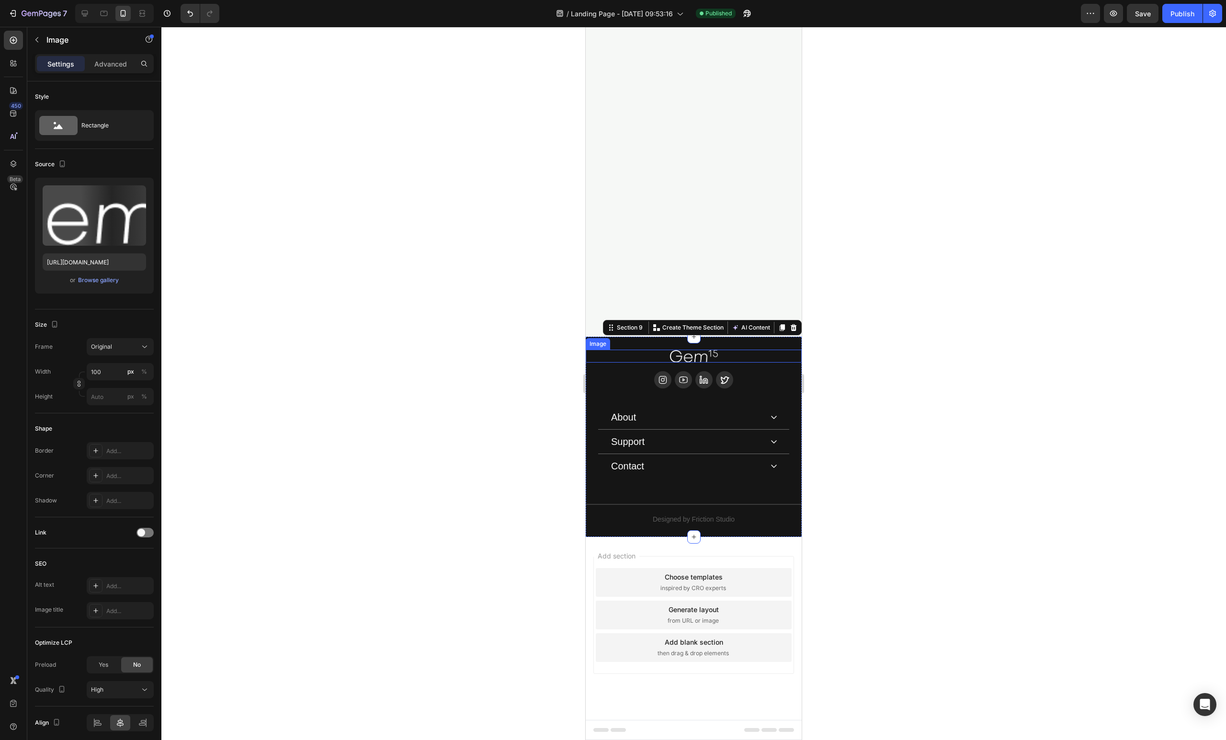
click at [684, 358] on img at bounding box center [694, 356] width 48 height 13
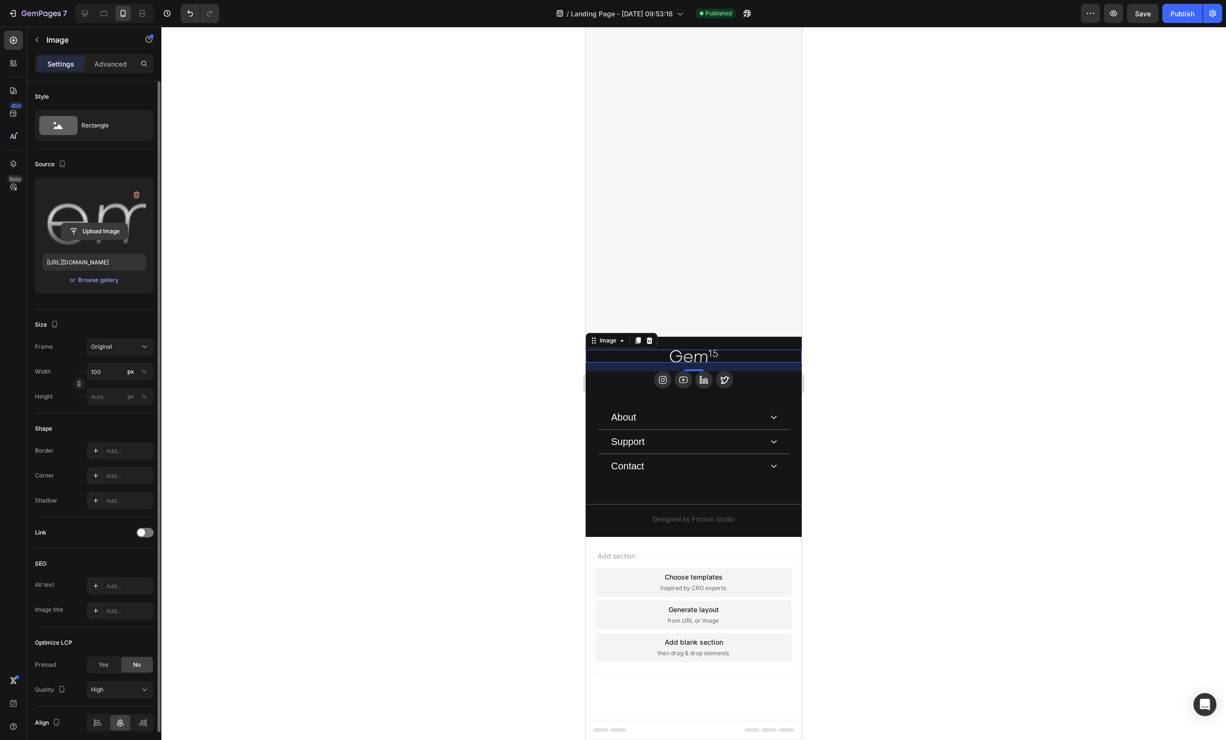
click at [80, 233] on input "file" at bounding box center [94, 231] width 66 height 16
type input "https://cdn.shopify.com/s/files/1/0930/0230/1727/files/gempages_574824913664213…"
click at [662, 383] on icon at bounding box center [663, 381] width 8 height 8
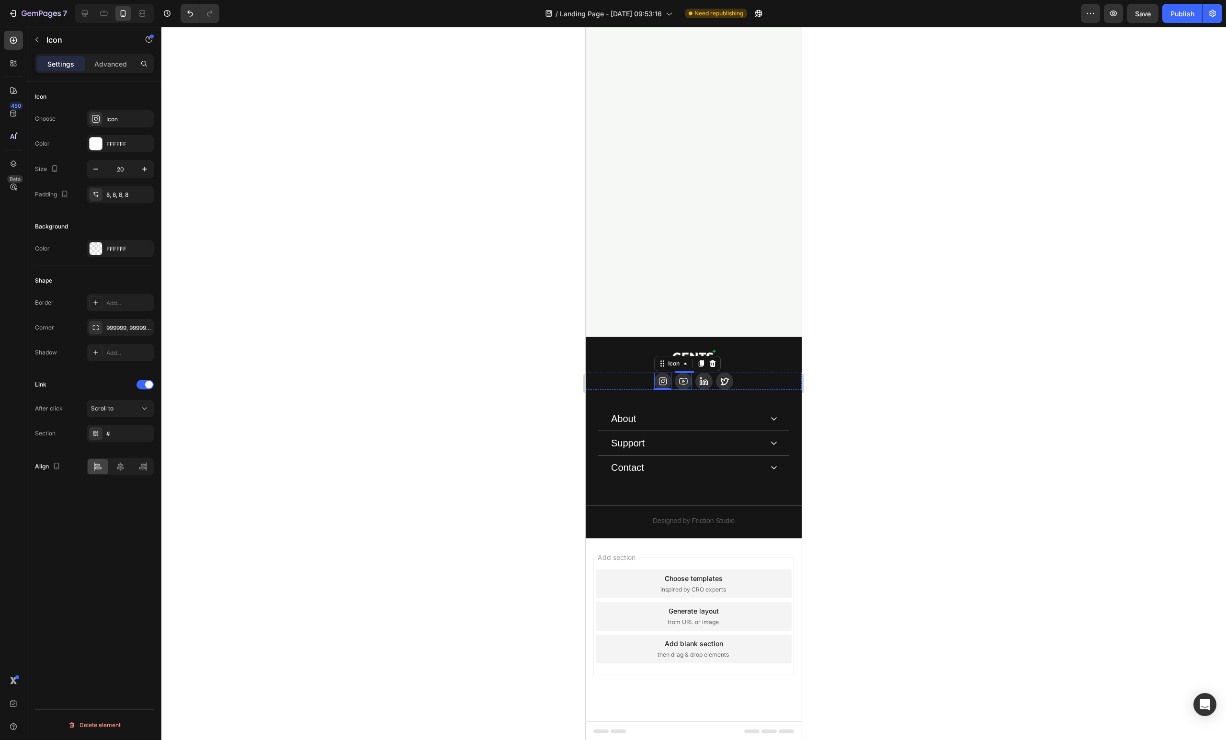
click at [687, 385] on icon at bounding box center [684, 381] width 10 height 10
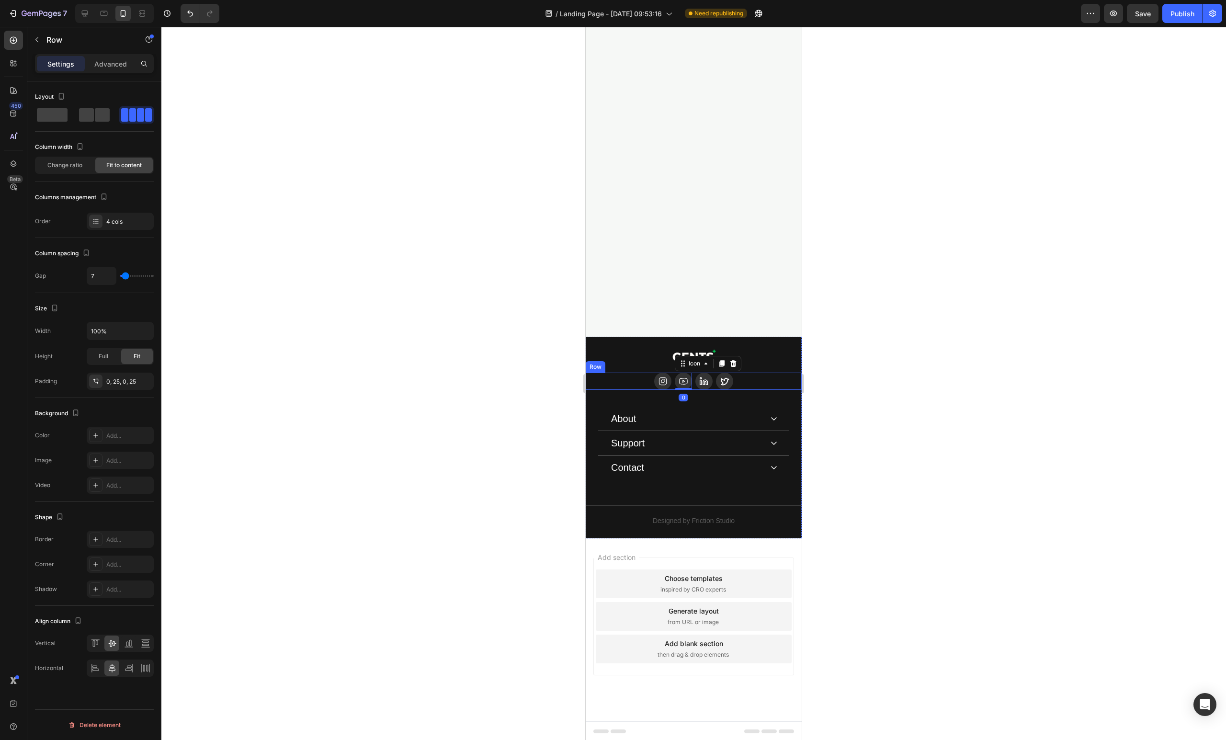
click at [747, 381] on div "Icon Icon 0 Icon Icon Row" at bounding box center [694, 381] width 216 height 17
click at [645, 365] on icon at bounding box center [645, 364] width 8 height 8
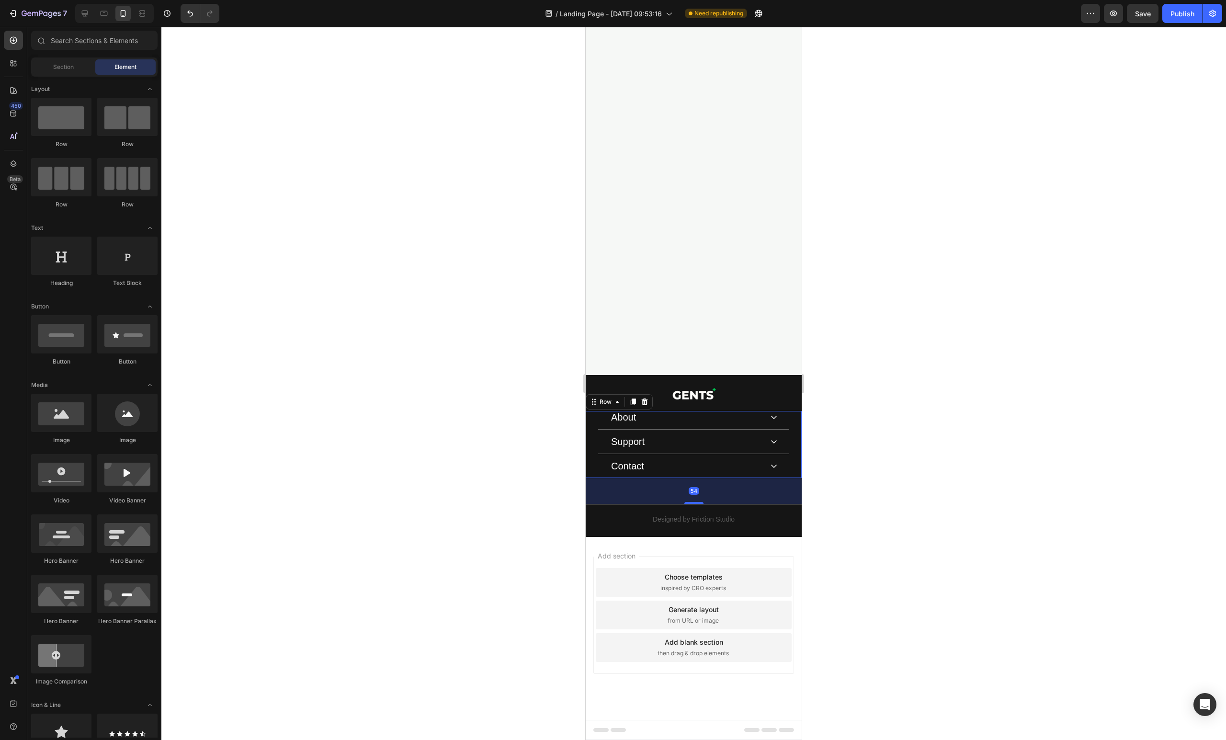
click at [591, 430] on div "About Accordion Support Accordion Contact Accordion Row 54" at bounding box center [694, 444] width 216 height 67
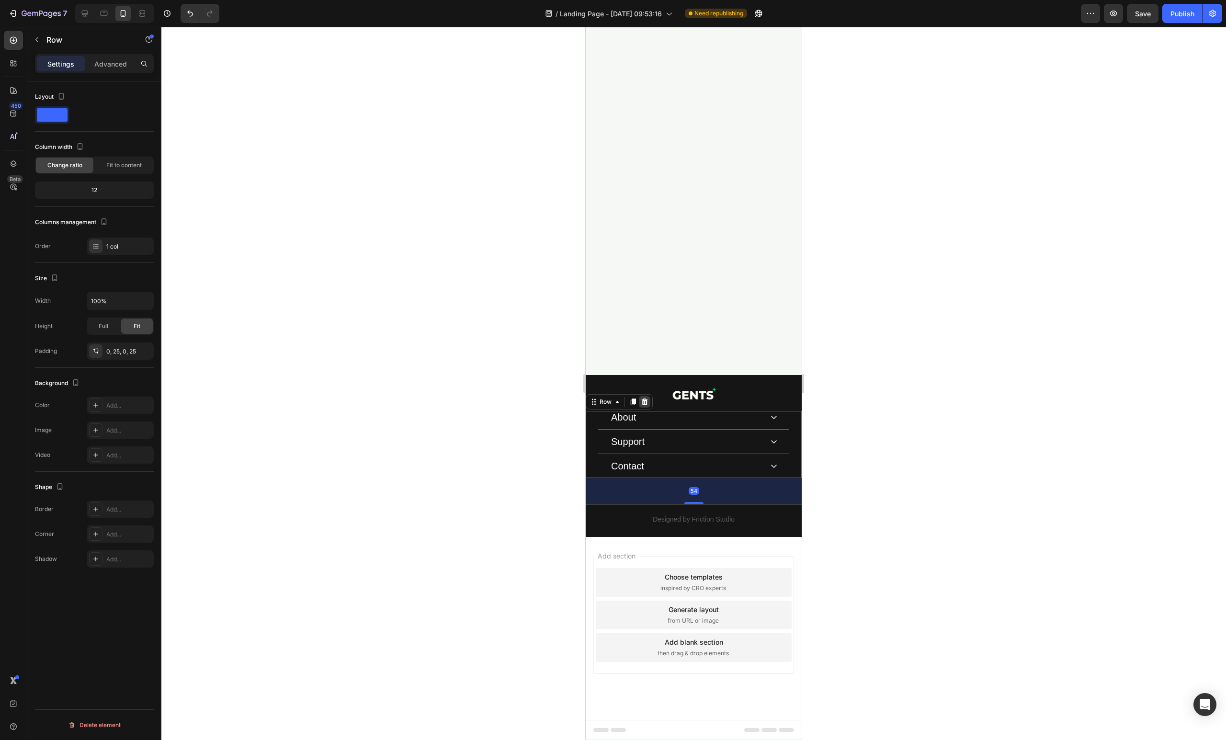
click at [647, 401] on icon at bounding box center [645, 402] width 8 height 8
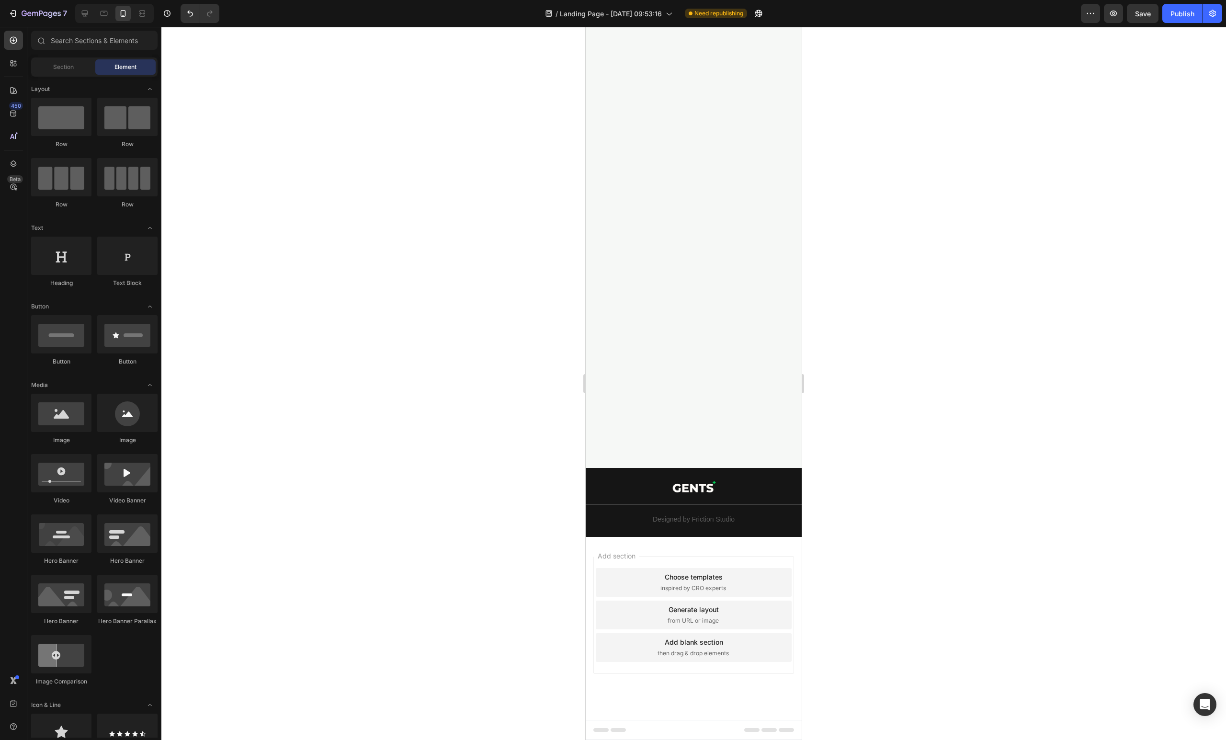
scroll to position [2207, 0]
click at [710, 519] on p "Designed by Friction Studio" at bounding box center [694, 519] width 192 height 8
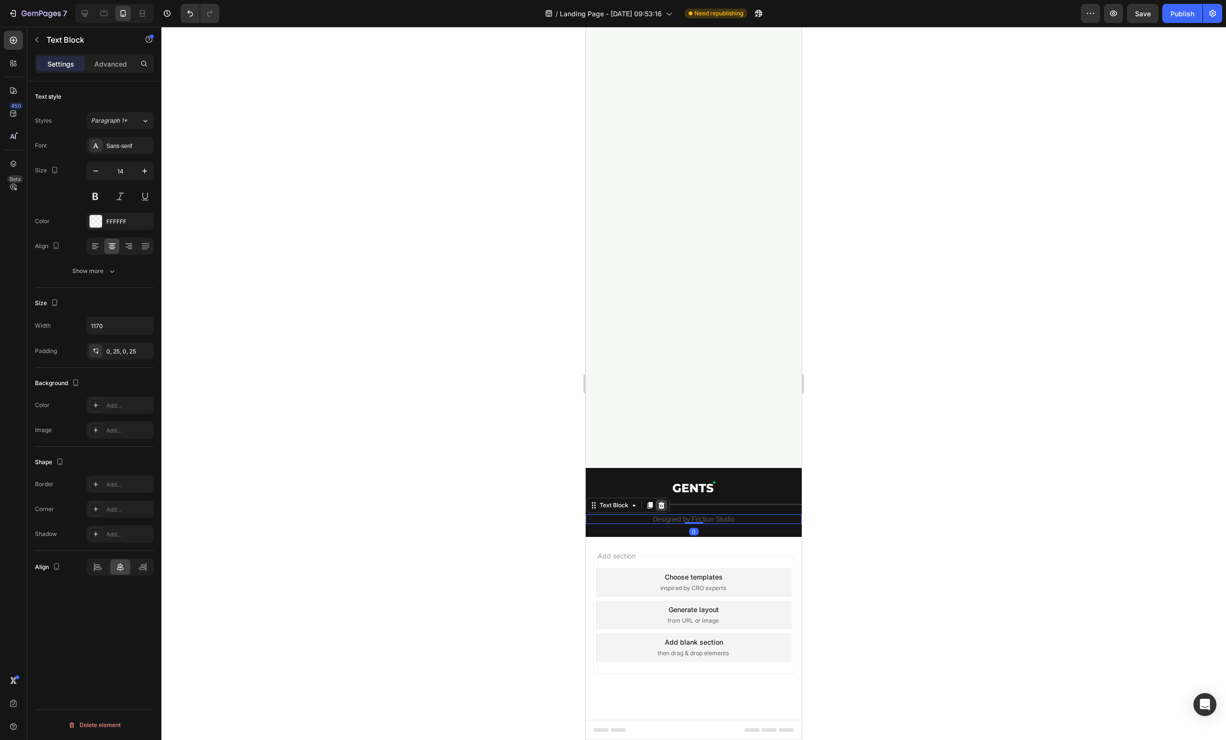
click at [661, 506] on icon at bounding box center [661, 505] width 8 height 8
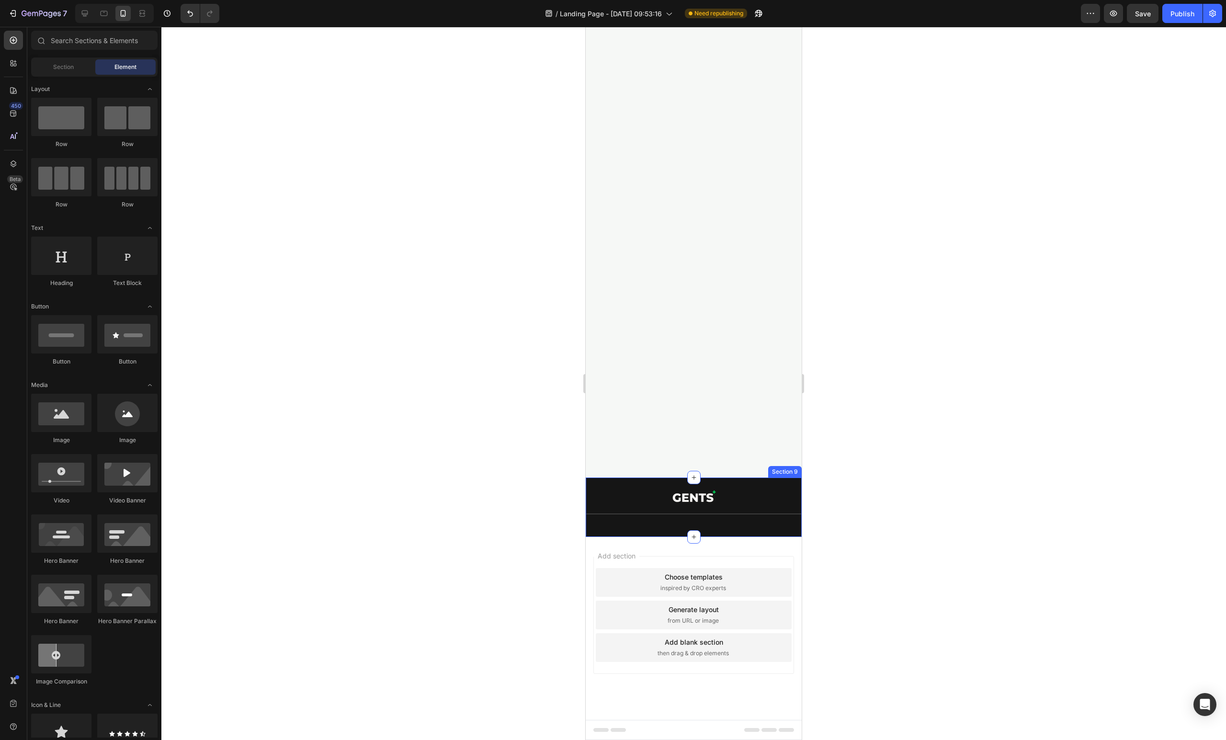
scroll to position [2198, 0]
click at [684, 457] on li "Sans silicone • Sans parabène" at bounding box center [671, 453] width 146 height 10
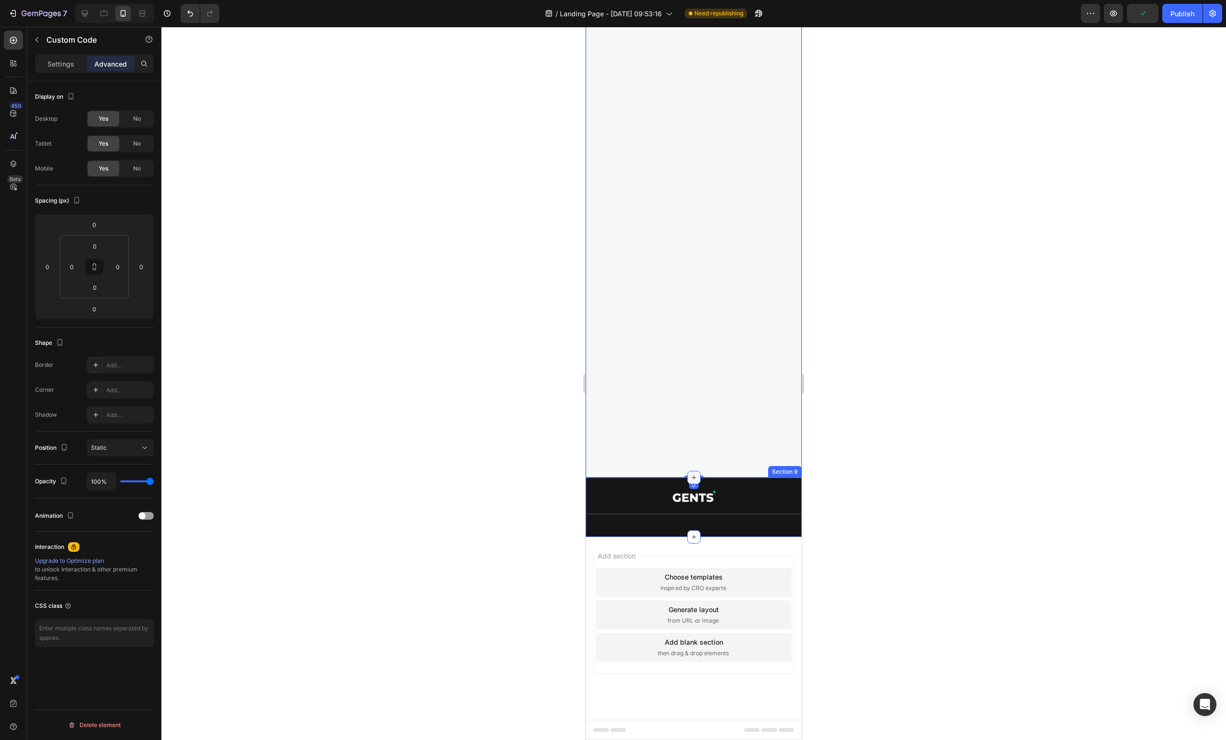
click at [691, 477] on icon at bounding box center [694, 478] width 8 height 8
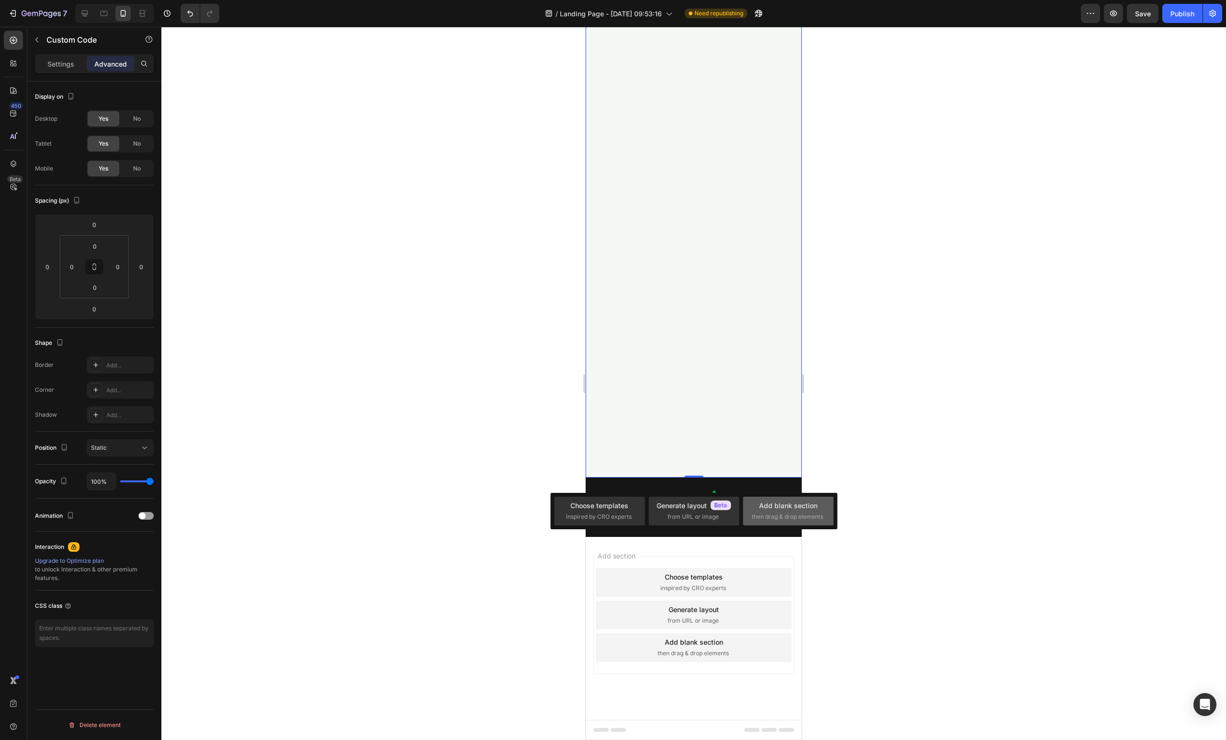
click at [788, 516] on span "then drag & drop elements" at bounding box center [787, 516] width 71 height 9
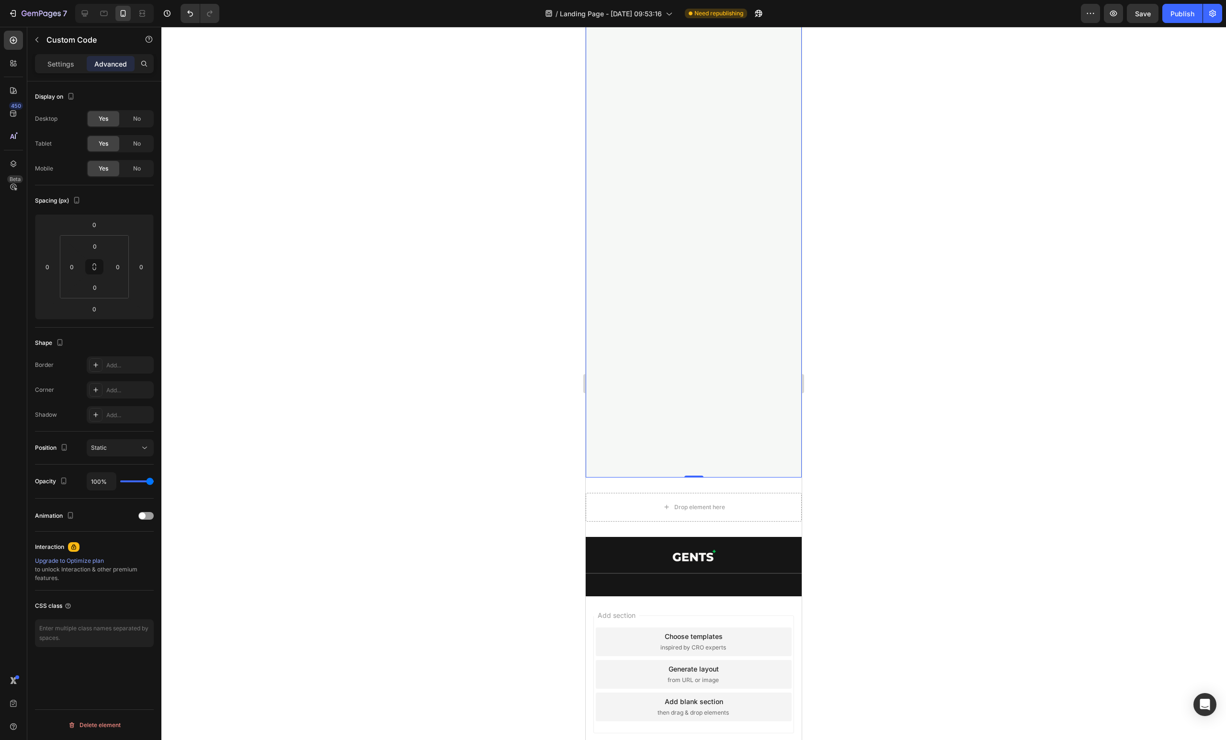
scroll to position [2257, 0]
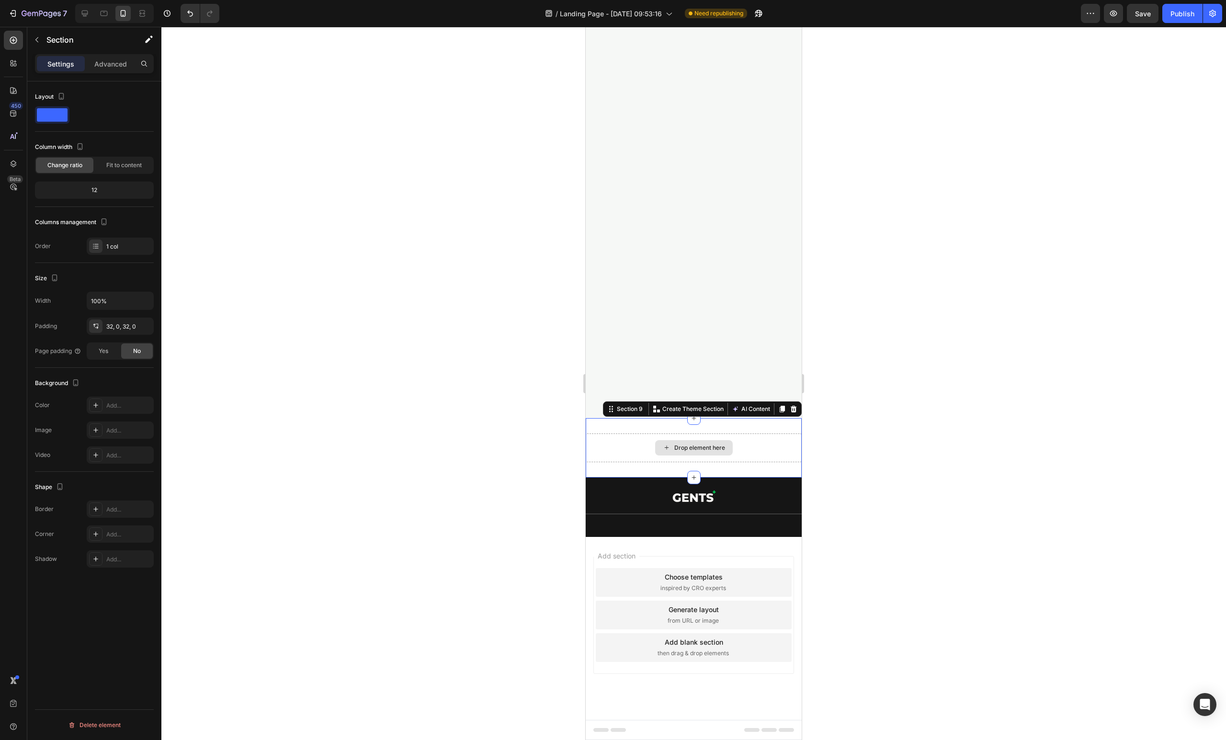
click at [640, 445] on div "Drop element here" at bounding box center [694, 447] width 216 height 29
click at [796, 412] on icon at bounding box center [794, 409] width 8 height 8
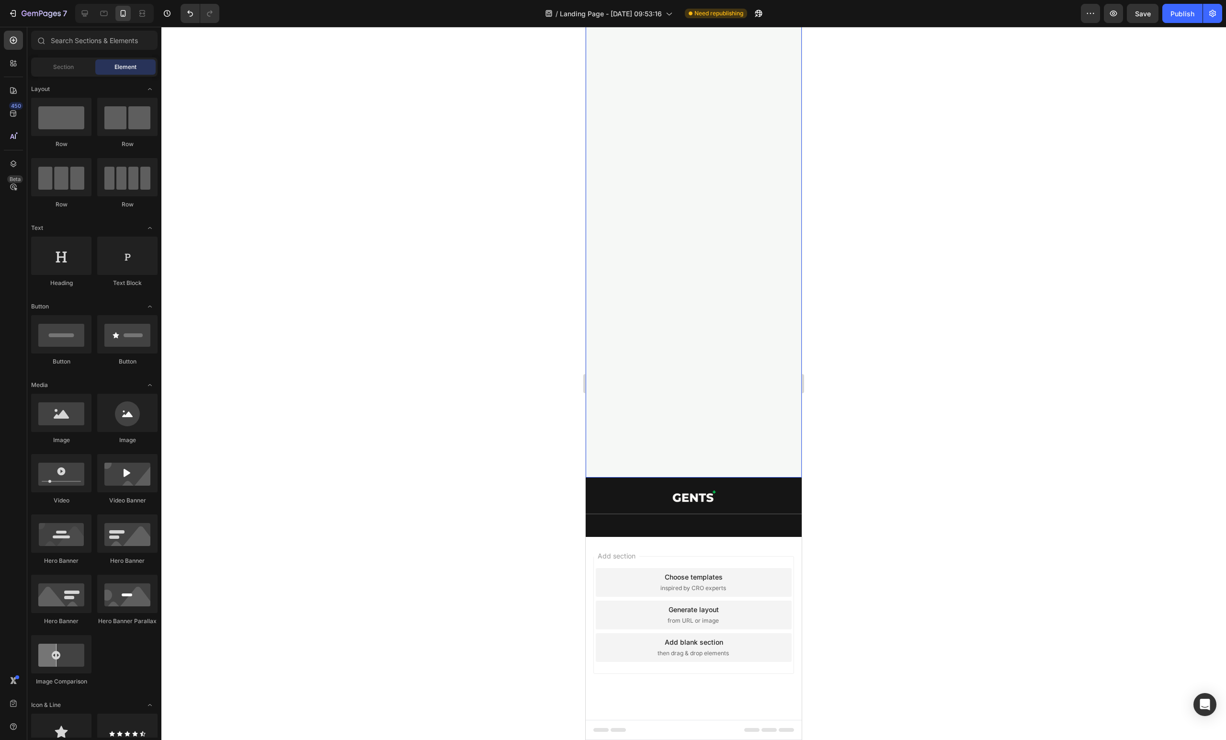
scroll to position [2198, 0]
click at [12, 43] on icon at bounding box center [13, 40] width 7 height 7
drag, startPoint x: 645, startPoint y: 445, endPoint x: 723, endPoint y: 473, distance: 82.1
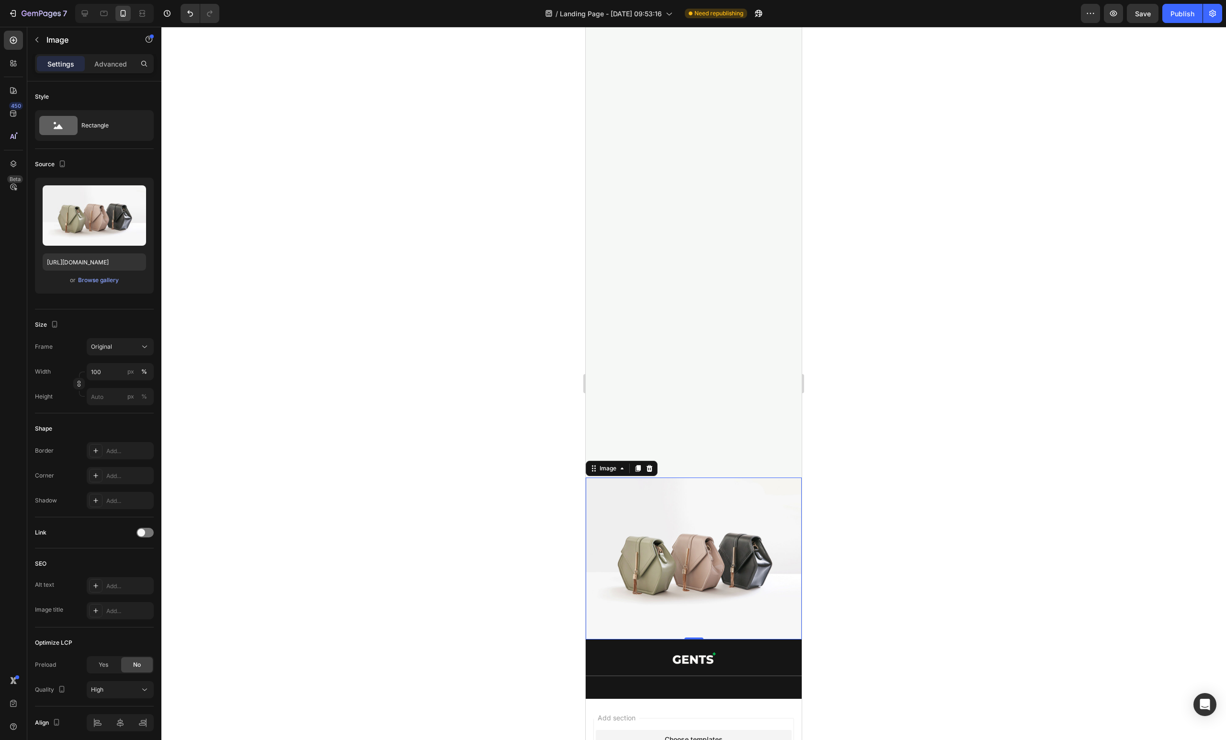
scroll to position [2339, 0]
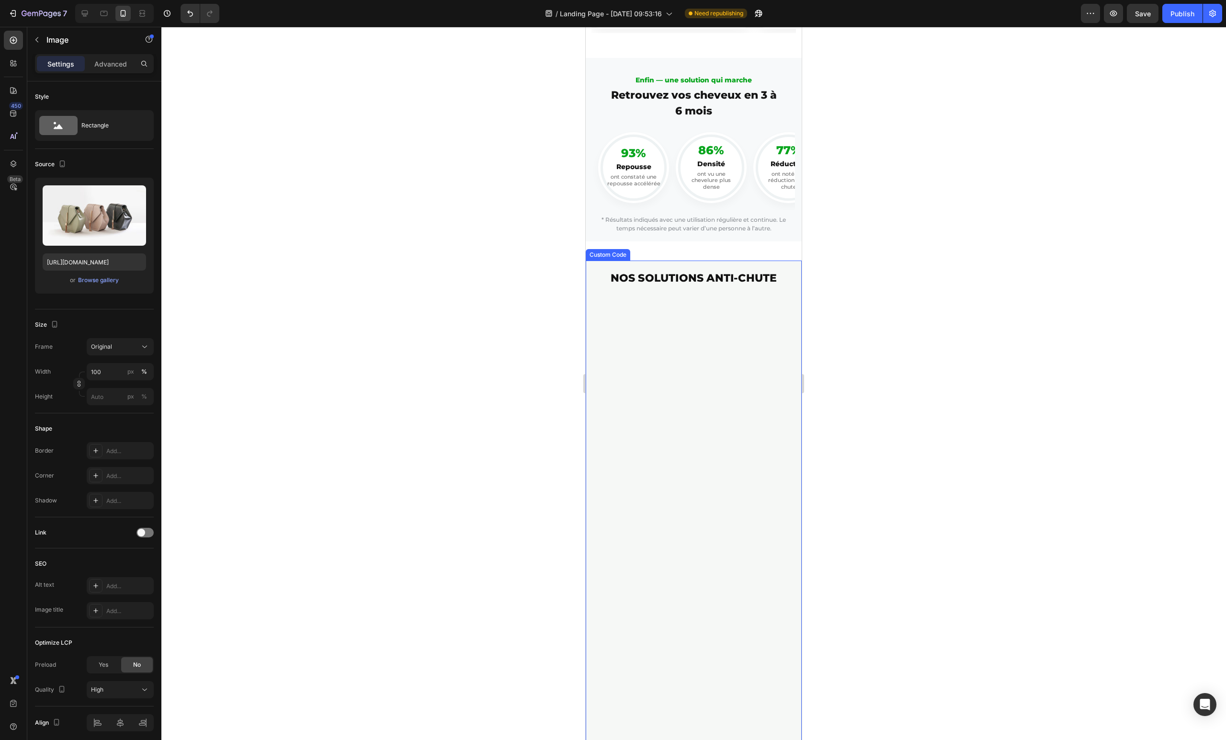
scroll to position [0, 6]
click at [667, 124] on div "Enfin — une solution qui marche Retrouvez vos cheveux en 3 à 6 mois 93% Repouss…" at bounding box center [694, 154] width 216 height 158
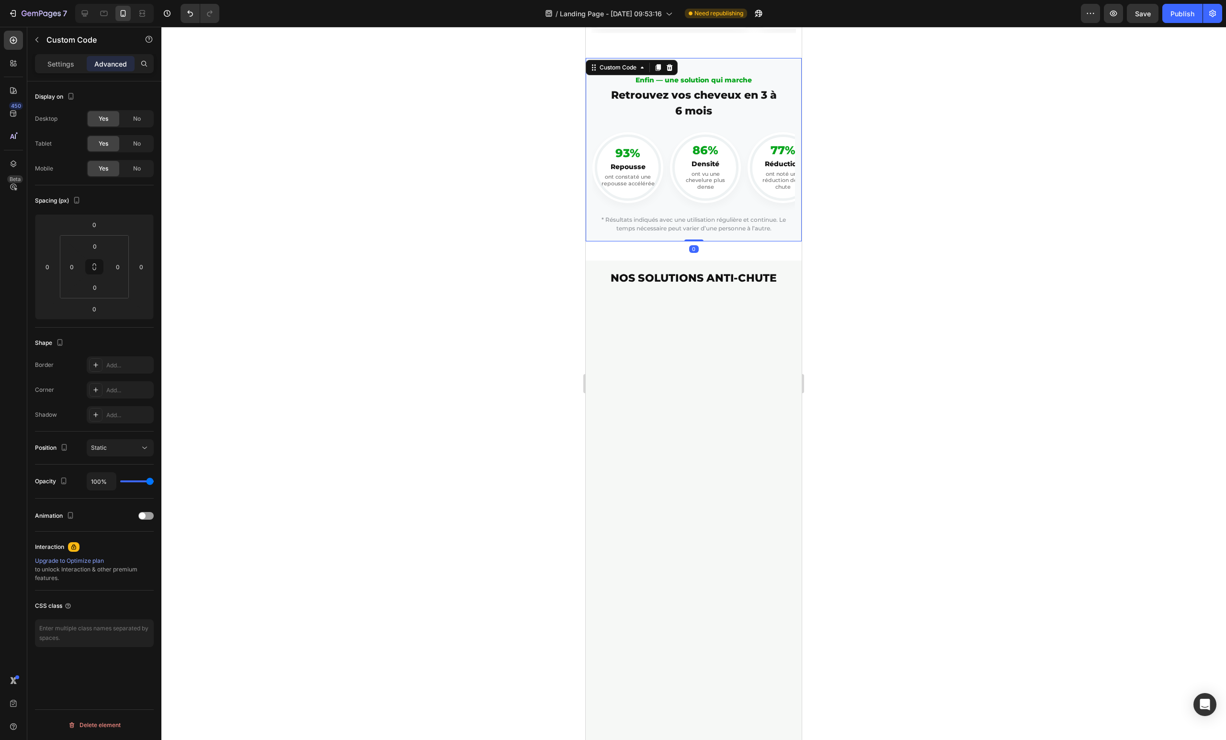
click at [667, 124] on div "Enfin — une solution qui marche Retrouvez vos cheveux en 3 à 6 mois 93% Repouss…" at bounding box center [694, 154] width 216 height 158
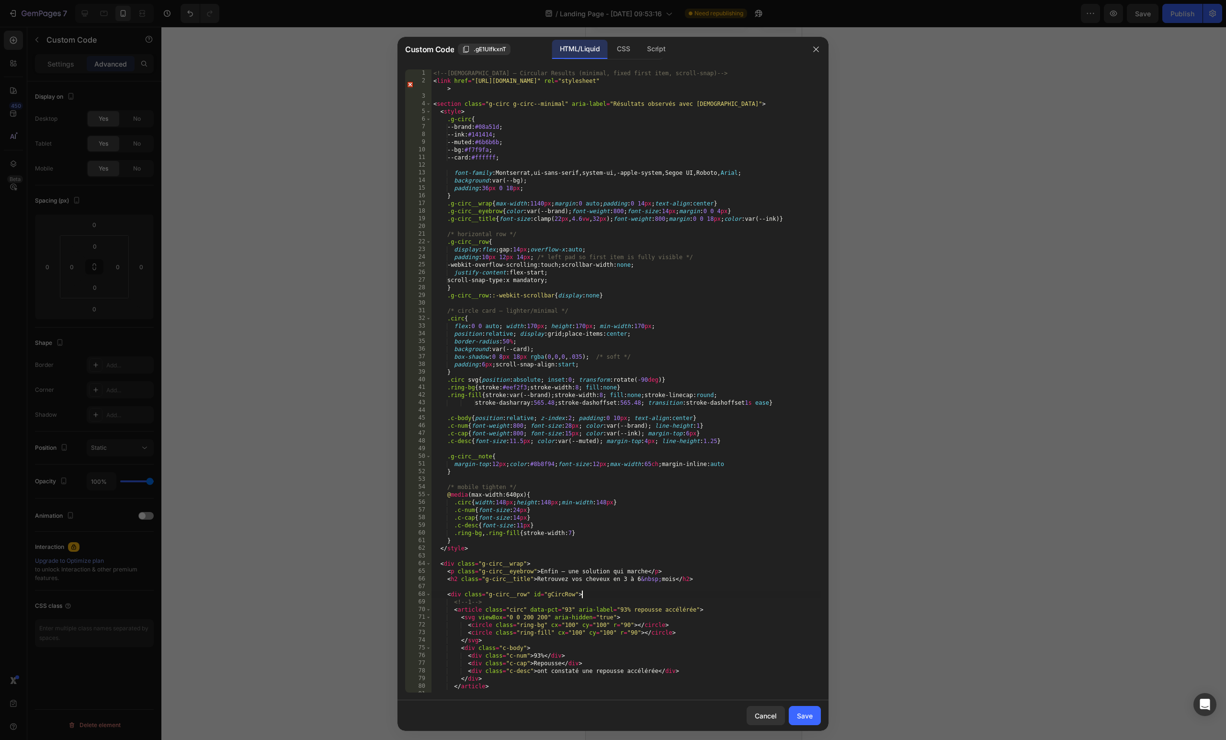
click at [619, 591] on div "<!-- [DEMOGRAPHIC_DATA] — Circular Results (minimal, fixed first item, scroll-s…" at bounding box center [625, 388] width 389 height 638
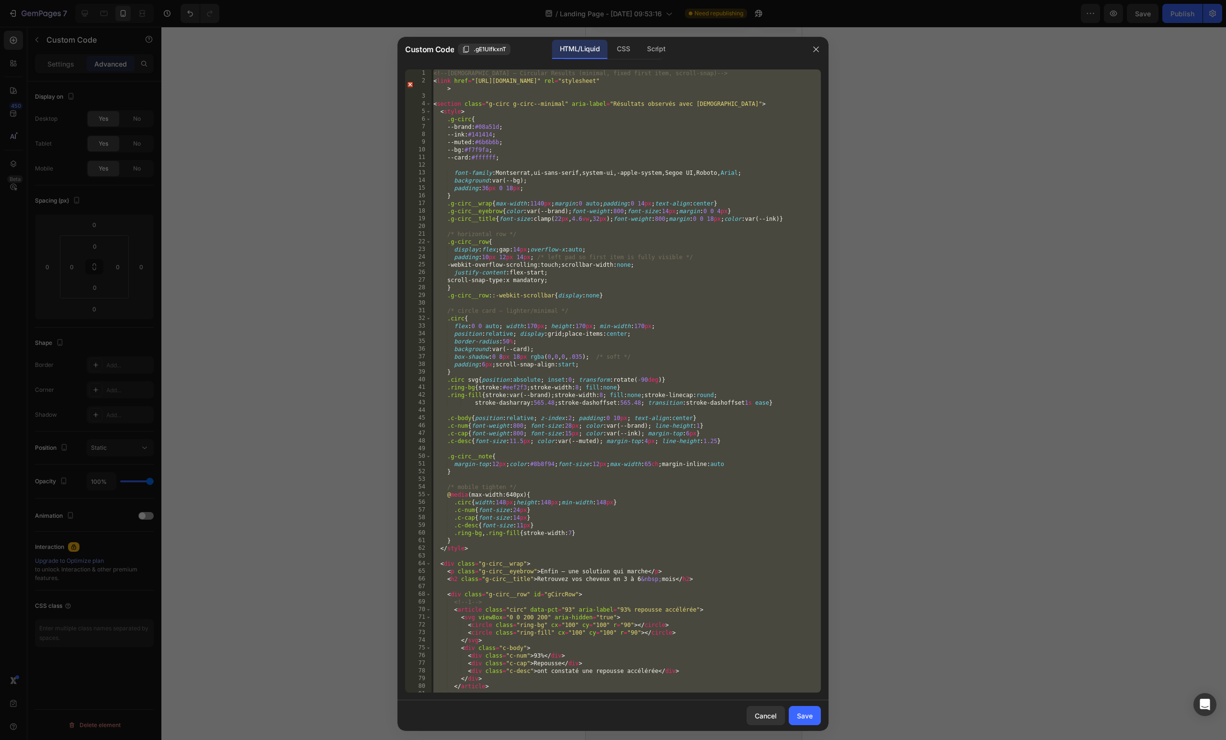
paste textarea
type textarea "</section>"
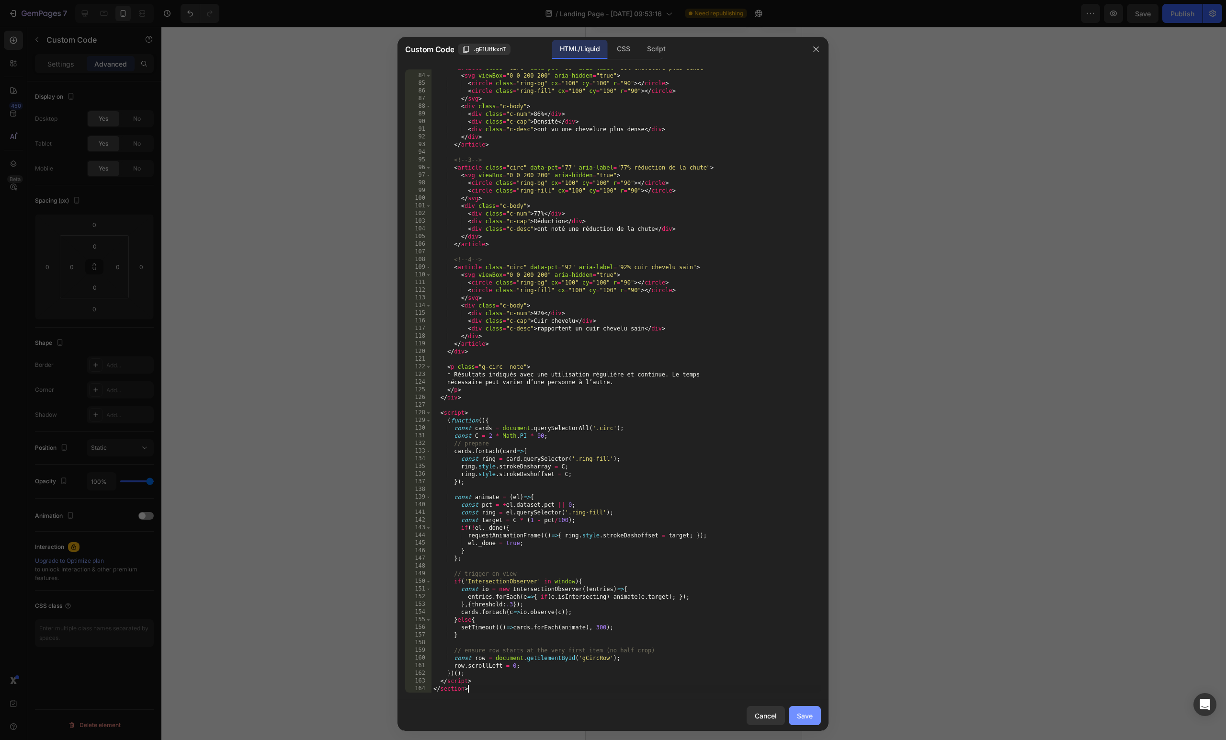
click at [814, 720] on button "Save" at bounding box center [805, 715] width 32 height 19
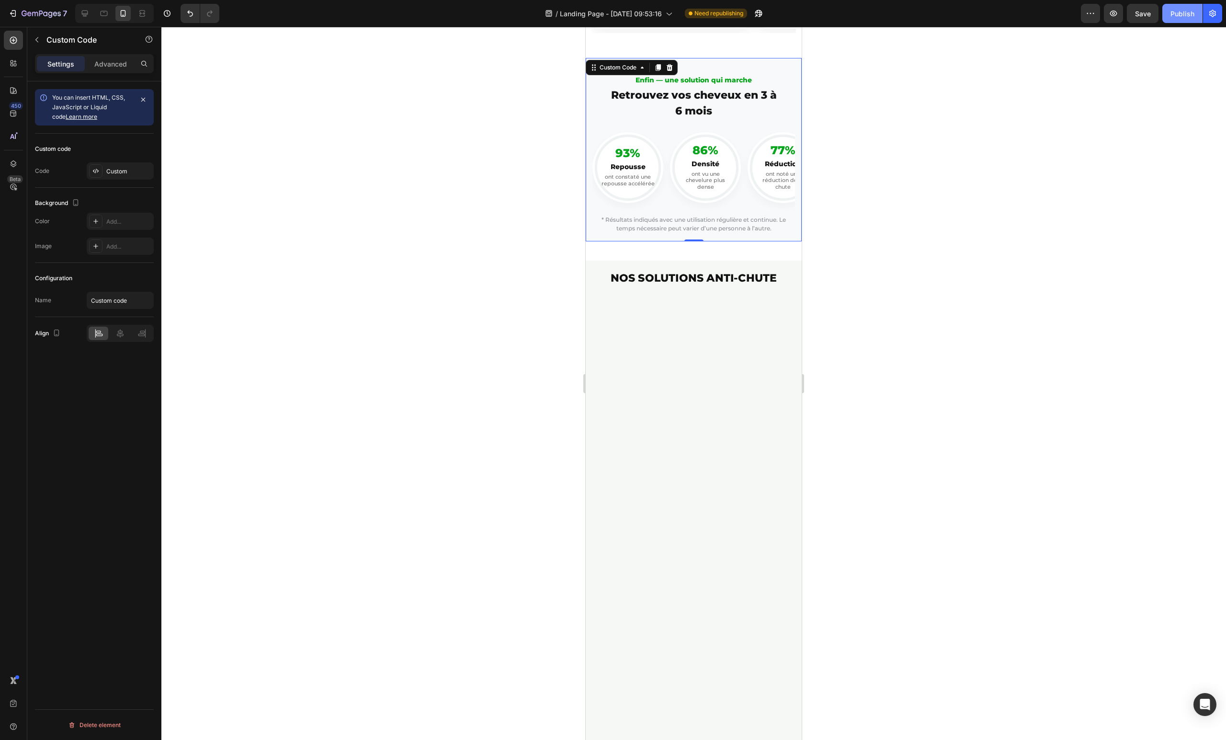
click at [1183, 14] on div "Publish" at bounding box center [1182, 14] width 24 height 10
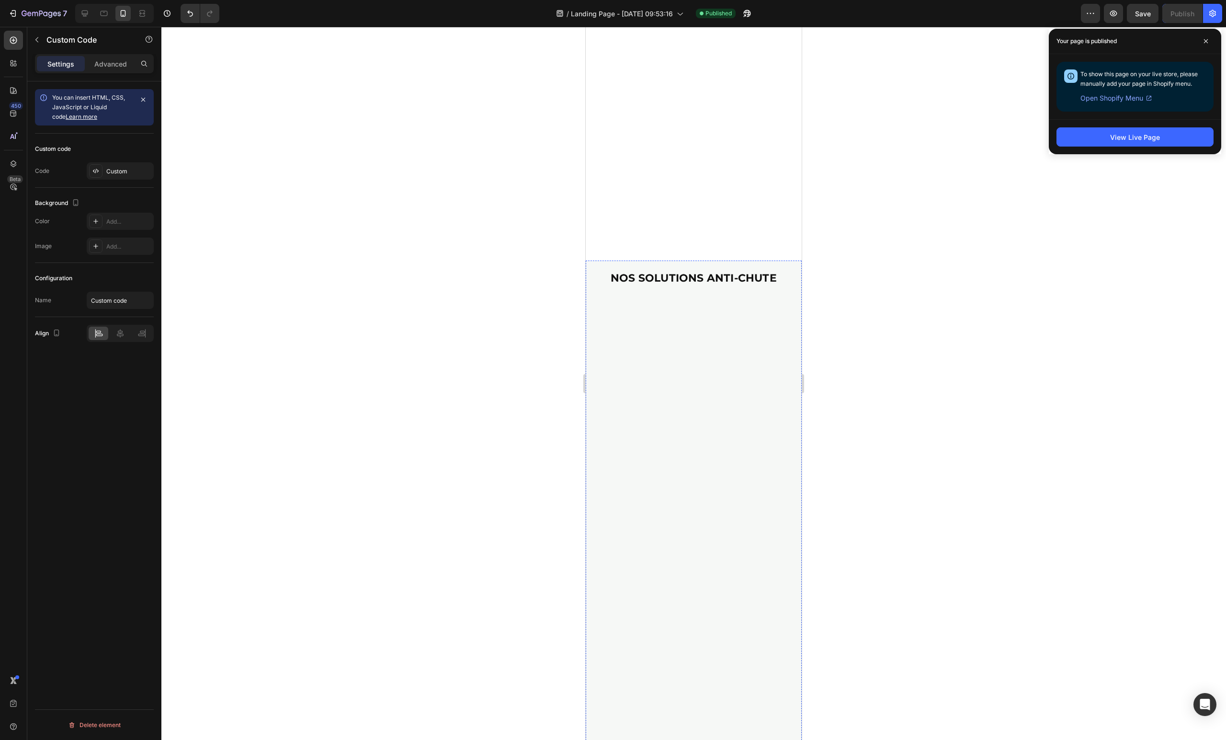
scroll to position [2360, 0]
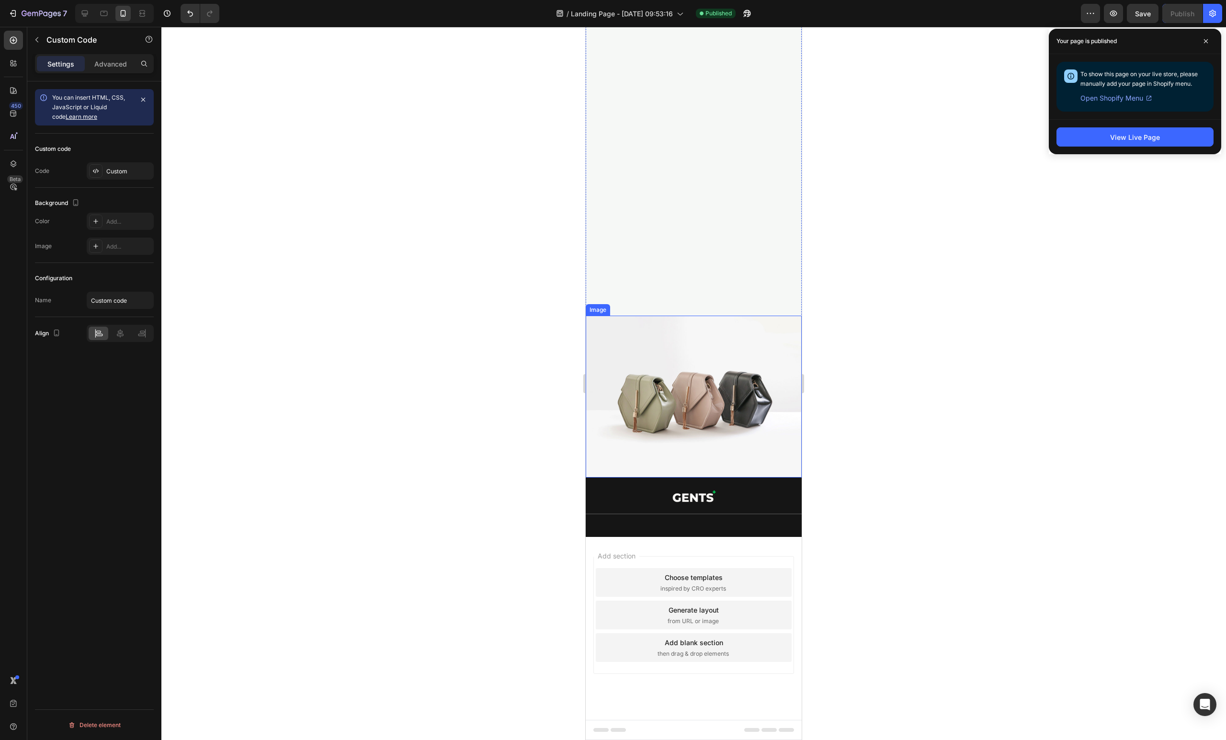
click at [684, 374] on img at bounding box center [694, 397] width 216 height 162
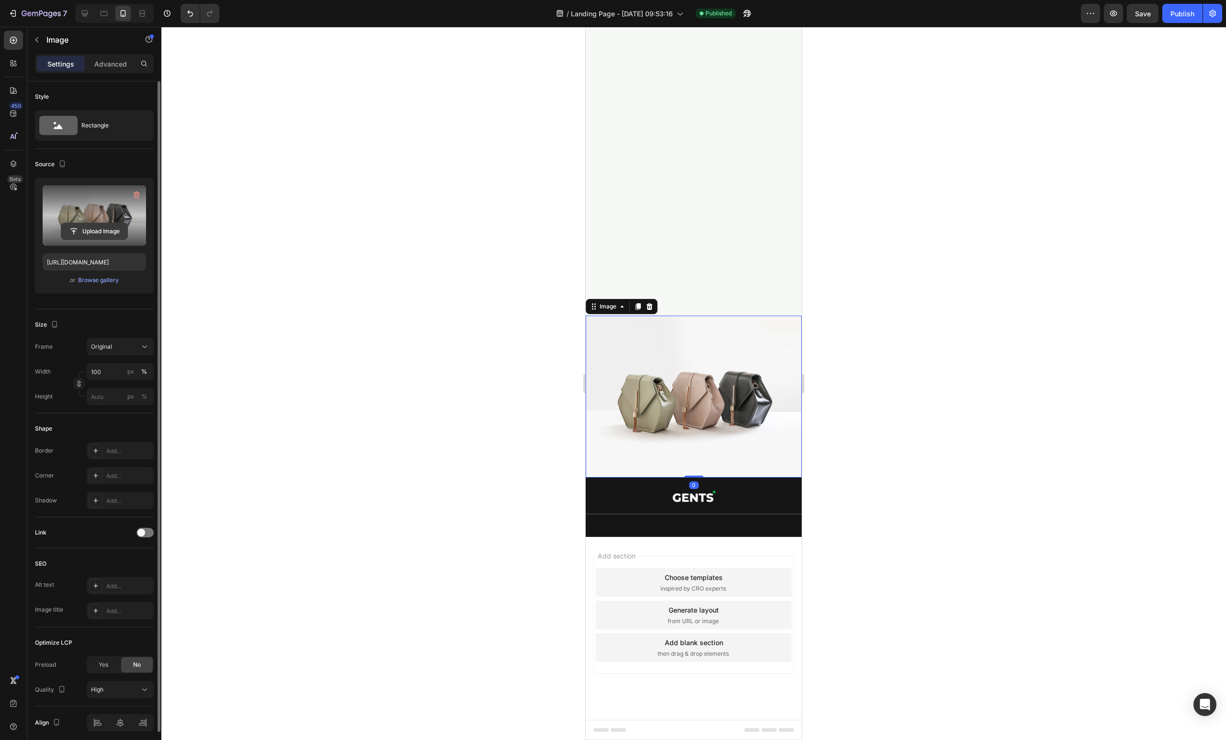
click at [79, 230] on input "file" at bounding box center [94, 231] width 66 height 16
type input "[URL][DOMAIN_NAME]"
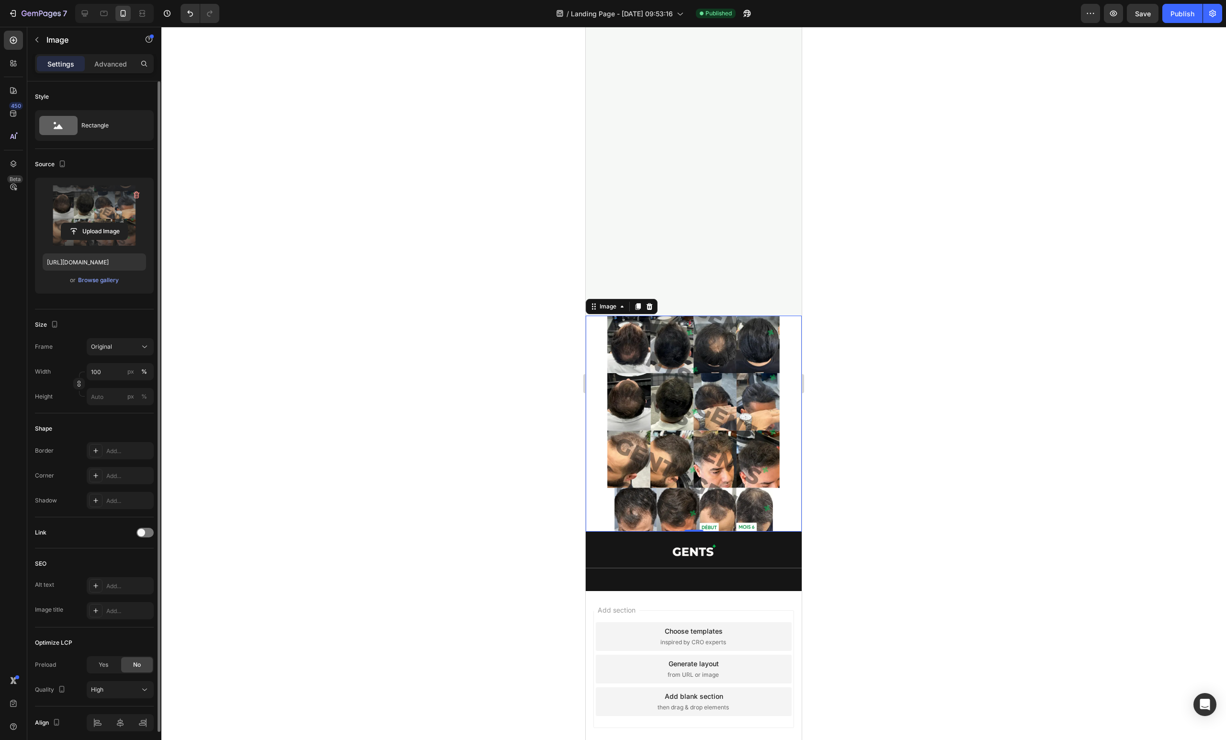
click at [683, 357] on img at bounding box center [694, 424] width 216 height 216
click at [42, 44] on button "button" at bounding box center [36, 39] width 15 height 15
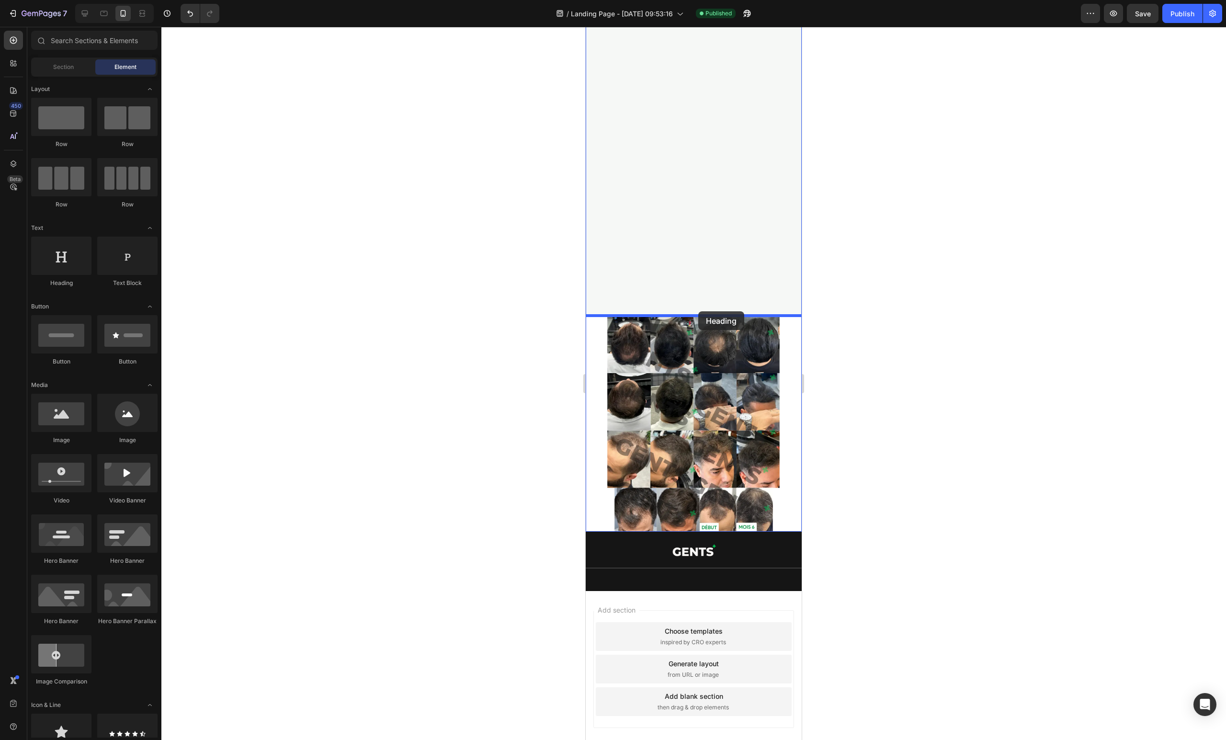
drag, startPoint x: 694, startPoint y: 280, endPoint x: 698, endPoint y: 311, distance: 31.8
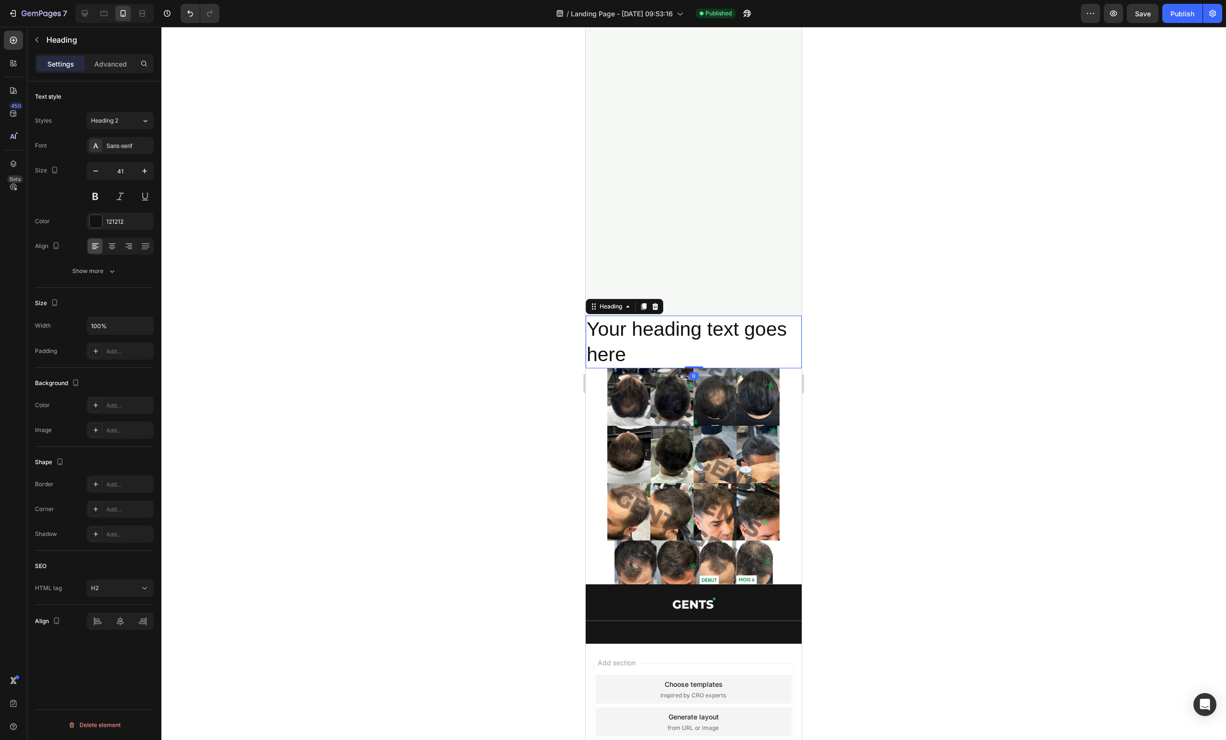
click at [705, 337] on h2 "Your heading text goes here" at bounding box center [694, 342] width 216 height 53
click at [705, 337] on p "Your heading text goes here" at bounding box center [694, 342] width 214 height 51
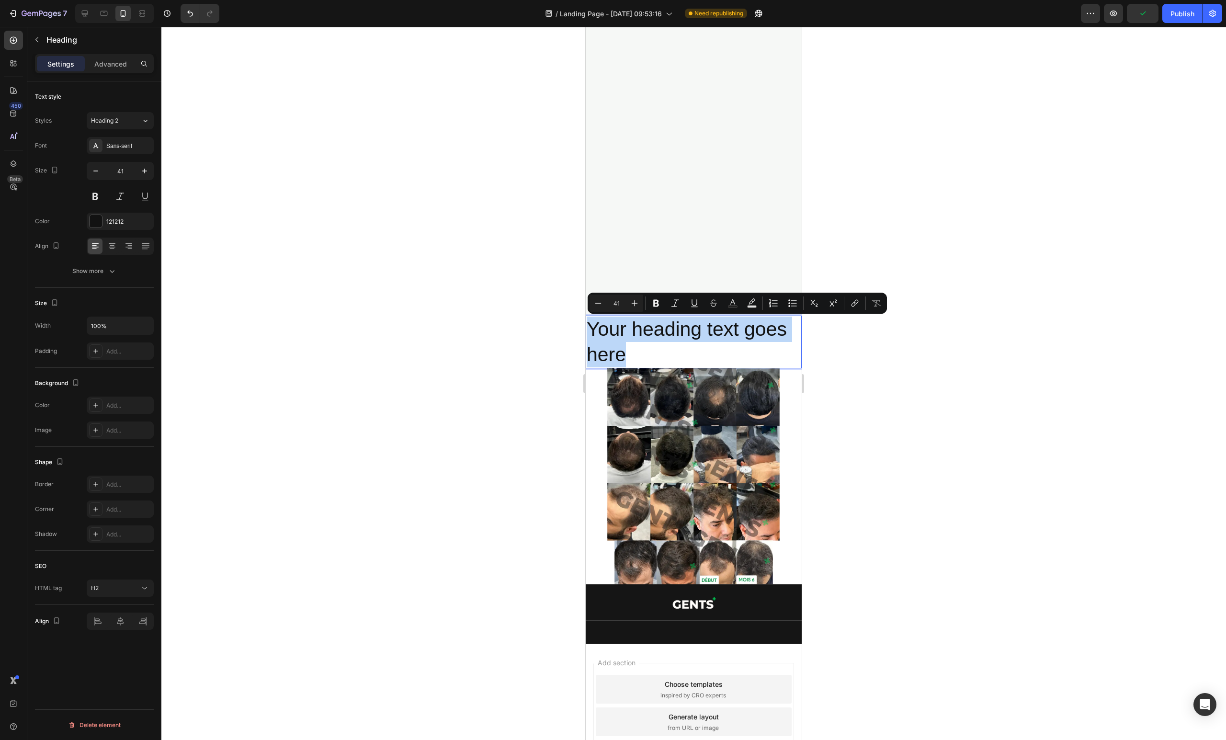
copy p "Your heading text goes here"
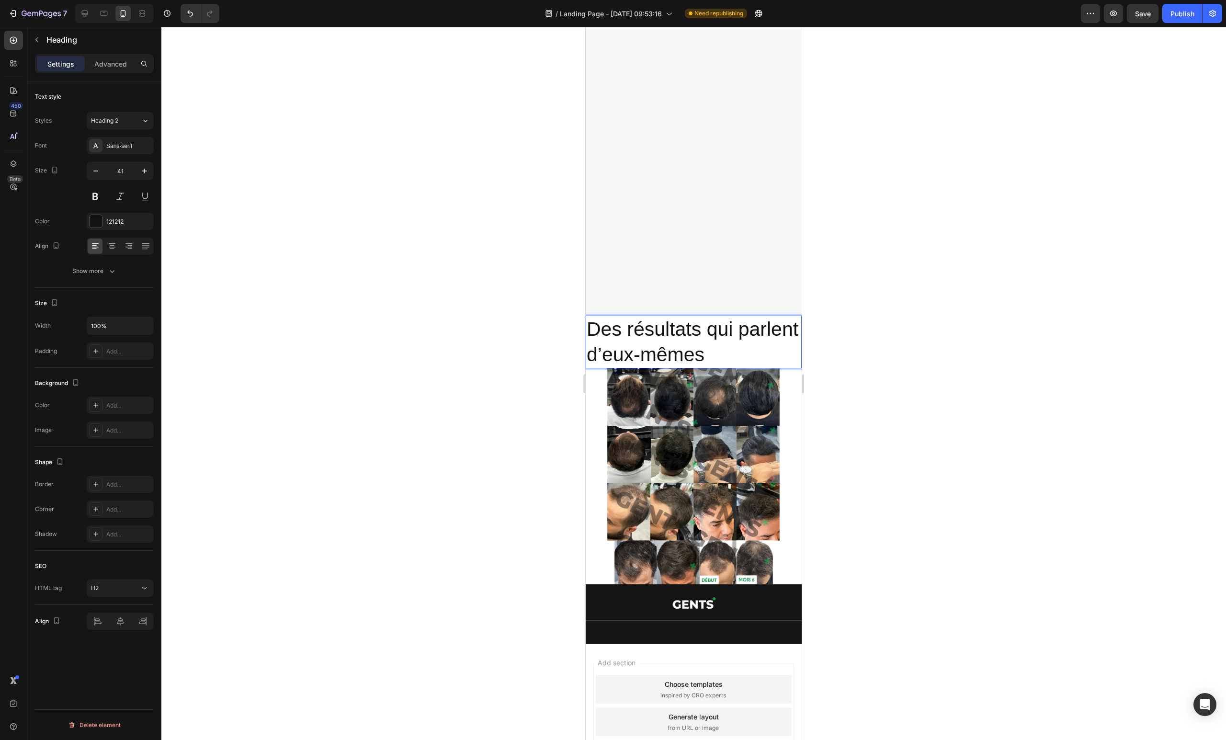
click at [903, 364] on div at bounding box center [693, 383] width 1064 height 713
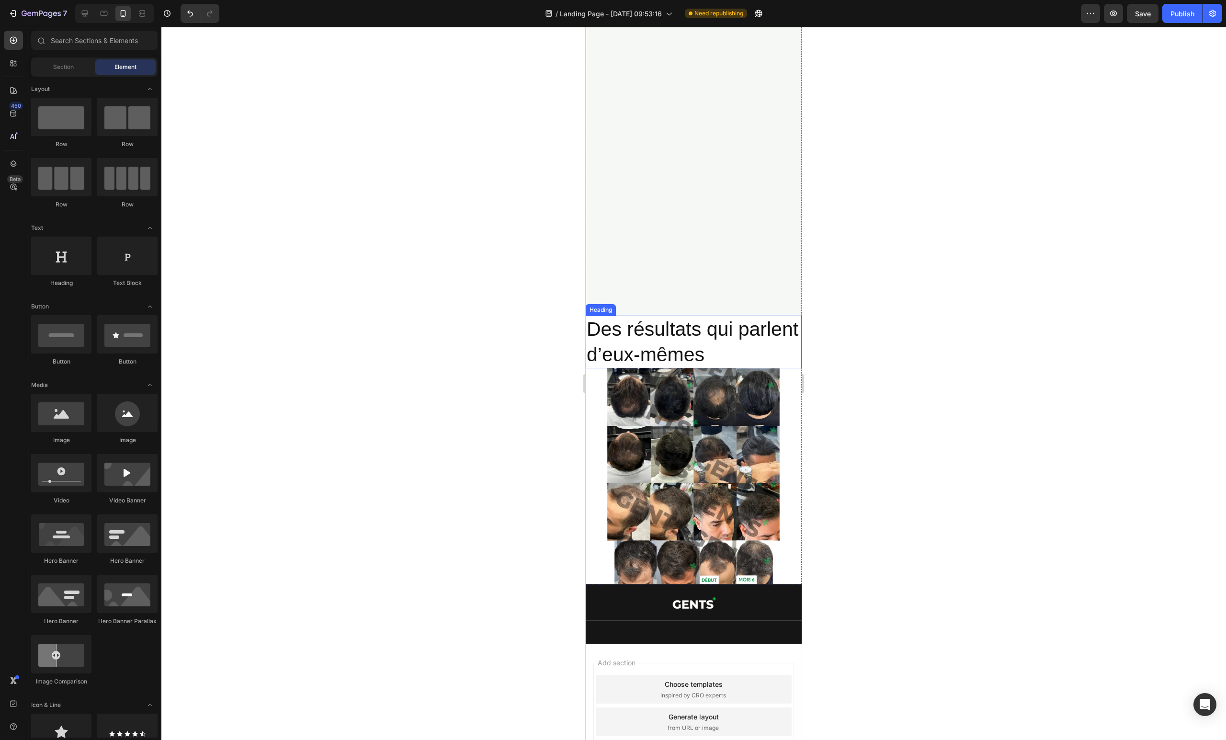
click at [714, 345] on p "Des résultats qui parlent d’eux-mêmes" at bounding box center [694, 342] width 214 height 51
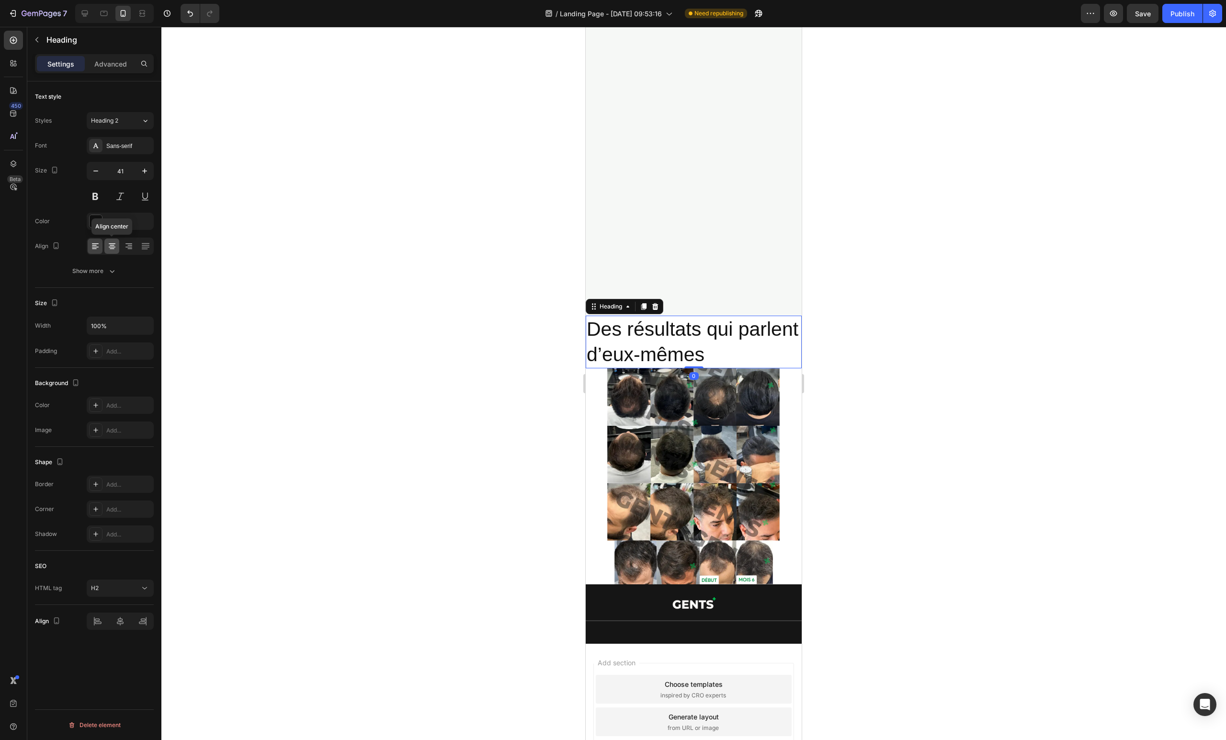
click at [114, 246] on icon at bounding box center [112, 246] width 10 height 10
click at [99, 173] on icon "button" at bounding box center [96, 171] width 10 height 10
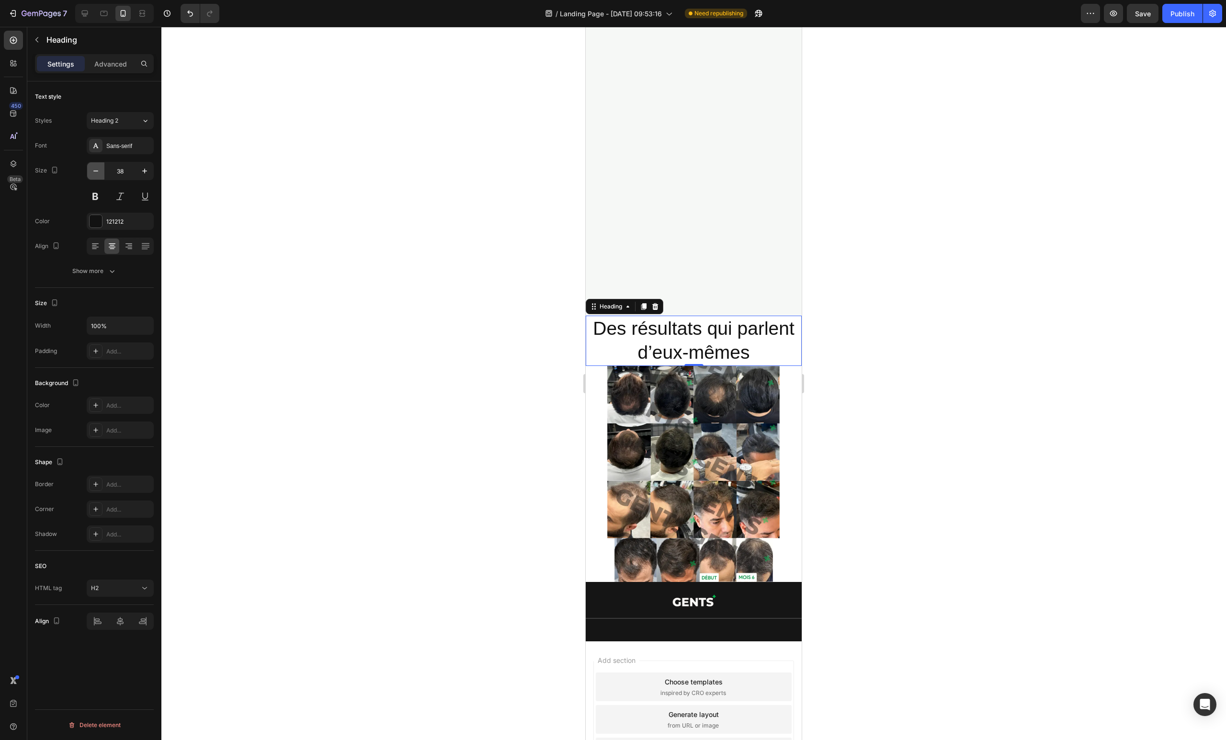
click at [99, 173] on icon "button" at bounding box center [96, 171] width 10 height 10
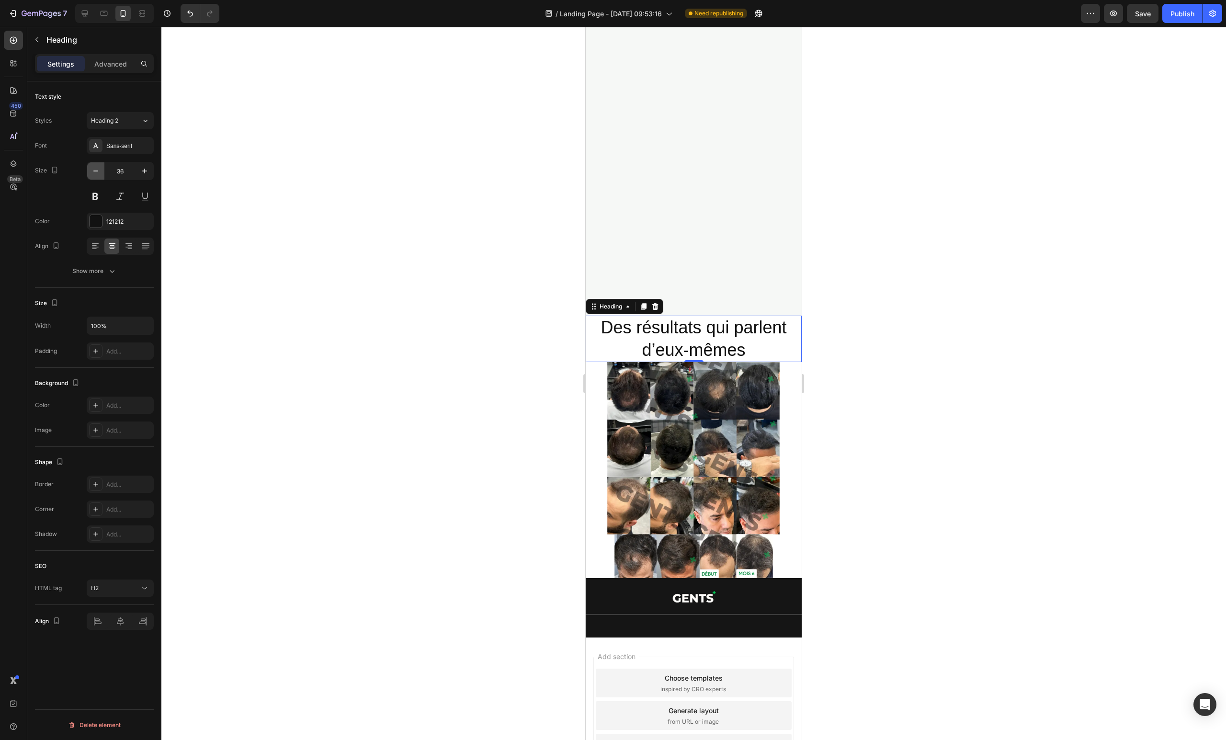
click at [99, 173] on icon "button" at bounding box center [96, 171] width 10 height 10
type input "33"
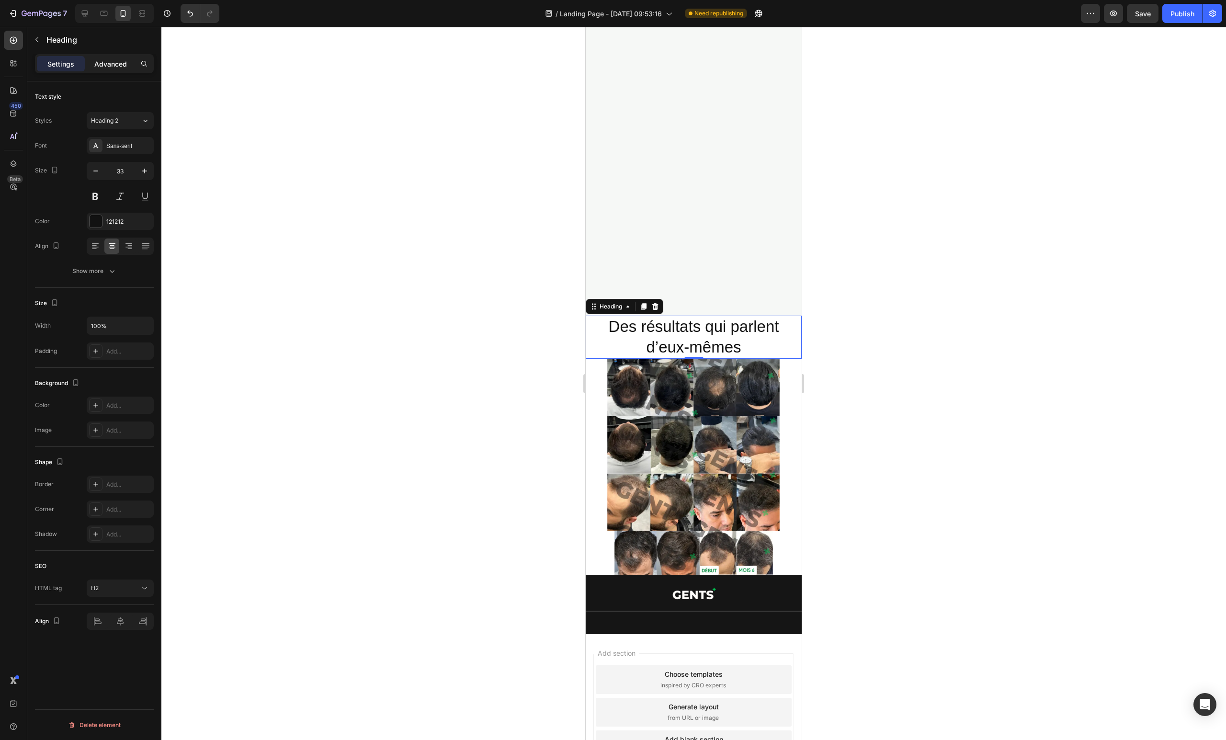
click at [100, 63] on p "Advanced" at bounding box center [110, 64] width 33 height 10
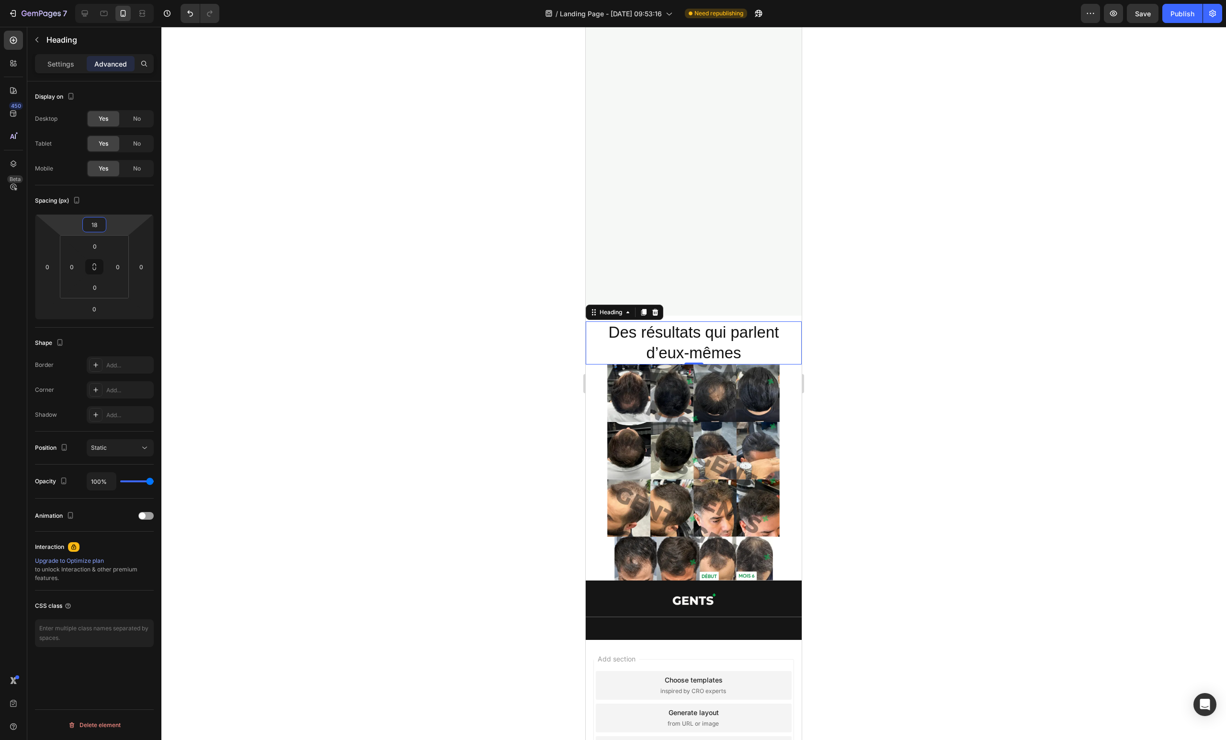
type input "20"
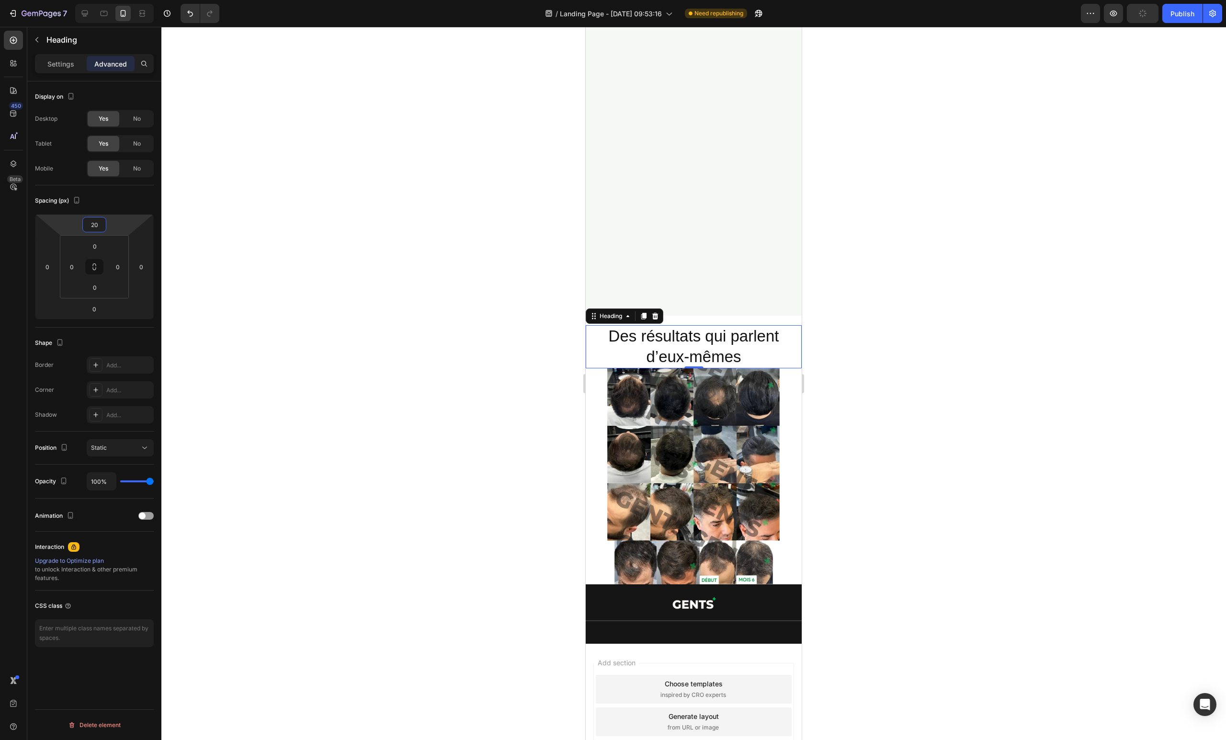
drag, startPoint x: 111, startPoint y: 226, endPoint x: 113, endPoint y: 222, distance: 5.2
click at [113, 0] on html "7 Version history / Landing Page - [DATE] 09:53:16 Need republishing Preview Pu…" at bounding box center [613, 0] width 1226 height 0
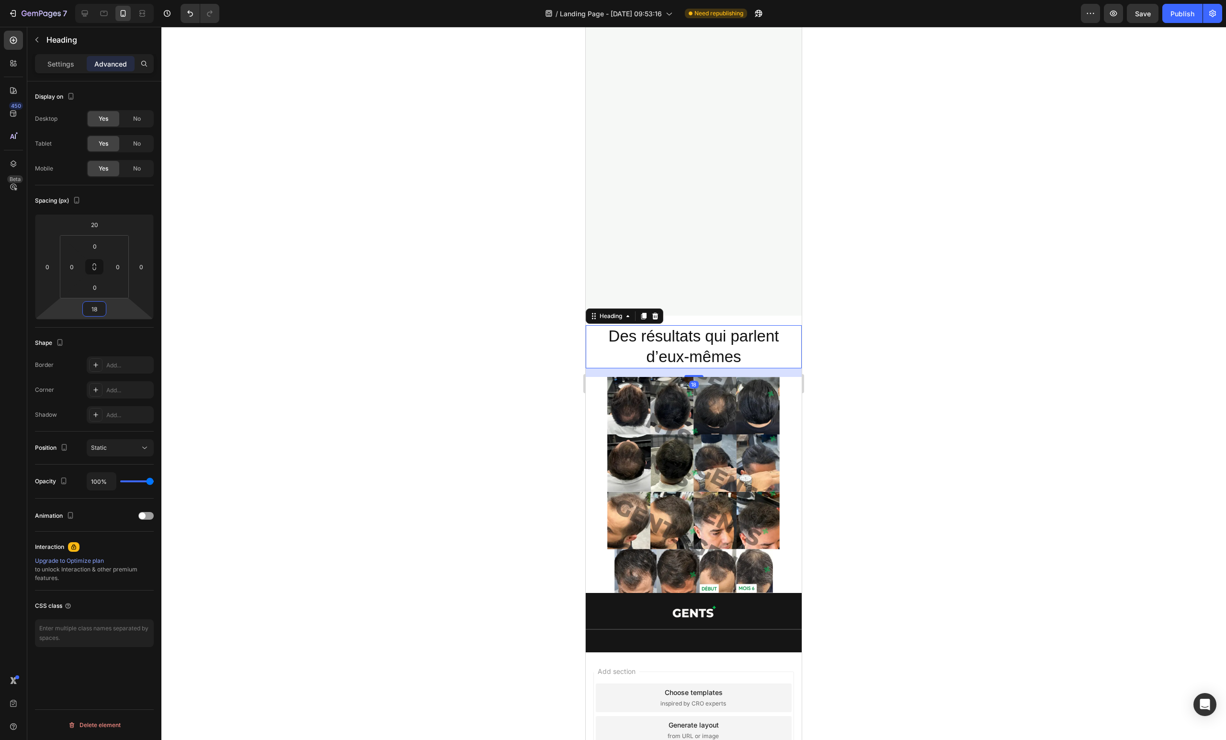
type input "20"
drag, startPoint x: 117, startPoint y: 309, endPoint x: 117, endPoint y: 305, distance: 4.8
click at [117, 0] on html "7 Version history / Landing Page - [DATE] 09:53:16 Need republishing Preview Sa…" at bounding box center [613, 0] width 1226 height 0
click at [60, 70] on div "Settings" at bounding box center [61, 63] width 48 height 15
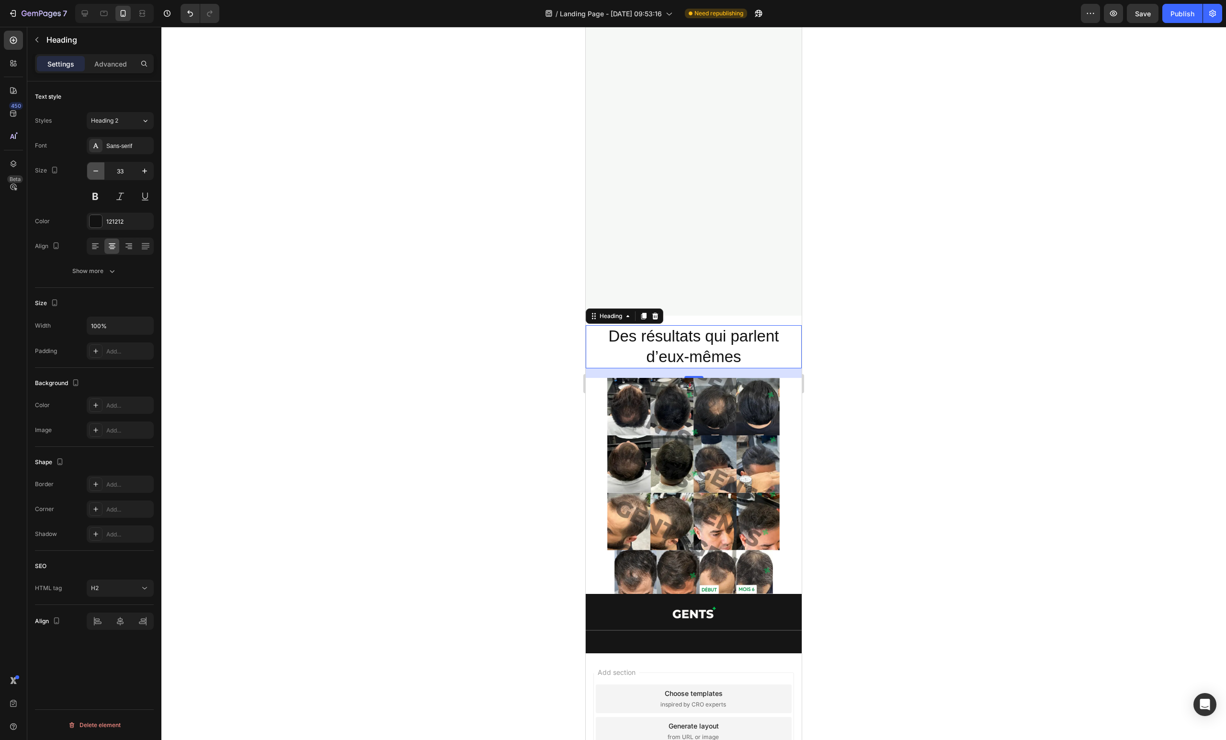
click at [99, 175] on icon "button" at bounding box center [96, 171] width 10 height 10
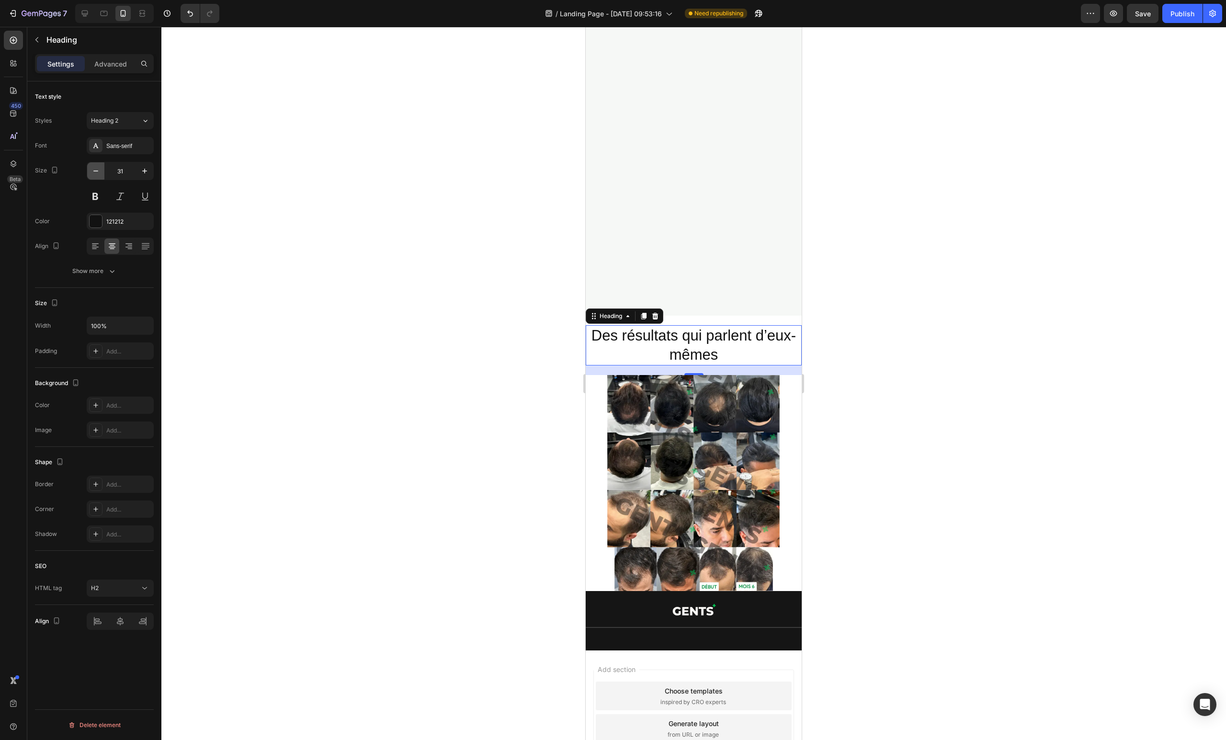
click at [99, 175] on icon "button" at bounding box center [96, 171] width 10 height 10
type input "30"
click at [121, 147] on div "Sans-serif" at bounding box center [128, 146] width 45 height 9
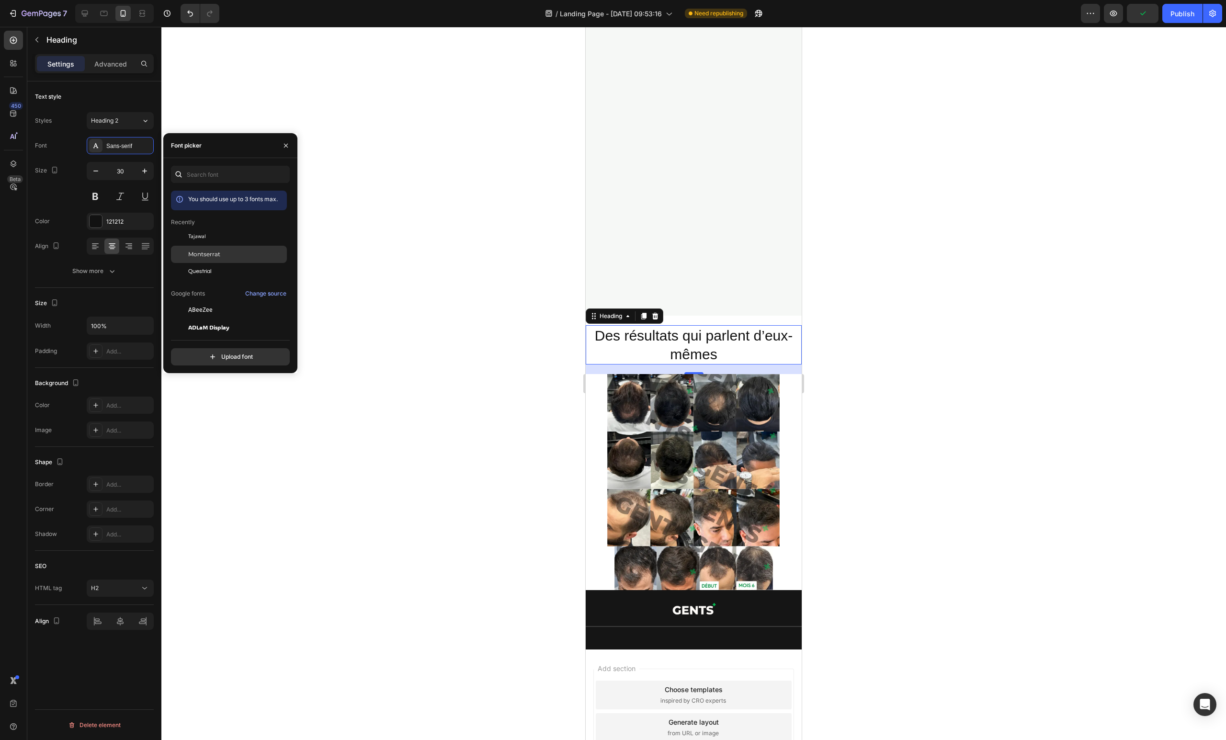
click at [198, 254] on span "Montserrat" at bounding box center [204, 254] width 32 height 9
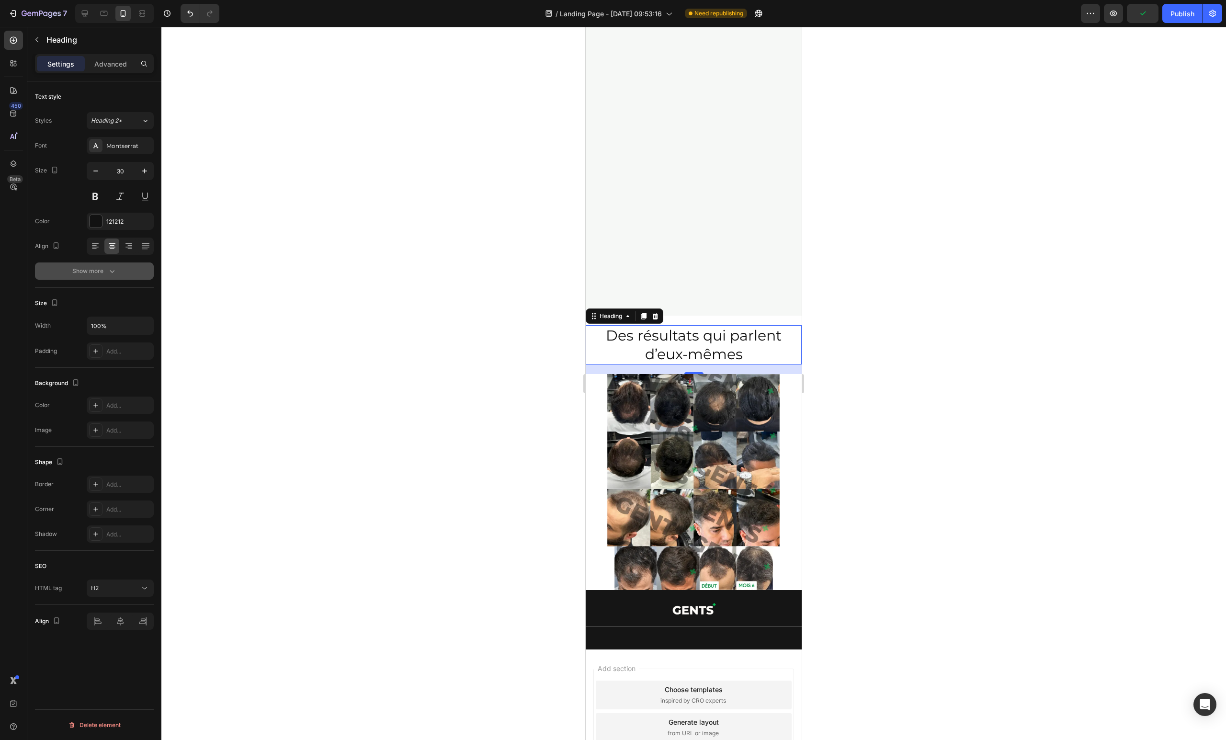
click at [111, 273] on icon "button" at bounding box center [112, 271] width 10 height 10
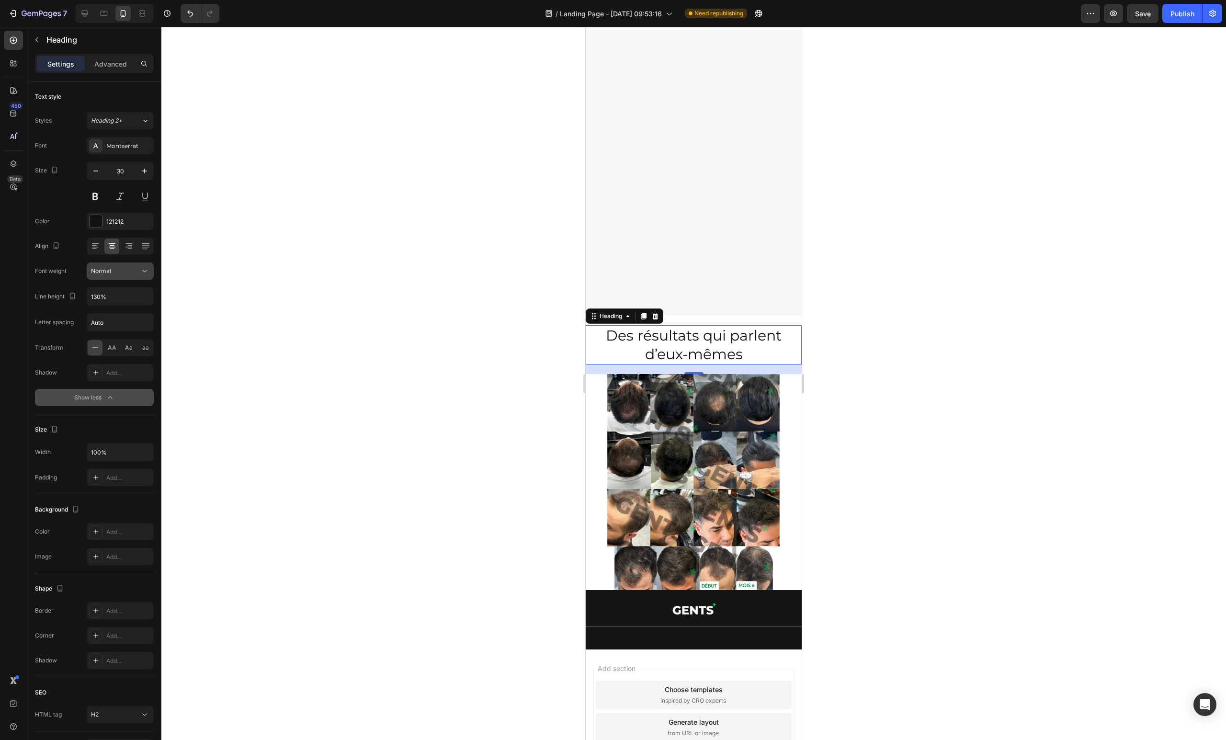
click at [123, 277] on button "Normal" at bounding box center [120, 270] width 67 height 17
click at [122, 351] on p "Bold" at bounding box center [116, 353] width 51 height 9
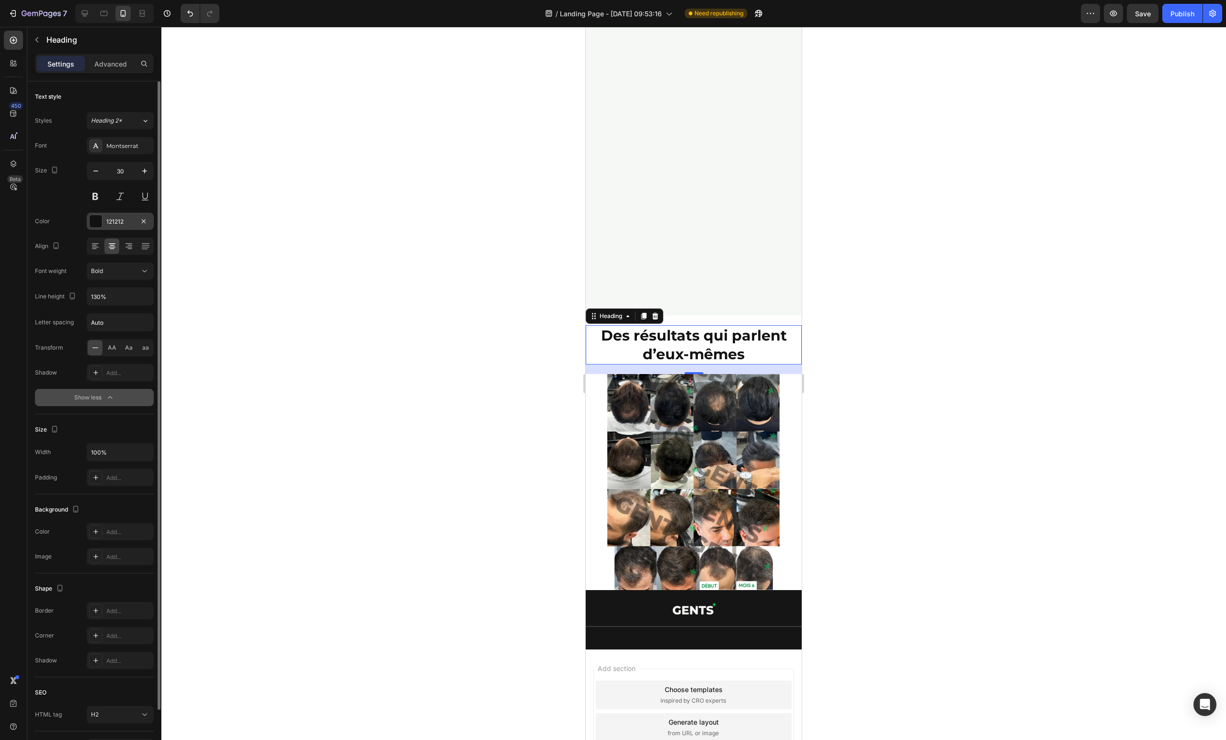
click at [102, 223] on div at bounding box center [95, 221] width 13 height 13
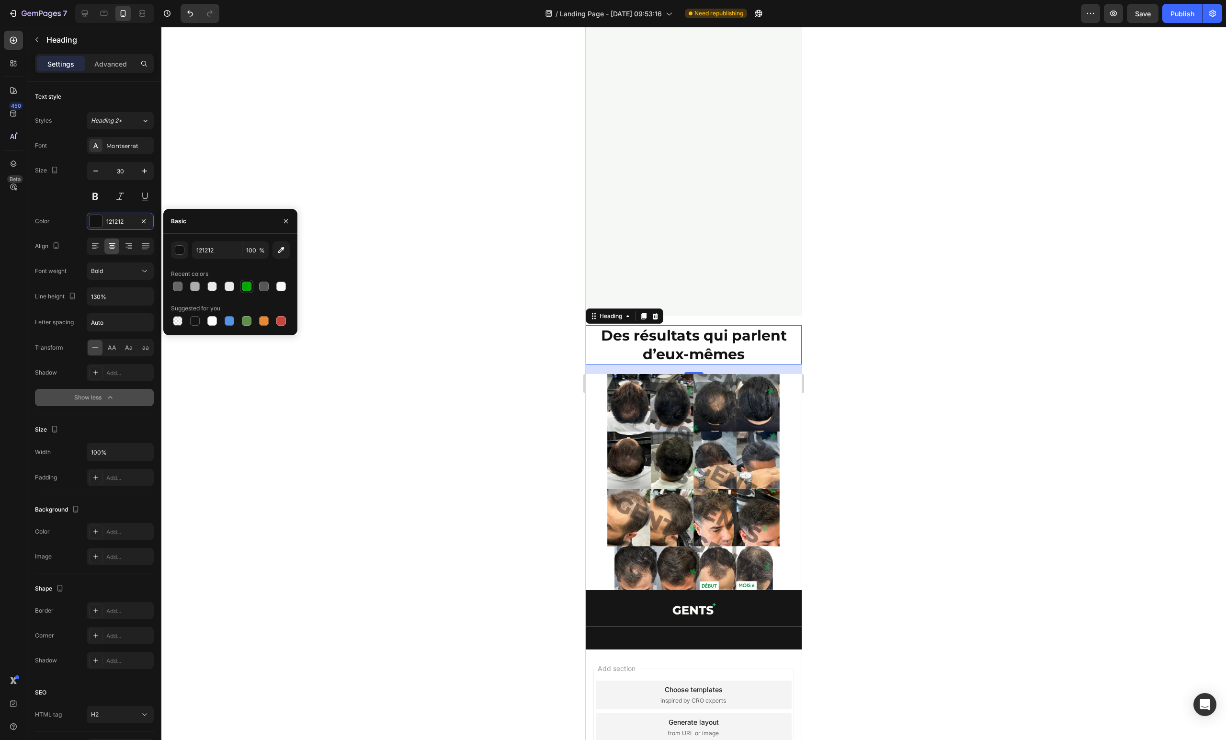
click at [246, 288] on div at bounding box center [247, 287] width 10 height 10
type input "03A803"
click at [928, 381] on div at bounding box center [693, 383] width 1064 height 713
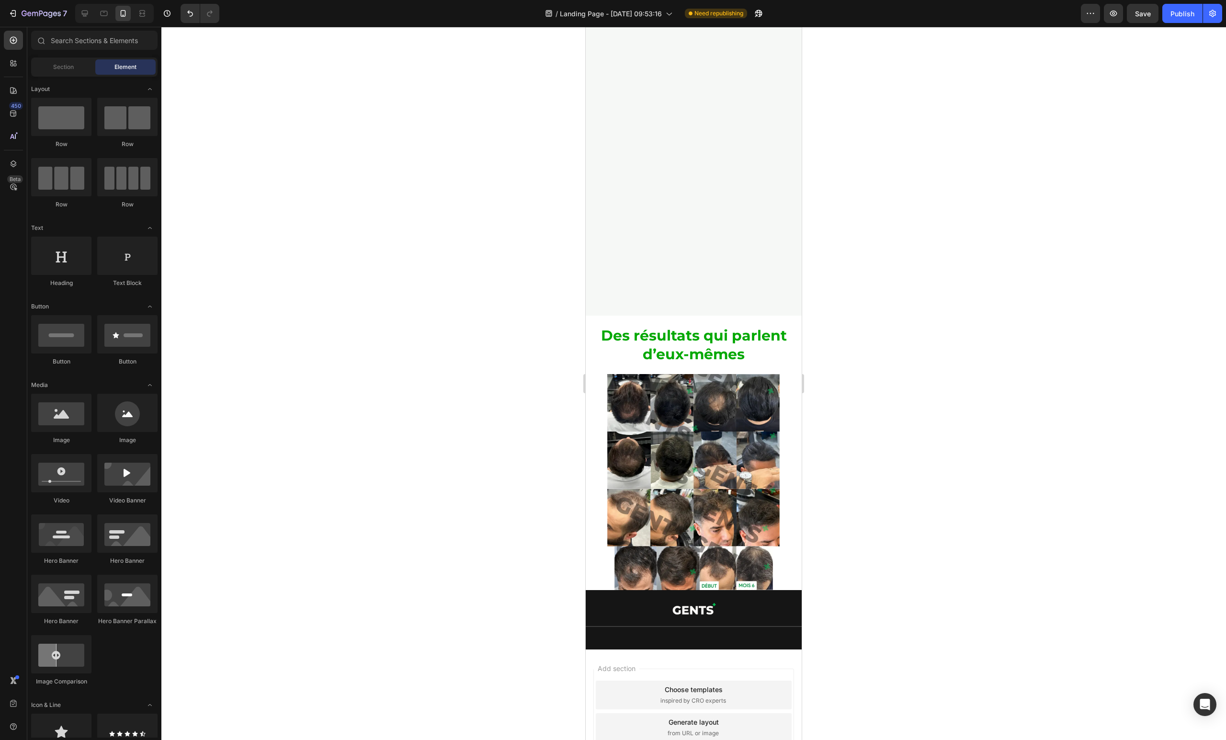
click at [928, 381] on div at bounding box center [693, 383] width 1064 height 713
click at [689, 347] on p "Des résultats qui parlent d’eux-mêmes" at bounding box center [694, 344] width 214 height 37
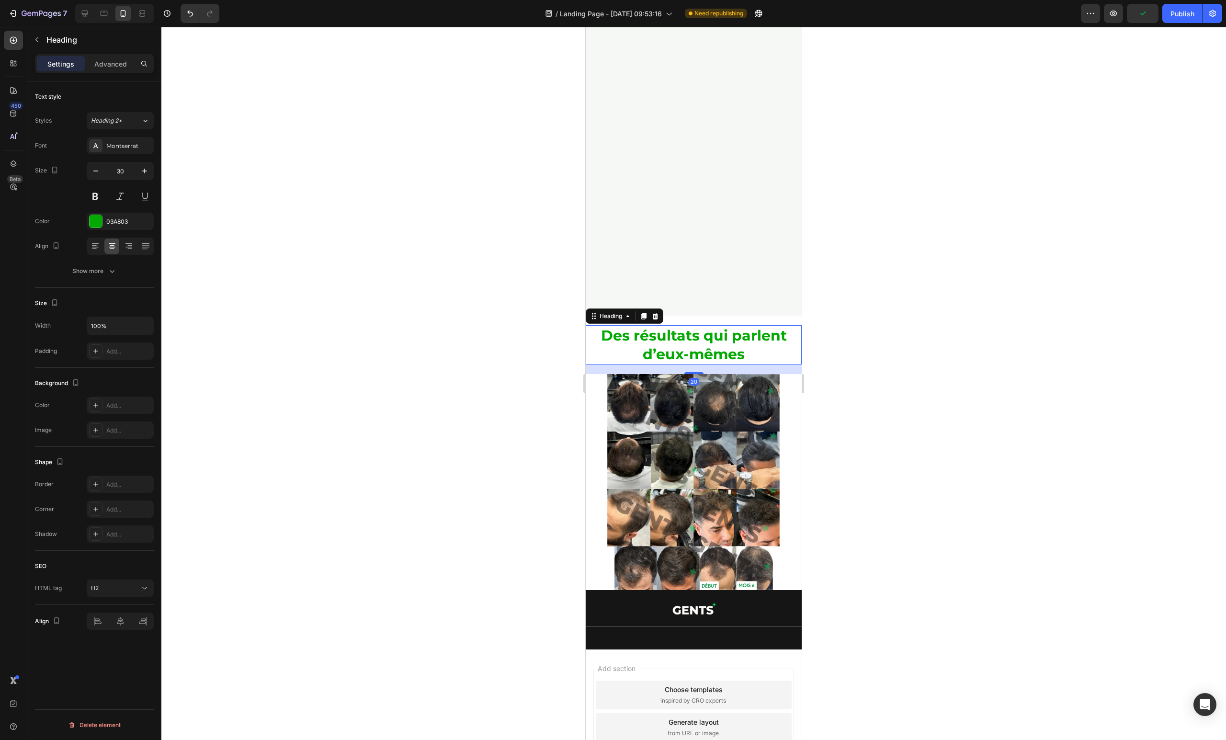
click at [118, 71] on div "Settings Advanced" at bounding box center [94, 63] width 119 height 19
click at [121, 67] on p "Advanced" at bounding box center [110, 64] width 33 height 10
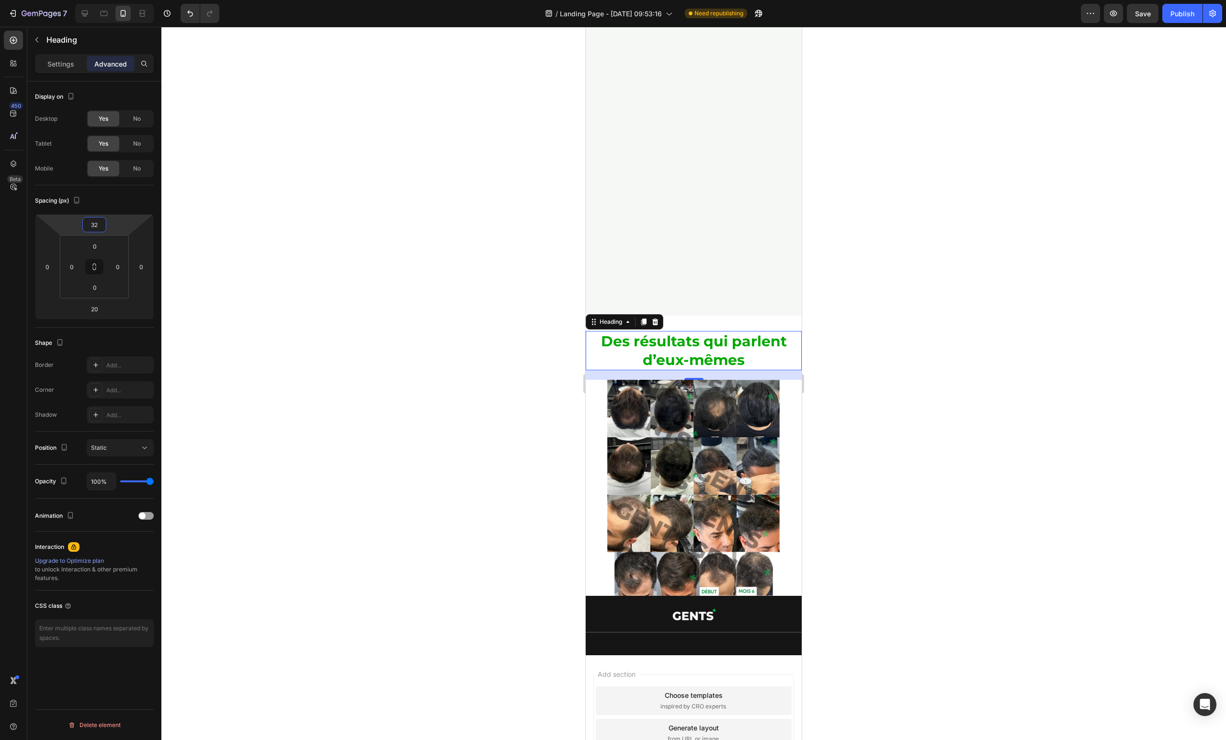
type input "30"
click at [115, 0] on html "7 Version history / Landing Page - [DATE] 09:53:16 Need republishing Preview Sa…" at bounding box center [613, 0] width 1226 height 0
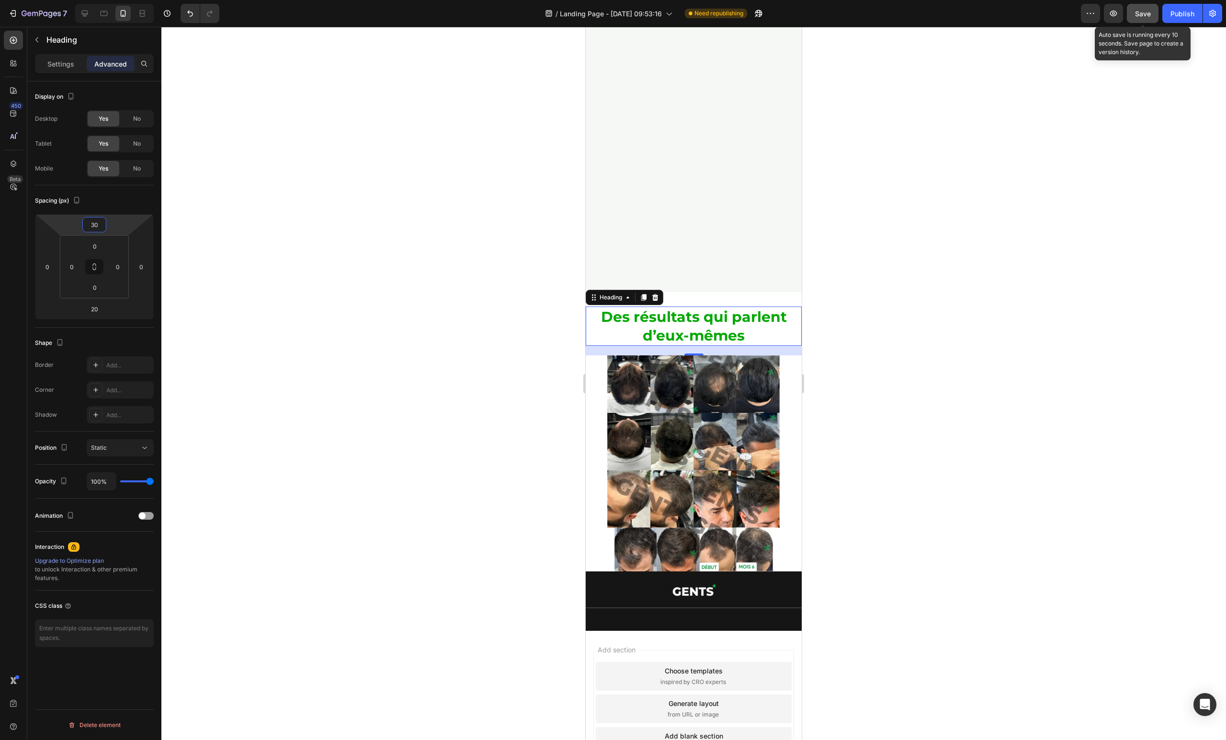
click at [1150, 22] on button "Save" at bounding box center [1143, 13] width 32 height 19
click at [1188, 17] on div "Publish" at bounding box center [1182, 14] width 24 height 10
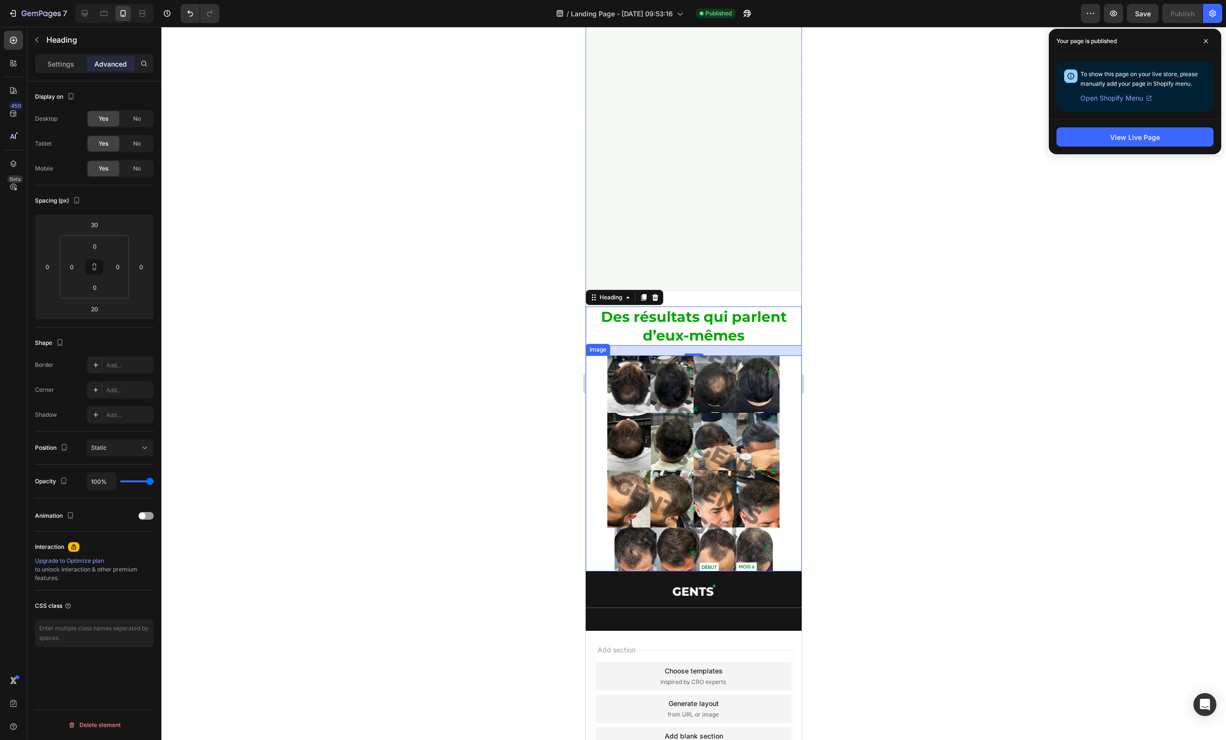
click at [690, 475] on img at bounding box center [694, 463] width 216 height 216
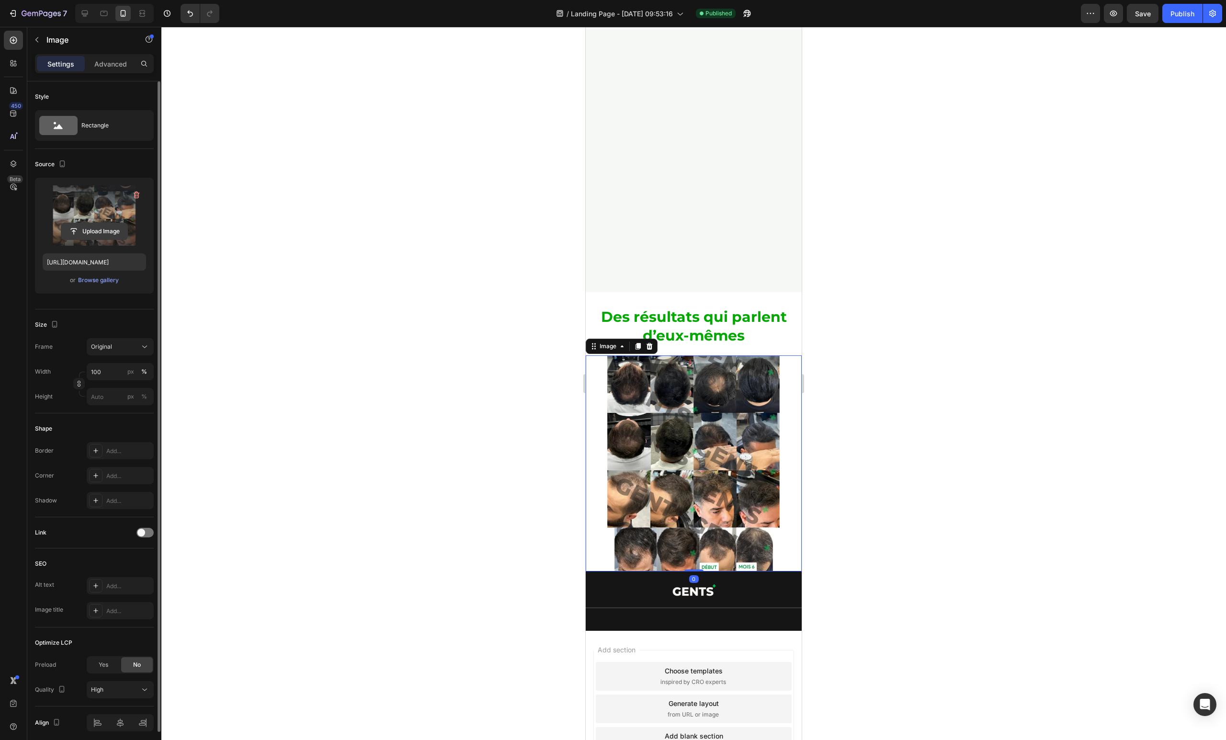
click at [91, 232] on input "file" at bounding box center [94, 231] width 66 height 16
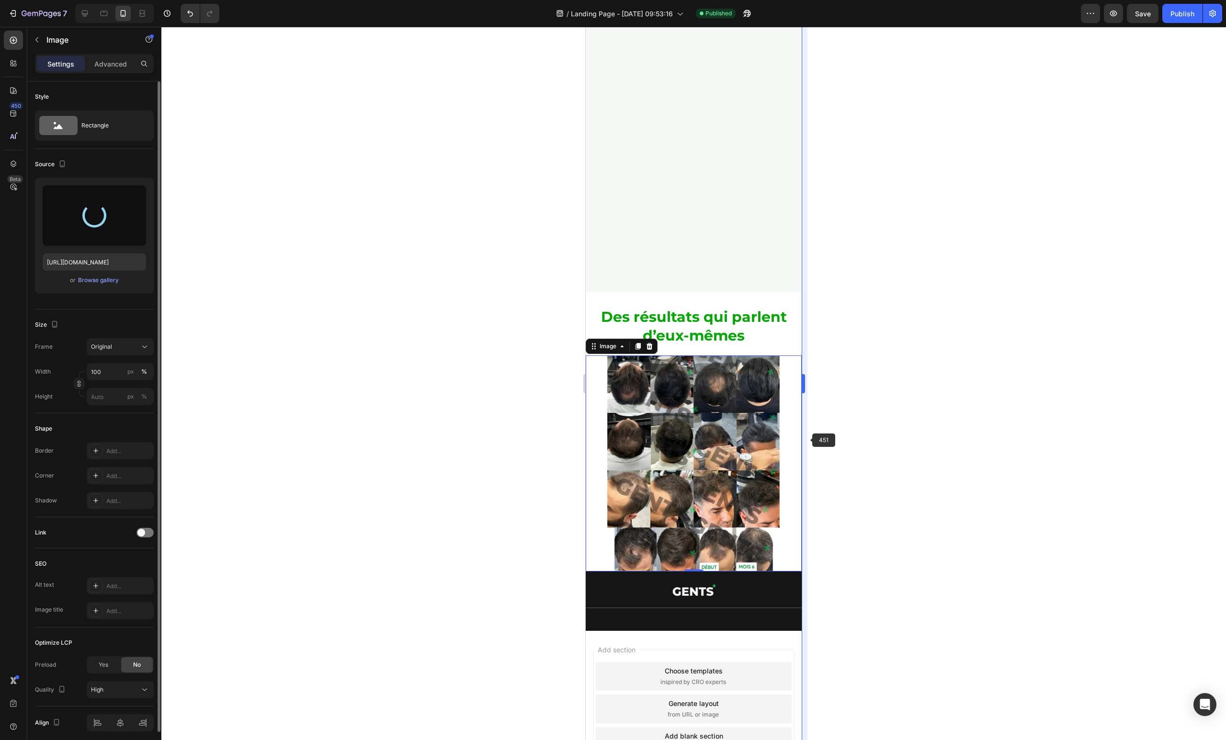
type input "[URL][DOMAIN_NAME]"
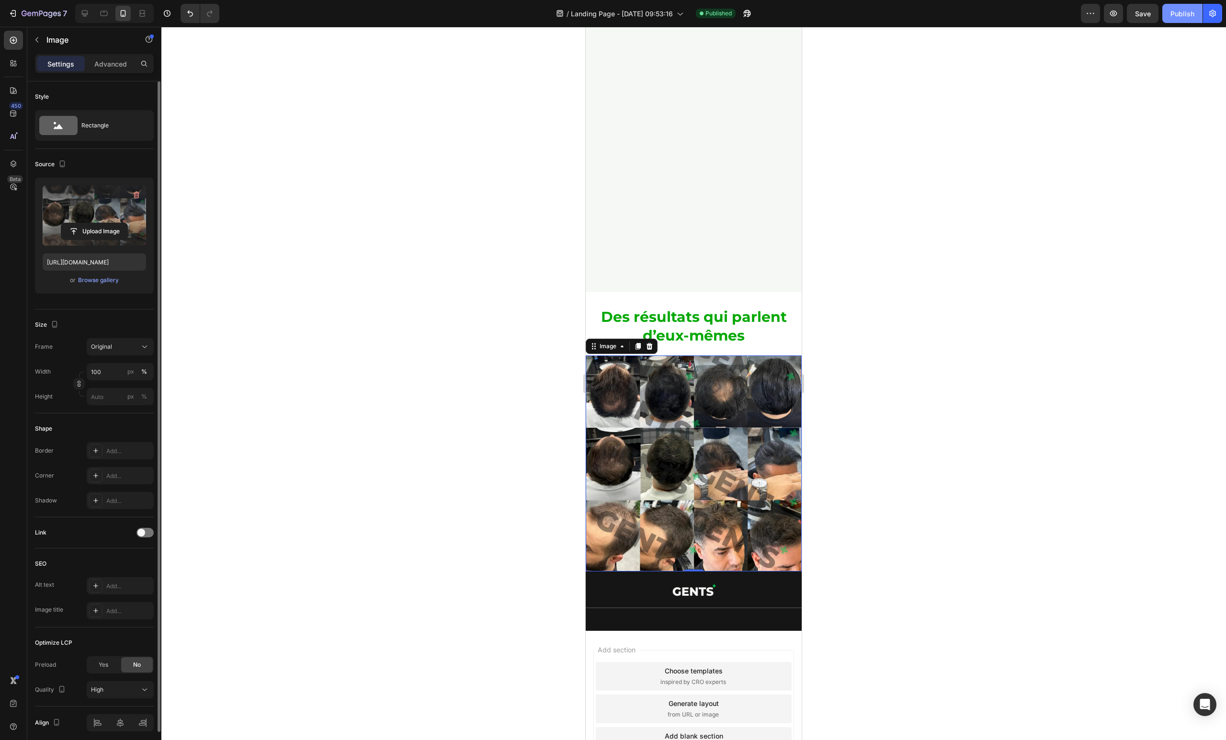
click at [1175, 16] on div "Publish" at bounding box center [1182, 14] width 24 height 10
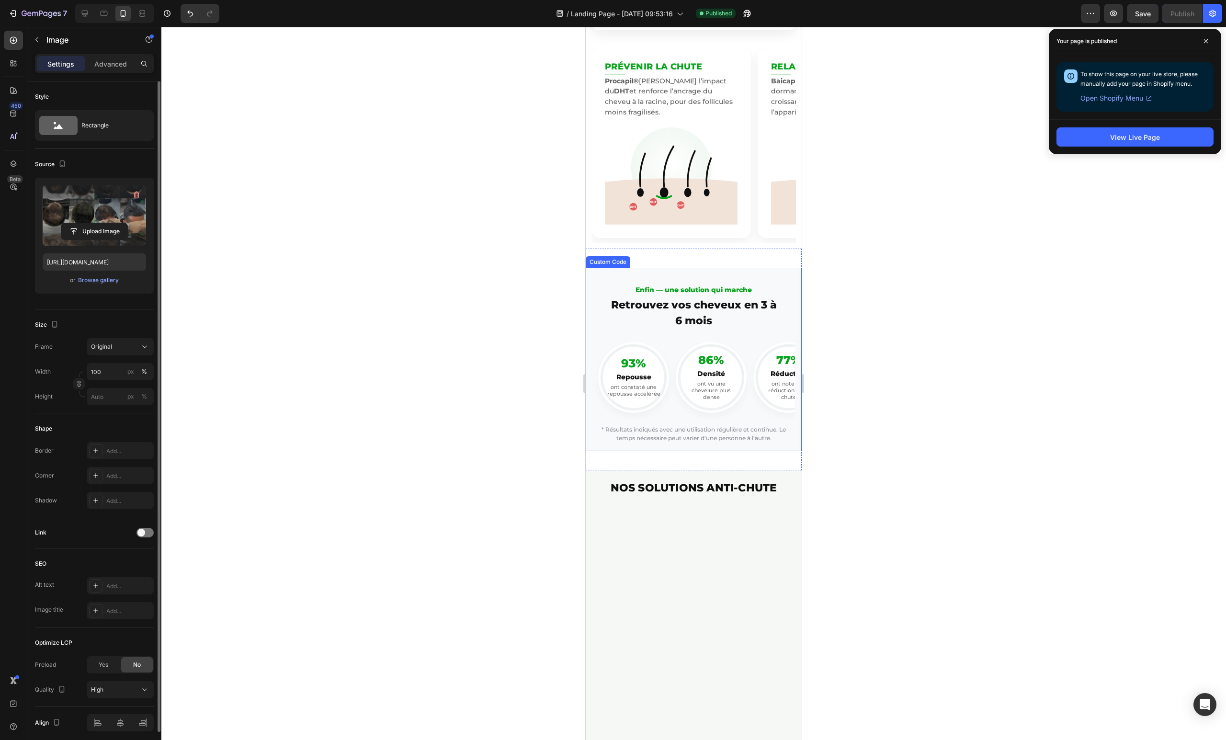
scroll to position [0, 6]
click at [677, 385] on div "86% Densité ont vu une chevelure plus dense" at bounding box center [705, 377] width 65 height 46
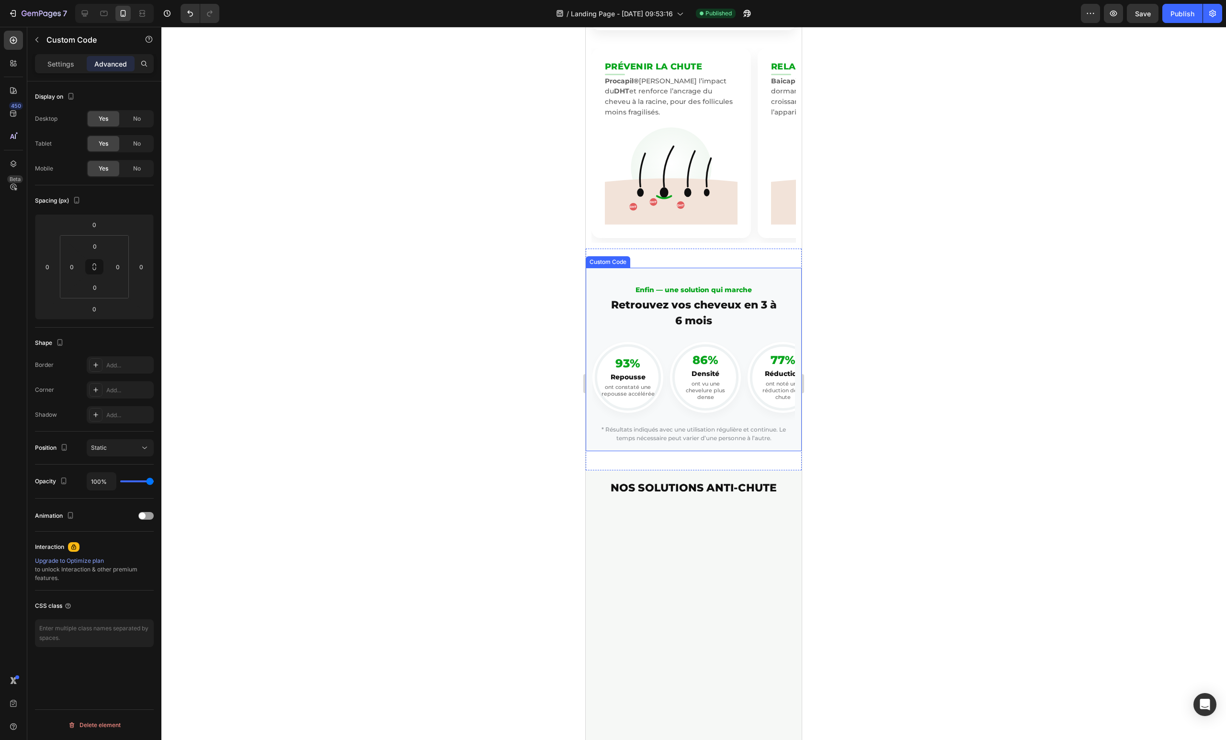
click at [677, 385] on div "86% Densité ont vu une chevelure plus dense" at bounding box center [705, 377] width 65 height 46
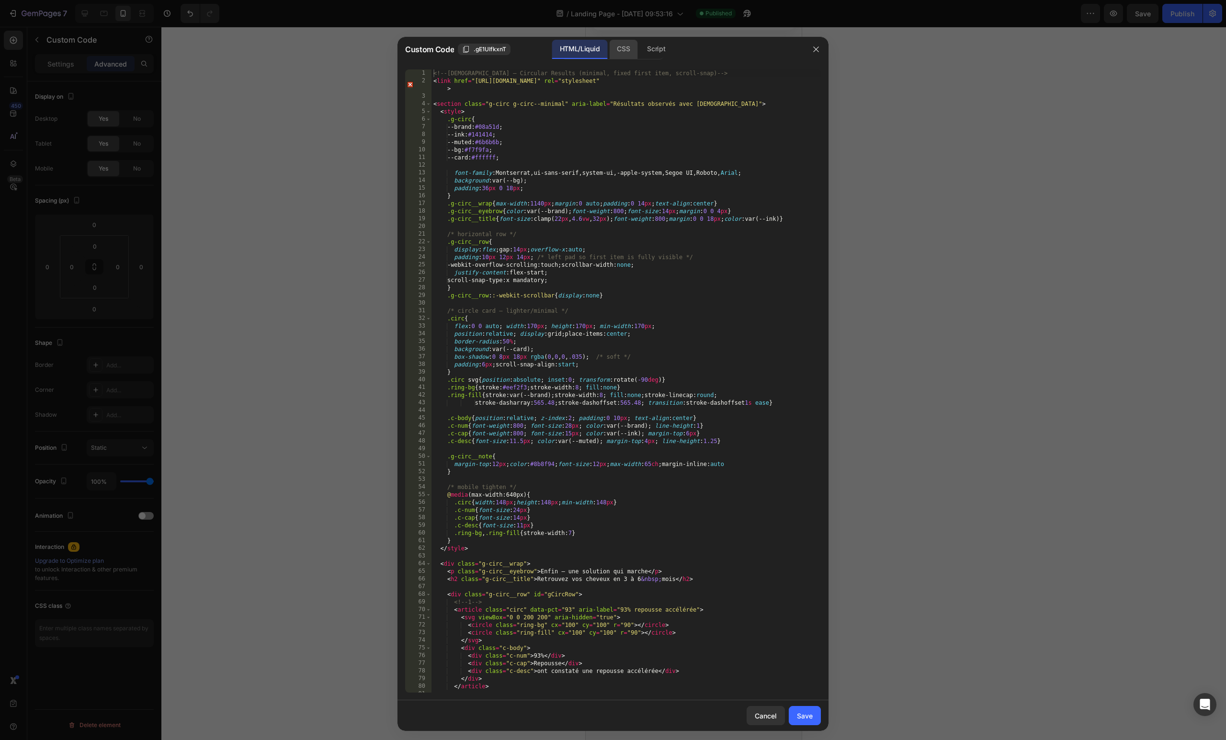
click at [639, 45] on div "CSS" at bounding box center [656, 49] width 34 height 19
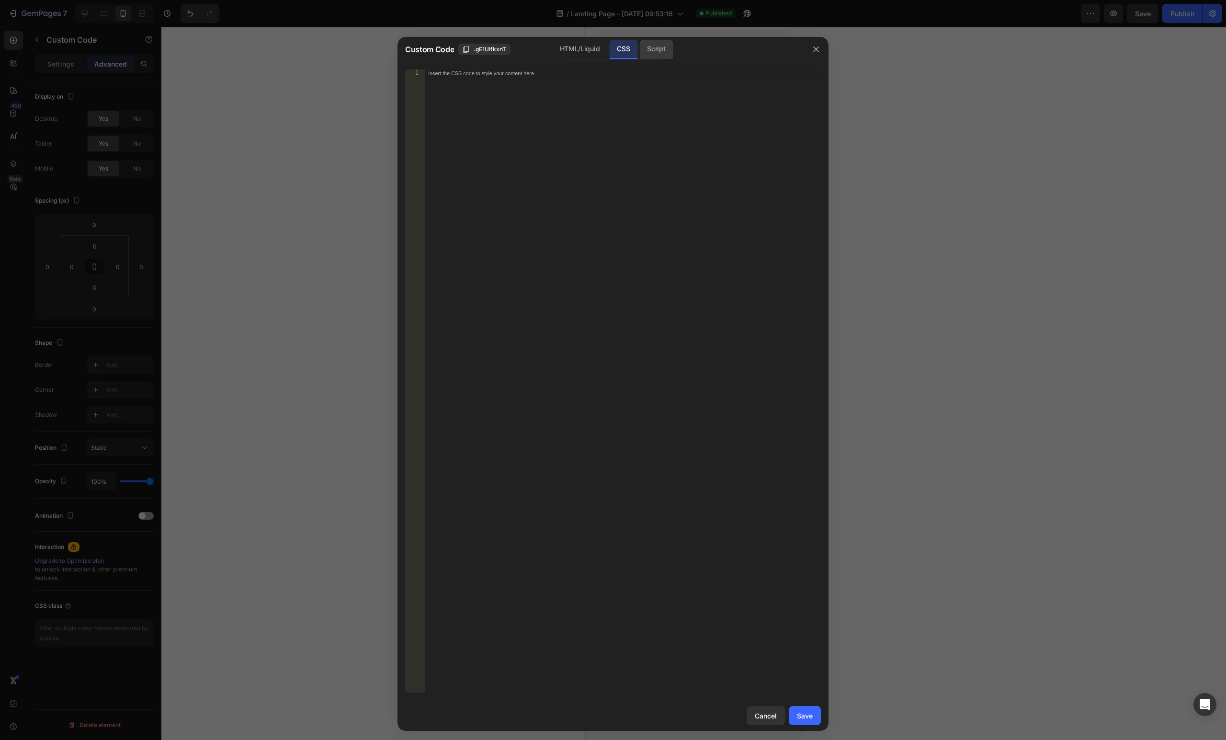
click at [655, 46] on div "Script" at bounding box center [656, 49] width 34 height 19
click at [609, 46] on div "HTML/Liquid" at bounding box center [623, 49] width 28 height 19
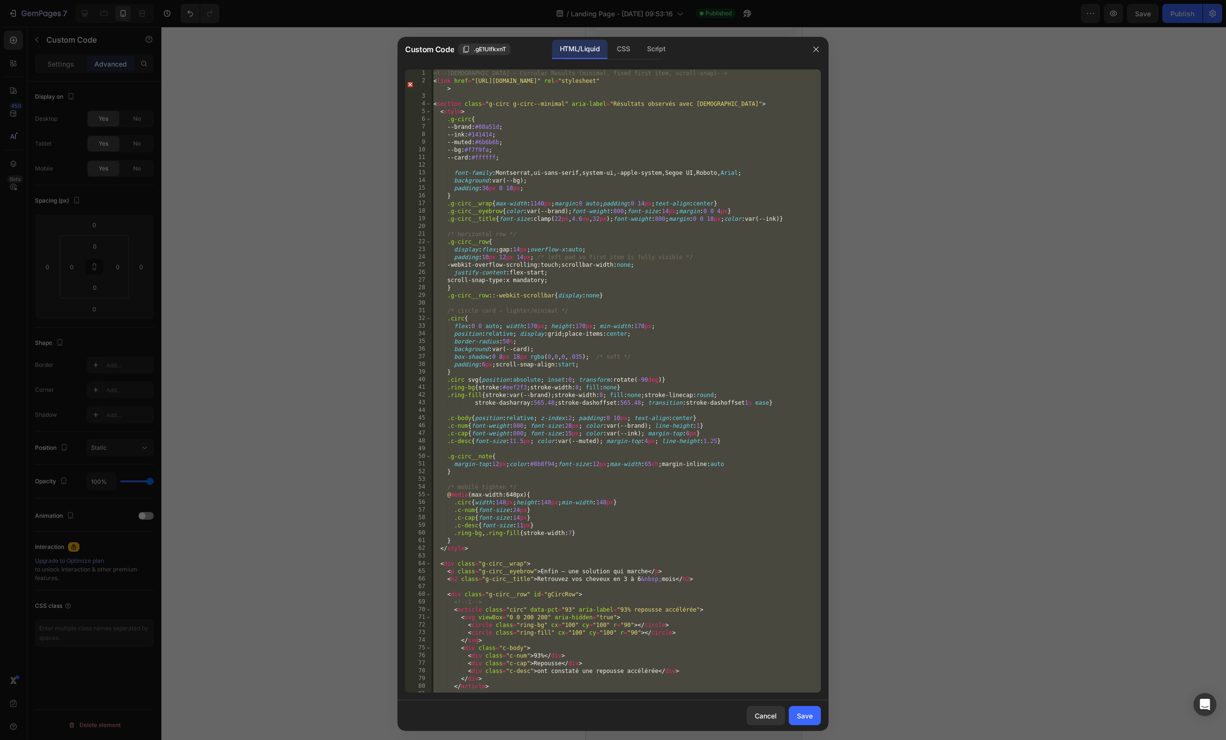
click at [557, 156] on div "<!-- [DEMOGRAPHIC_DATA] — Circular Results (minimal, fixed first item, scroll-s…" at bounding box center [625, 388] width 389 height 638
paste textarea
type textarea "</section>"
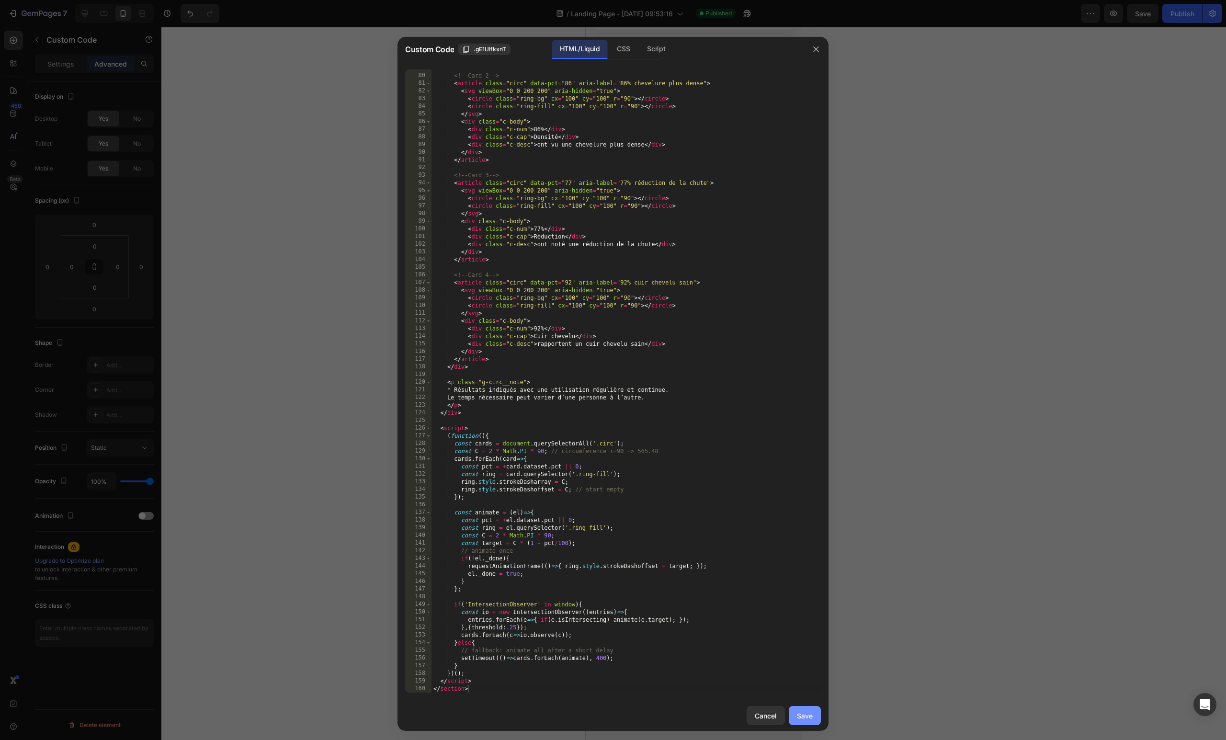
click at [808, 709] on button "Save" at bounding box center [805, 715] width 32 height 19
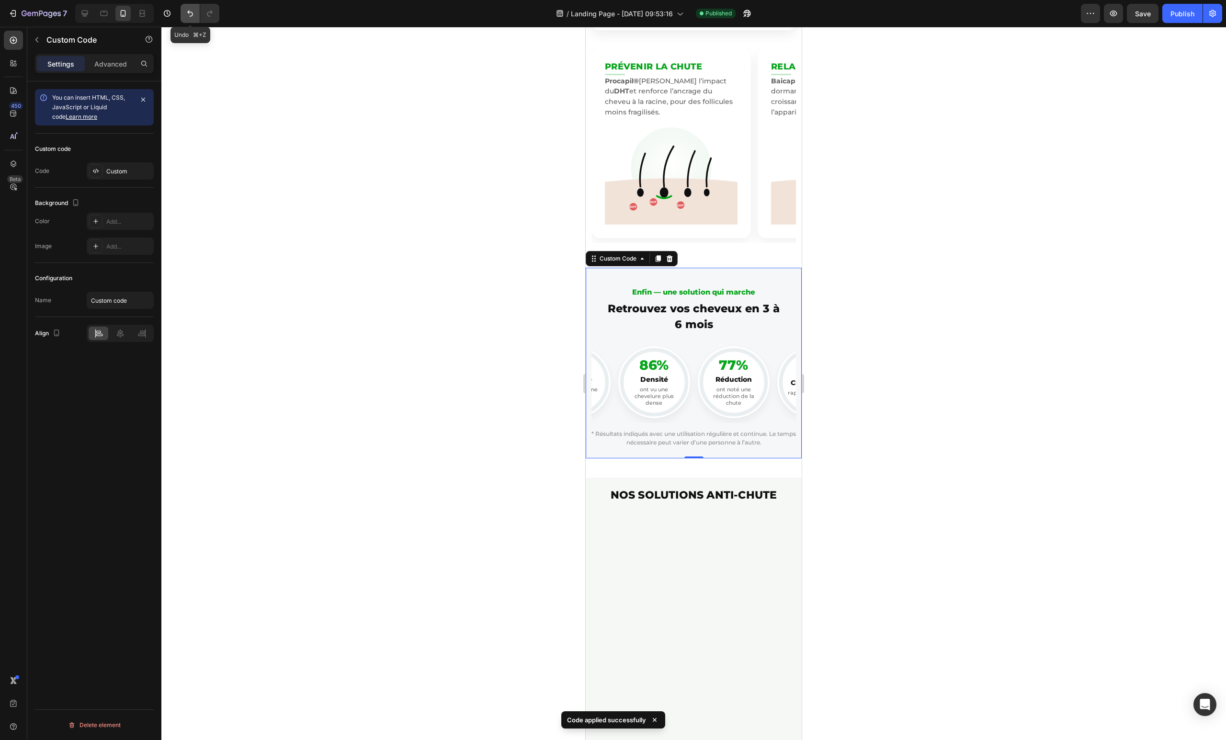
click at [193, 14] on icon "Undo/Redo" at bounding box center [190, 14] width 10 height 10
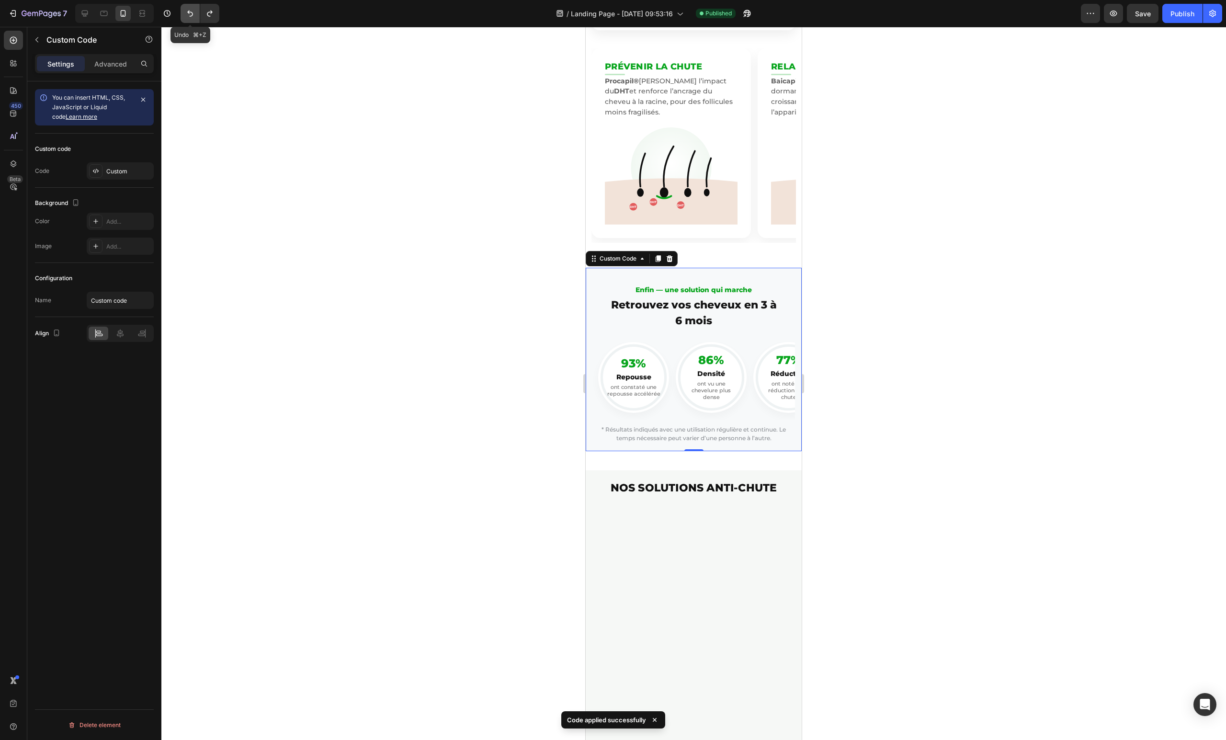
scroll to position [0, 6]
click at [691, 381] on div "ont vu une chevelure plus dense" at bounding box center [706, 391] width 56 height 20
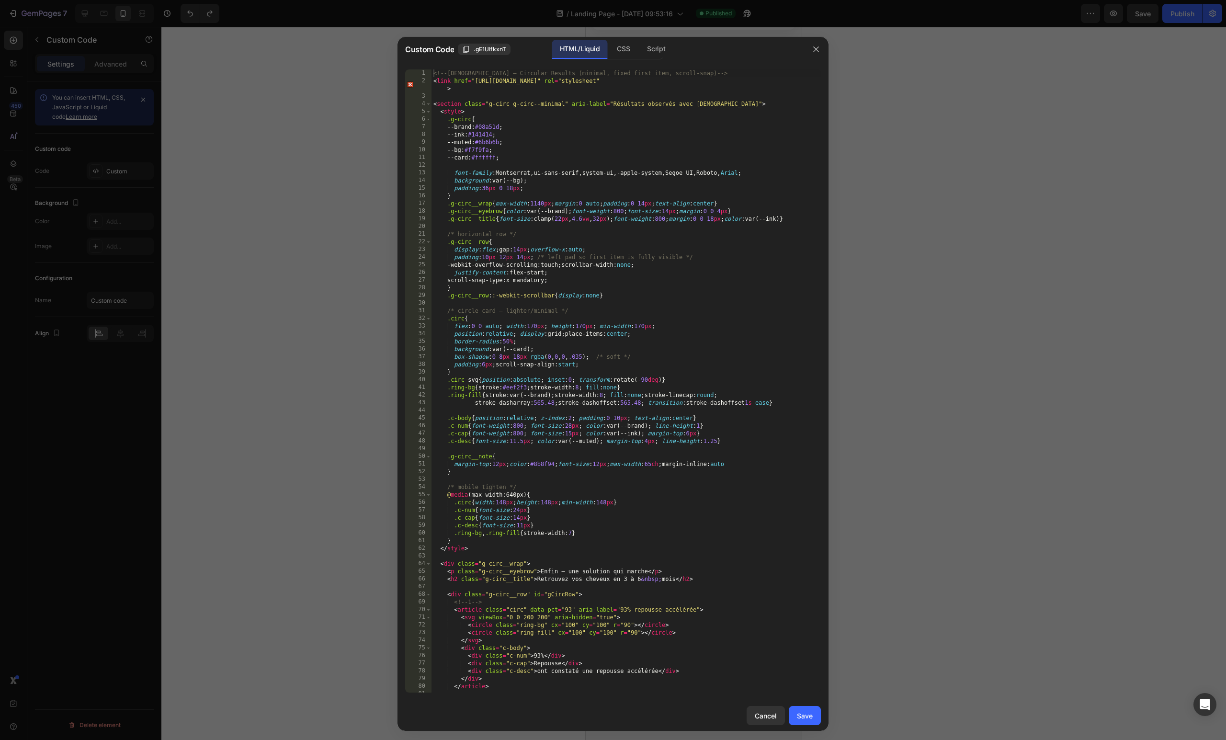
click at [702, 170] on div "<!-- [DEMOGRAPHIC_DATA] — Circular Results (minimal, fixed first item, scroll-s…" at bounding box center [625, 388] width 389 height 638
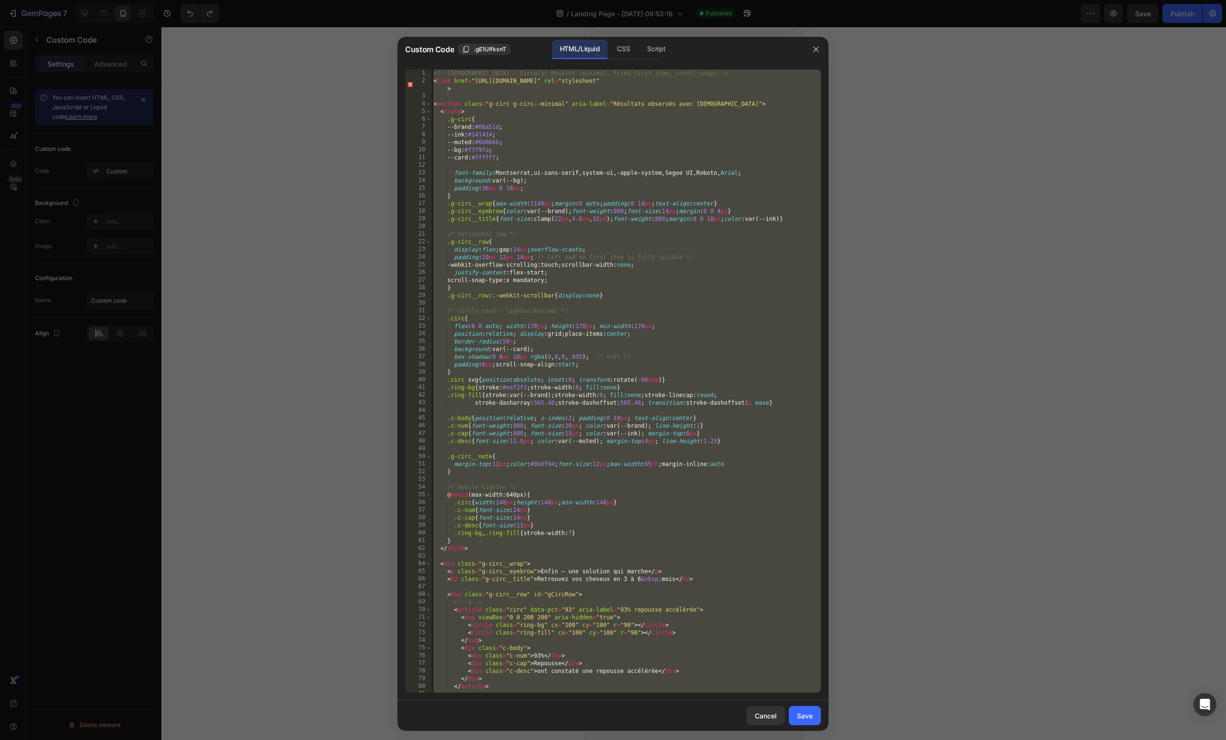
click at [466, 110] on div "<!-- [DEMOGRAPHIC_DATA] — Circular Results (minimal, fixed first item, scroll-s…" at bounding box center [625, 388] width 389 height 638
type textarea "<style>"
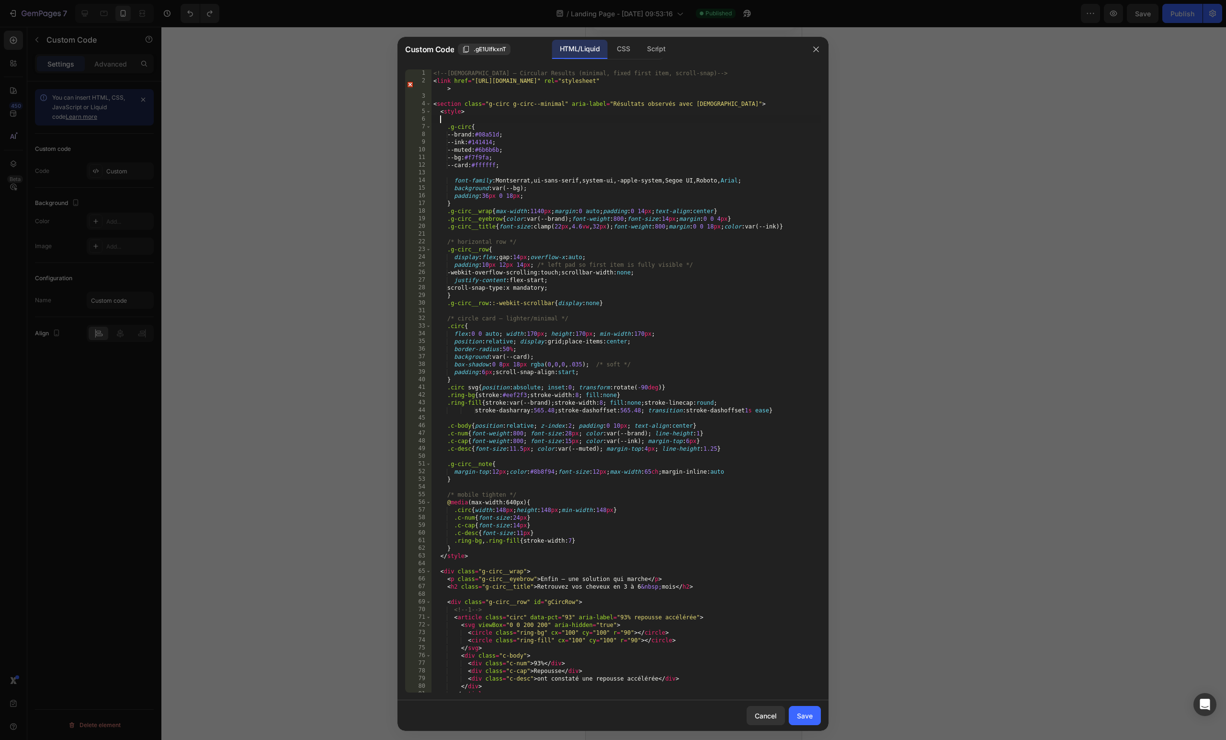
paste textarea "</style>"
type textarea "</style>"
click at [475, 557] on div "<!-- [DEMOGRAPHIC_DATA] — Circular Results (minimal, fixed first item, scroll-s…" at bounding box center [625, 388] width 389 height 638
type textarea "</style>"
click at [639, 53] on div "CSS" at bounding box center [656, 49] width 34 height 19
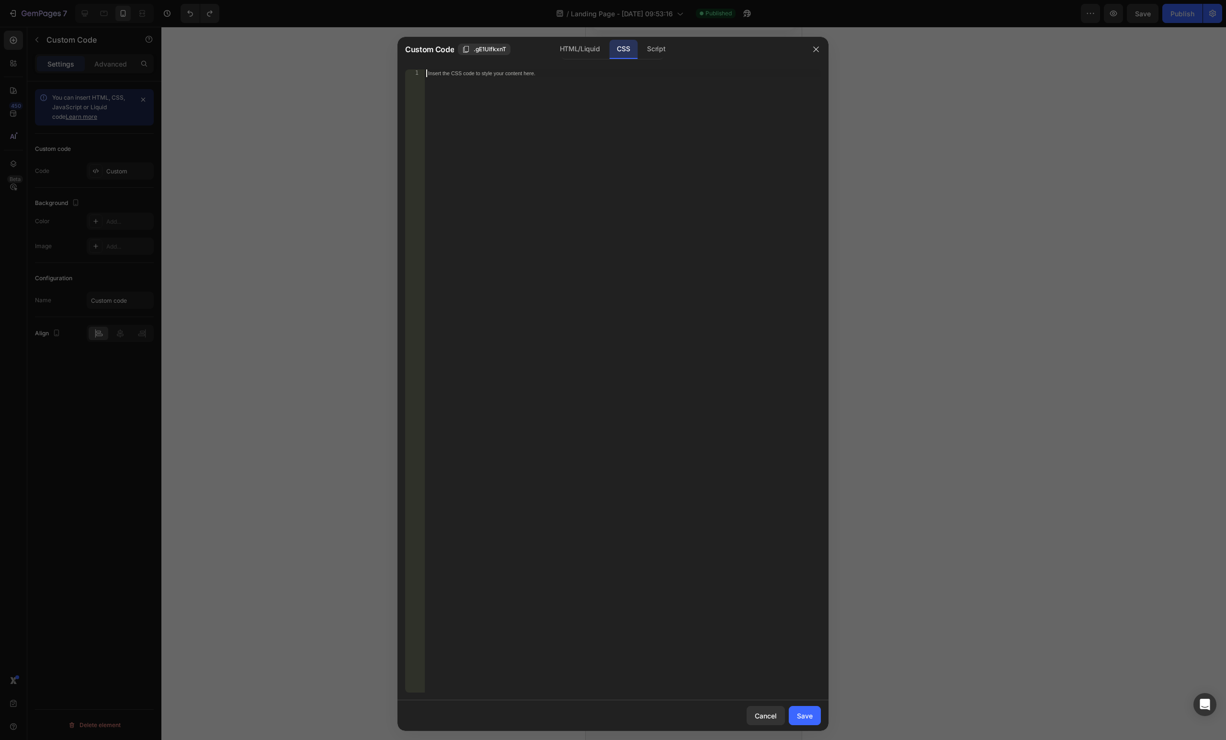
click at [558, 127] on div "Insert the CSS code to style your content here." at bounding box center [622, 388] width 396 height 638
paste textarea "</style>"
type textarea "</style>"
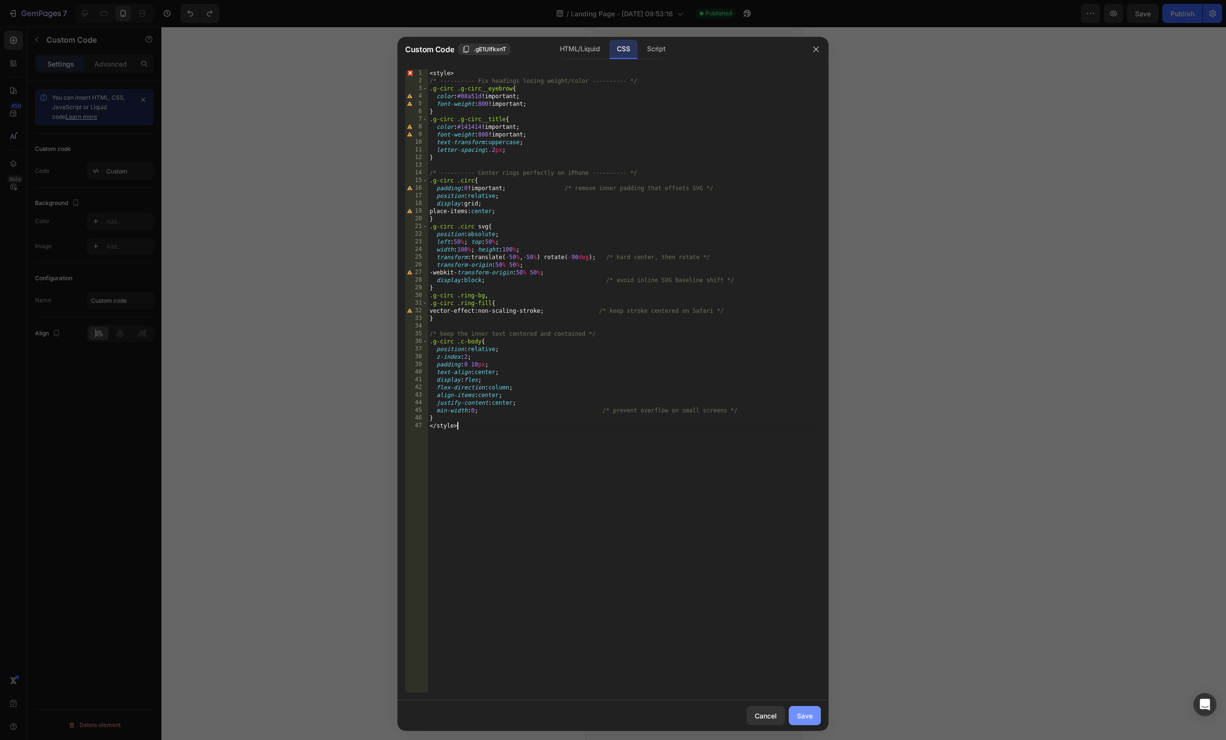
click at [797, 716] on div "Save" at bounding box center [805, 716] width 16 height 10
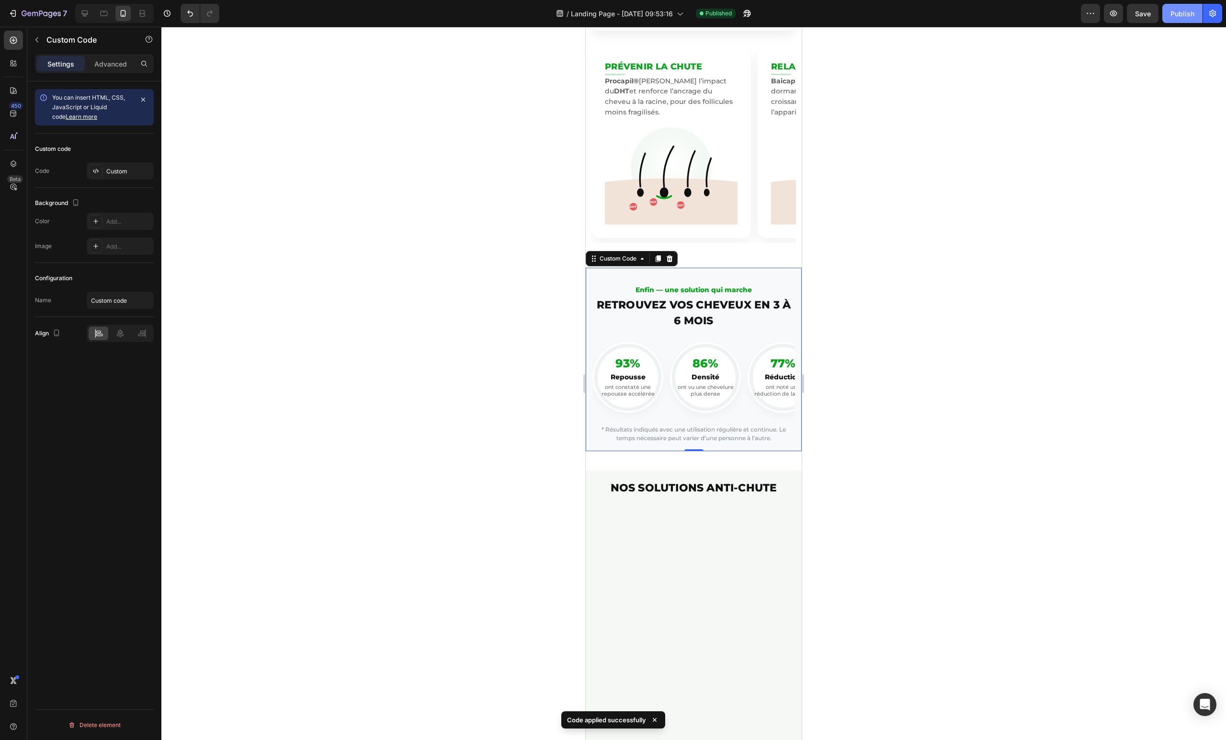
click at [1187, 15] on div "Publish" at bounding box center [1182, 14] width 24 height 10
click at [693, 343] on icon "86% chevelure plus dense" at bounding box center [705, 377] width 71 height 71
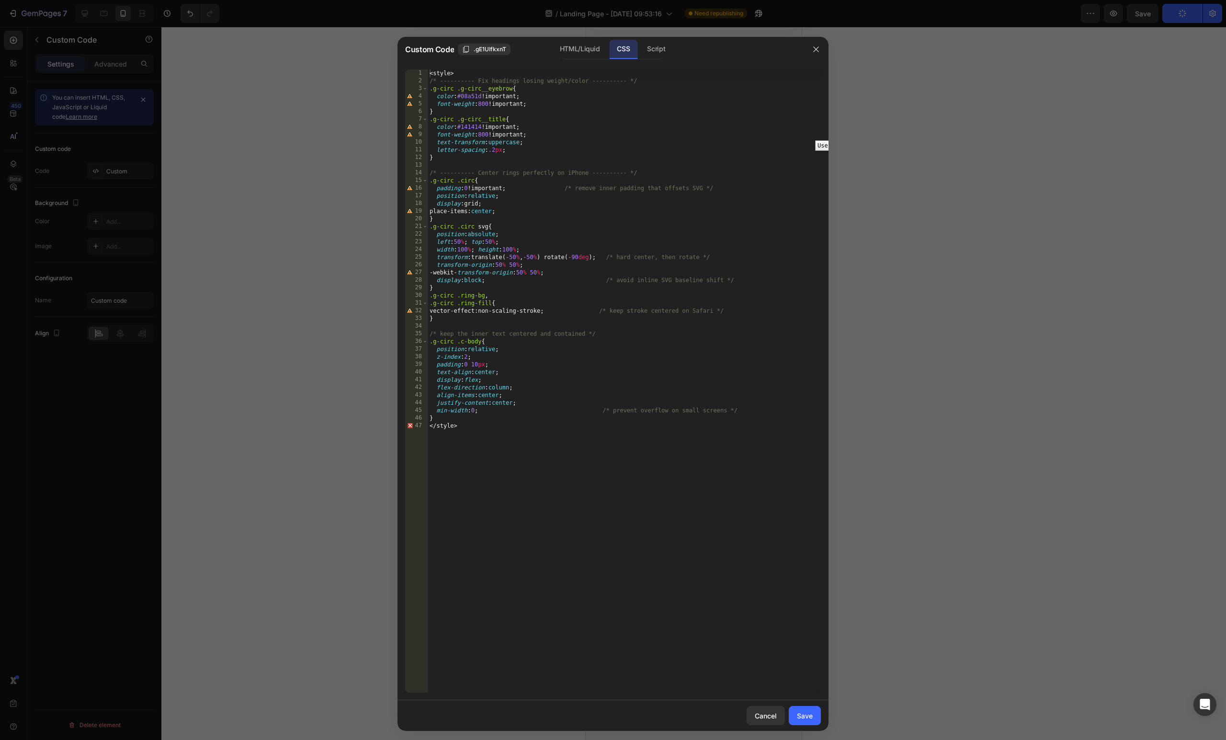
click at [410, 96] on div "4" at bounding box center [416, 96] width 23 height 8
click at [572, 57] on div "HTML/Liquid" at bounding box center [579, 49] width 55 height 19
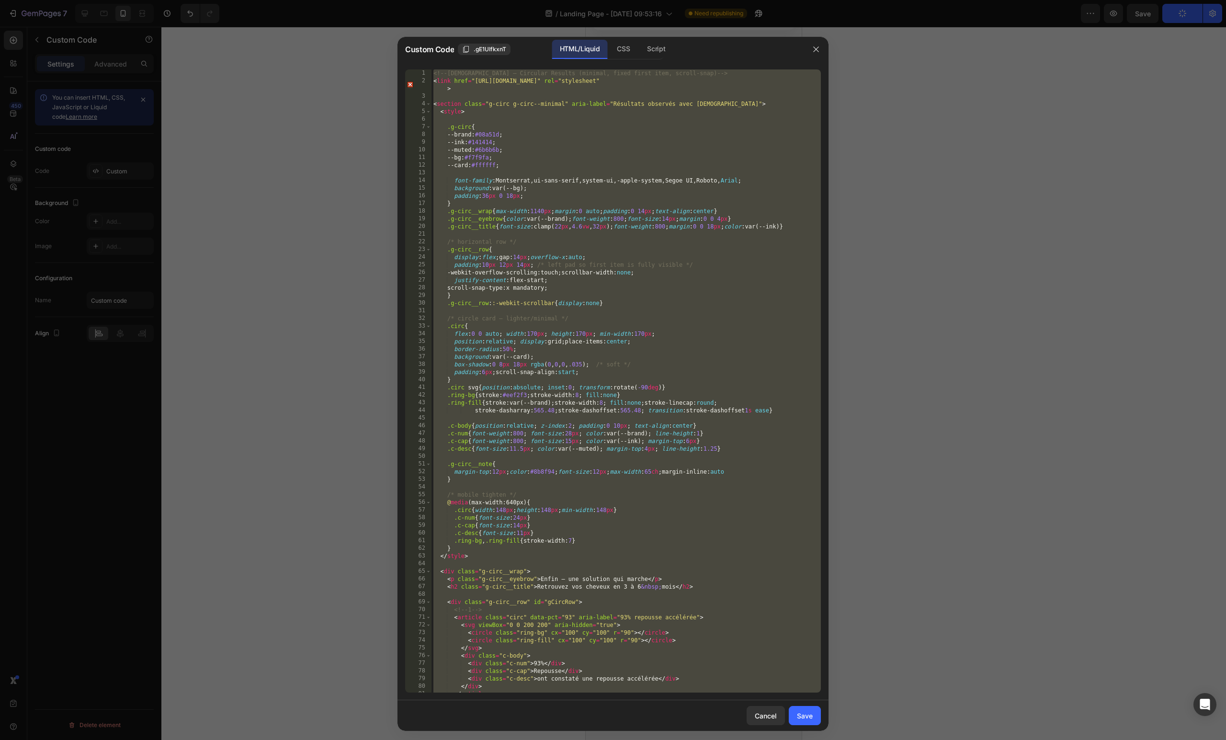
click at [481, 115] on div "<!-- [DEMOGRAPHIC_DATA] — Circular Results (minimal, fixed first item, scroll-s…" at bounding box center [625, 388] width 389 height 638
type textarea "<style>"
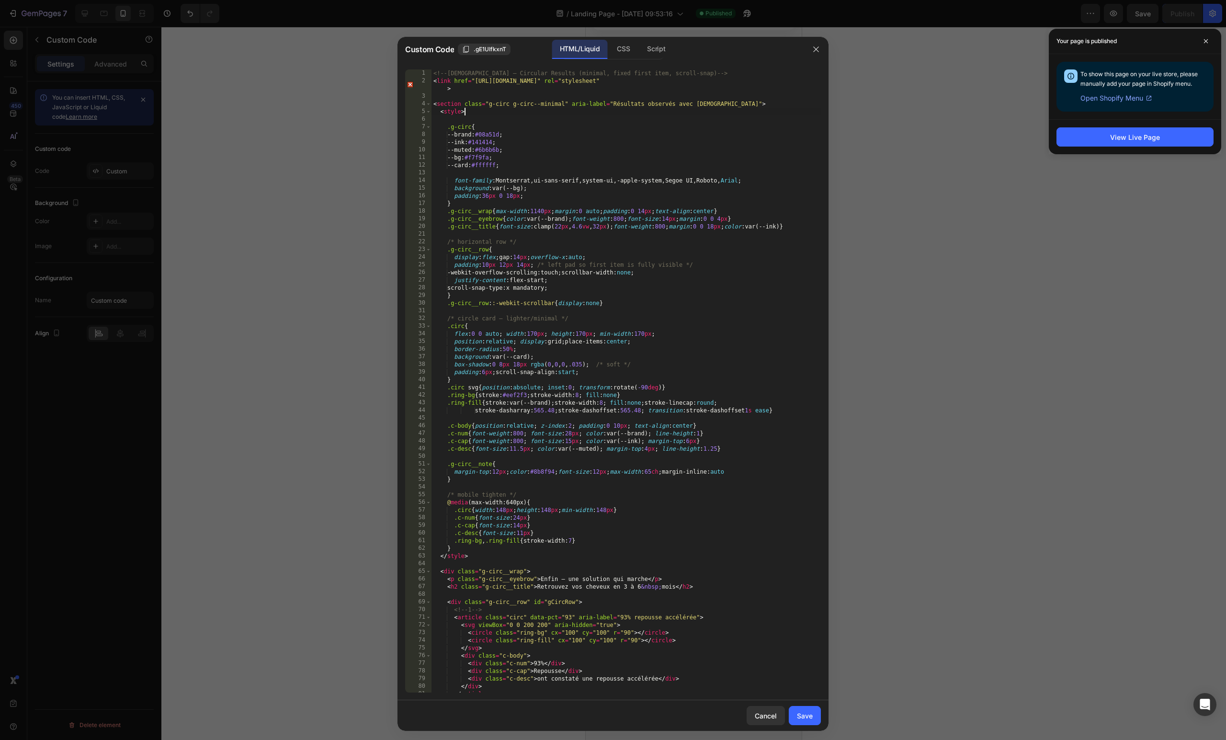
scroll to position [4, 0]
click at [471, 551] on div "<!-- [DEMOGRAPHIC_DATA] — Circular Results (minimal, fixed first item, scroll-s…" at bounding box center [625, 385] width 389 height 638
type textarea "</style>"
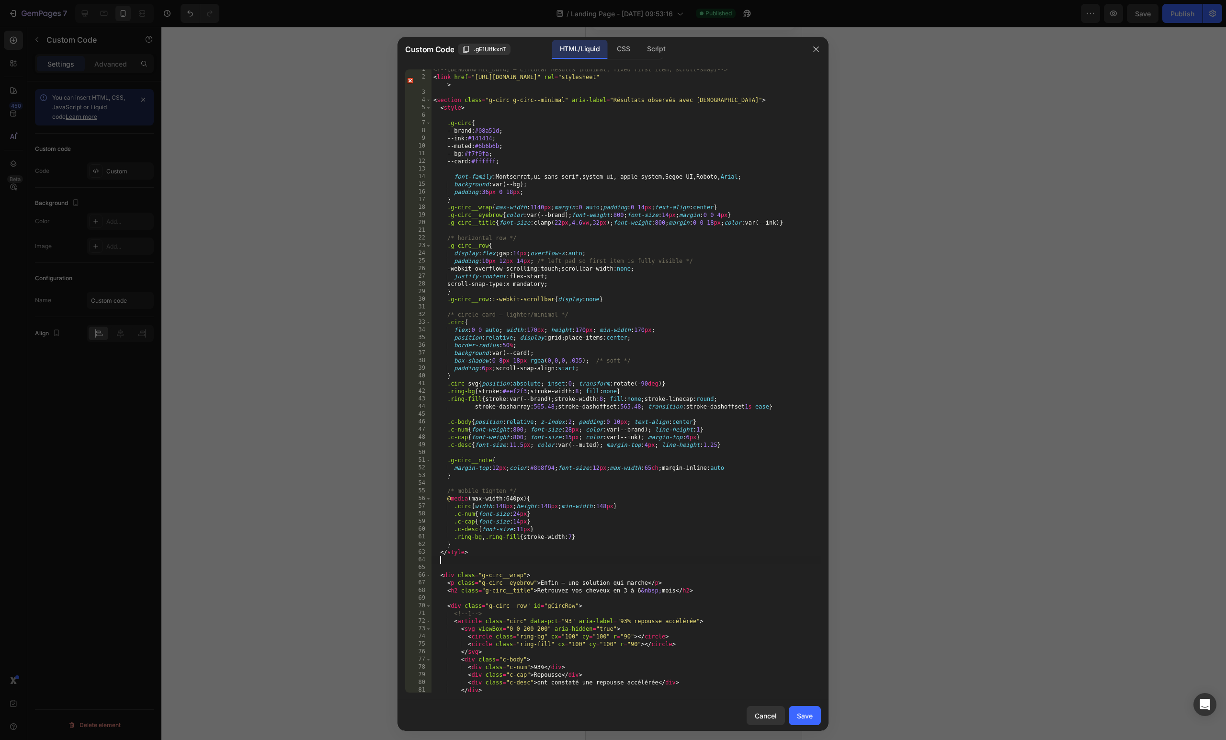
paste textarea "</style>"
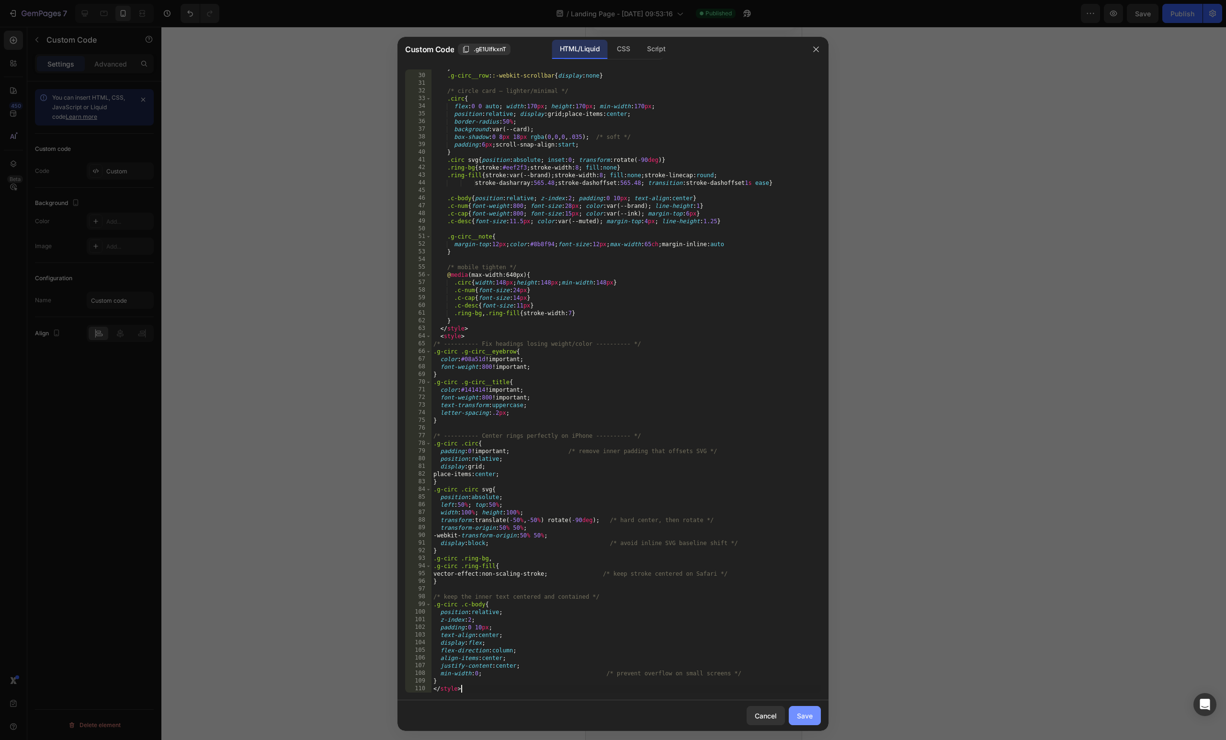
type textarea "</style>"
click at [809, 717] on div "Save" at bounding box center [805, 716] width 16 height 10
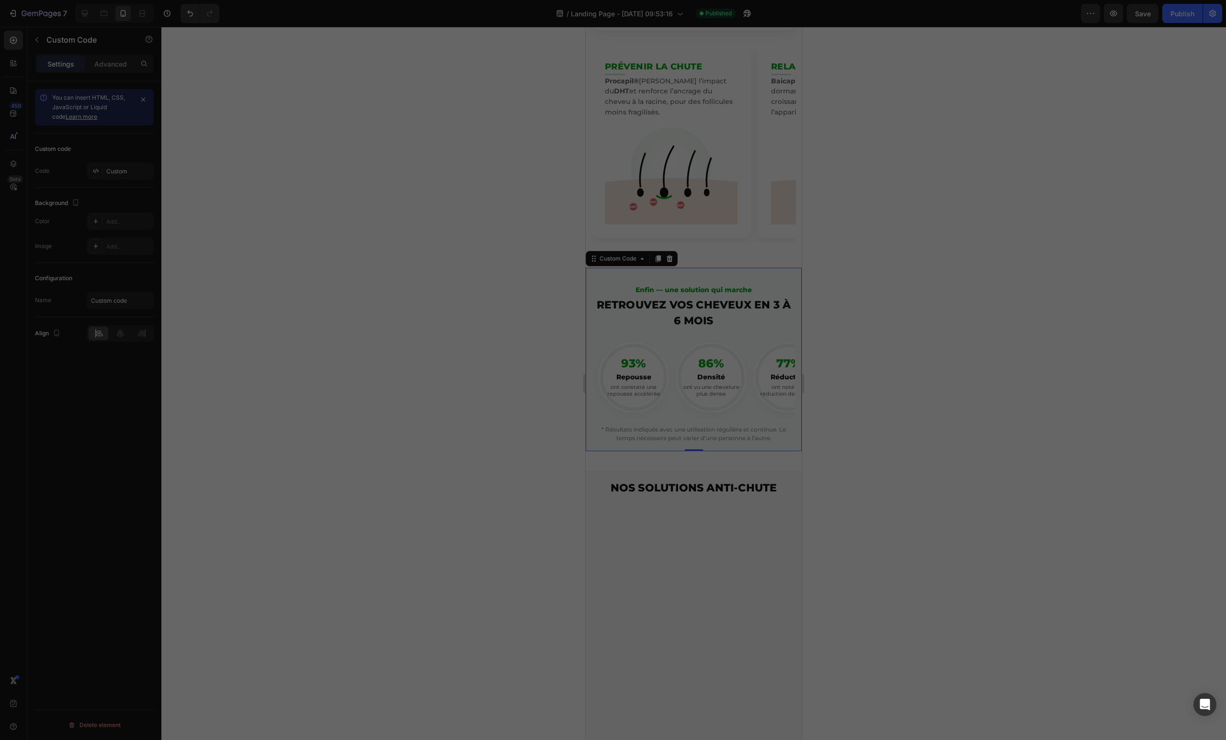
scroll to position [0, 6]
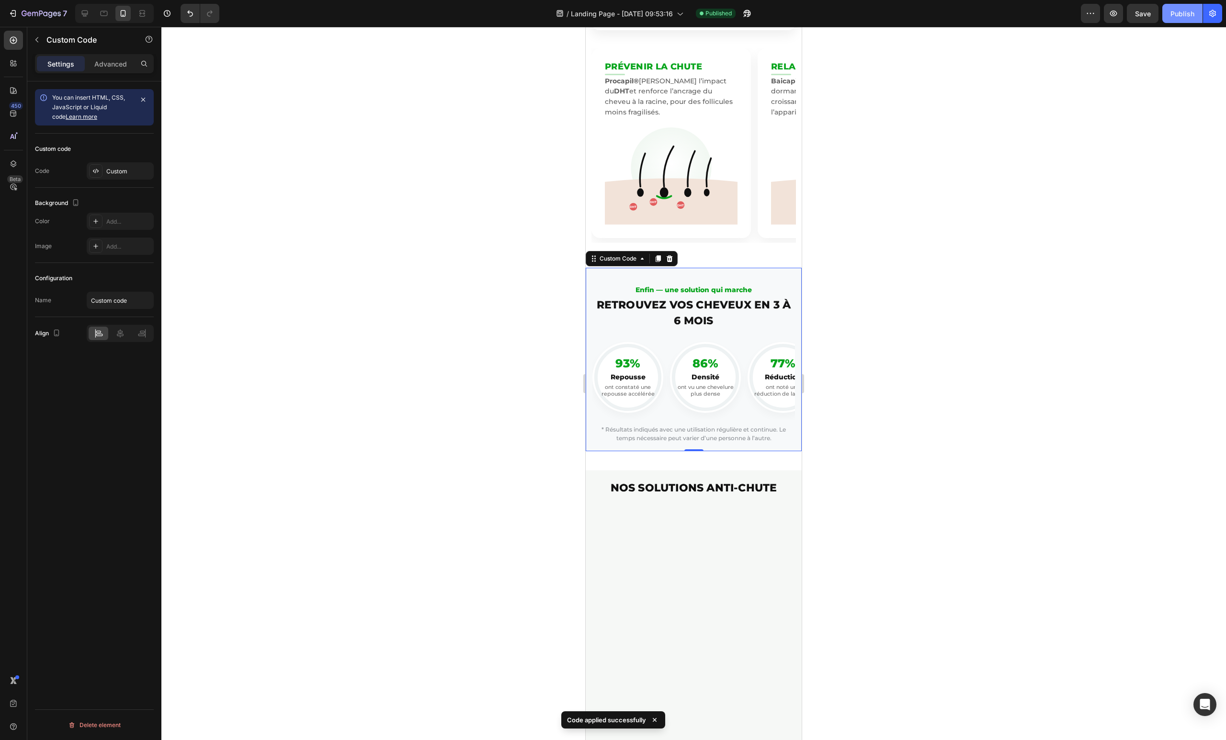
click at [1174, 16] on div "Publish" at bounding box center [1182, 14] width 24 height 10
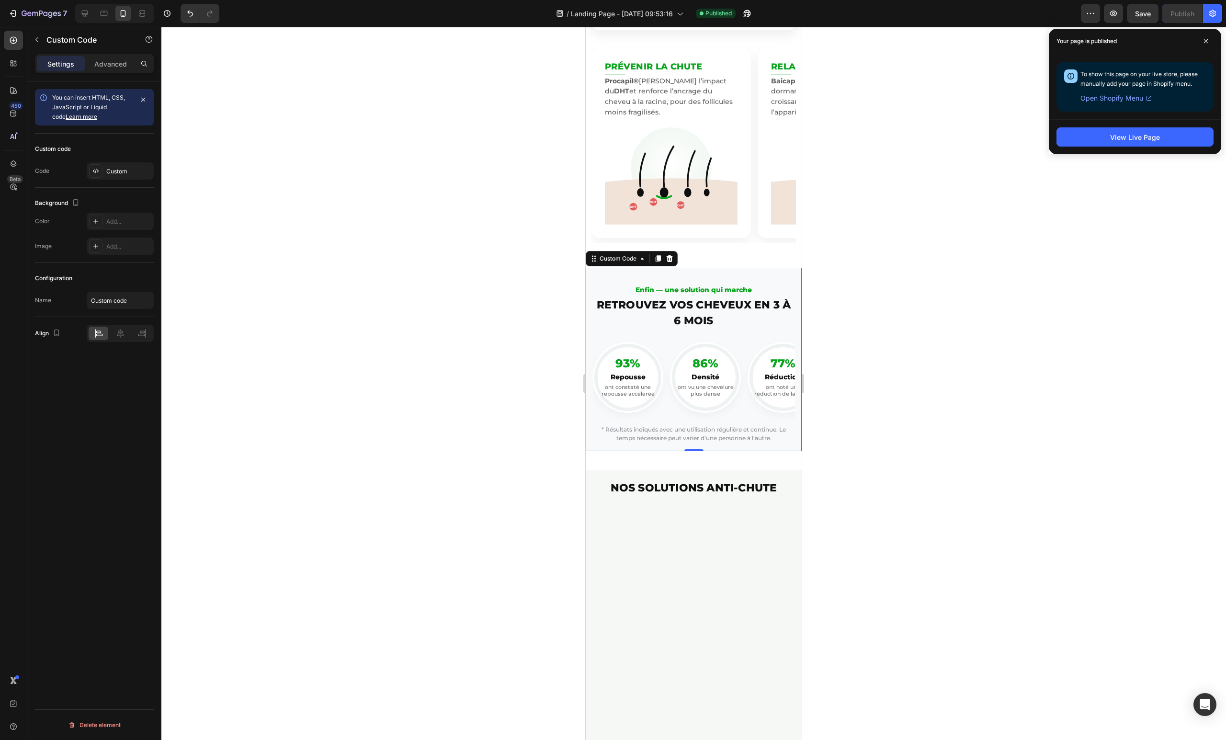
click at [653, 327] on div "Enfin — une solution qui marche Retrouvez vos cheveux en 3 à 6 mois 93% Repouss…" at bounding box center [694, 364] width 216 height 158
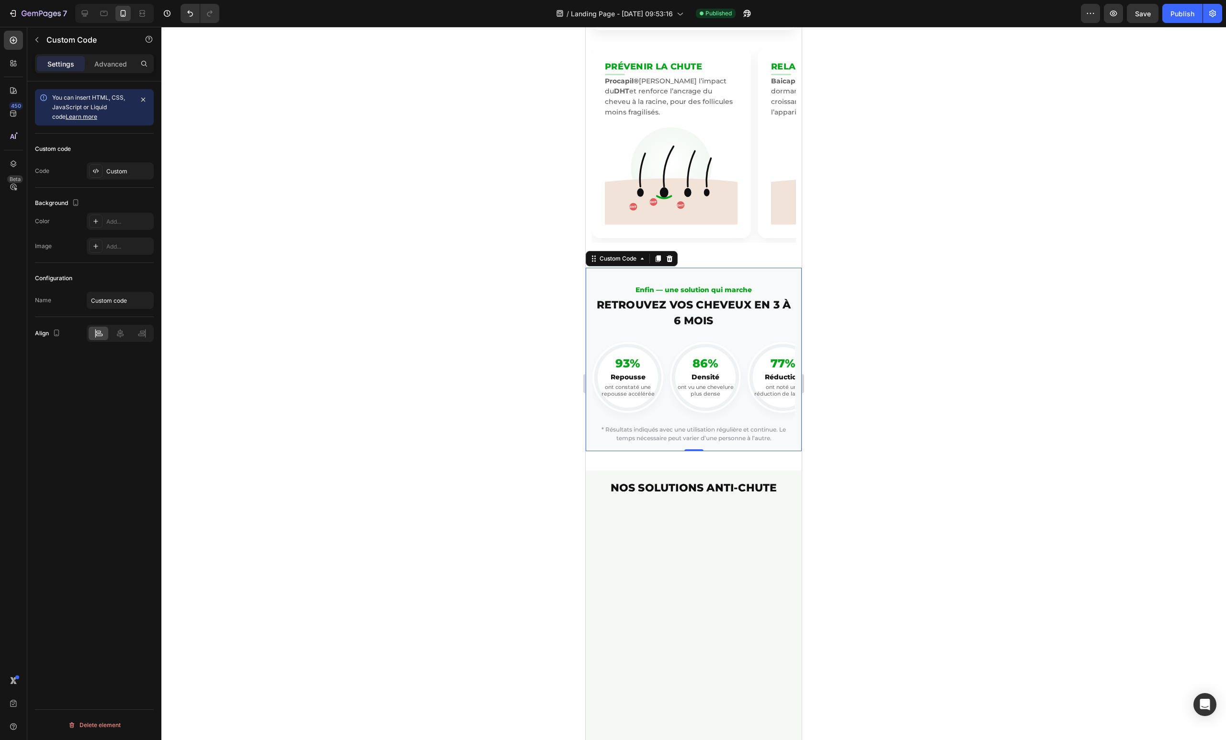
click at [653, 327] on div "Enfin — une solution qui marche Retrouvez vos cheveux en 3 à 6 mois 93% Repouss…" at bounding box center [694, 364] width 216 height 158
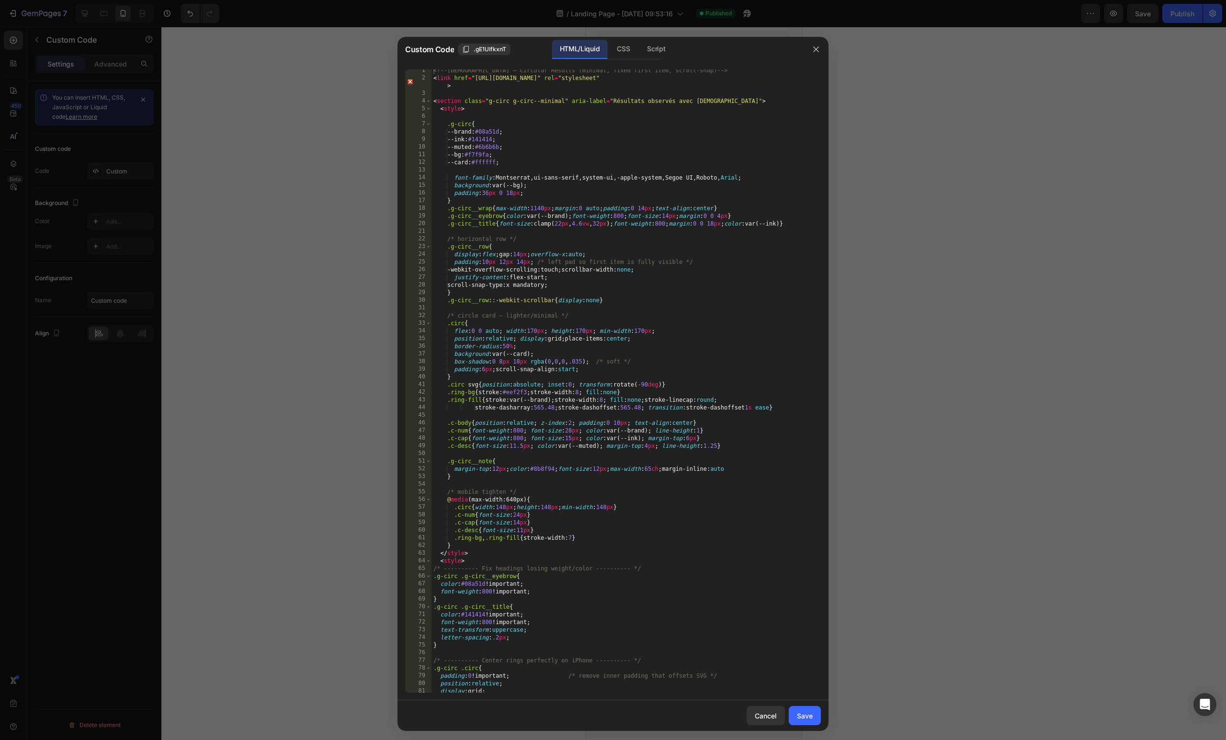
scroll to position [0, 0]
click at [615, 219] on div "<!-- [DEMOGRAPHIC_DATA] — Circular Results (minimal, fixed first item, scroll-s…" at bounding box center [625, 388] width 389 height 638
click at [666, 217] on div "<!-- [DEMOGRAPHIC_DATA] — Circular Results (minimal, fixed first item, scroll-s…" at bounding box center [625, 388] width 389 height 638
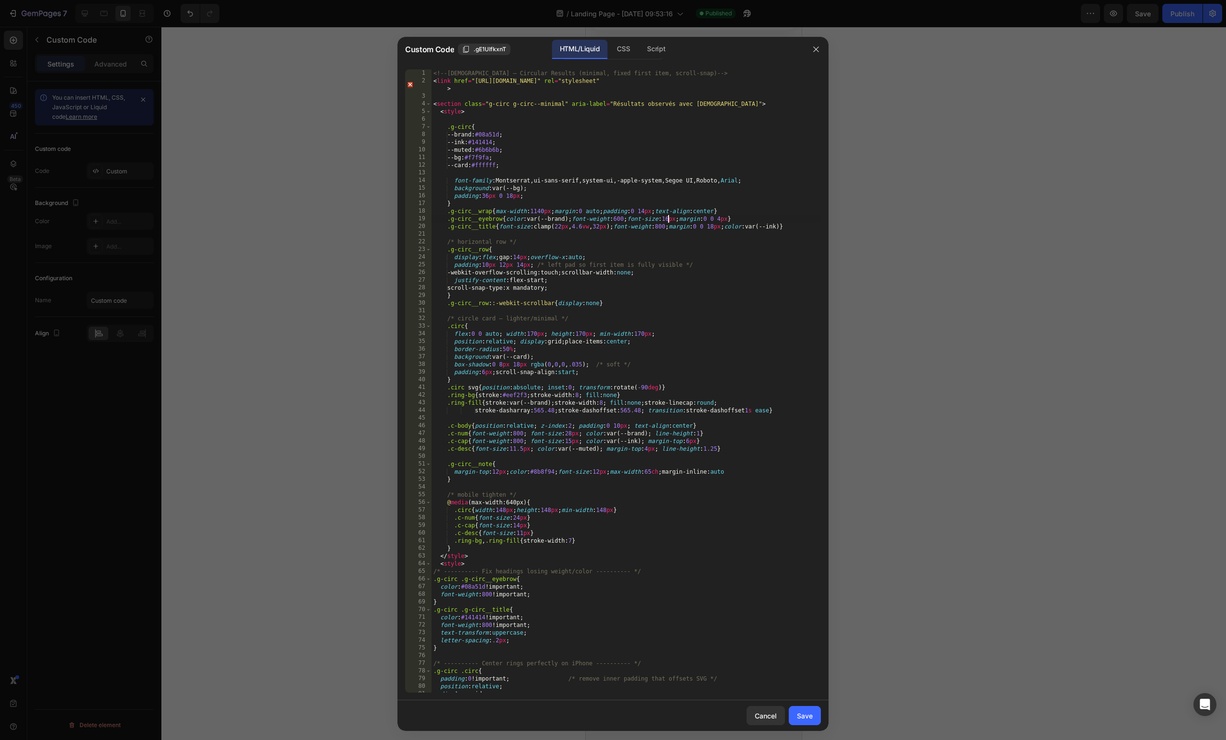
scroll to position [0, 19]
click at [556, 226] on div "<!-- [DEMOGRAPHIC_DATA] — Circular Results (minimal, fixed first item, scroll-s…" at bounding box center [625, 388] width 389 height 638
click at [595, 228] on div "<!-- [DEMOGRAPHIC_DATA] — Circular Results (minimal, fixed first item, scroll-s…" at bounding box center [625, 388] width 389 height 638
drag, startPoint x: 598, startPoint y: 228, endPoint x: 604, endPoint y: 241, distance: 14.3
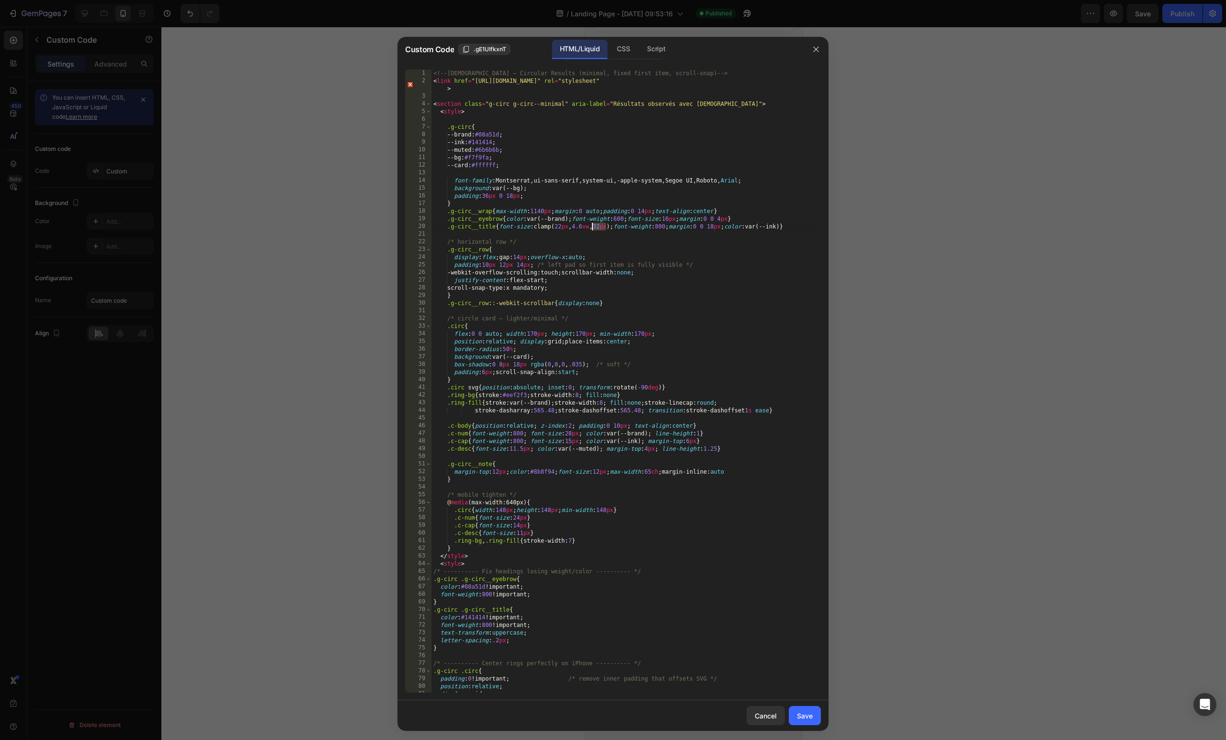
click at [598, 228] on div "<!-- [DEMOGRAPHIC_DATA] — Circular Results (minimal, fixed first item, scroll-s…" at bounding box center [625, 388] width 389 height 638
click at [555, 226] on div "<!-- [DEMOGRAPHIC_DATA] — Circular Results (minimal, fixed first item, scroll-s…" at bounding box center [625, 388] width 389 height 638
type textarea ".g-circ__title{font-size:clamp(32px,4.6vw,32px);font-weight:800;margin:0 0 18px…"
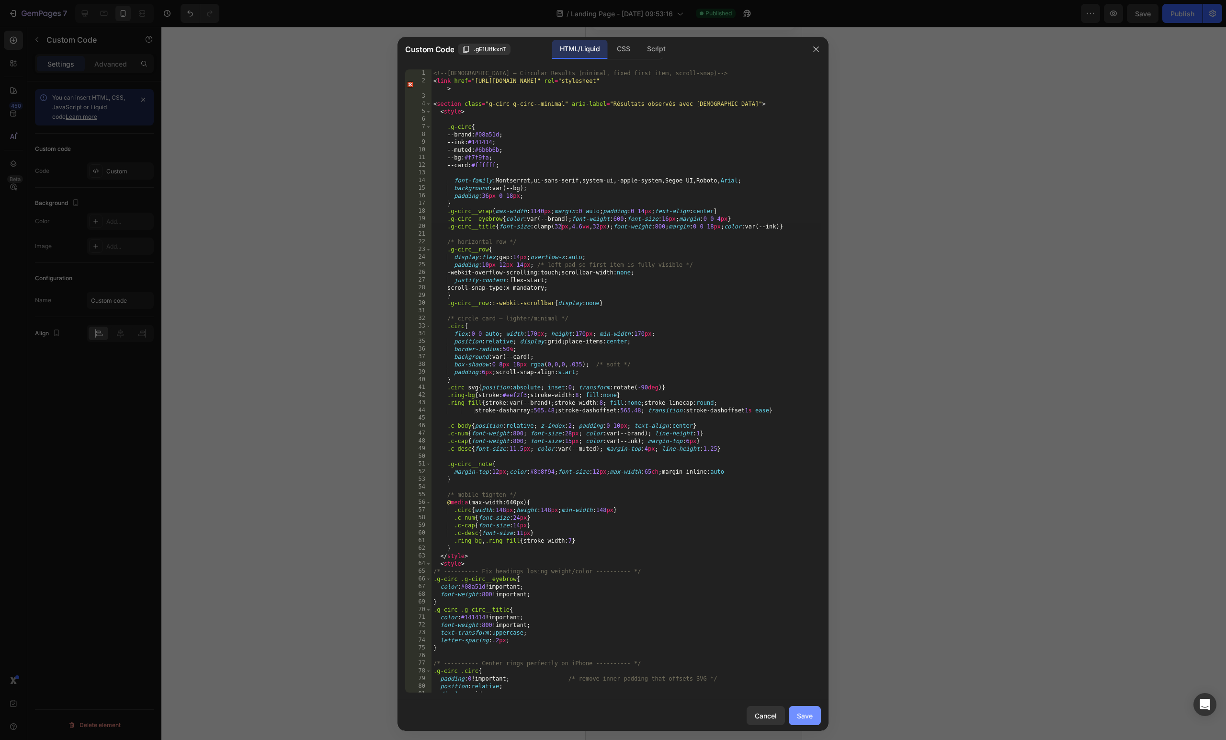
click at [799, 713] on div "Save" at bounding box center [805, 716] width 16 height 10
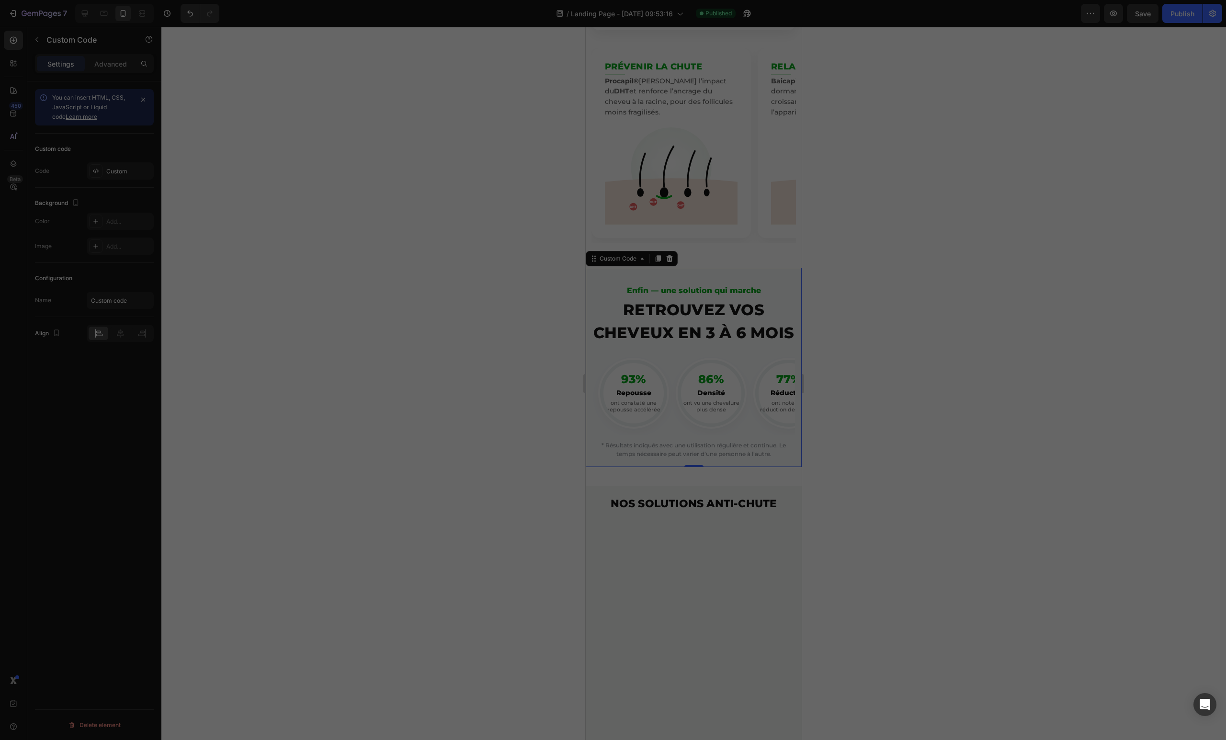
scroll to position [0, 6]
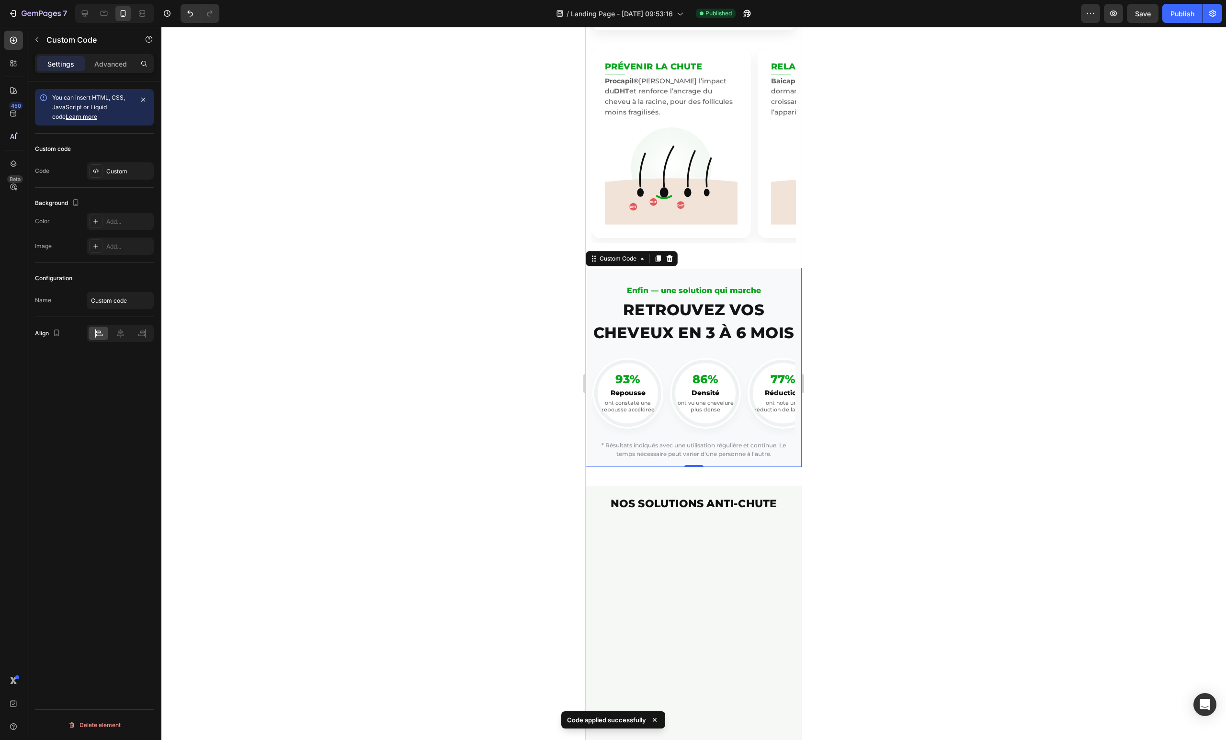
click at [715, 298] on h2 "Retrouvez vos cheveux en 3 à 6 mois" at bounding box center [693, 321] width 203 height 46
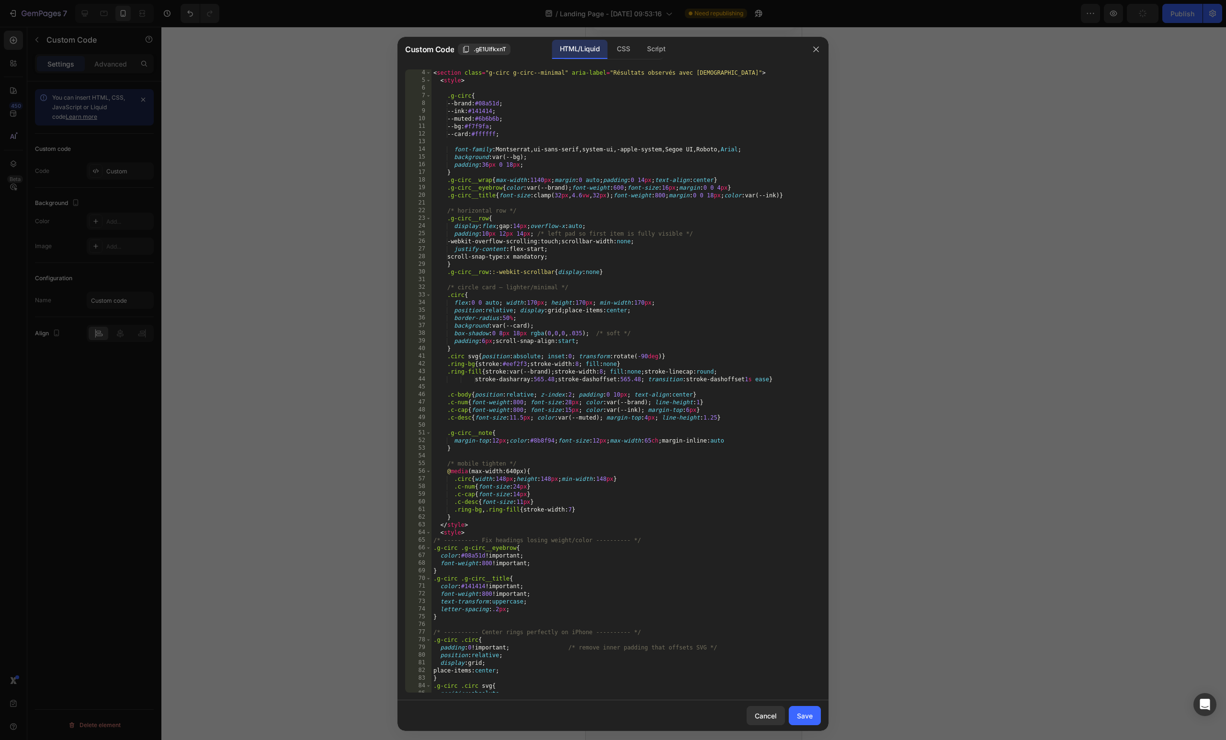
scroll to position [31, 0]
click at [615, 187] on div "< section class = "g-circ g-circ--minimal" aria-label = "Résultats observés ave…" at bounding box center [625, 388] width 389 height 638
type textarea ".g-circ__eyebrow{color:var(--brand);font-weight:500;font-size:16px;margin:0 0 4…"
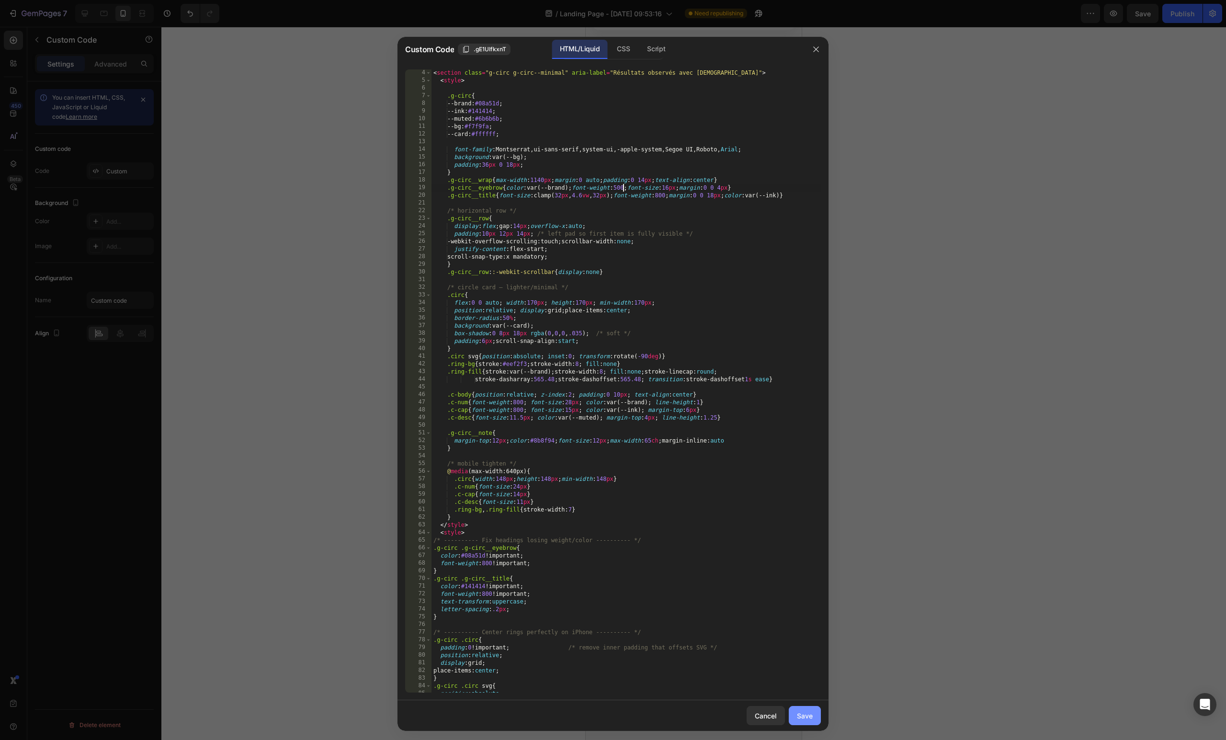
click at [809, 715] on div "Save" at bounding box center [805, 716] width 16 height 10
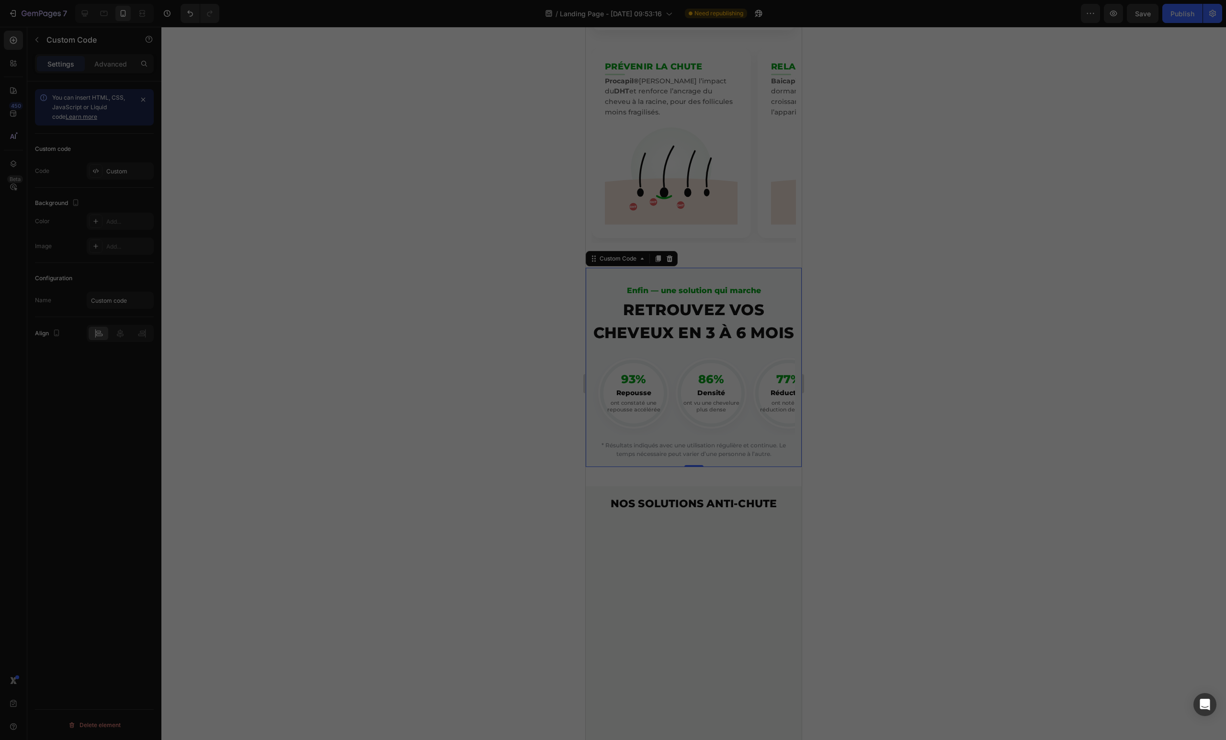
scroll to position [0, 6]
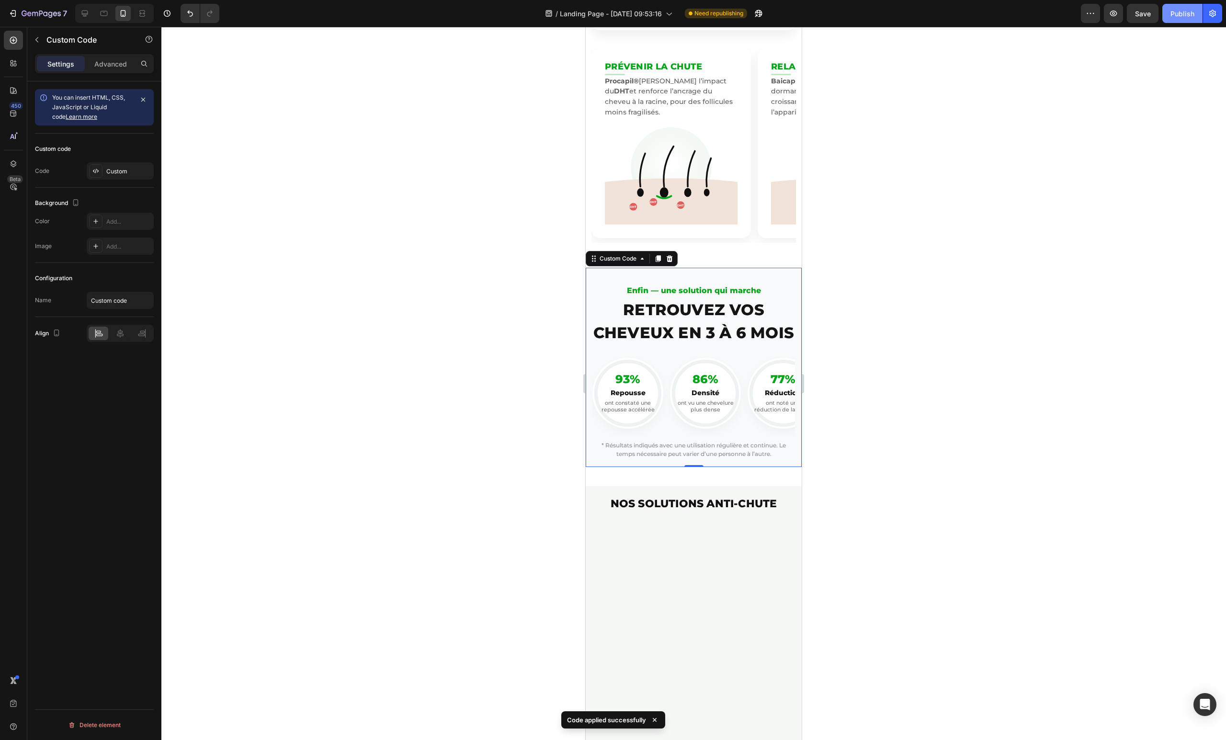
click at [1181, 13] on div "Publish" at bounding box center [1182, 14] width 24 height 10
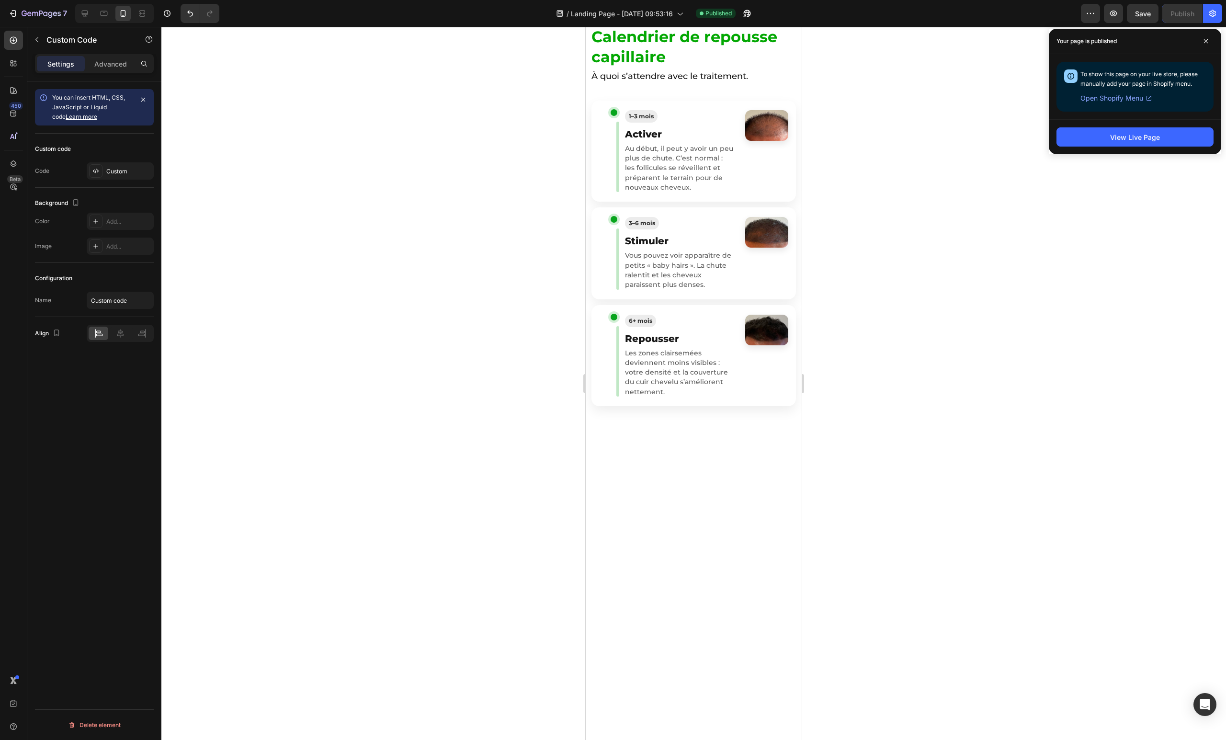
scroll to position [0, 0]
